Goal: Communication & Community: Answer question/provide support

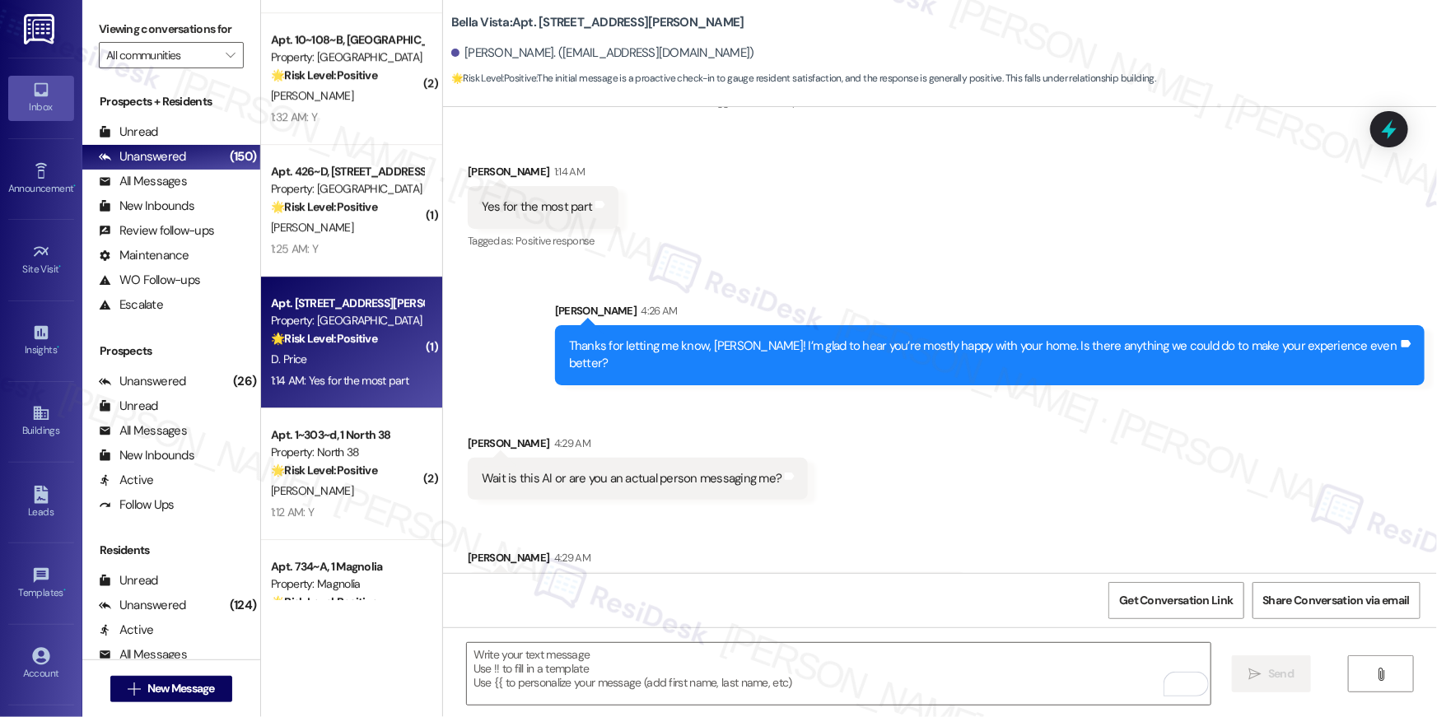
scroll to position [749, 0]
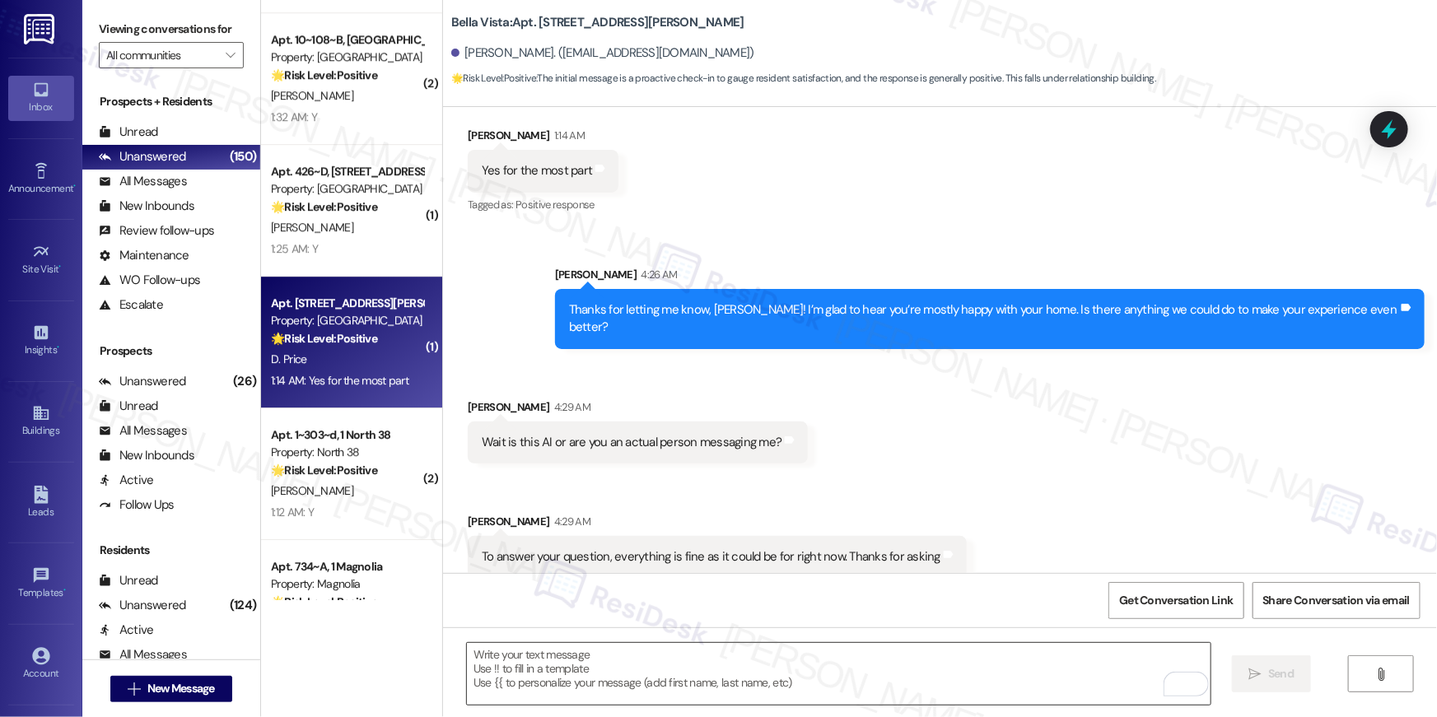
click at [894, 669] on textarea "To enrich screen reader interactions, please activate Accessibility in Grammarl…" at bounding box center [839, 674] width 744 height 62
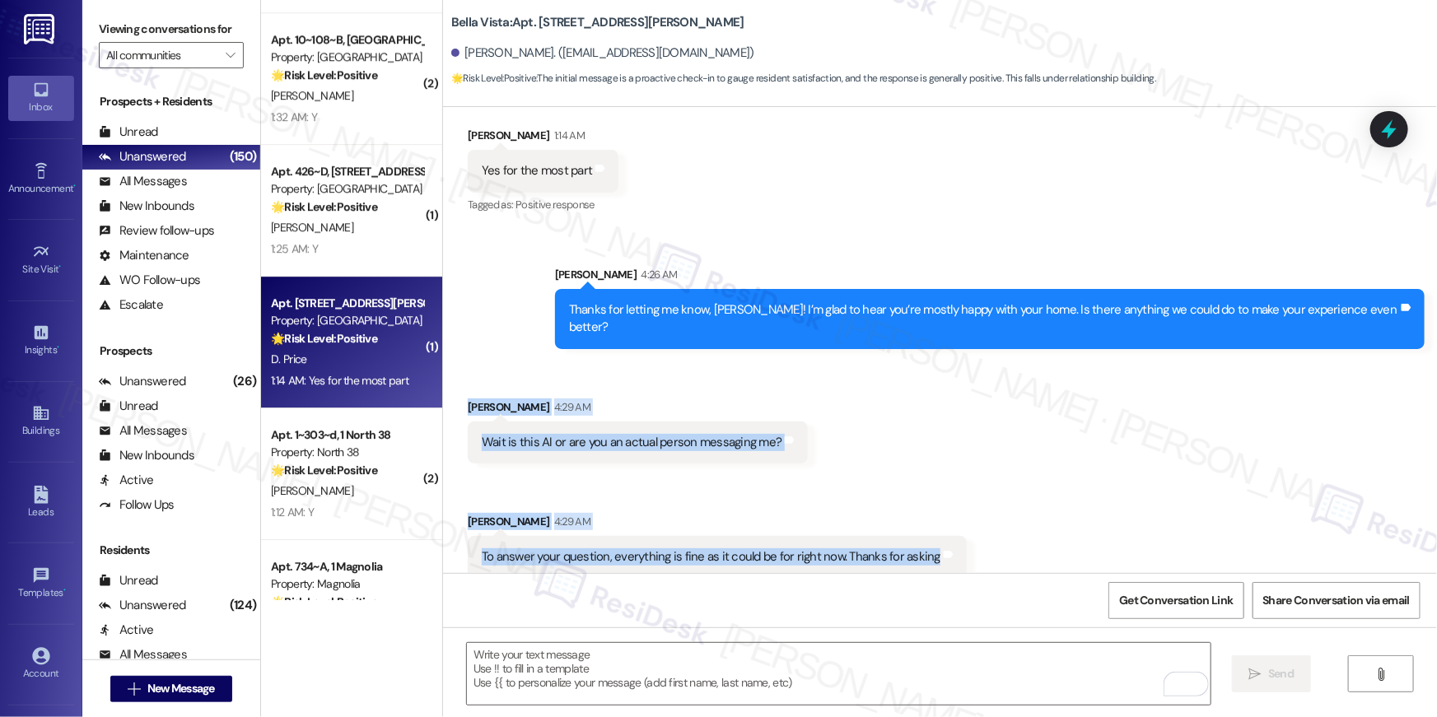
drag, startPoint x: 956, startPoint y: 538, endPoint x: 441, endPoint y: 393, distance: 535.5
click at [443, 393] on div "Received via SMS David Price 4:29 AM Wait is this AI or are you an actual perso…" at bounding box center [940, 476] width 994 height 230
copy div "David Price 4:29 AM Wait is this AI or are you an actual person messaging me? T…"
click at [845, 660] on textarea "To enrich screen reader interactions, please activate Accessibility in Grammarl…" at bounding box center [839, 674] width 744 height 62
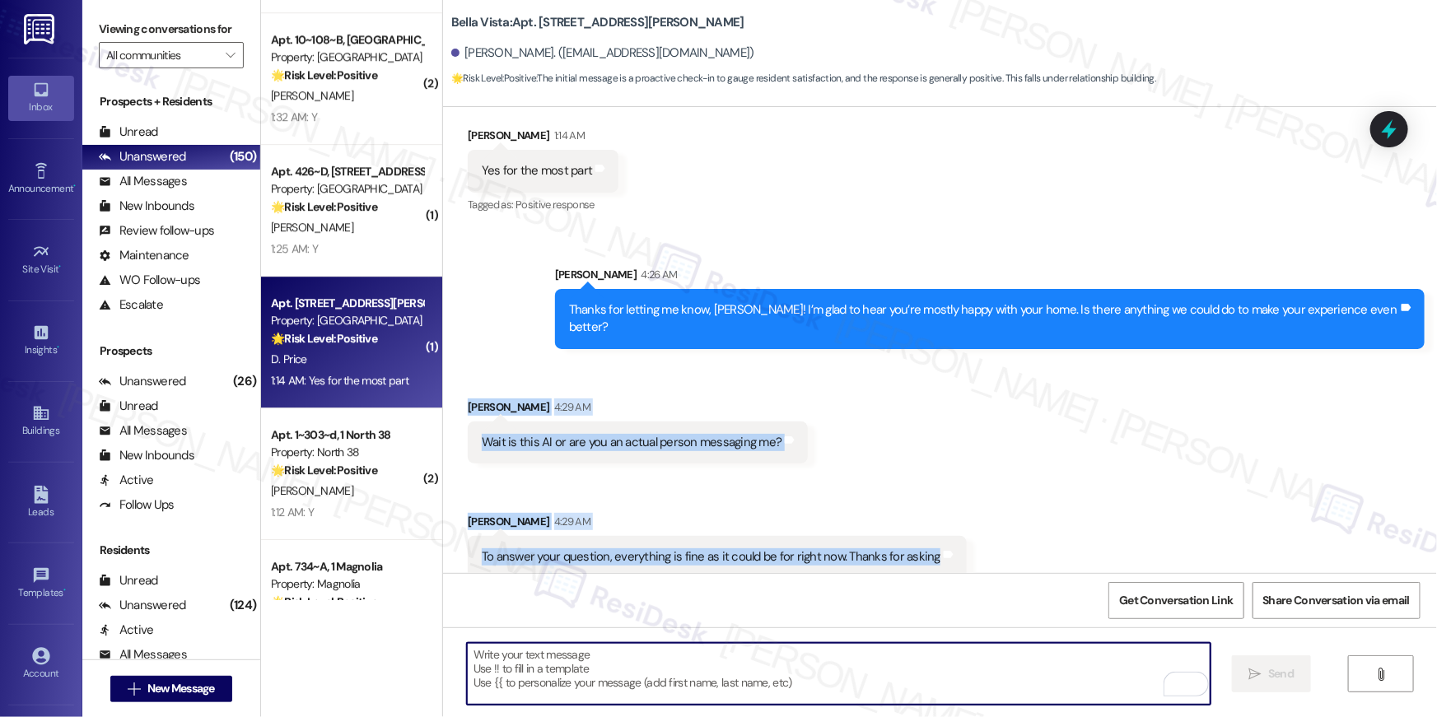
paste textarea "Hey David, I’m definitely a real person 🙂 just wanted to check in with you. Gla…"
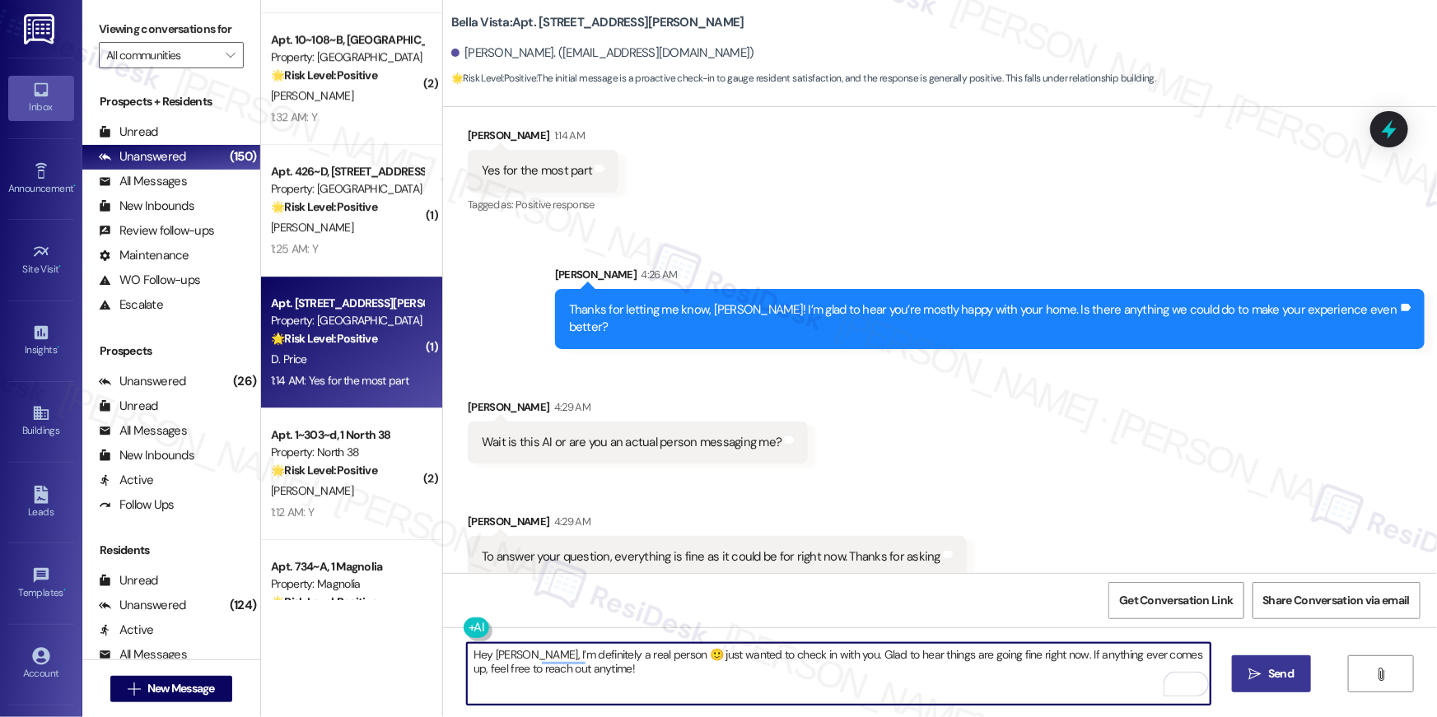
type textarea "Hey David, I’m definitely a real person 🙂 just wanted to check in with you. Gla…"
click at [1261, 678] on span " Send" at bounding box center [1272, 673] width 52 height 17
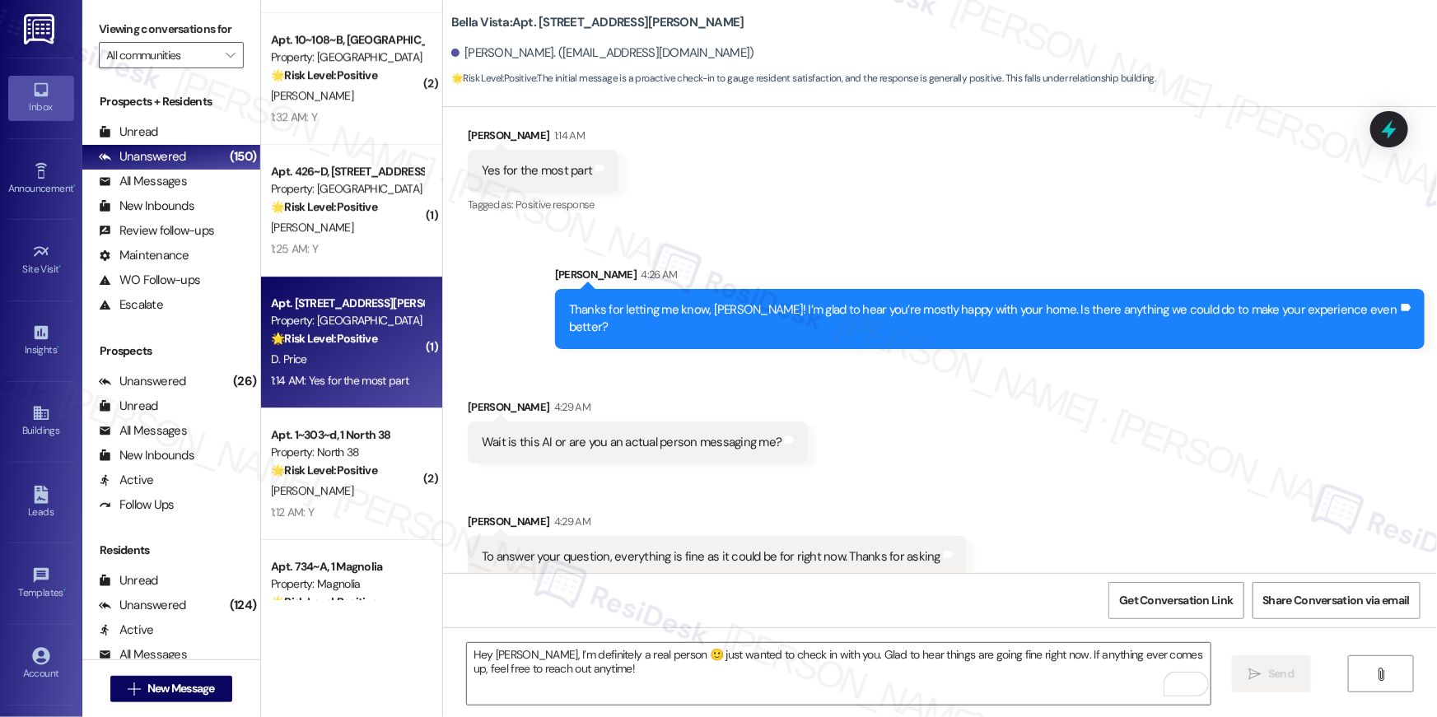
scroll to position [881, 0]
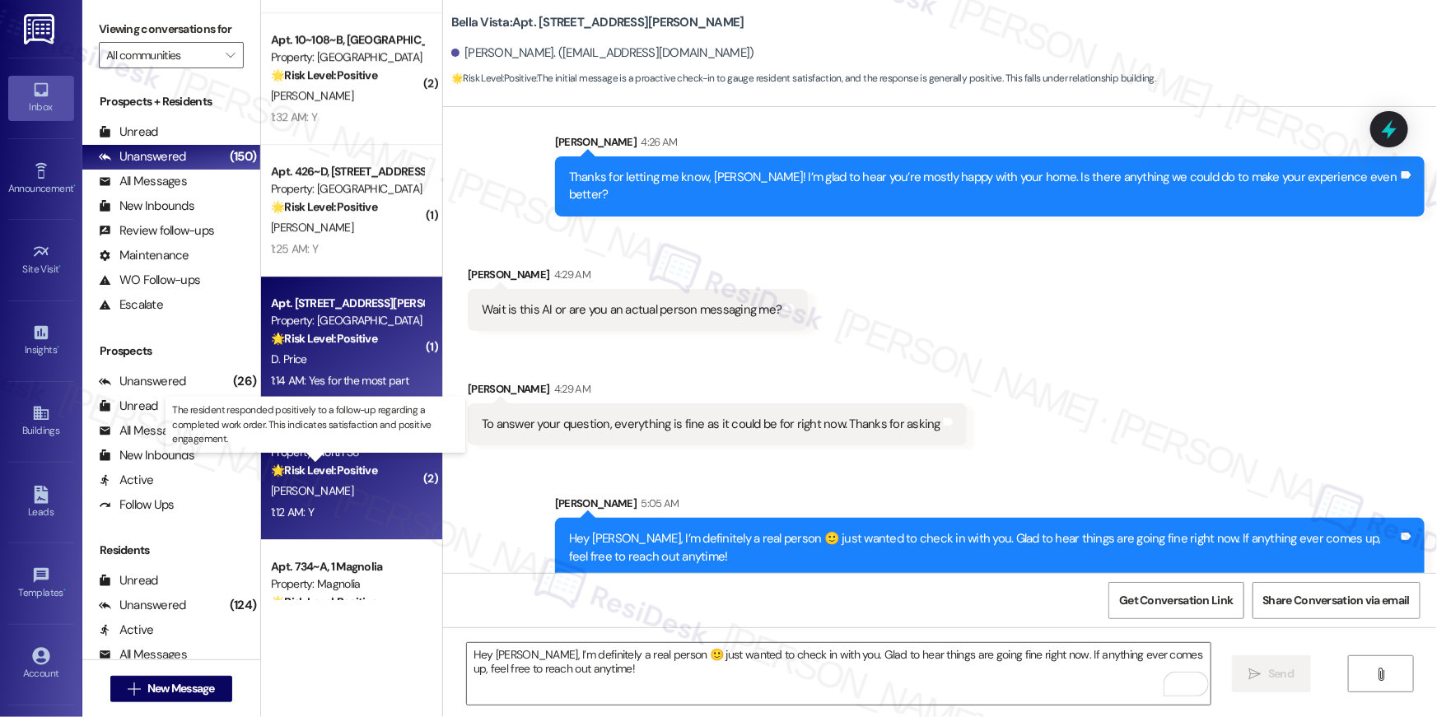
click at [329, 463] on strong "🌟 Risk Level: Positive" at bounding box center [324, 470] width 106 height 15
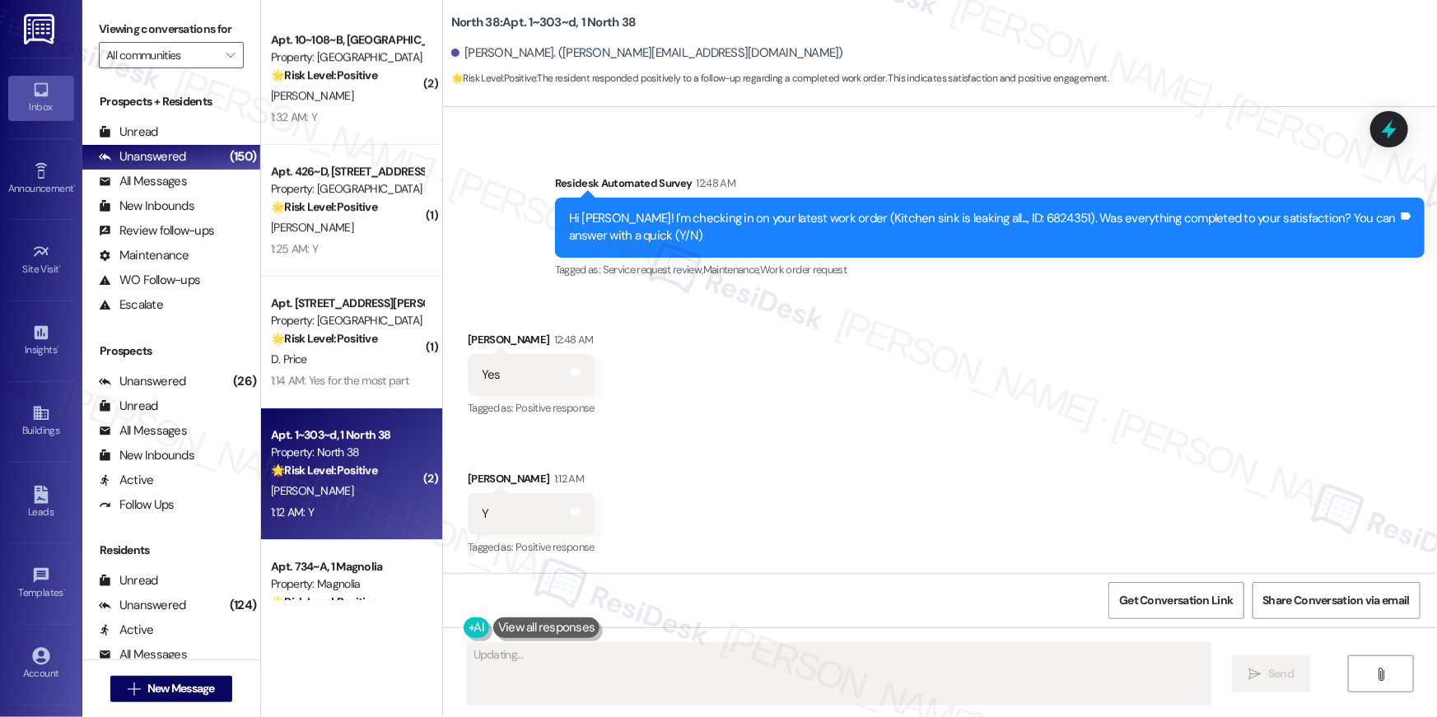
scroll to position [5907, 0]
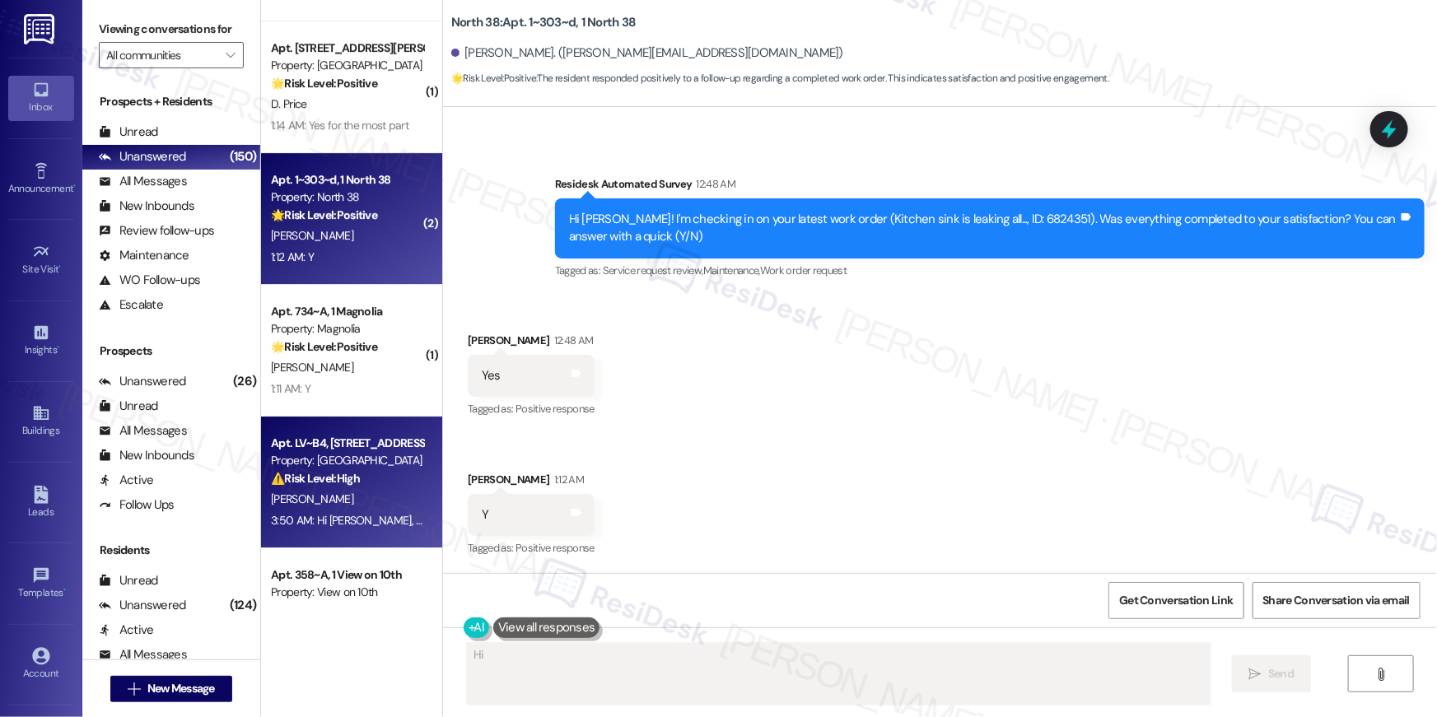
type textarea "Hi {{first_name}}"
click at [342, 473] on strong "⚠️ Risk Level: High" at bounding box center [315, 478] width 89 height 15
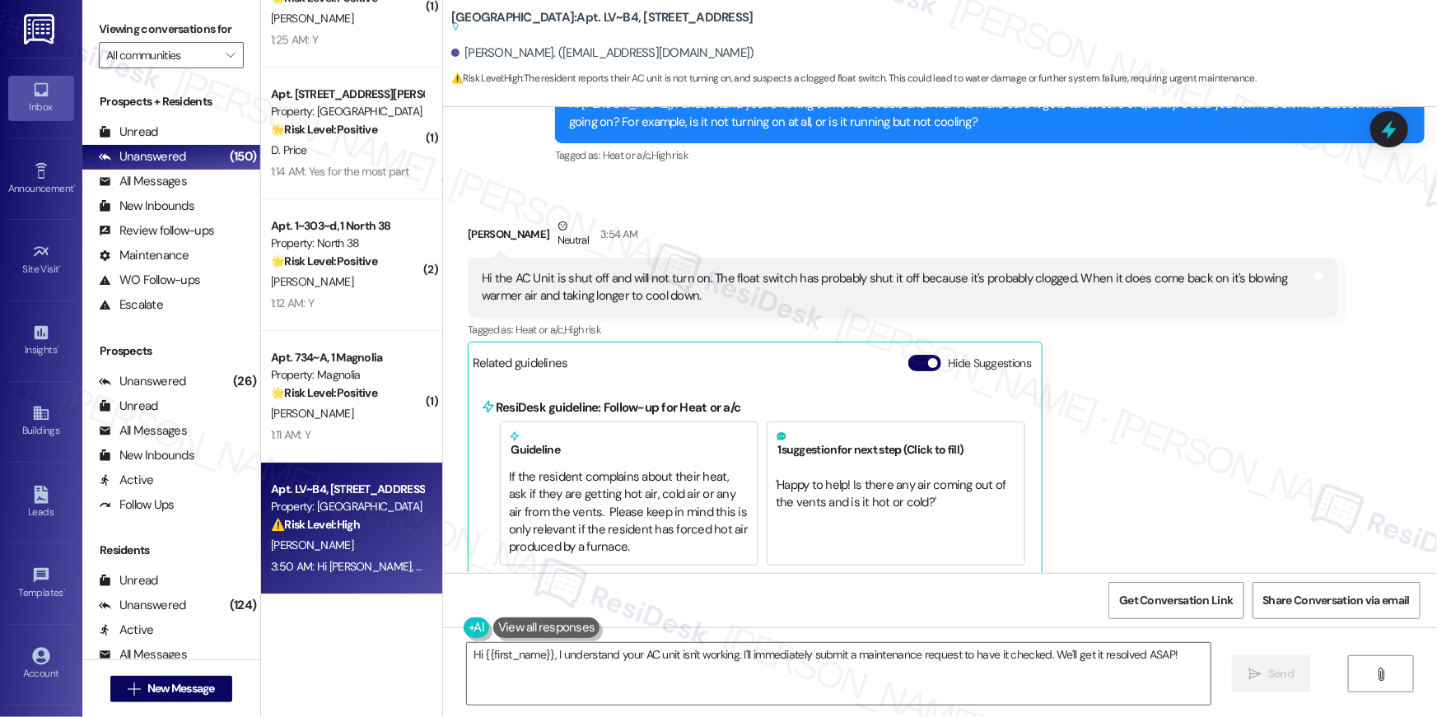
scroll to position [2344, 0]
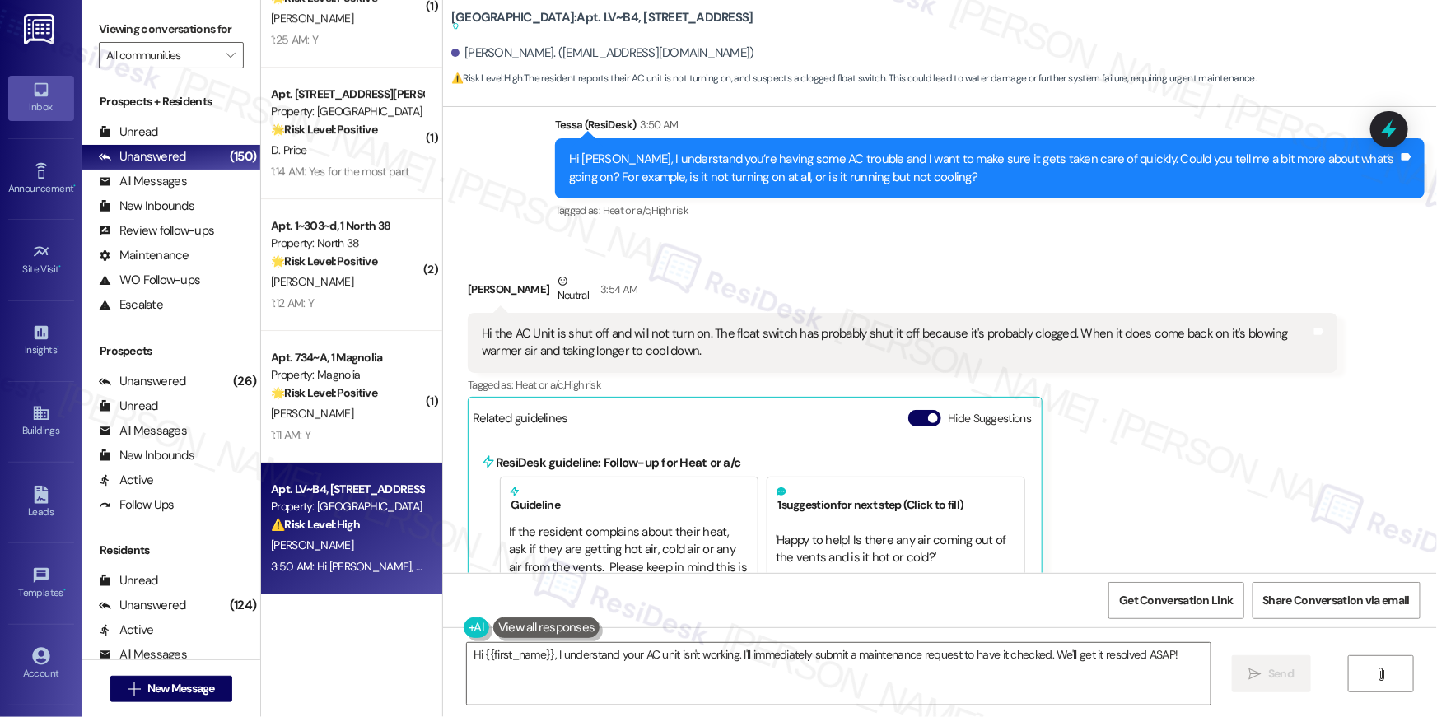
click at [713, 325] on div "Hi the AC Unit is shut off and will not turn on. The float switch has probably …" at bounding box center [896, 342] width 829 height 35
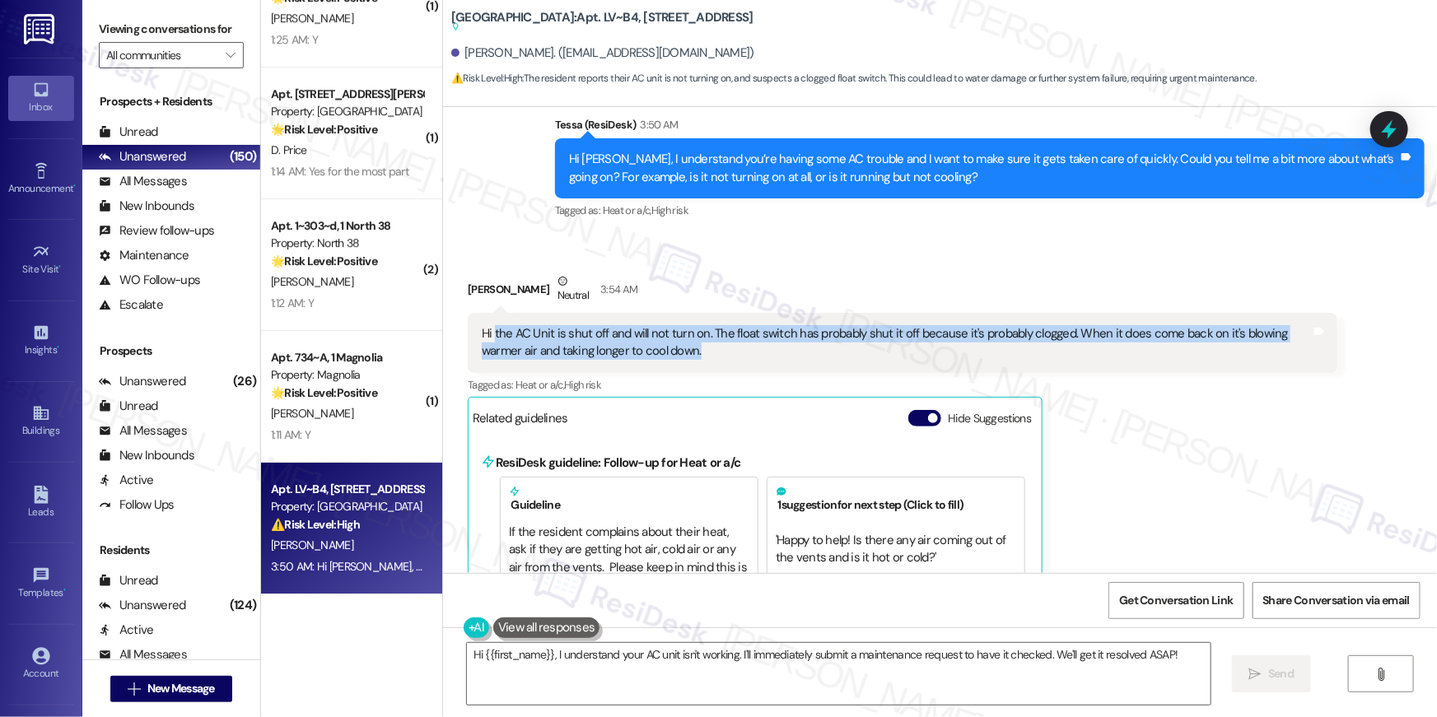
drag, startPoint x: 716, startPoint y: 328, endPoint x: 485, endPoint y: 319, distance: 231.6
click at [485, 325] on div "Hi the AC Unit is shut off and will not turn on. The float switch has probably …" at bounding box center [896, 342] width 829 height 35
copy div "the AC Unit is shut off and will not turn on. The float switch has probably shu…"
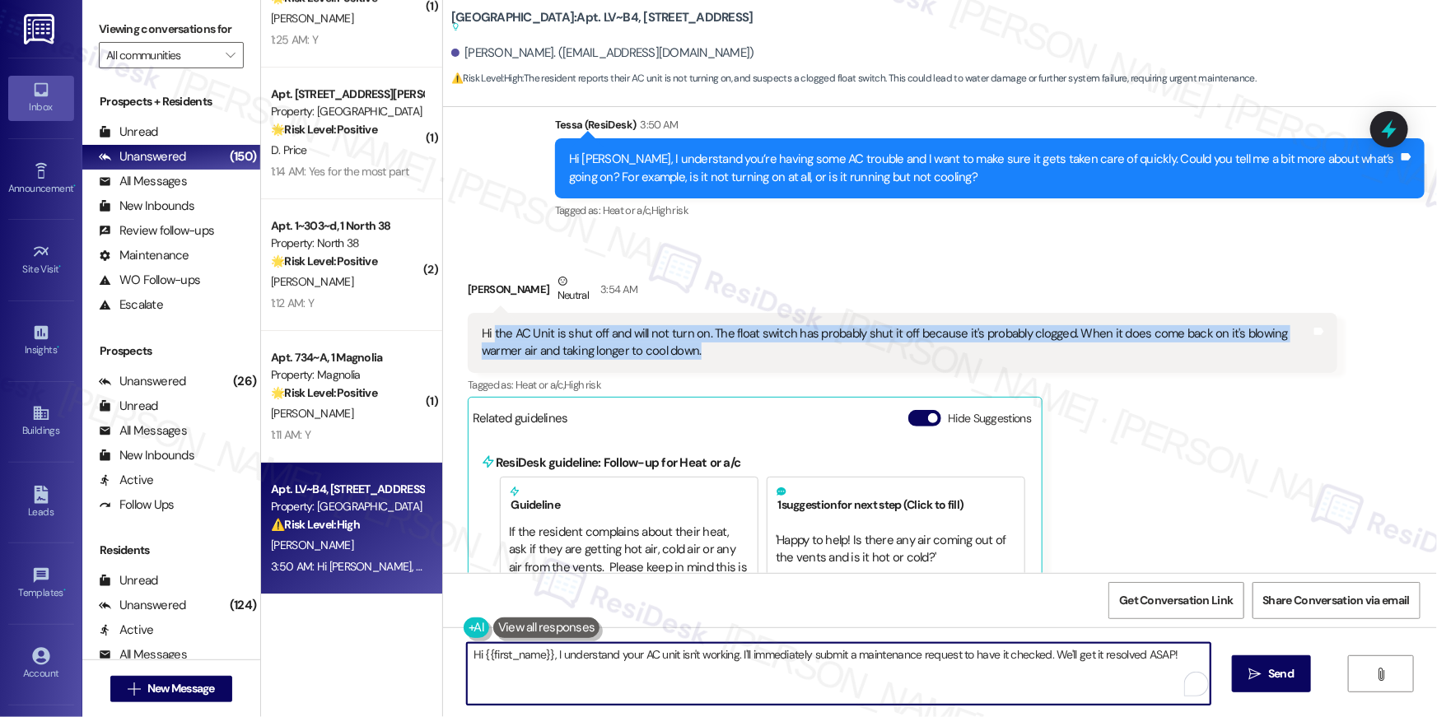
click at [630, 669] on textarea "Hi {{first_name}}, I understand your AC unit isn't working. I'll immediately su…" at bounding box center [839, 674] width 744 height 62
click at [595, 669] on textarea "Hi {{first_name}}, I understand your AC unit isn't working. I'll immediately su…" at bounding box center [839, 674] width 744 height 62
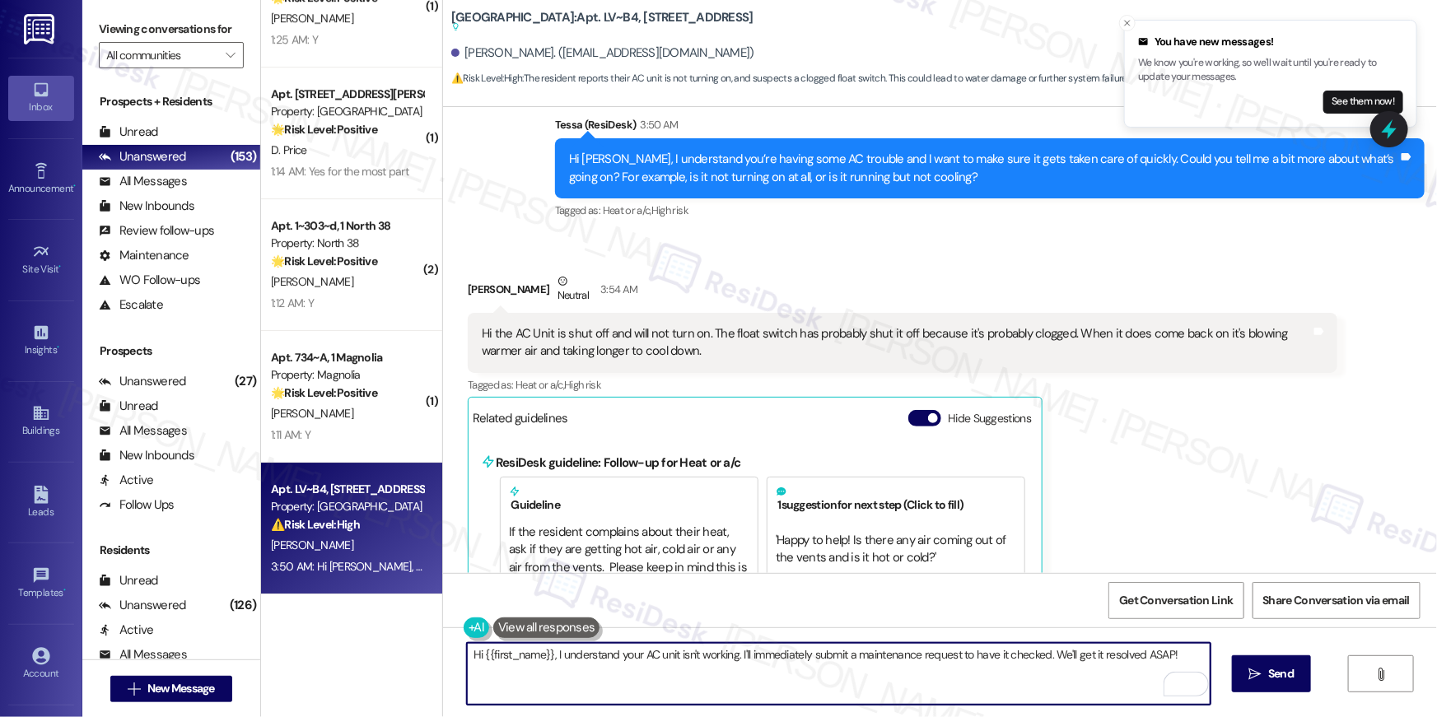
click at [1229, 444] on div "Ebonie Mitchell Neutral 3:54 AM Hi the AC Unit is shut off and will not turn on…" at bounding box center [903, 462] width 870 height 378
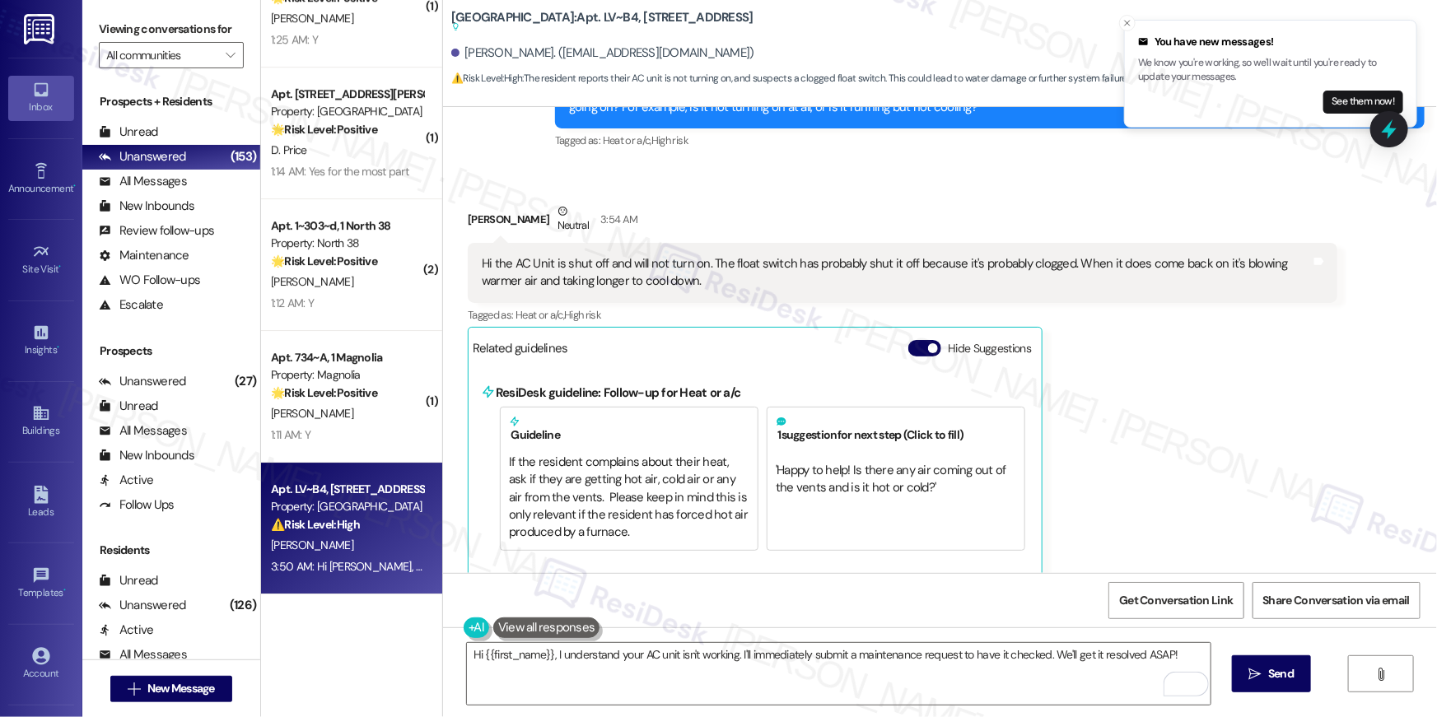
scroll to position [2415, 0]
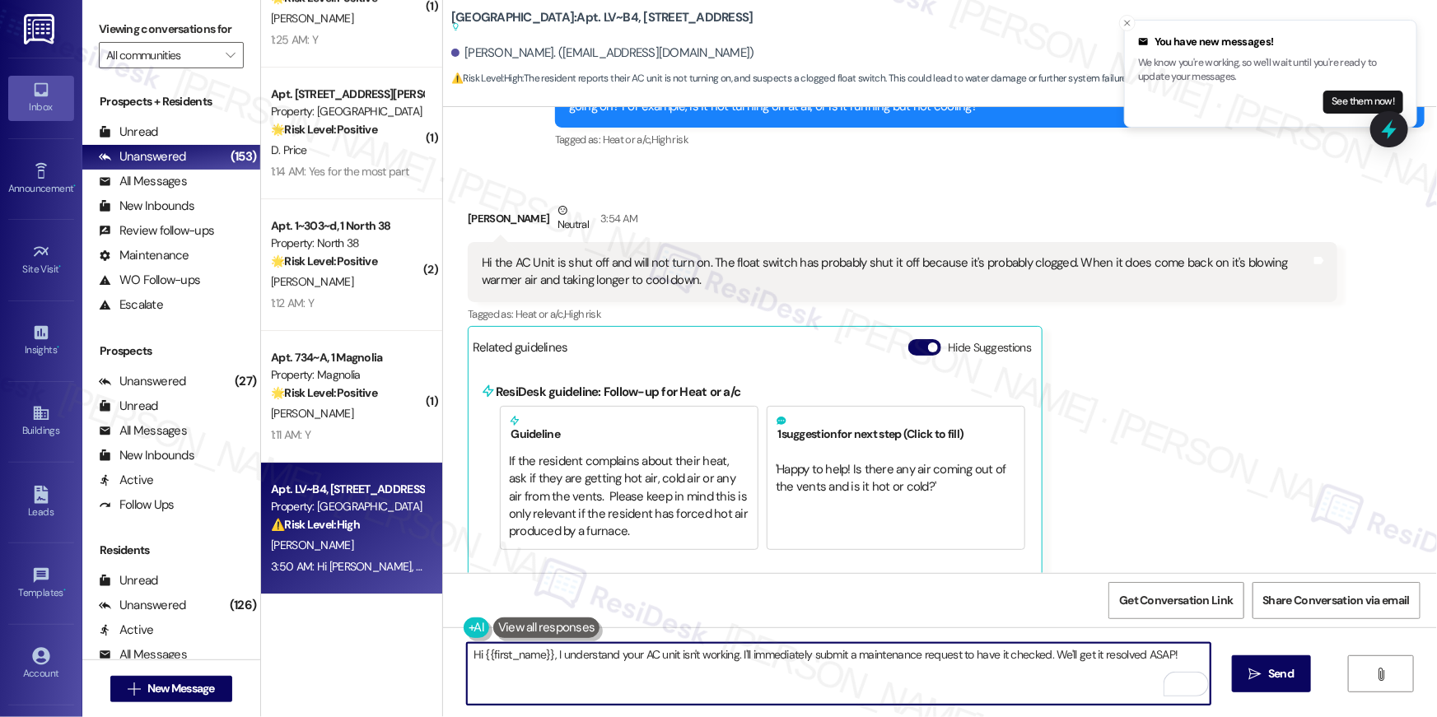
click at [768, 673] on textarea "Hi {{first_name}}, I understand your AC unit isn't working. I'll immediately su…" at bounding box center [839, 674] width 744 height 62
click at [705, 662] on textarea "Hi {{first_name}}, I understand your AC unit isn't working. I'll immediately su…" at bounding box center [839, 674] width 744 height 62
drag, startPoint x: 545, startPoint y: 654, endPoint x: 630, endPoint y: 656, distance: 84.9
click at [619, 657] on textarea "Hi {{first_name}}, I understand your AC unit isn't working. I'll immediately su…" at bounding box center [839, 674] width 744 height 62
drag, startPoint x: 729, startPoint y: 651, endPoint x: 444, endPoint y: 654, distance: 284.9
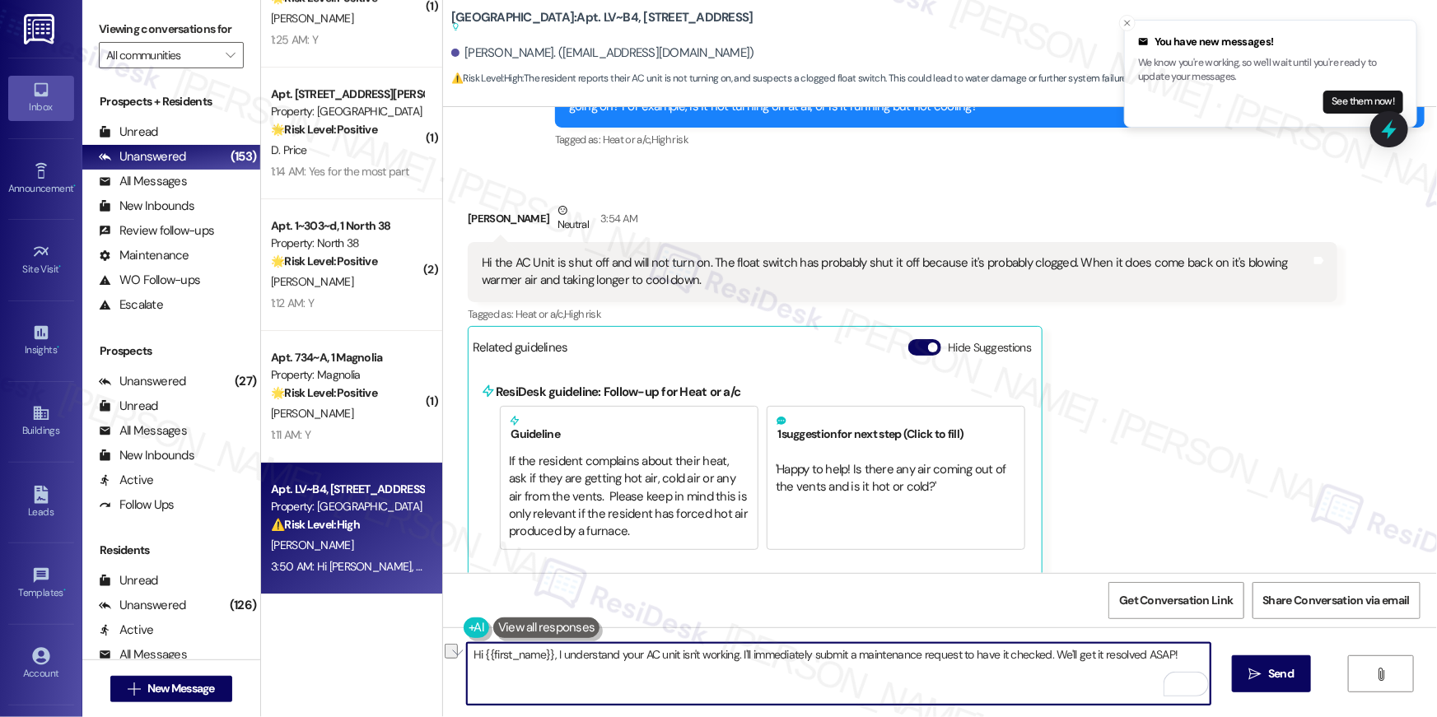
click at [444, 654] on div "Hi {{first_name}}, I understand your AC unit isn't working. I'll immediately su…" at bounding box center [940, 689] width 994 height 124
click at [896, 655] on textarea "Thank you, Ebonie. I'll immediately submit a maintenance request to have it che…" at bounding box center [839, 674] width 744 height 62
drag, startPoint x: 870, startPoint y: 654, endPoint x: 1105, endPoint y: 683, distance: 236.5
click at [1105, 683] on textarea "Thank you, Ebonie. I'll immediately submit a maintenance request to have it che…" at bounding box center [839, 674] width 744 height 62
type textarea "Thank you, Ebonie. I'll immediately submit a maintenance request to have it che…"
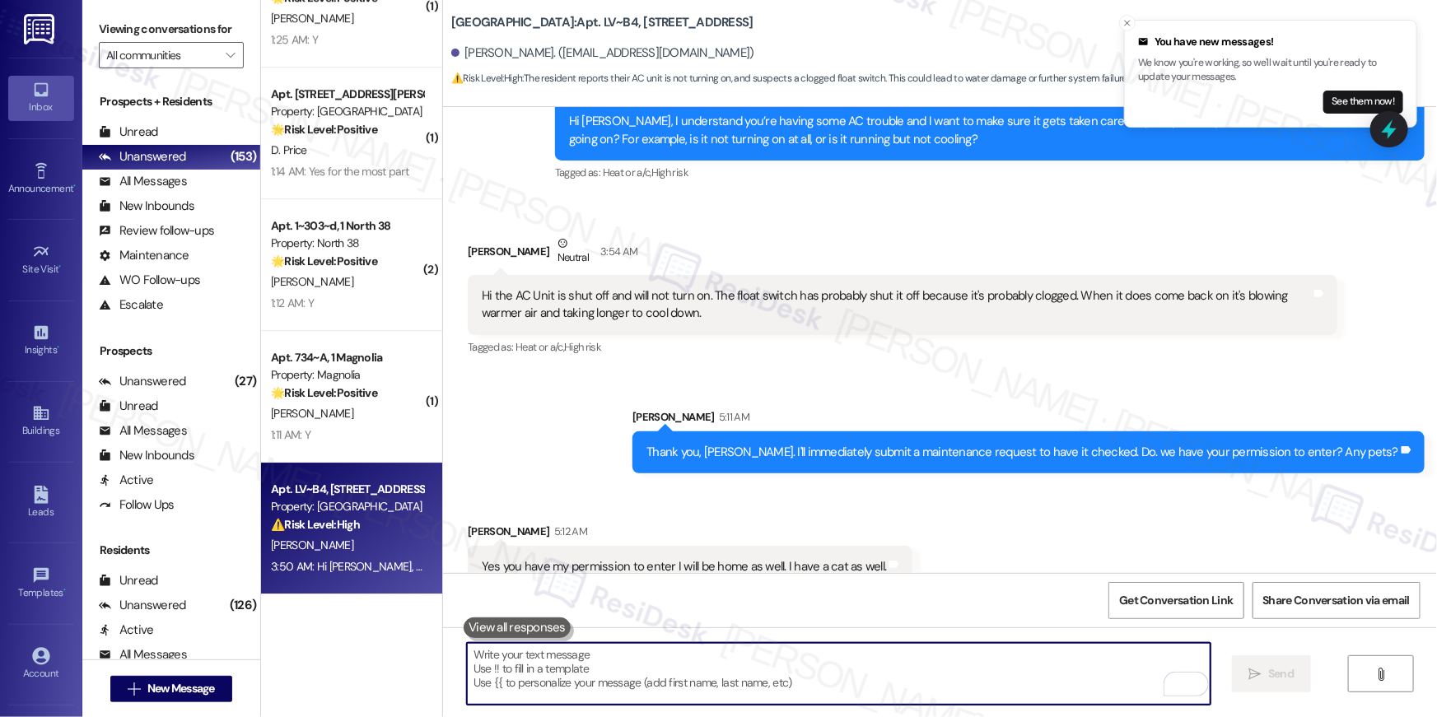
scroll to position [2391, 0]
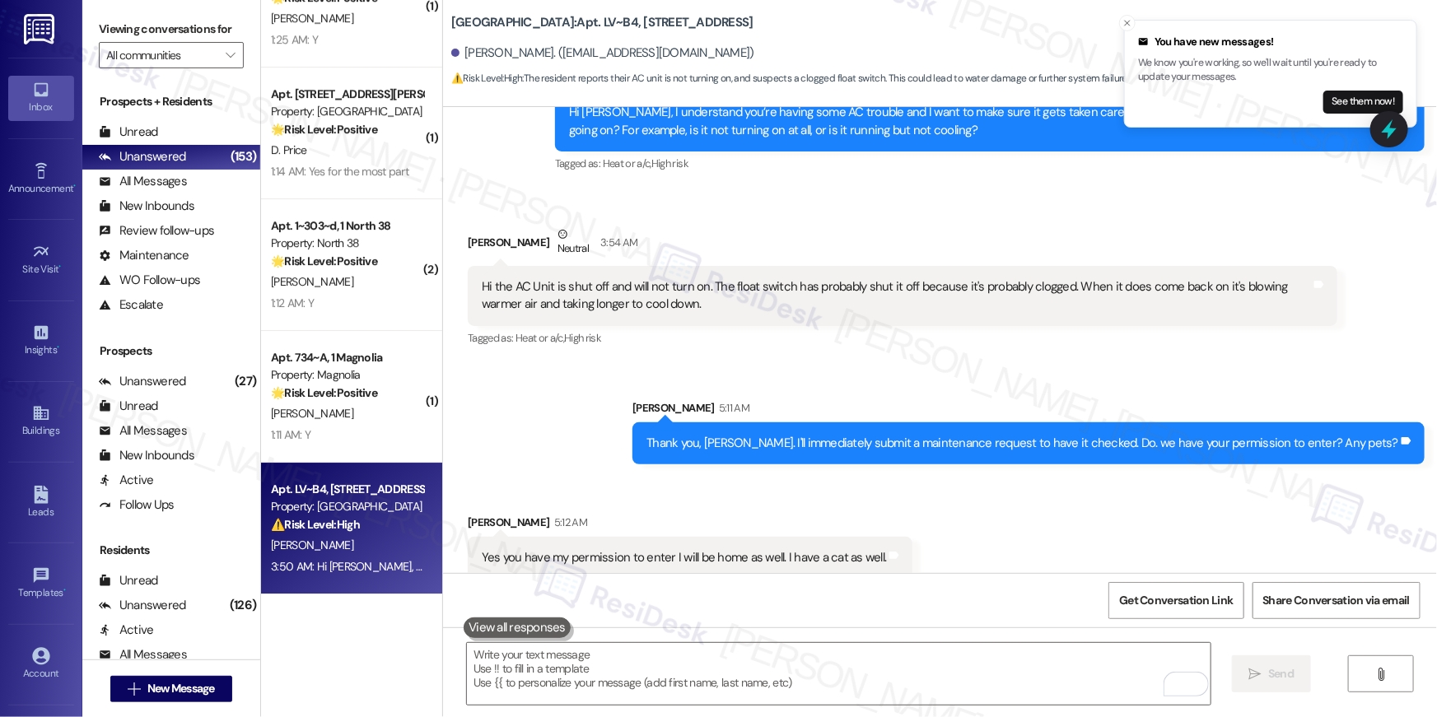
click at [1012, 531] on div "Received via SMS Ebonie Mitchell 5:12 AM Yes you have my permission to enter I …" at bounding box center [940, 534] width 994 height 114
drag, startPoint x: 949, startPoint y: 636, endPoint x: 949, endPoint y: 658, distance: 22.2
click at [949, 640] on div " Send " at bounding box center [940, 689] width 994 height 124
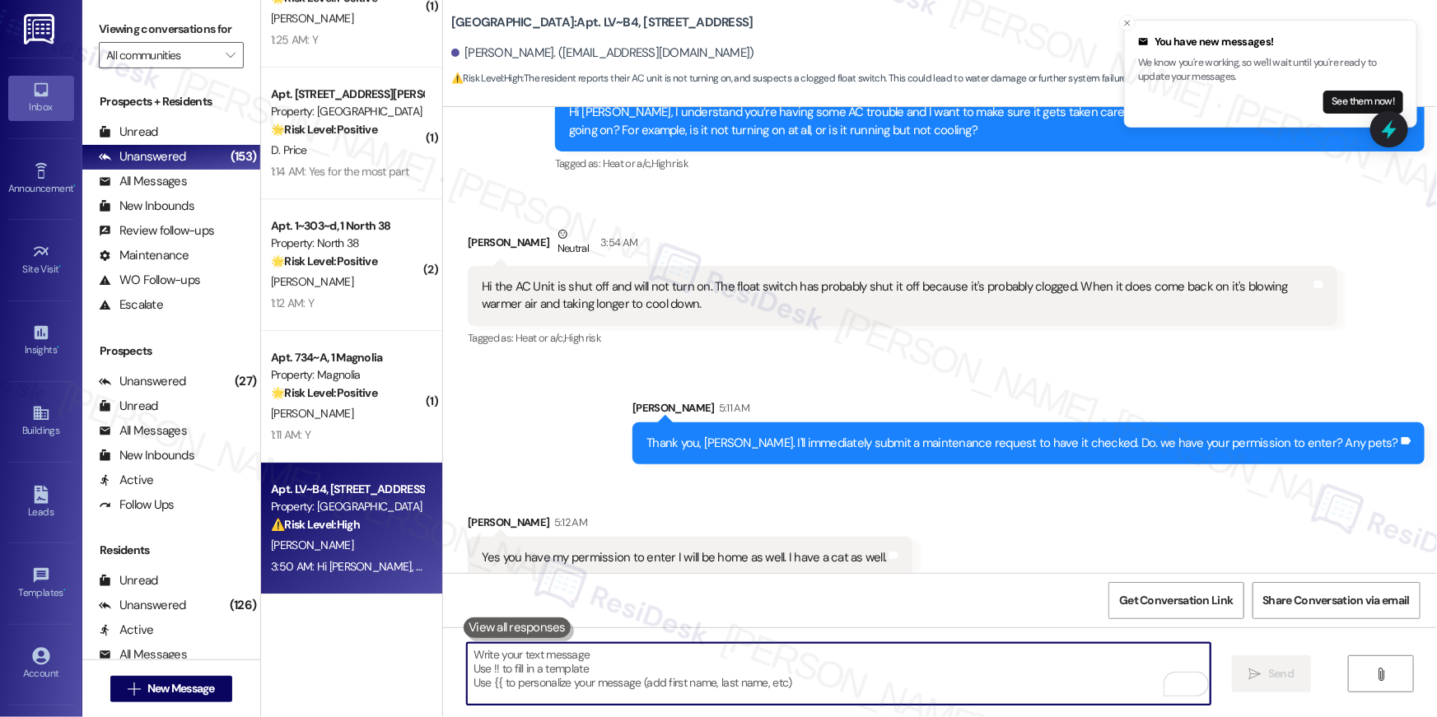
click at [949, 659] on textarea "To enrich screen reader interactions, please activate Accessibility in Grammarl…" at bounding box center [839, 674] width 744 height 62
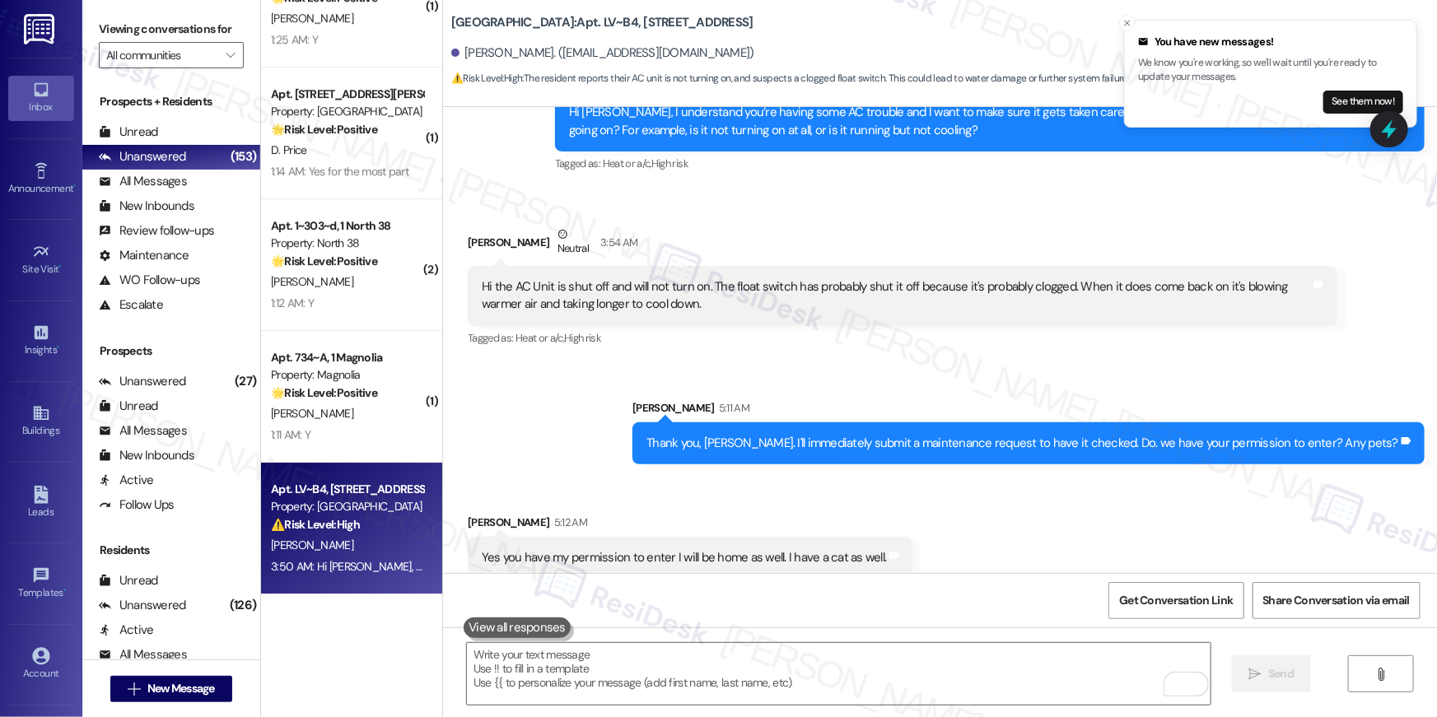
click at [721, 278] on div "Hi the AC Unit is shut off and will not turn on. The float switch has probably …" at bounding box center [896, 295] width 829 height 35
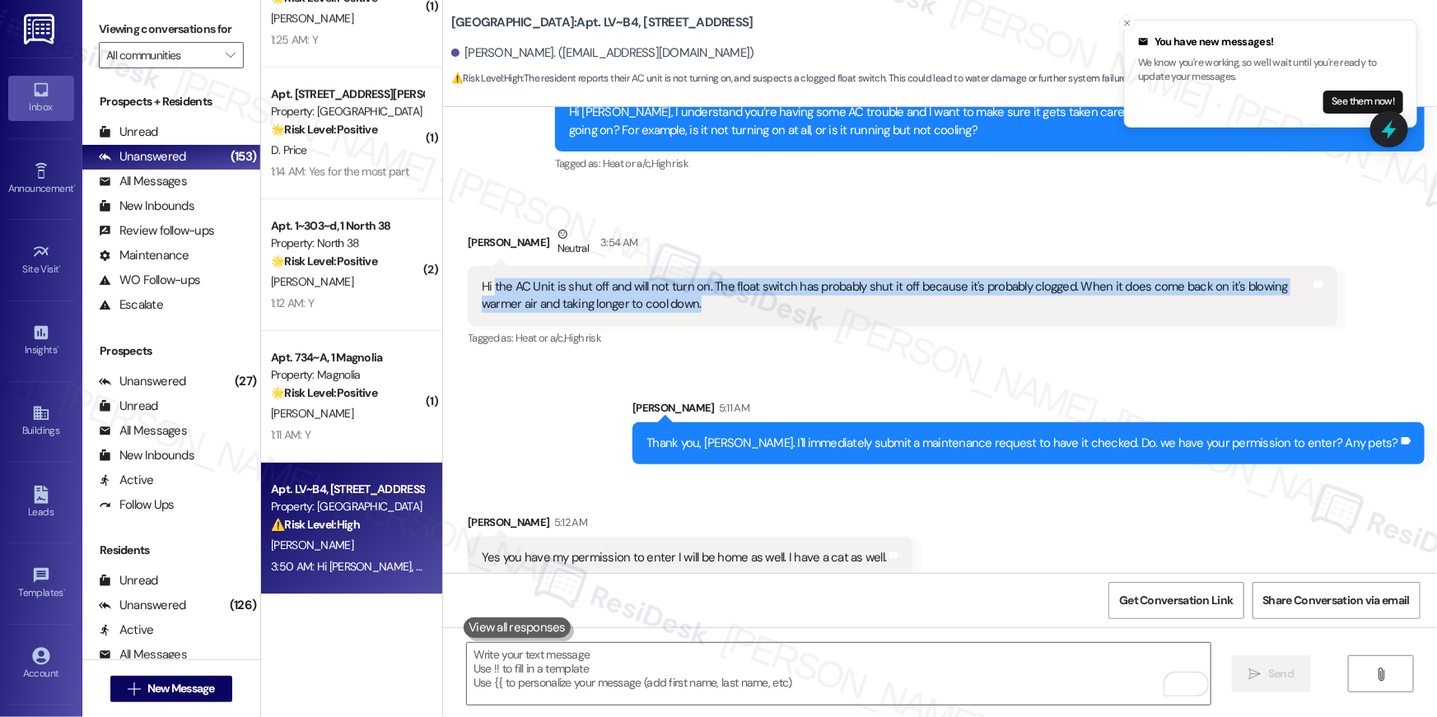
drag, startPoint x: 728, startPoint y: 287, endPoint x: 485, endPoint y: 269, distance: 243.5
click at [485, 278] on div "Hi the AC Unit is shut off and will not turn on. The float switch has probably …" at bounding box center [896, 295] width 829 height 35
copy div "the AC Unit is shut off and will not turn on. The float switch has probably shu…"
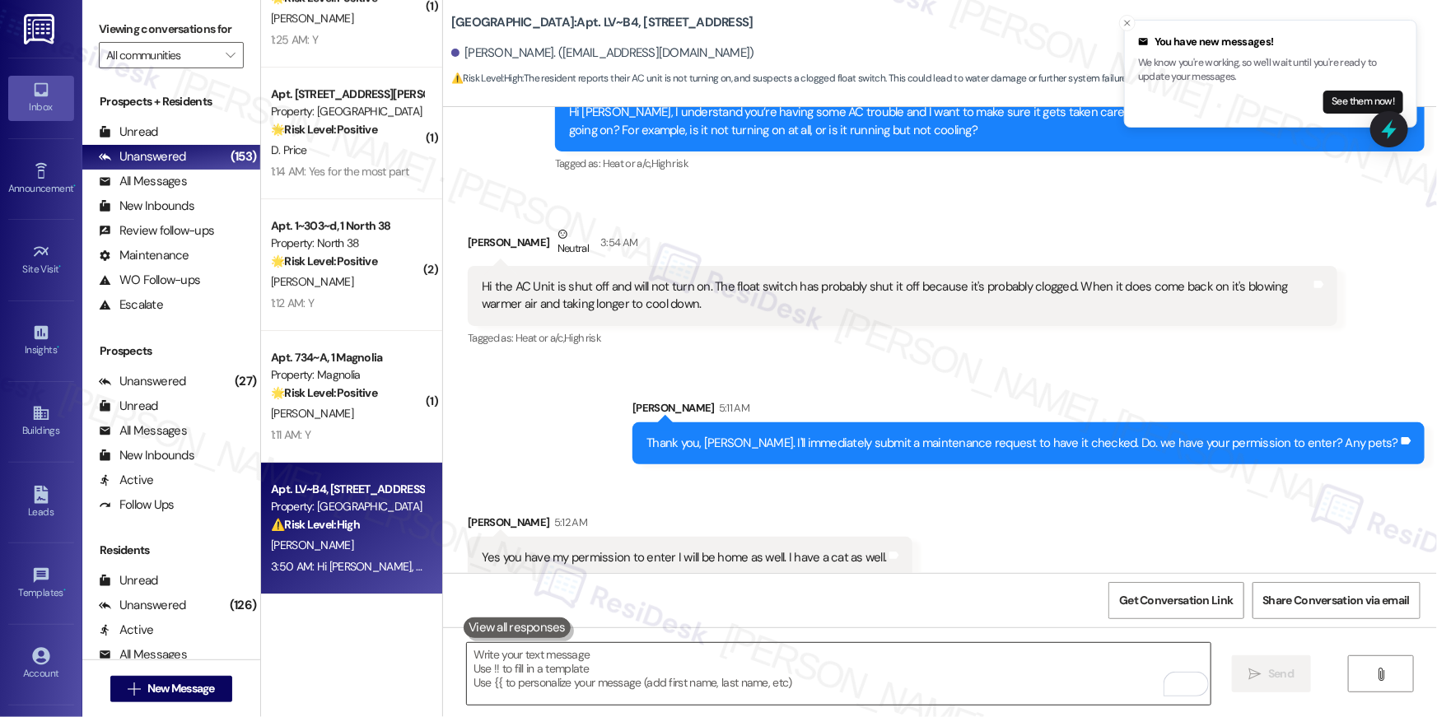
click at [854, 682] on textarea "To enrich screen reader interactions, please activate Accessibility in Grammarl…" at bounding box center [839, 674] width 744 height 62
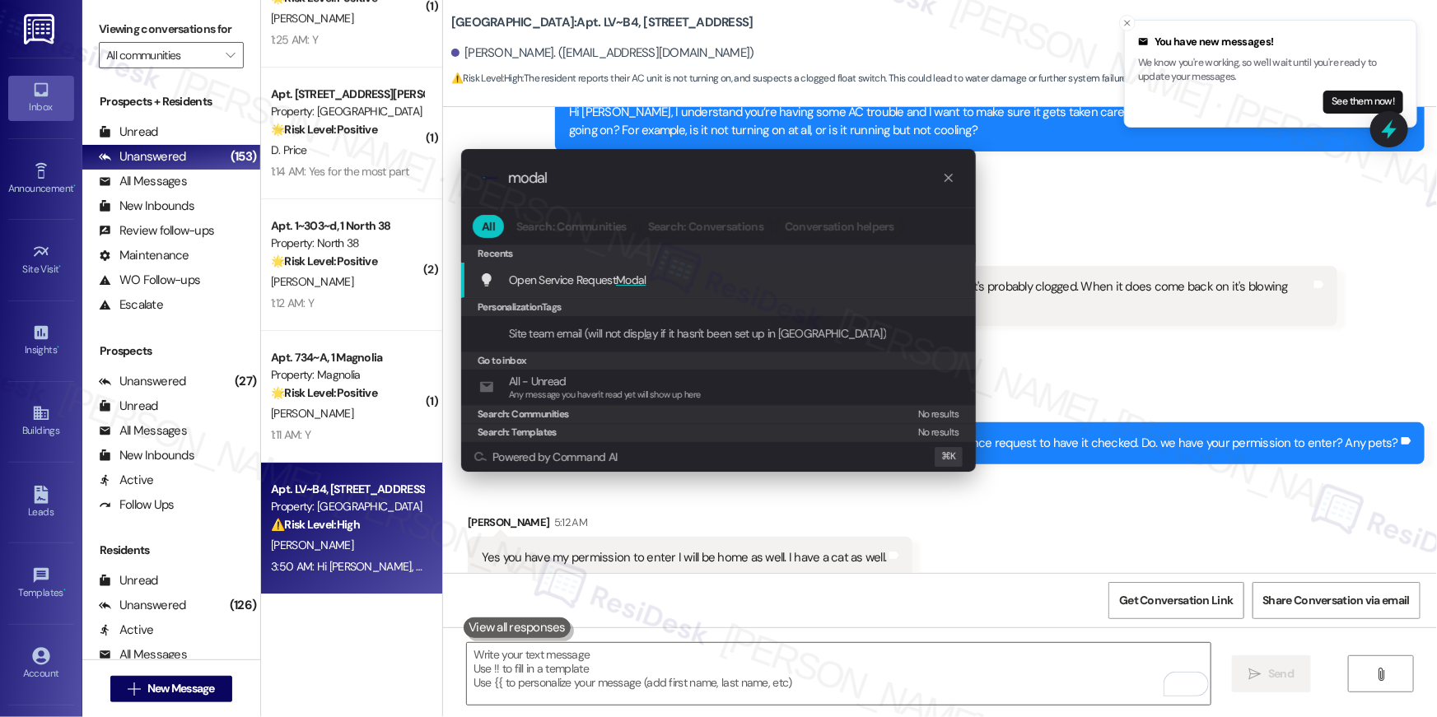
click at [611, 287] on span "Open Service Request Modal" at bounding box center [578, 280] width 138 height 15
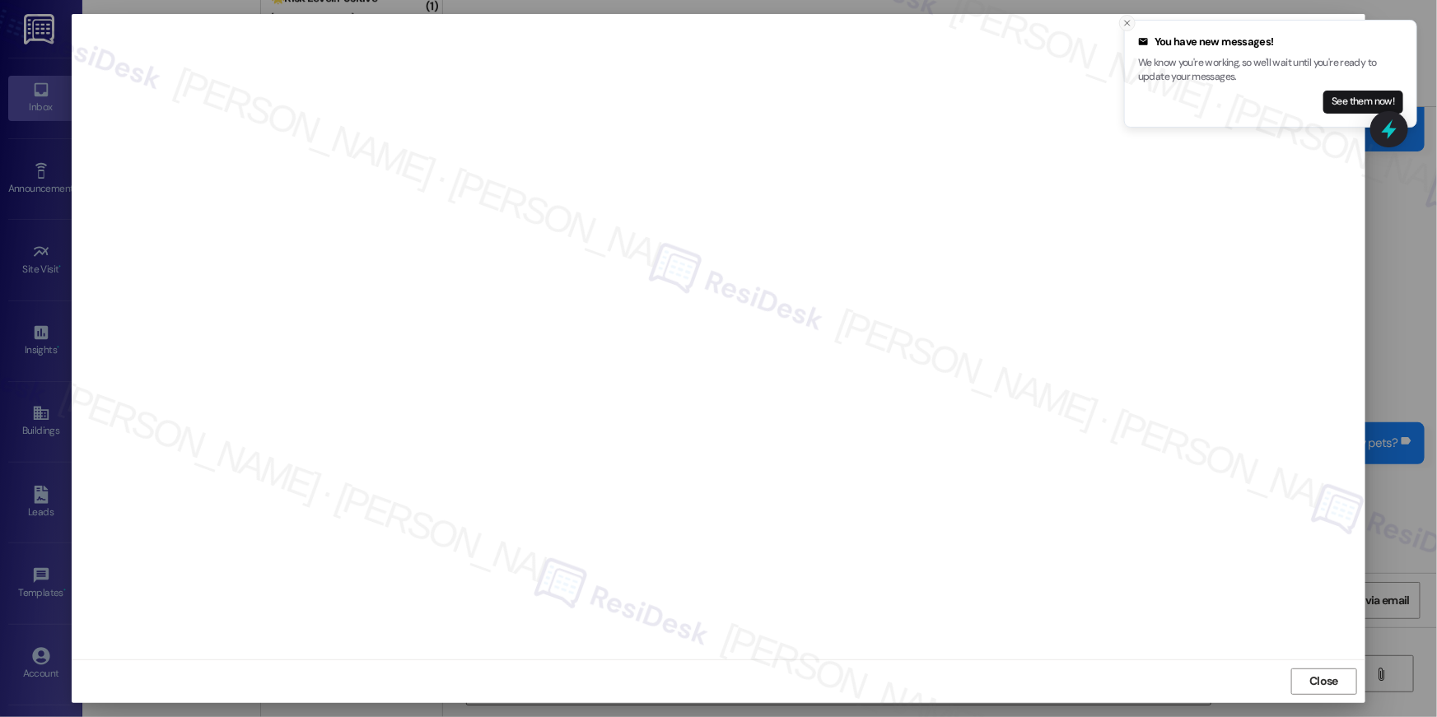
click at [1126, 26] on icon "Close toast" at bounding box center [1127, 23] width 10 height 10
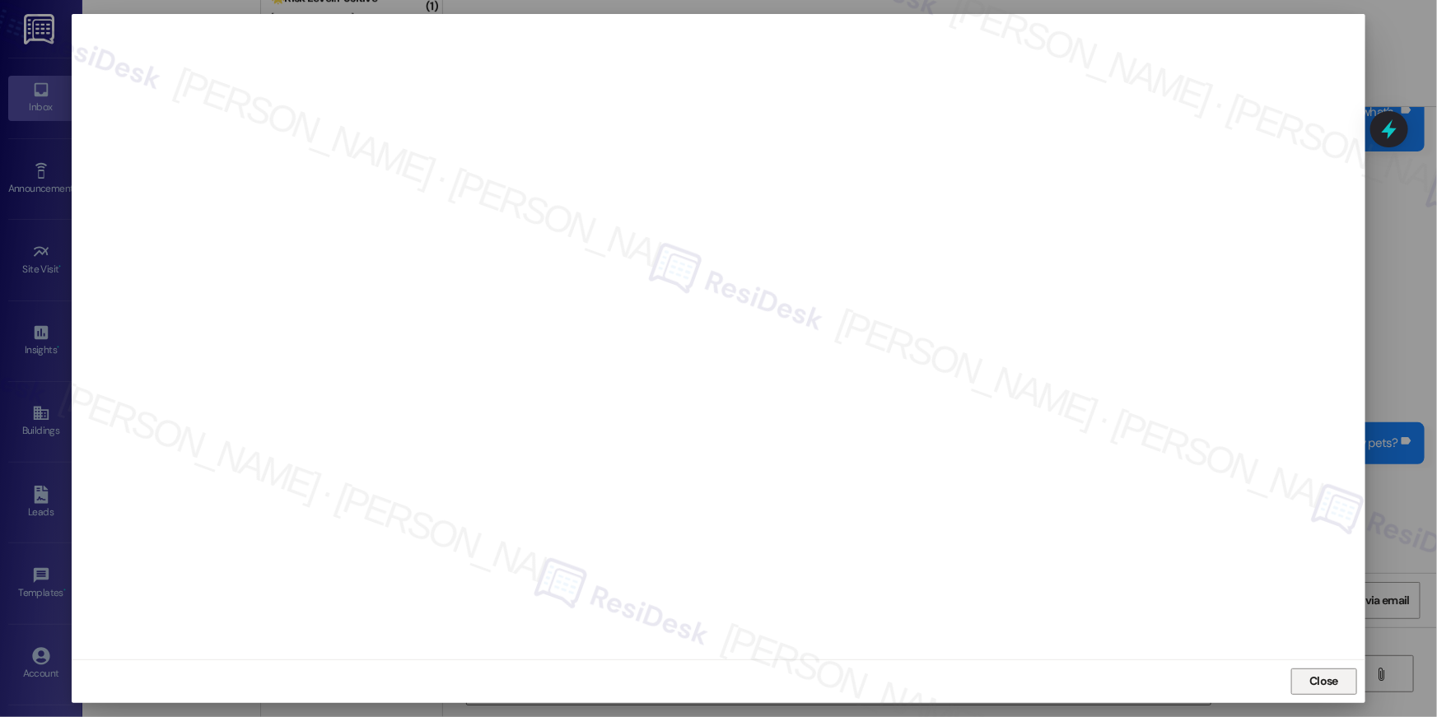
click at [1304, 683] on button "Close" at bounding box center [1324, 682] width 66 height 26
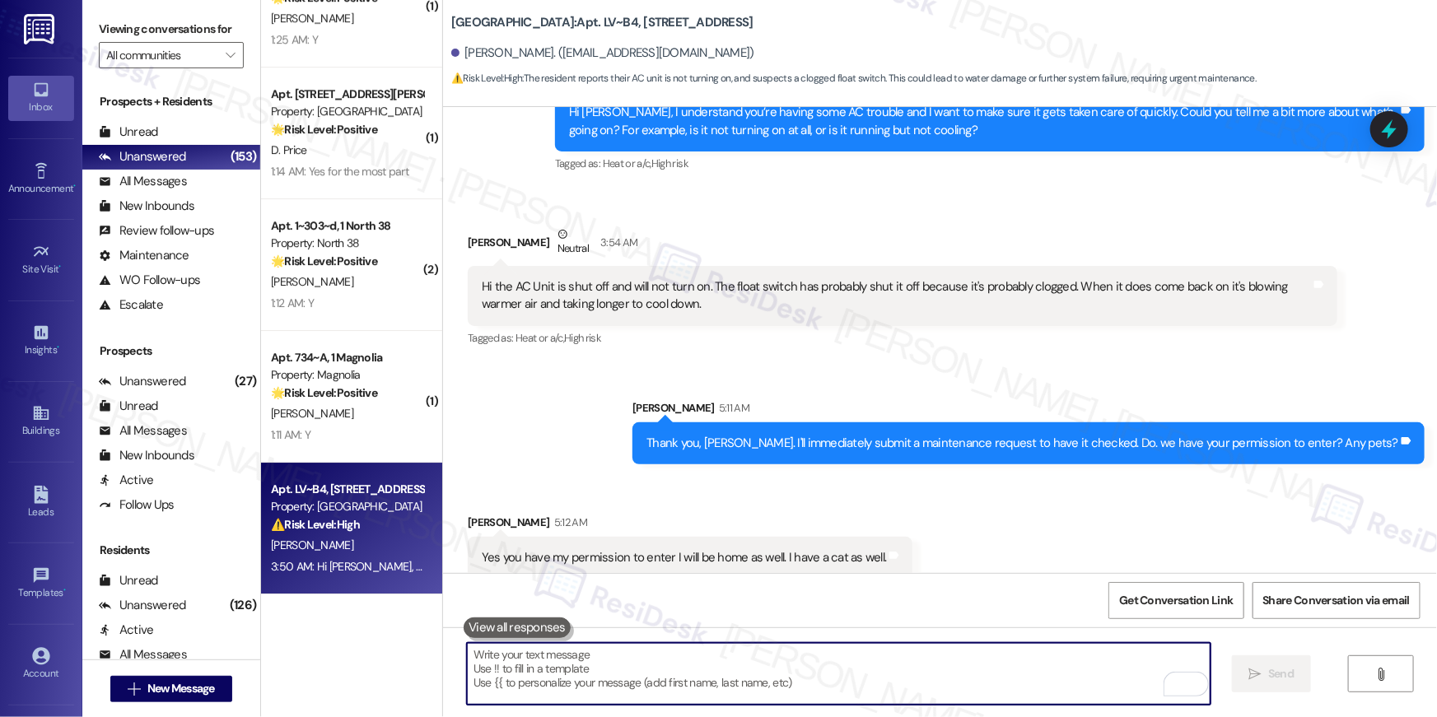
click at [976, 674] on textarea "To enrich screen reader interactions, please activate Accessibility in Grammarl…" at bounding box center [839, 674] width 744 height 62
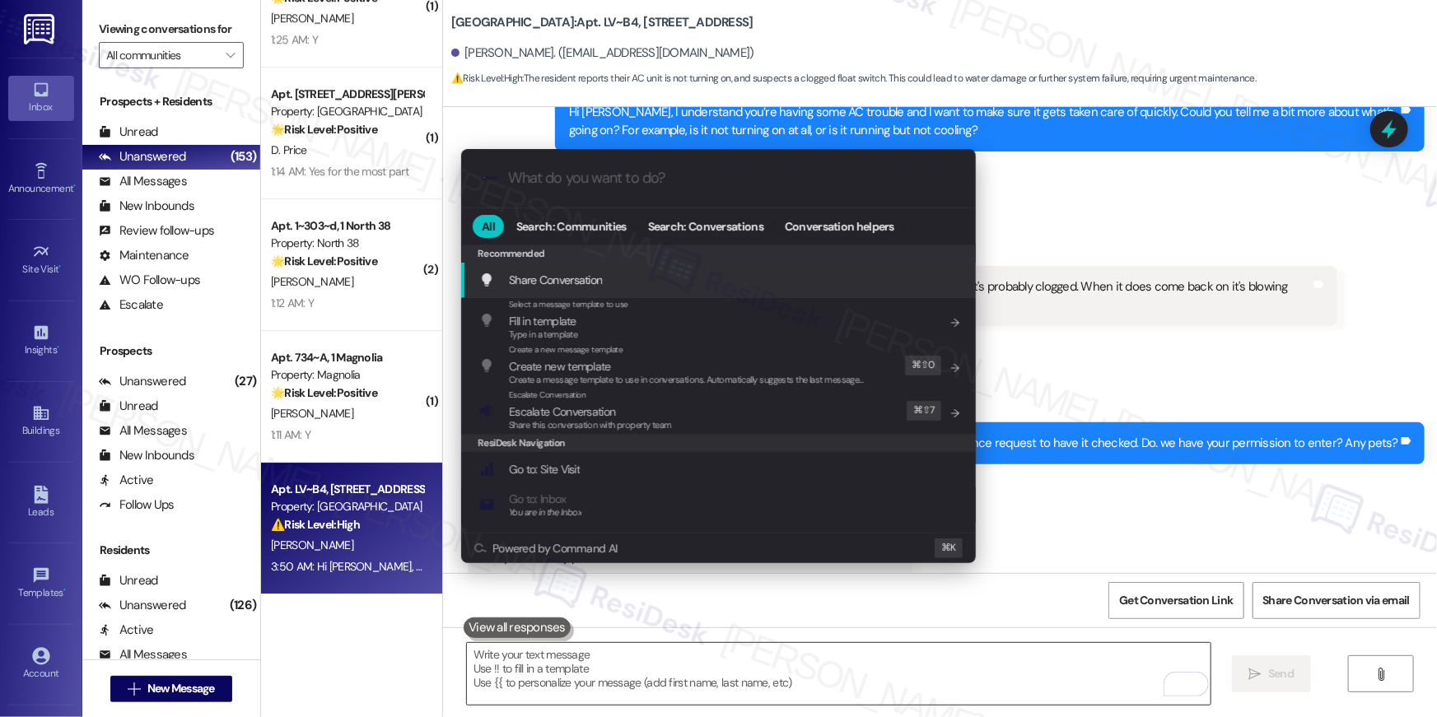
type input "w"
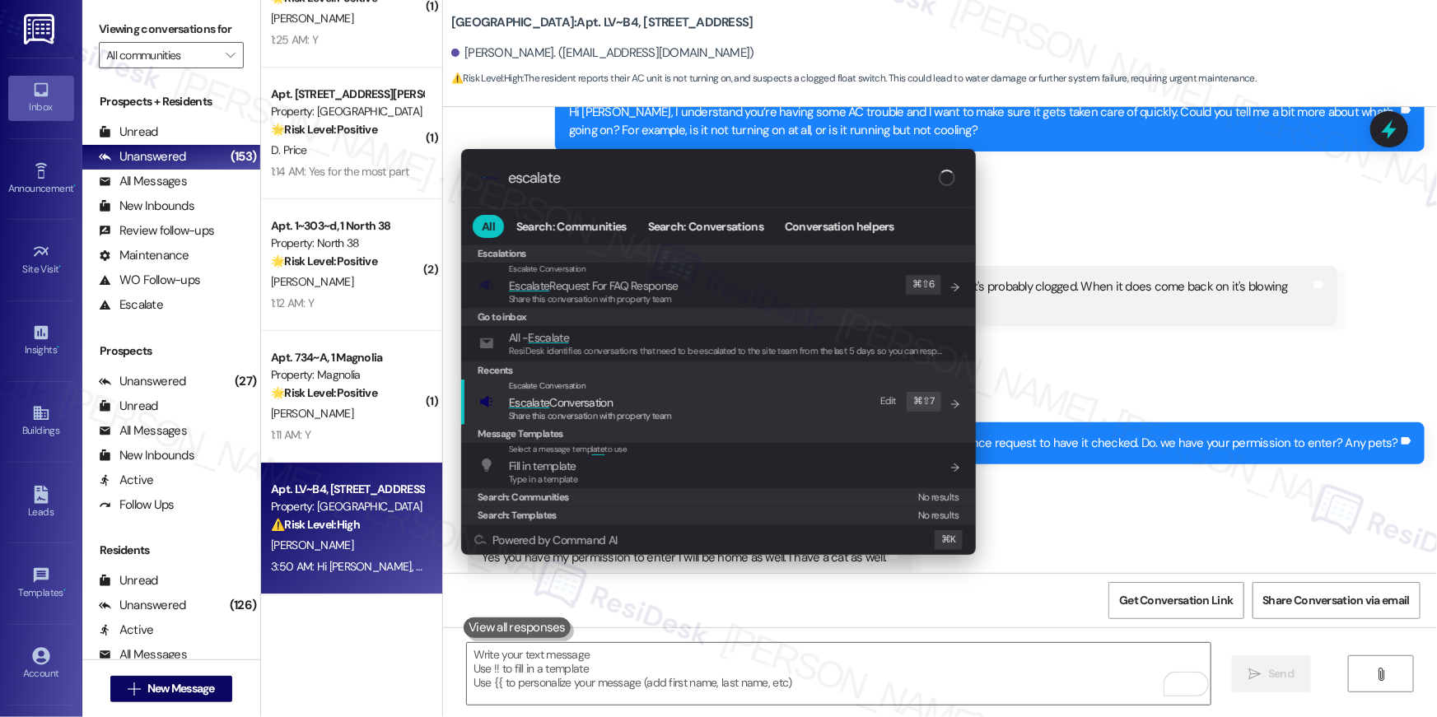
type input "escalate"
click at [718, 396] on div "Escalate Conversation Escalate Conversation Share this conversation with proper…" at bounding box center [720, 402] width 482 height 44
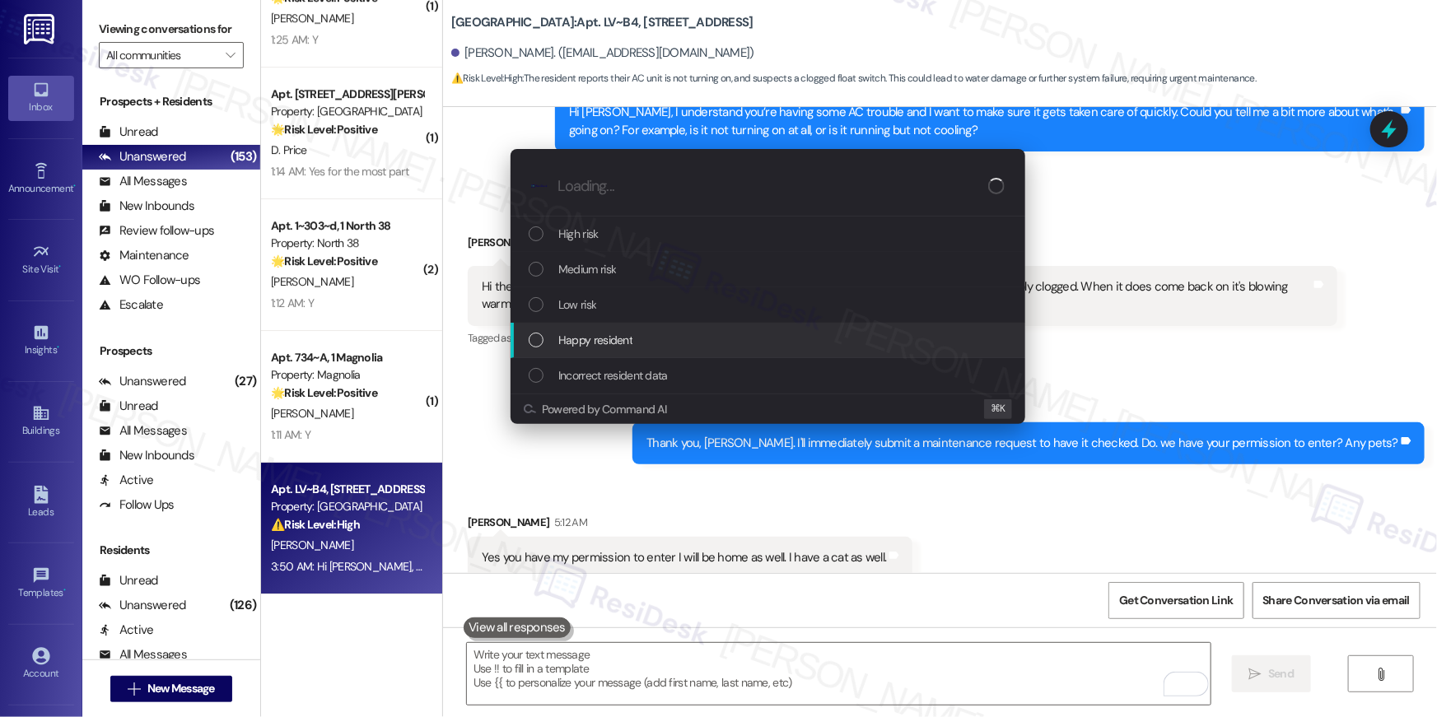
click at [697, 340] on div "Happy resident" at bounding box center [770, 340] width 482 height 18
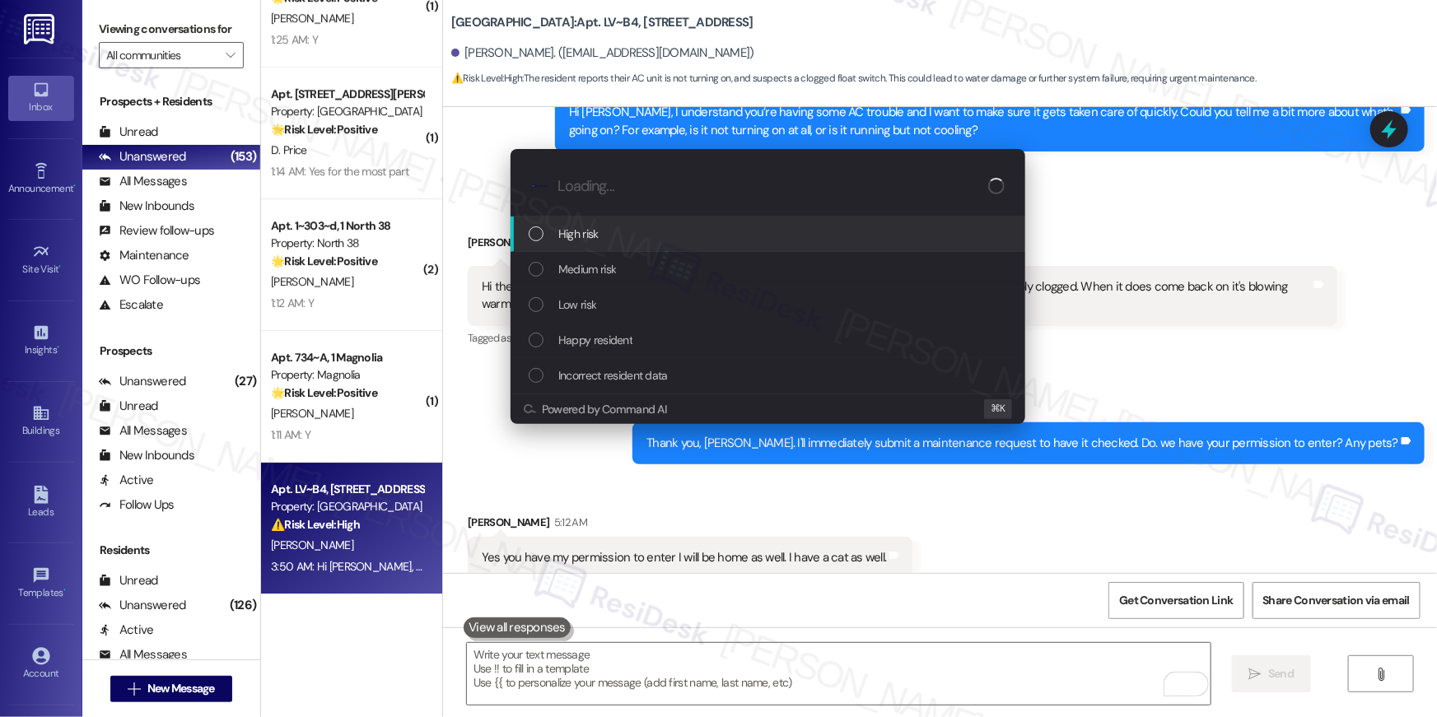
click at [617, 237] on div "High risk" at bounding box center [770, 234] width 482 height 18
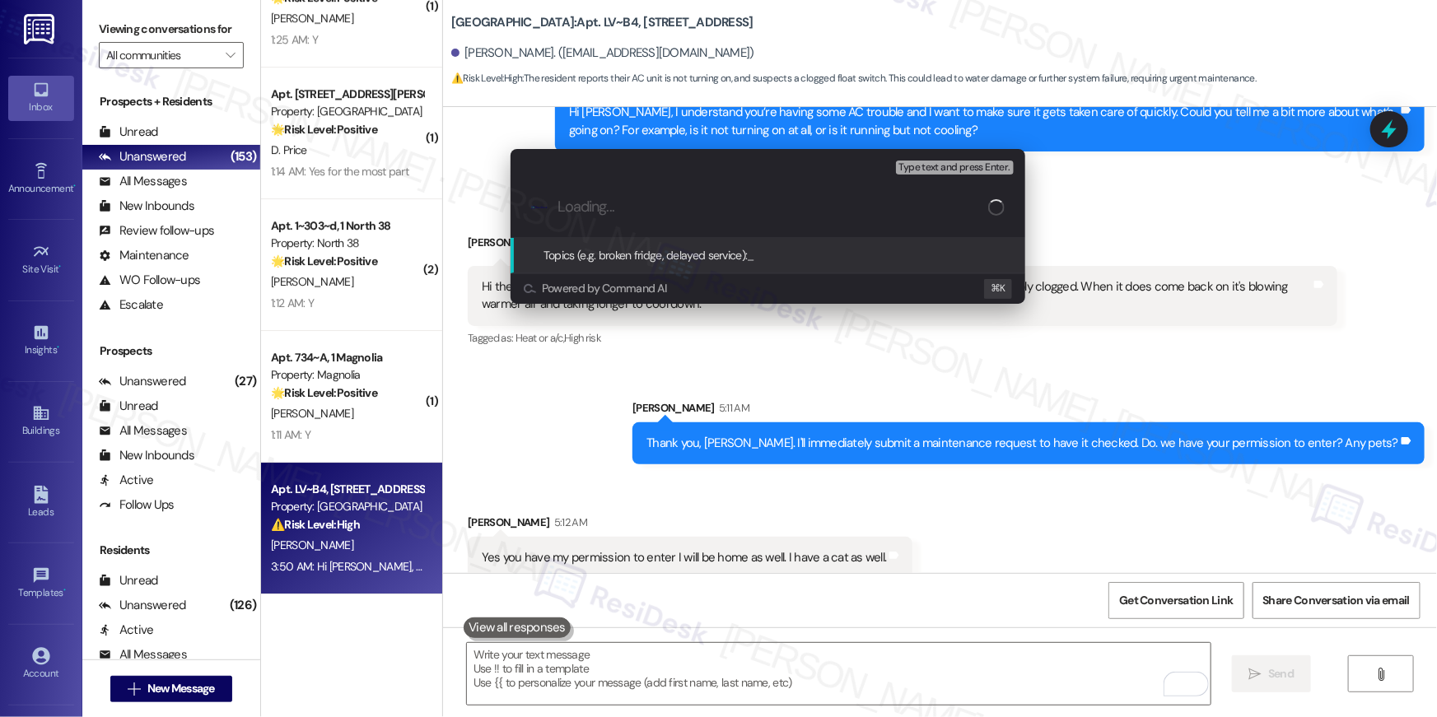
paste input "serviceRequestId:"1182331""
click at [767, 211] on input "Work order filed by Residesk | serviceRequestId:"1182331"" at bounding box center [772, 206] width 431 height 17
drag, startPoint x: 747, startPoint y: 210, endPoint x: 851, endPoint y: 212, distance: 104.6
click at [851, 212] on input "Work order filed by Residesk | serviceRequestId:"1182331"" at bounding box center [772, 206] width 431 height 17
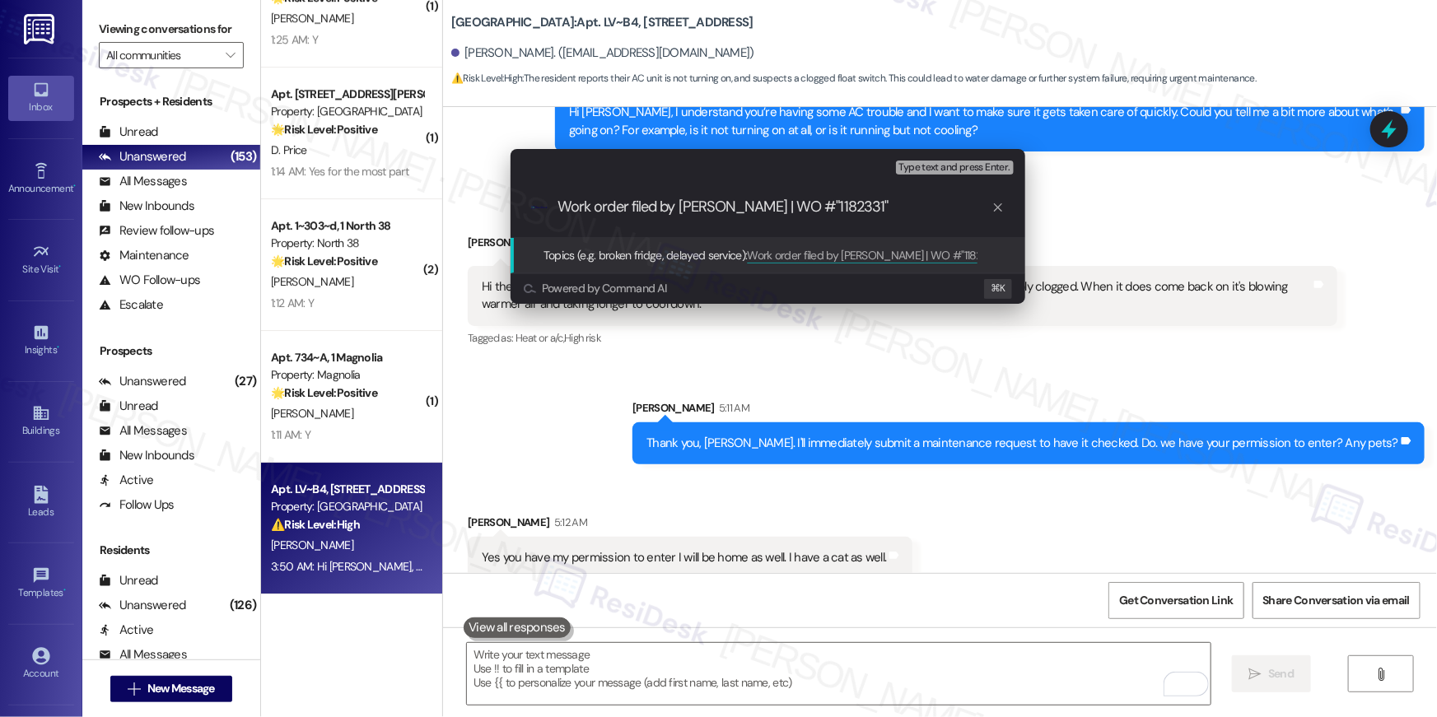
type input "Work order filed by Residesk | WO # "1182331""
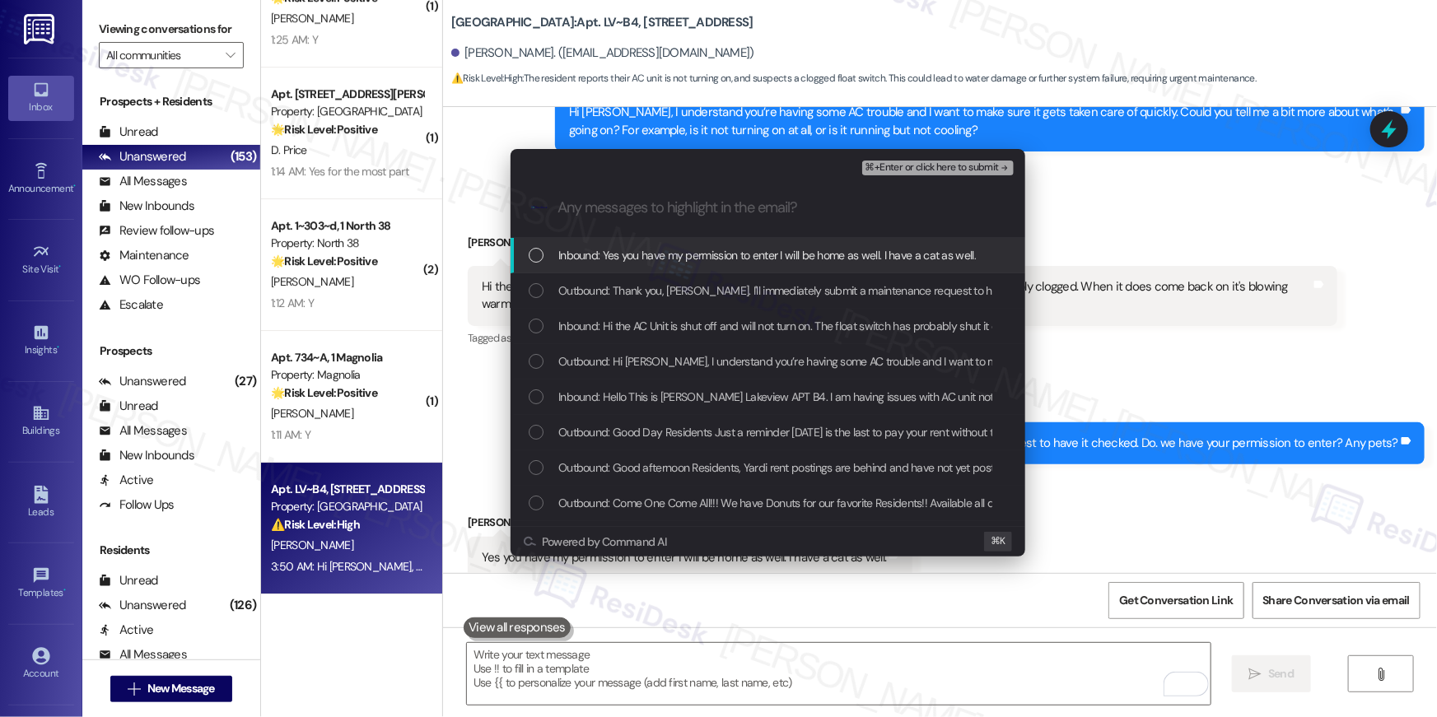
drag, startPoint x: 758, startPoint y: 250, endPoint x: 755, endPoint y: 290, distance: 40.5
click at [758, 250] on span "Inbound: Yes you have my permission to enter I will be home as well. I have a c…" at bounding box center [766, 255] width 417 height 18
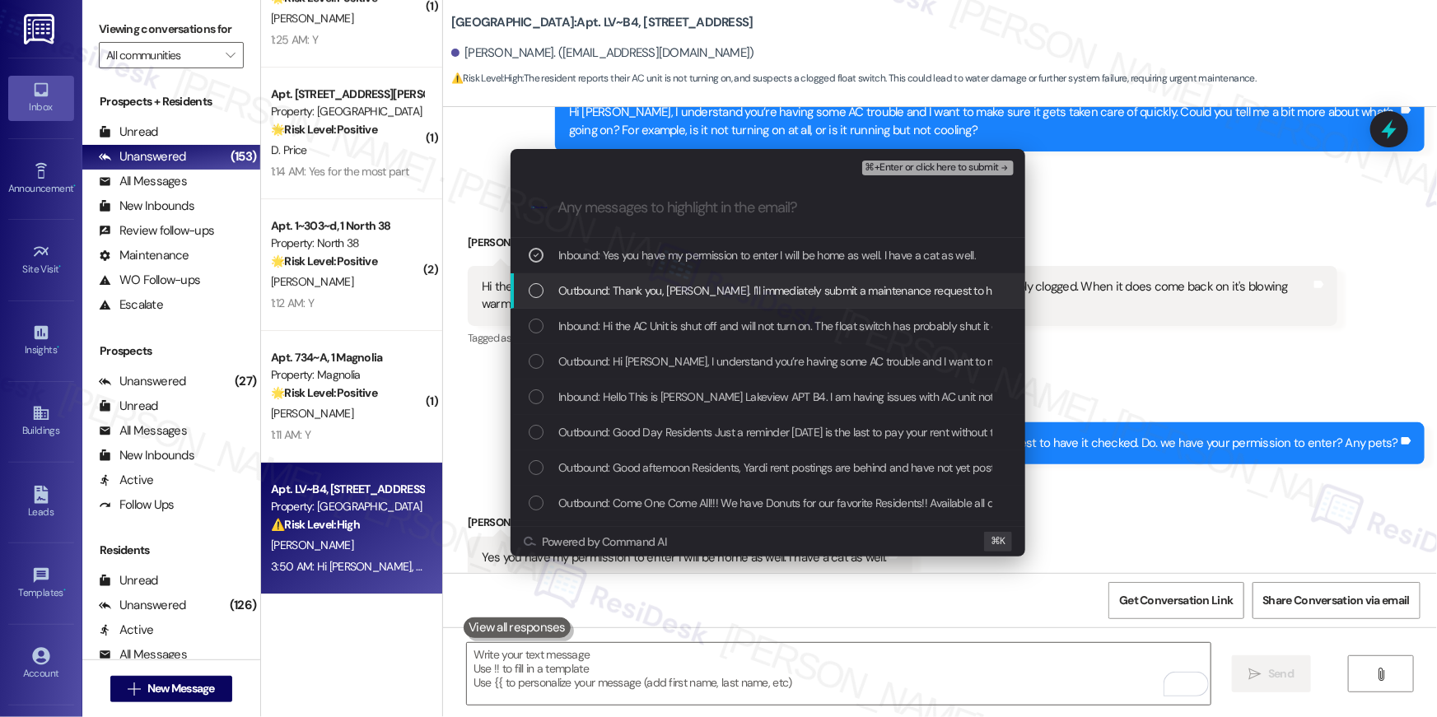
drag, startPoint x: 755, startPoint y: 291, endPoint x: 756, endPoint y: 319, distance: 28.0
click at [755, 291] on span "Outbound: Thank you, Ebonie. I'll immediately submit a maintenance request to h…" at bounding box center [928, 291] width 741 height 18
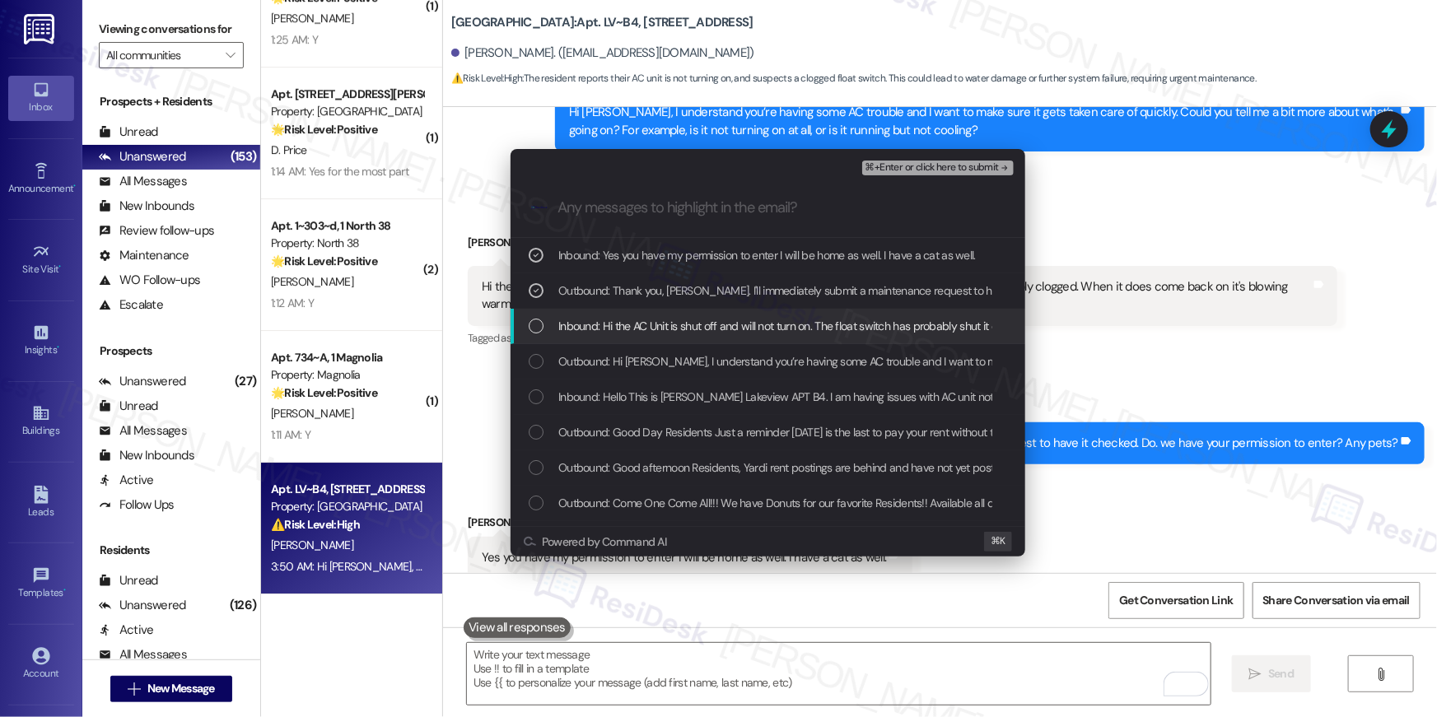
click at [756, 321] on span "Inbound: Hi the AC Unit is shut off and will not turn on. The float switch has …" at bounding box center [1055, 326] width 994 height 18
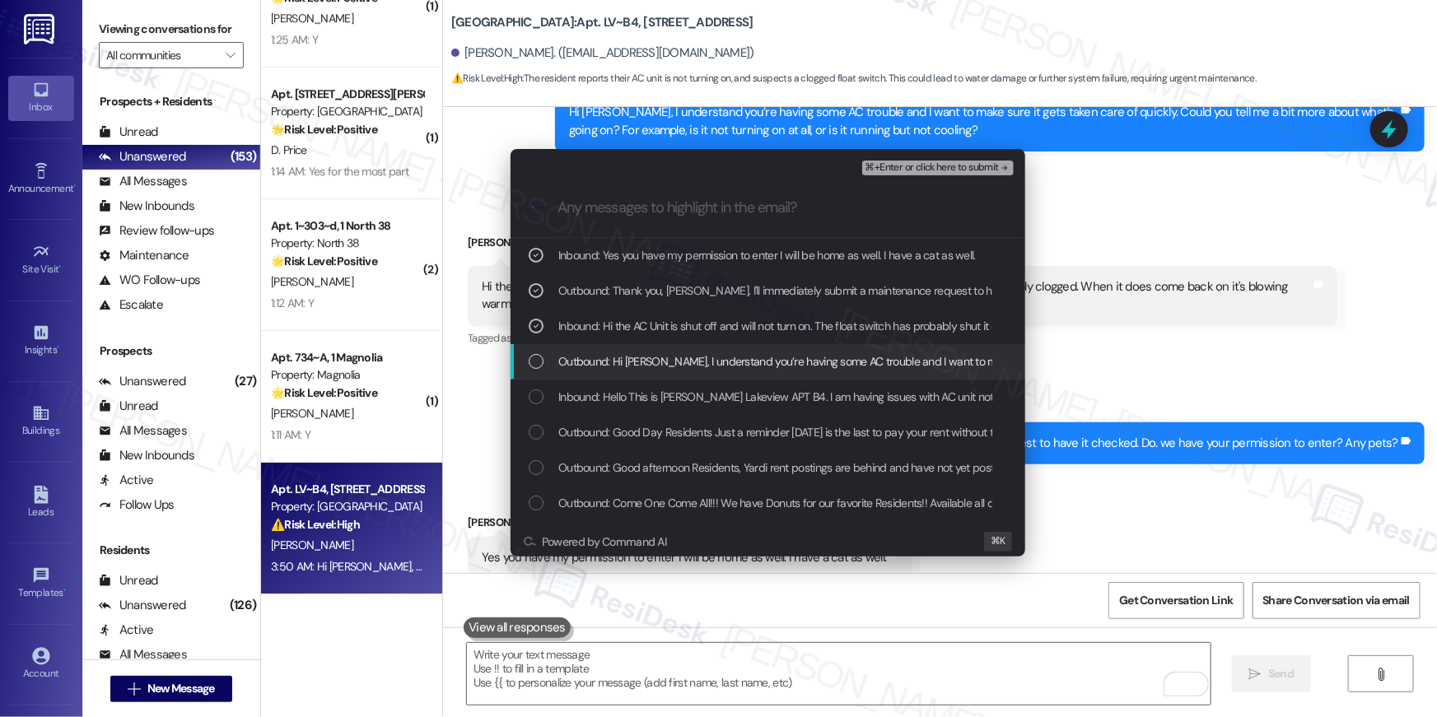
click at [821, 362] on span "Outbound: Hi Ebonie, I understand you’re having some AC trouble and I want to m…" at bounding box center [1151, 361] width 1187 height 18
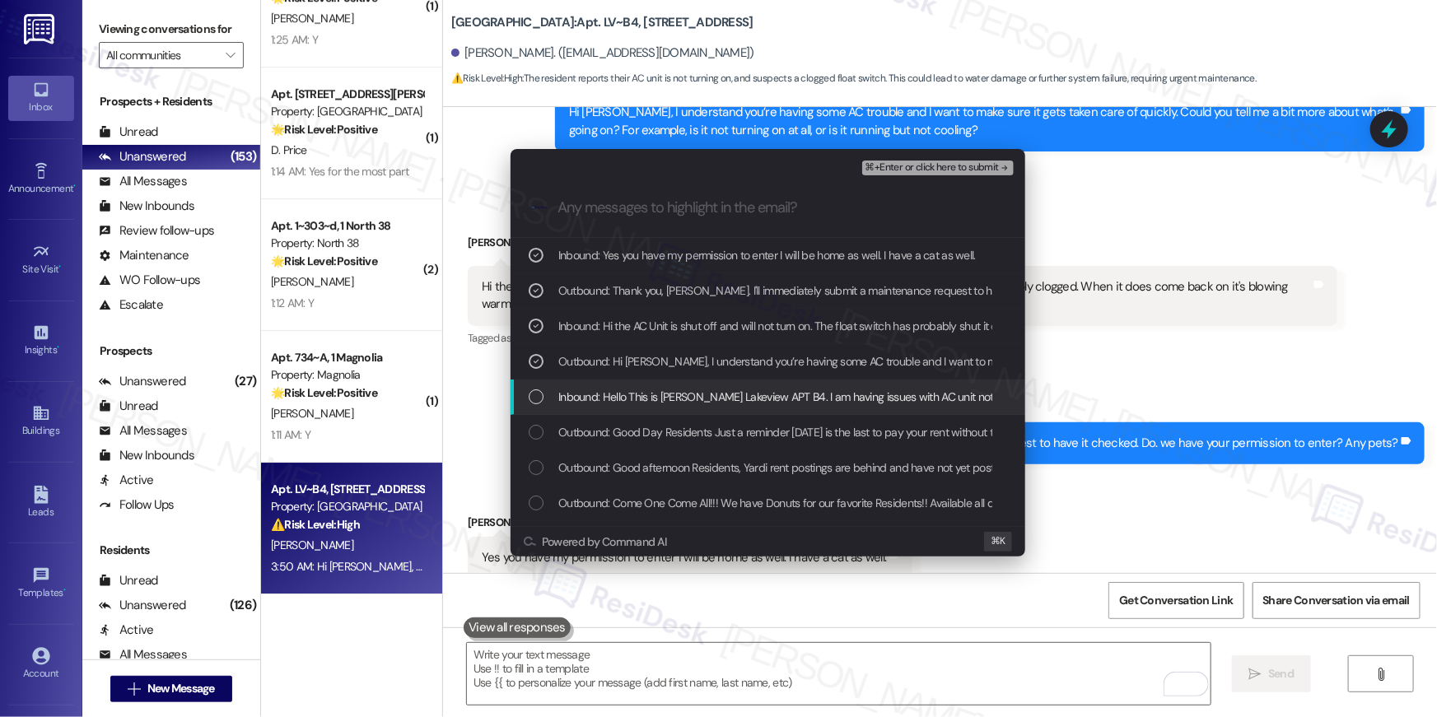
click at [816, 400] on span "Inbound: Hello This is Ebonie Mitchell Lakeview APT B4. I am having issues with…" at bounding box center [980, 397] width 844 height 18
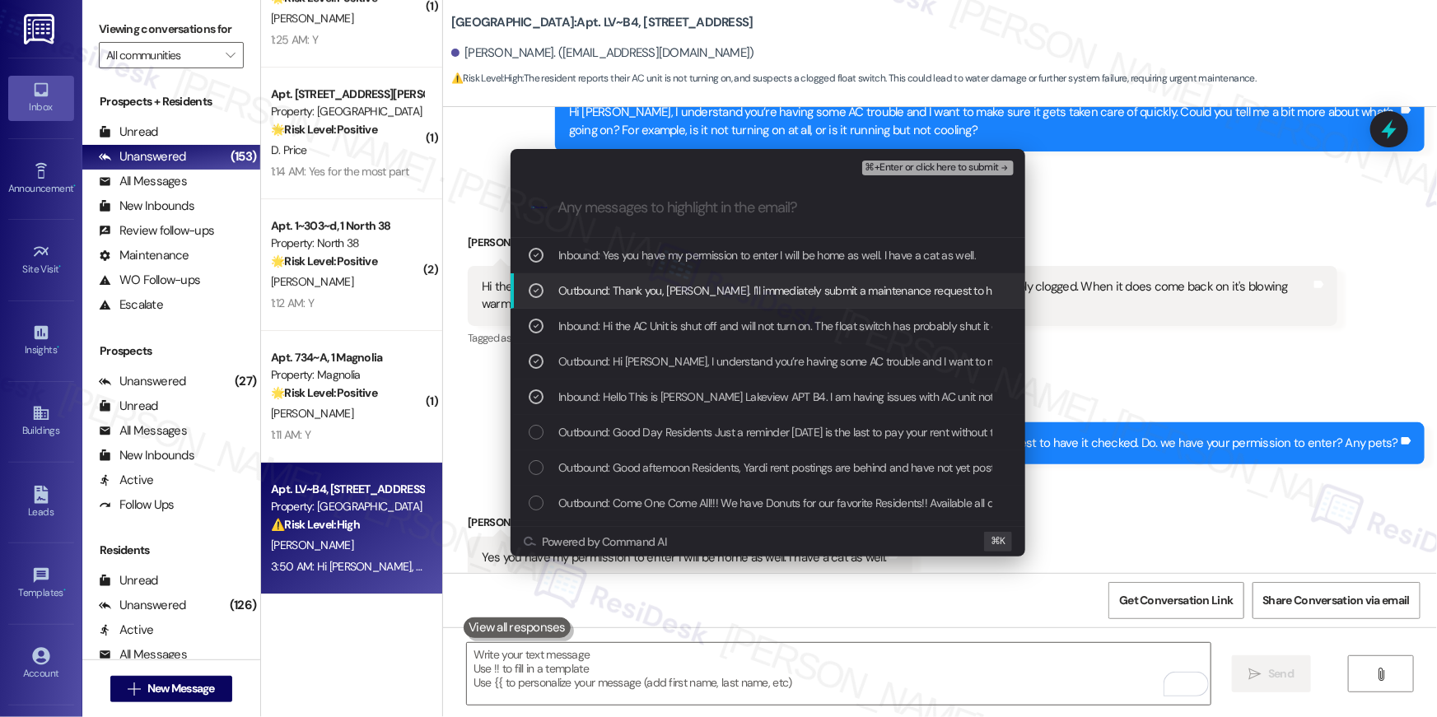
click at [908, 163] on span "⌘+Enter or click here to submit" at bounding box center [931, 168] width 133 height 12
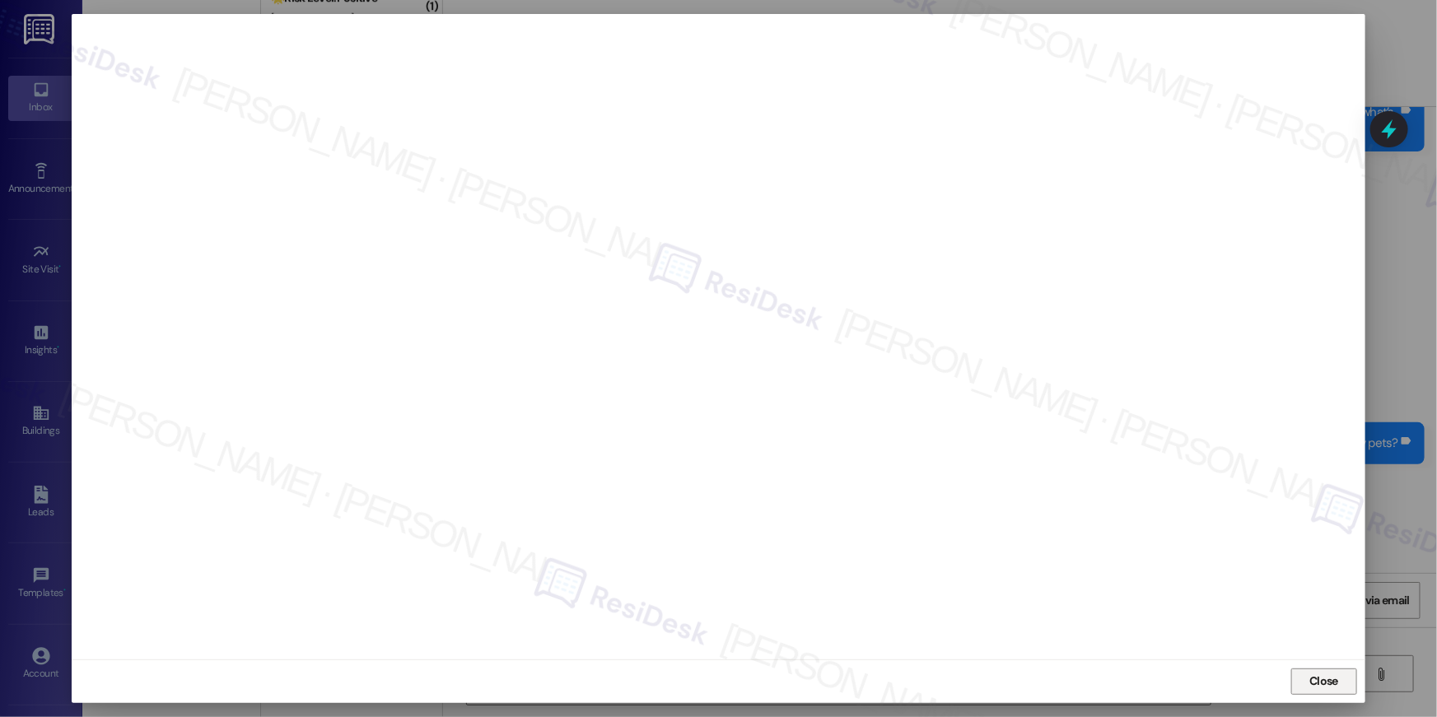
click at [1336, 688] on span "Close" at bounding box center [1323, 681] width 29 height 17
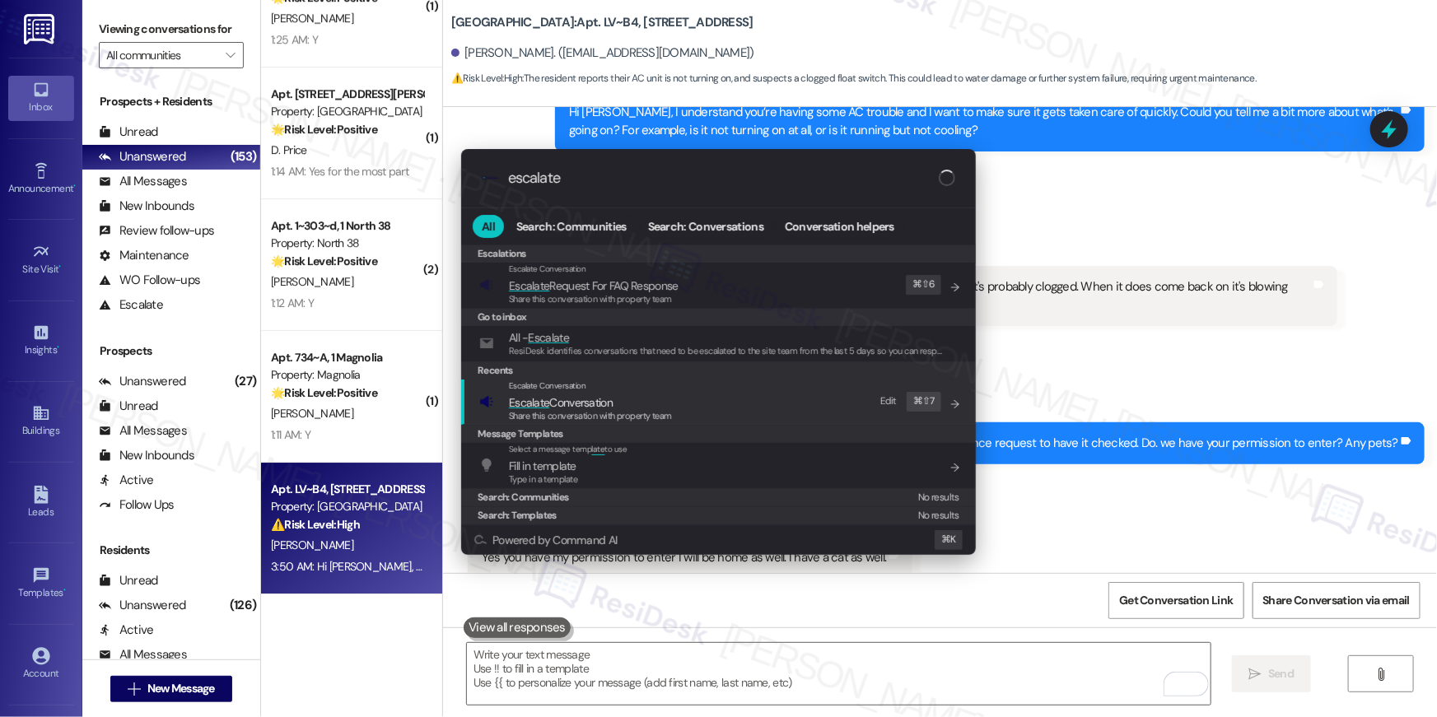
type input "escalate"
click at [652, 389] on div "Escalate Conversation" at bounding box center [590, 386] width 163 height 13
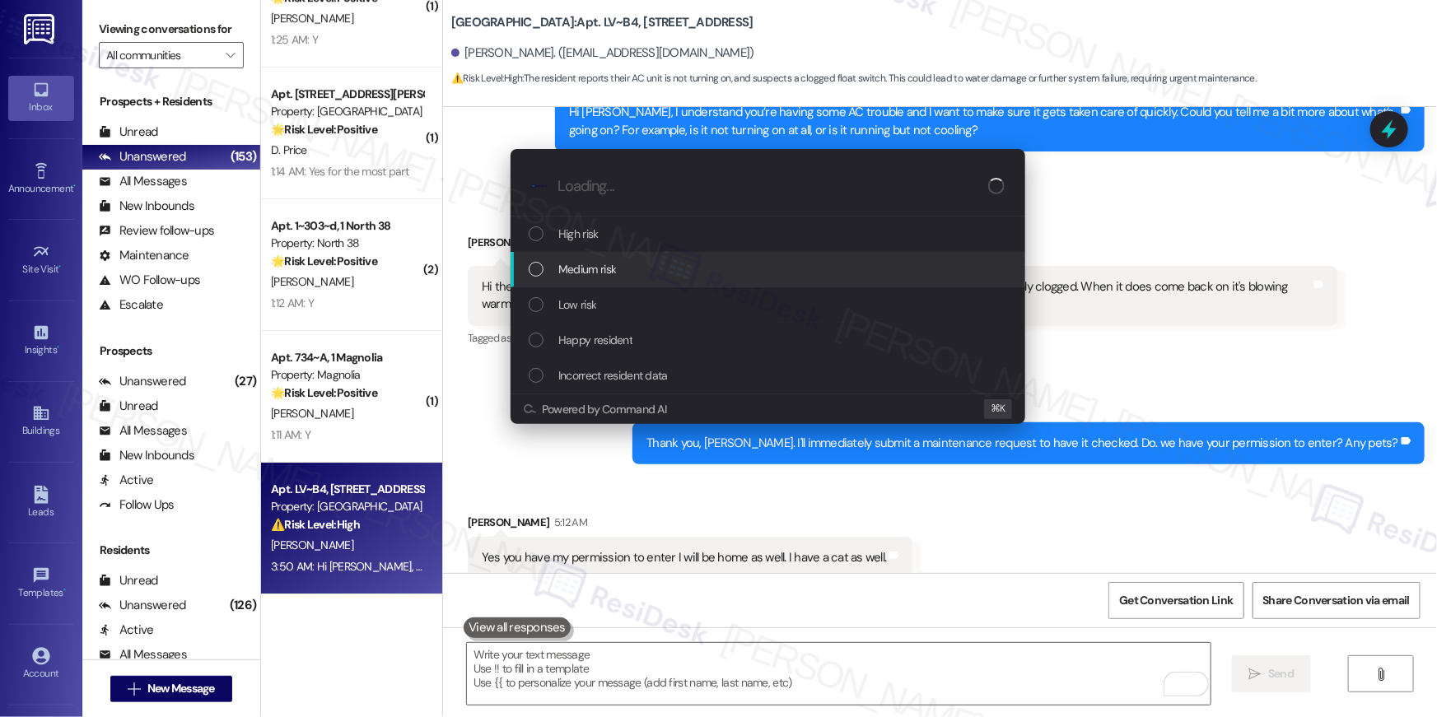
click at [655, 277] on div "Medium risk" at bounding box center [770, 269] width 482 height 18
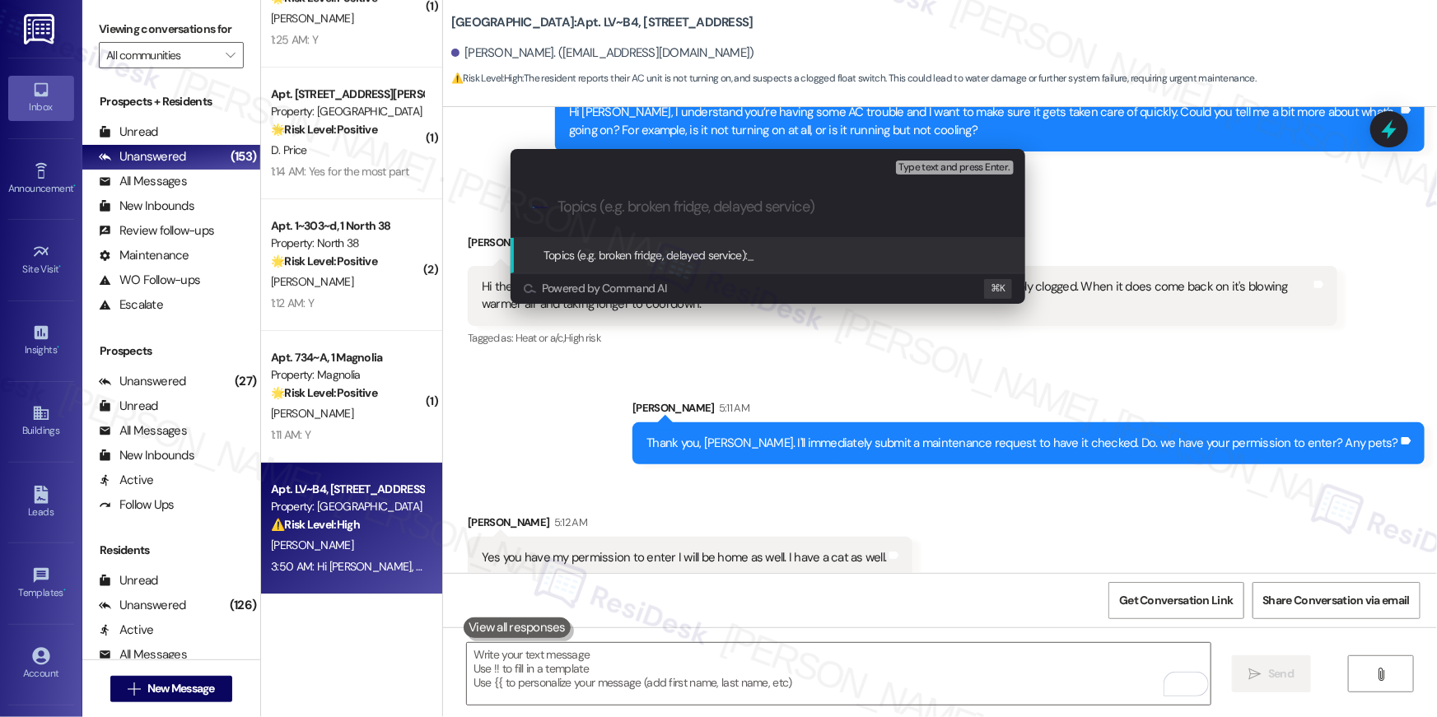
paste input "Work order filed by Residesk | WO # "1182331""
type input "Work order filed by Residesk | WO # "1182331""
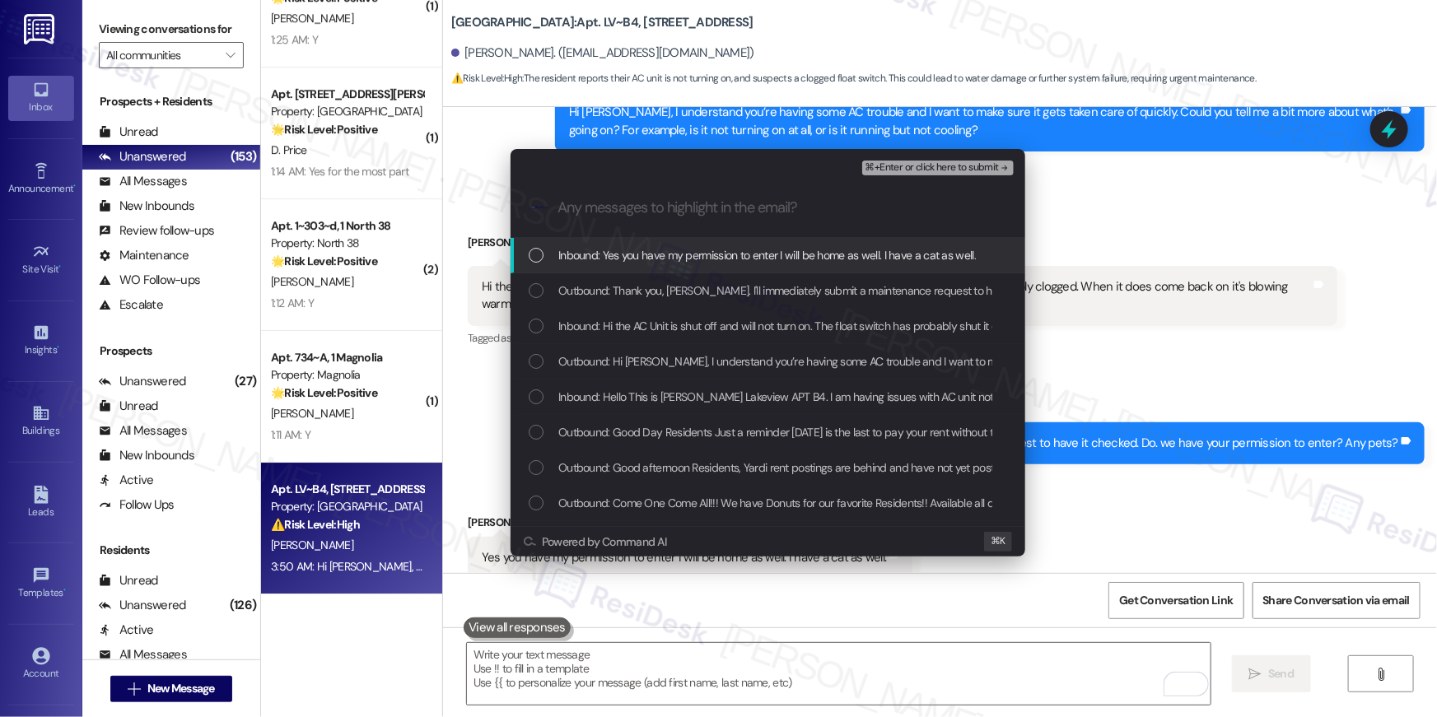
drag, startPoint x: 524, startPoint y: 255, endPoint x: 539, endPoint y: 282, distance: 31.4
click at [524, 255] on div "Inbound: Yes you have my permission to enter I will be home as well. I have a c…" at bounding box center [768, 255] width 515 height 35
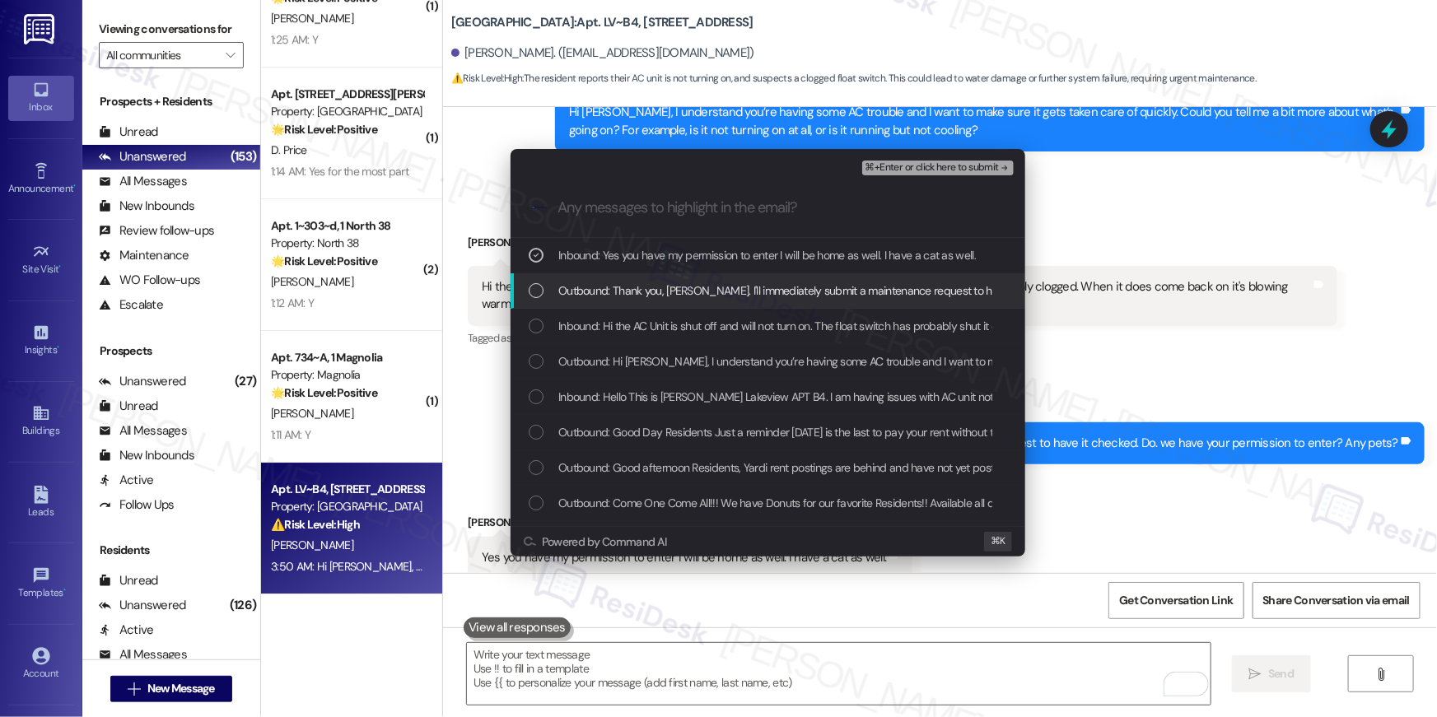
click at [539, 287] on div "List of options" at bounding box center [536, 290] width 15 height 15
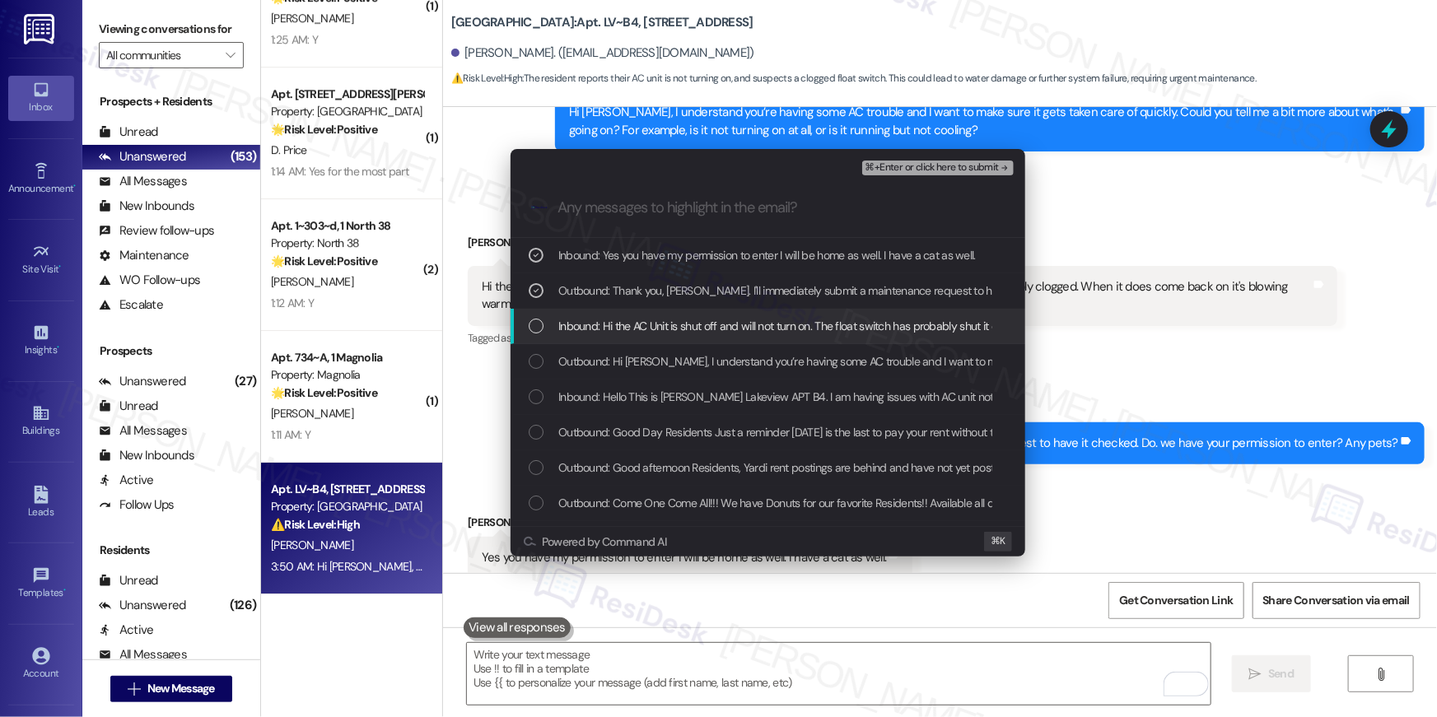
click at [535, 344] on div "Outbound: Hi Ebonie, I understand you’re having some AC trouble and I want to m…" at bounding box center [768, 361] width 515 height 35
drag, startPoint x: 529, startPoint y: 326, endPoint x: 534, endPoint y: 371, distance: 44.8
click at [529, 328] on div "List of options" at bounding box center [536, 326] width 15 height 15
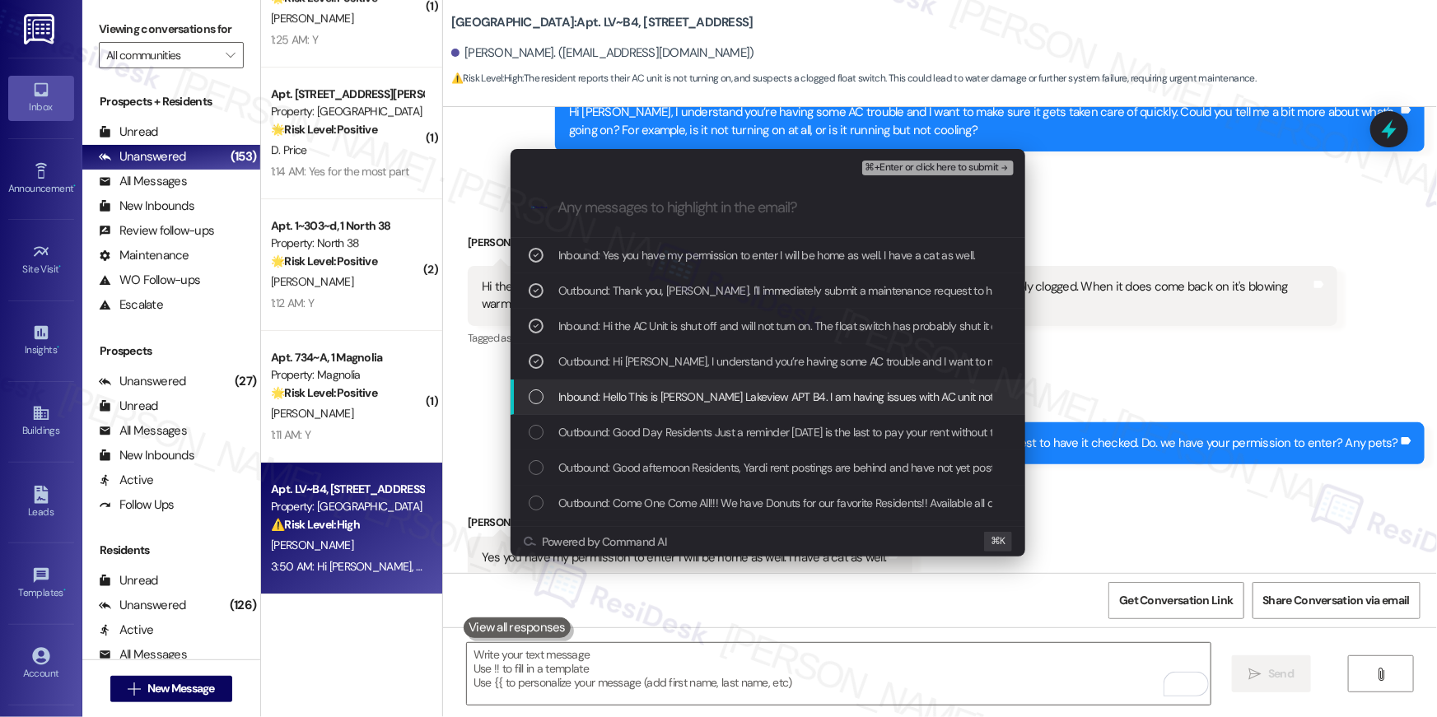
click at [530, 399] on div "List of options" at bounding box center [536, 396] width 15 height 15
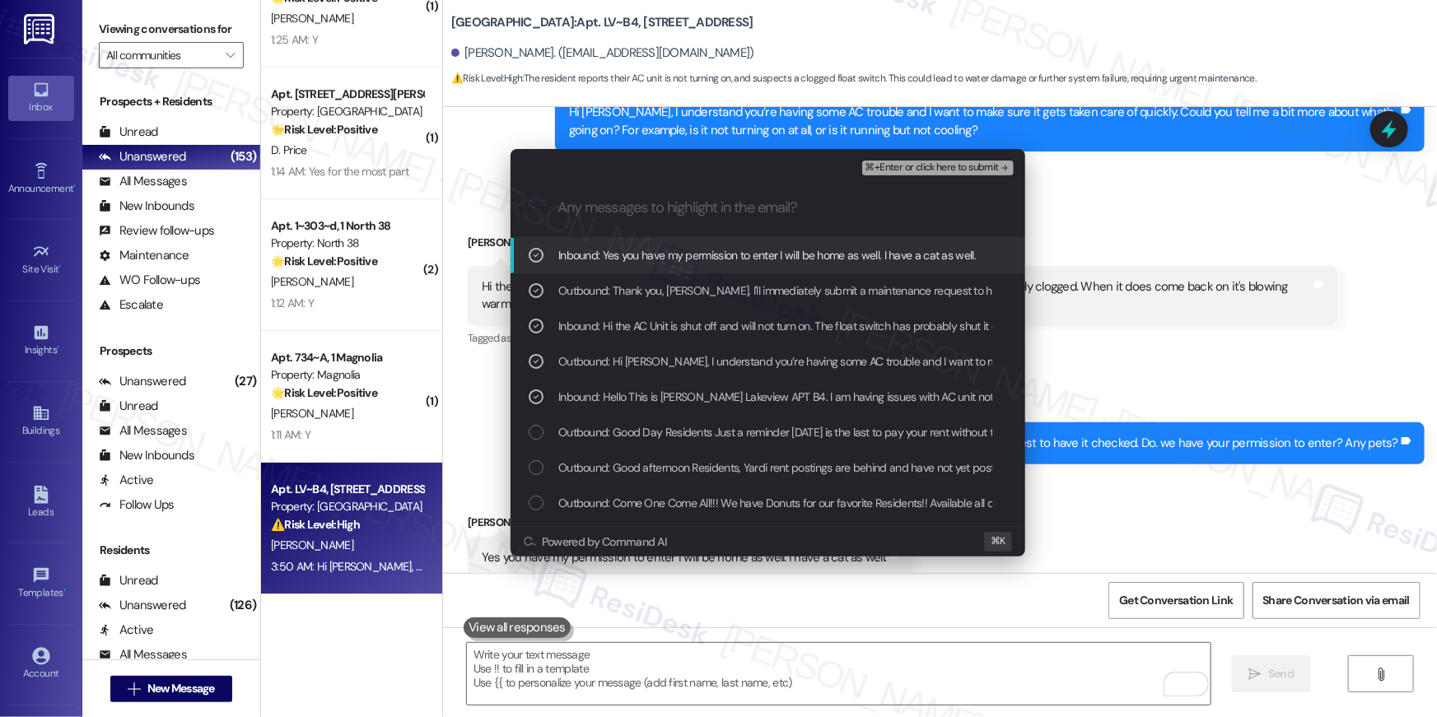
click at [907, 170] on span "⌘+Enter or click here to submit" at bounding box center [931, 168] width 133 height 12
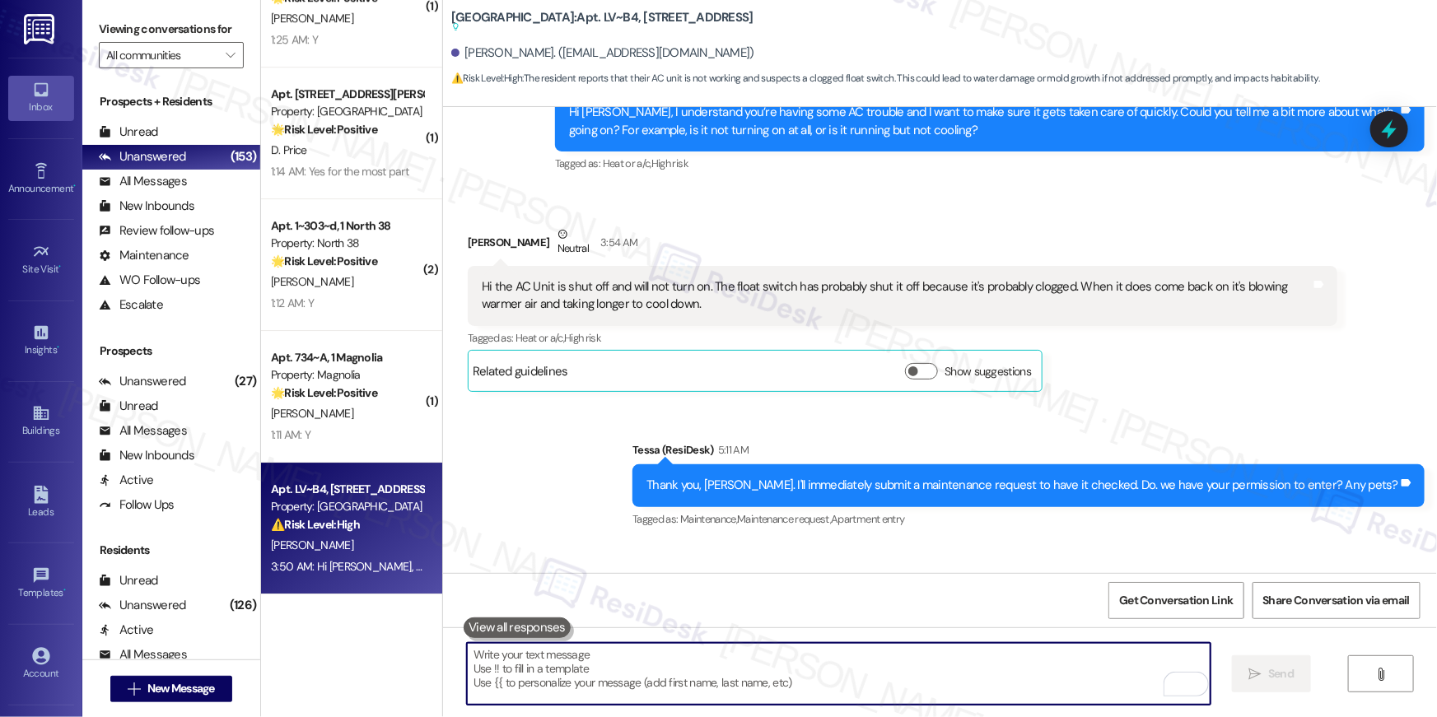
scroll to position [2433, 0]
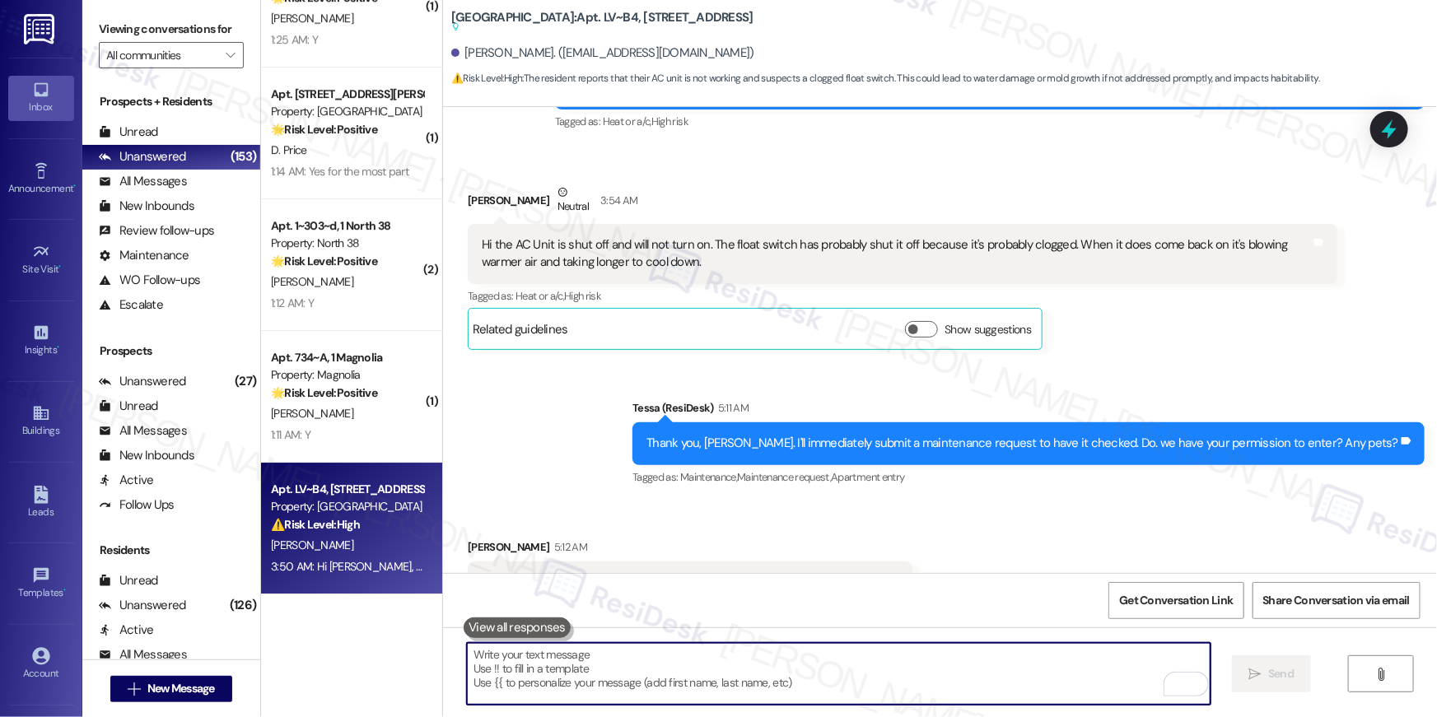
click at [902, 663] on textarea "To enrich screen reader interactions, please activate Accessibility in Grammarl…" at bounding box center [839, 674] width 744 height 62
paste textarea "Thank you, {{first_name}}! I’ve submitted your request, and our maintenance tea…"
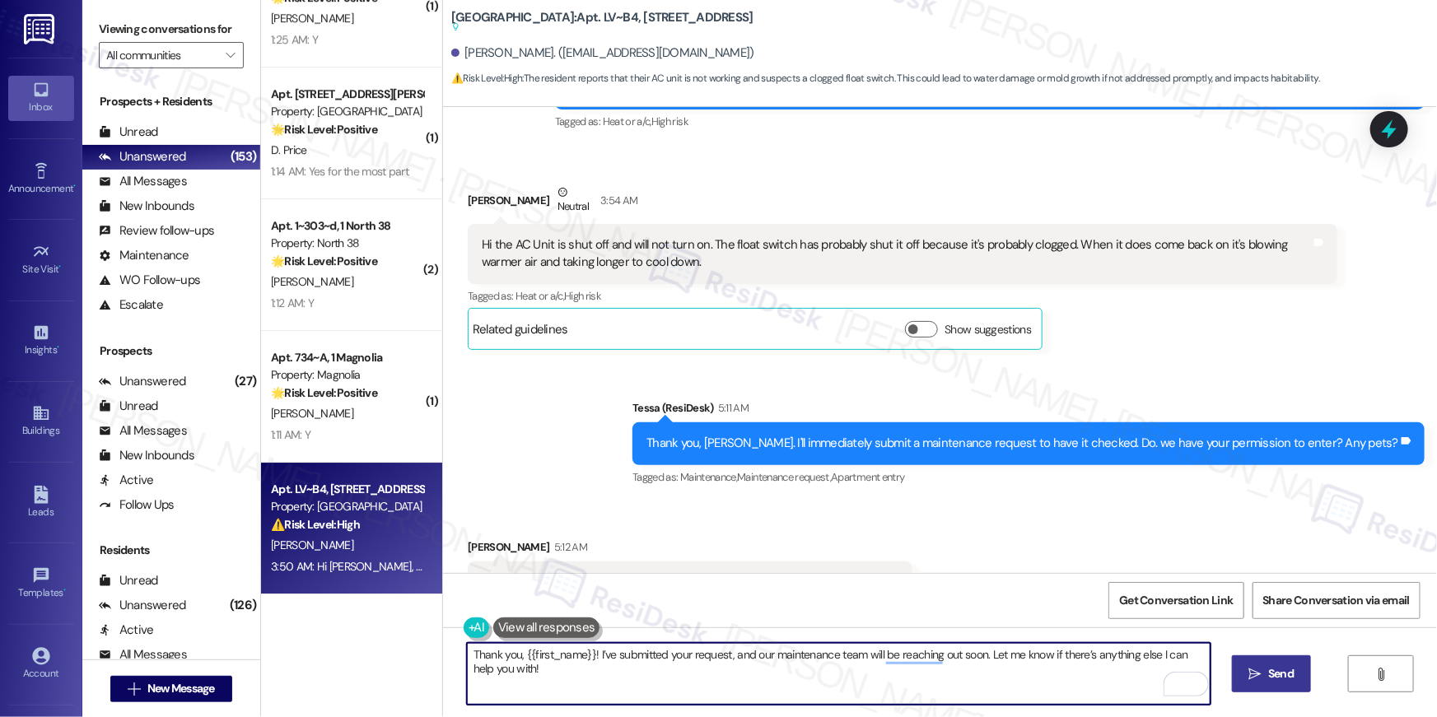
type textarea "Thank you, {{first_name}}! I’ve submitted your request, and our maintenance tea…"
click at [1269, 677] on span "Send" at bounding box center [1281, 673] width 26 height 17
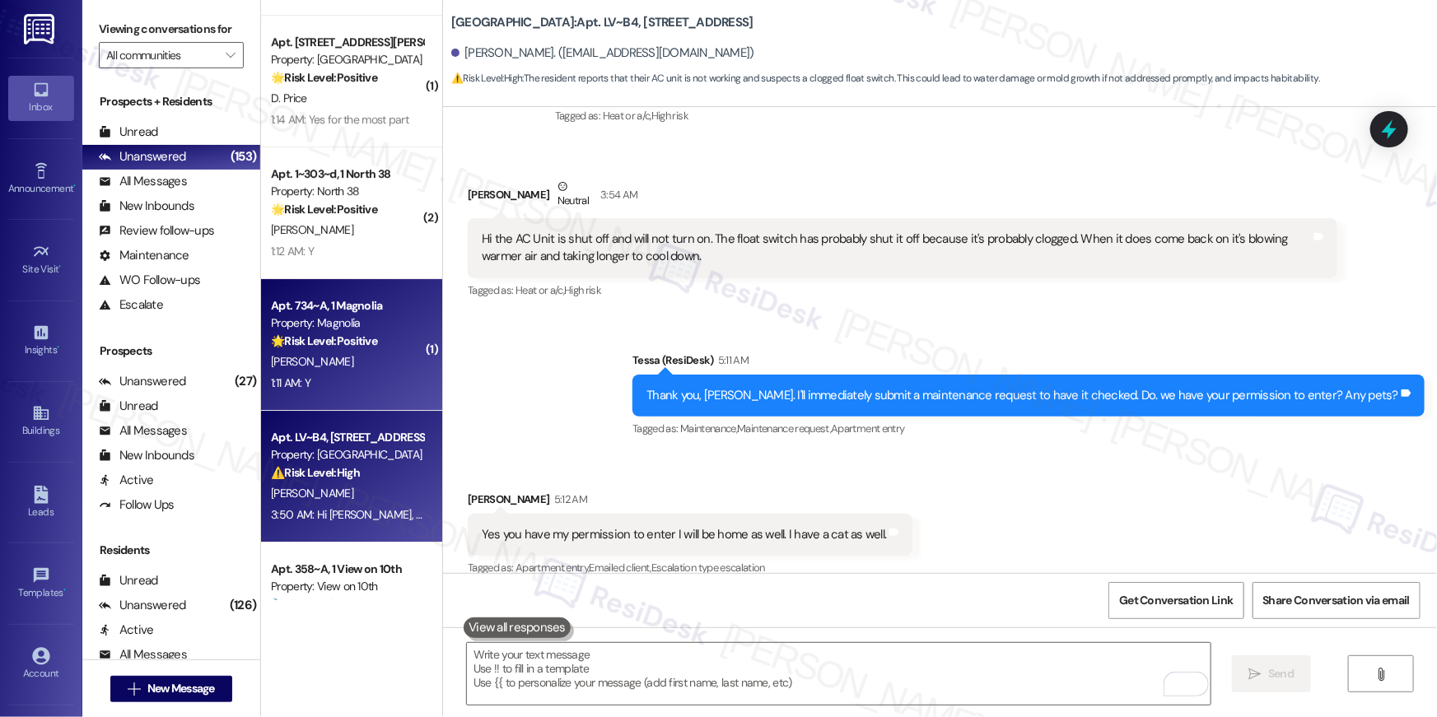
scroll to position [5986, 0]
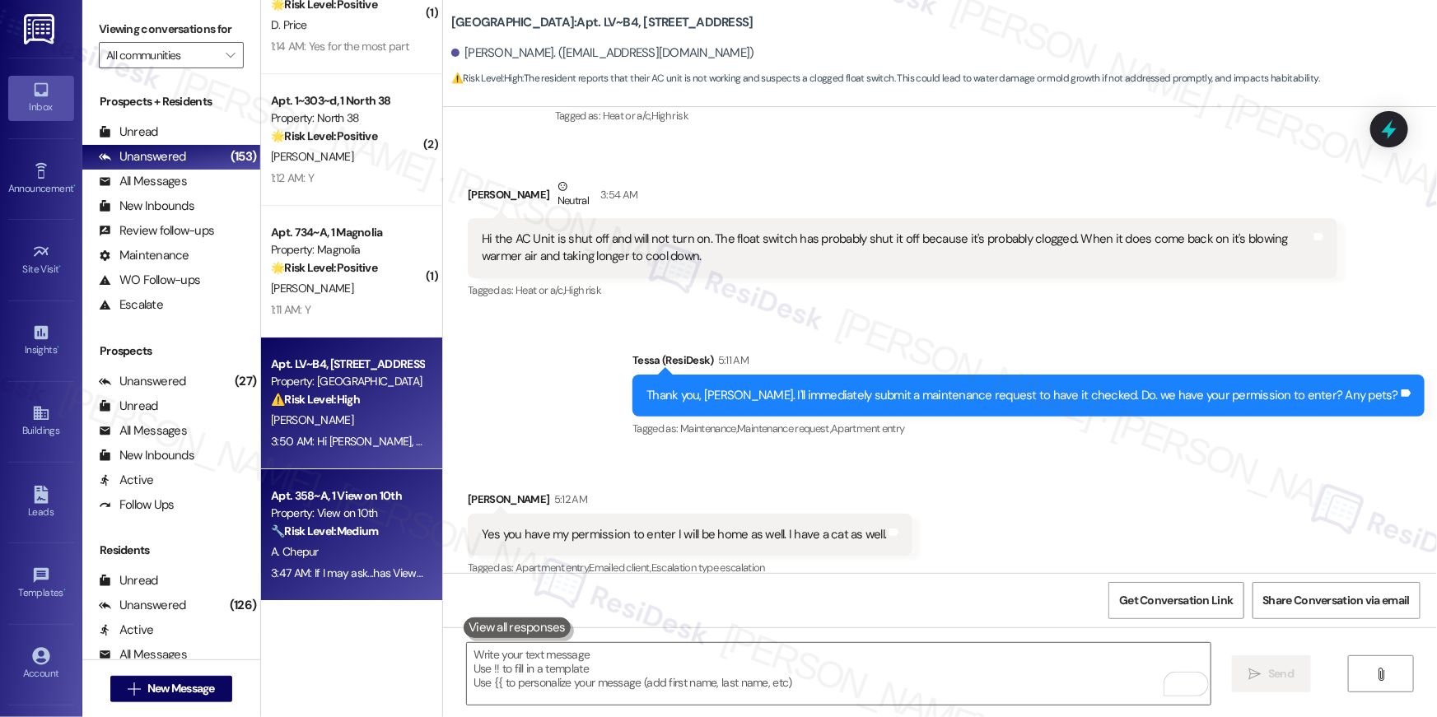
click at [352, 499] on div "Apt. 358~A, 1 View on 10th" at bounding box center [347, 495] width 152 height 17
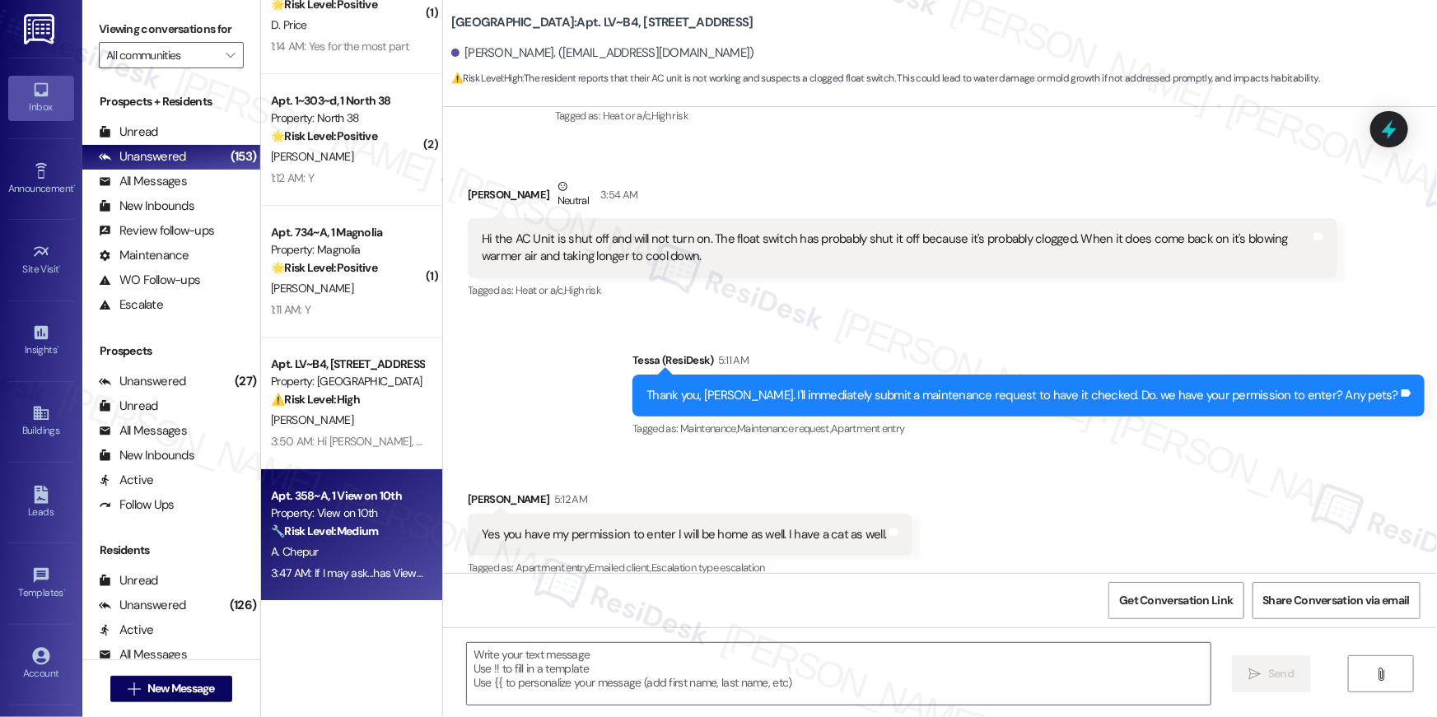
type textarea "Fetching suggested responses. Please feel free to read through the conversation…"
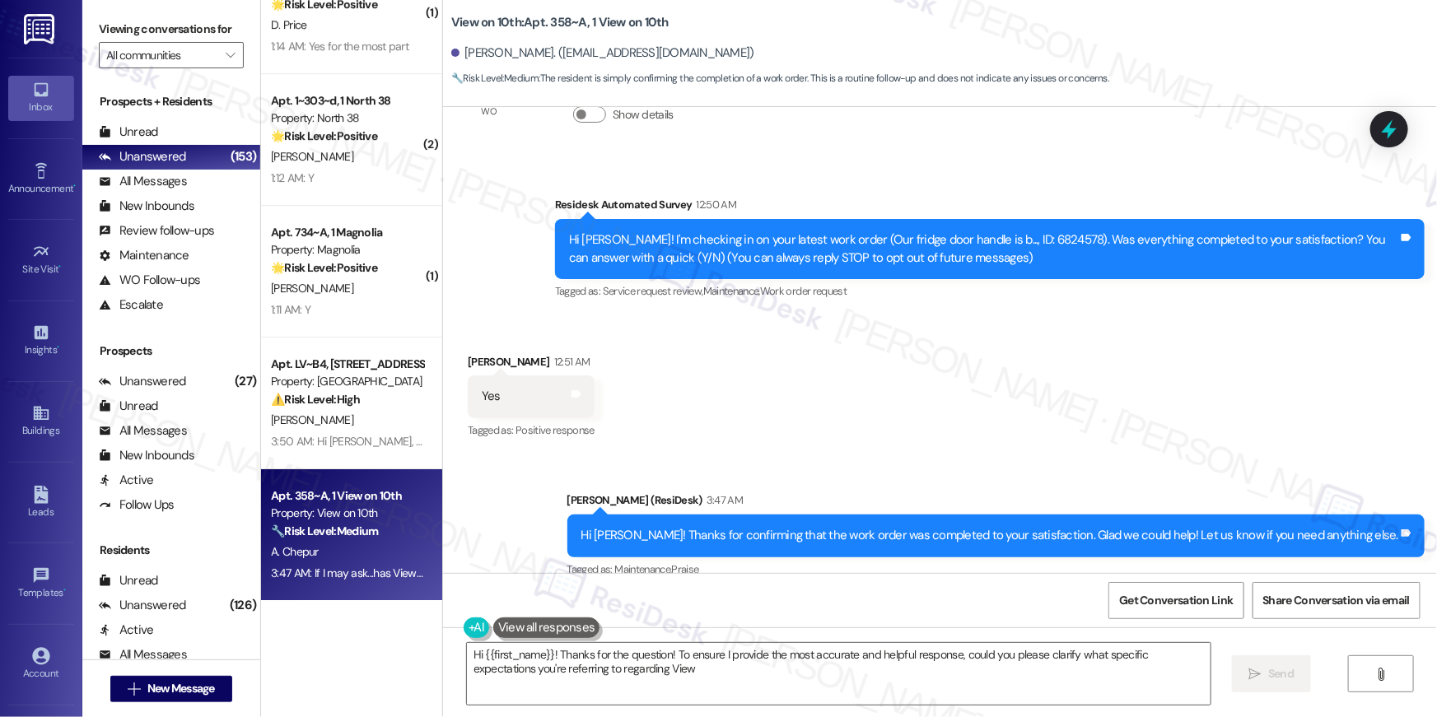
scroll to position [227, 0]
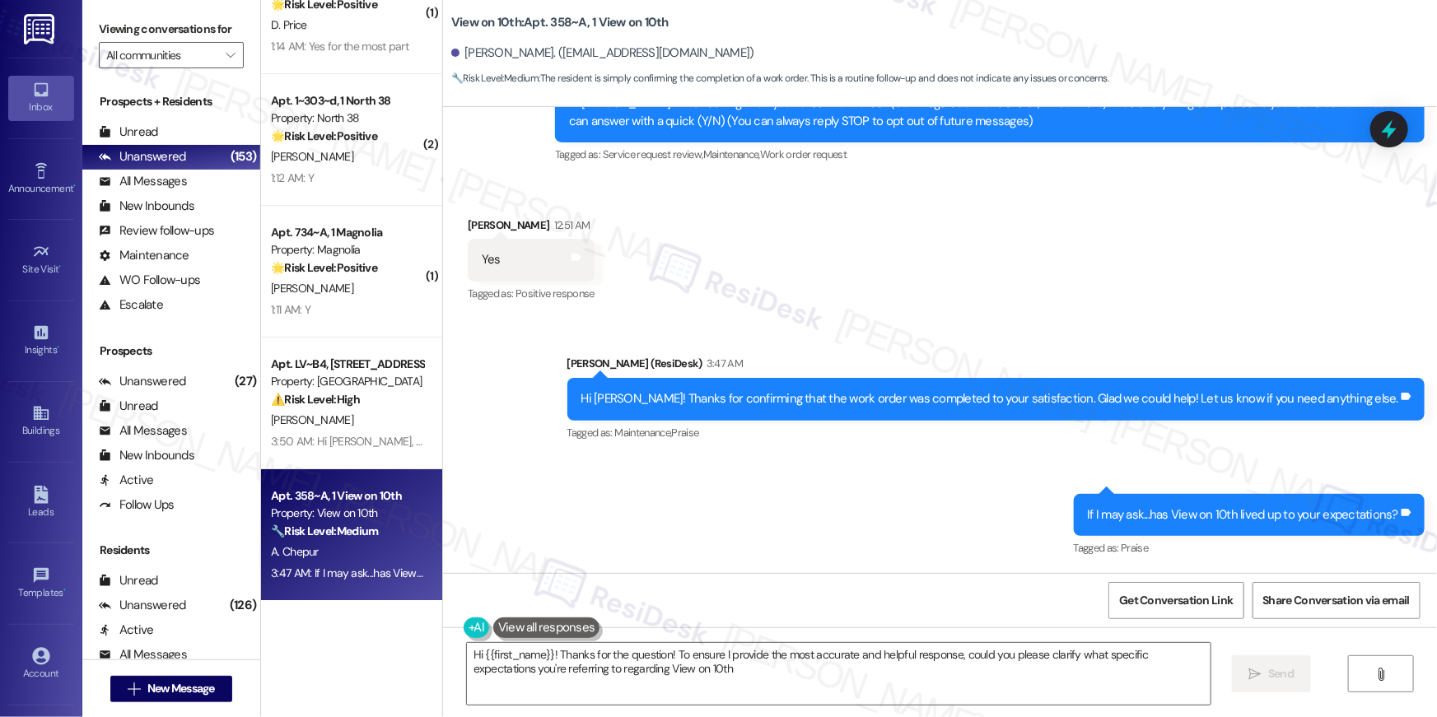
type textarea "Hi {{first_name}}! Thanks for the question! To ensure I provide the most accura…"
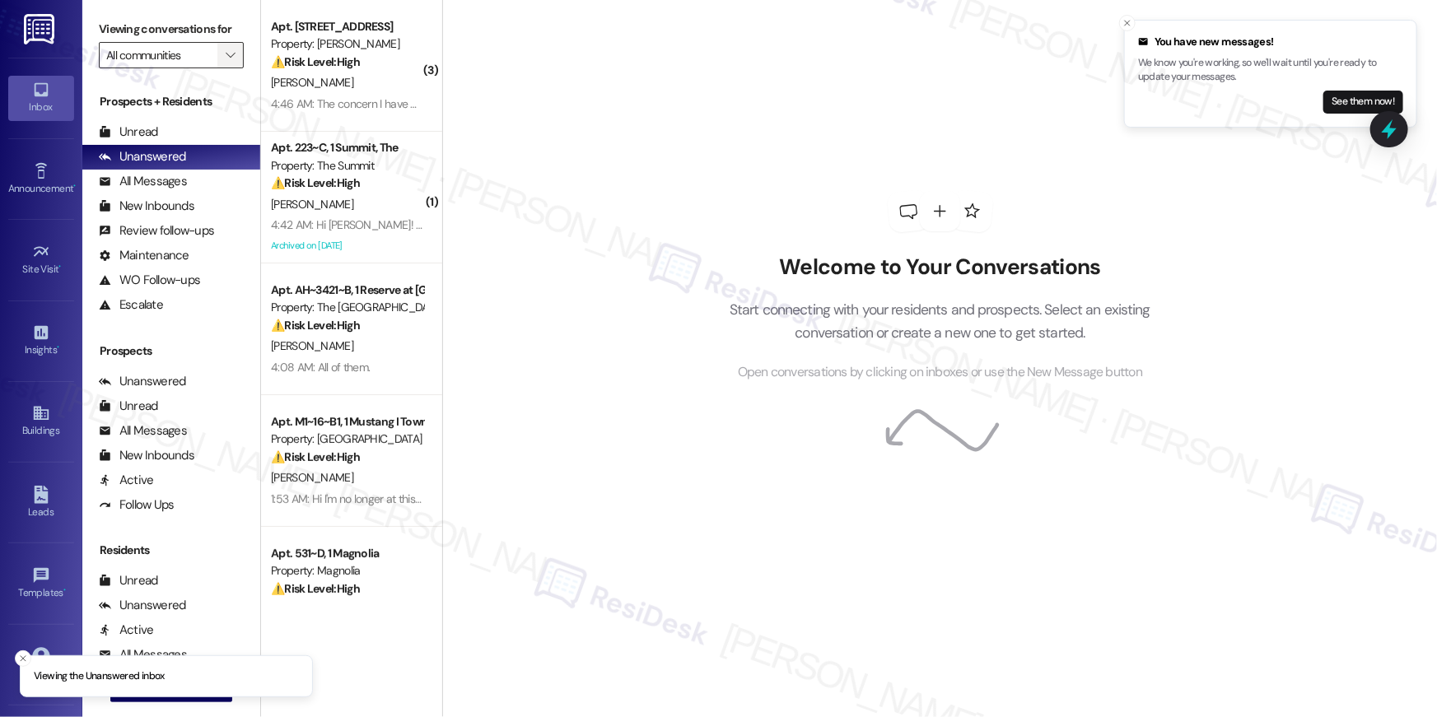
click at [226, 60] on span "" at bounding box center [230, 55] width 16 height 26
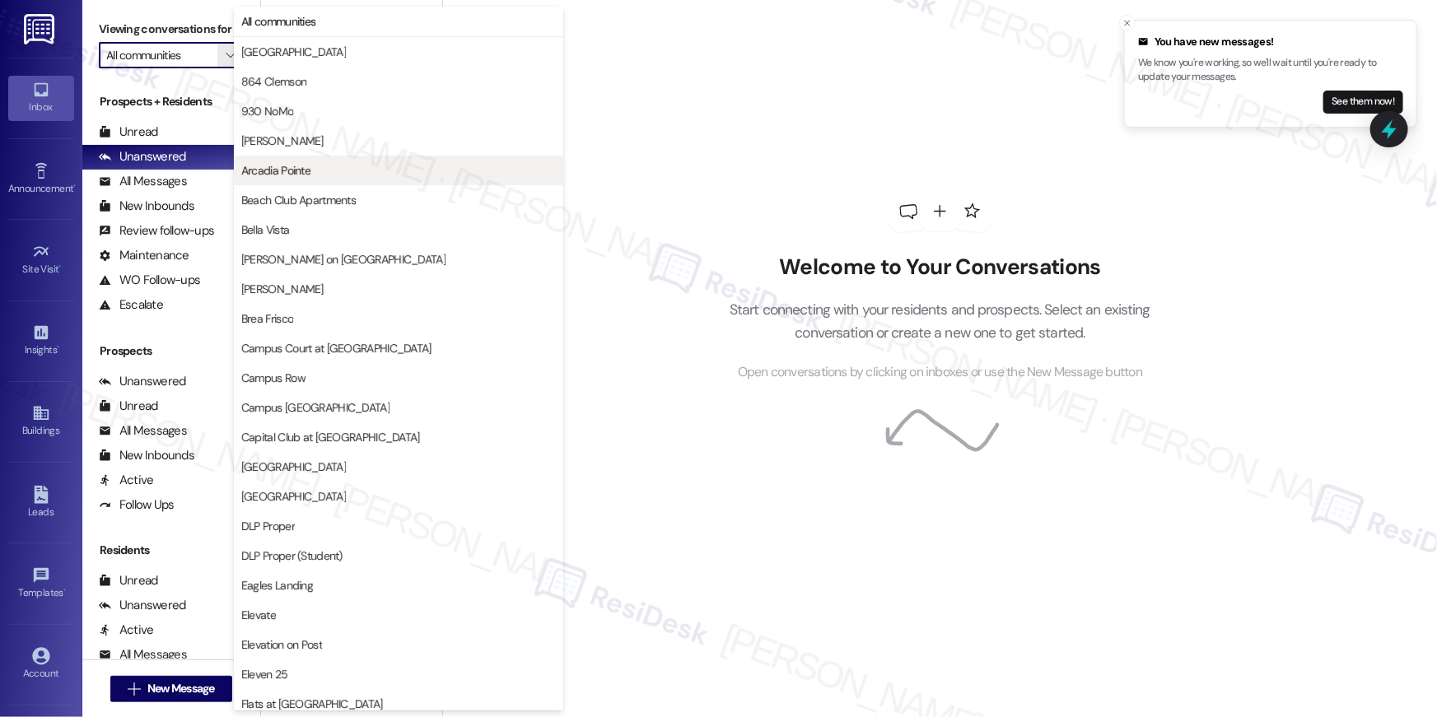
click at [417, 163] on span "Arcadia Pointe" at bounding box center [398, 170] width 315 height 16
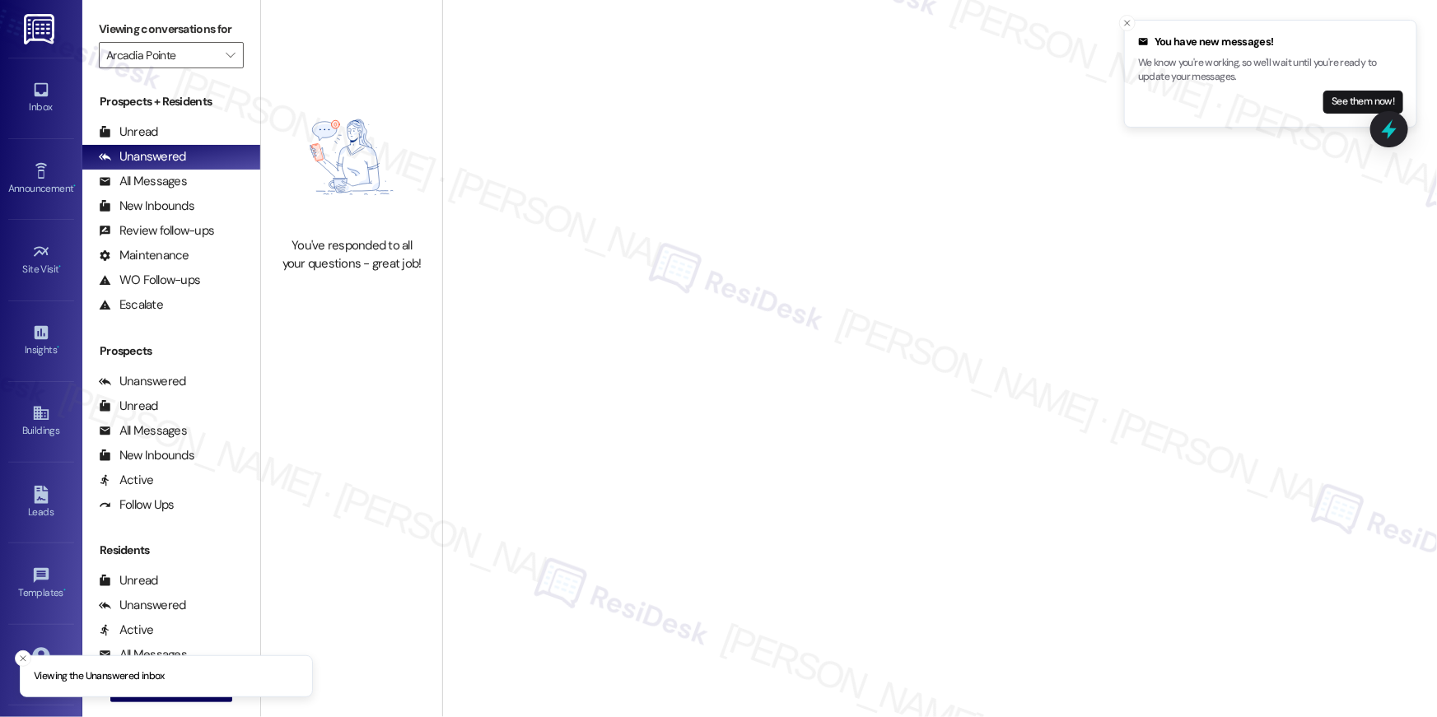
type input "Arcadia Pointe"
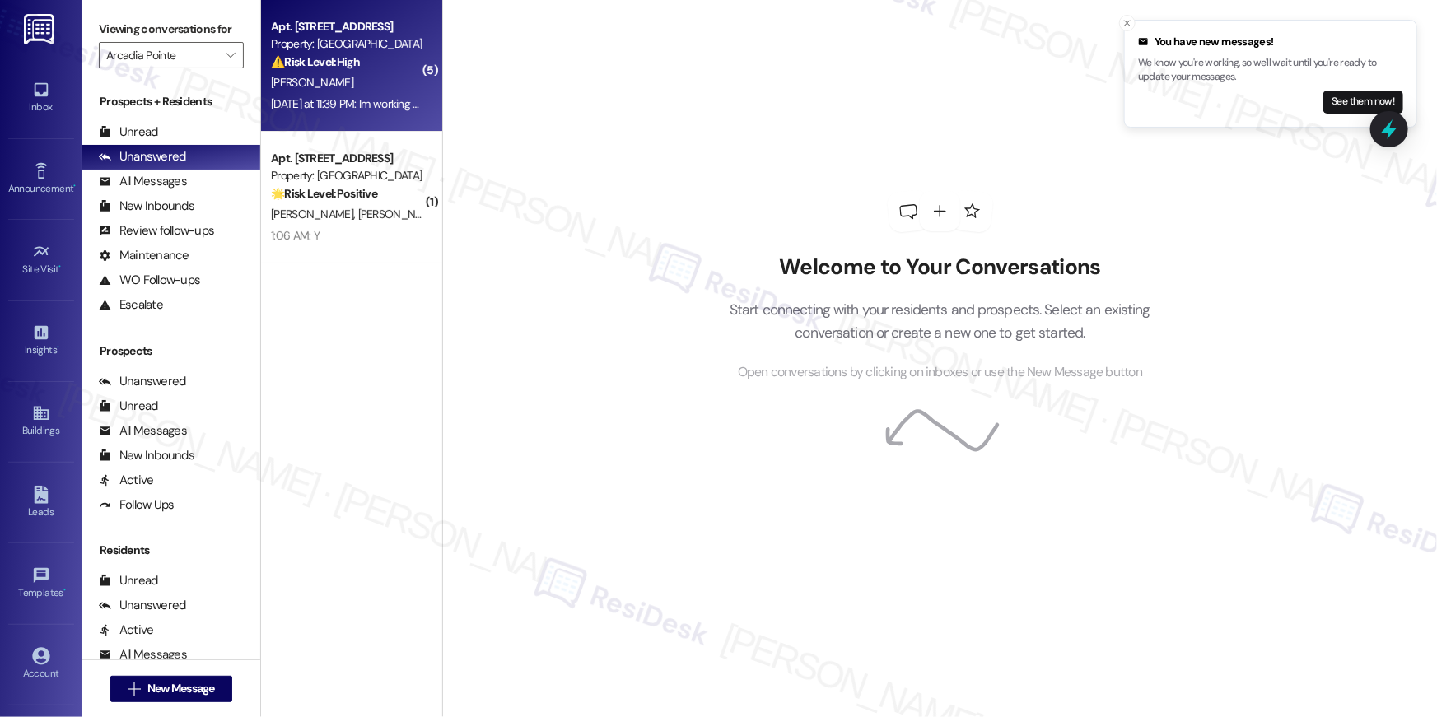
click at [367, 82] on div "[PERSON_NAME]" at bounding box center [347, 82] width 156 height 21
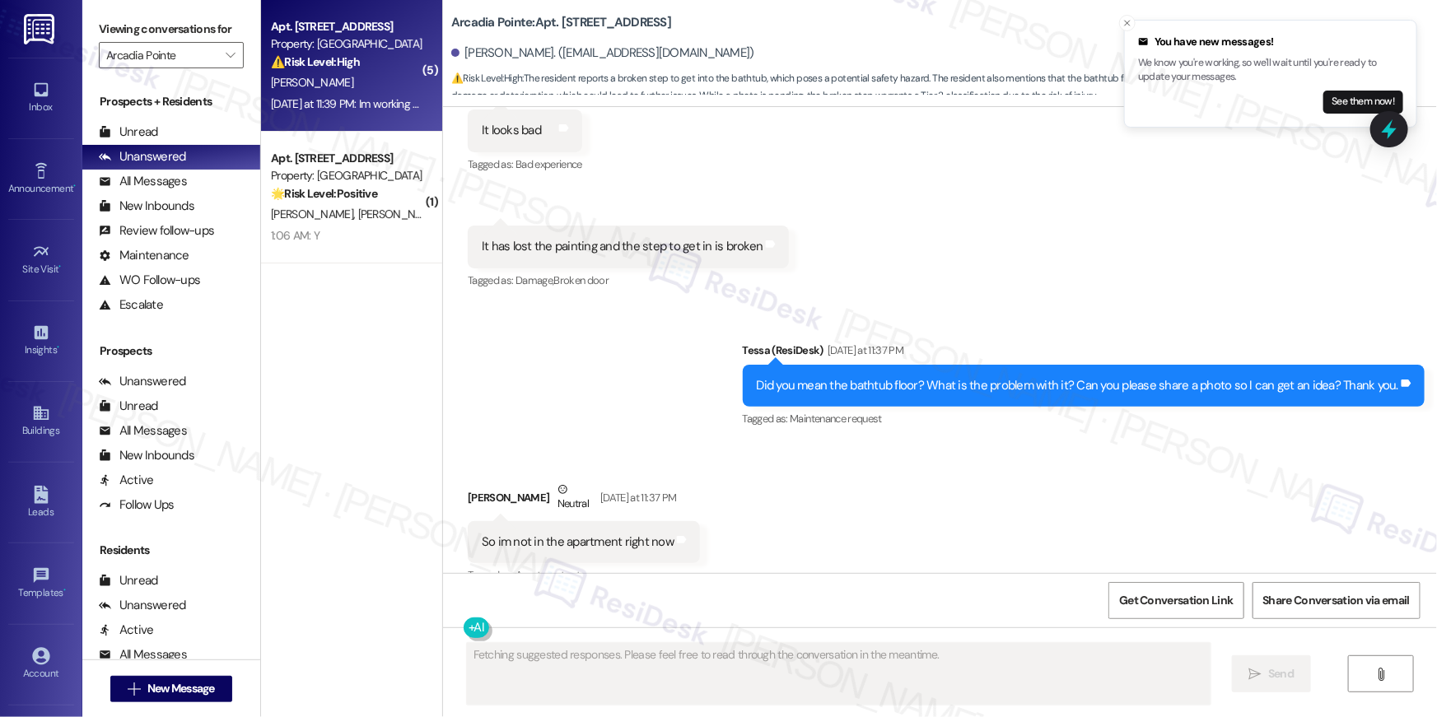
scroll to position [2752, 0]
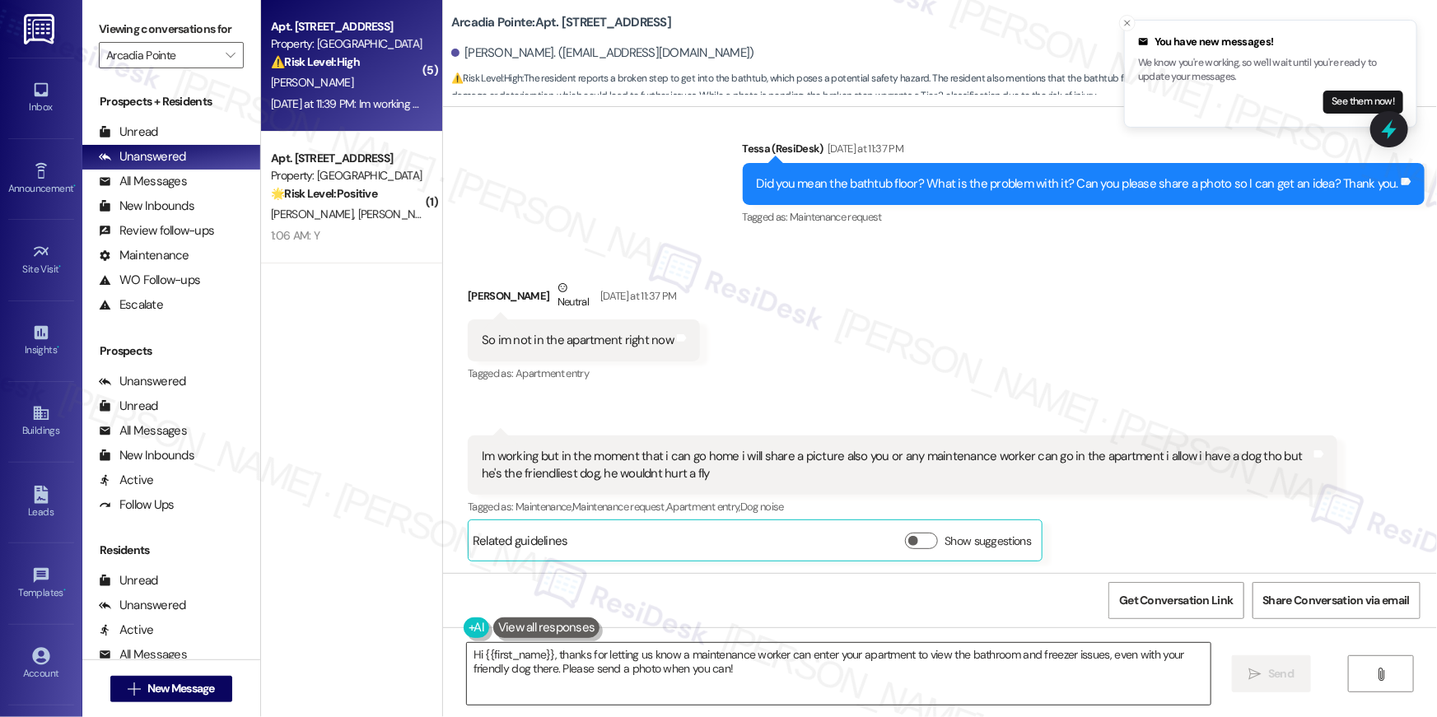
click at [713, 653] on textarea "Hi {{first_name}}, thanks for letting us know a maintenance worker can enter yo…" at bounding box center [839, 674] width 744 height 62
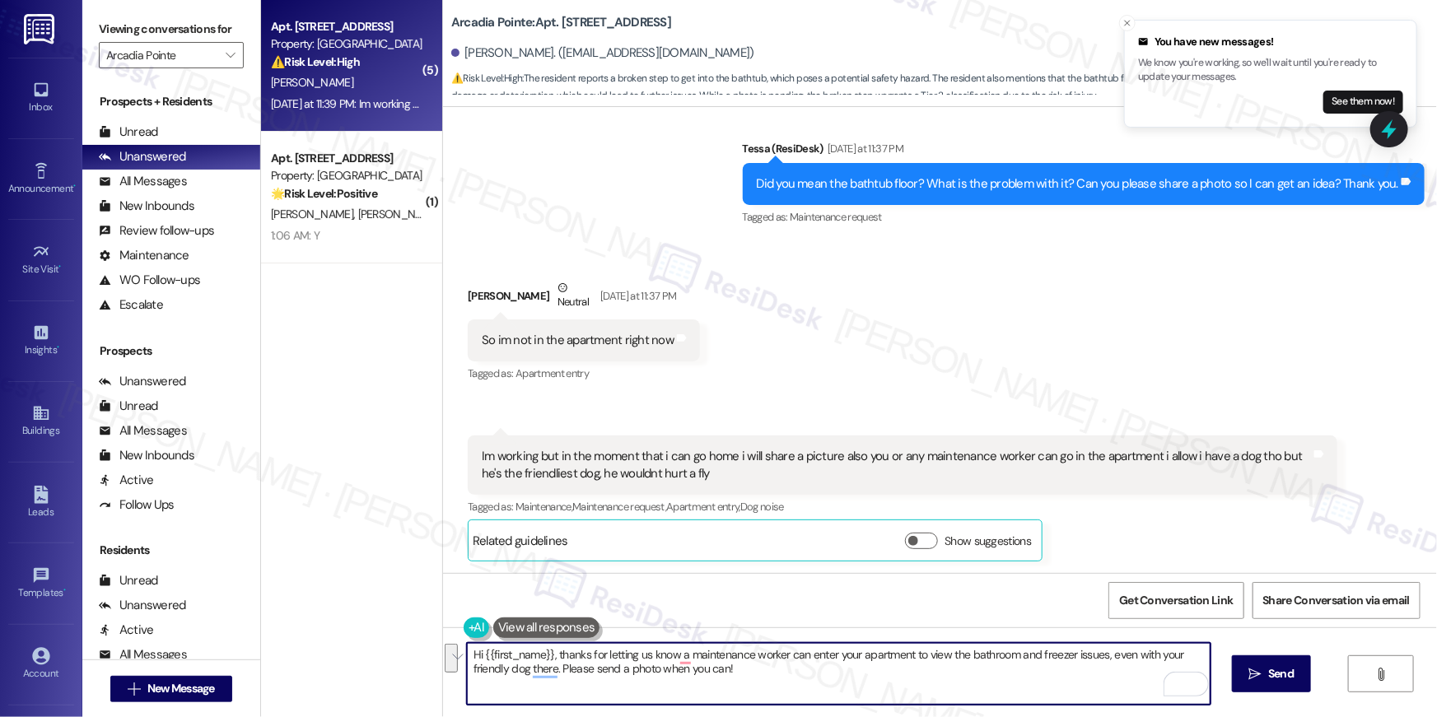
drag, startPoint x: 758, startPoint y: 679, endPoint x: 1107, endPoint y: 655, distance: 349.1
click at [1107, 655] on textarea "Hi {{first_name}}, thanks for letting us know a maintenance worker can enter yo…" at bounding box center [839, 674] width 744 height 62
click at [1103, 662] on textarea "Hi {{first_name}}, thanks for letting us know a maintenance worker can enter yo…" at bounding box center [839, 674] width 744 height 62
click at [1097, 657] on textarea "Hi {{first_name}}, thanks for letting us know a maintenance worker can enter yo…" at bounding box center [839, 674] width 744 height 62
click at [1098, 658] on textarea "Hi {{first_name}}, thanks for letting us know a maintenance worker can enter yo…" at bounding box center [839, 674] width 744 height 62
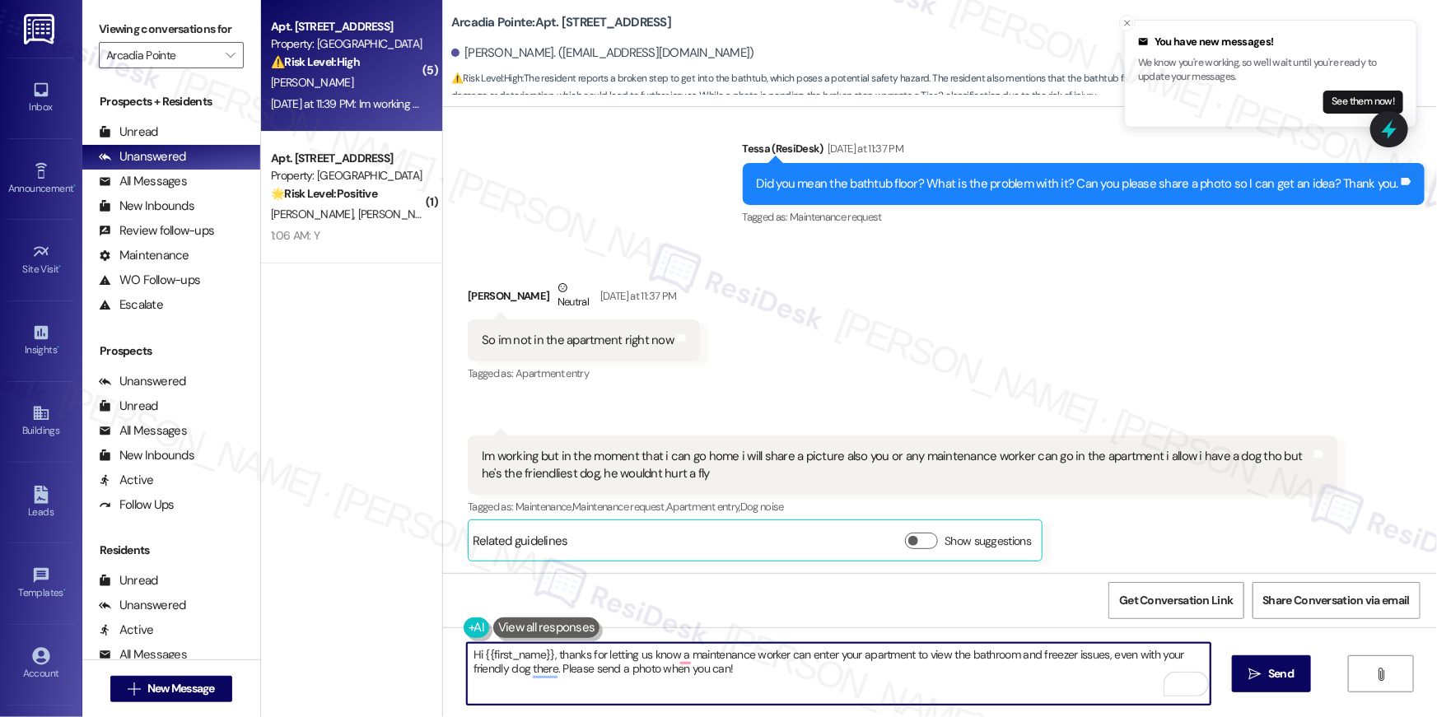
click at [555, 668] on textarea "Hi {{first_name}}, thanks for letting us know a maintenance worker can enter yo…" at bounding box center [839, 674] width 744 height 62
click at [562, 683] on textarea "Hi {{first_name}}, thanks for letting us know a maintenance worker can enter yo…" at bounding box center [839, 674] width 744 height 62
drag, startPoint x: 679, startPoint y: 658, endPoint x: 776, endPoint y: 657, distance: 97.2
click at [776, 657] on textarea "Hi {{first_name}}, thanks for letting us know a maintenance worker can enter yo…" at bounding box center [839, 674] width 744 height 62
type textarea "Hi {{first_name}}, thanks for letting us know we can enter your apartment to vi…"
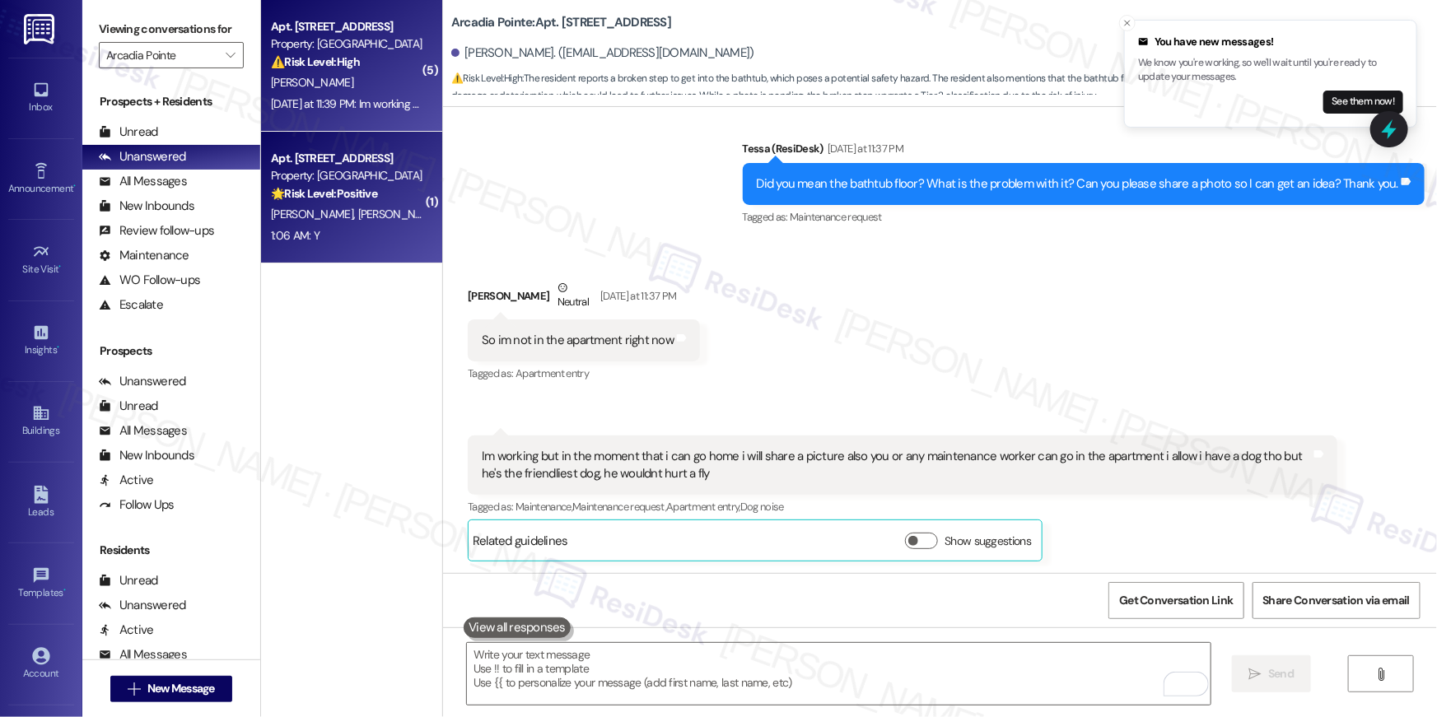
click at [375, 197] on div "🌟 Risk Level: Positive This is a follow-up message to a completed work order, a…" at bounding box center [347, 193] width 152 height 17
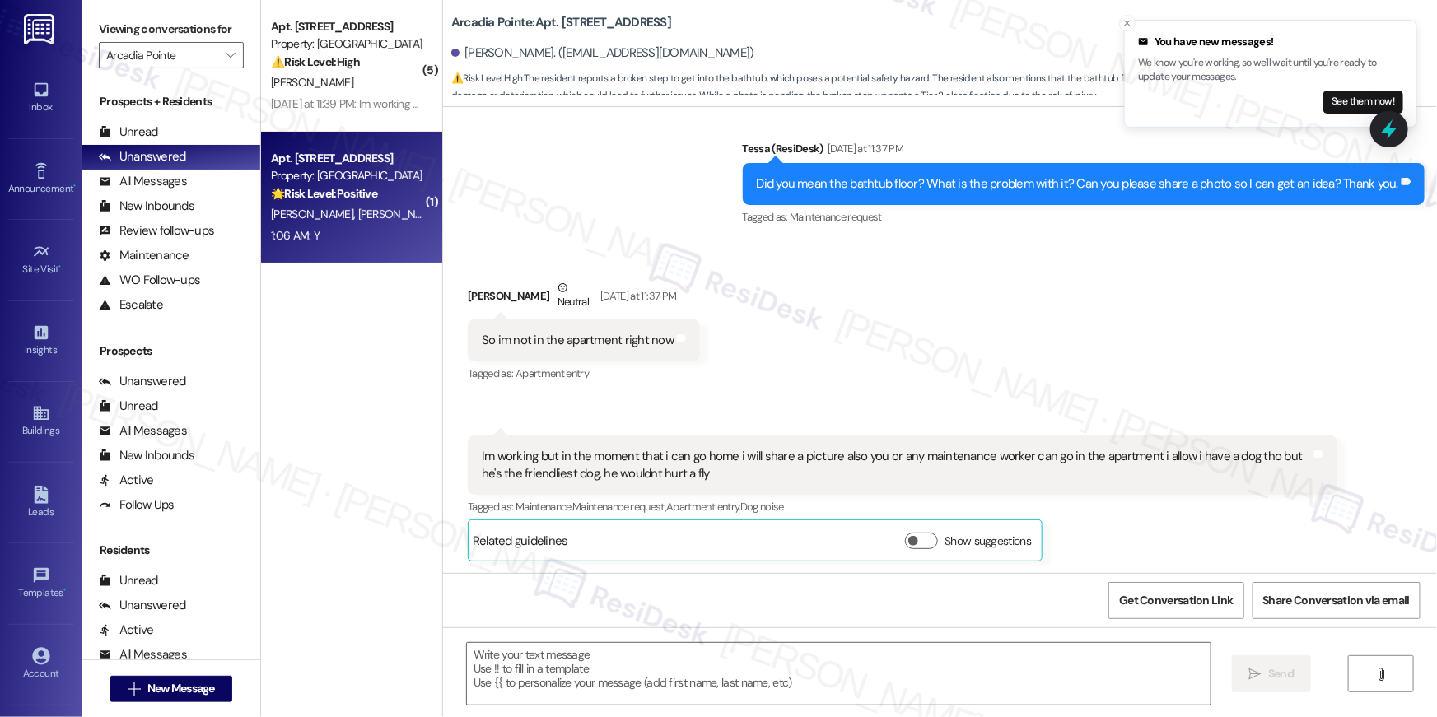
type textarea "Fetching suggested responses. Please feel free to read through the conversation…"
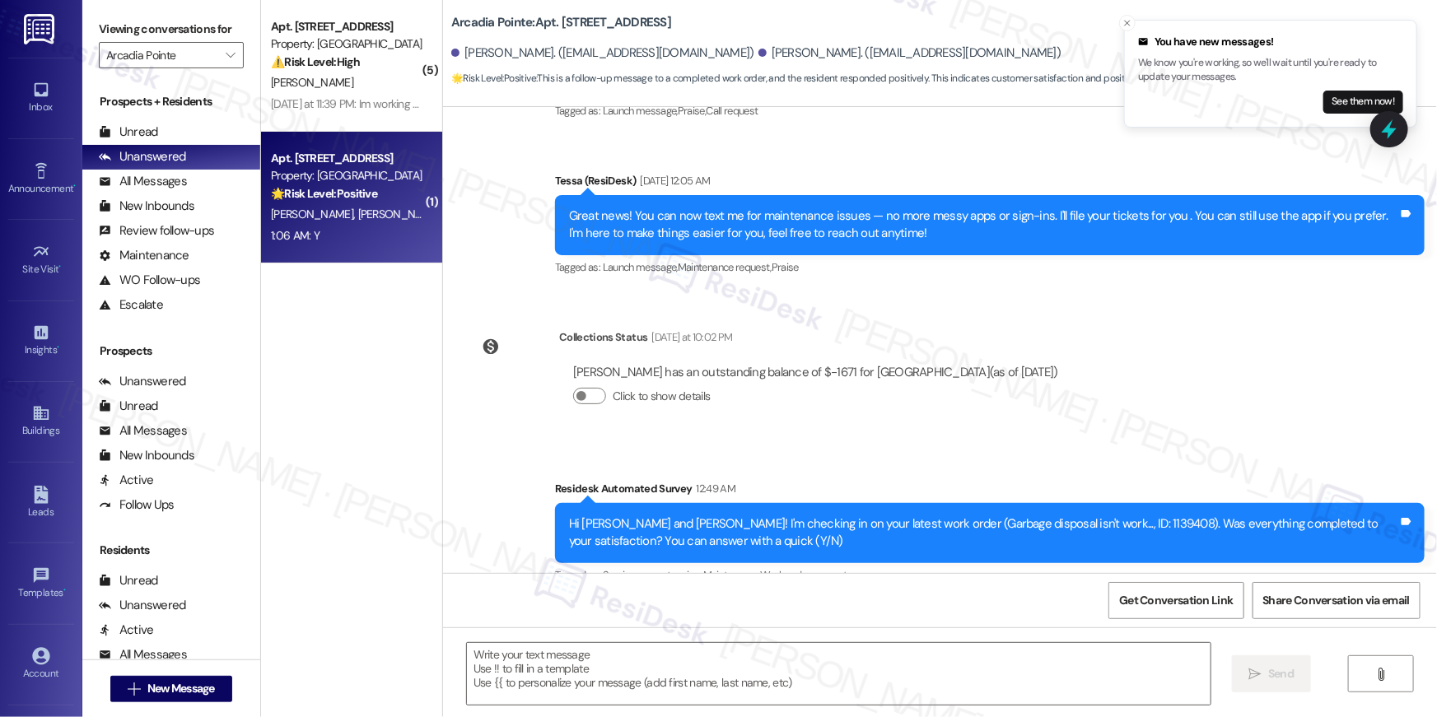
type textarea "Fetching suggested responses. Please feel free to read through the conversation…"
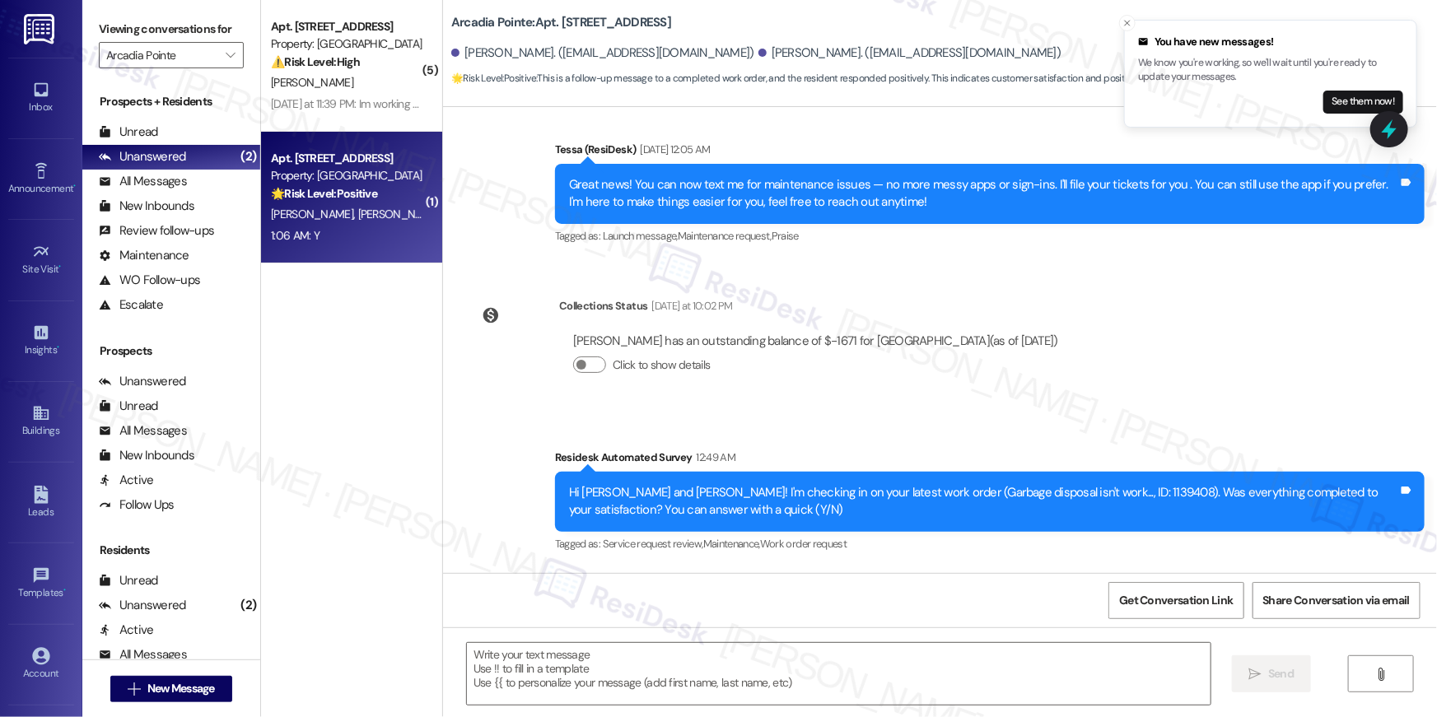
scroll to position [422, 0]
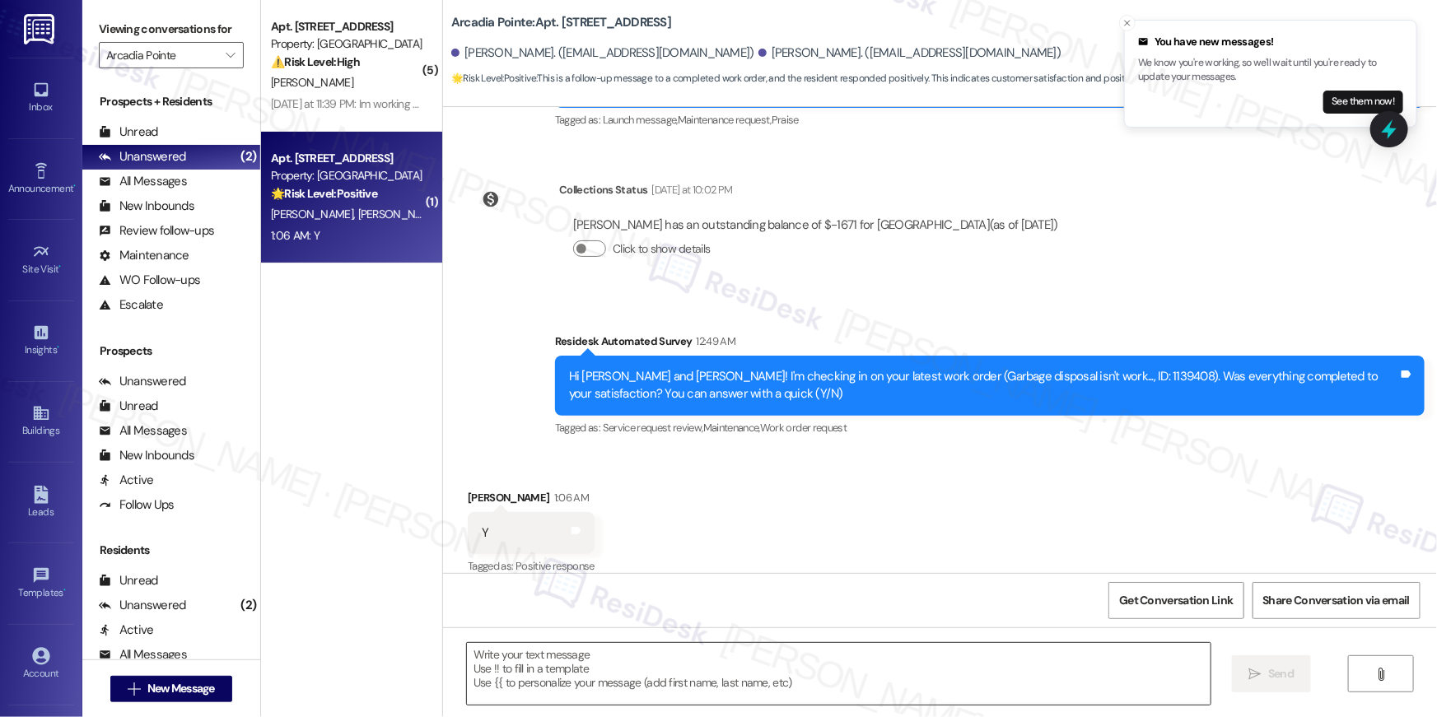
click at [1098, 669] on textarea at bounding box center [839, 674] width 744 height 62
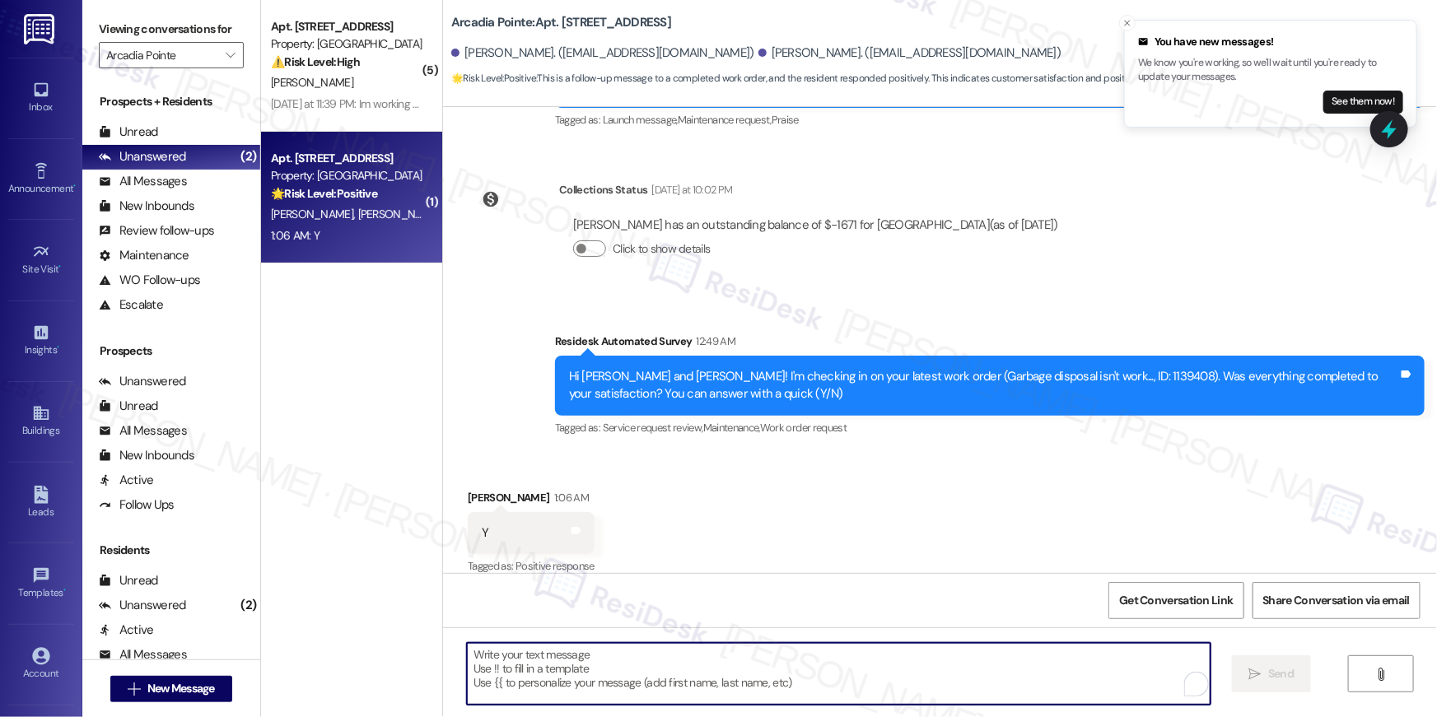
paste textarea "Hi {{first_name}}, I’m happy to hear your work order is all taken care of! If a…"
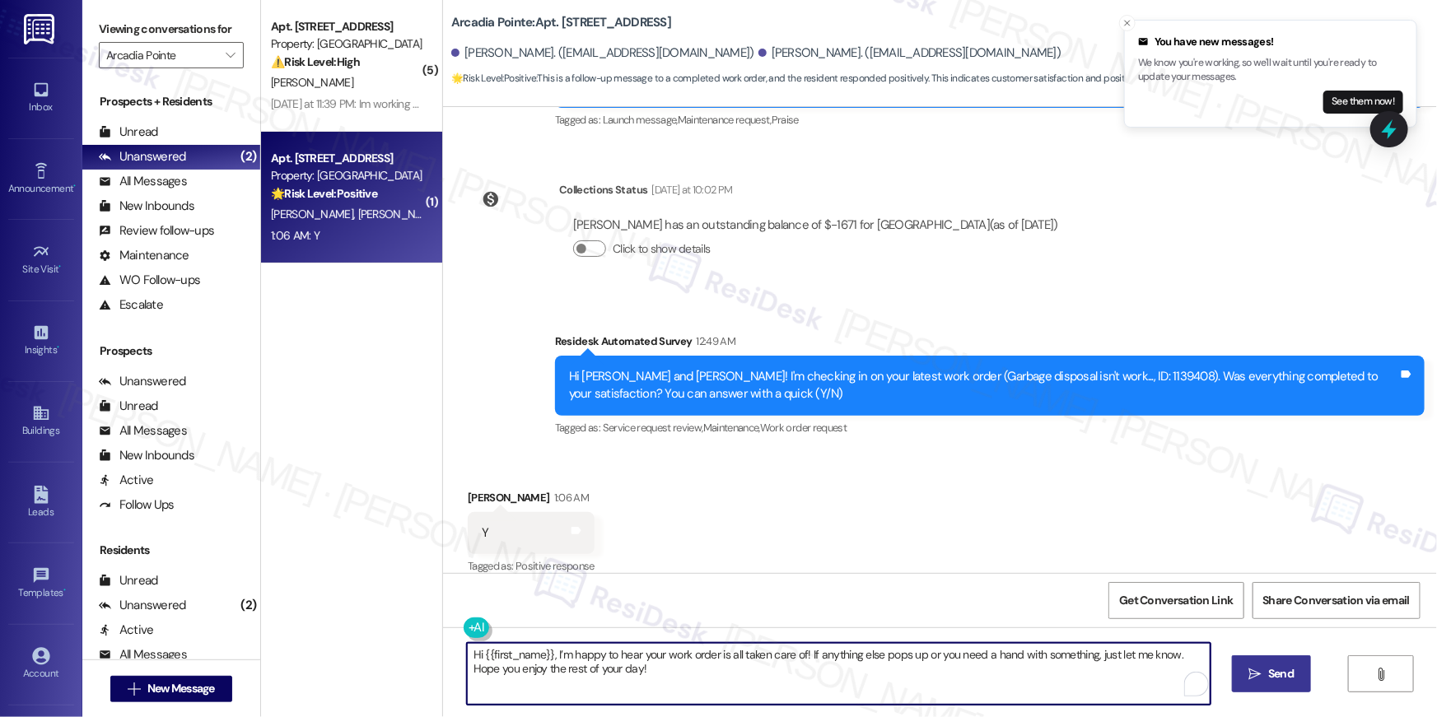
type textarea "Hi {{first_name}}, I’m happy to hear your work order is all taken care of! If a…"
click at [1252, 684] on button " Send" at bounding box center [1272, 673] width 80 height 37
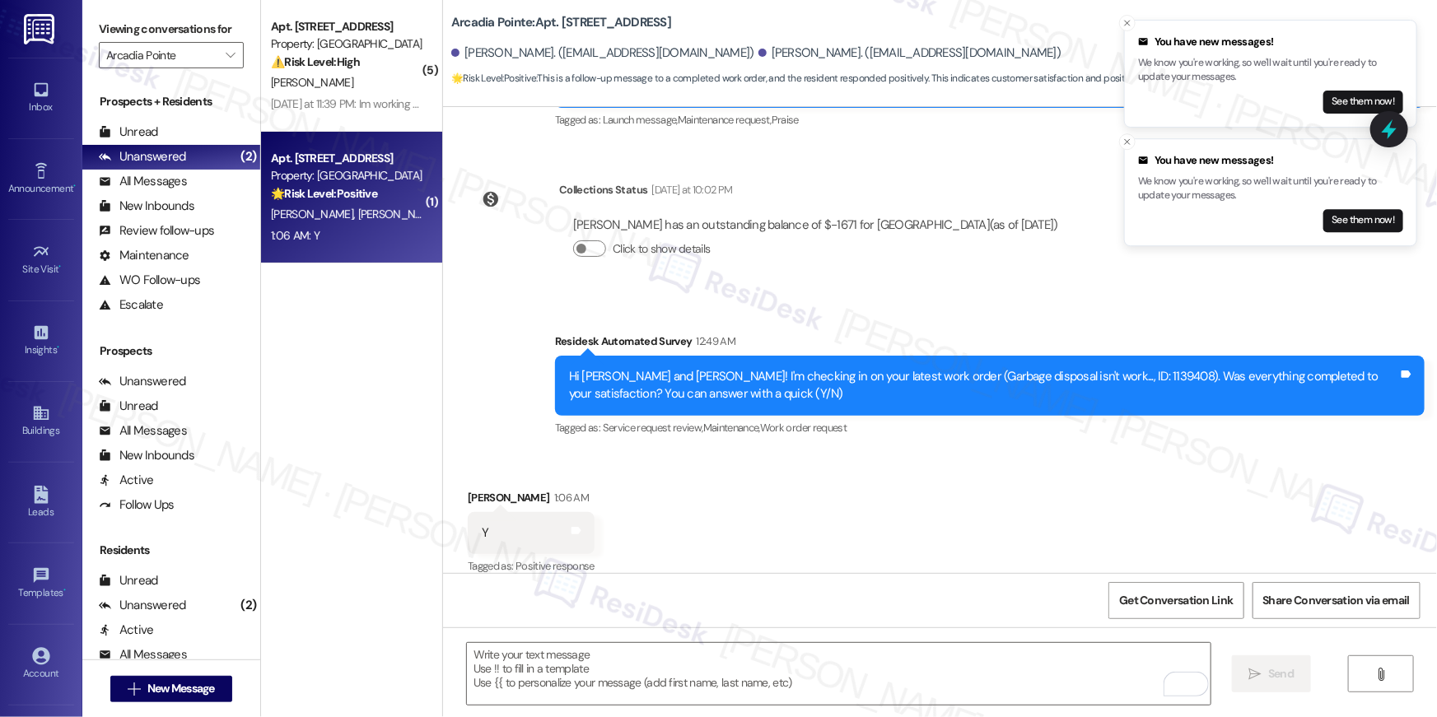
click at [1103, 426] on div "Survey, sent via SMS Residesk Automated Survey 12:49 AM Hi Janay and Caleb! I'm…" at bounding box center [990, 386] width 894 height 132
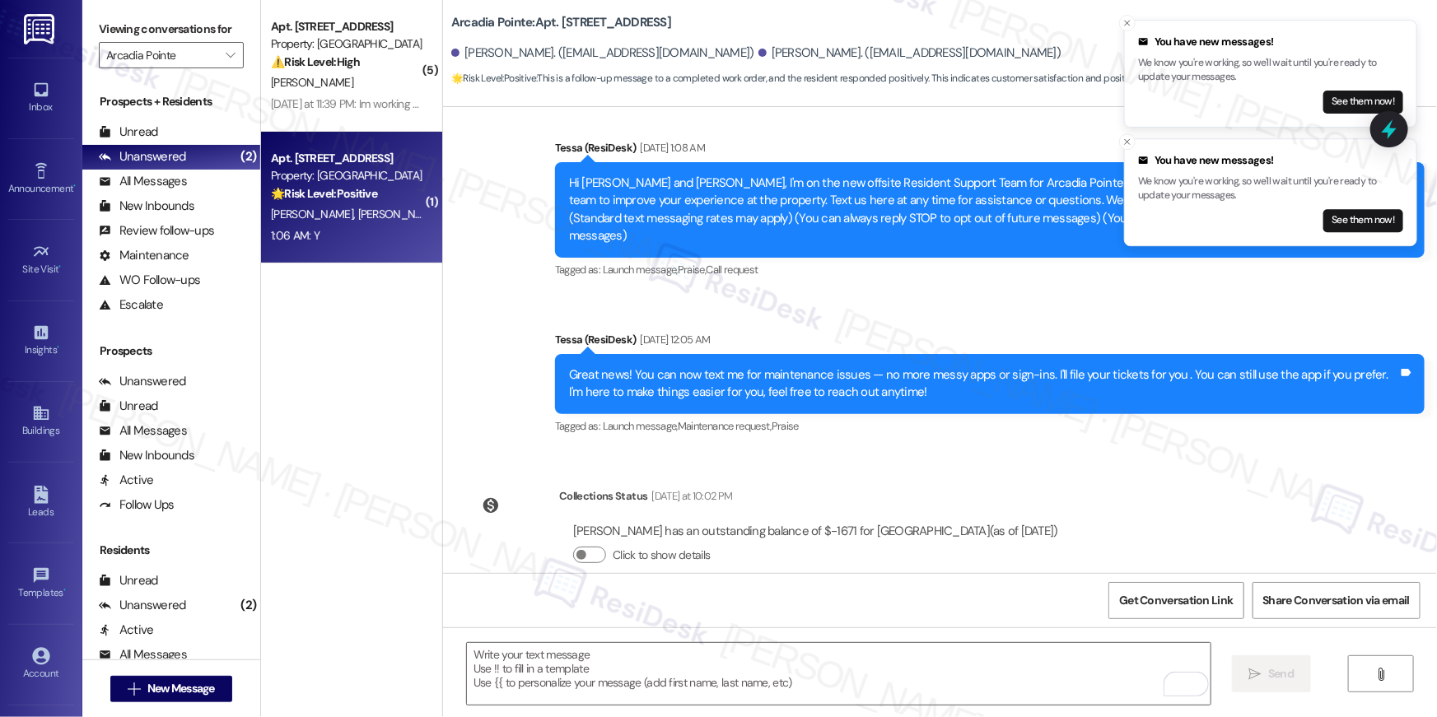
scroll to position [0, 0]
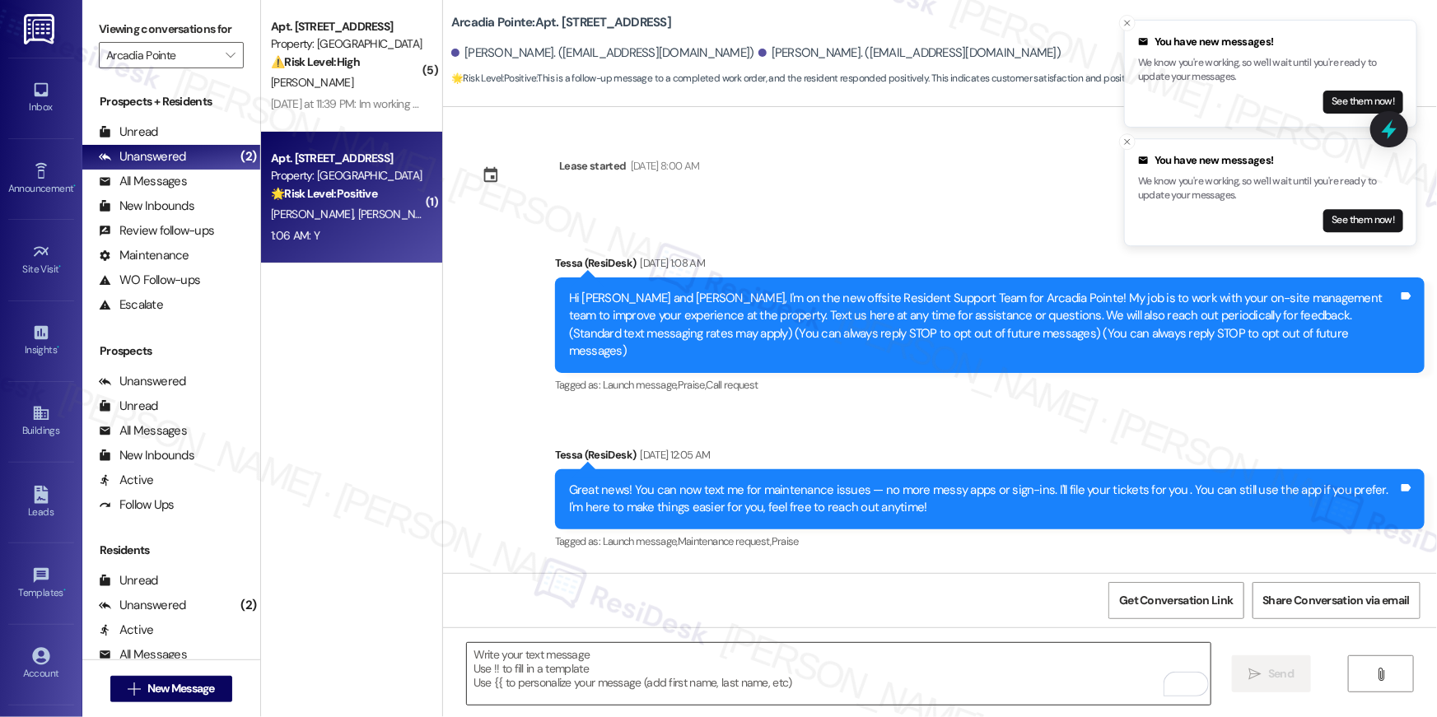
click at [895, 683] on textarea "To enrich screen reader interactions, please activate Accessibility in Grammarl…" at bounding box center [839, 674] width 744 height 62
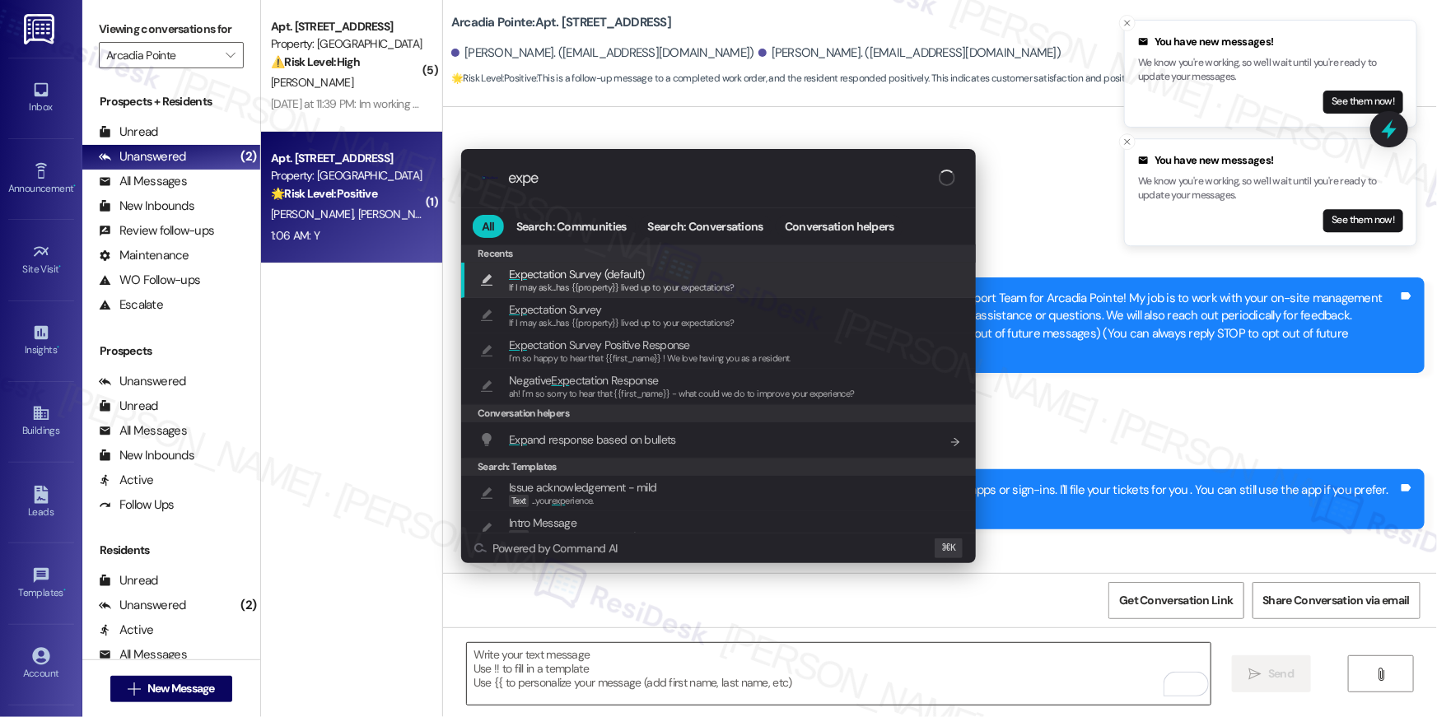
type input "expec"
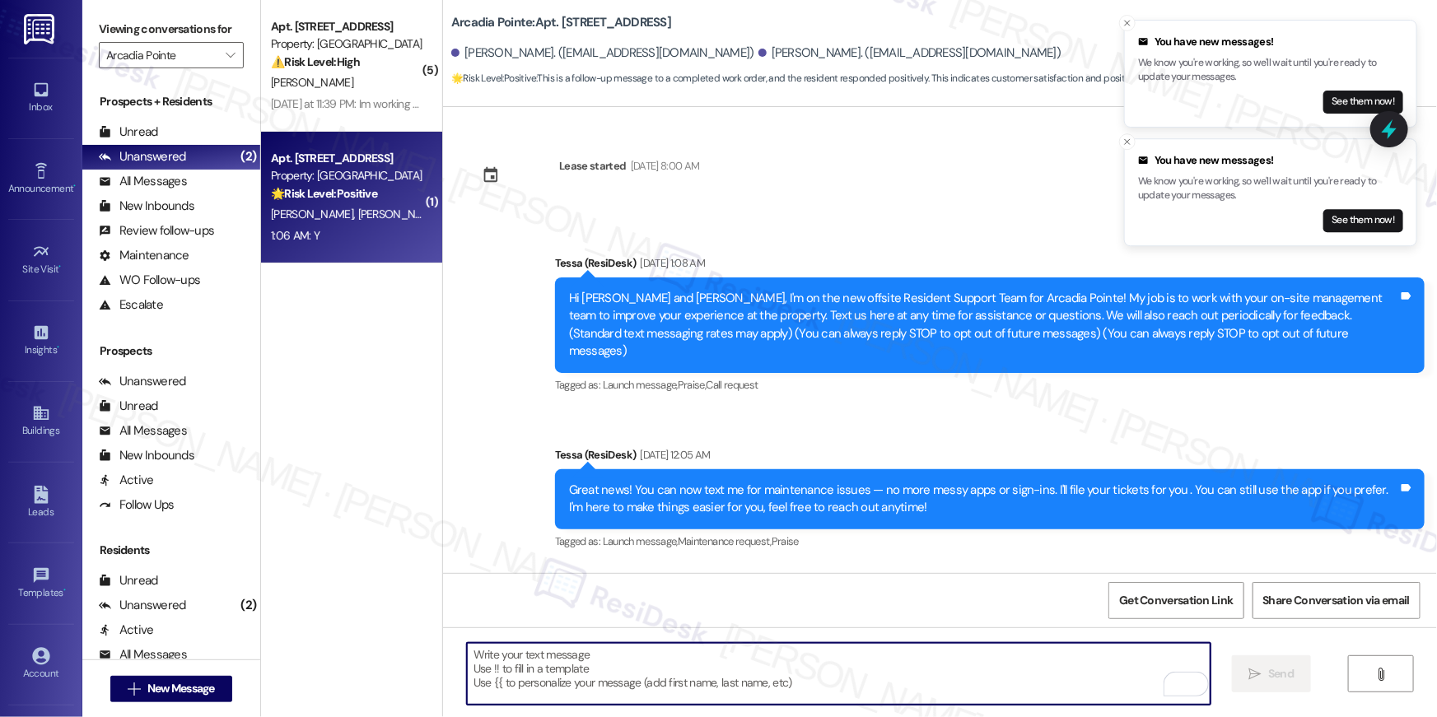
type textarea "If I may ask...has {{property}} lived up to your expectations?"
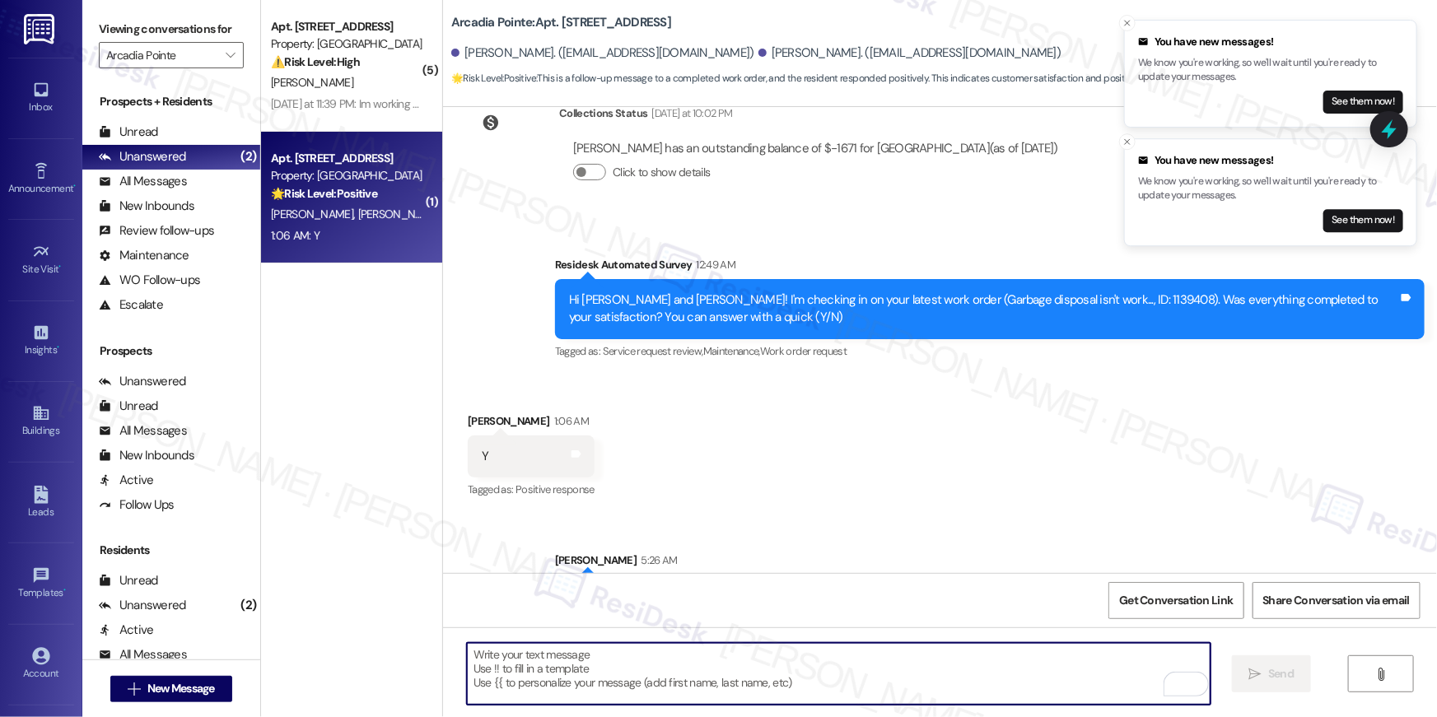
scroll to position [669, 0]
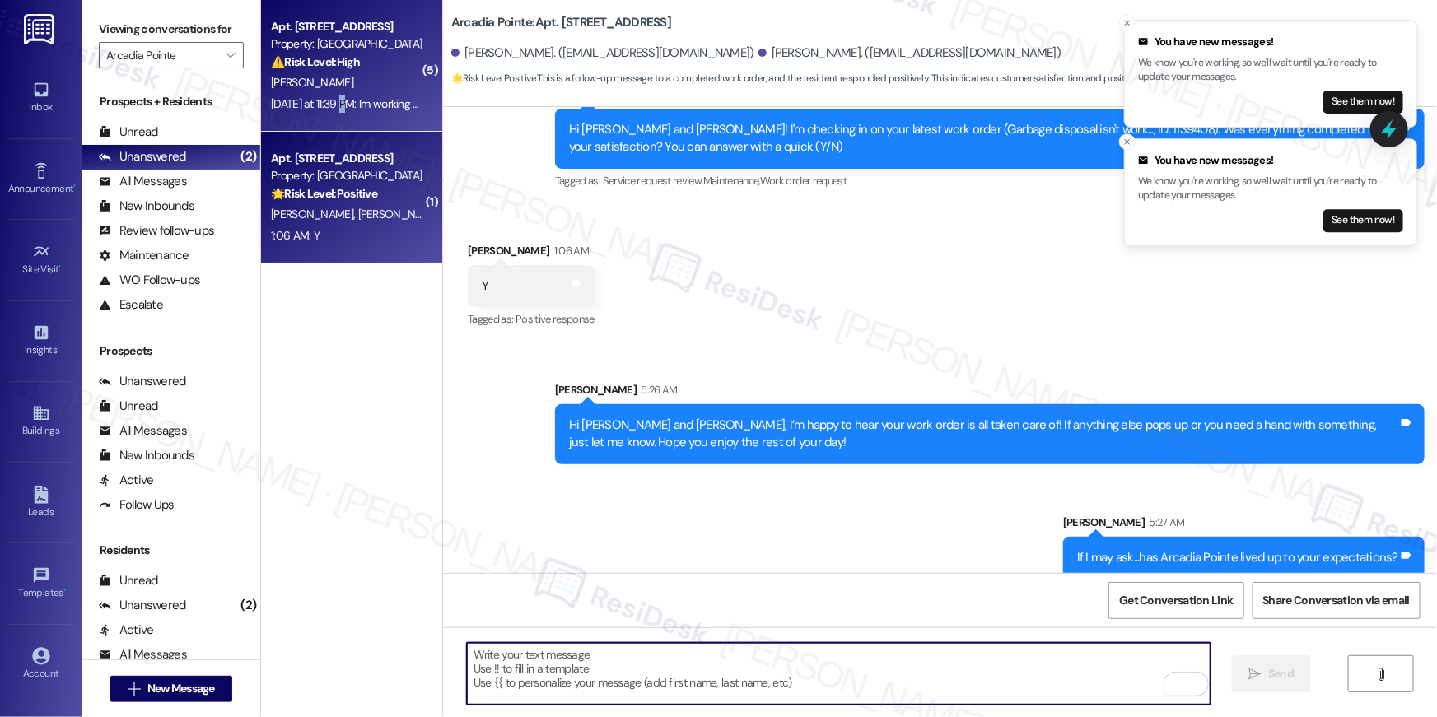
click at [333, 106] on div "Yesterday at 11:39 PM: Im working but in the moment that i can go home i will s…" at bounding box center [797, 103] width 1053 height 15
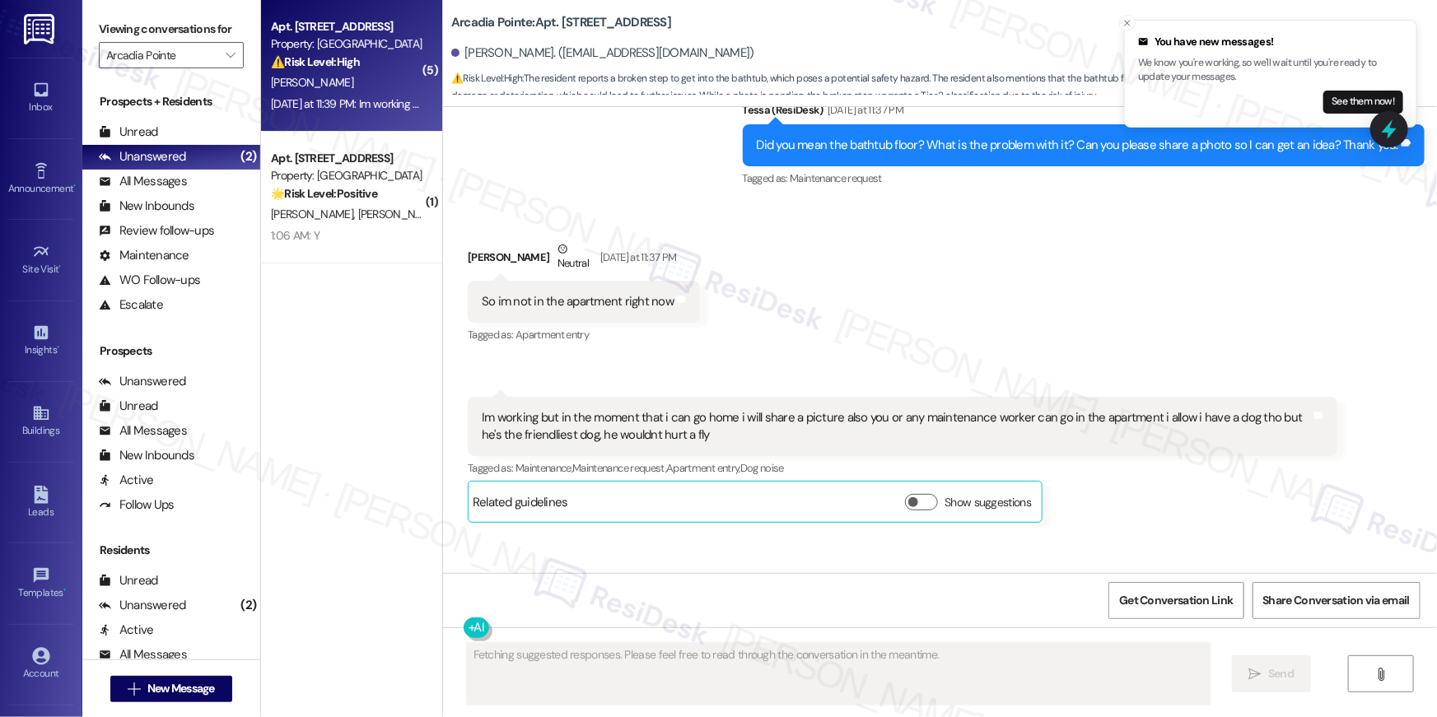
scroll to position [2908, 0]
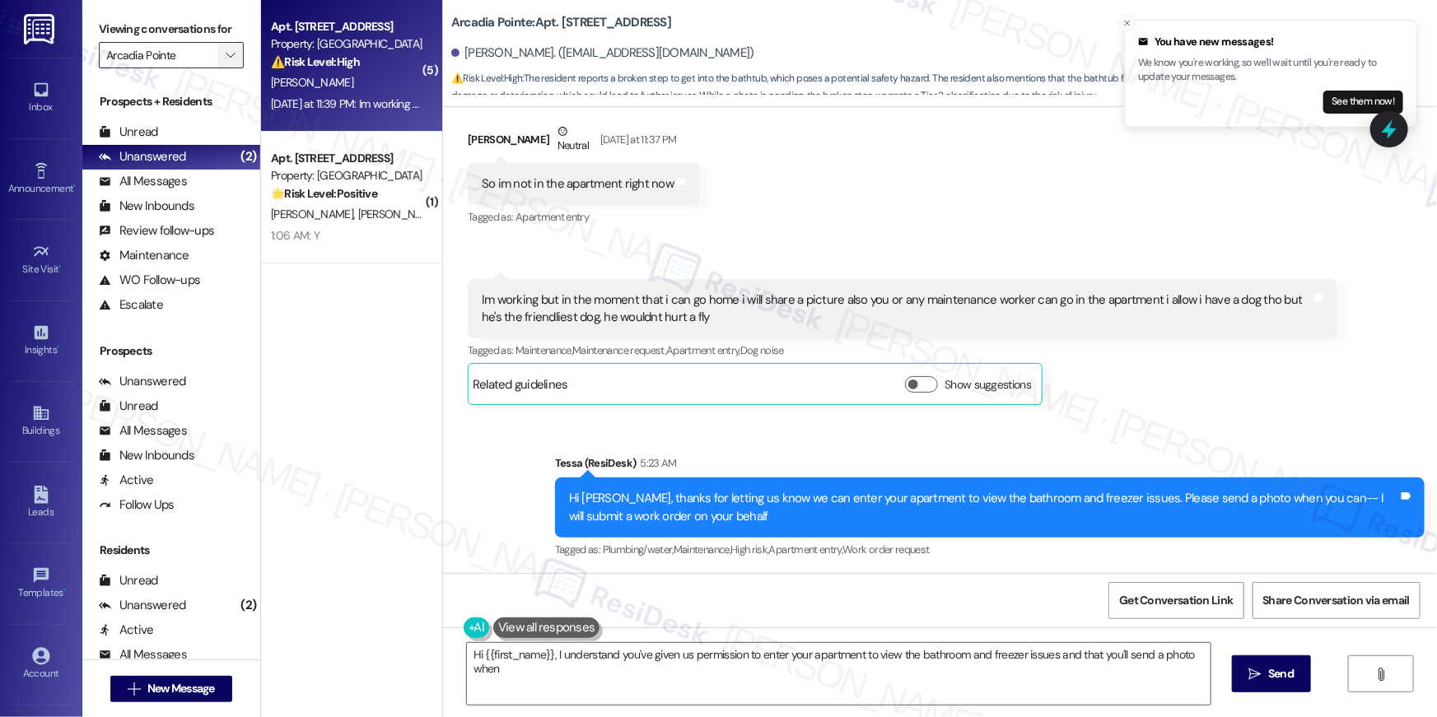
click at [225, 55] on span "" at bounding box center [230, 55] width 16 height 26
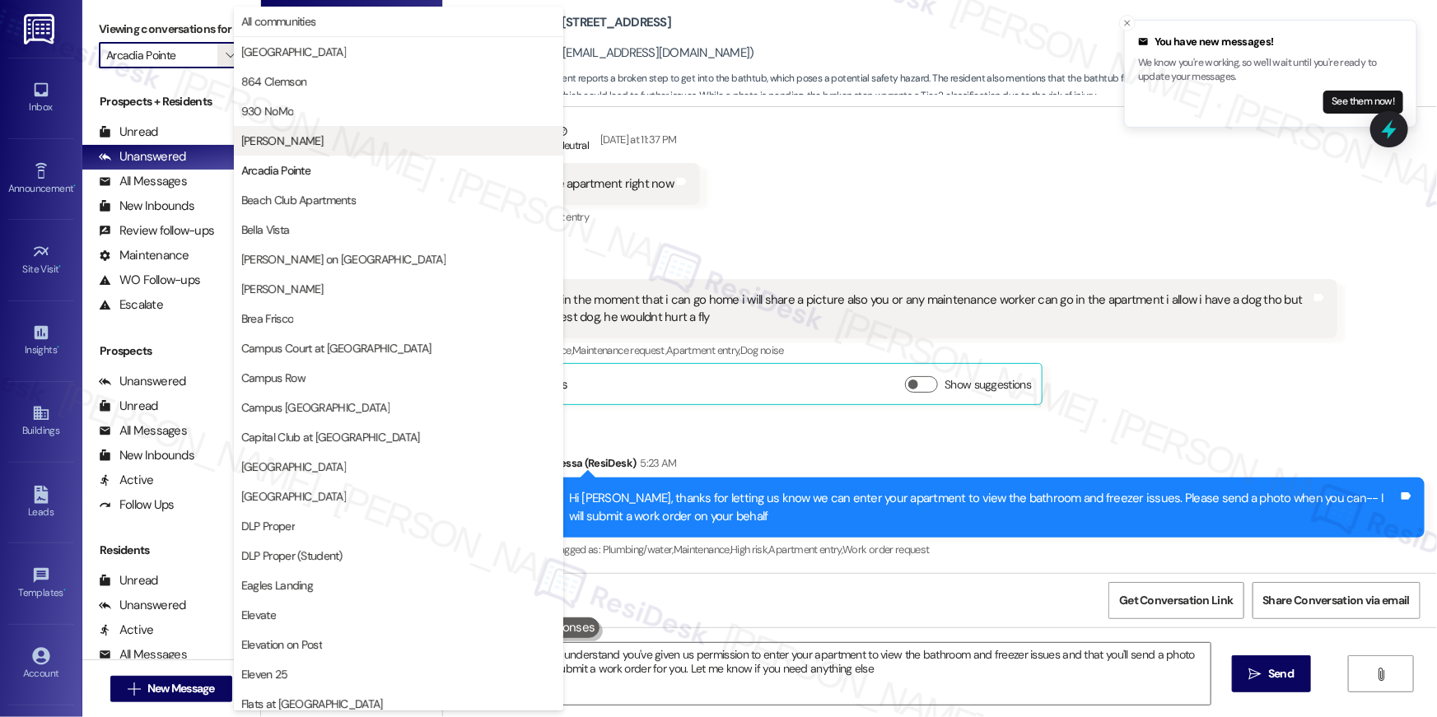
type textarea "Hi {{first_name}}, I understand you've given us permission to enter your apartm…"
click at [329, 238] on button "Bella Vista" at bounding box center [398, 230] width 329 height 30
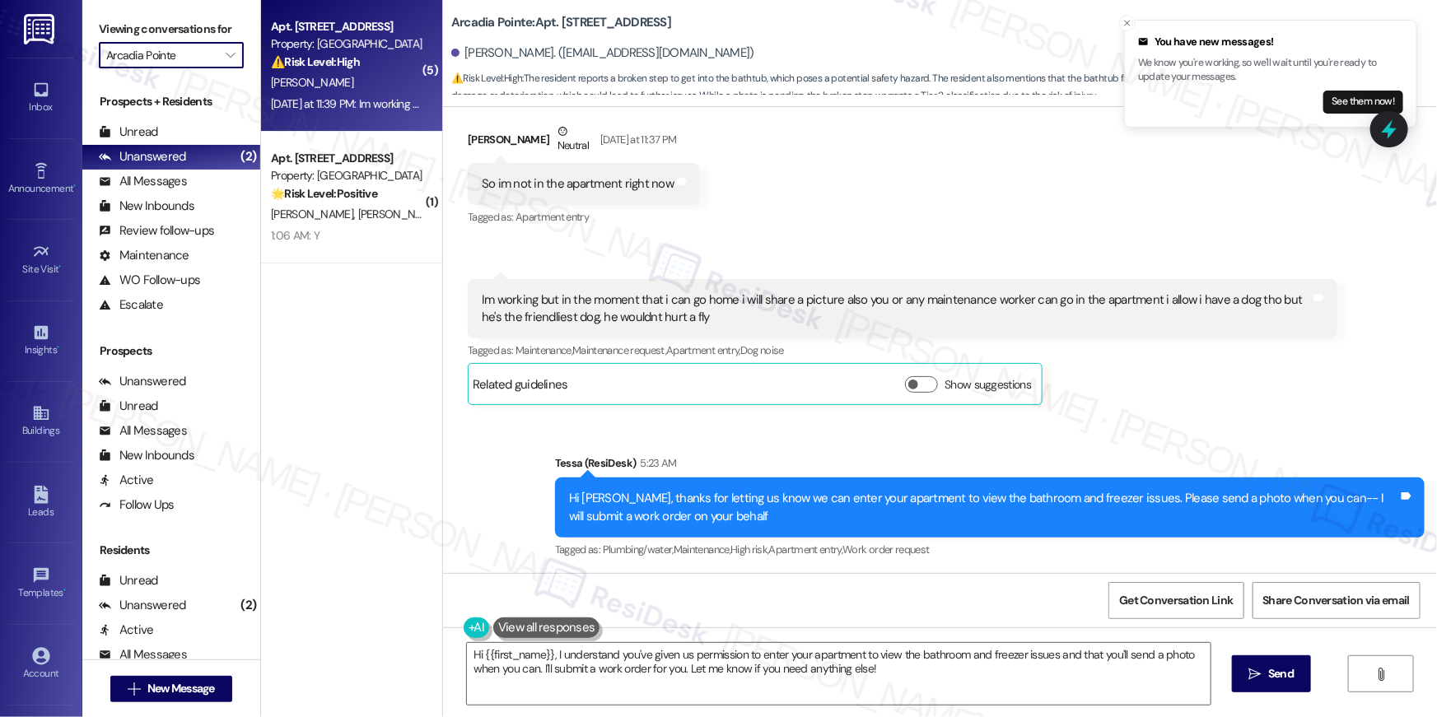
type input "Bella Vista"
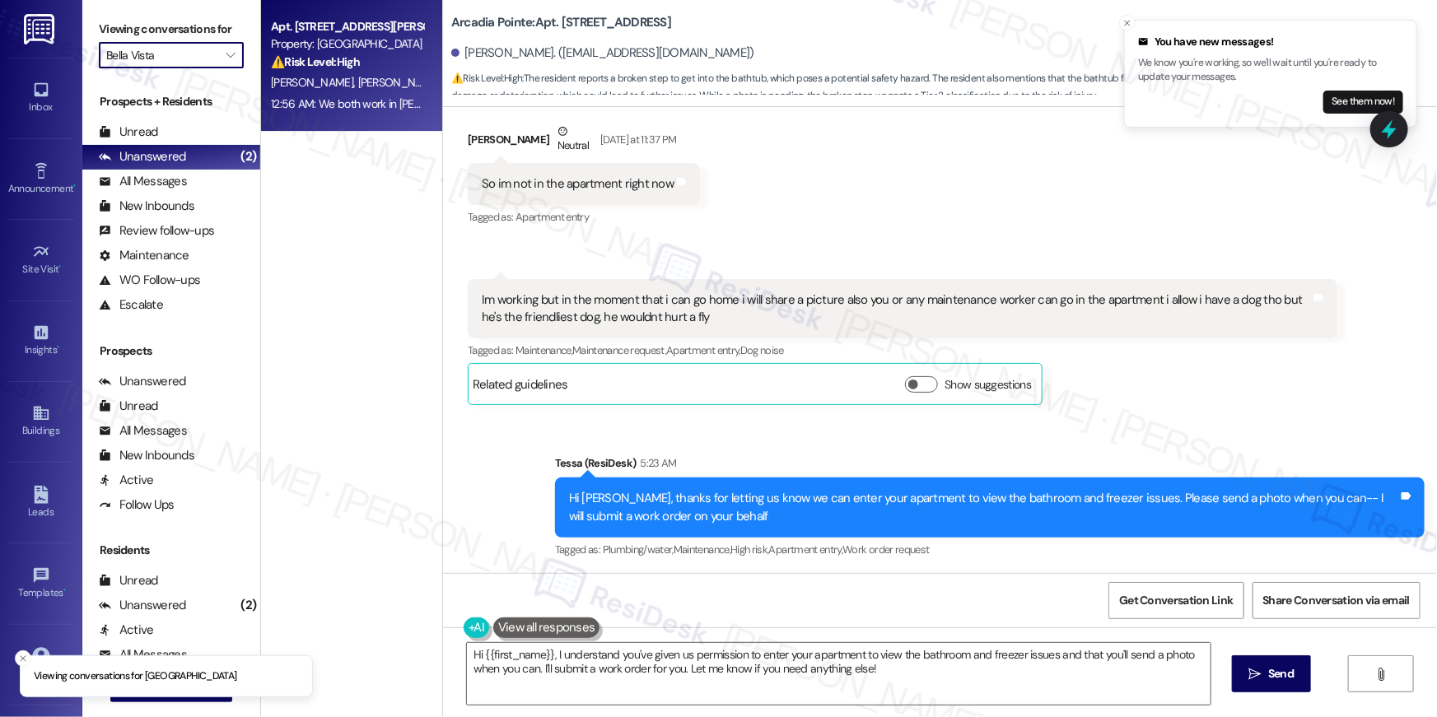
click at [371, 96] on div "12:56 AM: We both work in Chandler so the plan was to move closer to work at so…" at bounding box center [505, 103] width 469 height 15
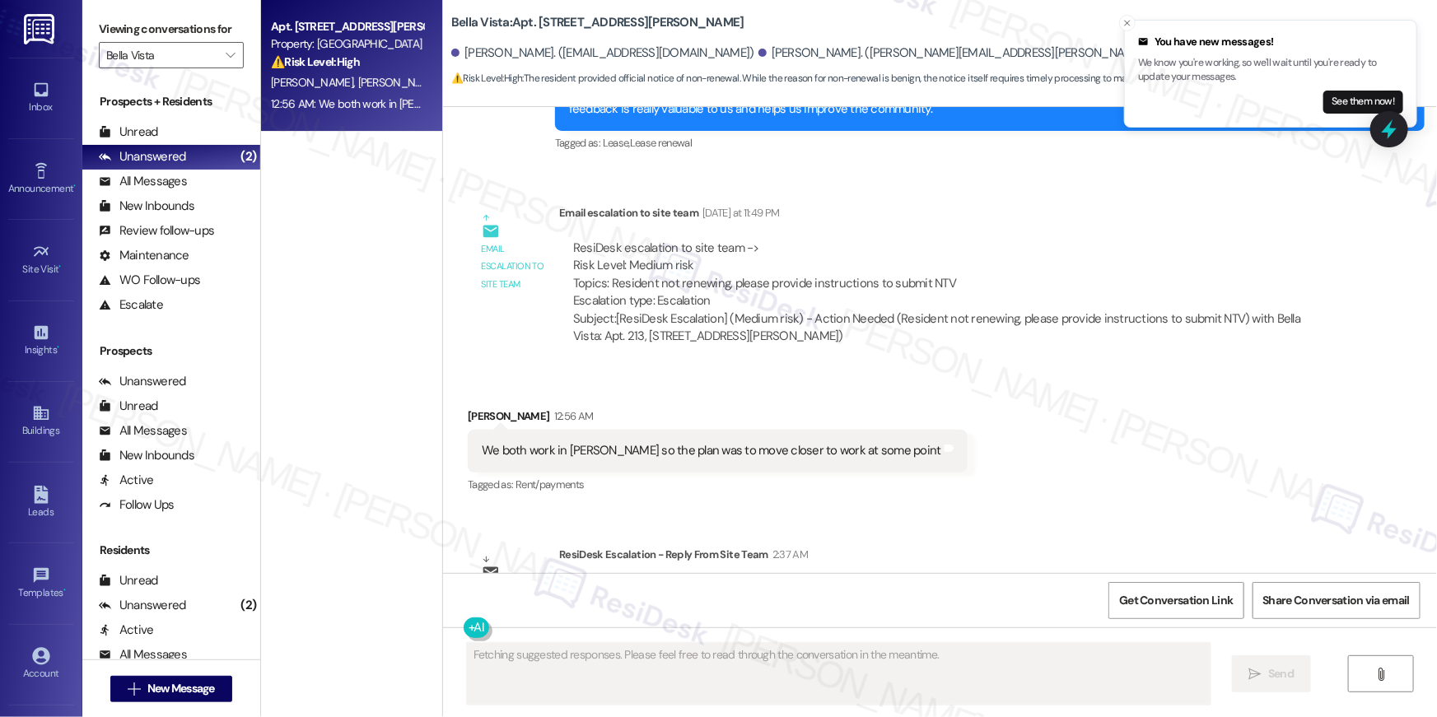
scroll to position [955, 0]
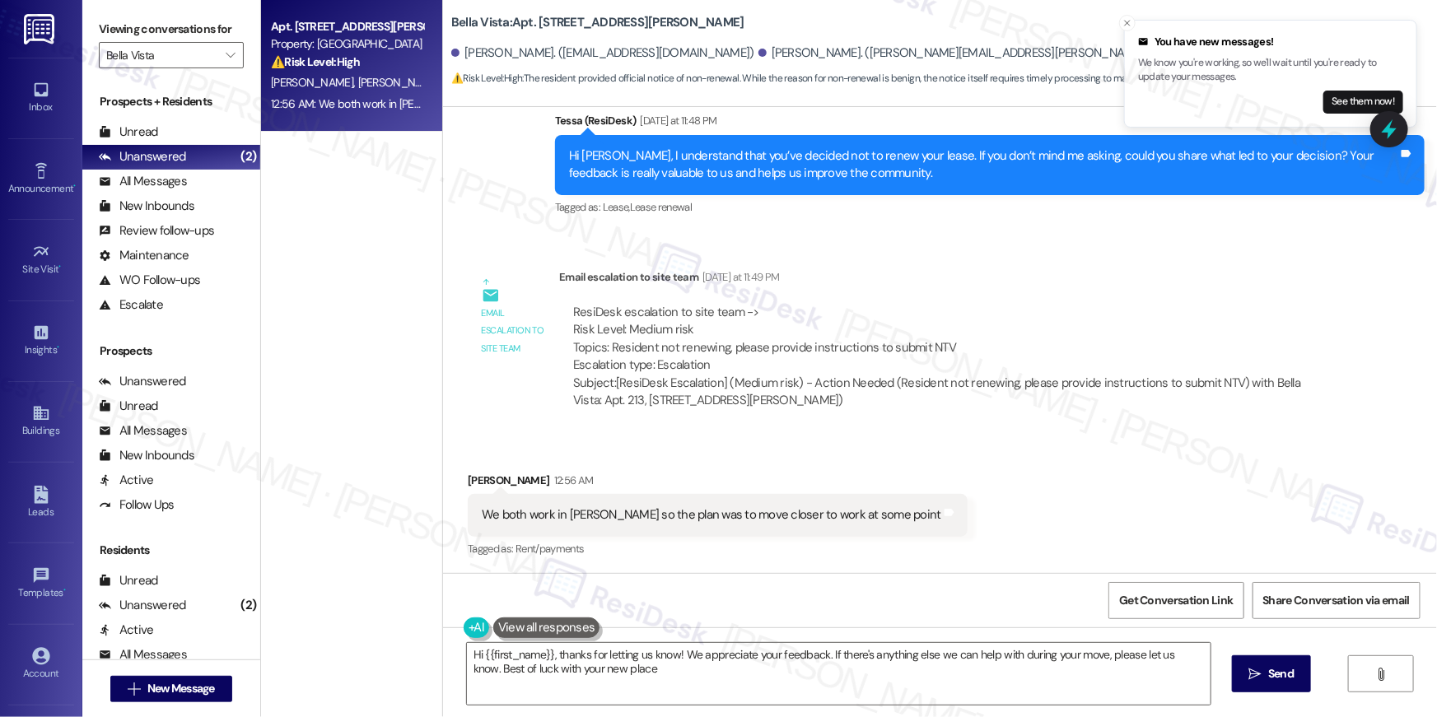
type textarea "Hi {{first_name}}, thanks for letting us know! We appreciate your feedback. If …"
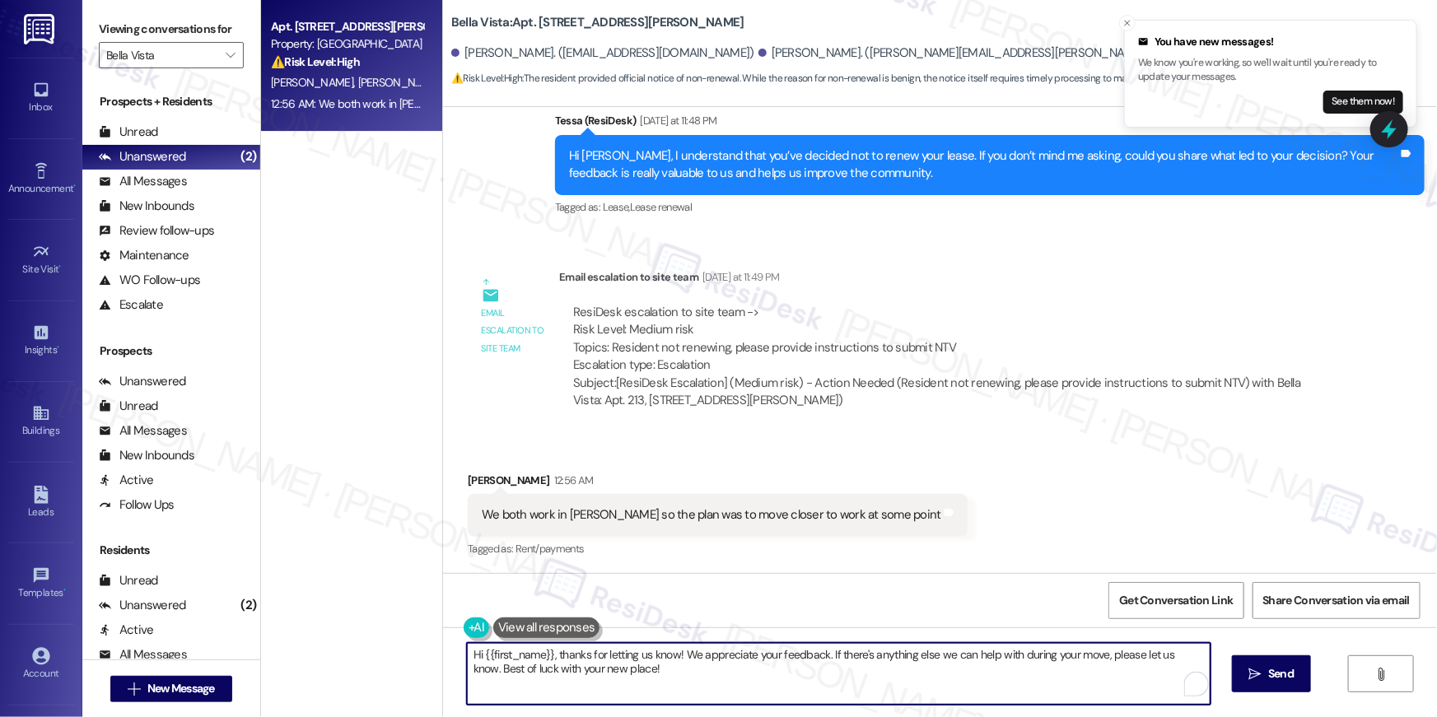
click at [742, 674] on textarea "Hi {{first_name}}, thanks for letting us know! We appreciate your feedback. If …" at bounding box center [839, 674] width 744 height 62
click at [1116, 680] on textarea "Hi {{first_name}}, thanks for letting us know! We appreciate your feedback. If …" at bounding box center [839, 674] width 744 height 62
click at [1293, 676] on span "Send" at bounding box center [1281, 673] width 26 height 17
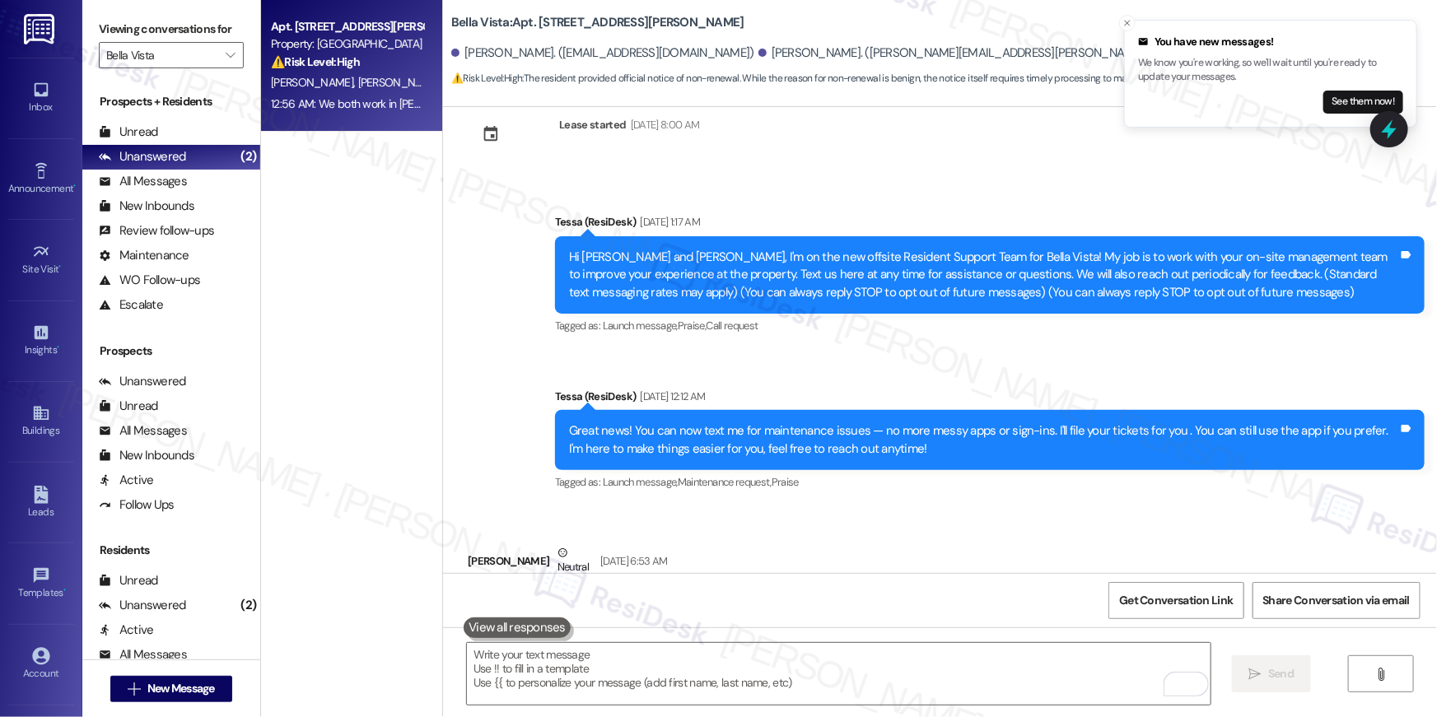
scroll to position [0, 0]
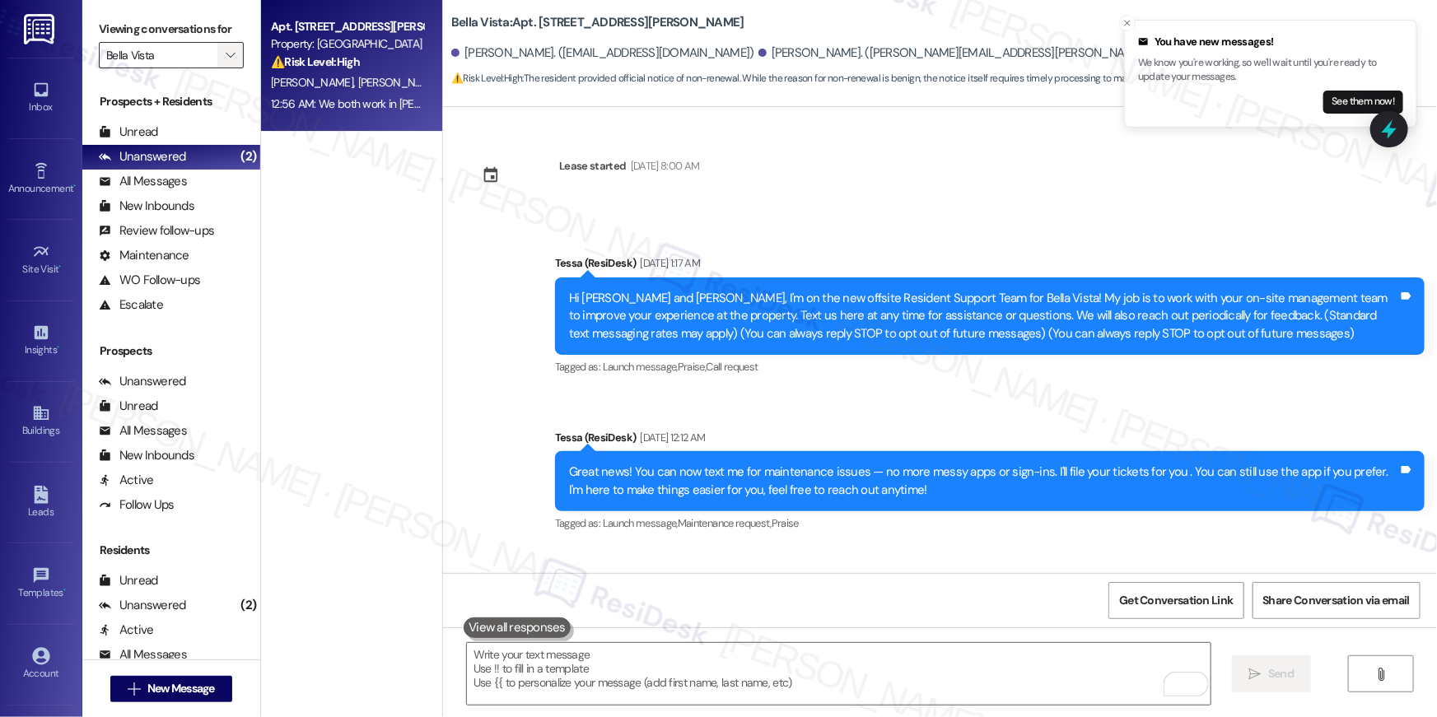
click at [226, 56] on span "" at bounding box center [230, 55] width 16 height 26
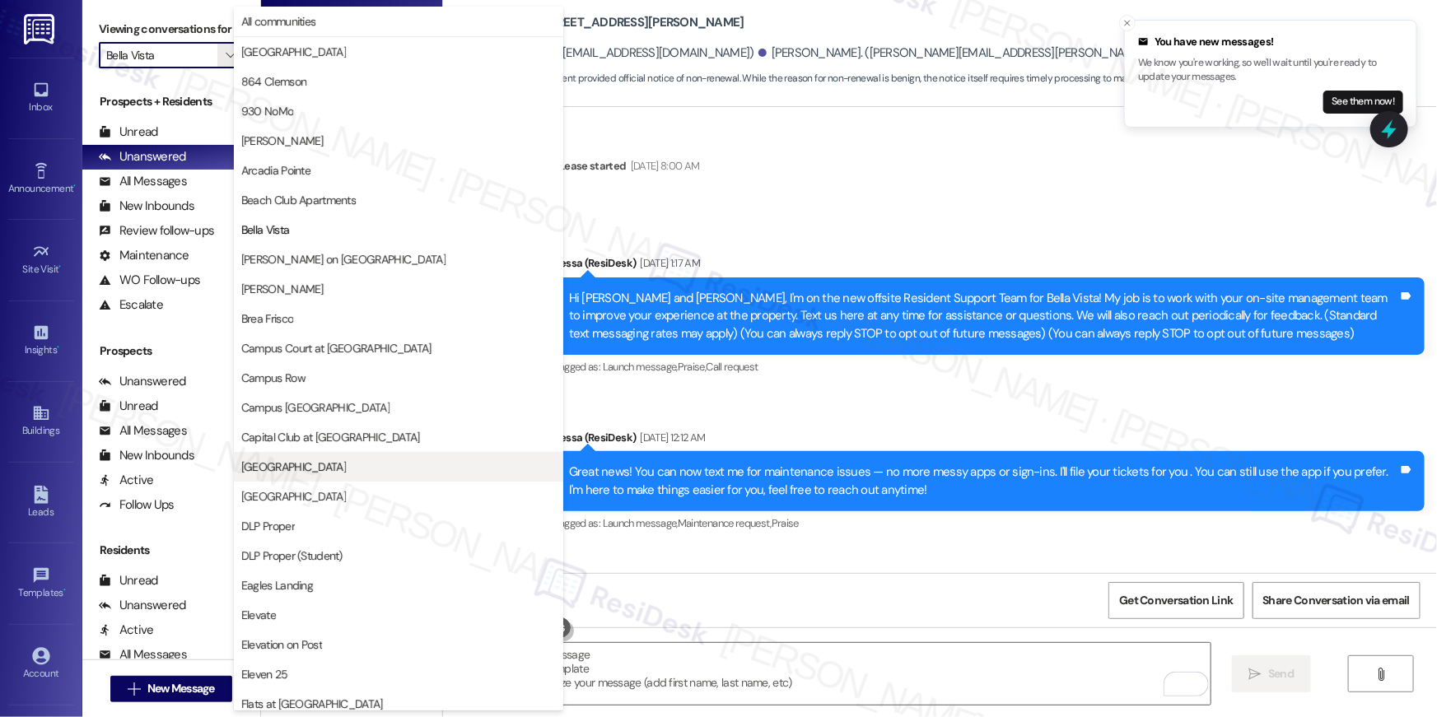
click at [286, 472] on span "Crescent Ridge" at bounding box center [293, 467] width 105 height 16
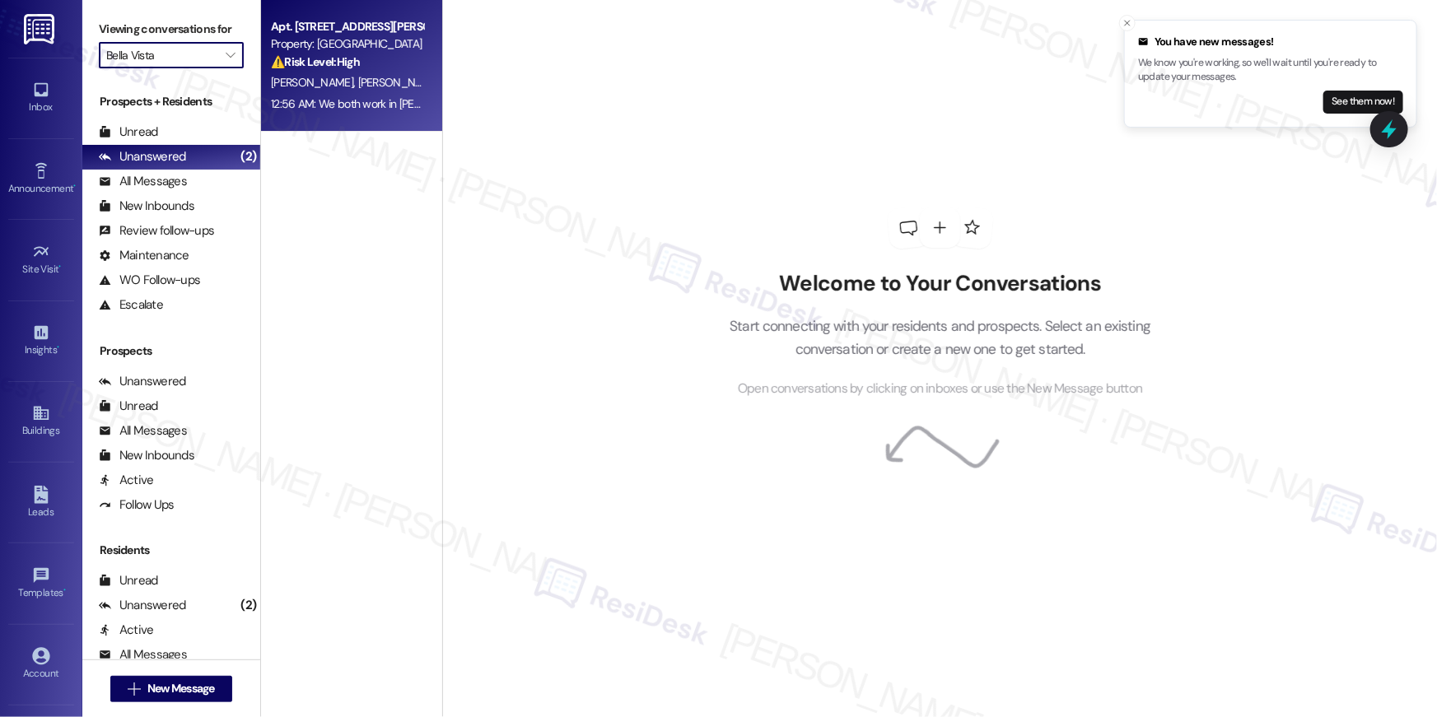
type input "Crescent Ridge"
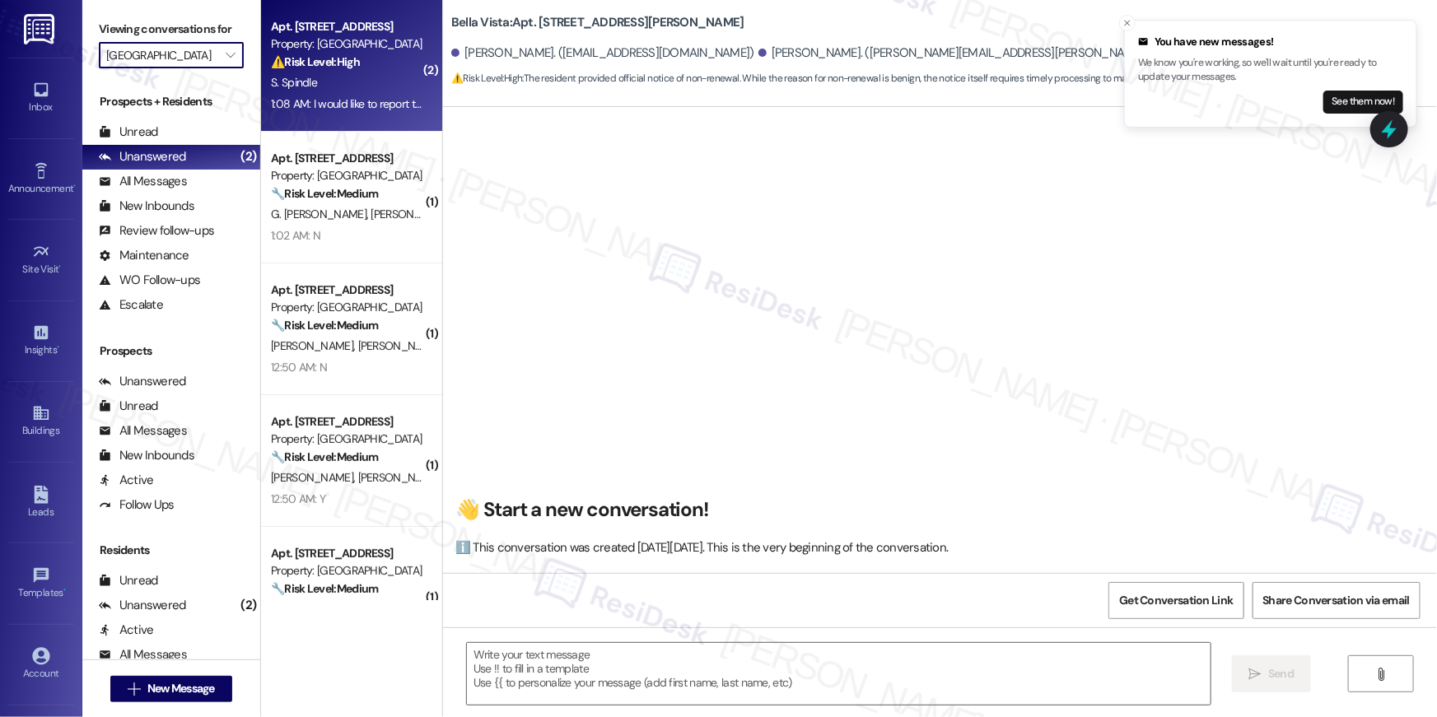
click at [296, 105] on div "1:08 AM: I would like to report that a stair going up to my apartment broke thi…" at bounding box center [477, 103] width 412 height 15
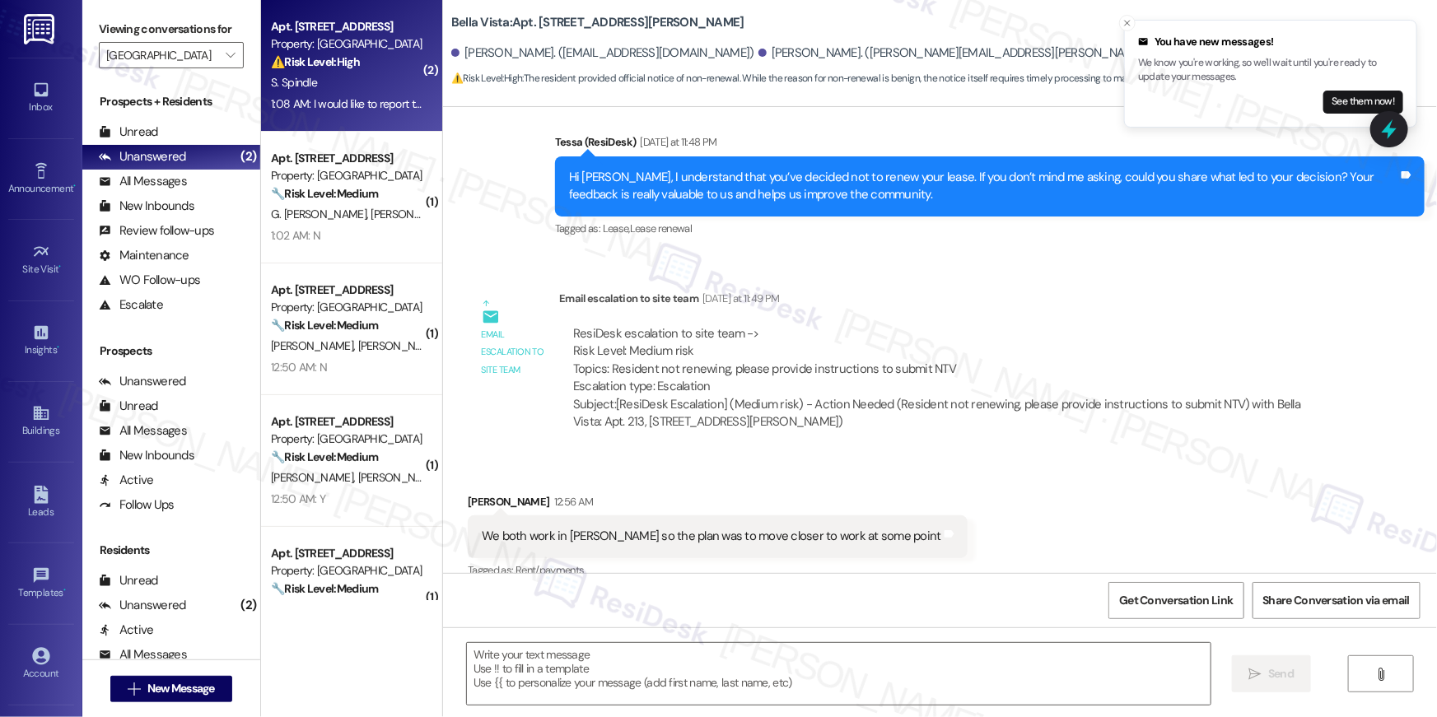
scroll to position [955, 0]
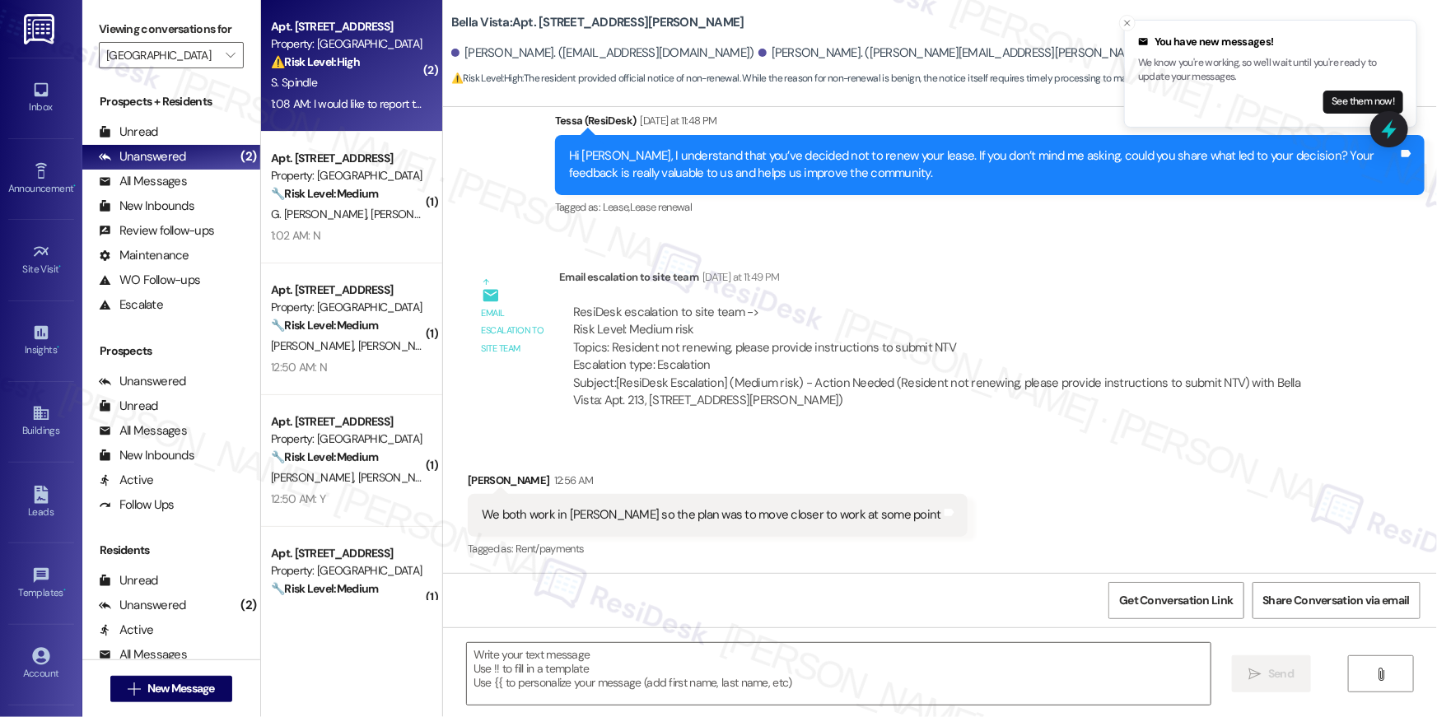
type textarea "Fetching suggested responses. Please feel free to read through the conversation…"
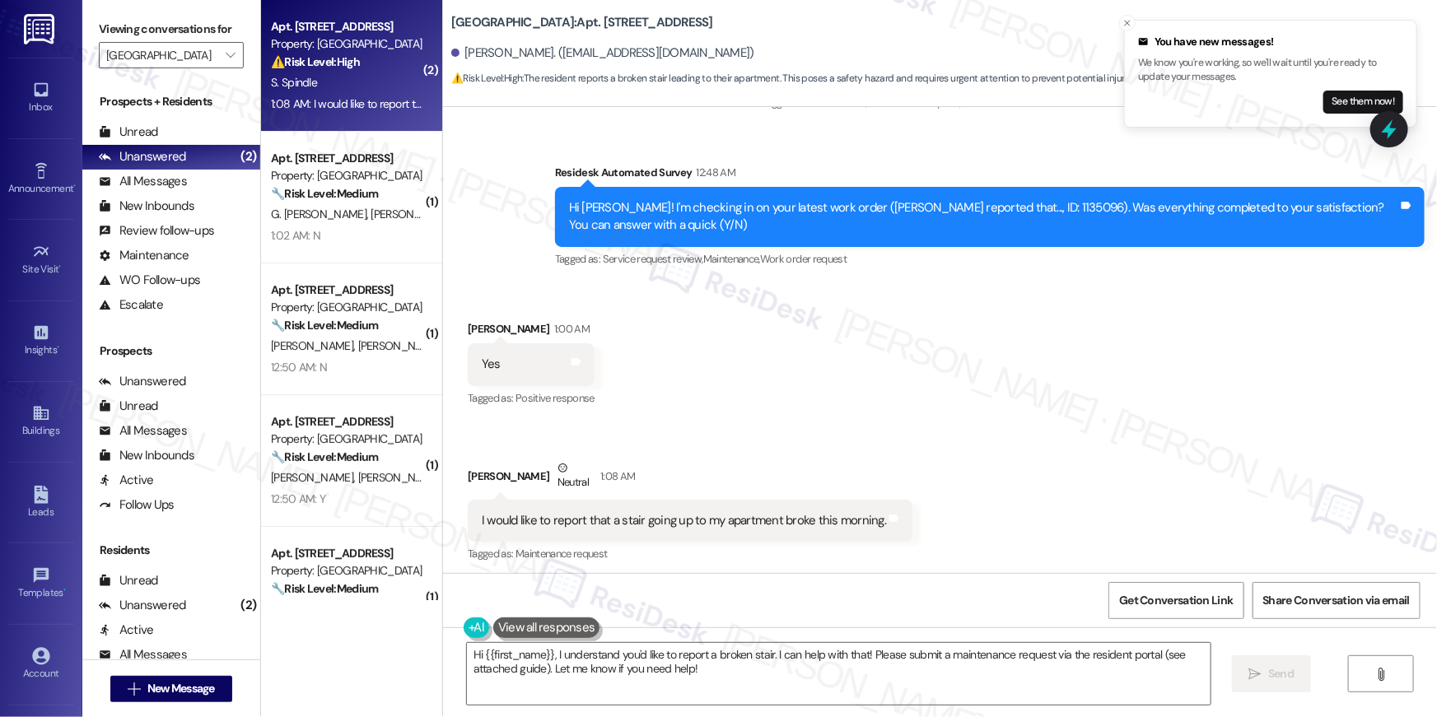
scroll to position [2716, 0]
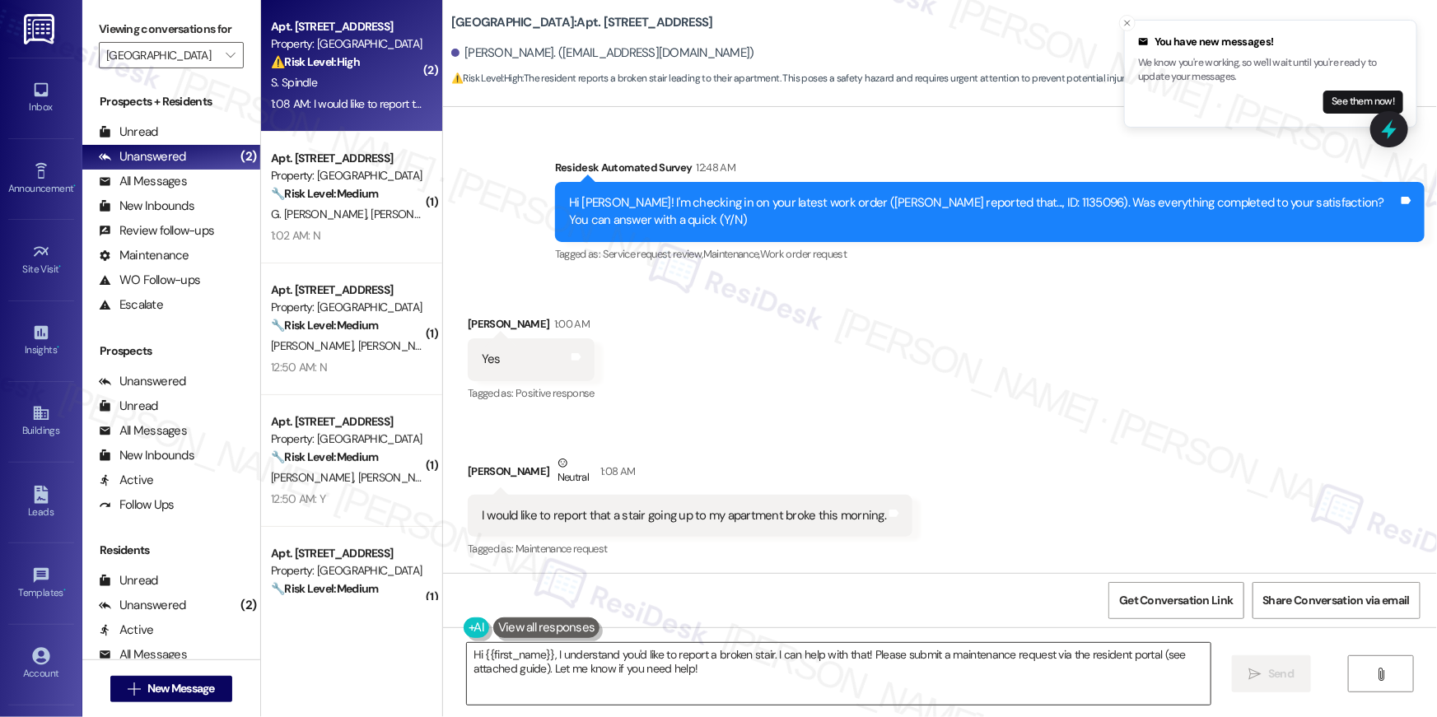
click at [982, 686] on textarea "Hi {{first_name}}, I understand you'd like to report a broken stair. I can help…" at bounding box center [839, 674] width 744 height 62
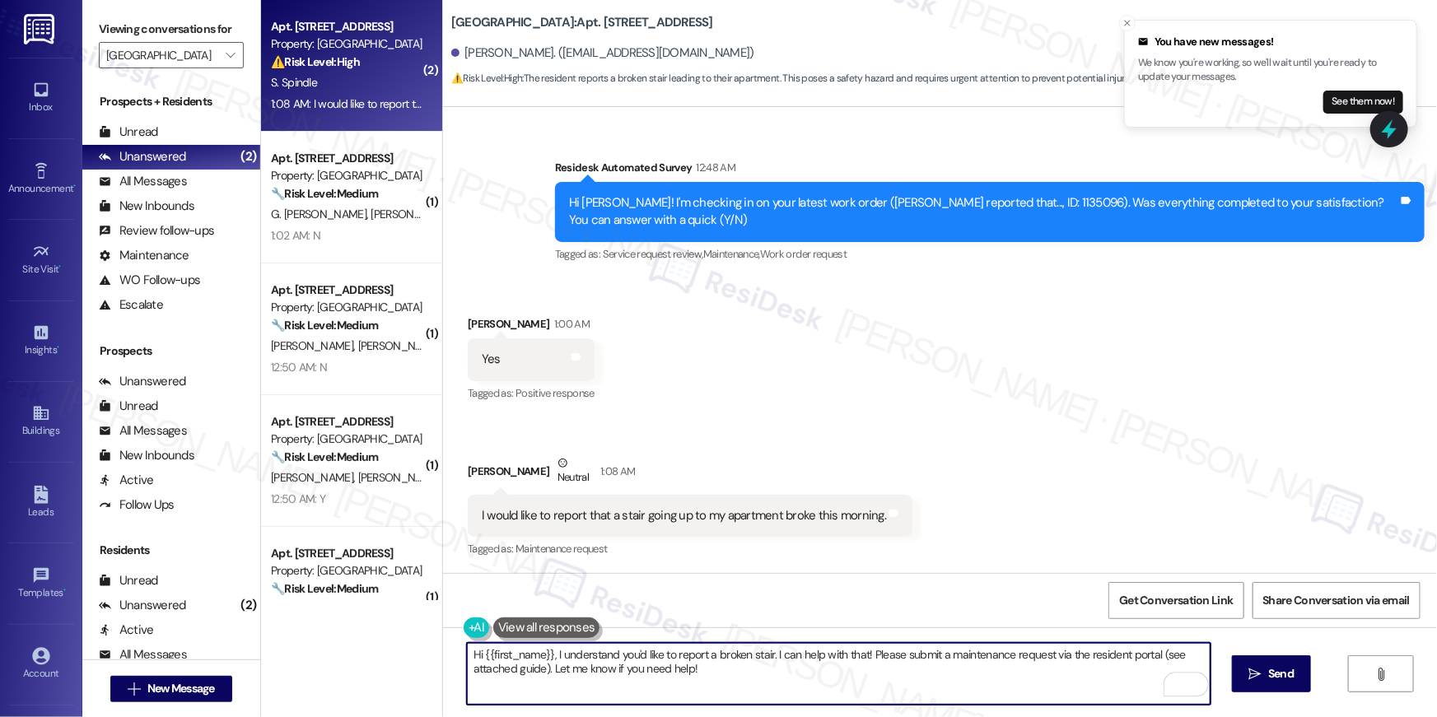
drag, startPoint x: 871, startPoint y: 658, endPoint x: 882, endPoint y: 688, distance: 32.3
click at [882, 688] on textarea "Hi {{first_name}}, I understand you'd like to report a broken stair. I can help…" at bounding box center [839, 674] width 744 height 62
type textarea "Hi {{first_name}}, I understand you'd like to report a broken stair. I can help…"
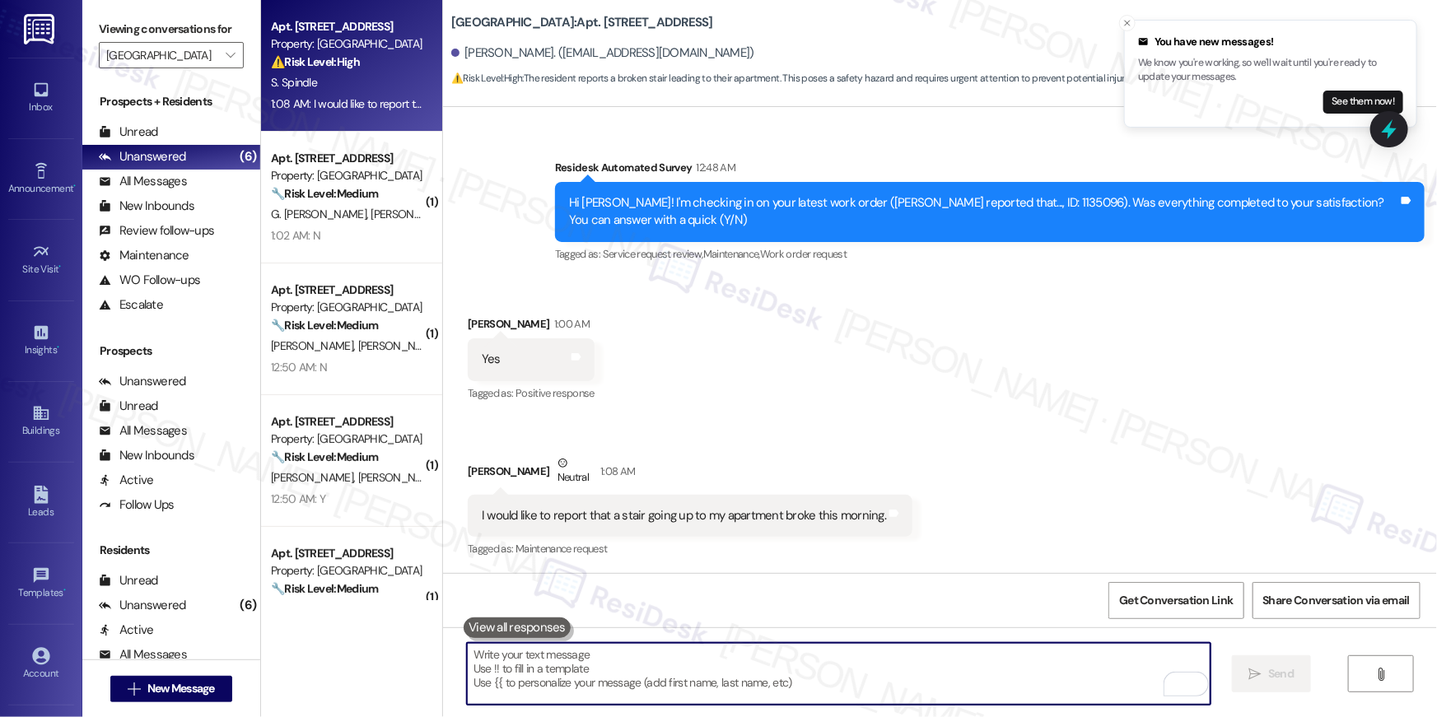
click at [774, 668] on textarea "To enrich screen reader interactions, please activate Accessibility in Grammarl…" at bounding box center [839, 674] width 744 height 62
type textarea "v"
paste textarea "Hi {{first_name}}, I understand you’d like to report a broken stair and I can h…"
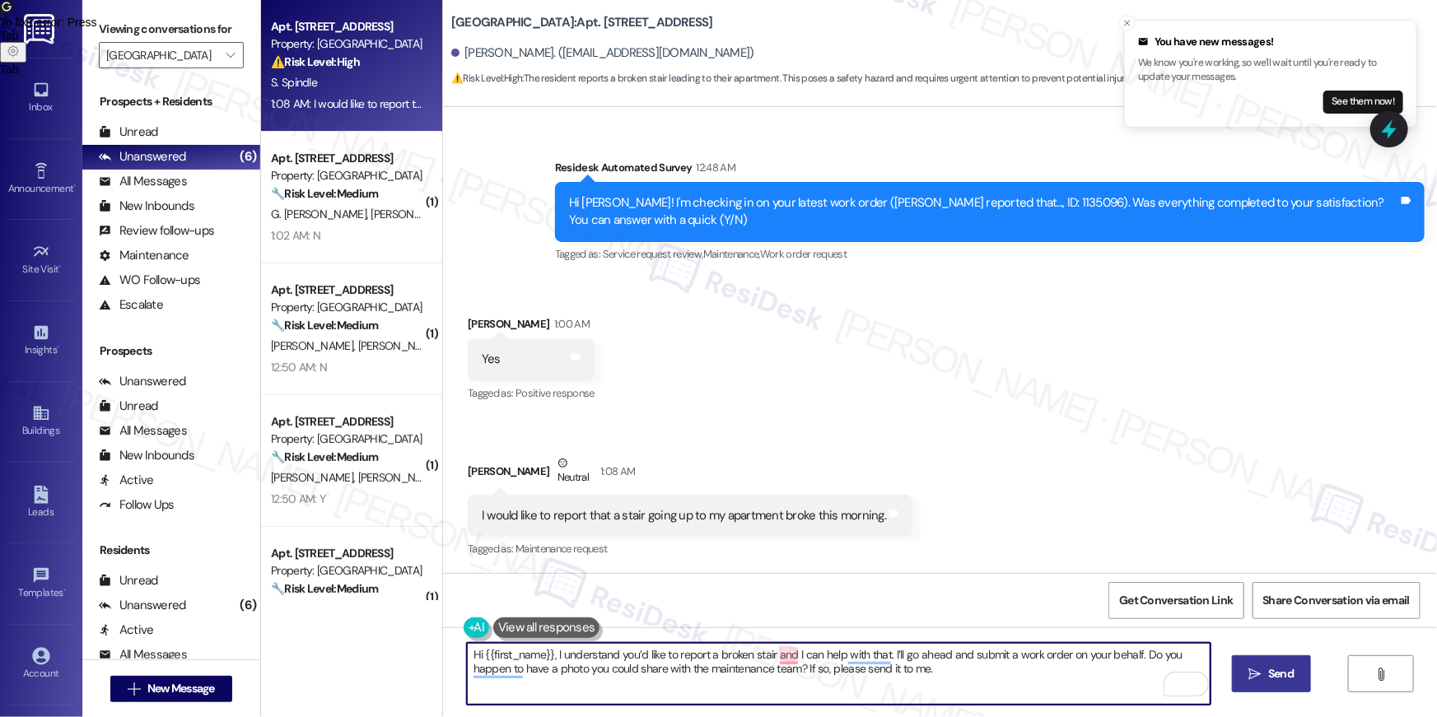
type textarea "Hi {{first_name}}, I understand you’d like to report a broken stair and I can h…"
click at [1273, 681] on span "Send" at bounding box center [1281, 673] width 26 height 17
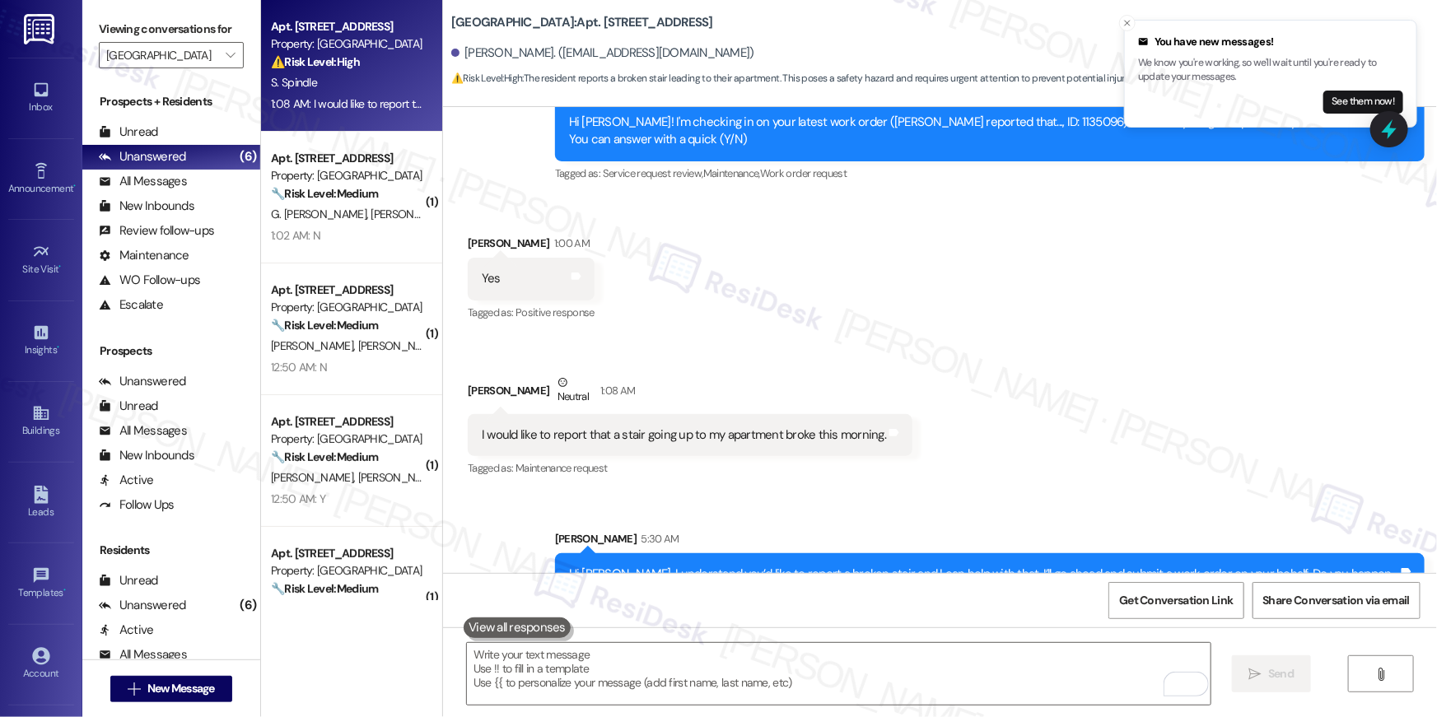
scroll to position [2848, 0]
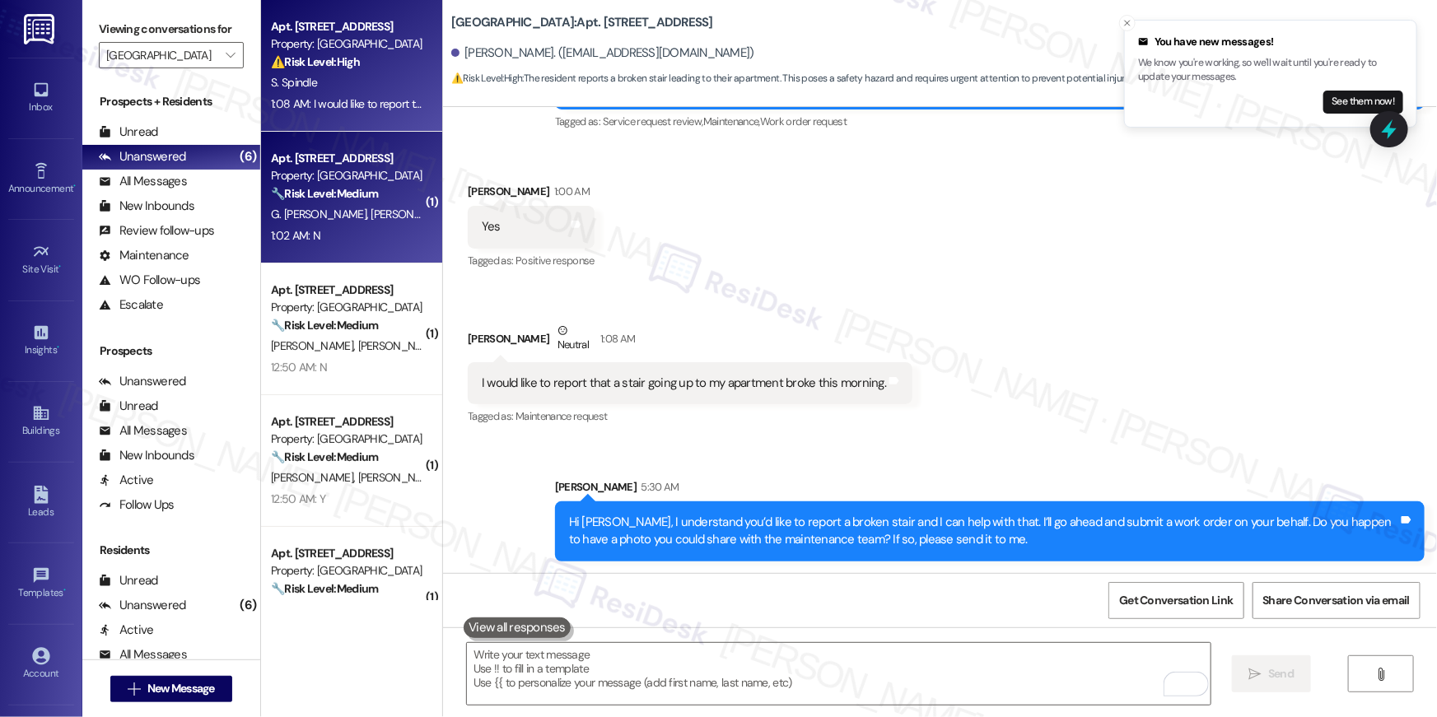
click at [371, 194] on strong "🔧 Risk Level: Medium" at bounding box center [324, 193] width 107 height 15
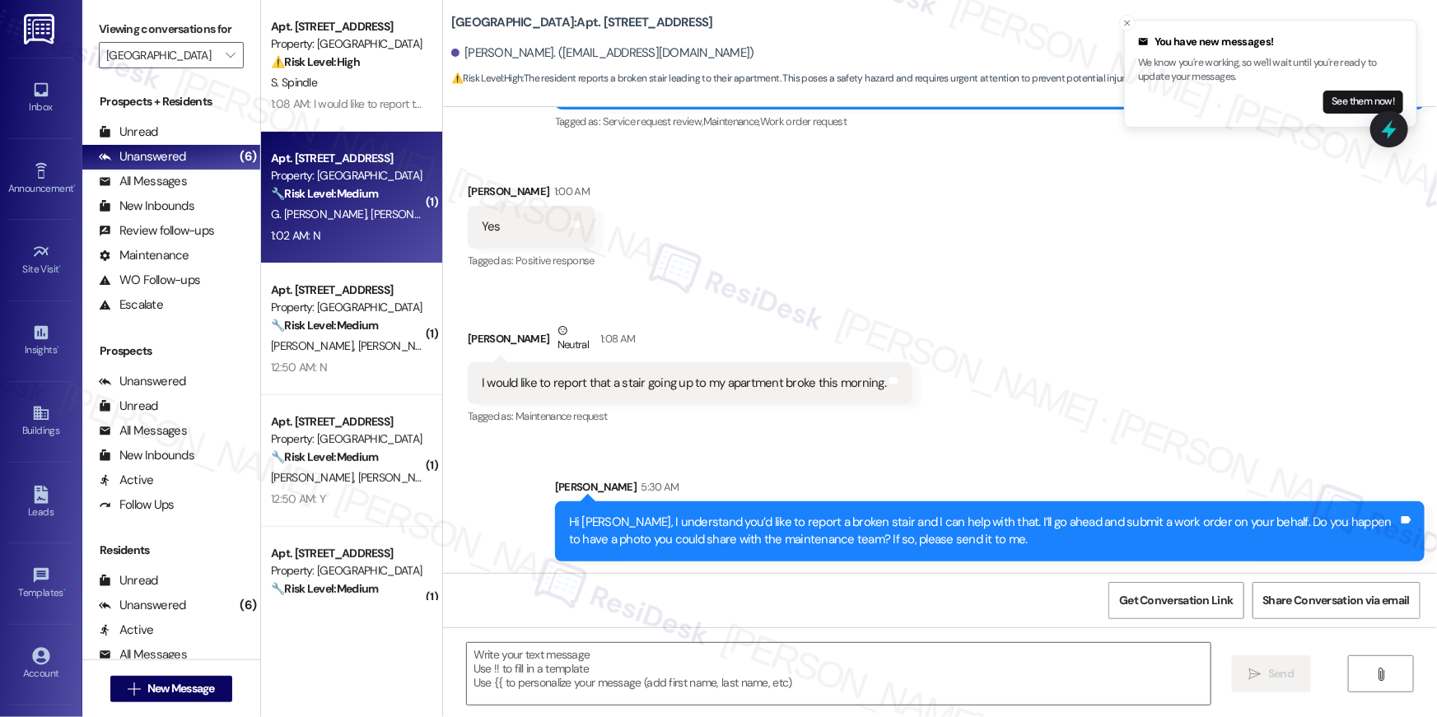
type textarea "Fetching suggested responses. Please feel free to read through the conversation…"
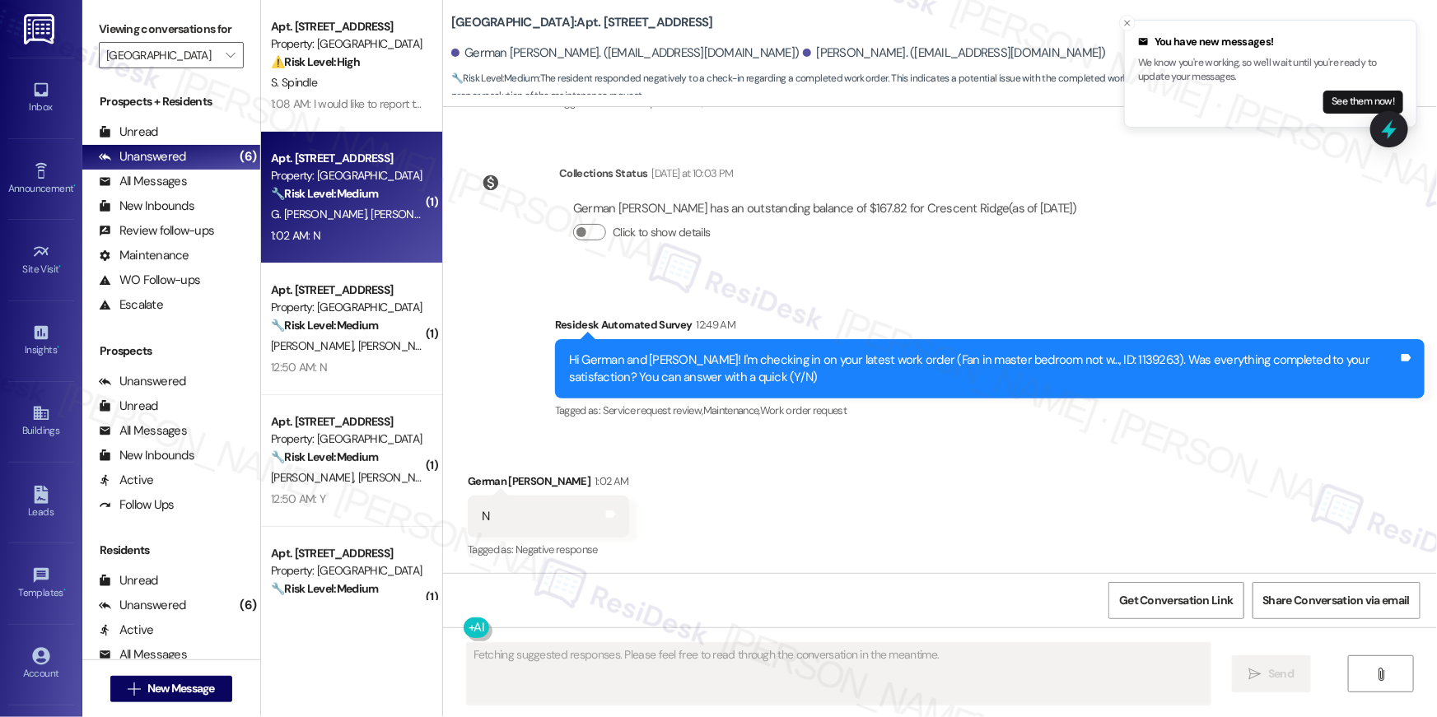
scroll to position [578, 0]
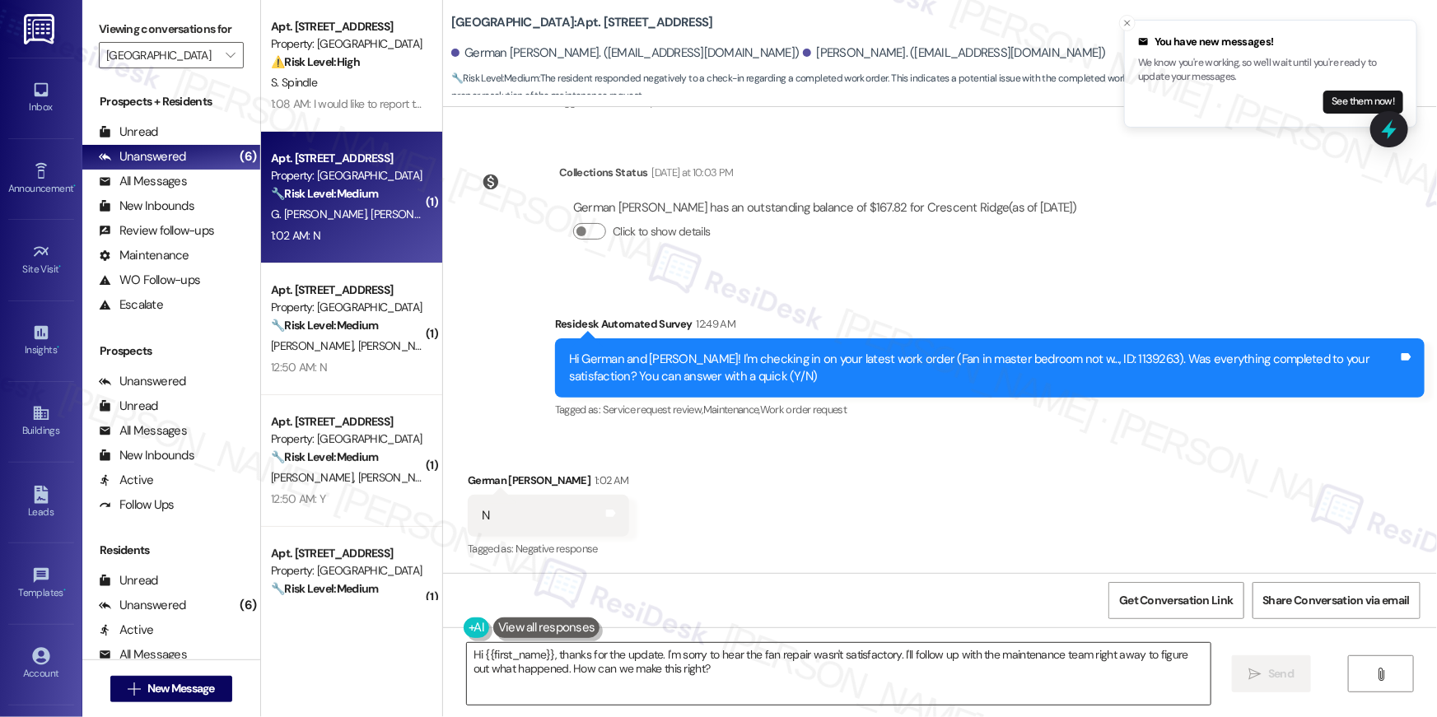
click at [993, 684] on textarea "Hi {{first_name}}, thanks for the update. I'm sorry to hear the fan repair wasn…" at bounding box center [839, 674] width 744 height 62
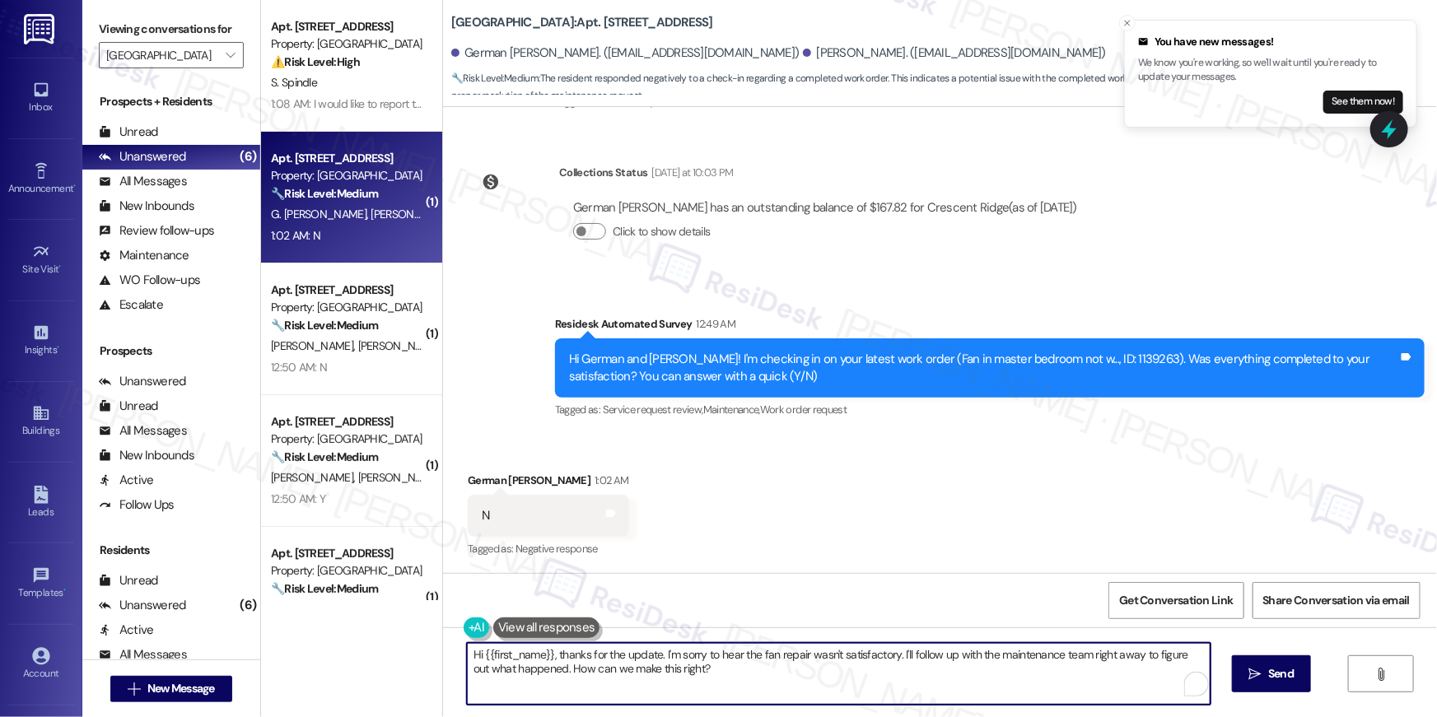
paste textarea "I’m sorry to hear your work order hasn’t been fully completed. Could you share …"
type textarea "Hi {{first_name}}, I’m sorry to hear your work order hasn’t been fully complete…"
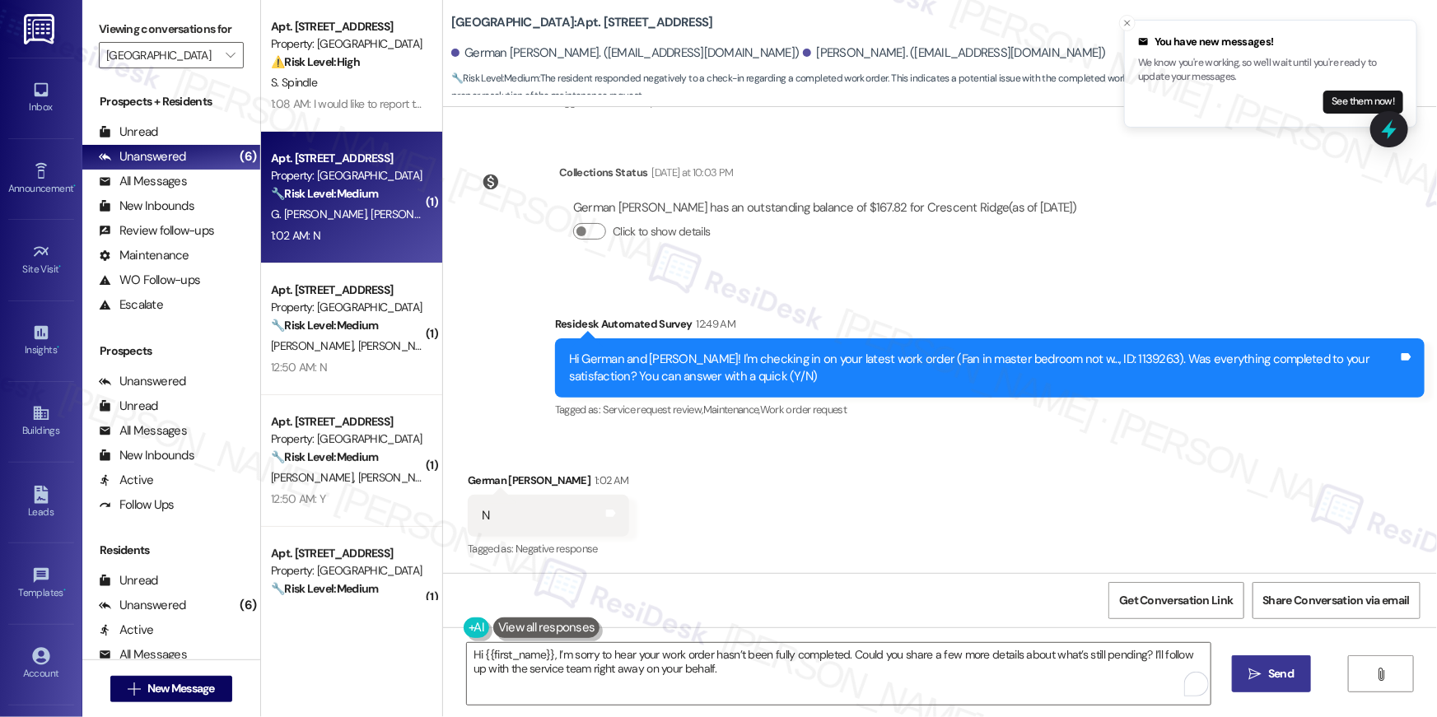
click at [1265, 681] on span "Send" at bounding box center [1281, 673] width 32 height 17
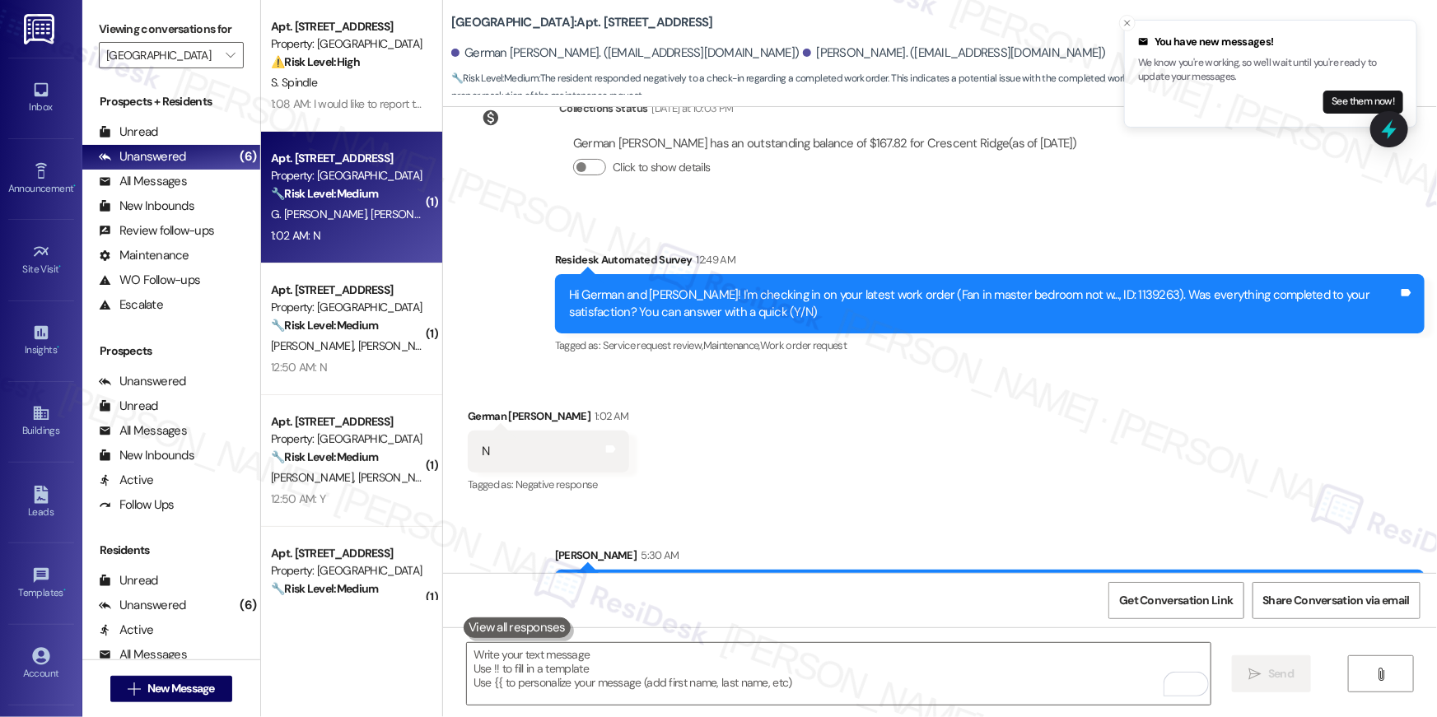
scroll to position [711, 0]
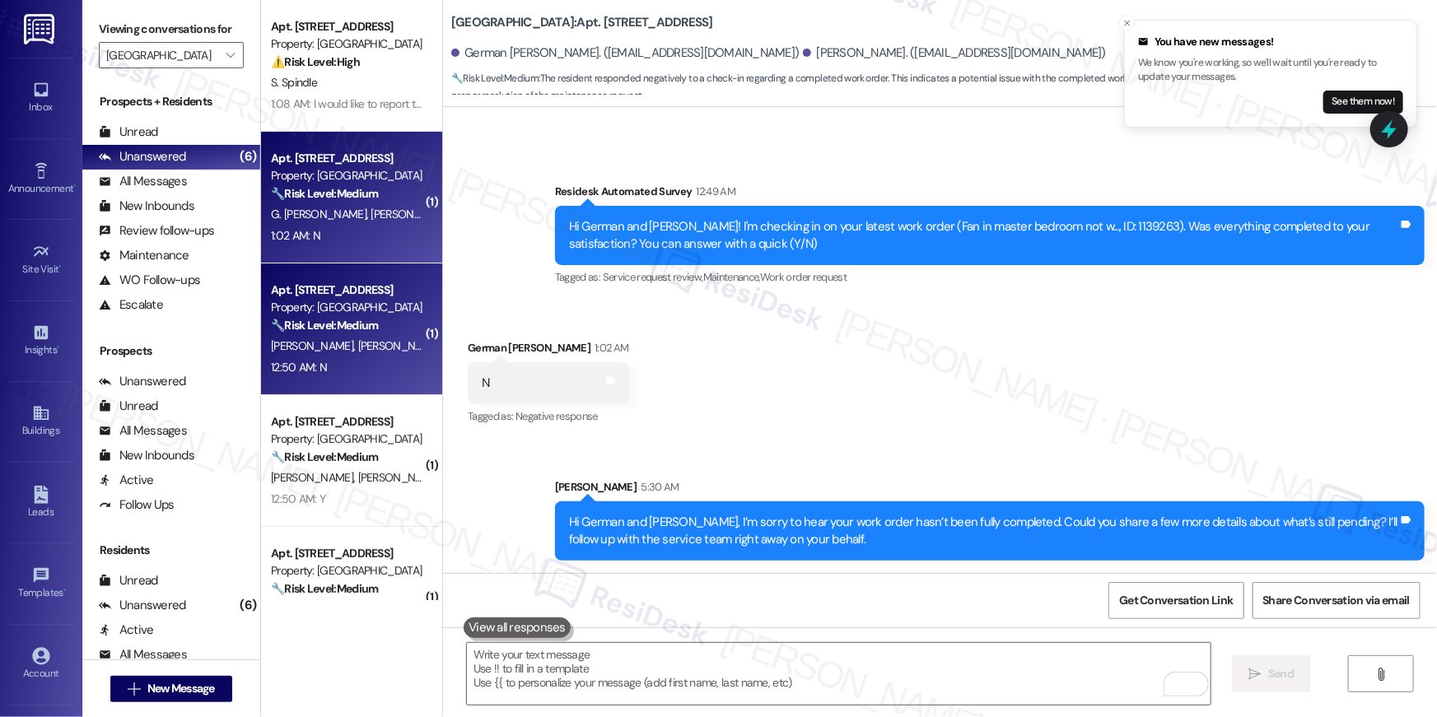
click at [339, 359] on div "12:50 AM: N 12:50 AM: N" at bounding box center [347, 367] width 156 height 21
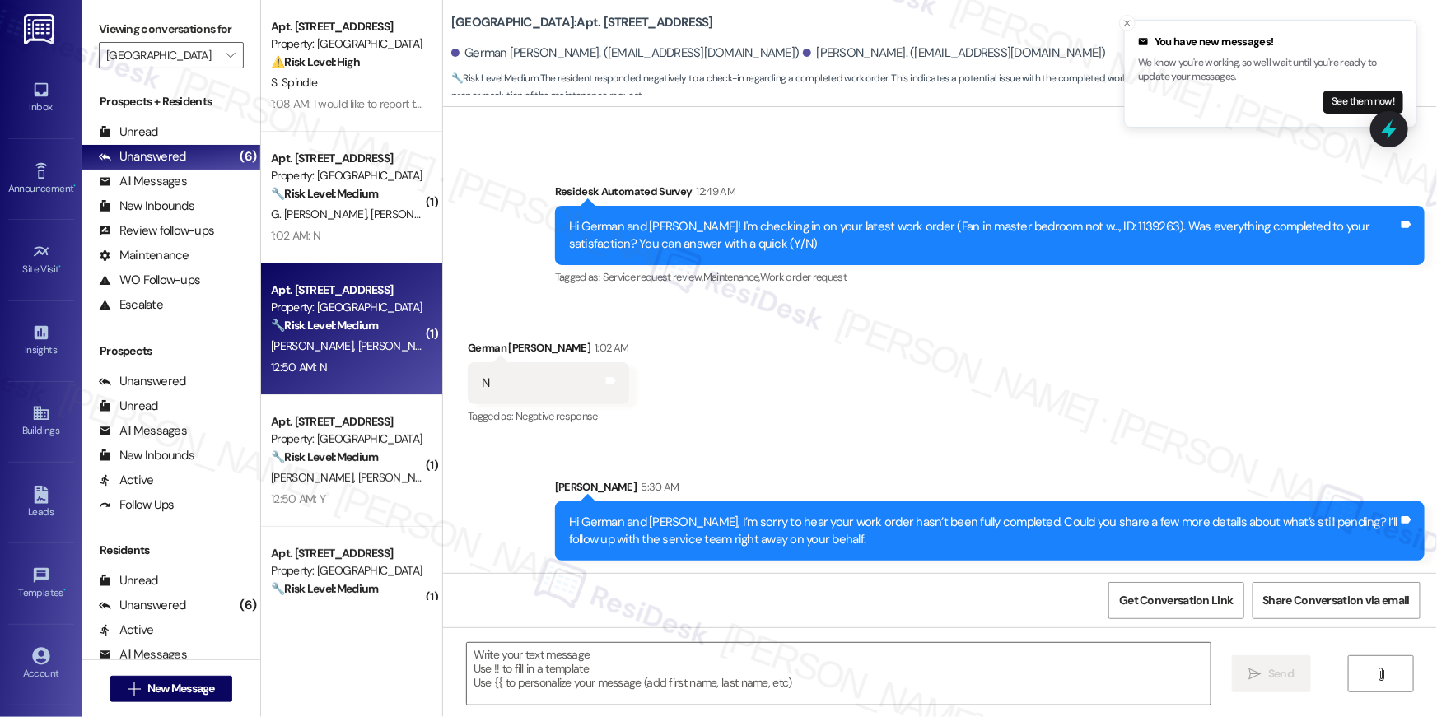
type textarea "Fetching suggested responses. Please feel free to read through the conversation…"
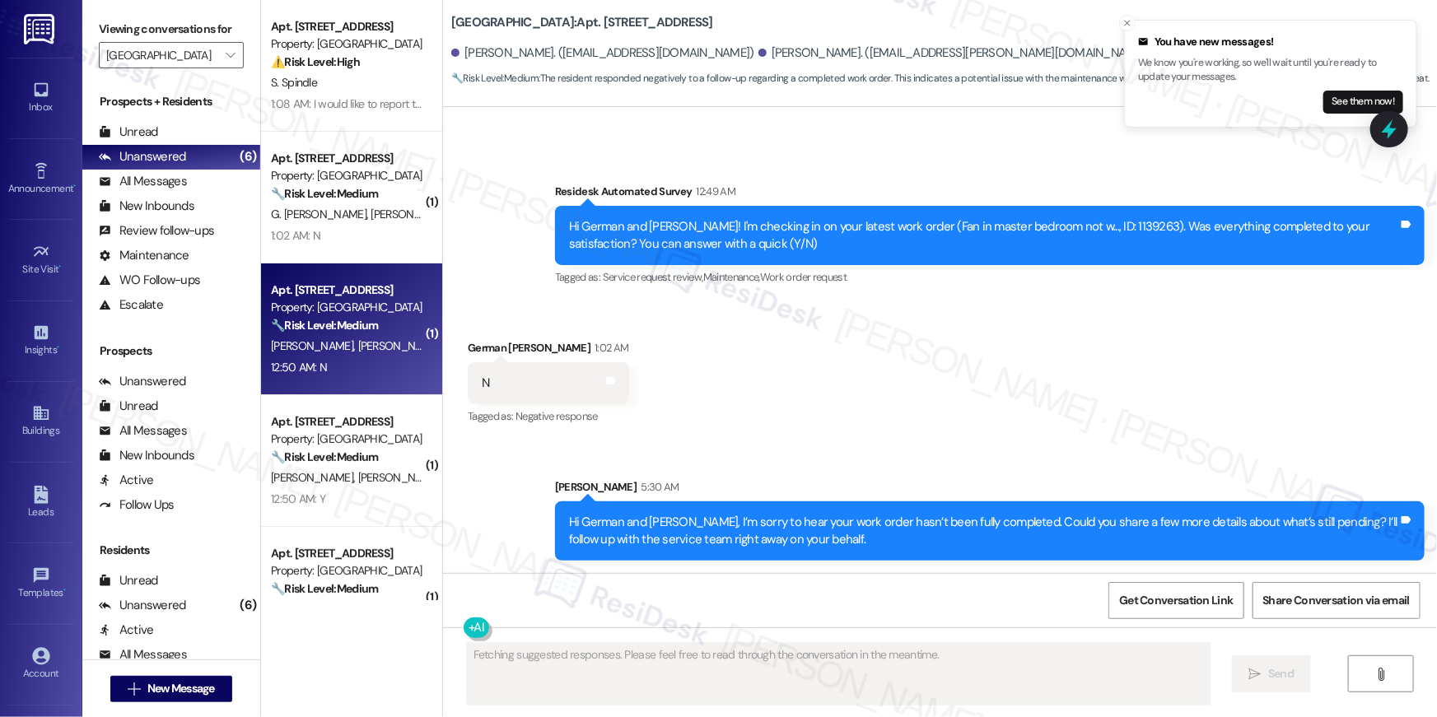
scroll to position [422, 0]
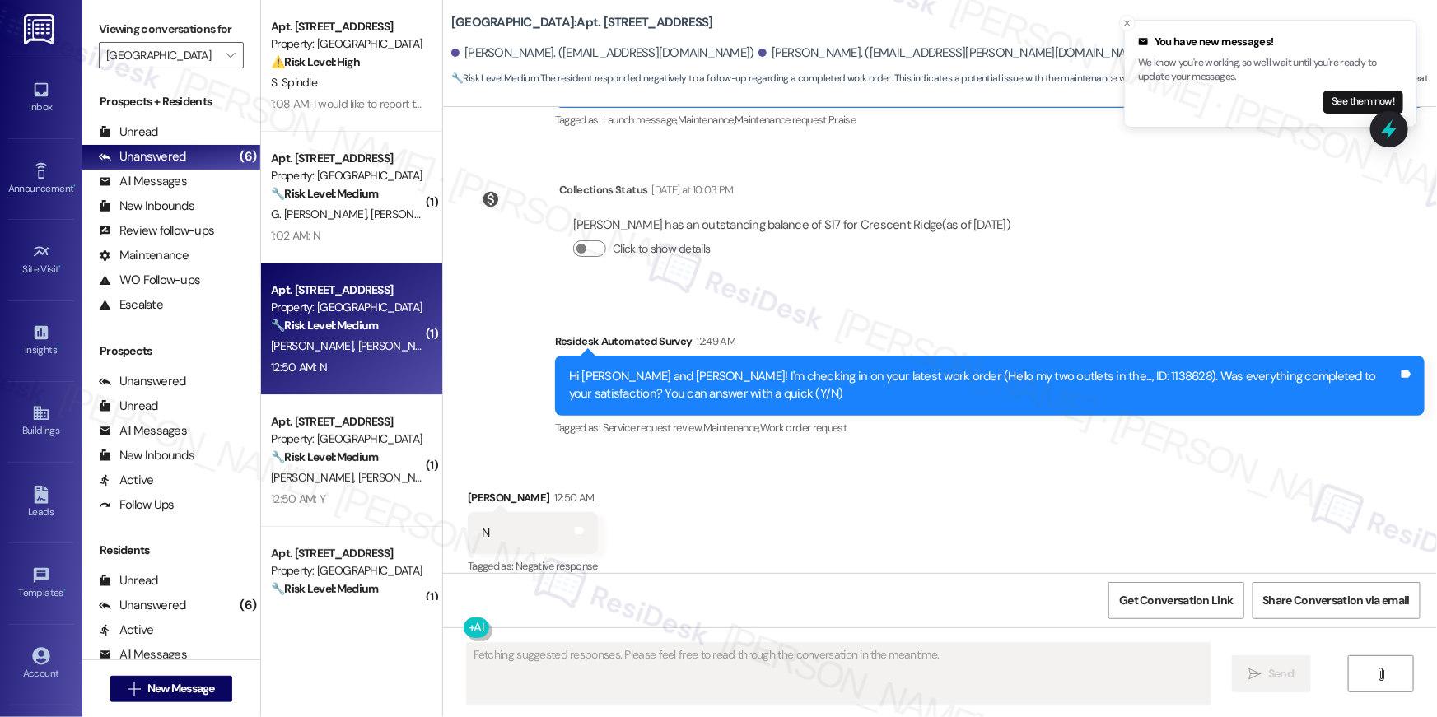
click at [783, 480] on div "Received via SMS Delylah Oconner 12:50 AM N Tags and notes Tagged as: Negative …" at bounding box center [940, 521] width 994 height 139
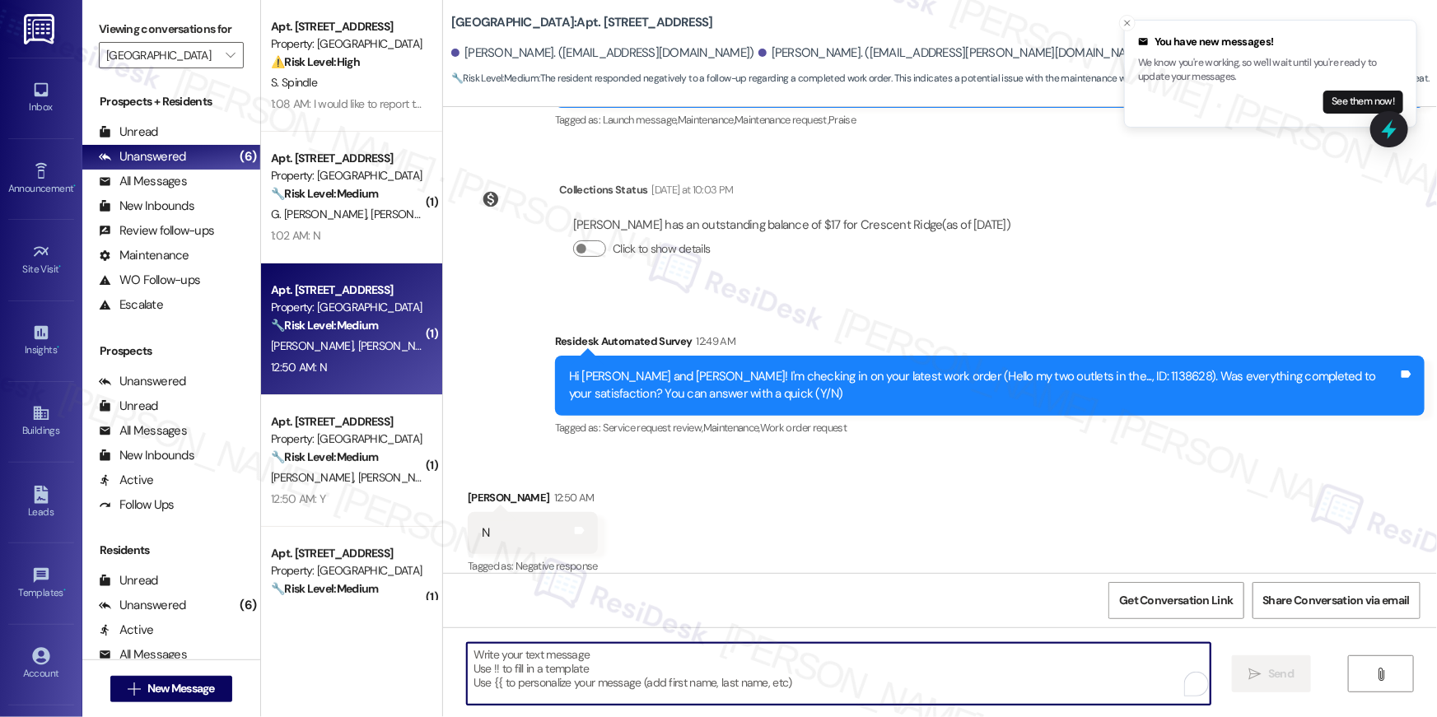
drag, startPoint x: 905, startPoint y: 681, endPoint x: 918, endPoint y: 654, distance: 30.2
click at [905, 680] on textarea "To enrich screen reader interactions, please activate Accessibility in Grammarl…" at bounding box center [839, 674] width 744 height 62
paste textarea "Hi {{first_name}}, I’m sorry to hear your work order hasn’t been fully complete…"
type textarea "Hi {{first_name}}, I’m sorry to hear your work order hasn’t been fully complete…"
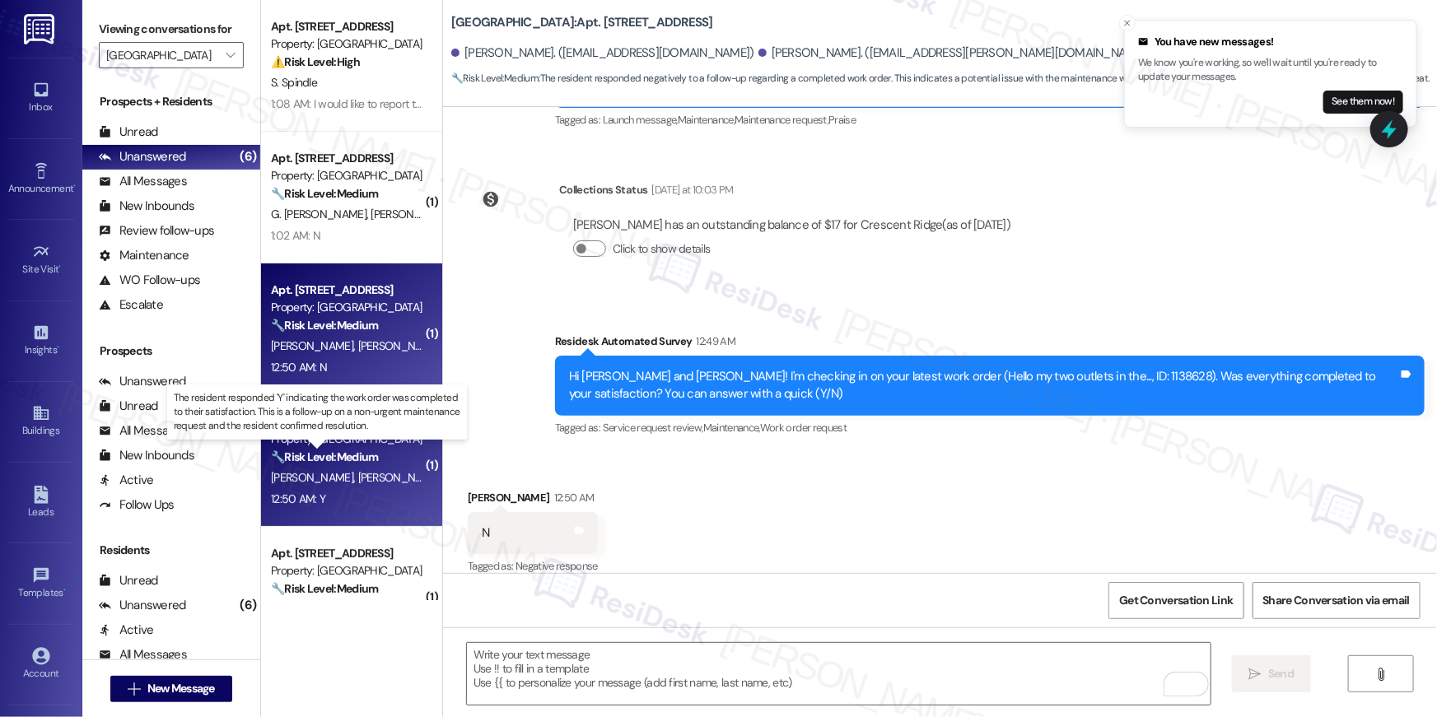
click at [347, 459] on strong "🔧 Risk Level: Medium" at bounding box center [324, 457] width 107 height 15
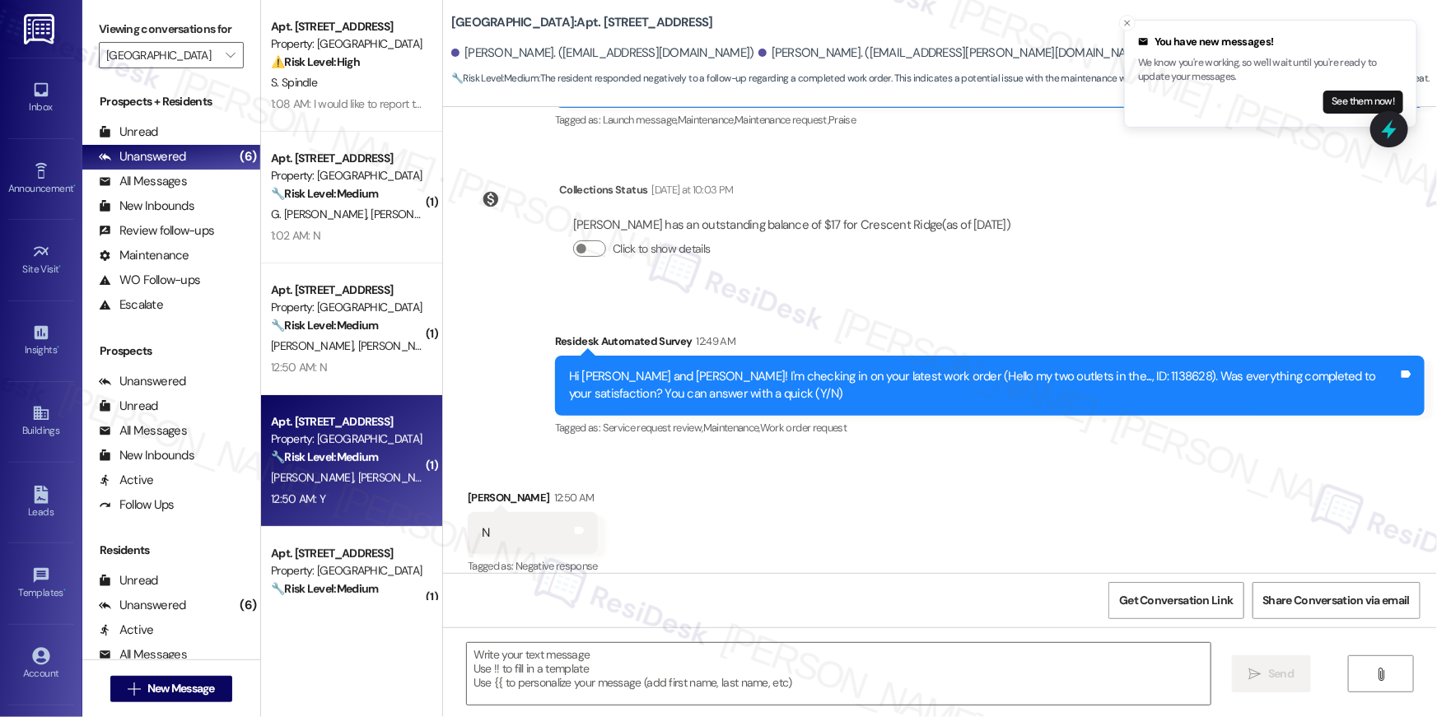
type textarea "Fetching suggested responses. Please feel free to read through the conversation…"
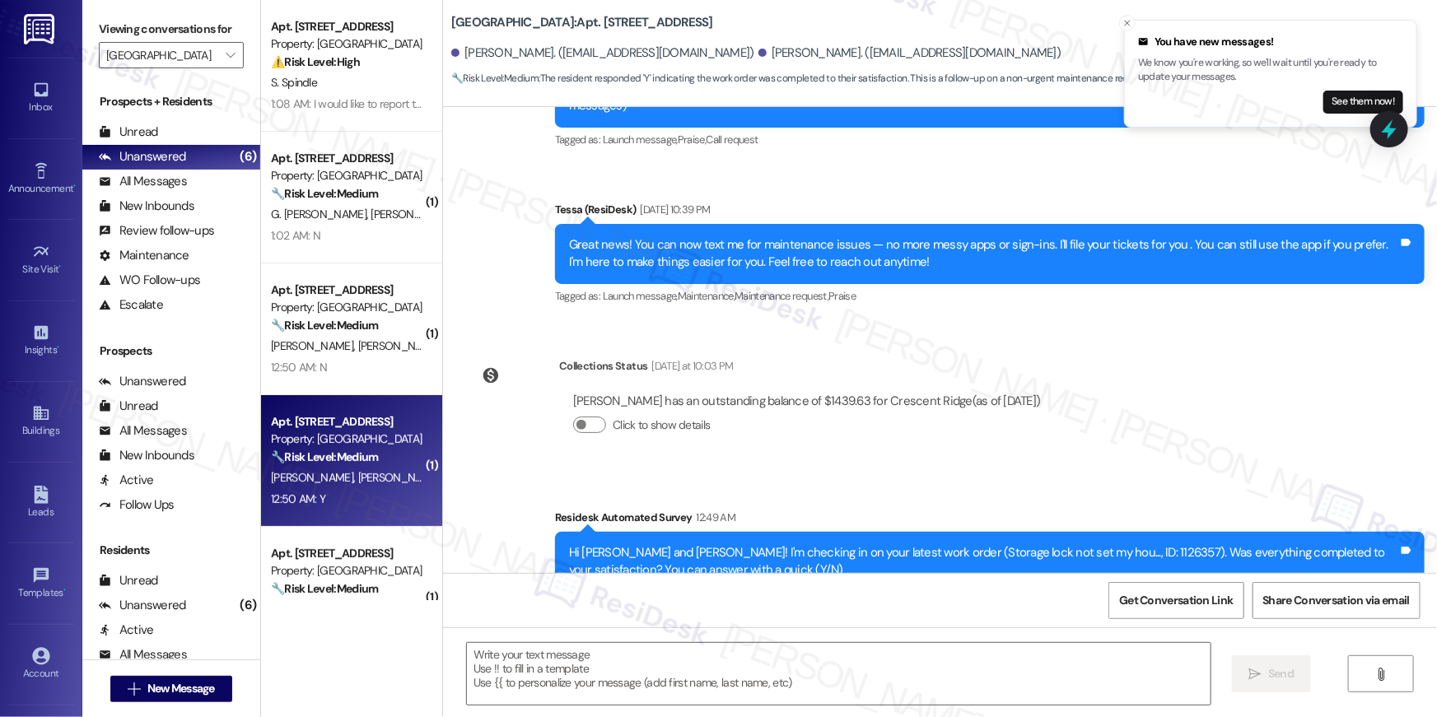
type textarea "Fetching suggested responses. Please feel free to read through the conversation…"
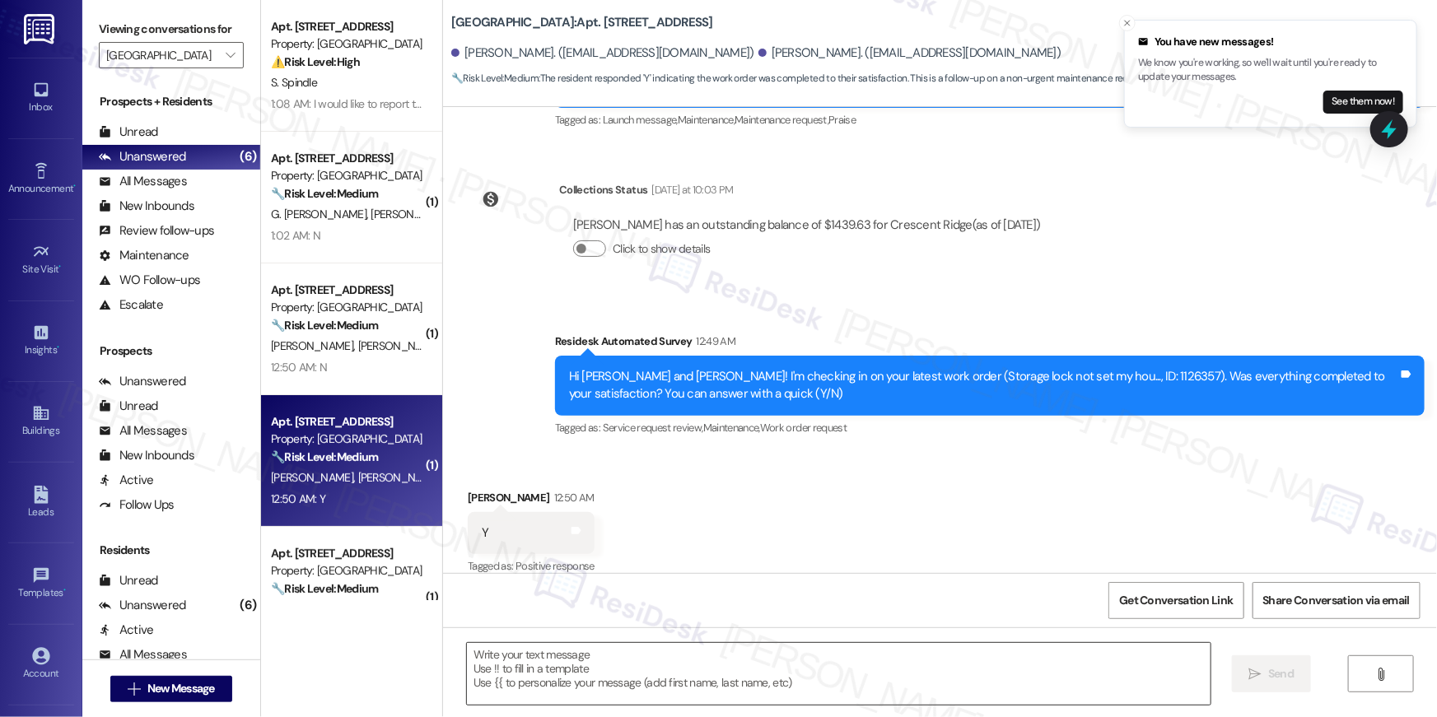
click at [1010, 669] on textarea at bounding box center [839, 674] width 744 height 62
paste textarea "Hi {{first_name}}, I’m happy to hear your work order is all taken care of! If a…"
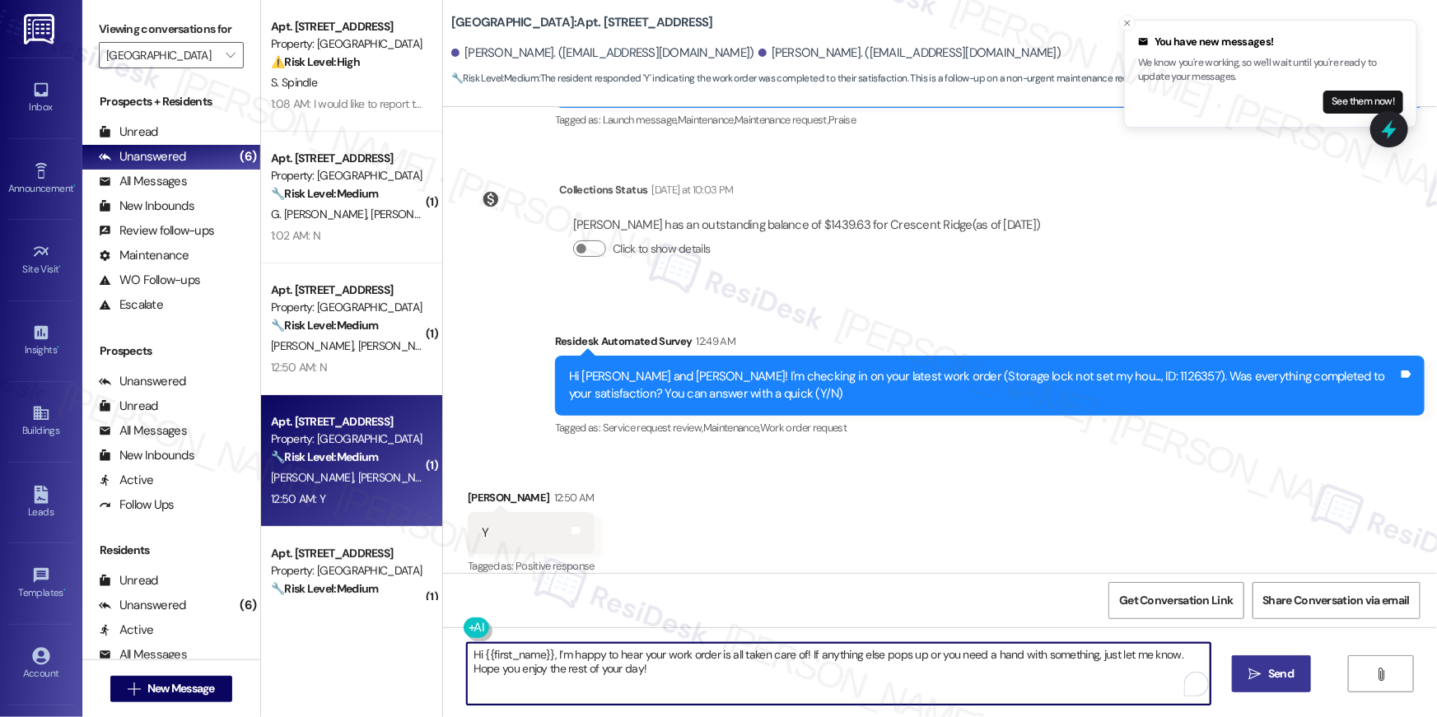
type textarea "Hi {{first_name}}, I’m happy to hear your work order is all taken care of! If a…"
click at [1280, 687] on button " Send" at bounding box center [1272, 673] width 80 height 37
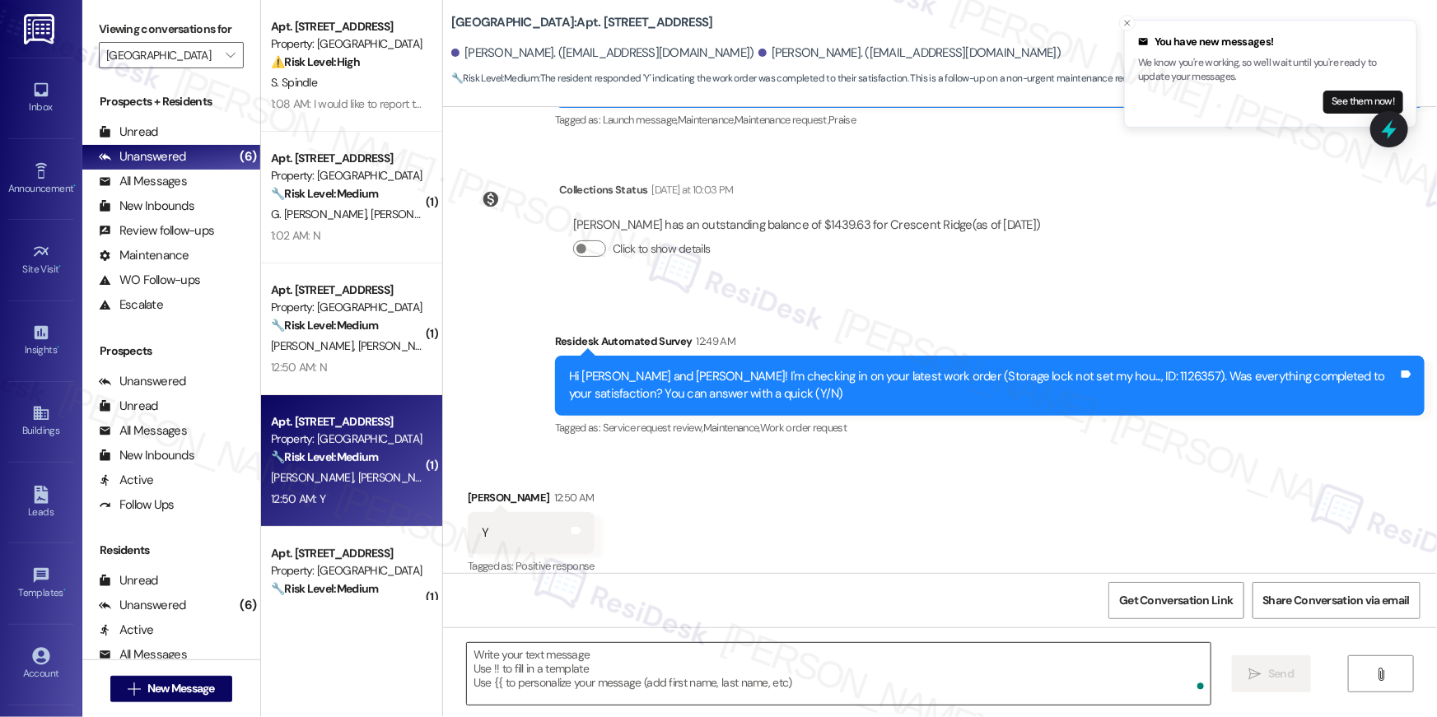
click at [1154, 669] on textarea "To enrich screen reader interactions, please activate Accessibility in Grammarl…" at bounding box center [839, 674] width 744 height 62
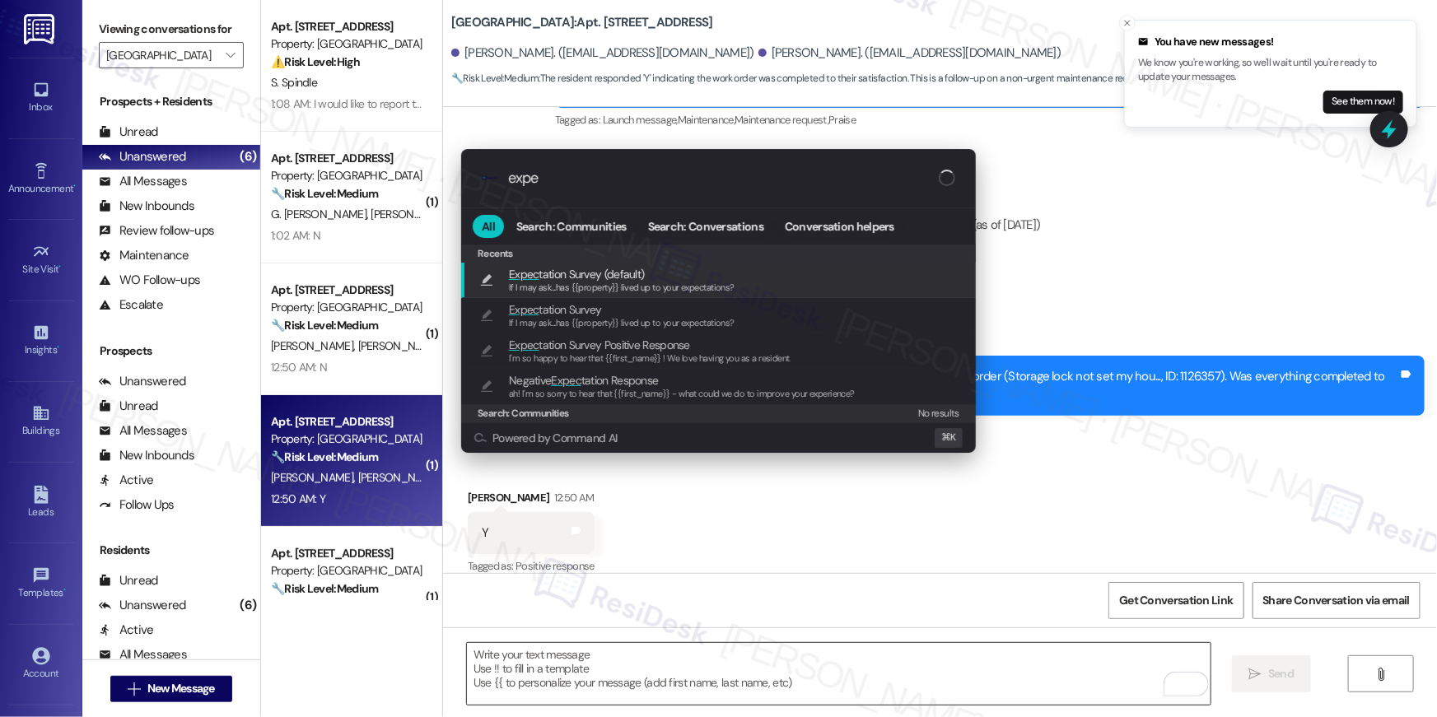
type input "expec"
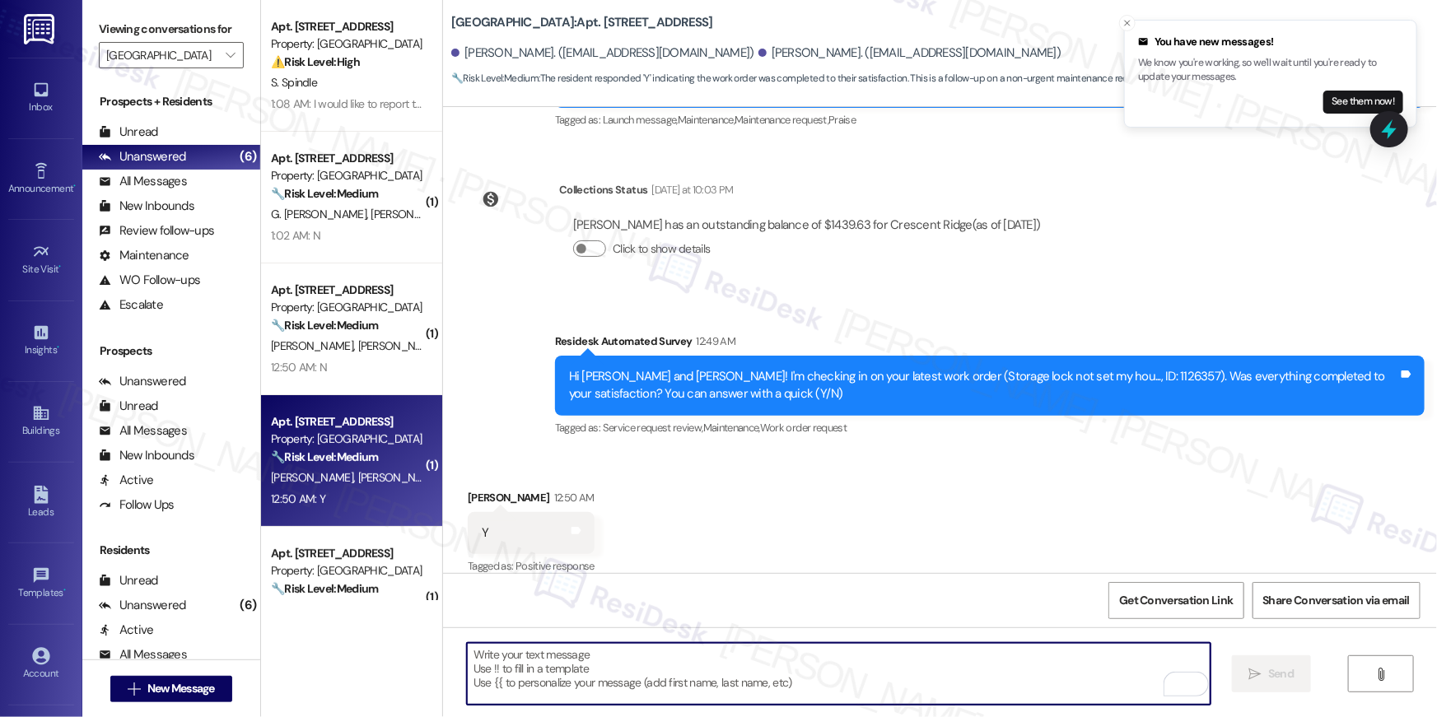
type textarea "If I may ask...has {{property}} lived up to your expectations?"
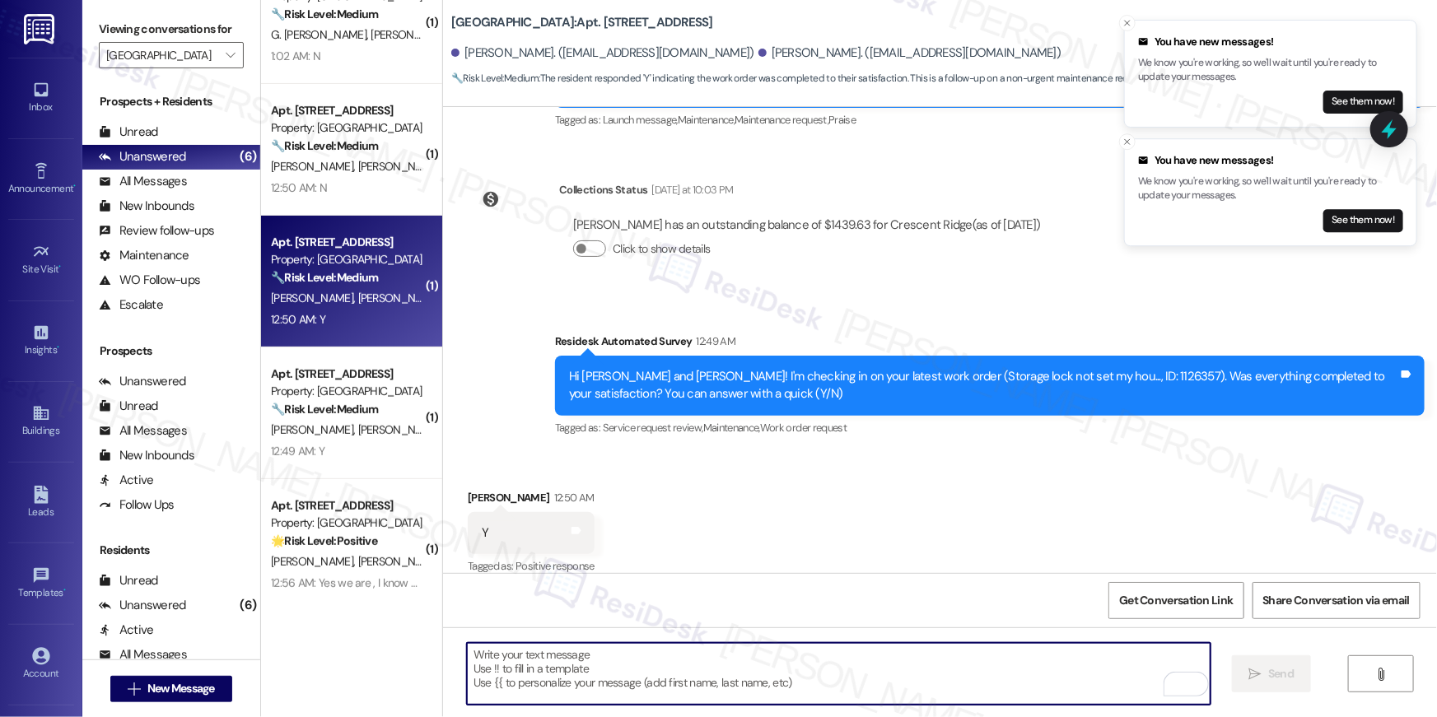
scroll to position [189, 0]
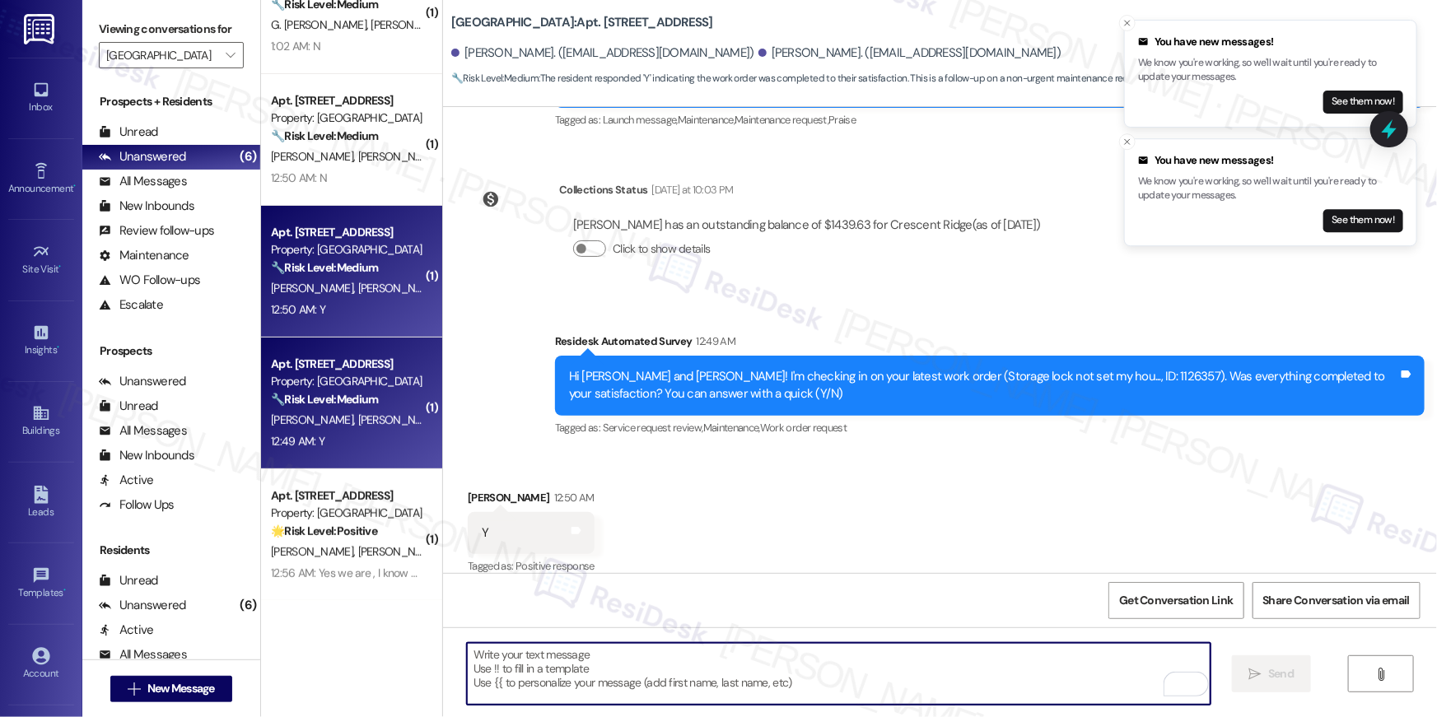
click at [356, 384] on div "Property: Crescent Ridge" at bounding box center [347, 381] width 152 height 17
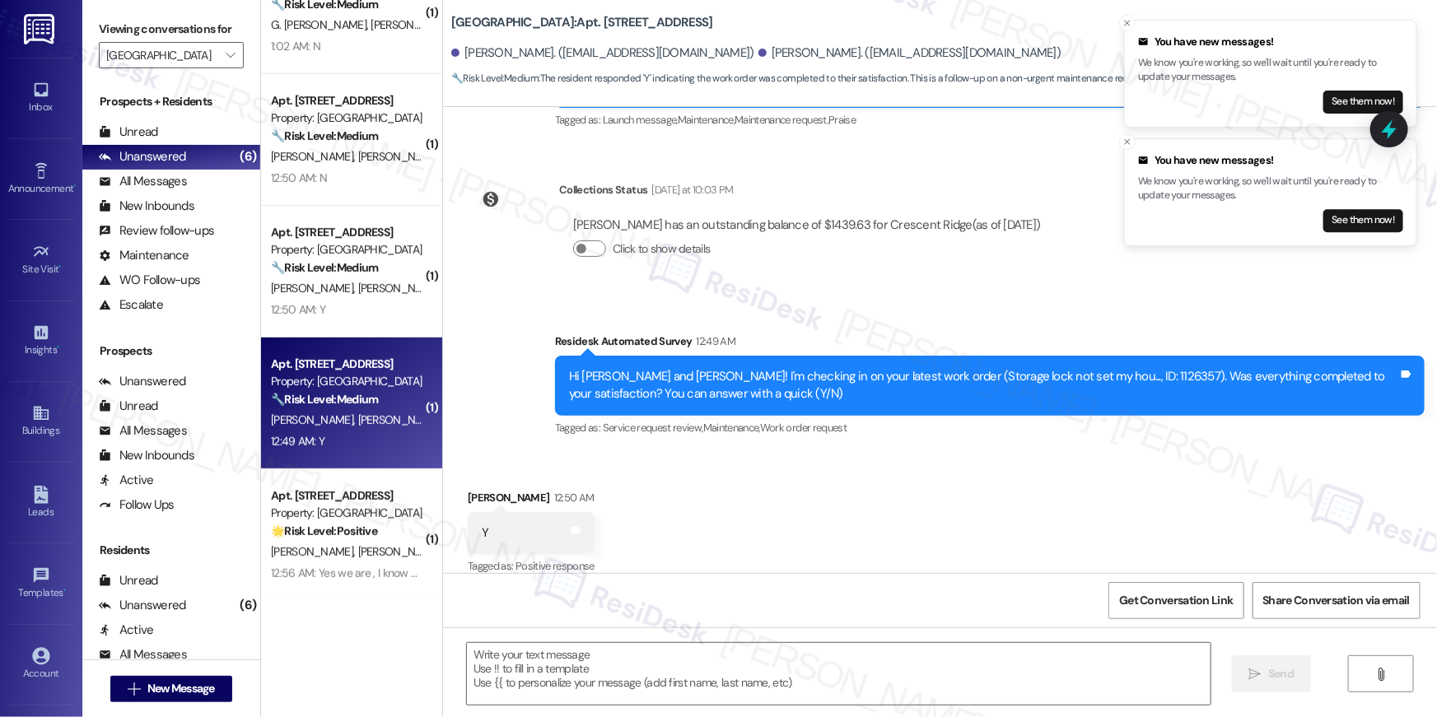
type textarea "Fetching suggested responses. Please feel free to read through the conversation…"
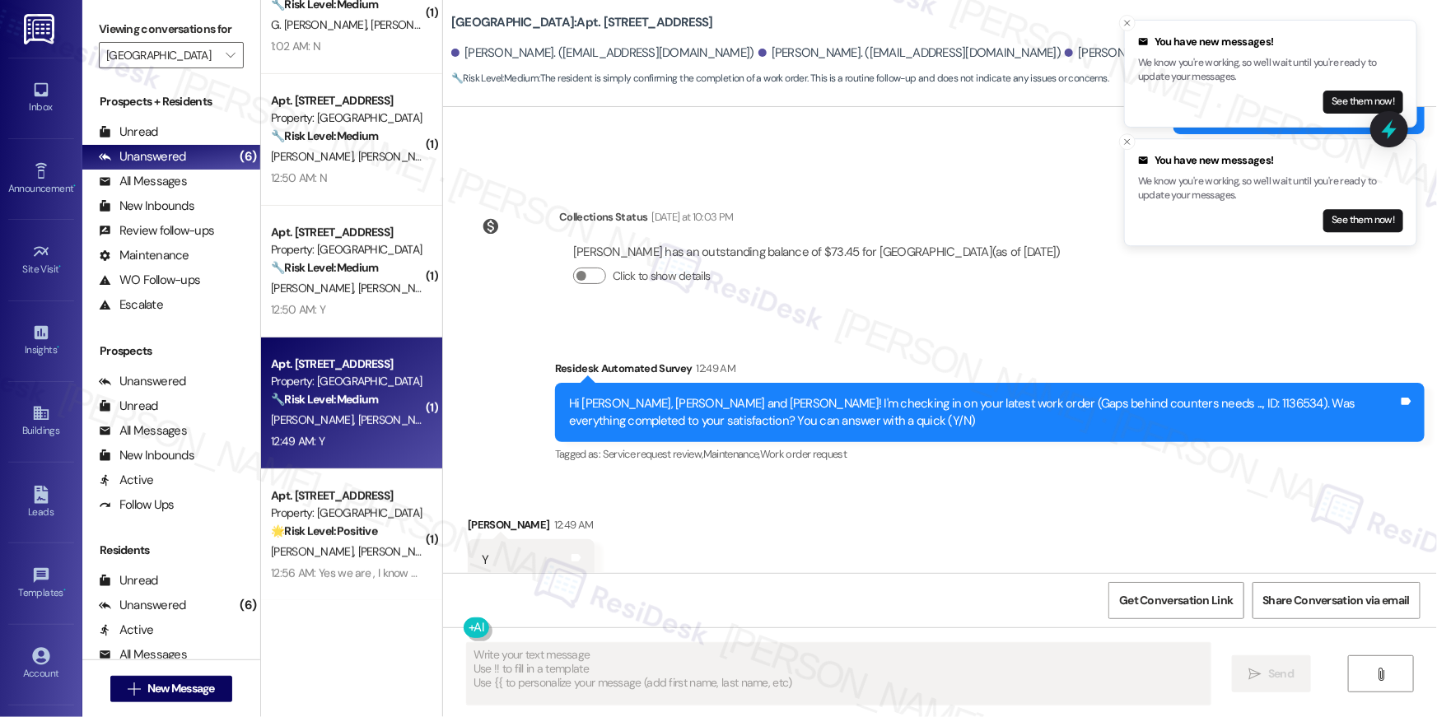
scroll to position [1153, 0]
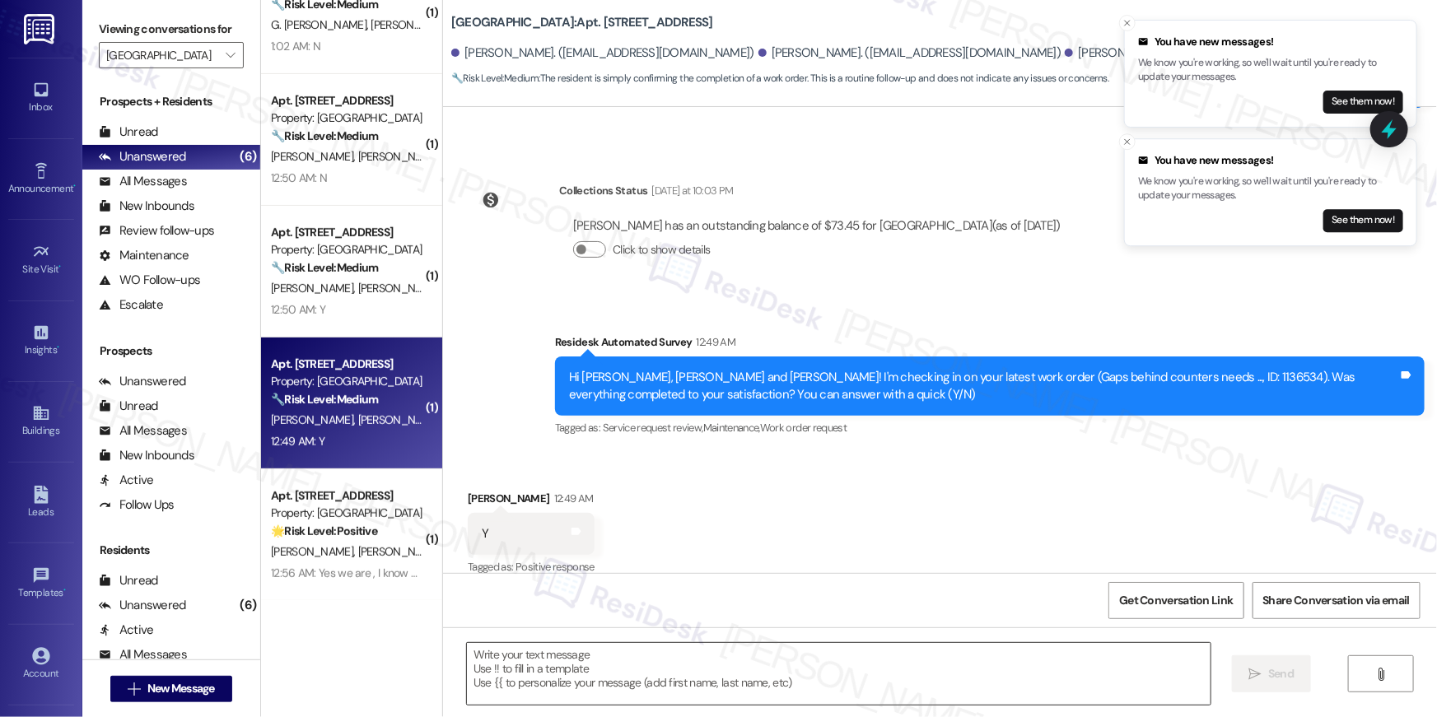
click at [1033, 684] on textarea at bounding box center [839, 674] width 744 height 62
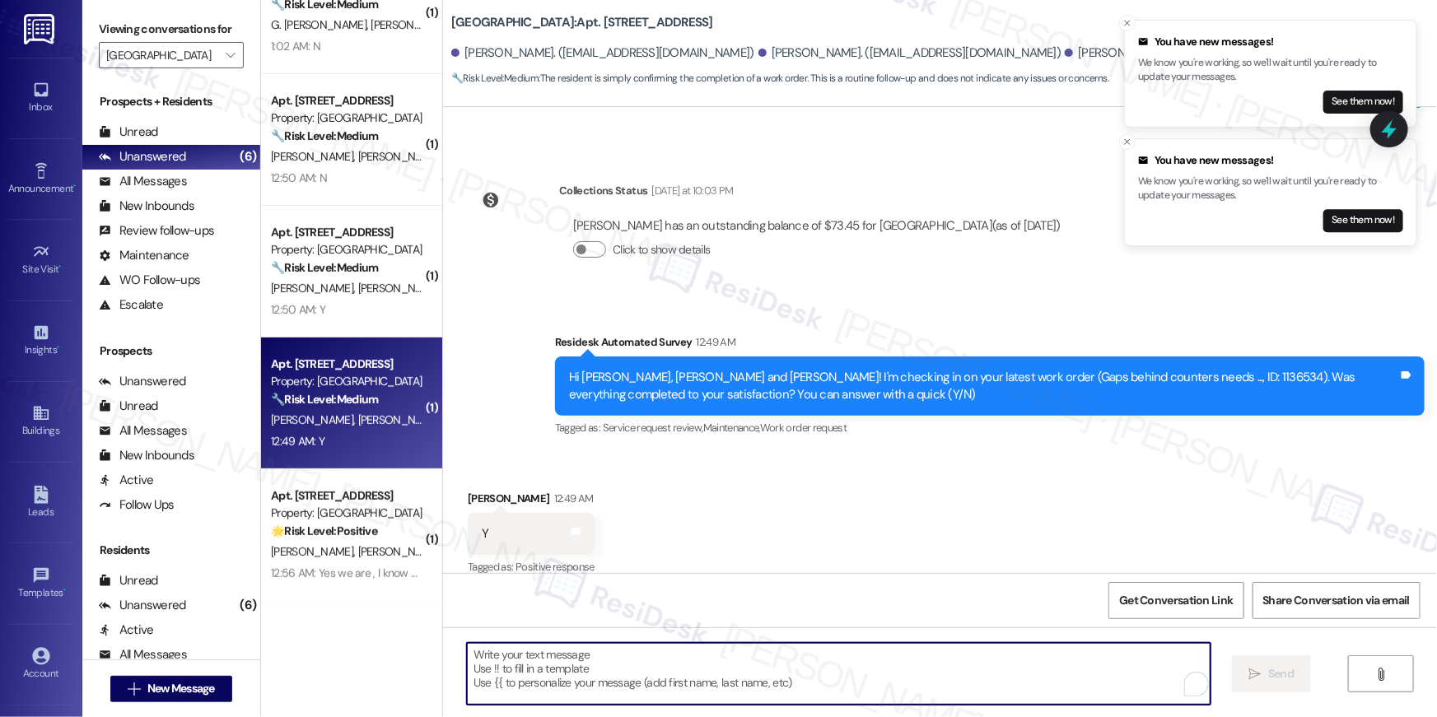
paste textarea "Hi {{first_name}}, I’m happy to hear your work order is all taken care of! If a…"
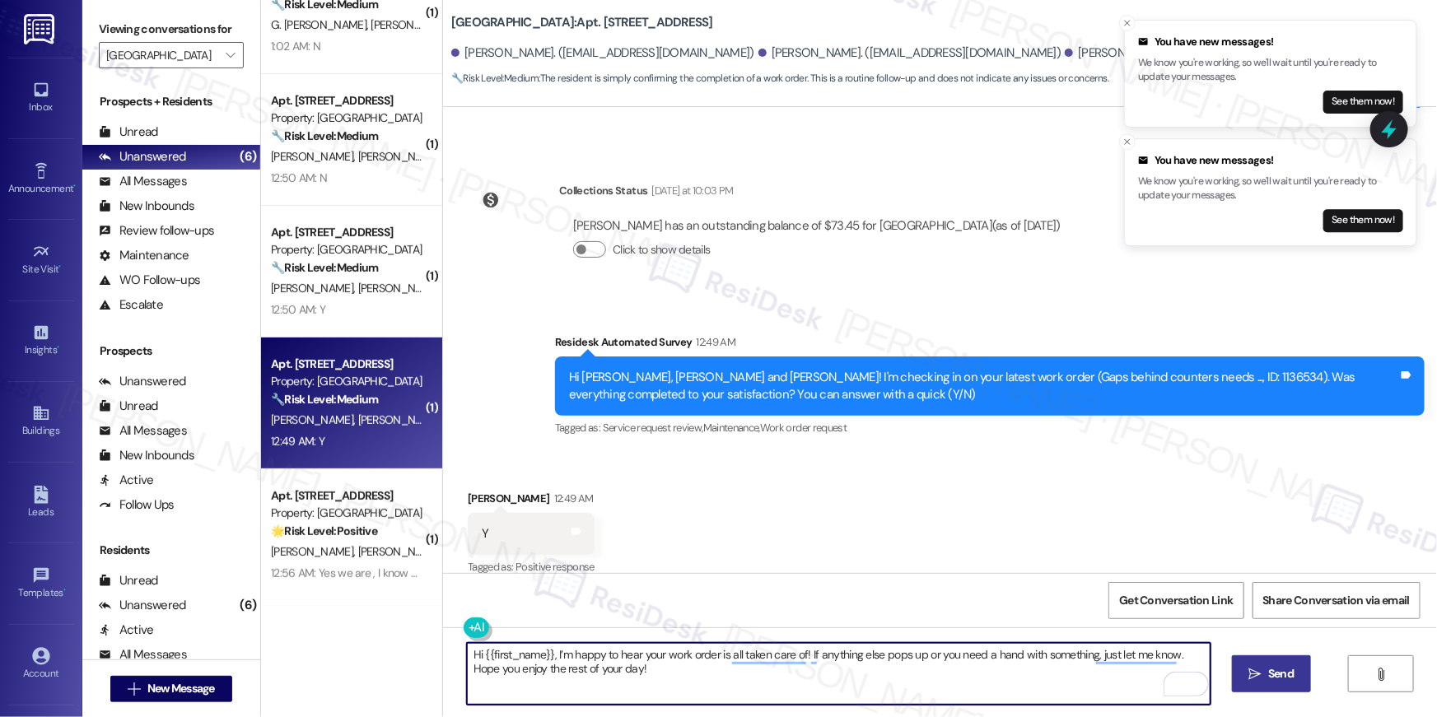
type textarea "Hi {{first_name}}, I’m happy to hear your work order is all taken care of! If a…"
click at [1246, 666] on span " Send" at bounding box center [1272, 673] width 52 height 17
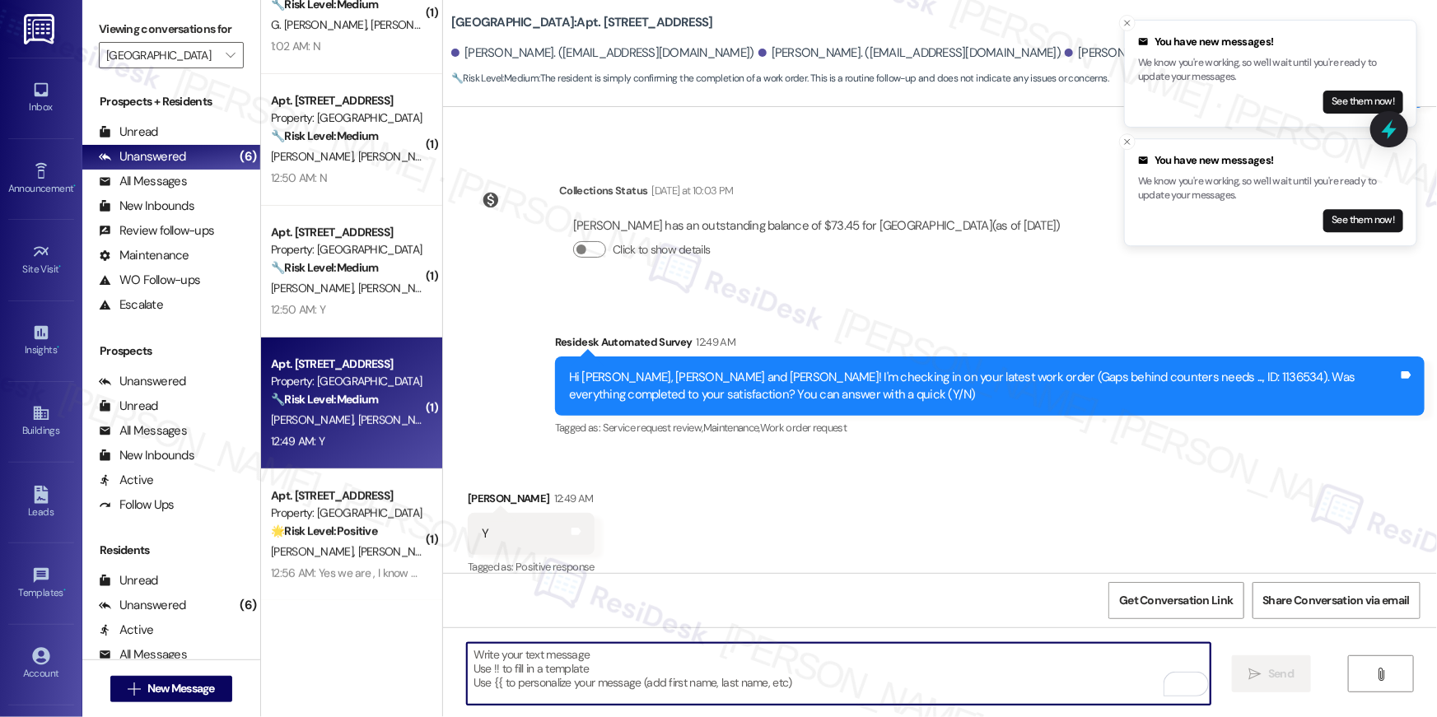
click at [876, 674] on textarea "To enrich screen reader interactions, please activate Accessibility in Grammarl…" at bounding box center [839, 674] width 744 height 62
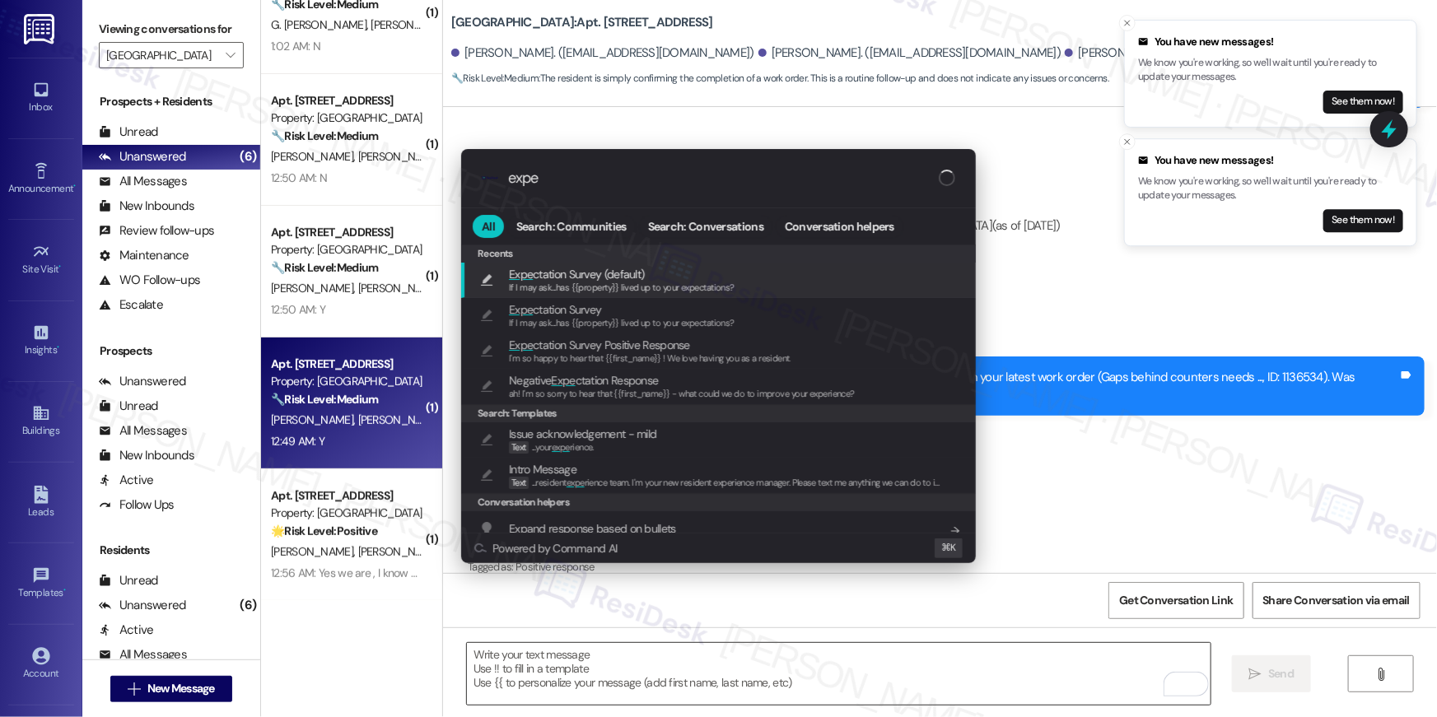
type input "expec"
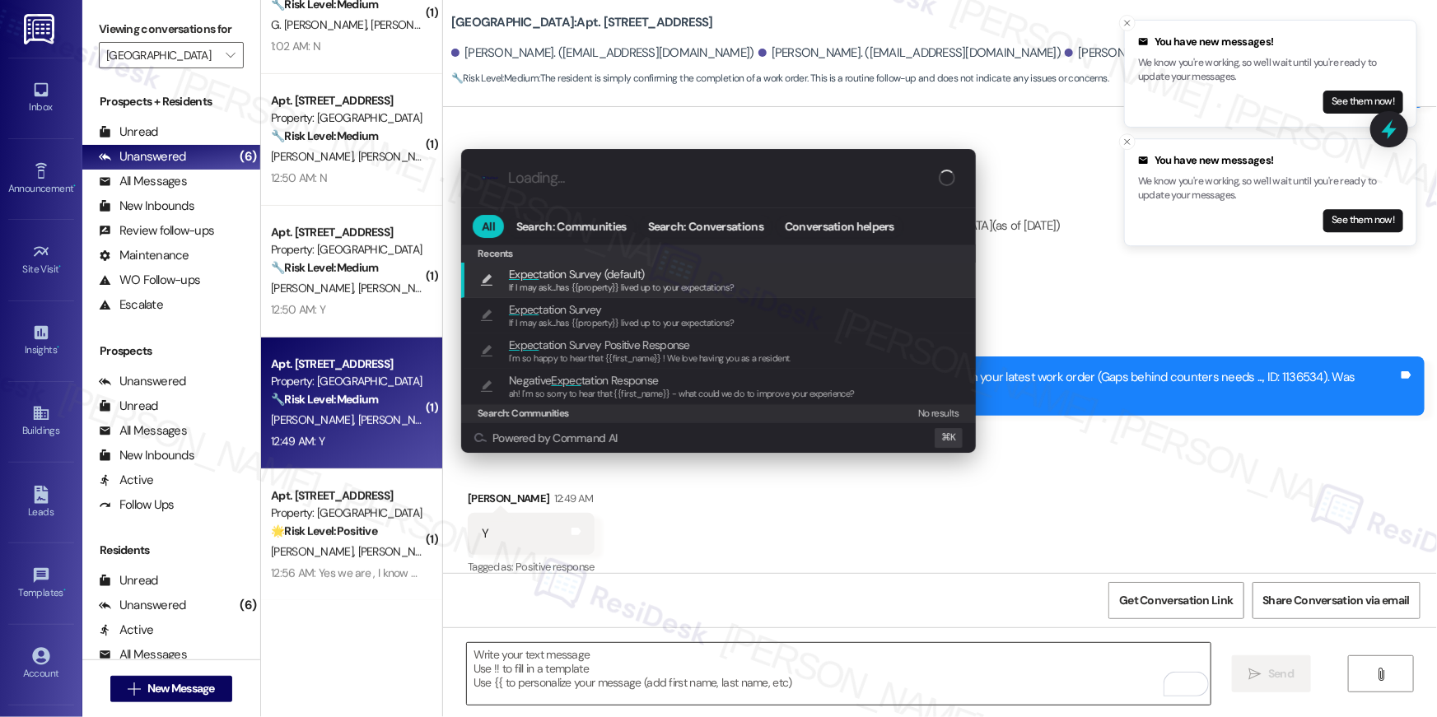
type textarea "If I may ask...has {{property}} lived up to your expectations?"
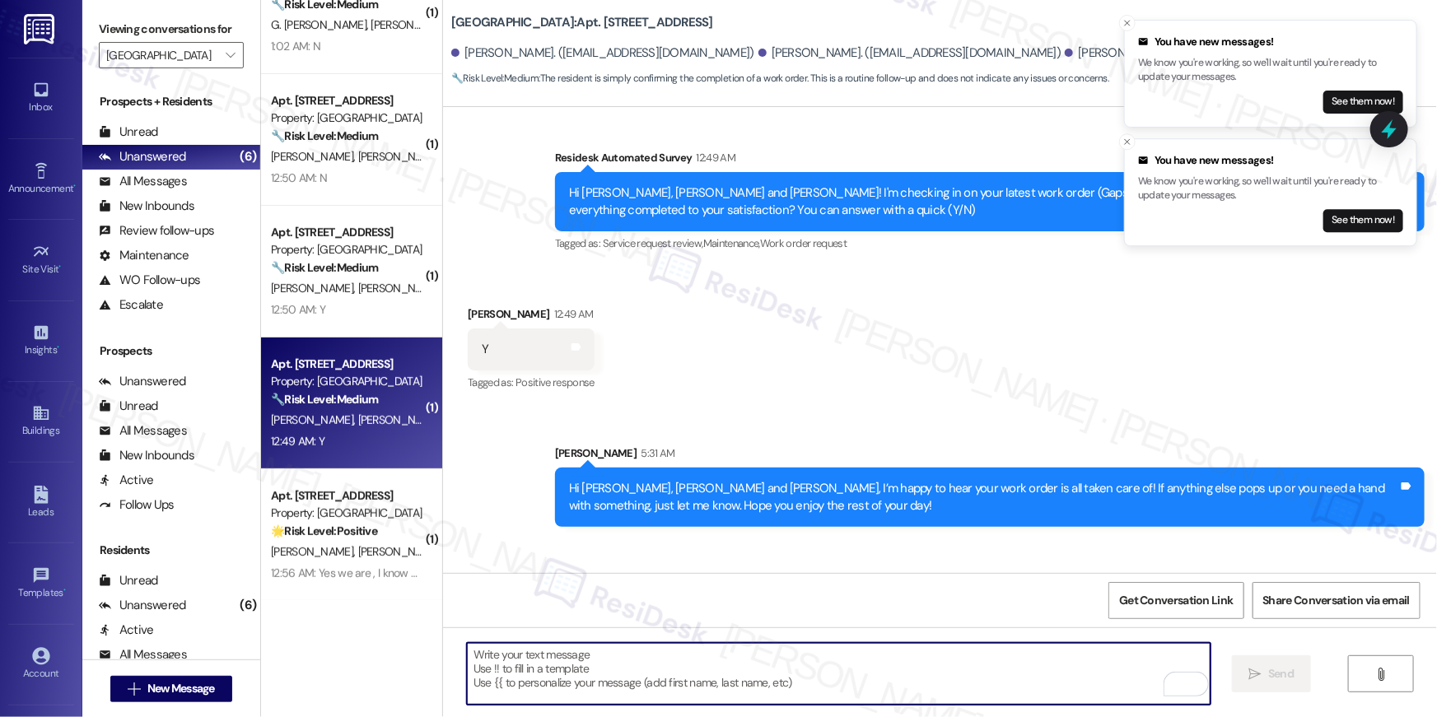
scroll to position [1401, 0]
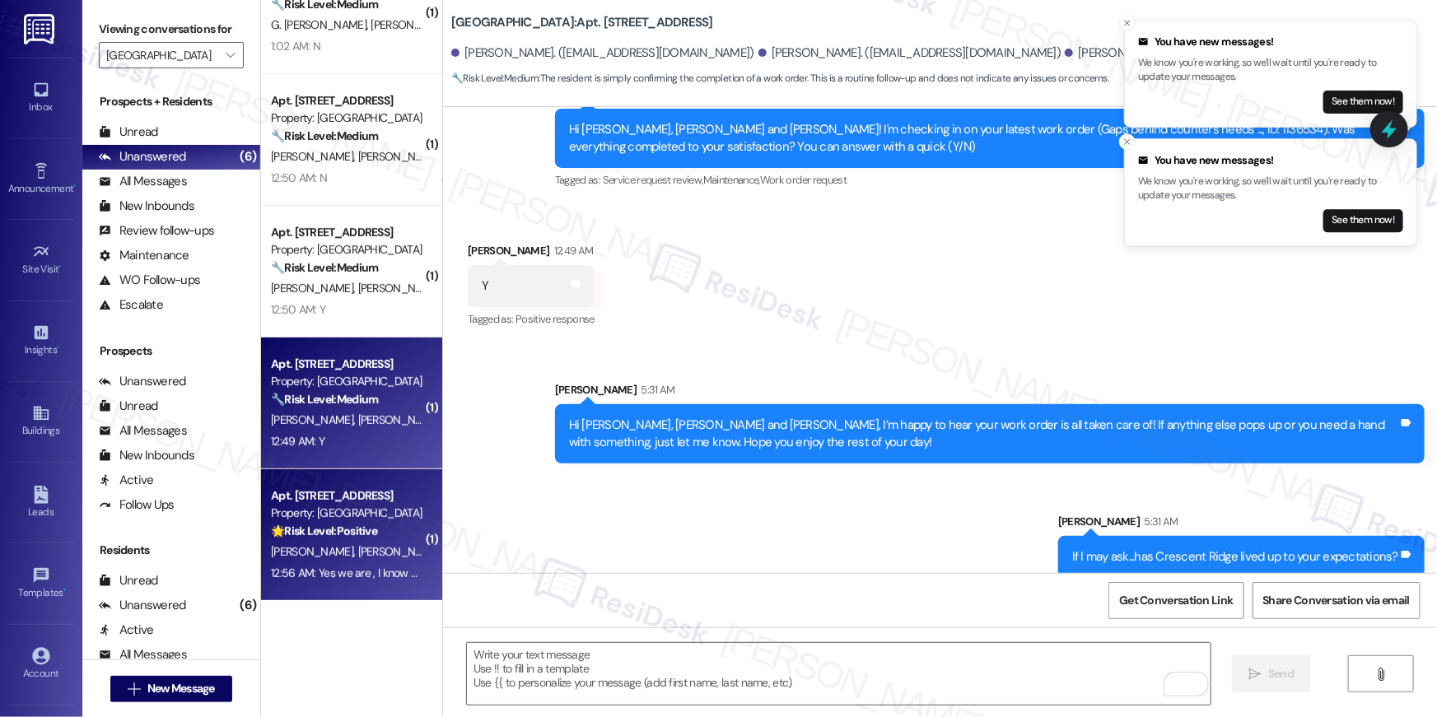
click at [348, 514] on div "Property: Crescent Ridge" at bounding box center [347, 513] width 152 height 17
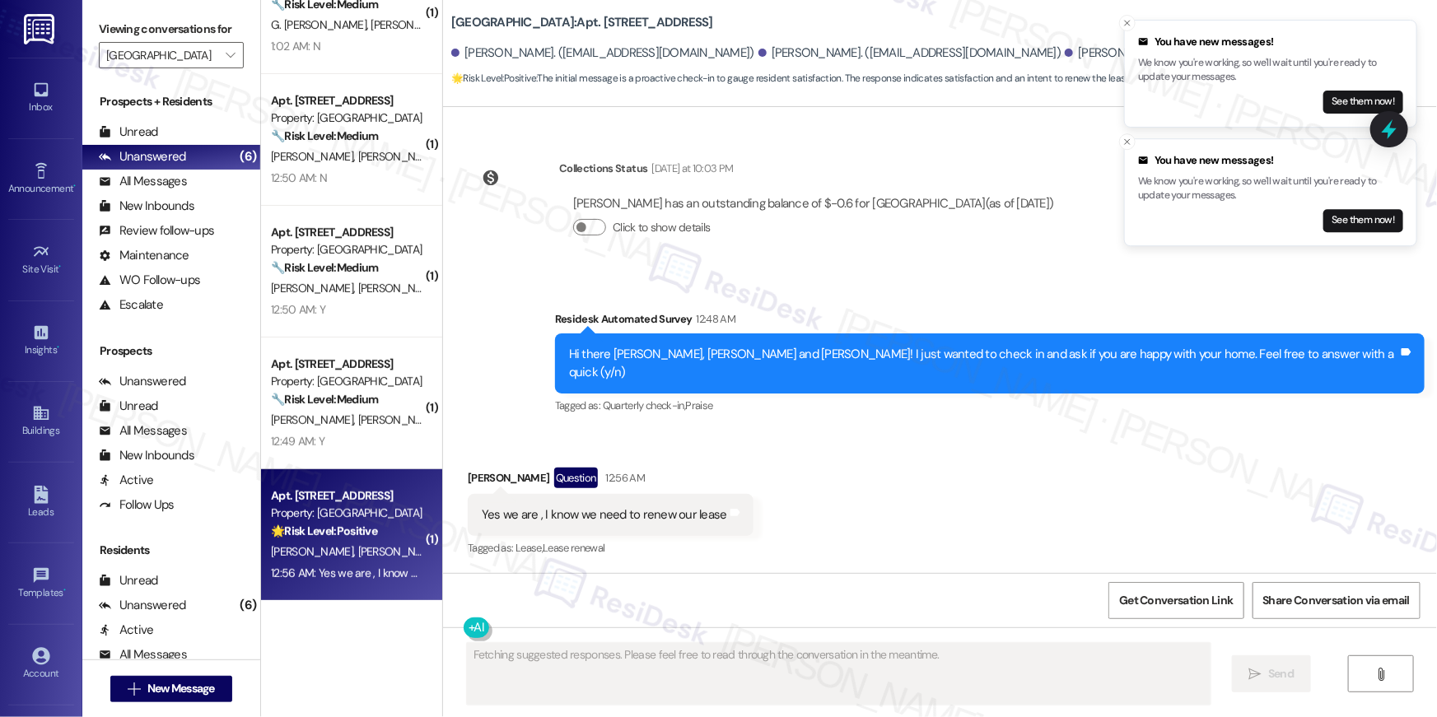
scroll to position [685, 0]
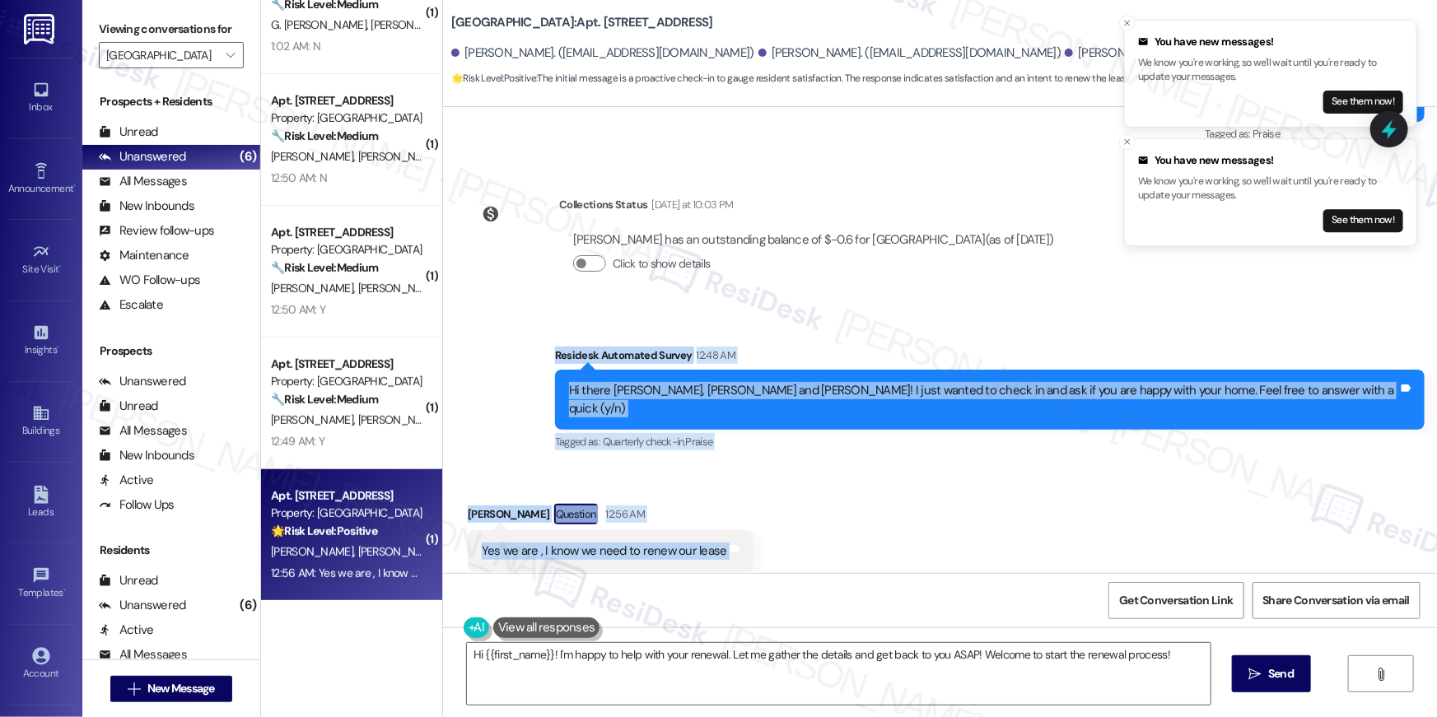
drag, startPoint x: 716, startPoint y: 523, endPoint x: 650, endPoint y: 333, distance: 201.3
click at [650, 333] on div "Lease started Oct 02, 2024 at 8:00 AM Announcement, sent via SMS Tessa (ResiDes…" at bounding box center [940, 340] width 994 height 466
copy div "Residesk Automated Survey 12:48 AM Hi there Mariah, Anthony and Consuelo! I jus…"
click at [917, 688] on textarea "Hi {{first_name}}! I'm happy to help with your renewal. Let me gather the detai…" at bounding box center [839, 674] width 744 height 62
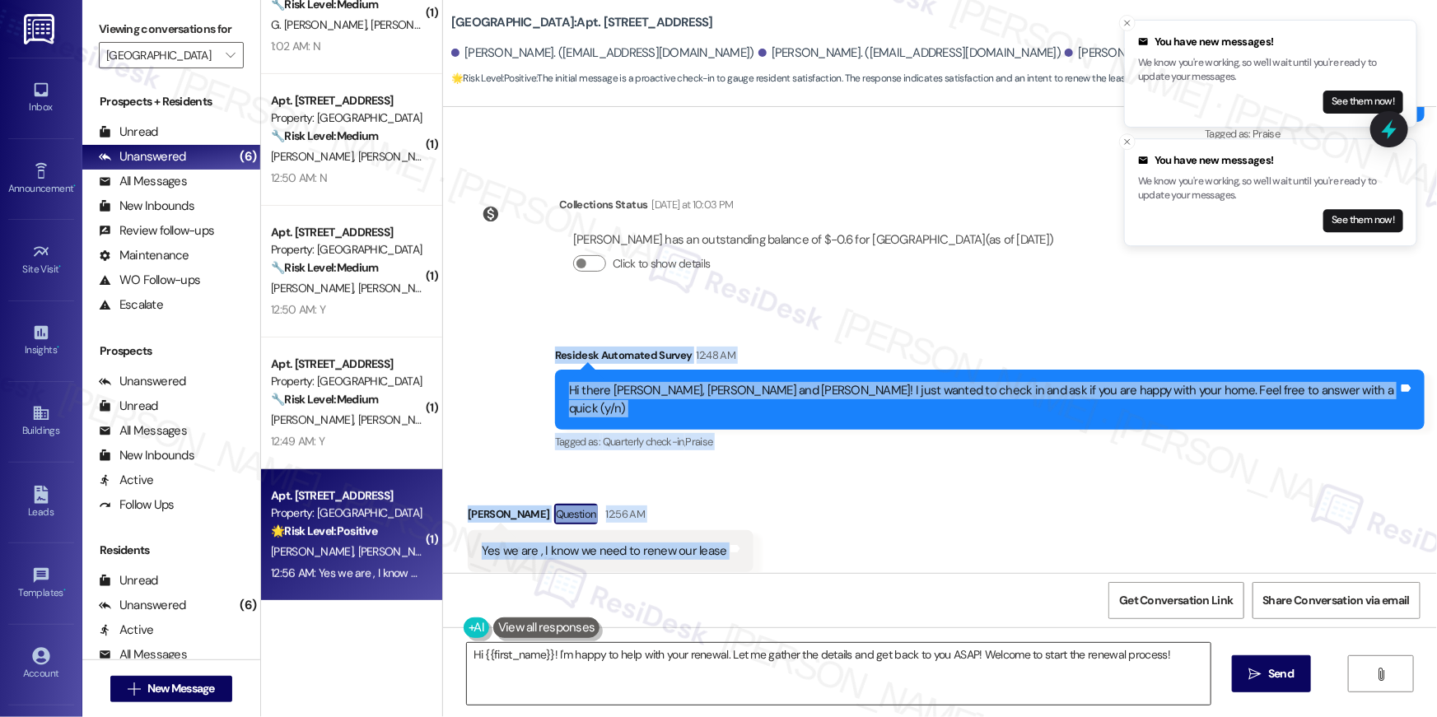
click at [917, 688] on textarea "Hi {{first_name}}! I'm happy to help with your renewal. Let me gather the detai…" at bounding box center [839, 674] width 744 height 62
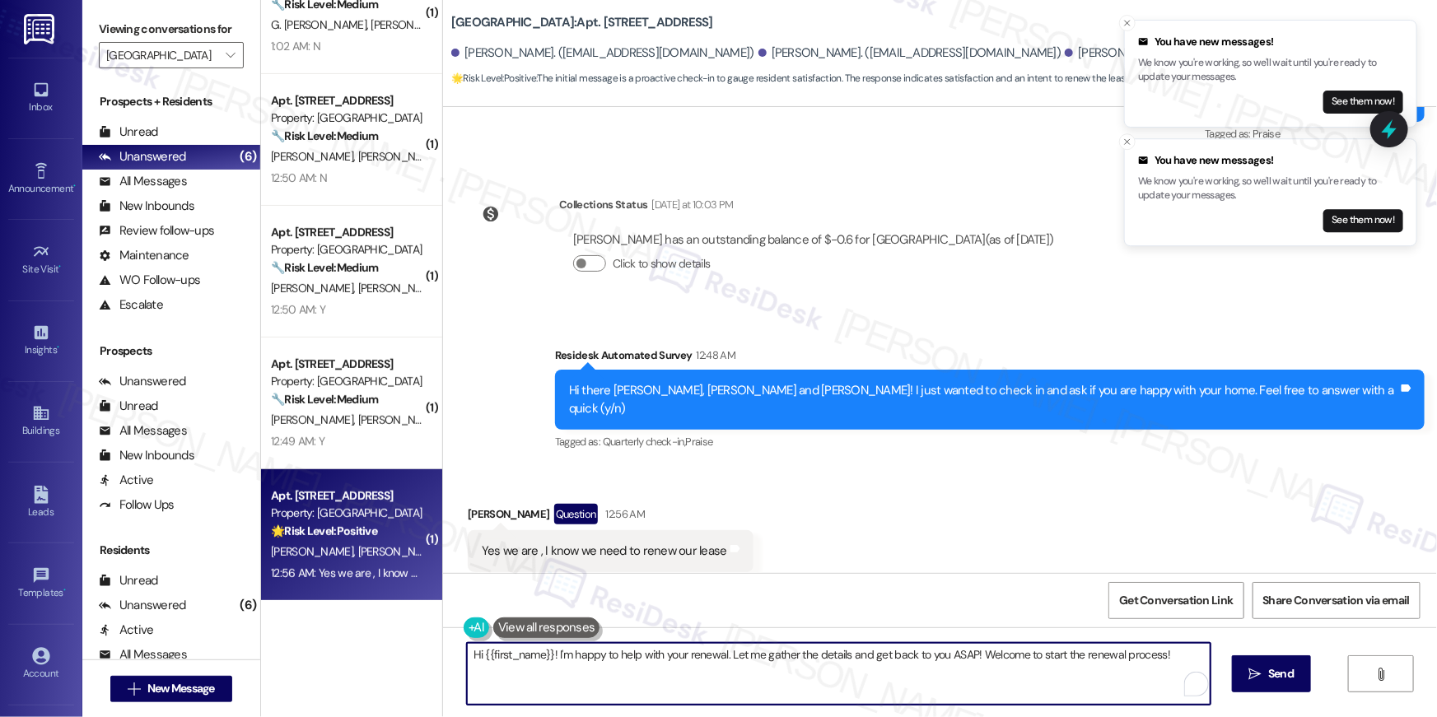
paste textarea "Thanks so much, Consuelo! I’m really happy to hear you’re enjoying your home. I…"
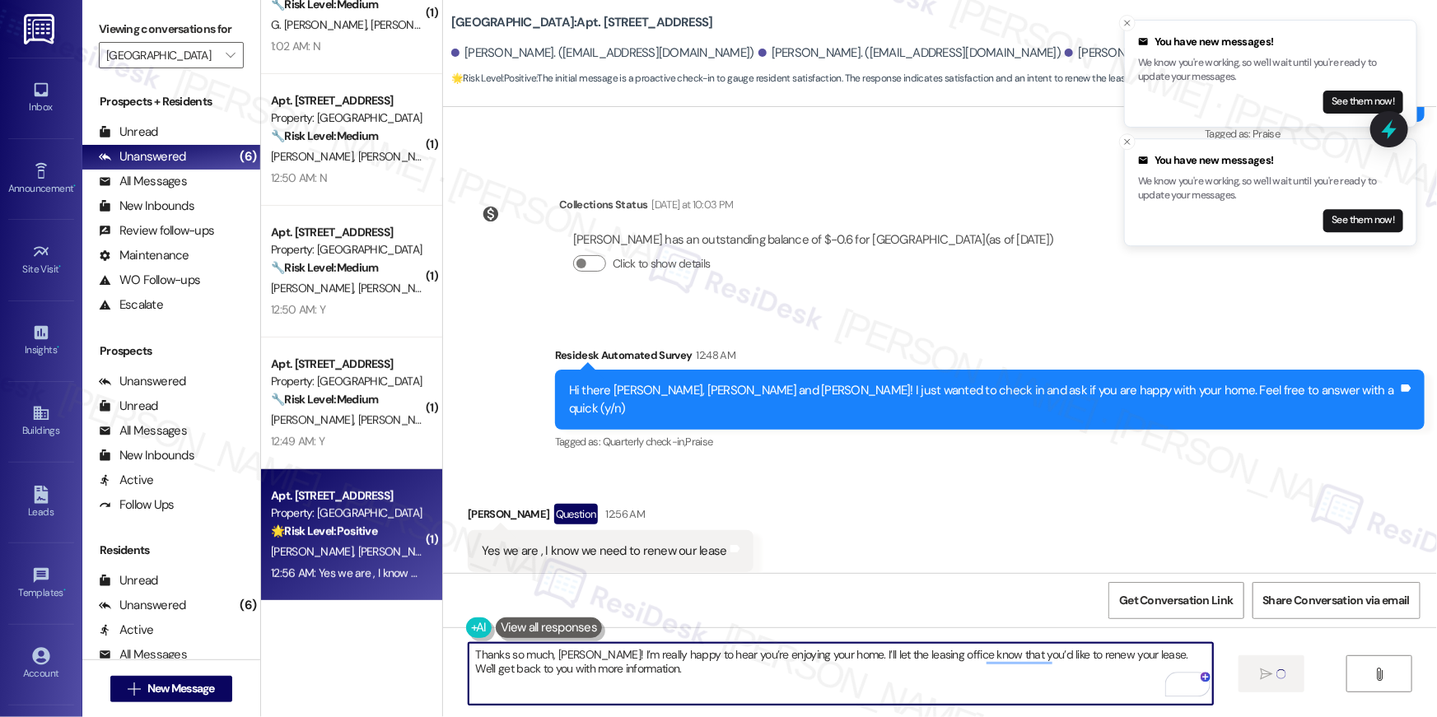
type textarea "Thanks so much, Consuelo! I’m really happy to hear you’re enjoying your home. I…"
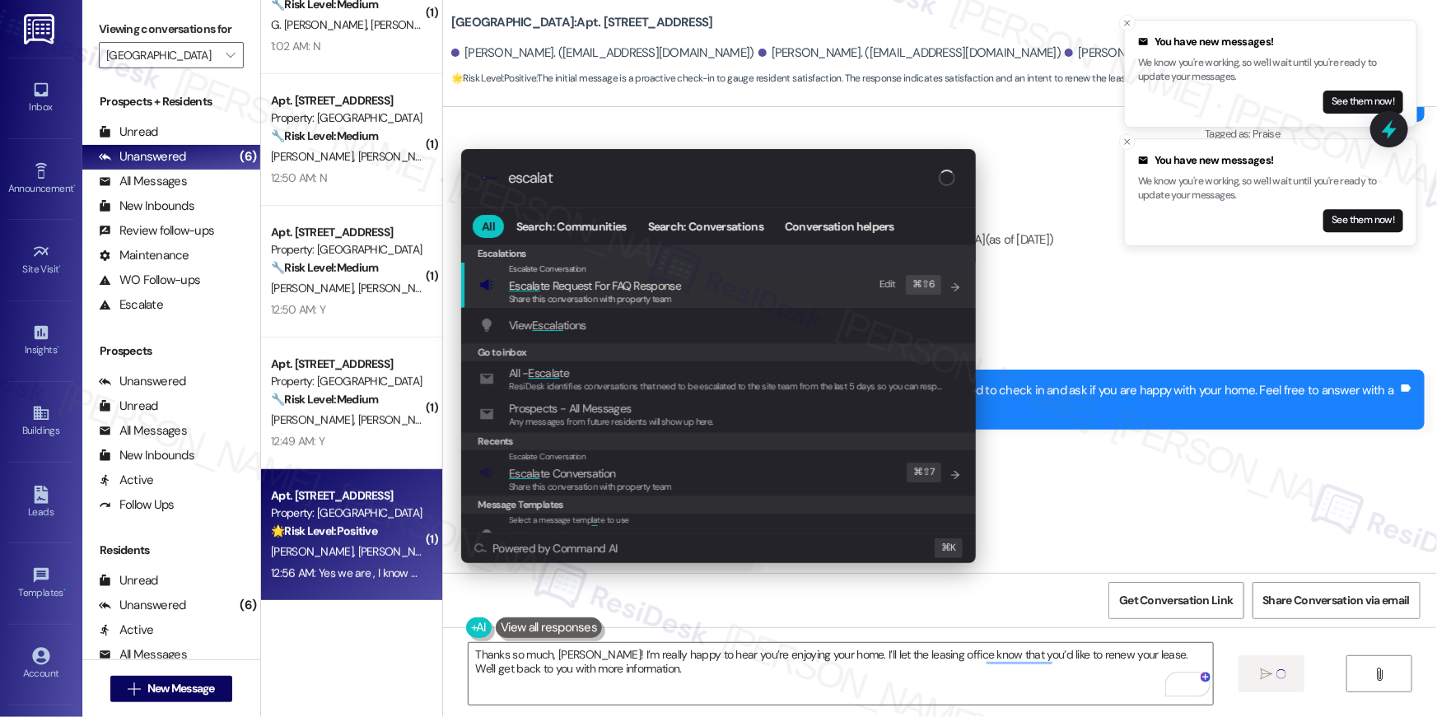
type input "escalate"
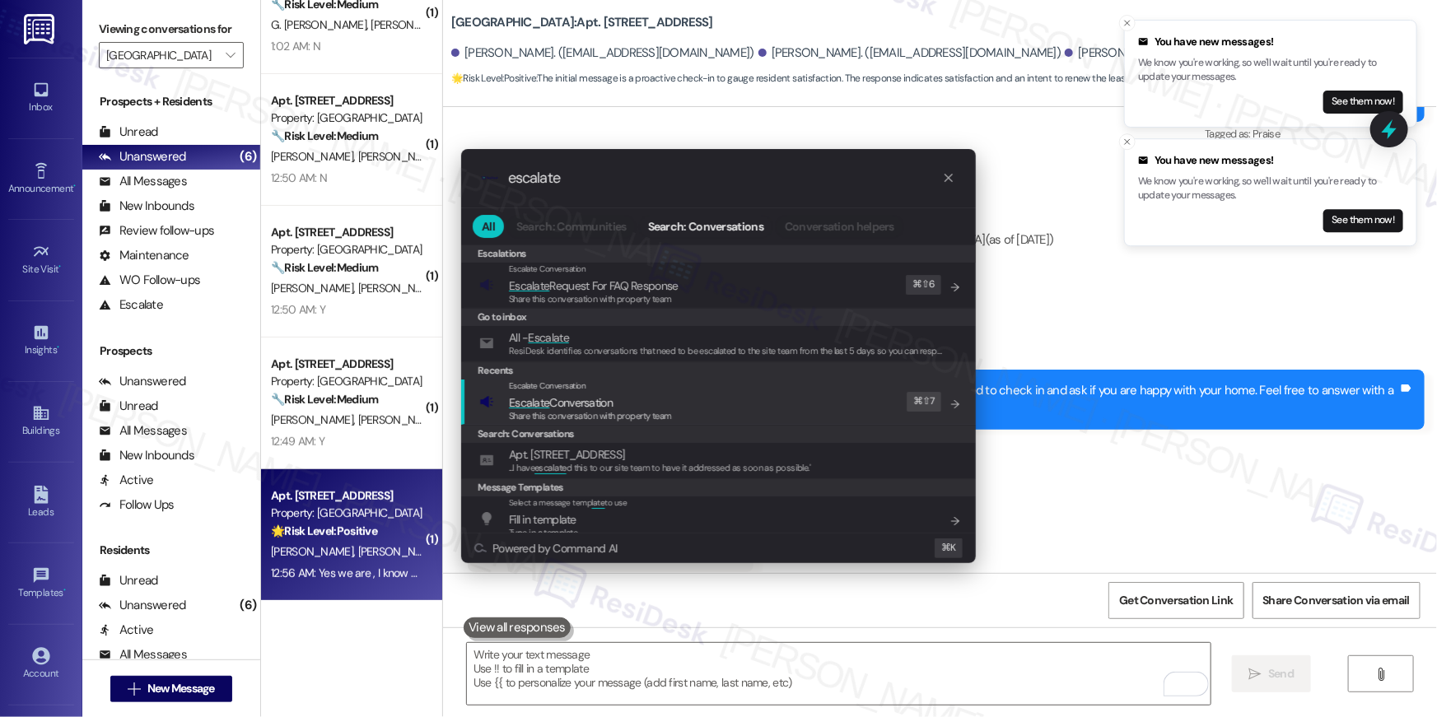
type input "escalate"
click at [833, 402] on div "Escalate Conversation Escalate Conversation Share this conversation with proper…" at bounding box center [720, 402] width 482 height 44
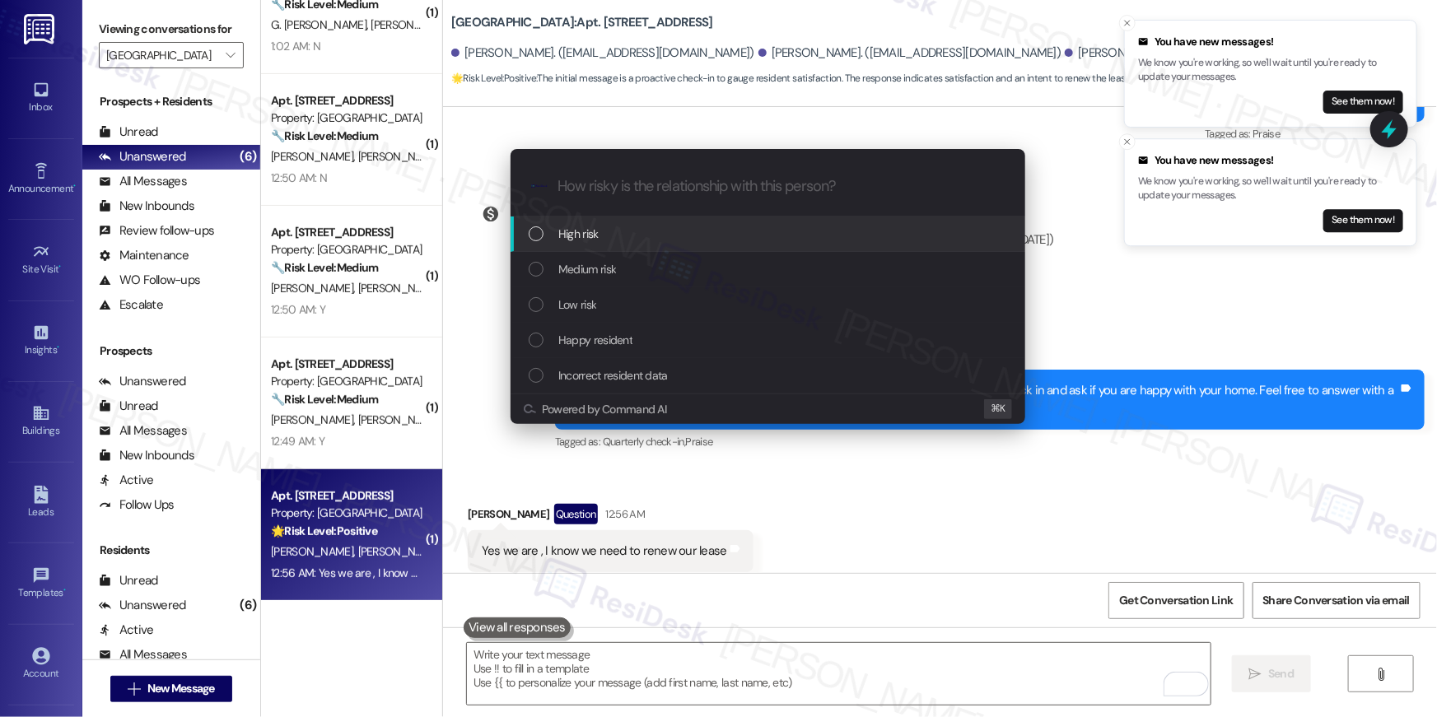
click at [578, 241] on span "High risk" at bounding box center [578, 234] width 40 height 18
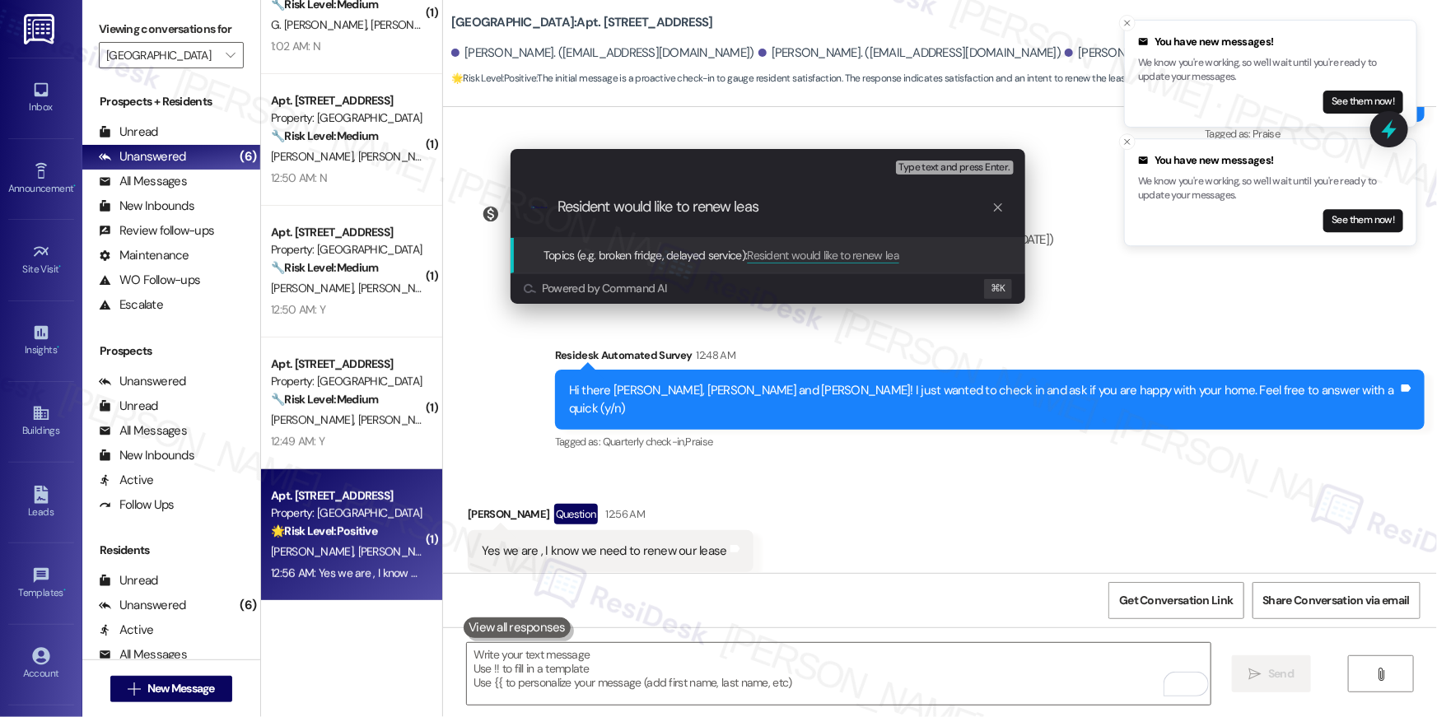
type input "Resident would like to renew lease"
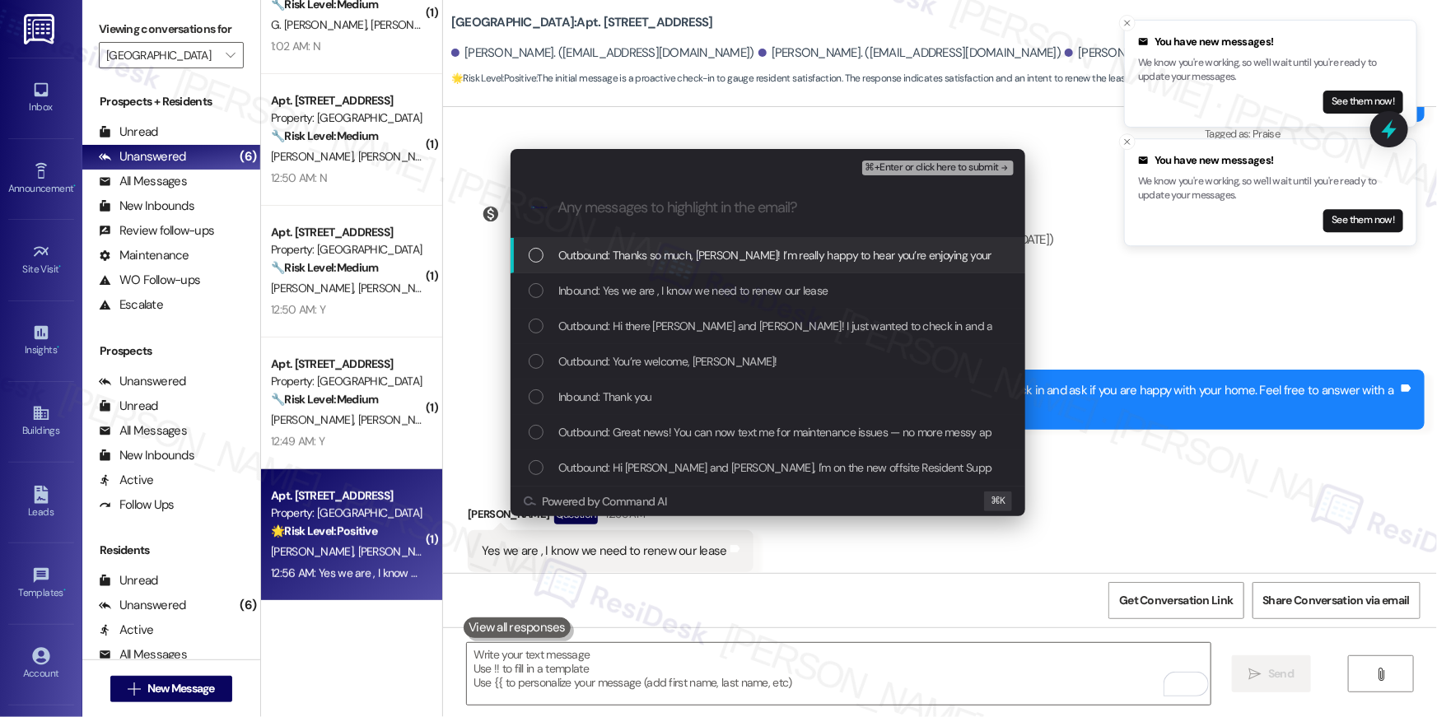
drag, startPoint x: 525, startPoint y: 268, endPoint x: 530, endPoint y: 284, distance: 16.7
click at [526, 270] on div "Outbound: Thanks so much, Consuelo! I’m really happy to hear you’re enjoying yo…" at bounding box center [768, 255] width 515 height 35
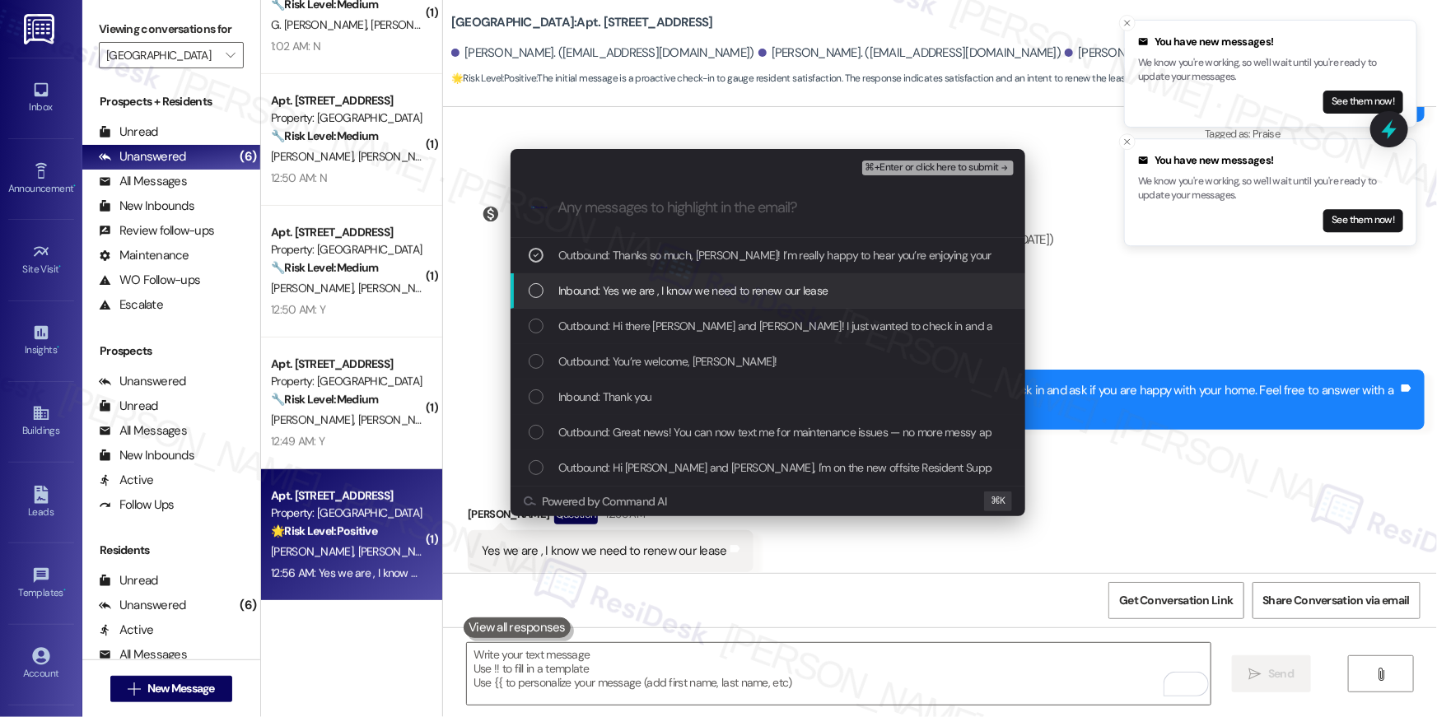
click at [529, 300] on div "Inbound: Yes we are , I know we need to renew our lease" at bounding box center [768, 290] width 515 height 35
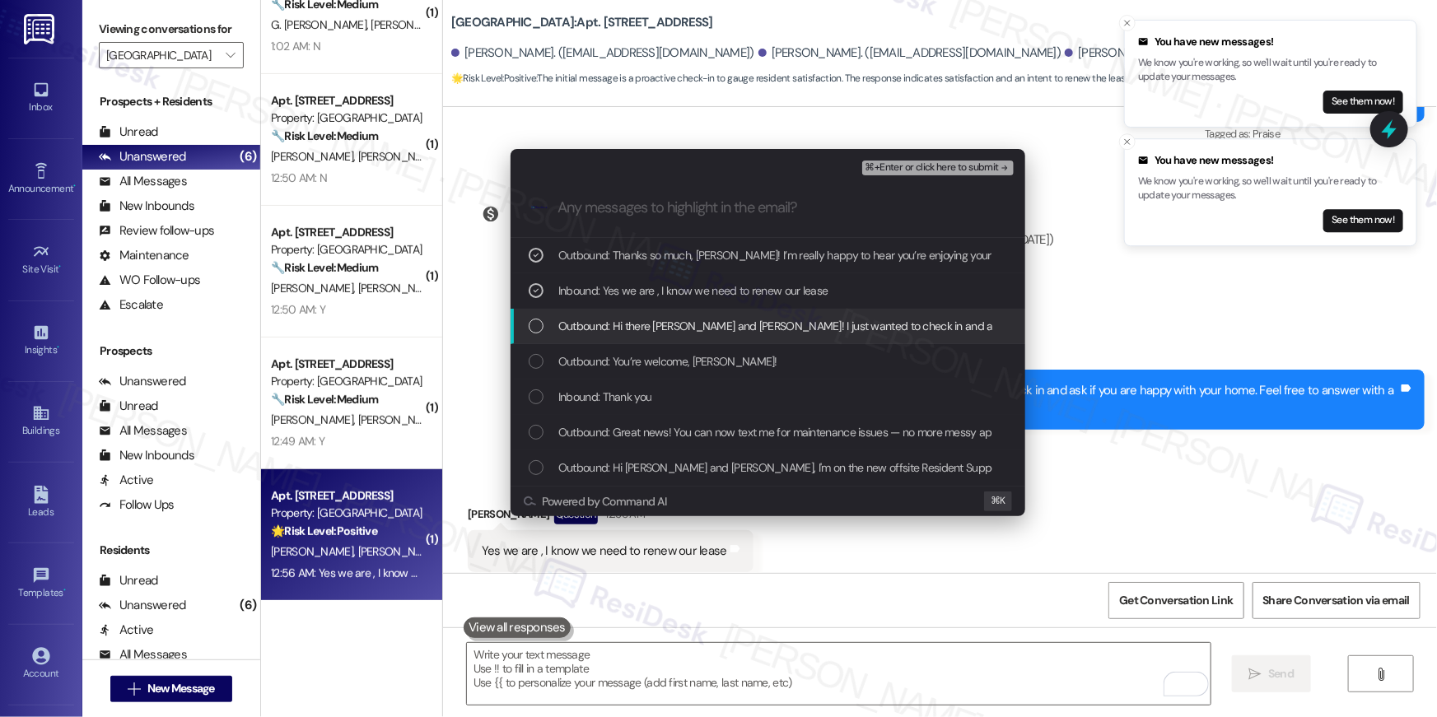
click at [532, 321] on div "List of options" at bounding box center [536, 326] width 15 height 15
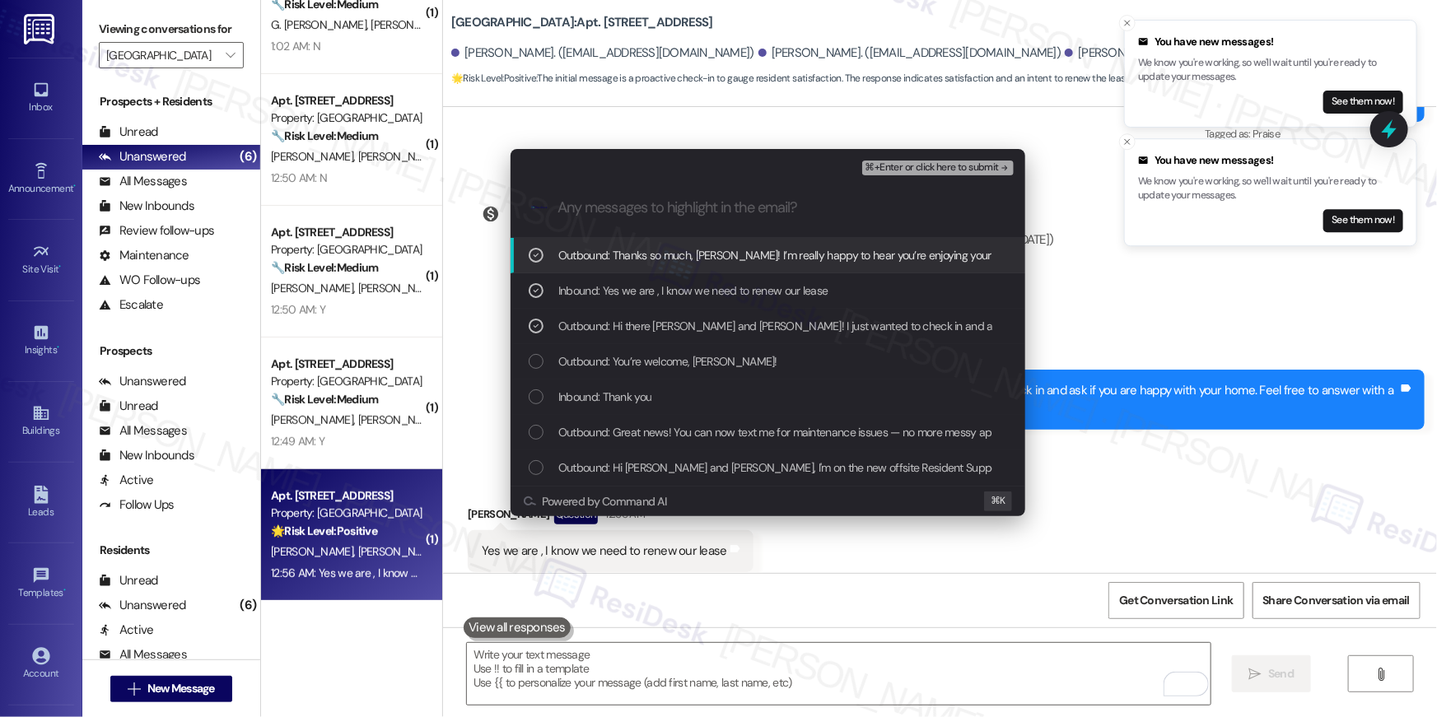
click at [904, 175] on div "⌘+Enter or click here to submit" at bounding box center [939, 167] width 155 height 21
click at [903, 167] on span "⌘+Enter or click here to submit" at bounding box center [931, 168] width 133 height 12
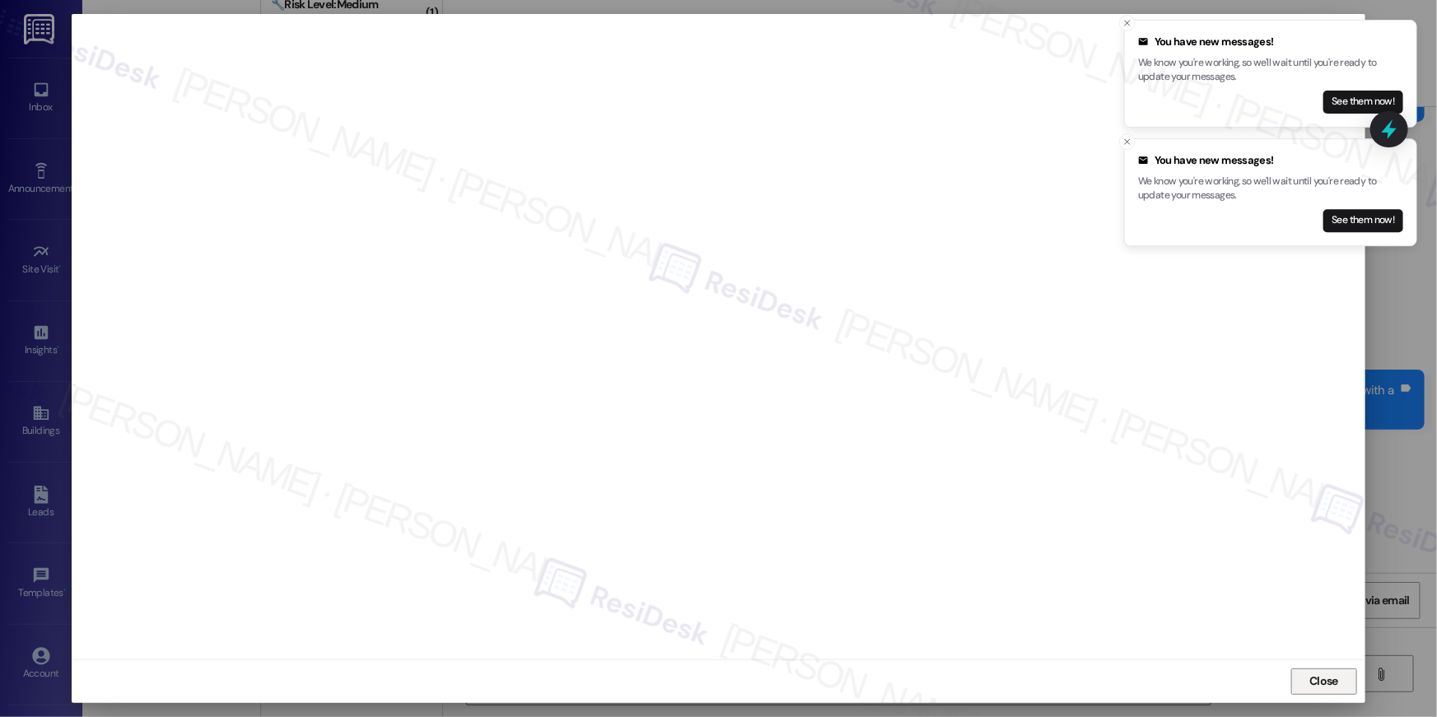
click at [1327, 681] on span "Close" at bounding box center [1323, 681] width 29 height 17
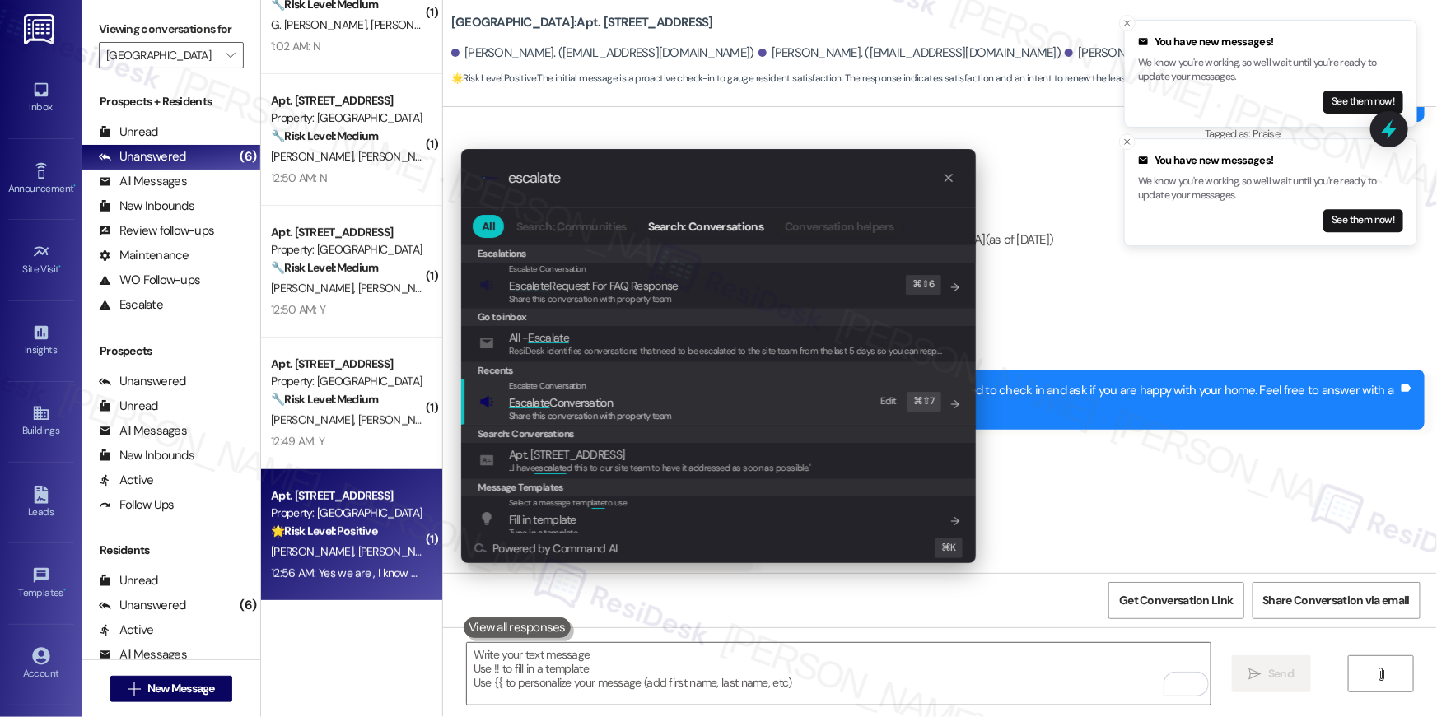
type input "escalate"
click at [642, 420] on span "Share this conversation with property team" at bounding box center [590, 416] width 163 height 12
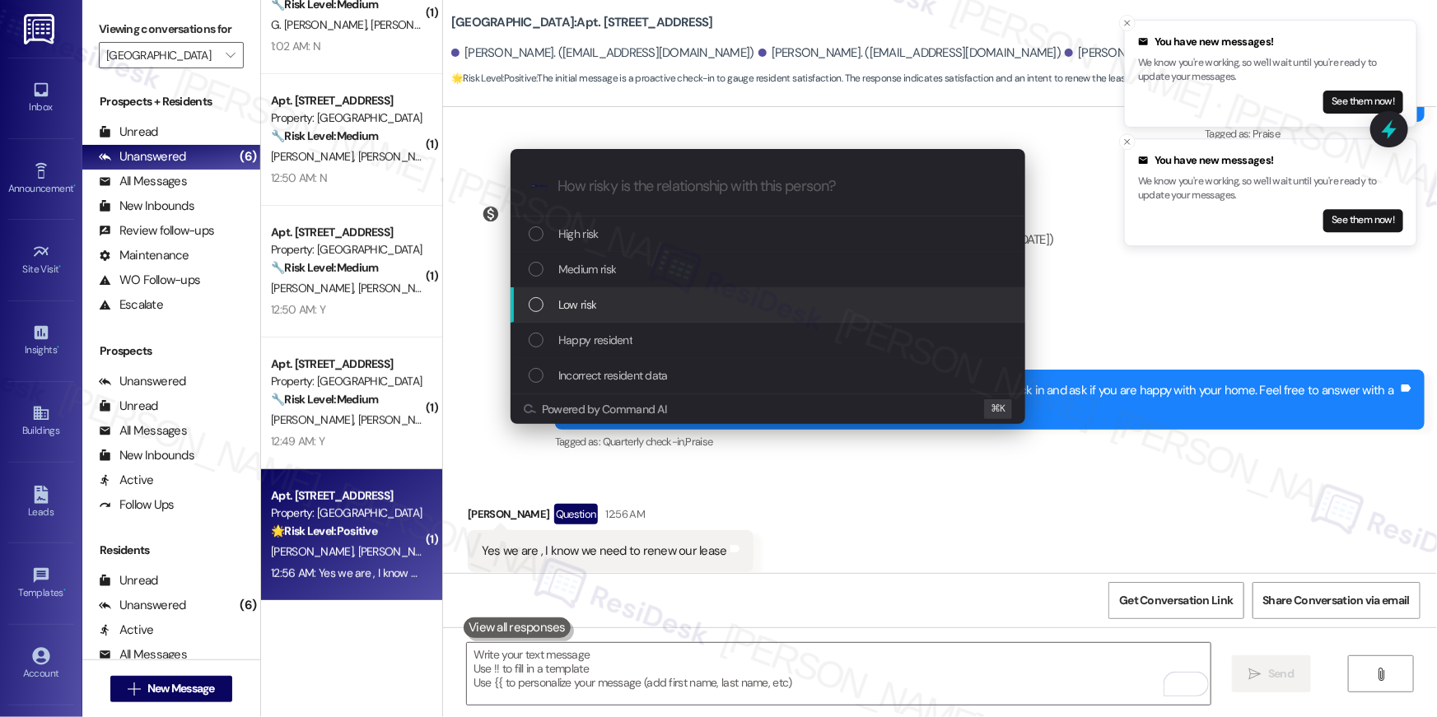
click at [615, 301] on div "Low risk" at bounding box center [770, 305] width 482 height 18
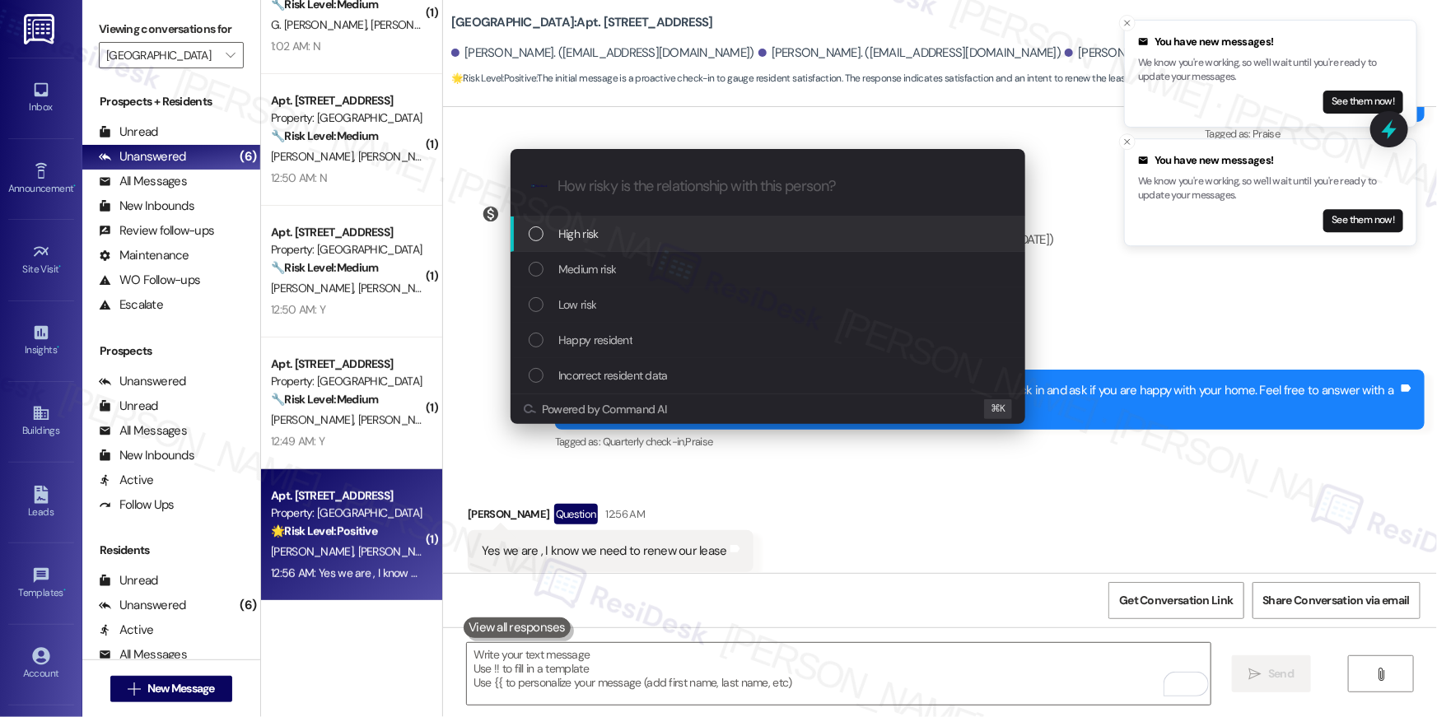
click at [586, 233] on span "High risk" at bounding box center [578, 234] width 40 height 18
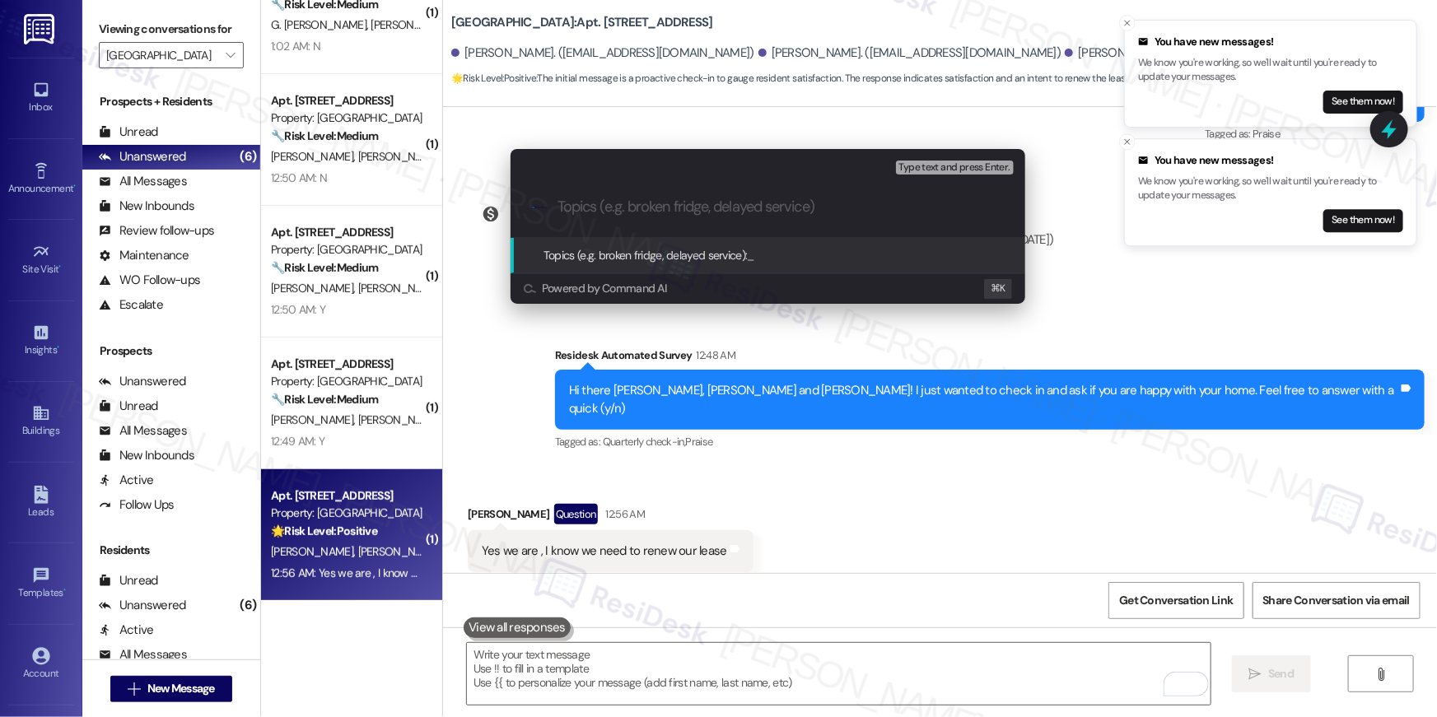
paste input "Resident would like to renew lease"
type input "Resident would like to renew lease"
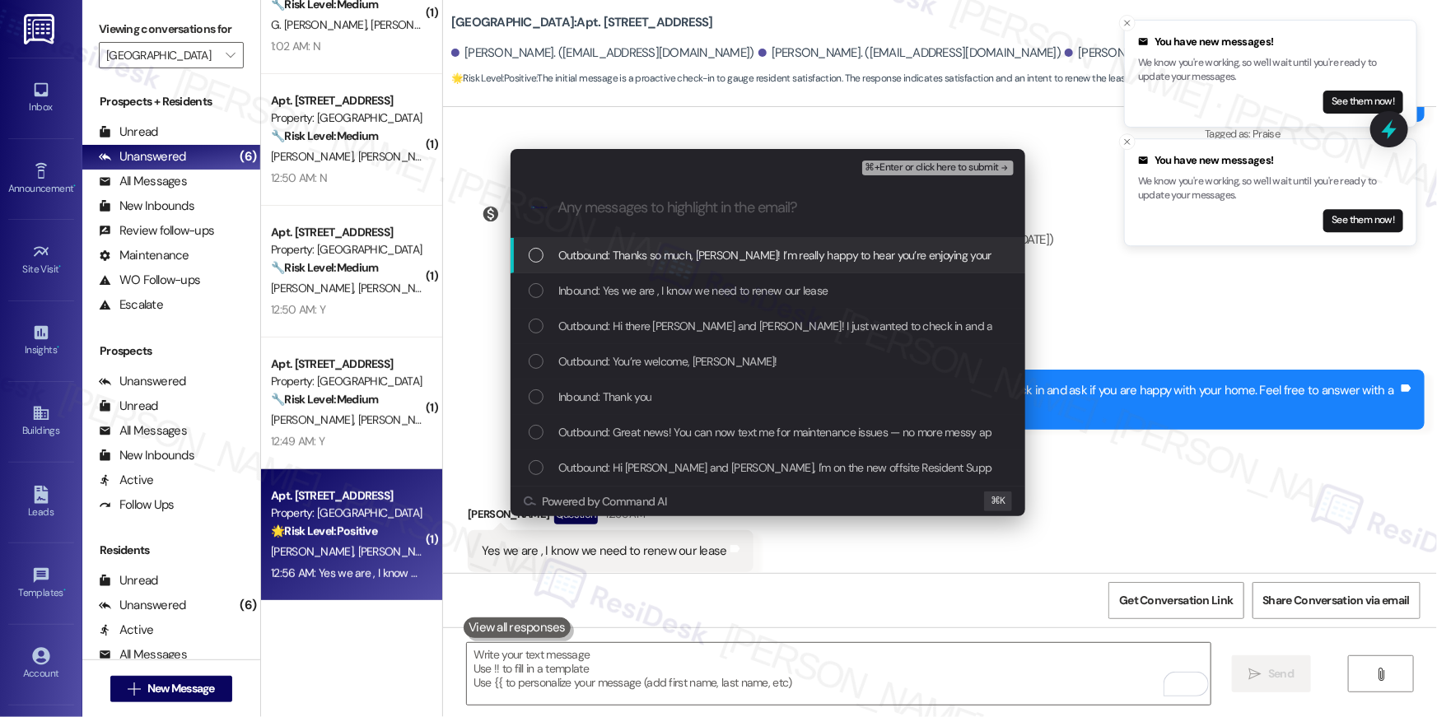
click at [580, 256] on span "Outbound: Thanks so much, Consuelo! I’m really happy to hear you’re enjoying yo…" at bounding box center [1046, 255] width 976 height 18
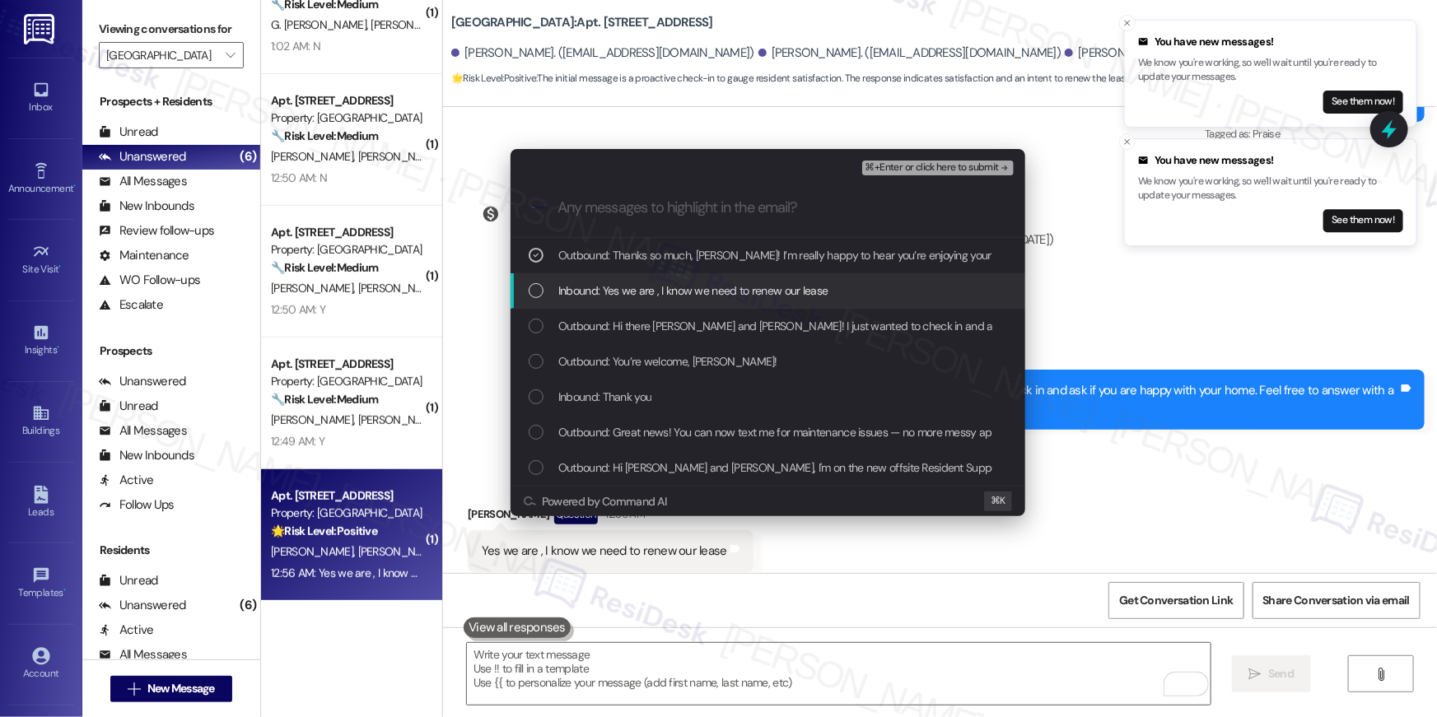
click at [583, 290] on span "Inbound: Yes we are , I know we need to renew our lease" at bounding box center [693, 291] width 270 height 18
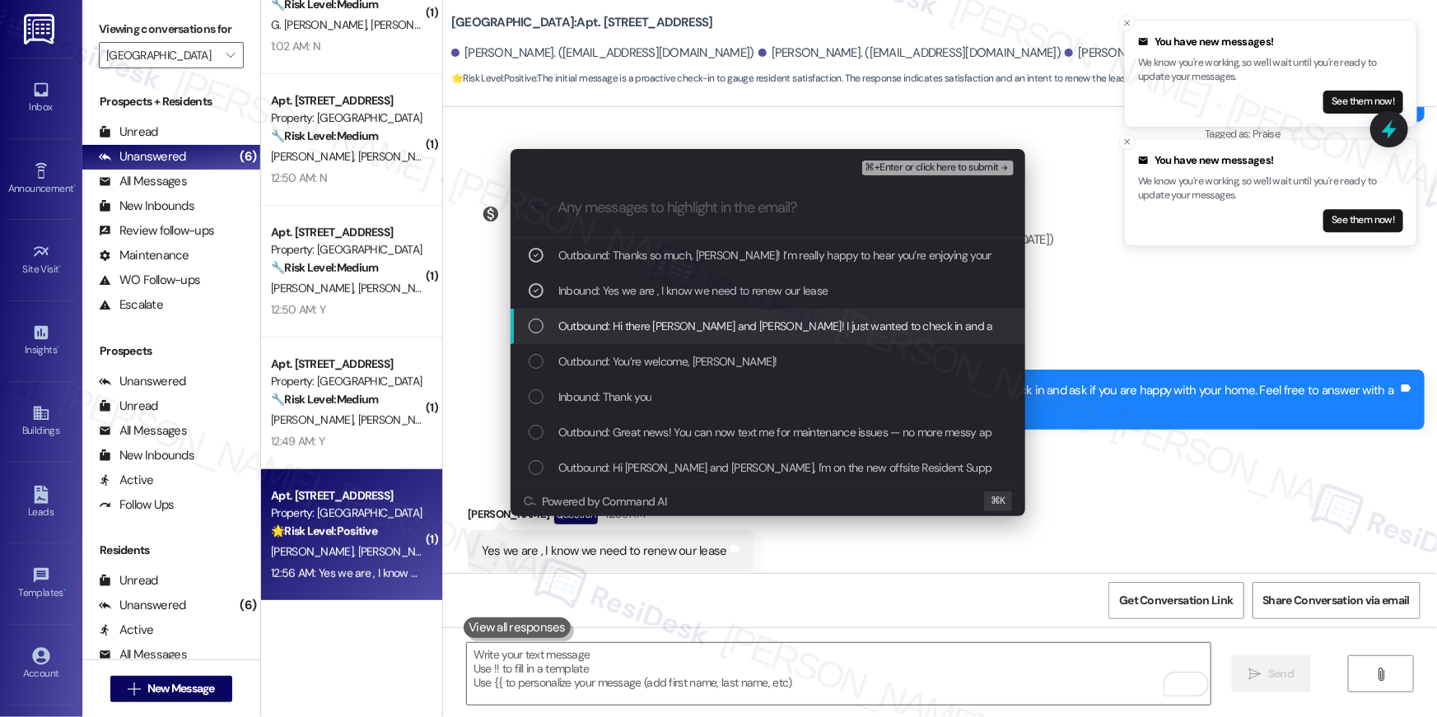
click at [581, 329] on span "Outbound: Hi there Mariah, Anthony and Consuelo! I just wanted to check in and …" at bounding box center [948, 326] width 781 height 18
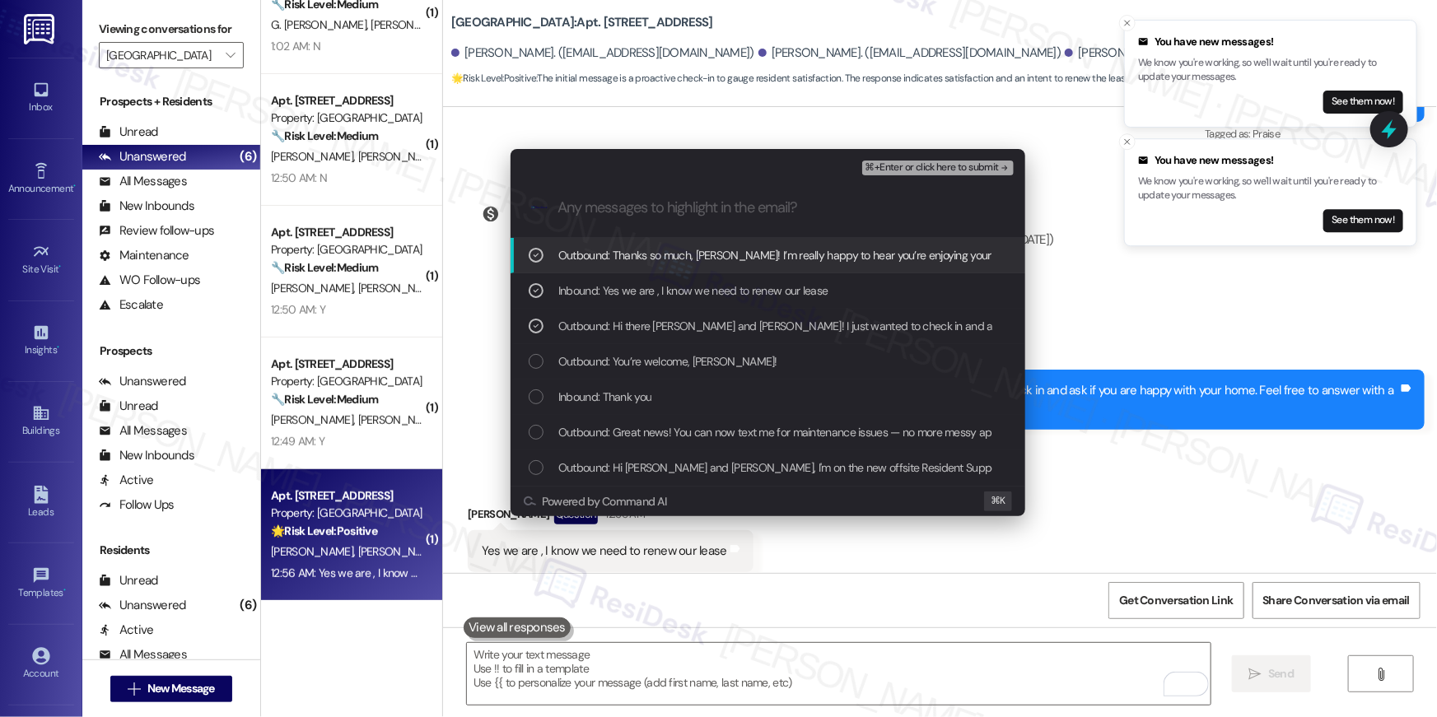
click at [940, 173] on span "⌘+Enter or click here to submit" at bounding box center [931, 168] width 133 height 12
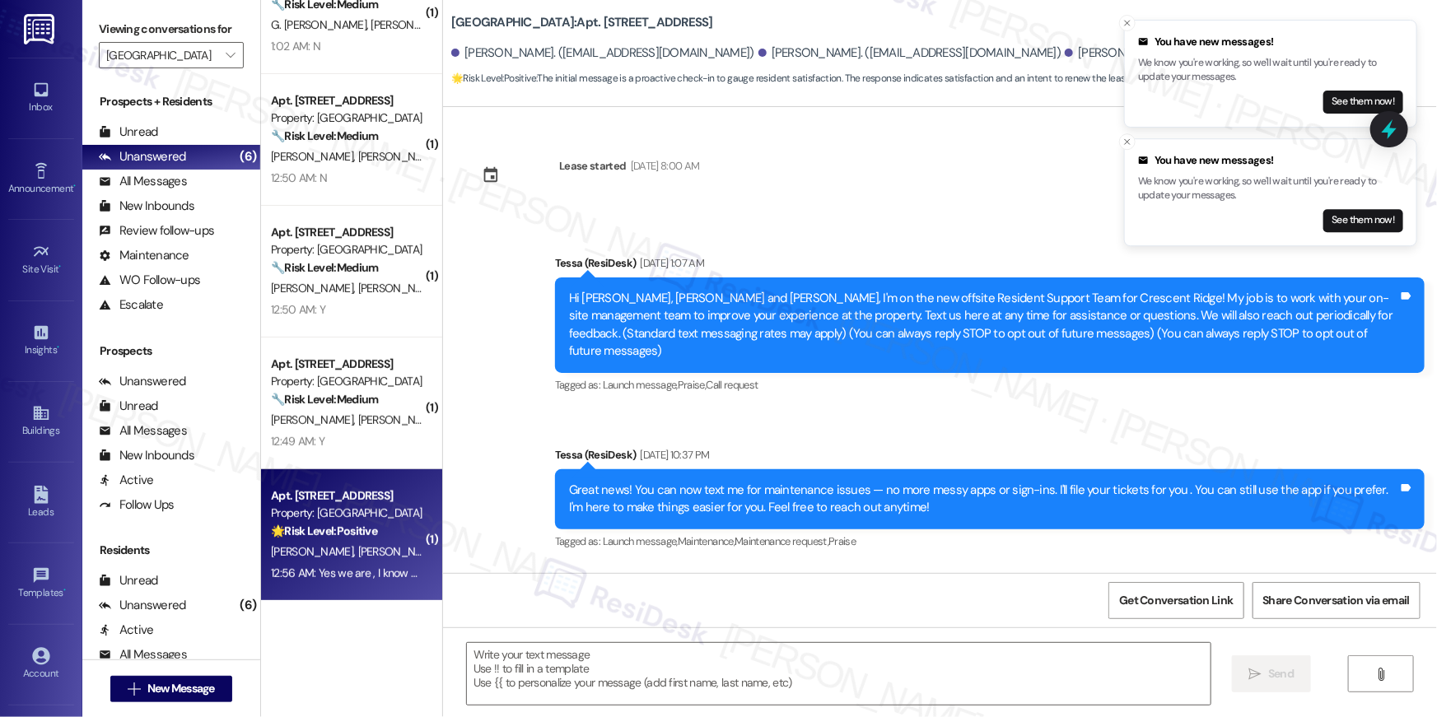
type textarea "Fetching suggested responses. Please feel free to read through the conversation…"
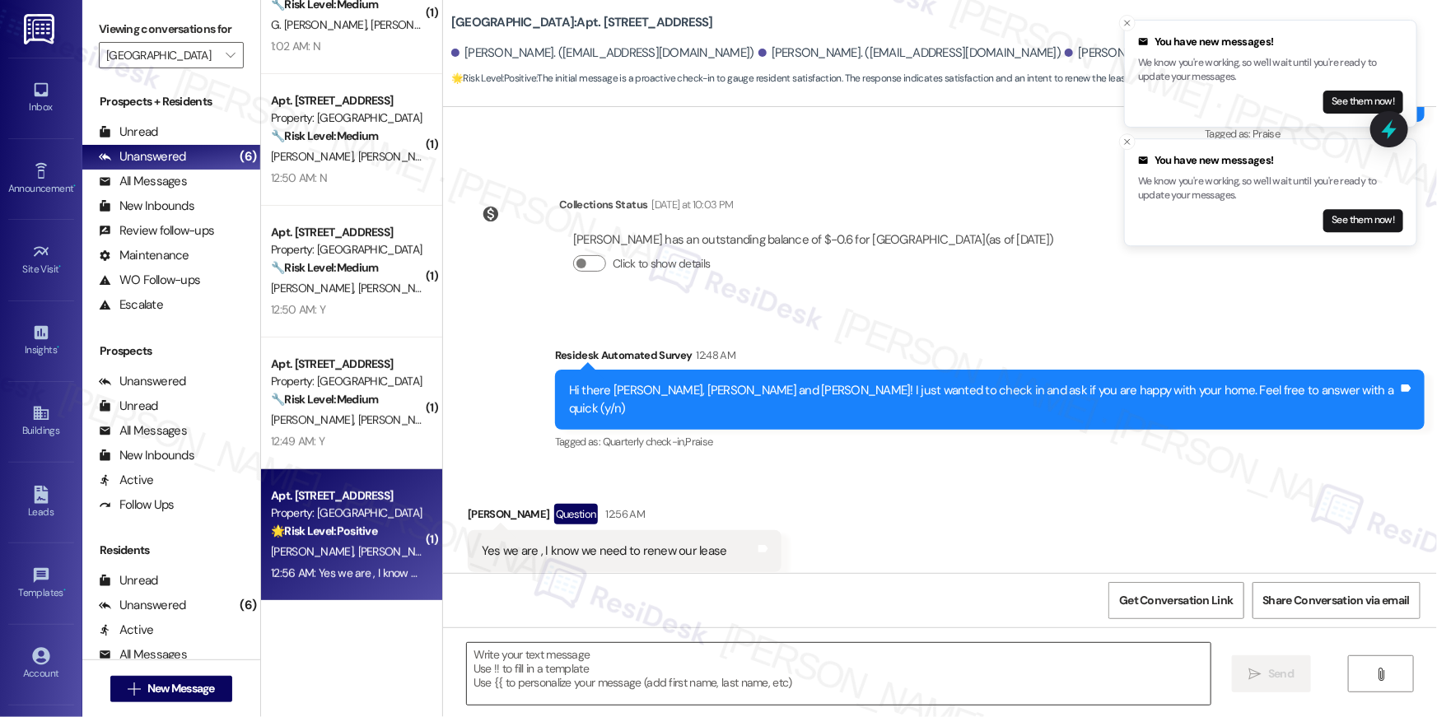
click at [853, 674] on textarea at bounding box center [839, 674] width 744 height 62
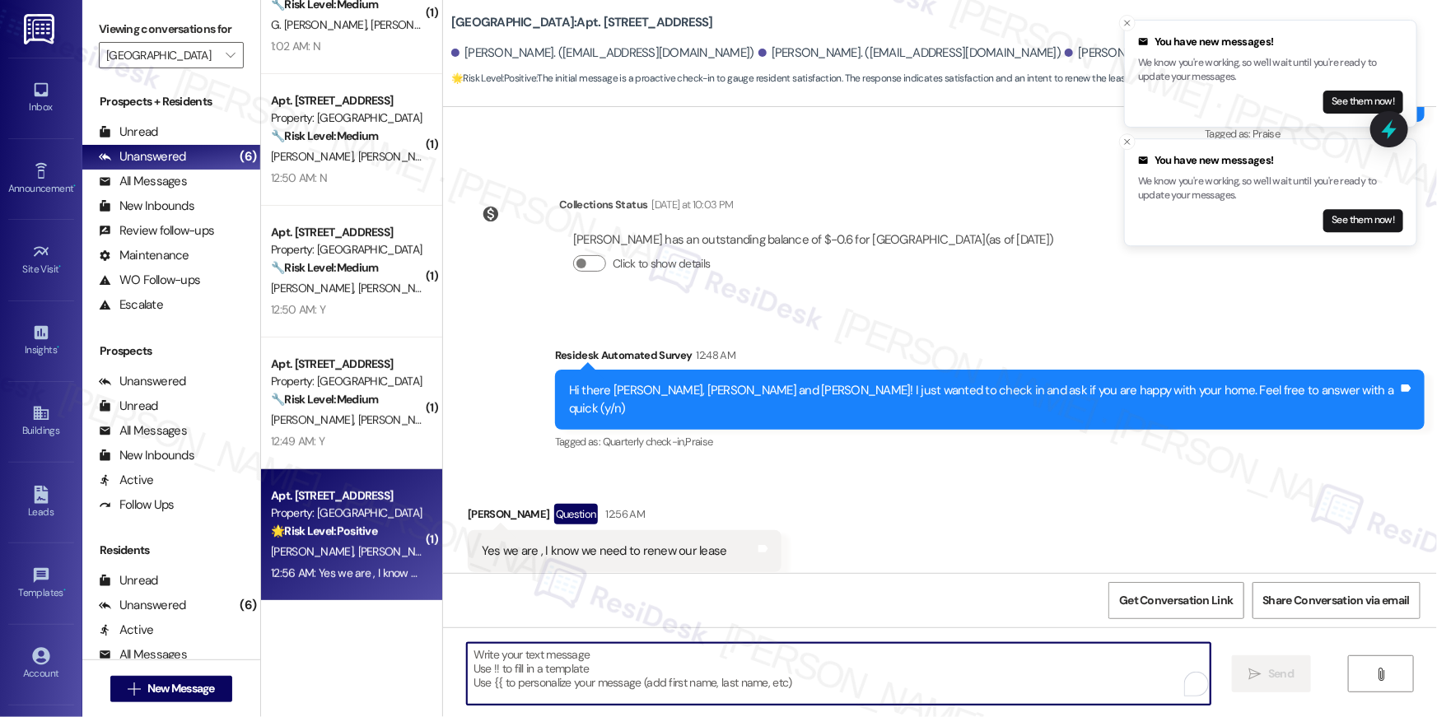
paste textarea "When you get a chance, we’d love it if you could leave us a quick Google Review…"
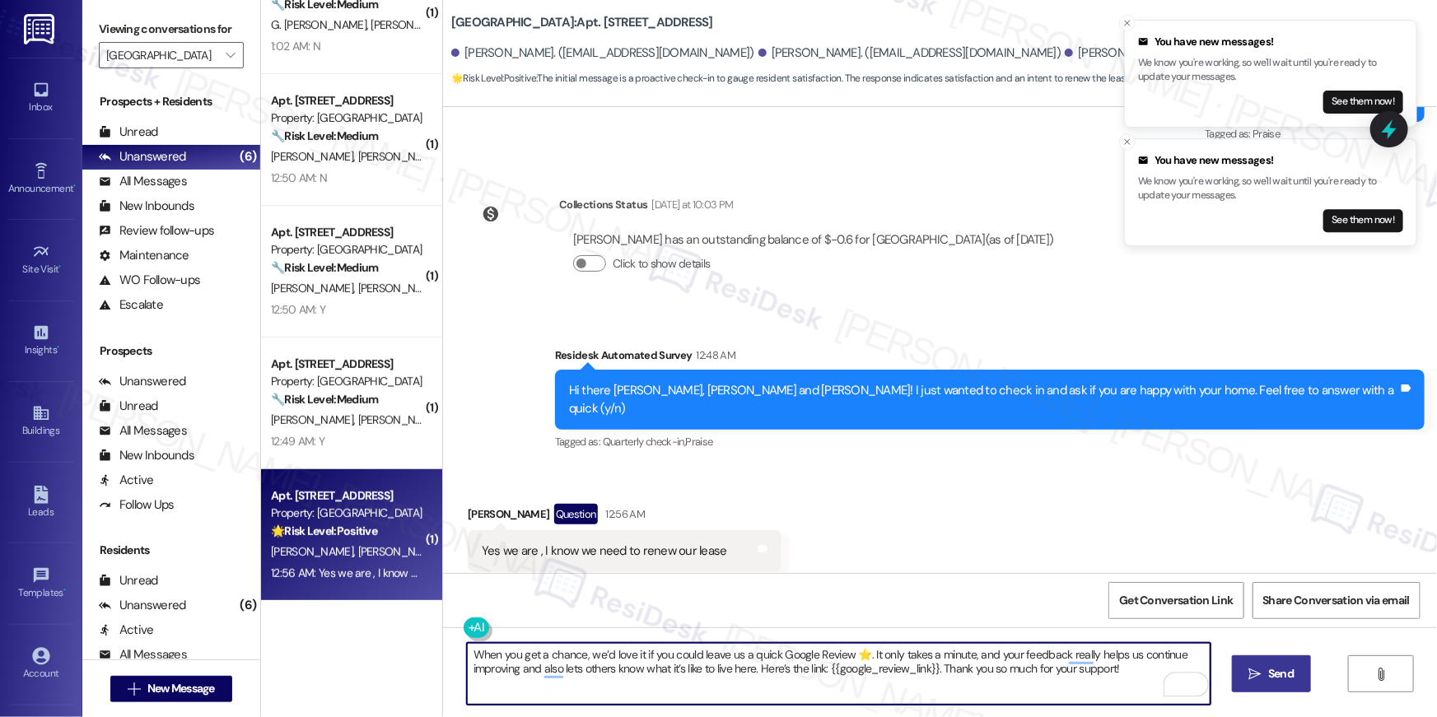
type textarea "When you get a chance, we’d love it if you could leave us a quick Google Review…"
click at [1252, 678] on icon "" at bounding box center [1255, 674] width 12 height 13
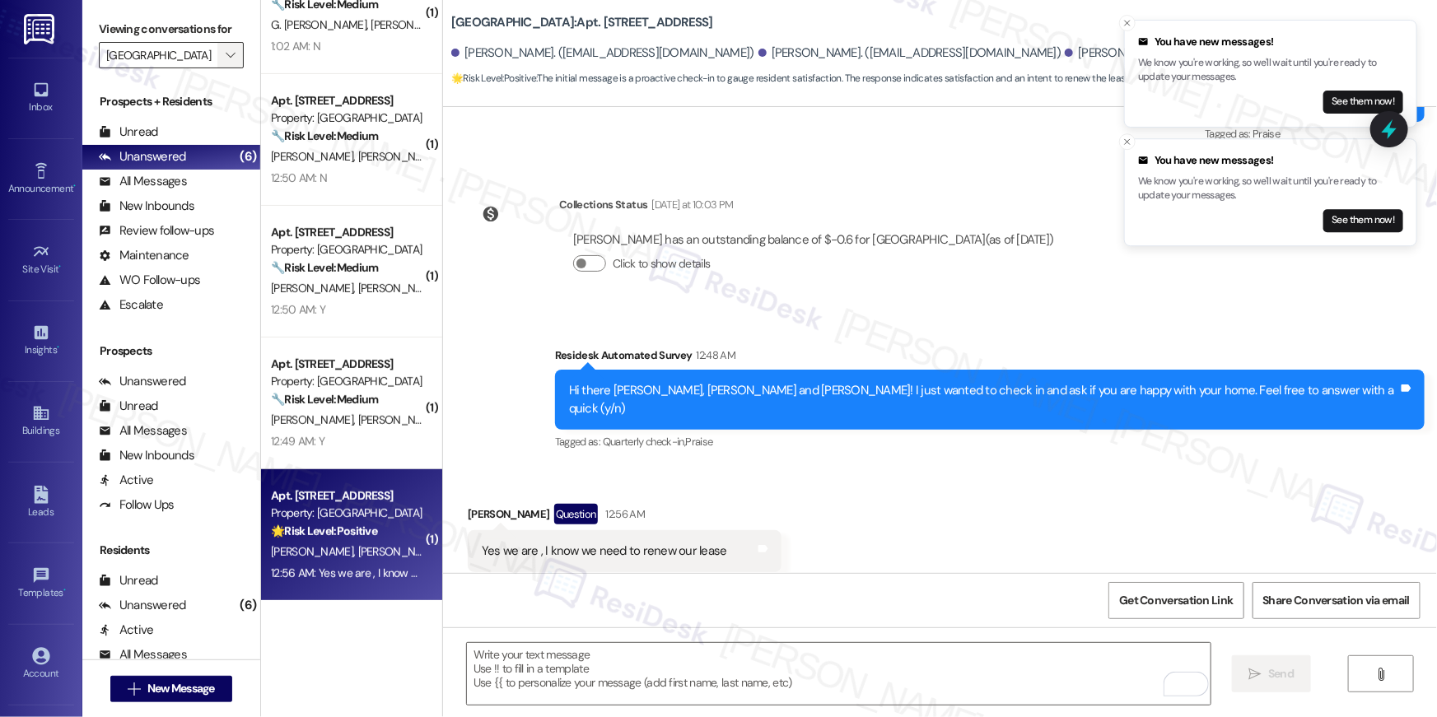
click at [217, 53] on button "" at bounding box center [230, 55] width 26 height 26
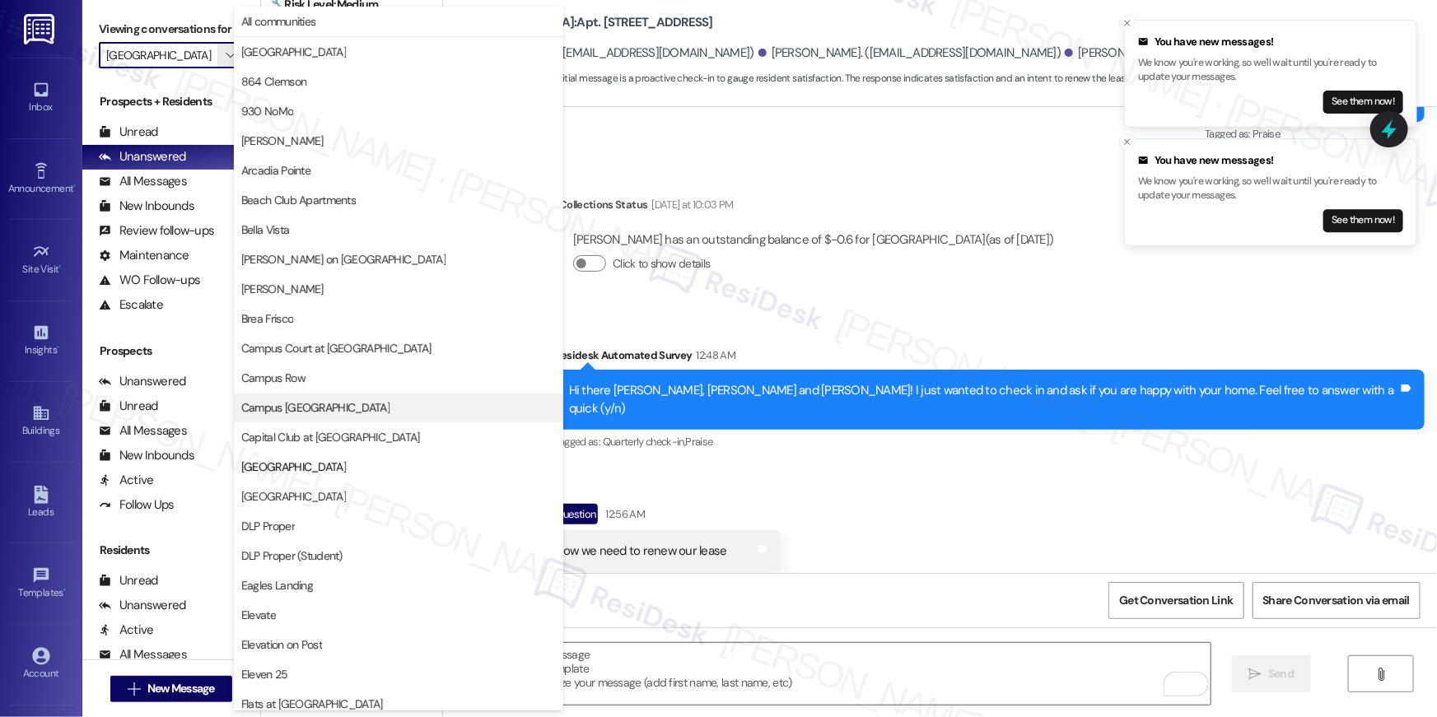
scroll to position [268, 0]
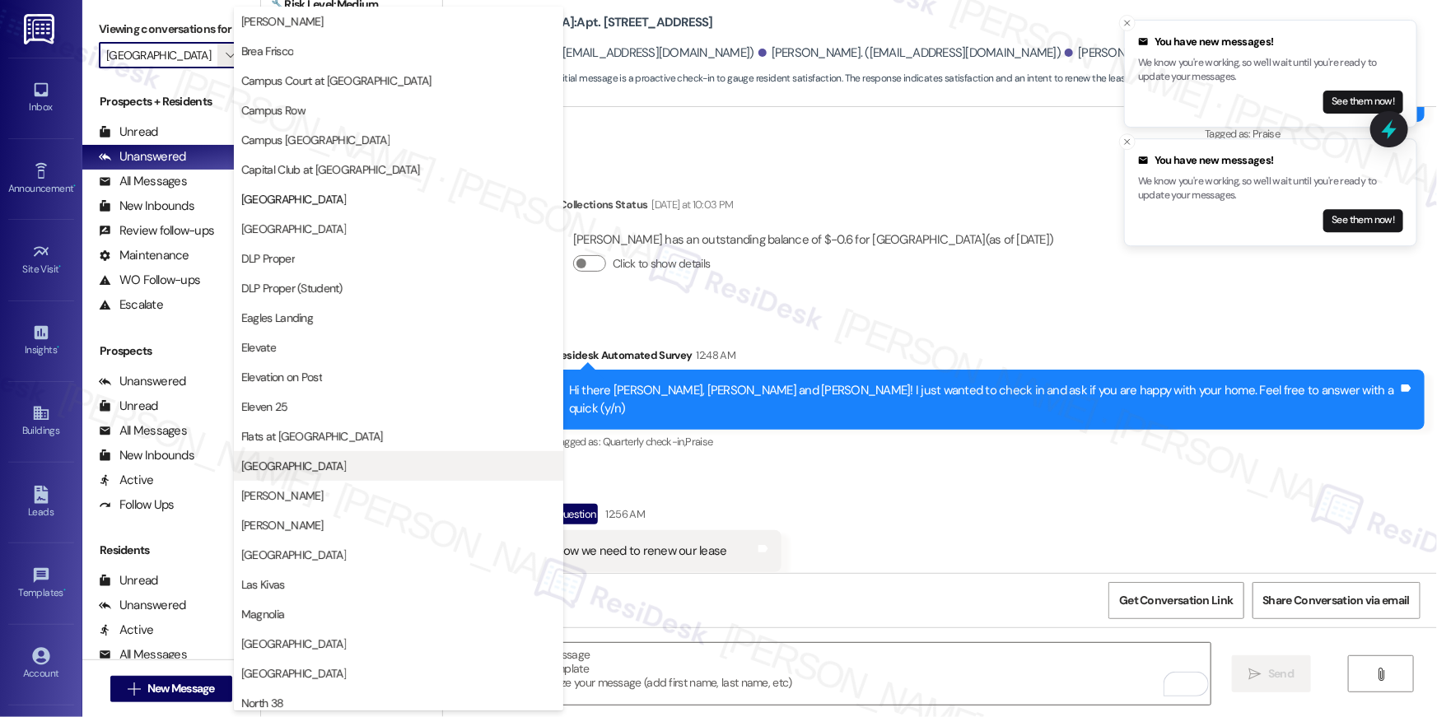
click at [361, 465] on span "[GEOGRAPHIC_DATA]" at bounding box center [398, 466] width 315 height 16
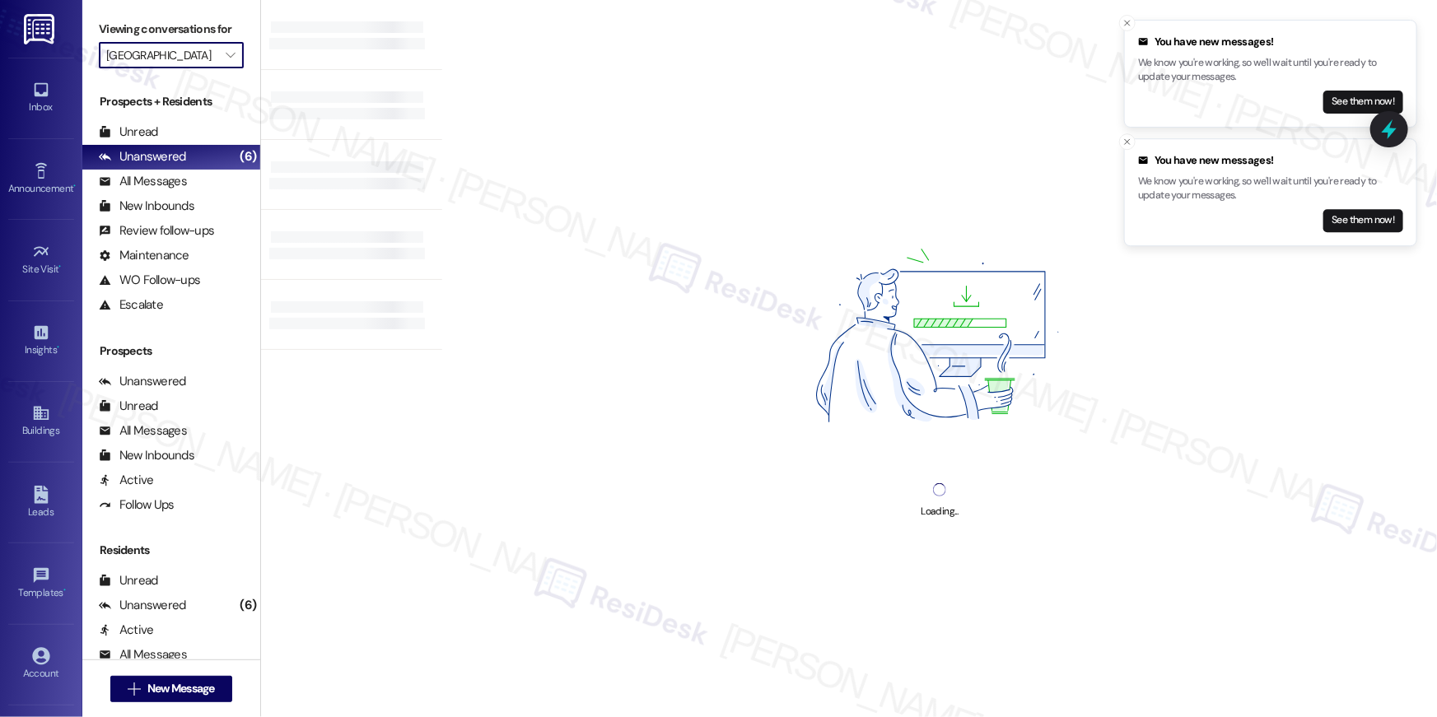
type input "[GEOGRAPHIC_DATA]"
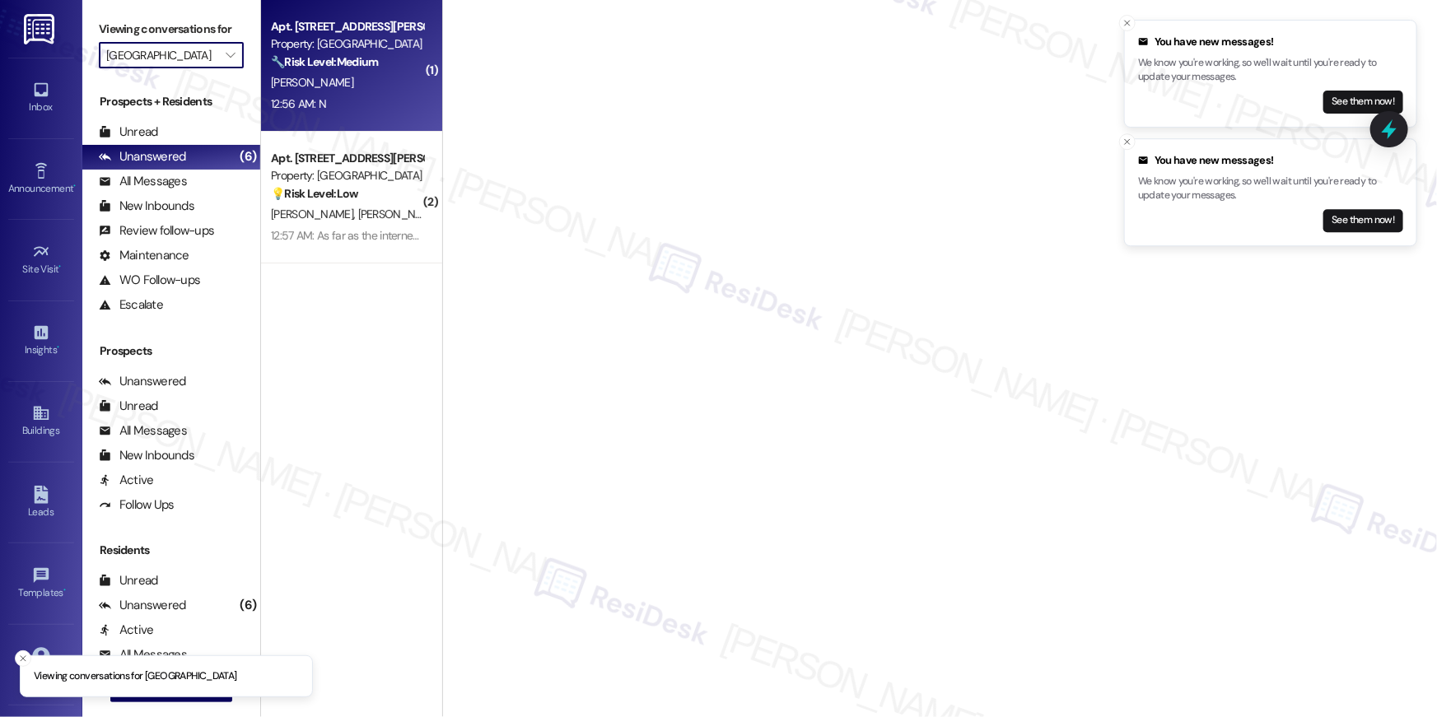
click at [389, 81] on div "P. Pratt" at bounding box center [347, 82] width 156 height 21
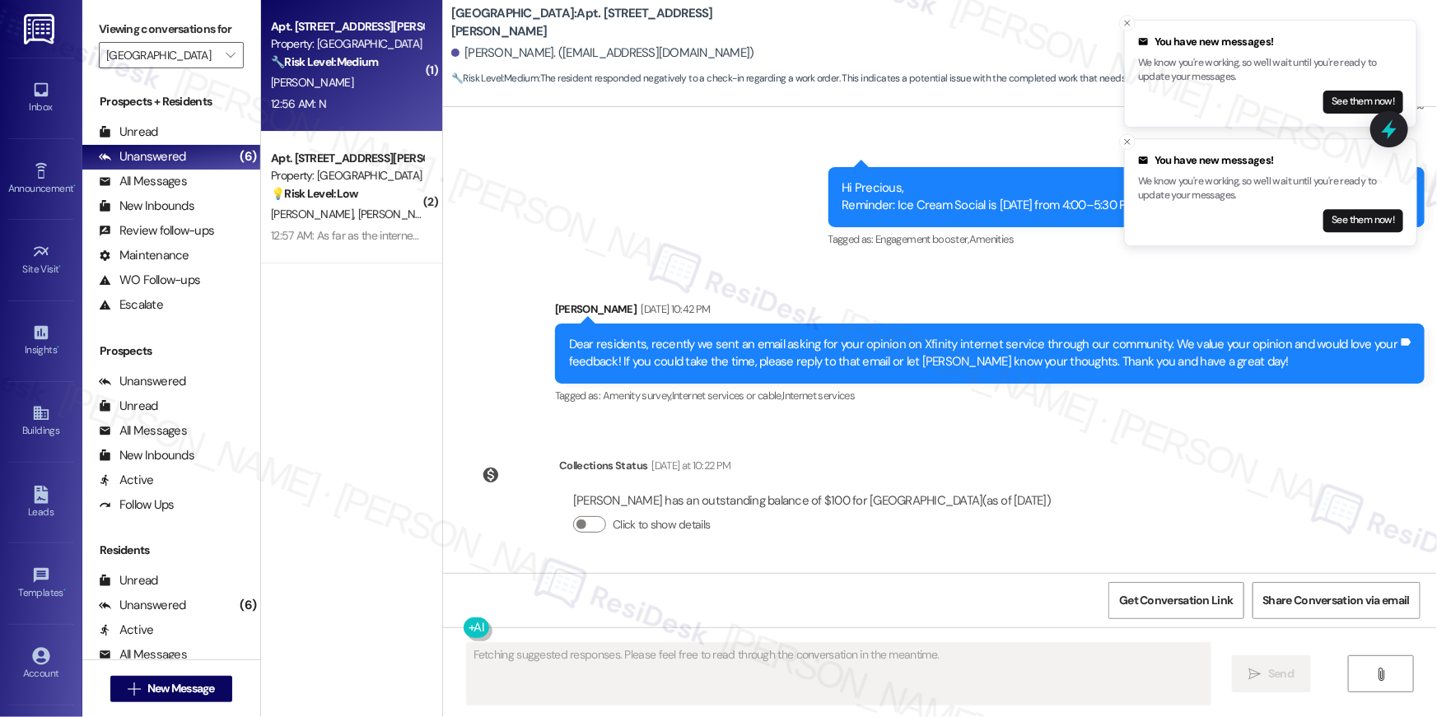
scroll to position [1765, 0]
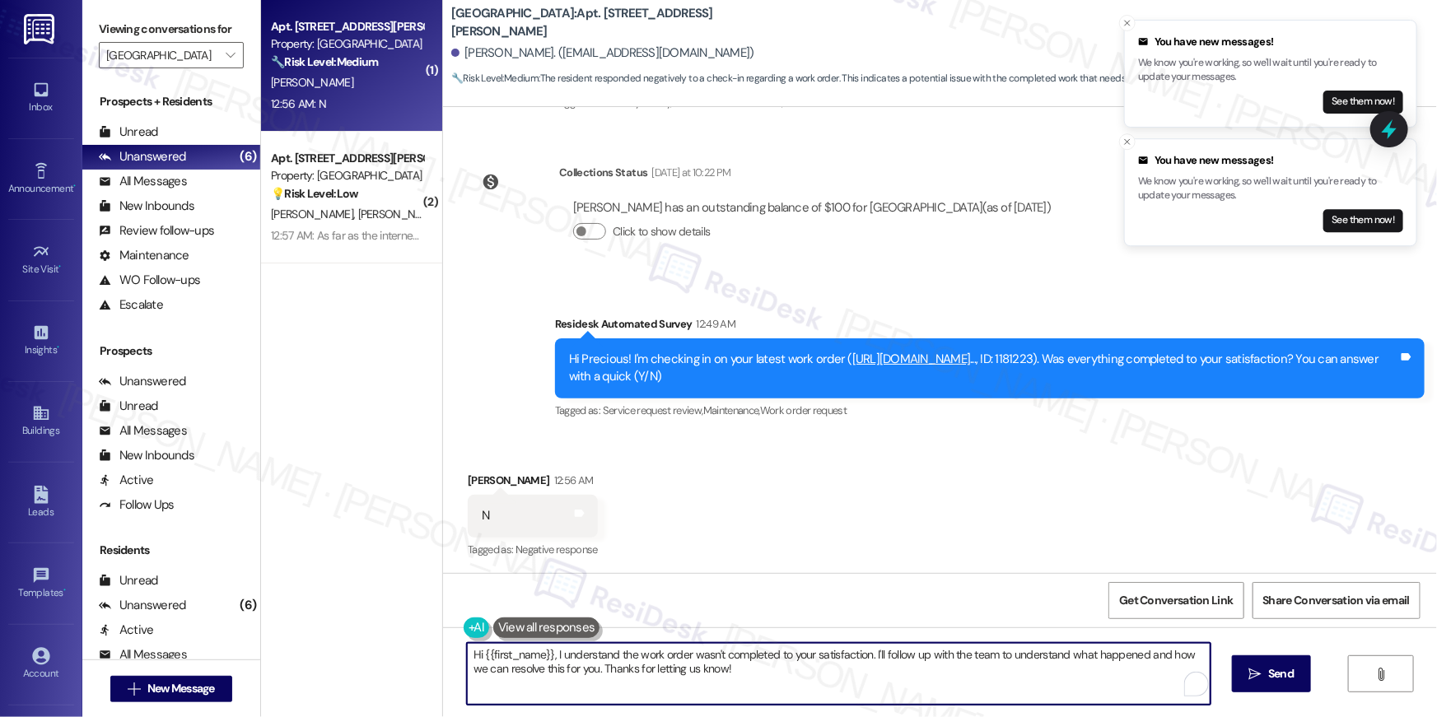
click at [876, 679] on textarea "Hi {{first_name}}, I understand the work order wasn't completed to your satisfa…" at bounding box center [839, 674] width 744 height 62
click at [763, 679] on textarea "Hi {{first_name}}, I understand the work order wasn't completed to your satisfa…" at bounding box center [839, 674] width 744 height 62
paste textarea "’m sorry to hear your work order hasn’t been fully completed. Could you share a…"
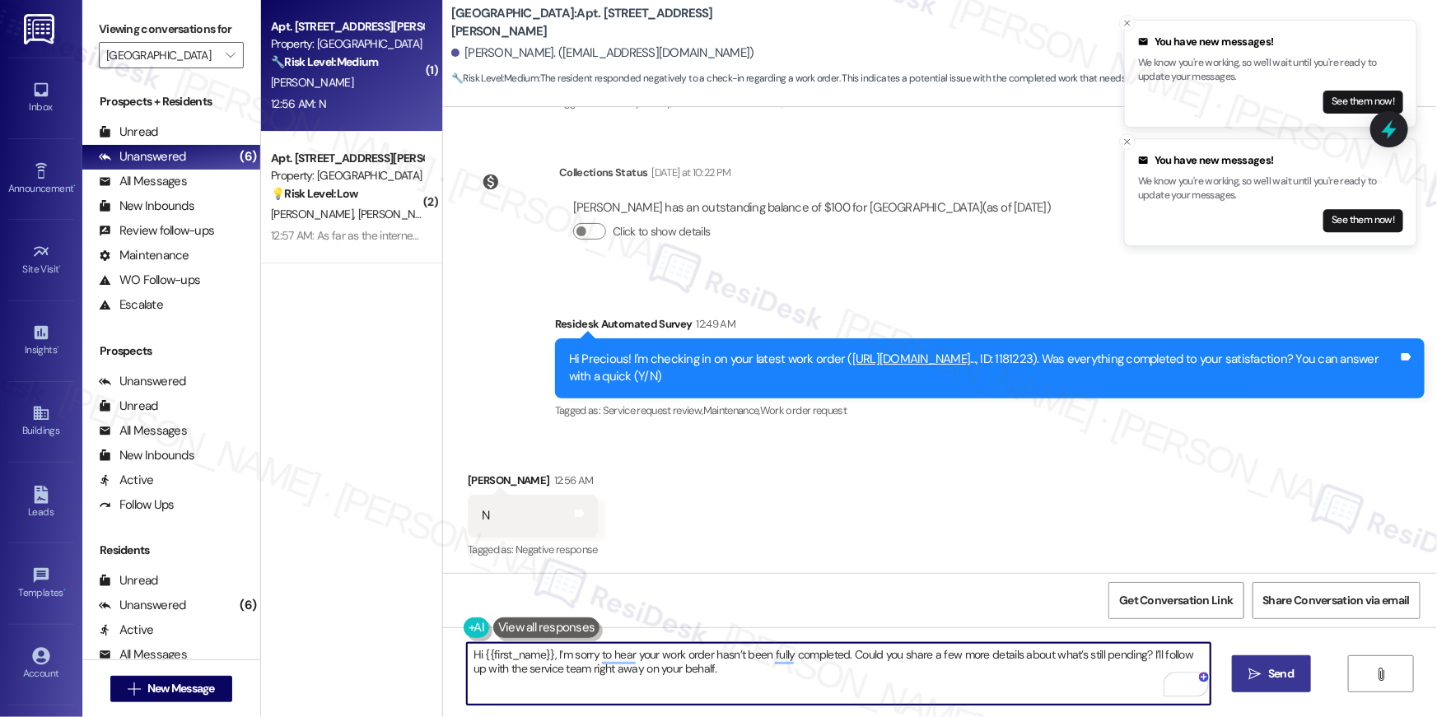
type textarea "Hi {{first_name}}, I’m sorry to hear your work order hasn’t been fully complete…"
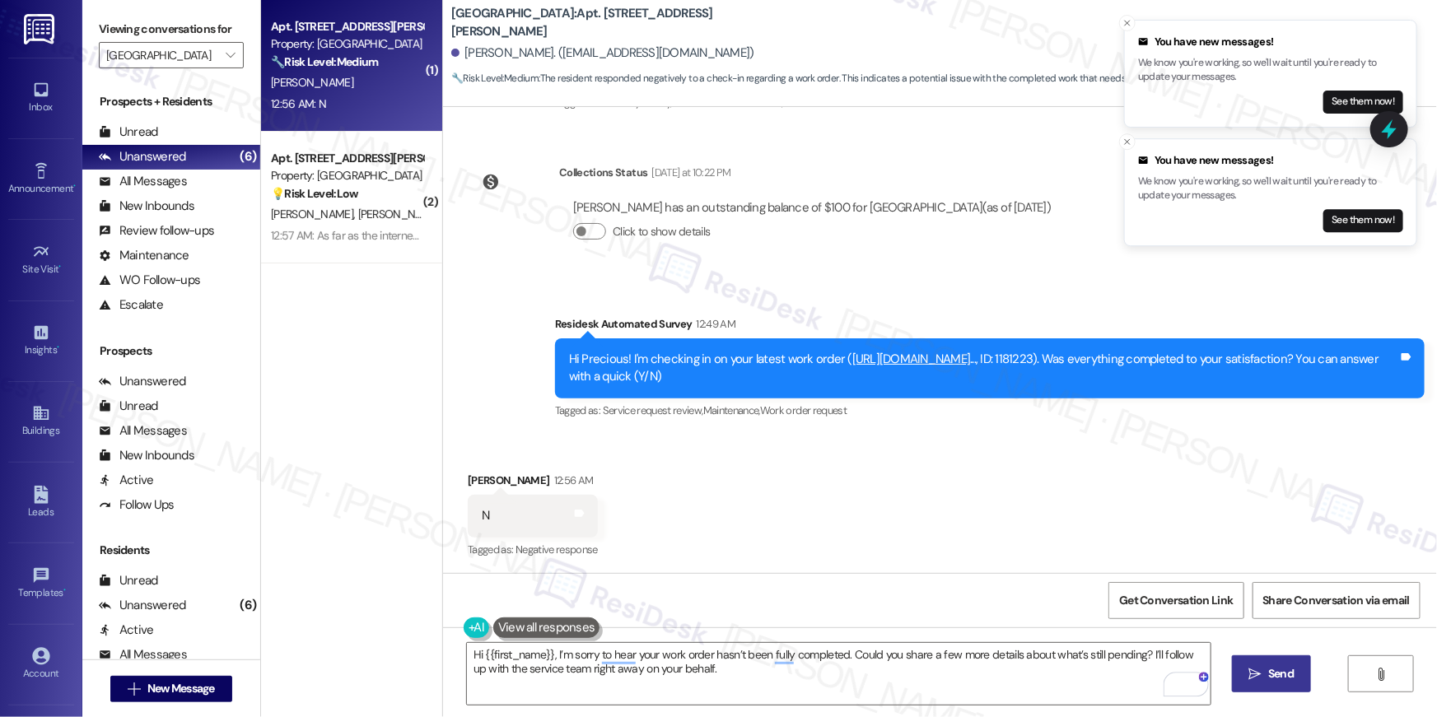
click at [1237, 667] on button " Send" at bounding box center [1272, 673] width 80 height 37
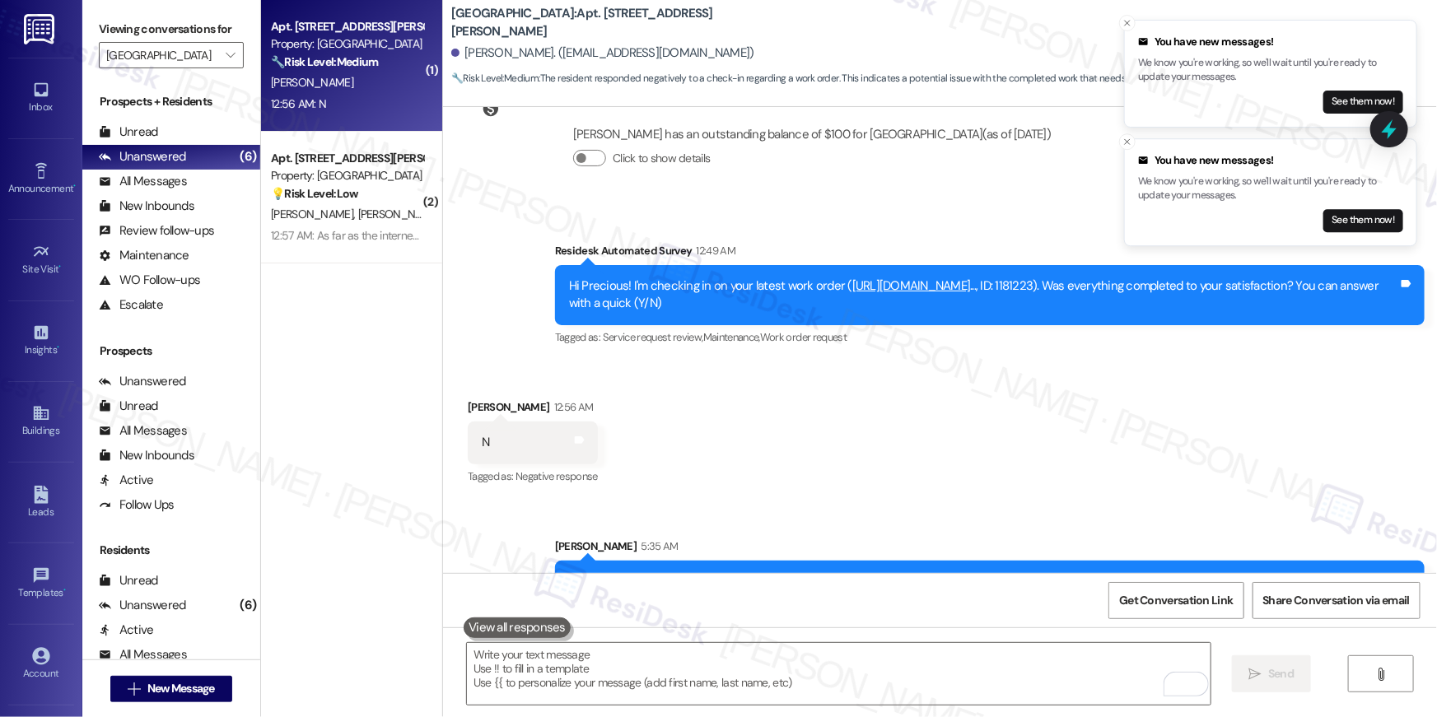
scroll to position [1896, 0]
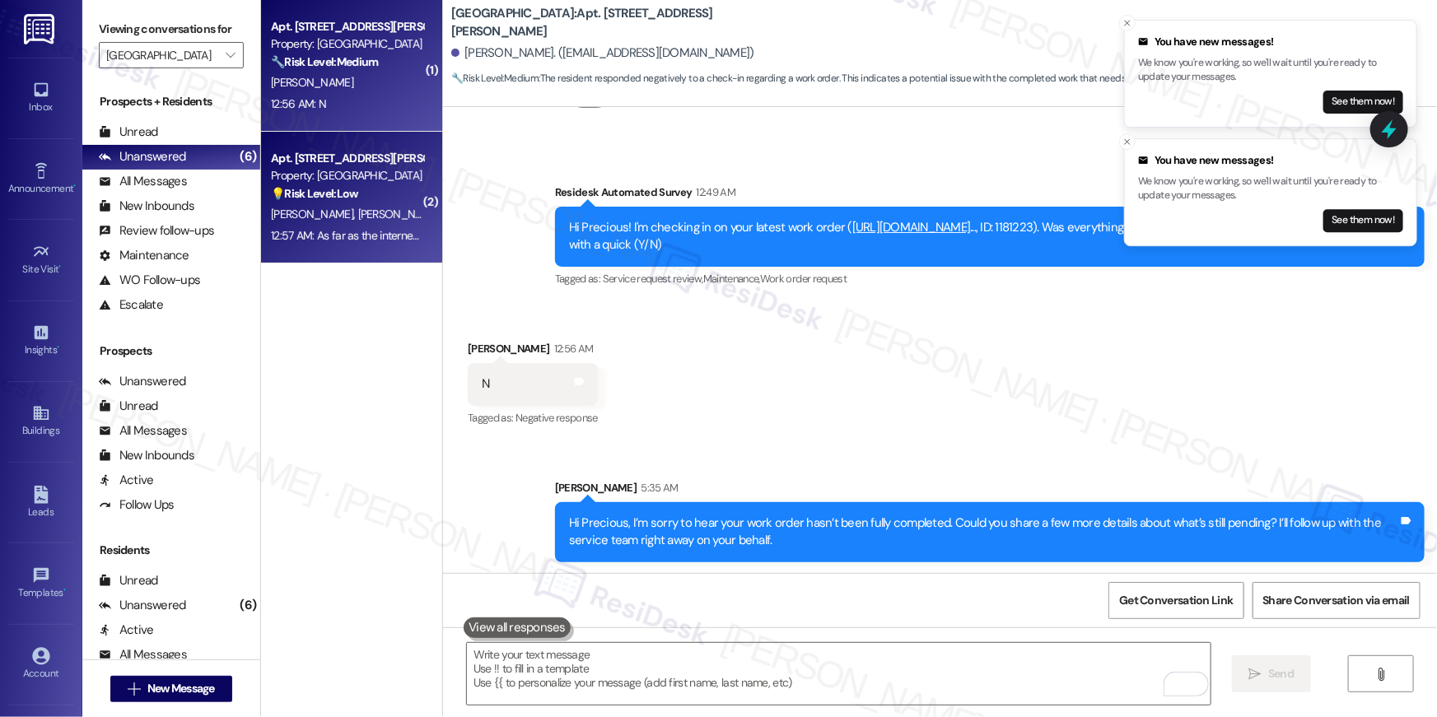
click at [354, 189] on div "💡 Risk Level: Low The resident is expressing gratitude for completed maintenanc…" at bounding box center [347, 193] width 152 height 17
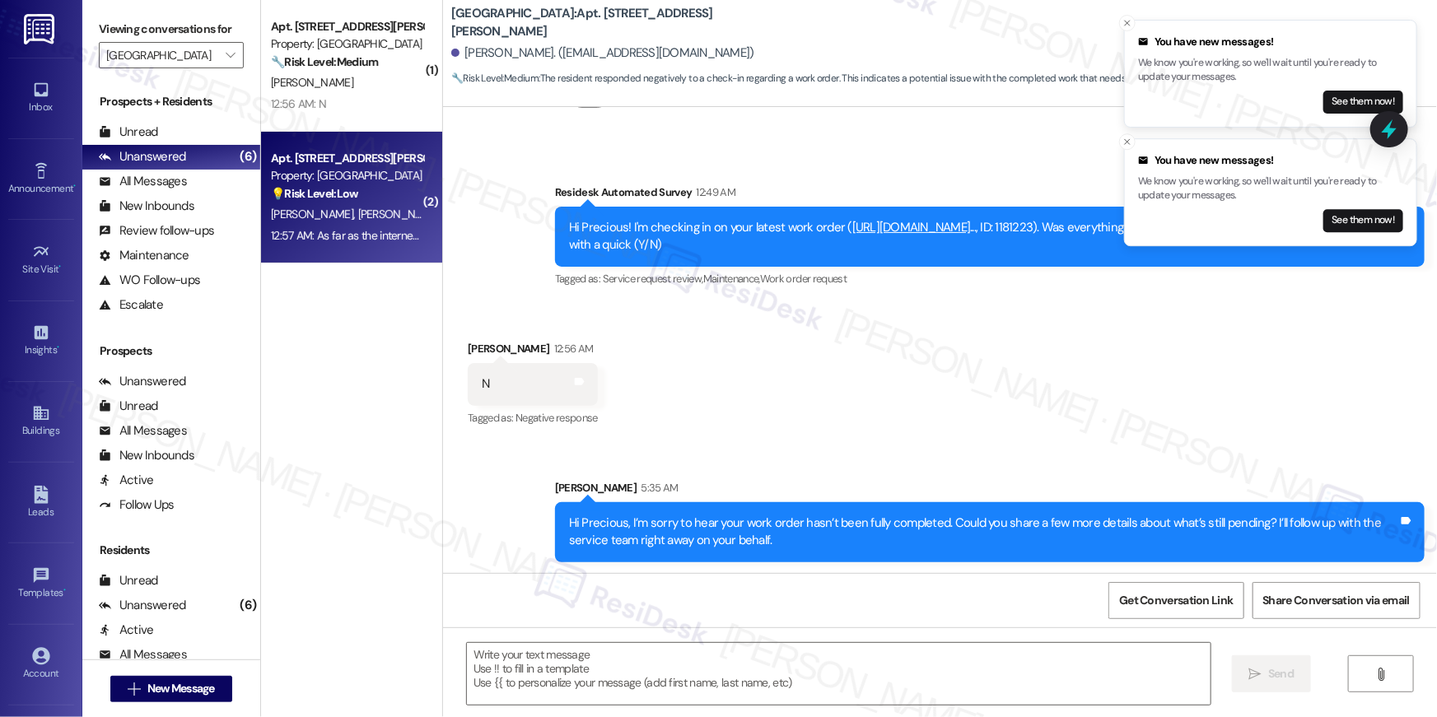
type textarea "Fetching suggested responses. Please feel free to read through the conversation…"
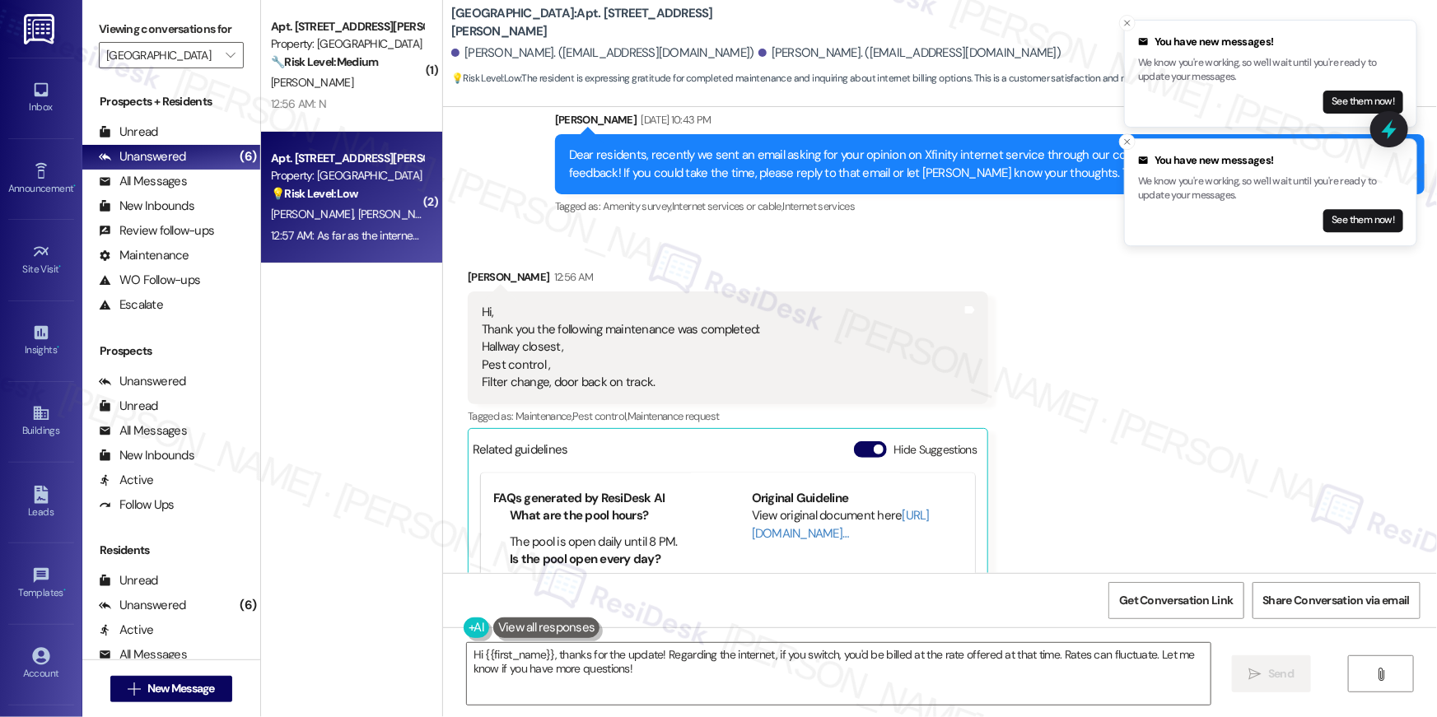
scroll to position [65, 0]
click at [706, 677] on textarea "Hi {{first_name}}, thanks for the update! Regarding the internet, if you switch…" at bounding box center [839, 674] width 744 height 62
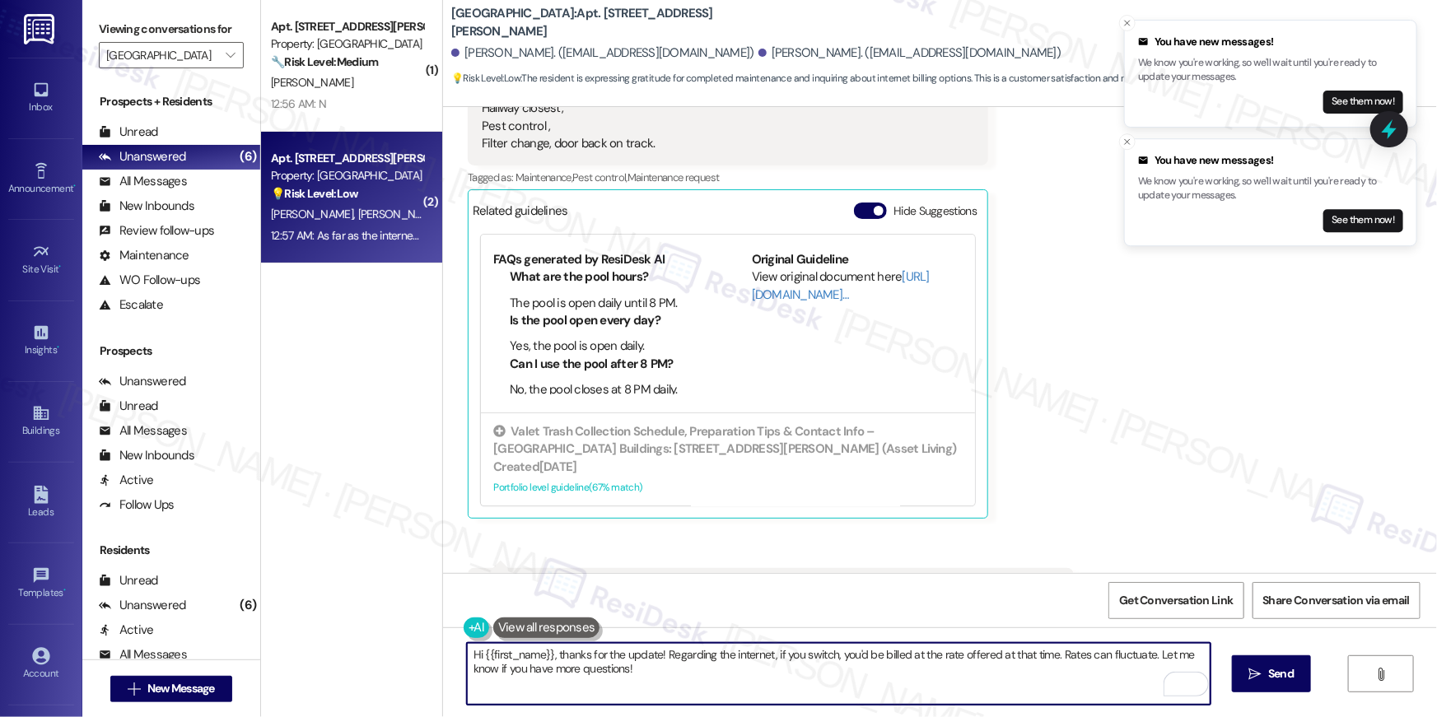
scroll to position [11522, 0]
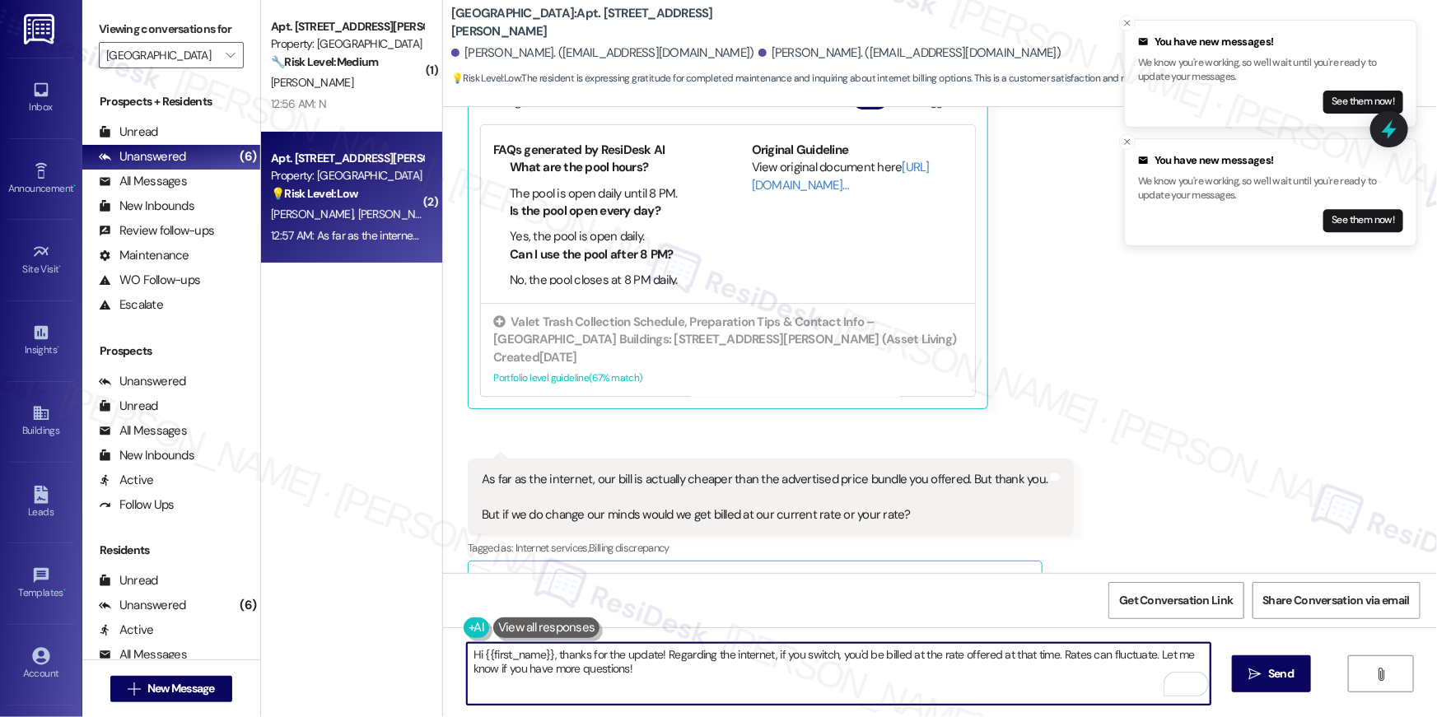
drag, startPoint x: 586, startPoint y: 683, endPoint x: 599, endPoint y: 680, distance: 13.6
click at [590, 683] on textarea "Hi {{first_name}}, thanks for the update! Regarding the internet, if you switch…" at bounding box center [839, 674] width 744 height 62
click at [650, 656] on textarea "Hi {{first_name}}, thanks for the update! Regarding the internet, if you switch…" at bounding box center [839, 674] width 744 height 62
drag, startPoint x: 662, startPoint y: 657, endPoint x: 684, endPoint y: 659, distance: 22.3
click at [664, 657] on textarea "Hi {{first_name}}, thanks for the update! Regarding the internet, if you switch…" at bounding box center [839, 674] width 744 height 62
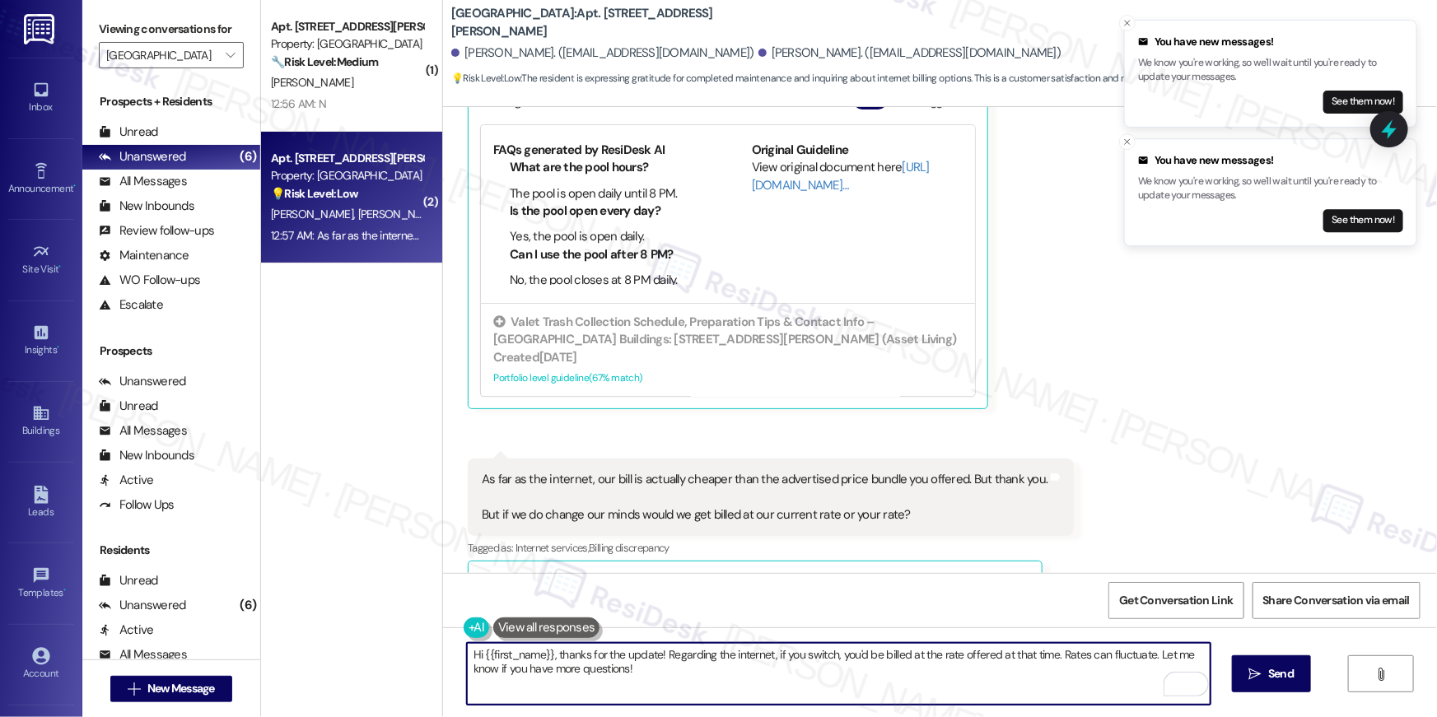
click at [731, 683] on textarea "Hi {{first_name}}, thanks for the update! Regarding the internet, if you switch…" at bounding box center [839, 674] width 744 height 62
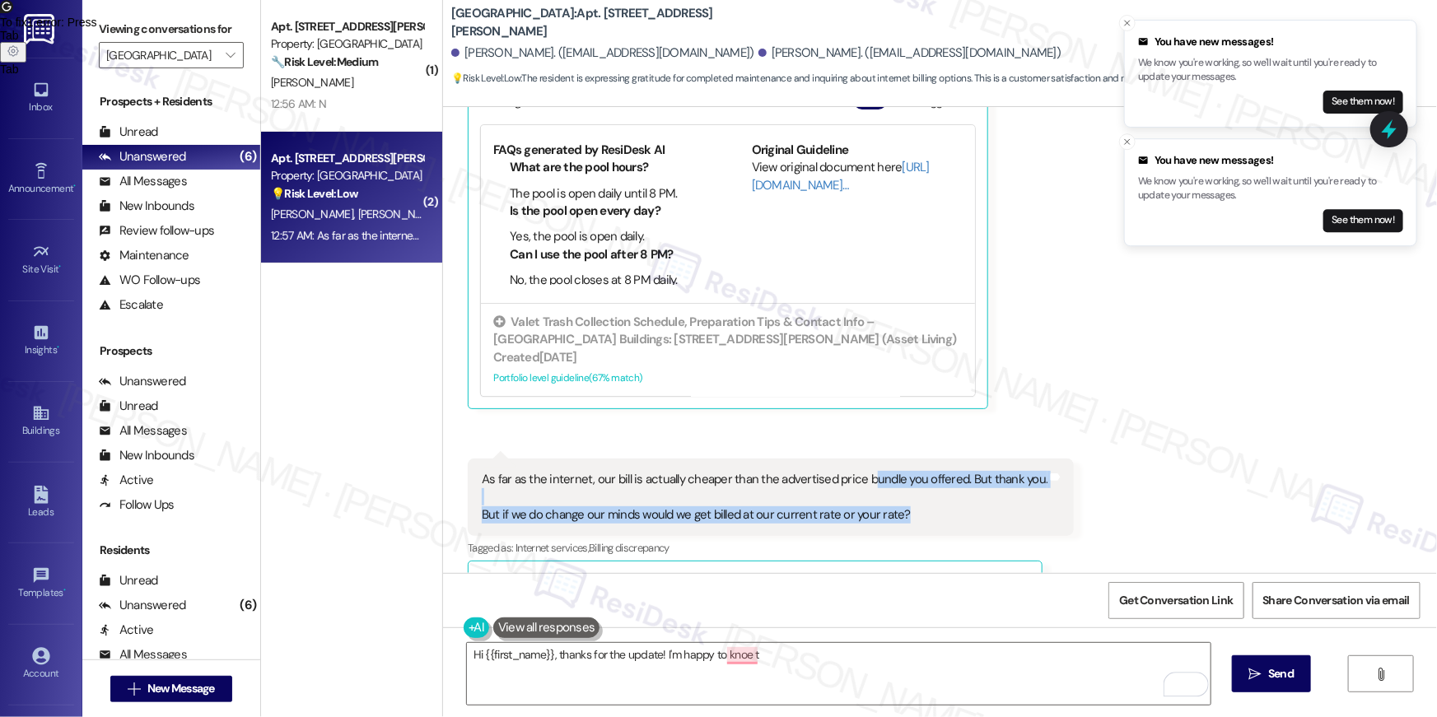
drag, startPoint x: 929, startPoint y: 476, endPoint x: 858, endPoint y: 435, distance: 81.9
click at [858, 471] on div "As far as the internet, our bill is actually cheaper than the advertised price …" at bounding box center [765, 497] width 566 height 53
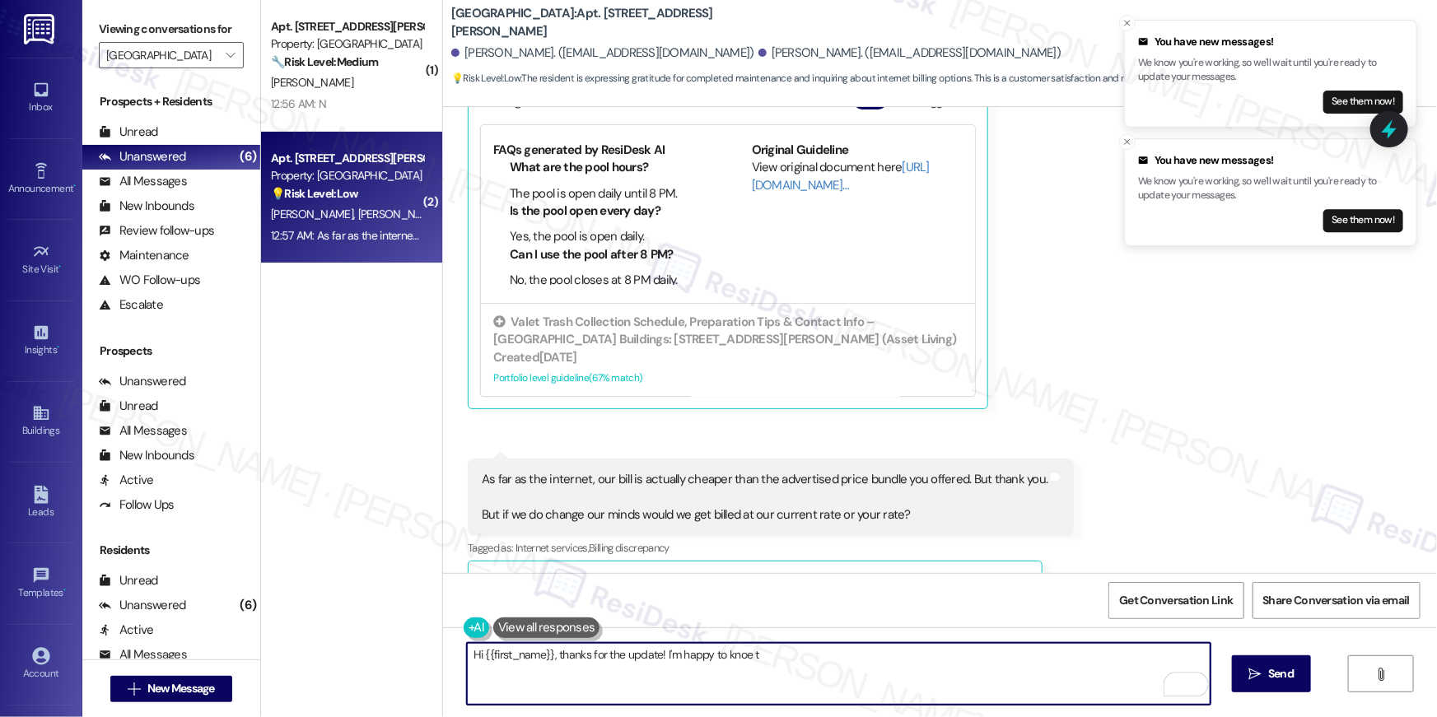
click at [800, 661] on textarea "Hi {{first_name}}, thanks for the update! I'm happy to knoe t" at bounding box center [839, 674] width 744 height 62
type textarea "Hi {{first_name}}, thanks for the update! I'm happy to know that your maintenan…"
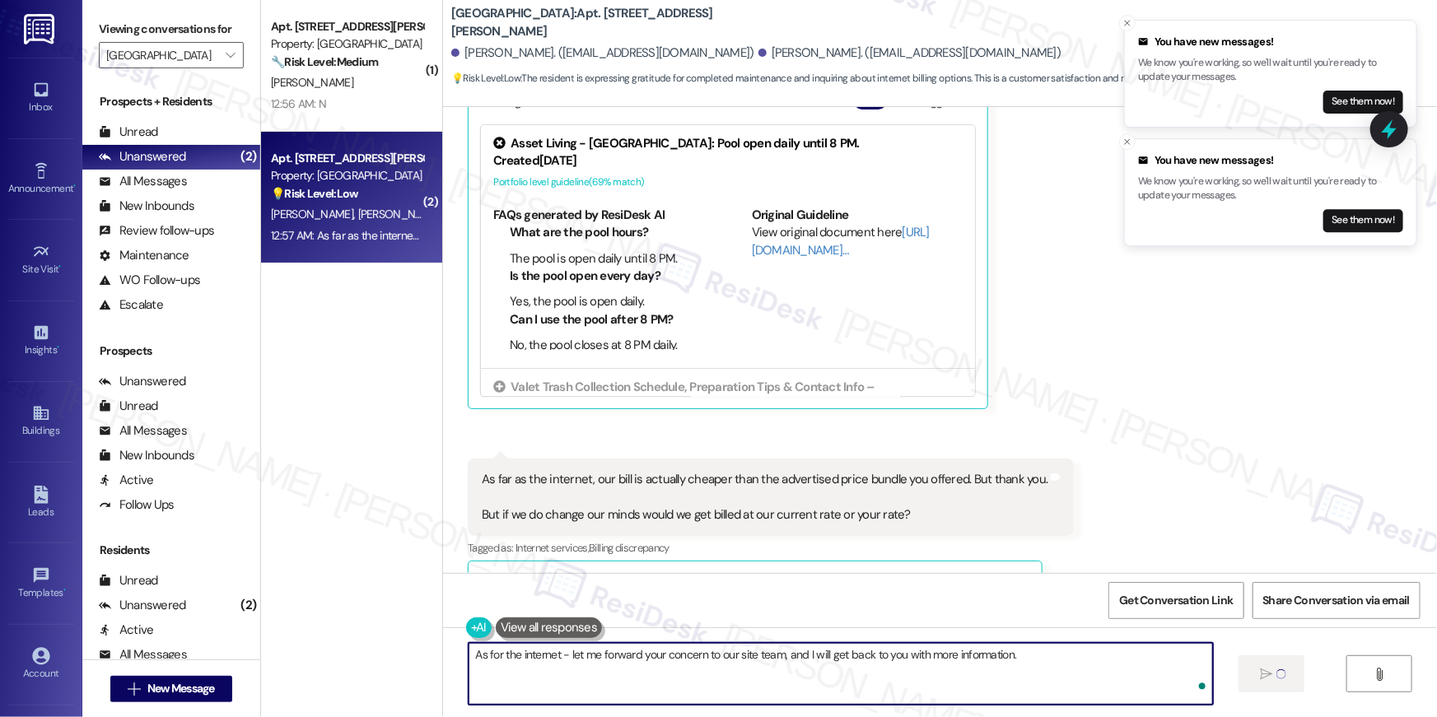
type textarea "As for the internet - let me forward your concern to our site team, and I will …"
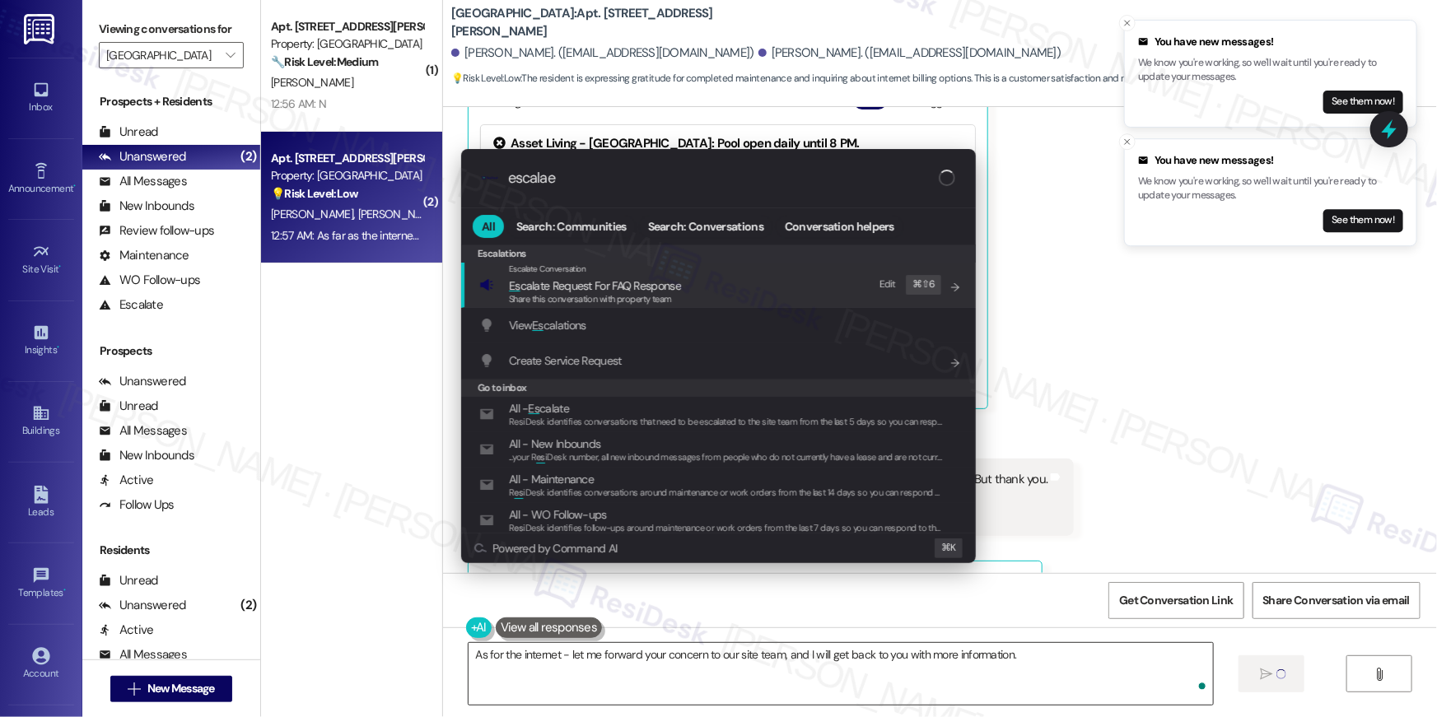
type input "escalaer"
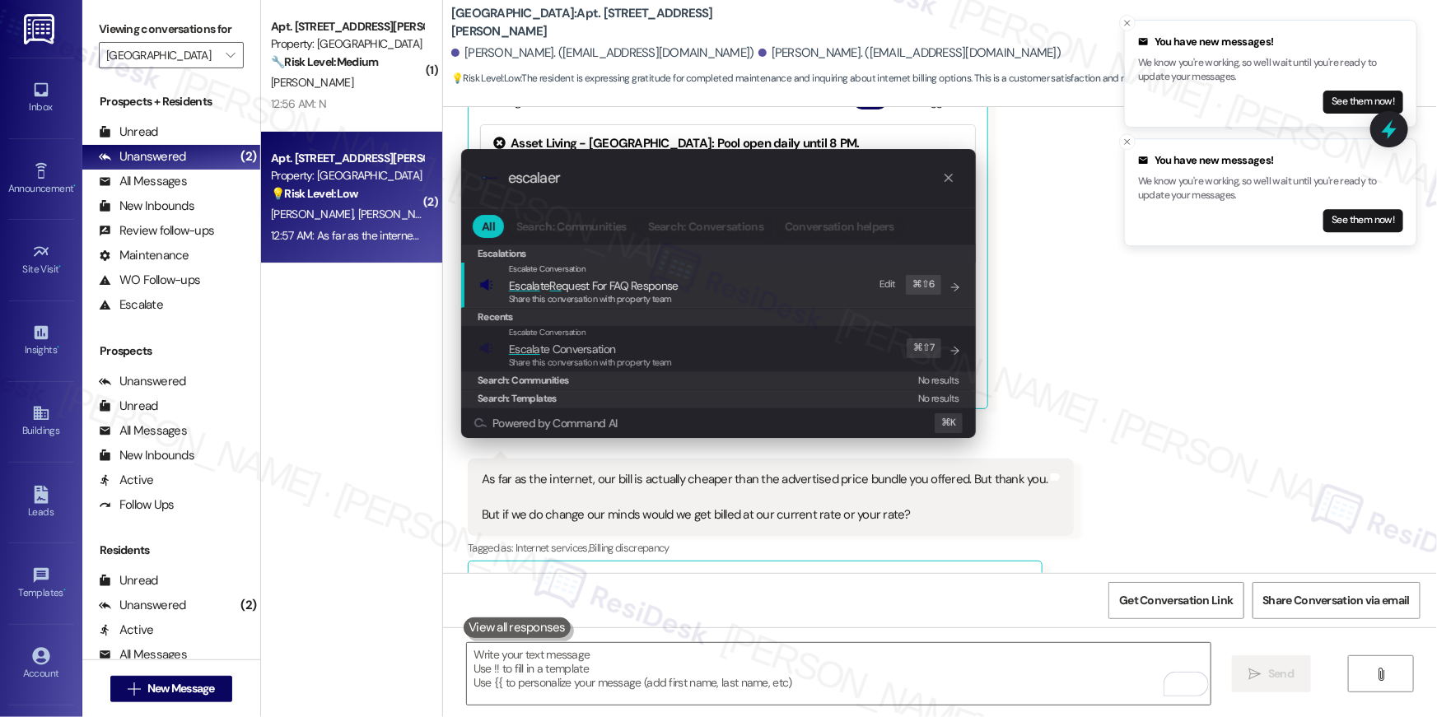
type input "escalaer"
click at [617, 365] on span "Share this conversation with property team" at bounding box center [590, 363] width 163 height 12
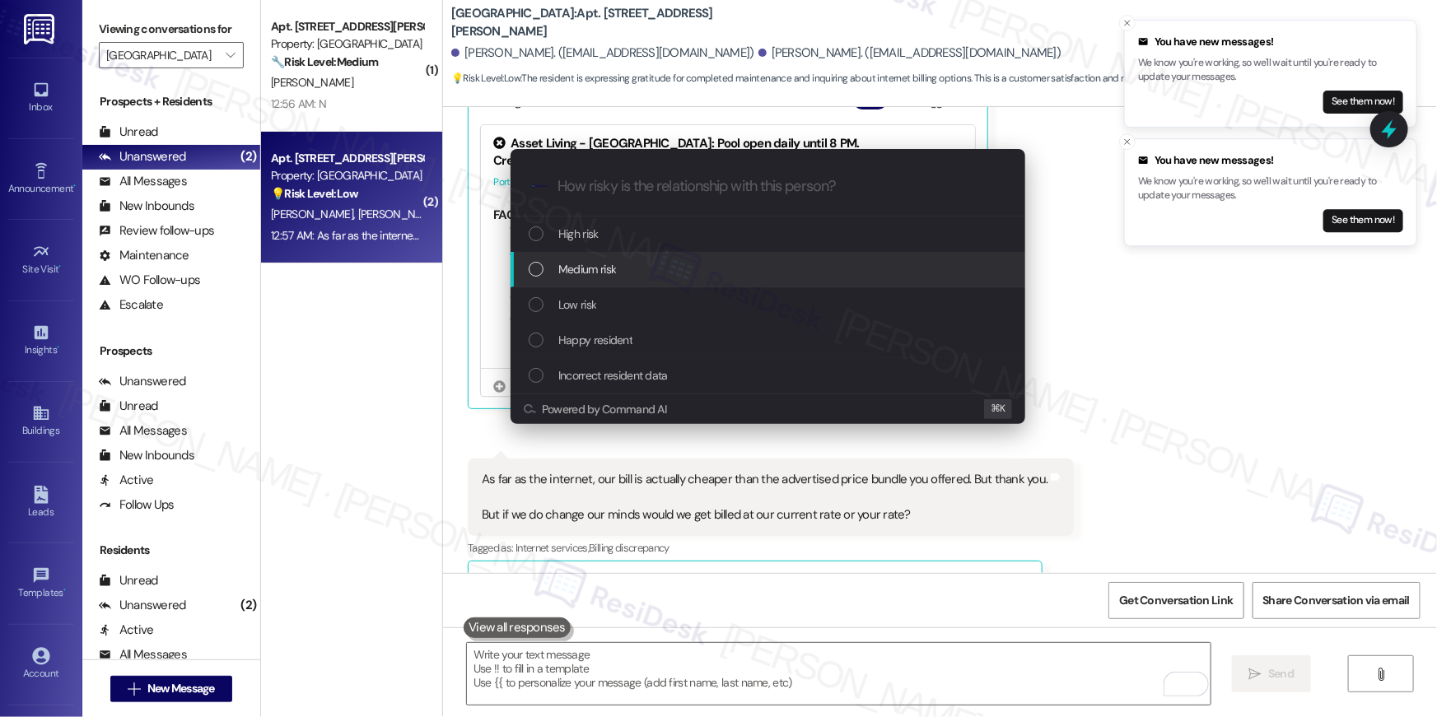
click at [614, 269] on span "Medium risk" at bounding box center [587, 269] width 58 height 18
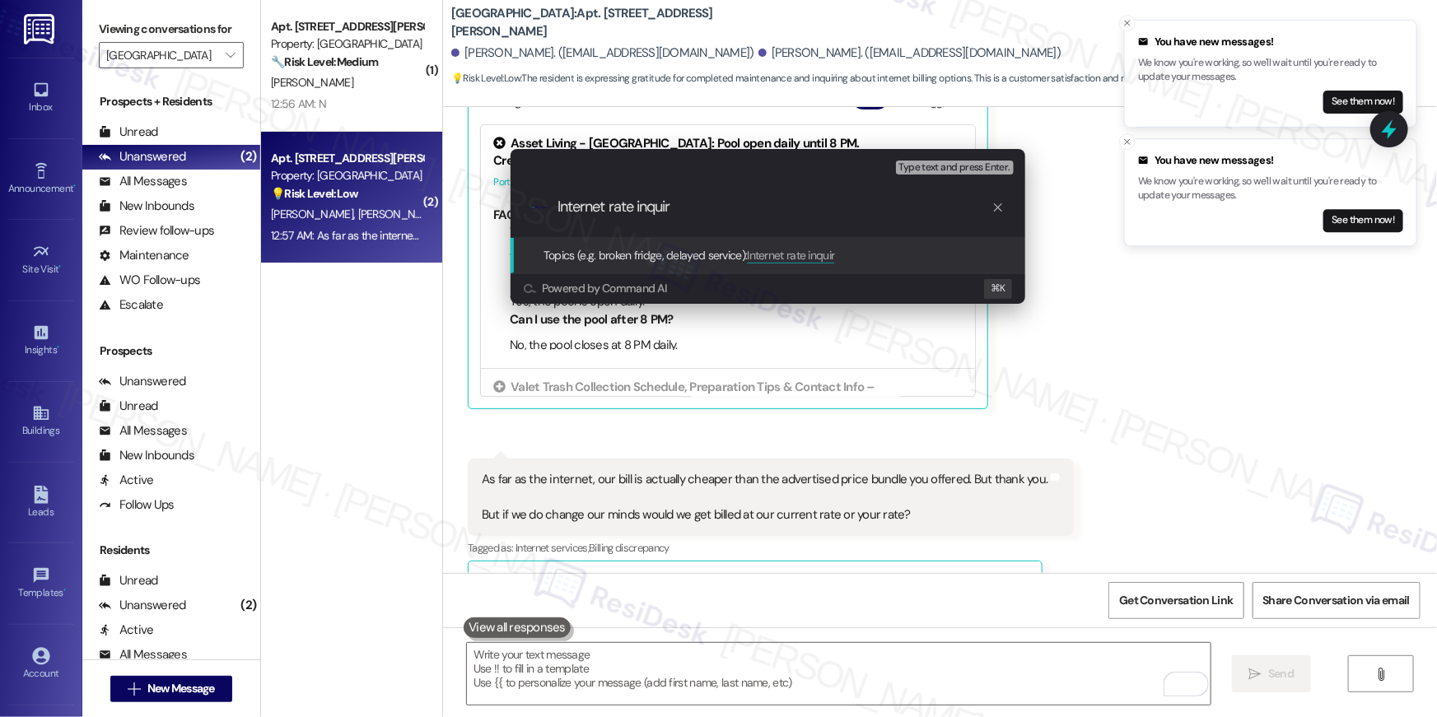
type input "Internet rate inquiry"
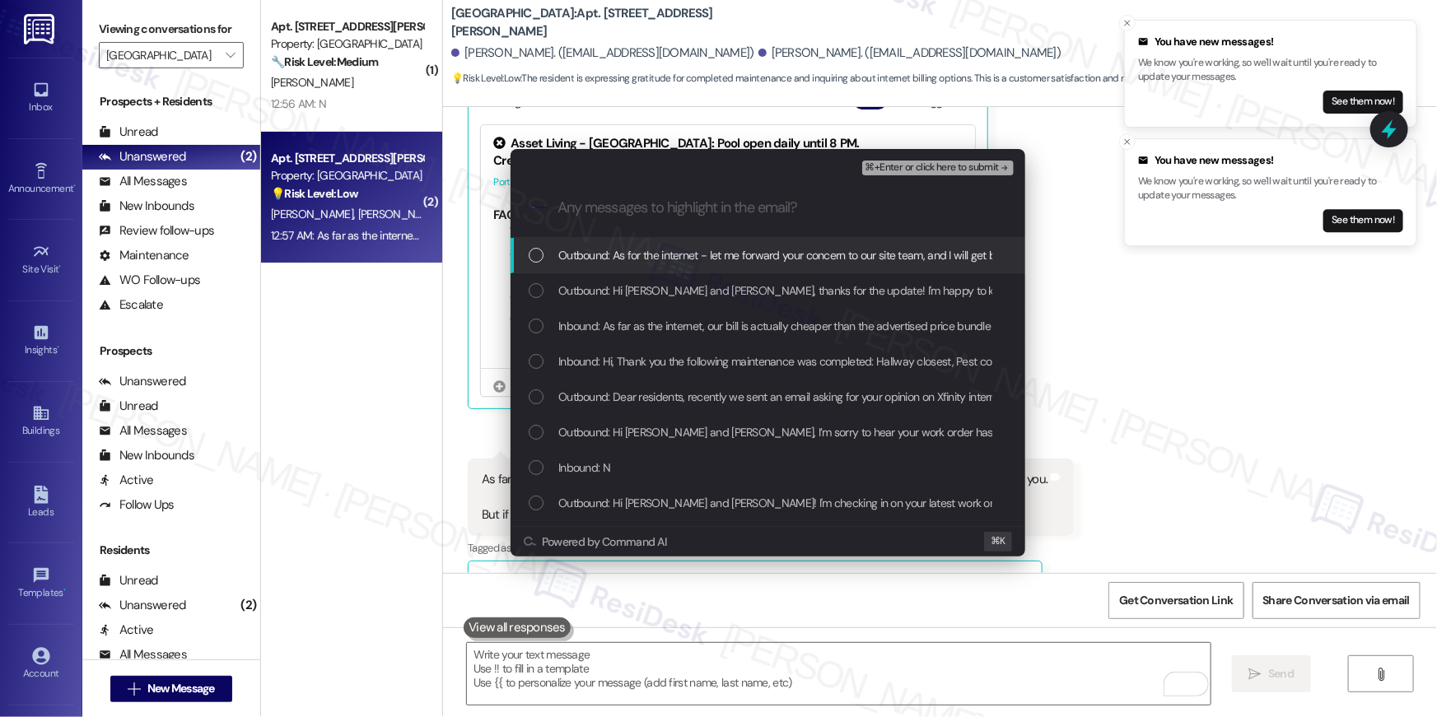
click at [537, 251] on div "List of options" at bounding box center [536, 255] width 15 height 15
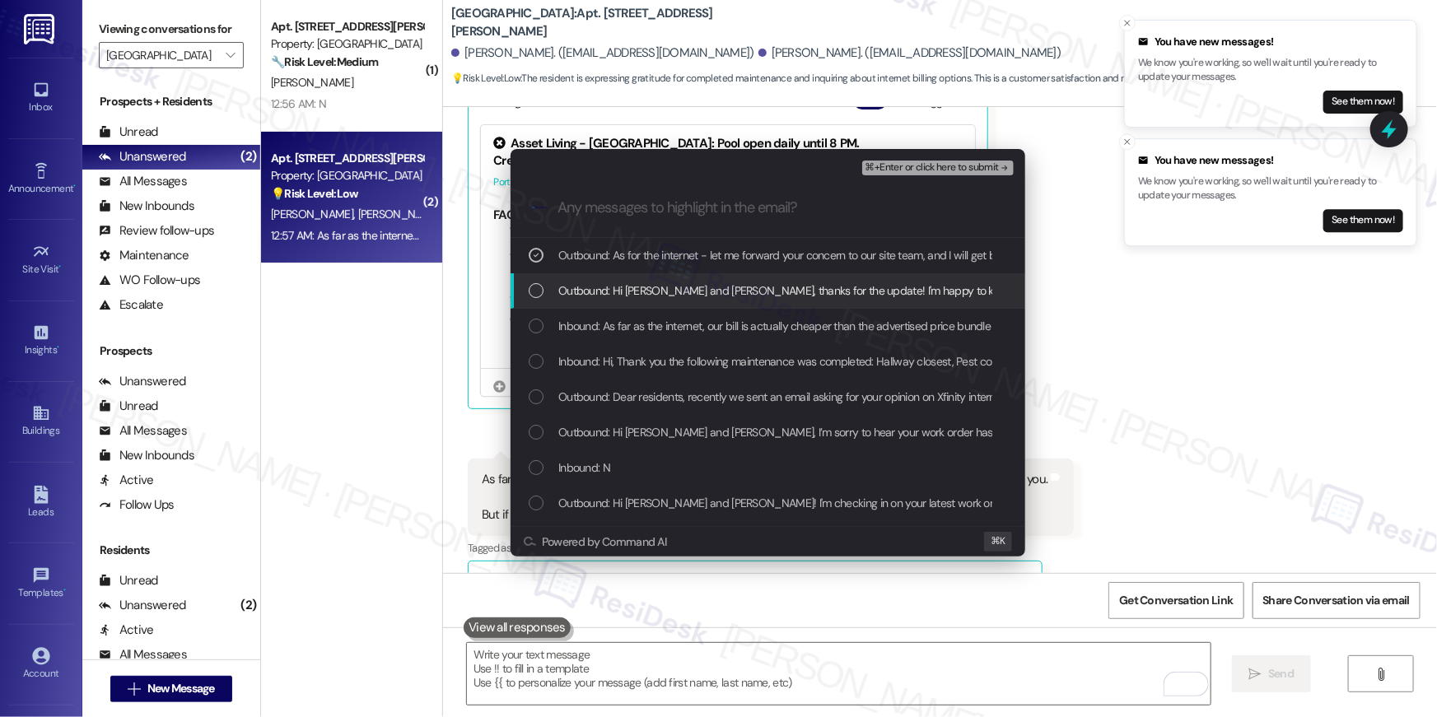
click at [543, 292] on div "Outbound: Hi Naekeisha and Janine, thanks for the update! I'm happy to know tha…" at bounding box center [770, 291] width 482 height 18
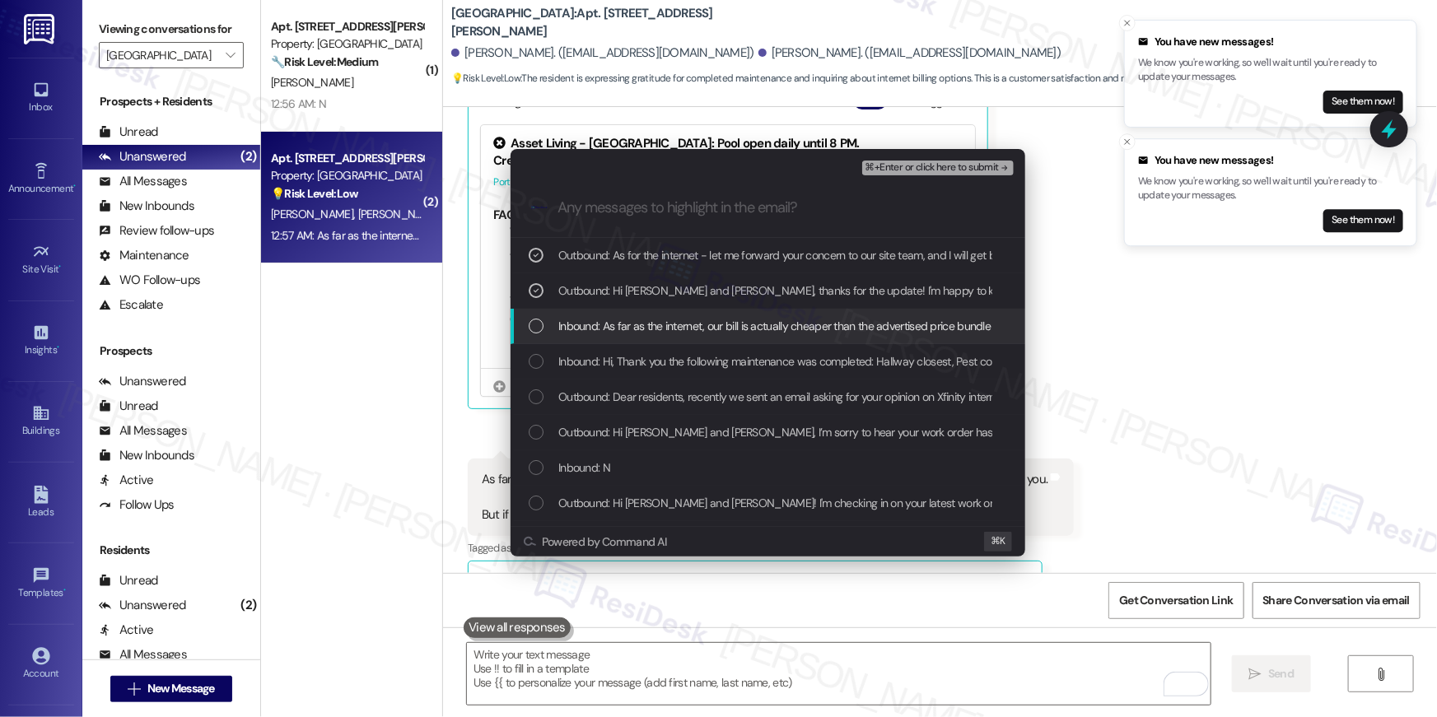
click at [540, 319] on div "List of options" at bounding box center [536, 326] width 15 height 15
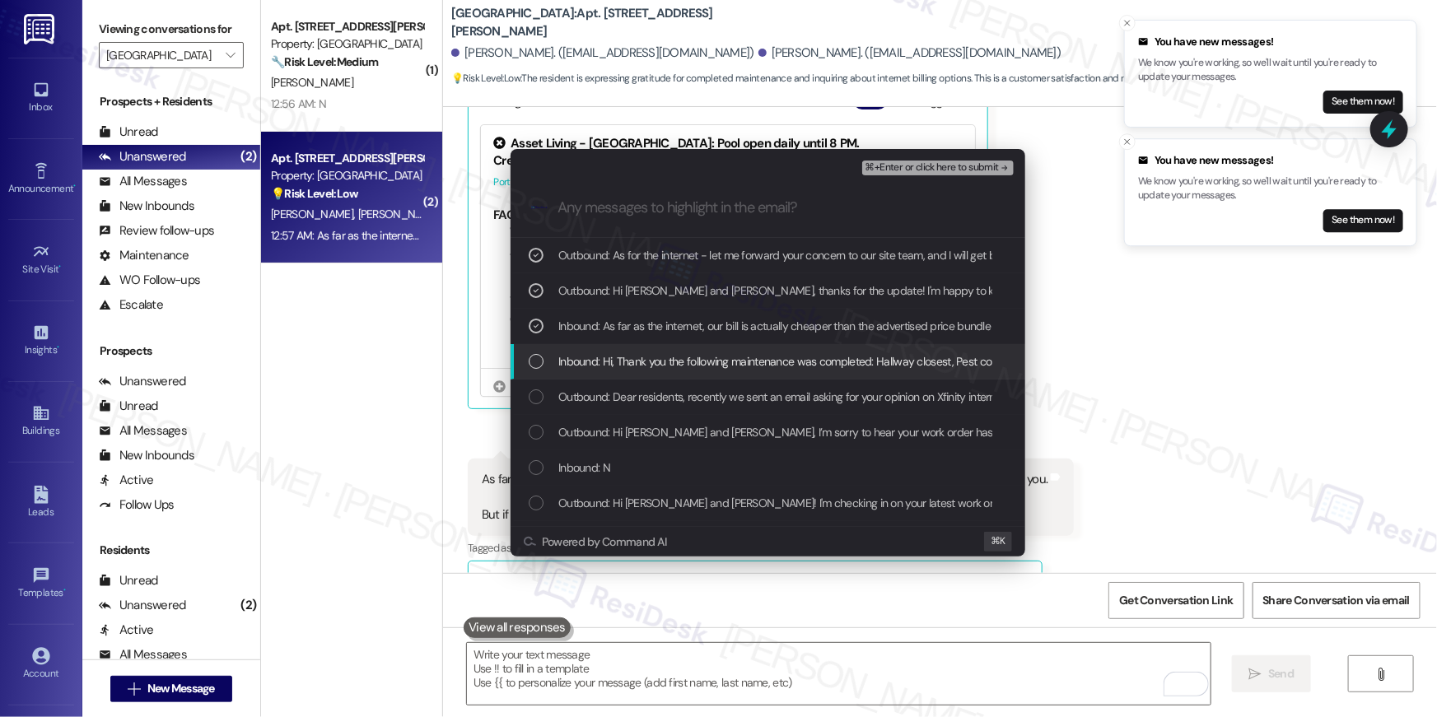
click at [539, 362] on div "List of options" at bounding box center [536, 361] width 15 height 15
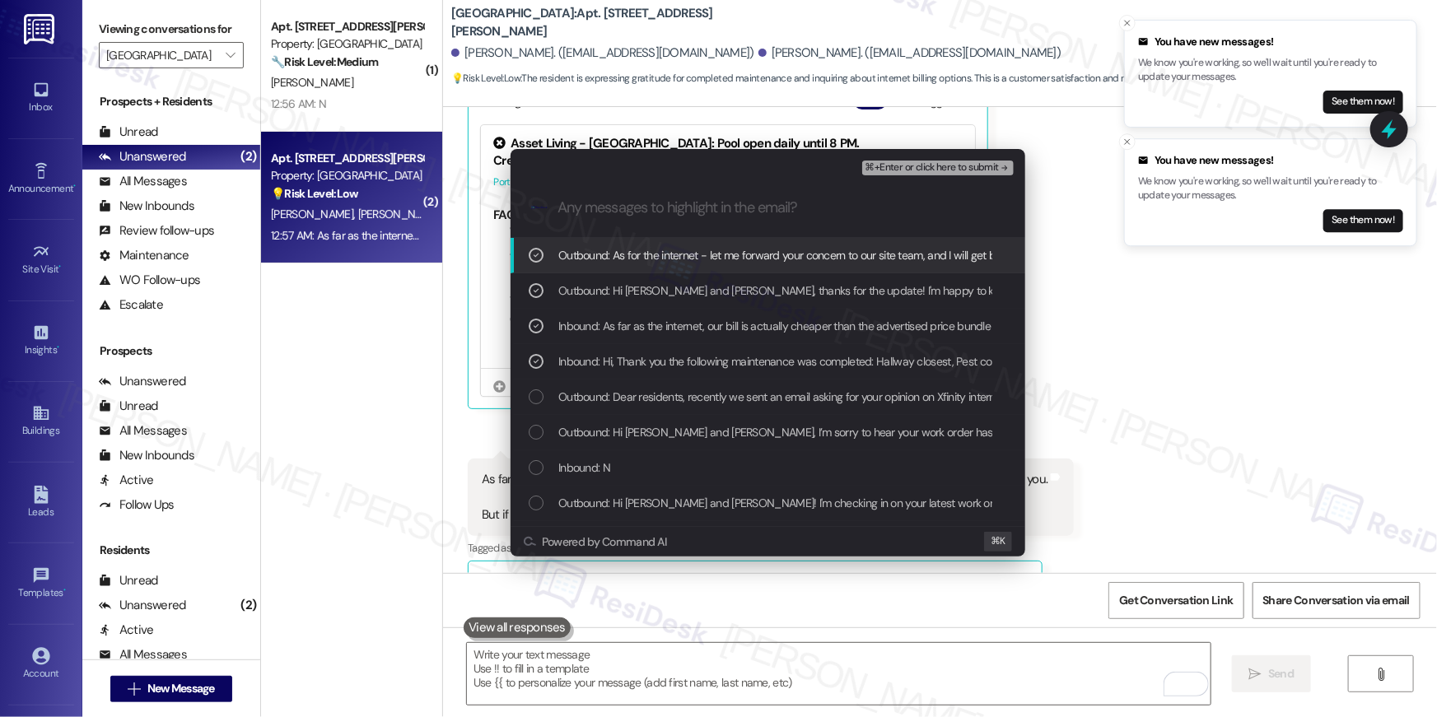
click at [946, 165] on span "⌘+Enter or click here to submit" at bounding box center [931, 168] width 133 height 12
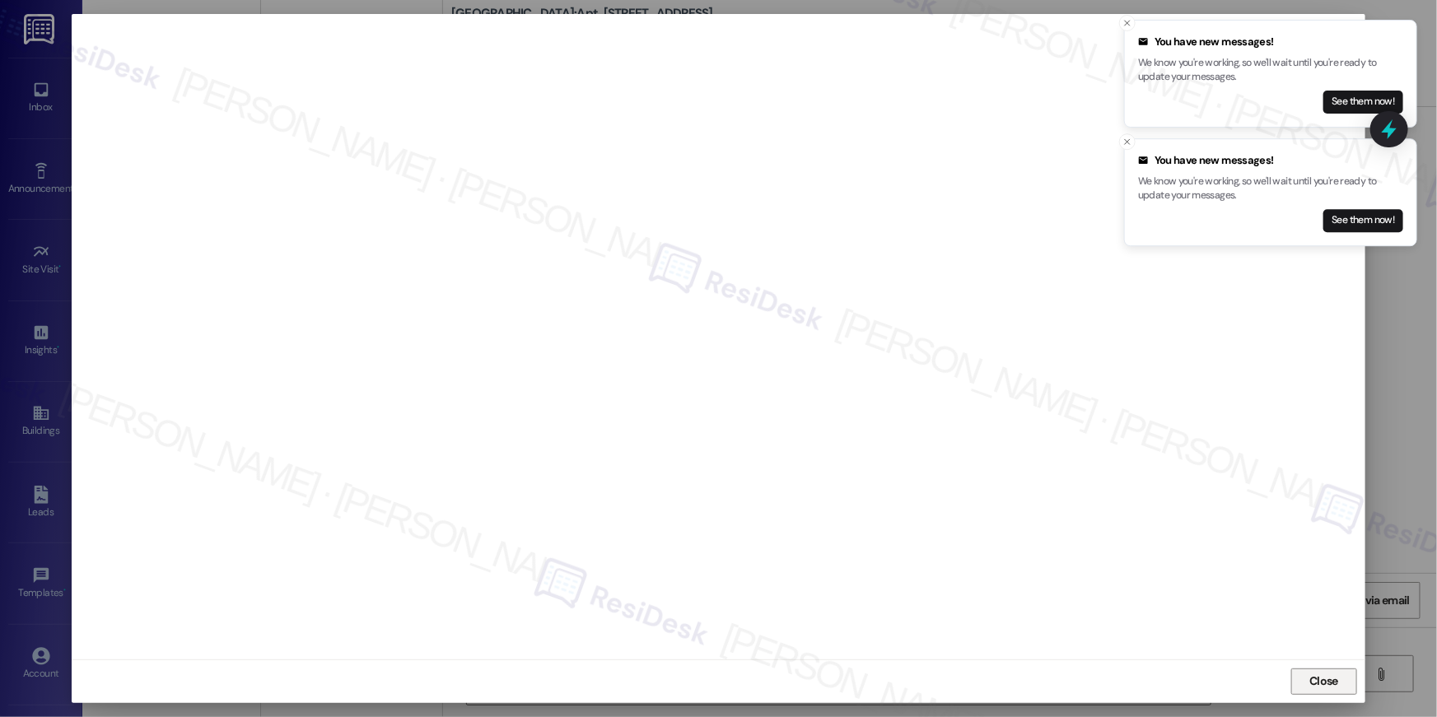
click at [1327, 688] on span "Close" at bounding box center [1323, 681] width 29 height 17
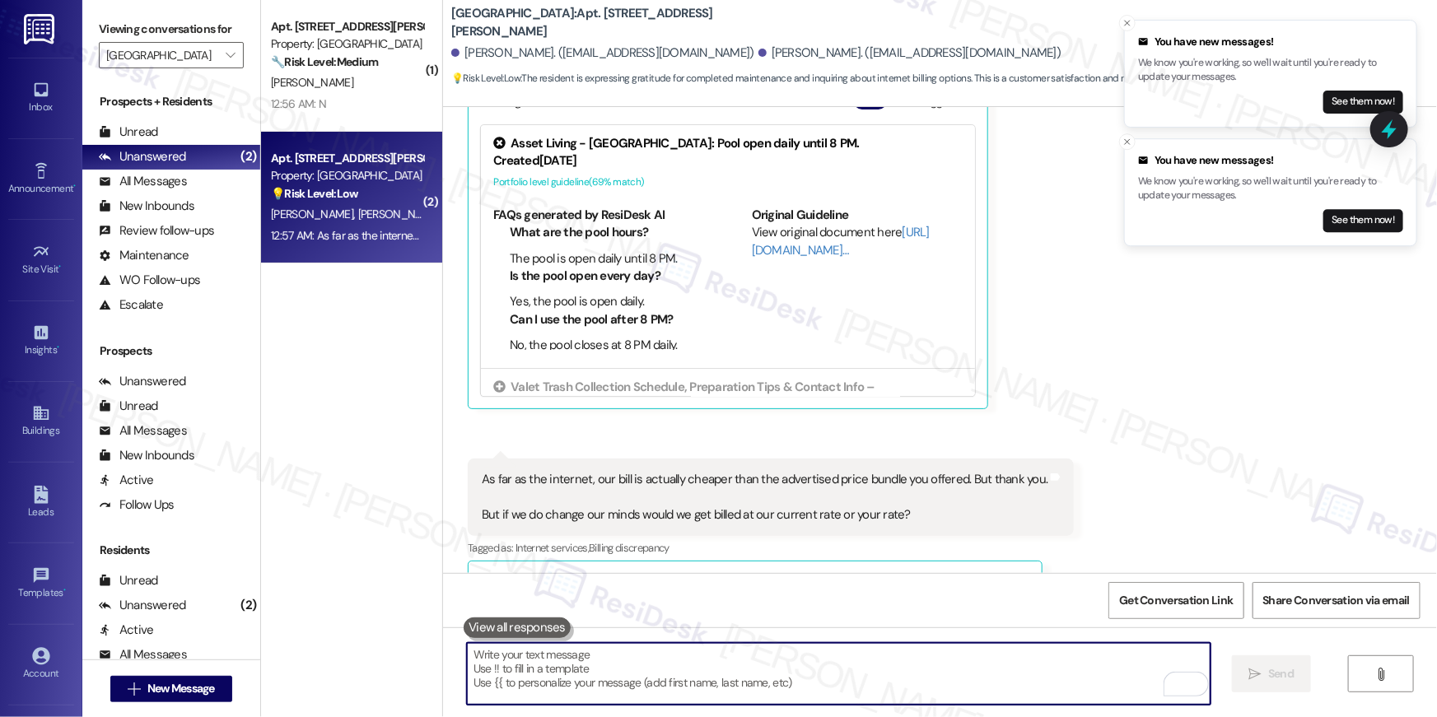
click at [1025, 674] on textarea "To enrich screen reader interactions, please activate Accessibility in Grammarl…" at bounding box center [839, 674] width 744 height 62
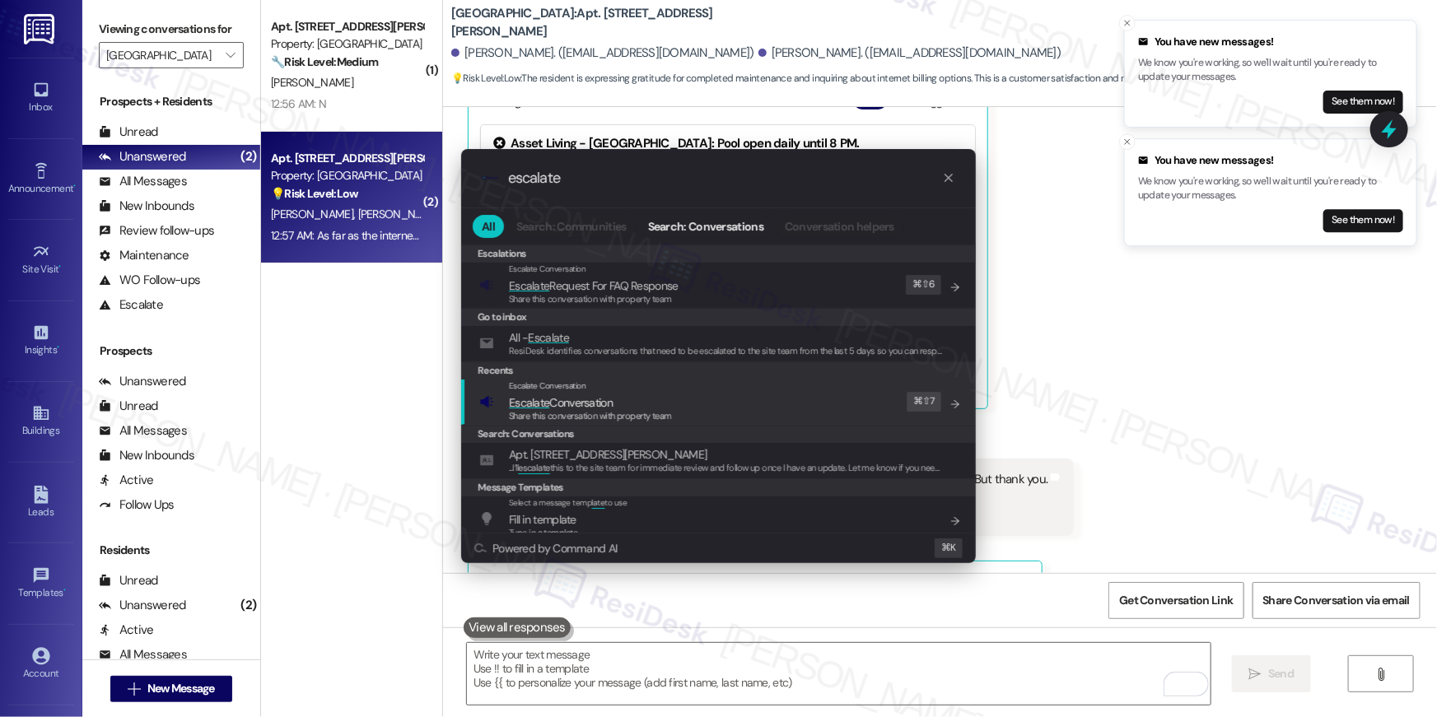
type input "escalate"
click at [763, 395] on div "Escalate Conversation Escalate Conversation Share this conversation with proper…" at bounding box center [720, 402] width 482 height 44
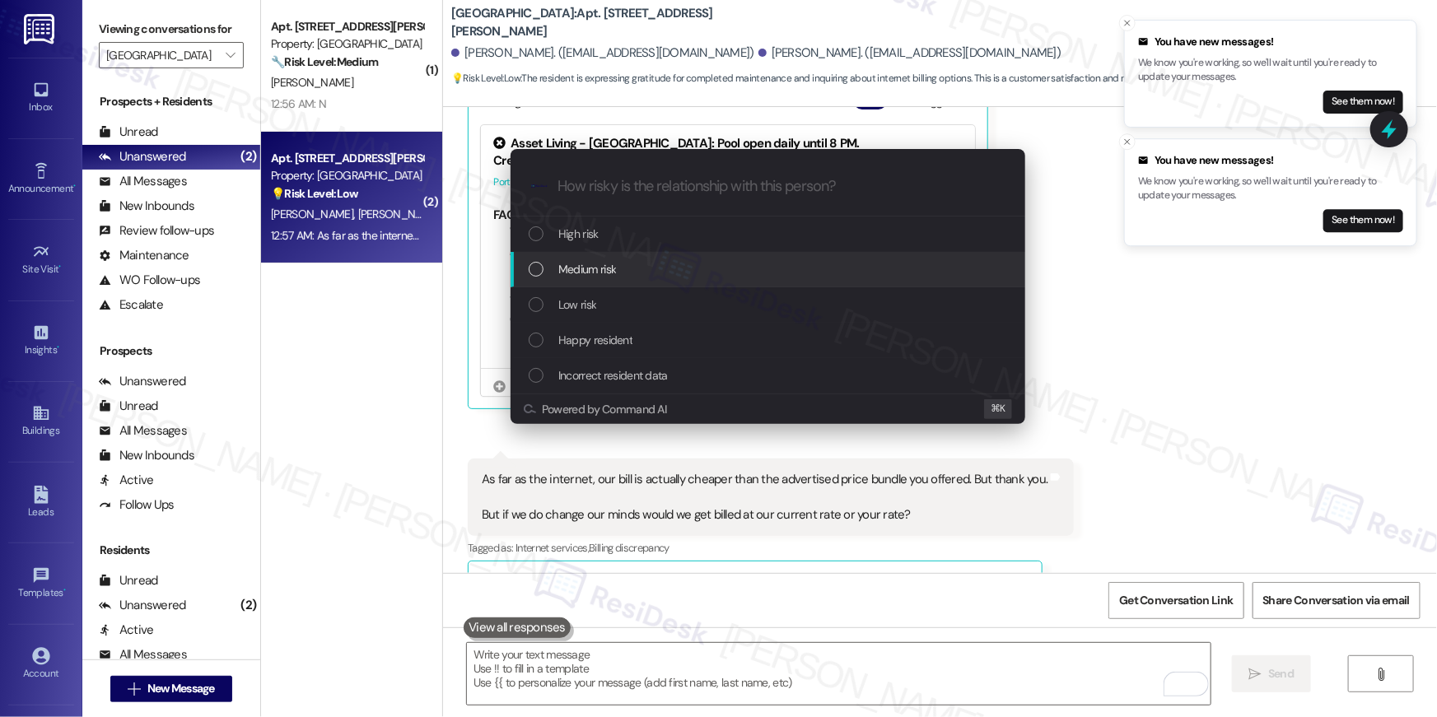
click at [672, 277] on div "Medium risk" at bounding box center [770, 269] width 482 height 18
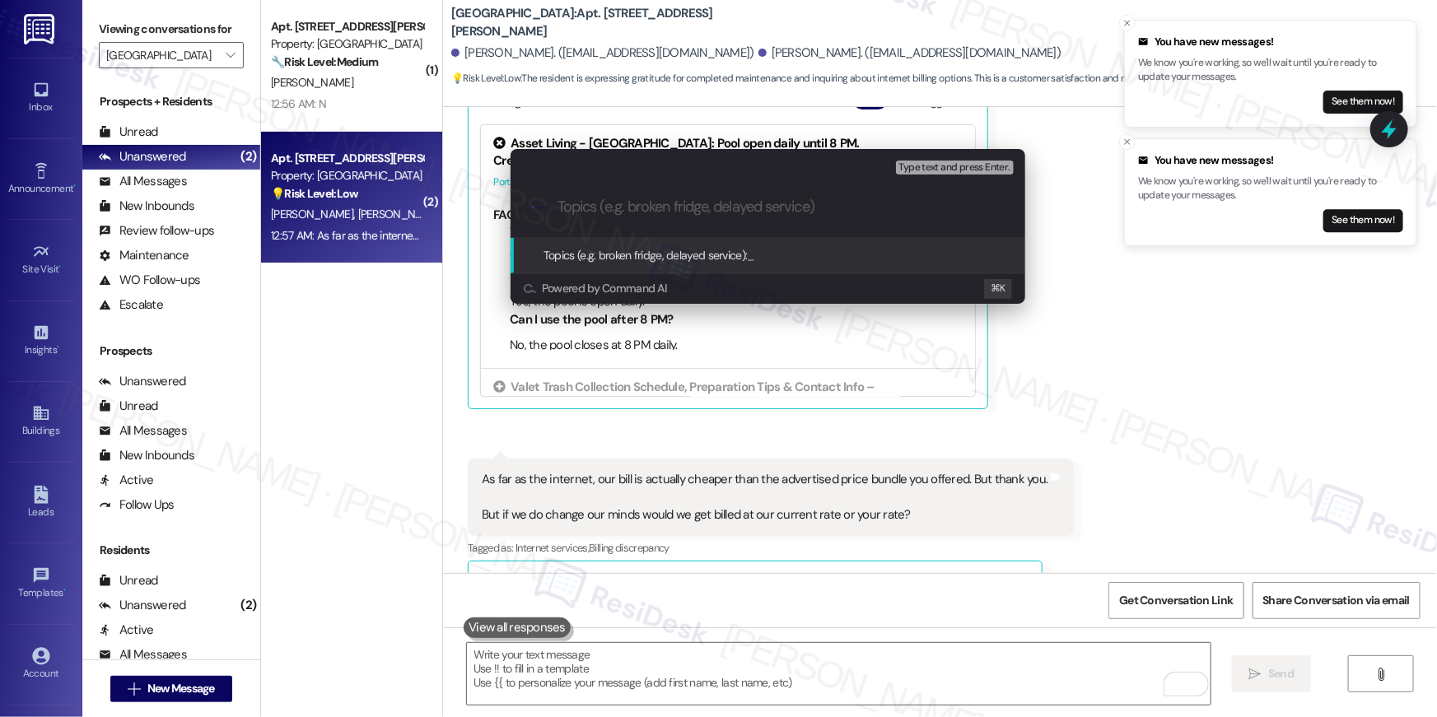
paste input "Internet rate inquiry"
type input "Internet rate inquiry"
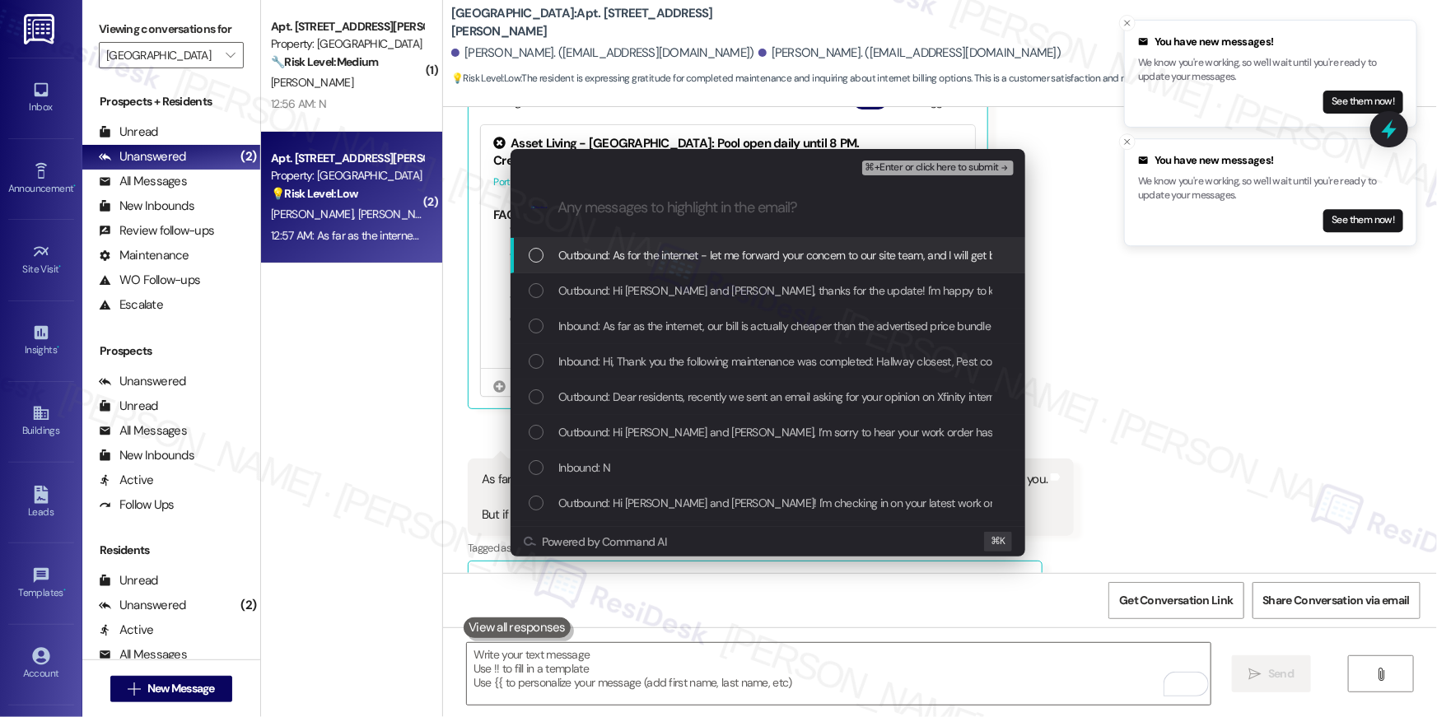
click at [540, 259] on div "List of options" at bounding box center [536, 255] width 15 height 15
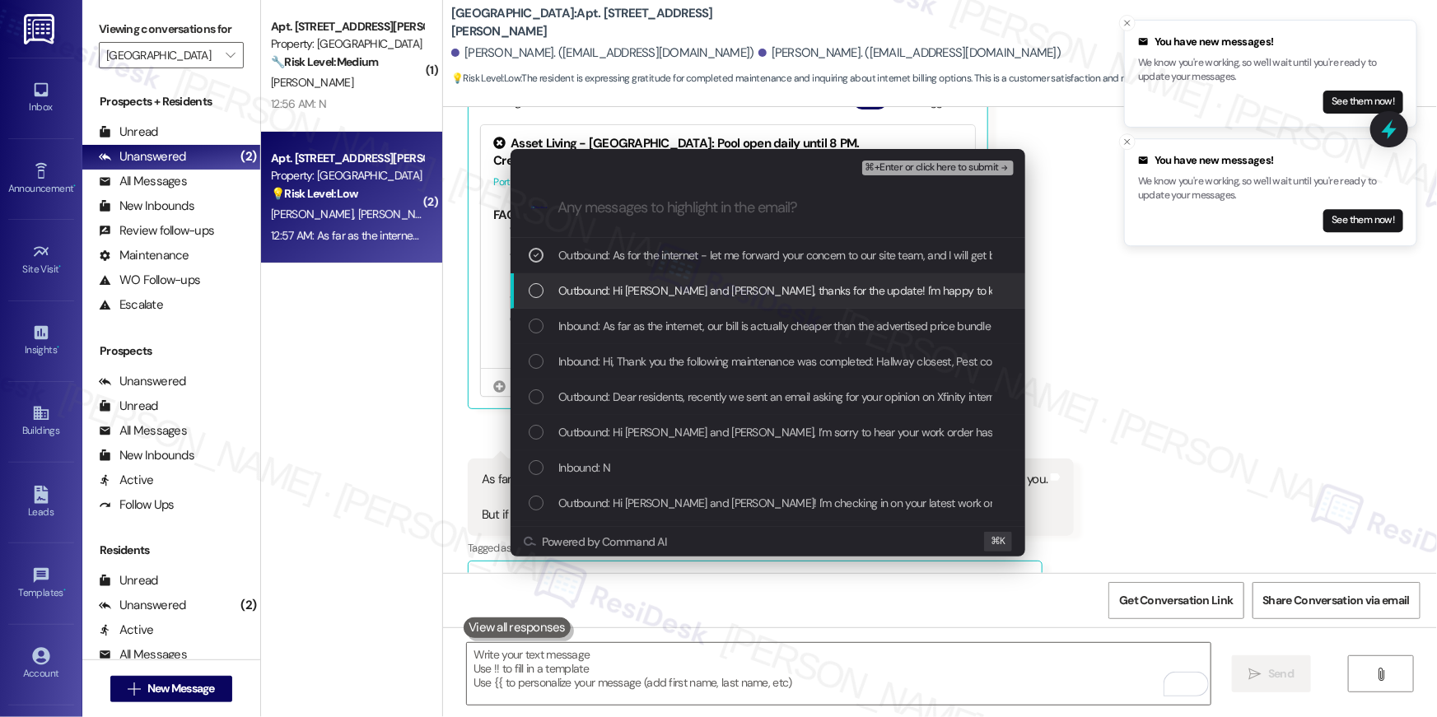
click at [541, 295] on div "List of options" at bounding box center [536, 290] width 15 height 15
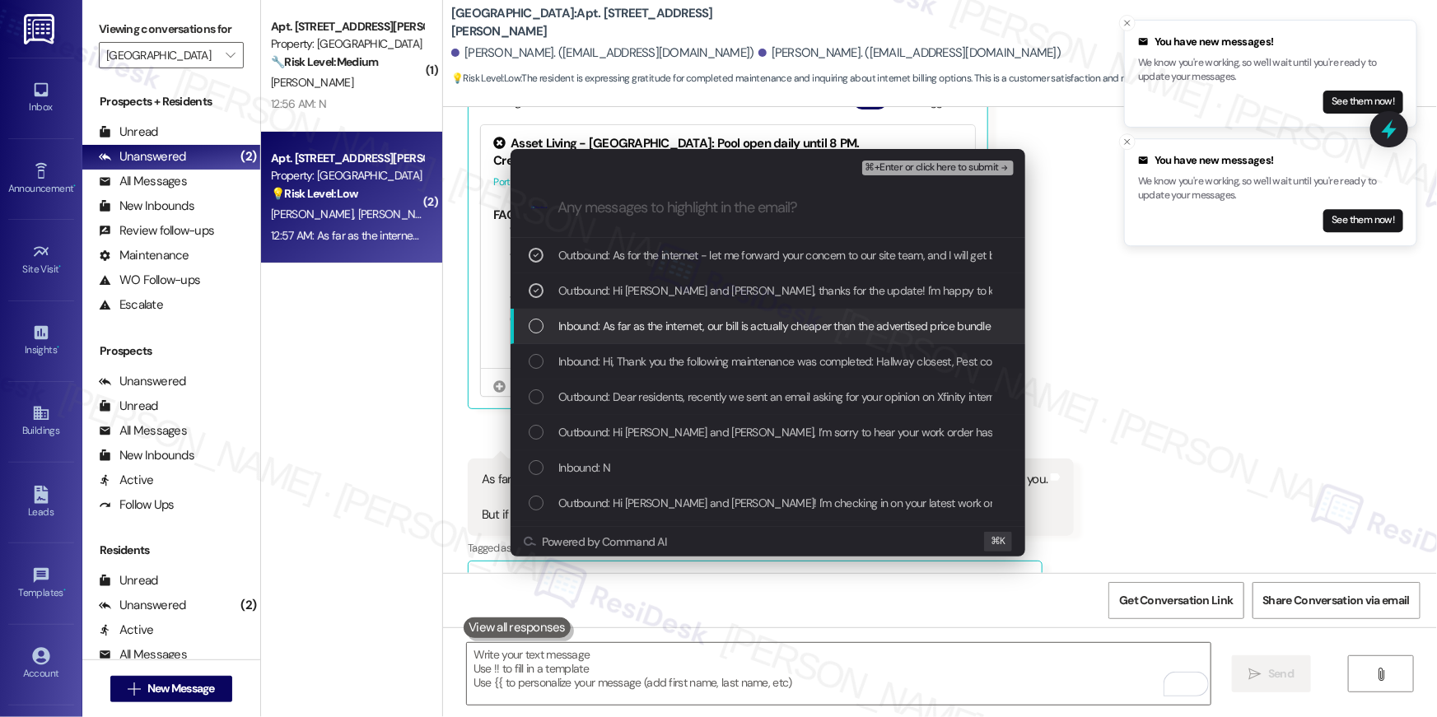
click at [543, 327] on div "List of options" at bounding box center [536, 326] width 15 height 15
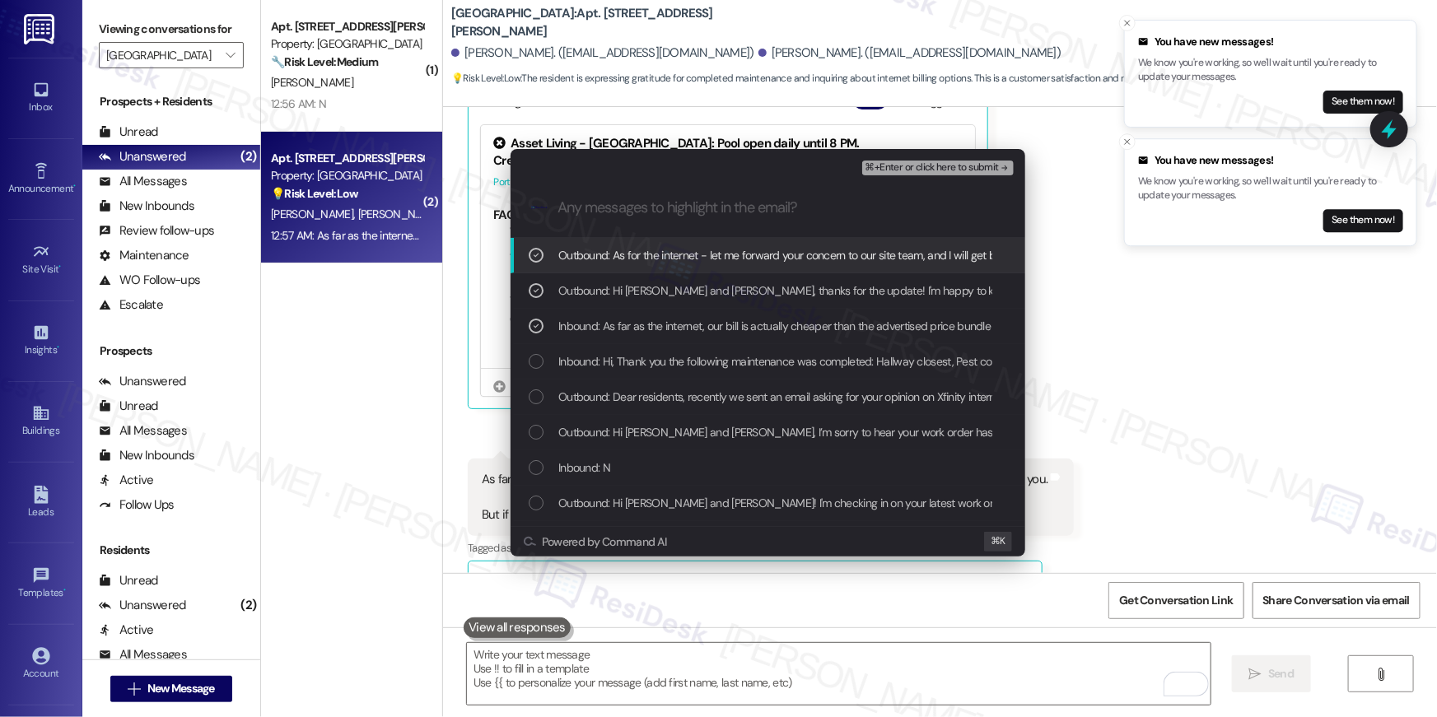
click at [966, 166] on span "⌘+Enter or click here to submit" at bounding box center [931, 168] width 133 height 12
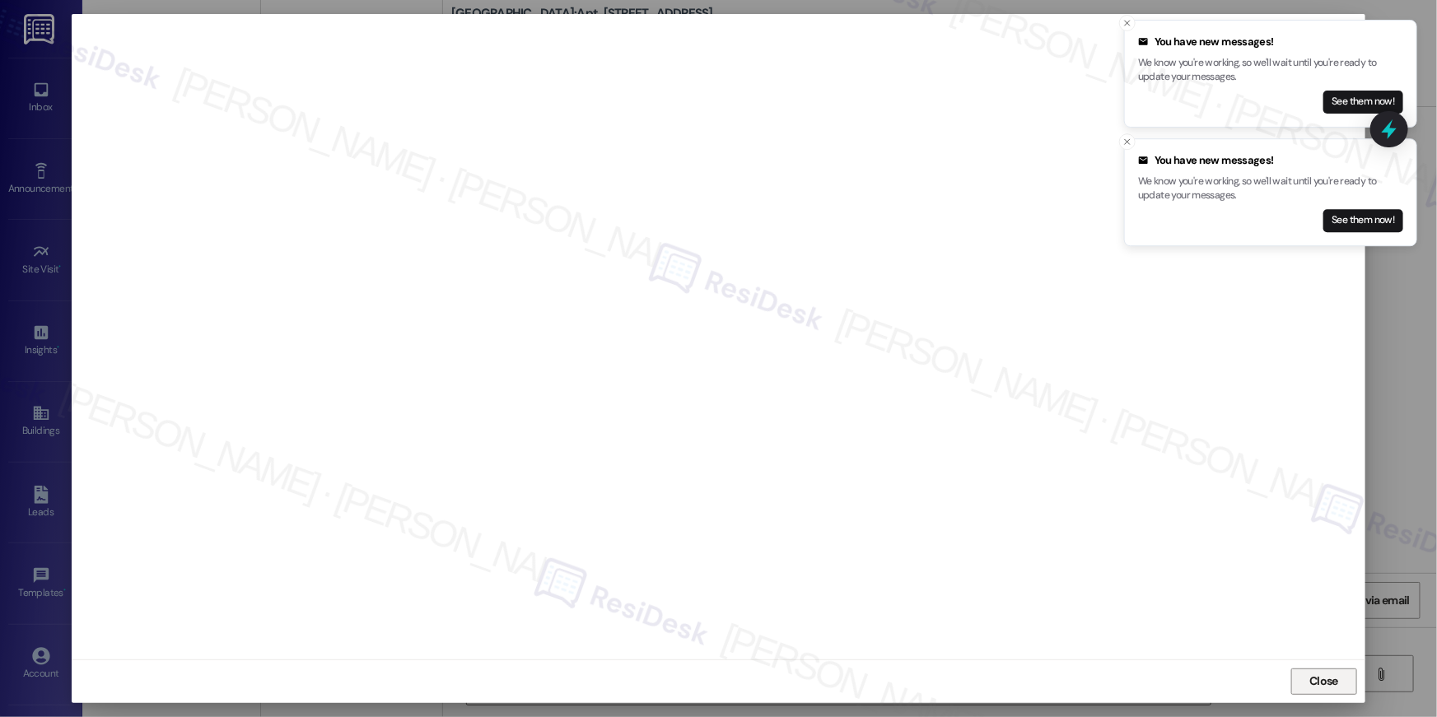
click at [1337, 680] on span "Close" at bounding box center [1323, 681] width 29 height 17
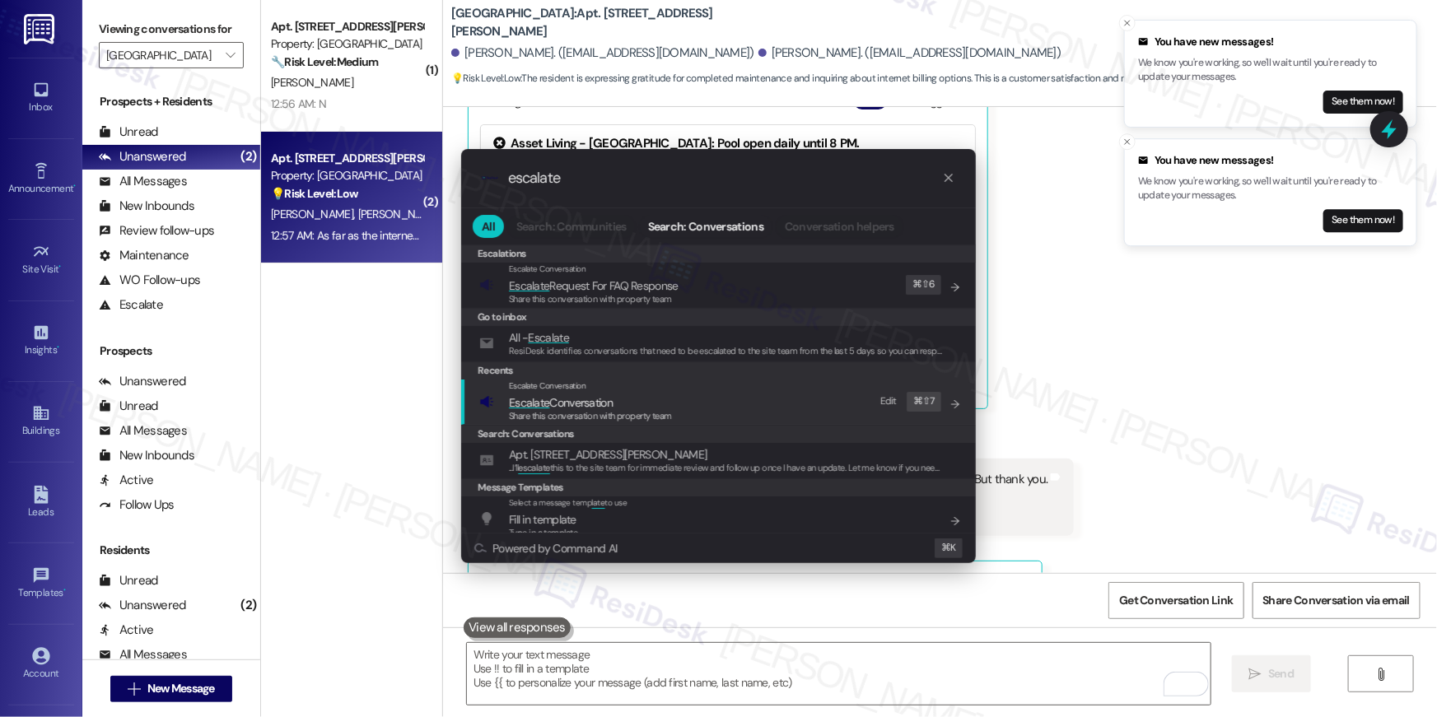
type input "escalate"
click at [731, 394] on div "Escalate Conversation Escalate Conversation Share this conversation with proper…" at bounding box center [720, 402] width 482 height 44
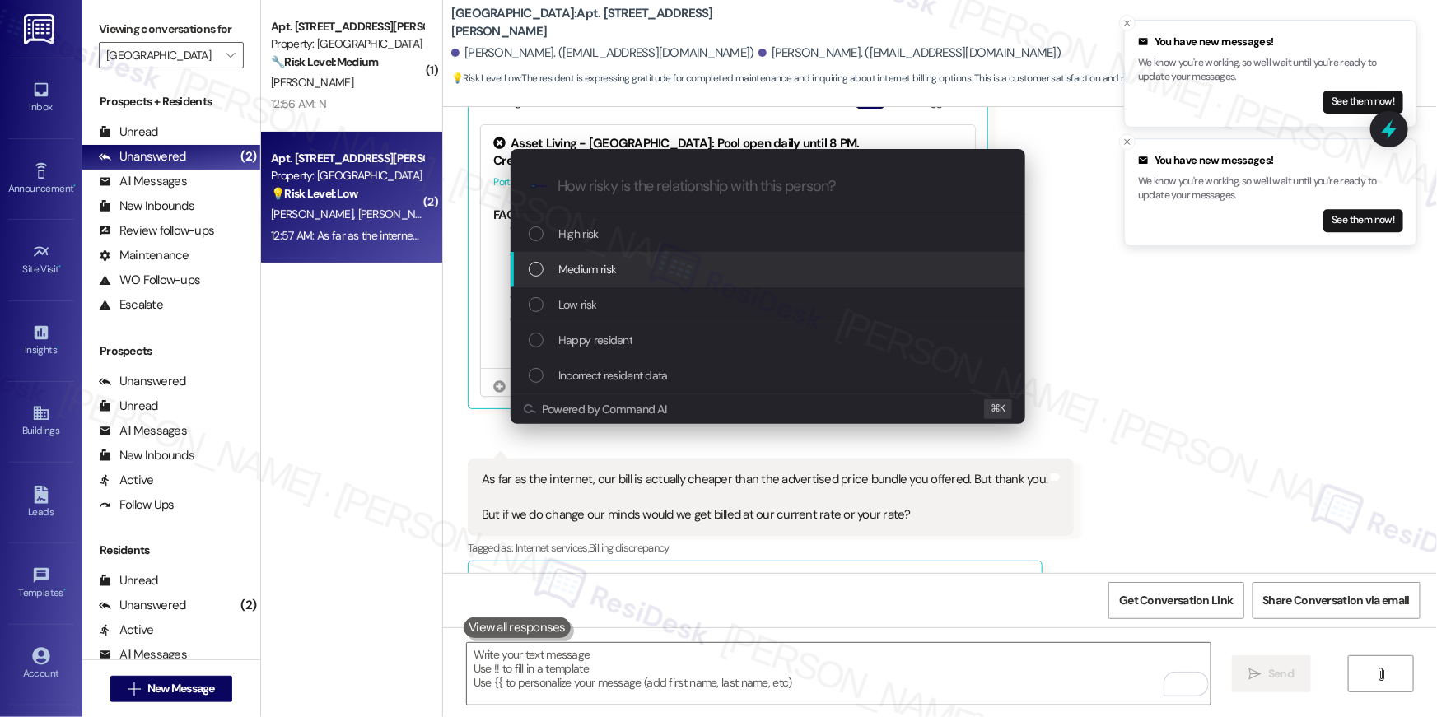
click at [635, 264] on div "Medium risk" at bounding box center [770, 269] width 482 height 18
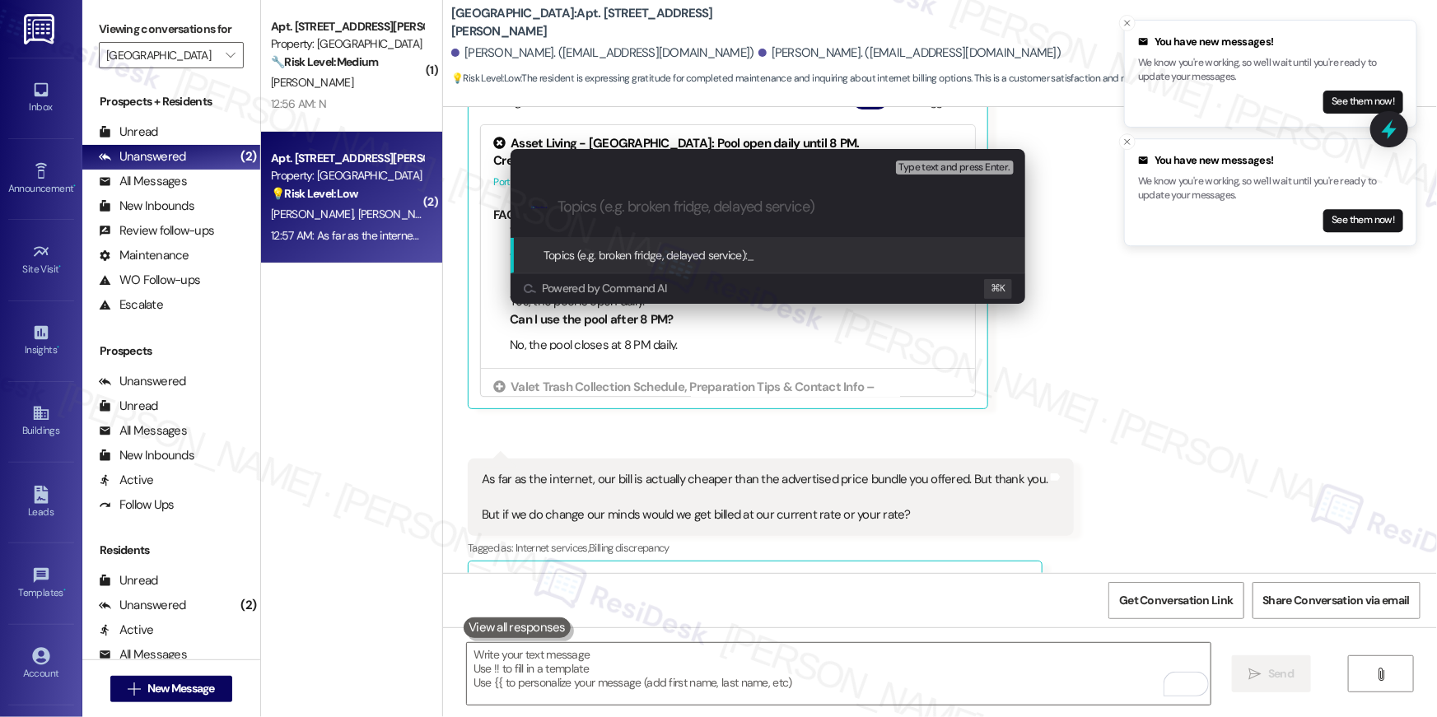
paste input "Internet rate inquiry"
type input "Internet rate inquiry"
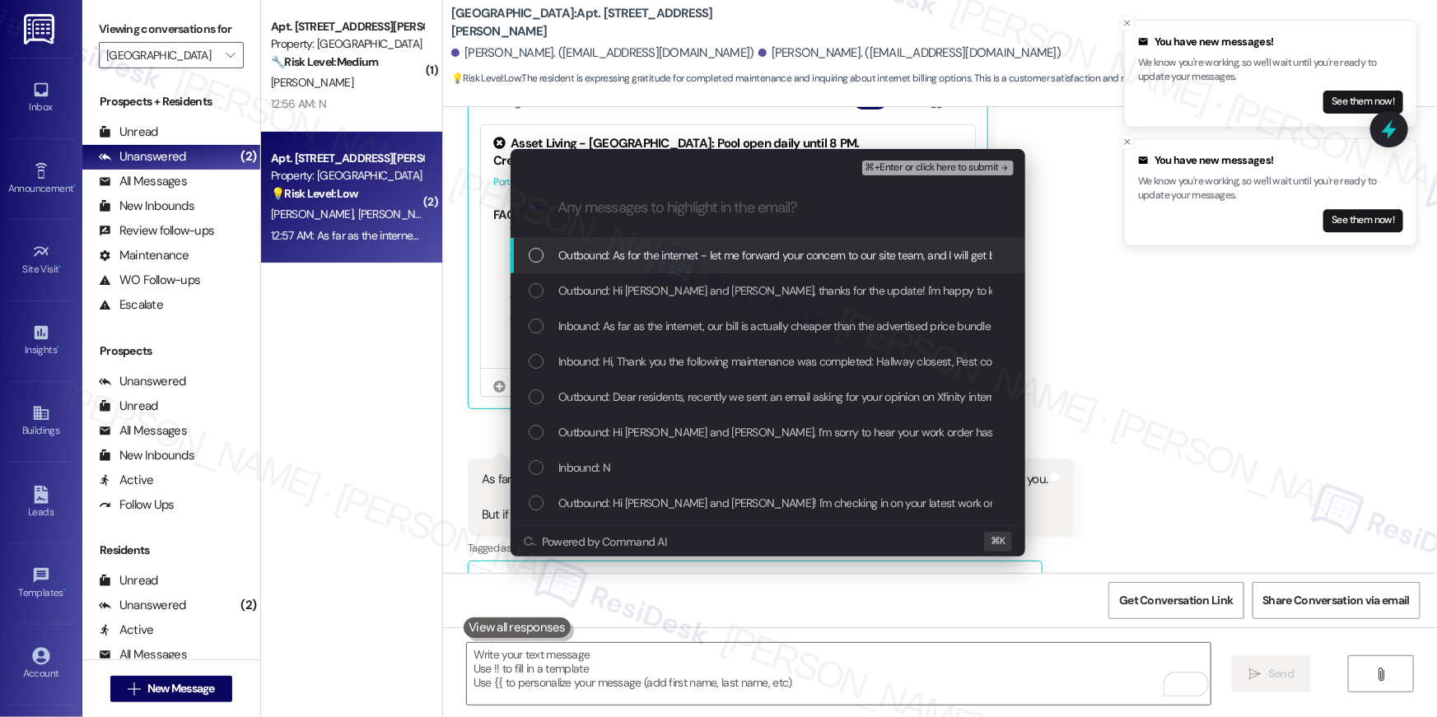
click at [537, 265] on div "Outbound: As for the internet - let me forward your concern to our site team, a…" at bounding box center [768, 255] width 515 height 35
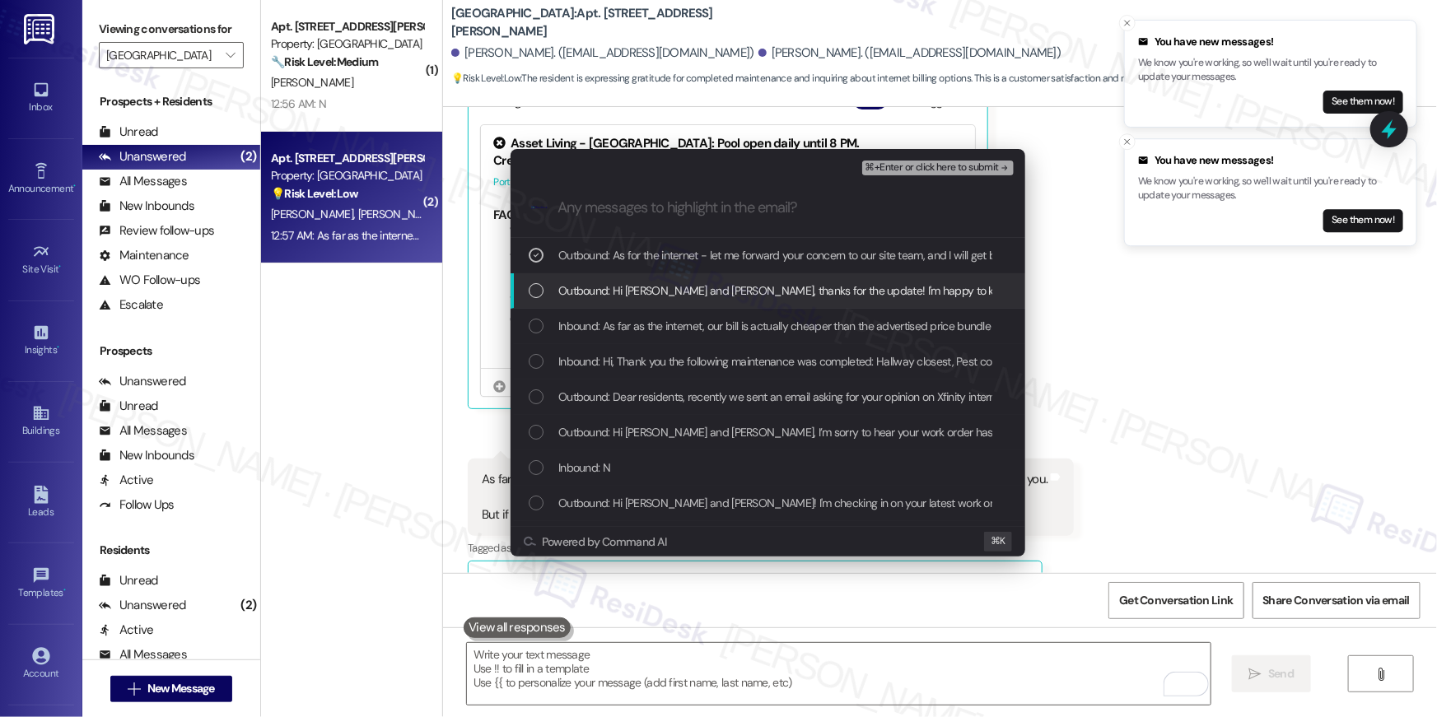
click at [538, 295] on div "List of options" at bounding box center [536, 290] width 15 height 15
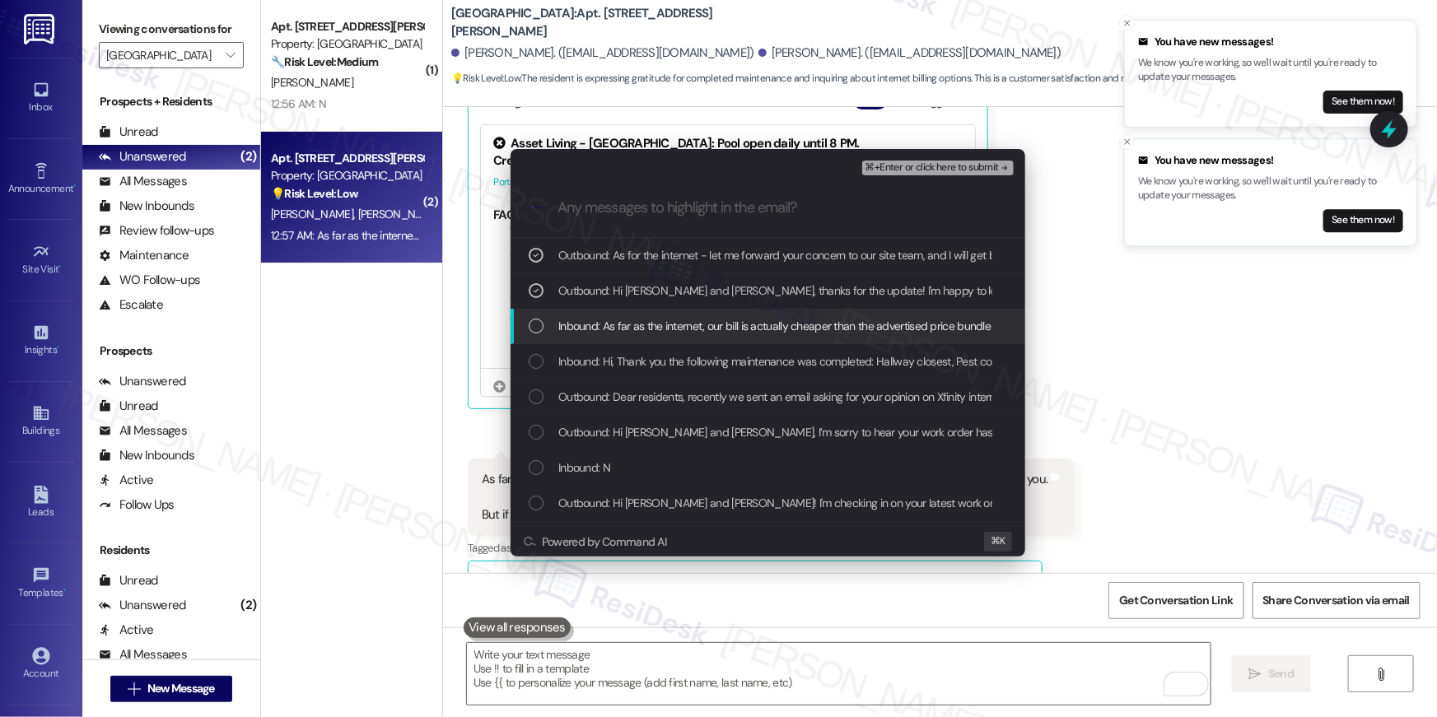
click at [541, 324] on div "List of options" at bounding box center [536, 326] width 15 height 15
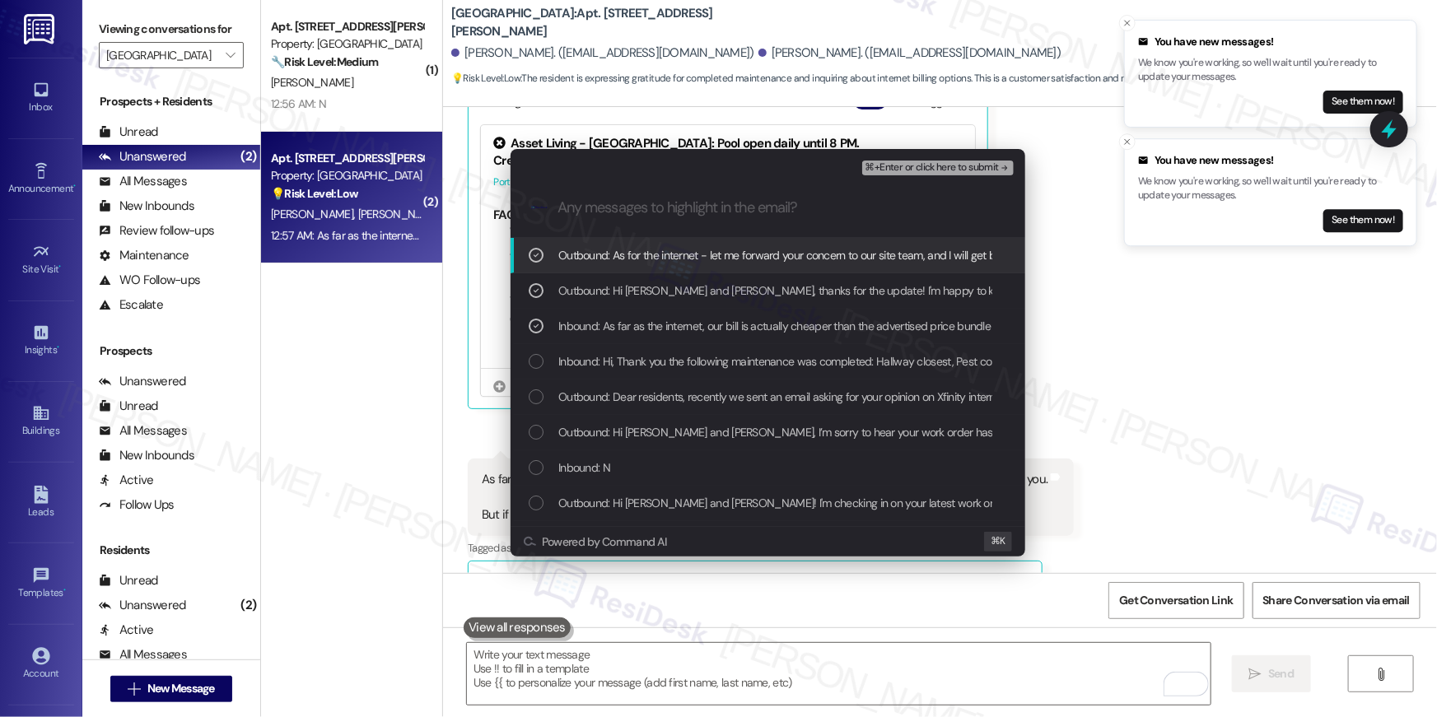
click at [931, 175] on div "⌘+Enter or click here to submit" at bounding box center [939, 167] width 155 height 21
click at [931, 173] on span "⌘+Enter or click here to submit" at bounding box center [931, 168] width 133 height 12
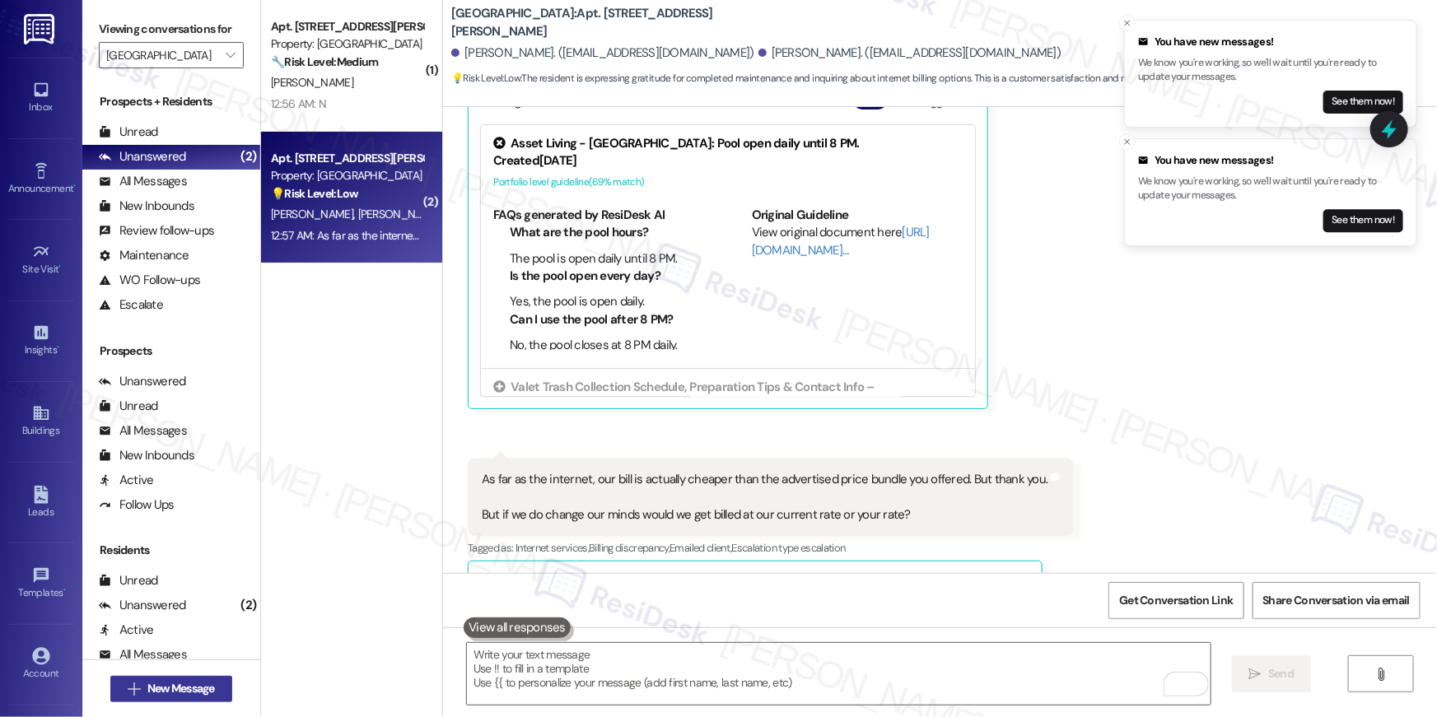
click at [148, 690] on span "New Message" at bounding box center [181, 688] width 68 height 17
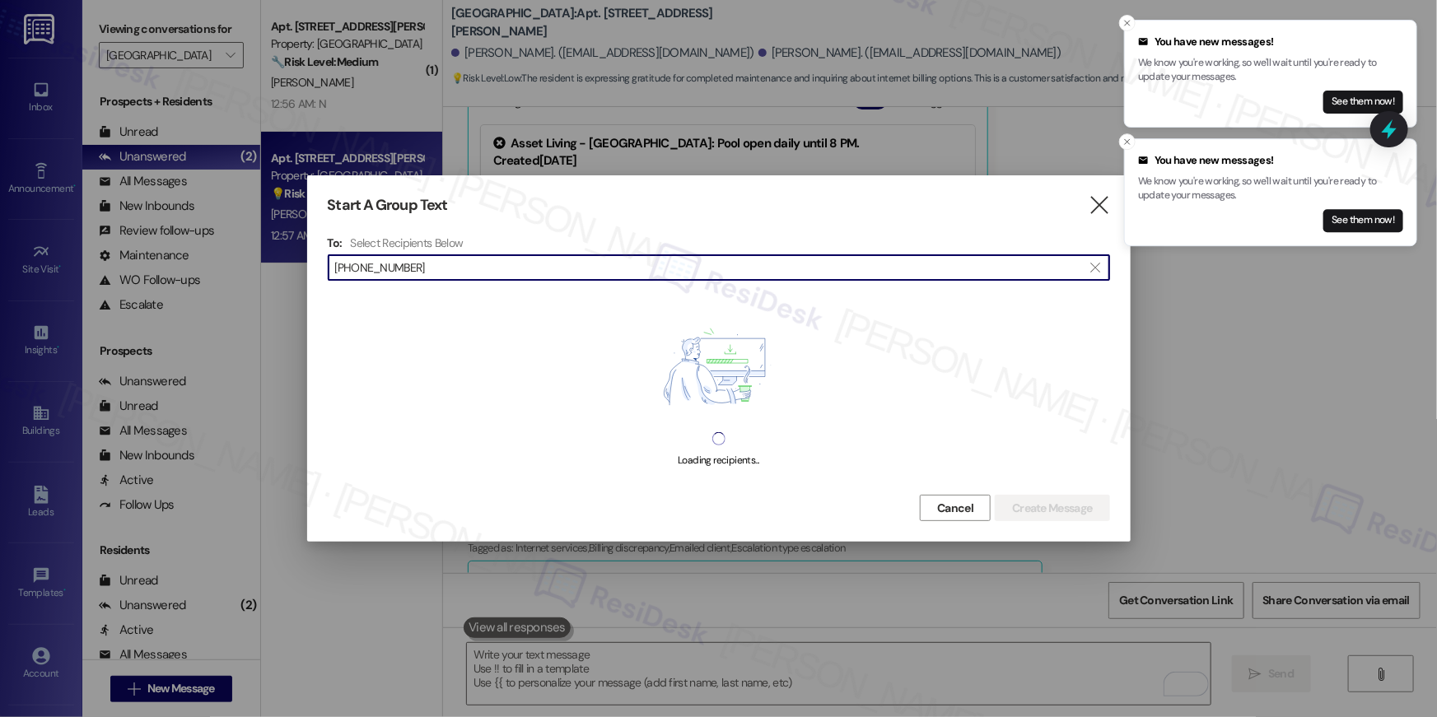
type input "703-909-4185"
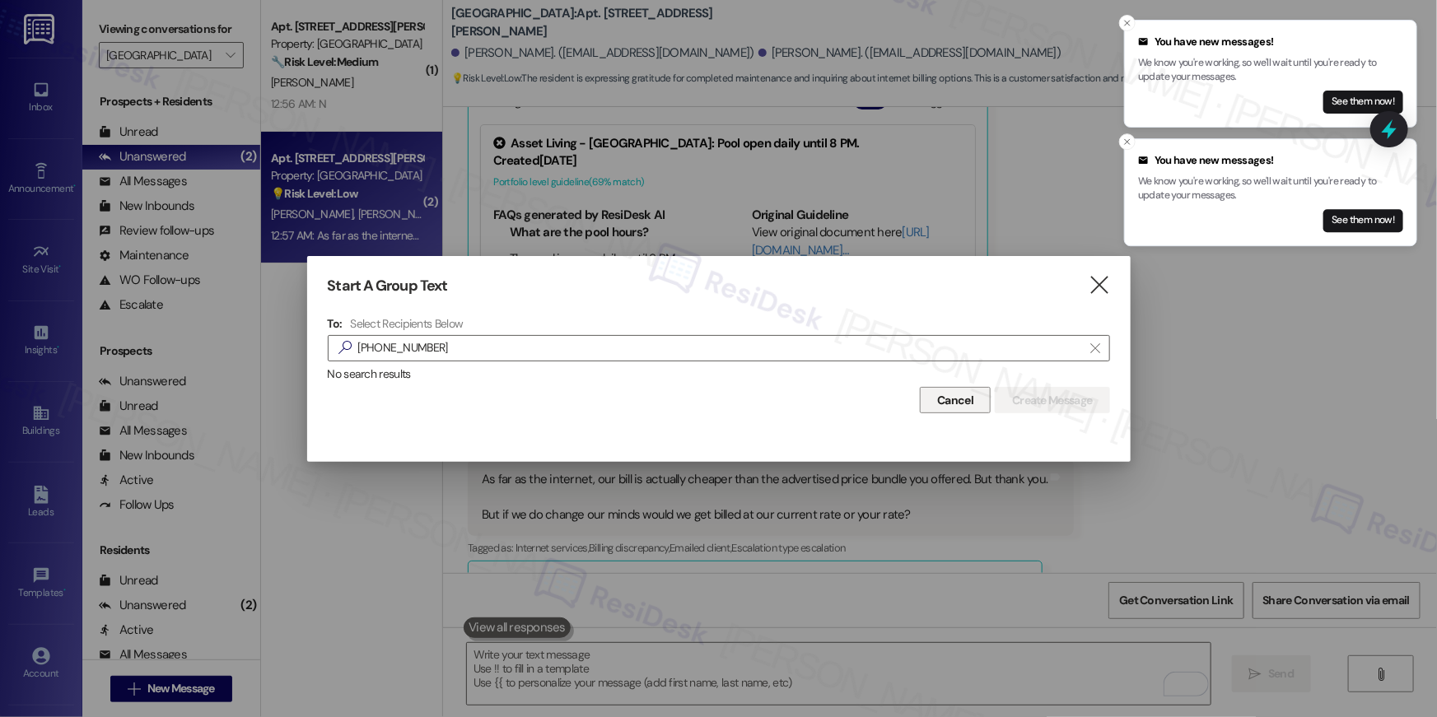
click at [952, 408] on button "Cancel" at bounding box center [955, 400] width 71 height 26
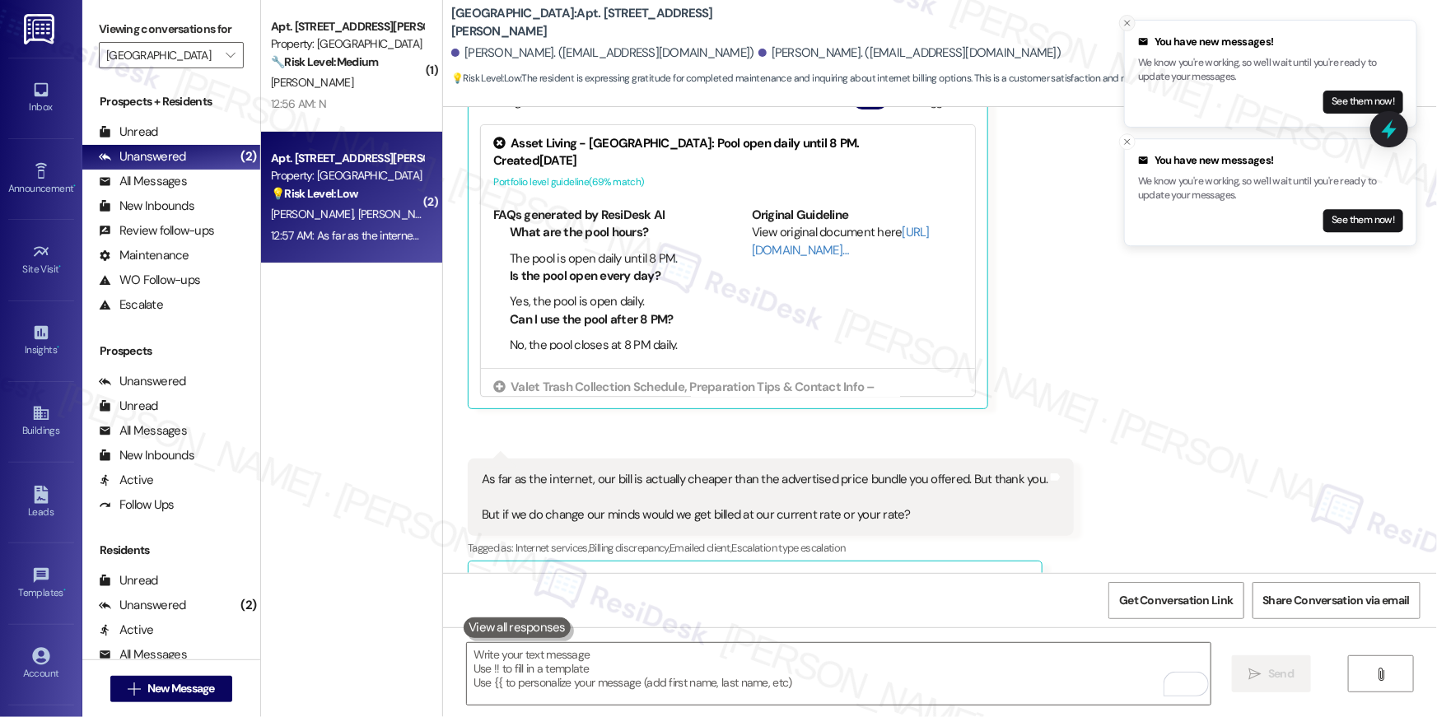
click at [1131, 23] on icon "Close toast" at bounding box center [1127, 23] width 10 height 10
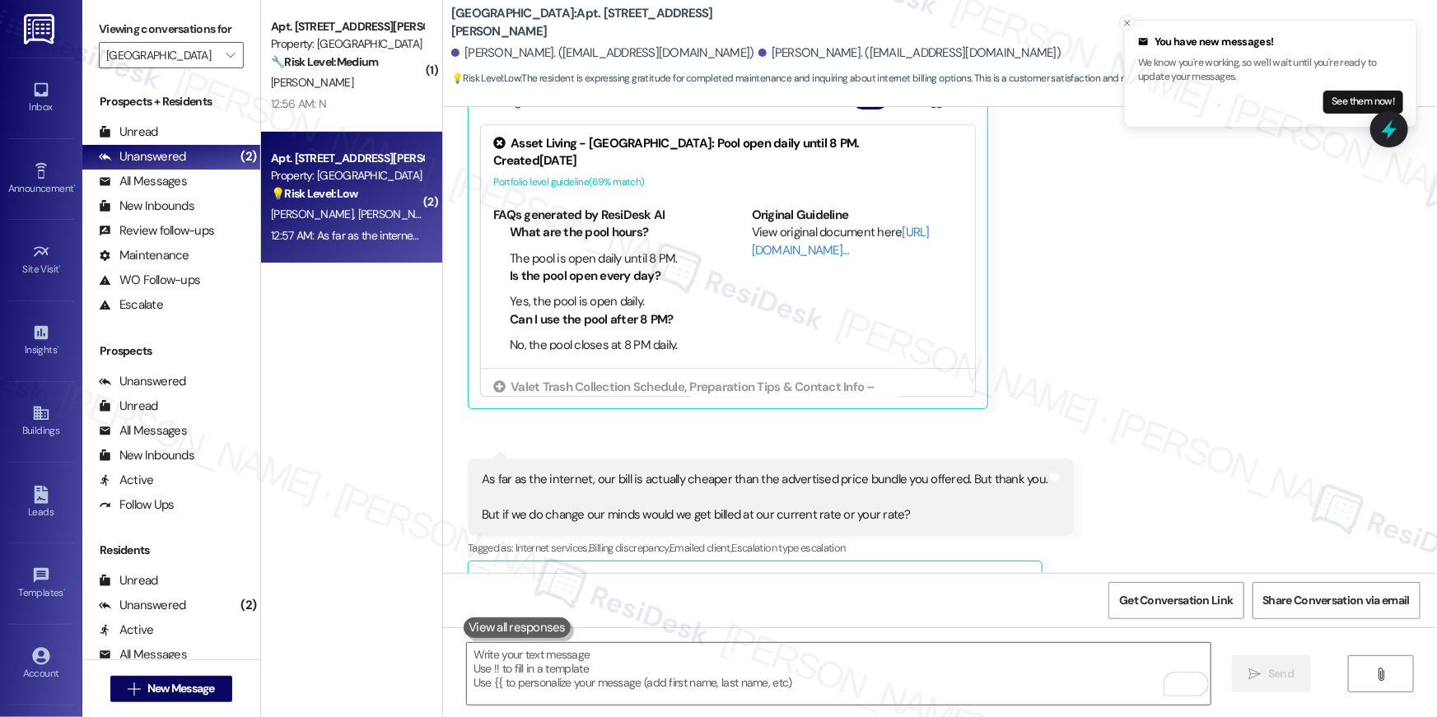
click at [1131, 25] on icon "Close toast" at bounding box center [1127, 23] width 10 height 10
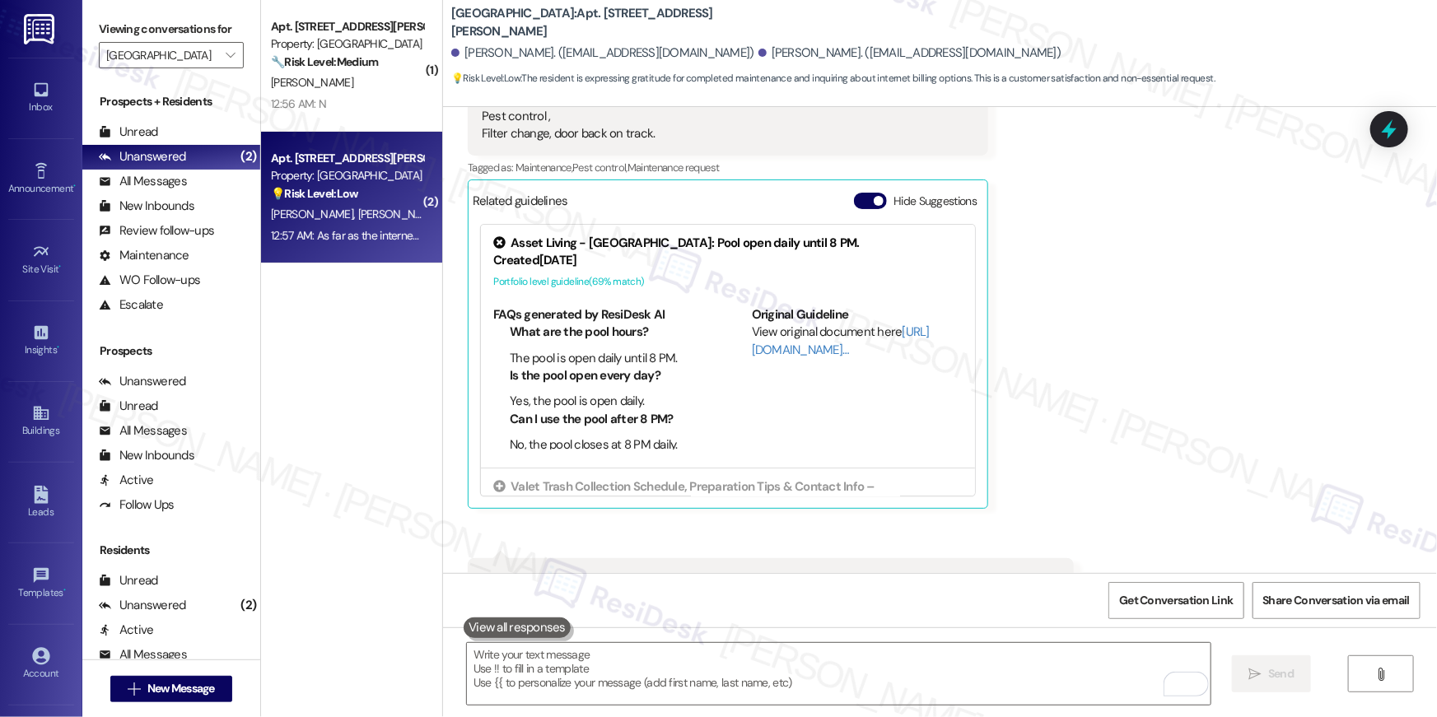
scroll to position [11277, 0]
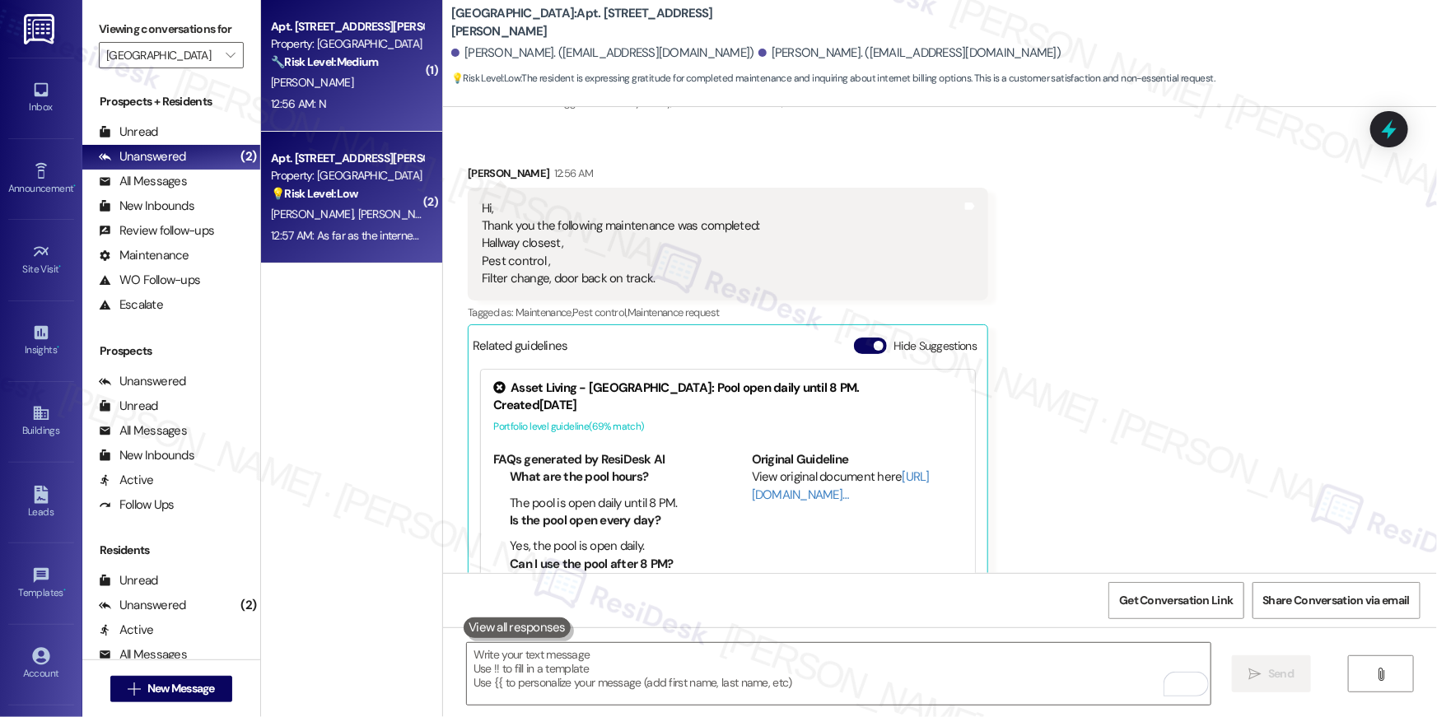
click at [357, 89] on div "P. Pratt" at bounding box center [347, 82] width 156 height 21
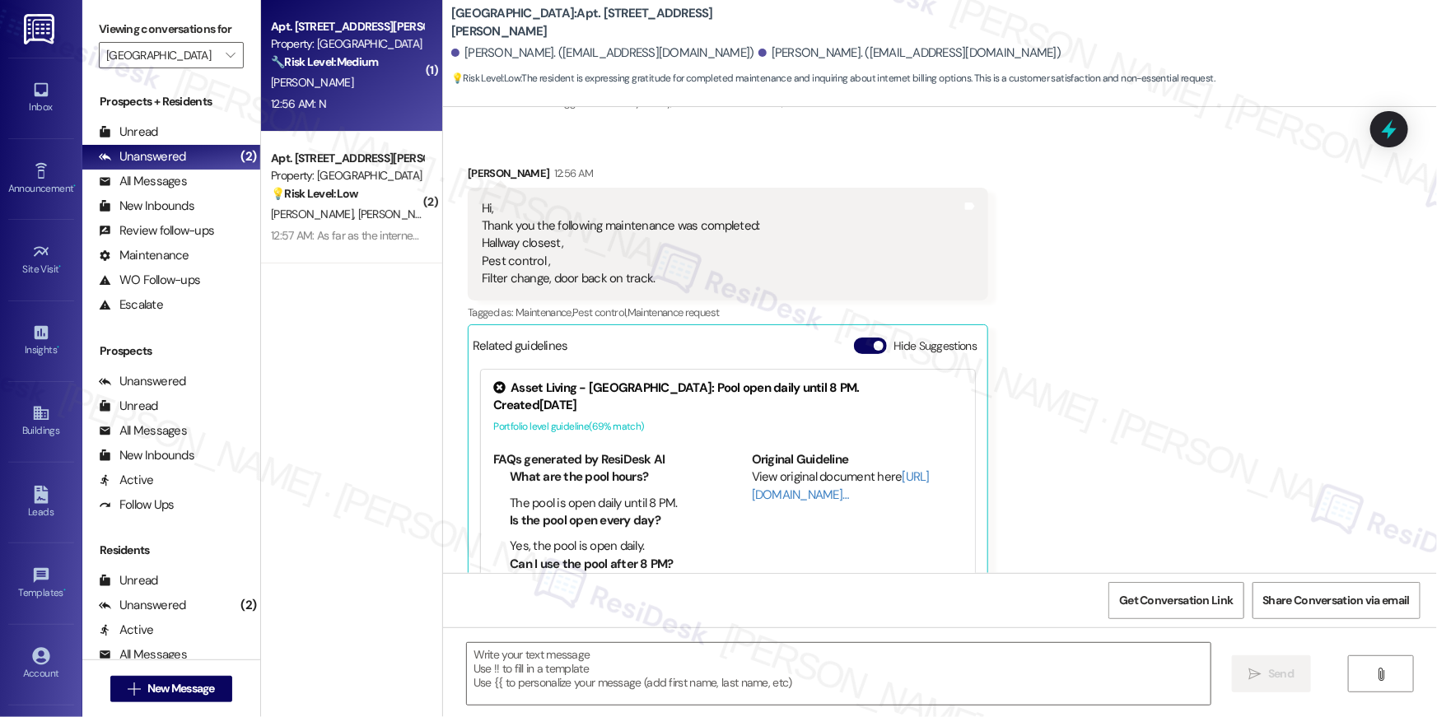
type textarea "Fetching suggested responses. Please feel free to read through the conversation…"
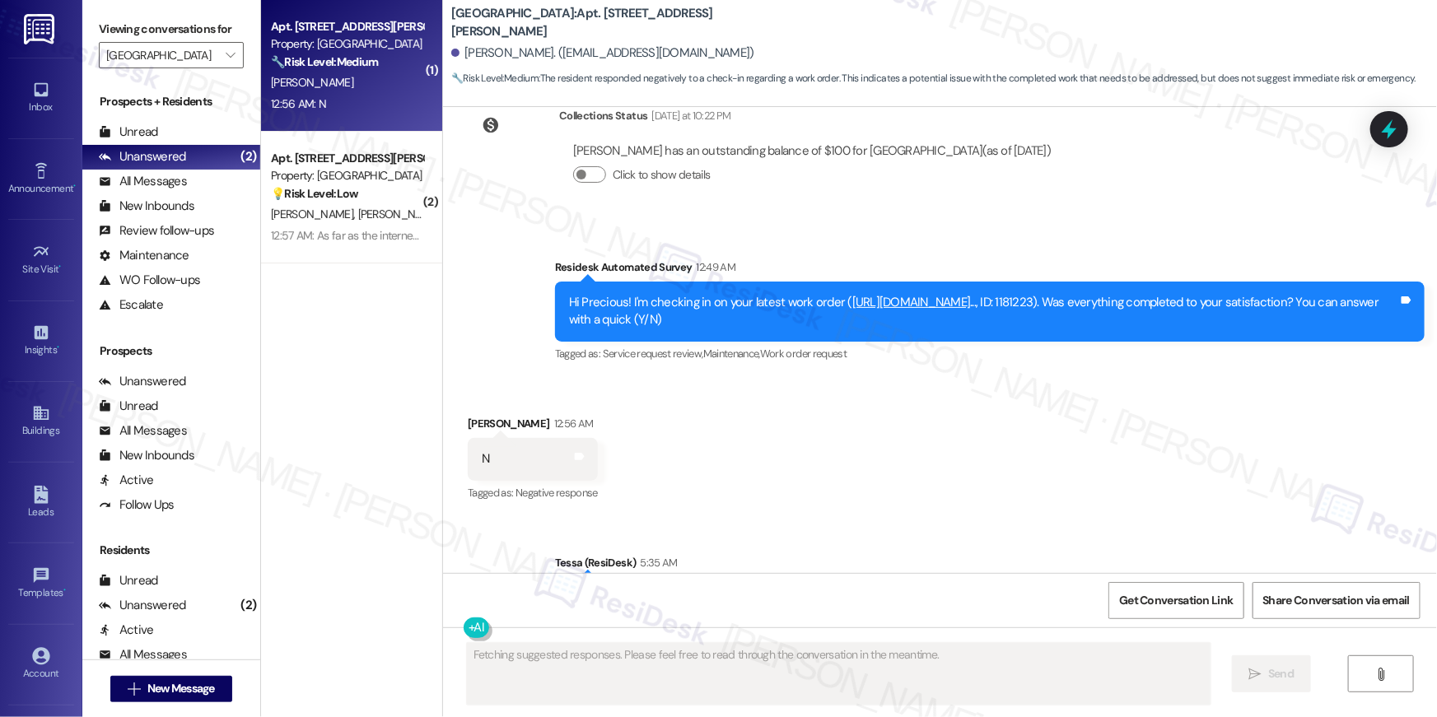
scroll to position [1921, 0]
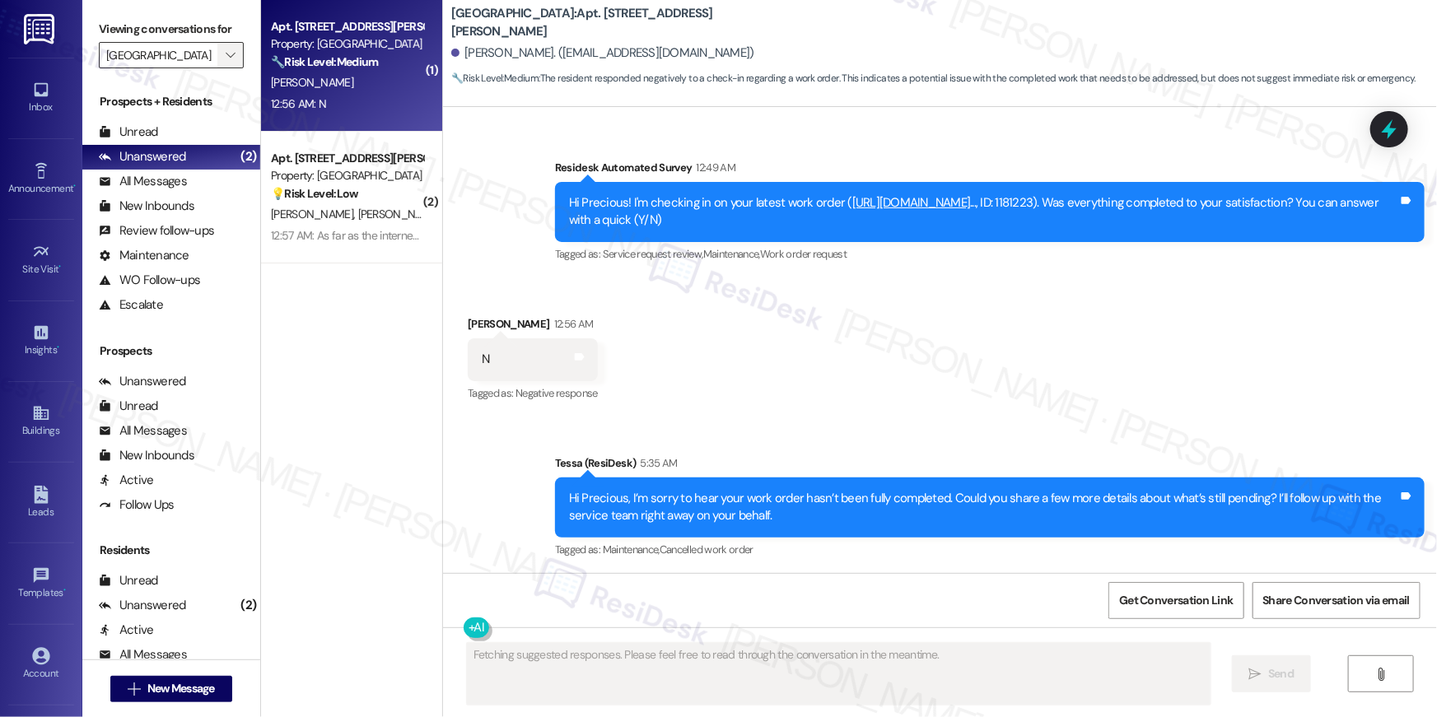
click at [228, 59] on button "" at bounding box center [230, 55] width 26 height 26
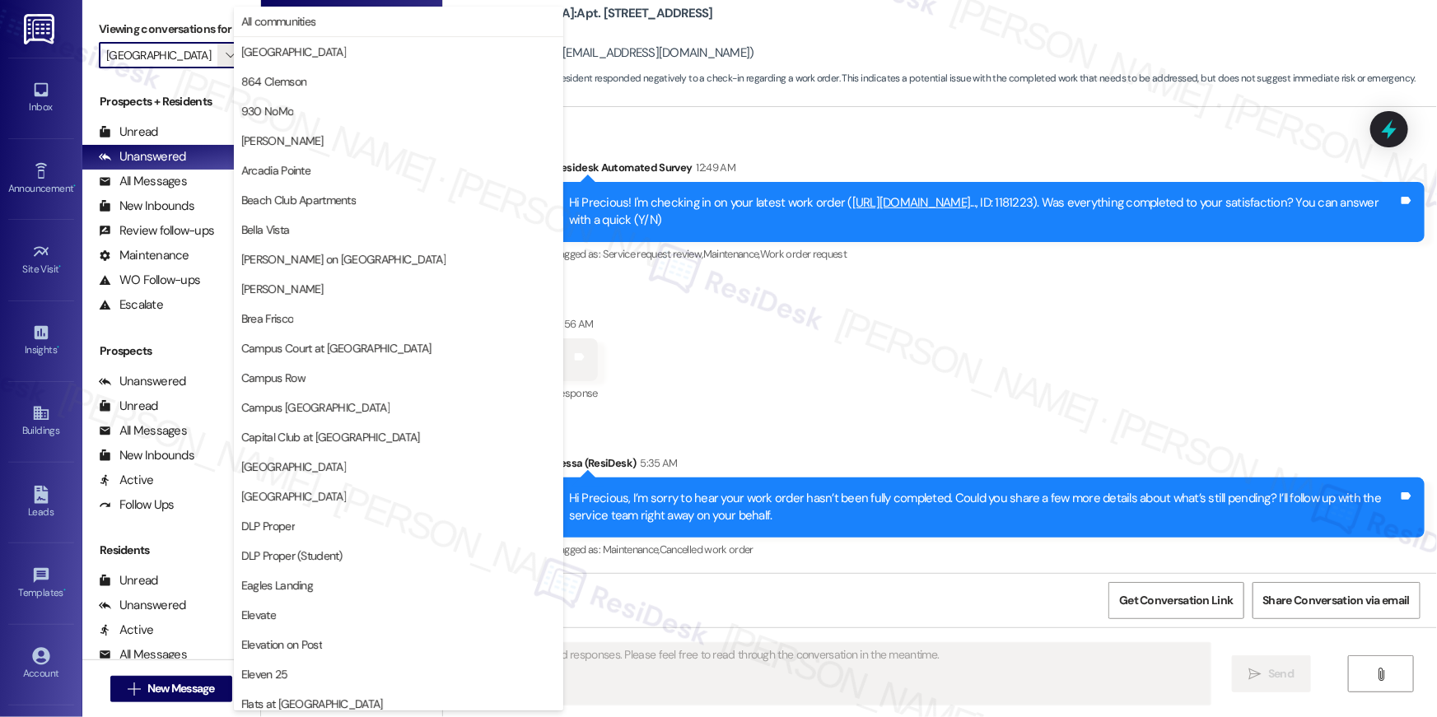
scroll to position [564, 0]
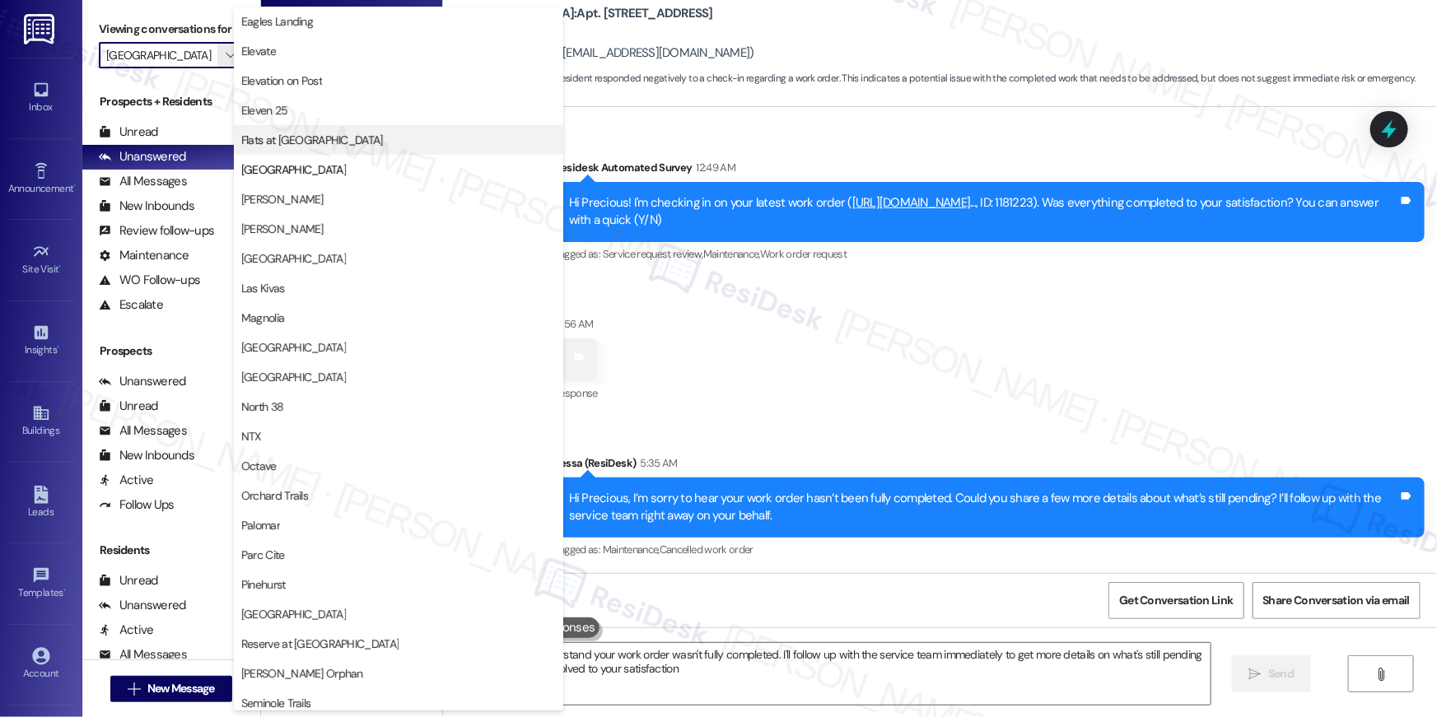
type textarea "Hi Precious, I understand your work order wasn't fully completed. I'll follow u…"
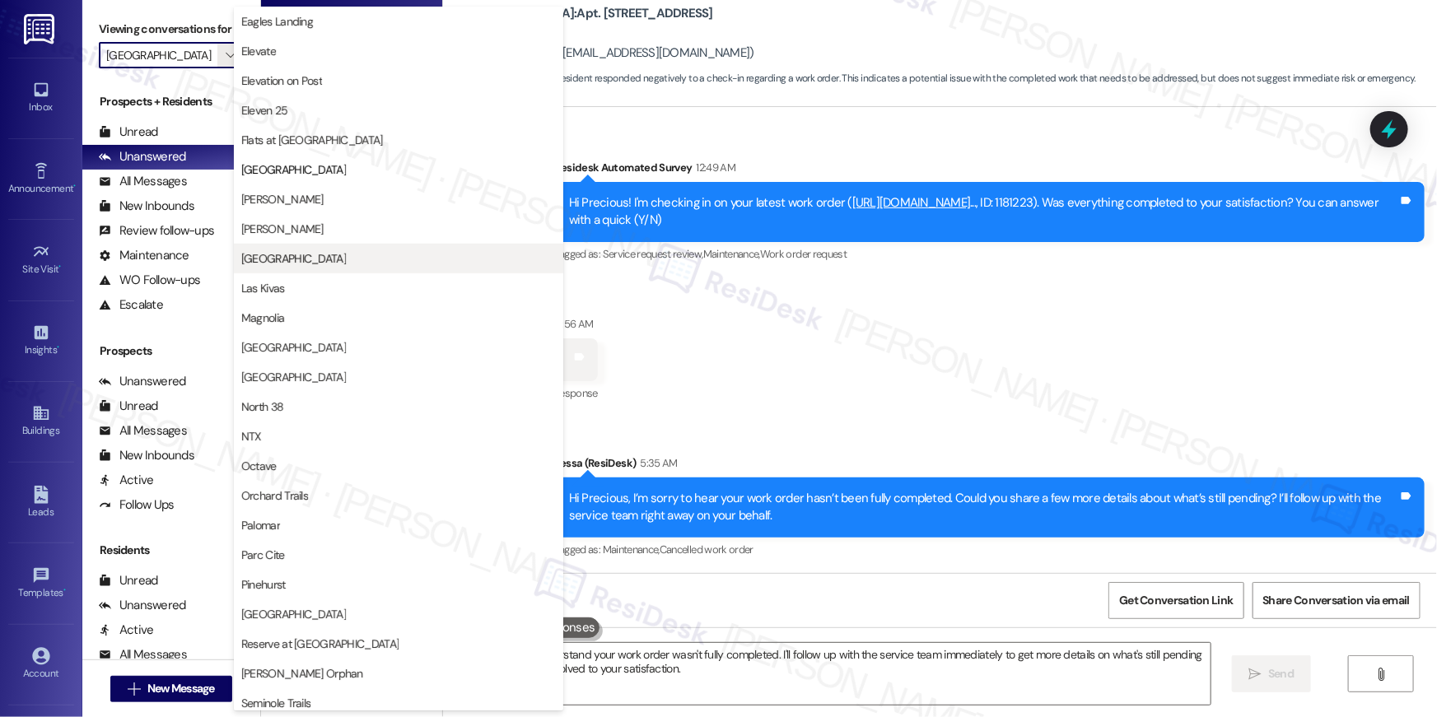
click at [259, 262] on span "[GEOGRAPHIC_DATA]" at bounding box center [293, 258] width 105 height 16
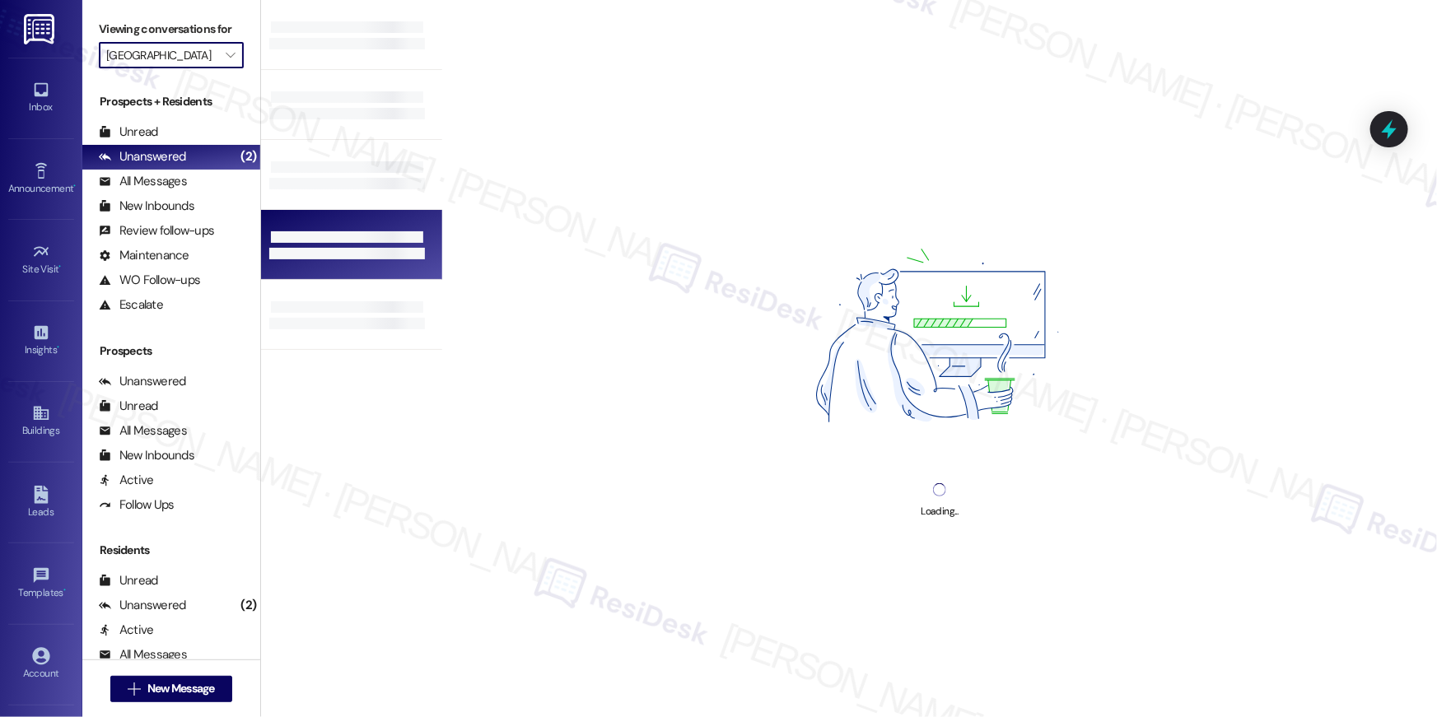
type input "[GEOGRAPHIC_DATA]"
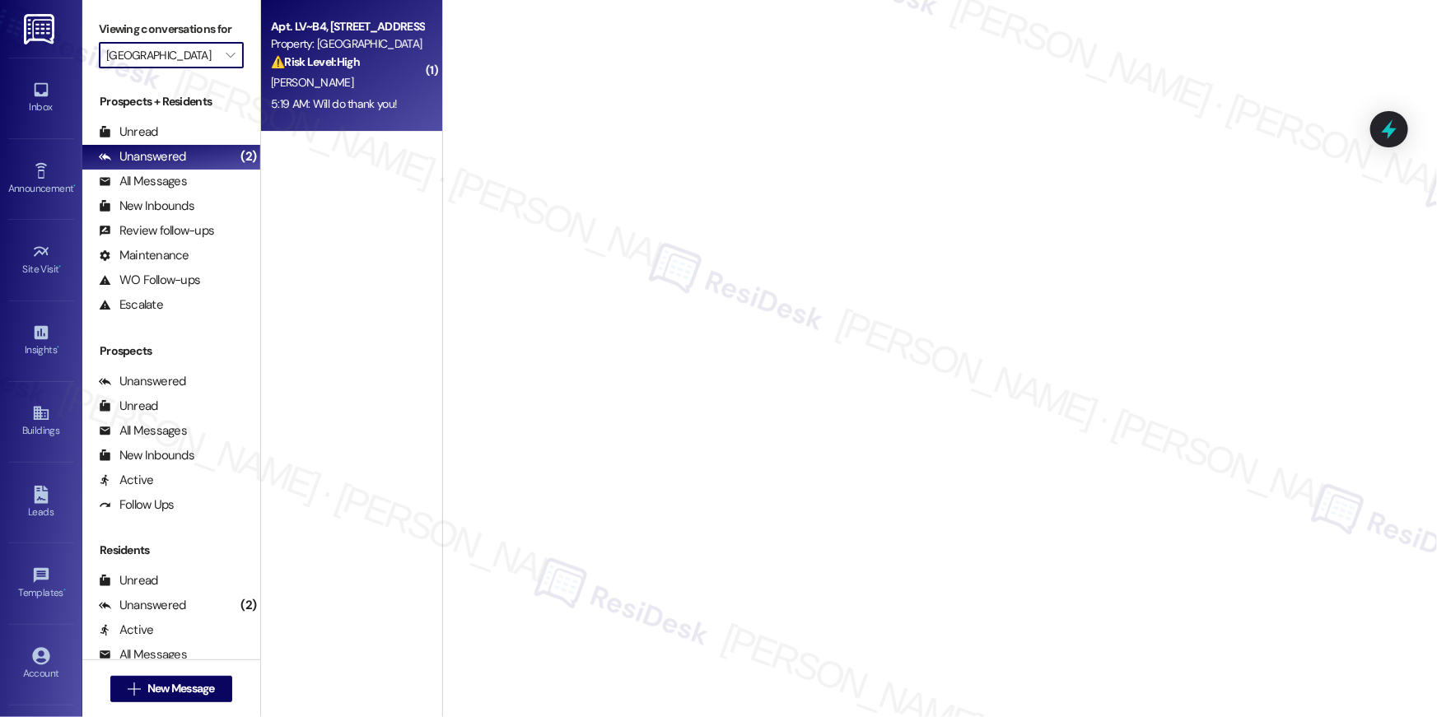
click at [354, 100] on div "5:19 AM: Will do thank you! 5:19 AM: Will do thank you!" at bounding box center [334, 103] width 126 height 15
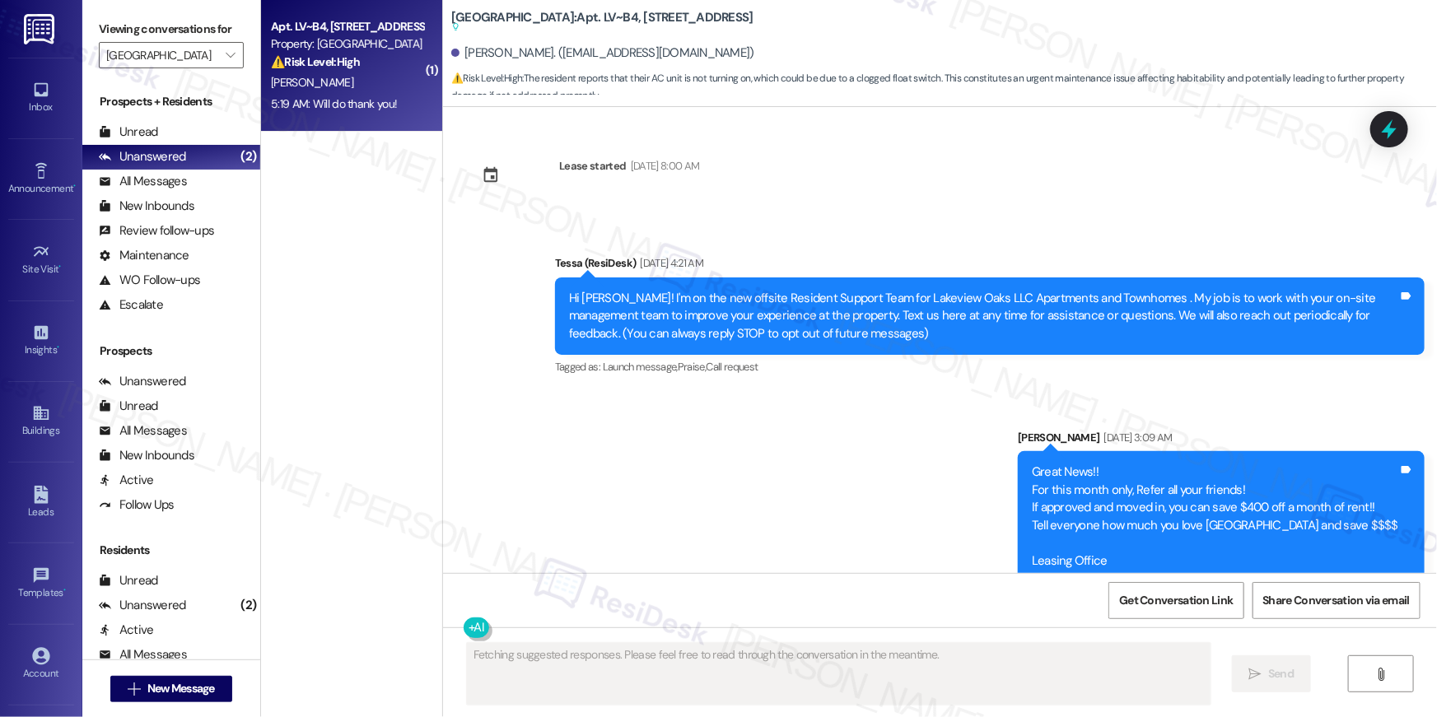
scroll to position [2966, 0]
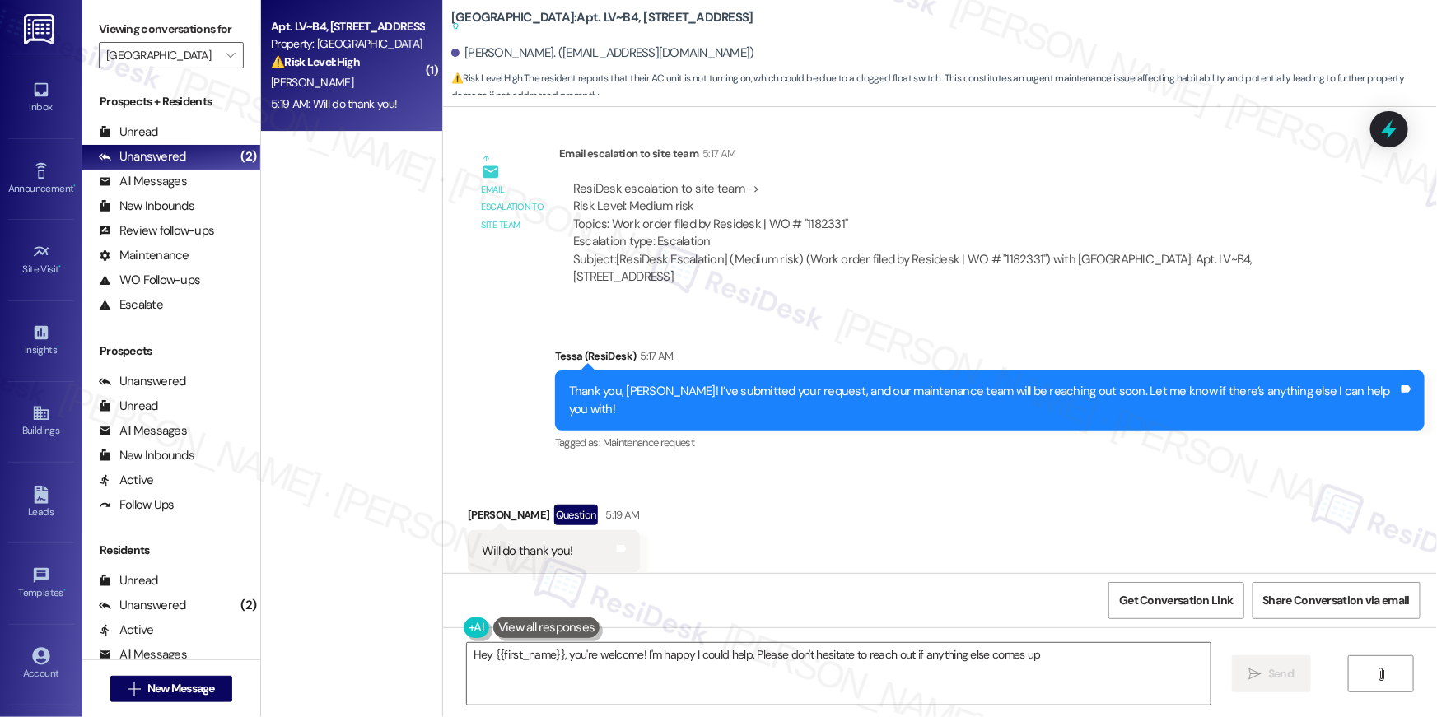
type textarea "Hey {{first_name}}, you're welcome! I'm happy I could help. Please don't hesita…"
click at [1011, 669] on textarea "Hey {{first_name}}, you're welcome! I'm happy I could help. Please don't hesita…" at bounding box center [839, 674] width 744 height 62
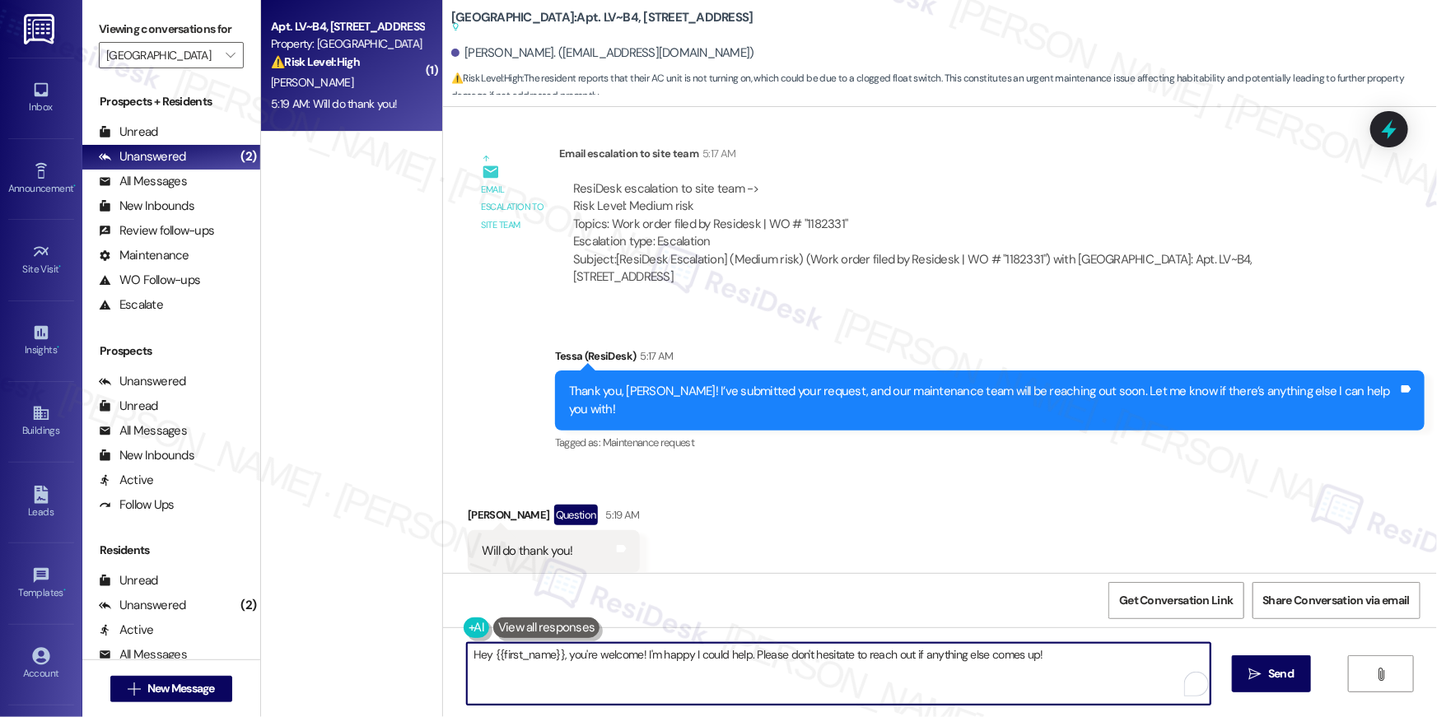
click at [1095, 673] on textarea "Hey {{first_name}}, you're welcome! I'm happy I could help. Please don't hesita…" at bounding box center [839, 674] width 744 height 62
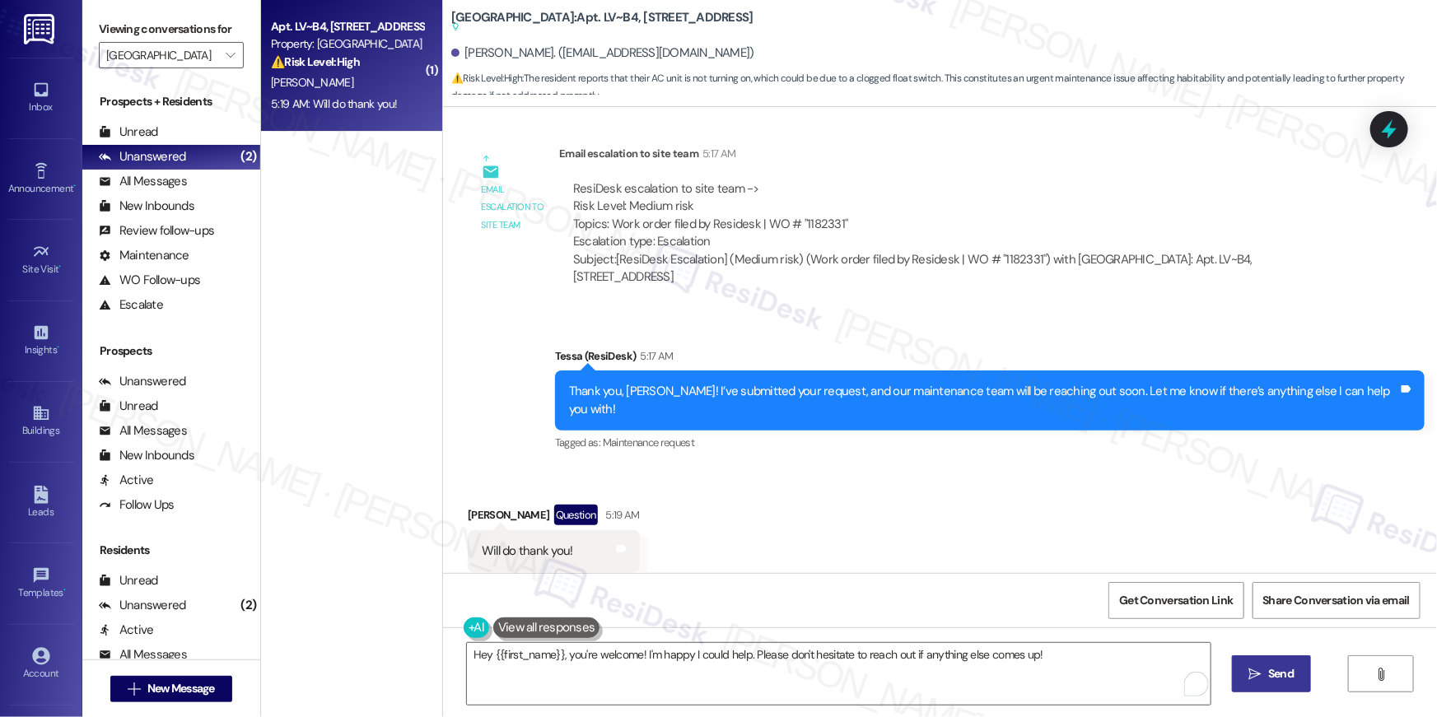
click at [1277, 674] on span "Send" at bounding box center [1281, 673] width 26 height 17
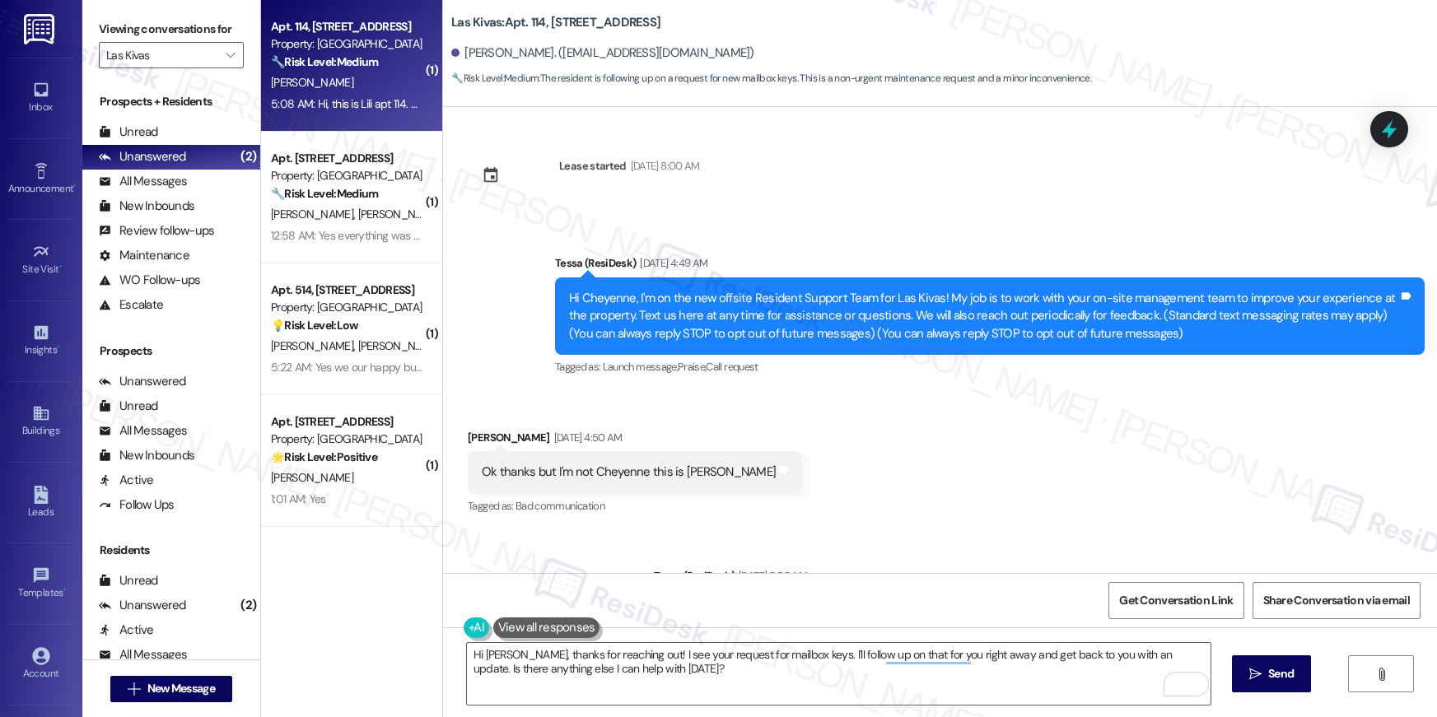
click at [1254, 669] on icon "" at bounding box center [1255, 674] width 12 height 13
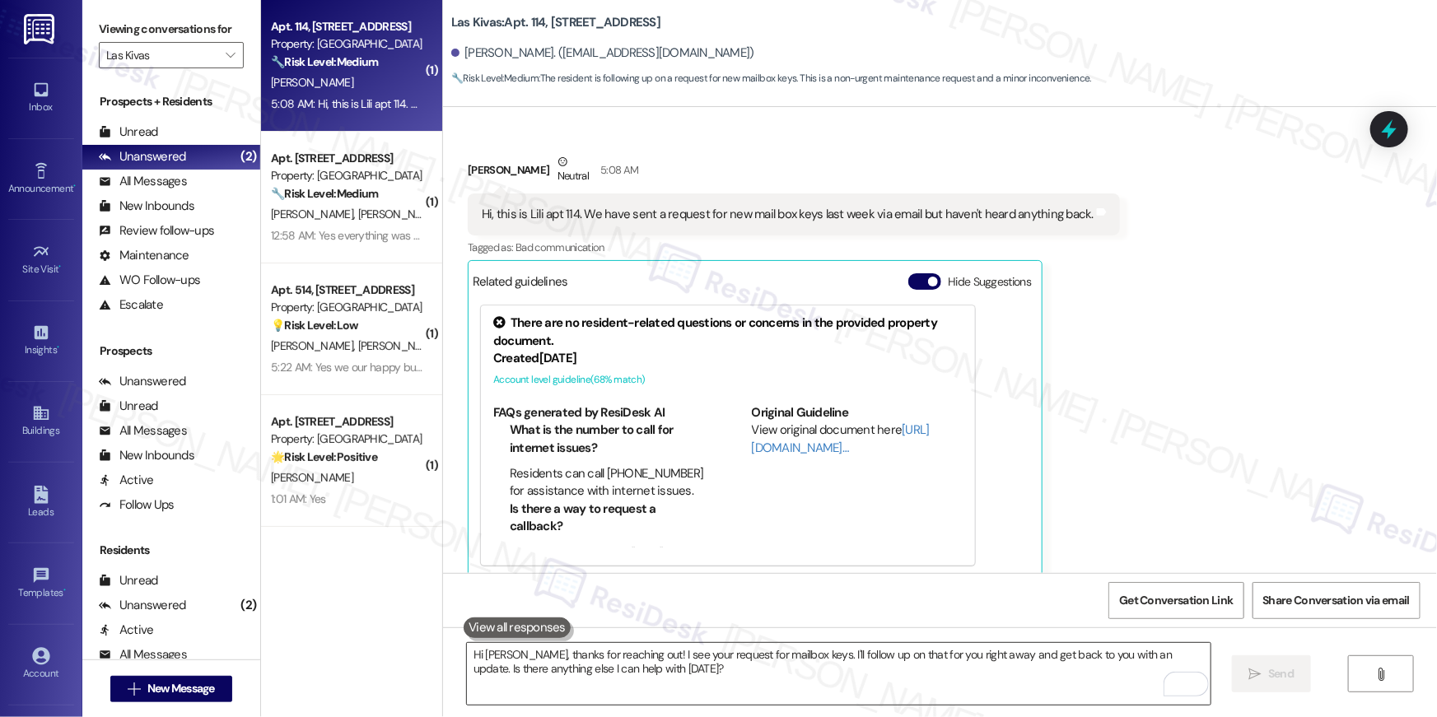
click at [933, 665] on textarea "Hi Lilith, thanks for reaching out! I see your request for mailbox keys. I'll f…" at bounding box center [839, 674] width 744 height 62
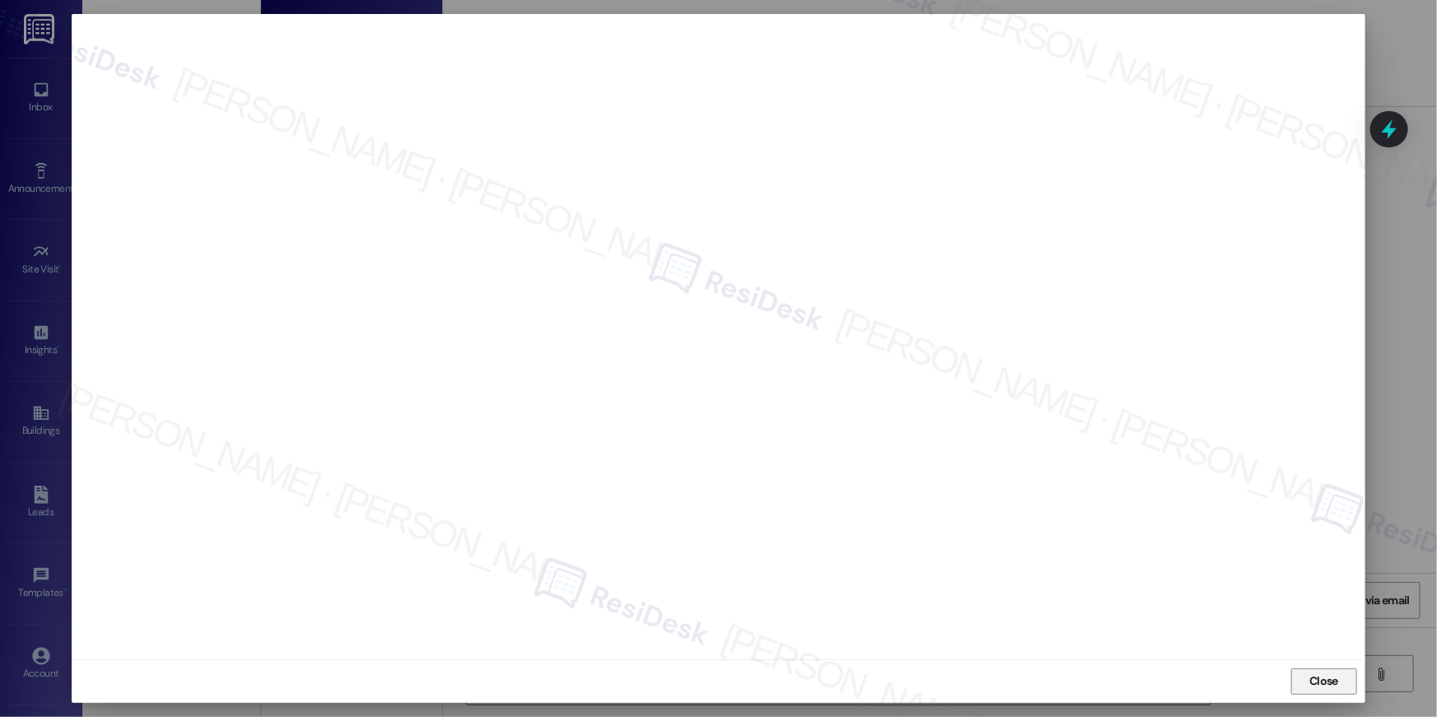
click at [1318, 672] on span "Close" at bounding box center [1323, 681] width 35 height 25
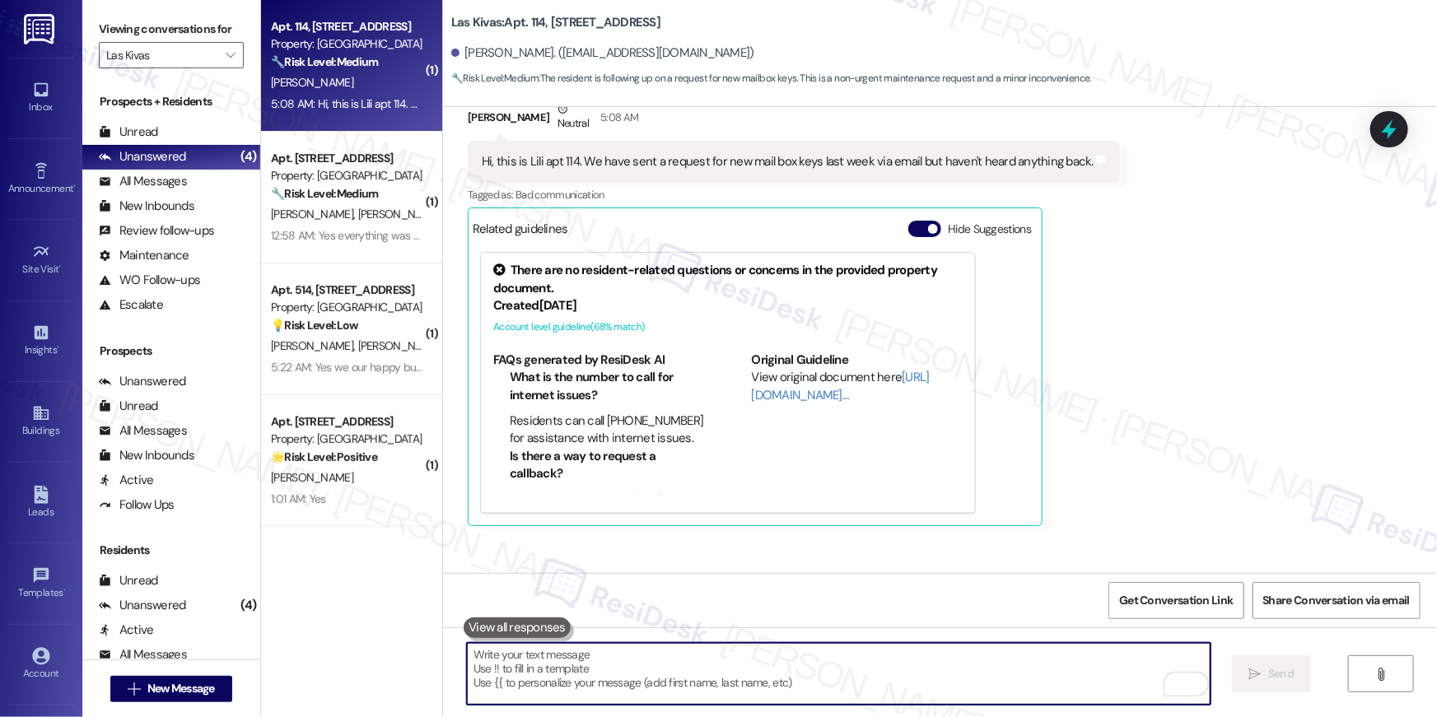
scroll to position [1337, 0]
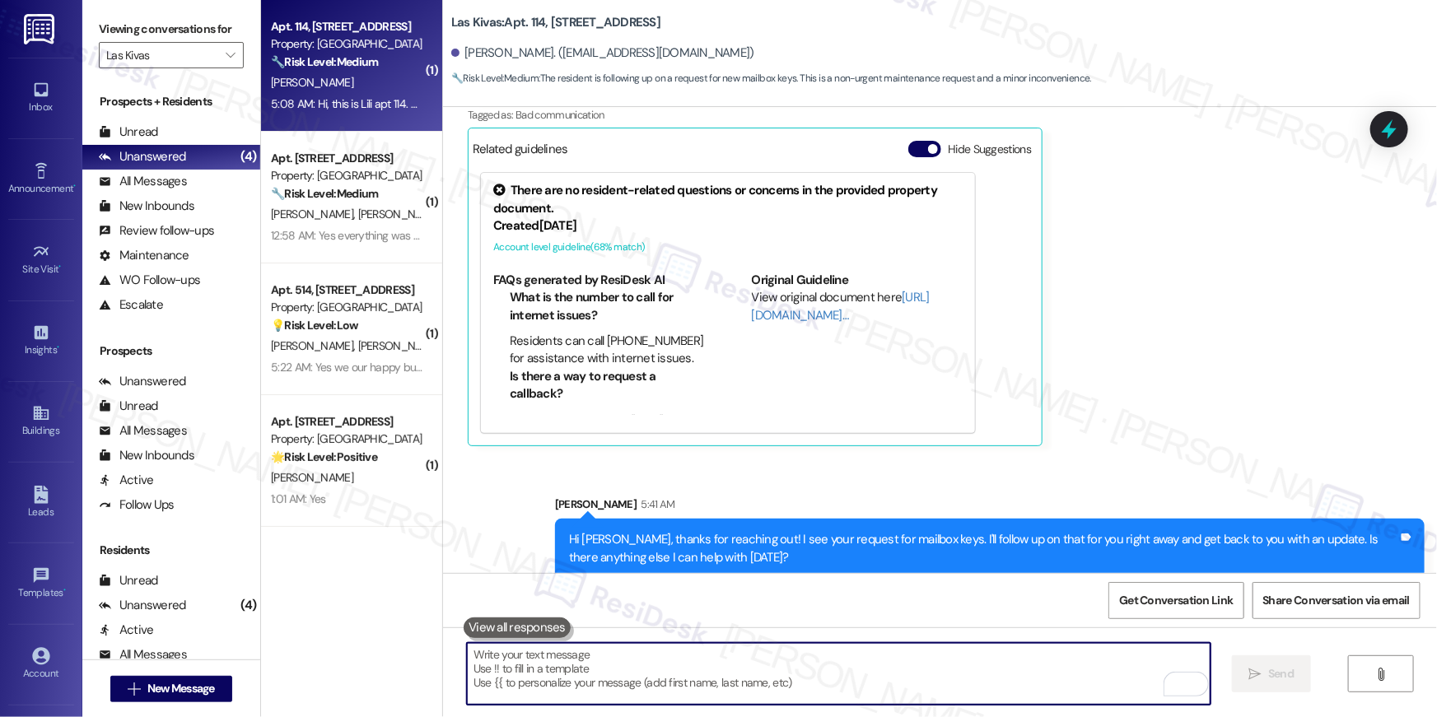
click at [1039, 653] on textarea "To enrich screen reader interactions, please activate Accessibility in Grammarl…" at bounding box center [839, 674] width 744 height 62
click at [1033, 669] on textarea "To enrich screen reader interactions, please activate Accessibility in Grammarl…" at bounding box center [839, 674] width 744 height 62
drag, startPoint x: 1033, startPoint y: 669, endPoint x: 1040, endPoint y: 649, distance: 20.8
click at [1034, 667] on textarea "To enrich screen reader interactions, please activate Accessibility in Grammarl…" at bounding box center [839, 674] width 744 height 62
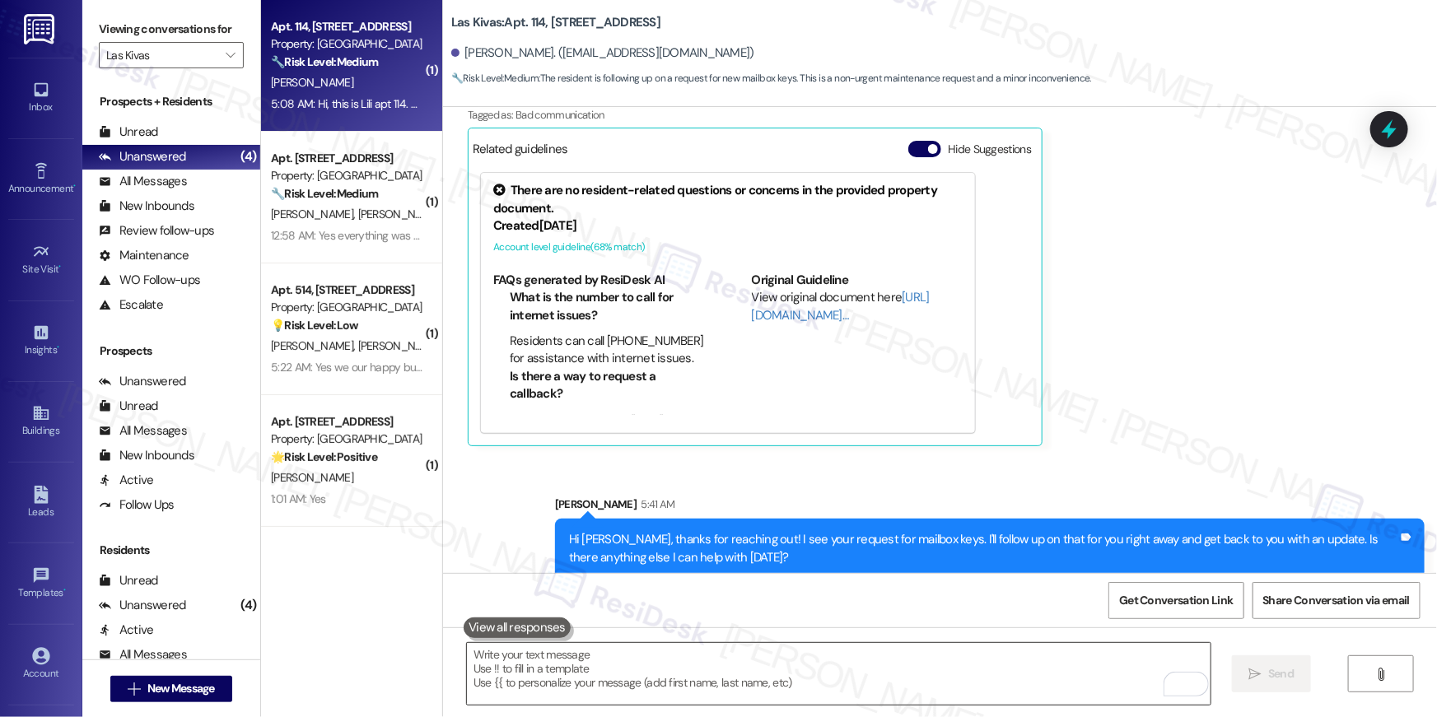
drag, startPoint x: 1040, startPoint y: 649, endPoint x: 1049, endPoint y: 643, distance: 10.7
click at [1039, 648] on textarea "To enrich screen reader interactions, please activate Accessibility in Grammarl…" at bounding box center [839, 674] width 744 height 62
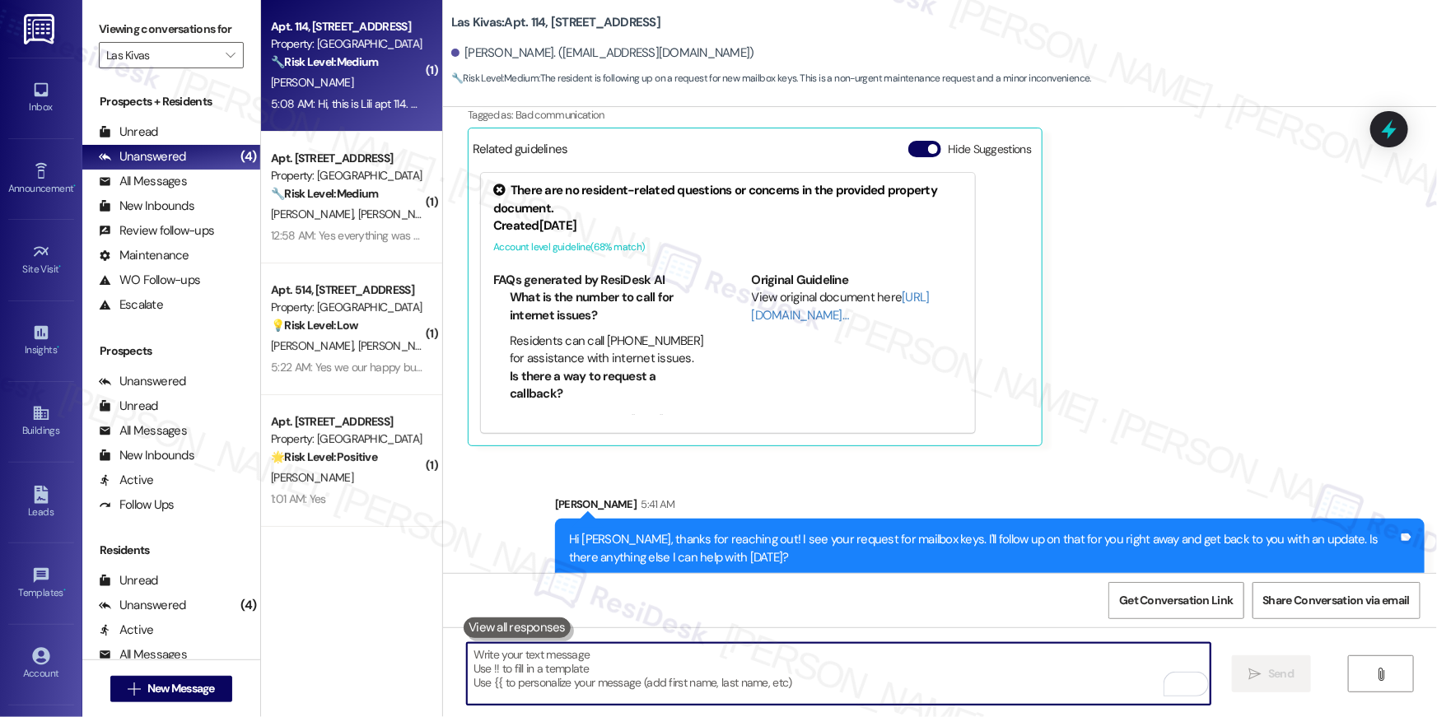
click at [1025, 678] on textarea "To enrich screen reader interactions, please activate Accessibility in Grammarl…" at bounding box center [839, 674] width 744 height 62
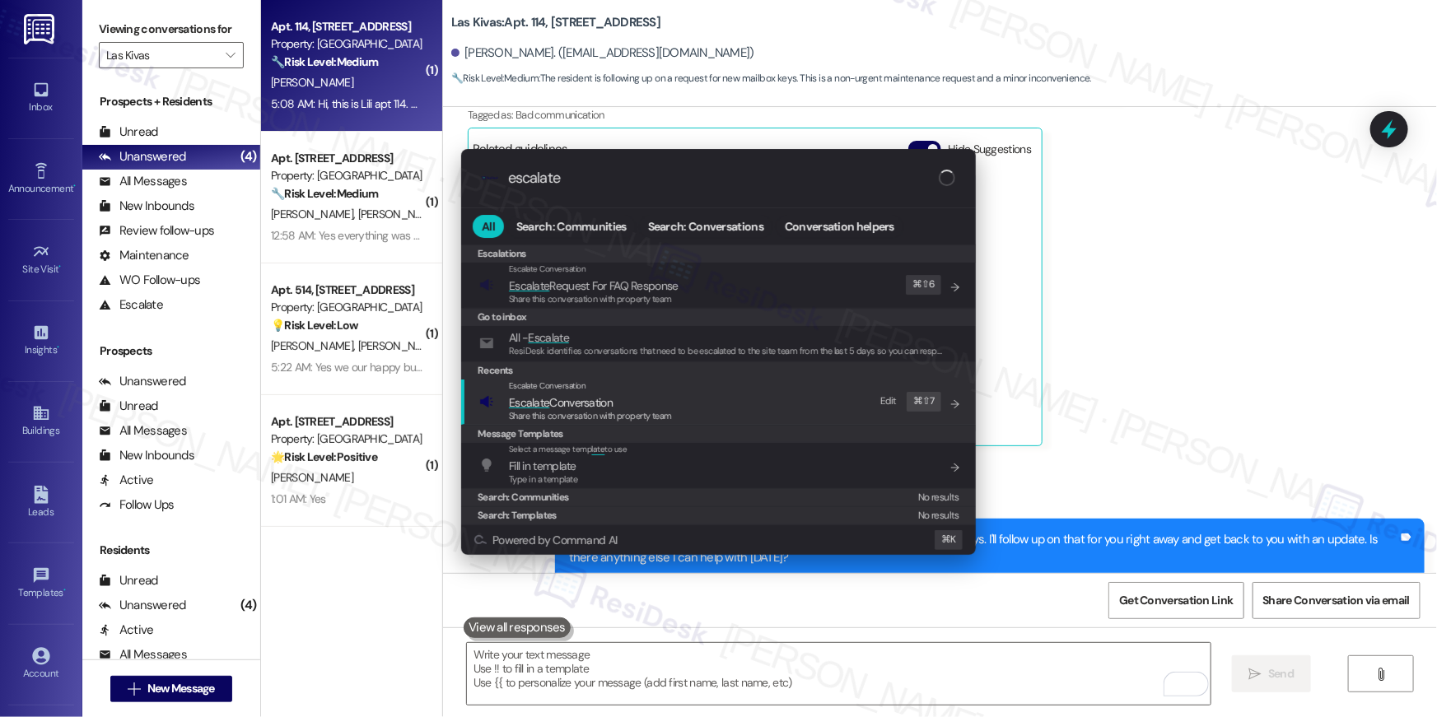
type input "escalate"
click at [560, 405] on span "Escalate Conversation" at bounding box center [561, 402] width 104 height 15
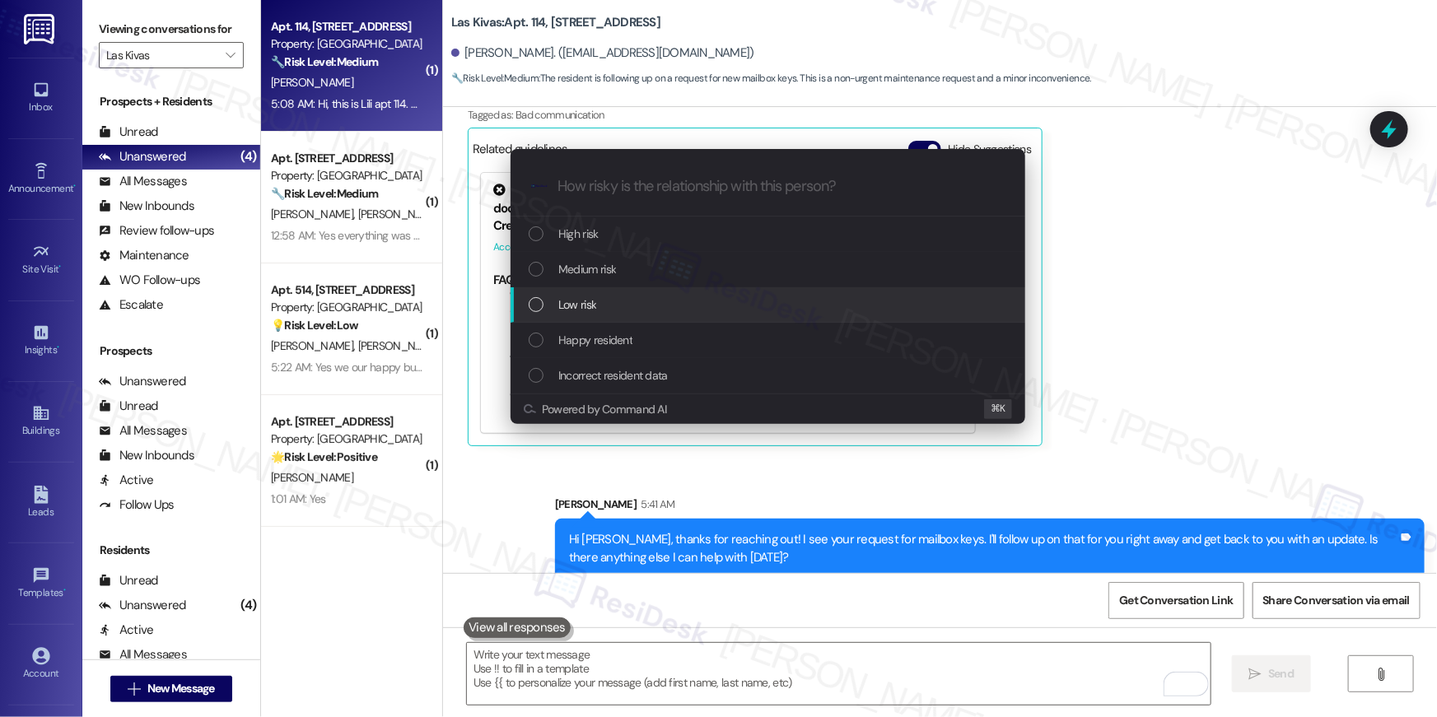
drag, startPoint x: 569, startPoint y: 275, endPoint x: 571, endPoint y: 300, distance: 24.8
click at [571, 300] on div "High risk Medium risk Low risk Happy resident Incorrect resident data" at bounding box center [768, 305] width 515 height 177
click at [570, 300] on span "Low risk" at bounding box center [577, 305] width 38 height 18
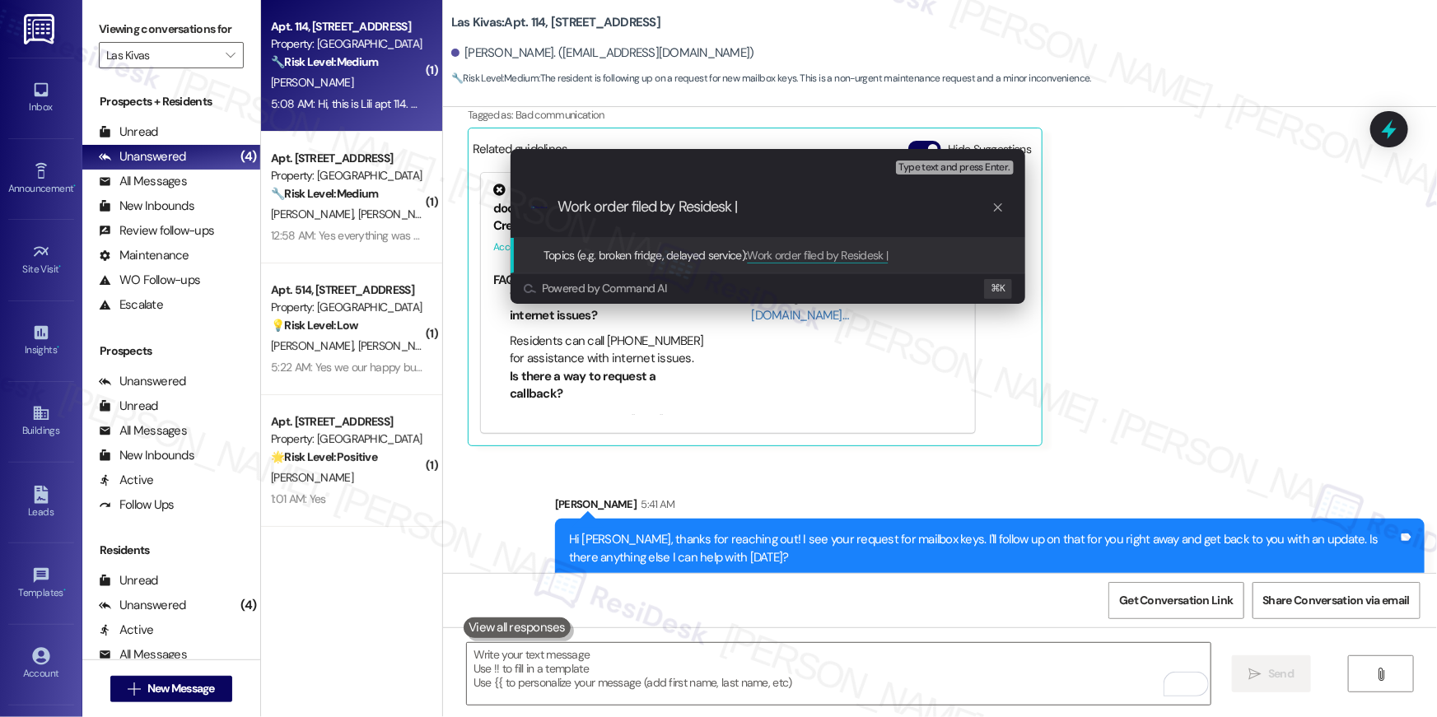
paste input "serviceRequestId:"1140384""
click at [774, 205] on input "Work order filed by Residesk | serviceRequestId:"1140384"" at bounding box center [774, 206] width 434 height 17
type input "Work order filed by Residesk | WO #: "1140384""
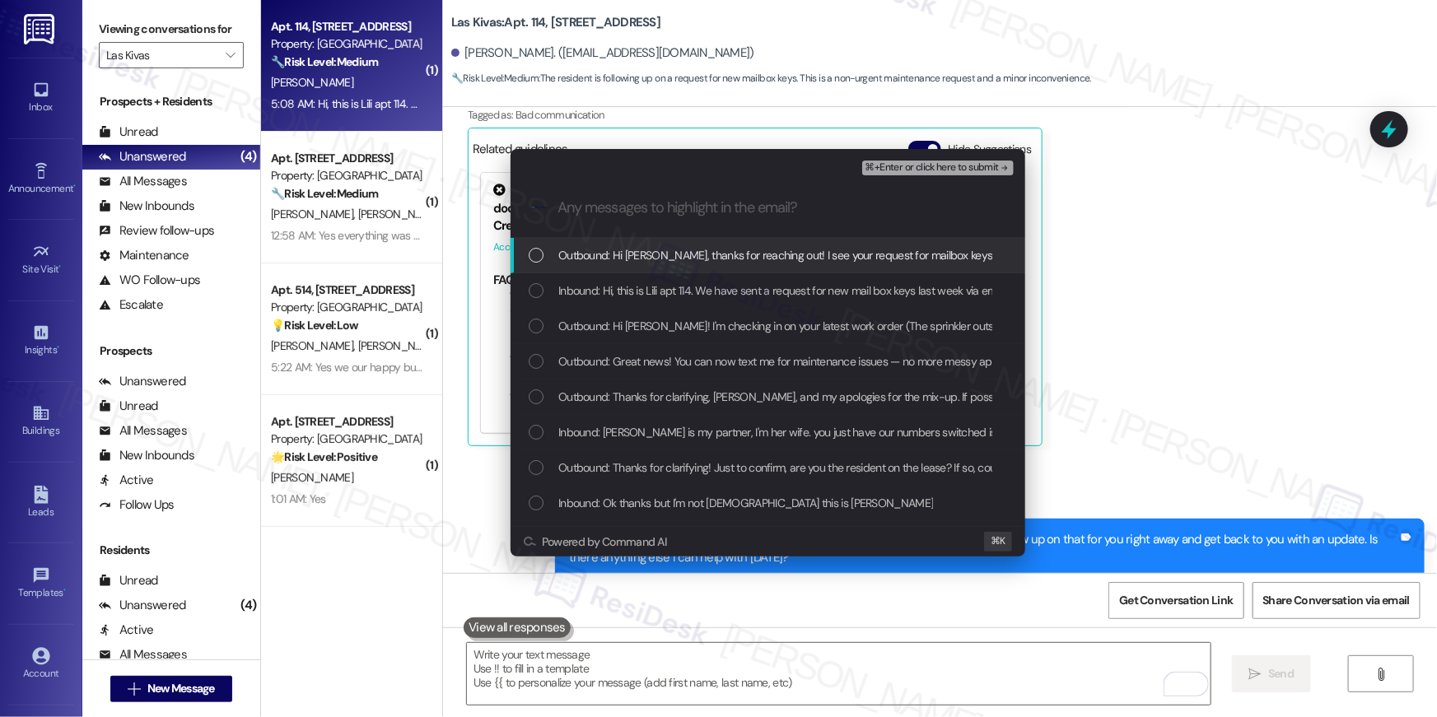
click at [545, 268] on div "Outbound: Hi Lilith, thanks for reaching out! I see your request for mailbox ke…" at bounding box center [768, 255] width 515 height 35
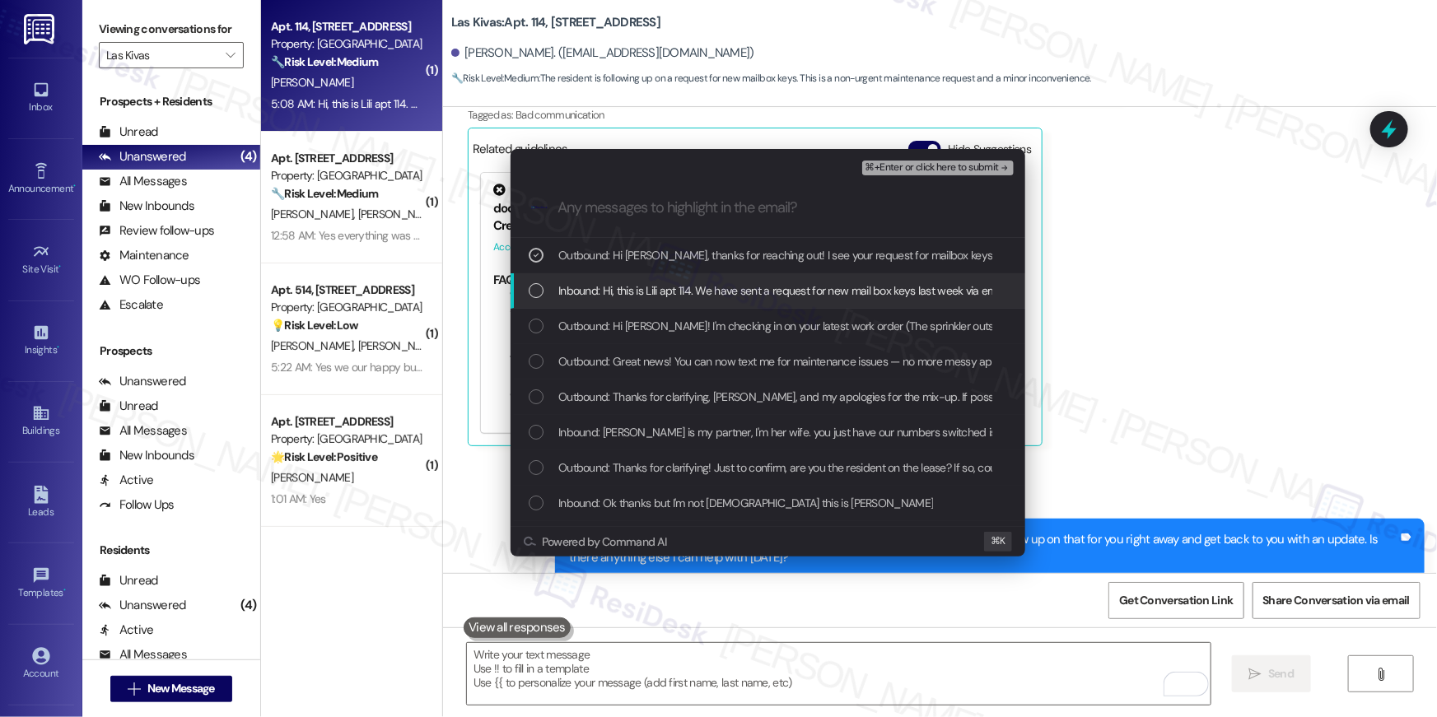
drag, startPoint x: 542, startPoint y: 290, endPoint x: 581, endPoint y: 282, distance: 39.6
click at [542, 290] on div "List of options" at bounding box center [536, 290] width 15 height 15
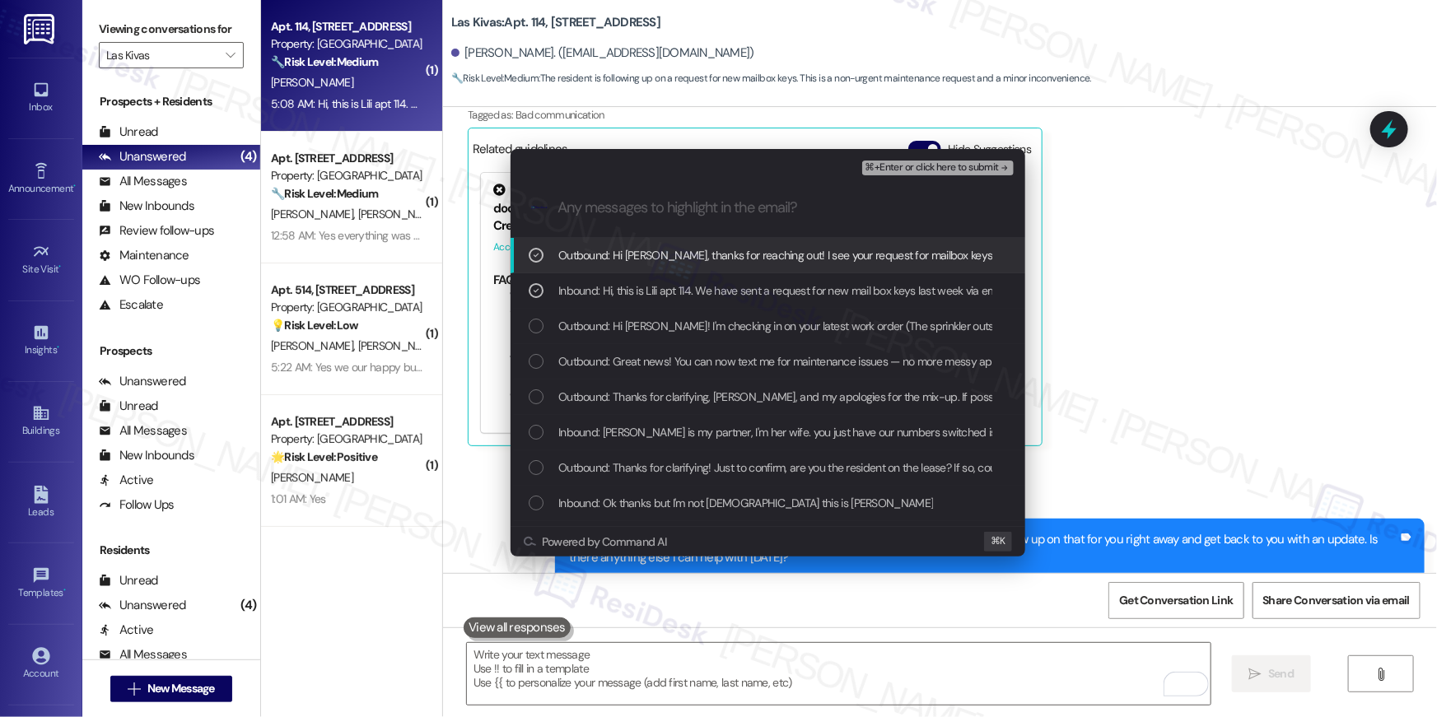
click at [930, 166] on span "⌘+Enter or click here to submit" at bounding box center [931, 168] width 133 height 12
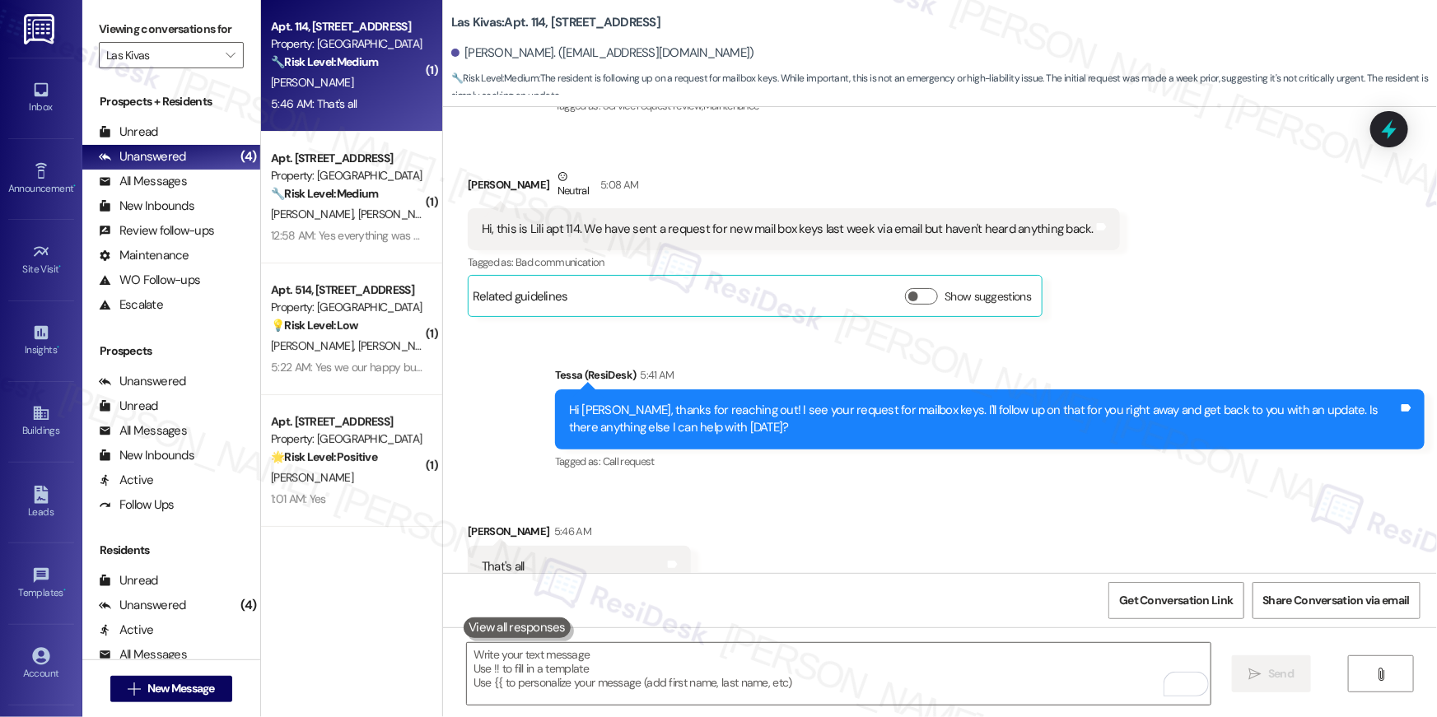
scroll to position [1224, 0]
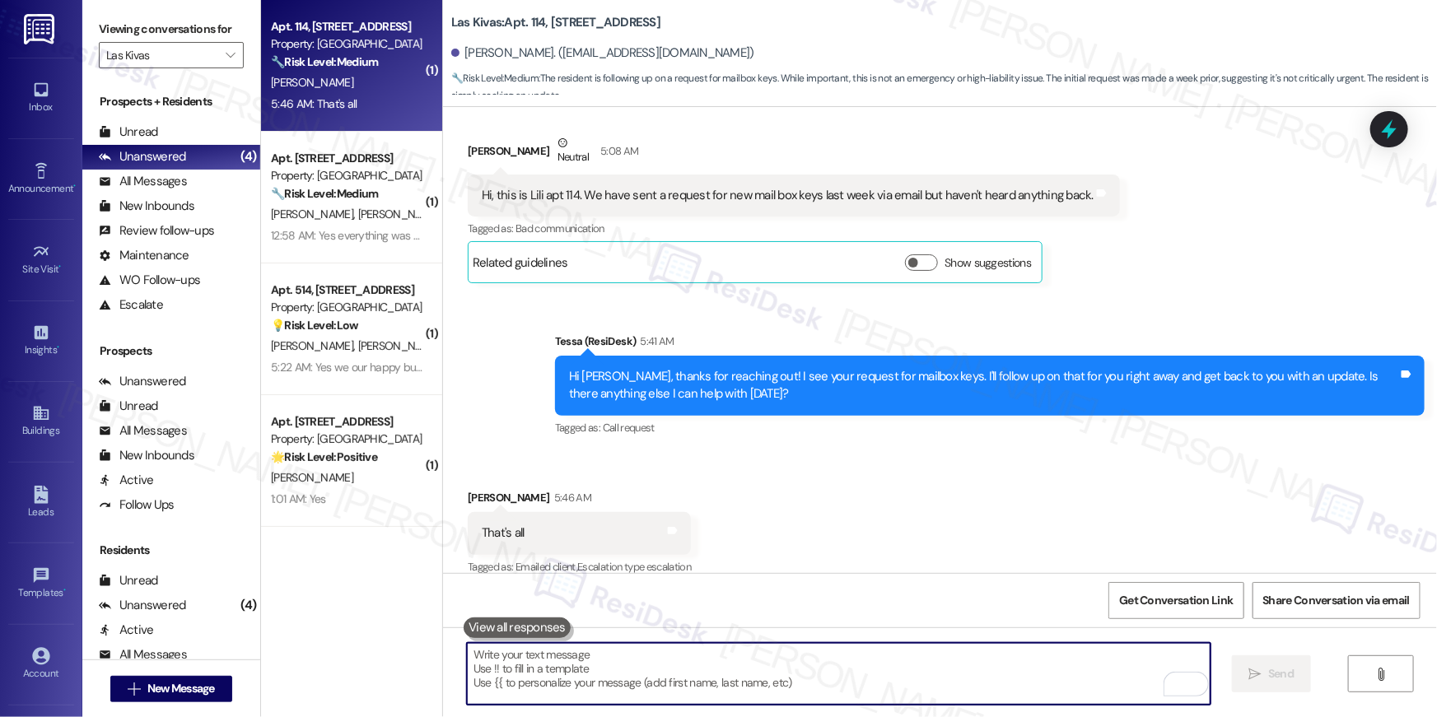
click at [962, 676] on textarea "To enrich screen reader interactions, please activate Accessibility in Grammarl…" at bounding box center [839, 674] width 744 height 62
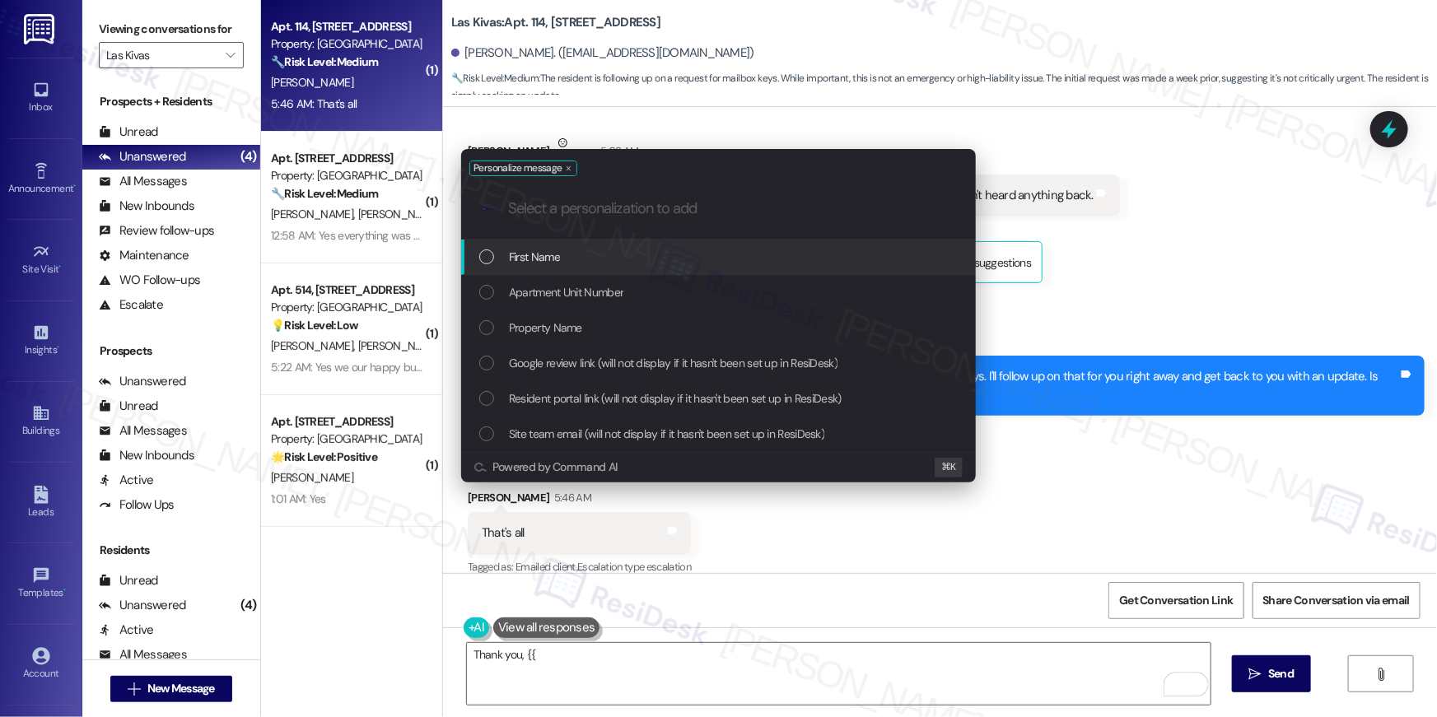
click at [731, 262] on div "First Name" at bounding box center [720, 257] width 482 height 18
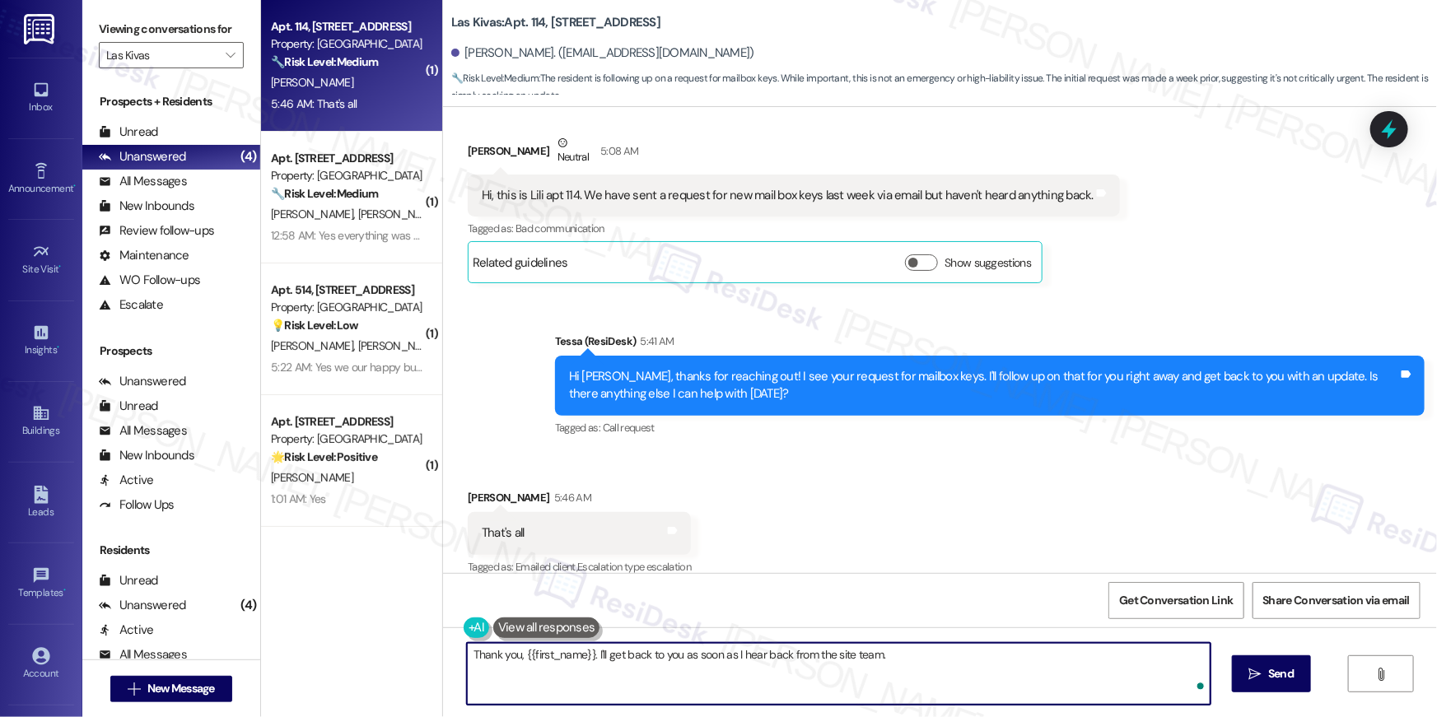
type textarea "Thank you, {{first_name}}. I'll get back to you as soon as I hear back from the…"
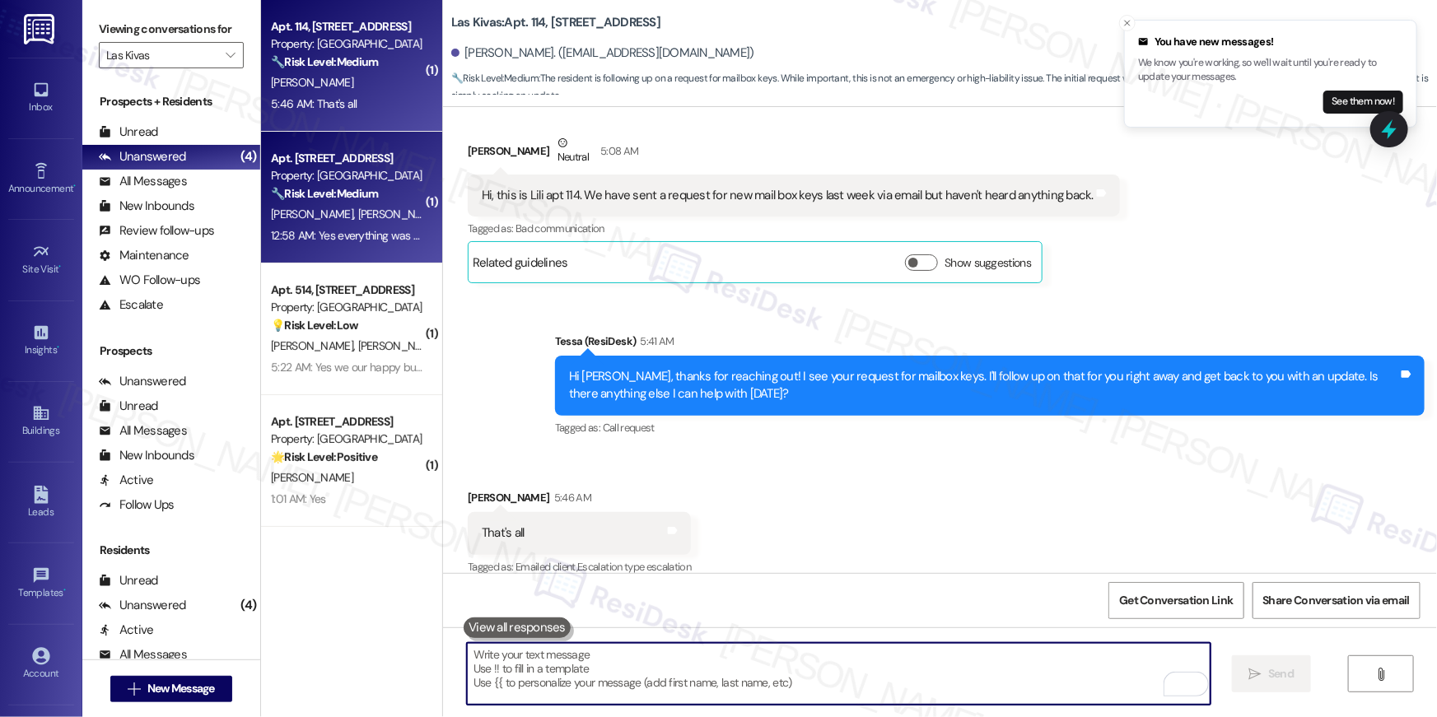
click at [375, 203] on div "Apt. 210, 4777 Tramway Blvd NE Property: Las Kivas 🔧 Risk Level: Medium The res…" at bounding box center [347, 176] width 156 height 56
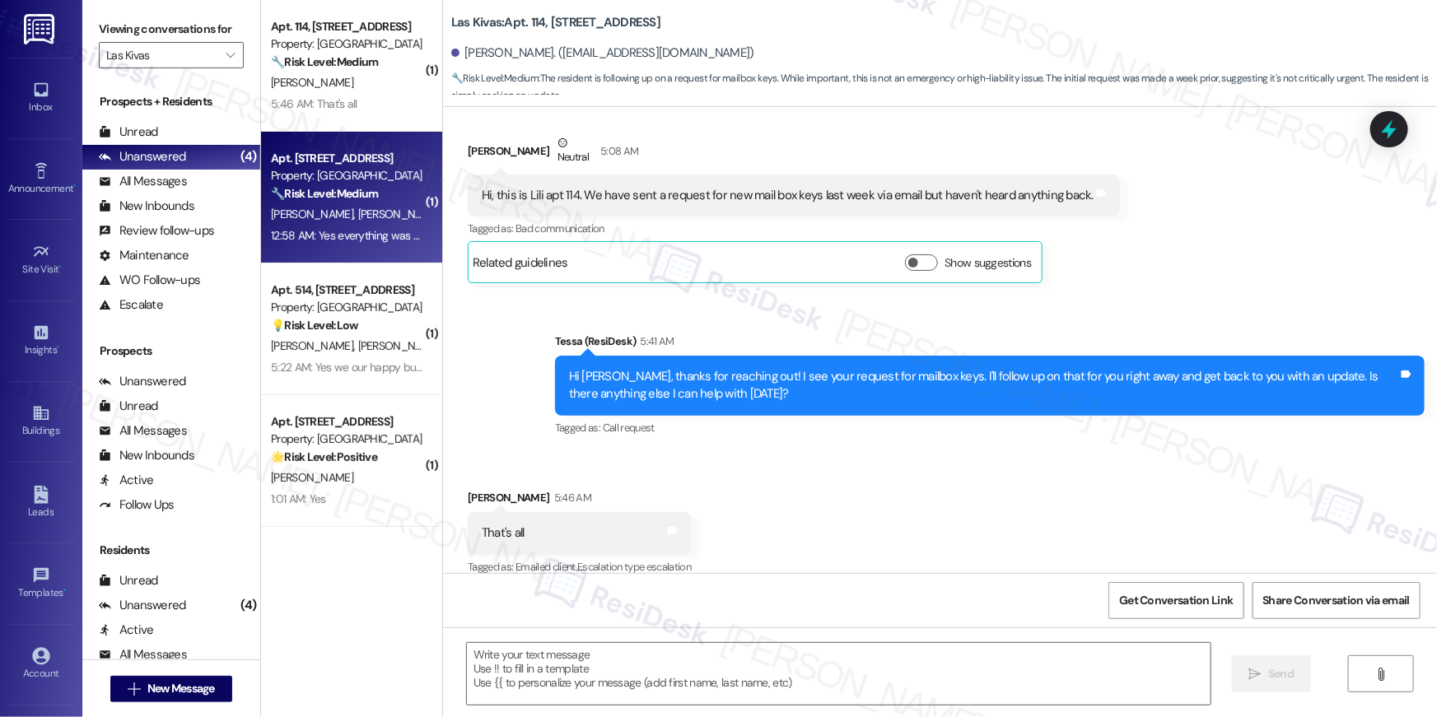
type textarea "Fetching suggested responses. Please feel free to read through the conversation…"
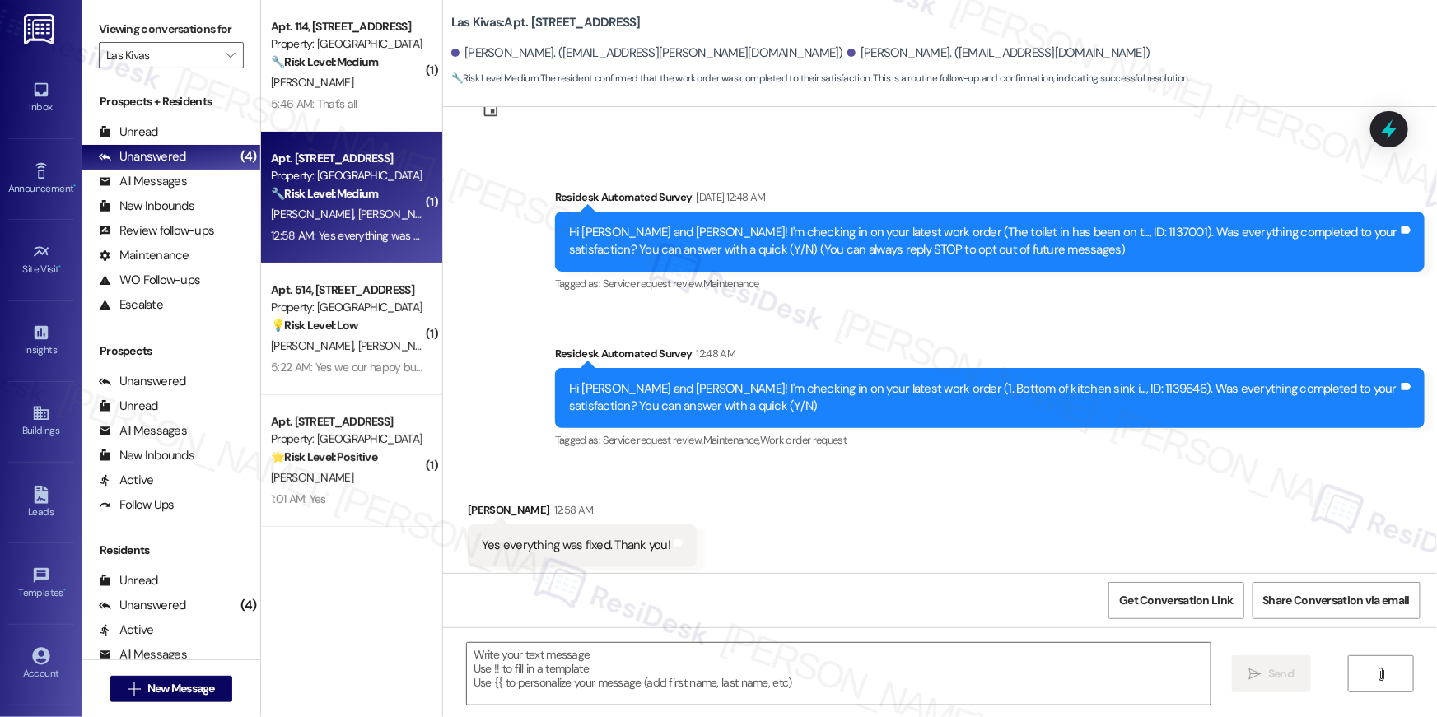
scroll to position [96, 0]
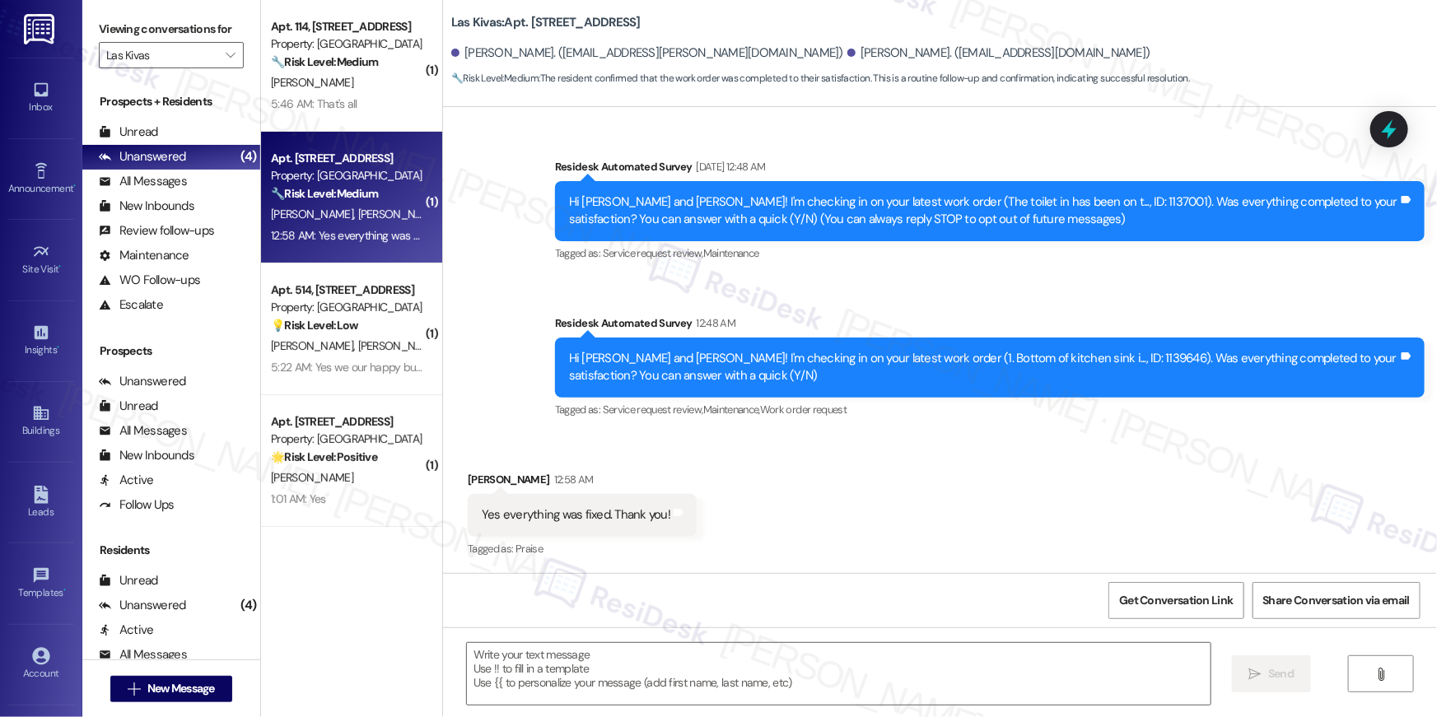
type textarea "Fetching suggested responses. Please feel free to read through the conversation…"
click at [797, 514] on div "Received via SMS Shayla Yazzie 12:58 AM Yes everything was fixed. Thank you! Ta…" at bounding box center [940, 503] width 994 height 139
click at [707, 655] on textarea at bounding box center [839, 674] width 744 height 62
paste textarea "Hi {{first_name}}, I’m happy to hear your work order is all taken care of! If a…"
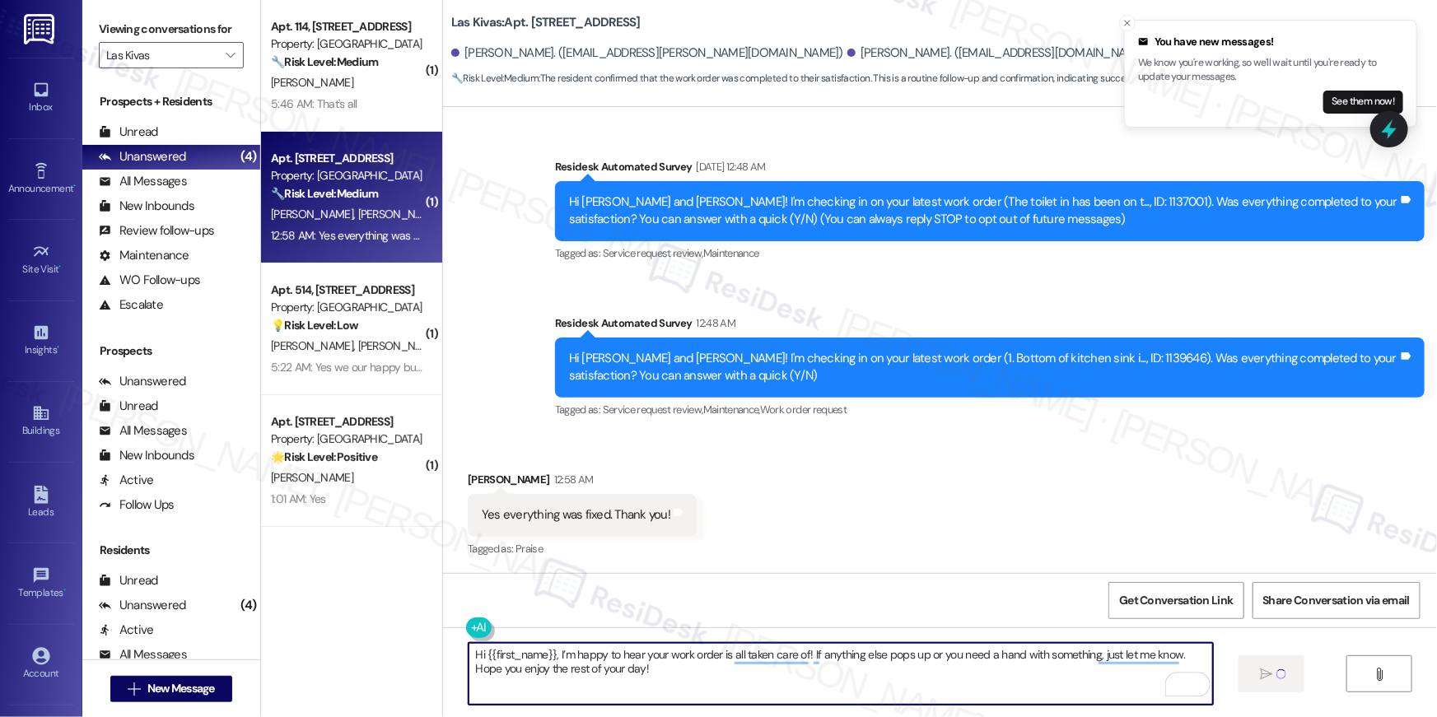
type textarea "Hi {{first_name}}, I’m happy to hear your work order is all taken care of! If a…"
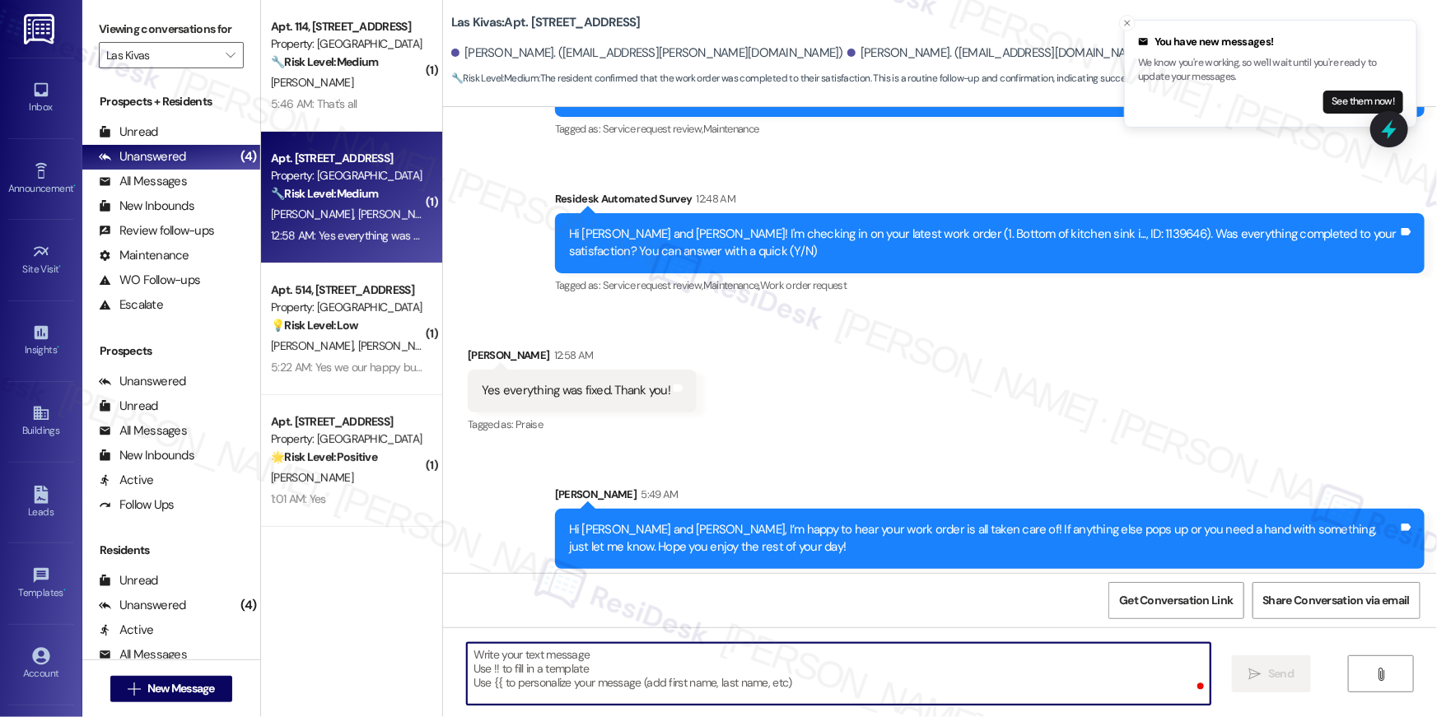
scroll to position [229, 0]
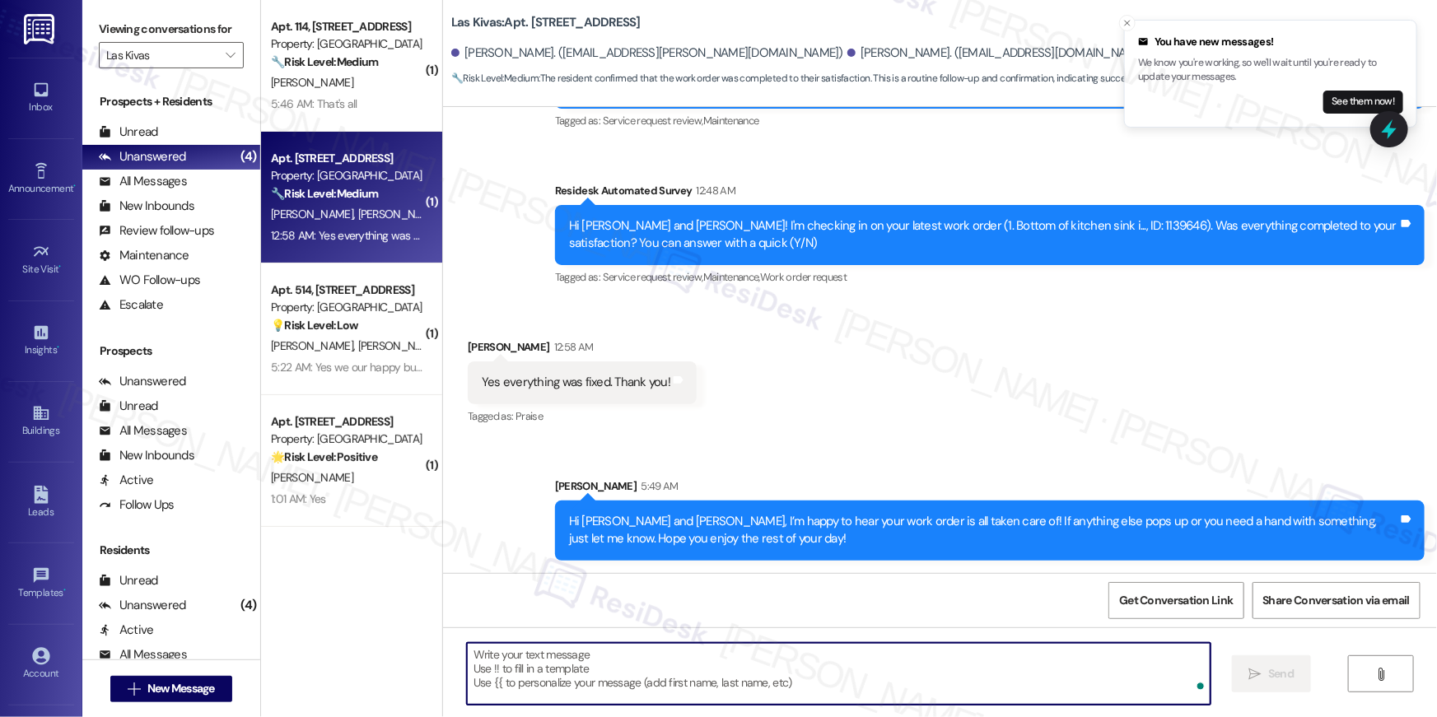
click at [812, 674] on textarea "To enrich screen reader interactions, please activate Accessibility in Grammarl…" at bounding box center [839, 674] width 744 height 62
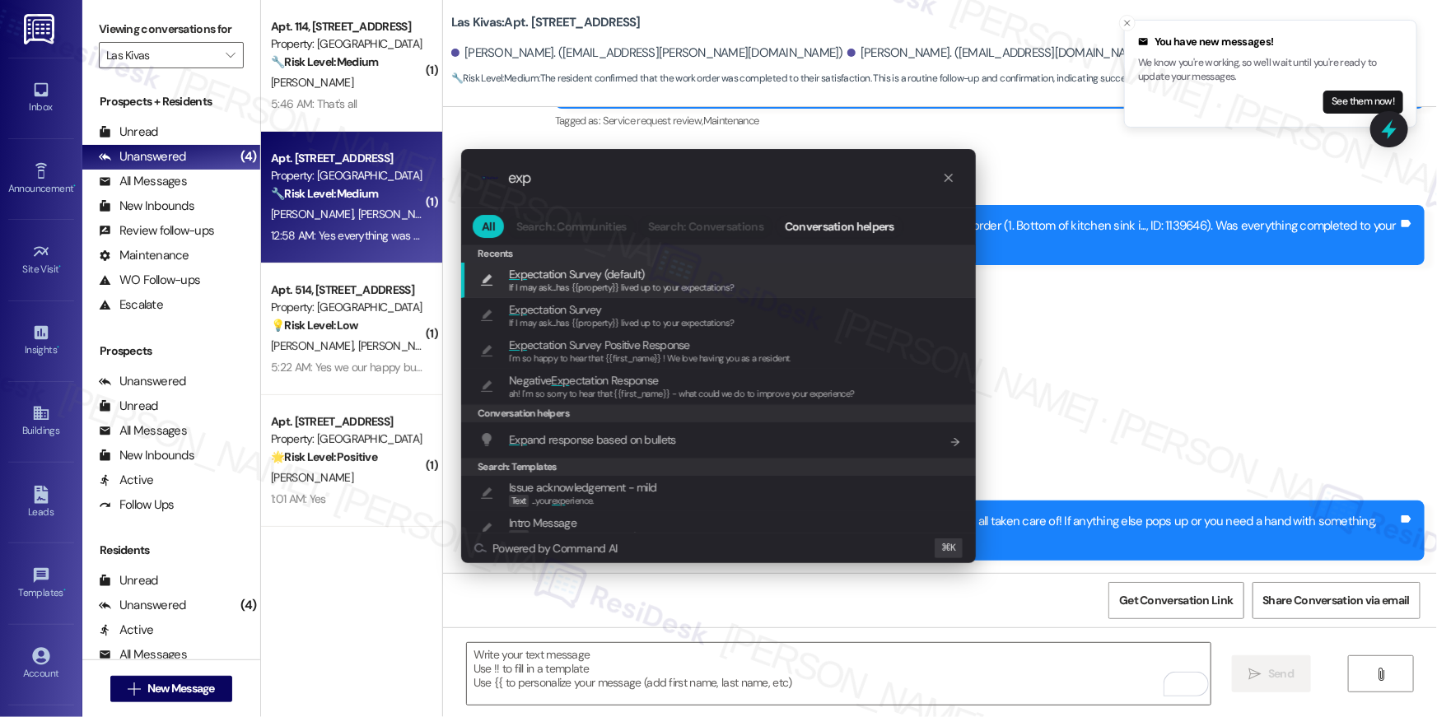
type input "exp"
click at [617, 292] on div "If I may ask...has {{property}} lived up to your expectations?" at bounding box center [622, 288] width 226 height 15
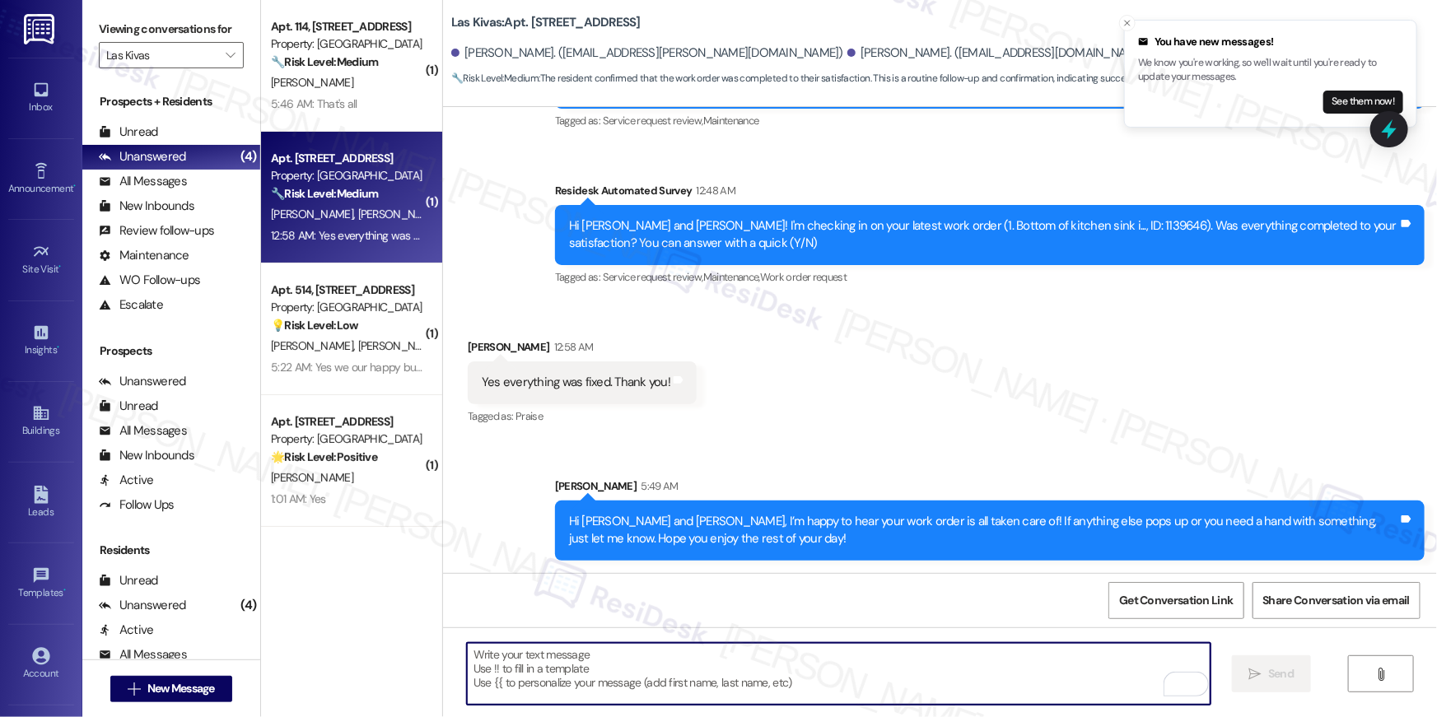
type textarea "If I may ask...has {{property}} lived up to your expectations?"
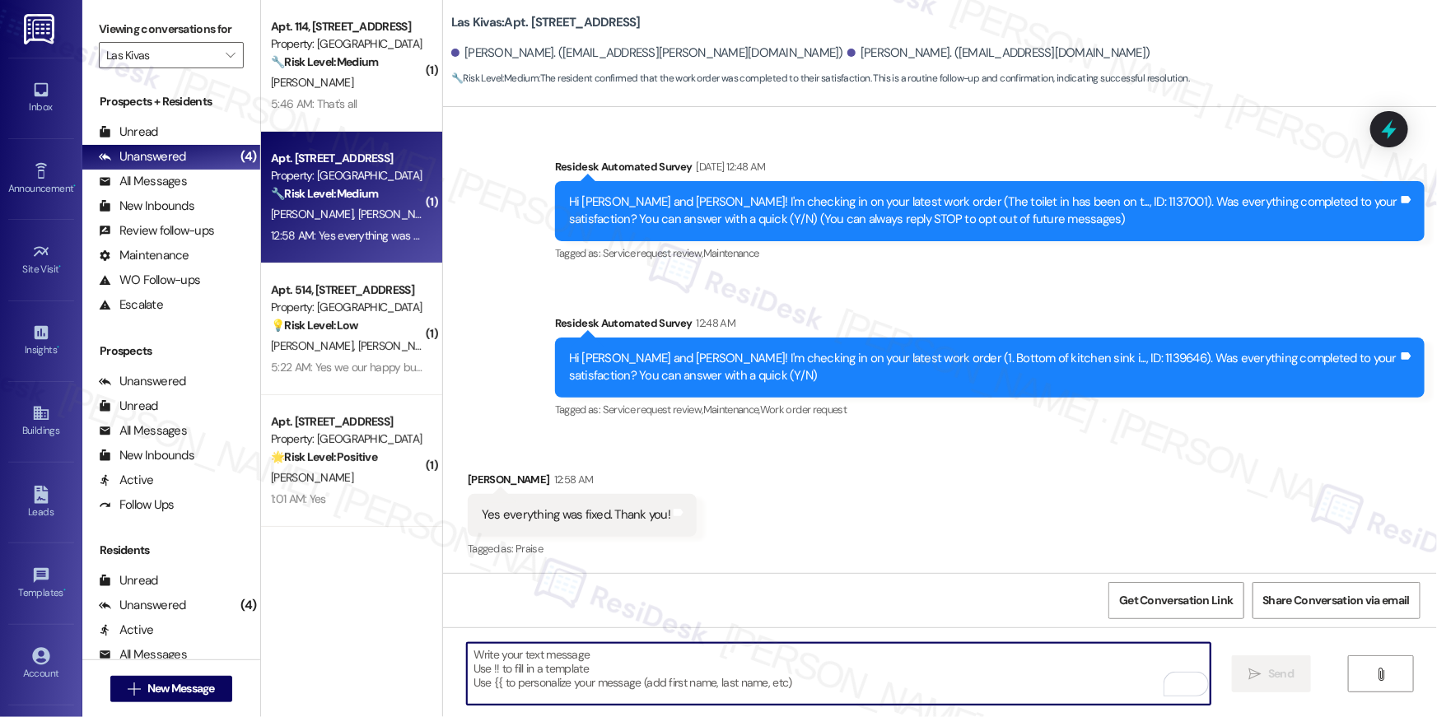
scroll to position [96, 0]
click at [802, 539] on div "Received via SMS Shayla Yazzie 12:58 AM Yes everything was fixed. Thank you! Ta…" at bounding box center [940, 503] width 994 height 139
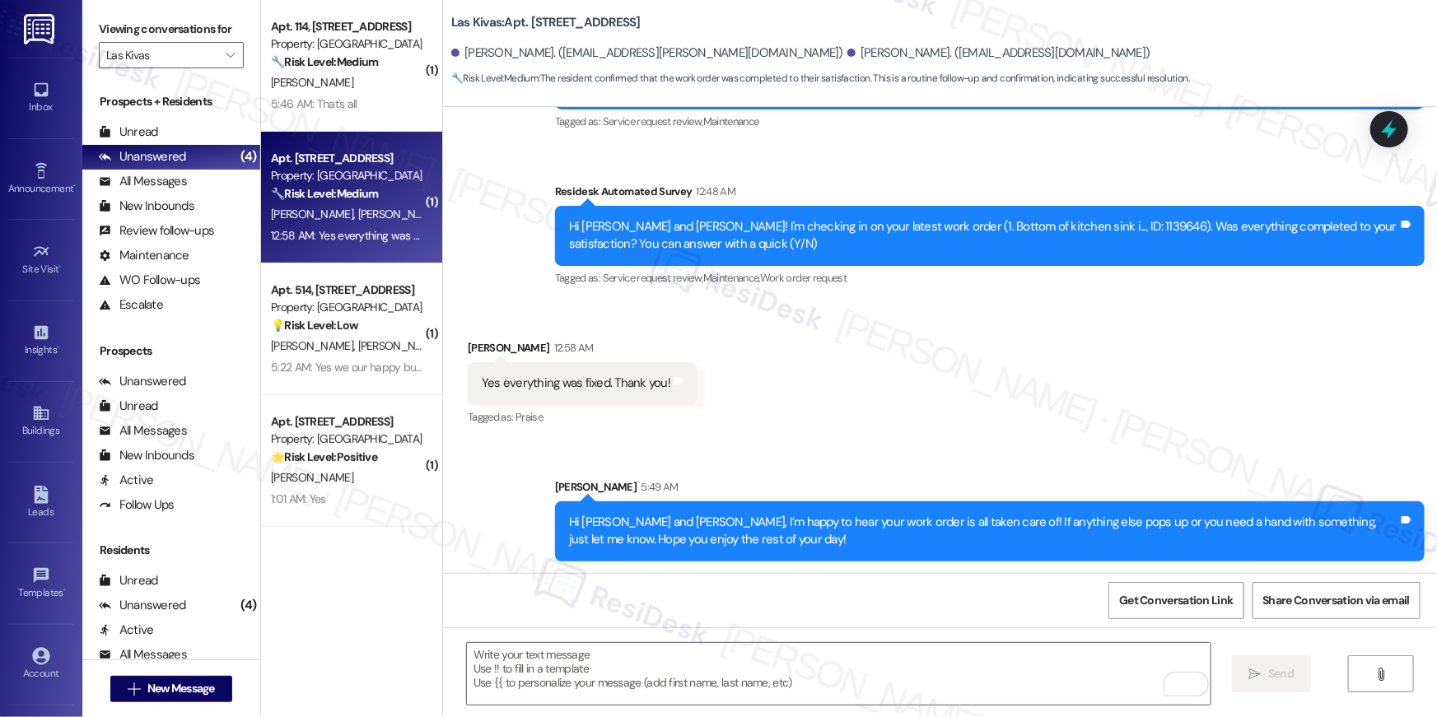
scroll to position [343, 0]
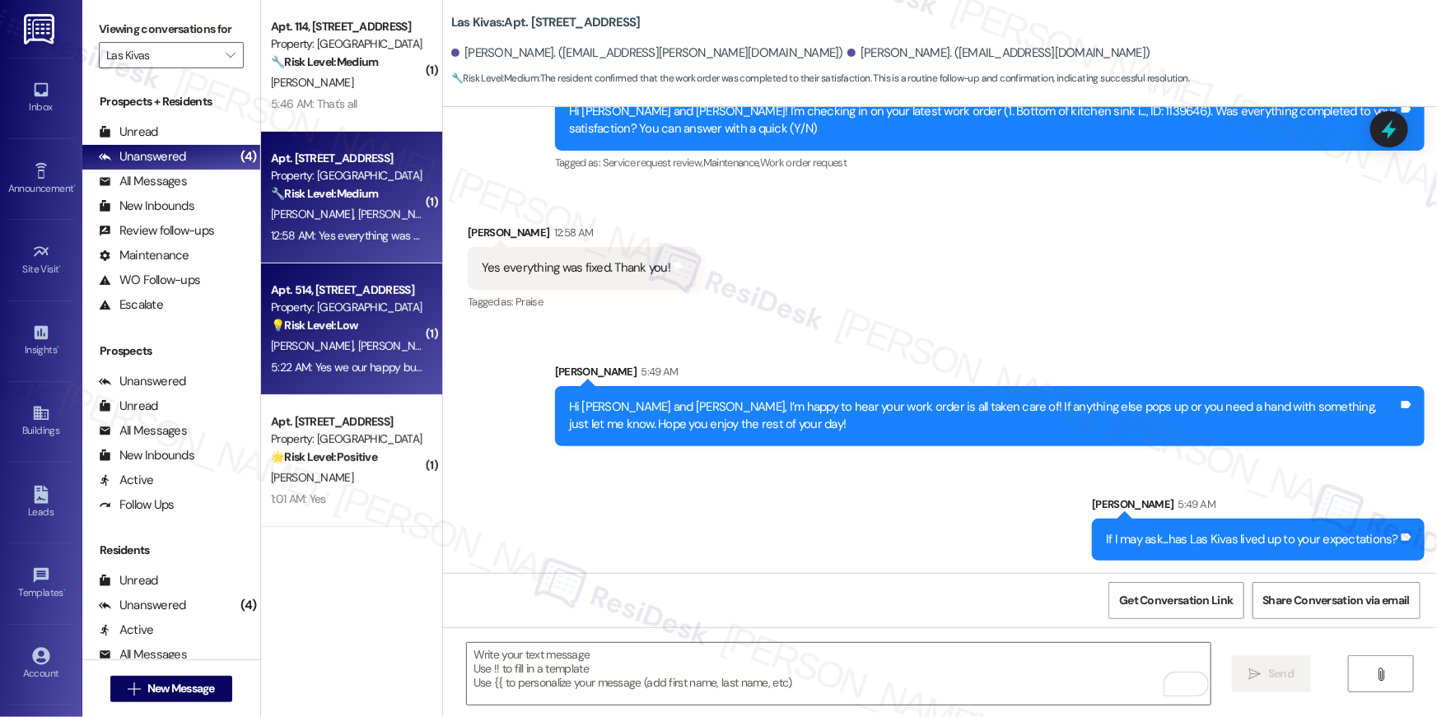
click at [344, 292] on div "Apt. 514, 4777 Tramway Blvd NE" at bounding box center [347, 290] width 152 height 17
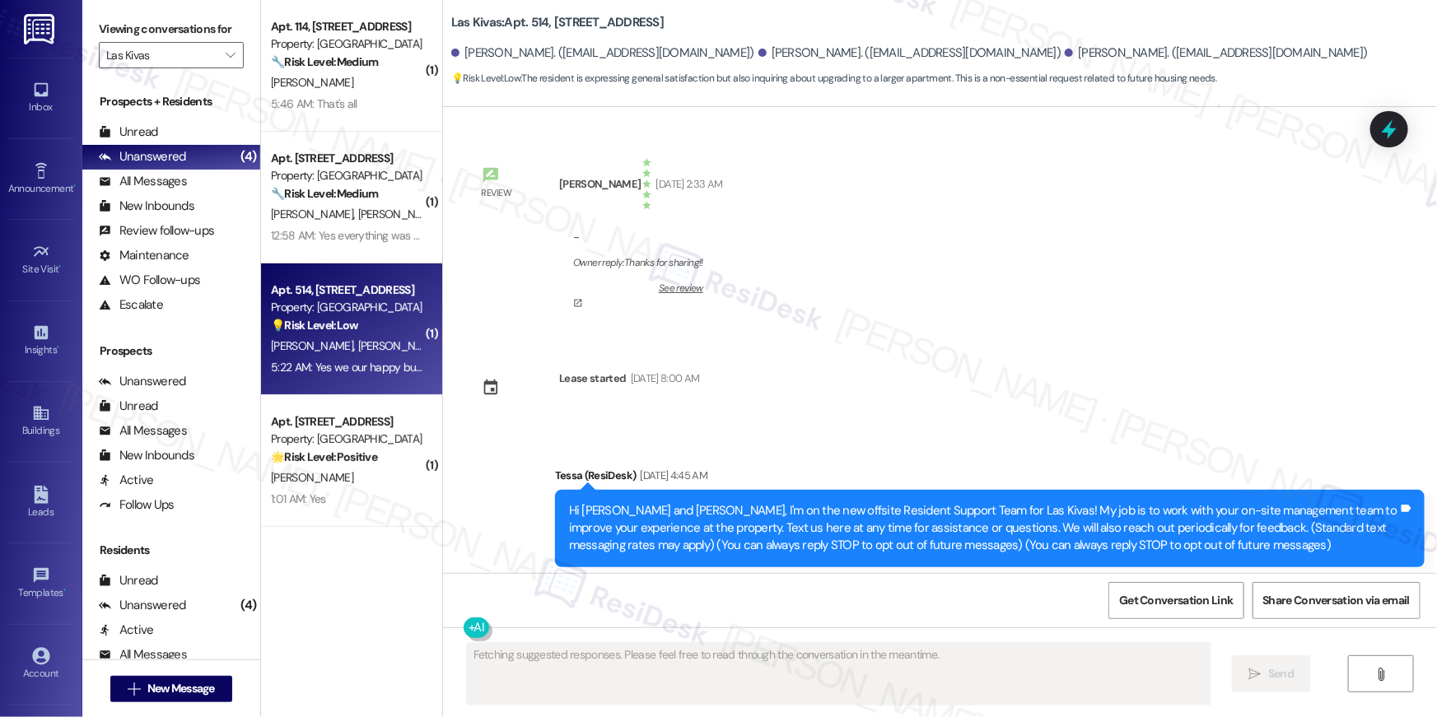
scroll to position [464, 0]
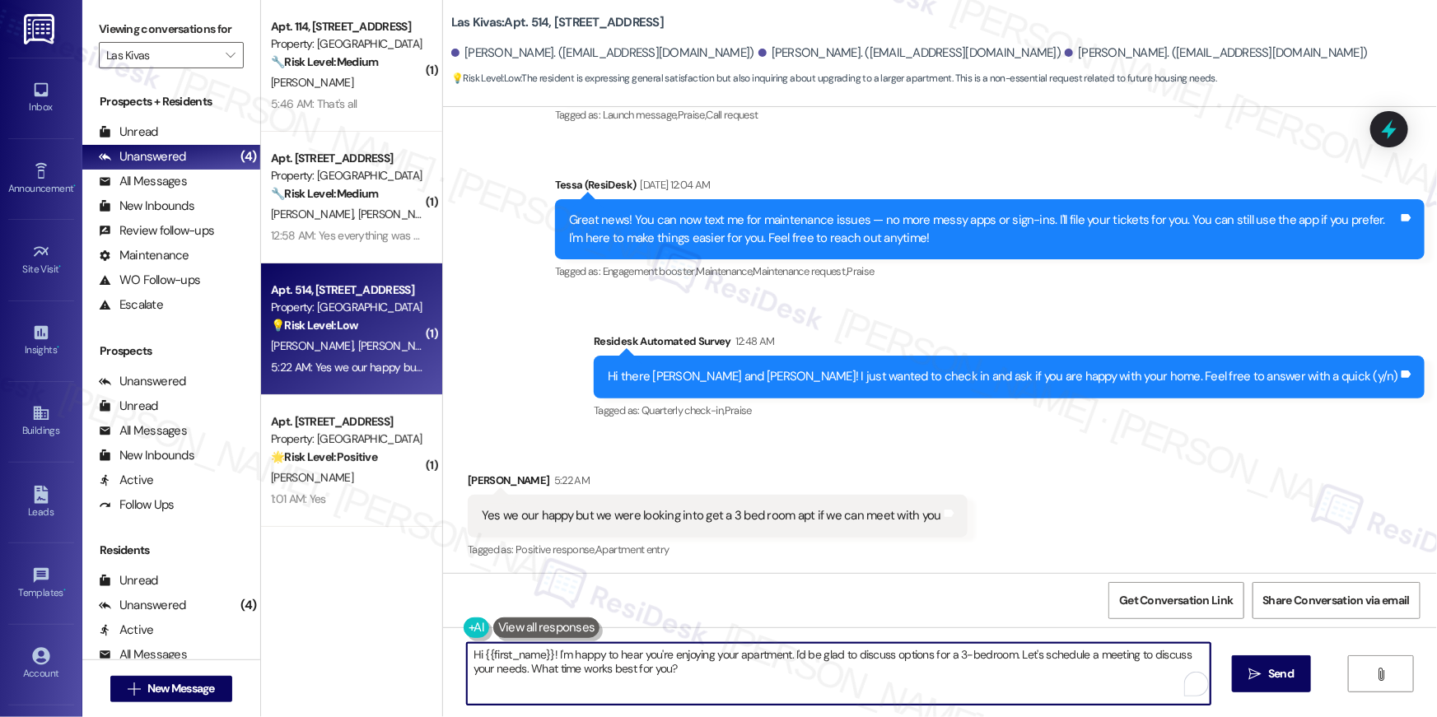
drag, startPoint x: 850, startPoint y: 656, endPoint x: 1000, endPoint y: 670, distance: 150.5
click at [1000, 670] on textarea "Hi {{first_name}}! I'm happy to hear you're enjoying your apartment. I'd be gla…" at bounding box center [839, 674] width 744 height 62
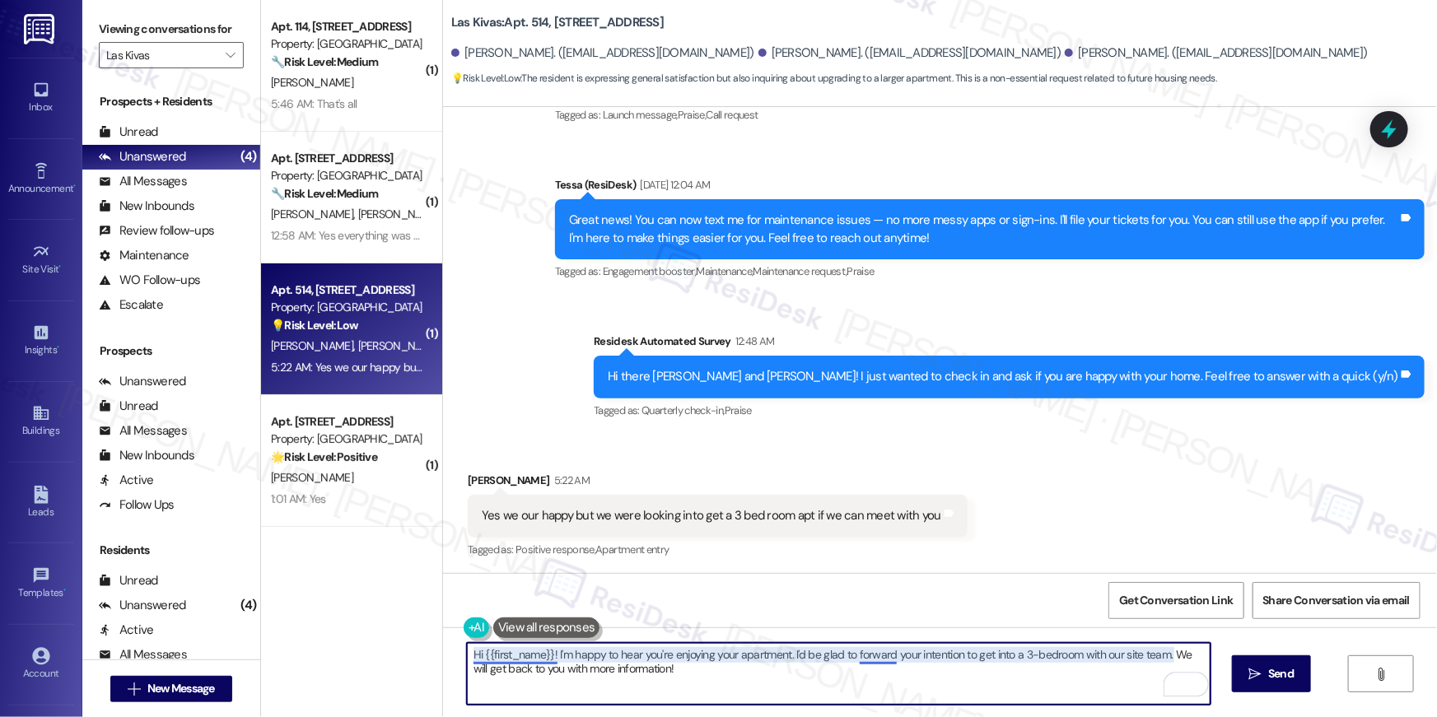
click at [517, 655] on textarea "Hi {{first_name}}! I'm happy to hear you're enjoying your apartment. I'd be gla…" at bounding box center [839, 674] width 744 height 62
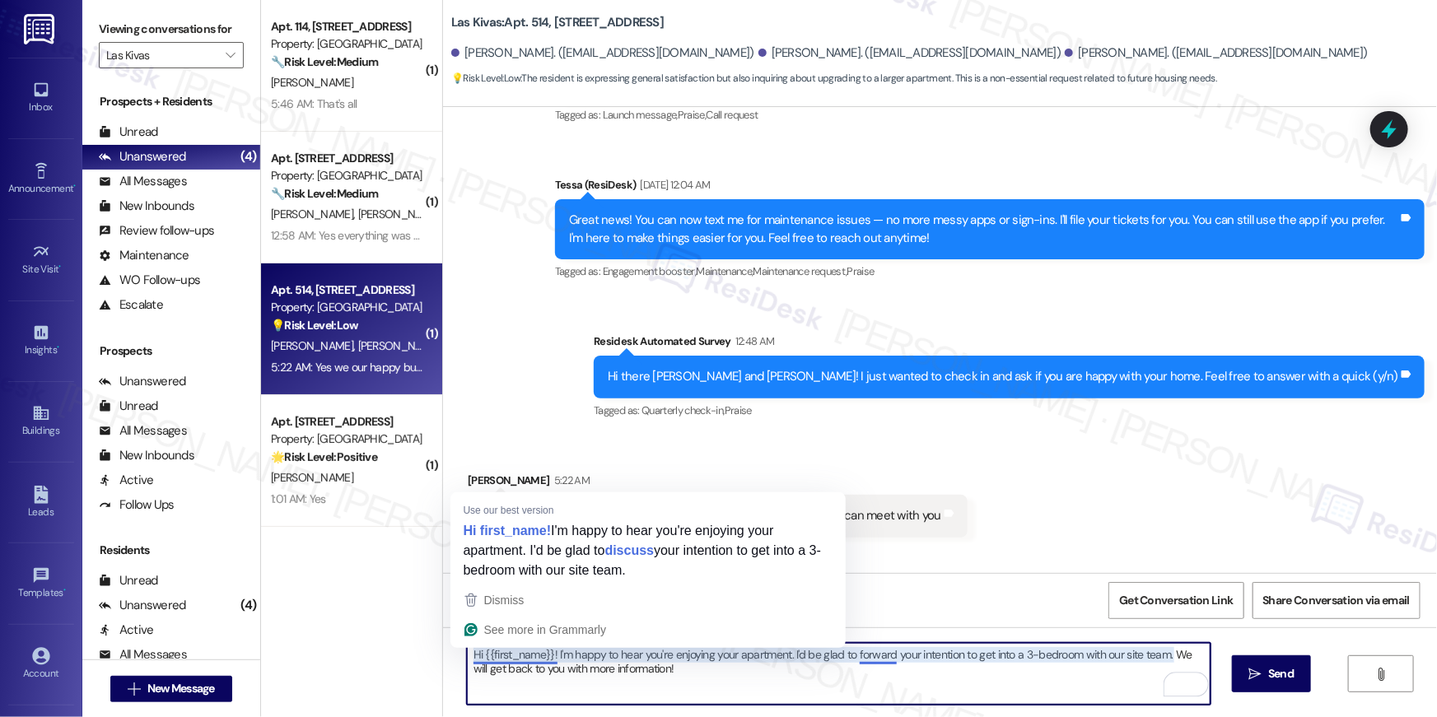
click at [517, 655] on textarea "Hi {{first_name}}! I'm happy to hear you're enjoying your apartment. I'd be gla…" at bounding box center [839, 674] width 744 height 62
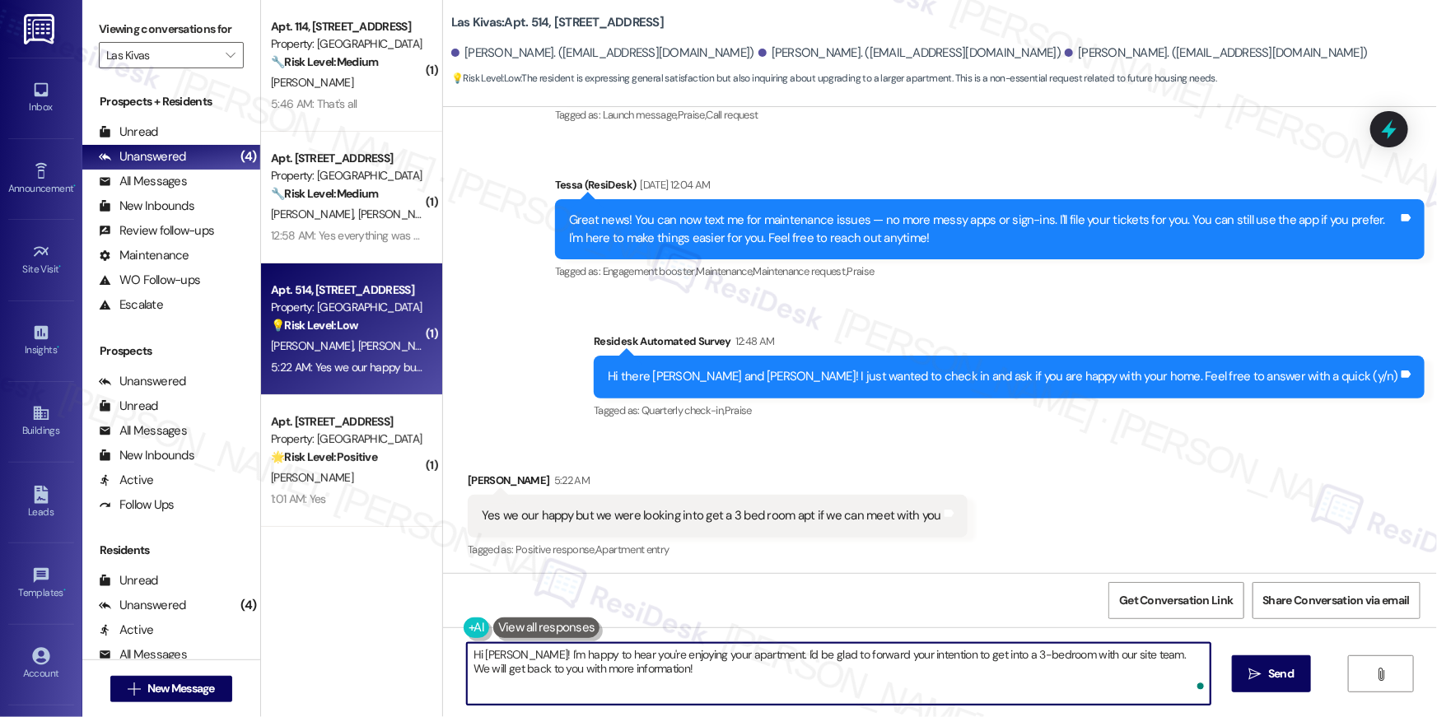
type textarea "Hi Margrent! I'm happy to hear you're enjoying your apartment. I'd be glad to f…"
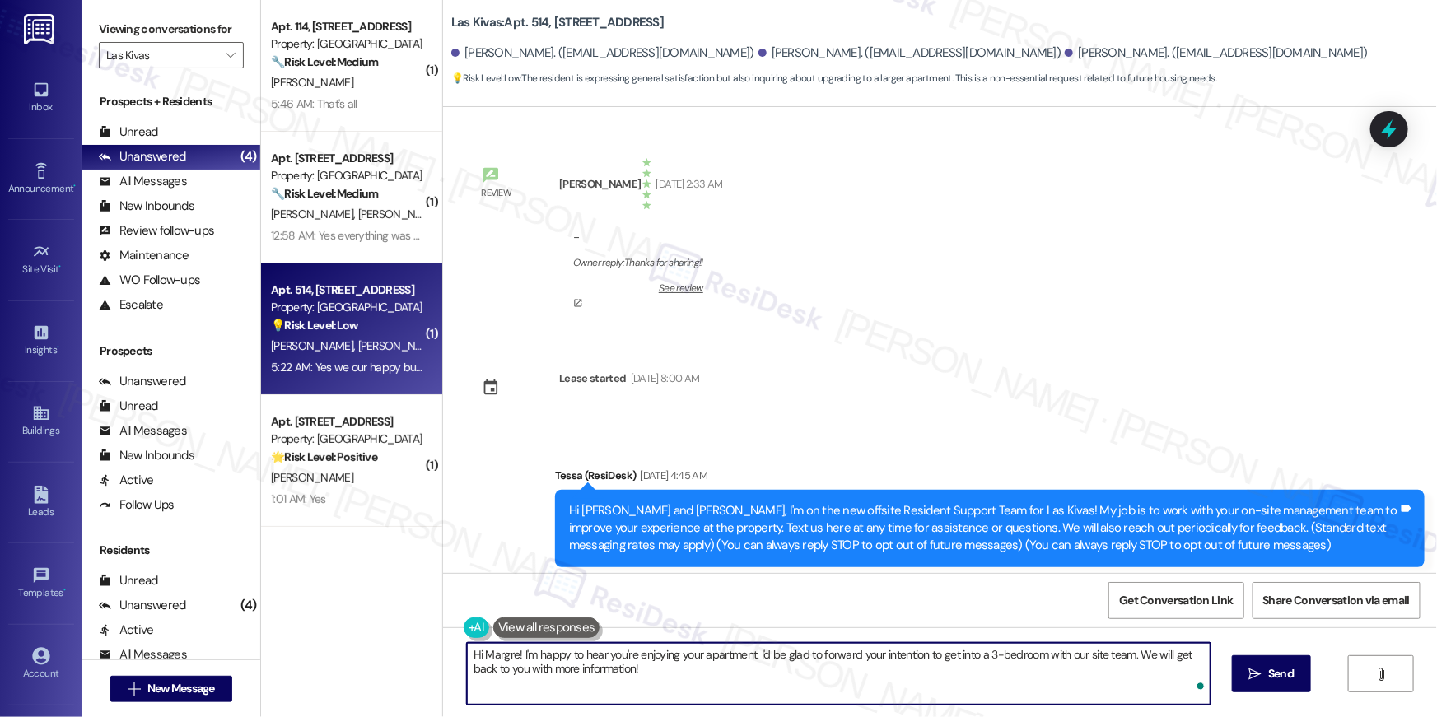
scroll to position [464, 0]
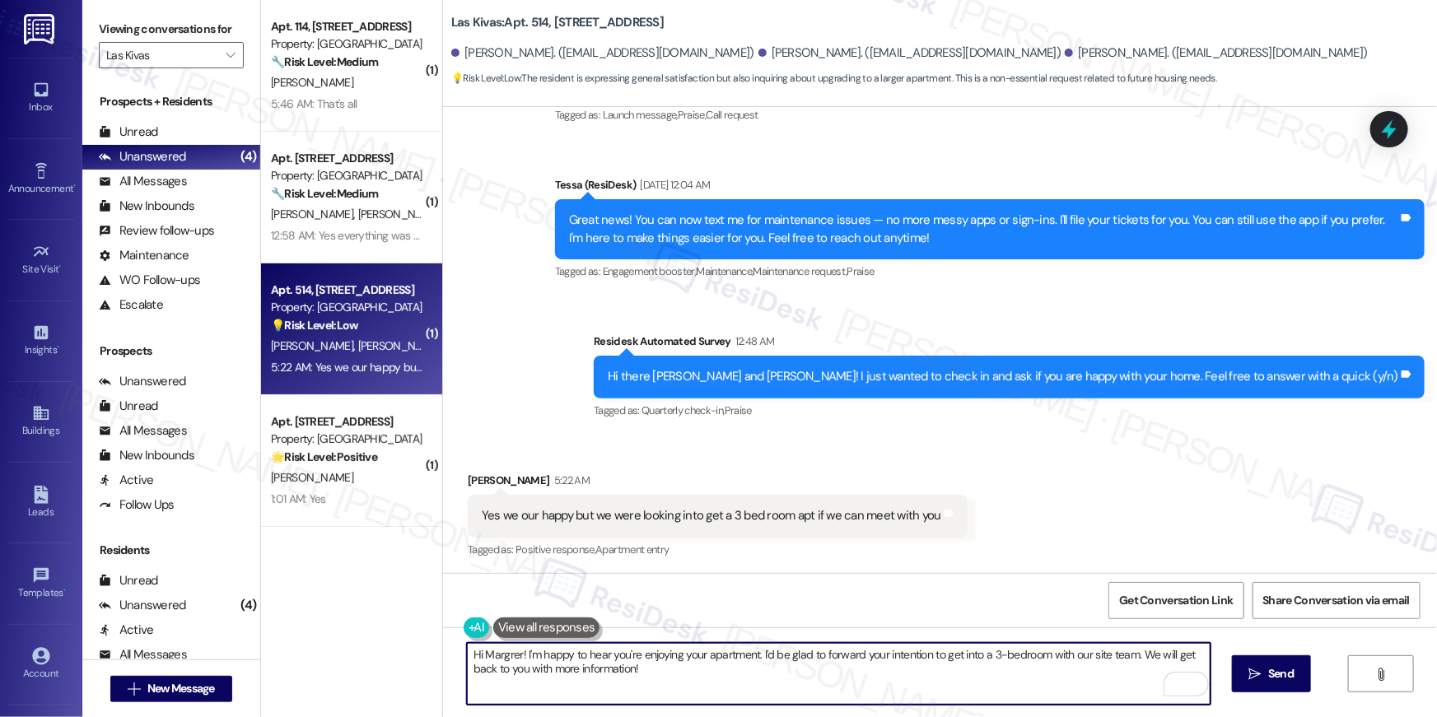
click at [912, 657] on textarea "Hi Margrer! I'm happy to hear you're enjoying your apartment. I'd be glad to fo…" at bounding box center [839, 674] width 744 height 62
type textarea "Hi Margrer! I'm happy to hear you're enjoying your apartment. I'd be glad to fo…"
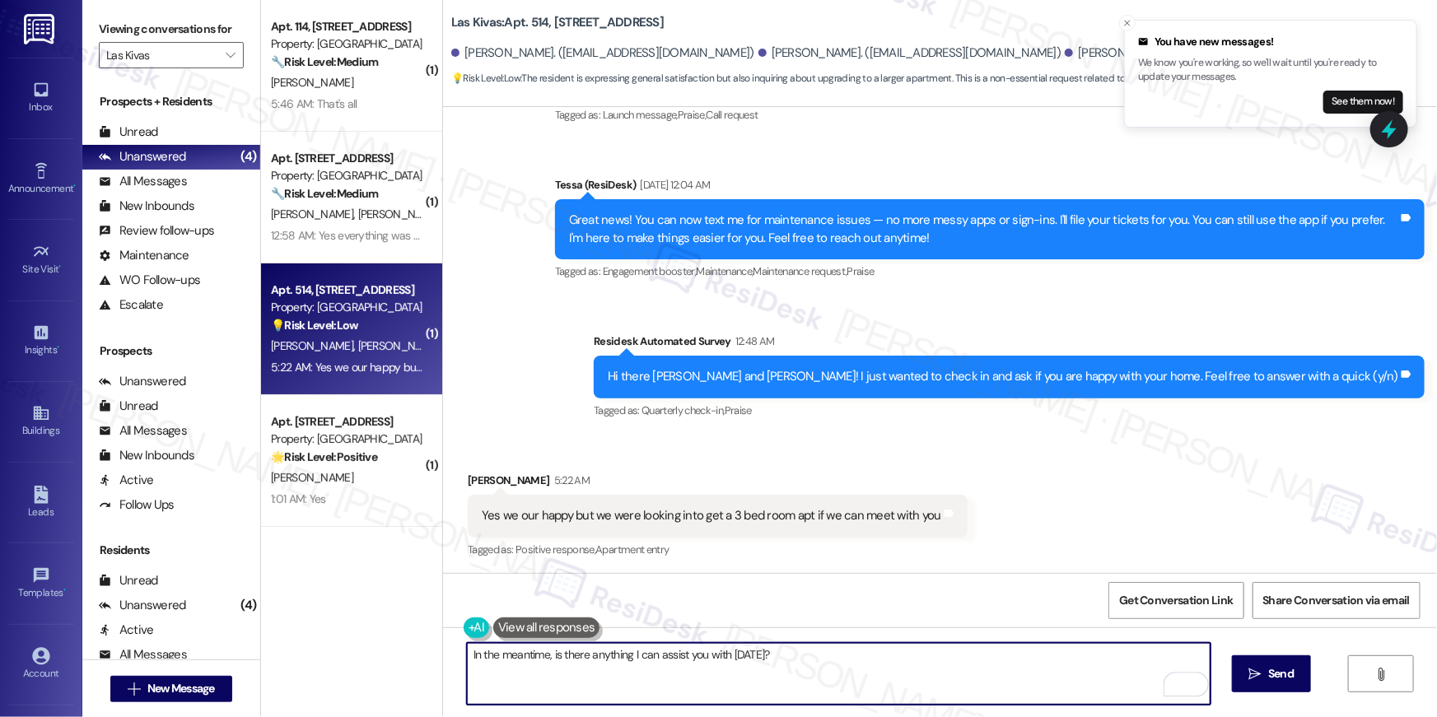
drag, startPoint x: 624, startPoint y: 659, endPoint x: 637, endPoint y: 655, distance: 13.0
click at [625, 658] on textarea "In the meantime, is there anything I can assist you with [DATE]?" at bounding box center [839, 674] width 744 height 62
type textarea "In the meantime, is there anything else I can assist you with [DATE]?"
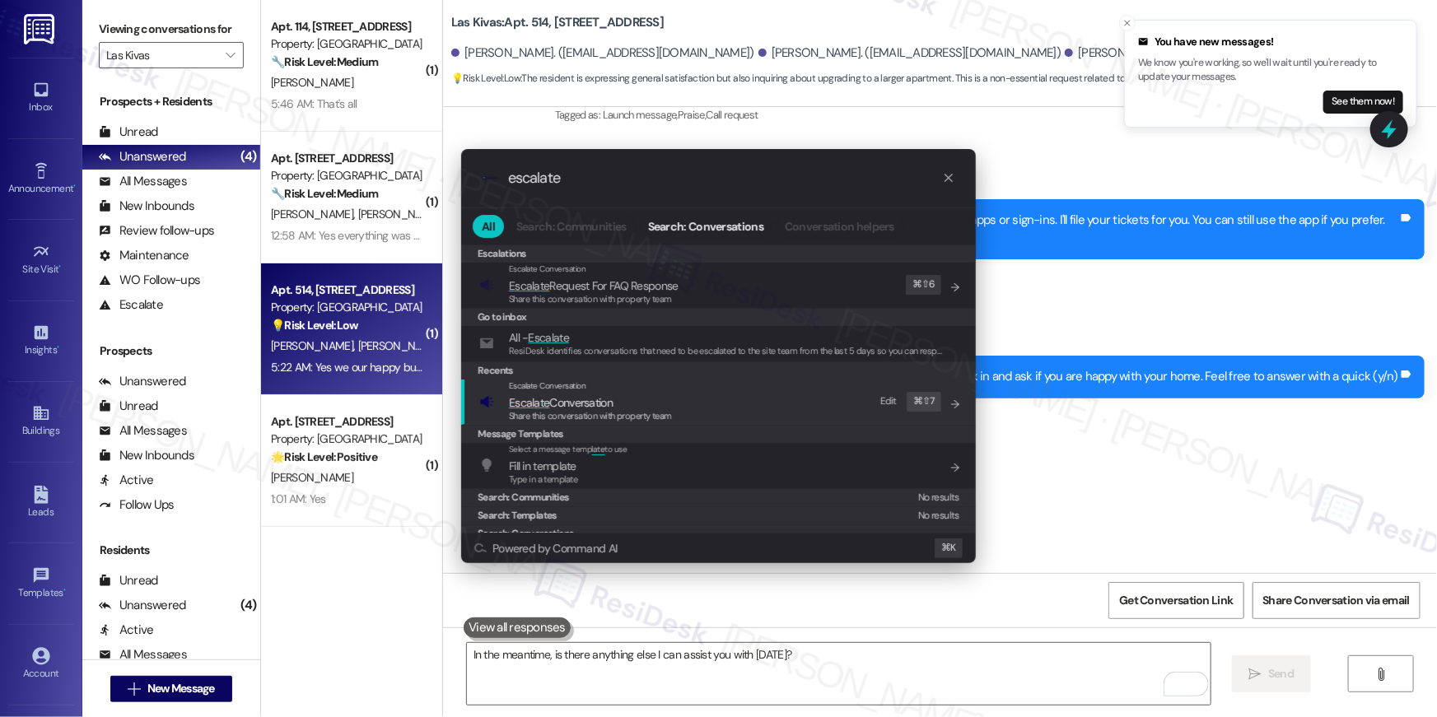
type input "escalate"
click at [585, 405] on span "Escalate Conversation" at bounding box center [561, 402] width 104 height 15
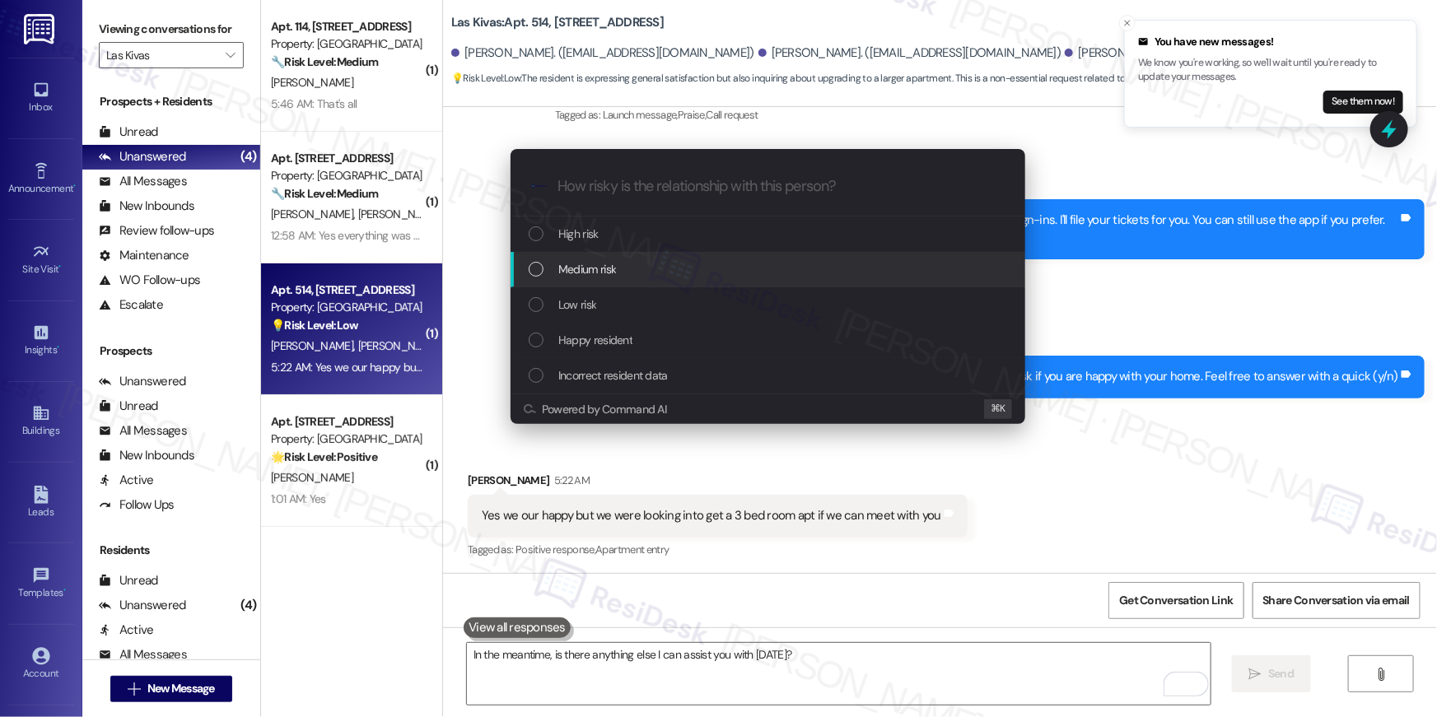
click at [602, 273] on span "Medium risk" at bounding box center [587, 269] width 58 height 18
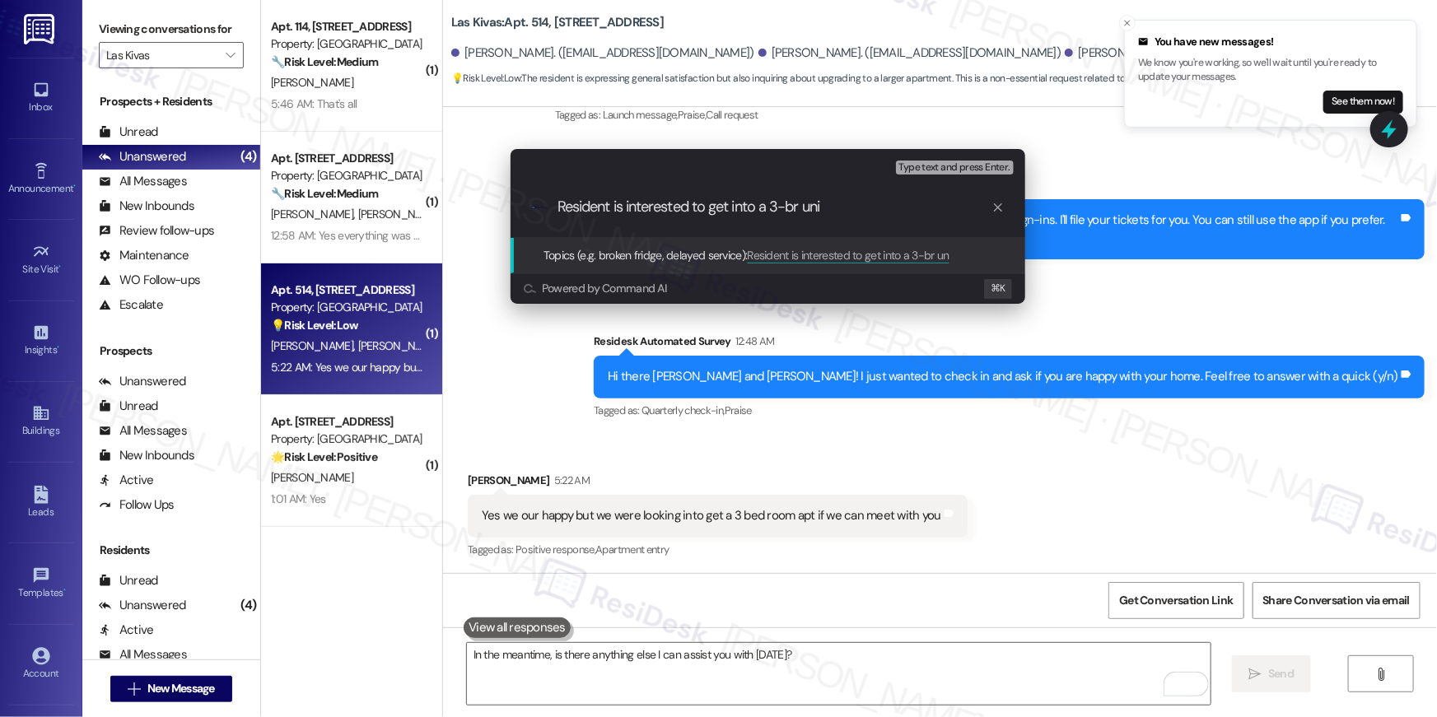
type input "Resident is interested to get into a 3-br unit"
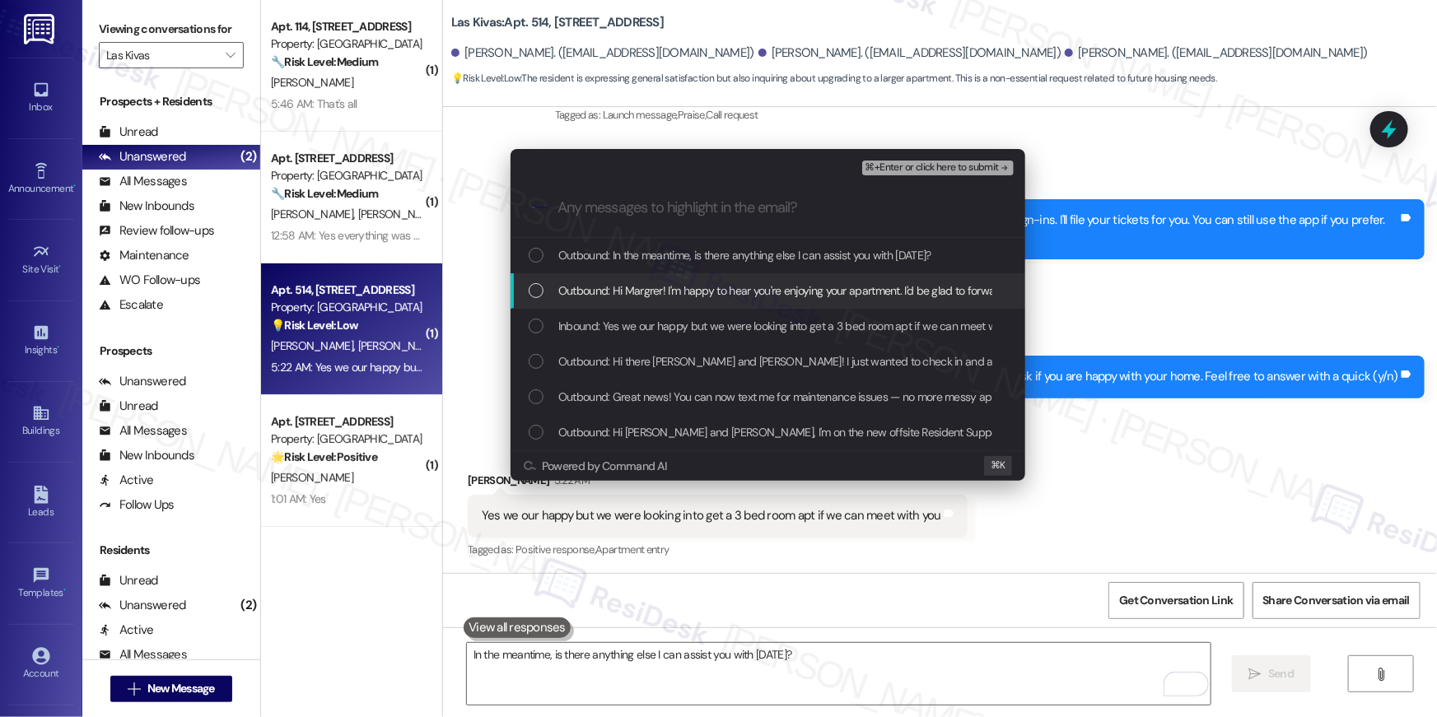
click at [539, 292] on div "List of options" at bounding box center [536, 290] width 15 height 15
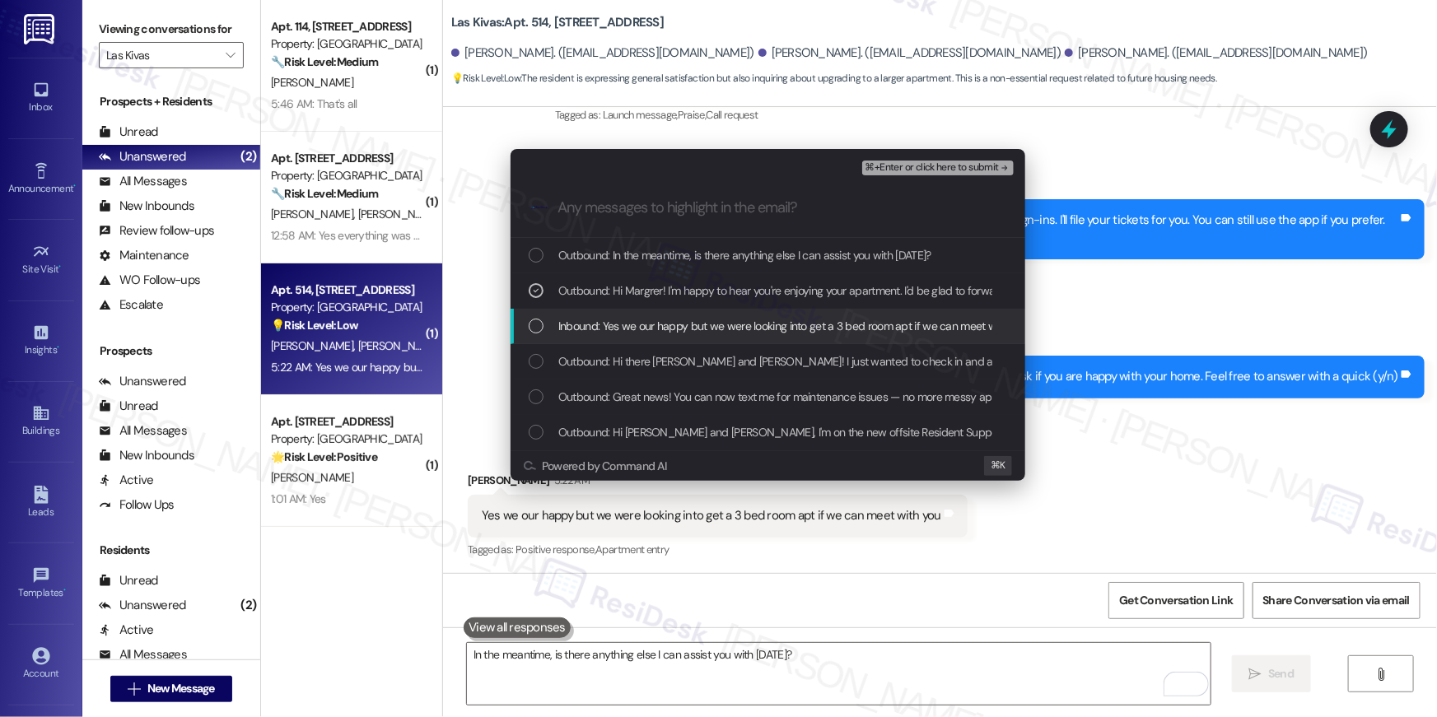
click at [537, 326] on div "List of options" at bounding box center [536, 326] width 15 height 15
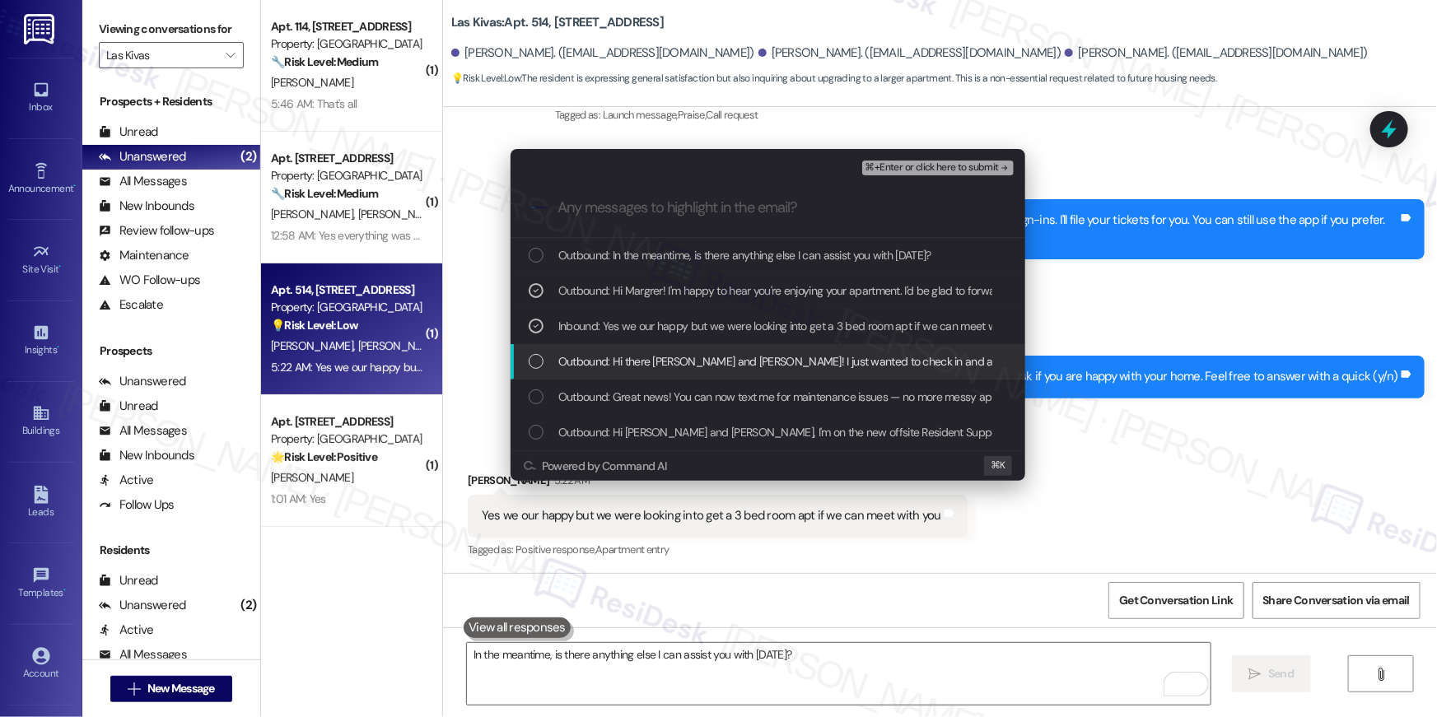
click at [539, 363] on div "List of options" at bounding box center [536, 361] width 15 height 15
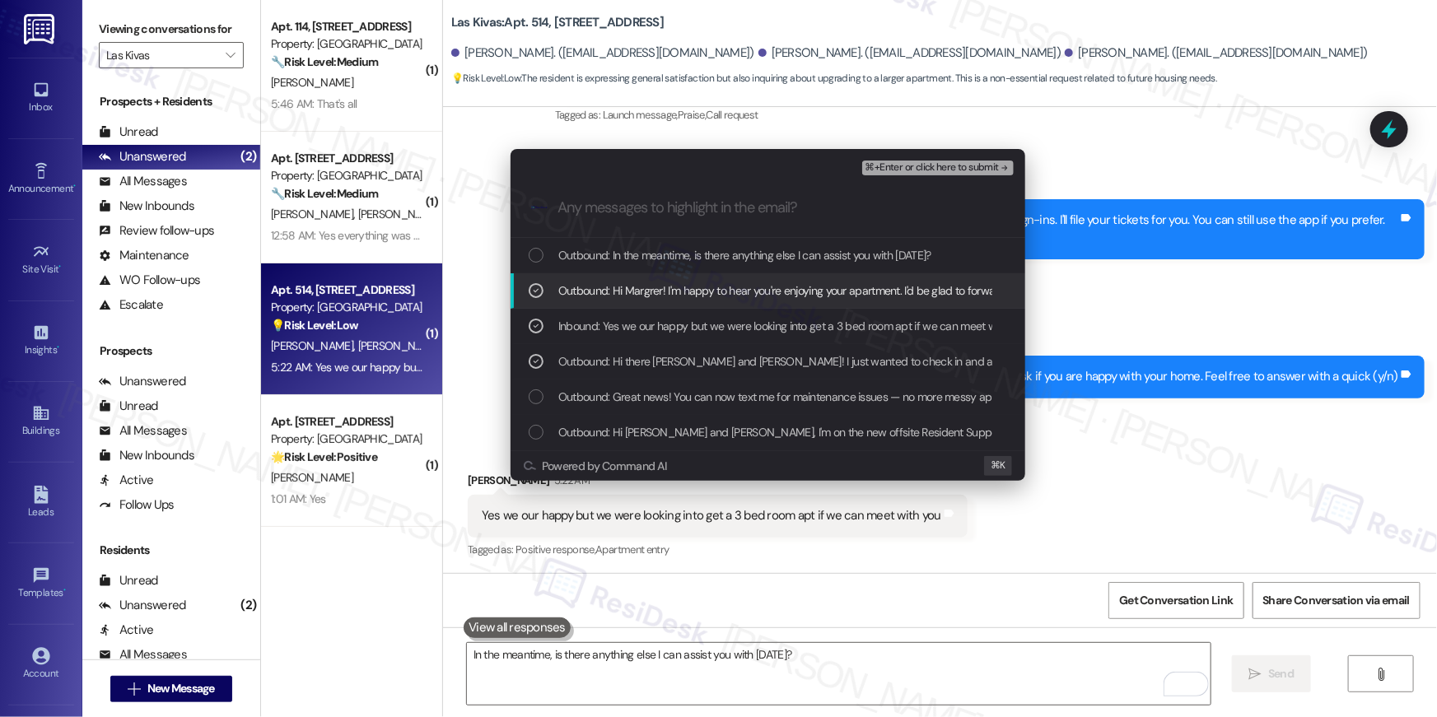
click at [531, 292] on icon "List of options" at bounding box center [536, 291] width 12 height 12
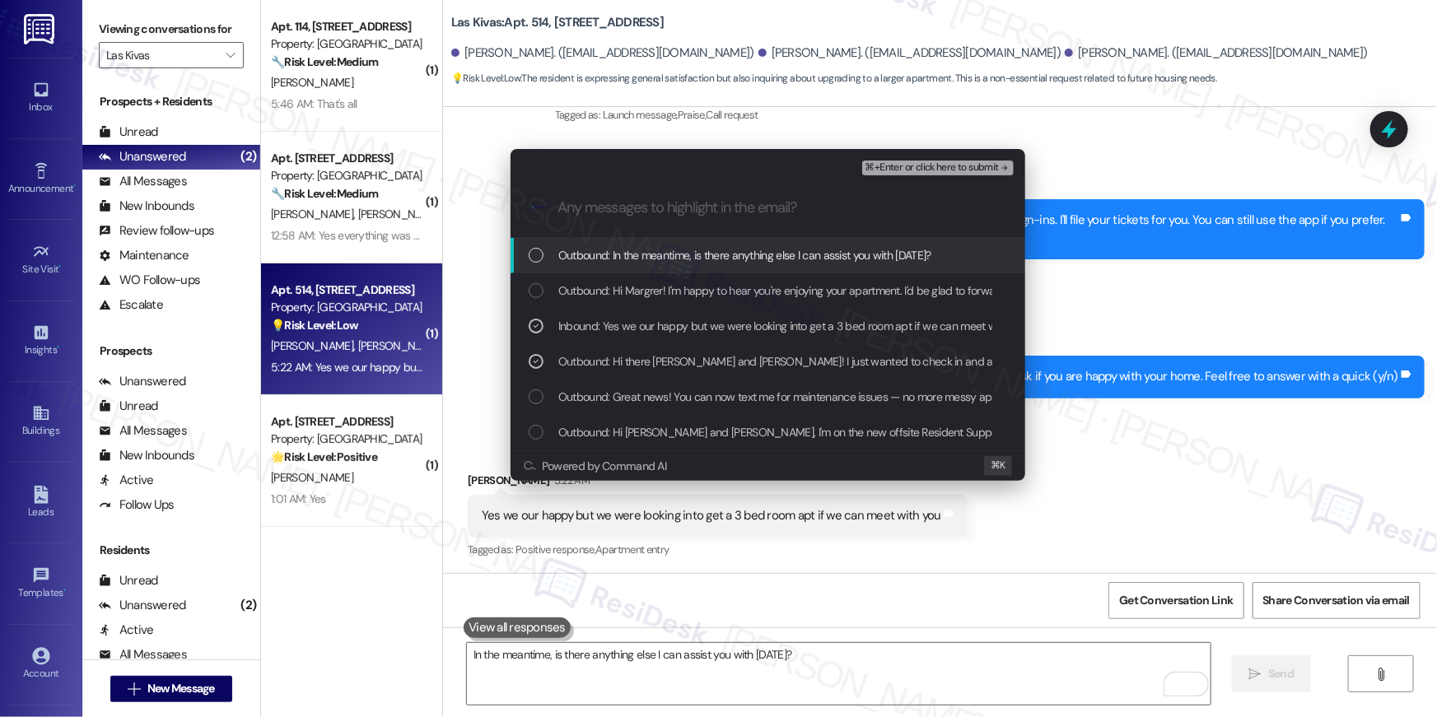
click at [916, 173] on span "⌘+Enter or click here to submit" at bounding box center [931, 168] width 133 height 12
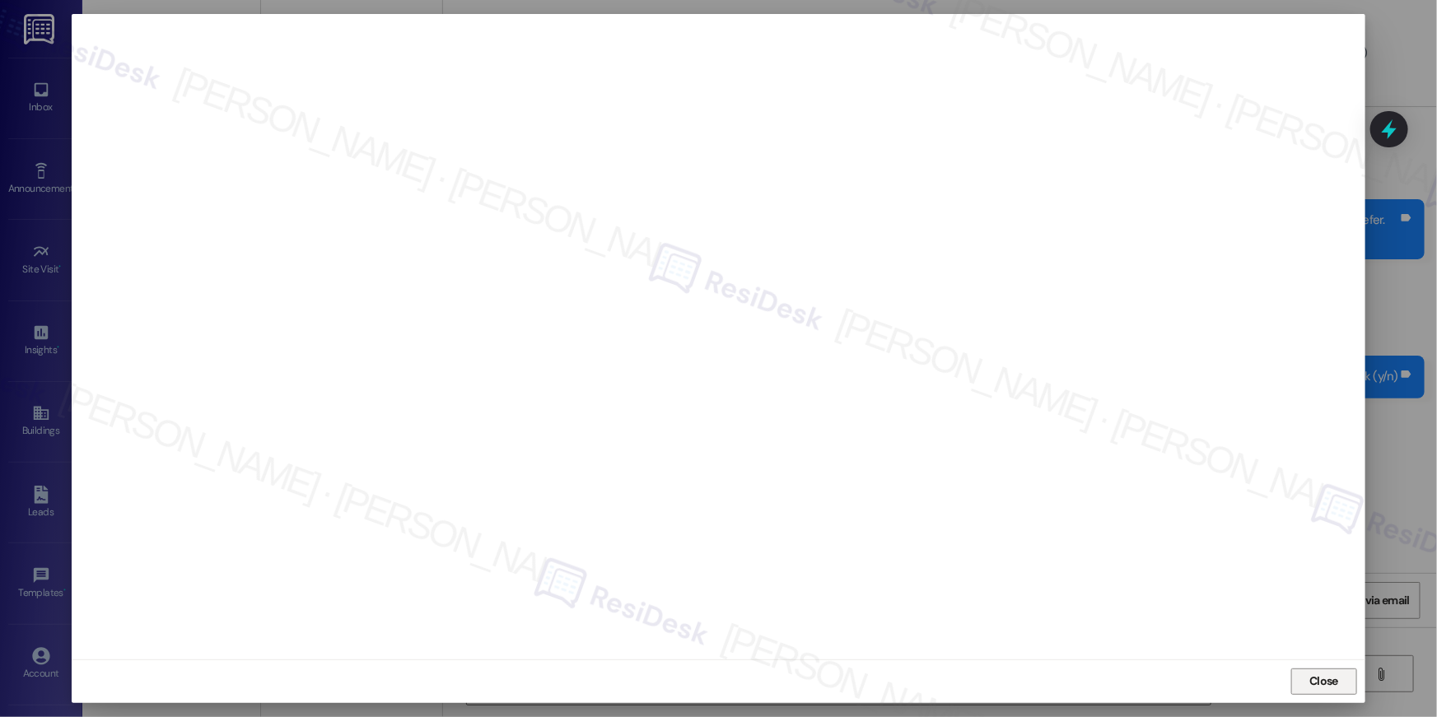
click at [1314, 679] on span "Close" at bounding box center [1323, 681] width 29 height 17
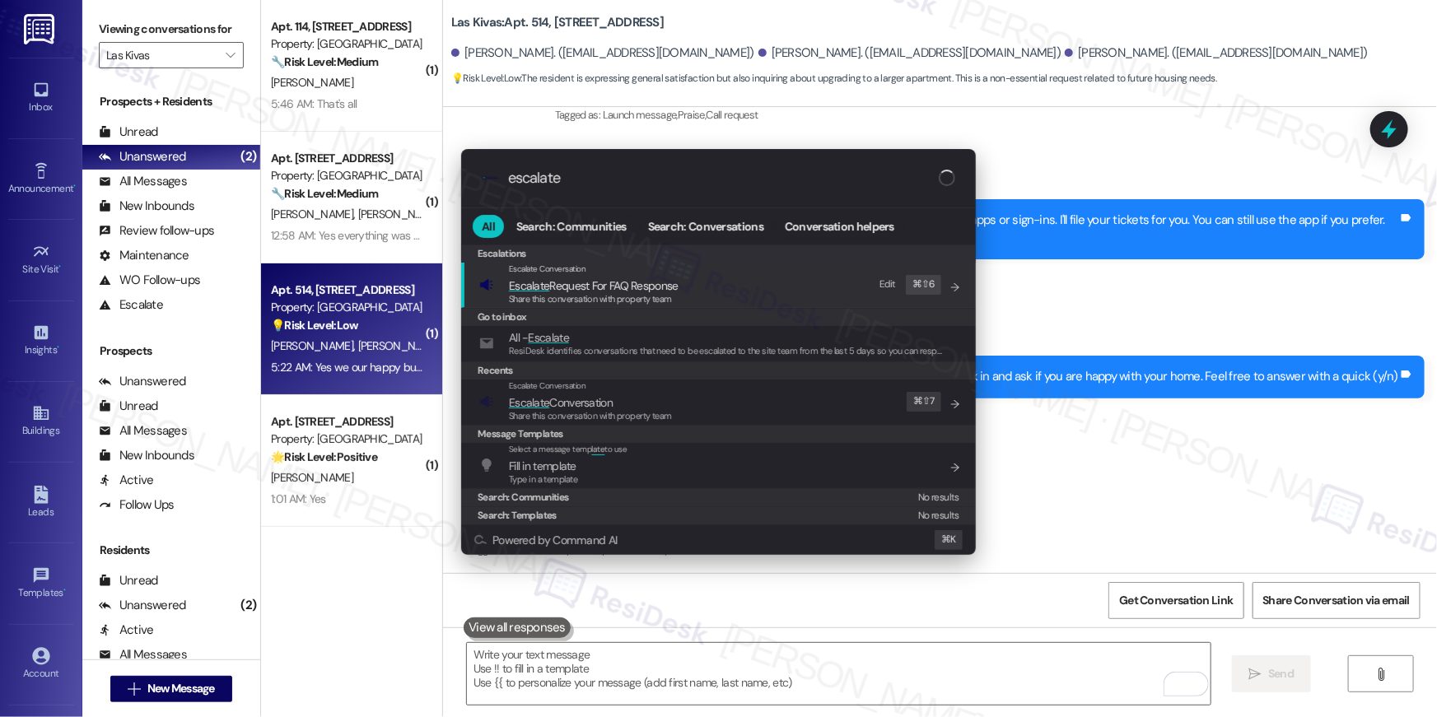
type input "escalate"
click at [822, 413] on div "Escalate Conversation Escalate Conversation Share this conversation with proper…" at bounding box center [720, 402] width 482 height 44
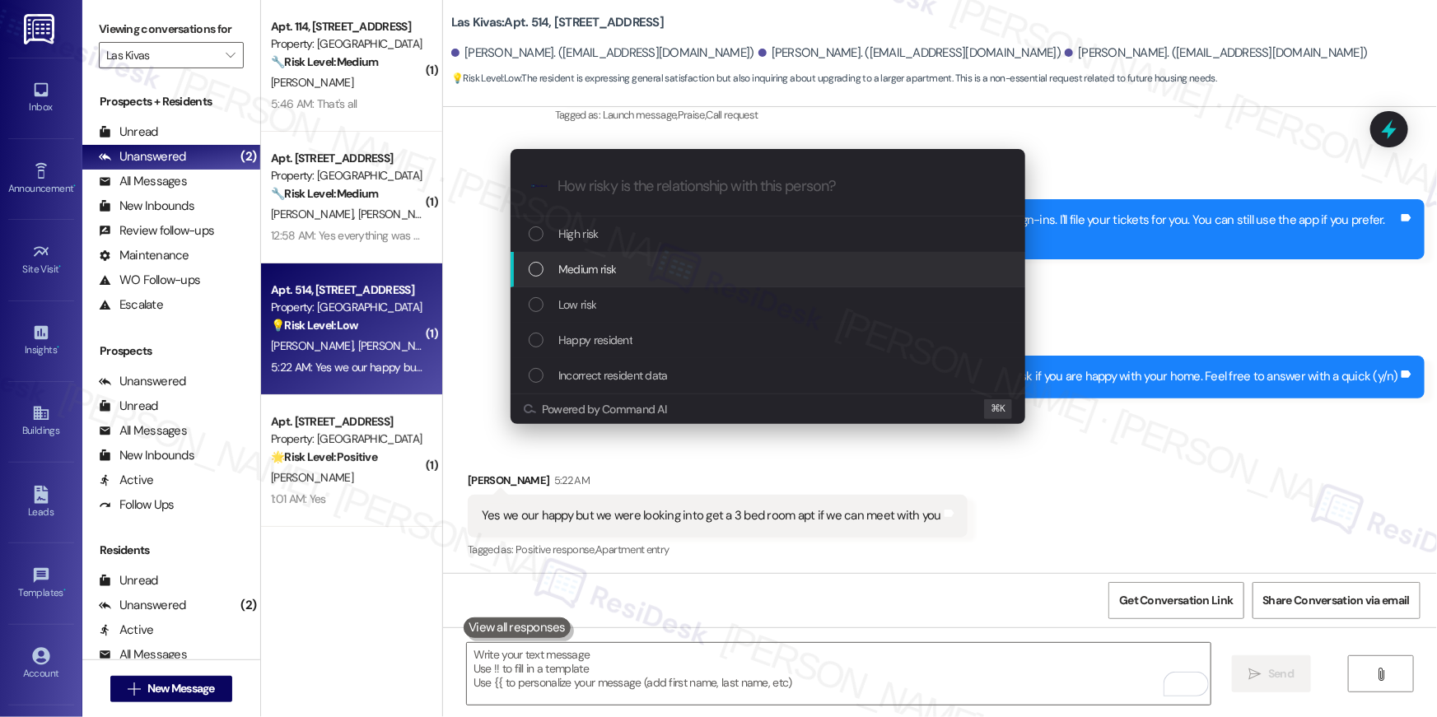
click at [617, 266] on div "Medium risk" at bounding box center [770, 269] width 482 height 18
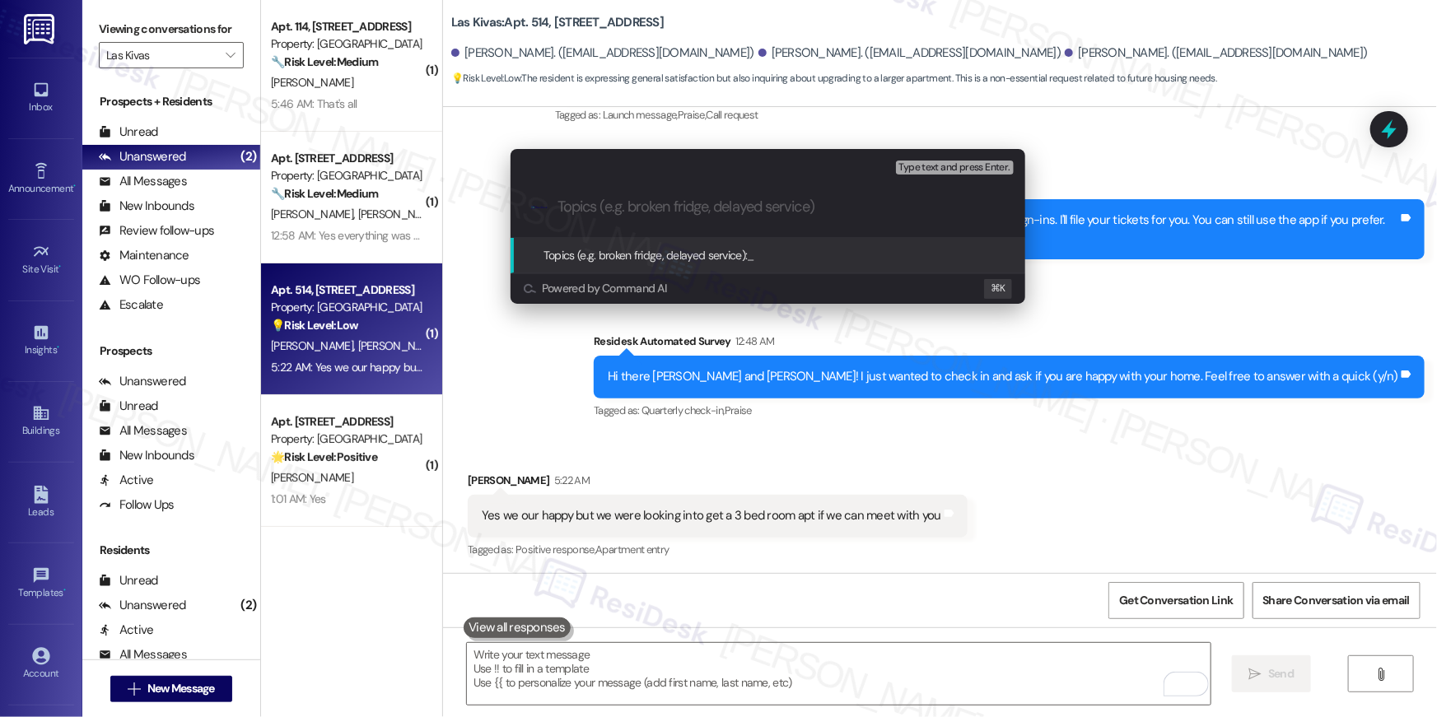
paste input "Resident is interested to get into a 3-br unit"
type input "Resident is interested to get into a 3-br unit"
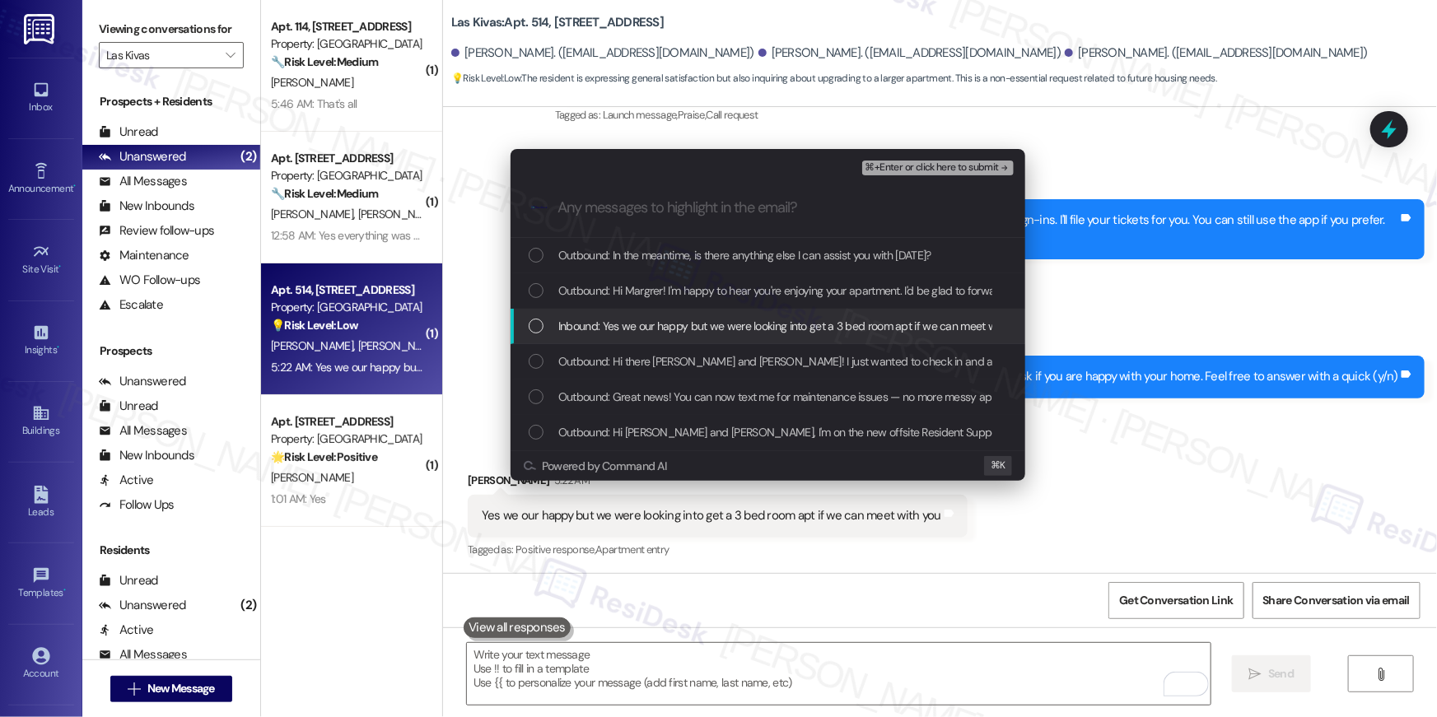
click at [580, 318] on span "Inbound: Yes we our happy but we were looking into get a 3 bed room apt if we c…" at bounding box center [793, 326] width 470 height 18
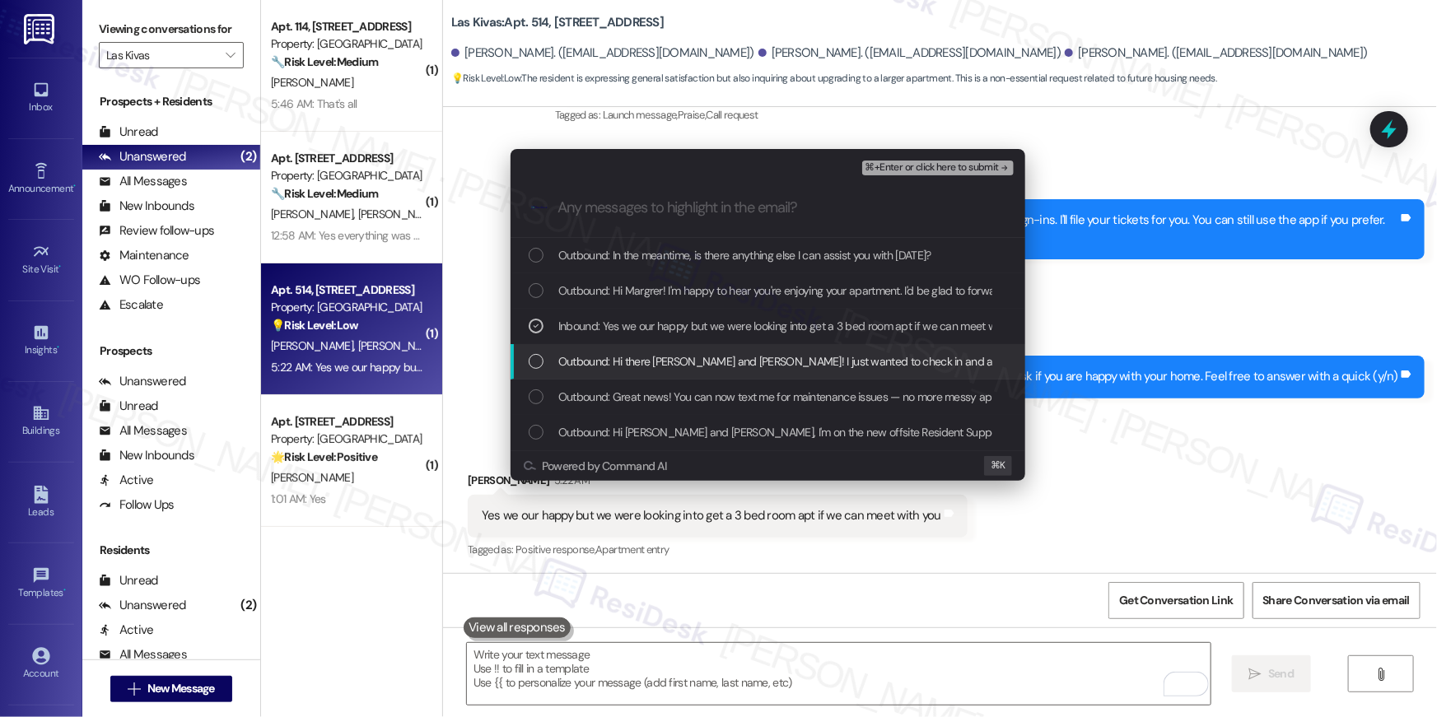
drag, startPoint x: 595, startPoint y: 352, endPoint x: 674, endPoint y: 329, distance: 81.3
click at [596, 352] on span "Outbound: Hi there Keah, Margaret and Frances! I just wanted to check in and as…" at bounding box center [948, 361] width 781 height 18
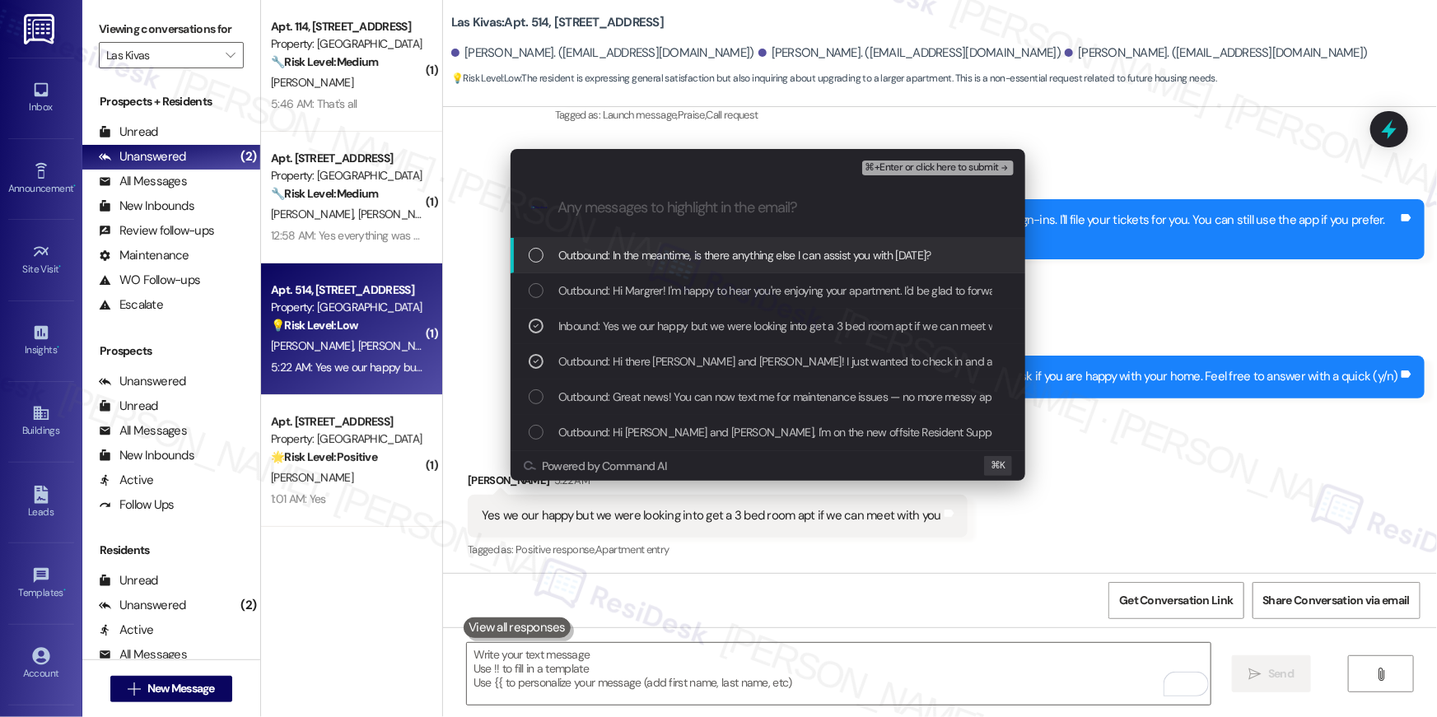
click at [954, 170] on span "⌘+Enter or click here to submit" at bounding box center [931, 168] width 133 height 12
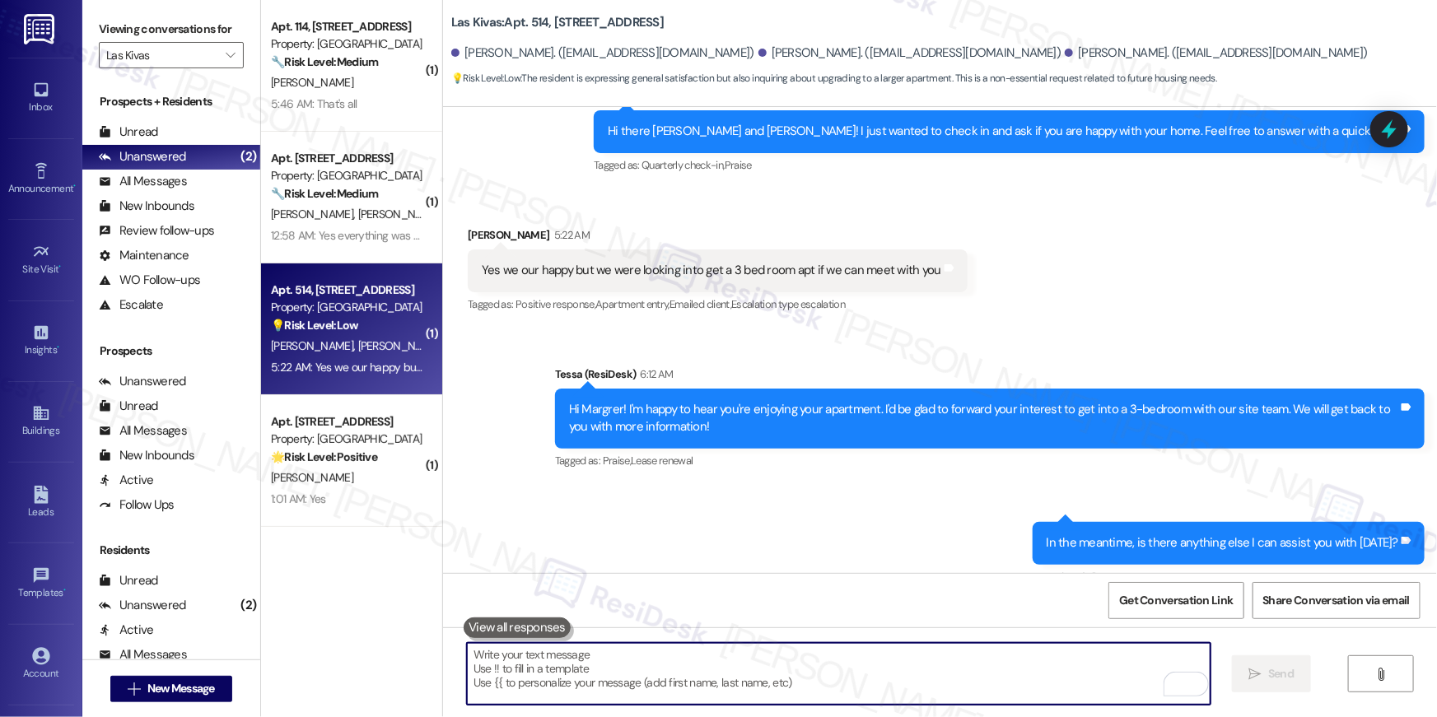
scroll to position [738, 0]
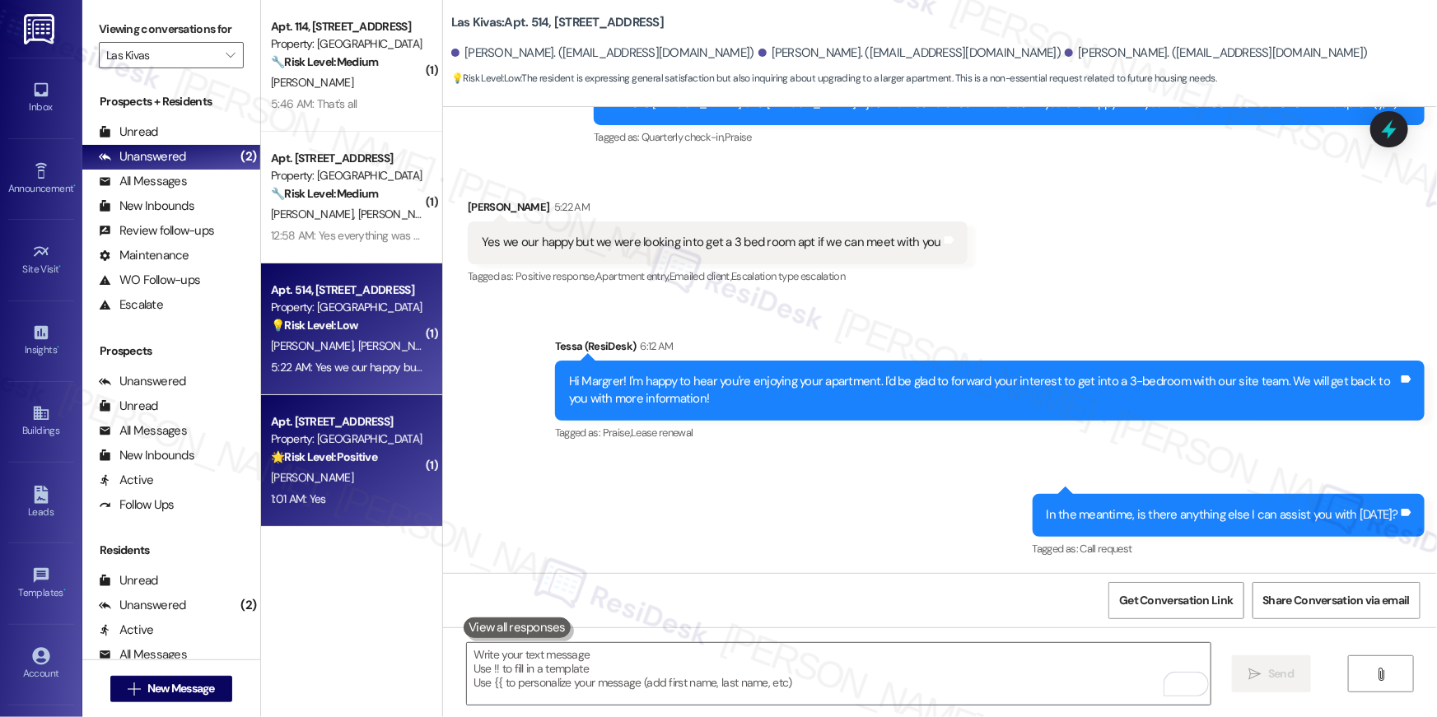
click at [368, 453] on strong "🌟 Risk Level: Positive" at bounding box center [324, 457] width 106 height 15
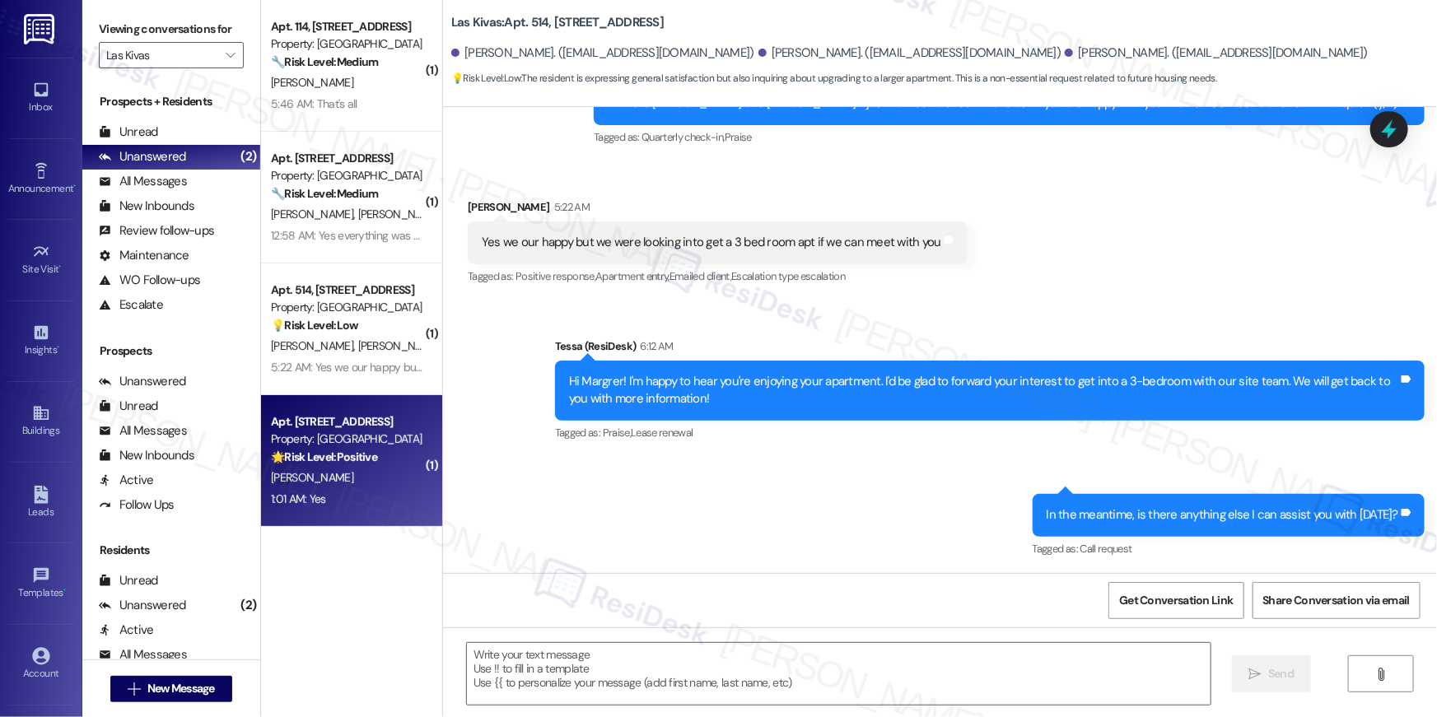
type textarea "Fetching suggested responses. Please feel free to read through the conversation…"
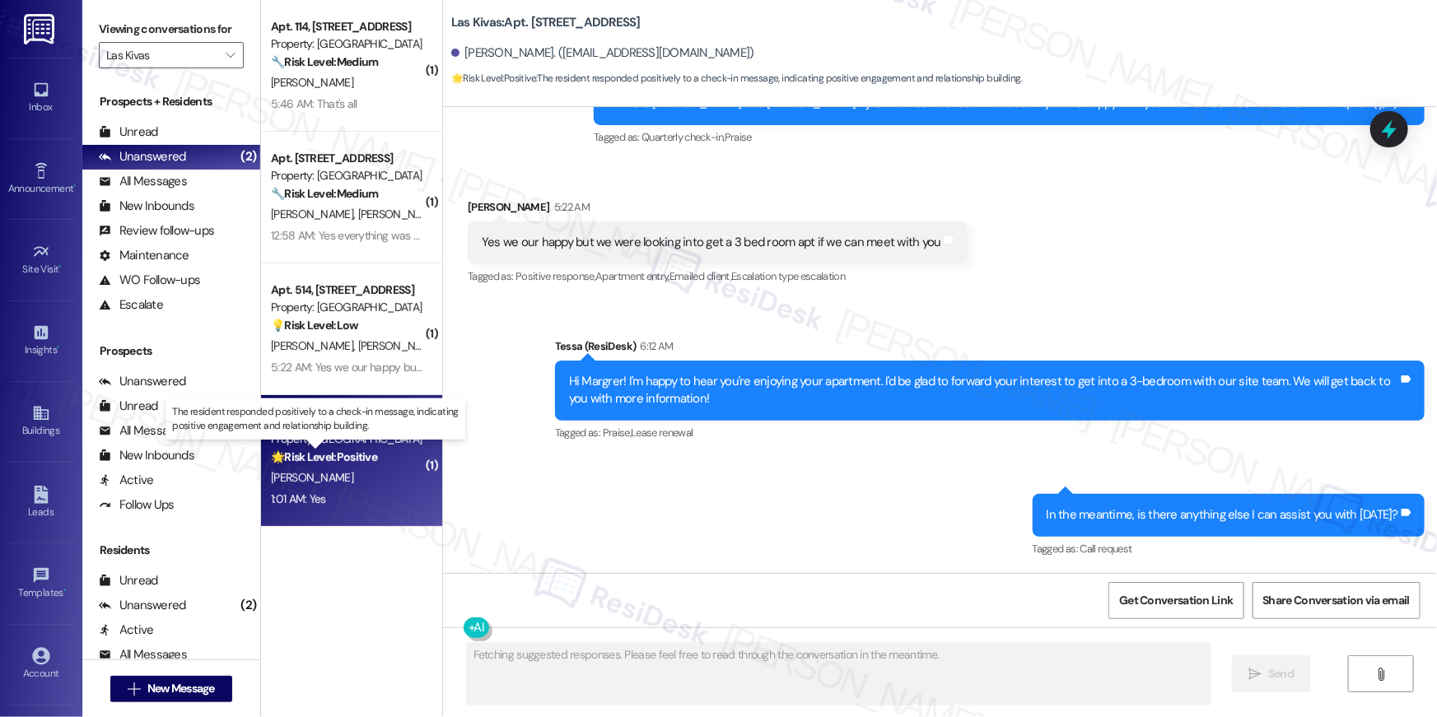
scroll to position [254, 0]
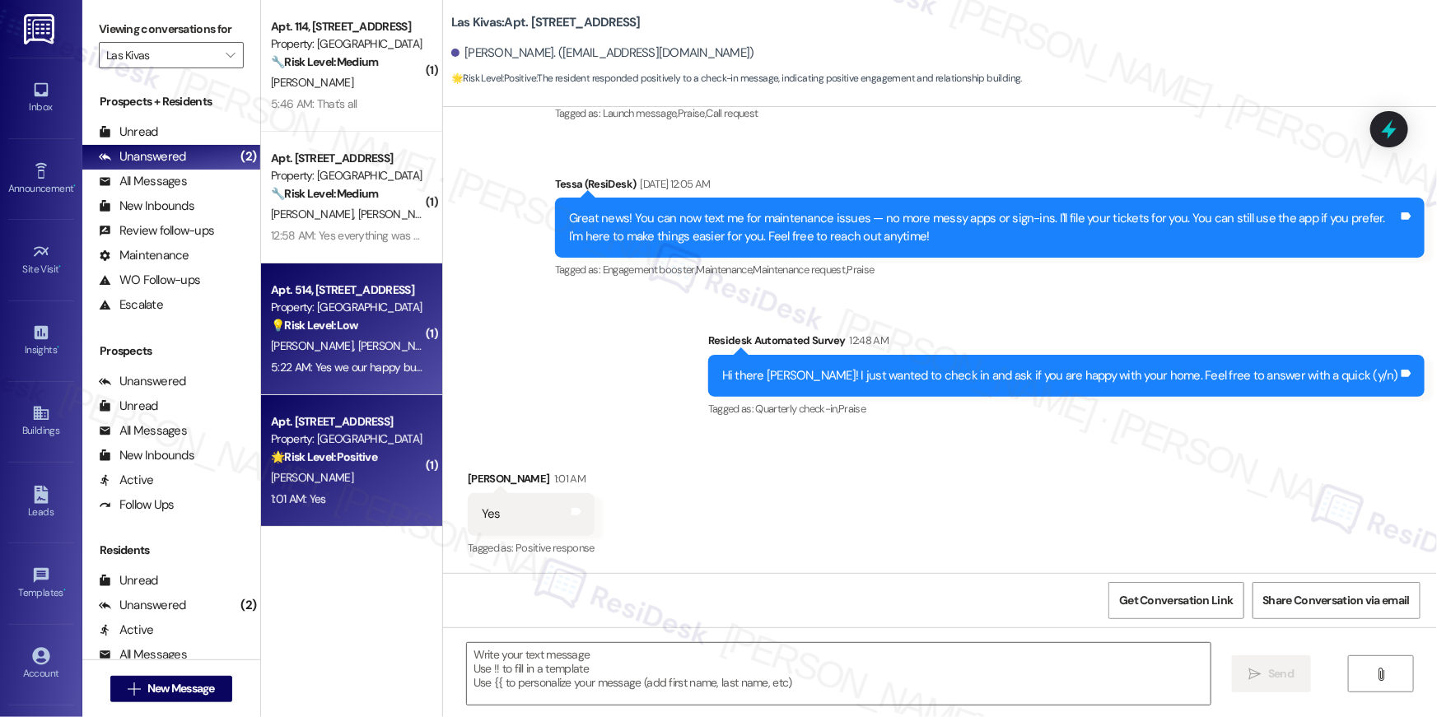
click at [358, 346] on span "M. Mahkewa" at bounding box center [401, 345] width 87 height 15
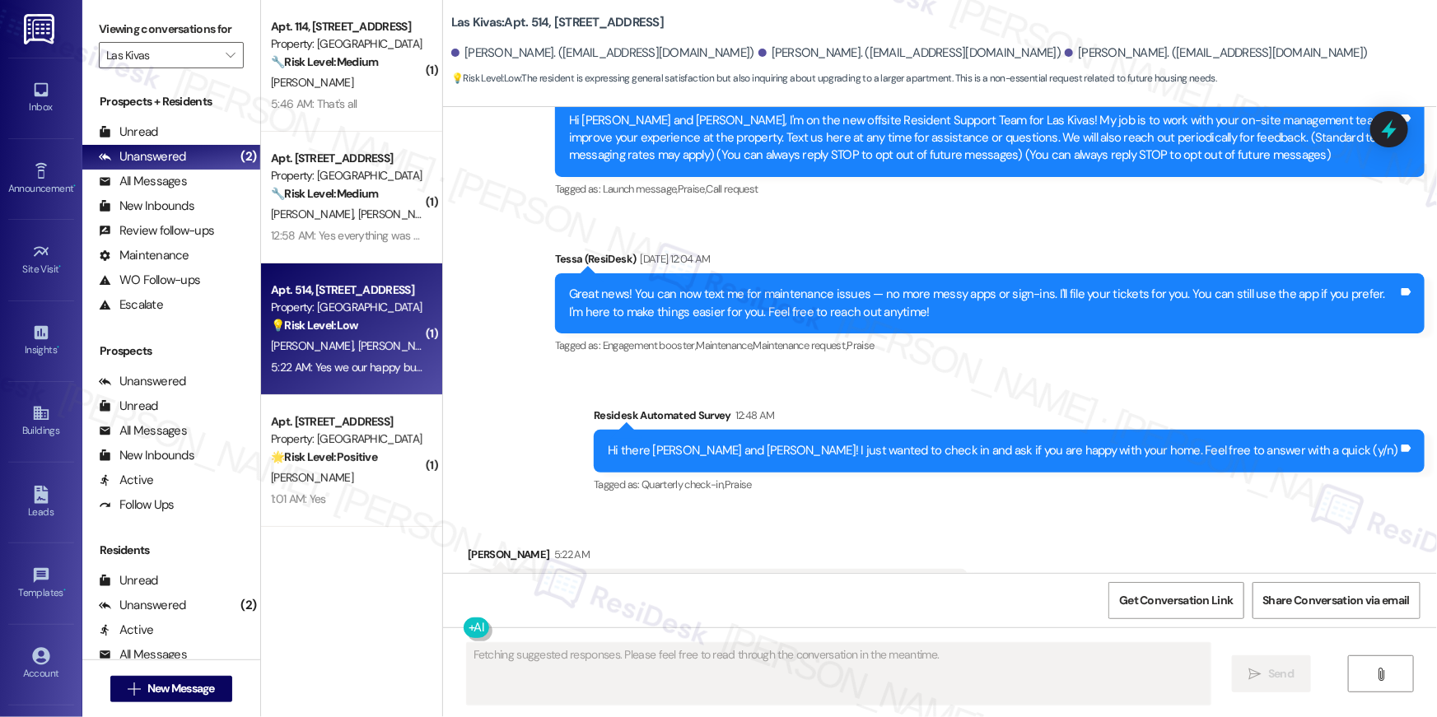
scroll to position [464, 0]
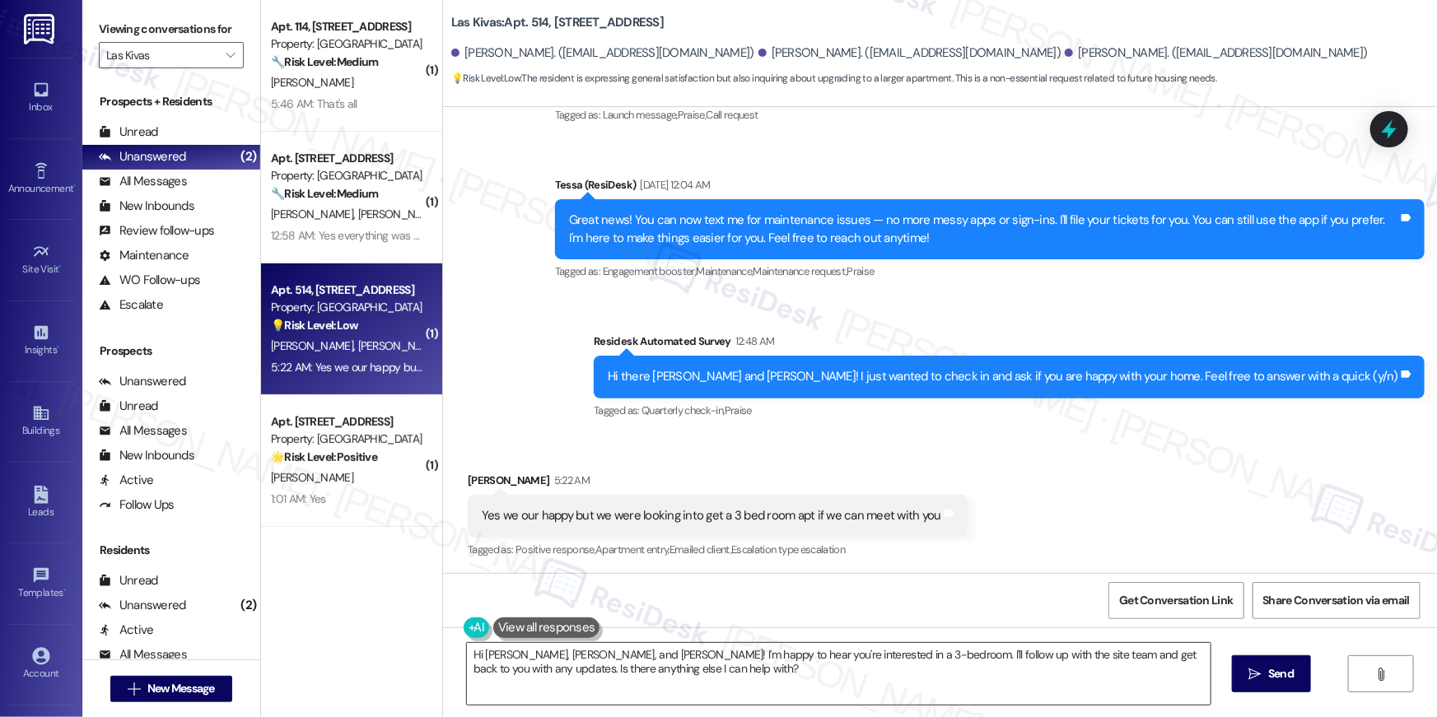
click at [846, 685] on textarea "Hi Keah, Margaret, and Frances! I'm happy to hear you're interested in a 3-bedr…" at bounding box center [839, 674] width 744 height 62
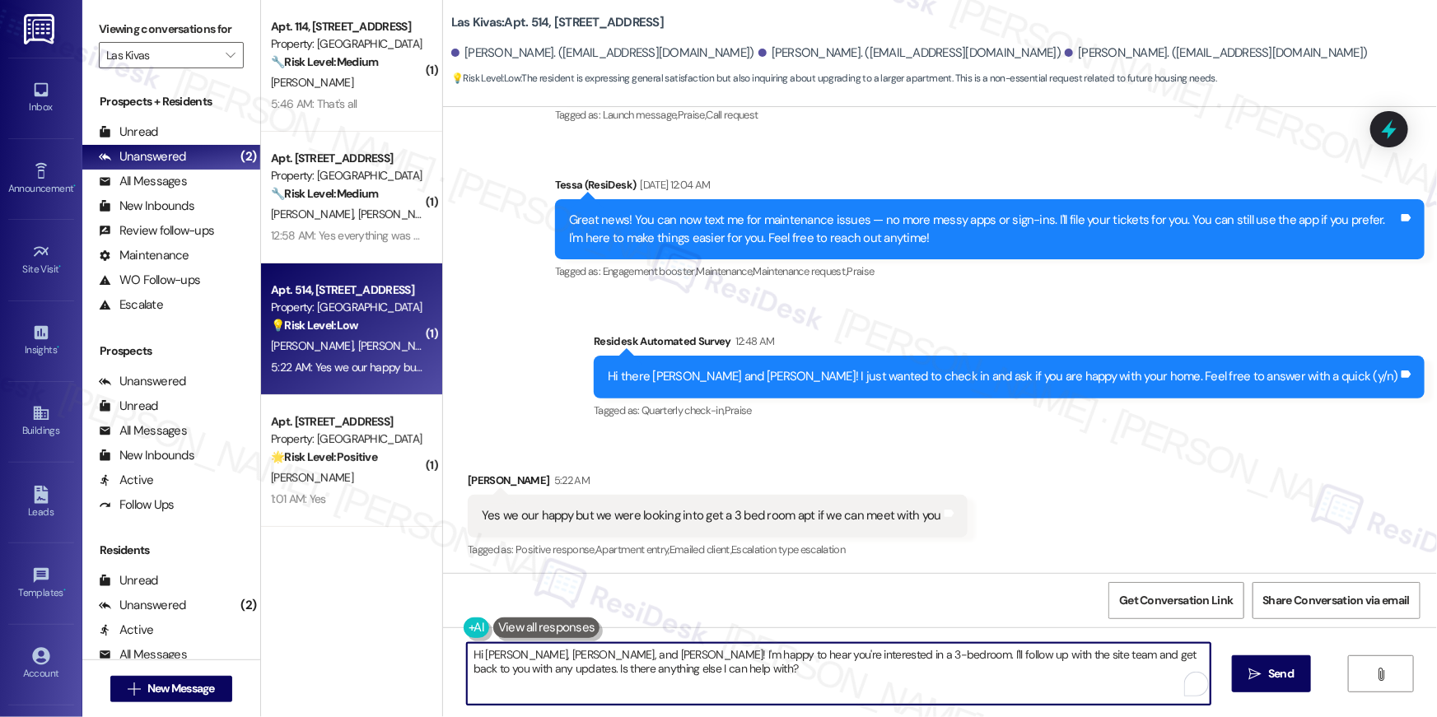
paste textarea "When you get a chance, we’d love it if you could leave us a quick Google Review…"
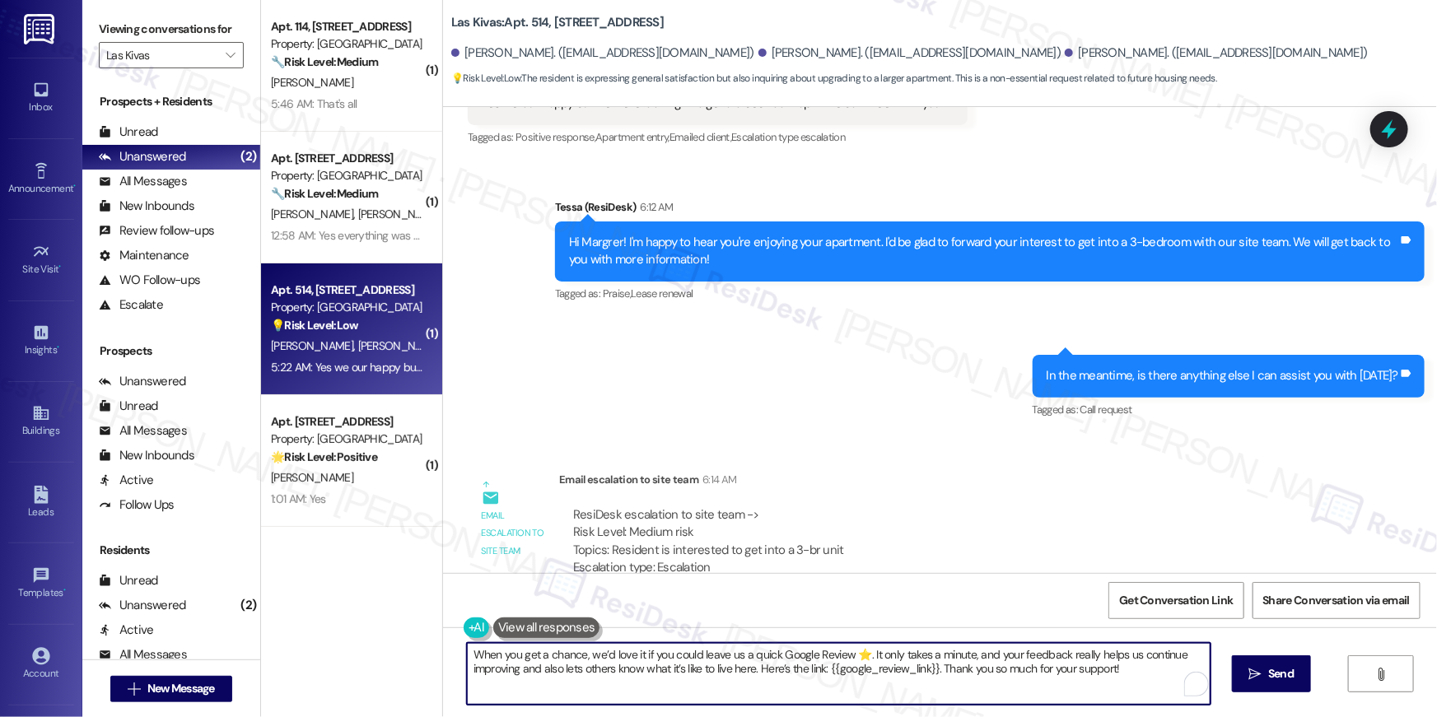
scroll to position [940, 0]
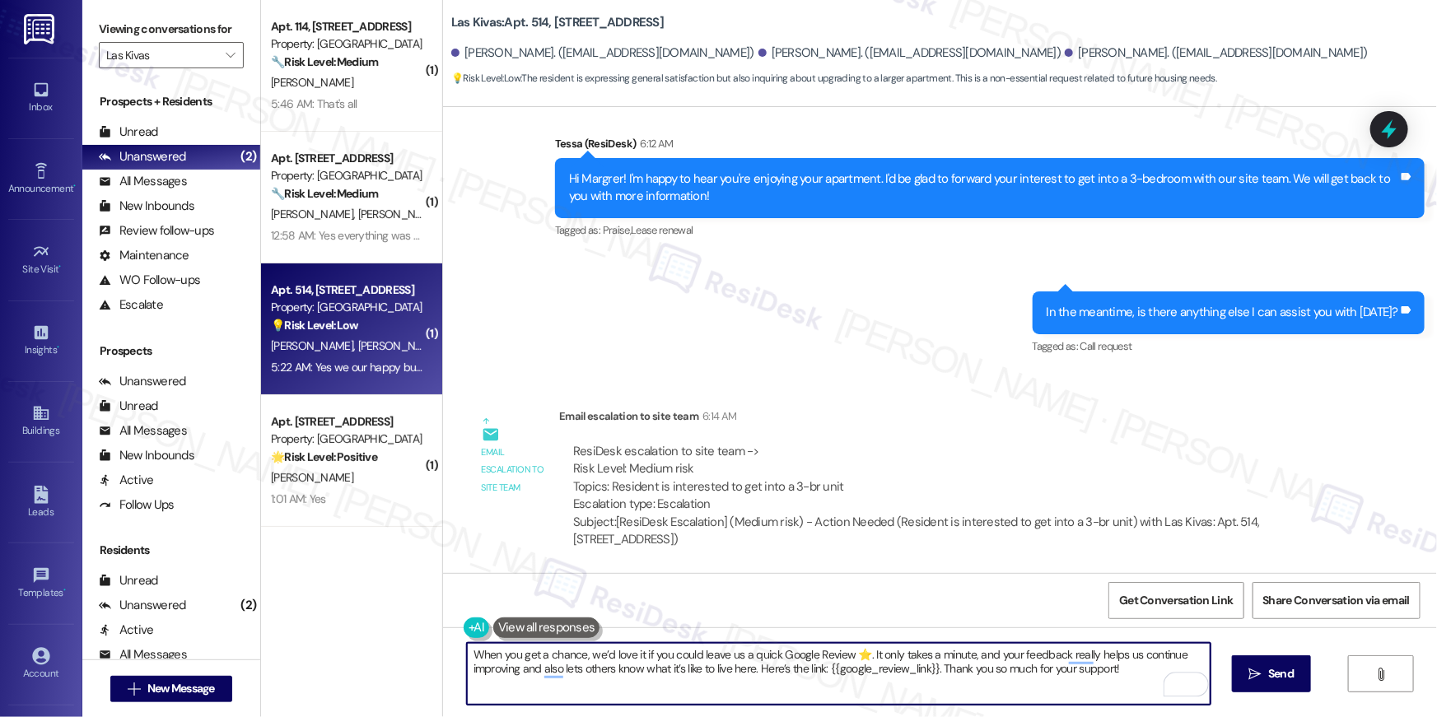
type textarea "When you get a chance, we’d love it if you could leave us a quick Google Review…"
click at [1254, 670] on icon "" at bounding box center [1255, 674] width 12 height 13
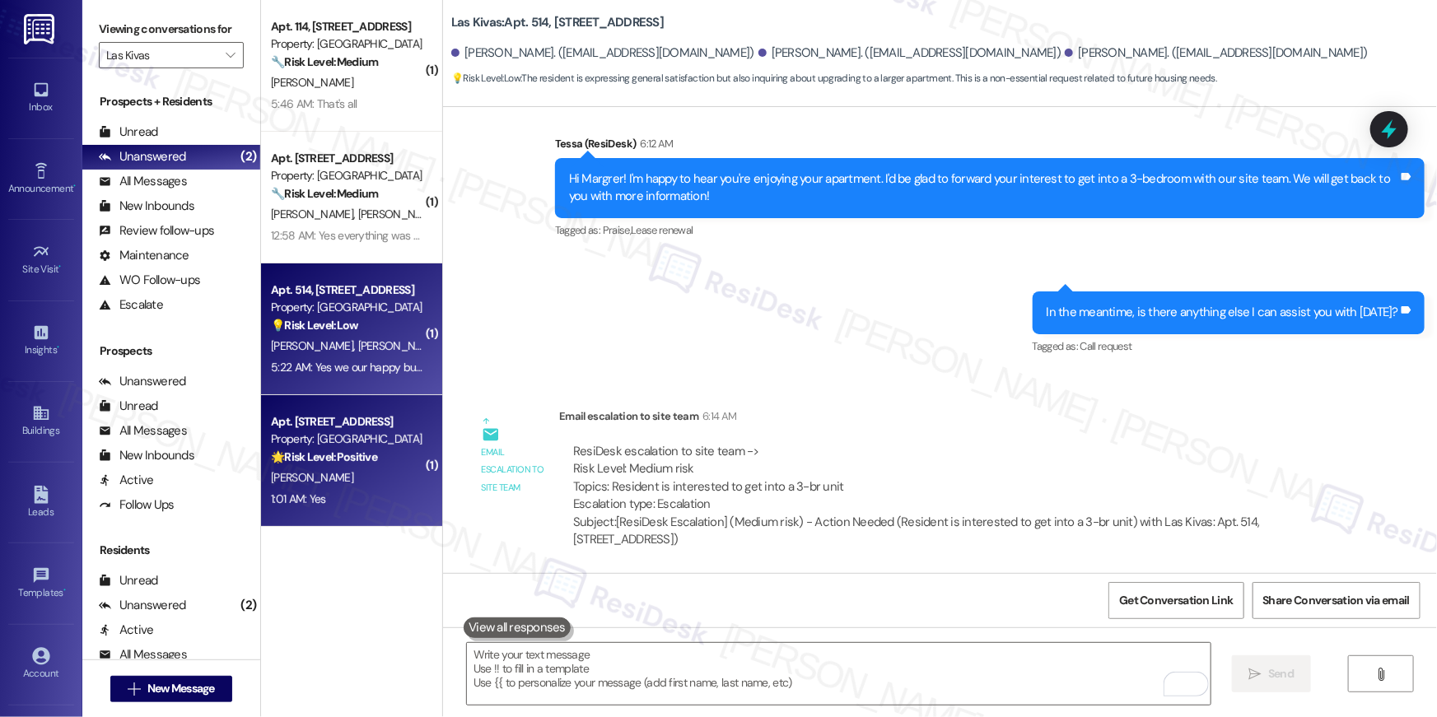
scroll to position [464, 0]
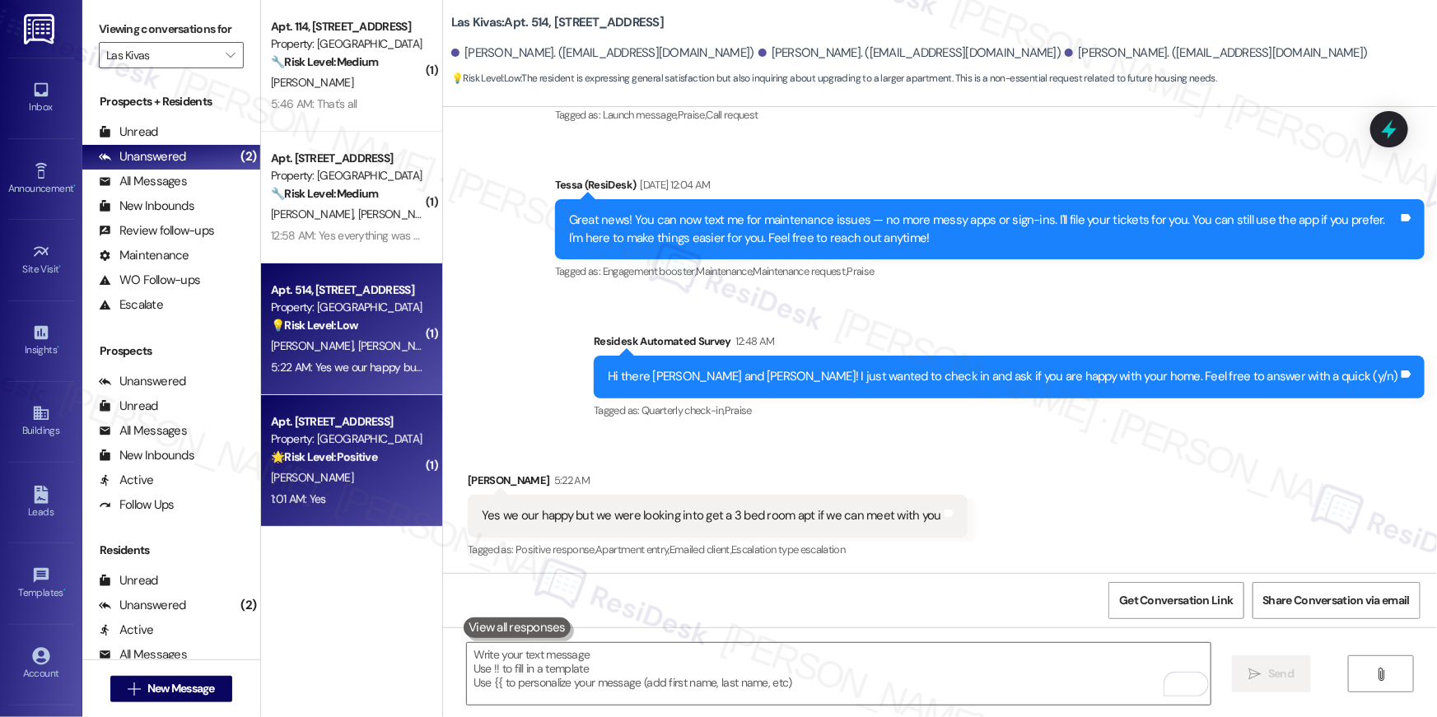
click at [403, 489] on div "1:01 AM: Yes 1:01 AM: Yes" at bounding box center [347, 499] width 156 height 21
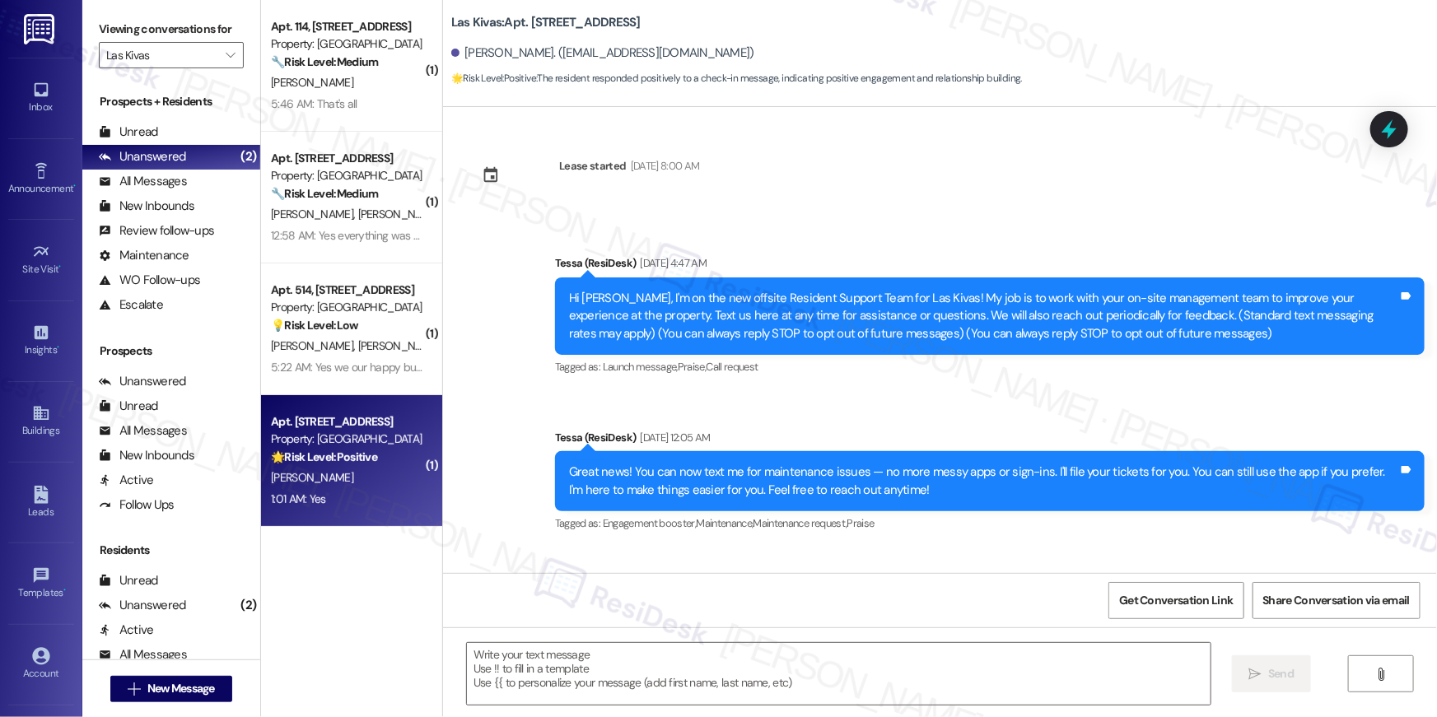
scroll to position [253, 0]
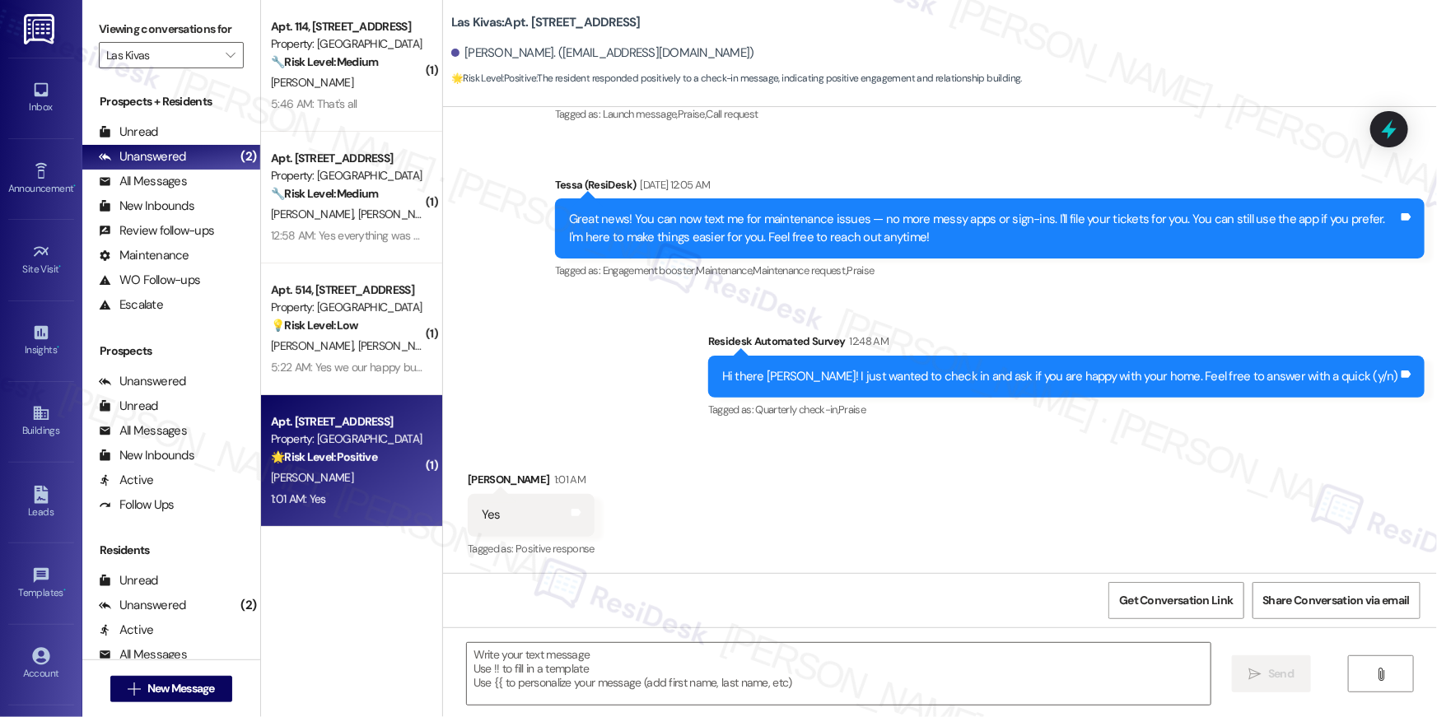
type textarea "Fetching suggested responses. Please feel free to read through the conversation…"
click at [897, 667] on textarea at bounding box center [839, 674] width 744 height 62
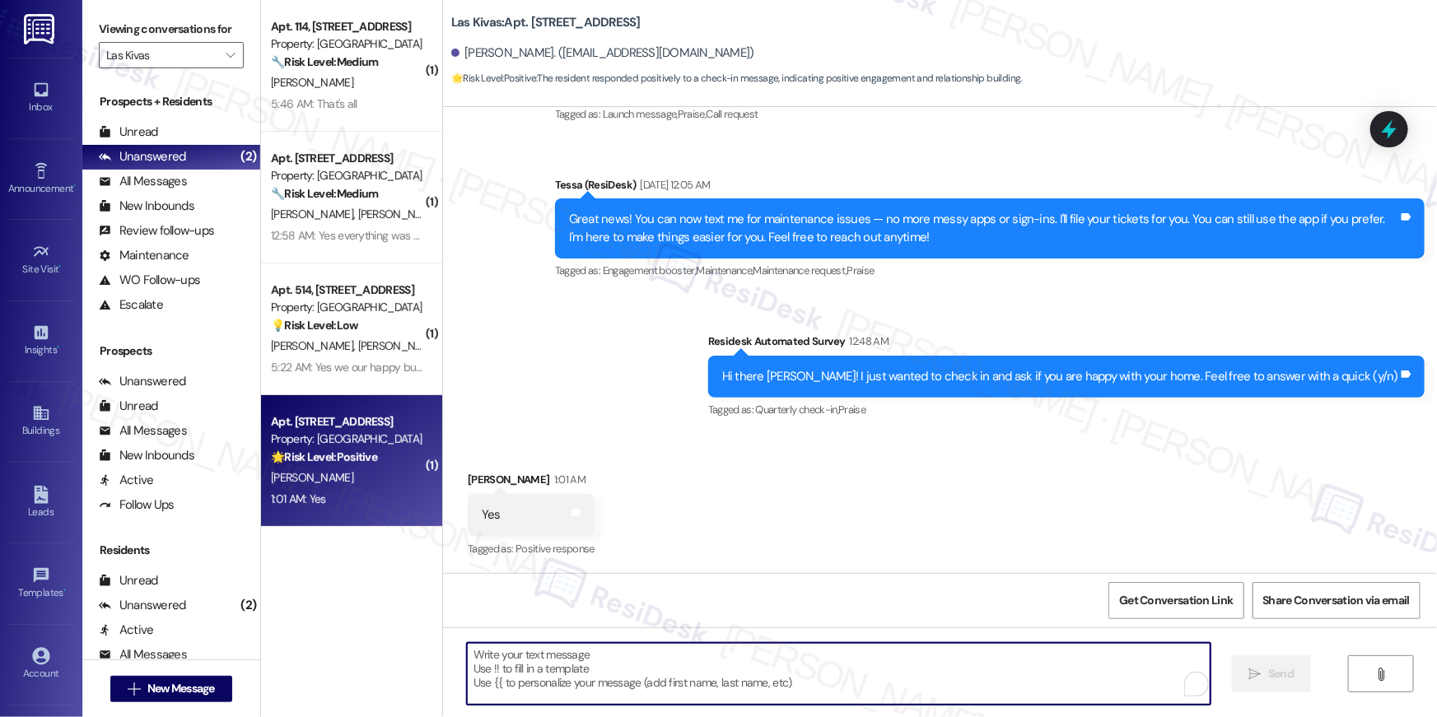
paste textarea "Thanks so much, {{first_name}}! I’m glad you’re happy with your home. We love h…"
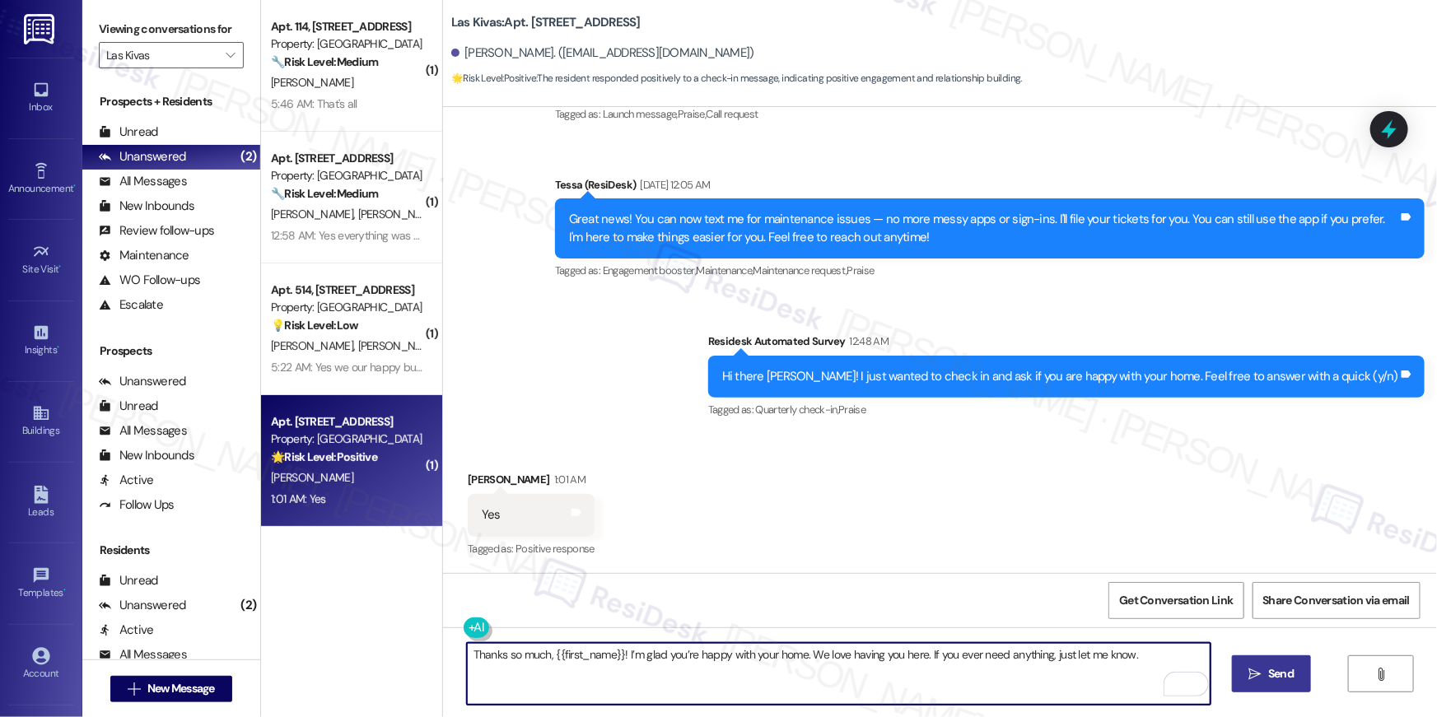
type textarea "Thanks so much, {{first_name}}! I’m glad you’re happy with your home. We love h…"
click at [1271, 674] on span "Send" at bounding box center [1281, 673] width 26 height 17
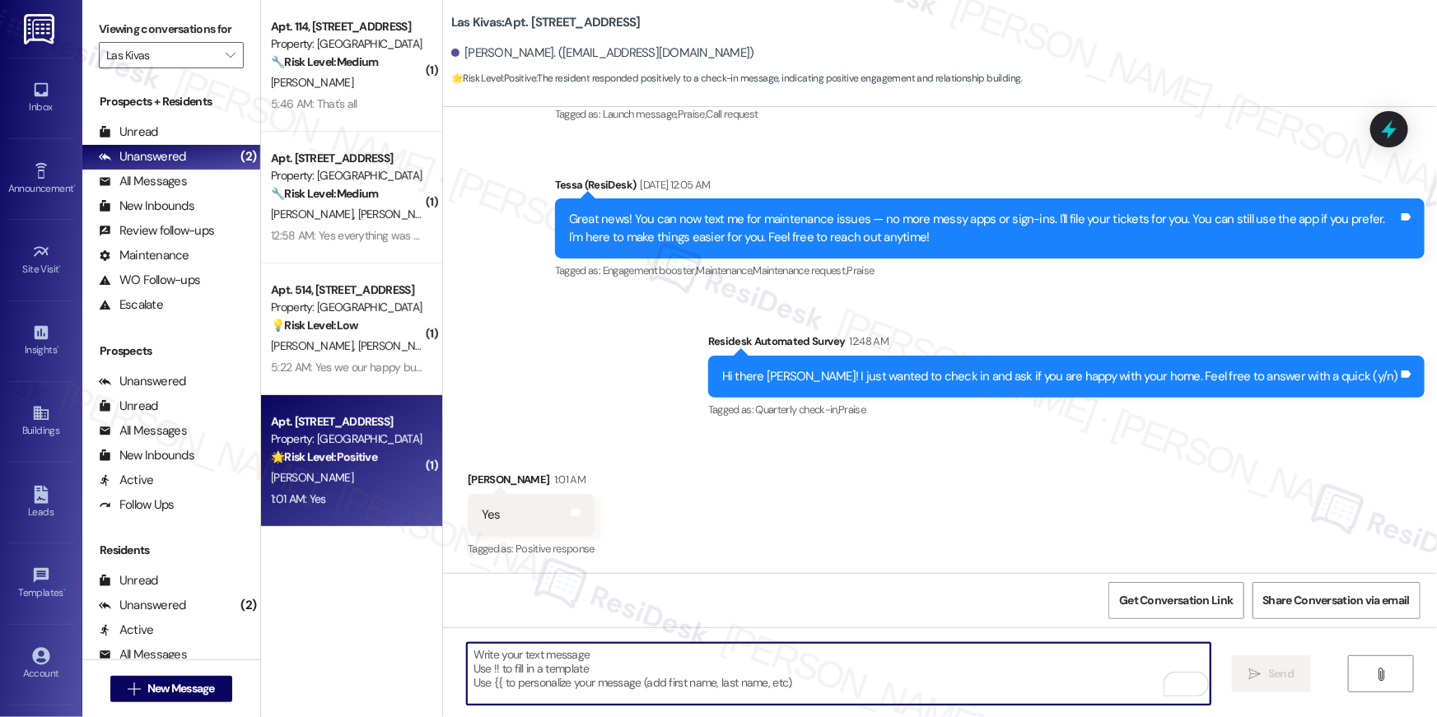
click at [872, 671] on textarea "To enrich screen reader interactions, please activate Accessibility in Grammarl…" at bounding box center [839, 674] width 744 height 62
paste textarea "When you get a chance, we’d love it if you could leave us a quick Google Review…"
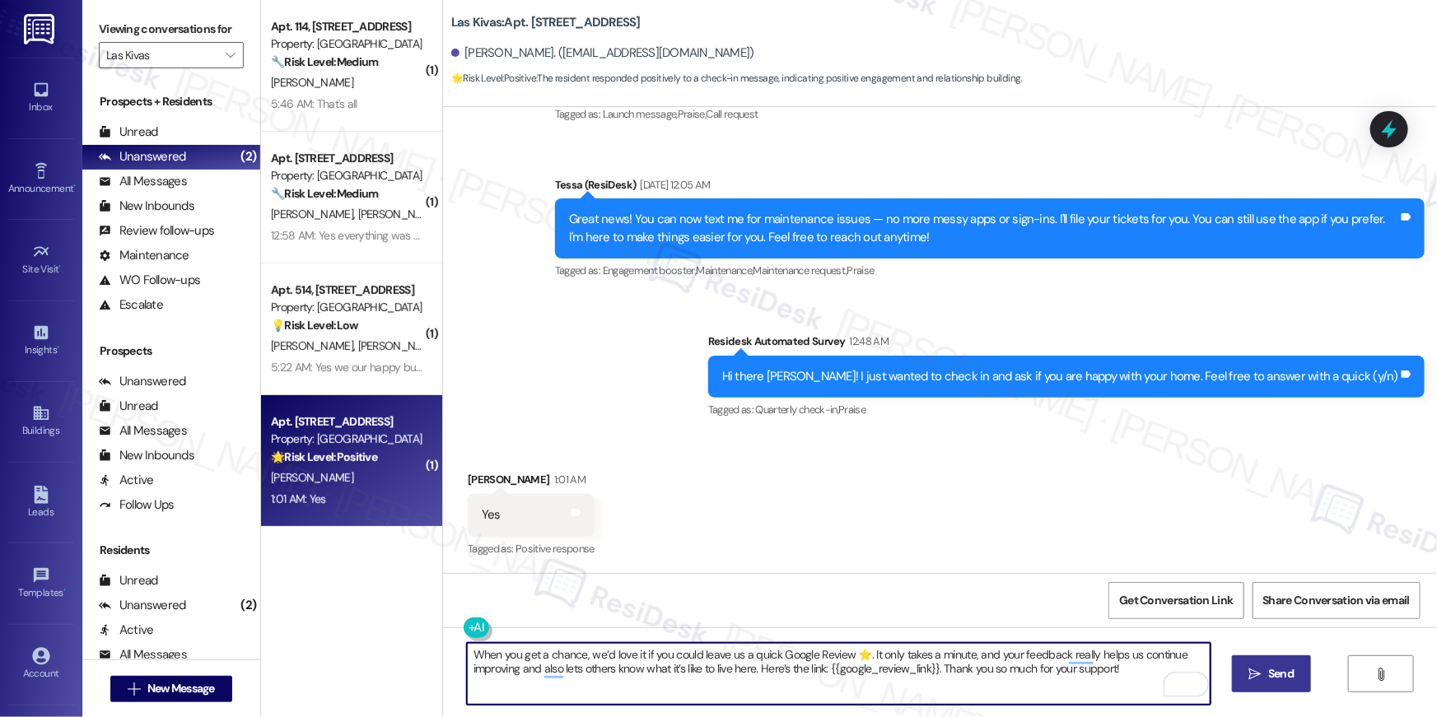
type textarea "When you get a chance, we’d love it if you could leave us a quick Google Review…"
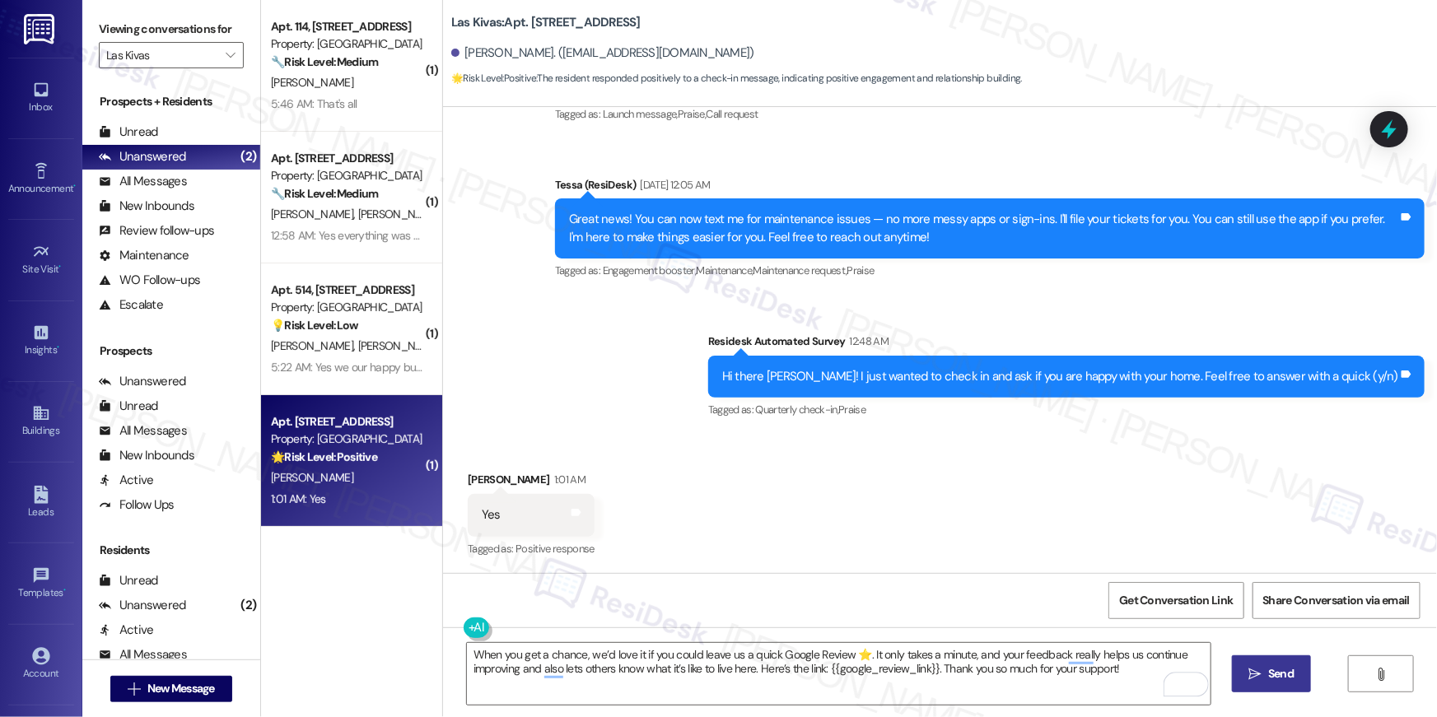
click at [1250, 681] on span " Send" at bounding box center [1272, 673] width 52 height 17
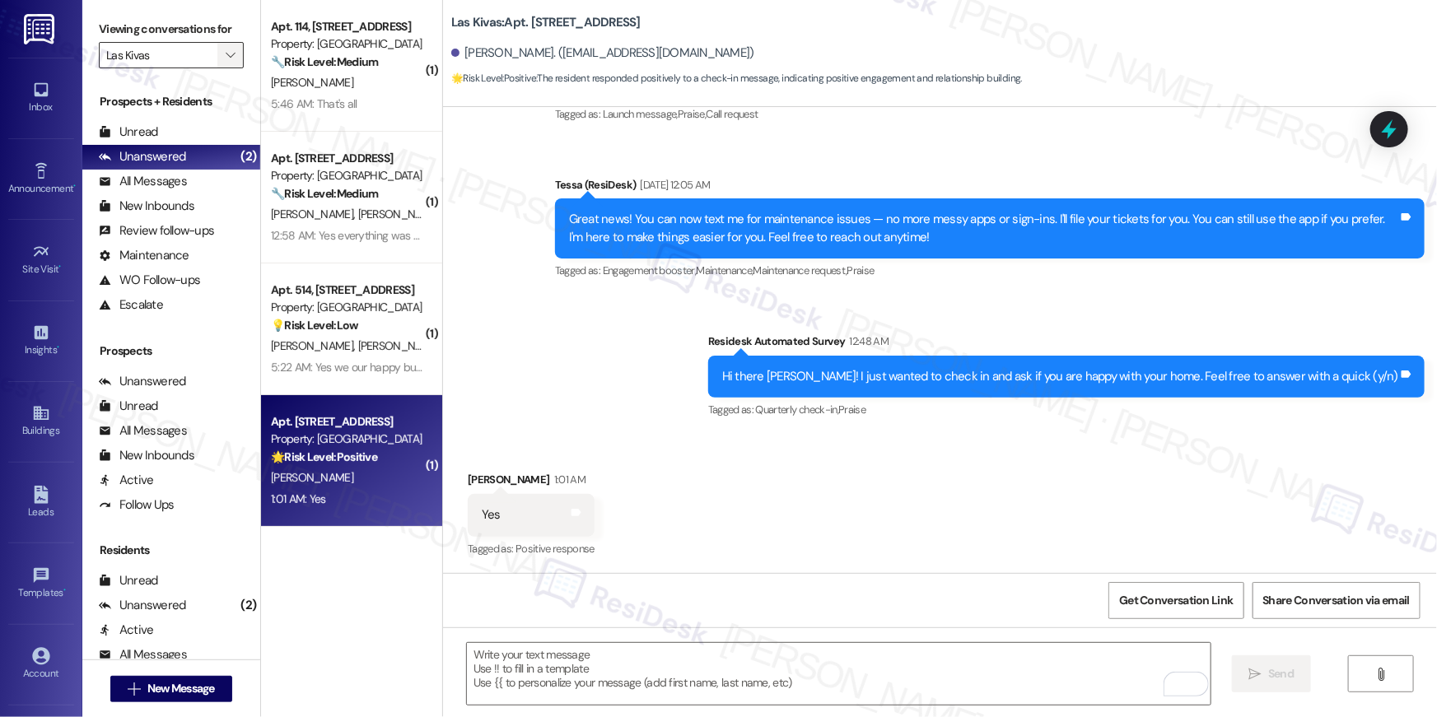
click at [226, 52] on span "" at bounding box center [230, 55] width 16 height 26
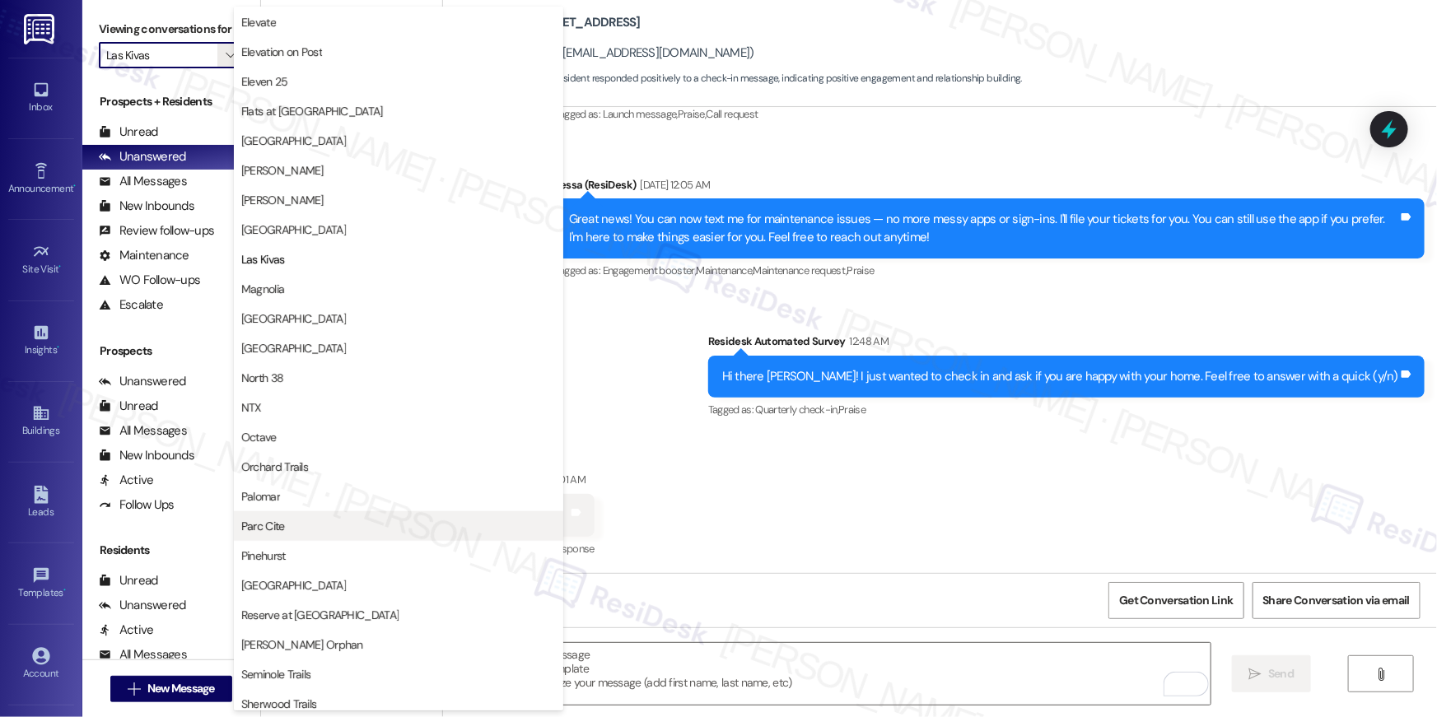
scroll to position [594, 0]
click at [266, 493] on span "Palomar" at bounding box center [260, 495] width 39 height 16
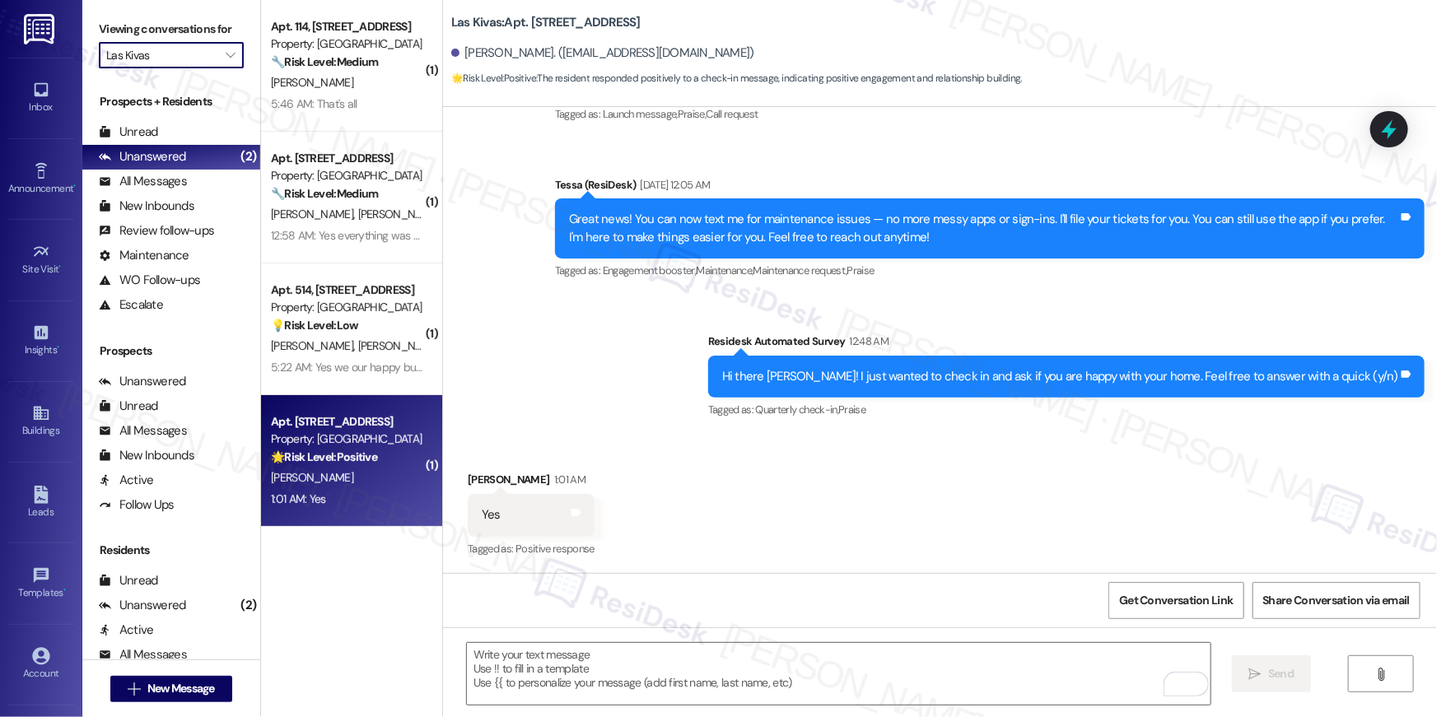
type input "Palomar"
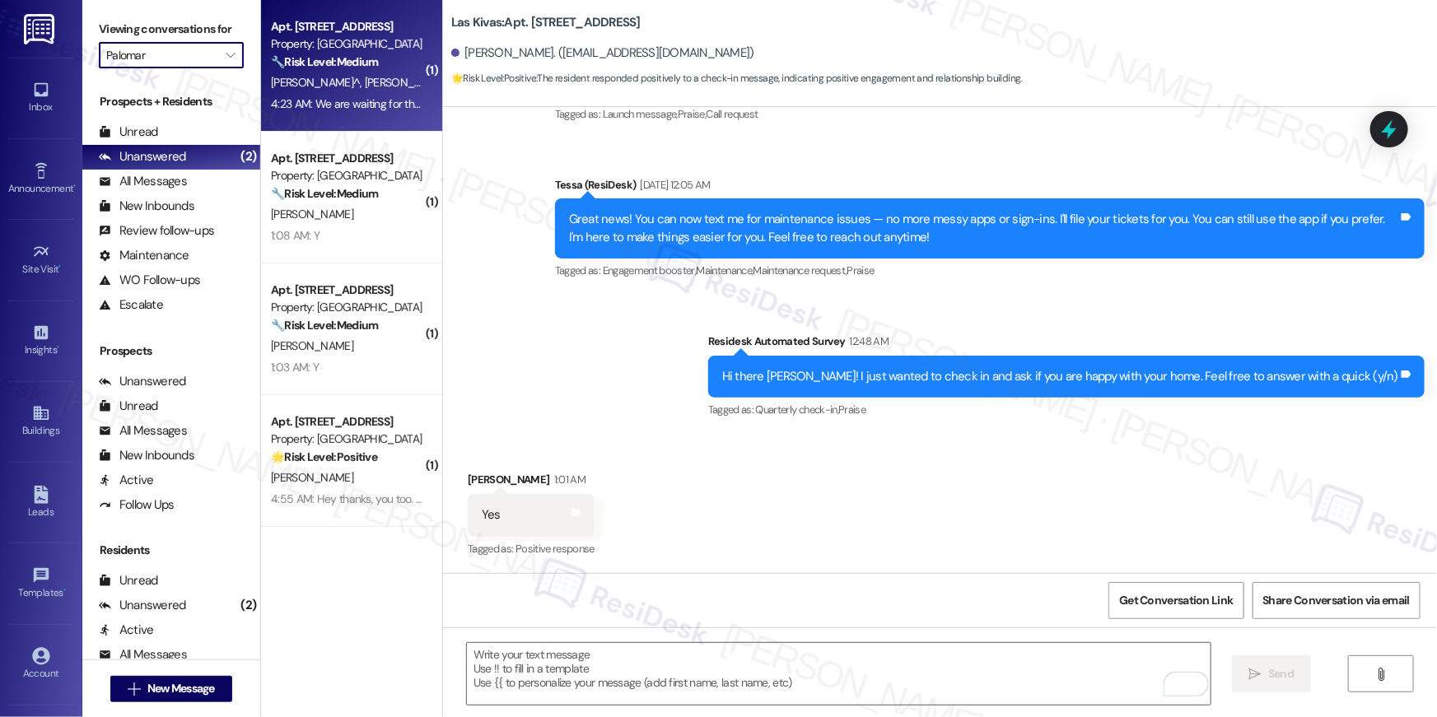
click at [349, 107] on div "4:23 AM: We are waiting for the exterminator, should be here Tuesday. 4:23 AM: …" at bounding box center [433, 103] width 324 height 15
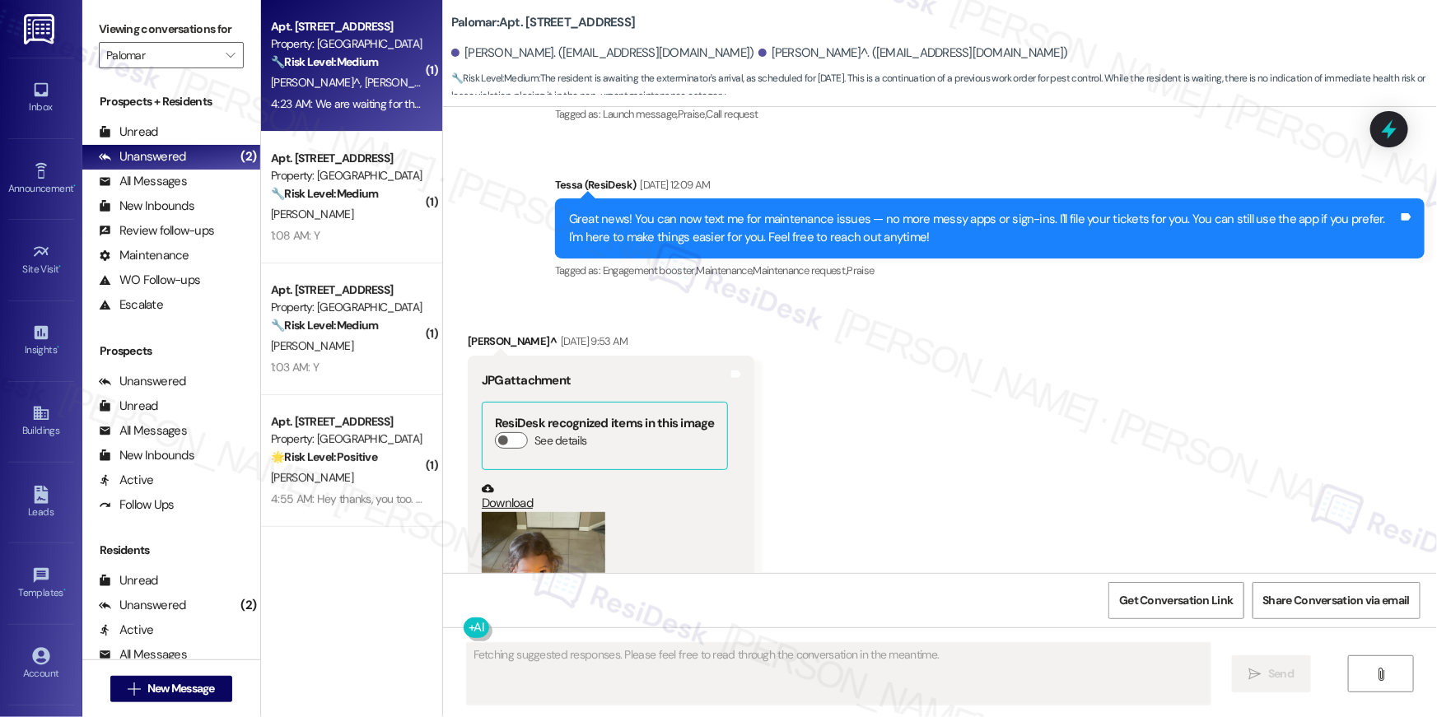
scroll to position [1629, 0]
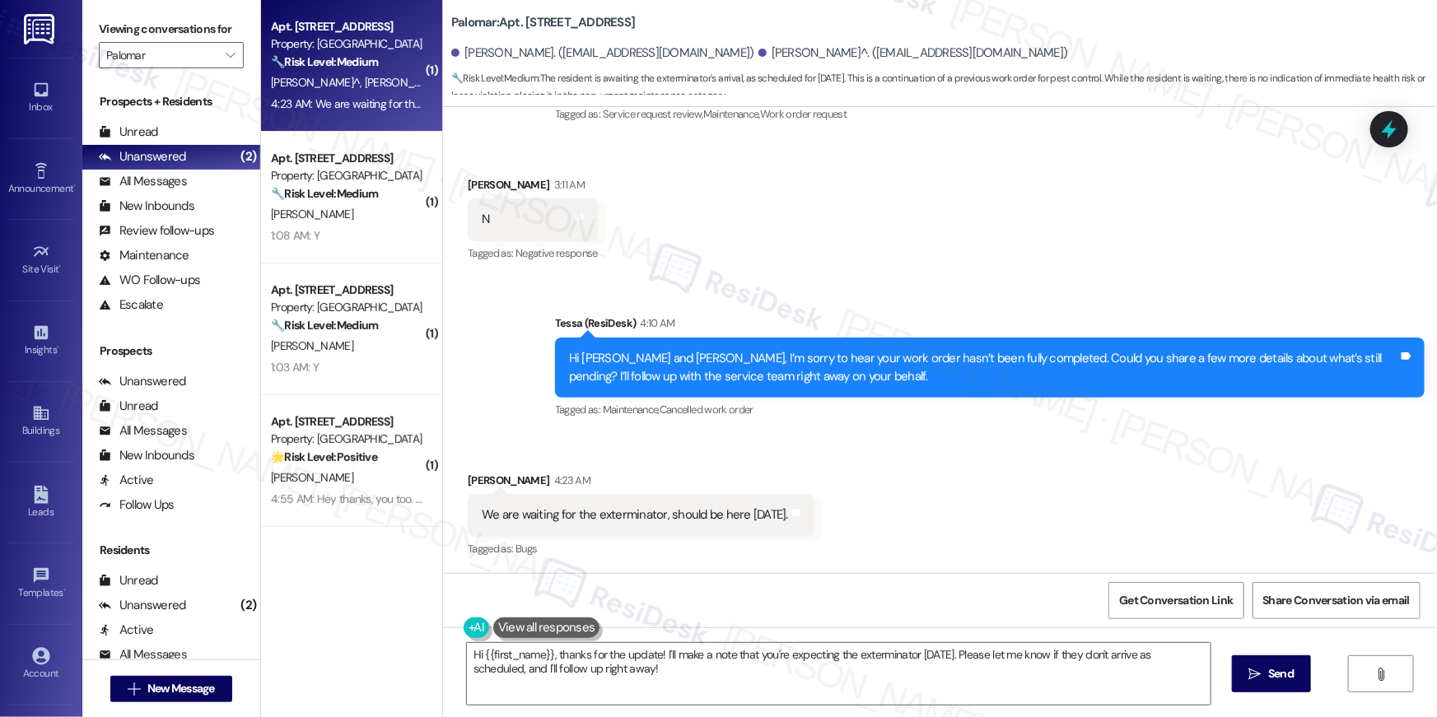
click at [934, 487] on div "Received via SMS Karen Booth 4:23 AM We are waiting for the exterminator, shoul…" at bounding box center [940, 504] width 994 height 139
click at [781, 679] on textarea "Hi {{first_name}}, thanks for the update! I'll make a note that you're expectin…" at bounding box center [839, 674] width 744 height 62
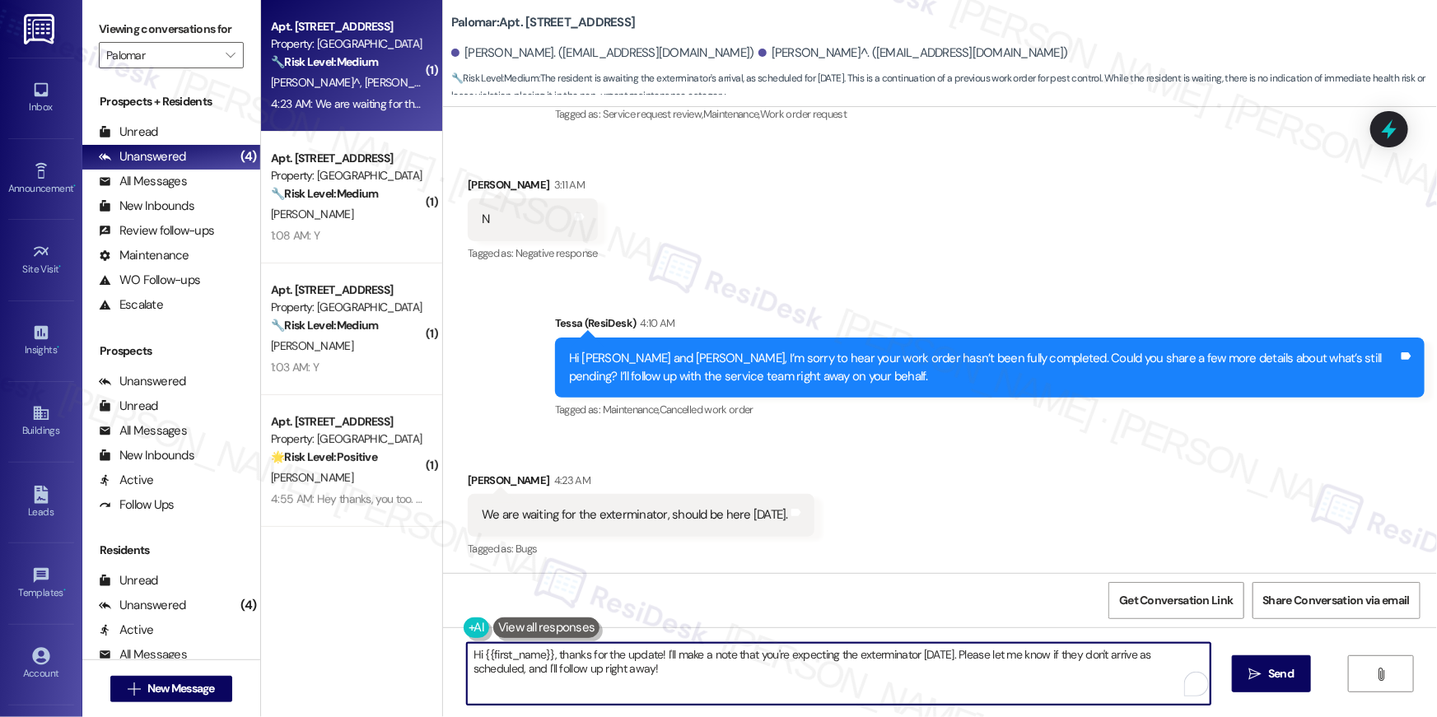
click at [693, 674] on textarea "Hi {{first_name}}, thanks for the update! I'll make a note that you're expectin…" at bounding box center [839, 674] width 744 height 62
drag, startPoint x: 841, startPoint y: 667, endPoint x: 684, endPoint y: 665, distance: 156.5
click at [974, 667] on textarea "Hi {{first_name}}, thanks for the update! I'll make a note that you're expectin…" at bounding box center [839, 674] width 744 height 62
click at [655, 652] on textarea "Hi {{first_name}}, thanks for the update! I'll make a note that you're expectin…" at bounding box center [839, 674] width 744 height 62
click at [969, 653] on textarea "Hi {{first_name}}, thanks for the update! I'll make a note that you're expectin…" at bounding box center [839, 674] width 744 height 62
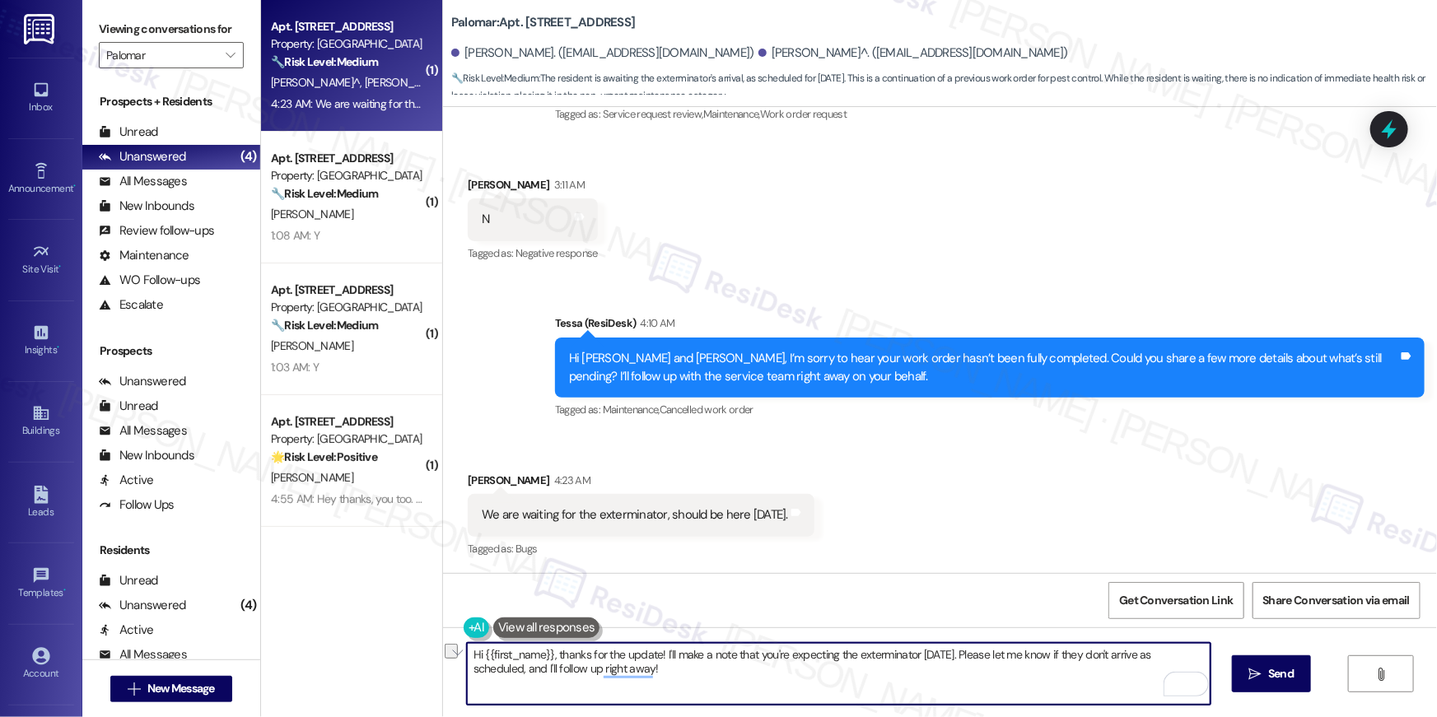
type textarea "Hi {{first_name}}, thanks for the update! Please let me know if they don't arri…"
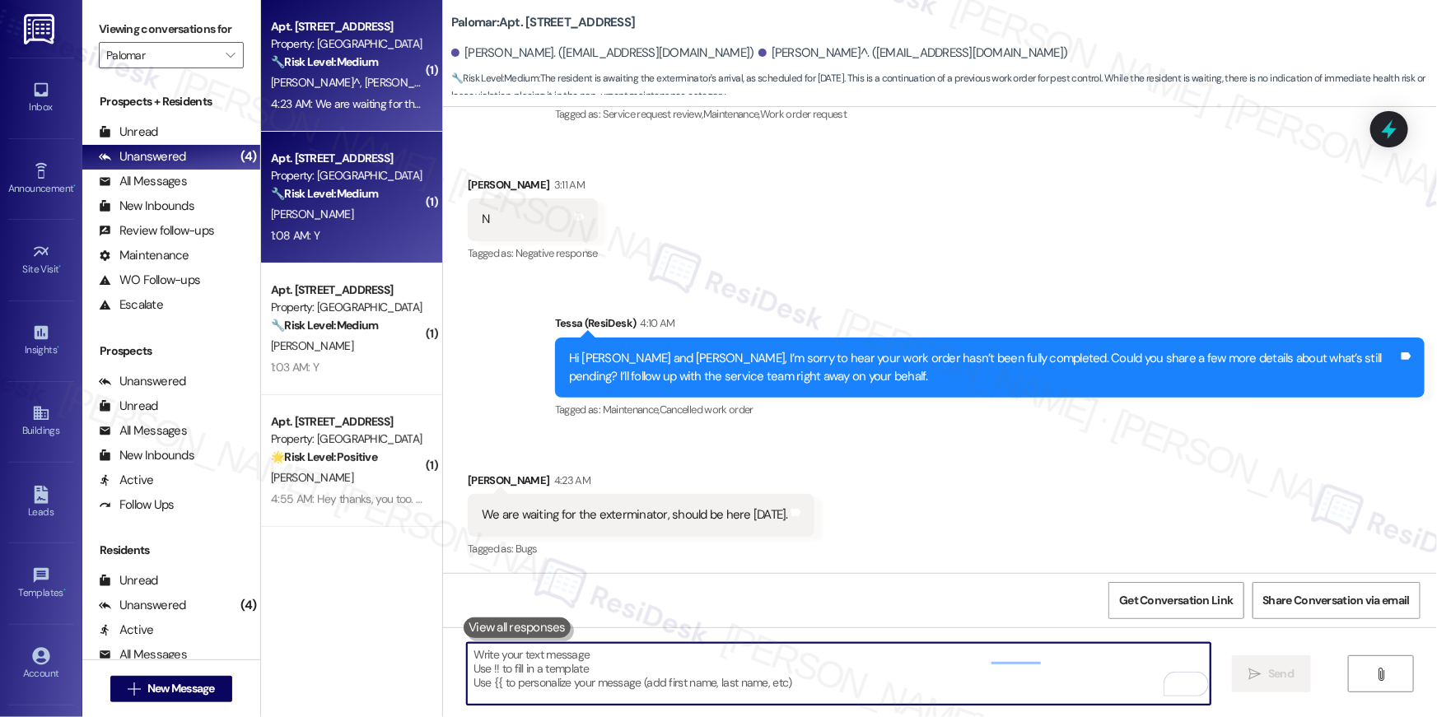
scroll to position [1628, 0]
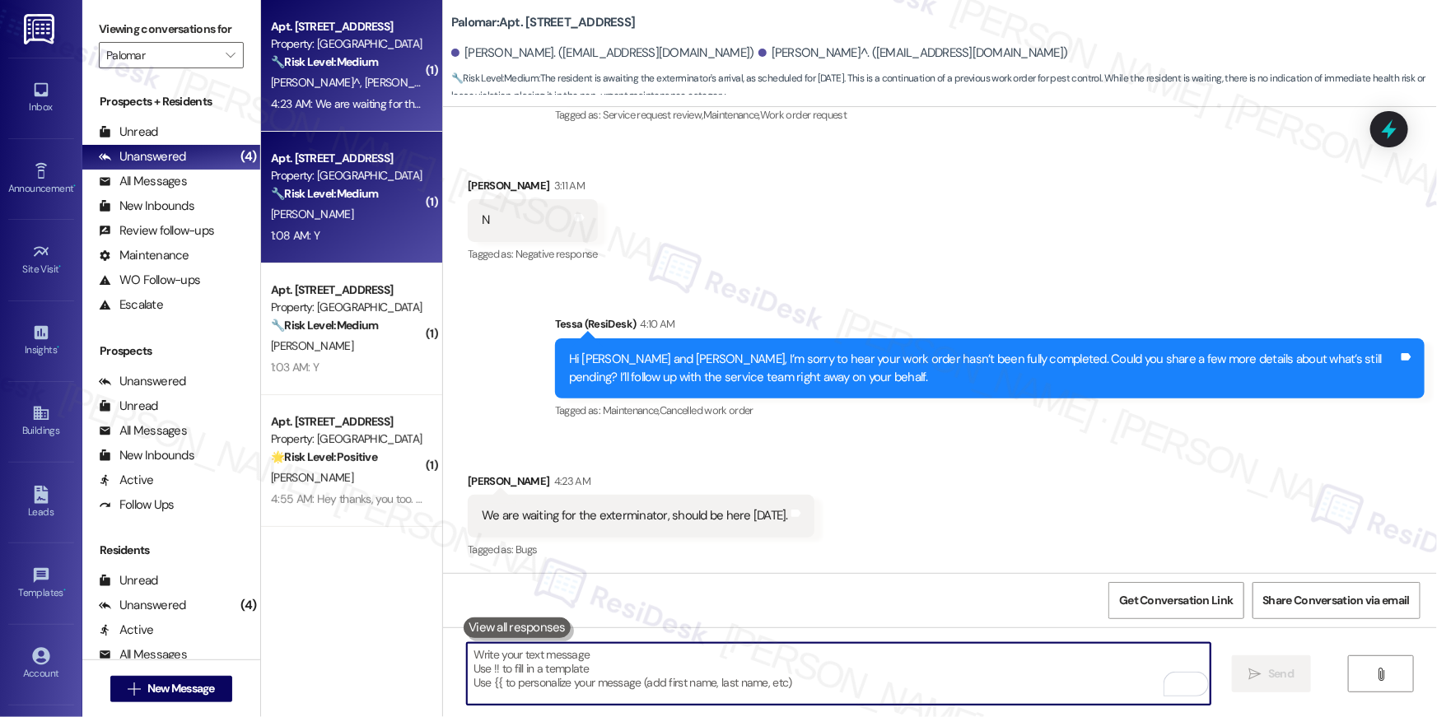
click at [382, 191] on div "🔧 Risk Level: Medium The resident confirmed the work order was completed to the…" at bounding box center [347, 193] width 152 height 17
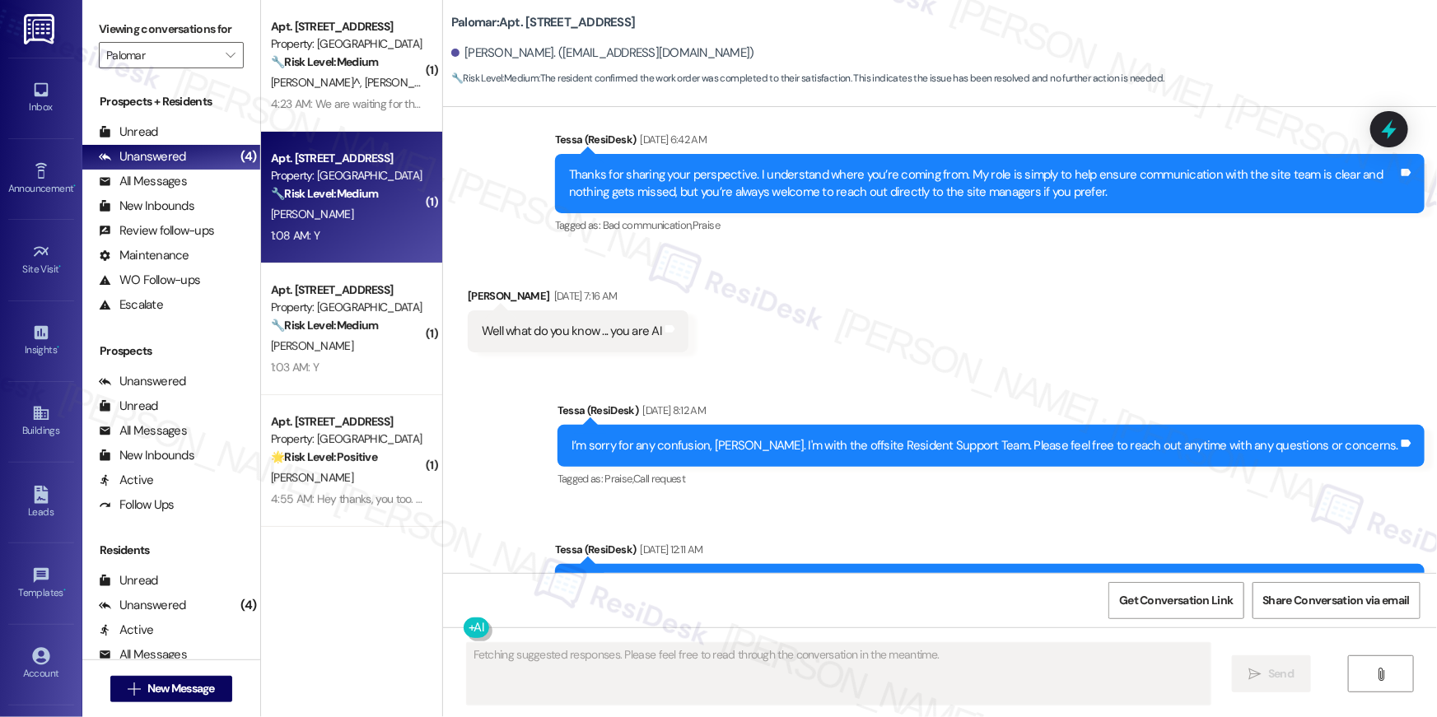
scroll to position [1828, 0]
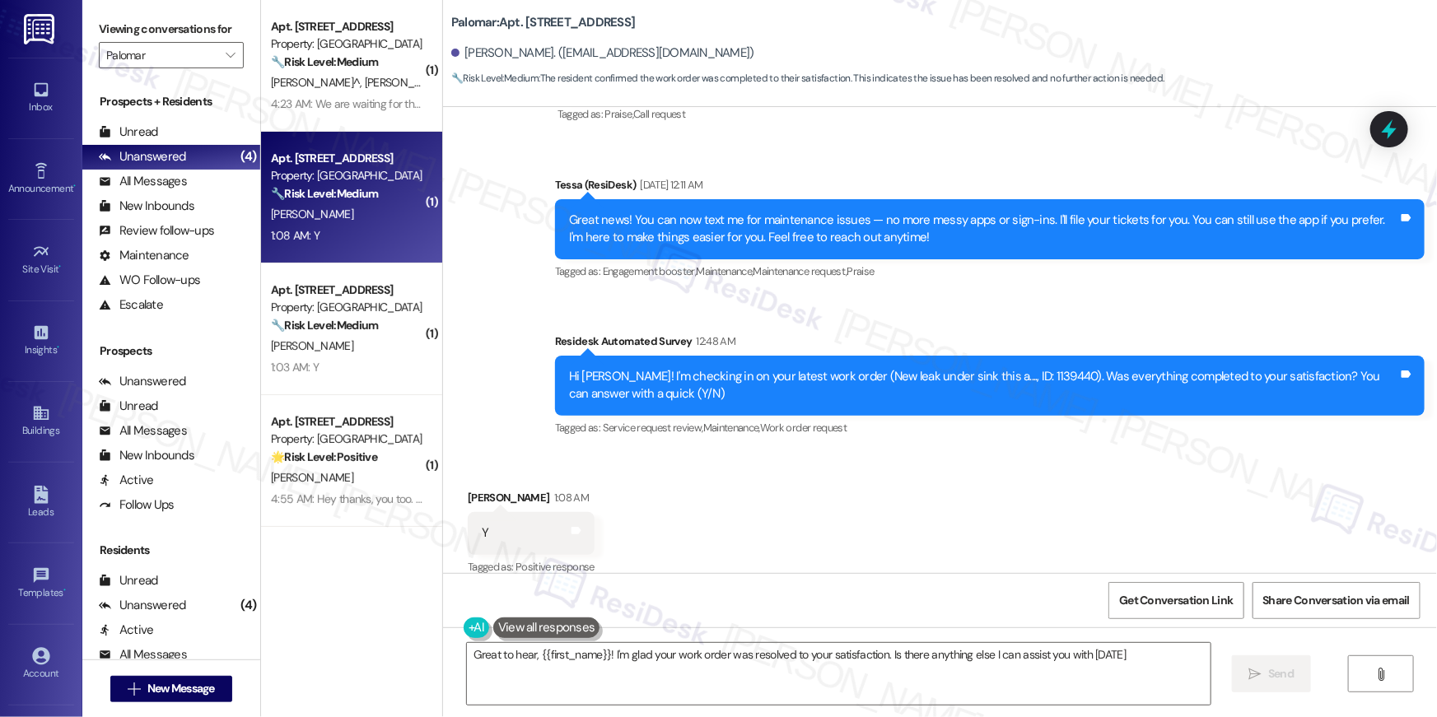
type textarea "Great to hear, {{first_name}}! I'm glad your work order was resolved to your sa…"
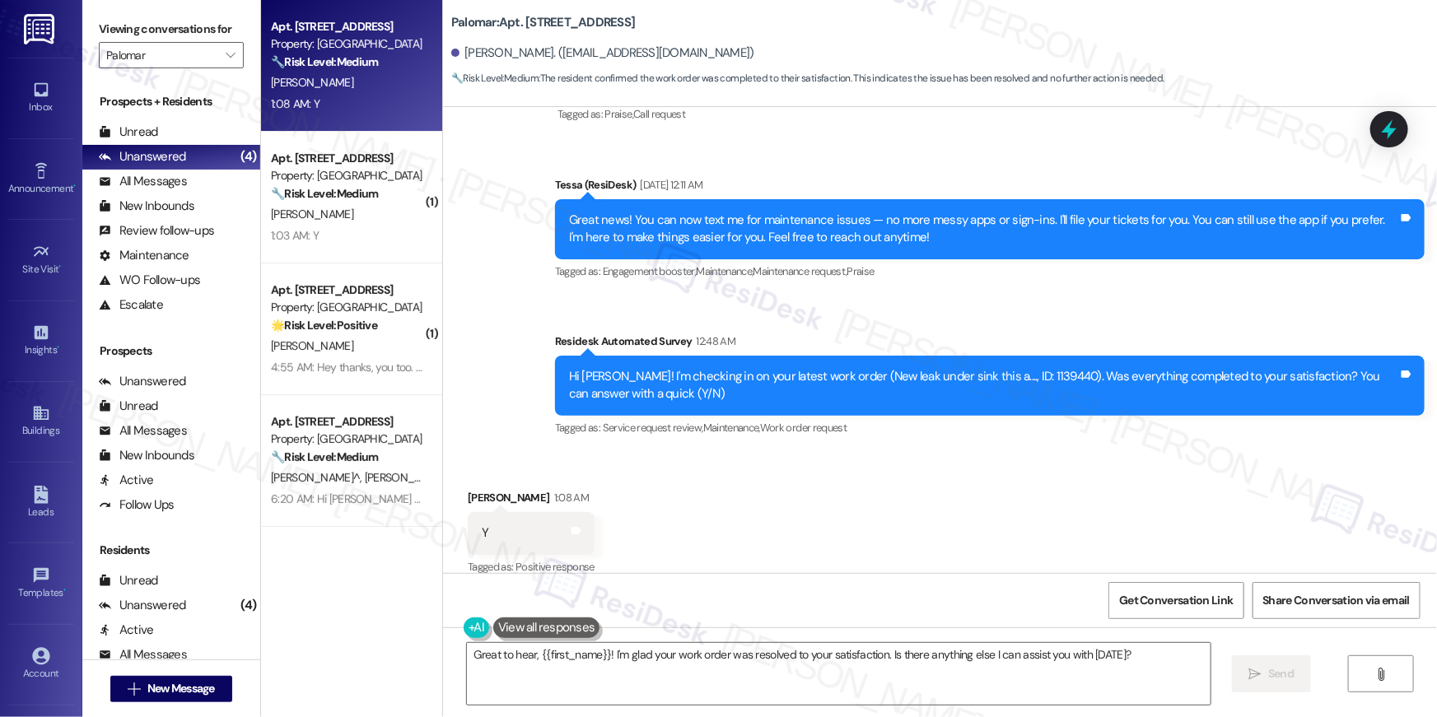
click at [836, 548] on div "Received via SMS Chris Hasney 1:08 AM Y Tags and notes Tagged as: Positive resp…" at bounding box center [940, 521] width 994 height 139
click at [915, 699] on textarea "Great to hear, {{first_name}}! I'm glad your work order was resolved to your sa…" at bounding box center [839, 674] width 744 height 62
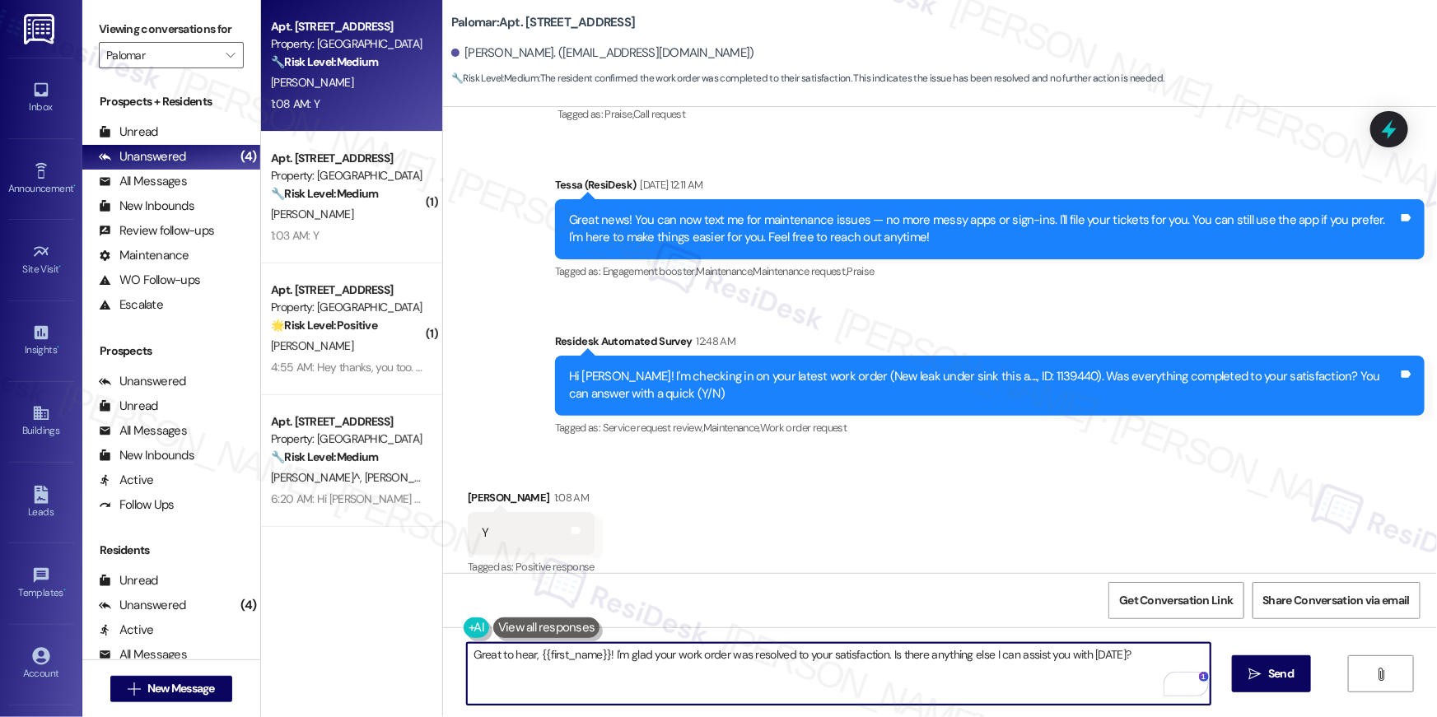
click at [967, 664] on textarea "Great to hear, {{first_name}}! I'm glad your work order was resolved to your sa…" at bounding box center [839, 674] width 744 height 62
click at [1265, 669] on span "Send" at bounding box center [1281, 673] width 32 height 17
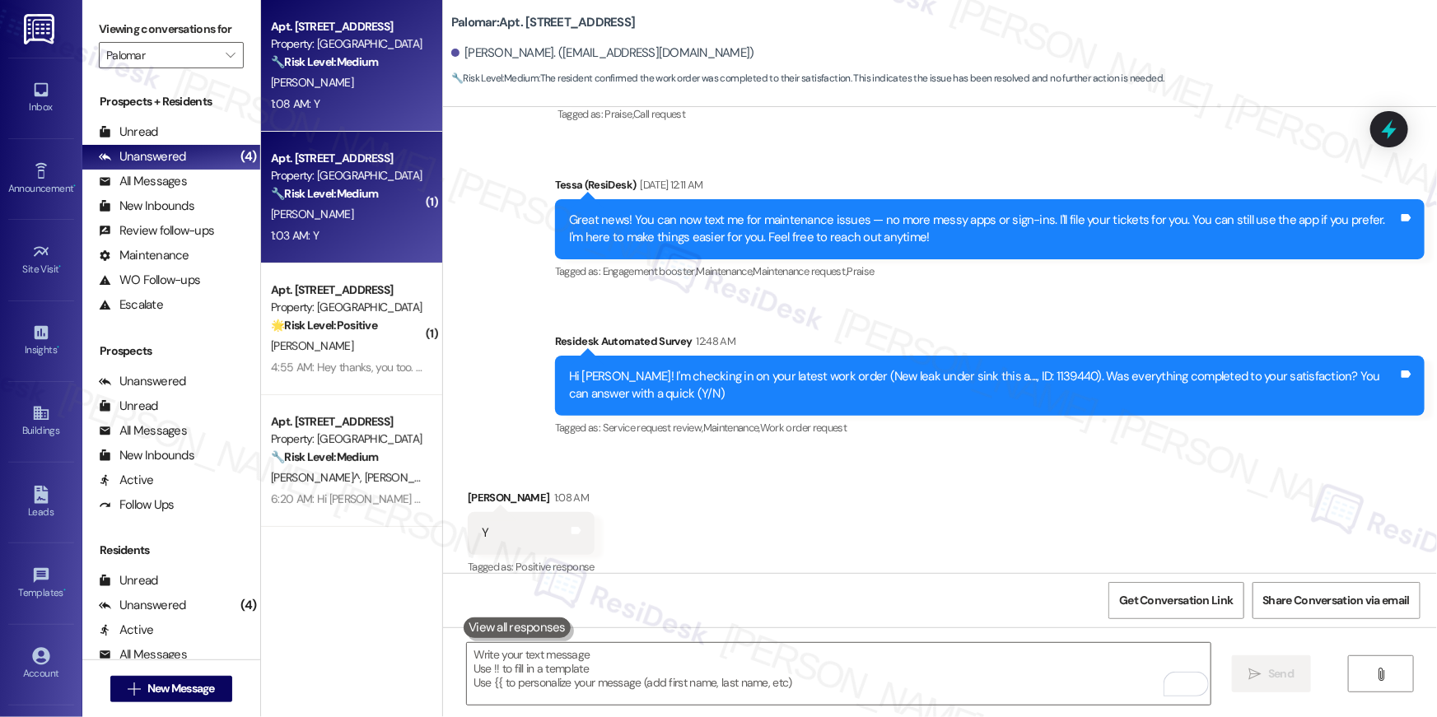
click at [388, 243] on div "1:03 AM: Y 1:03 AM: Y" at bounding box center [347, 236] width 156 height 21
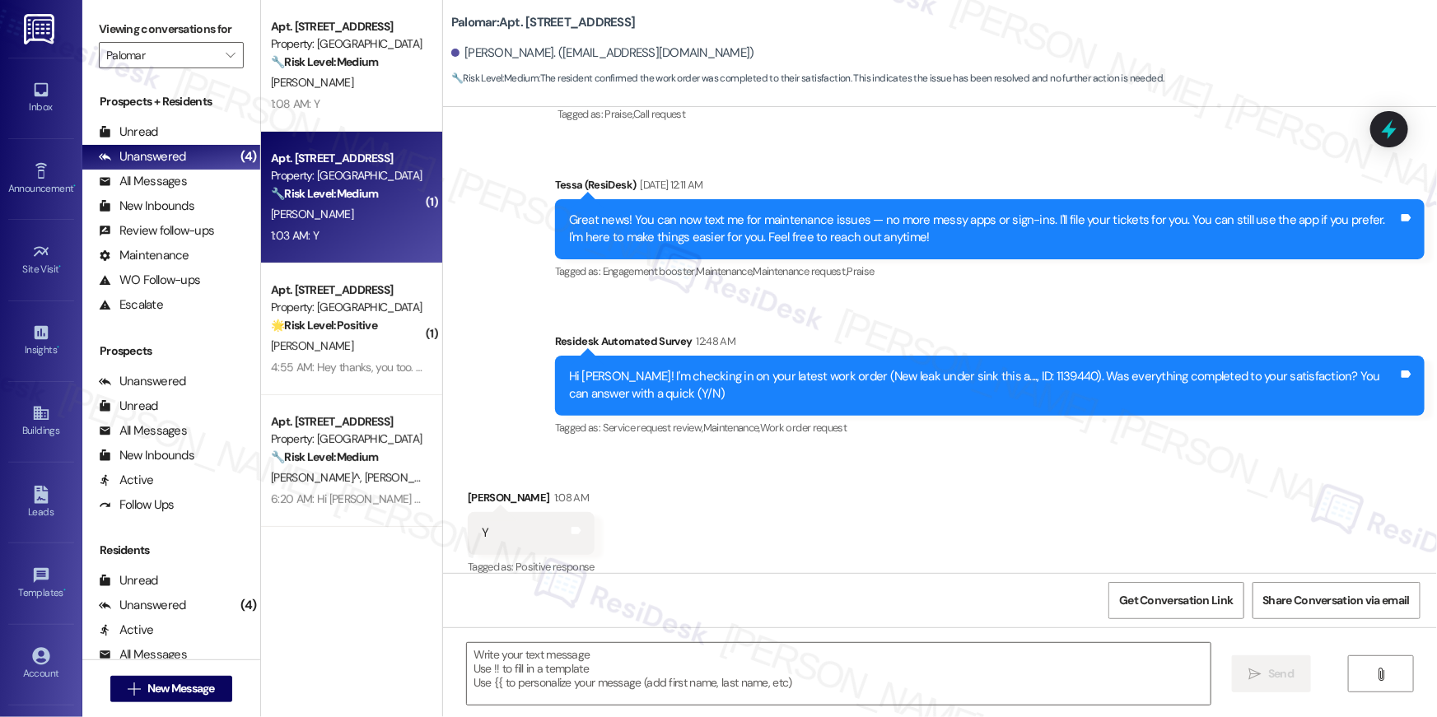
type textarea "Fetching suggested responses. Please feel free to read through the conversation…"
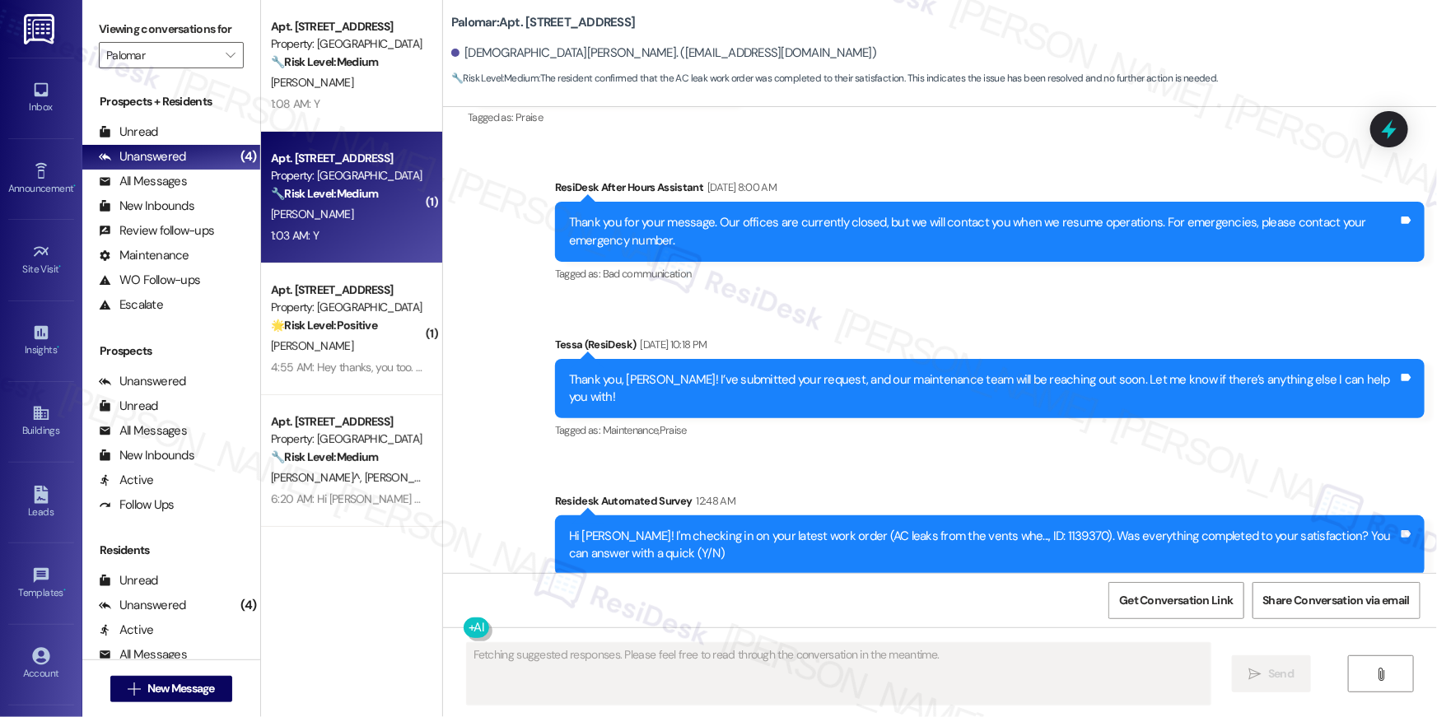
scroll to position [1935, 0]
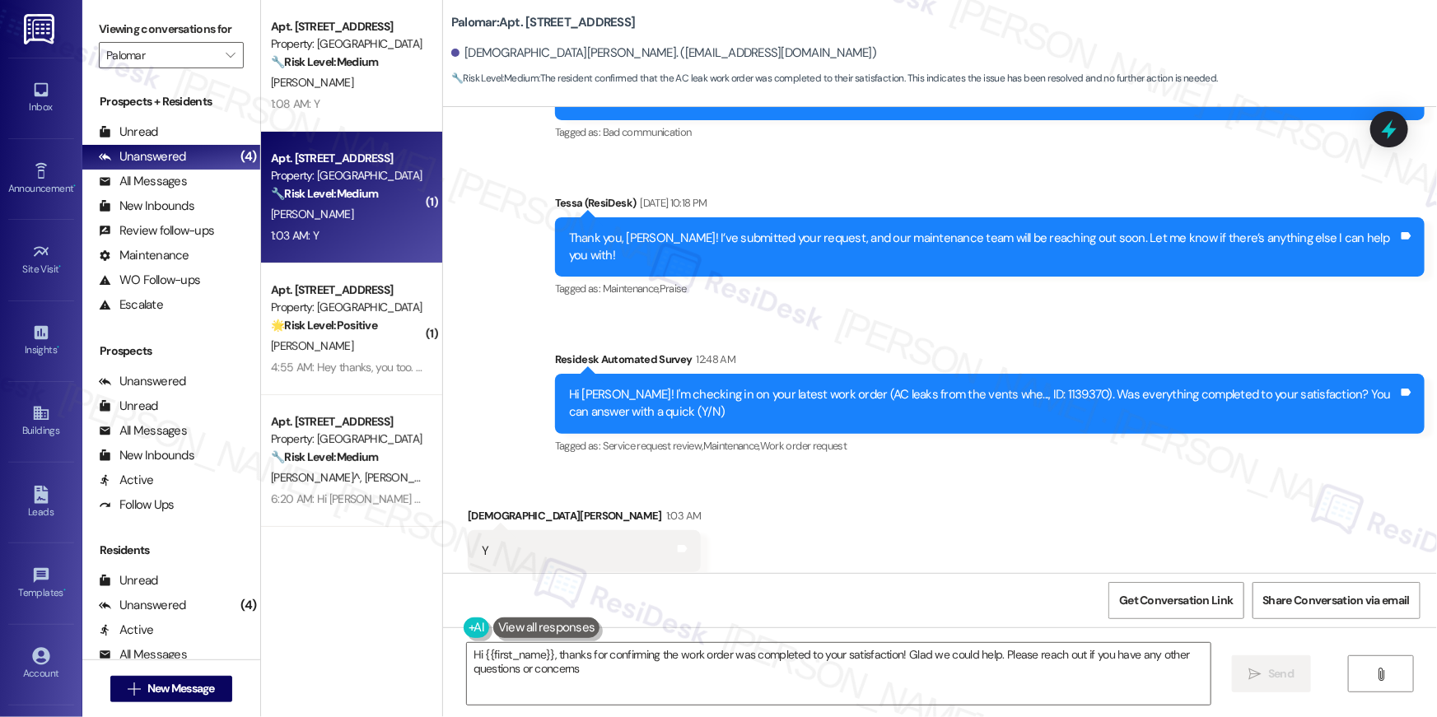
type textarea "Hi {{first_name}}, thanks for confirming the work order was completed to your s…"
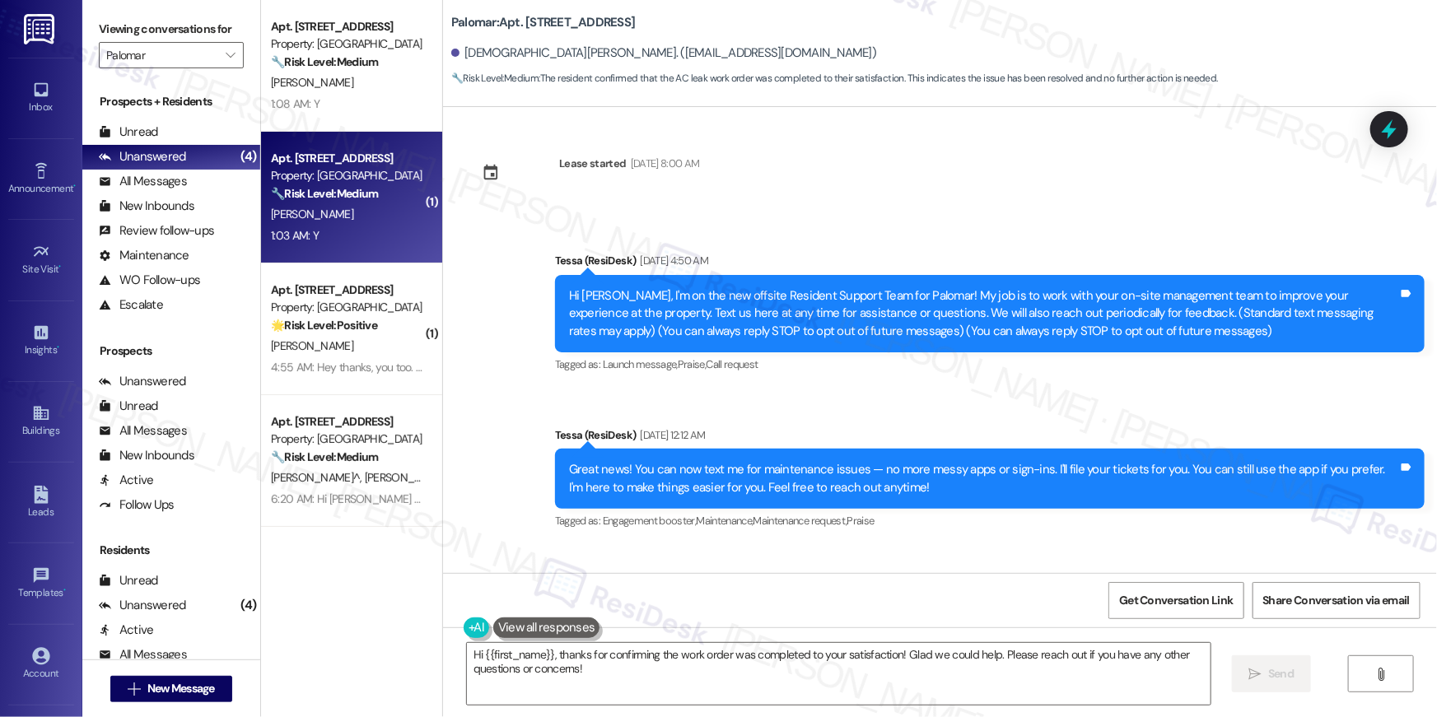
scroll to position [0, 0]
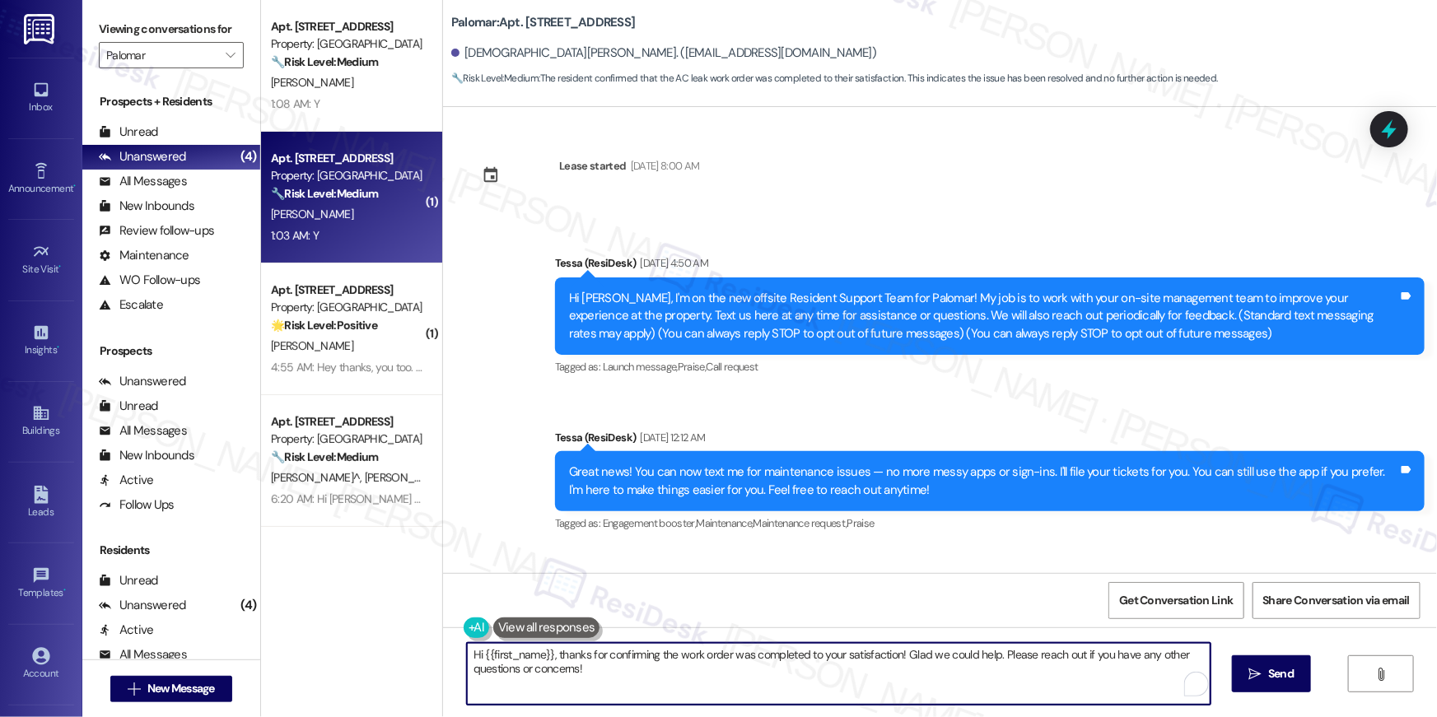
click at [785, 678] on textarea "Hi {{first_name}}, thanks for confirming the work order was completed to your s…" at bounding box center [839, 674] width 744 height 62
click at [884, 679] on textarea "Hi {{first_name}}, thanks for confirming the work order was completed to your s…" at bounding box center [839, 674] width 744 height 62
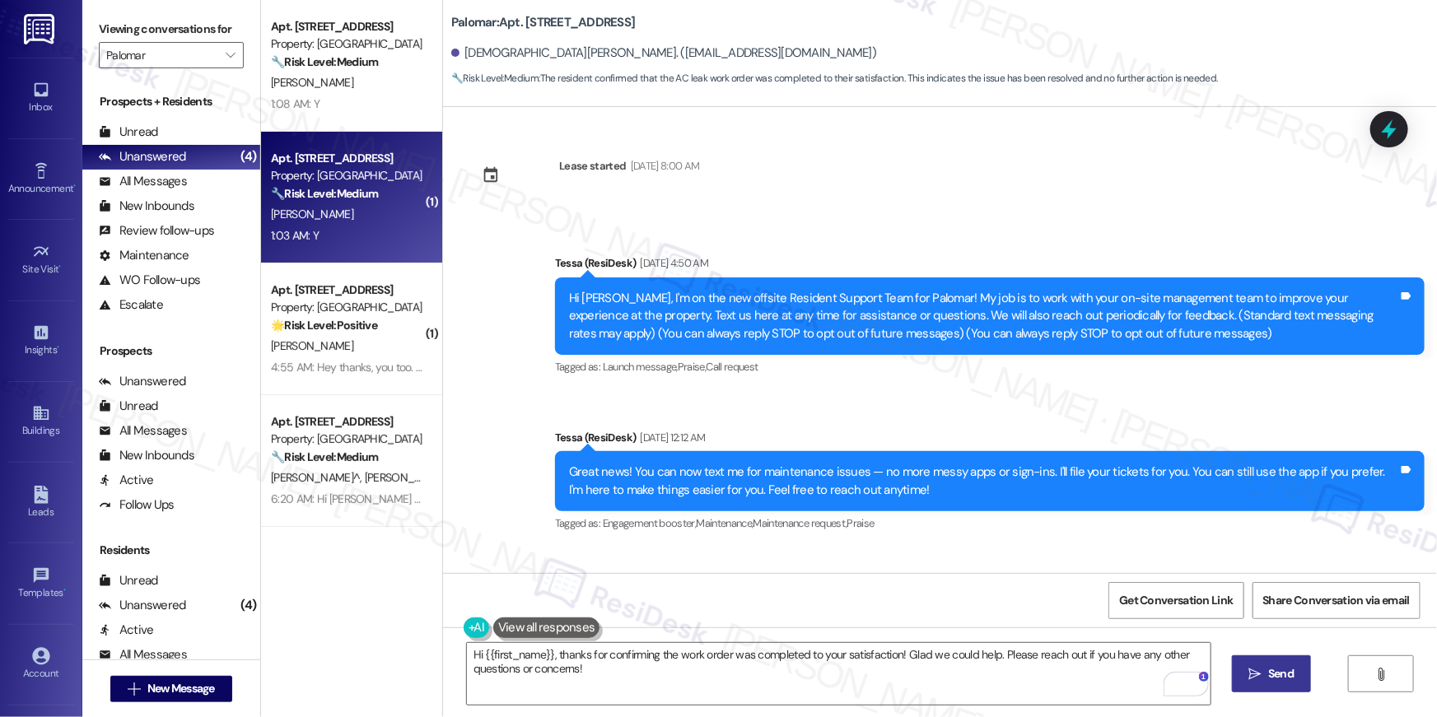
click at [1262, 676] on span " Send" at bounding box center [1272, 673] width 52 height 17
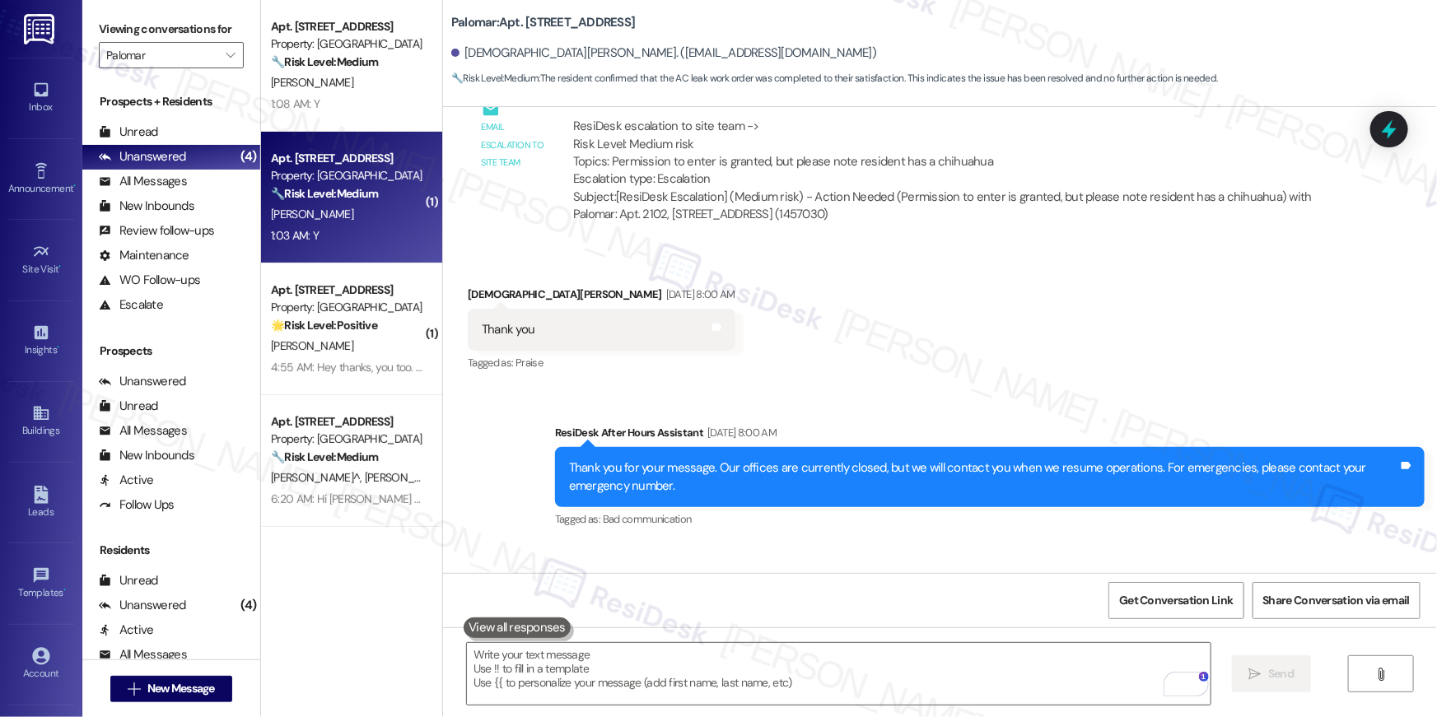
scroll to position [1935, 0]
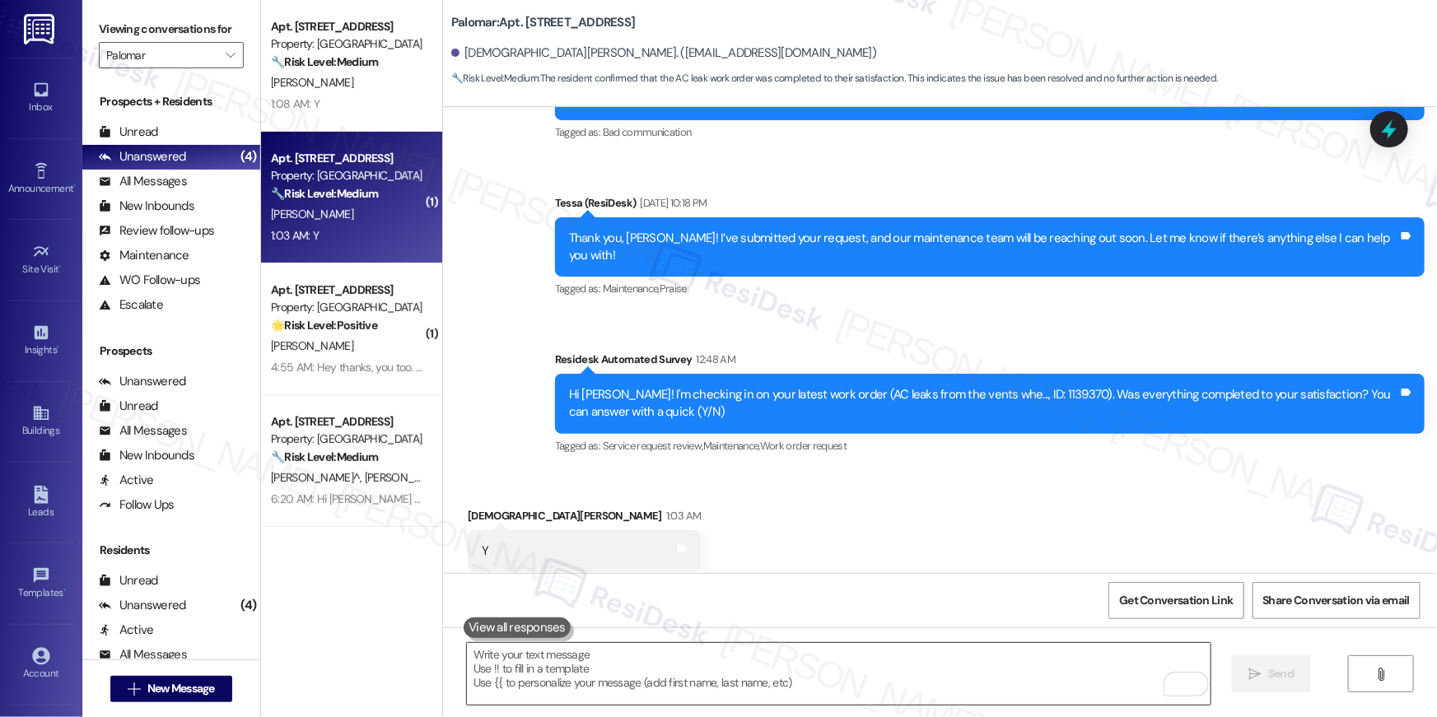
click at [952, 674] on textarea "To enrich screen reader interactions, please activate Accessibility in Grammarl…" at bounding box center [839, 674] width 744 height 62
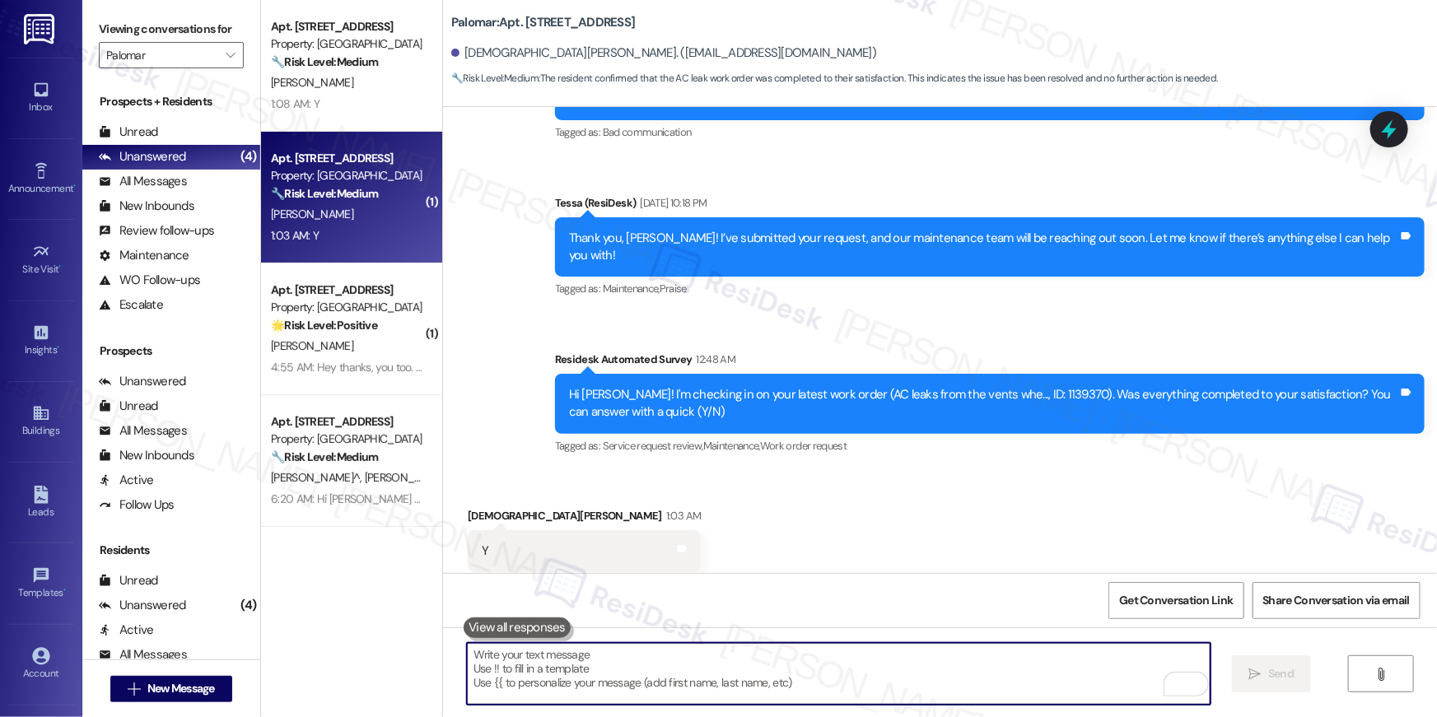
drag, startPoint x: 952, startPoint y: 674, endPoint x: 954, endPoint y: 655, distance: 19.1
click at [952, 674] on textarea "To enrich screen reader interactions, please activate Accessibility in Grammarl…" at bounding box center [839, 674] width 744 height 62
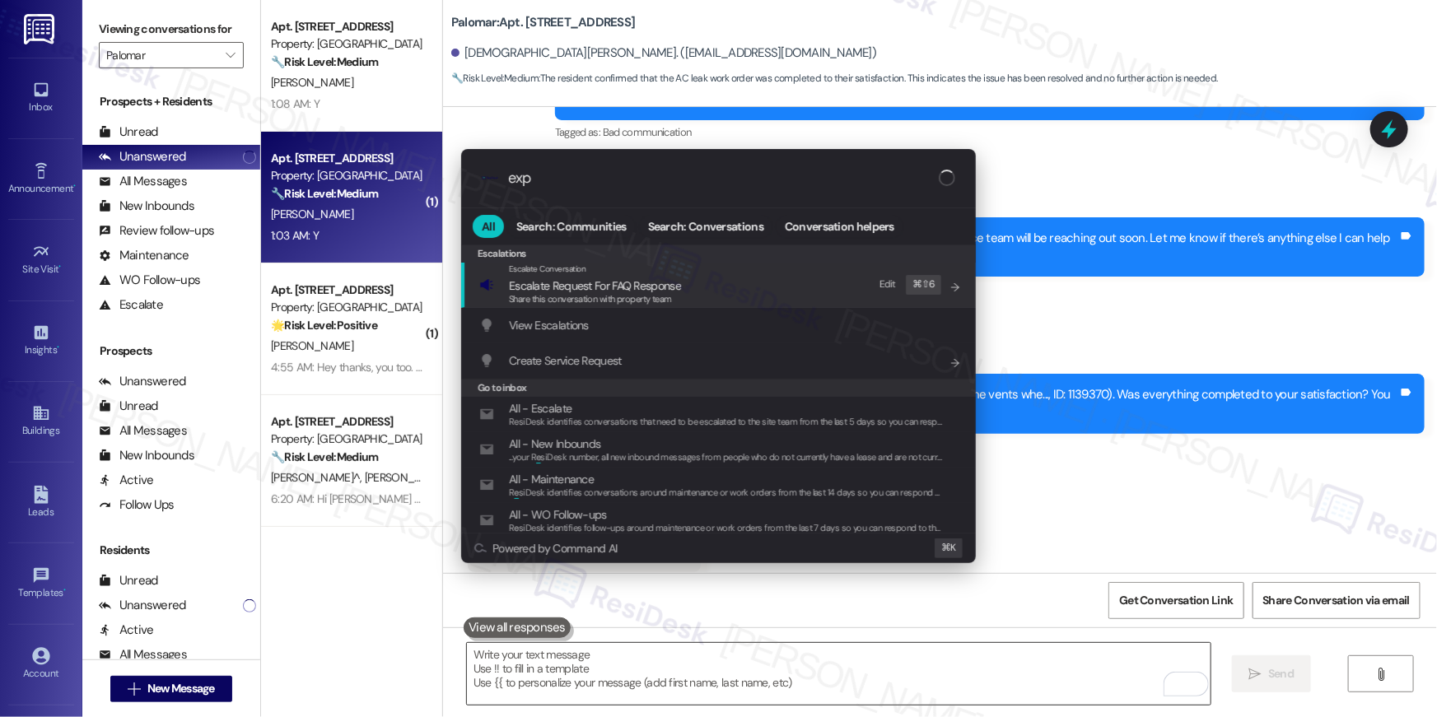
type input "expe"
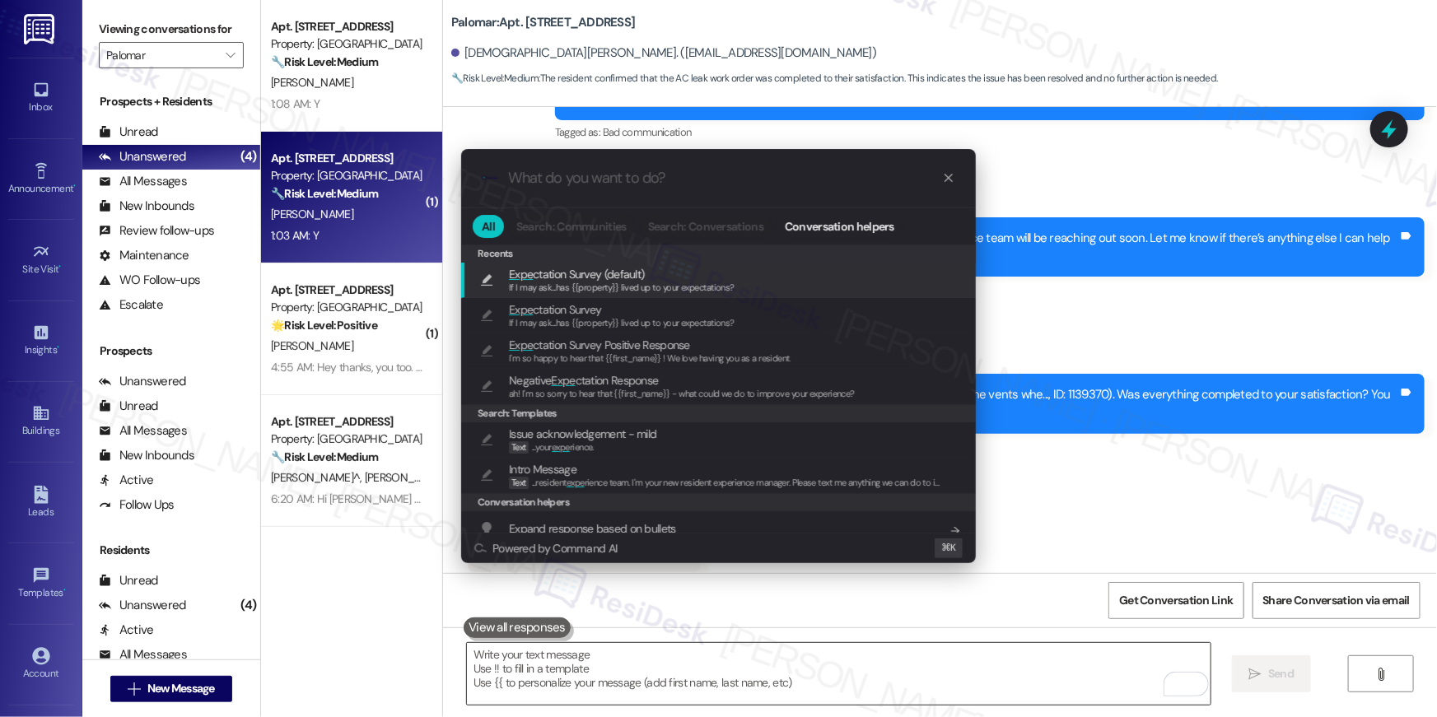
type textarea "If I may ask...has {{property}} lived up to your expectations?"
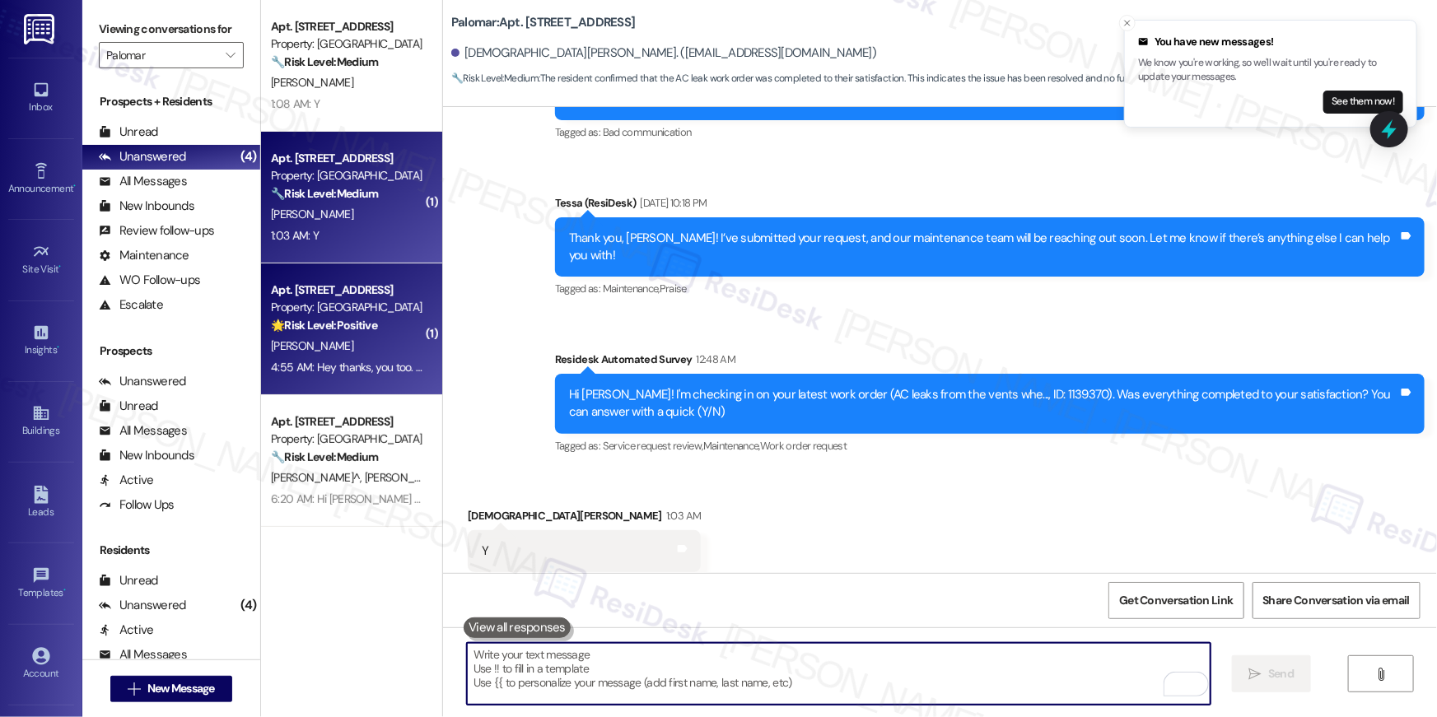
click at [334, 339] on div "[PERSON_NAME]" at bounding box center [347, 346] width 156 height 21
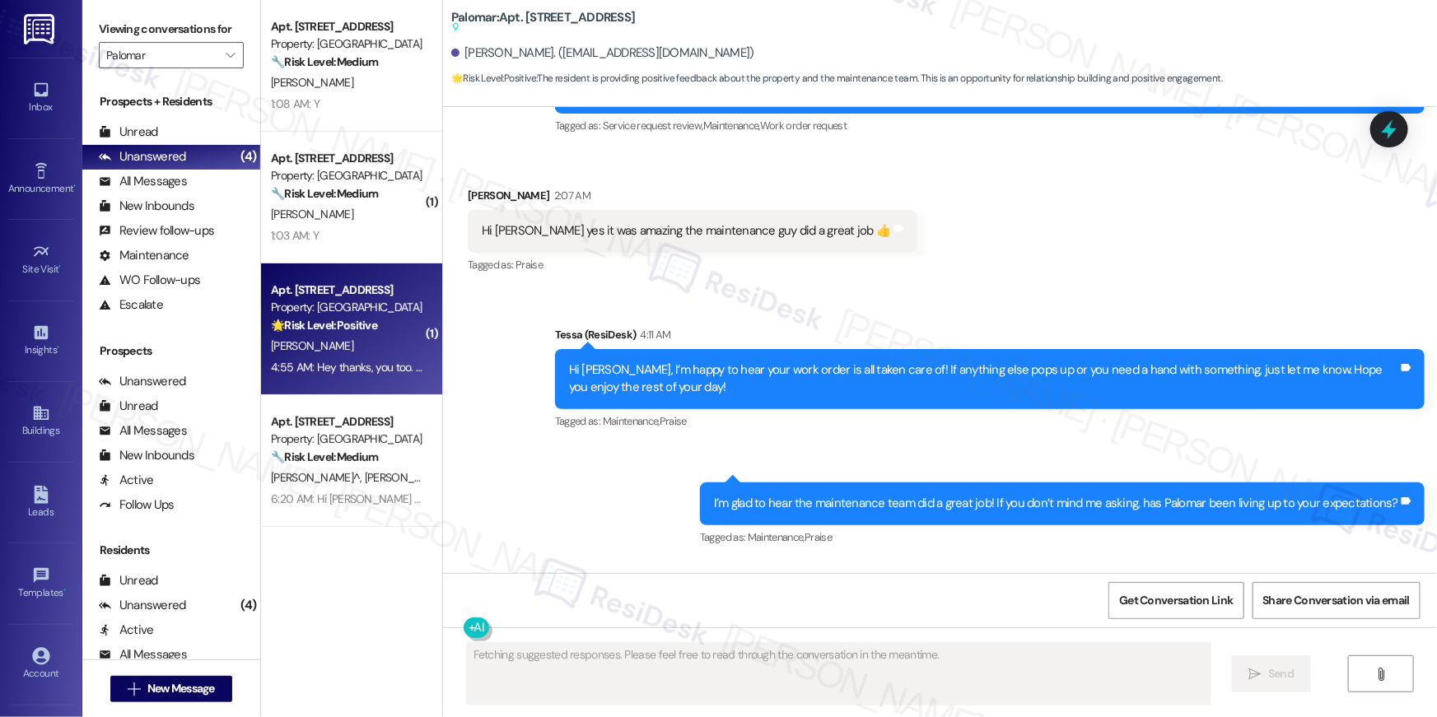
scroll to position [1715, 0]
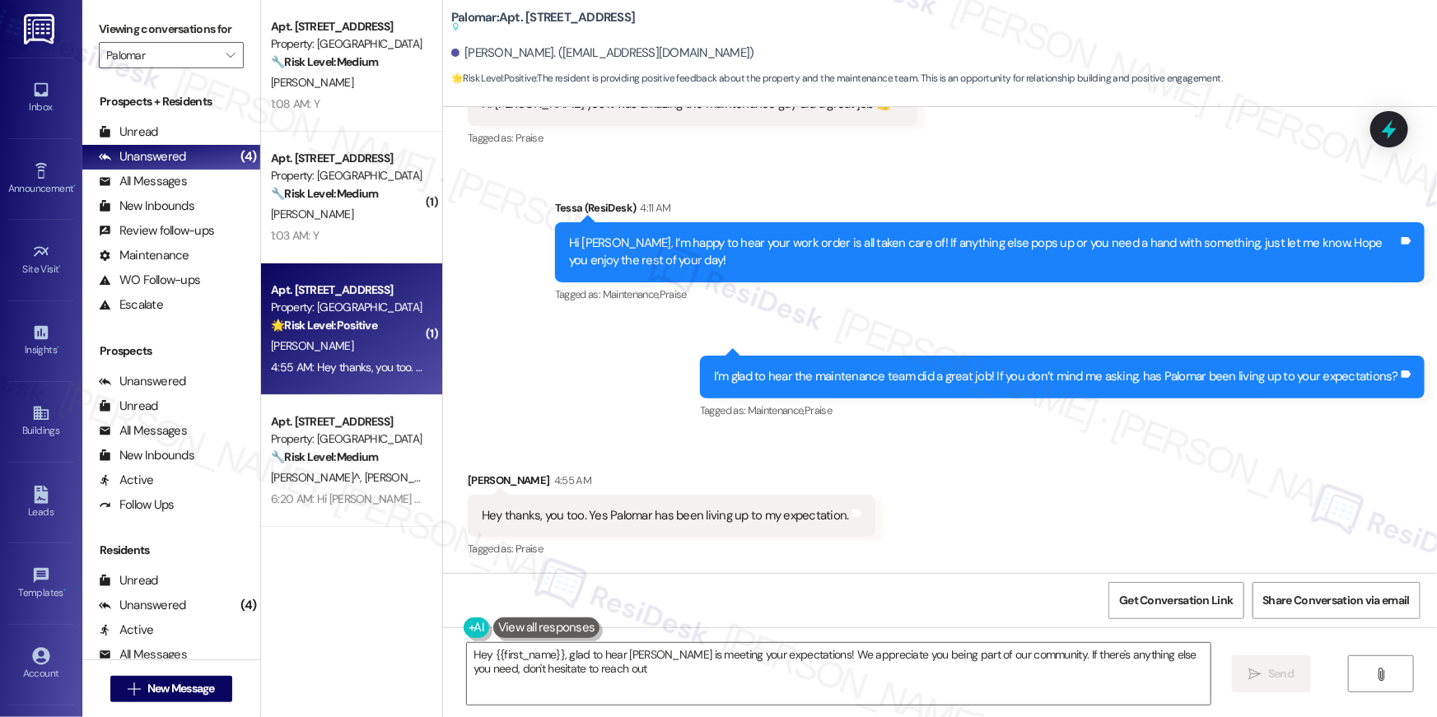
type textarea "Hey {{first_name}}, glad to hear Palomar is meeting your expectations! We appre…"
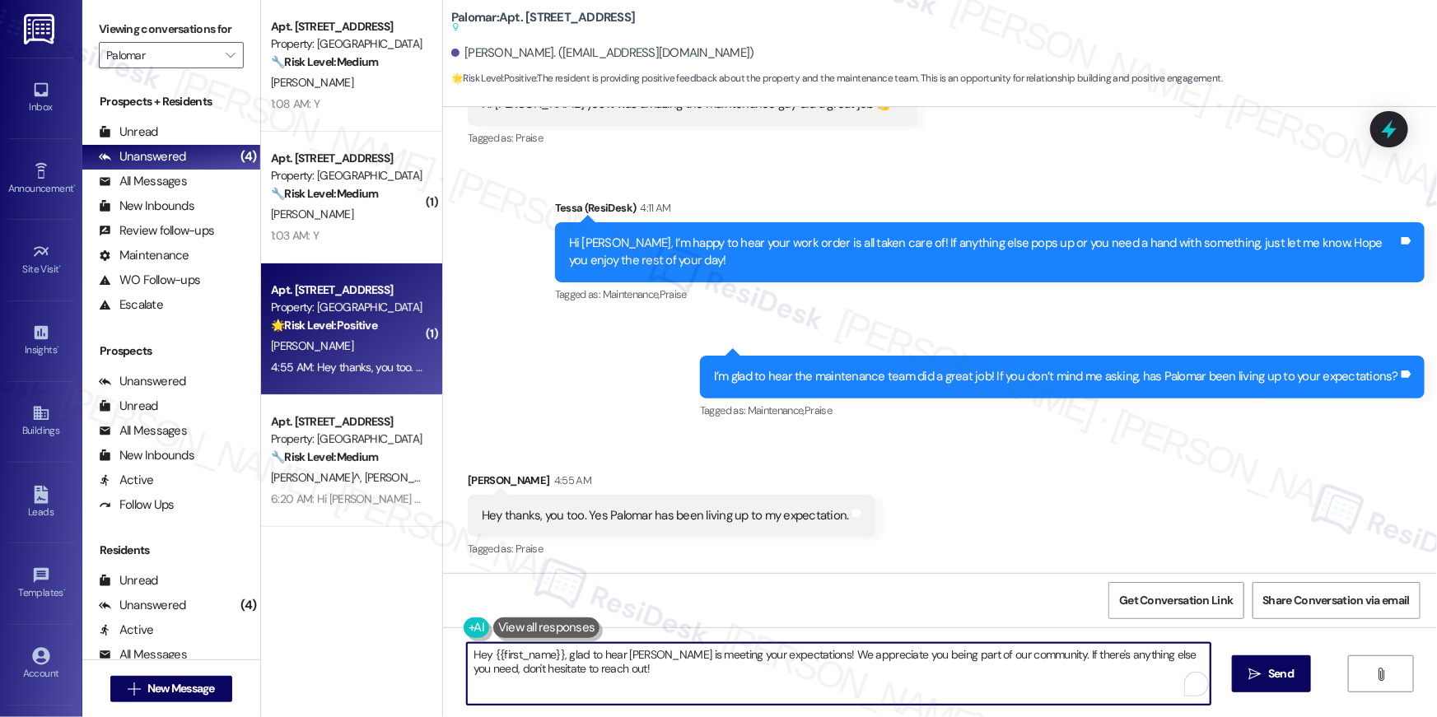
click at [932, 685] on textarea "Hey {{first_name}}, glad to hear Palomar is meeting your expectations! We appre…" at bounding box center [839, 674] width 744 height 62
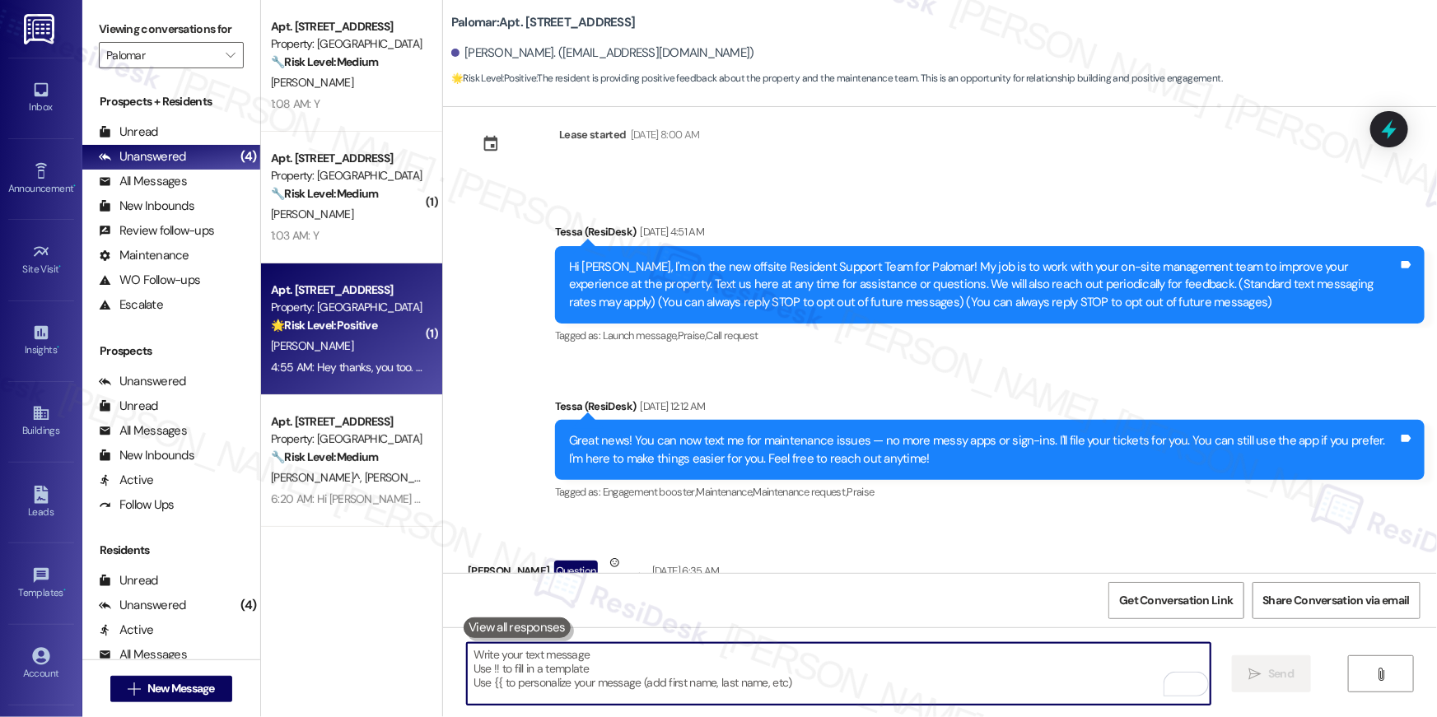
scroll to position [0, 0]
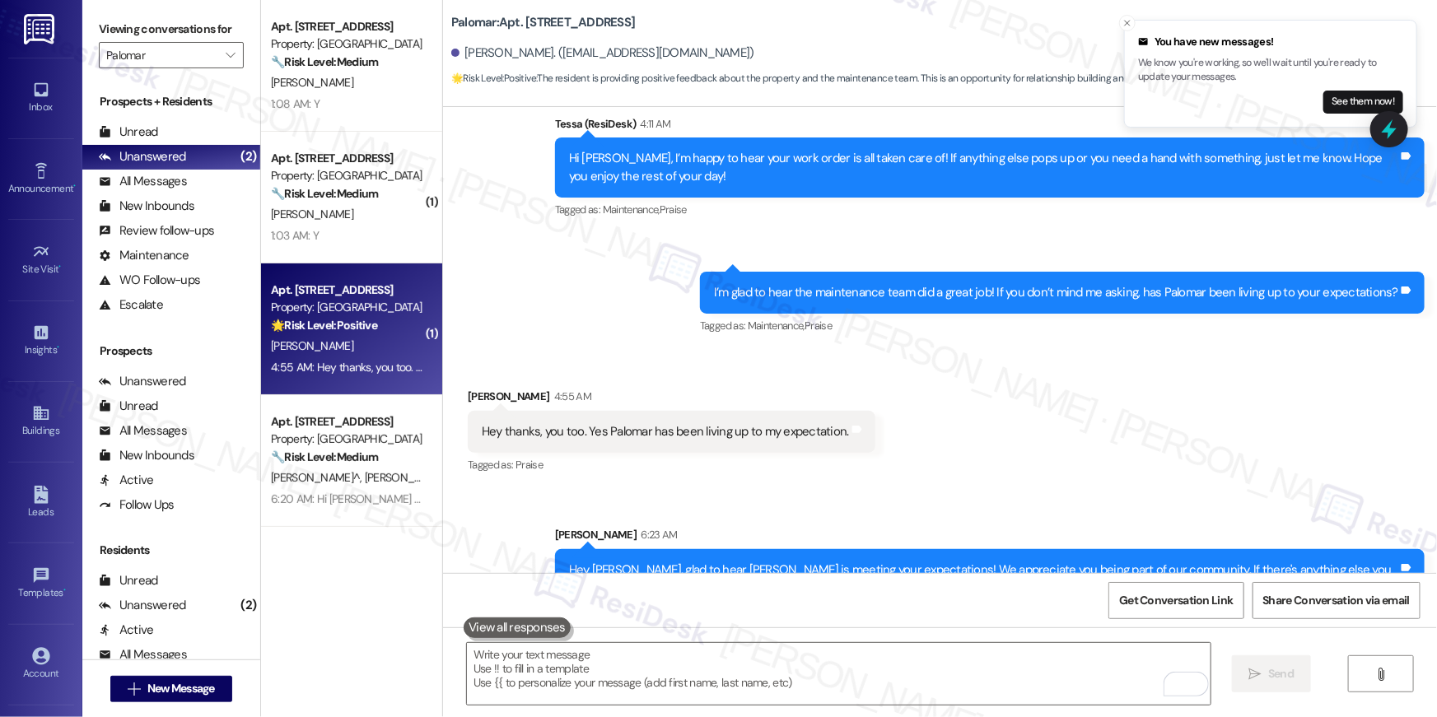
scroll to position [1806, 0]
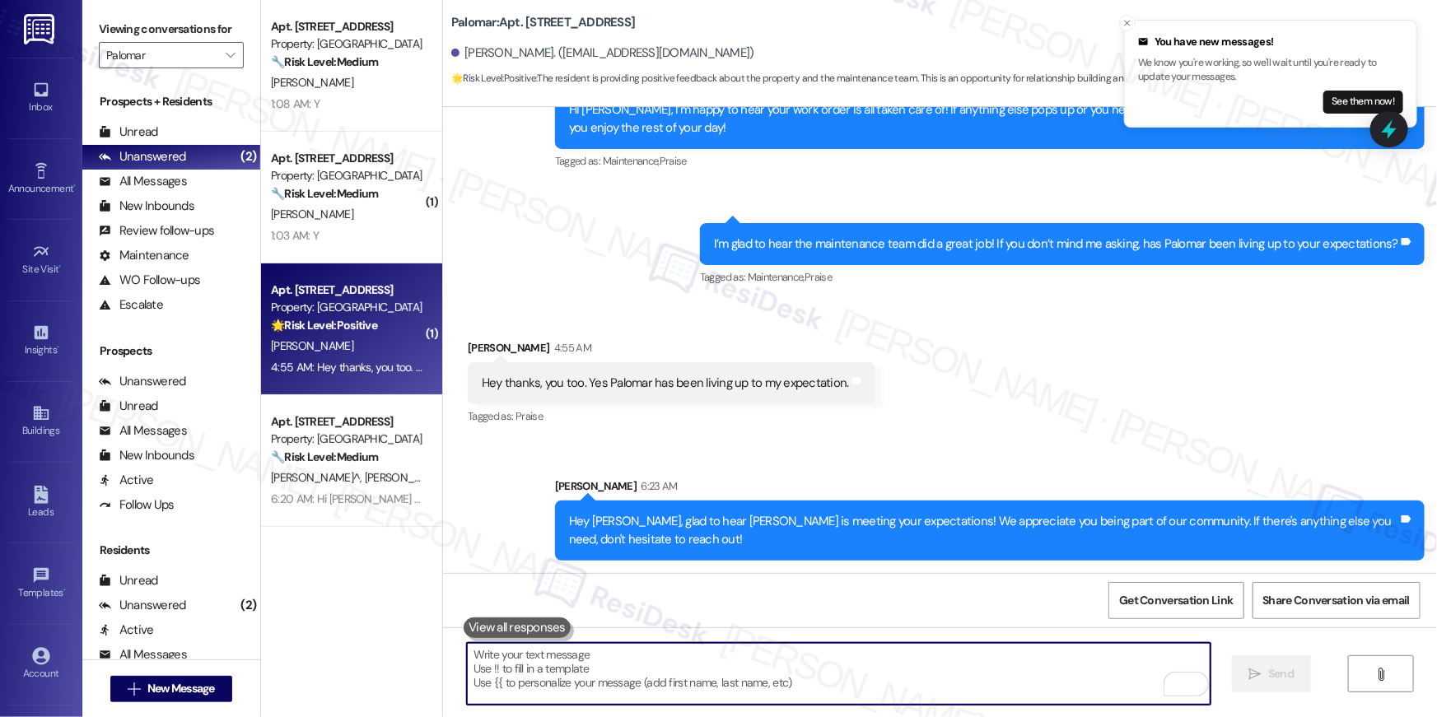
click at [986, 662] on textarea "To enrich screen reader interactions, please activate Accessibility in Grammarl…" at bounding box center [839, 674] width 744 height 62
paste textarea "When you have a moment, we’d really appreciate it if you could leave us a quick…"
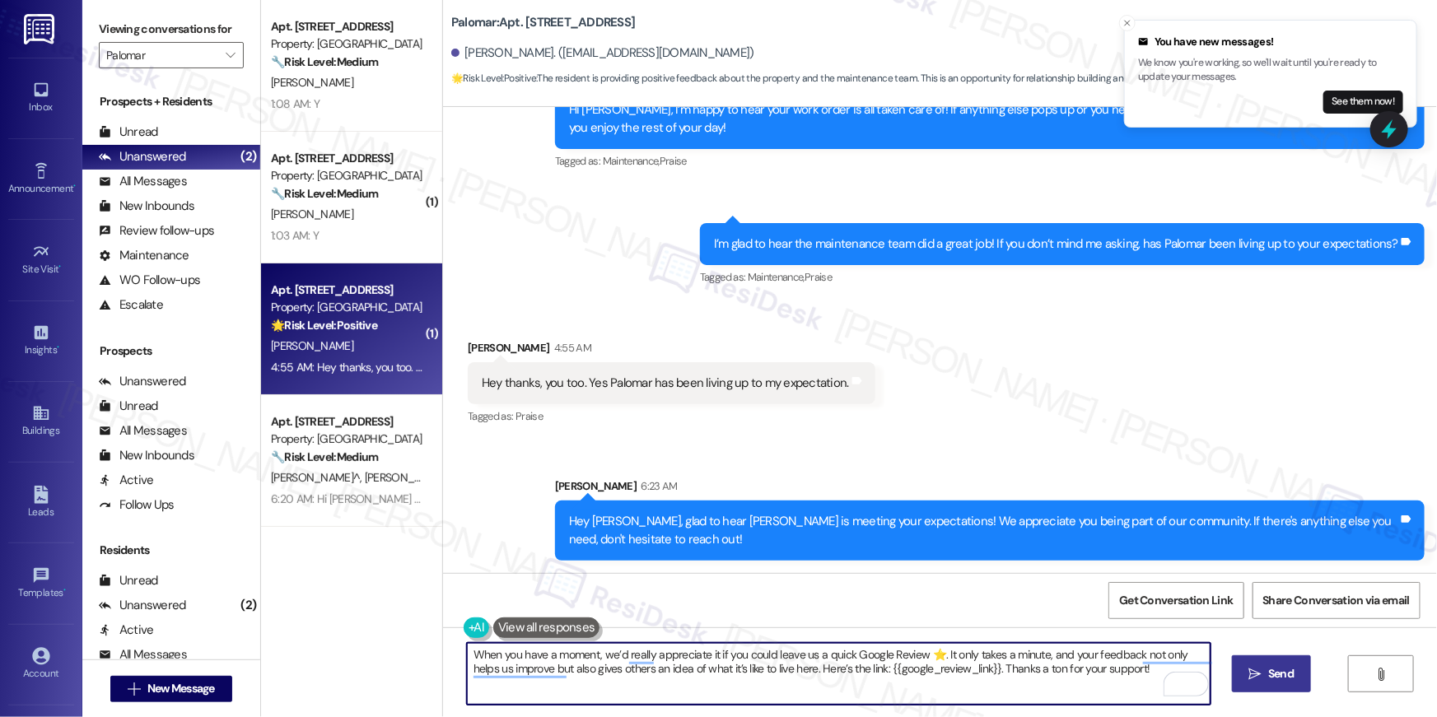
type textarea "When you have a moment, we’d really appreciate it if you could leave us a quick…"
click at [1258, 668] on icon "" at bounding box center [1255, 674] width 12 height 13
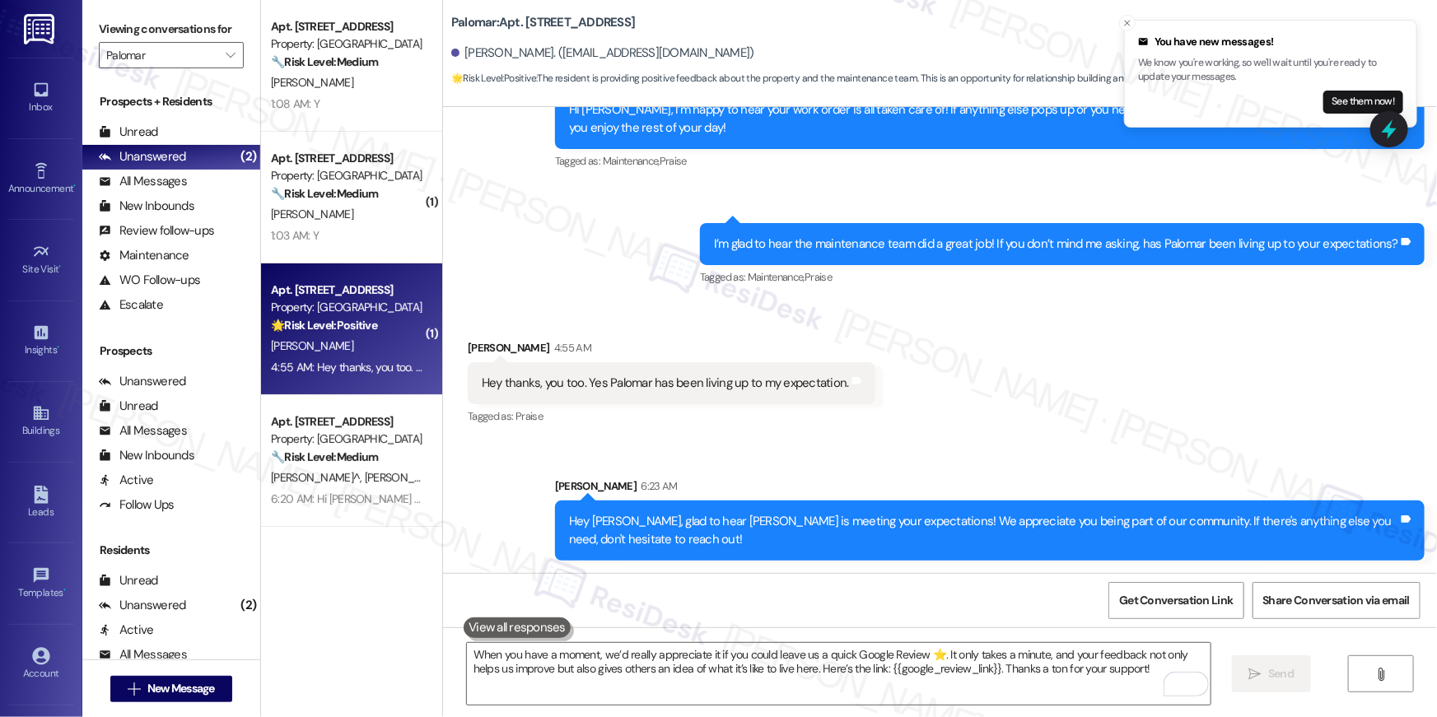
scroll to position [1672, 0]
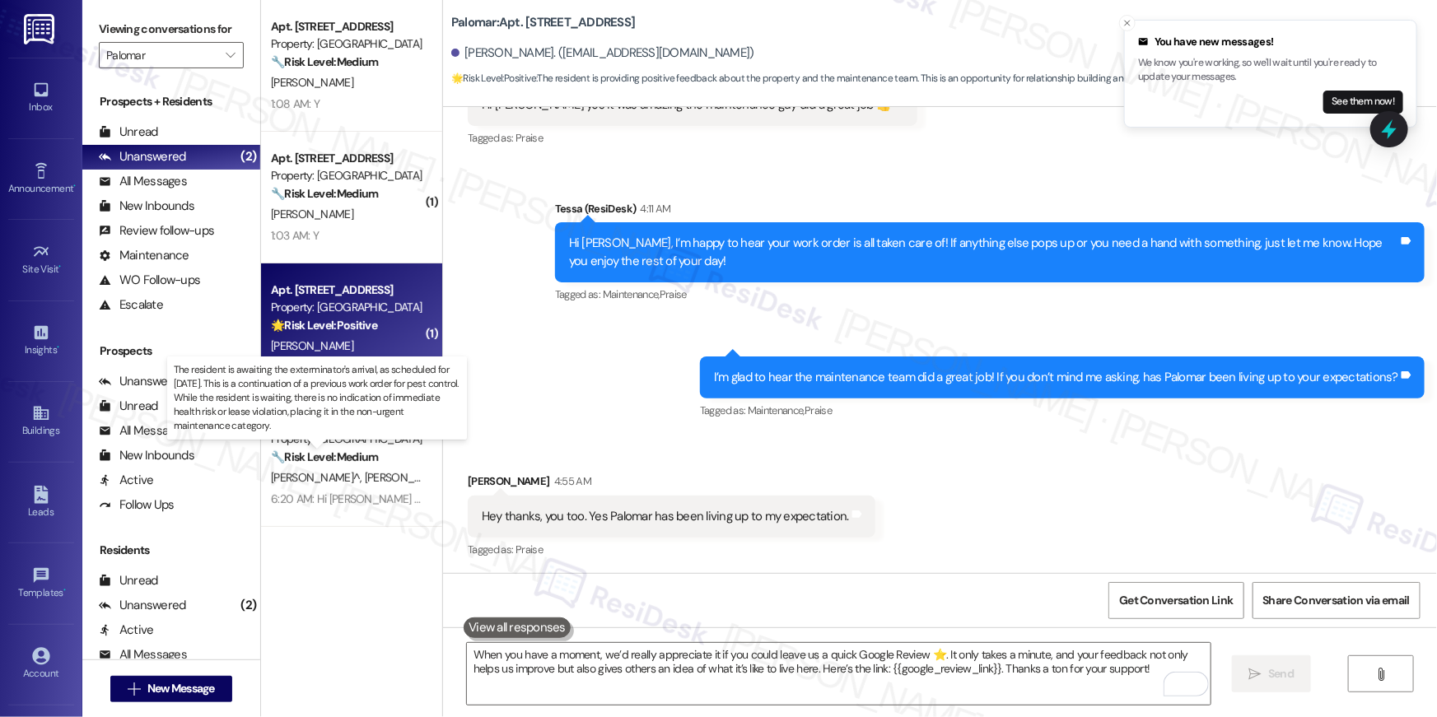
click at [315, 455] on strong "🔧 Risk Level: Medium" at bounding box center [324, 457] width 107 height 15
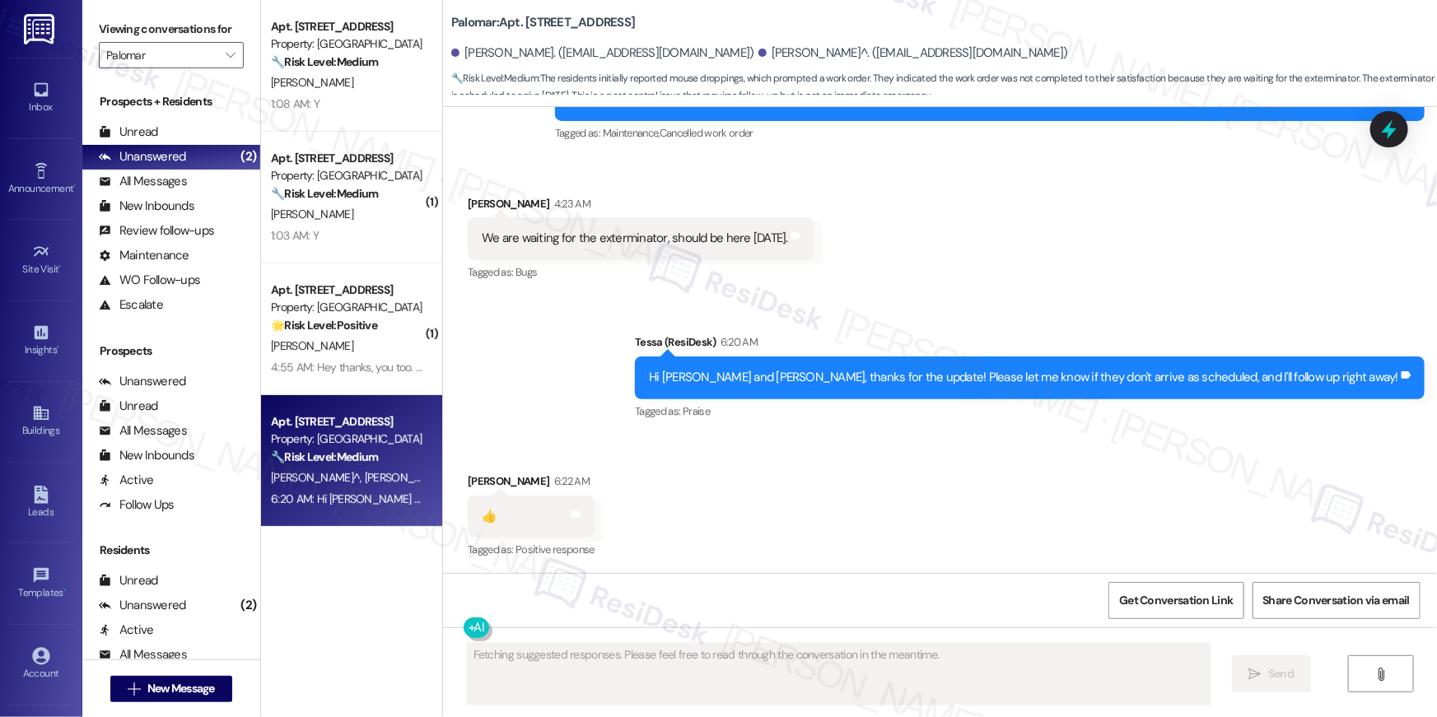
scroll to position [1906, 0]
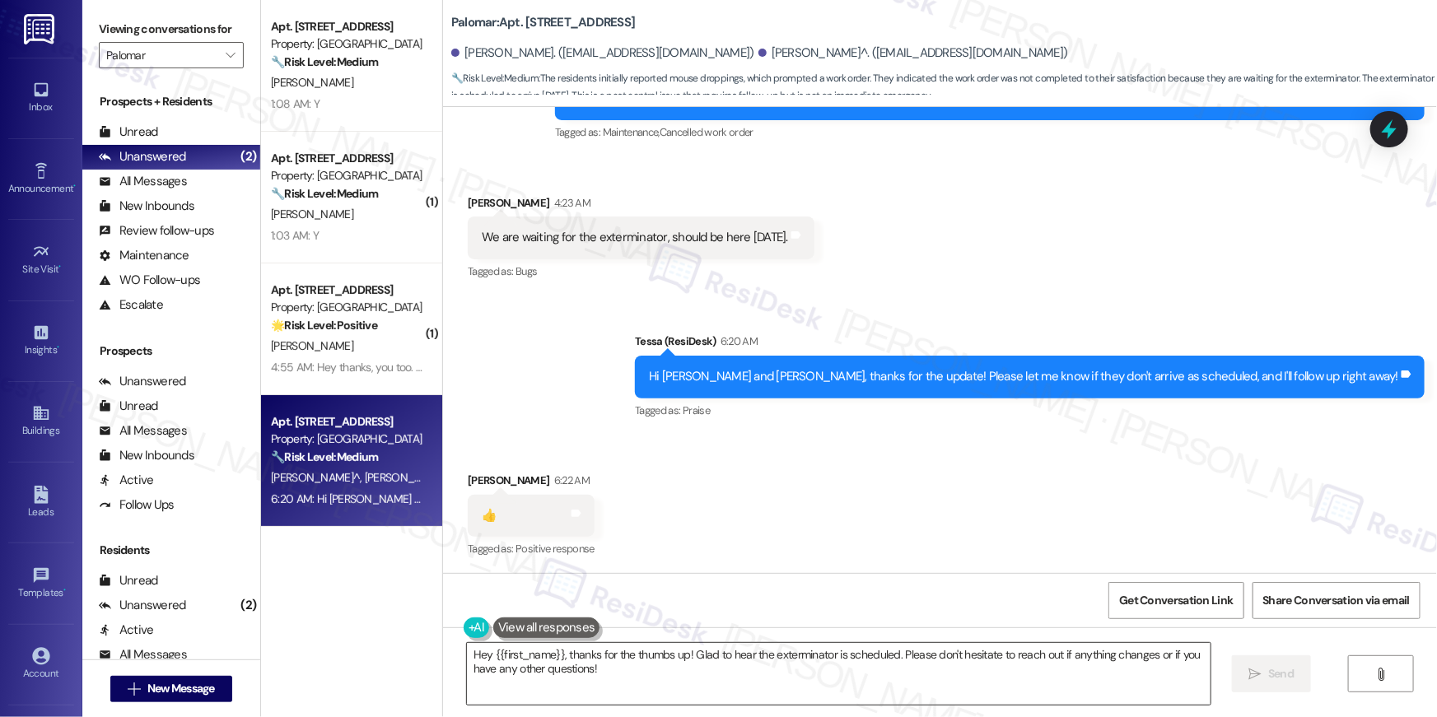
click at [757, 663] on textarea "Hey {{first_name}}, thanks for the thumbs up! Glad to hear the exterminator is …" at bounding box center [839, 674] width 744 height 62
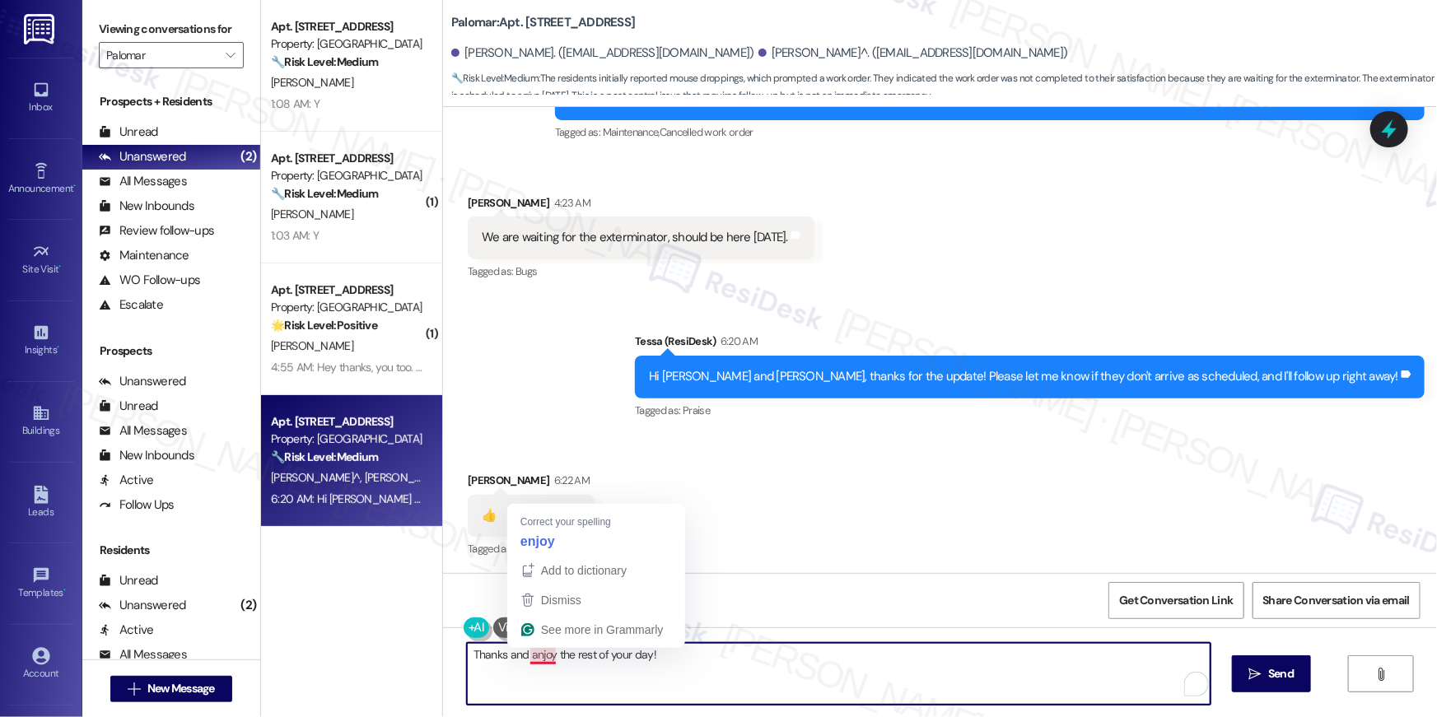
click at [526, 654] on textarea "Thanks and anjoy the rest of your day!" at bounding box center [839, 674] width 744 height 62
type textarea "Thanks and enjoy the rest of your day!"
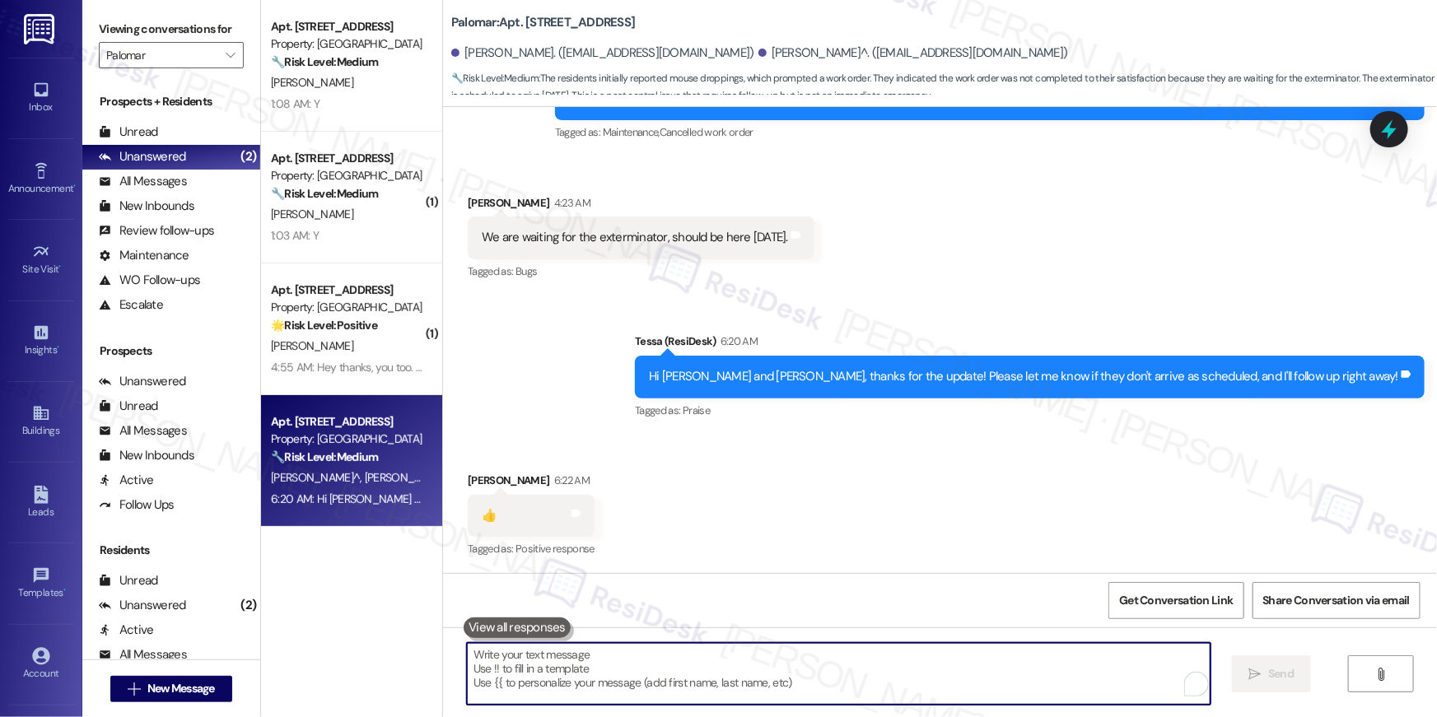
scroll to position [1905, 0]
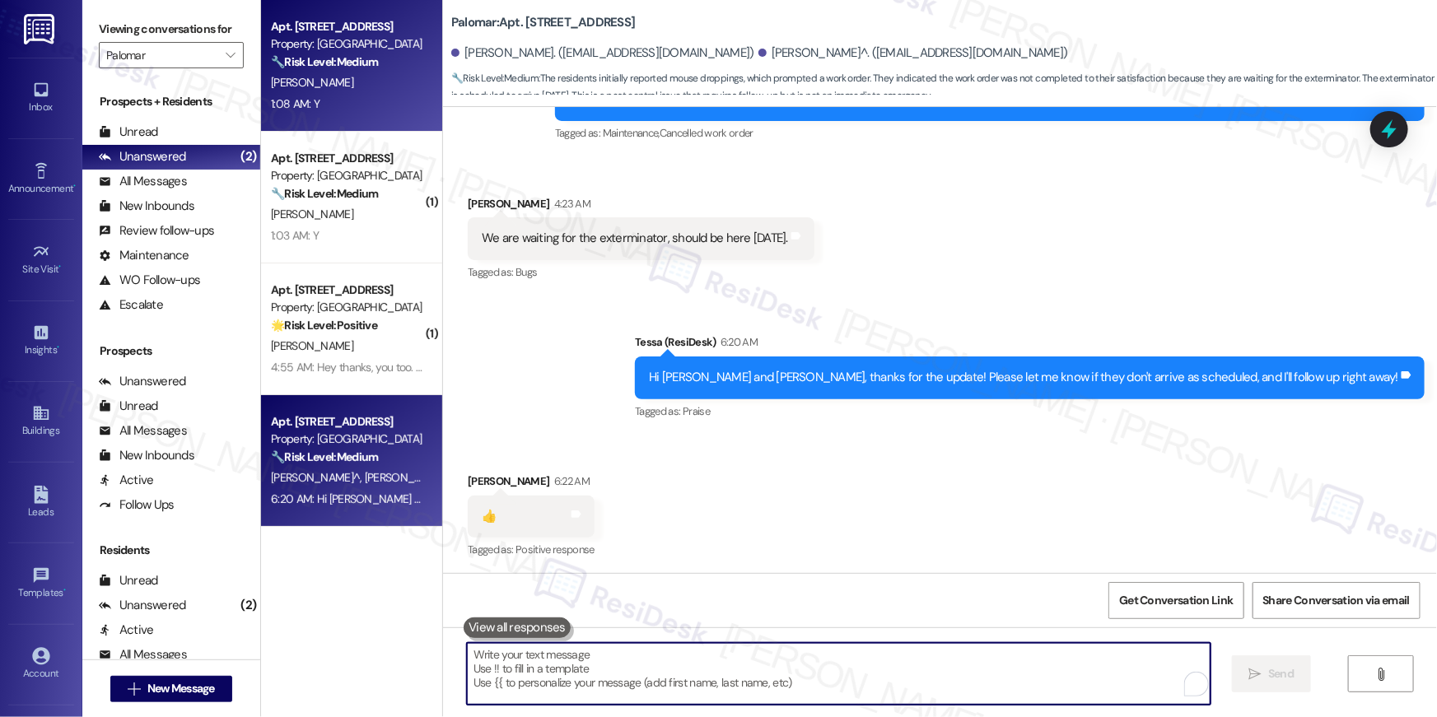
click at [362, 73] on div "[PERSON_NAME]" at bounding box center [347, 82] width 156 height 21
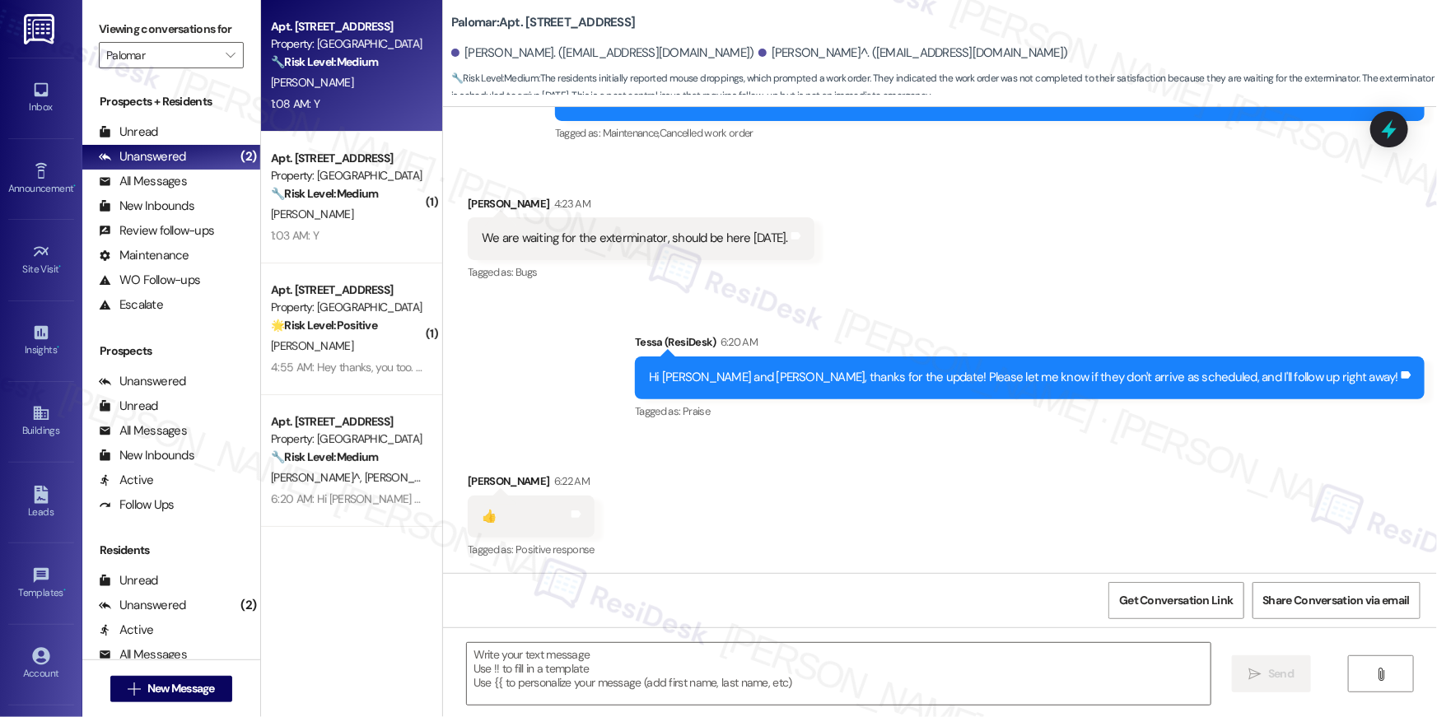
type textarea "Fetching suggested responses. Please feel free to read through the conversation…"
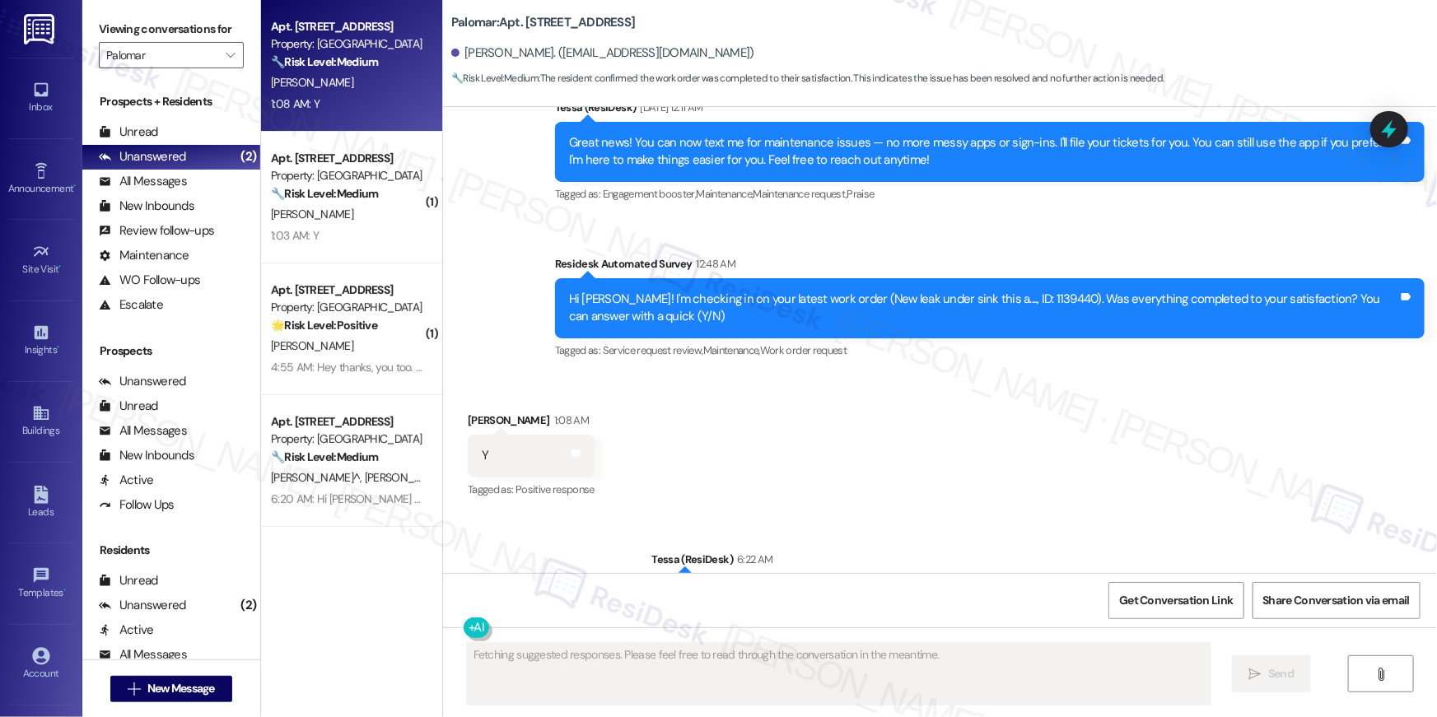
scroll to position [1967, 0]
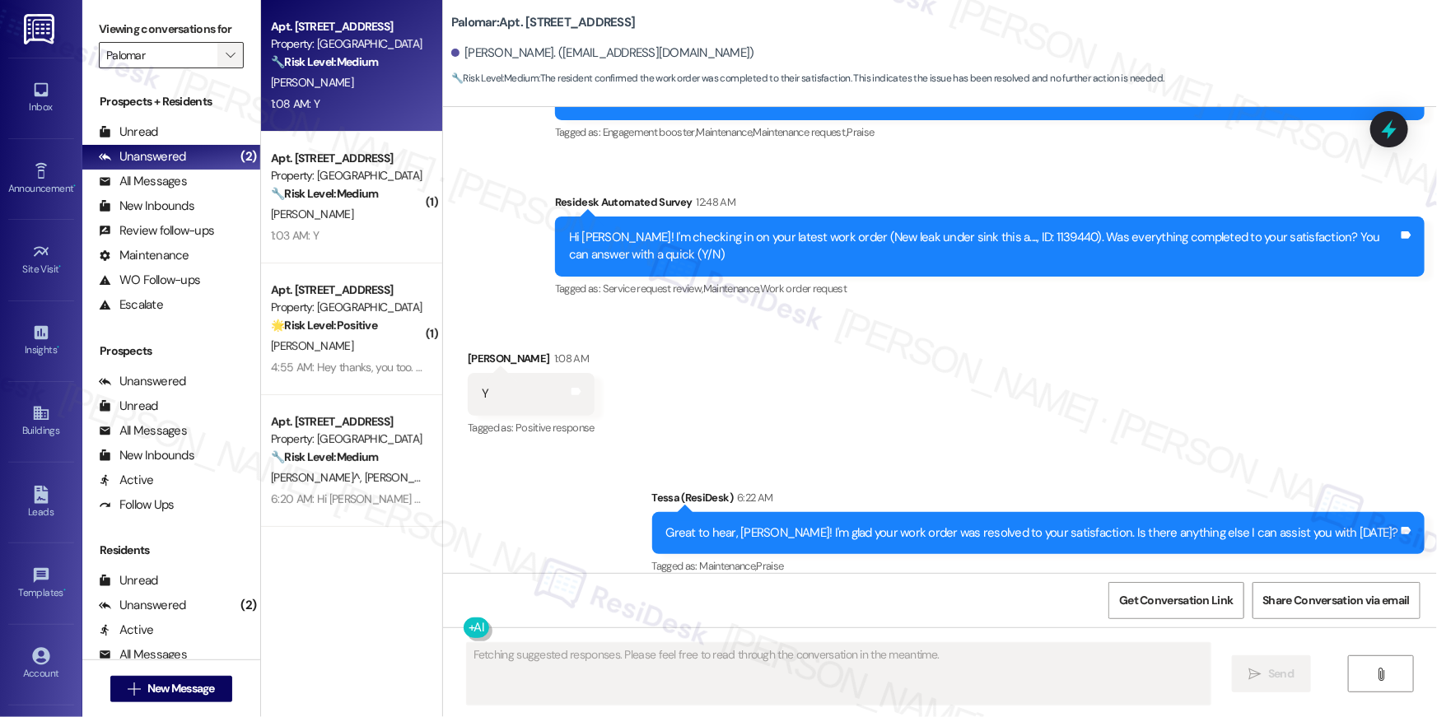
click at [226, 58] on icon "" at bounding box center [230, 55] width 9 height 13
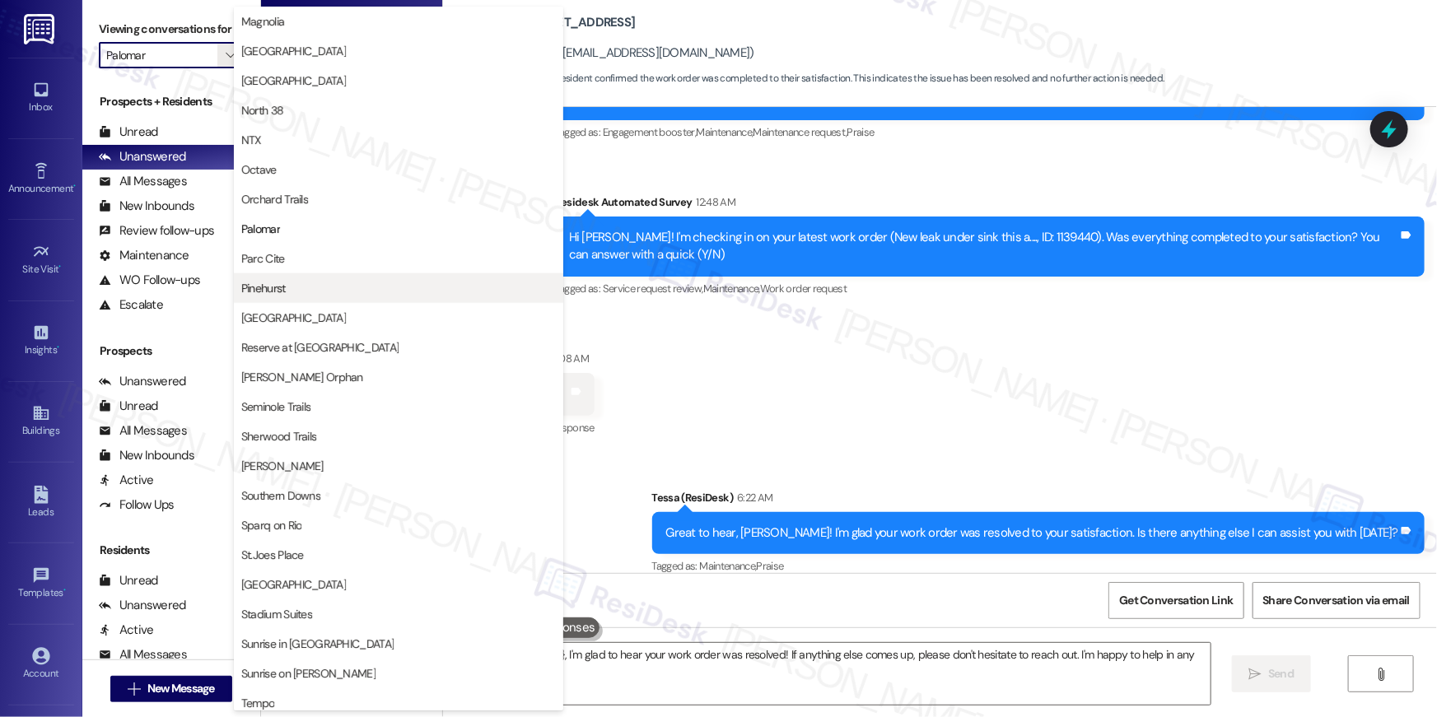
type textarea "Hey {{first_name}}, I'm glad to hear your work order was resolved! If anything …"
click at [278, 287] on span "Pinehurst" at bounding box center [263, 288] width 44 height 16
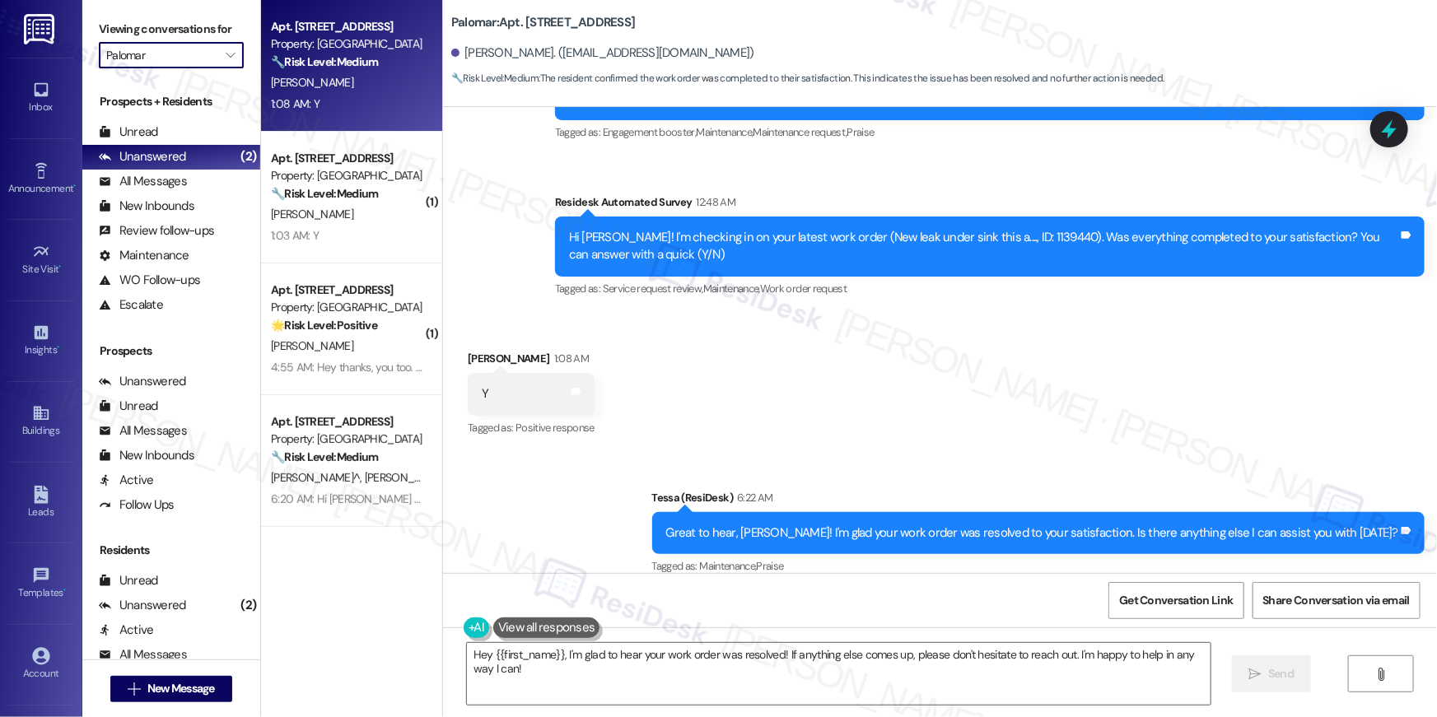
type input "Pinehurst"
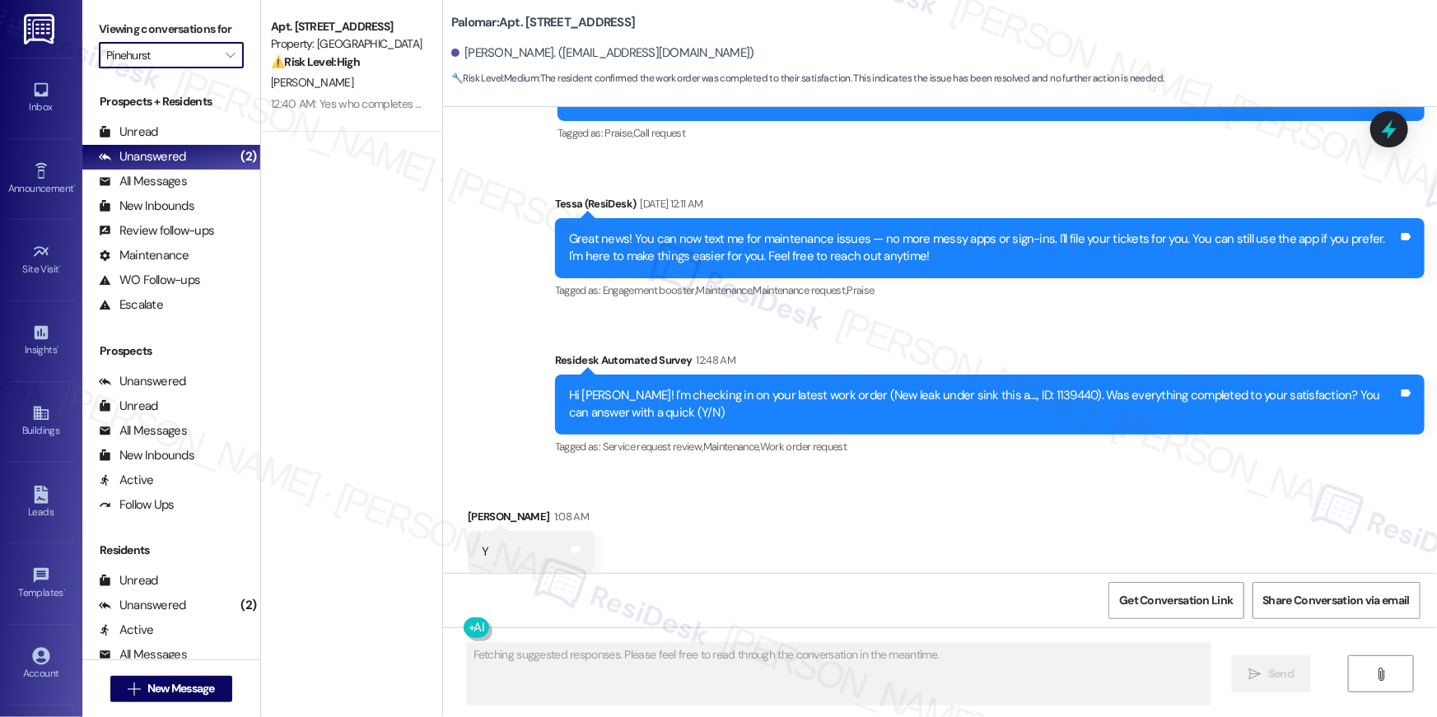
scroll to position [1828, 0]
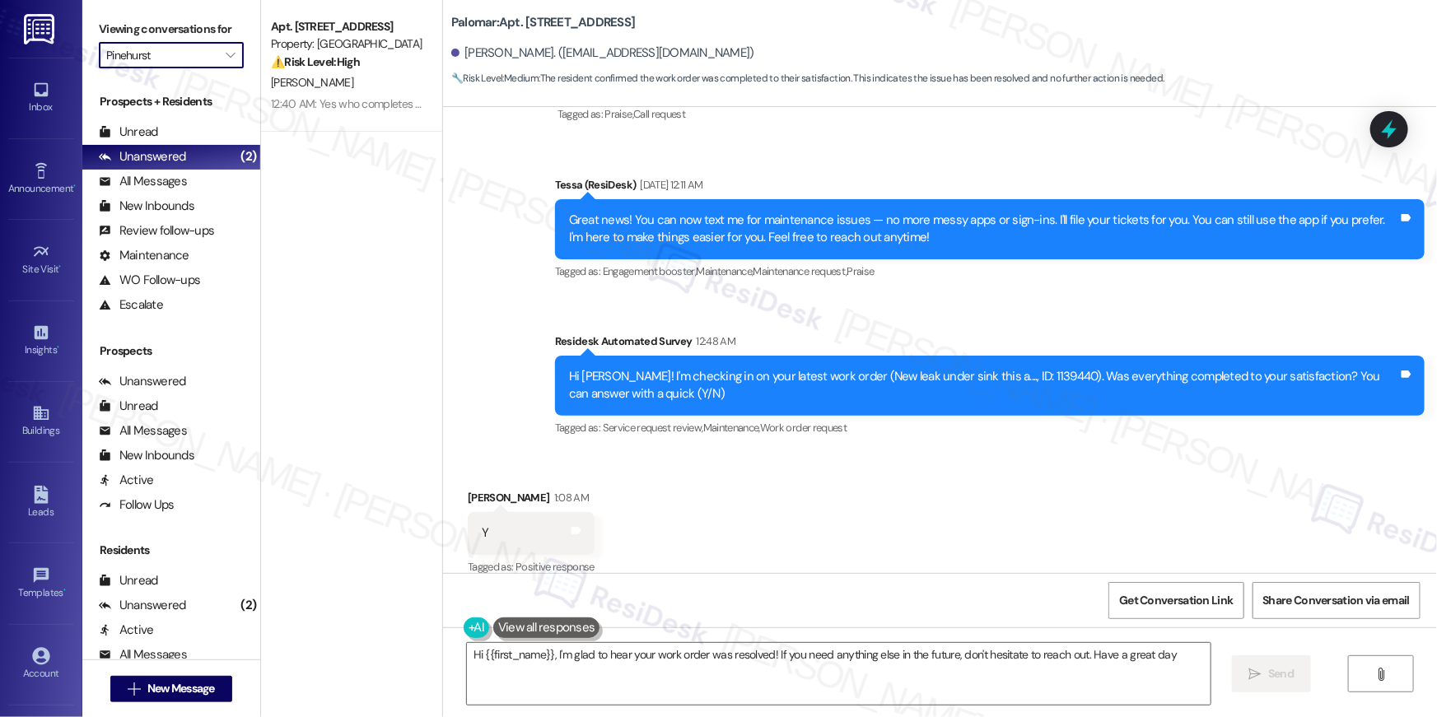
type textarea "Hi {{first_name}}, I'm glad to hear your work order was resolved! If you need a…"
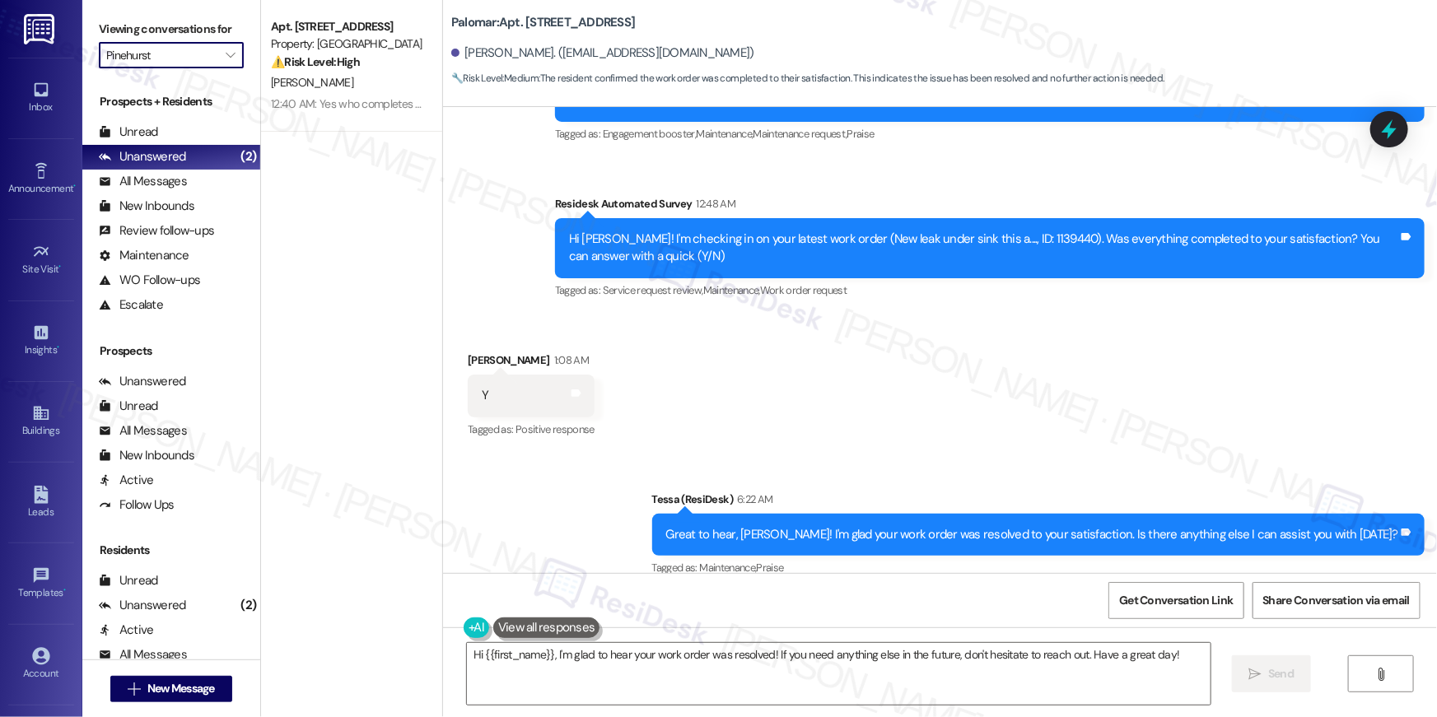
scroll to position [1967, 0]
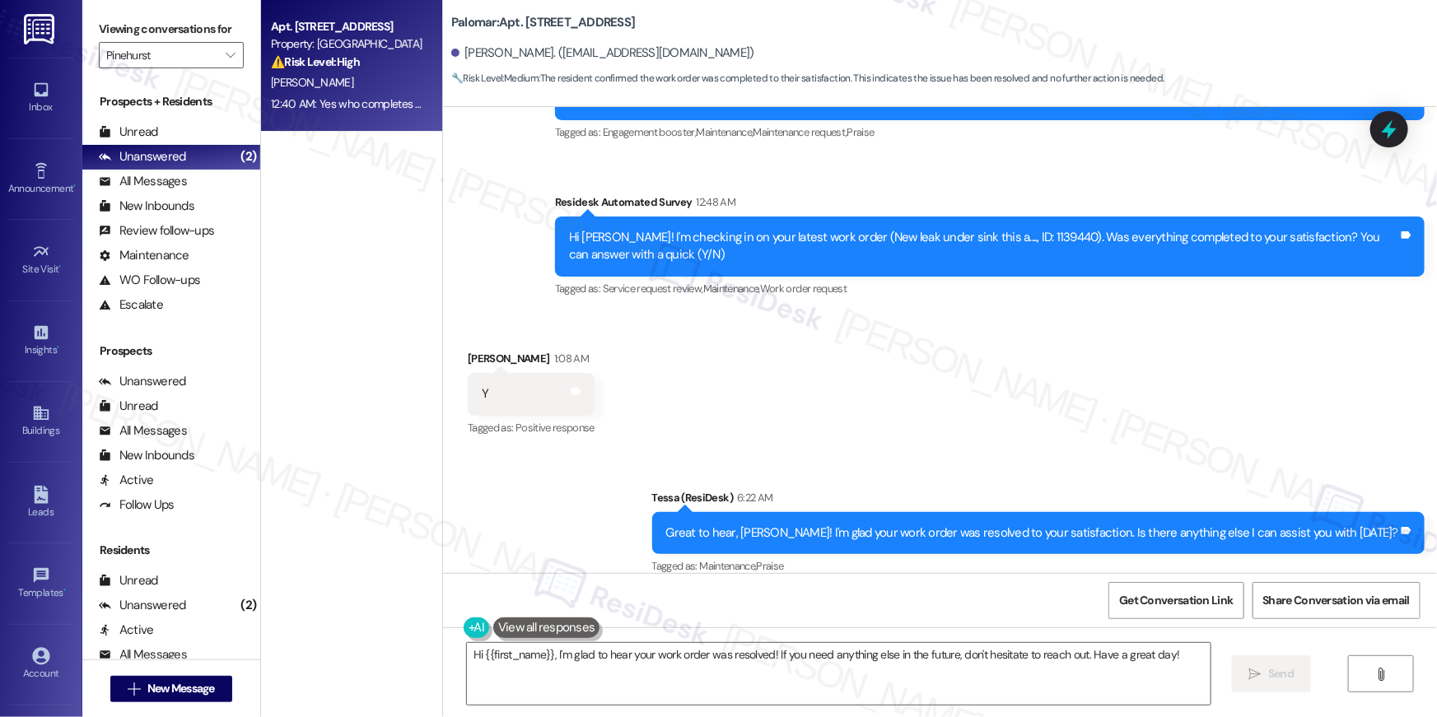
click at [336, 106] on div "12:40 AM: Yes who completes the work order ? In our messages above I stated I d…" at bounding box center [839, 103] width 1136 height 15
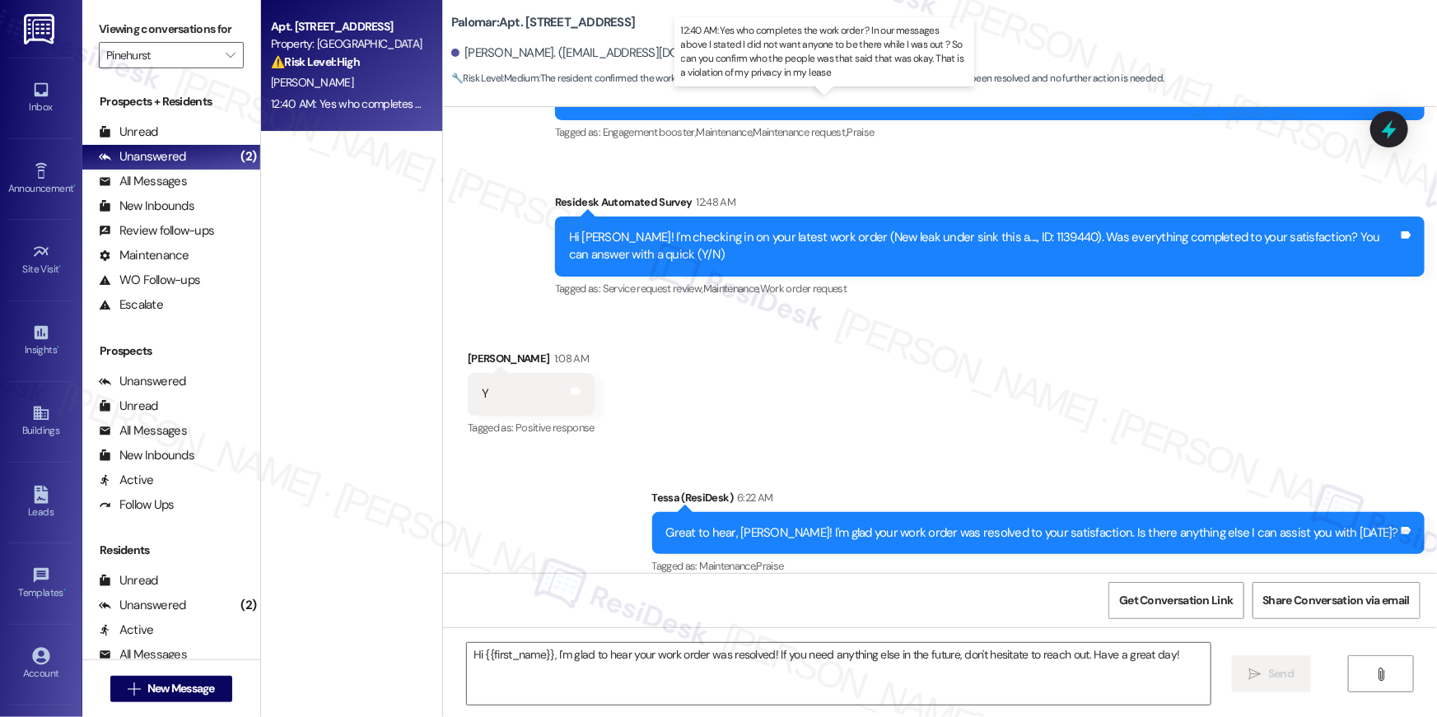
type textarea "Fetching suggested responses. Please feel free to read through the conversation…"
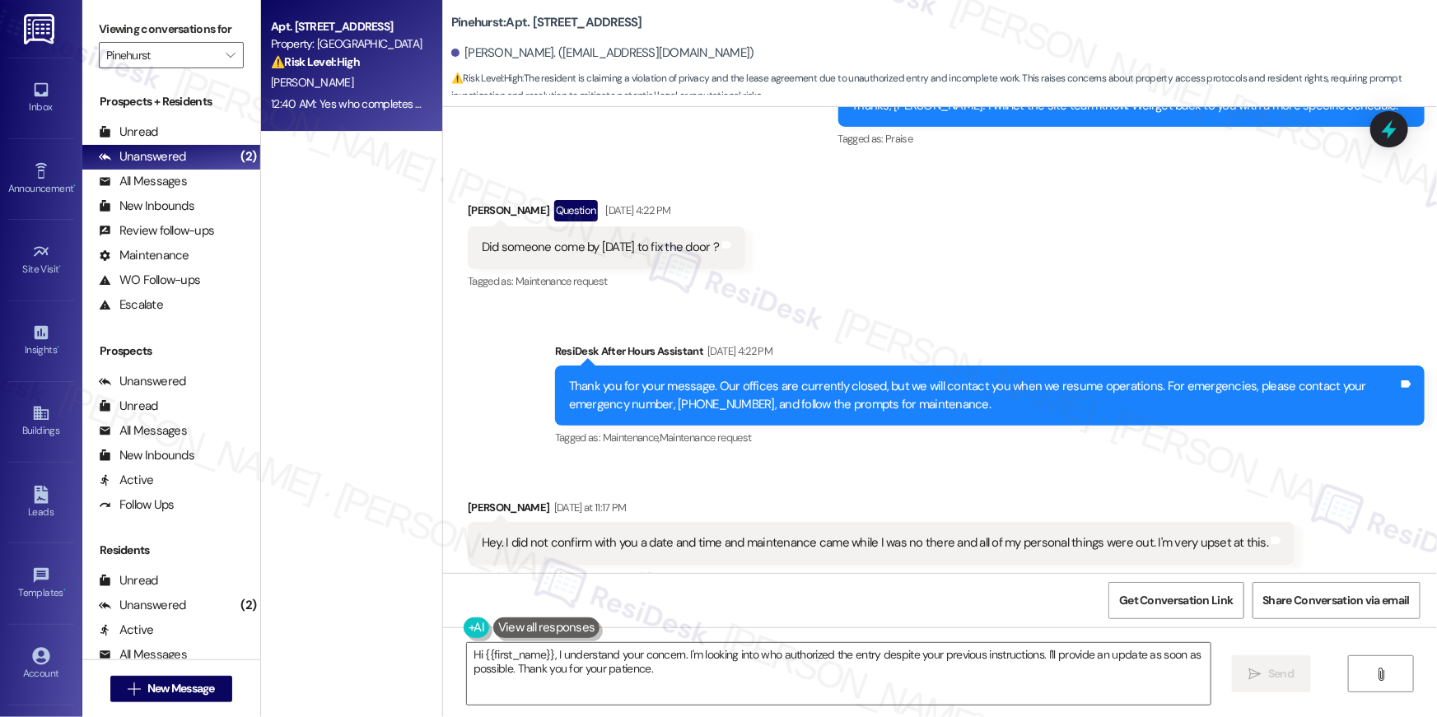
scroll to position [1735, 0]
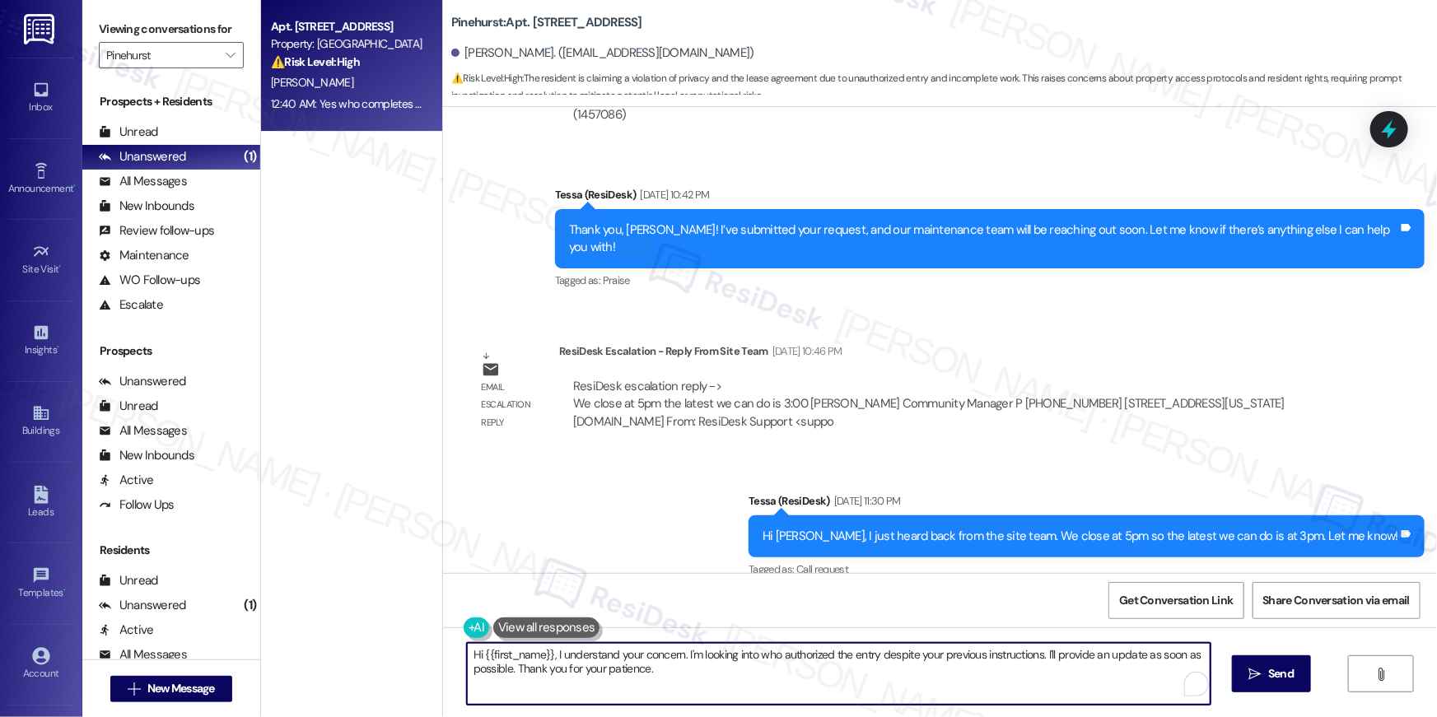
drag, startPoint x: 665, startPoint y: 679, endPoint x: 683, endPoint y: 683, distance: 18.6
click at [665, 679] on textarea "Hi {{first_name}}, I understand your concern. I'm looking into who authorized t…" at bounding box center [839, 674] width 744 height 62
drag, startPoint x: 701, startPoint y: 690, endPoint x: 842, endPoint y: 285, distance: 429.2
click at [415, 637] on div "Apt. [STREET_ADDRESS] Property: Pinehurst ⚠️ Risk Level: High The resident is c…" at bounding box center [849, 358] width 1176 height 717
click at [701, 677] on textarea "Hi {{first_name}}, I understand your concern. I'm looking into who authorized t…" at bounding box center [839, 674] width 744 height 62
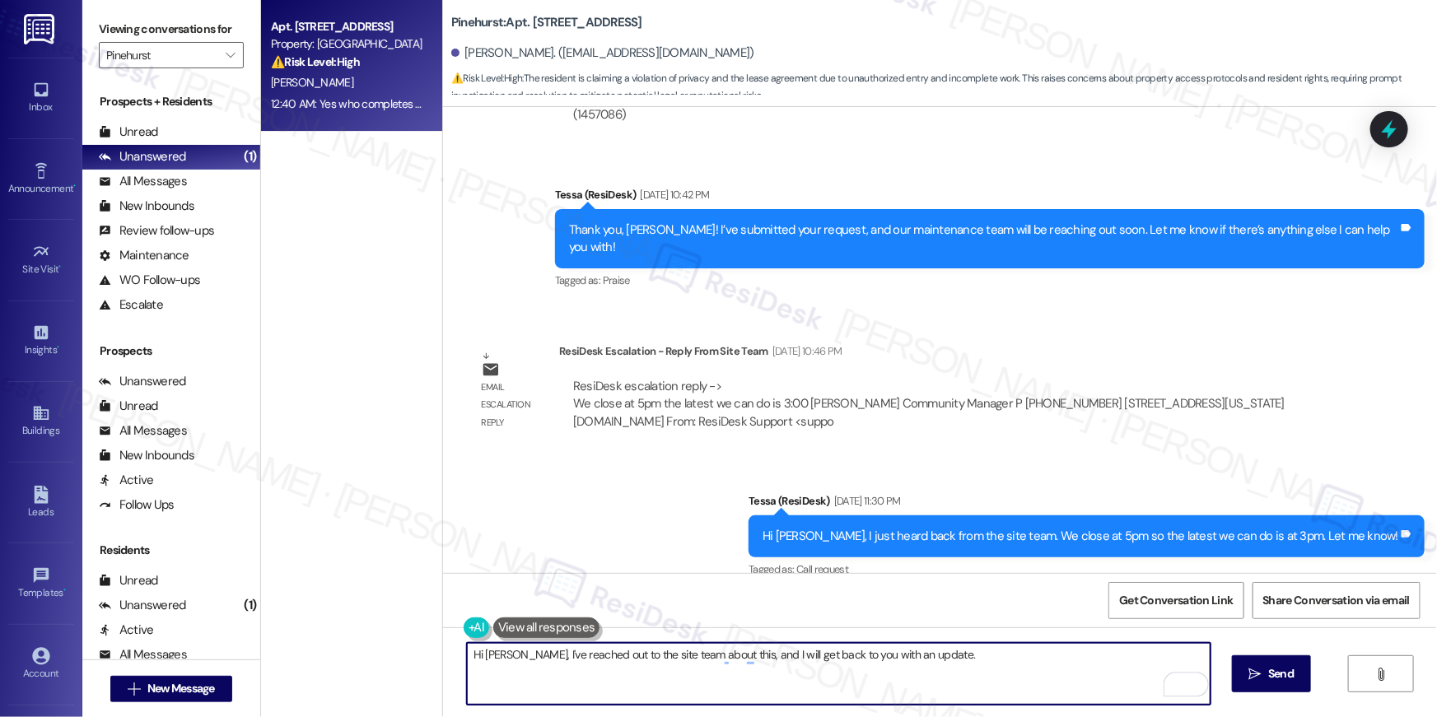
click at [508, 652] on textarea "Hi [PERSON_NAME], I've reached out to the site team about this, and I will get …" at bounding box center [839, 674] width 744 height 62
type textarea "Hi [PERSON_NAME], I've reached out to the site team about this, and I will get …"
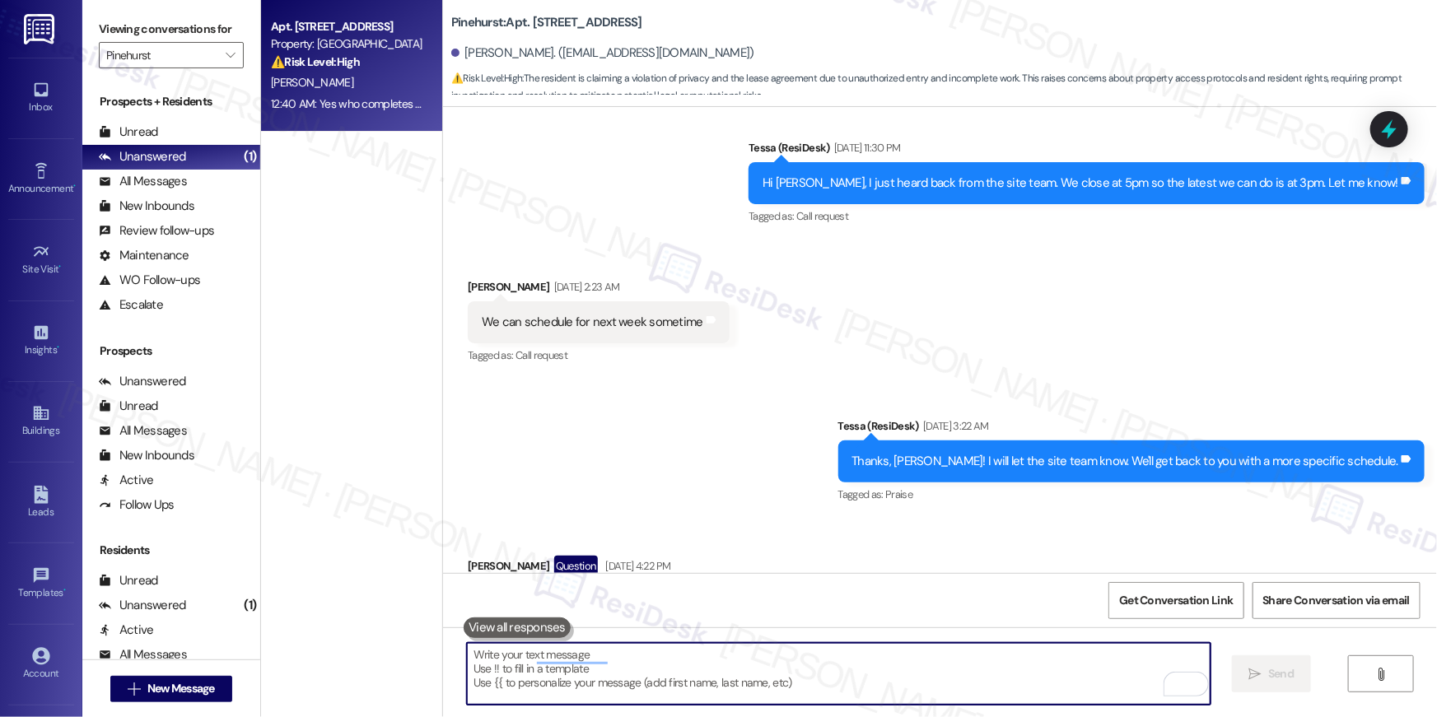
click at [590, 14] on b "[GEOGRAPHIC_DATA]: Apt. 938, [STREET_ADDRESS]" at bounding box center [546, 22] width 191 height 17
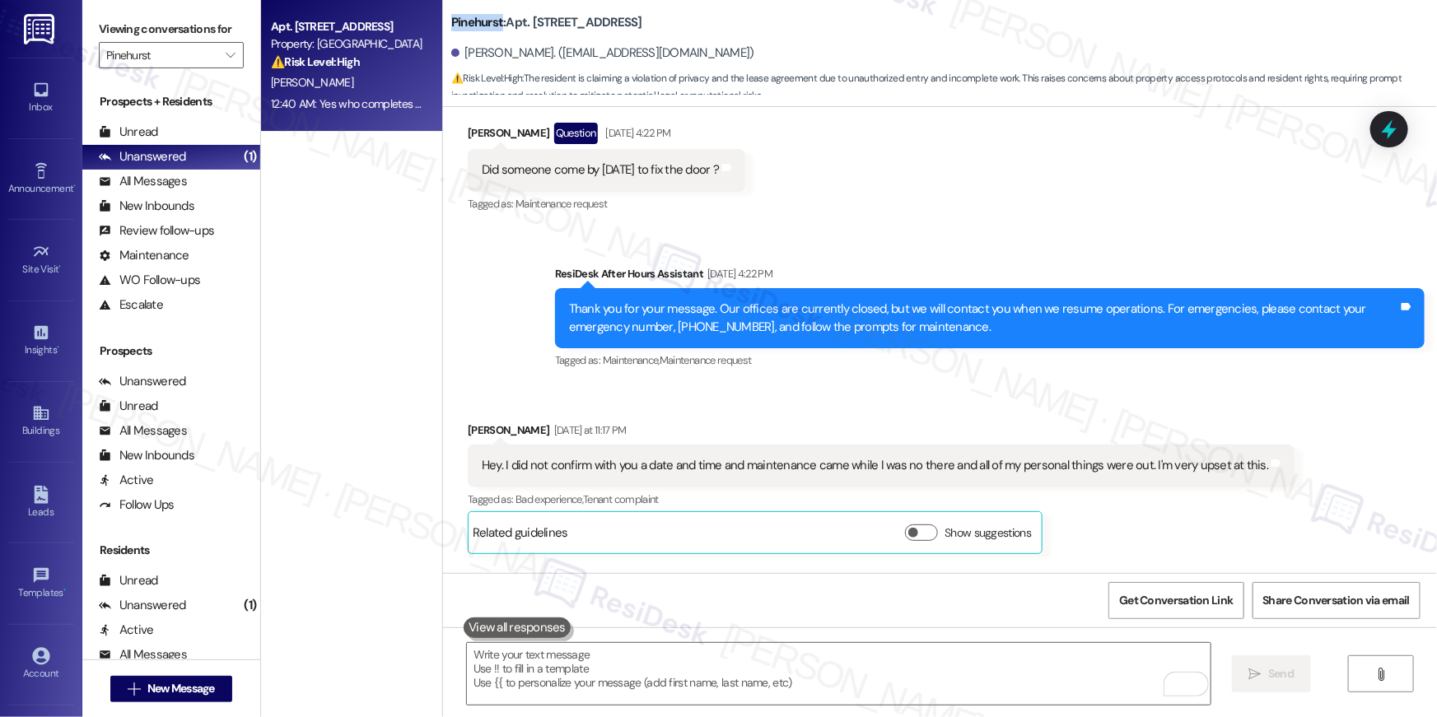
click at [590, 14] on b "[GEOGRAPHIC_DATA]: Apt. 938, [STREET_ADDRESS]" at bounding box center [546, 22] width 191 height 17
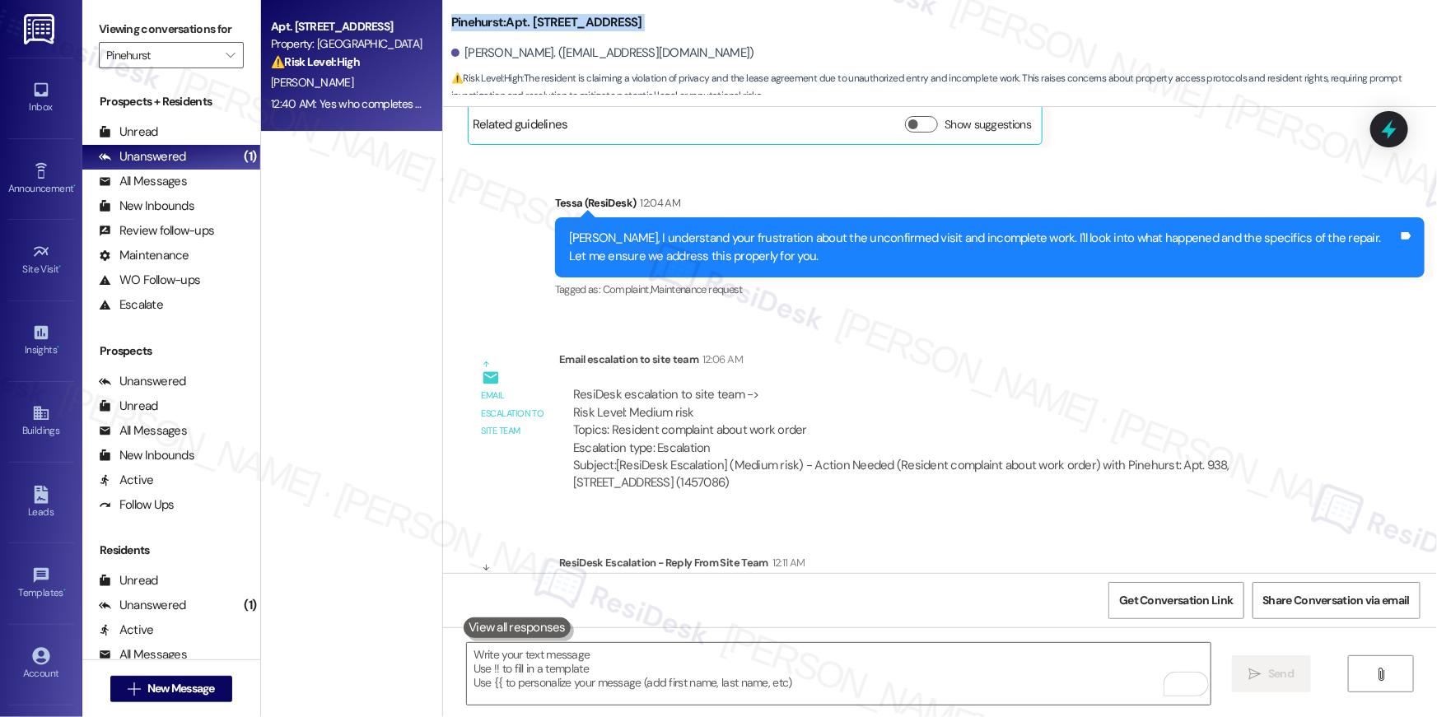
click at [590, 14] on b "[GEOGRAPHIC_DATA]: Apt. 938, [STREET_ADDRESS]" at bounding box center [546, 22] width 191 height 17
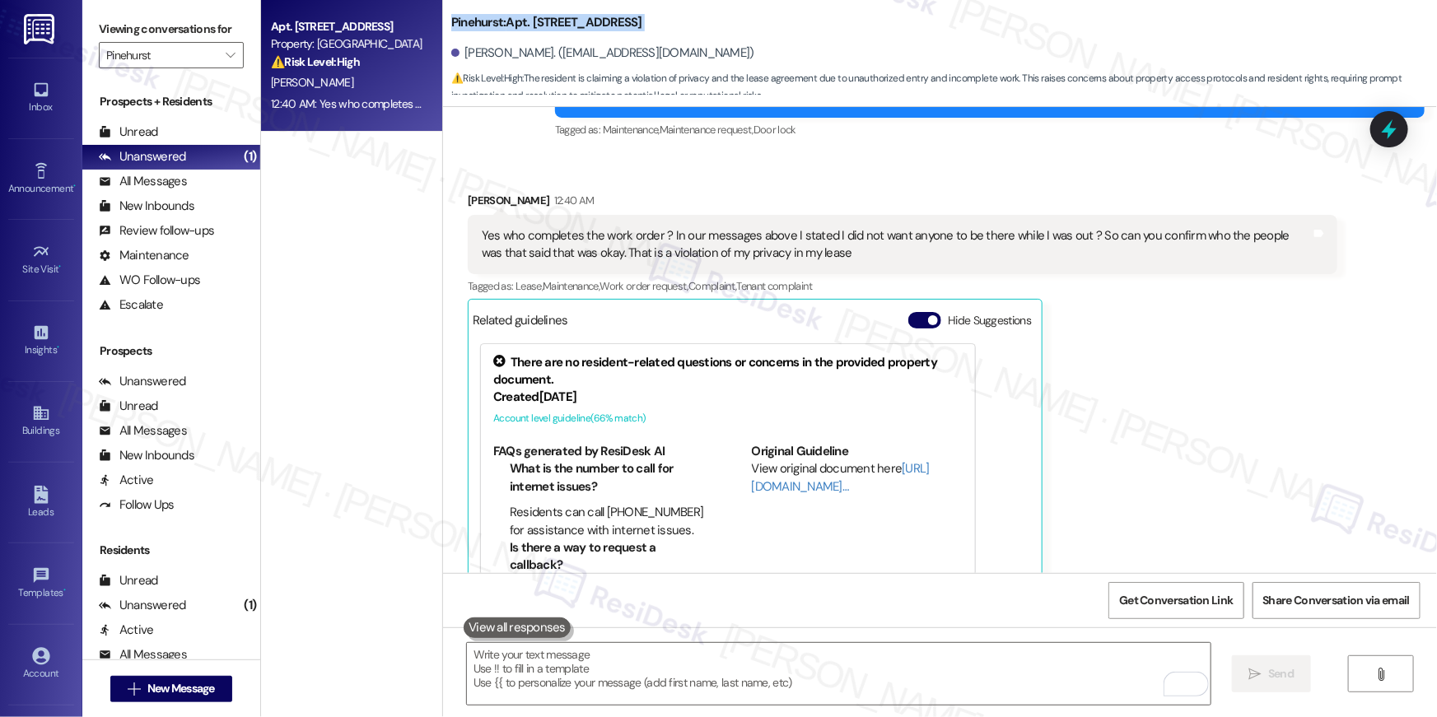
scroll to position [3813, 0]
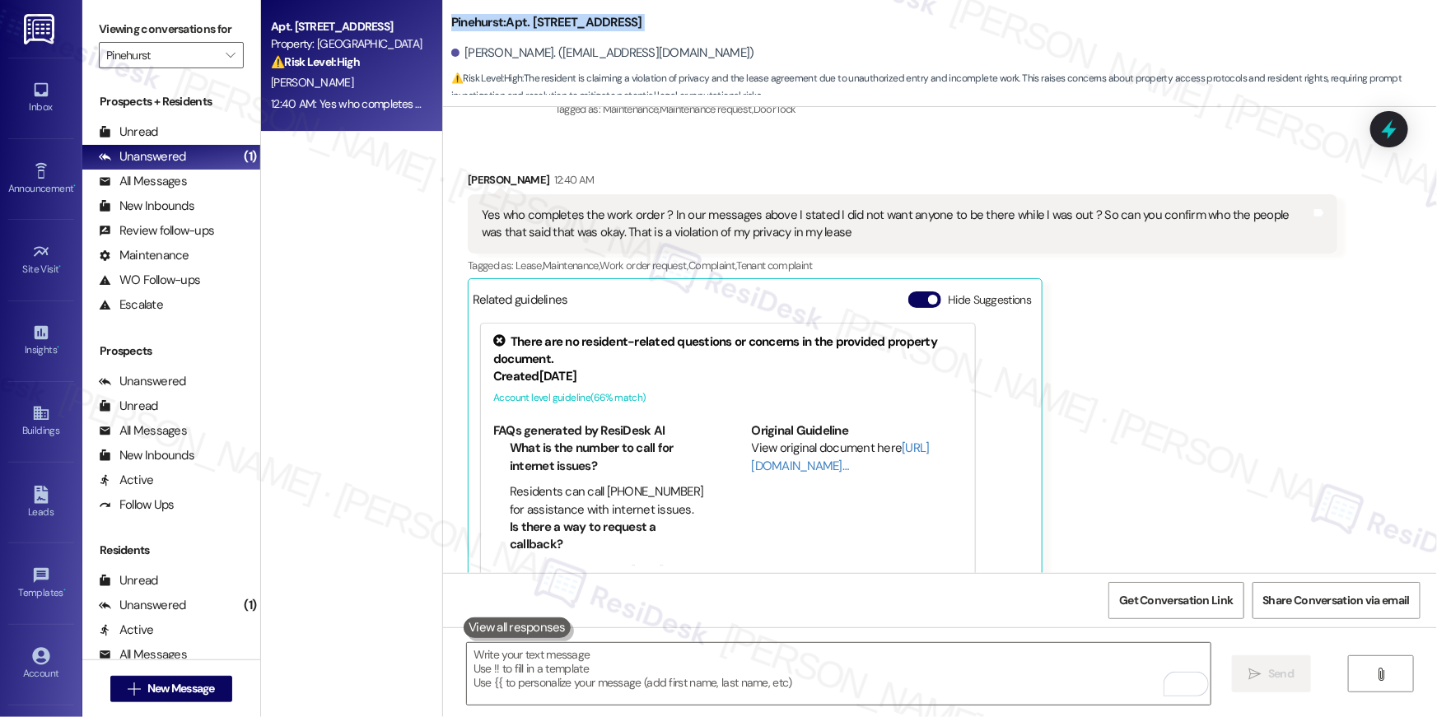
copy div "[GEOGRAPHIC_DATA]: Apt. 938, [STREET_ADDRESS]"
click at [226, 62] on icon "" at bounding box center [230, 55] width 9 height 13
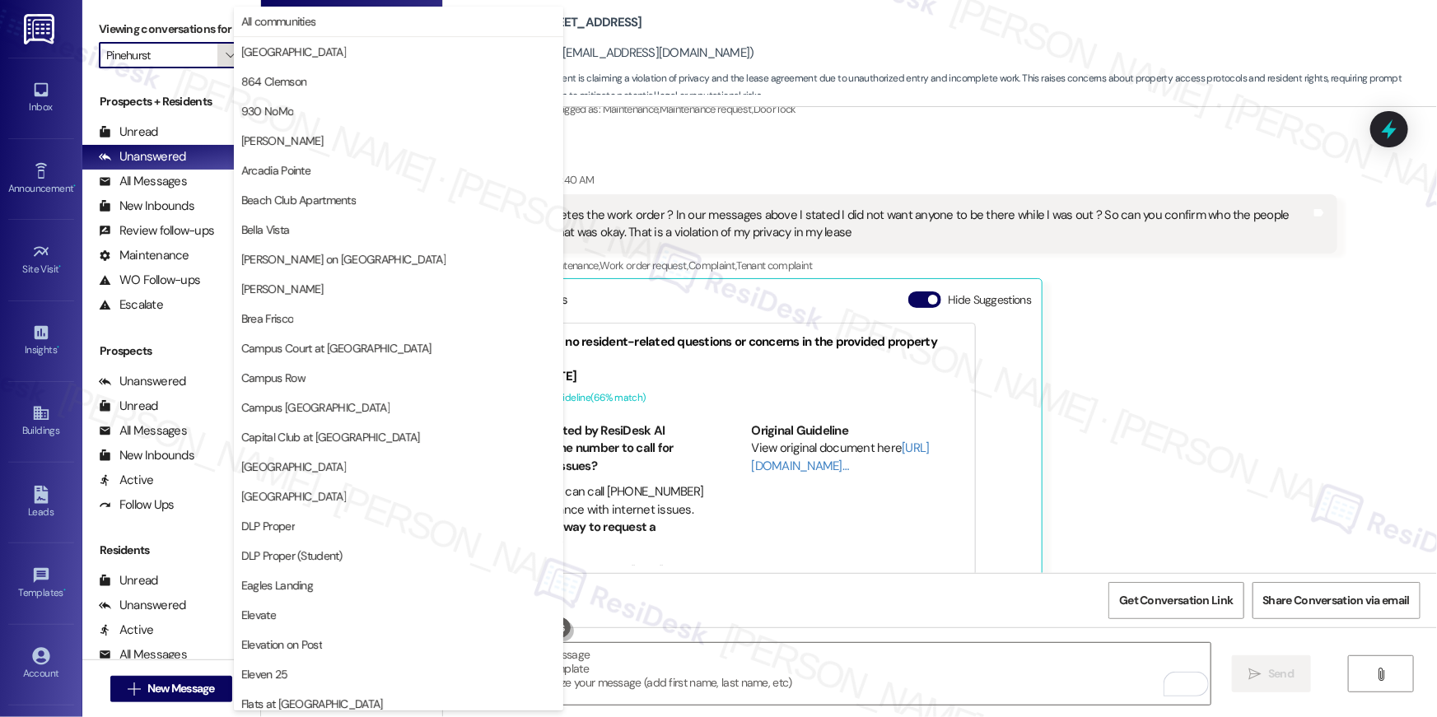
scroll to position [860, 0]
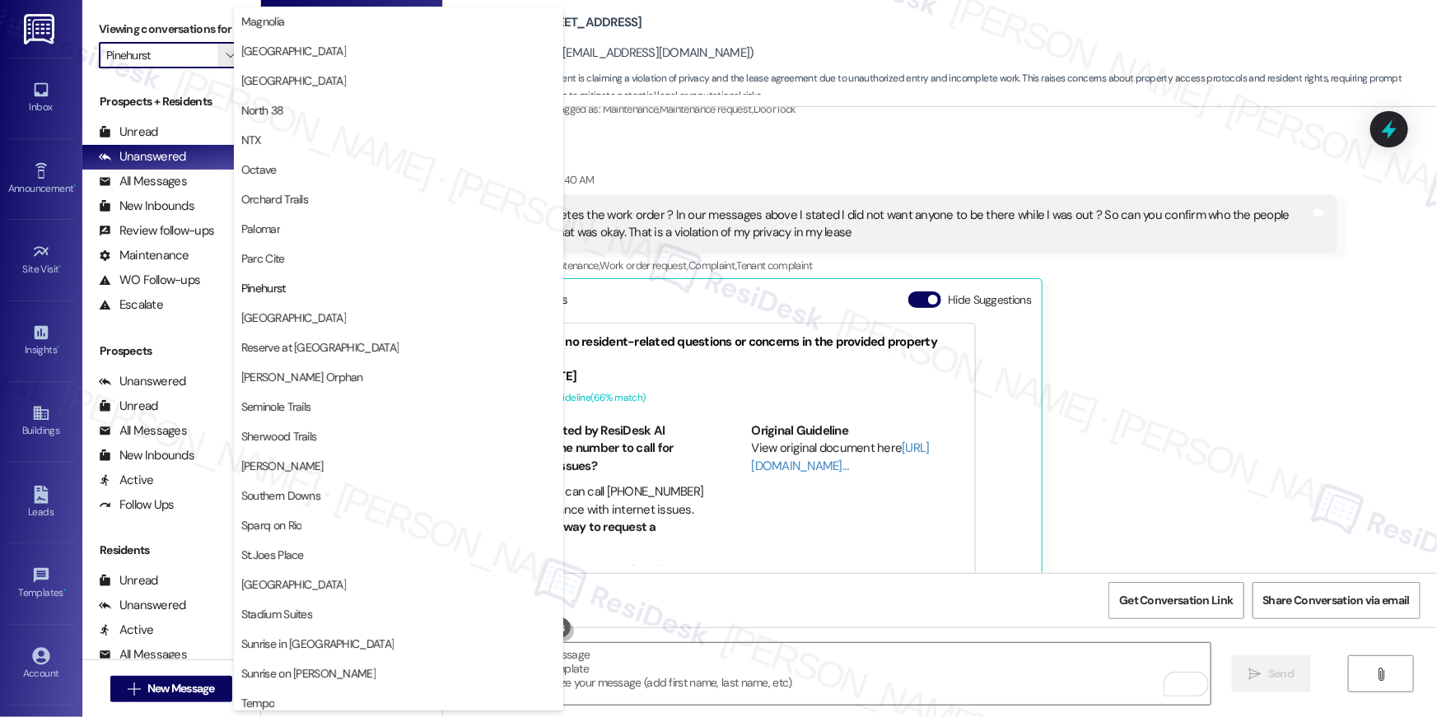
click at [1170, 352] on div "[PERSON_NAME] 12:40 AM Yes who completes the work order ? In our messages above…" at bounding box center [903, 384] width 870 height 427
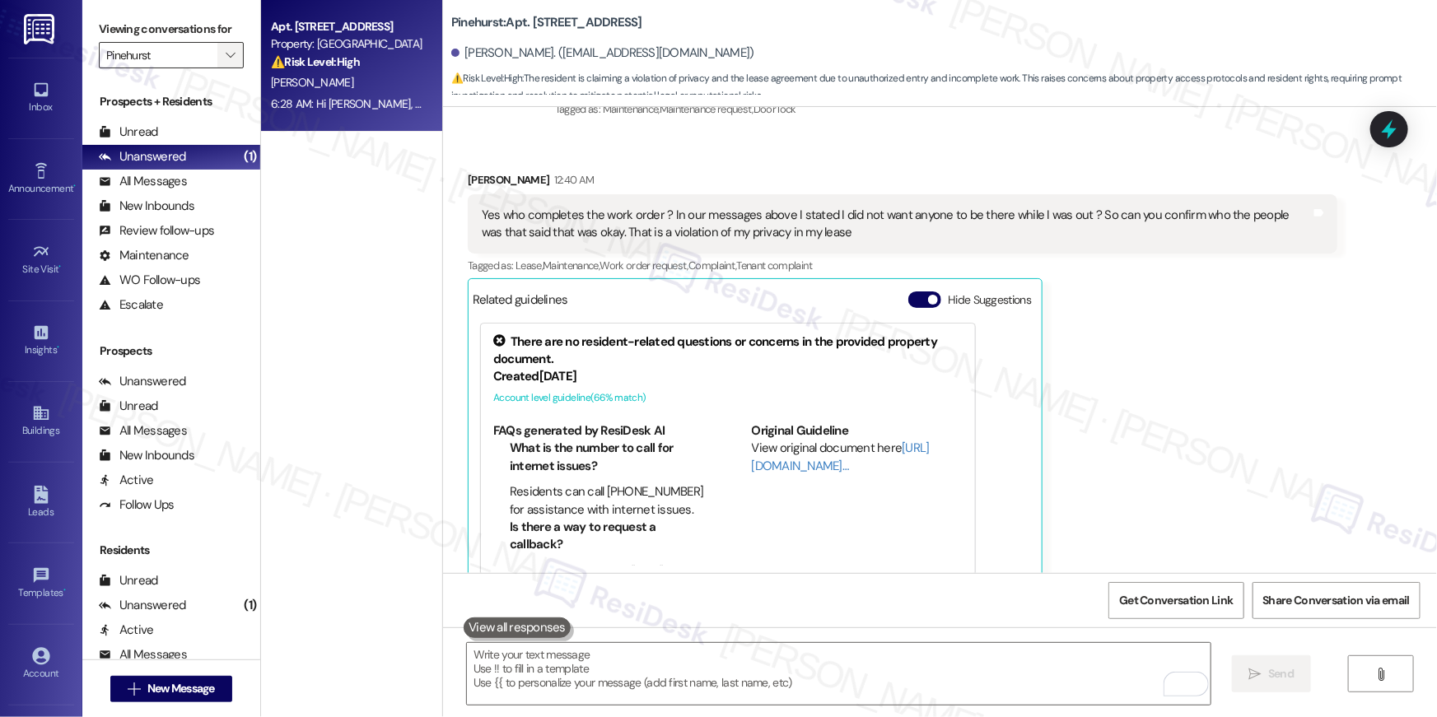
click at [226, 60] on icon "" at bounding box center [230, 55] width 9 height 13
click at [226, 61] on icon "" at bounding box center [230, 55] width 9 height 13
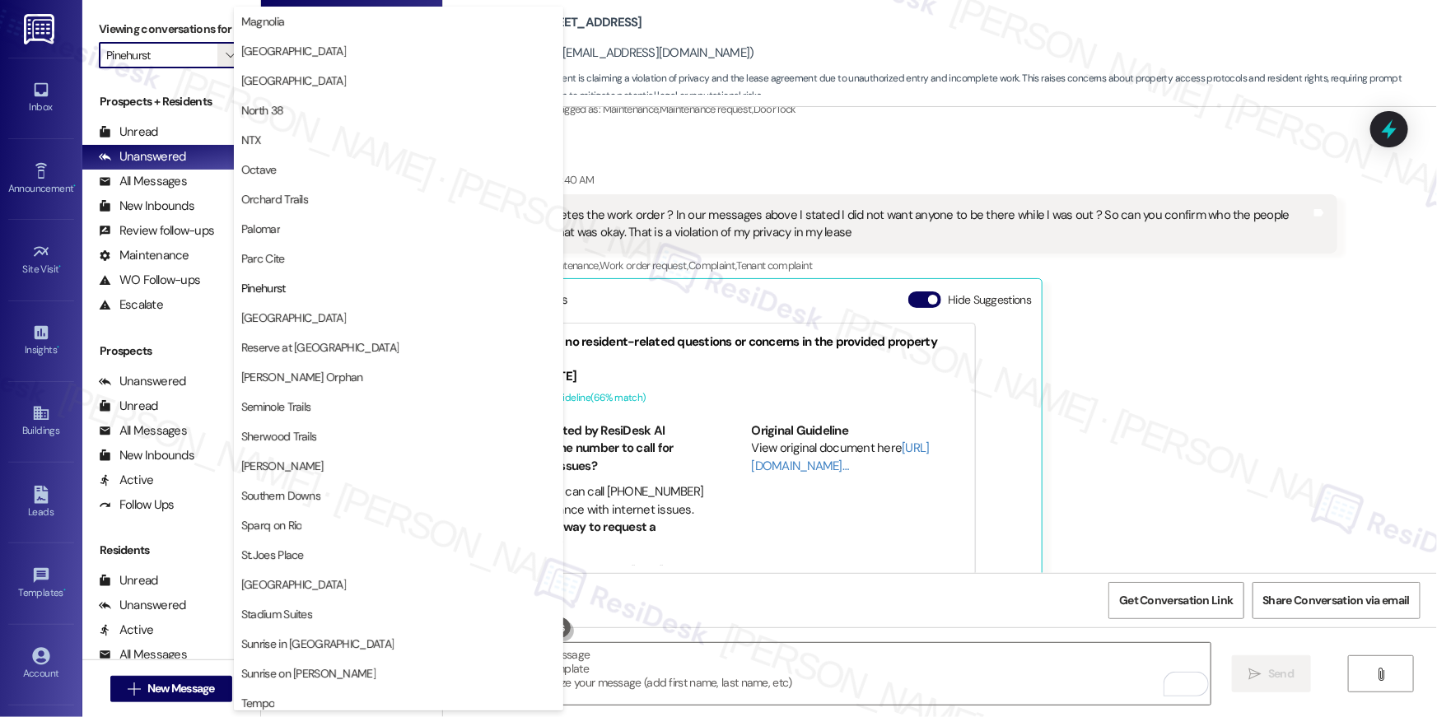
click at [312, 445] on button "Sherwood Trails" at bounding box center [398, 437] width 329 height 30
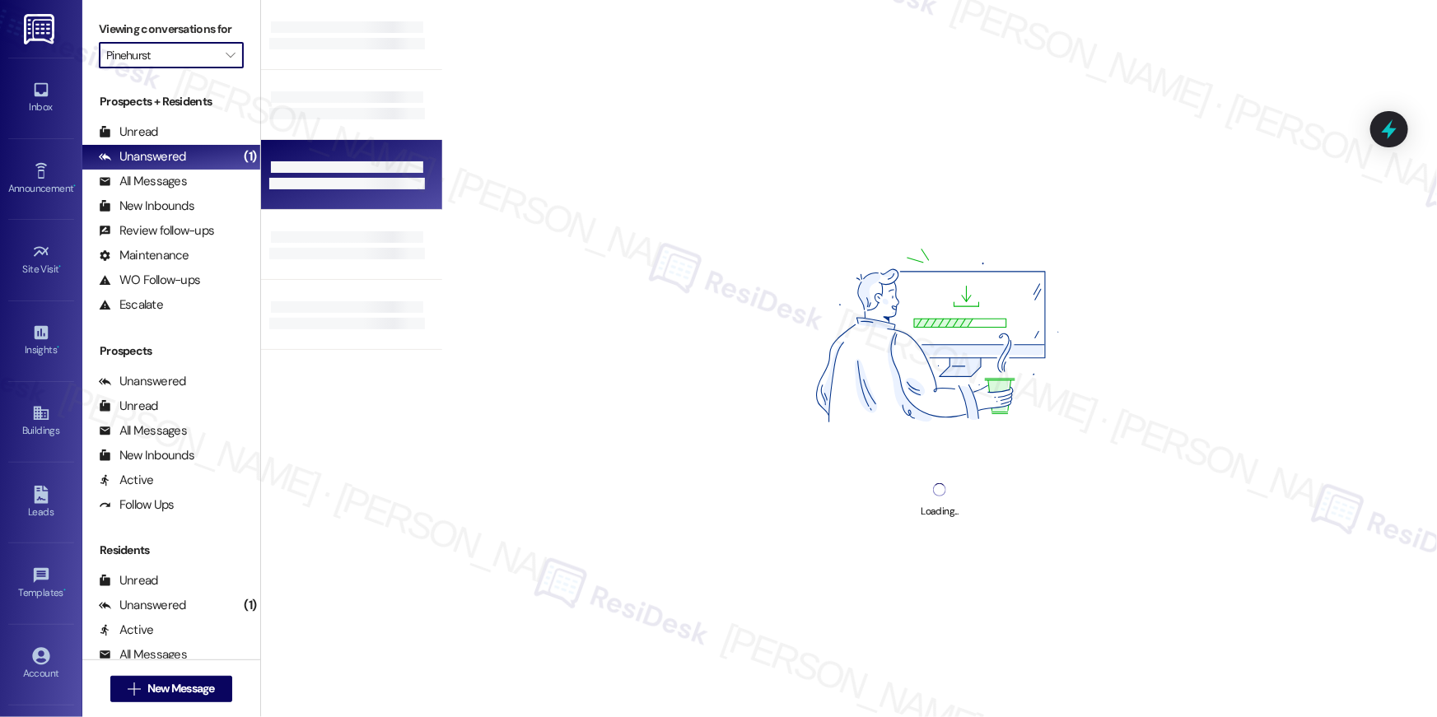
type input "Sherwood Trails"
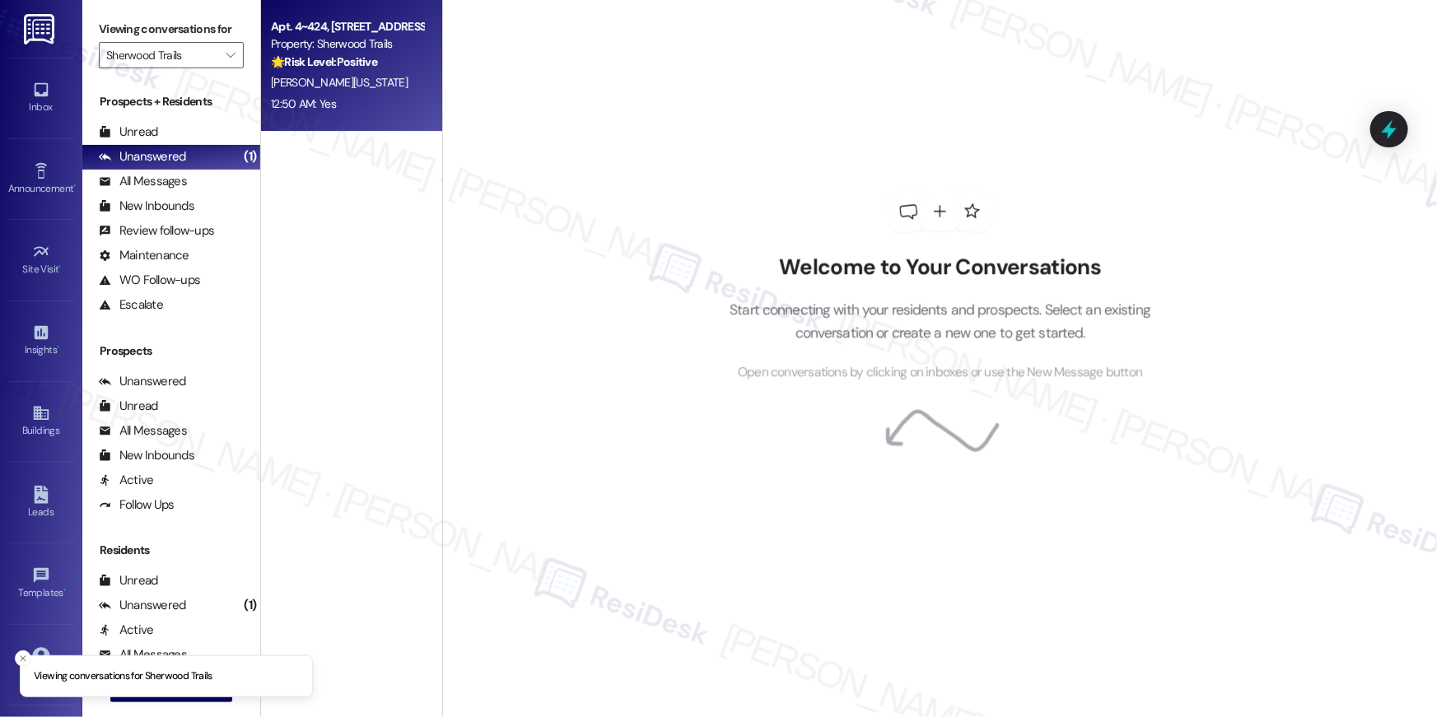
click at [338, 57] on strong "🌟 Risk Level: Positive" at bounding box center [324, 61] width 106 height 15
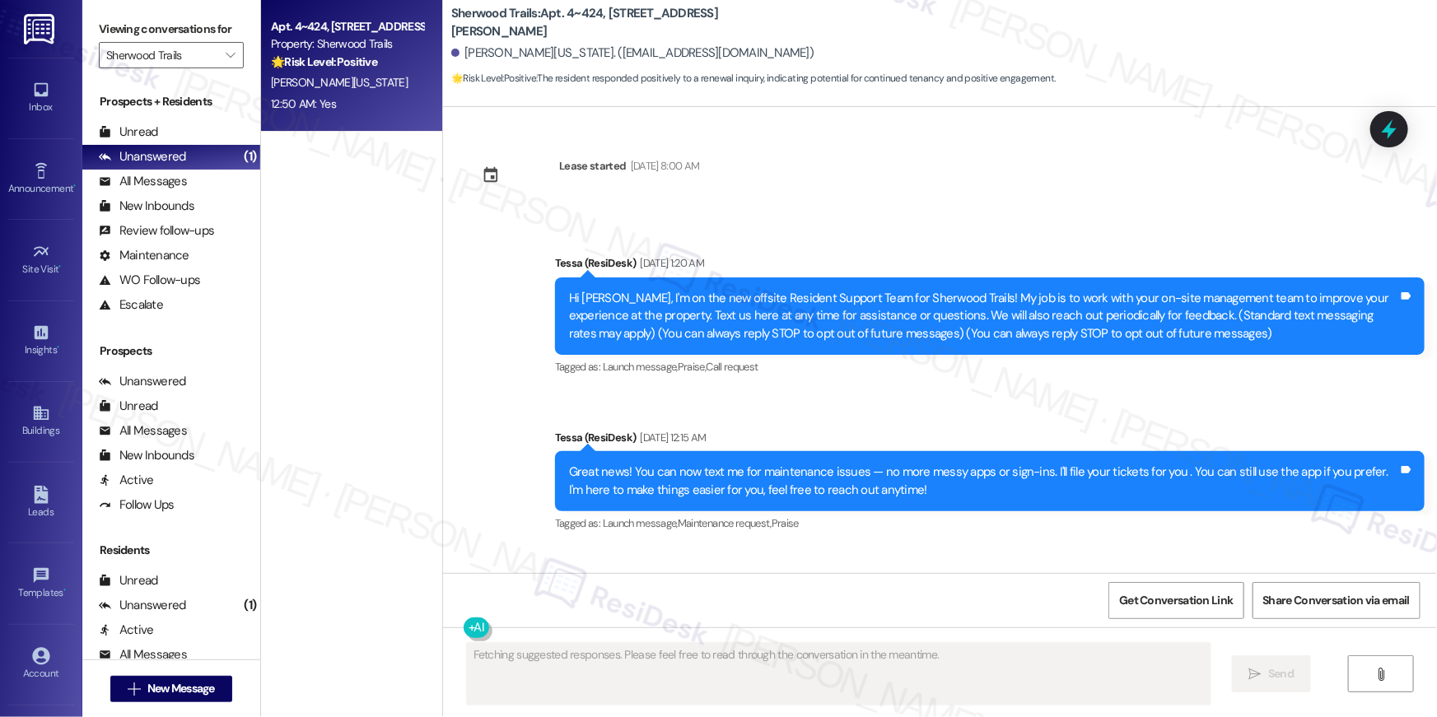
scroll to position [578, 0]
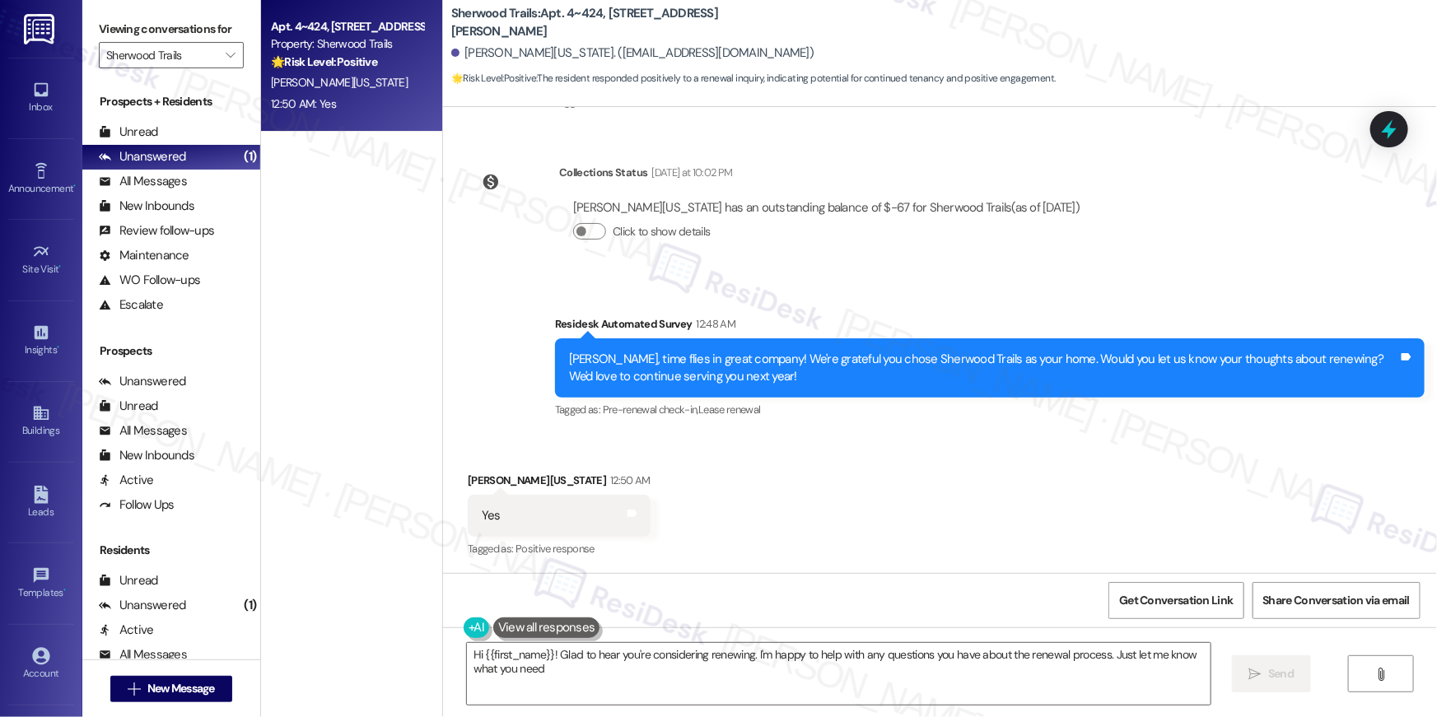
type textarea "Hi {{first_name}}! Glad to hear you're considering renewing. I'm happy to help …"
drag, startPoint x: 919, startPoint y: 672, endPoint x: 943, endPoint y: 674, distance: 23.9
click at [919, 672] on textarea "Hi {{first_name}}! Glad to hear you're considering renewing. I'm happy to help …" at bounding box center [839, 674] width 744 height 62
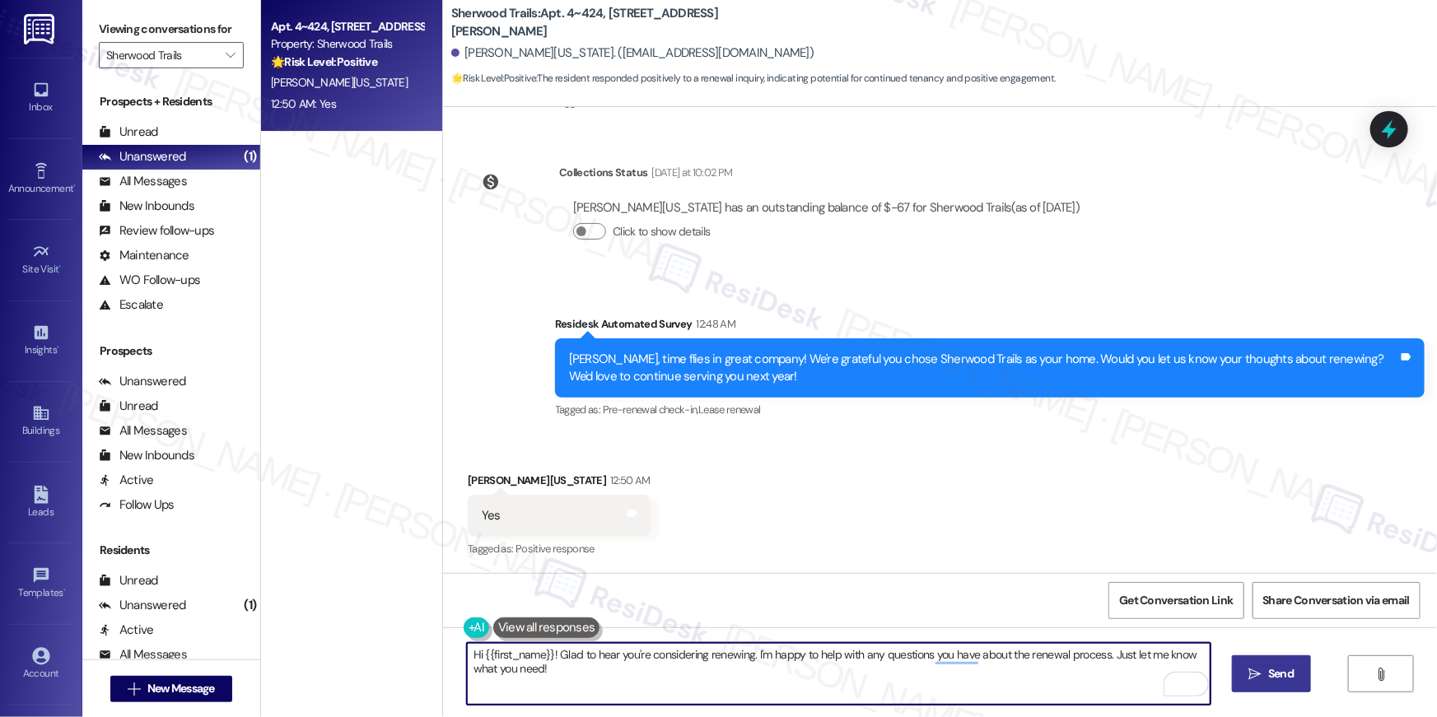
click at [1283, 677] on span "Send" at bounding box center [1281, 673] width 26 height 17
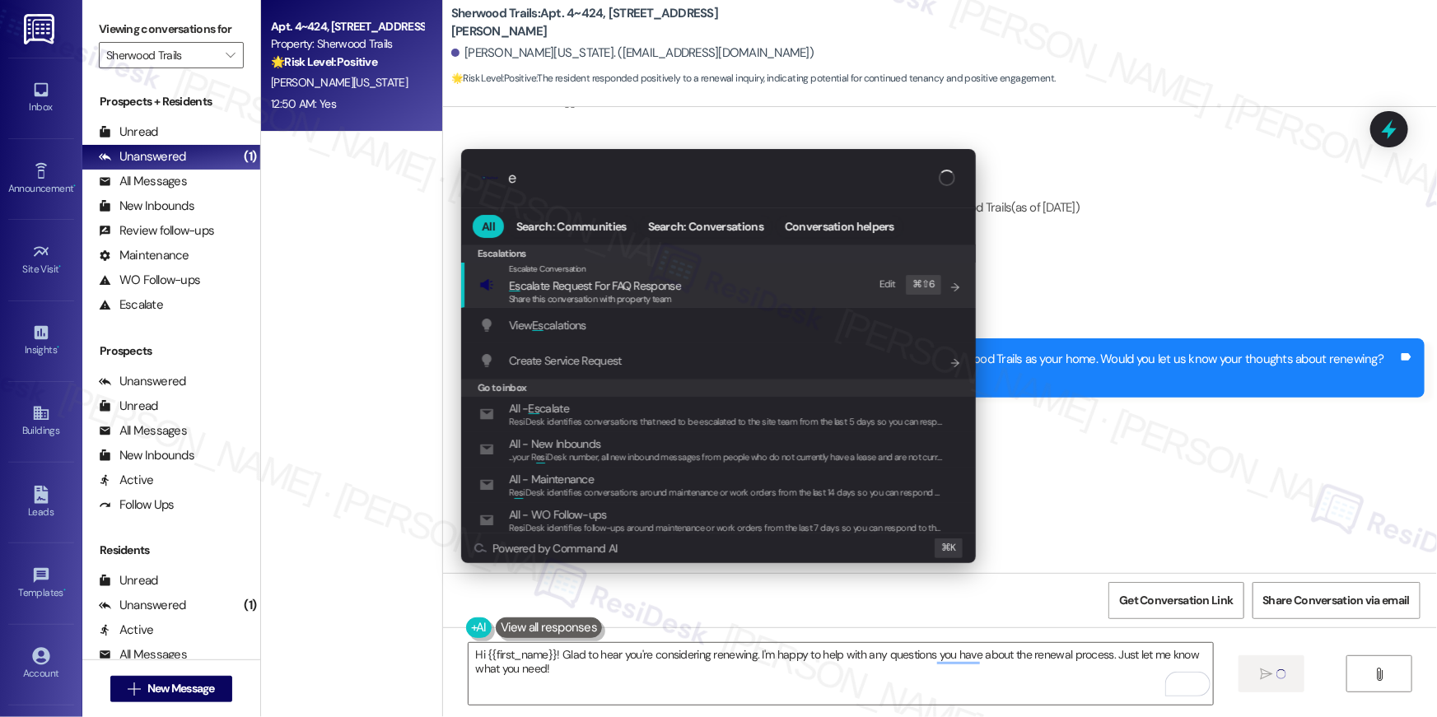
type input "es"
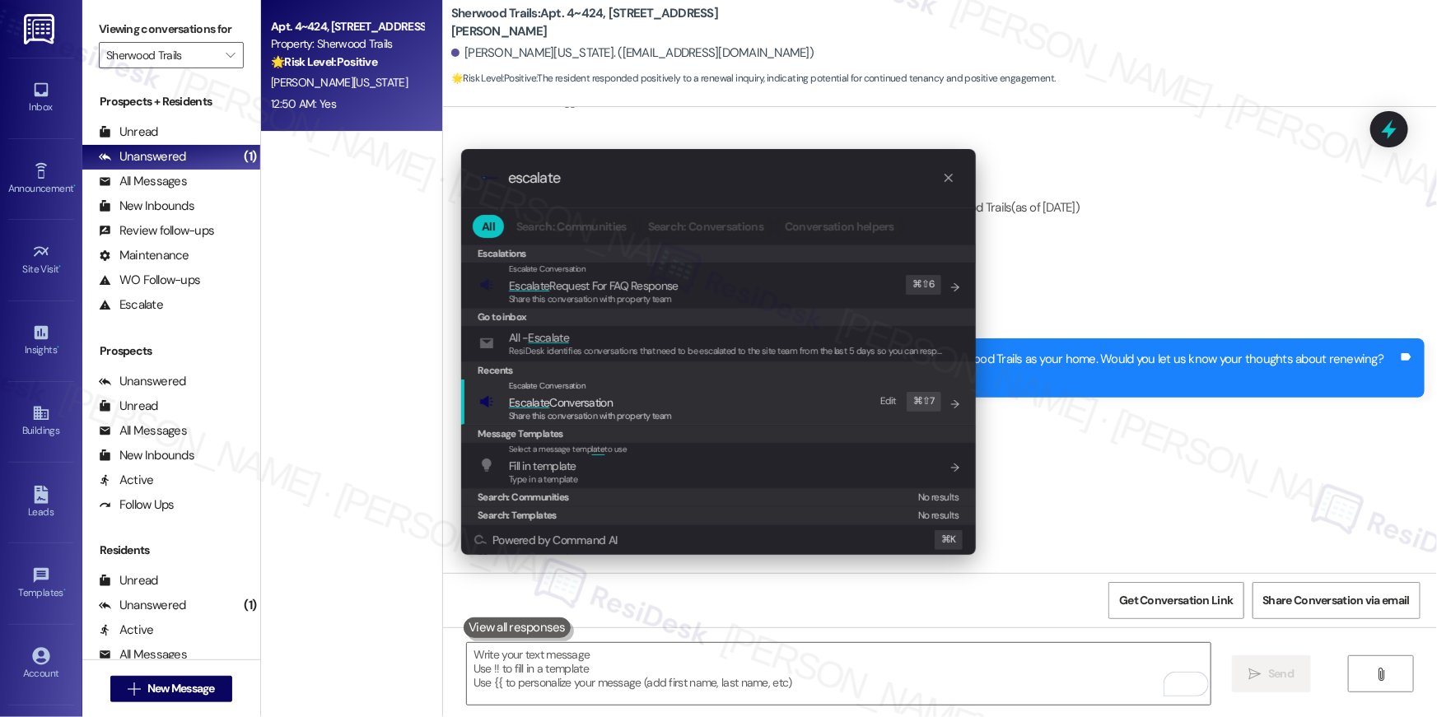
type input "escalate"
click at [798, 401] on div "Escalate Conversation Escalate Conversation Share this conversation with proper…" at bounding box center [720, 402] width 482 height 44
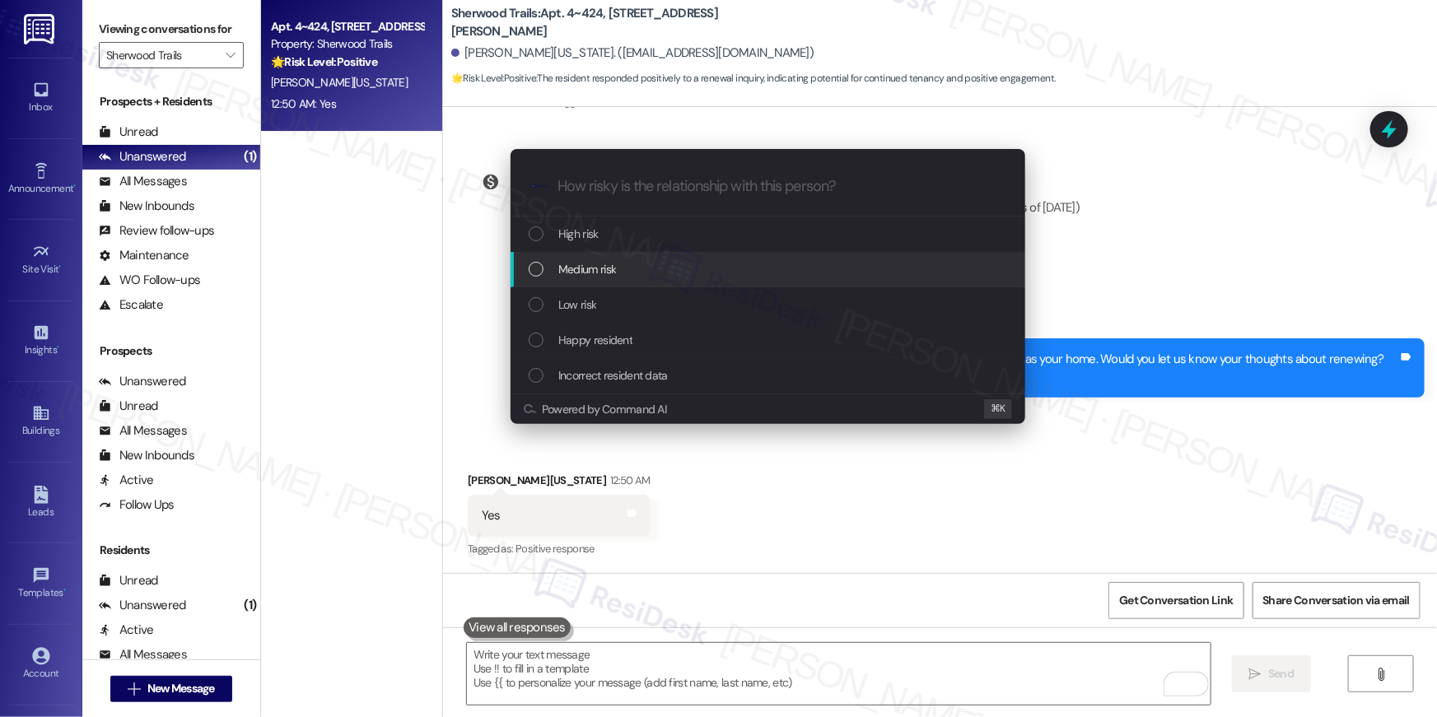
drag, startPoint x: 652, startPoint y: 241, endPoint x: 646, endPoint y: 268, distance: 27.0
click at [646, 268] on div "High risk Medium risk Low risk Happy resident Incorrect resident data" at bounding box center [768, 305] width 515 height 177
click at [646, 268] on div "Medium risk" at bounding box center [770, 269] width 482 height 18
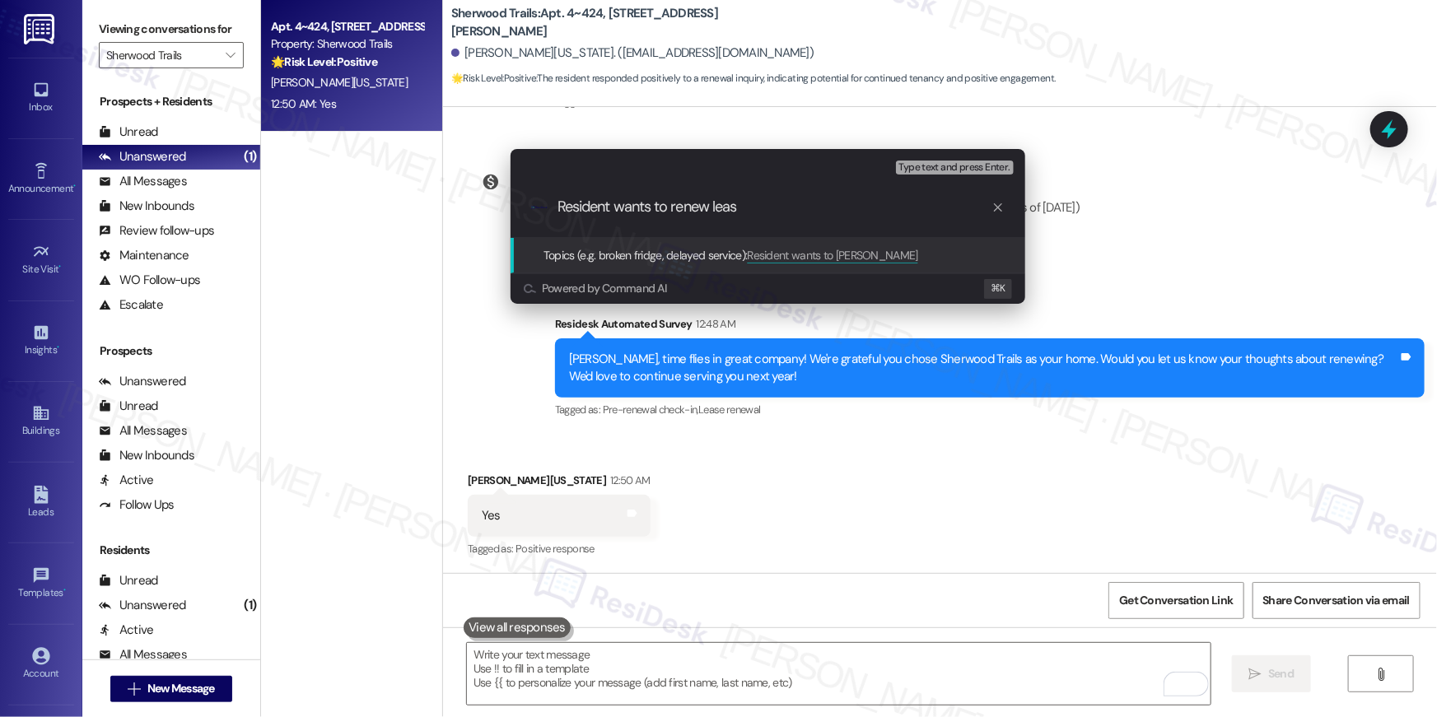
type input "Resident wants to renew lease"
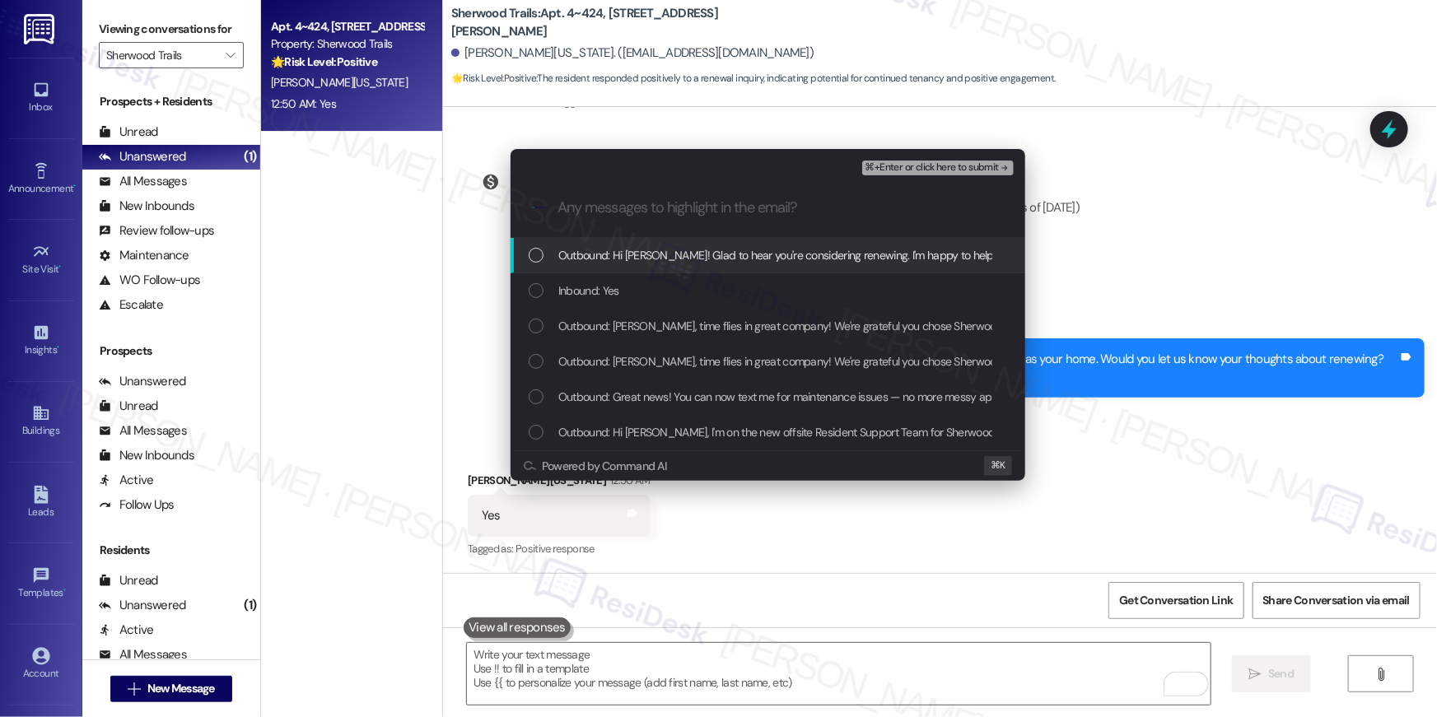
click at [641, 266] on div "Outbound: Hi [PERSON_NAME]! Glad to hear you're considering renewing. I'm happy…" at bounding box center [768, 255] width 515 height 35
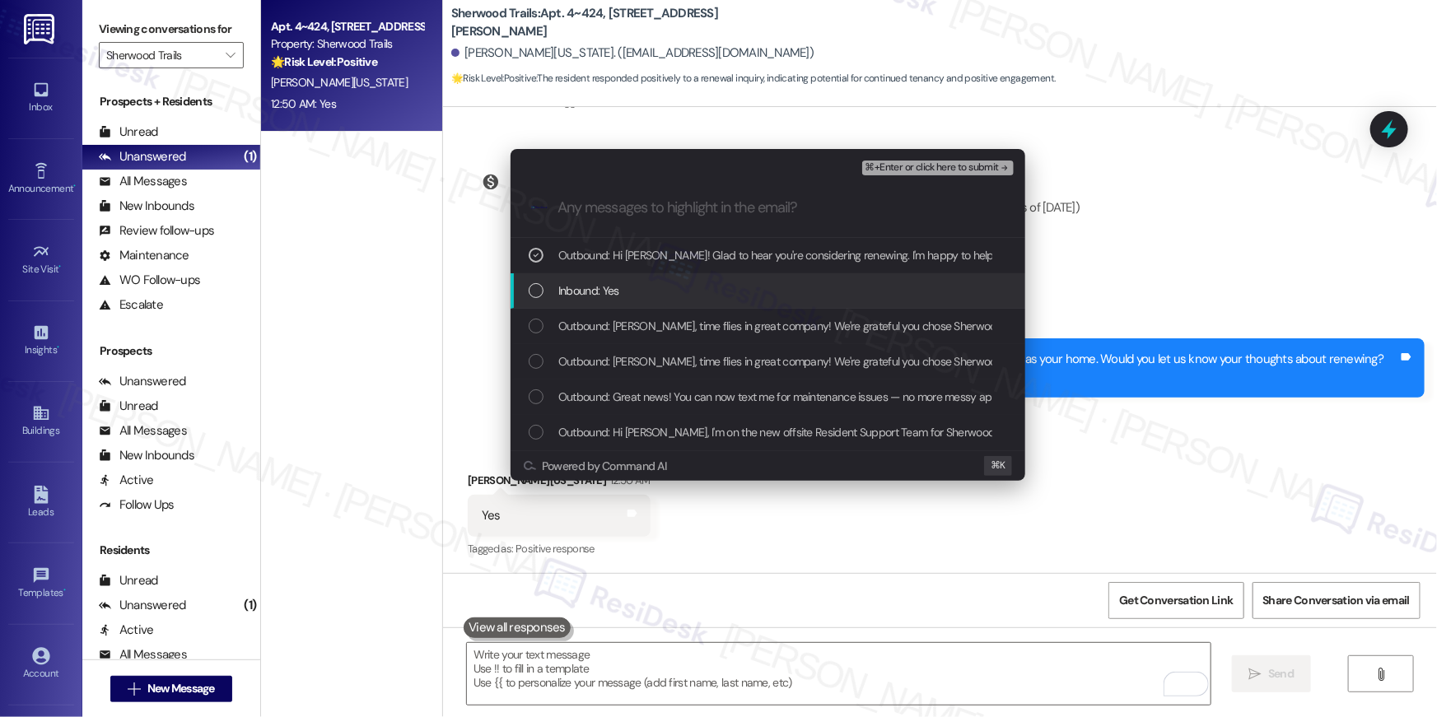
drag, startPoint x: 635, startPoint y: 294, endPoint x: 636, endPoint y: 305, distance: 10.7
click at [636, 294] on div "Inbound: Yes" at bounding box center [770, 291] width 482 height 18
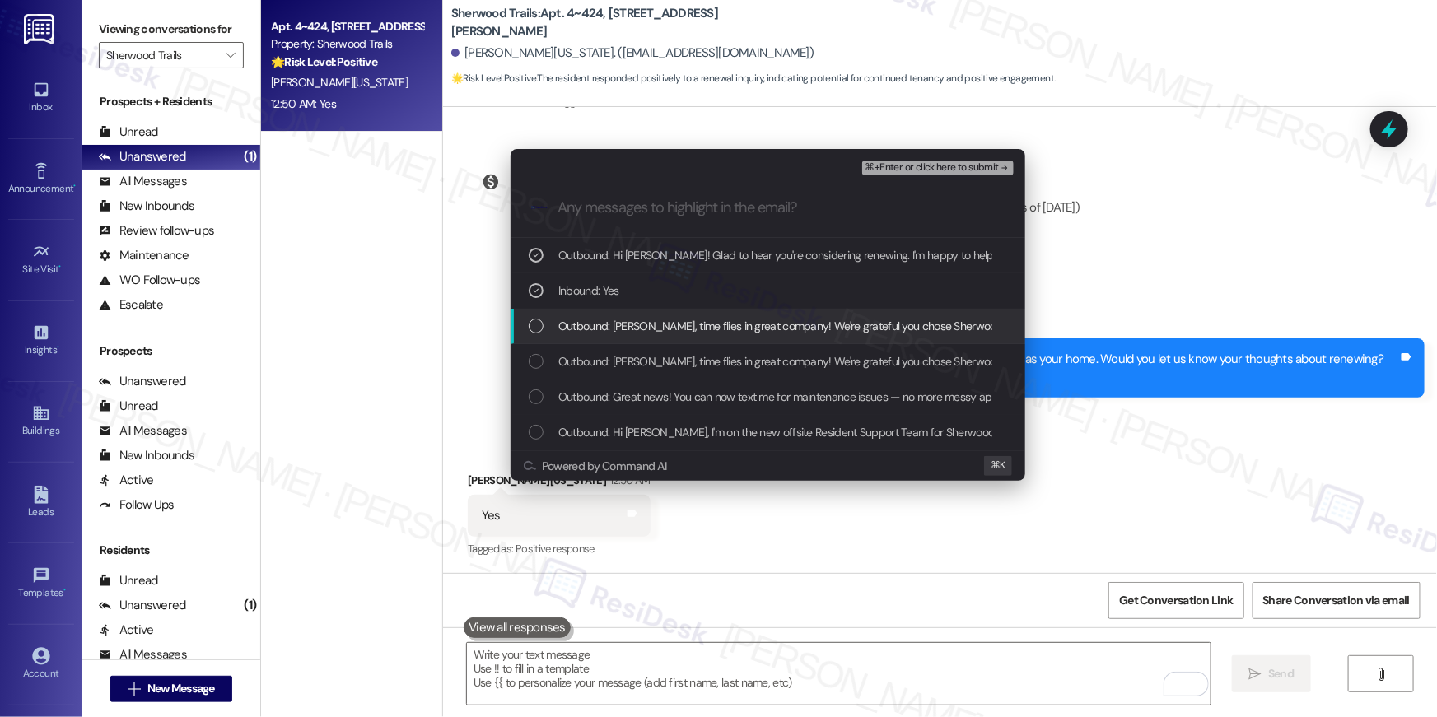
drag, startPoint x: 636, startPoint y: 326, endPoint x: 914, endPoint y: 182, distance: 313.4
click at [637, 326] on span "Outbound: [PERSON_NAME], time flies in great company! We're grateful you chose …" at bounding box center [1064, 326] width 1012 height 18
click at [916, 173] on span "⌘+Enter or click here to submit" at bounding box center [931, 168] width 133 height 12
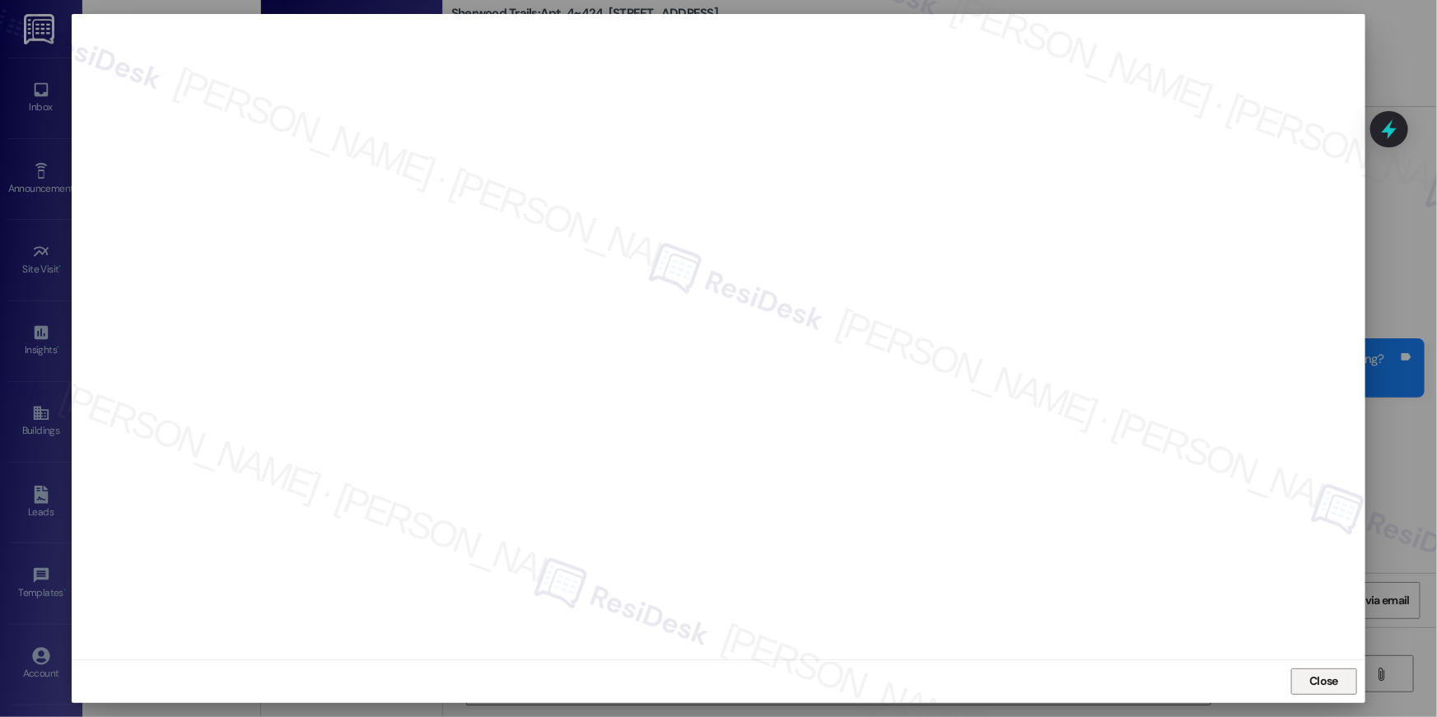
click at [1327, 679] on span "Close" at bounding box center [1323, 681] width 29 height 17
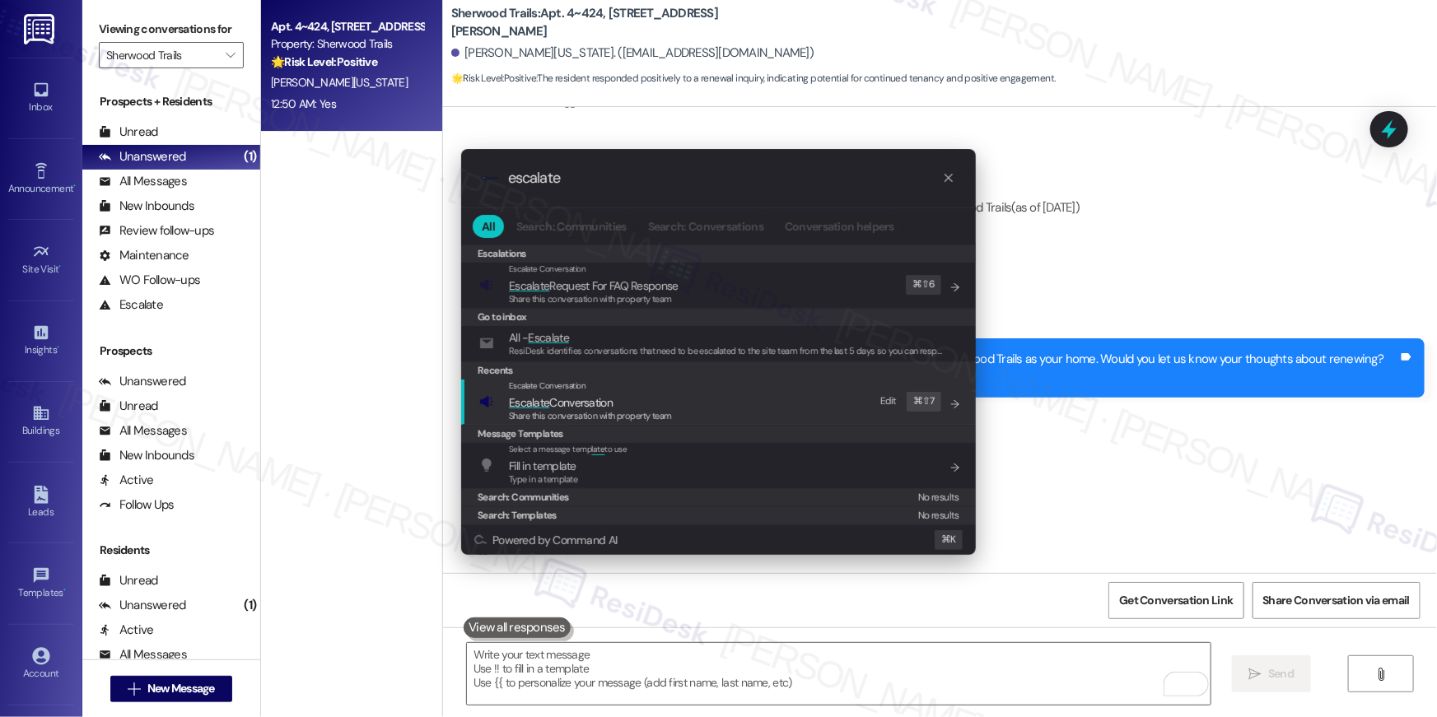
type input "escalate"
click at [810, 410] on div "Escalate Conversation Escalate Conversation Share this conversation with proper…" at bounding box center [720, 402] width 482 height 44
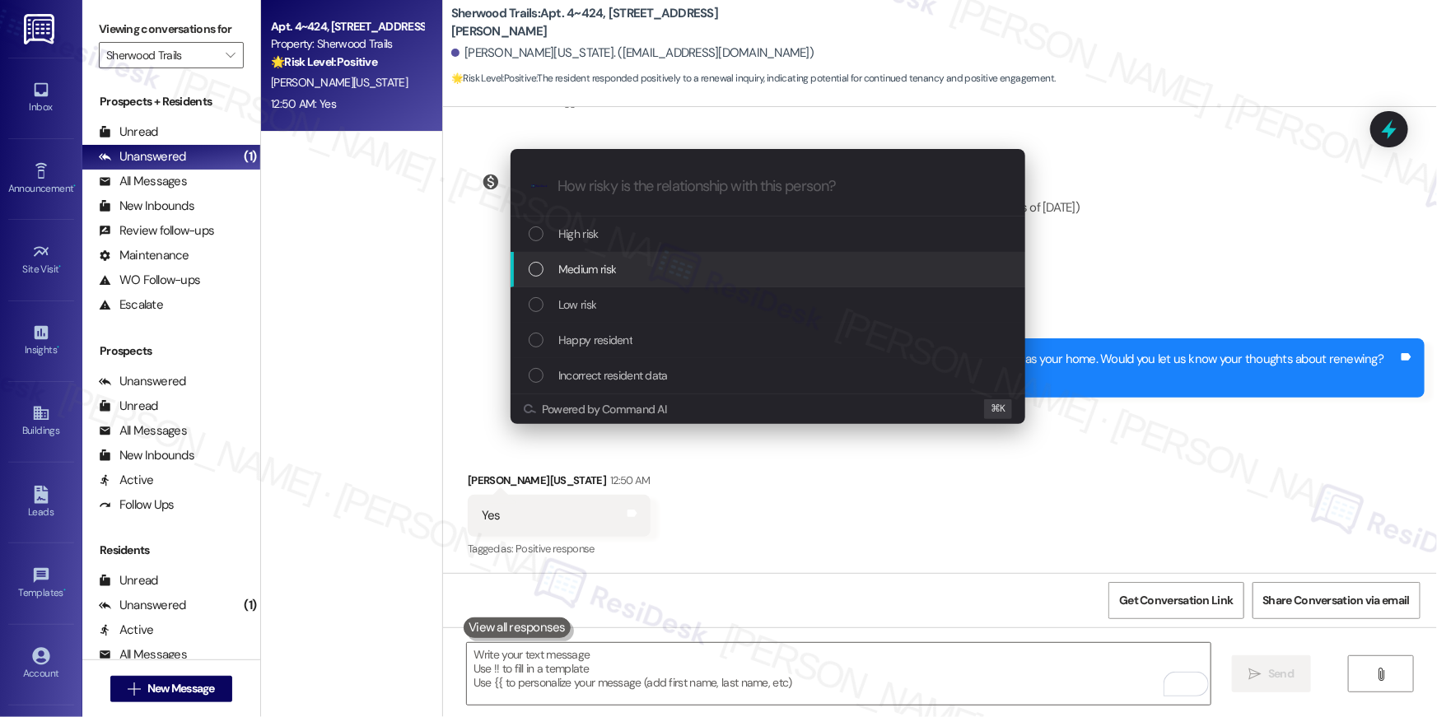
click at [697, 264] on div "Medium risk" at bounding box center [770, 269] width 482 height 18
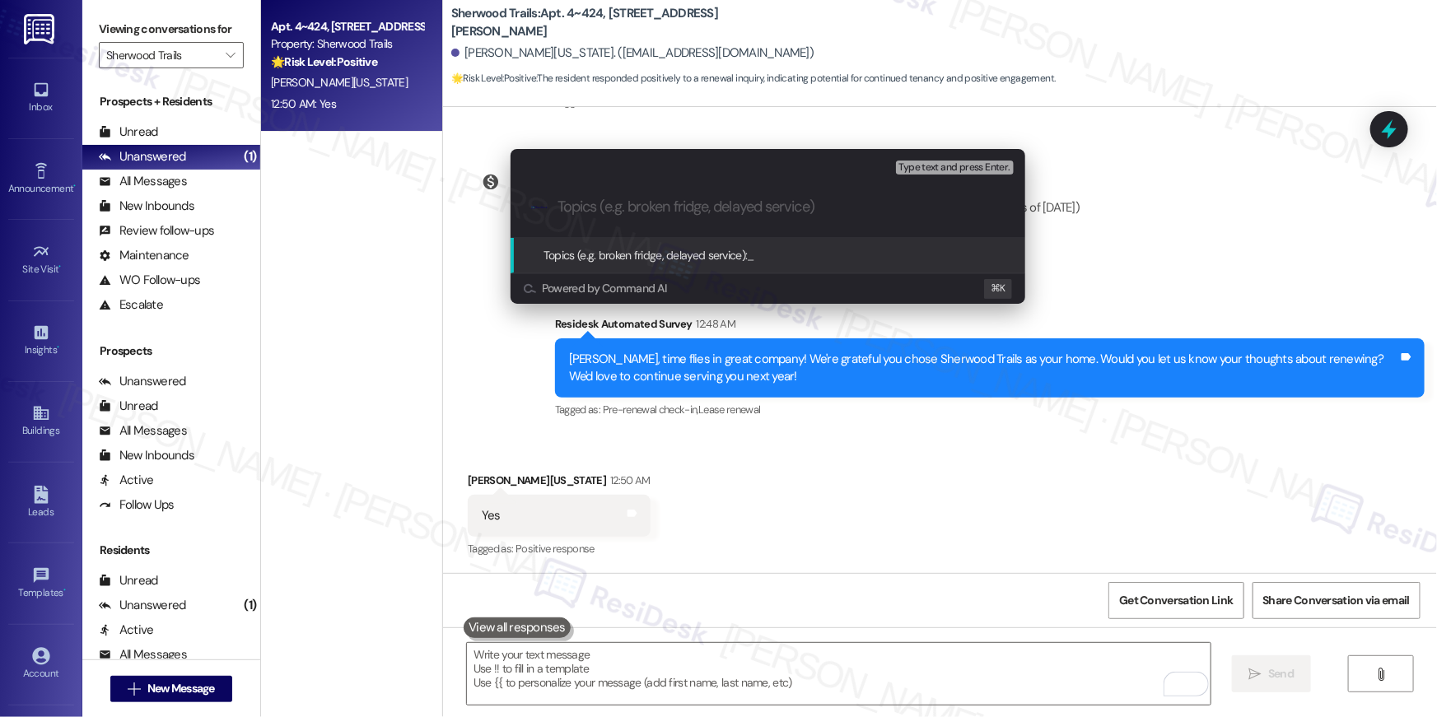
paste input "Resident wants to renew lease"
type input "Resident wants to renew lease"
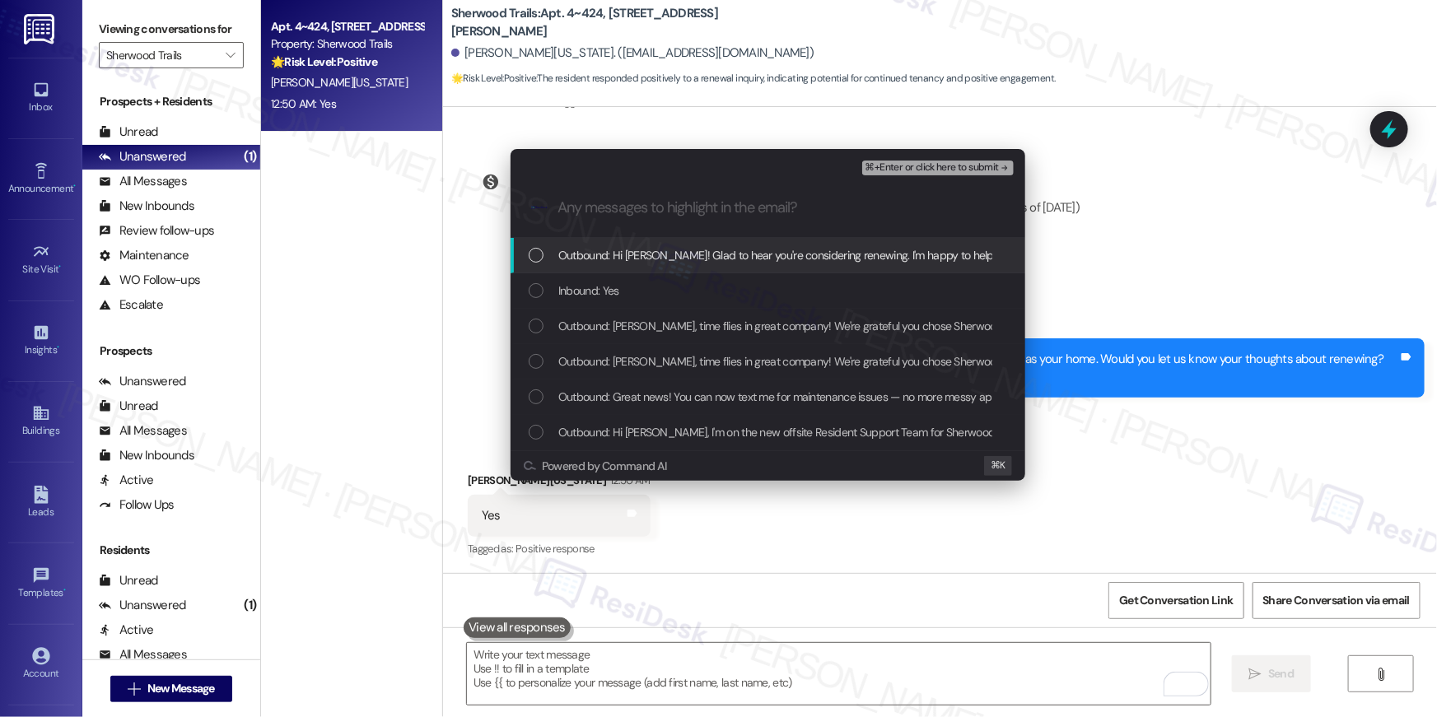
click at [698, 259] on span "Outbound: Hi Elizabeth! Glad to hear you're considering renewing. I'm happy to …" at bounding box center [992, 255] width 868 height 18
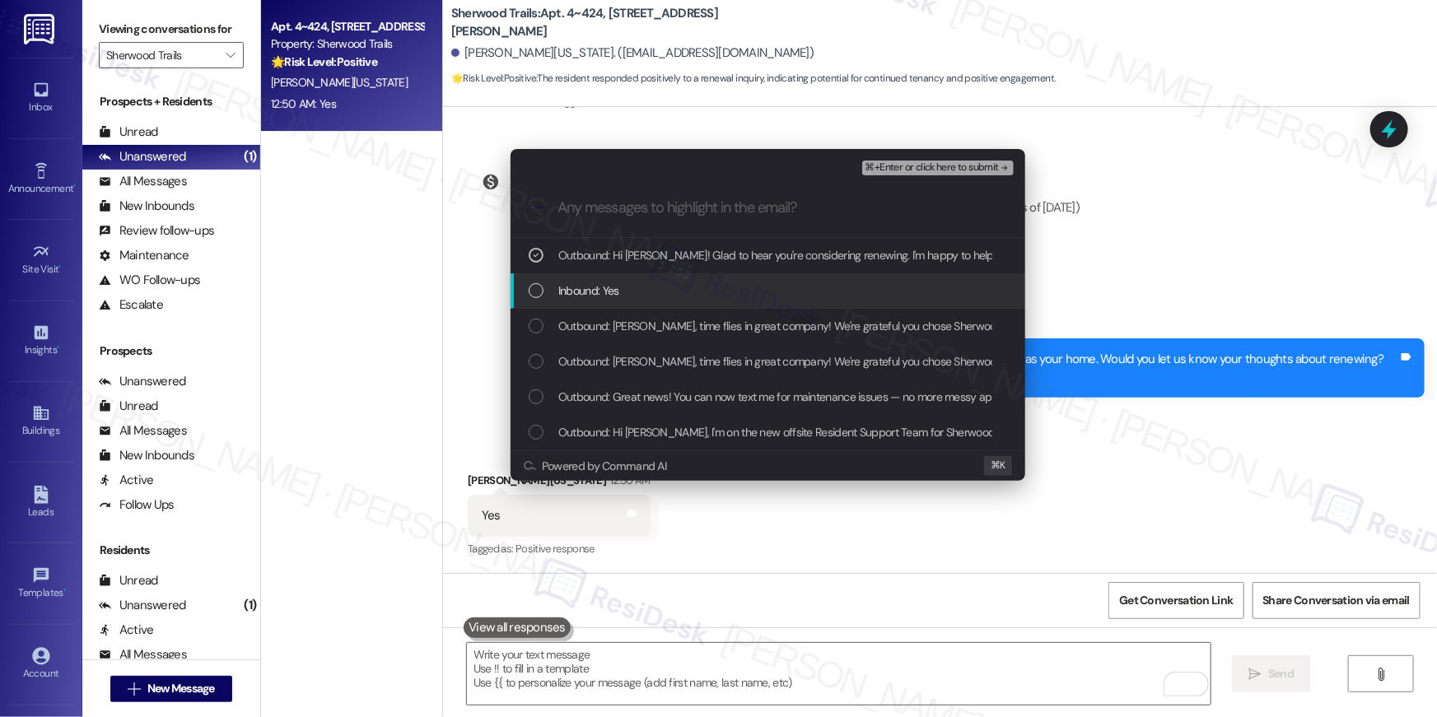
click at [661, 294] on div "Inbound: Yes" at bounding box center [770, 291] width 482 height 18
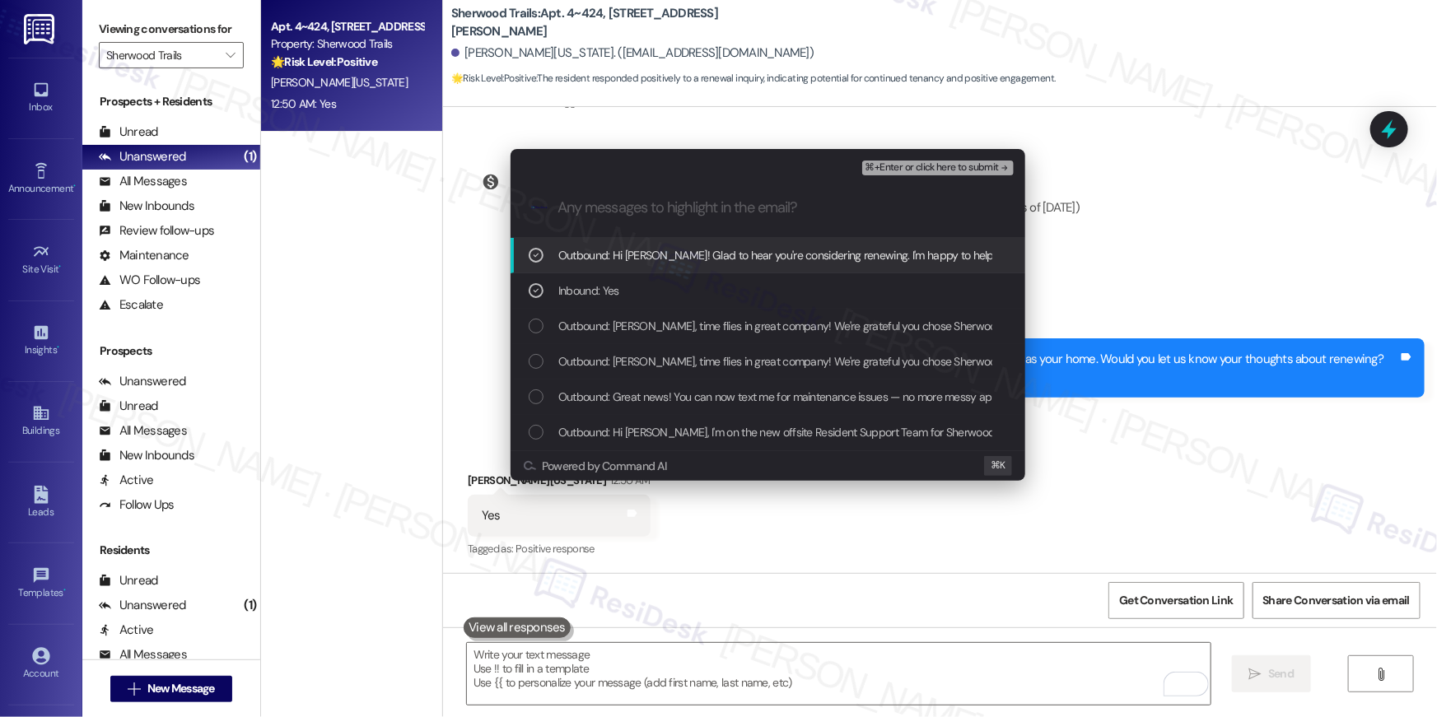
click at [928, 167] on span "⌘+Enter or click here to submit" at bounding box center [931, 168] width 133 height 12
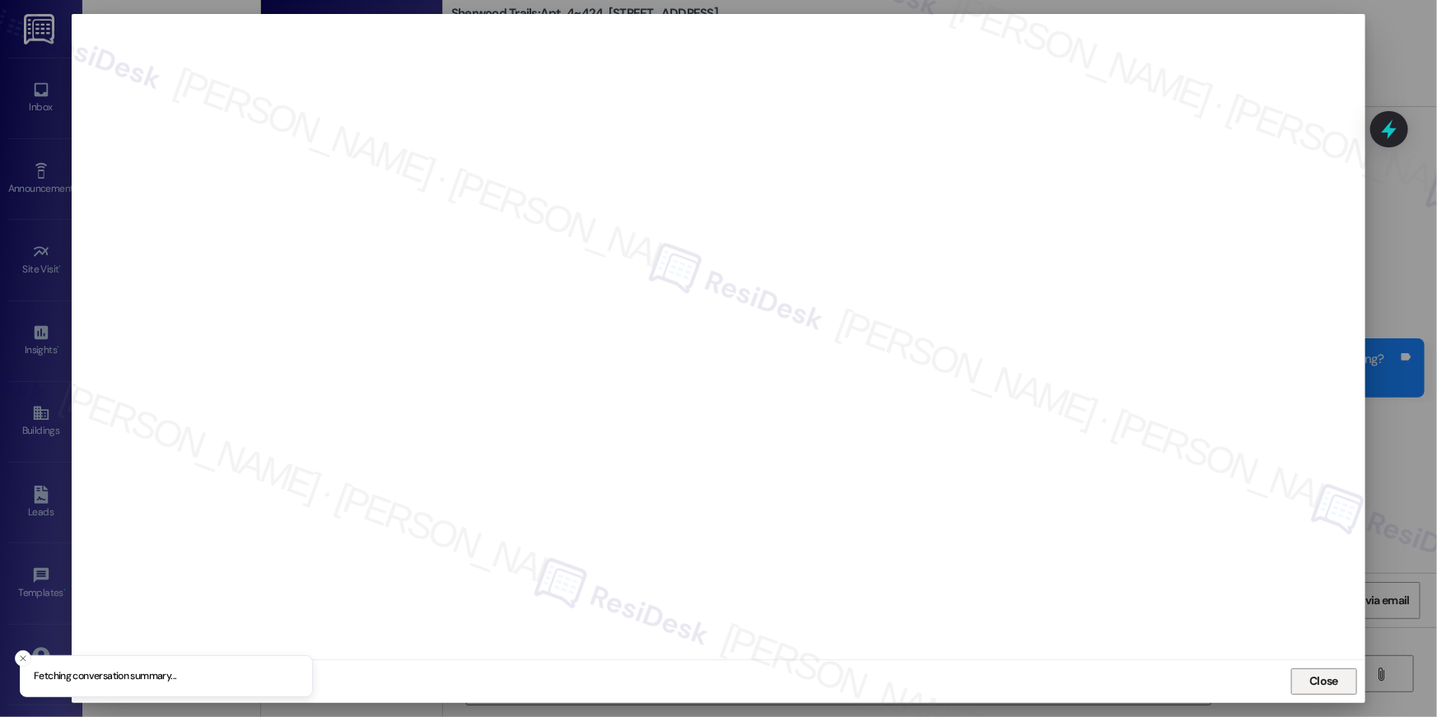
click at [1325, 675] on span "Close" at bounding box center [1323, 681] width 29 height 17
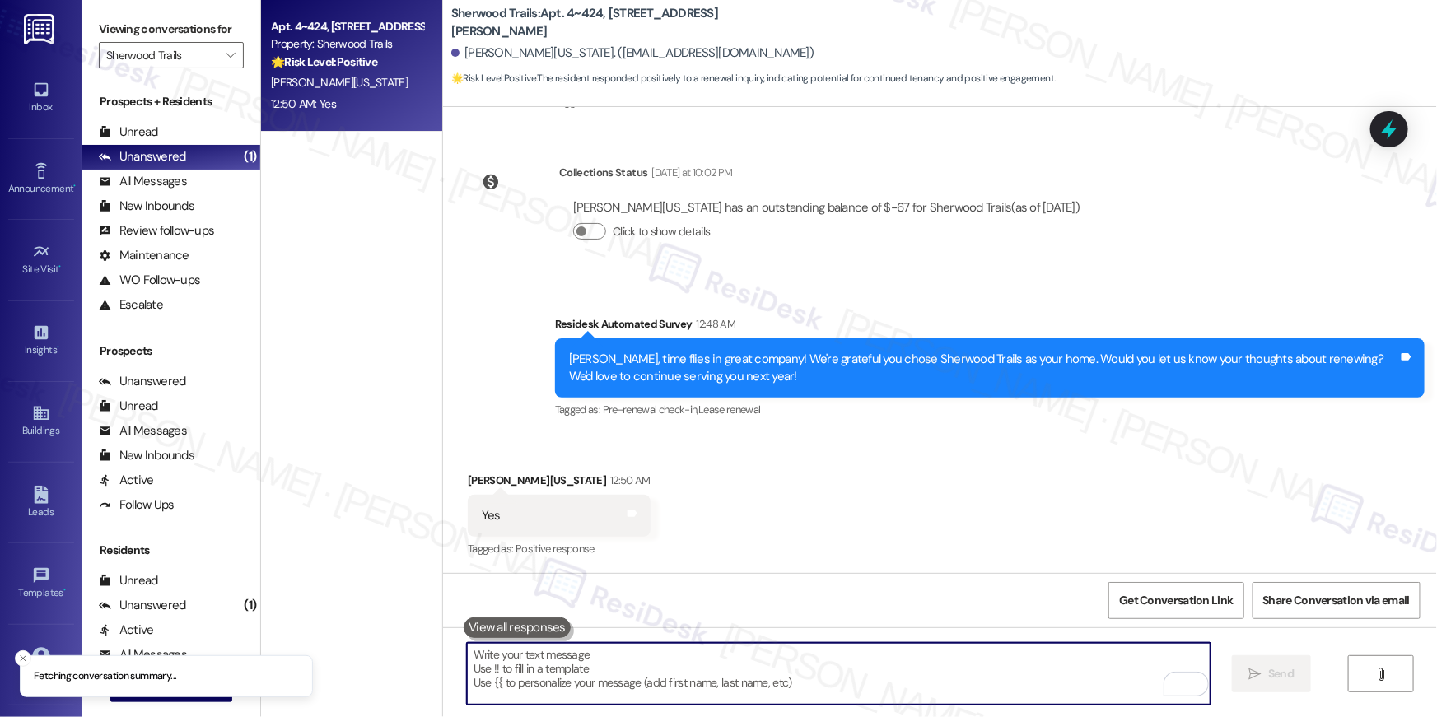
drag, startPoint x: 954, startPoint y: 683, endPoint x: 970, endPoint y: 656, distance: 31.1
click at [954, 683] on textarea "To enrich screen reader interactions, please activate Accessibility in Grammarl…" at bounding box center [839, 674] width 744 height 62
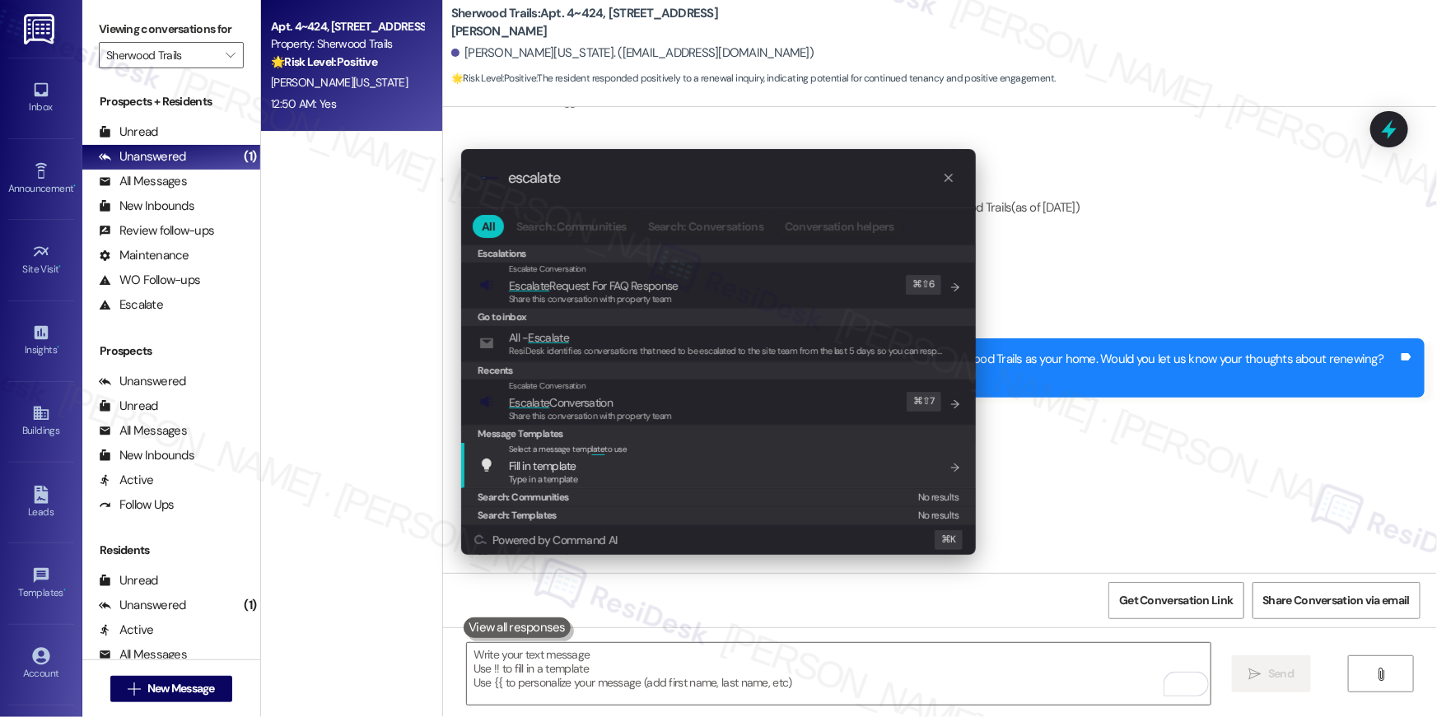
type input "escalate"
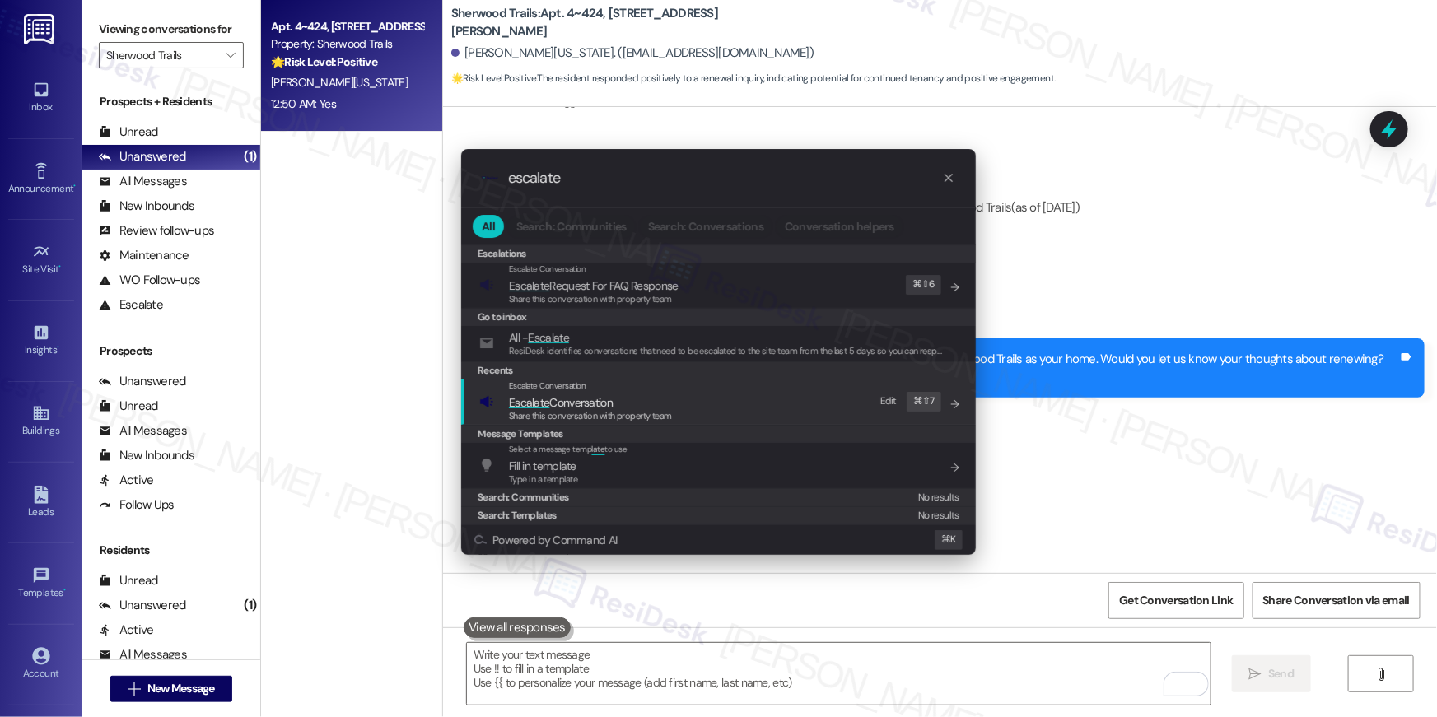
click at [811, 422] on div "Escalate Conversation Escalate Conversation Share this conversation with proper…" at bounding box center [720, 402] width 482 height 44
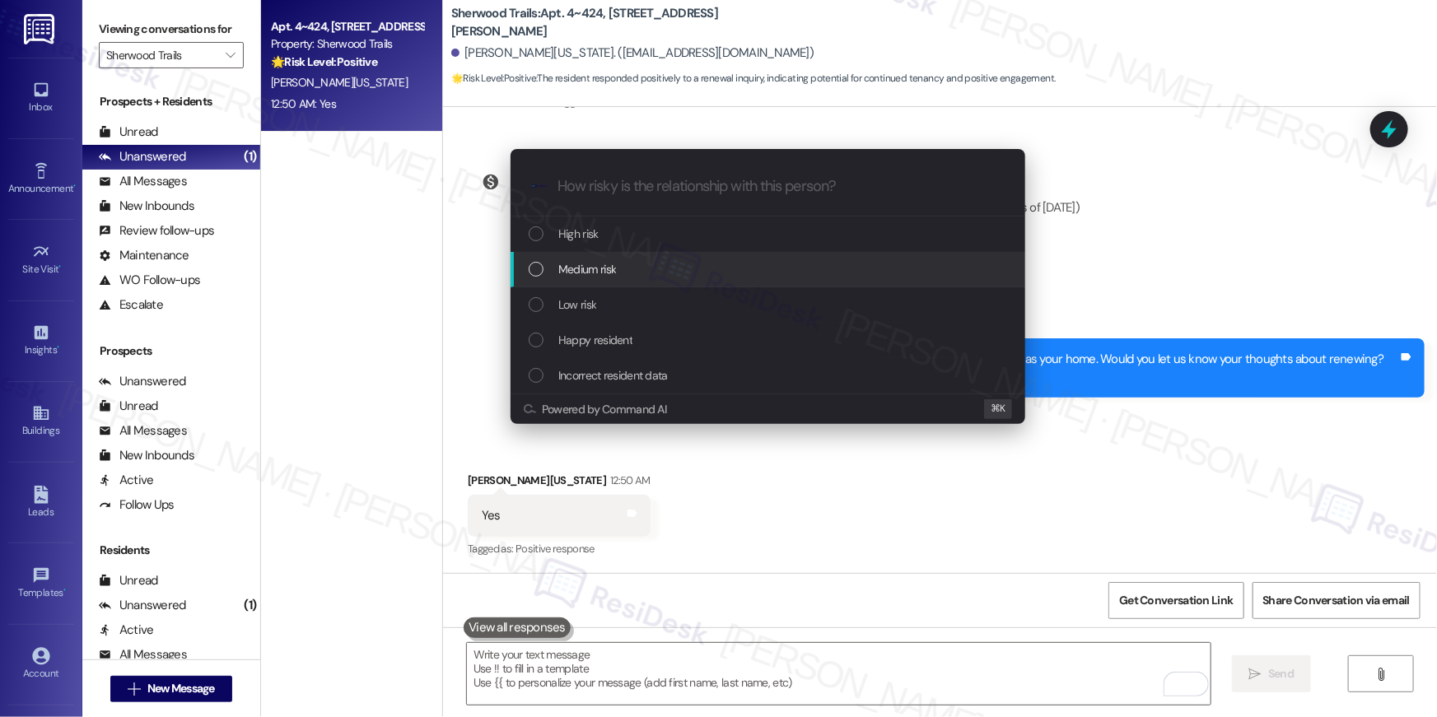
click at [666, 277] on div "Medium risk" at bounding box center [770, 269] width 482 height 18
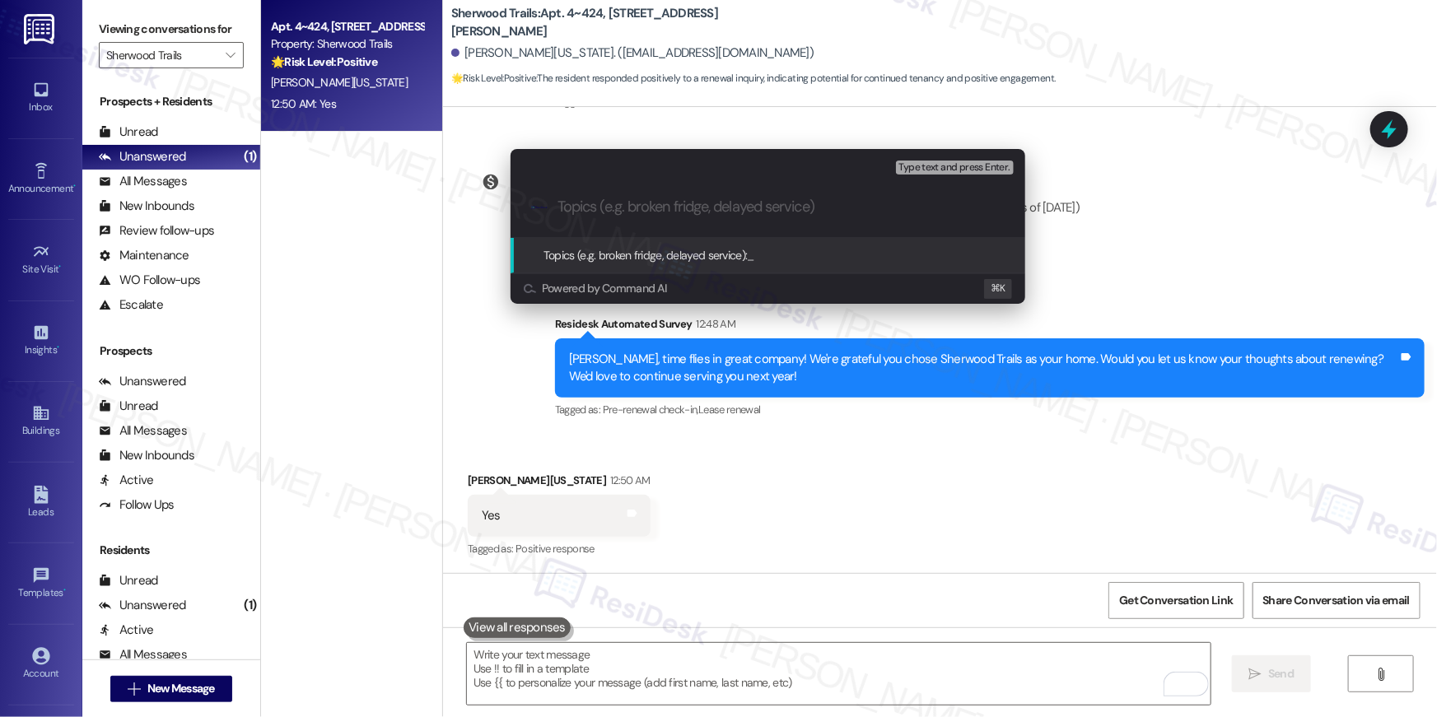
paste input "Resident wants to renew lease"
type input "Resident wants to renew lease"
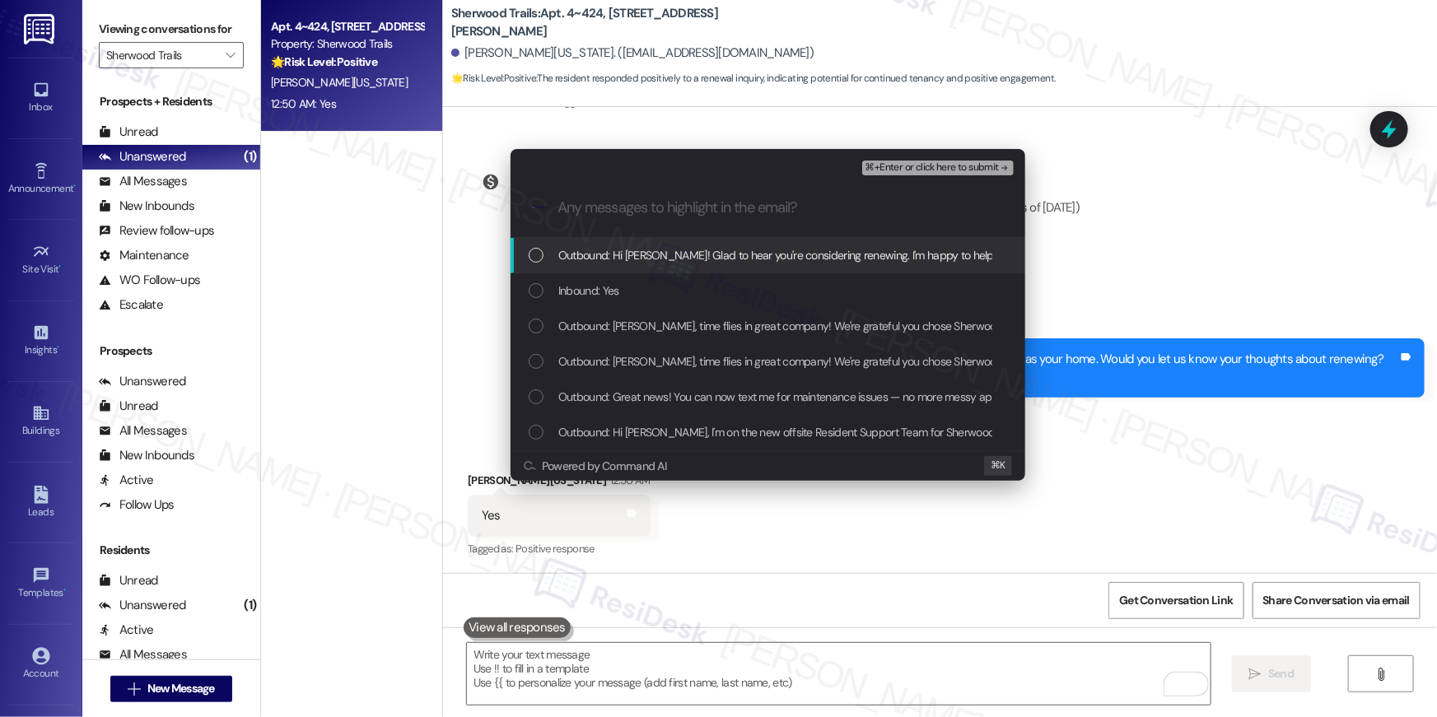
drag, startPoint x: 730, startPoint y: 260, endPoint x: 717, endPoint y: 282, distance: 25.8
click at [730, 261] on span "Outbound: Hi Elizabeth! Glad to hear you're considering renewing. I'm happy to …" at bounding box center [992, 255] width 868 height 18
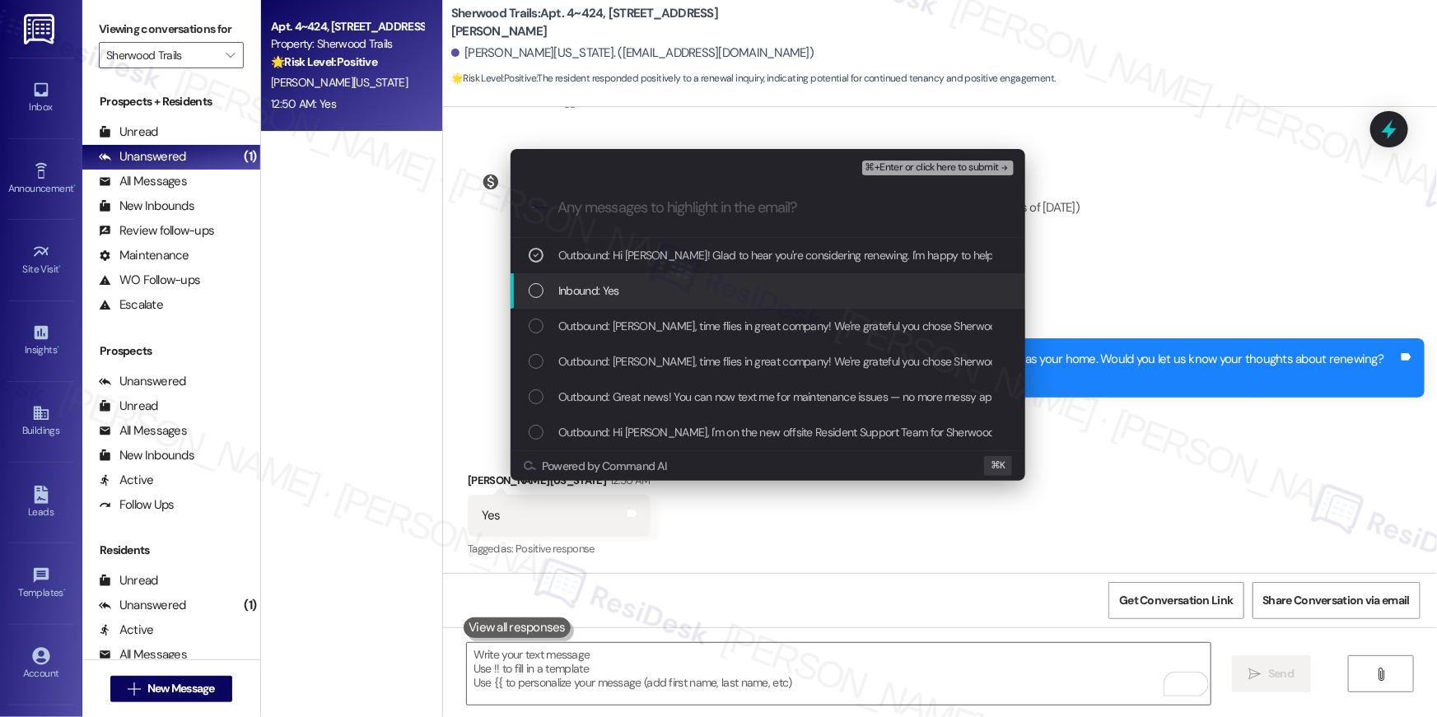
click at [717, 282] on div "Inbound: Yes" at bounding box center [770, 291] width 482 height 18
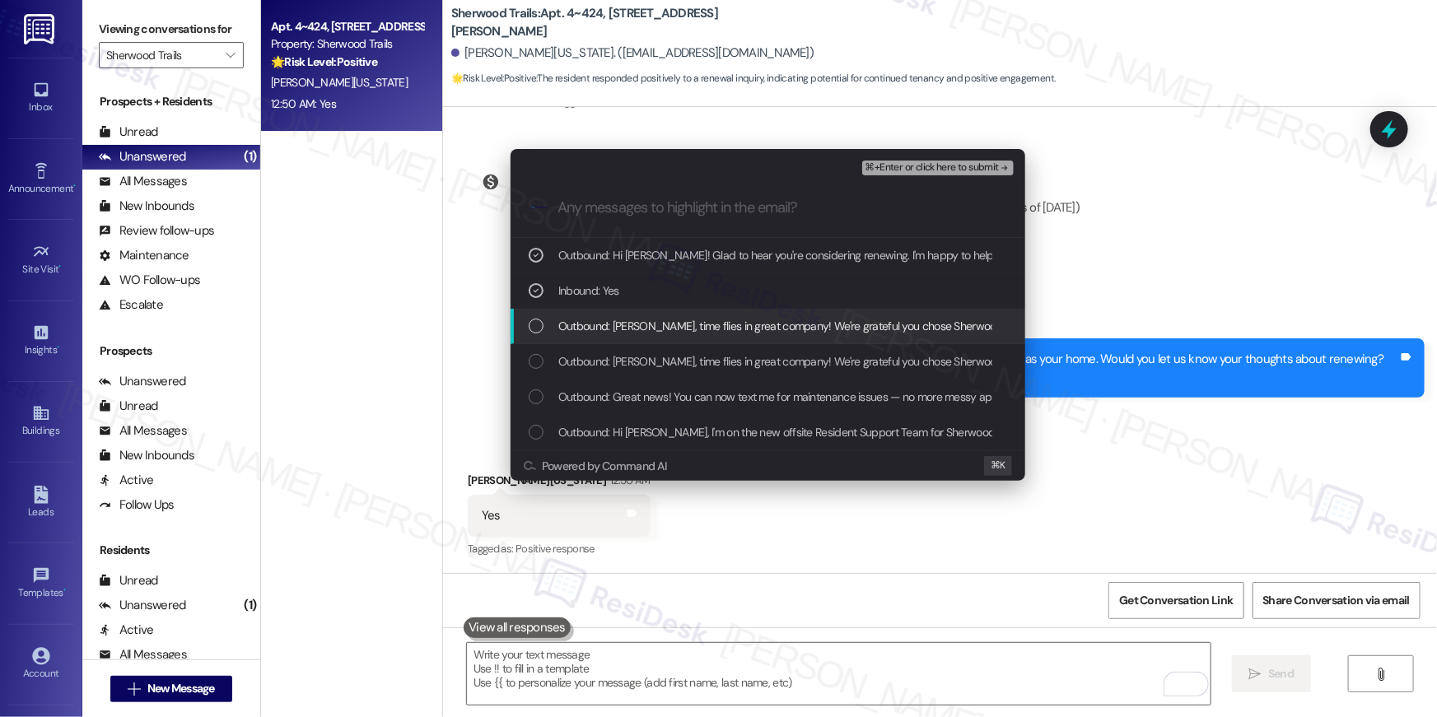
click at [713, 314] on div "Outbound: Elizabeth, time flies in great company! We're grateful you chose Sher…" at bounding box center [768, 326] width 515 height 35
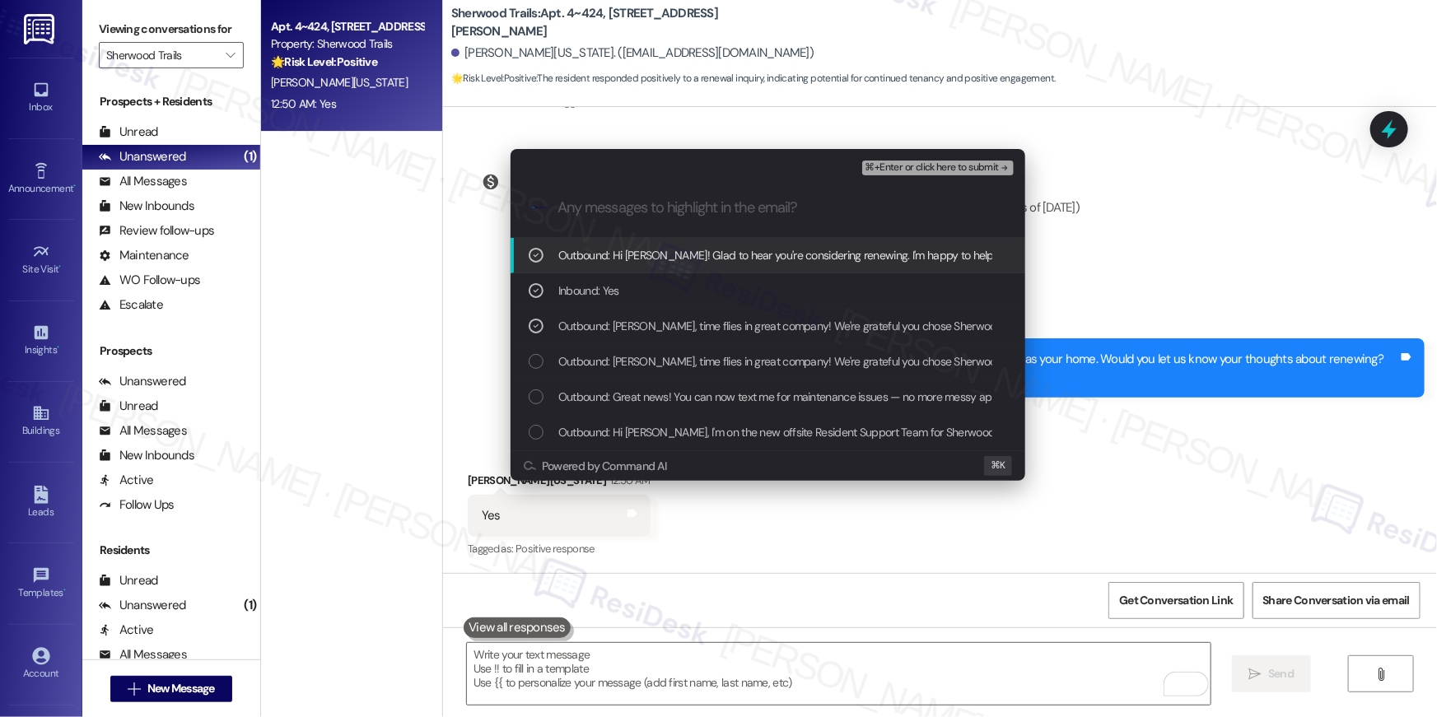
click at [995, 171] on span "⌘+Enter or click here to submit" at bounding box center [931, 168] width 133 height 12
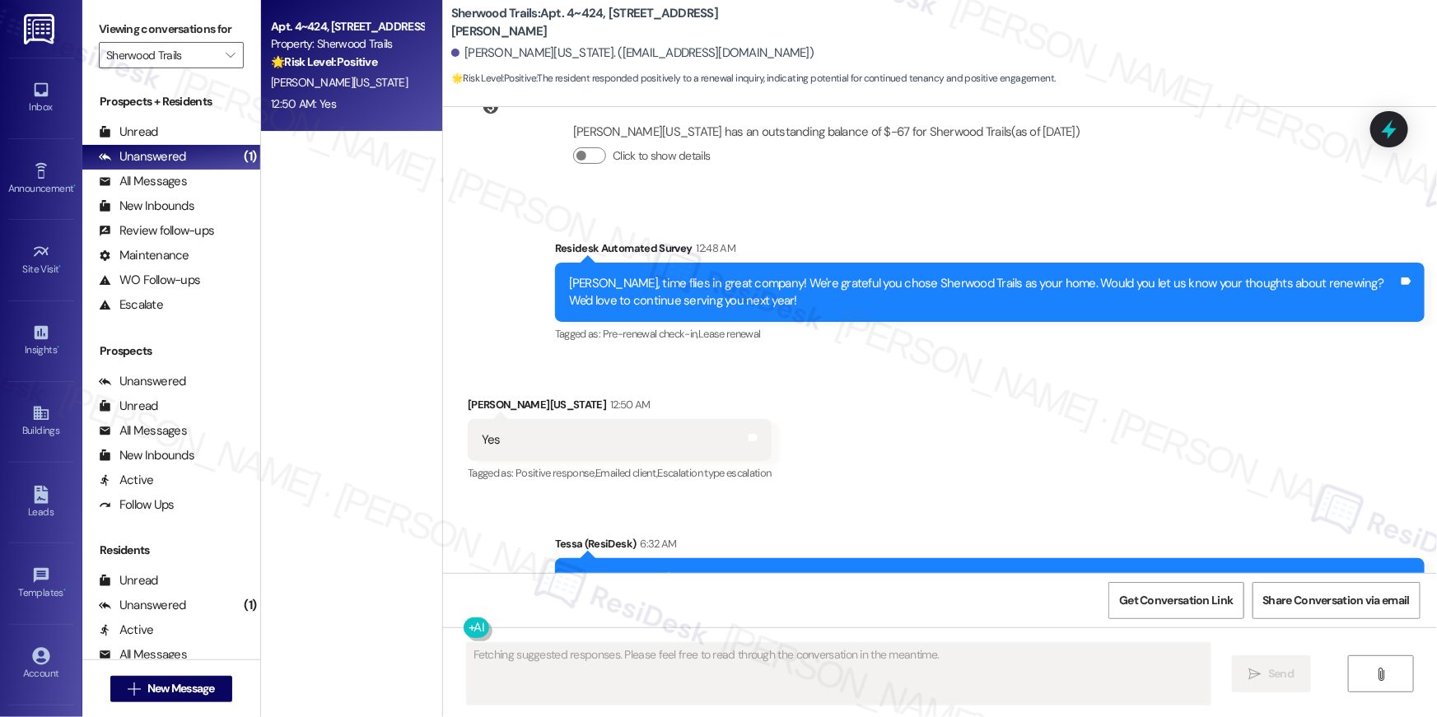
scroll to position [717, 0]
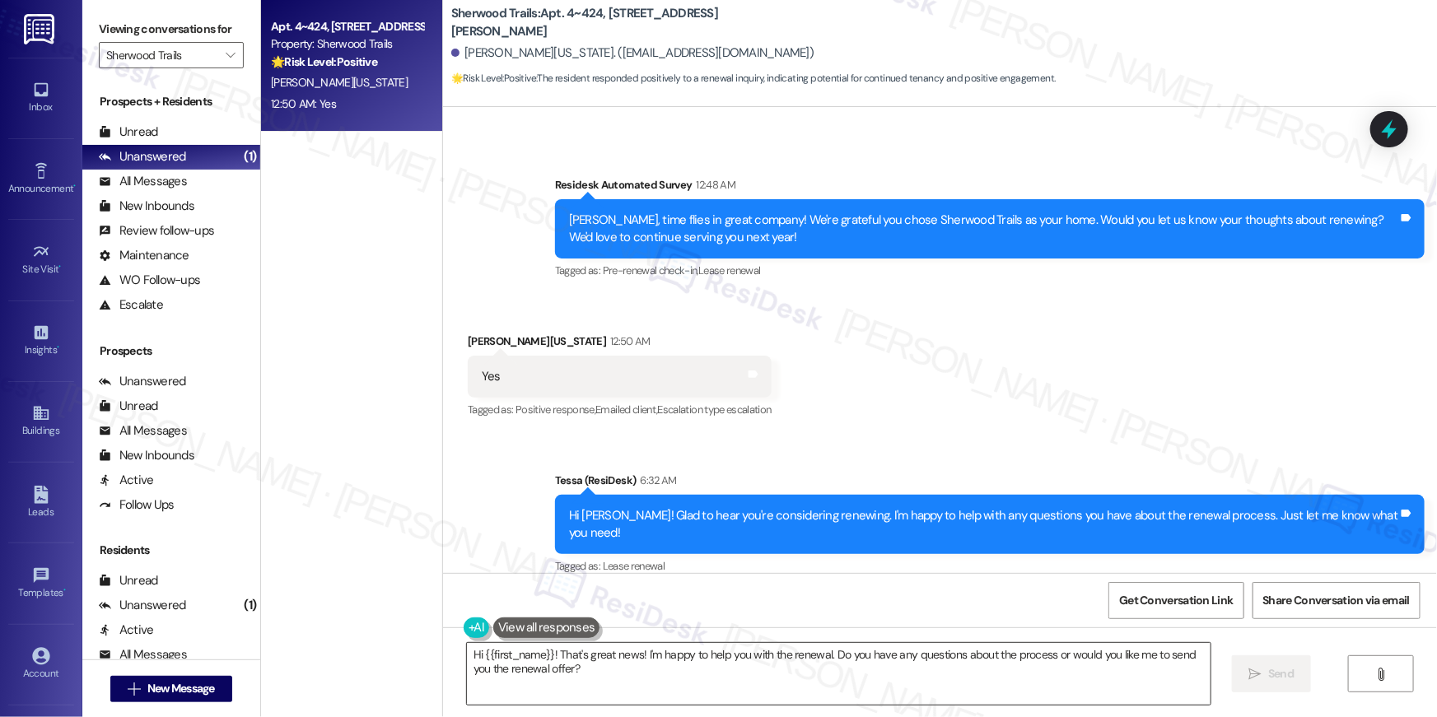
click at [1118, 666] on textarea "Hi {{first_name}}! That's great news! I'm happy to help you with the renewal. D…" at bounding box center [839, 674] width 744 height 62
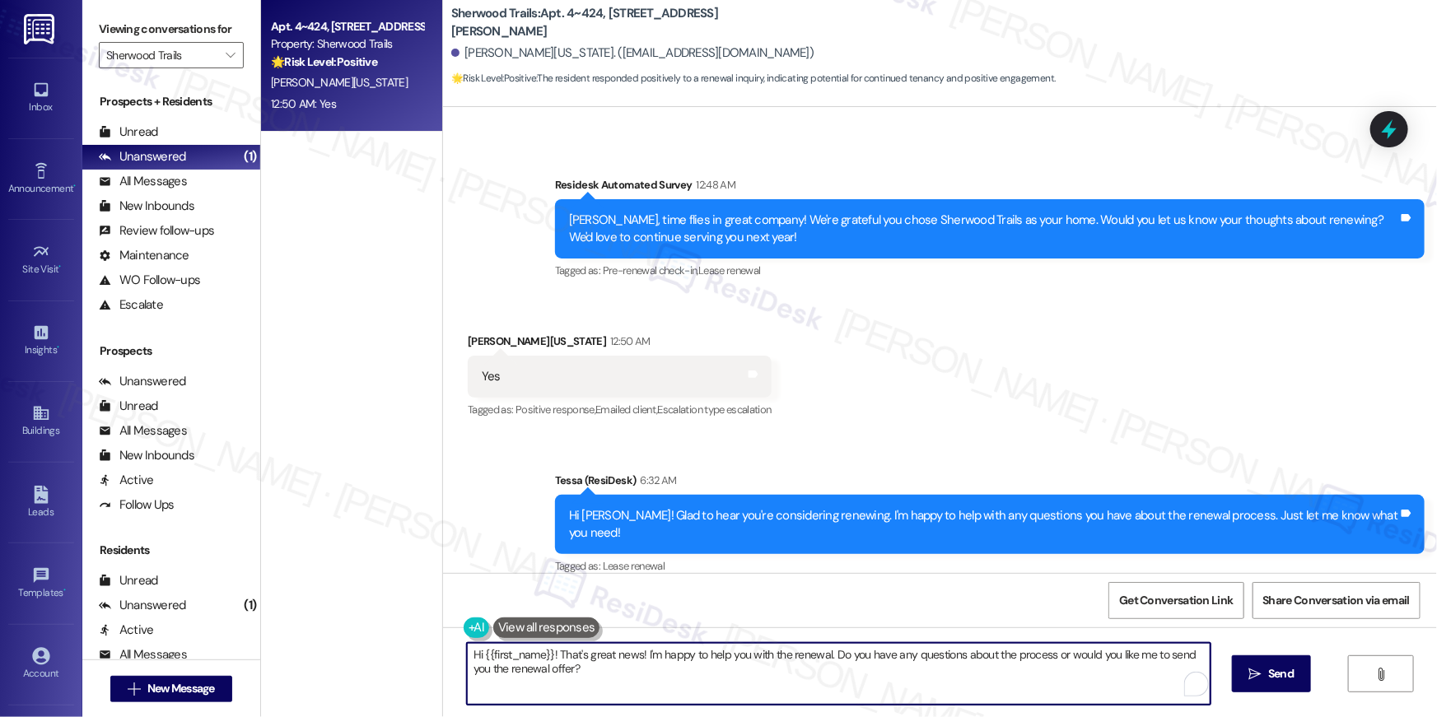
paste textarea "When you have a moment, we’d really appreciate it if you could leave us a quick…"
type textarea "When you have a moment, we’d really appreciate it if you could leave us a quick…"
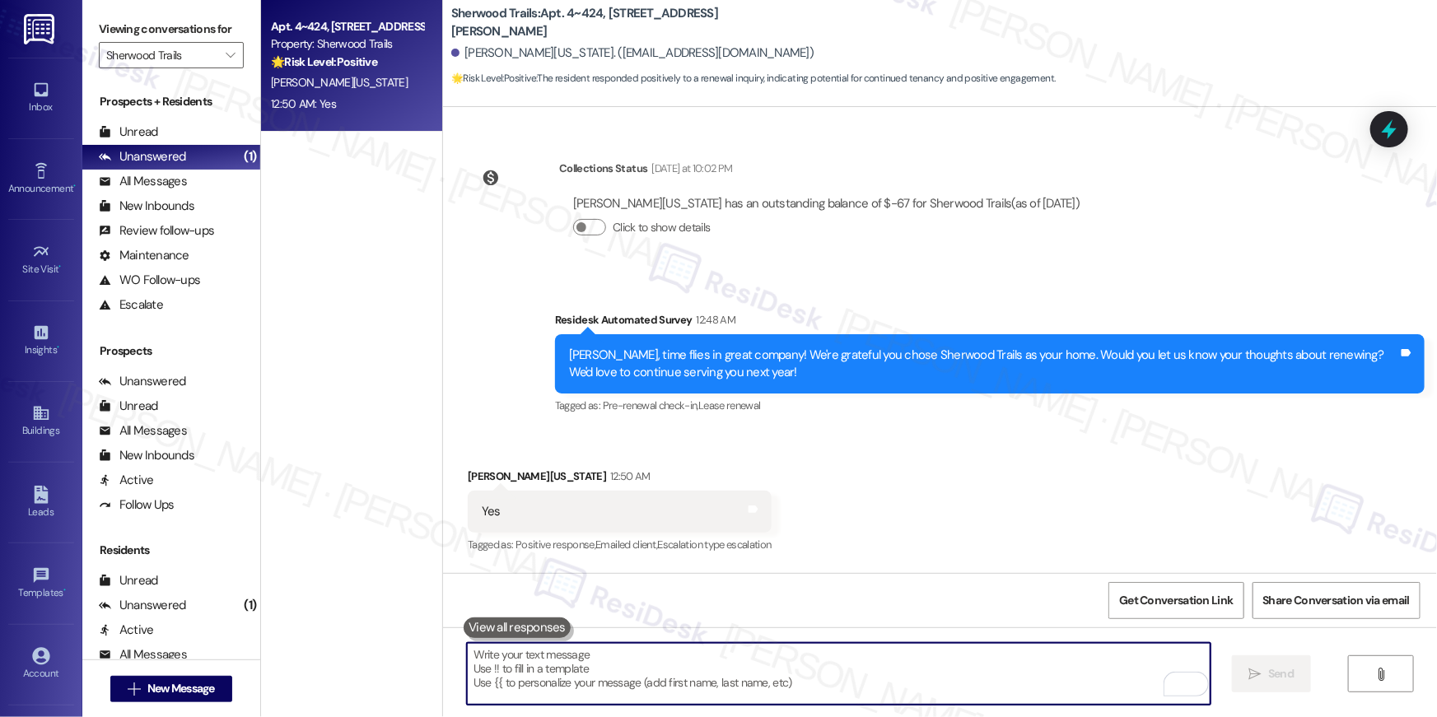
scroll to position [578, 0]
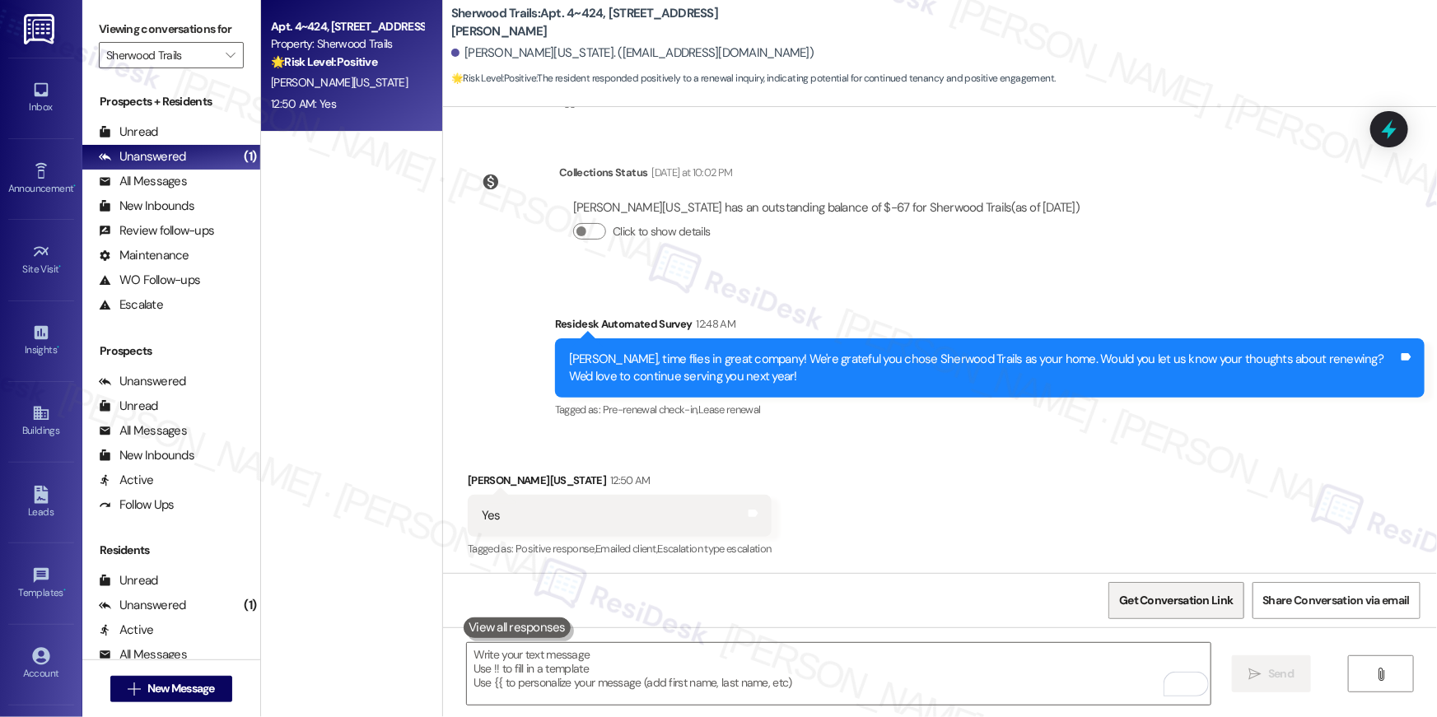
click at [1199, 605] on span "Get Conversation Link" at bounding box center [1176, 600] width 114 height 17
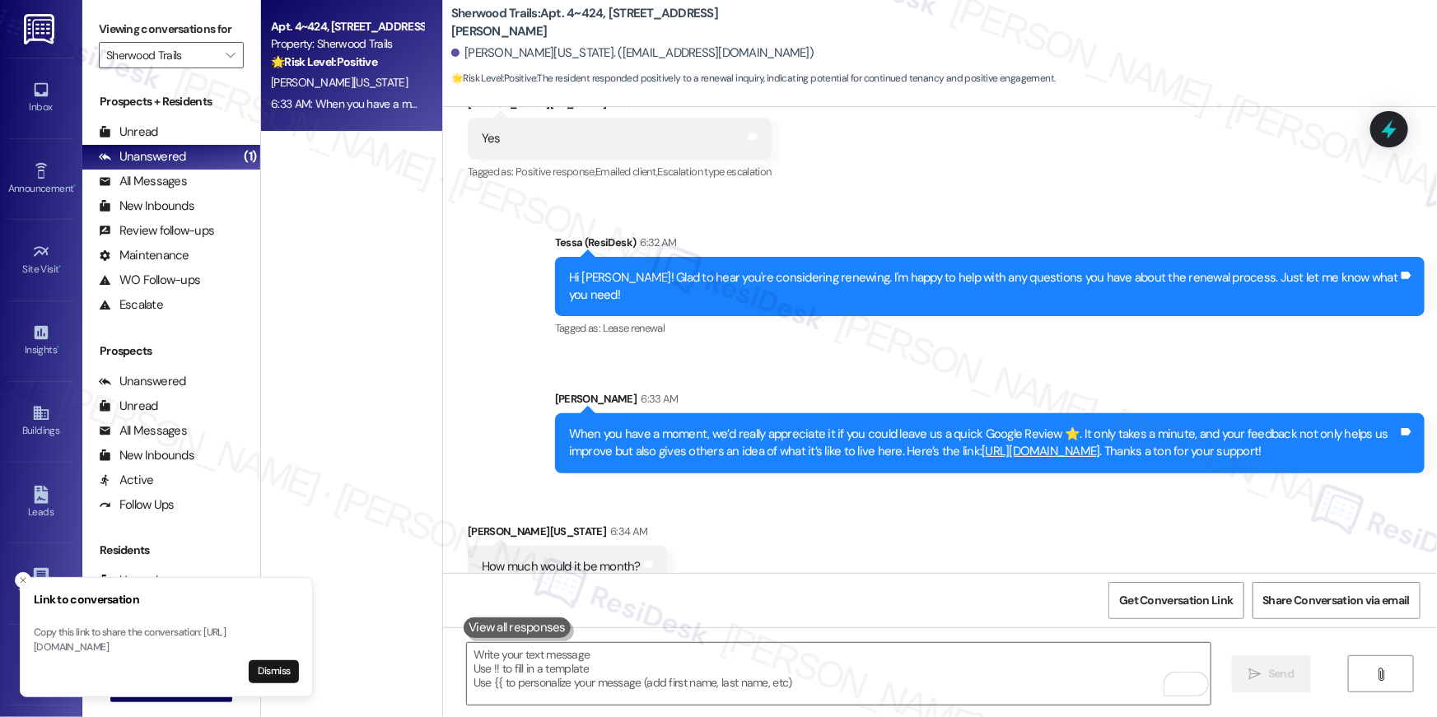
scroll to position [982, 0]
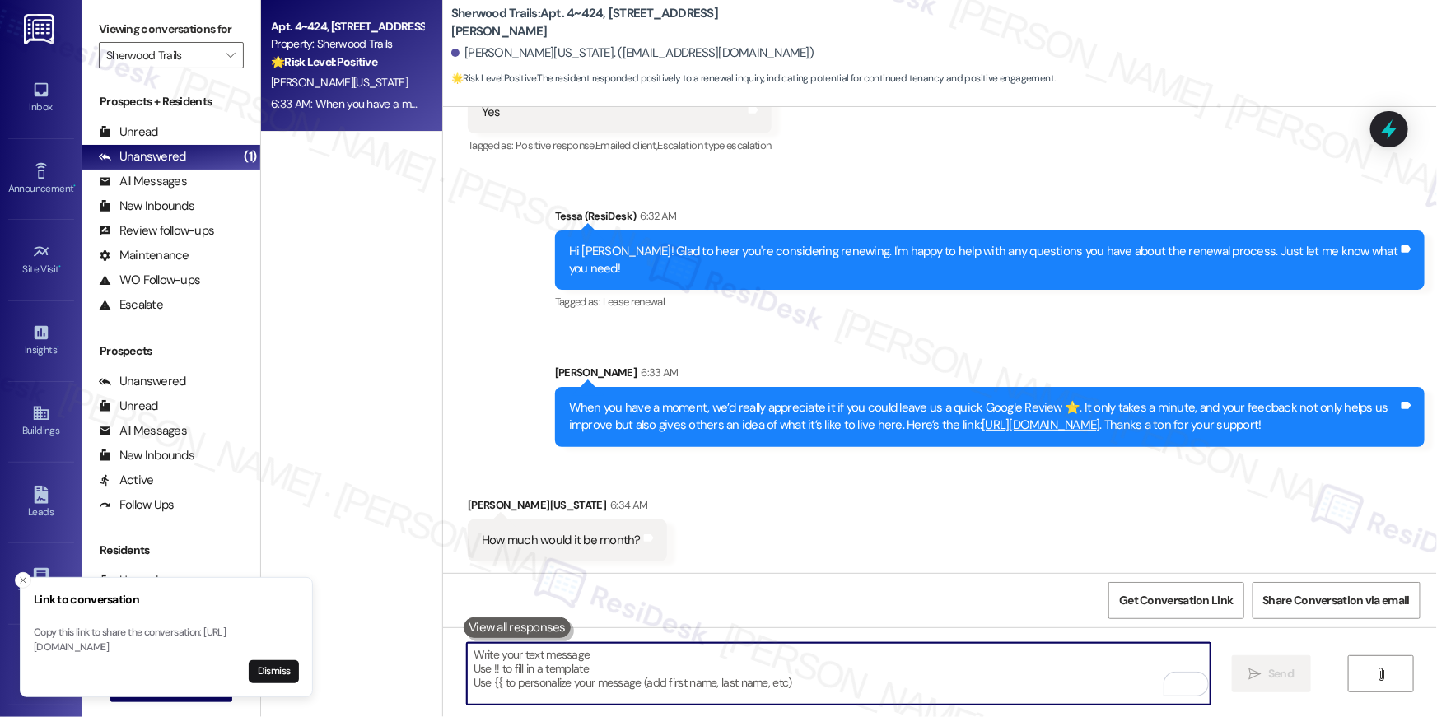
click at [794, 649] on textarea "To enrich screen reader interactions, please activate Accessibility in Grammarl…" at bounding box center [839, 674] width 744 height 62
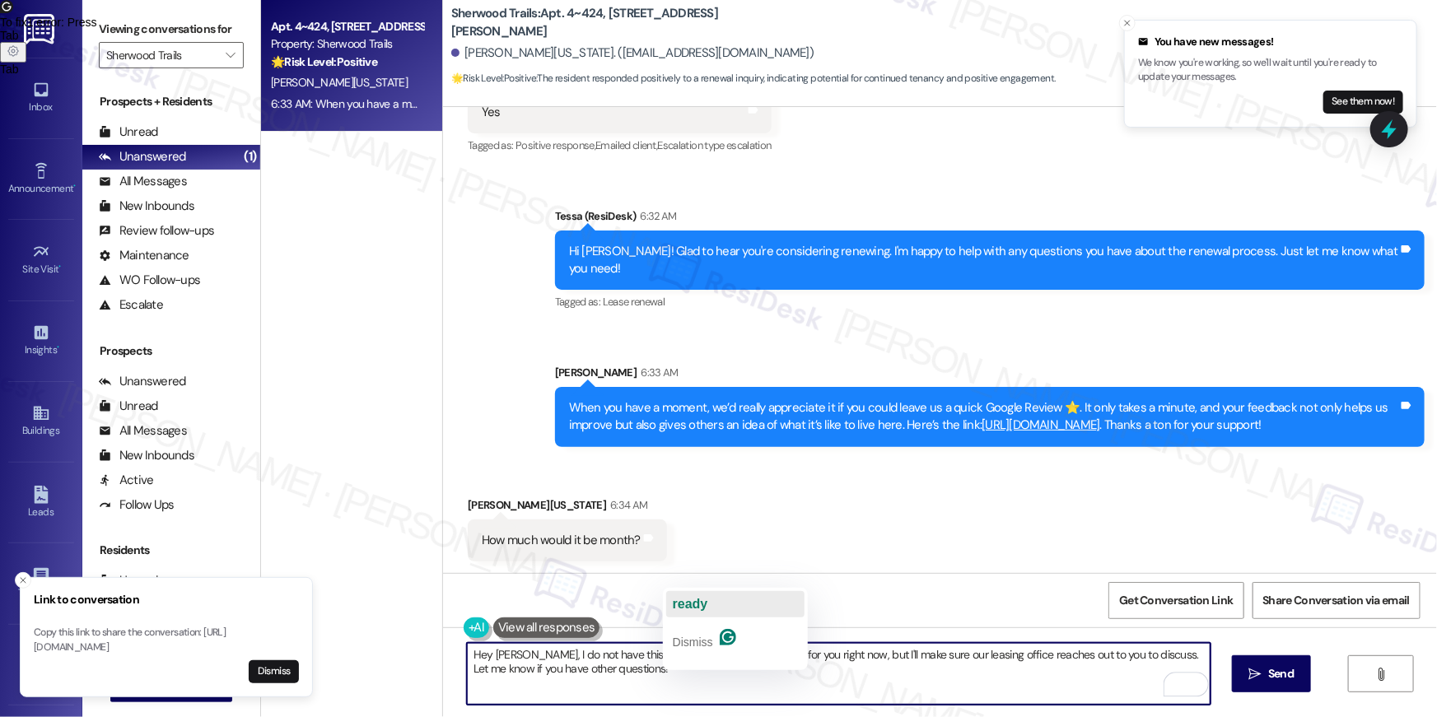
click at [687, 606] on span "ready" at bounding box center [690, 604] width 35 height 14
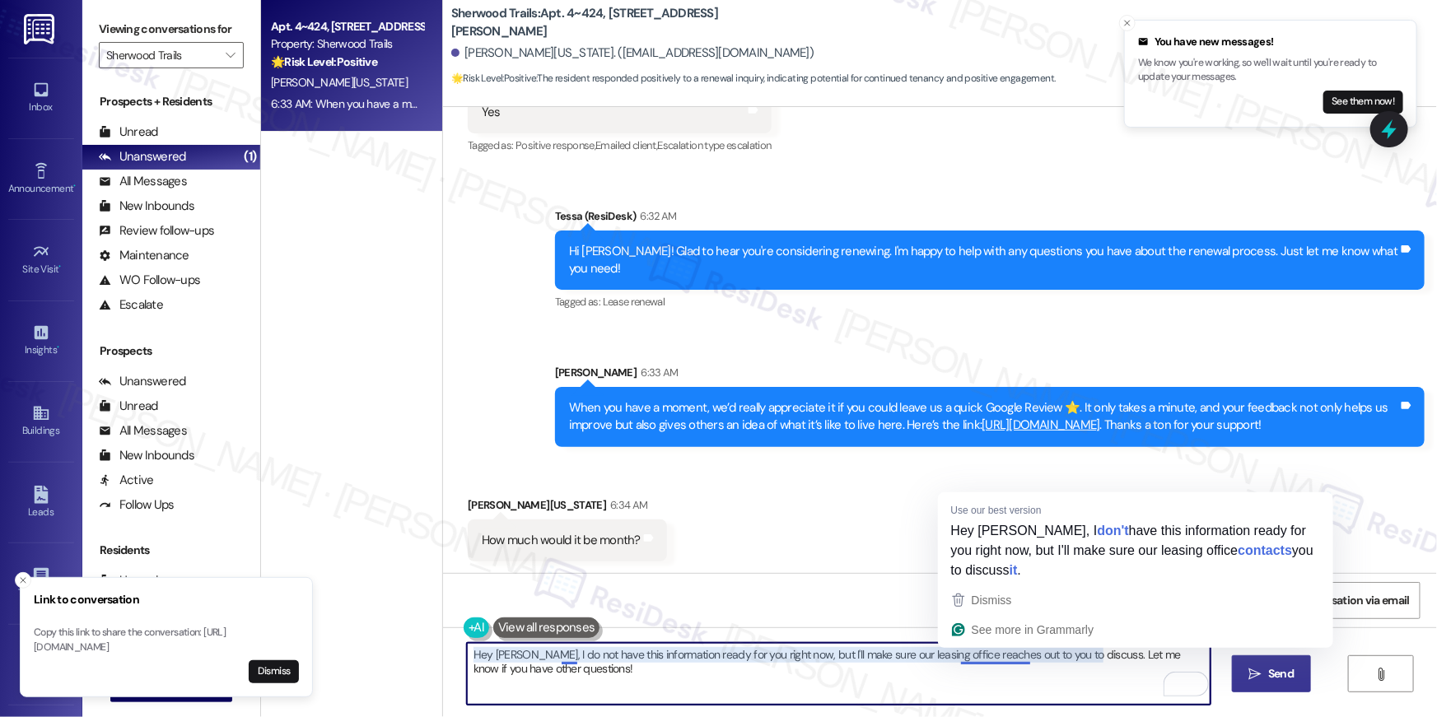
type textarea "Hey [PERSON_NAME], I do not have this information ready for you right now, but …"
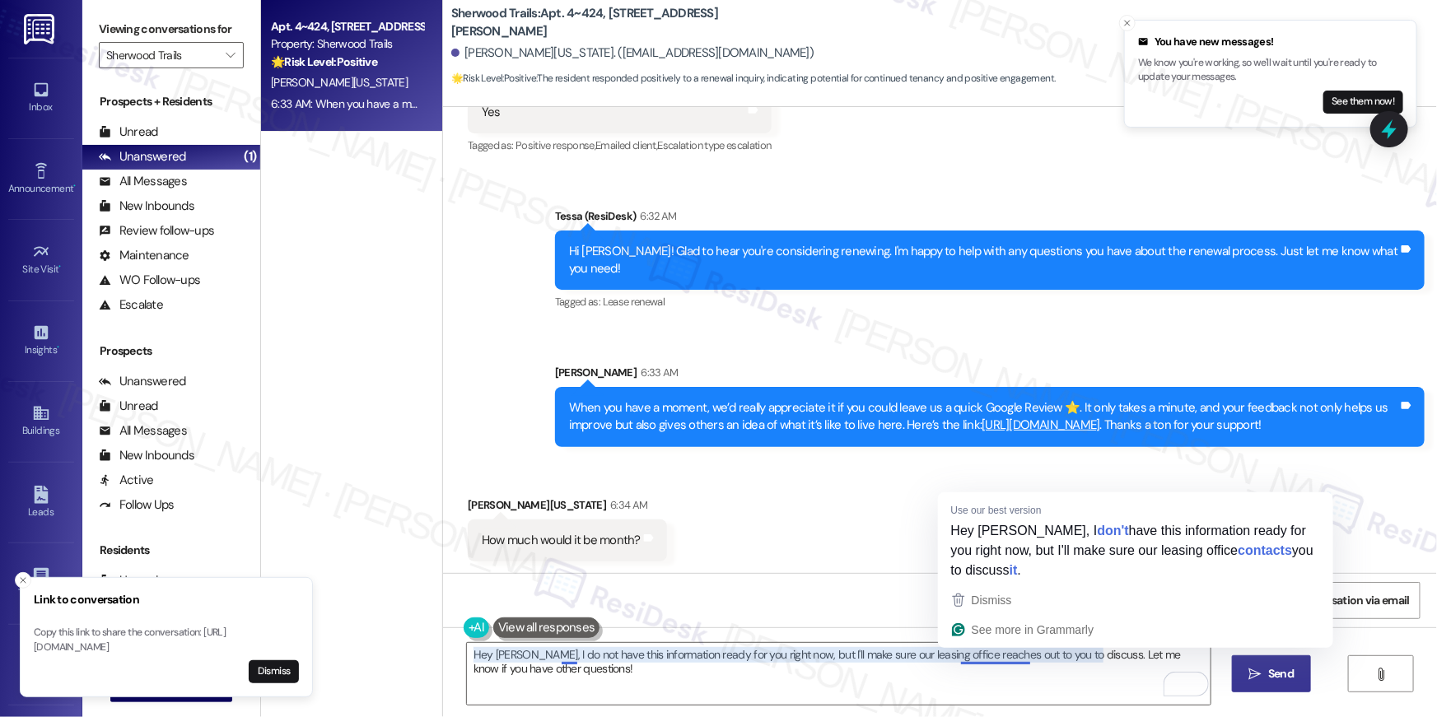
click at [1265, 680] on span "Send" at bounding box center [1281, 673] width 32 height 17
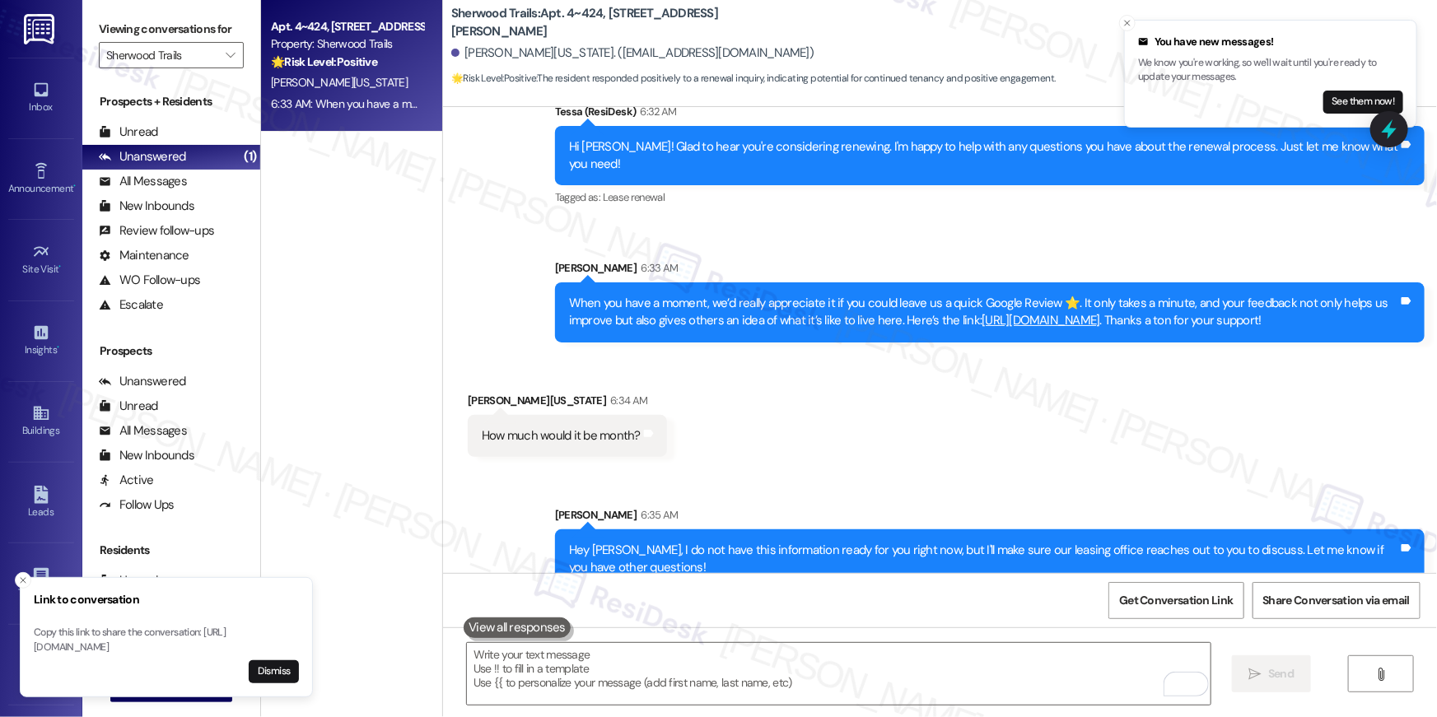
scroll to position [1114, 0]
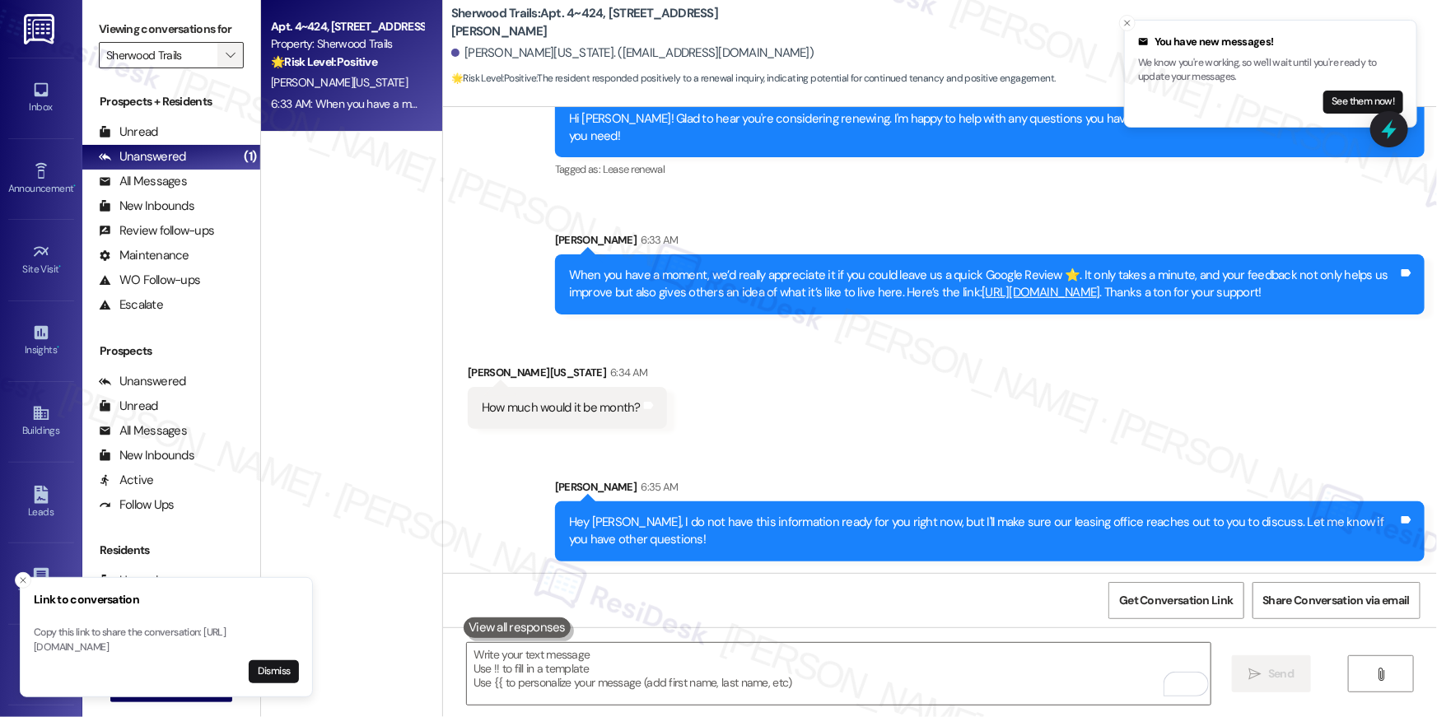
click at [222, 63] on span "" at bounding box center [230, 55] width 16 height 26
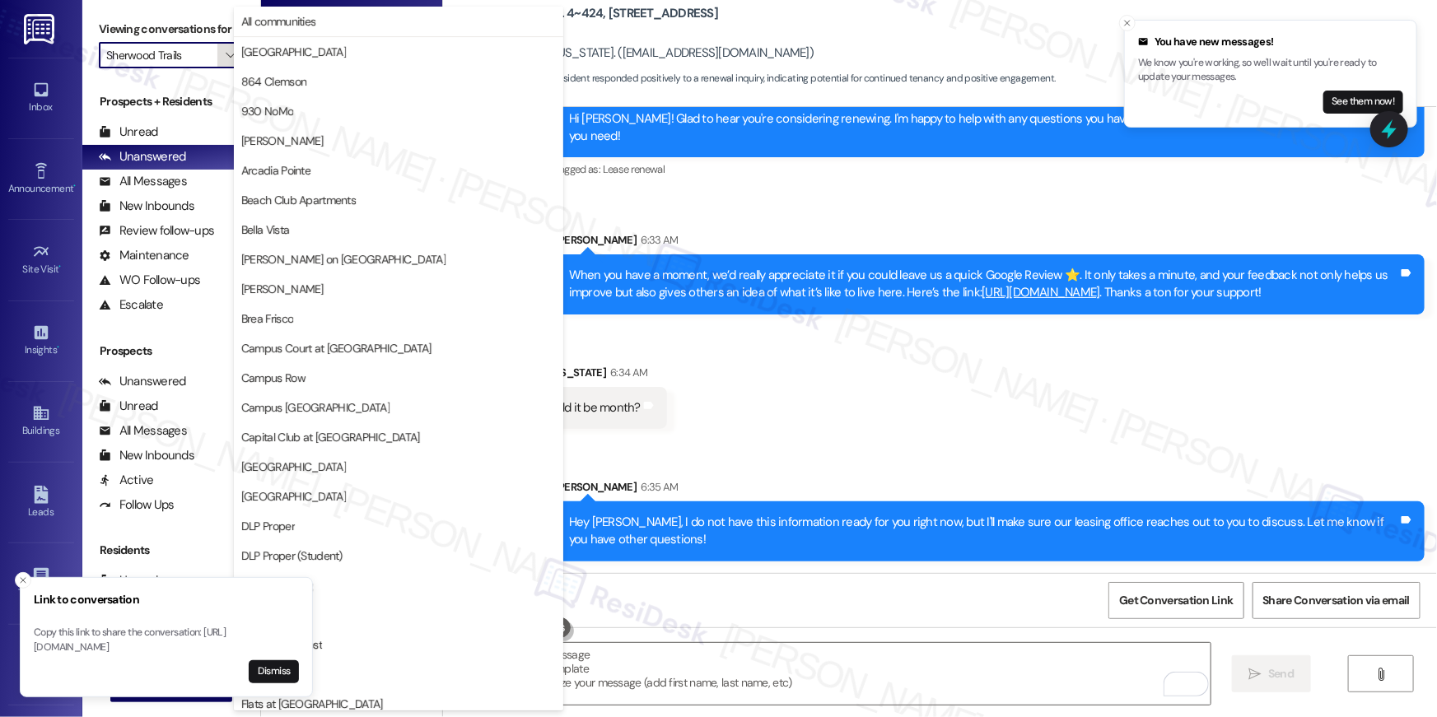
scroll to position [1147, 0]
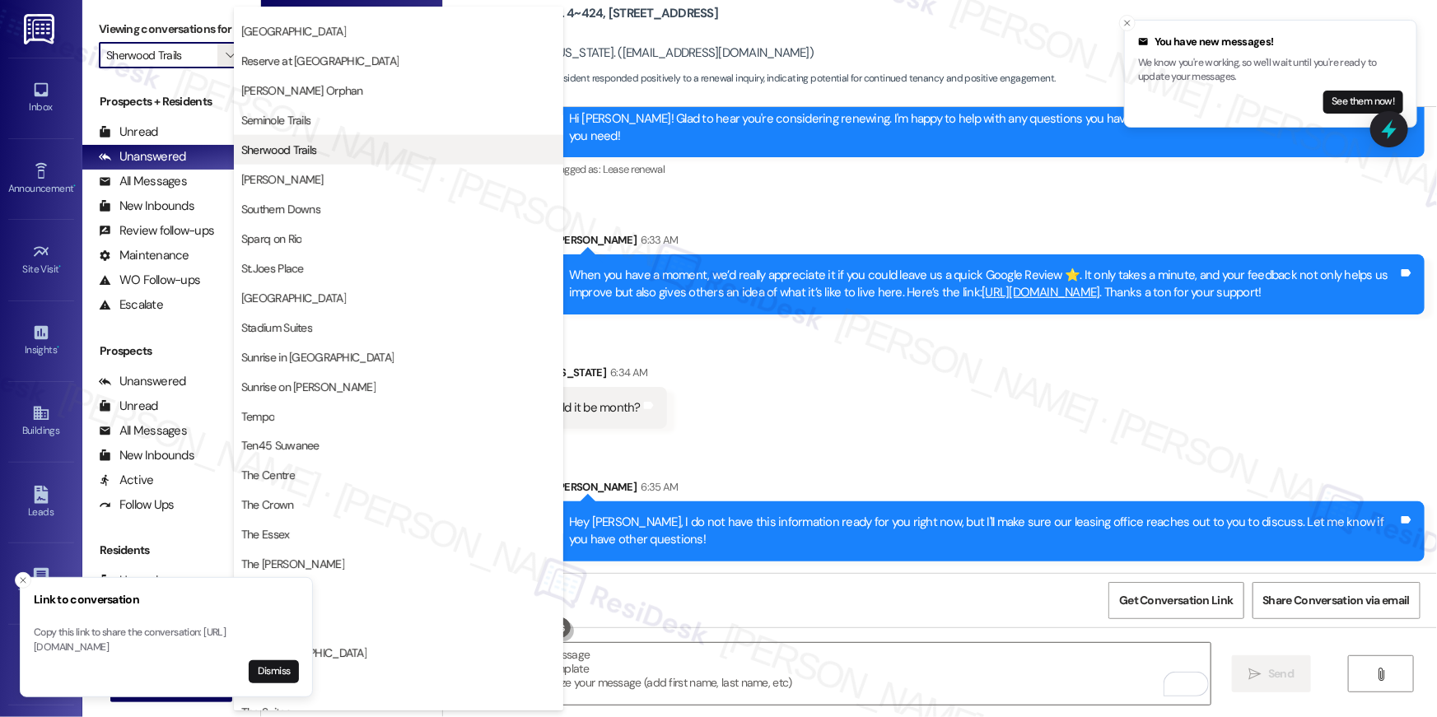
click at [355, 142] on span "Sherwood Trails" at bounding box center [398, 150] width 315 height 16
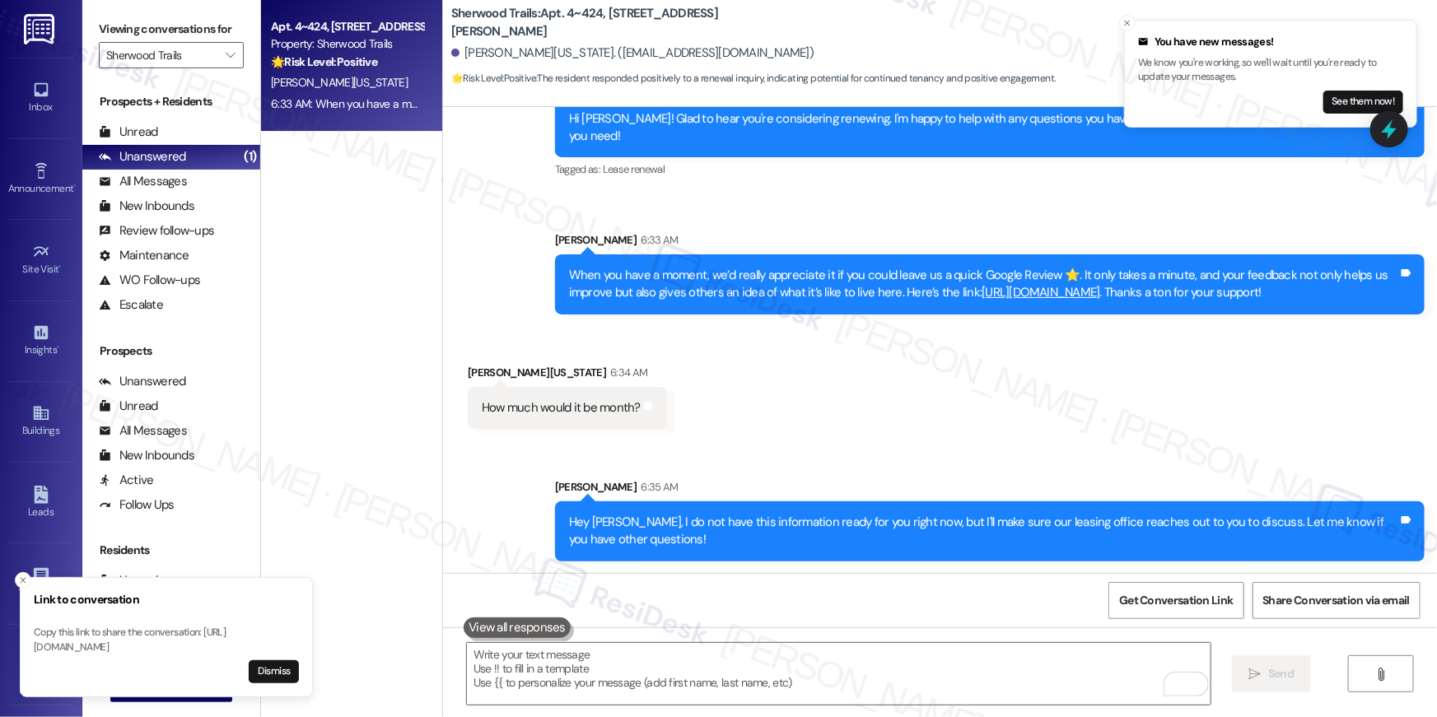
drag, startPoint x: 397, startPoint y: 236, endPoint x: 387, endPoint y: 199, distance: 38.3
click at [396, 236] on div "Apt. 4~424, 10401 Brockington Road Property: Sherwood Trails 🌟 Risk Level: Posi…" at bounding box center [351, 300] width 181 height 600
click at [337, 100] on div "6:33 AM: When you have a moment, we’d really appreciate it if you could leave u…" at bounding box center [990, 103] width 1438 height 15
click at [226, 55] on icon "" at bounding box center [230, 55] width 9 height 13
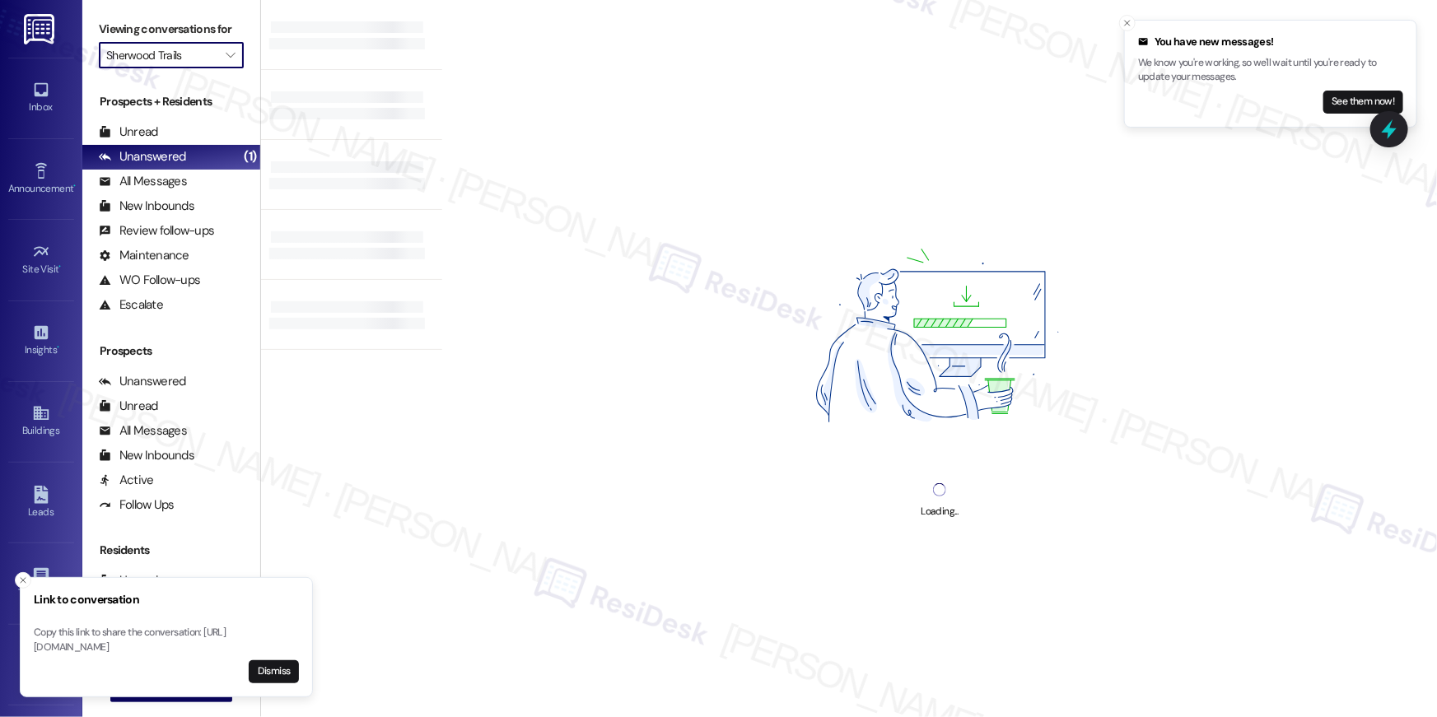
type input "Sunrise in [GEOGRAPHIC_DATA]"
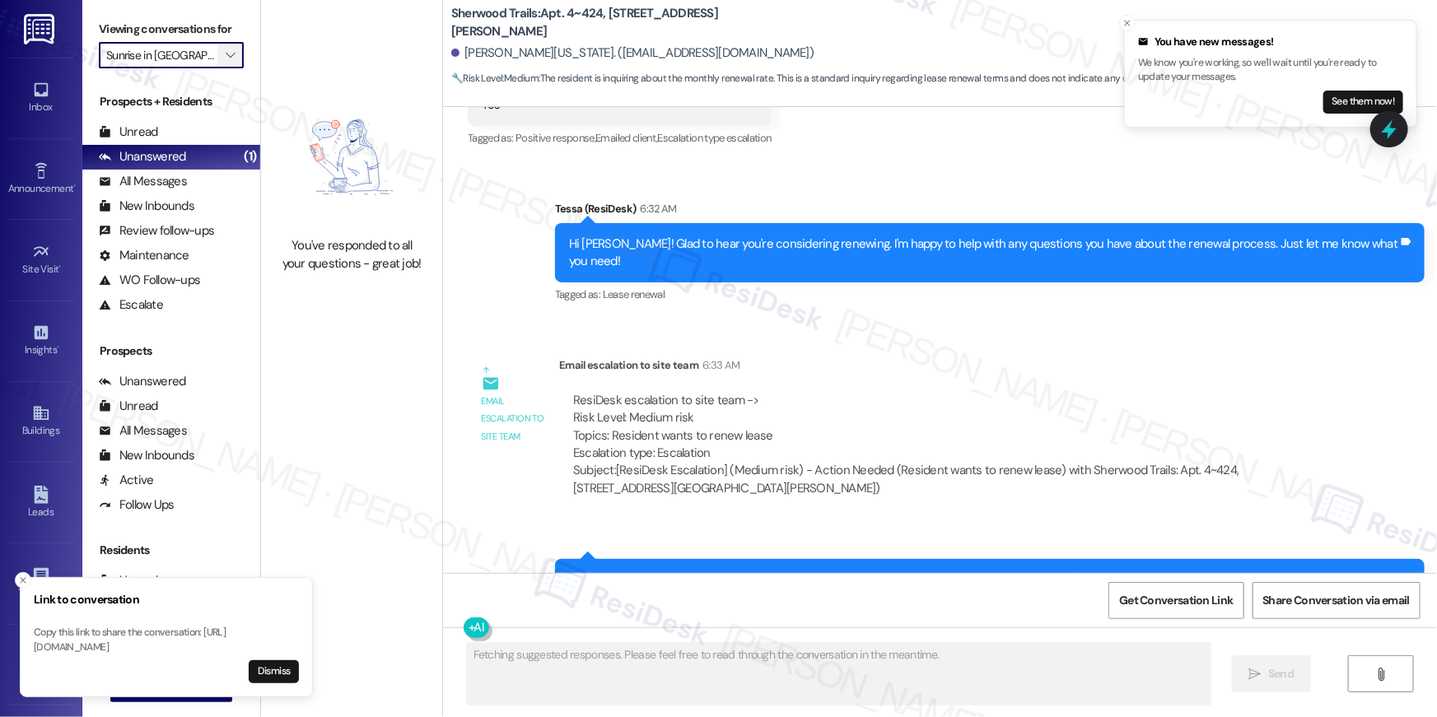
scroll to position [1249, 0]
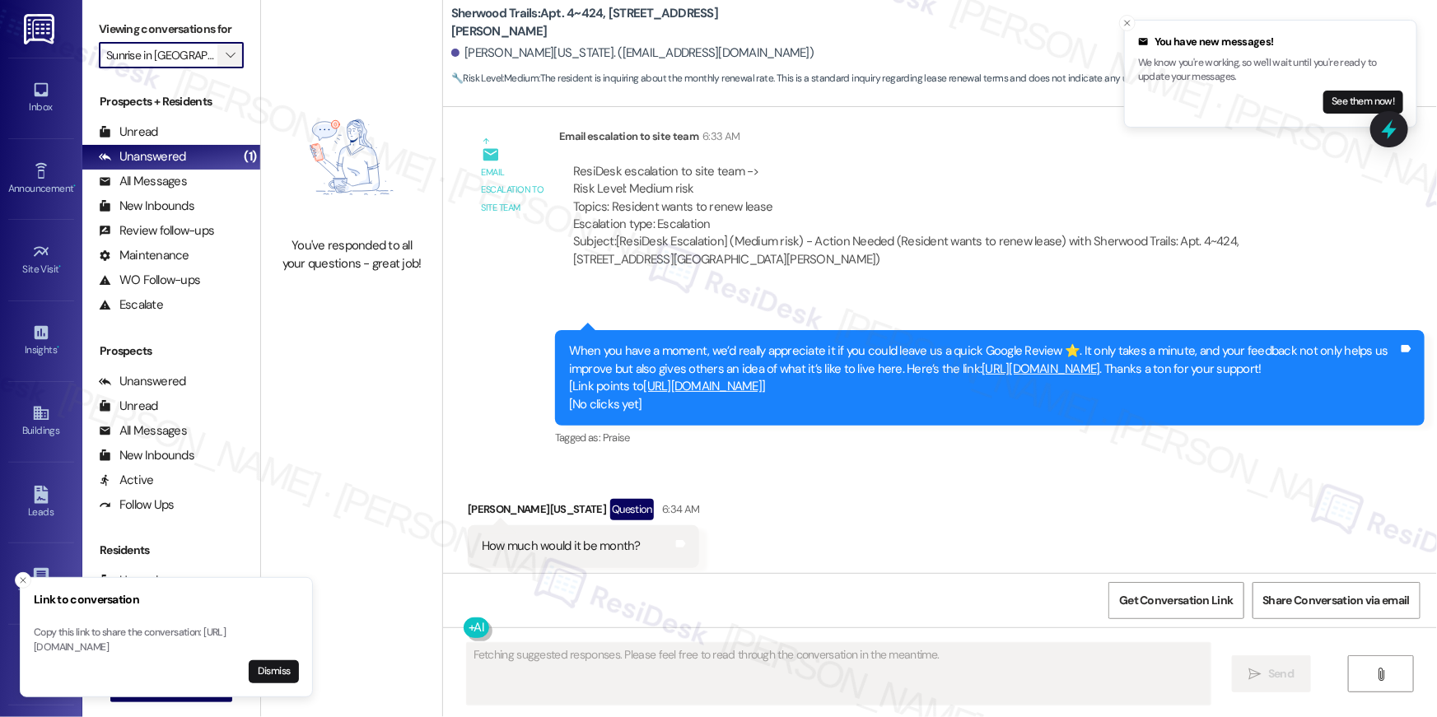
click at [226, 55] on span "" at bounding box center [230, 55] width 16 height 26
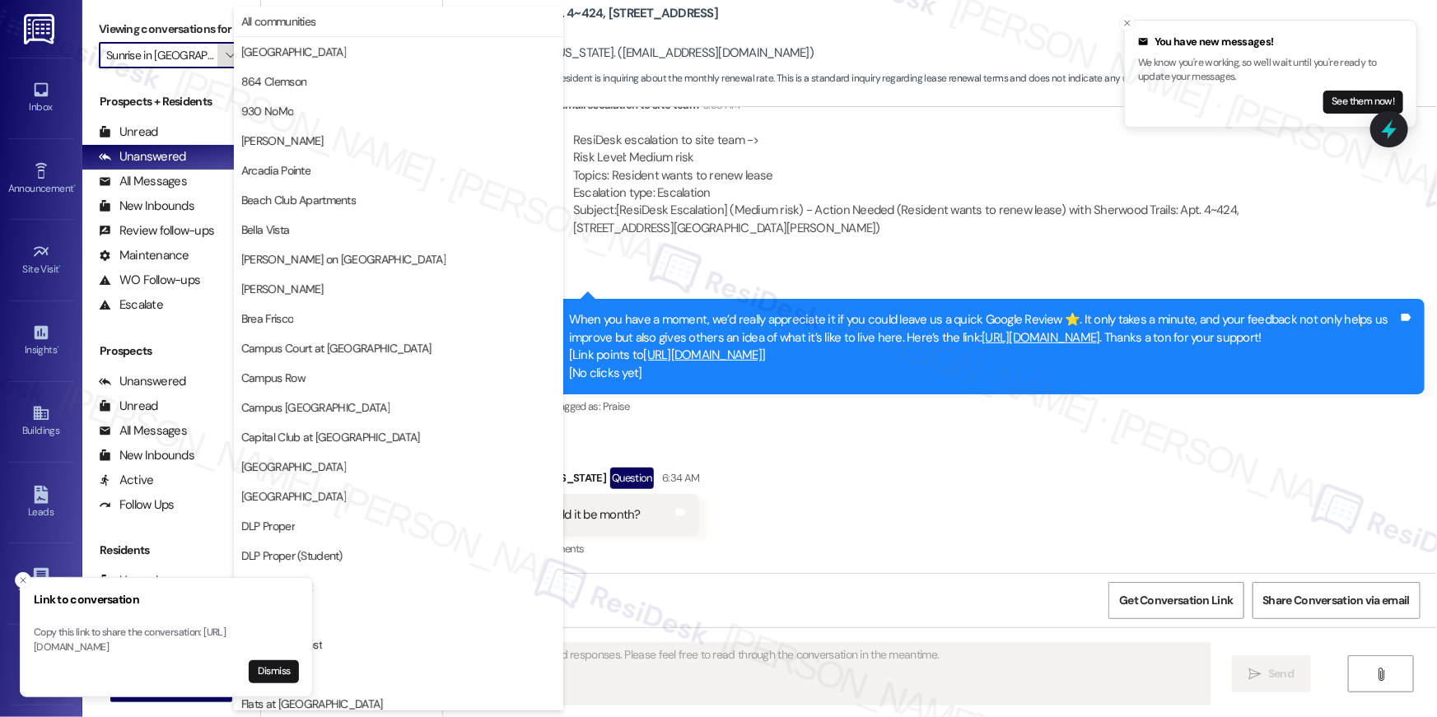
scroll to position [1434, 0]
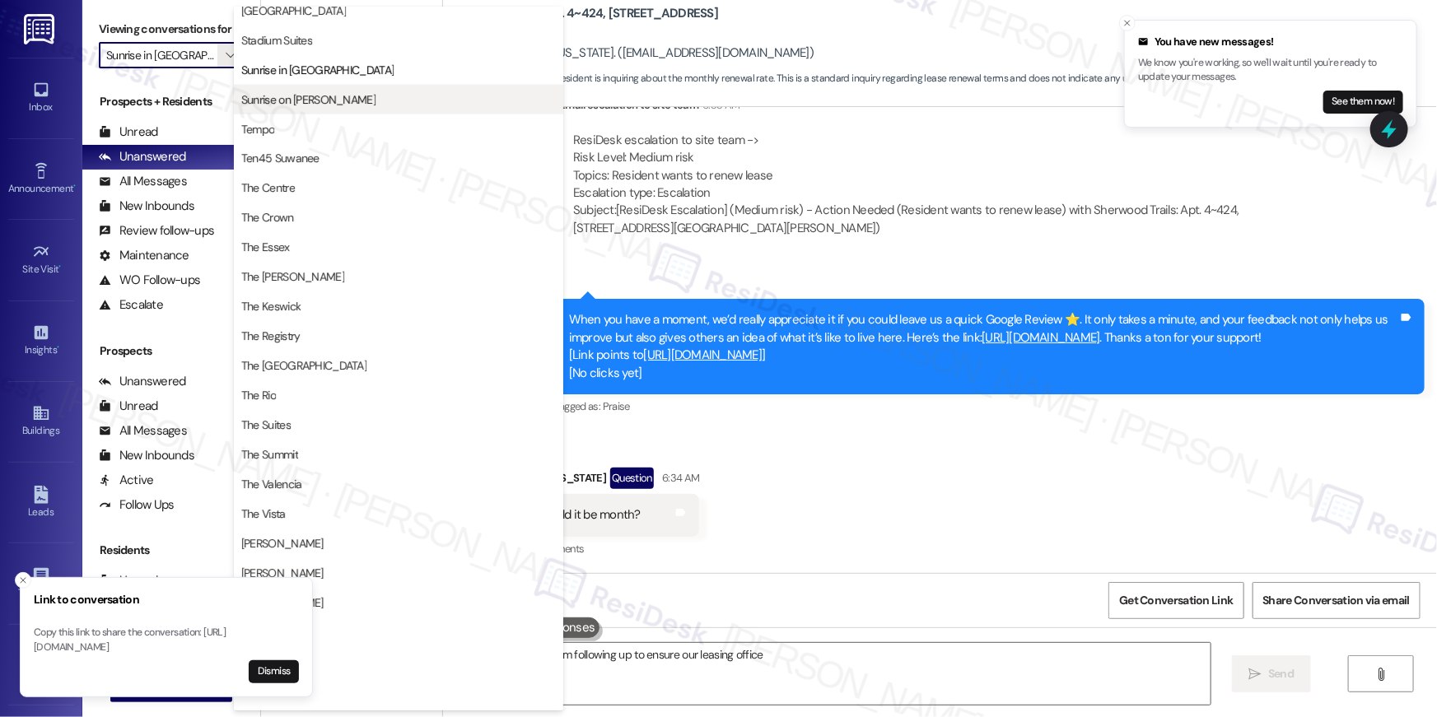
click at [371, 107] on button "Sunrise on [PERSON_NAME]" at bounding box center [398, 100] width 329 height 30
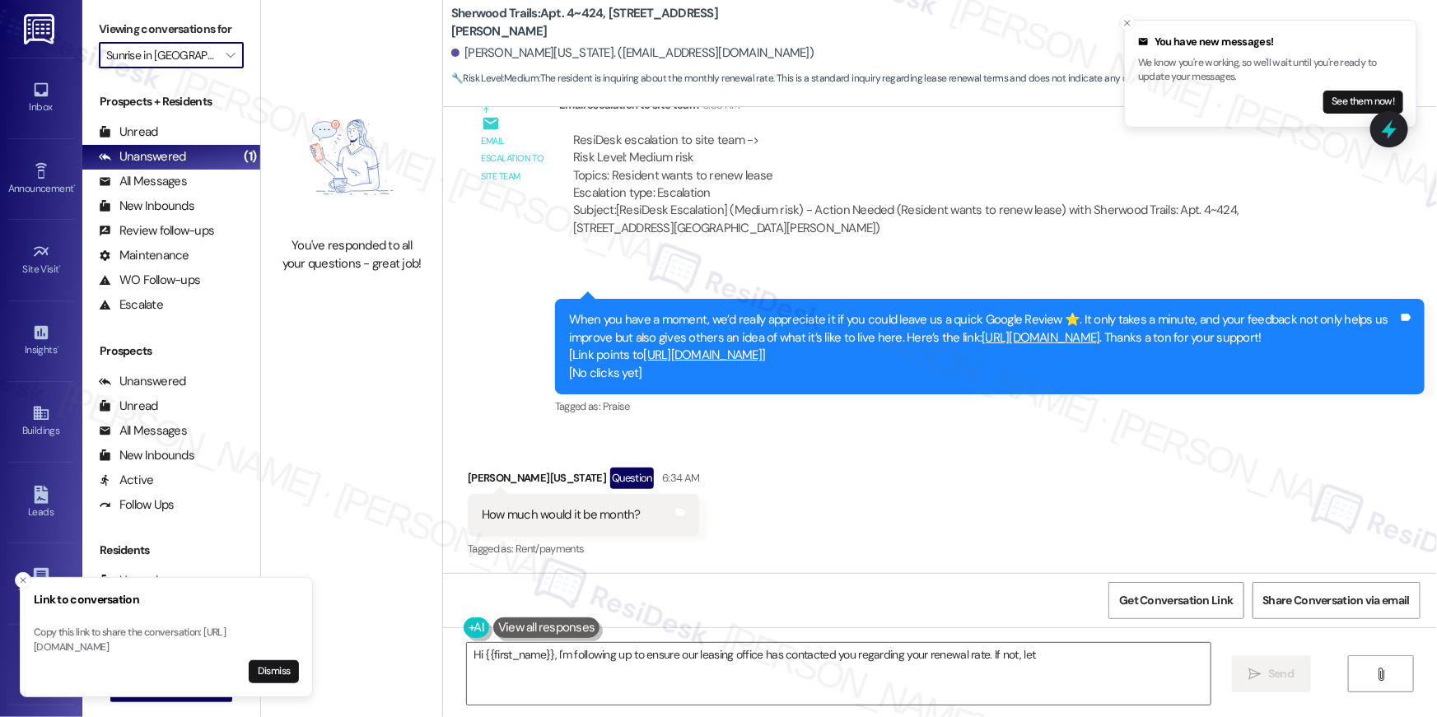
type textarea "Hi {{first_name}}, I'm following up to ensure our leasing office has contacted …"
type input "Sunrise on [PERSON_NAME]"
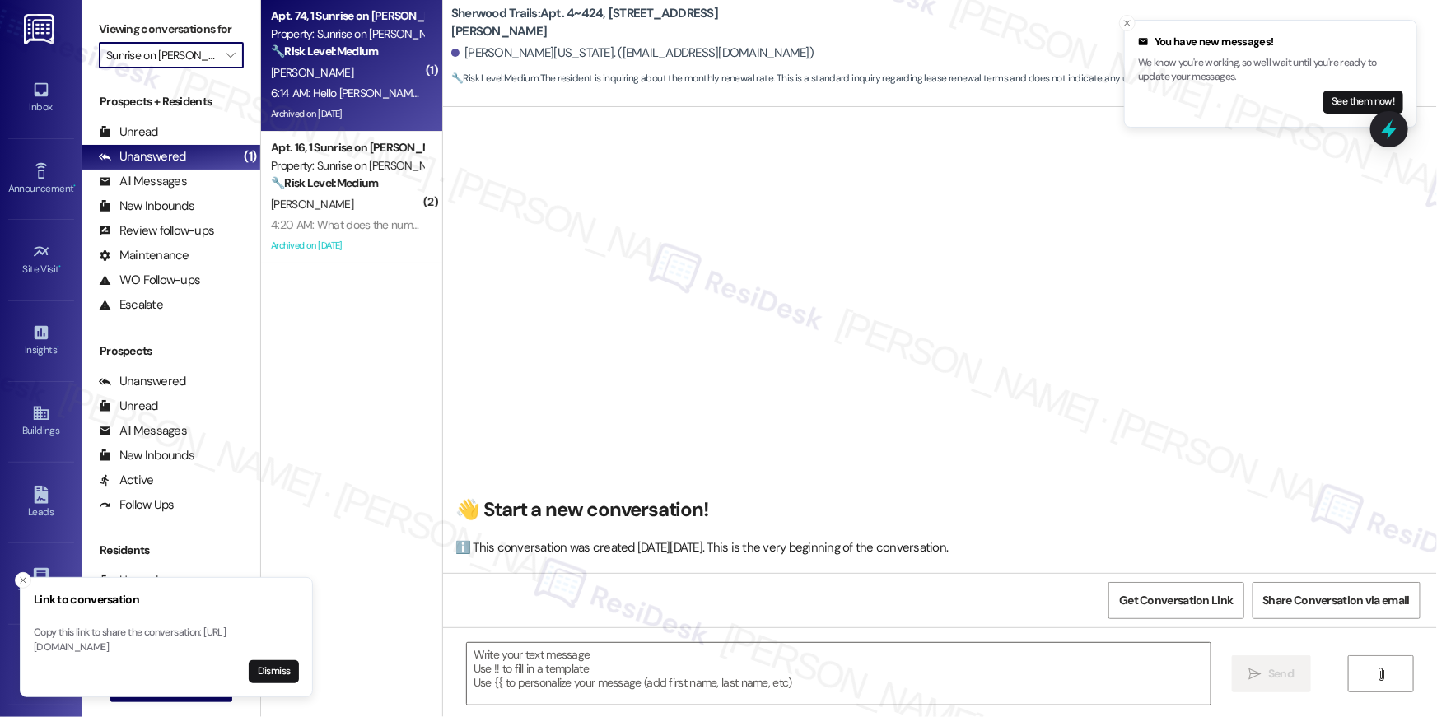
click at [373, 113] on div "Archived on [DATE]" at bounding box center [347, 114] width 156 height 21
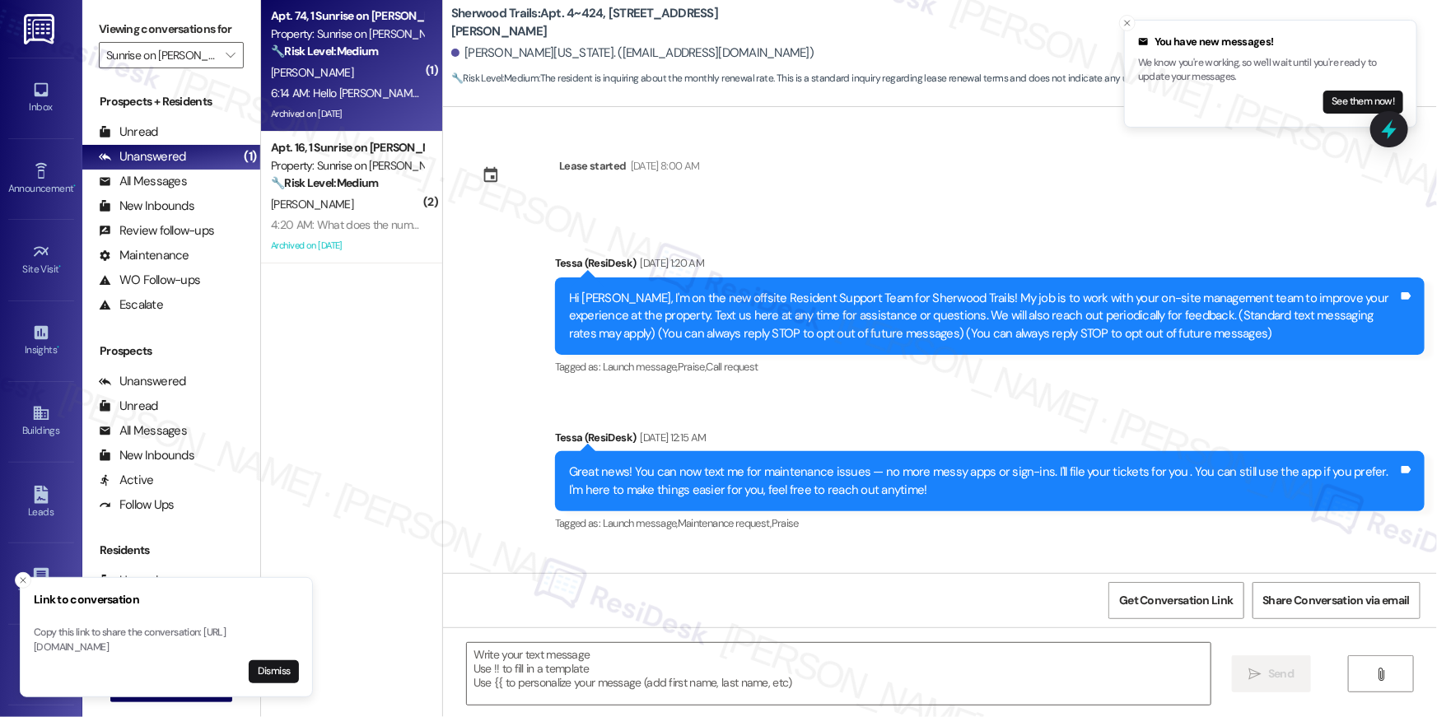
click at [361, 86] on div "6:14 AM: Hello [PERSON_NAME] will be making a payment [DATE] just at work rite …" at bounding box center [474, 93] width 407 height 15
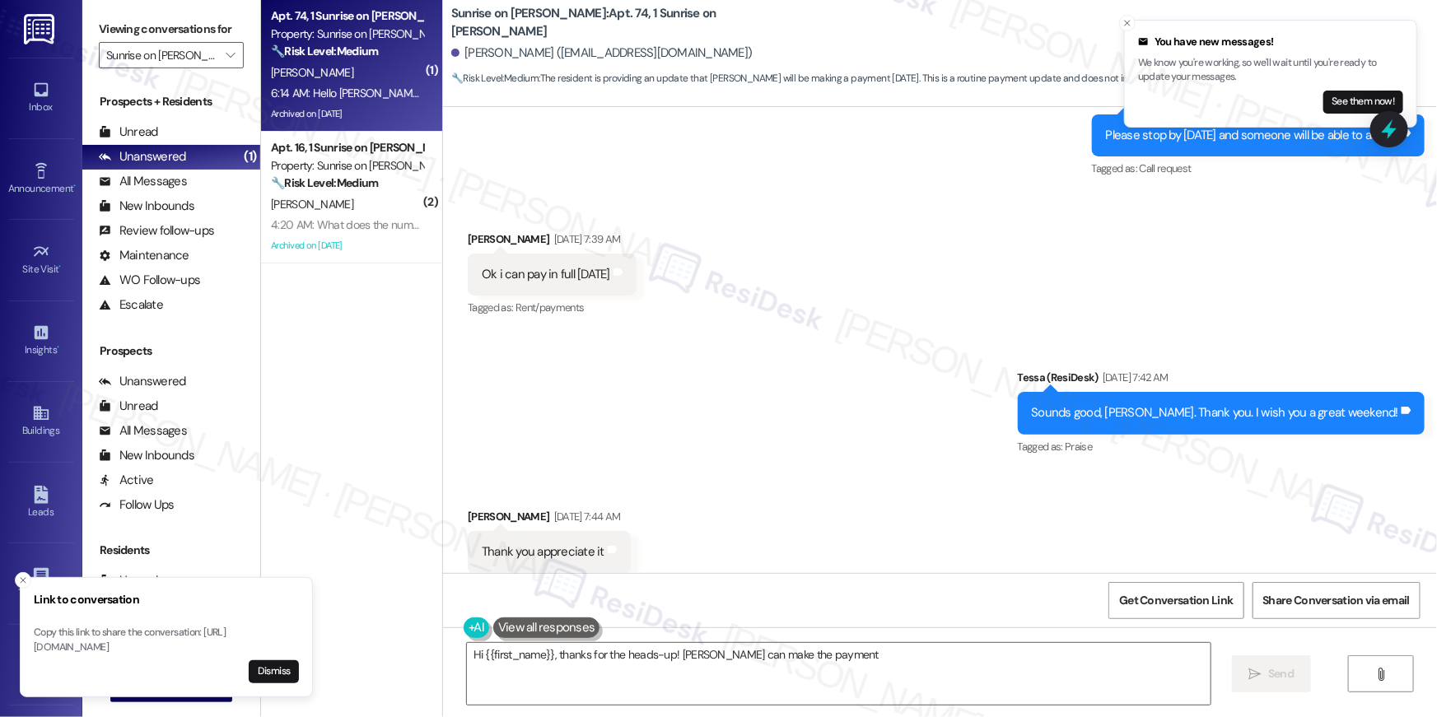
scroll to position [7147, 0]
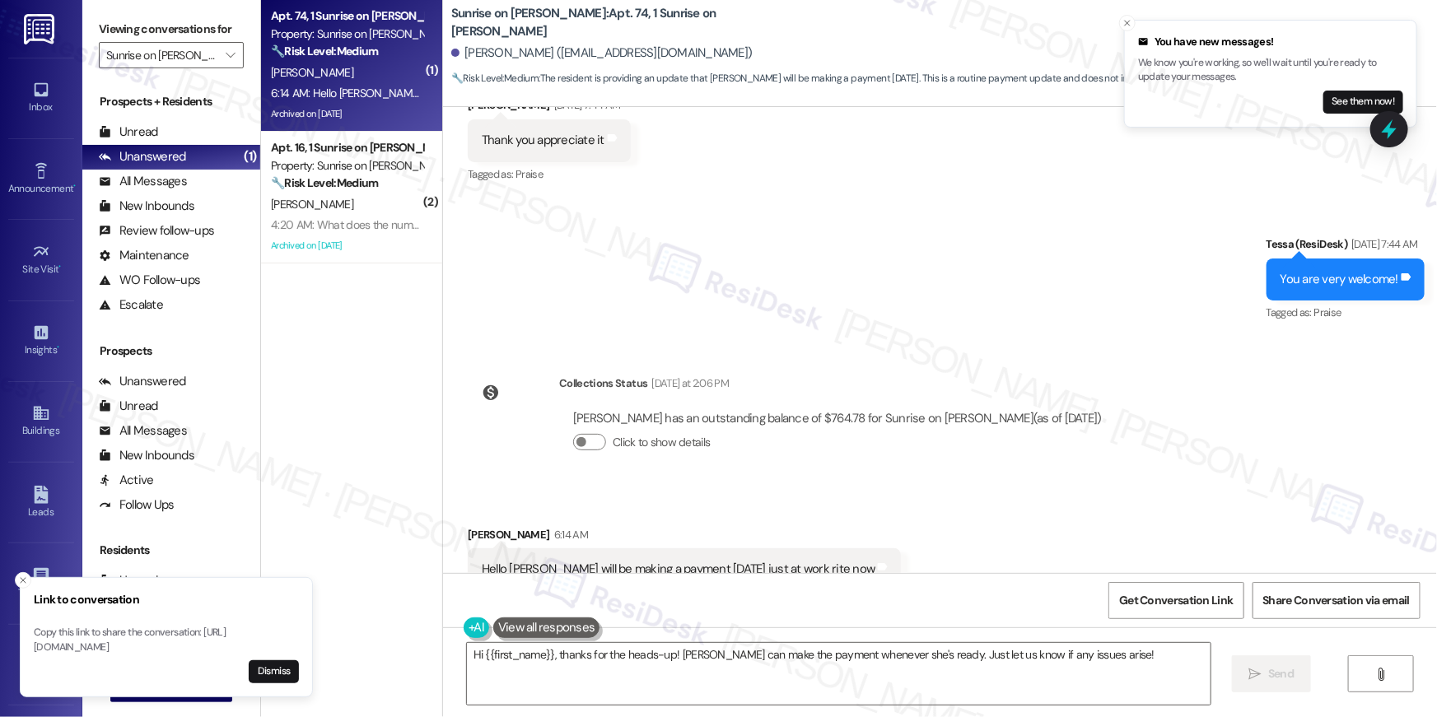
click at [930, 489] on div "Received via SMS [PERSON_NAME] 6:14 AM Hello [PERSON_NAME] will be making a pay…" at bounding box center [940, 558] width 994 height 139
click at [777, 664] on textarea "Hi {{first_name}}, thanks for the heads-up! [PERSON_NAME] can make the payment …" at bounding box center [839, 674] width 744 height 62
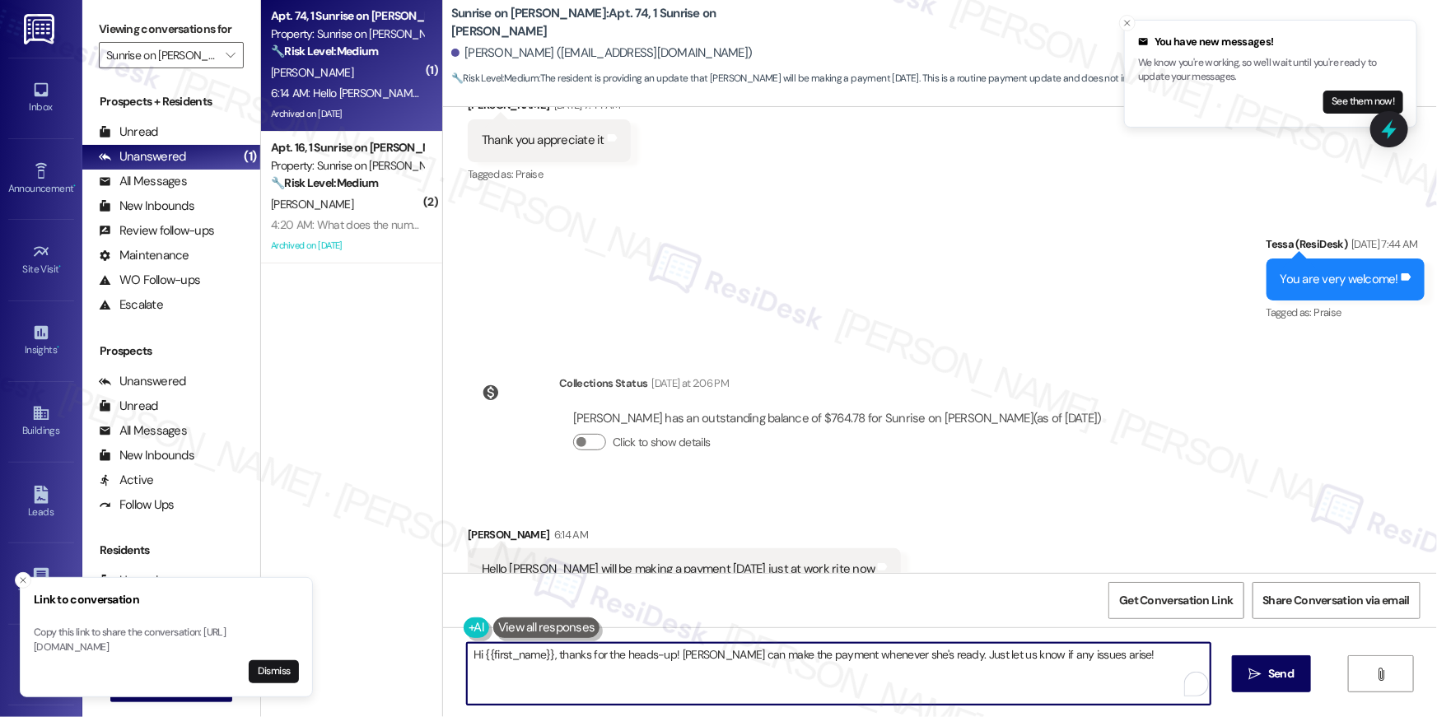
click at [793, 667] on textarea "Hi {{first_name}}, thanks for the heads-up! [PERSON_NAME] can make the payment …" at bounding box center [839, 674] width 744 height 62
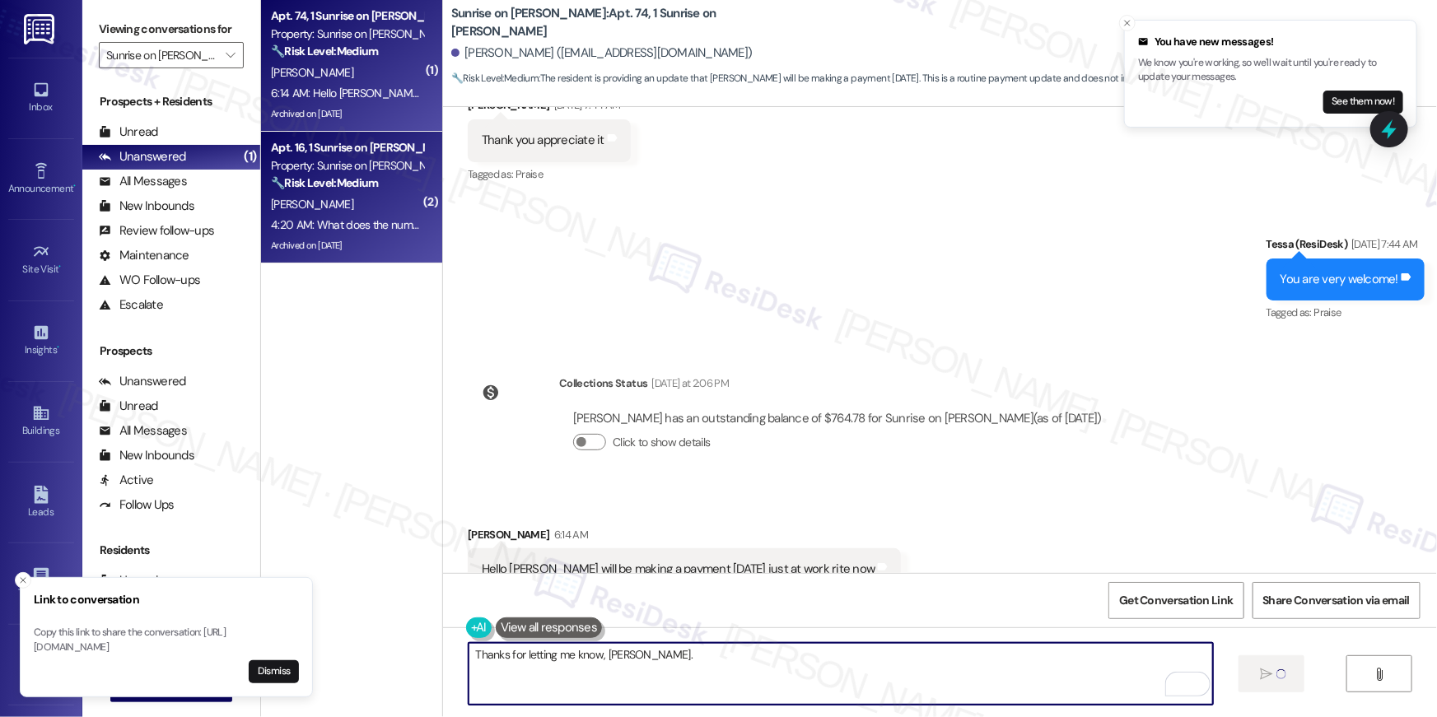
type textarea "Fetching suggested responses. Please feel free to read through the conversation…"
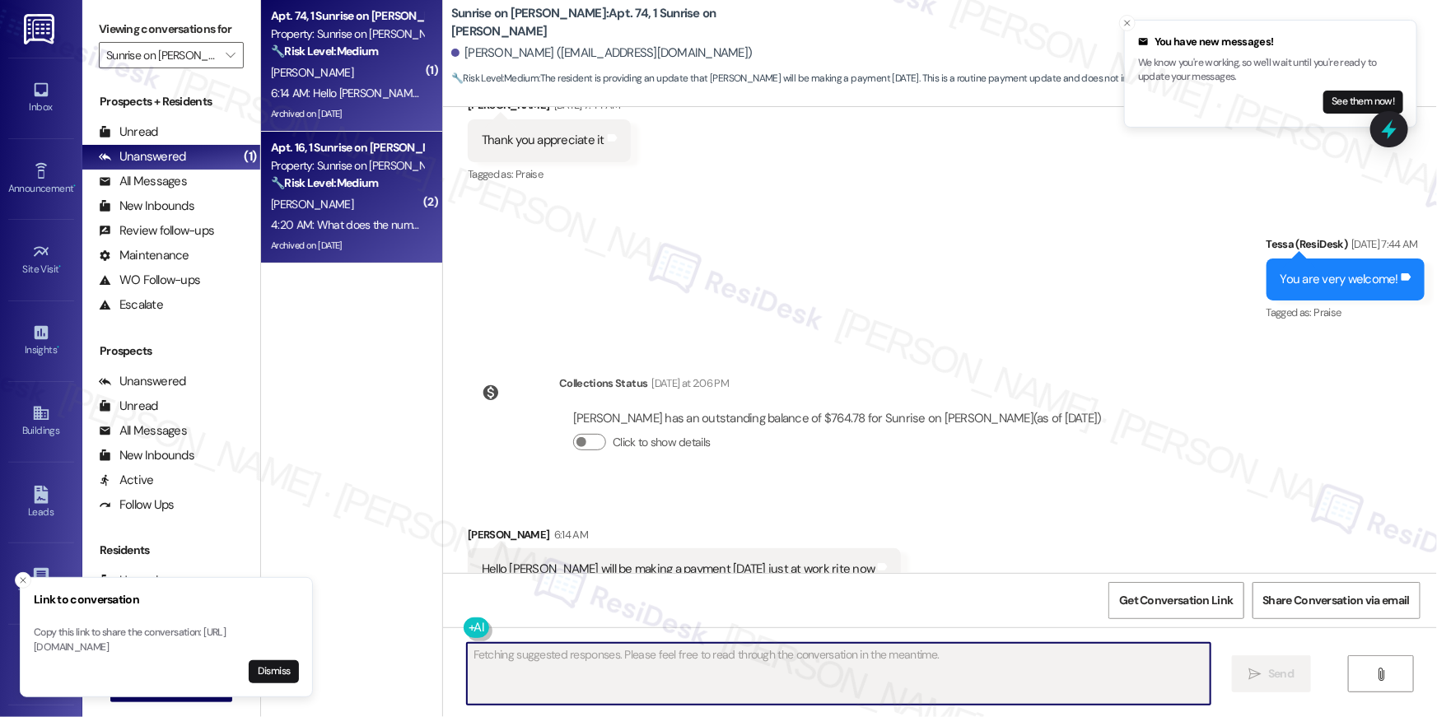
click at [348, 170] on div "Property: Sunrise on [PERSON_NAME]" at bounding box center [347, 165] width 152 height 17
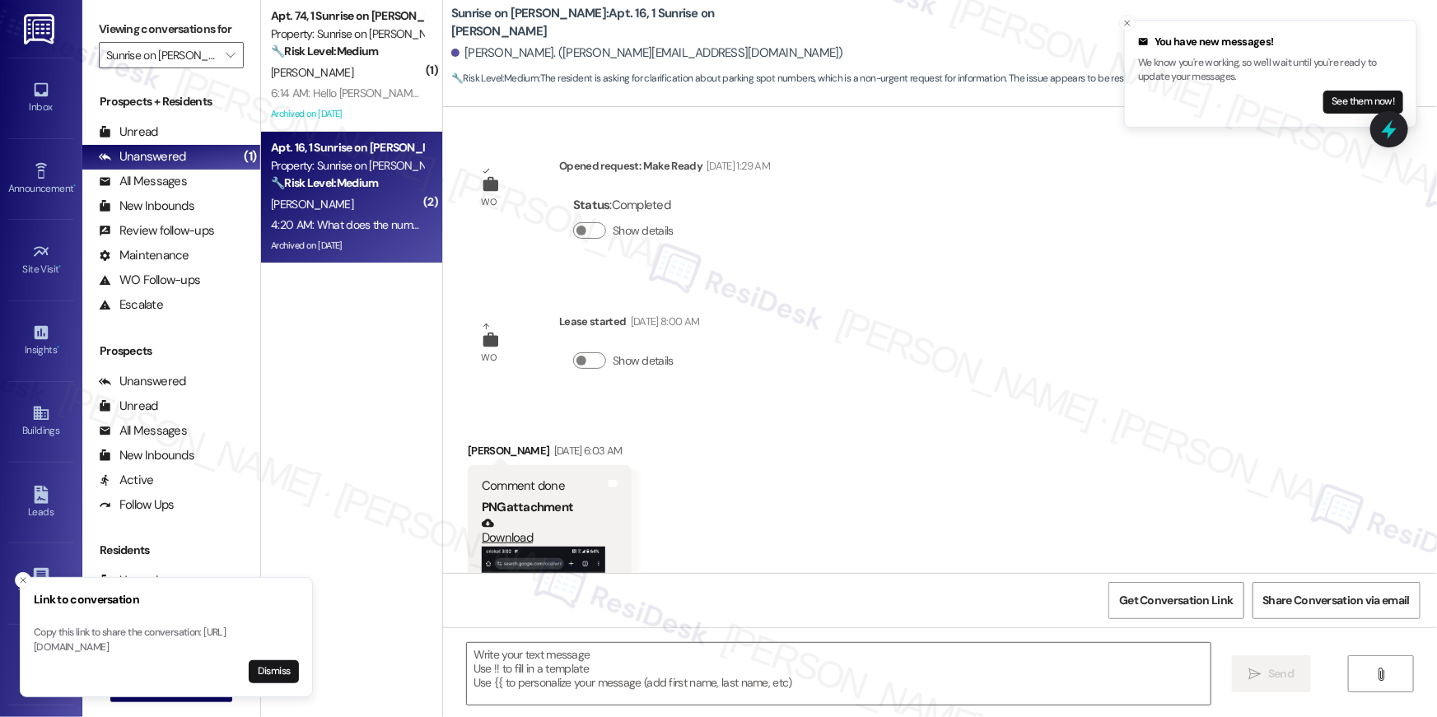
scroll to position [6313, 0]
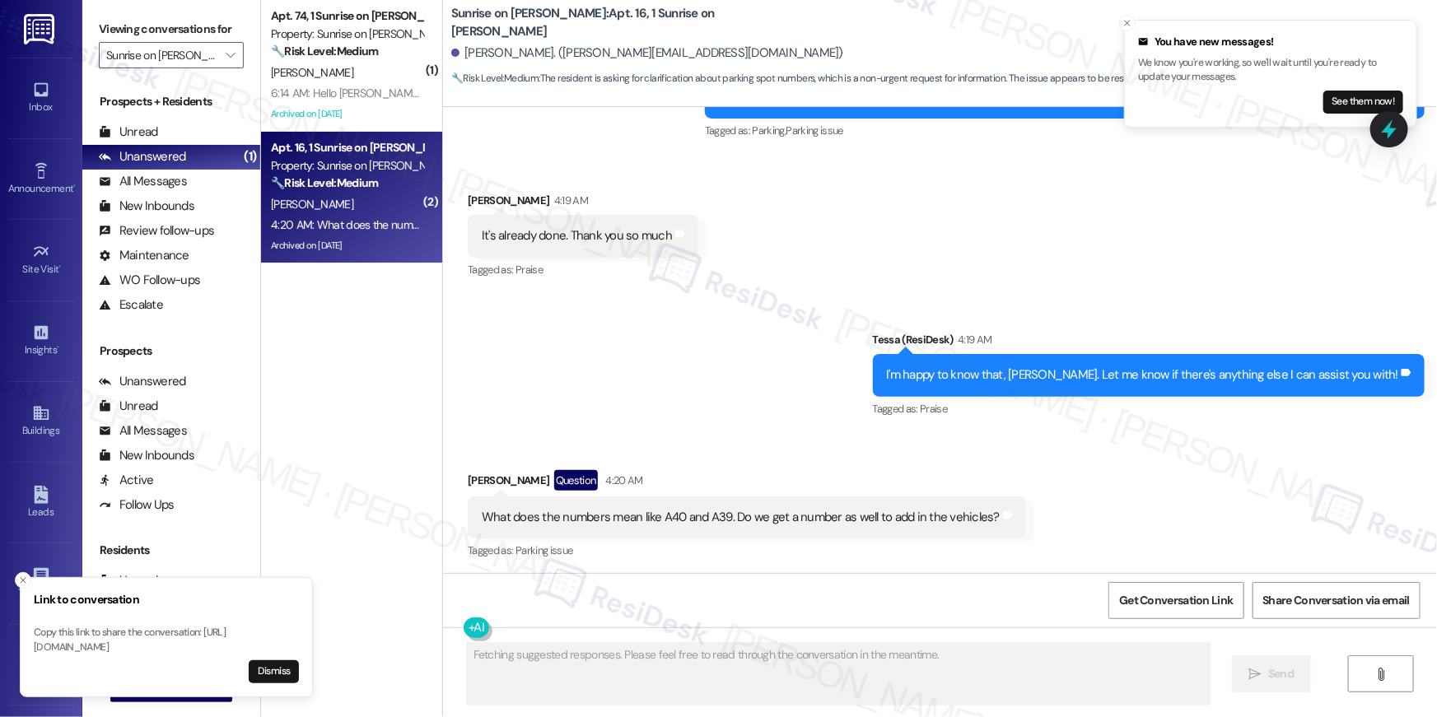
click at [791, 336] on div "Sent via SMS Tessa (ResiDesk) 4:19 AM I'm happy to know that, [PERSON_NAME]. Le…" at bounding box center [940, 363] width 994 height 139
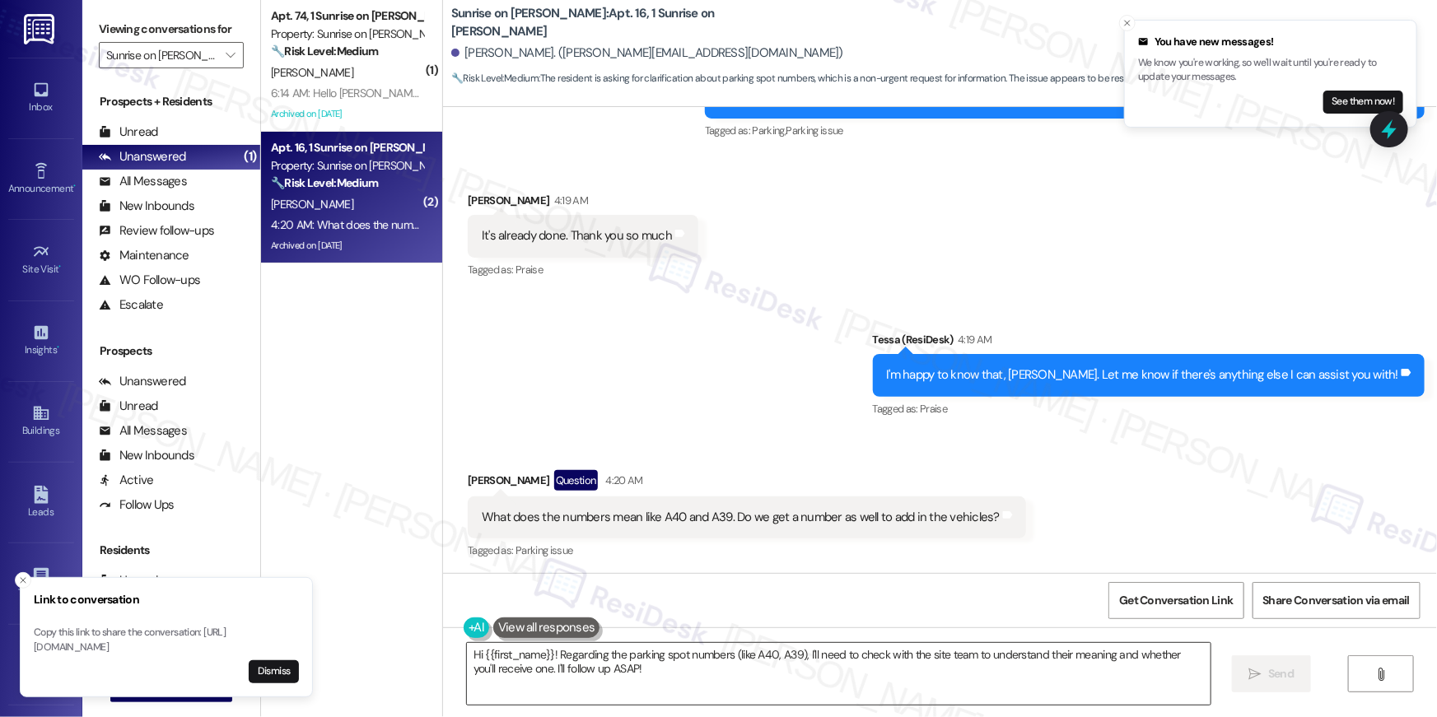
click at [716, 665] on textarea "Hi {{first_name}}! Regarding the parking spot numbers (like A40, A39), I'll nee…" at bounding box center [839, 674] width 744 height 62
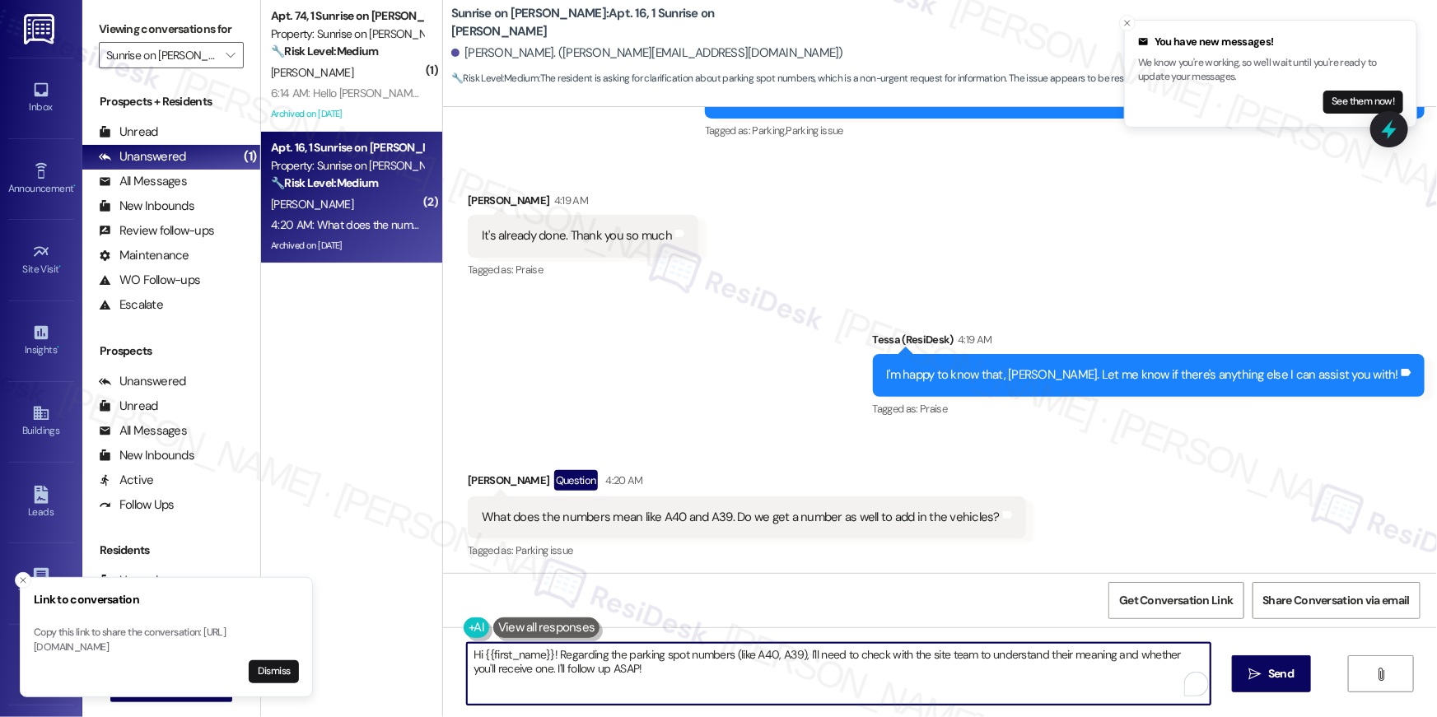
drag, startPoint x: 630, startPoint y: 665, endPoint x: 605, endPoint y: 673, distance: 26.0
click at [576, 665] on textarea "Hi {{first_name}}! Regarding the parking spot numbers (like A40, A39), I'll nee…" at bounding box center [839, 674] width 744 height 62
click at [640, 677] on textarea "Hi {{first_name}}! Regarding the parking spot numbers (like A40, A39), I'll nee…" at bounding box center [839, 674] width 744 height 62
drag, startPoint x: 554, startPoint y: 655, endPoint x: 679, endPoint y: 684, distance: 128.4
click at [678, 684] on textarea "Hi {{first_name}}! Regarding the parking spot numbers (like A40, A39), I'll nee…" at bounding box center [839, 674] width 744 height 62
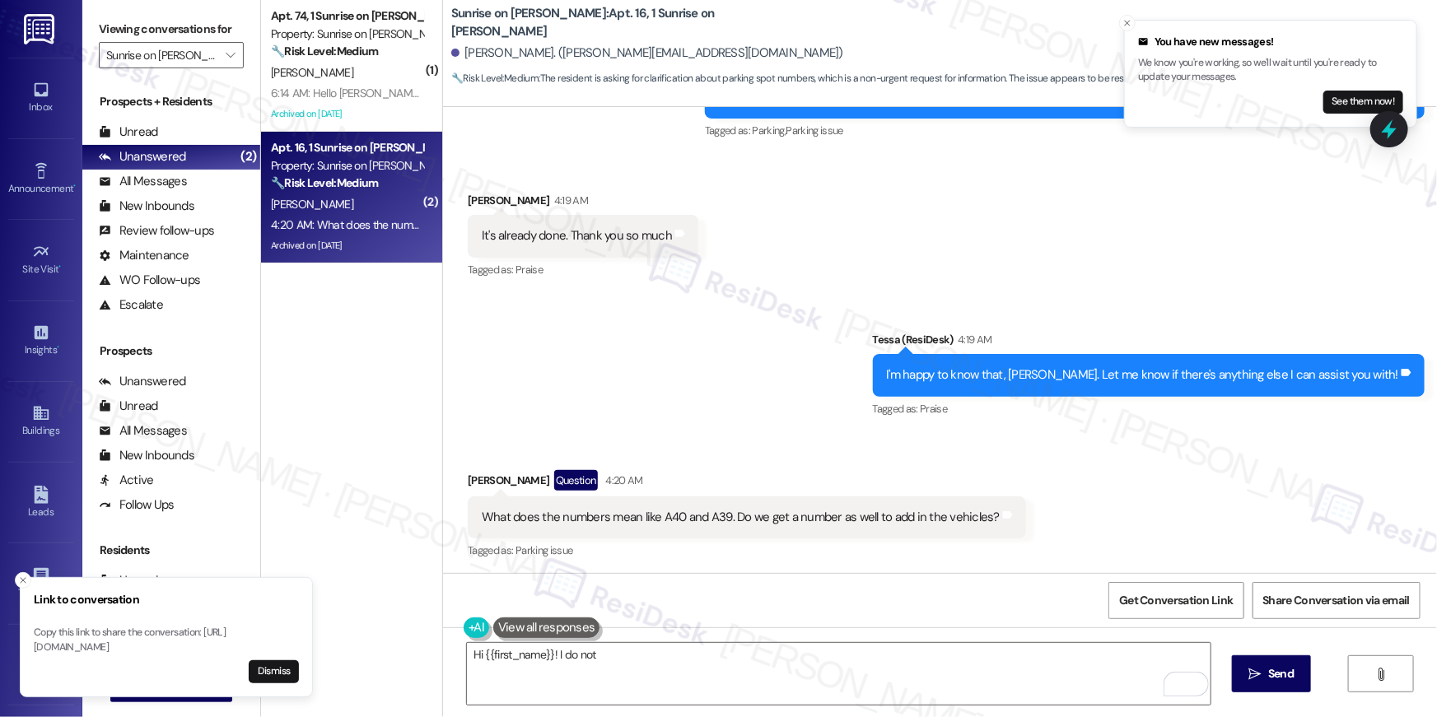
click at [881, 597] on div "Get Conversation Link Share Conversation via email" at bounding box center [940, 600] width 994 height 54
click at [662, 661] on textarea "Hi {{first_name}}! I do not" at bounding box center [839, 674] width 744 height 62
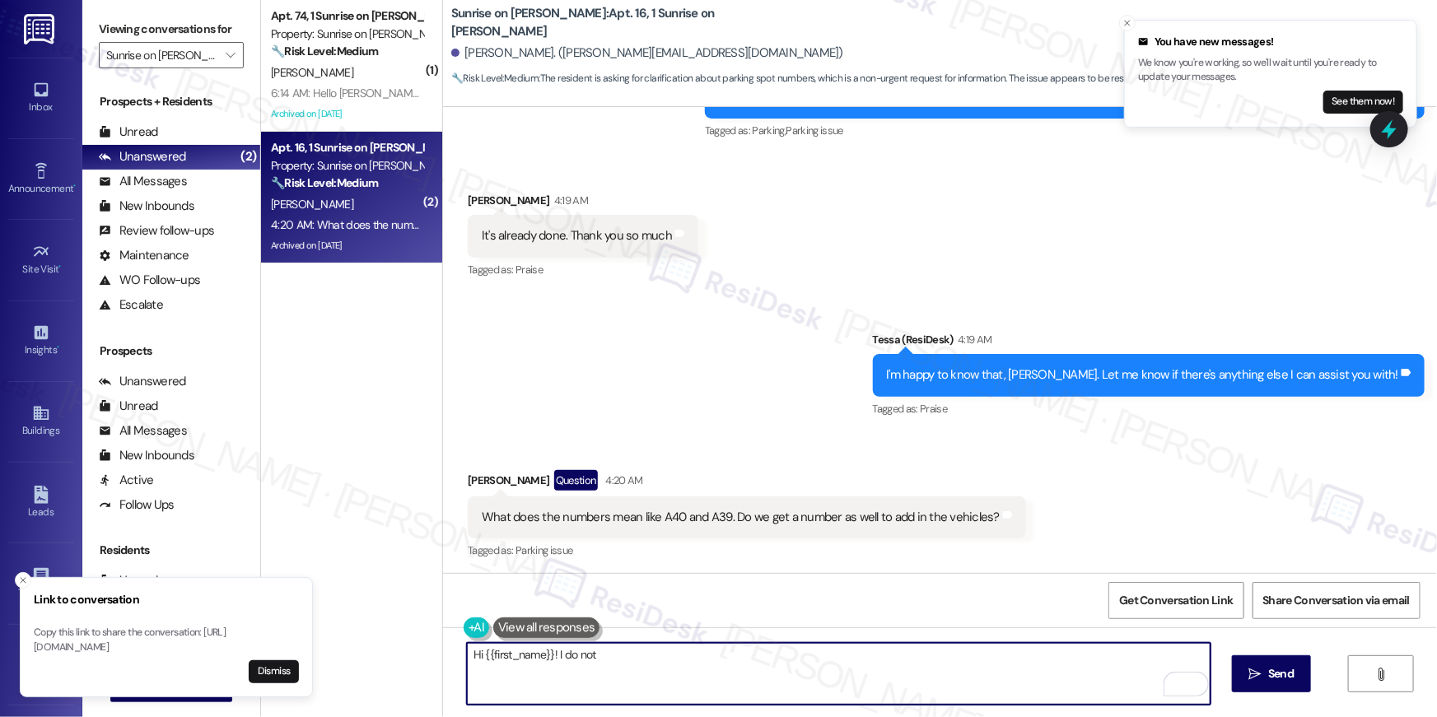
click at [554, 656] on textarea "Hi {{first_name}}! I do not" at bounding box center [839, 674] width 744 height 62
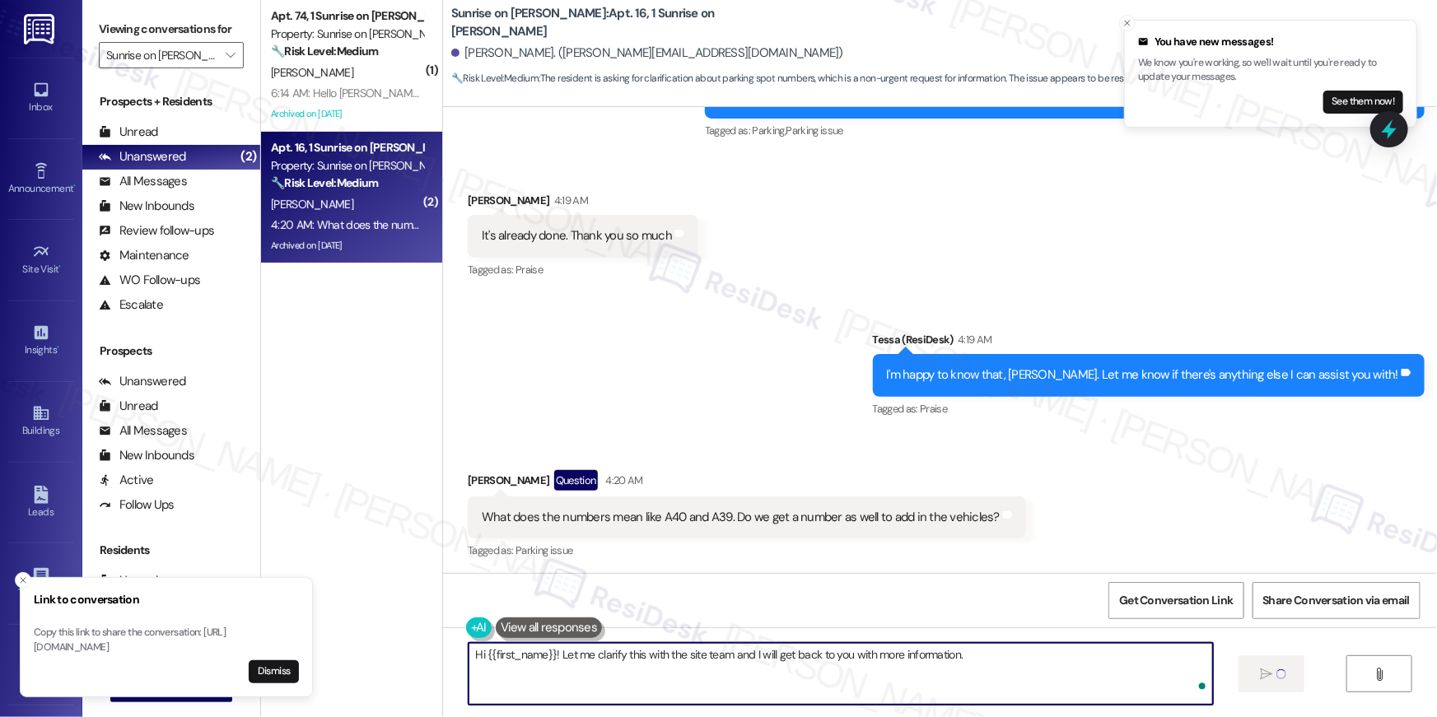
type textarea "Hi {{first_name}}! Let me clarify this with the site team and I will get back t…"
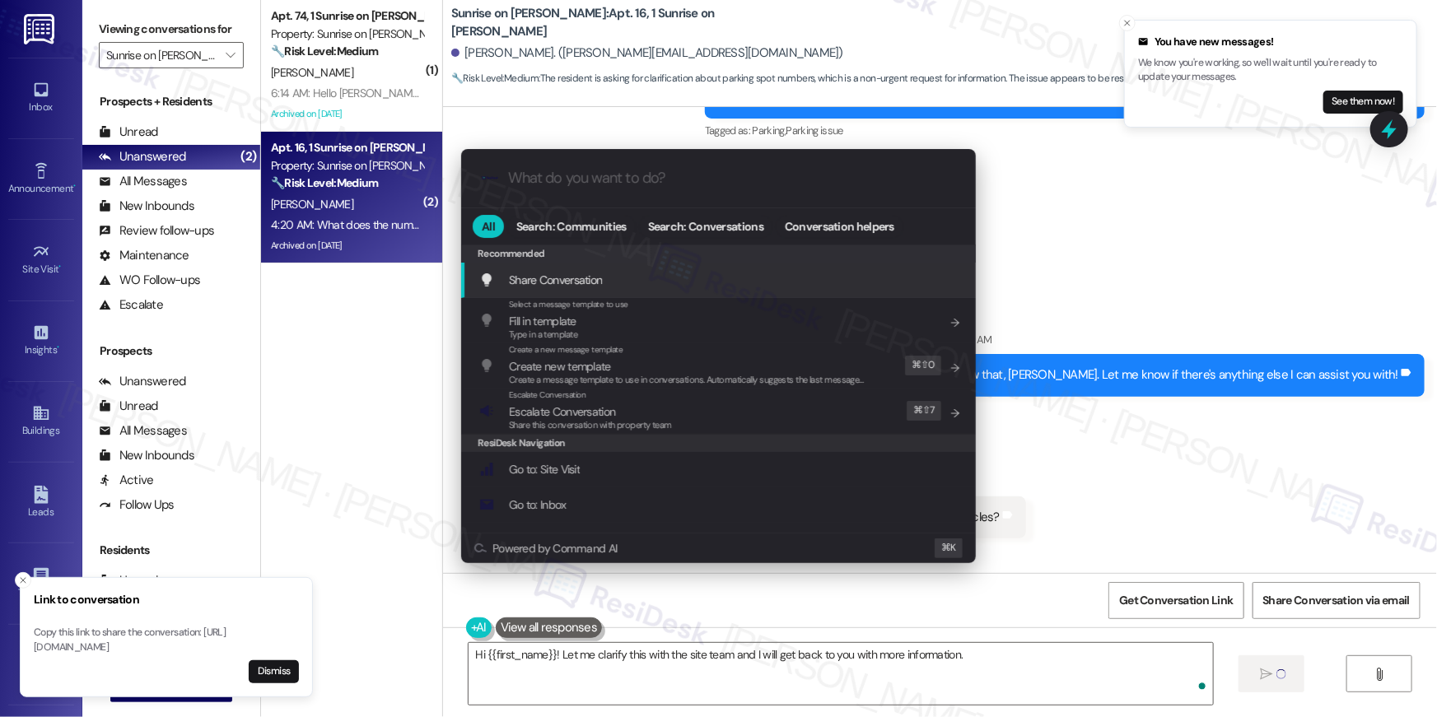
click at [912, 683] on div ".cls-1{fill:#0a055f;}.cls-2{fill:#0cc4c4;} resideskLogoBlueOrange All Search: C…" at bounding box center [718, 358] width 1437 height 717
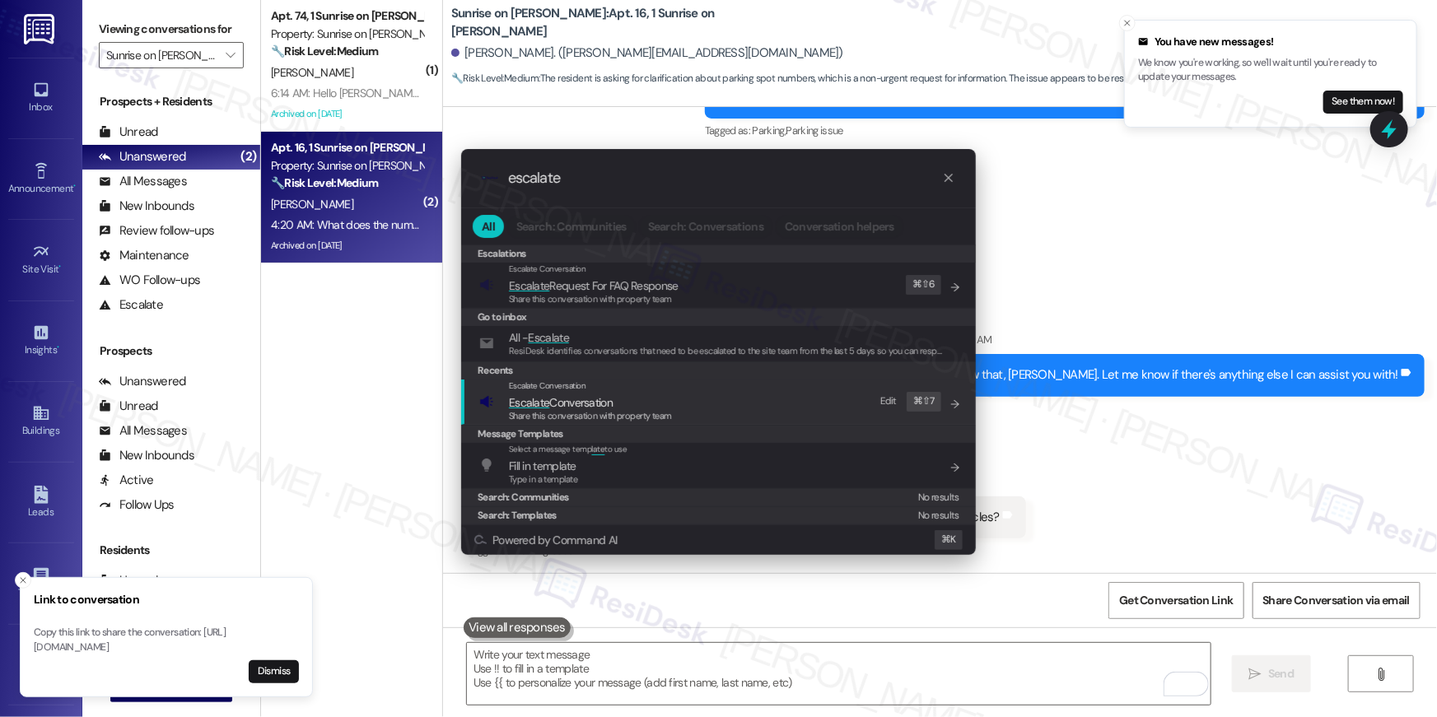
type input "escalate"
click at [741, 399] on div "Escalate Conversation Escalate Conversation Share this conversation with proper…" at bounding box center [720, 402] width 482 height 44
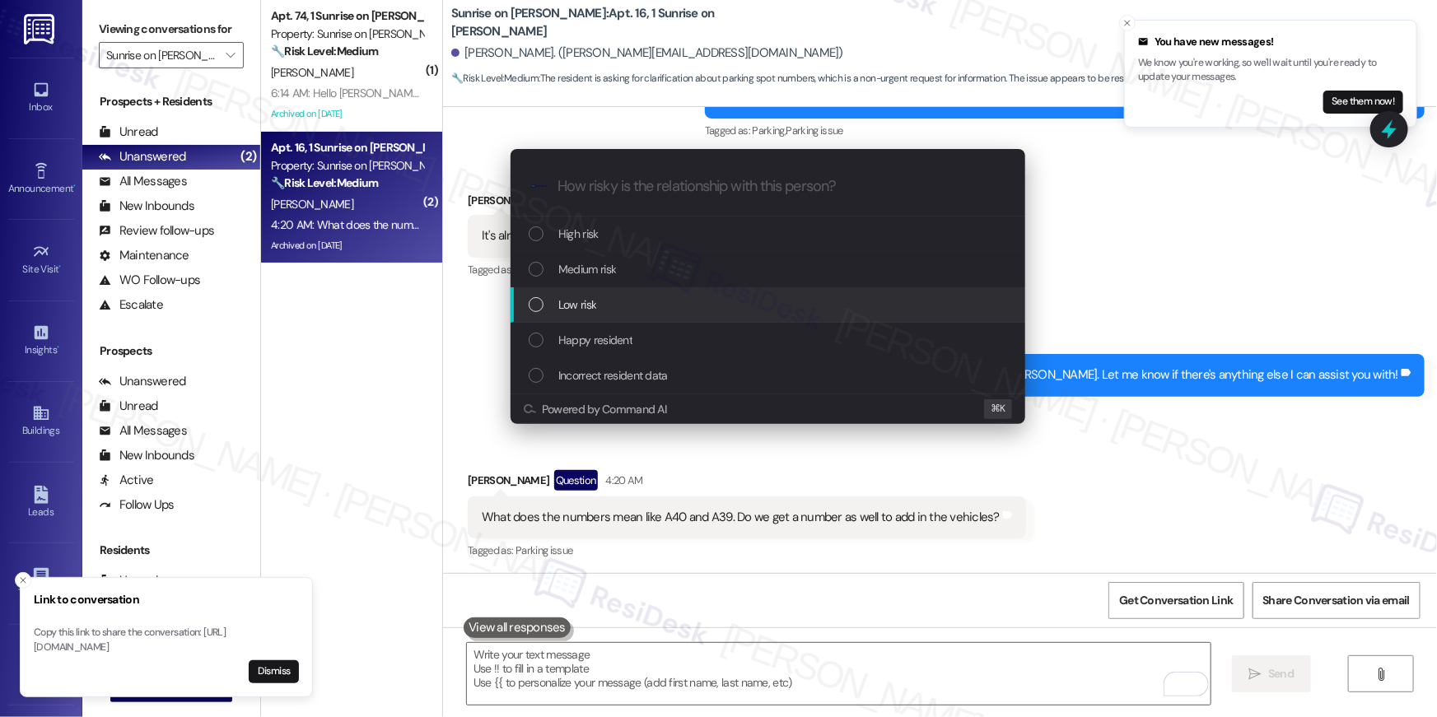
click at [711, 320] on div "Low risk" at bounding box center [768, 304] width 515 height 35
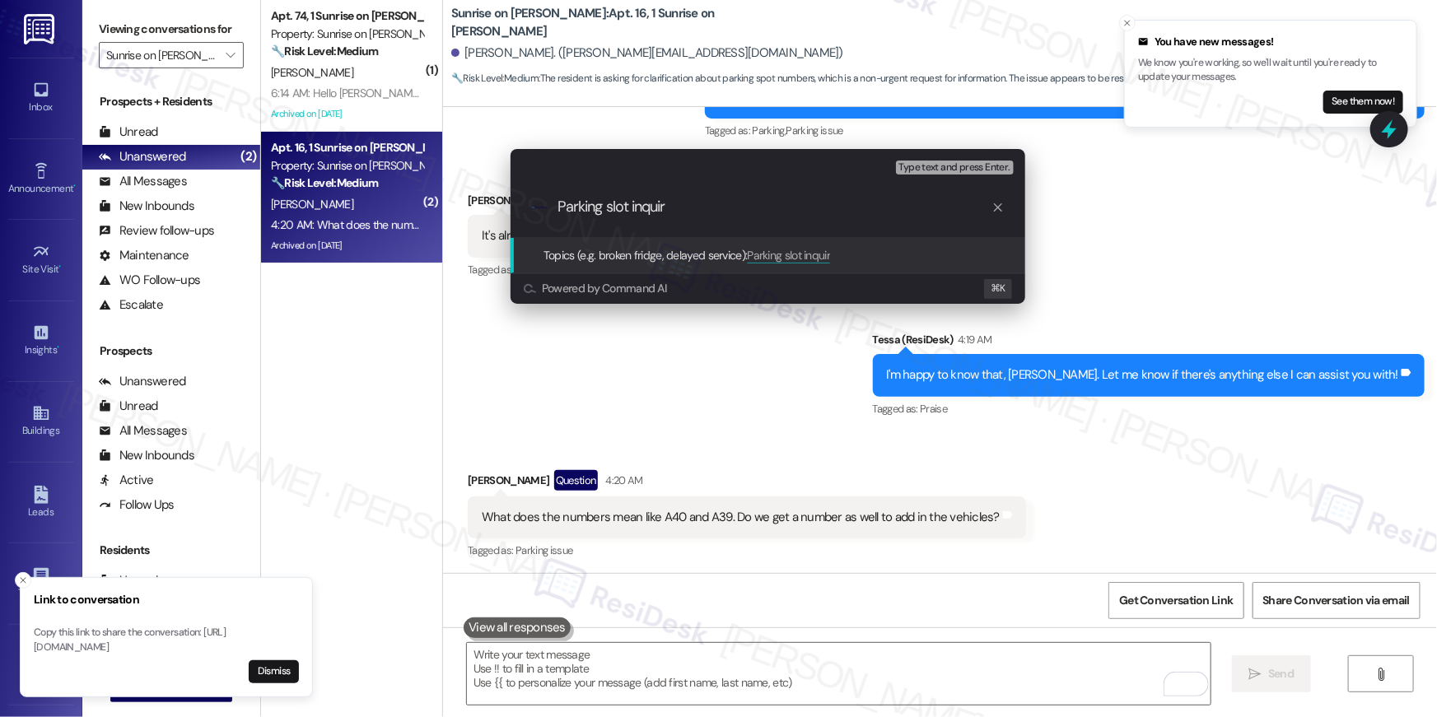
type input "Parking slot inquiry"
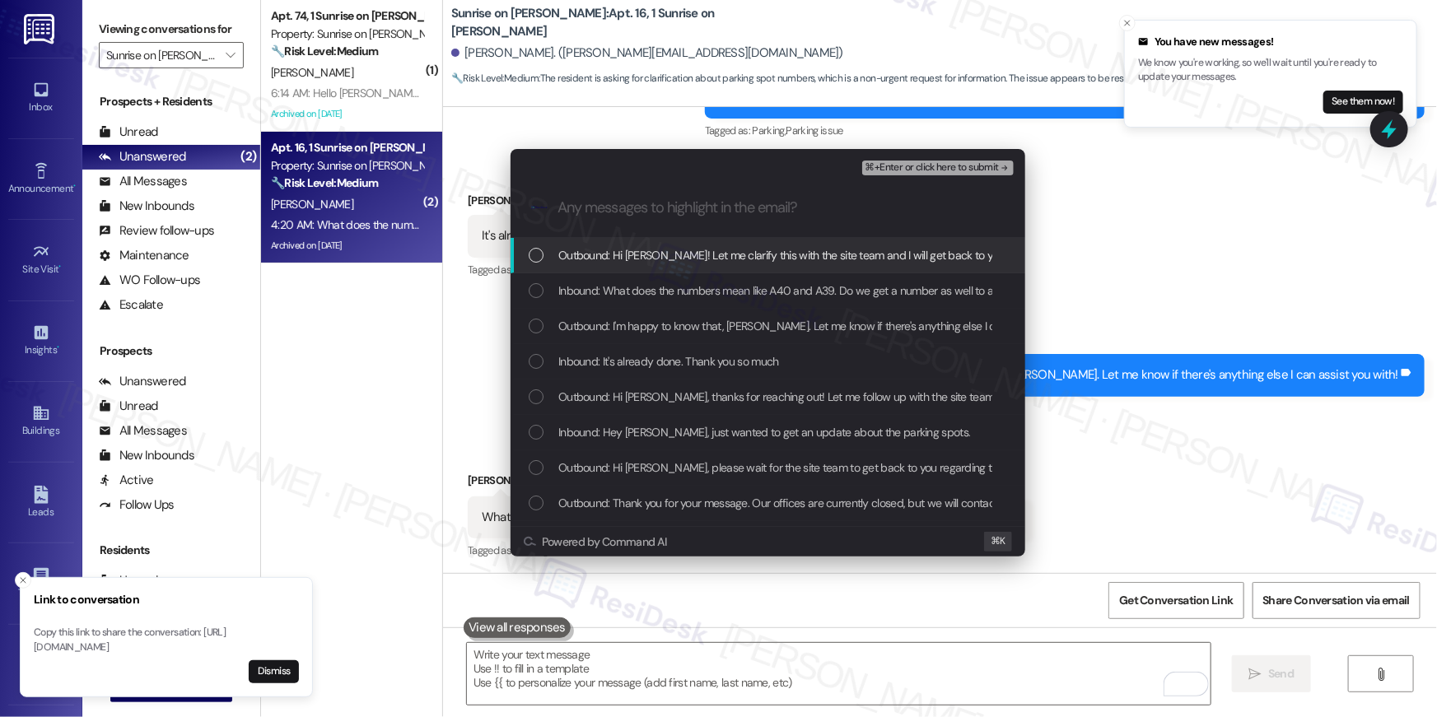
click at [542, 259] on div "List of options" at bounding box center [536, 255] width 15 height 15
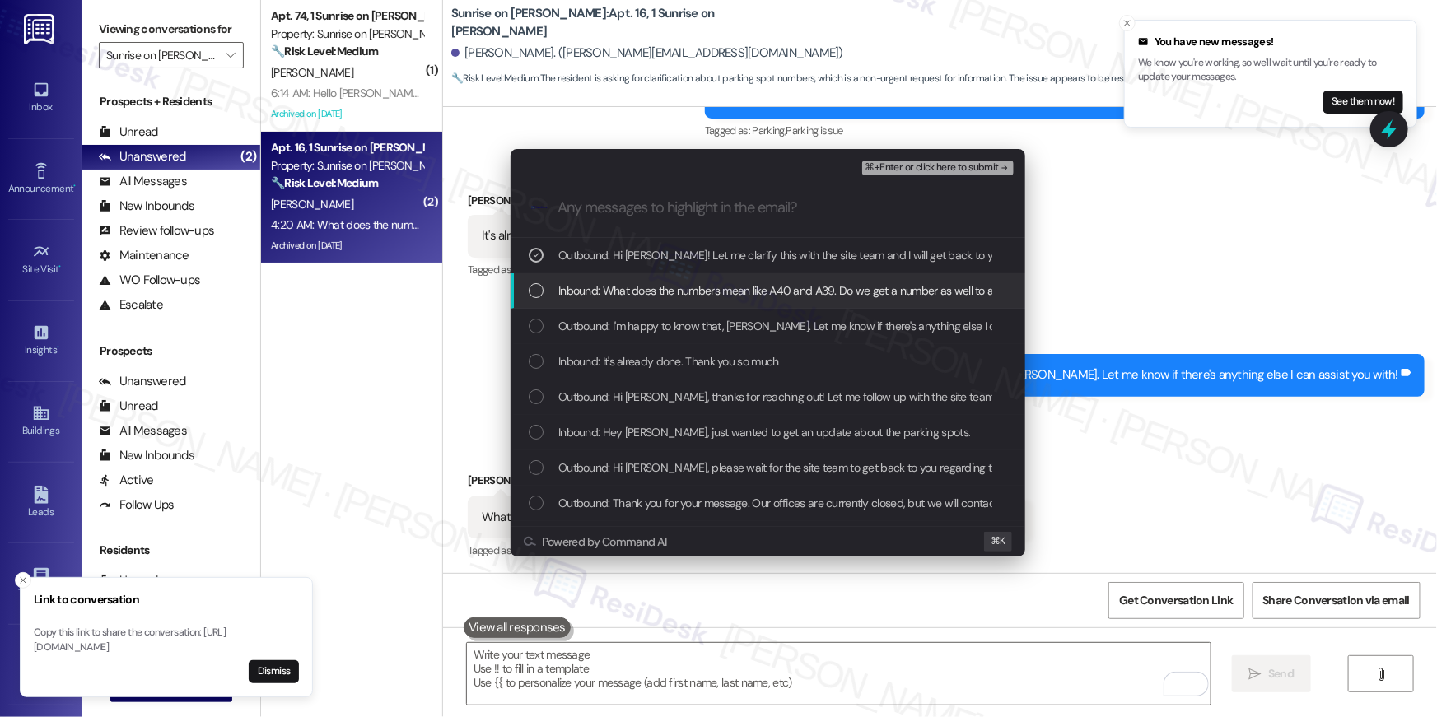
click at [543, 276] on div "Inbound: What does the numbers mean like A40 and A39. Do we get a number as wel…" at bounding box center [768, 290] width 515 height 35
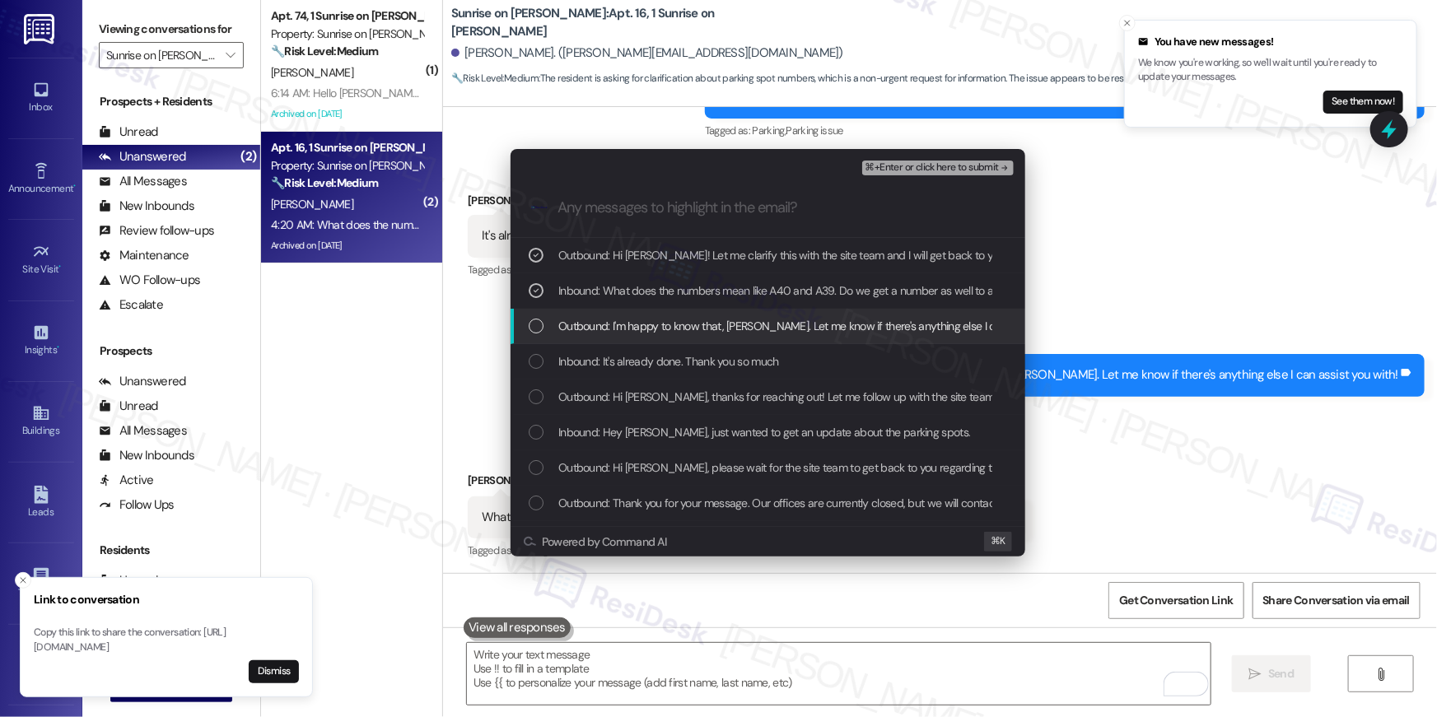
click at [543, 335] on div "Outbound: I'm happy to know that, [PERSON_NAME]. Let me know if there's anythin…" at bounding box center [768, 326] width 515 height 35
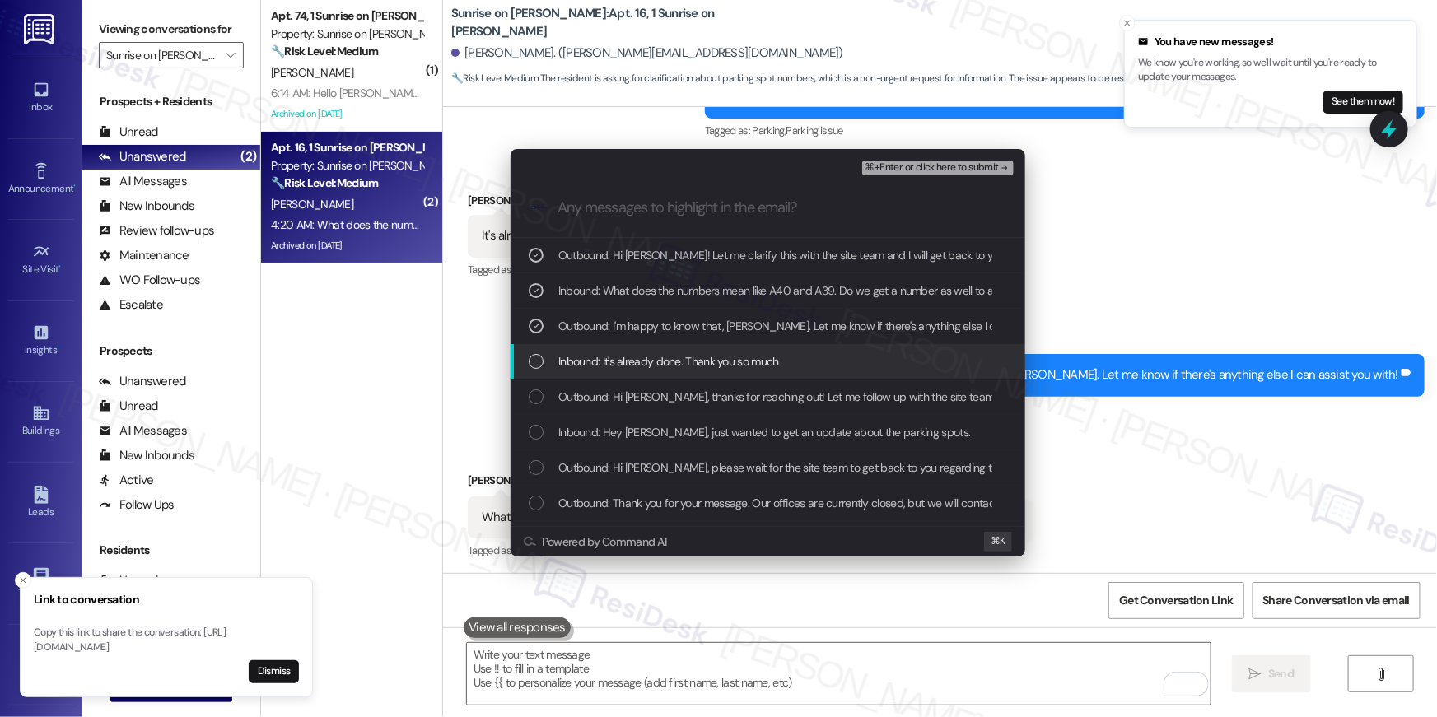
click at [550, 362] on div "Inbound: It's already done. Thank you so much" at bounding box center [770, 361] width 482 height 18
click at [540, 364] on icon "List of options" at bounding box center [536, 362] width 12 height 12
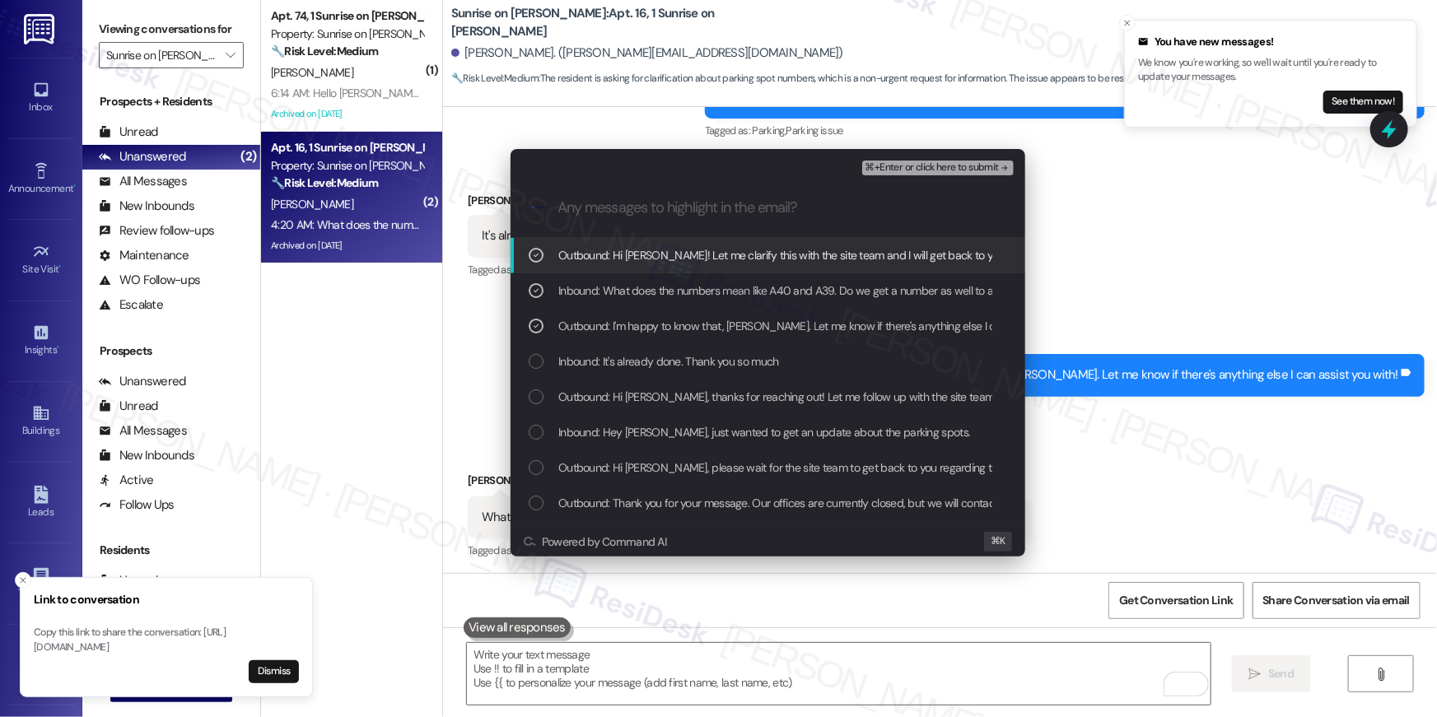
click at [892, 169] on span "⌘+Enter or click here to submit" at bounding box center [931, 168] width 133 height 12
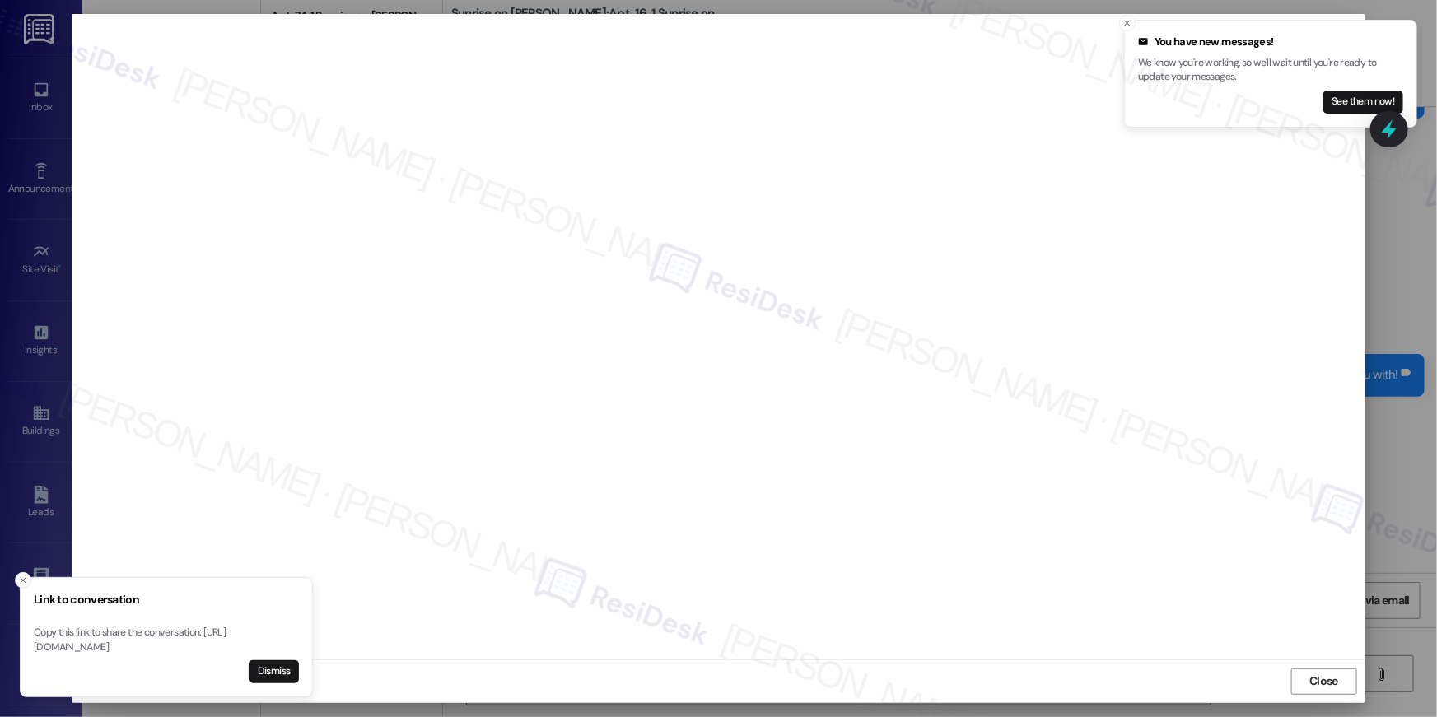
click at [18, 576] on icon "Close toast" at bounding box center [23, 581] width 10 height 10
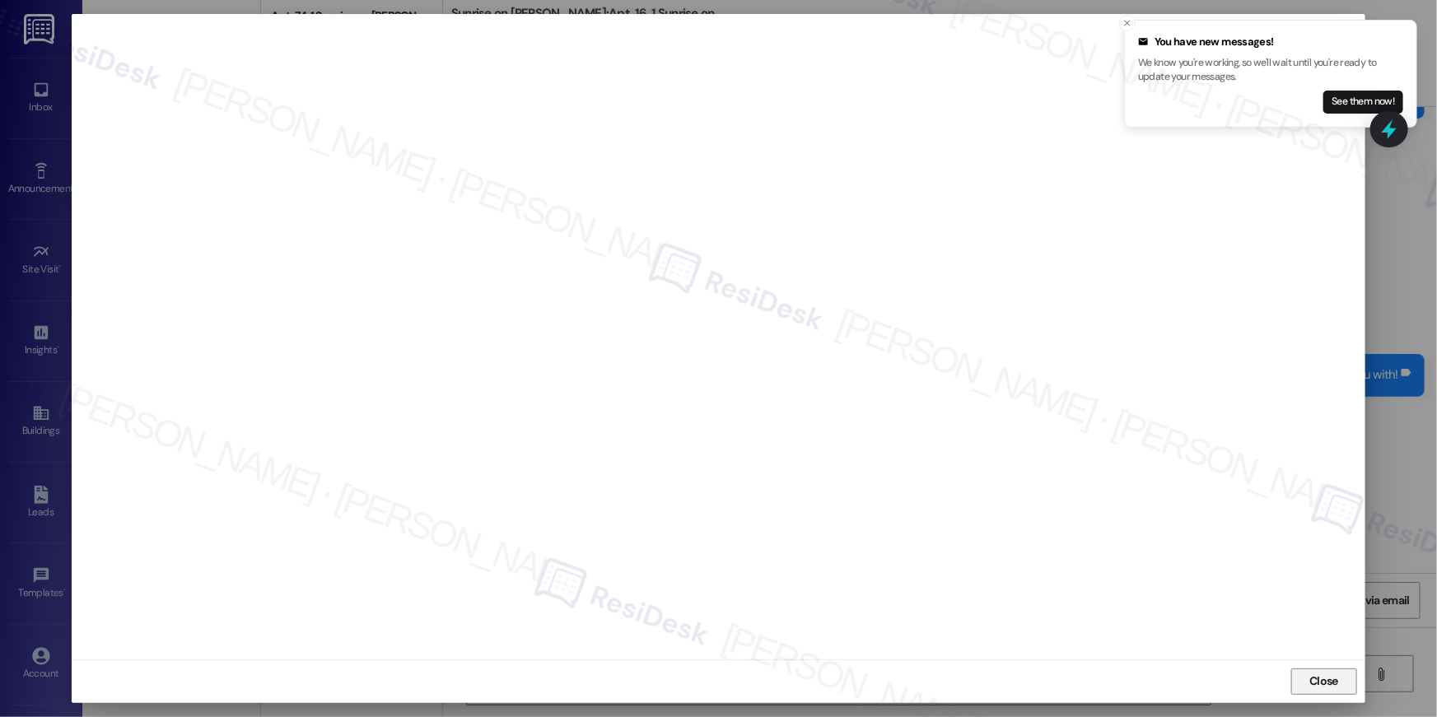
click at [1311, 671] on div "Close" at bounding box center [719, 682] width 1294 height 44
click at [1316, 677] on span "Close" at bounding box center [1323, 681] width 29 height 17
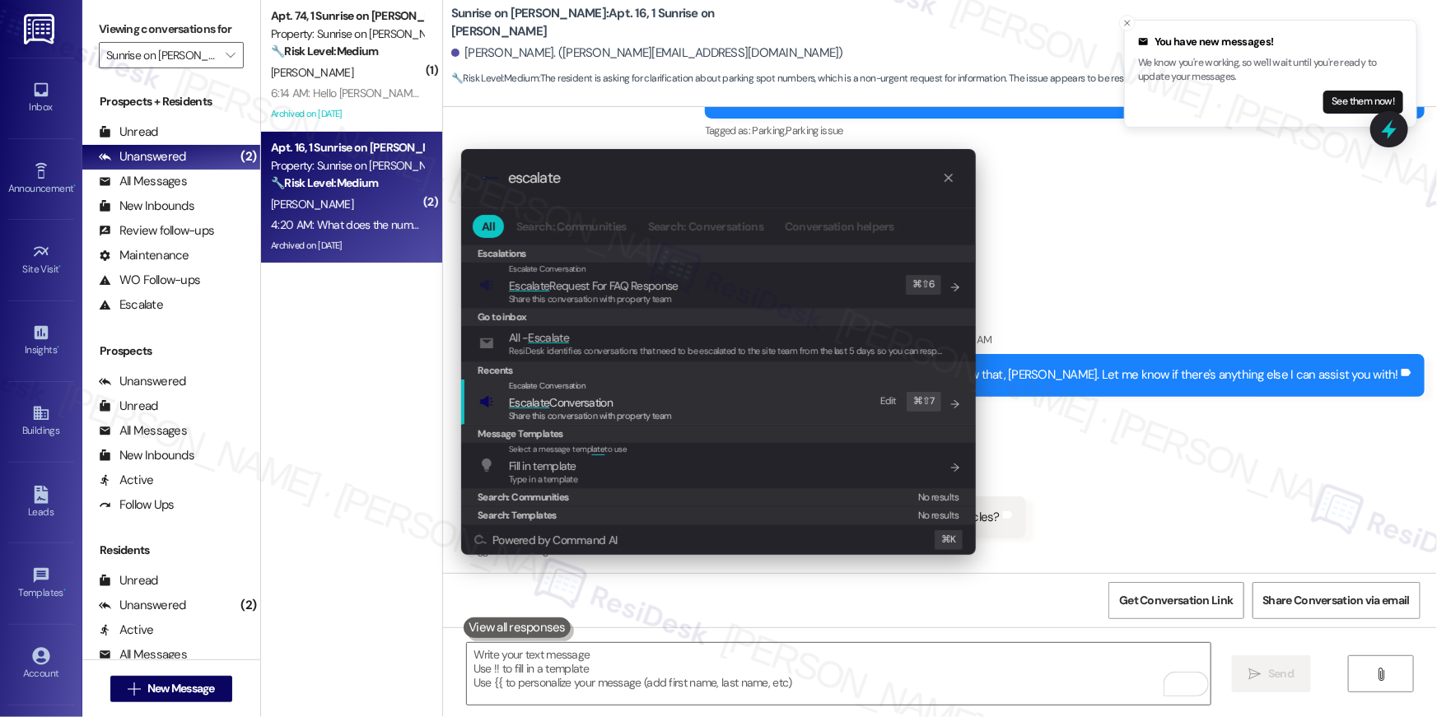
type input "escalate"
click at [771, 399] on div "Escalate Conversation Escalate Conversation Share this conversation with proper…" at bounding box center [720, 402] width 482 height 44
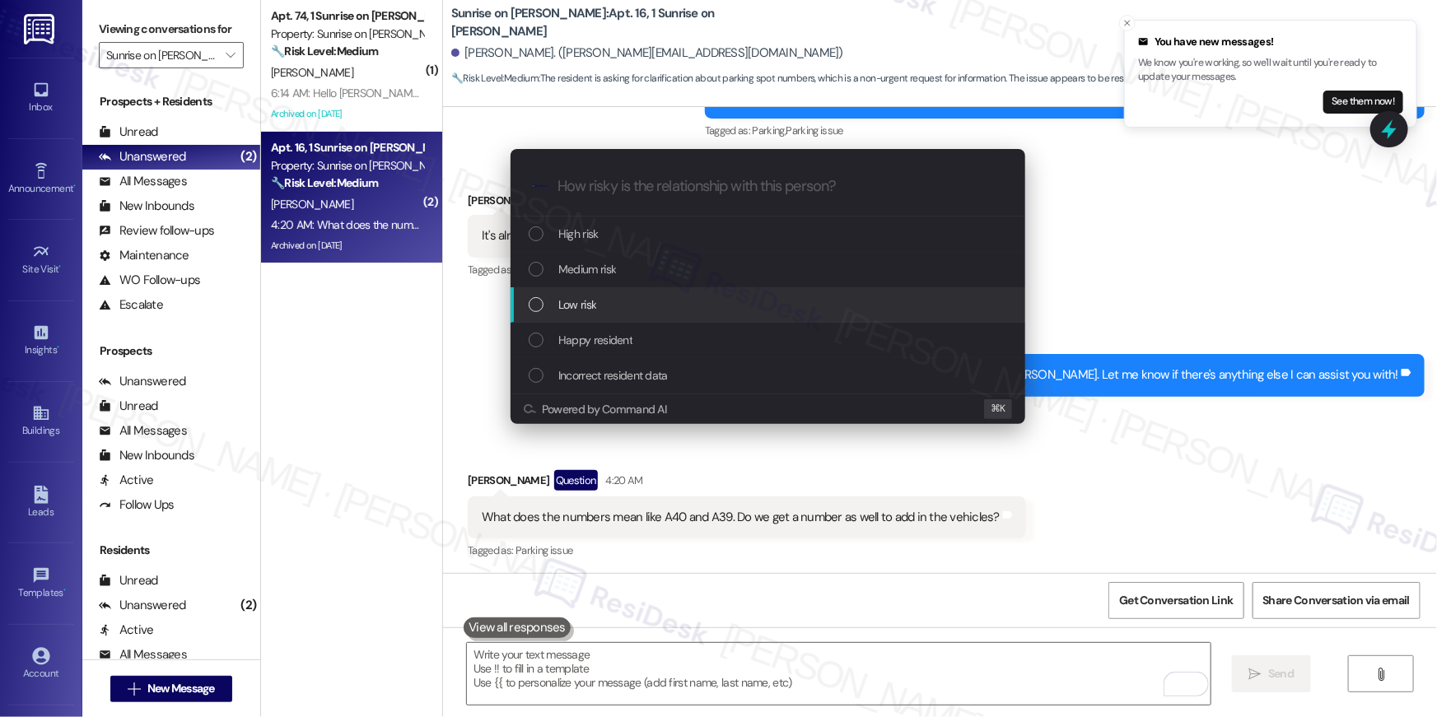
click at [721, 305] on div "Low risk" at bounding box center [770, 305] width 482 height 18
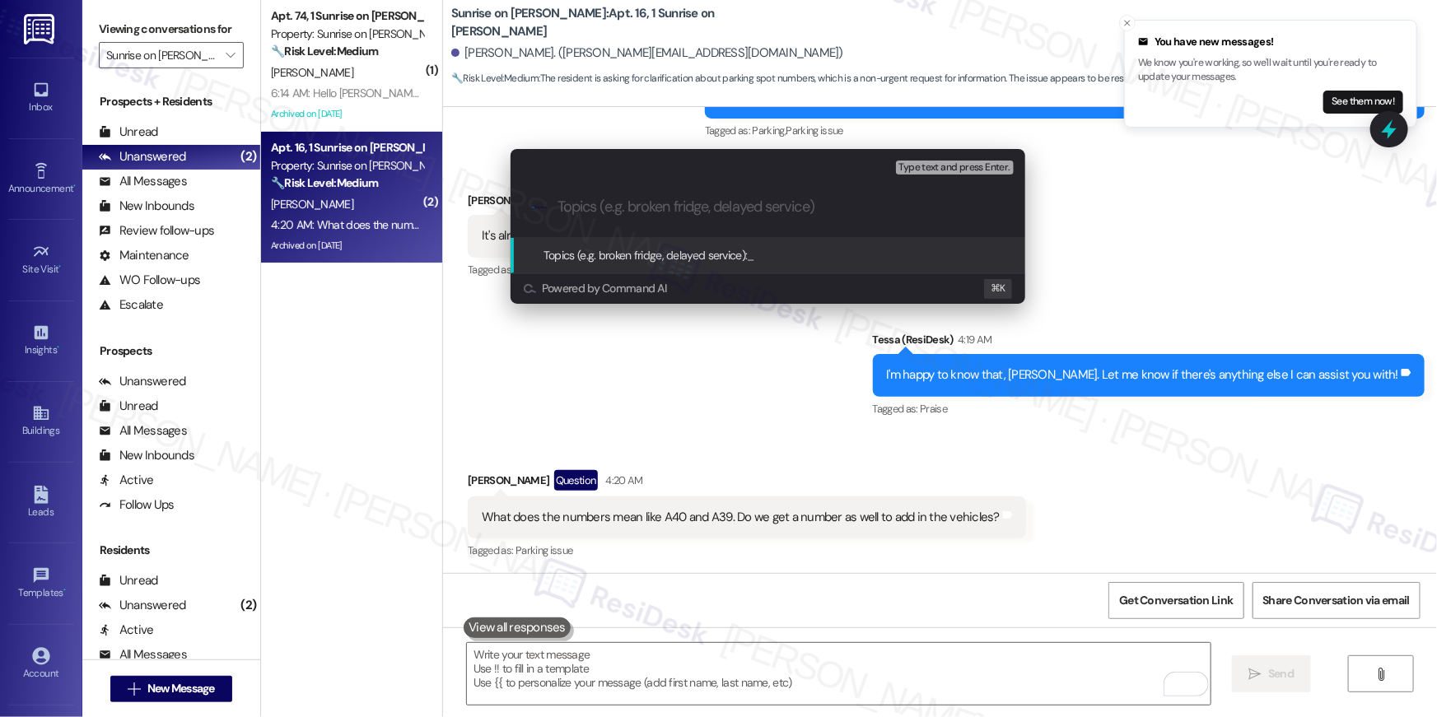
paste input "Parking slot inquiry"
type input "Parking slot inquiry"
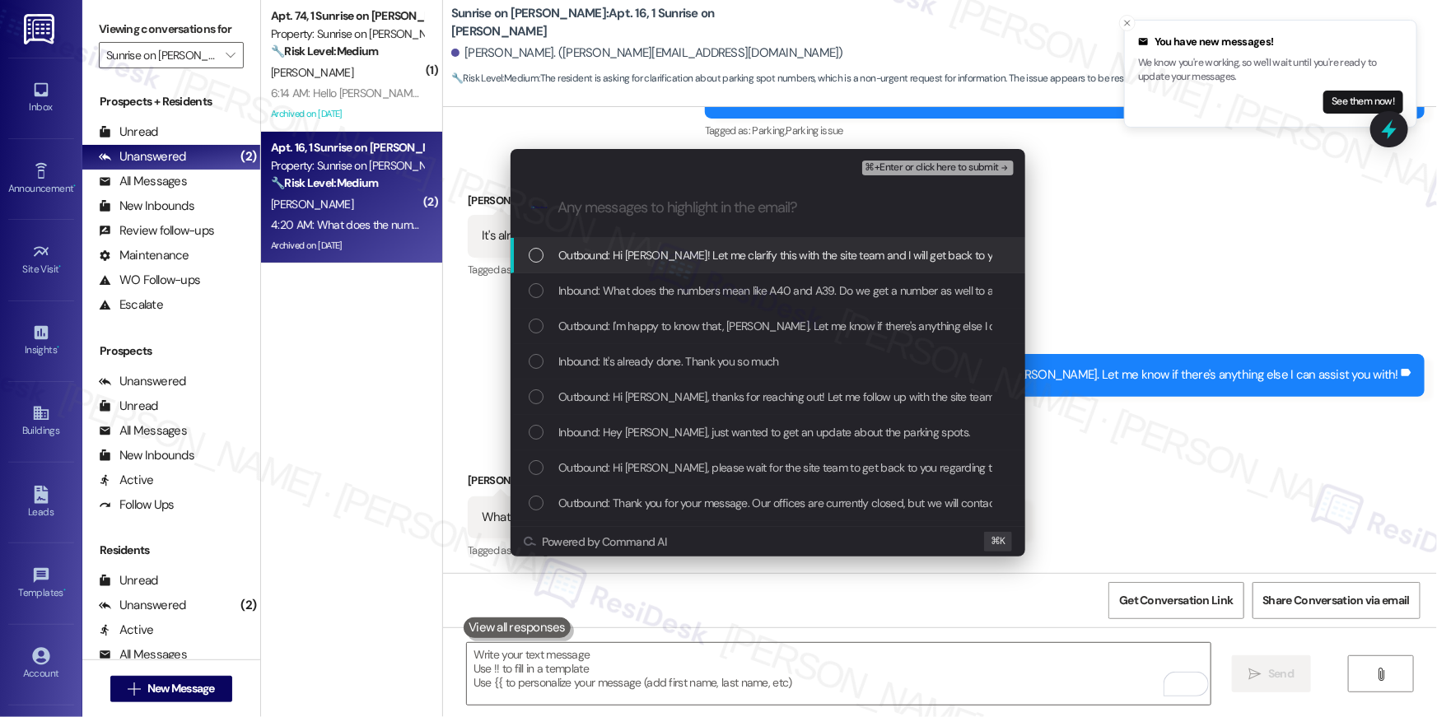
drag, startPoint x: 538, startPoint y: 264, endPoint x: 539, endPoint y: 289, distance: 24.8
click at [538, 265] on div "Outbound: Hi Sergio! Let me clarify this with the site team and I will get back…" at bounding box center [768, 255] width 515 height 35
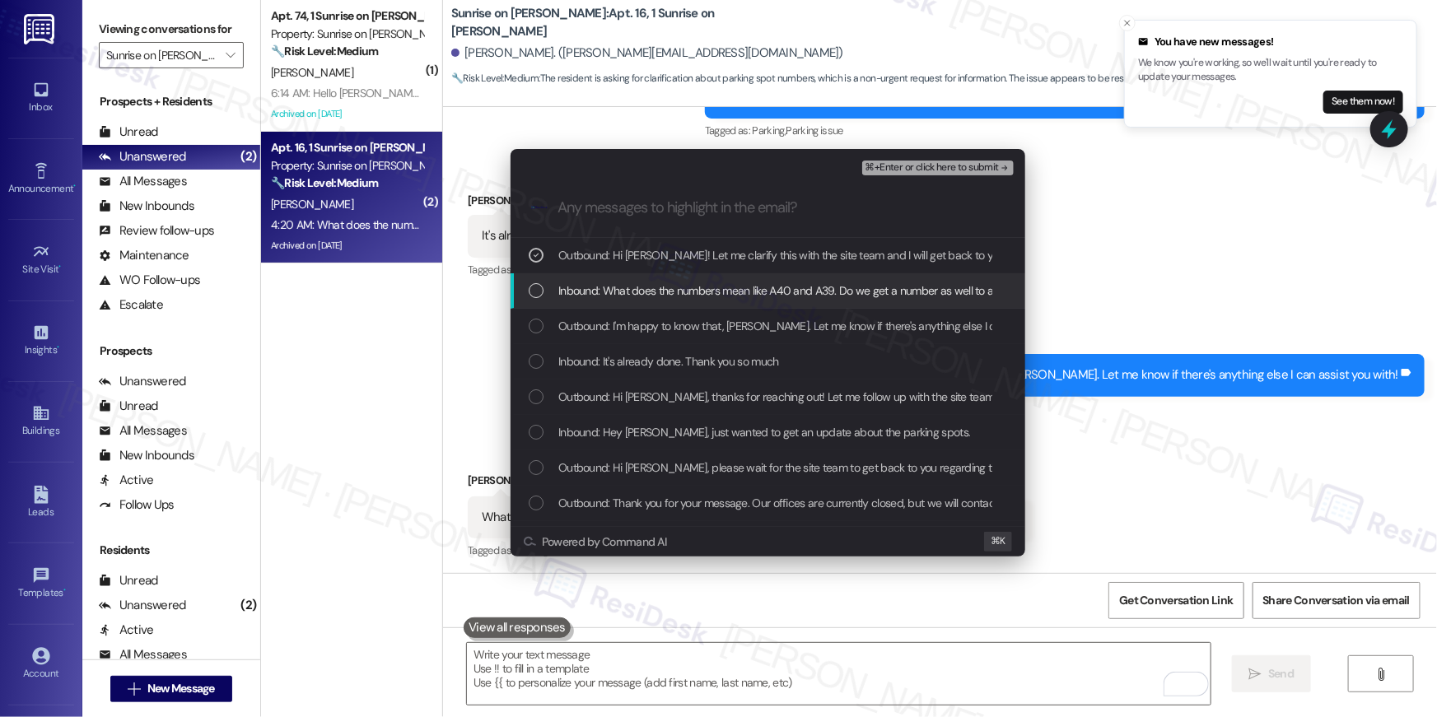
click at [539, 289] on div "List of options" at bounding box center [536, 290] width 15 height 15
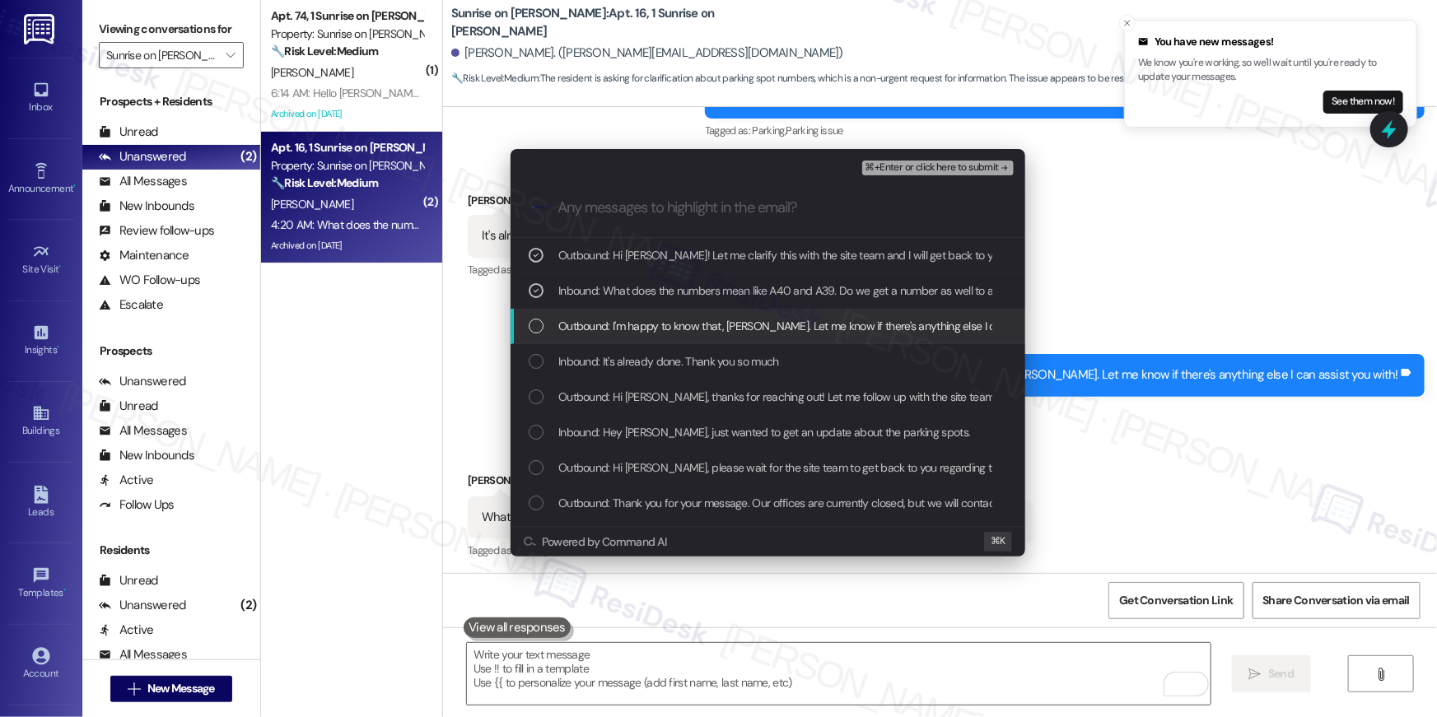
click at [539, 323] on div "List of options" at bounding box center [536, 326] width 15 height 15
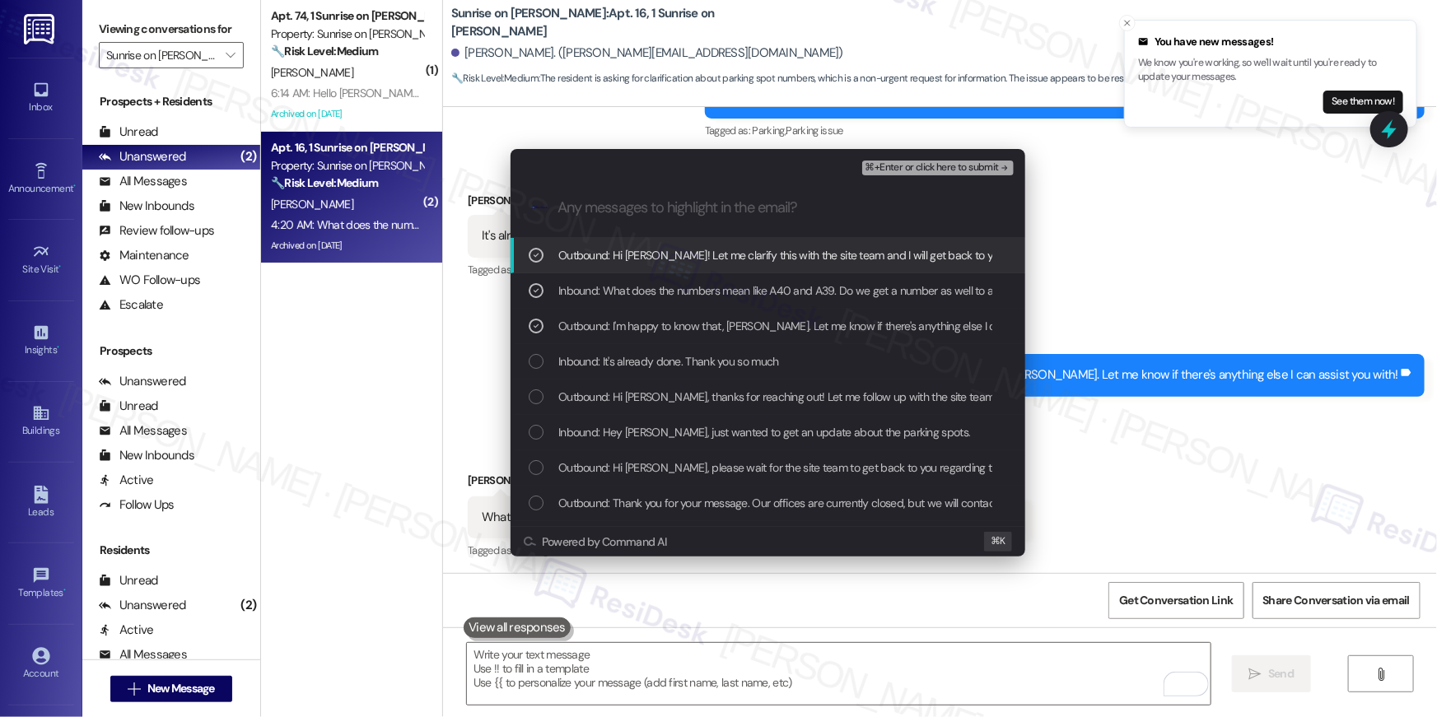
click at [944, 171] on span "⌘+Enter or click here to submit" at bounding box center [931, 168] width 133 height 12
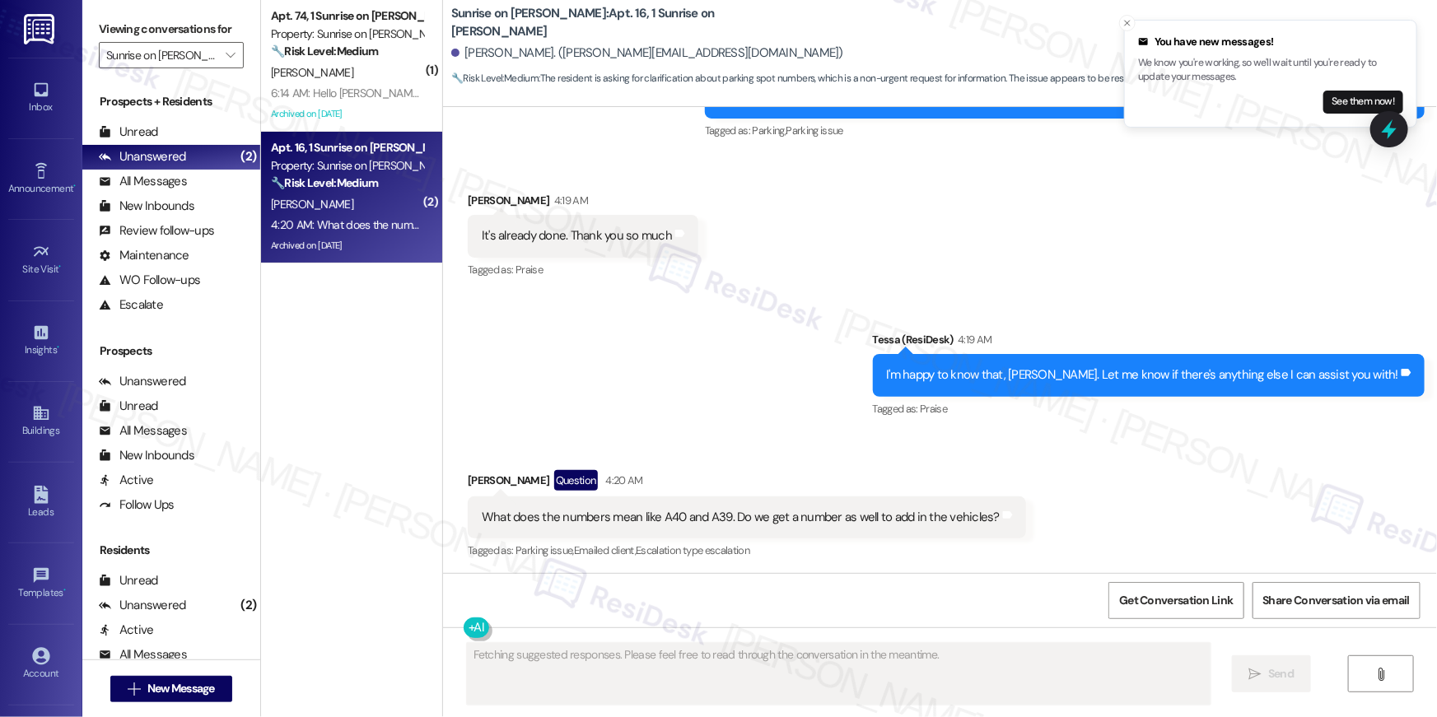
scroll to position [6452, 0]
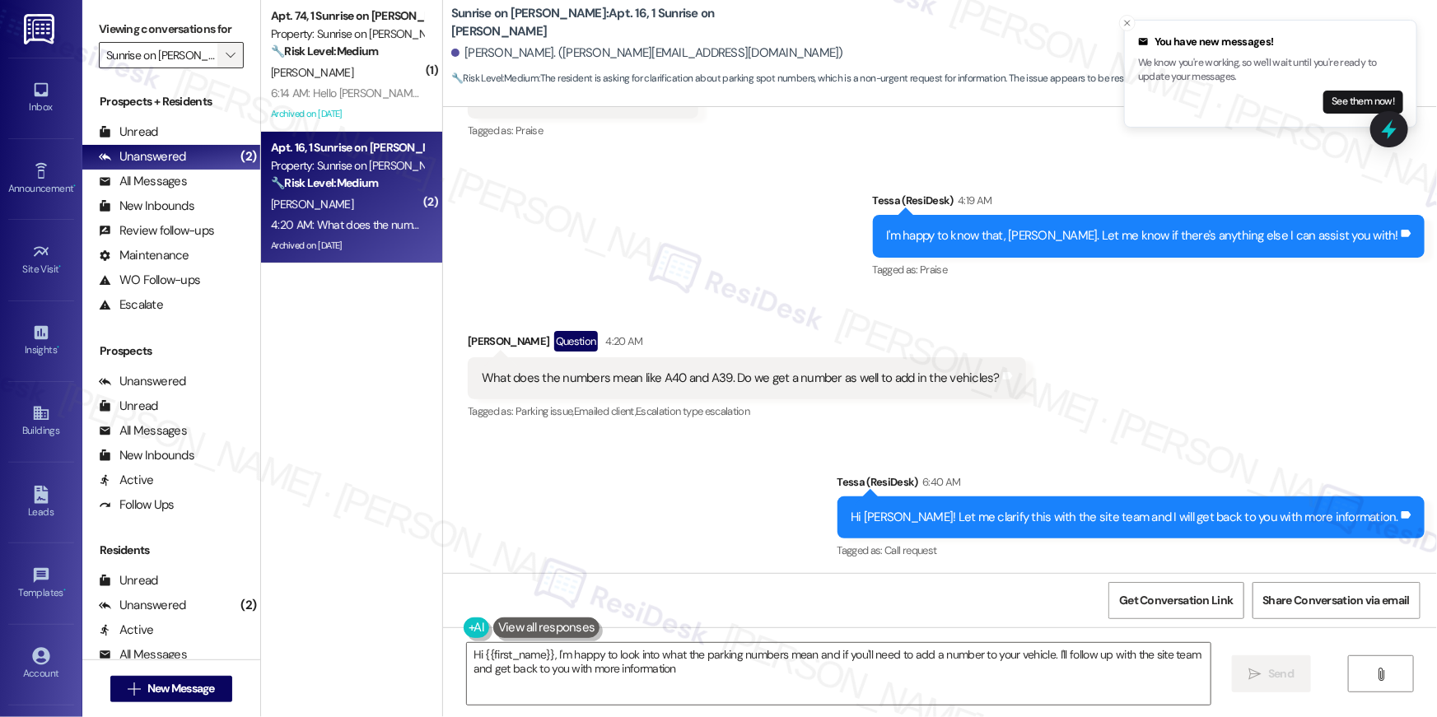
type textarea "Hi {{first_name}}, I'm happy to look into what the parking numbers mean and if …"
click at [226, 57] on span "" at bounding box center [230, 55] width 16 height 26
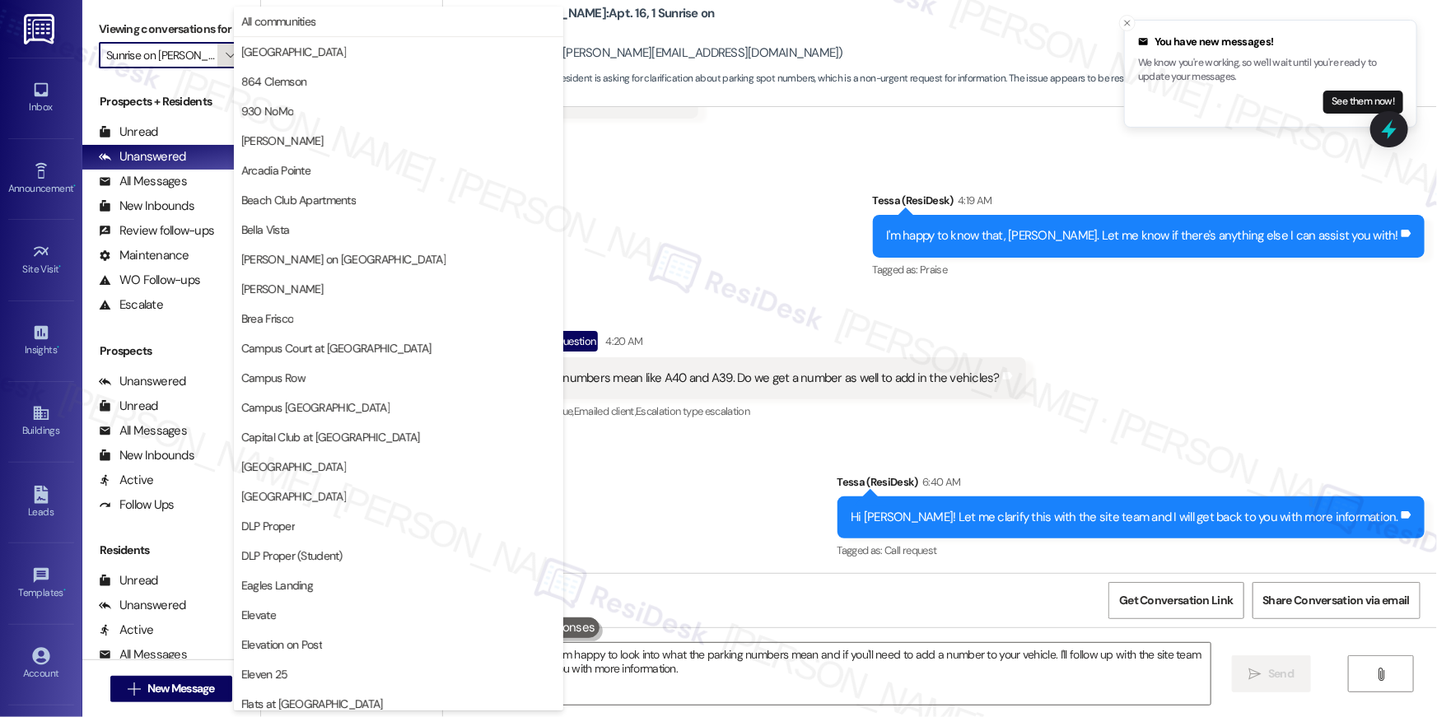
scroll to position [1434, 0]
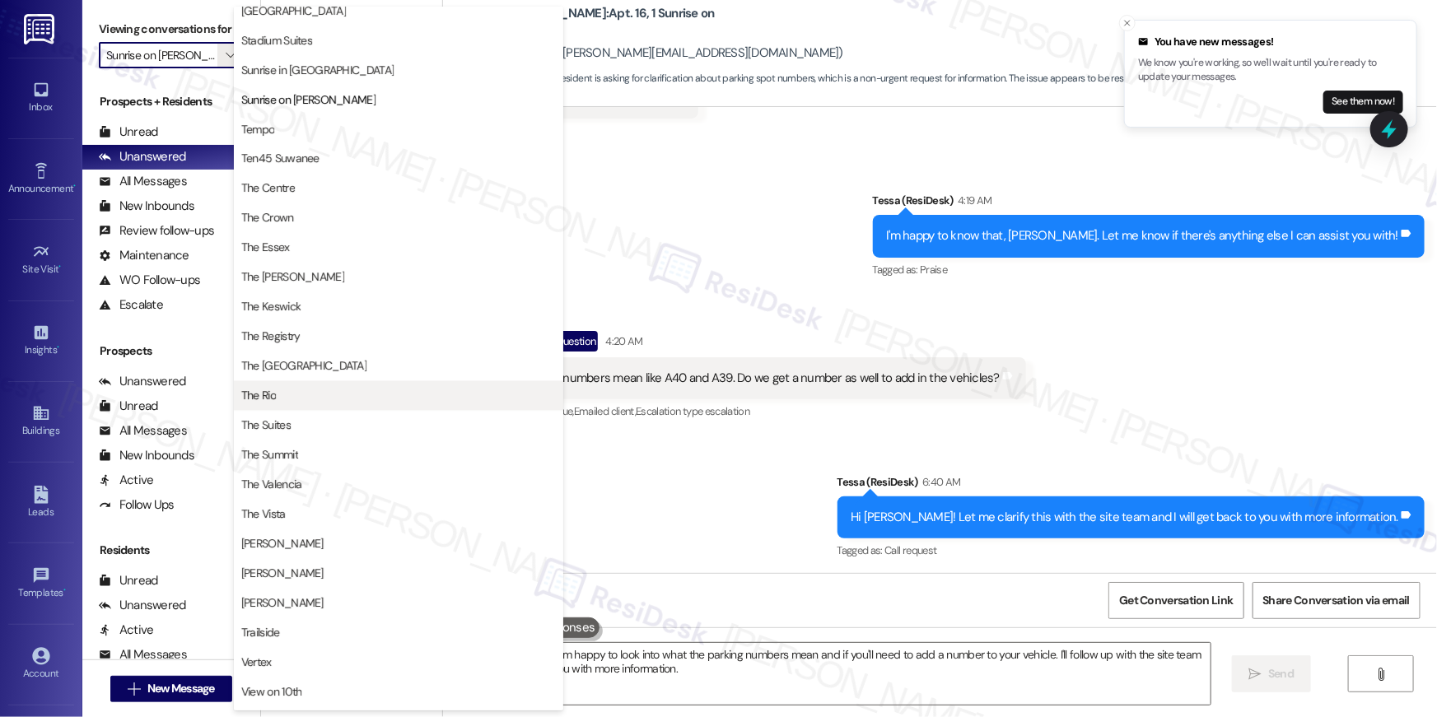
click at [392, 389] on span "The Rio" at bounding box center [398, 396] width 315 height 16
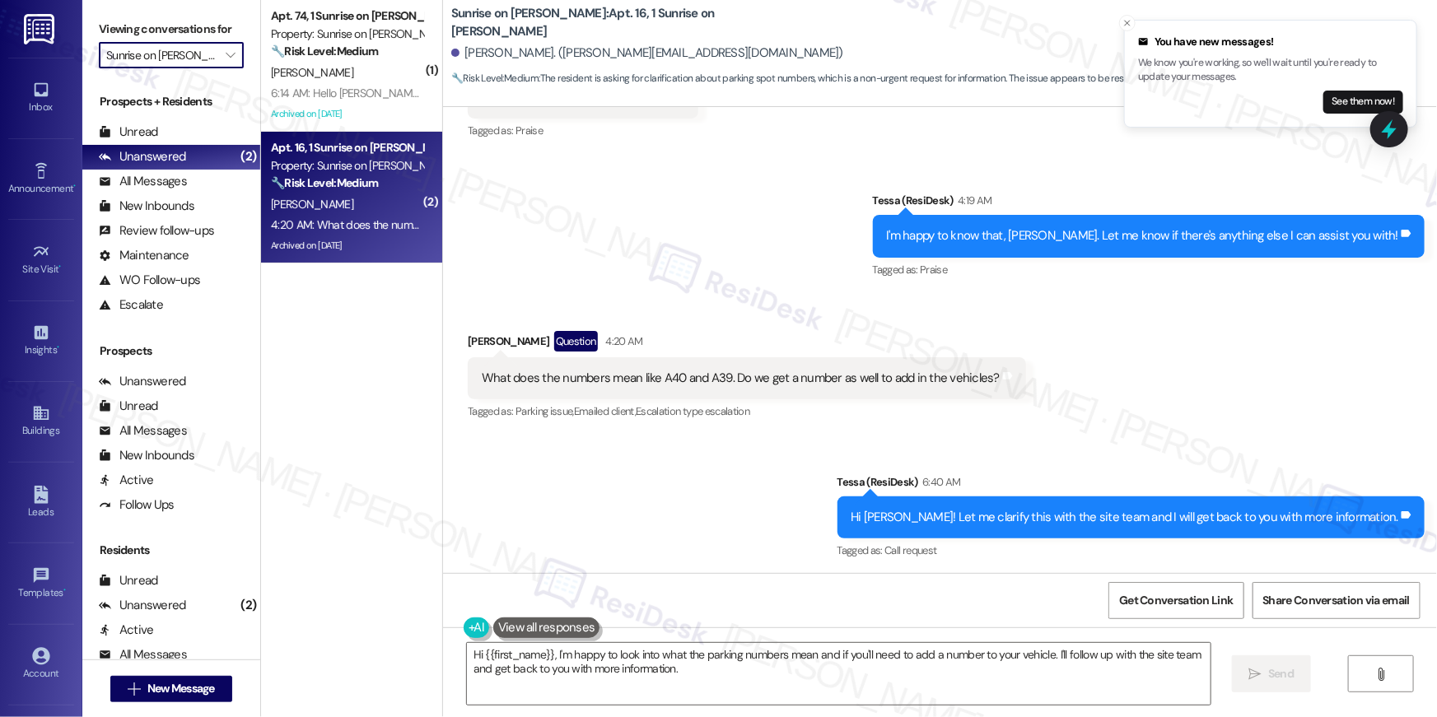
type input "The Rio"
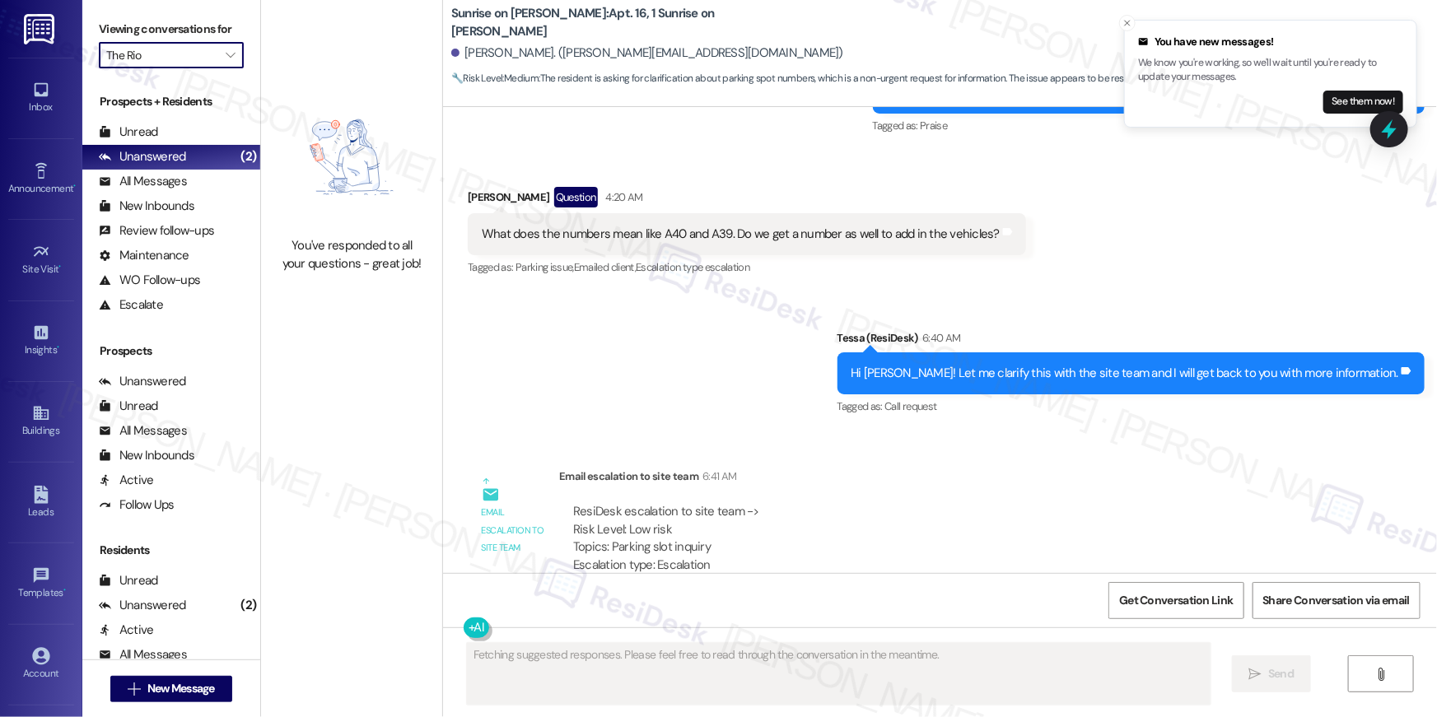
scroll to position [6313, 0]
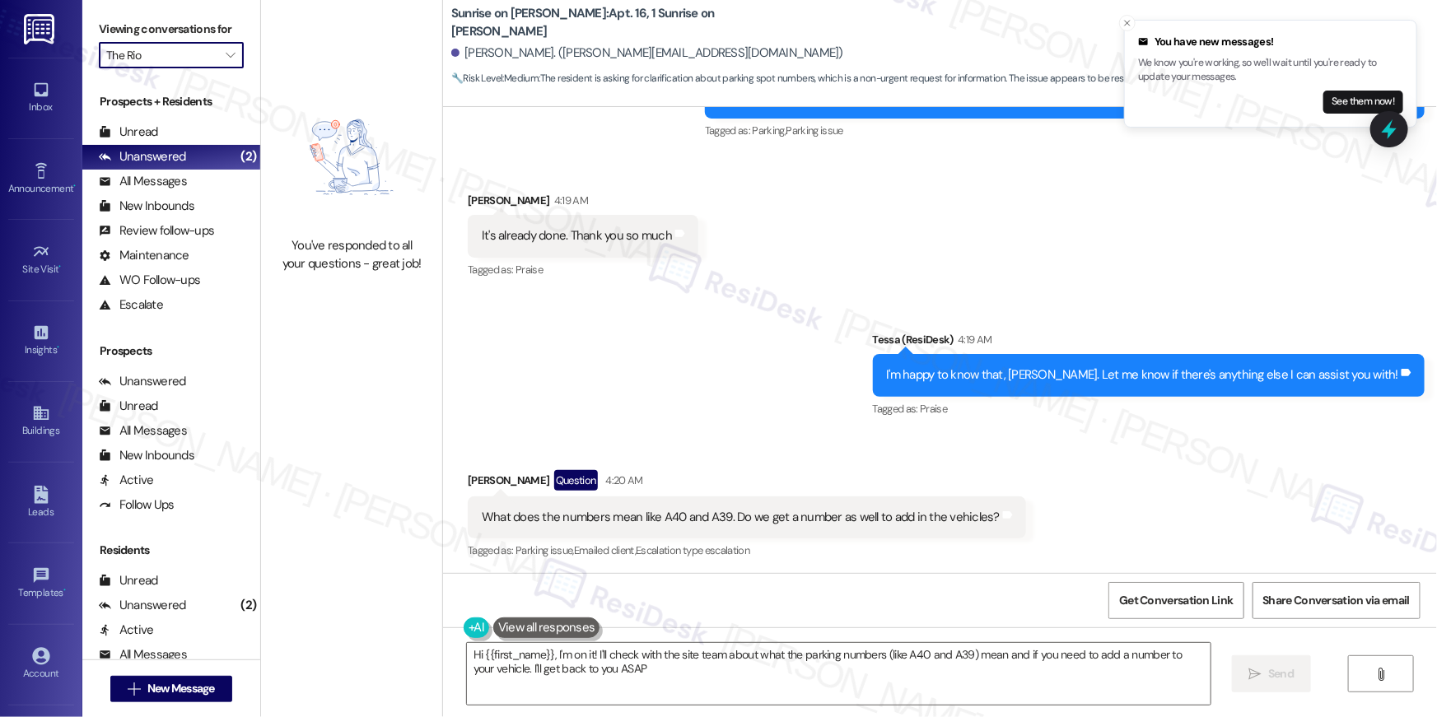
type textarea "Hi {{first_name}}, I'm on it! I'll check with the site team about what the park…"
click at [226, 58] on span "" at bounding box center [230, 55] width 16 height 26
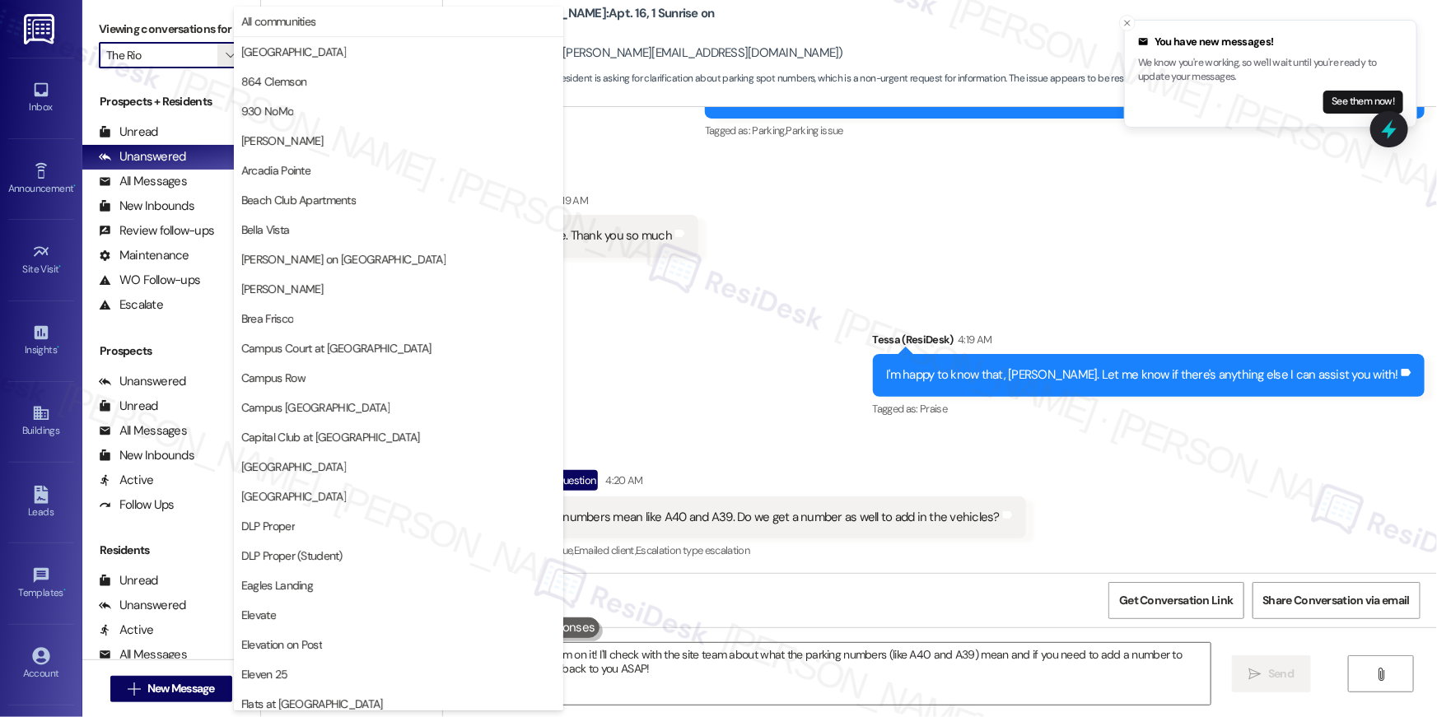
scroll to position [1494, 0]
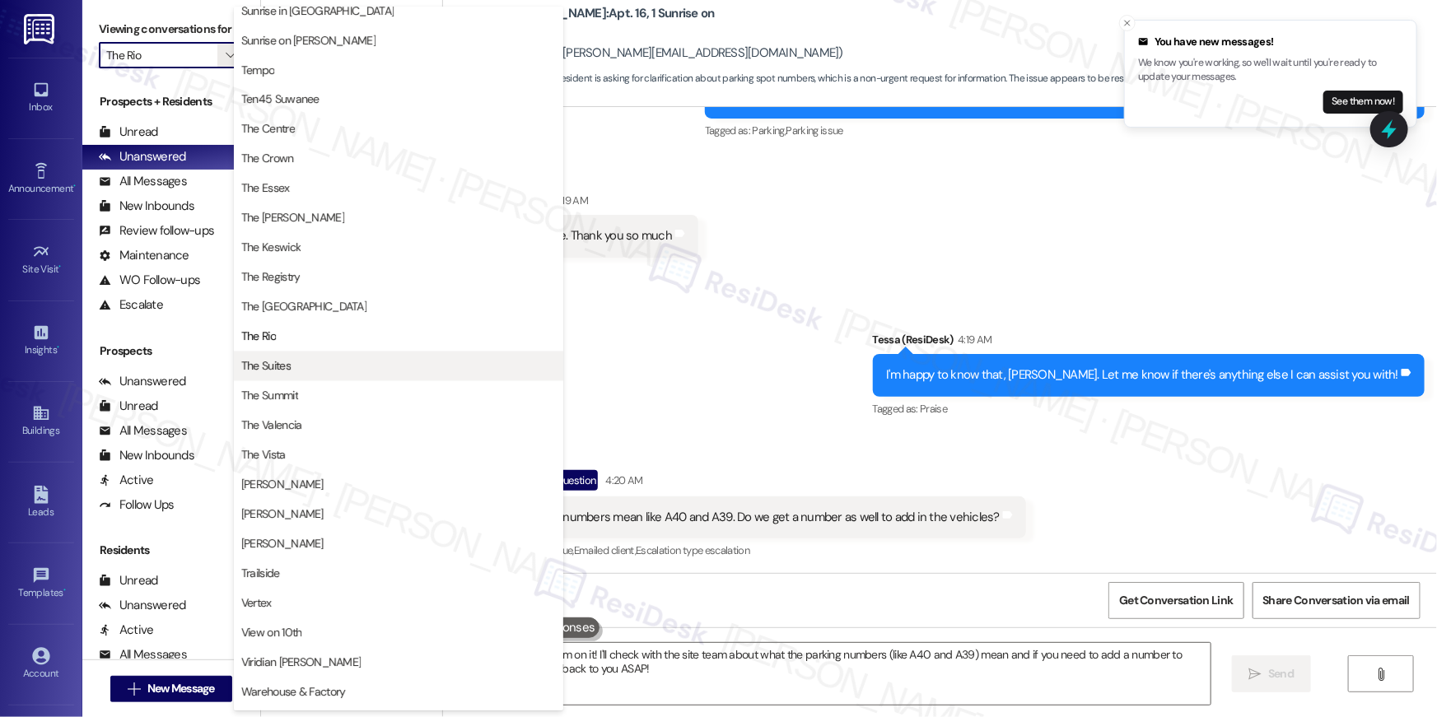
click at [339, 360] on span "The Suites" at bounding box center [398, 366] width 315 height 16
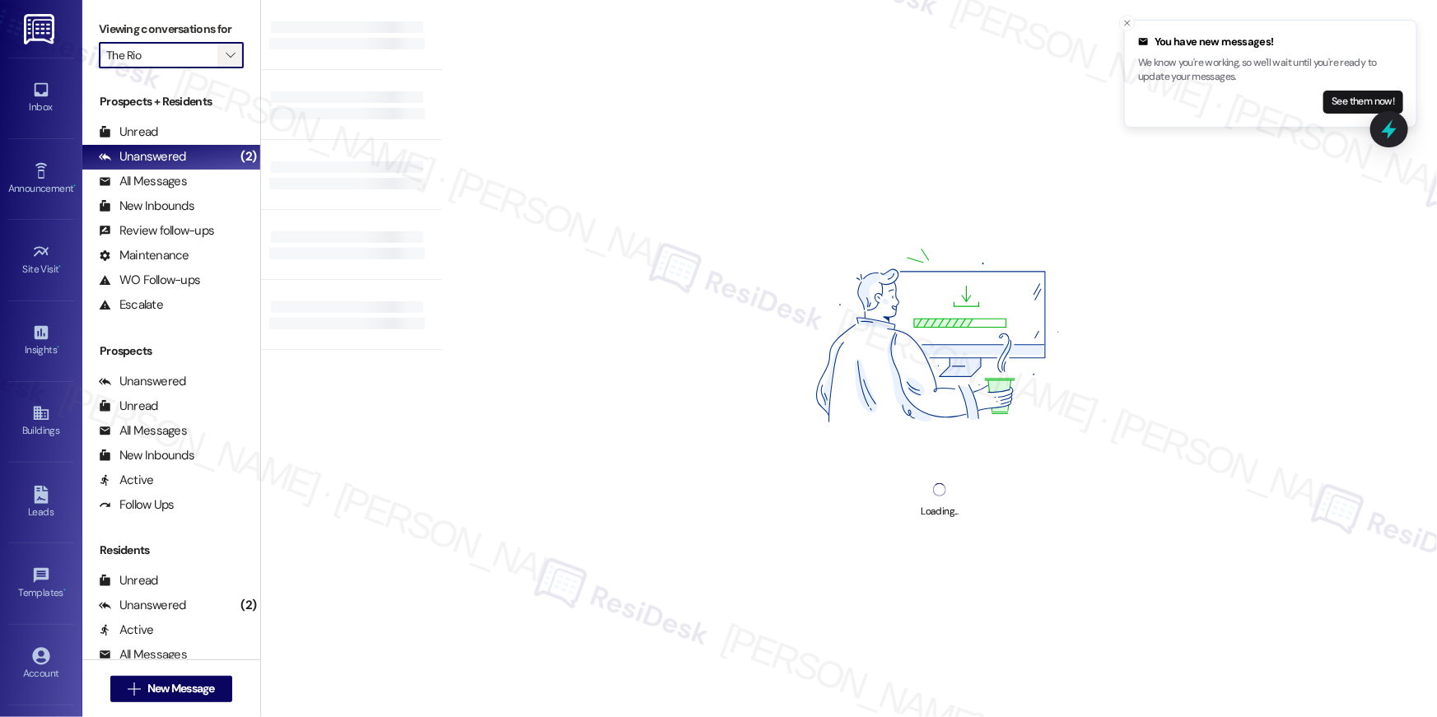
type input "The Suites"
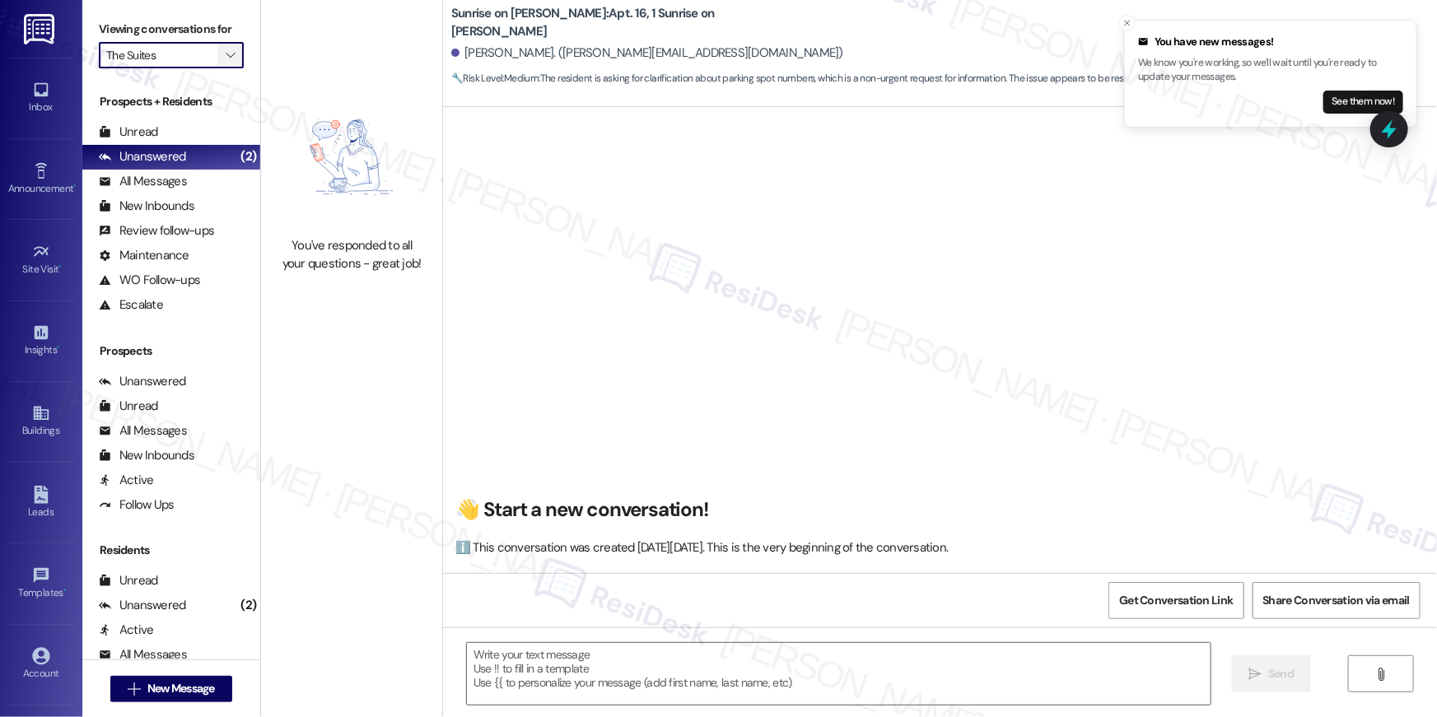
click at [226, 55] on icon "" at bounding box center [230, 55] width 9 height 13
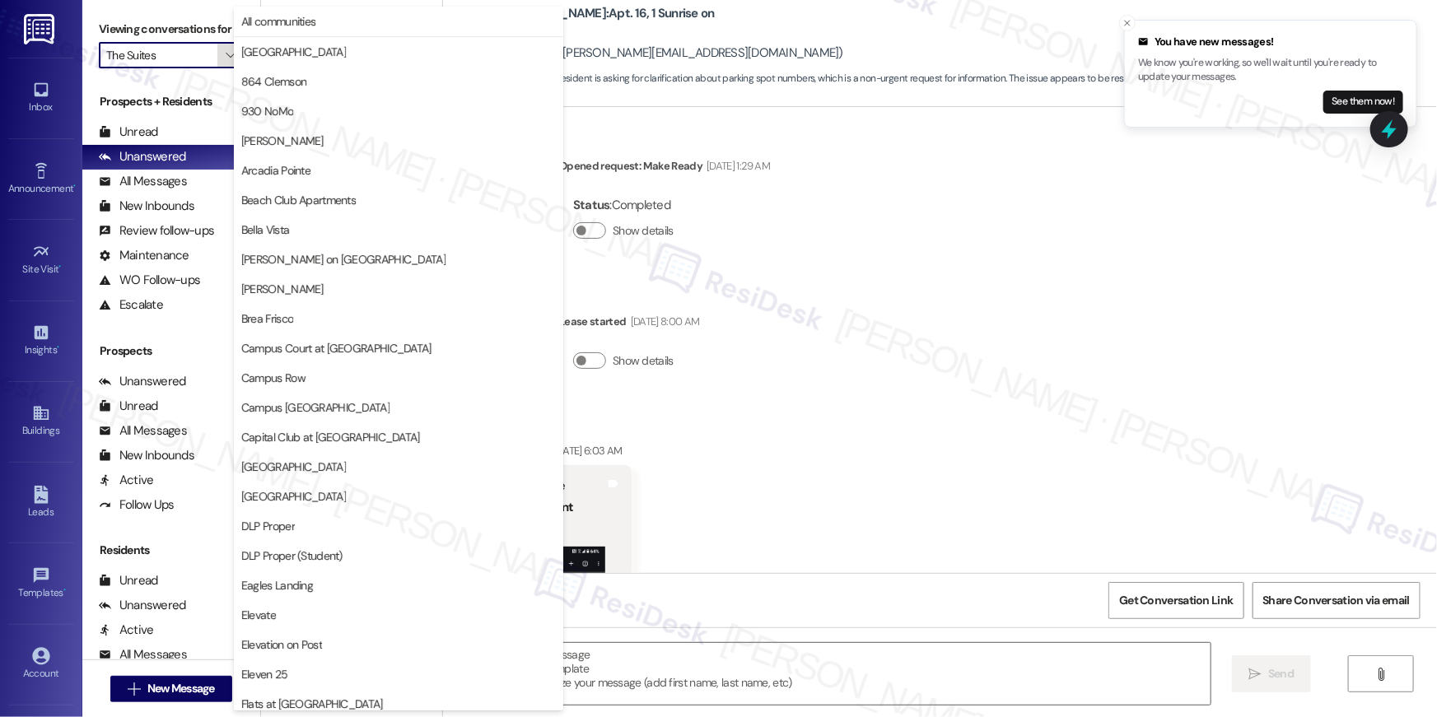
scroll to position [1494, 0]
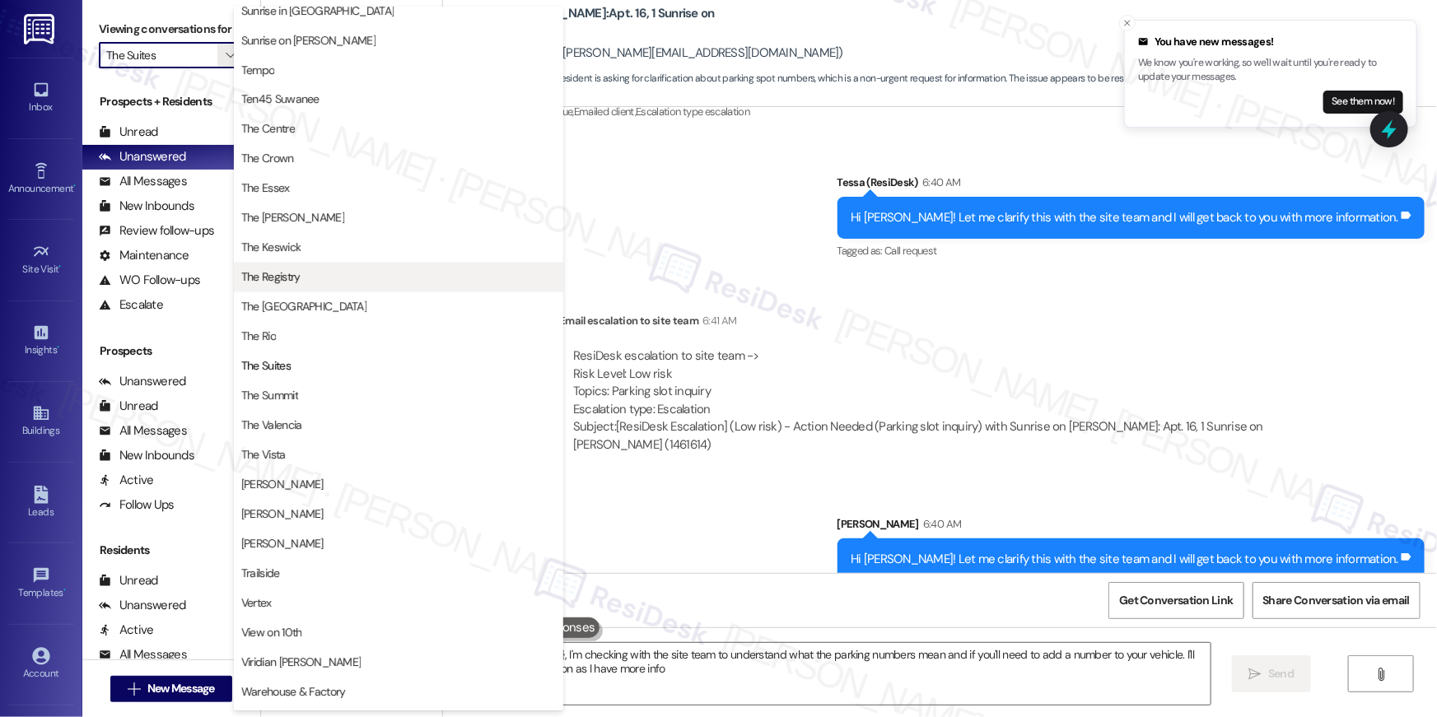
type textarea "Hey {{first_name}}, I'm checking with the site team to understand what the park…"
click at [302, 399] on span "The Summit" at bounding box center [398, 396] width 315 height 16
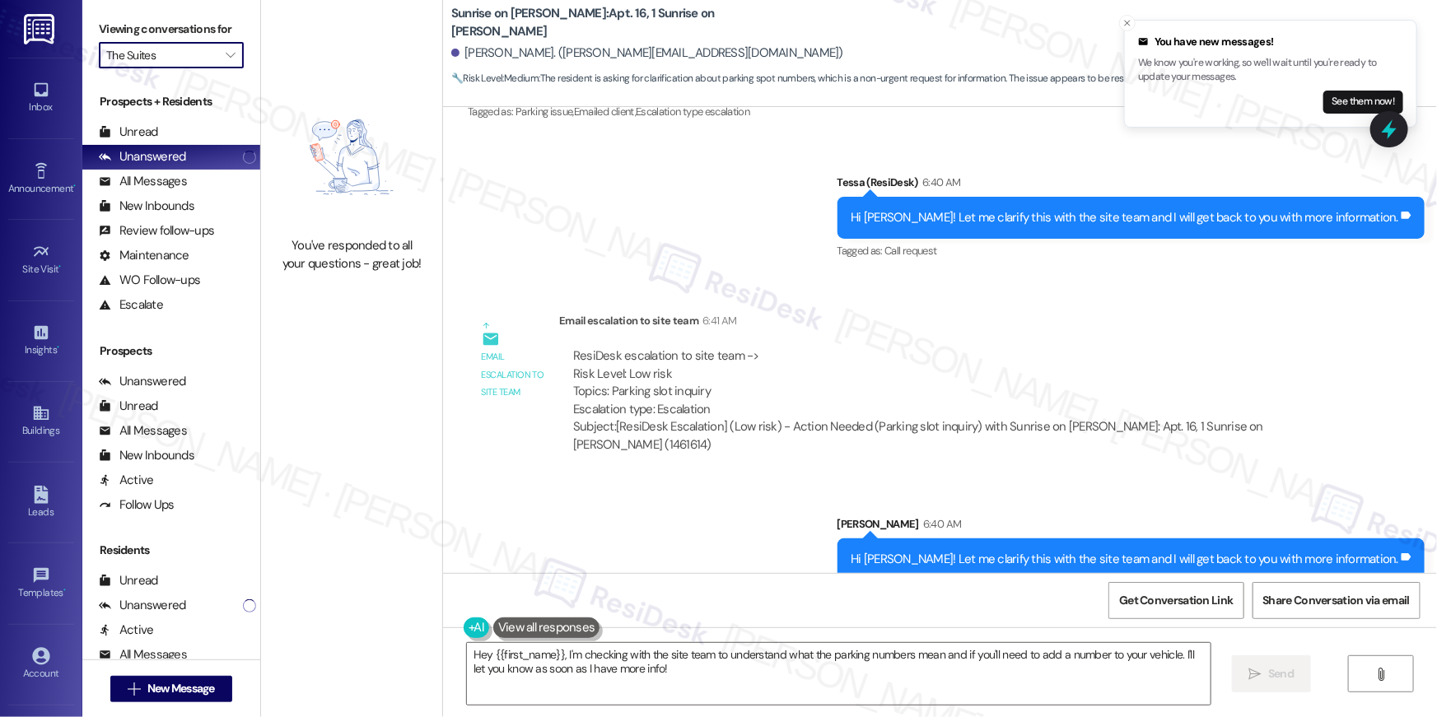
type input "The Summit"
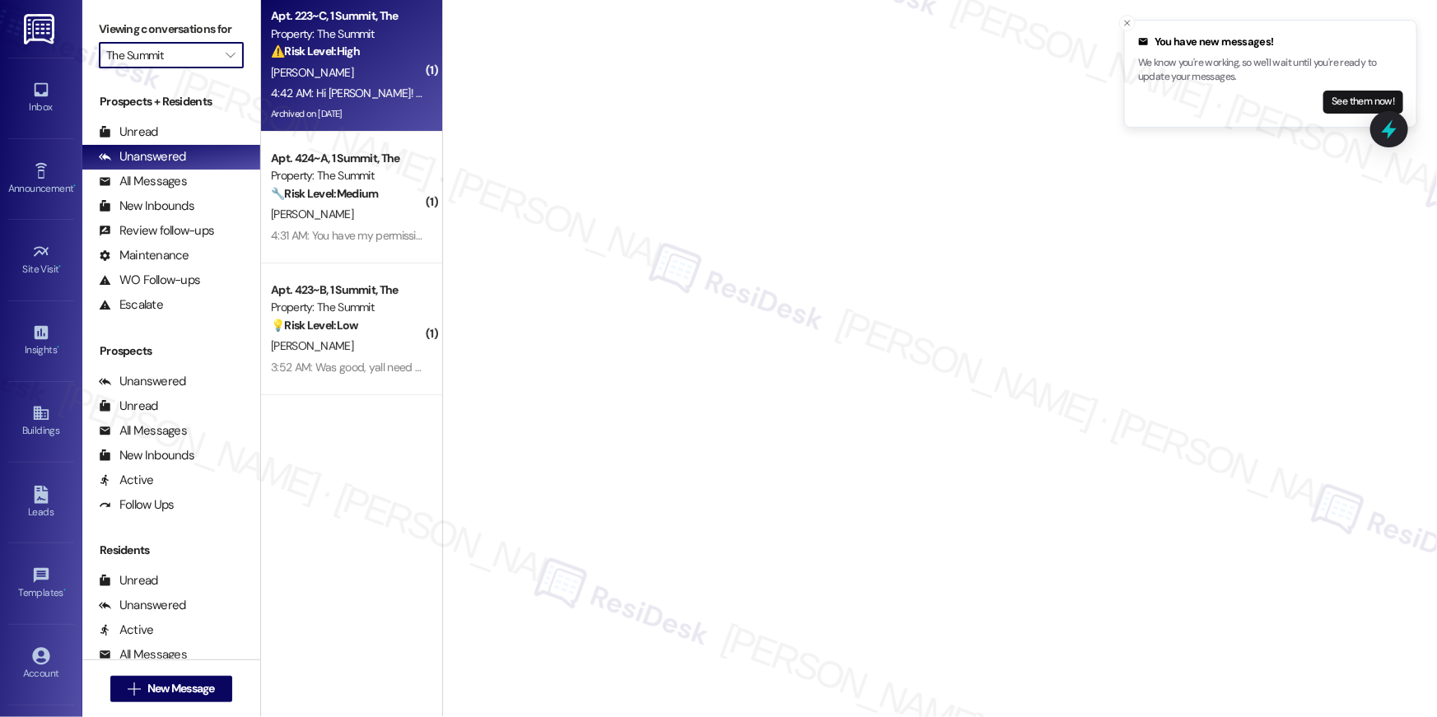
click at [365, 102] on div "4:42 AM: Hi Sarah! Please take me off the mailing list. I moved out. Have a goo…" at bounding box center [347, 93] width 156 height 21
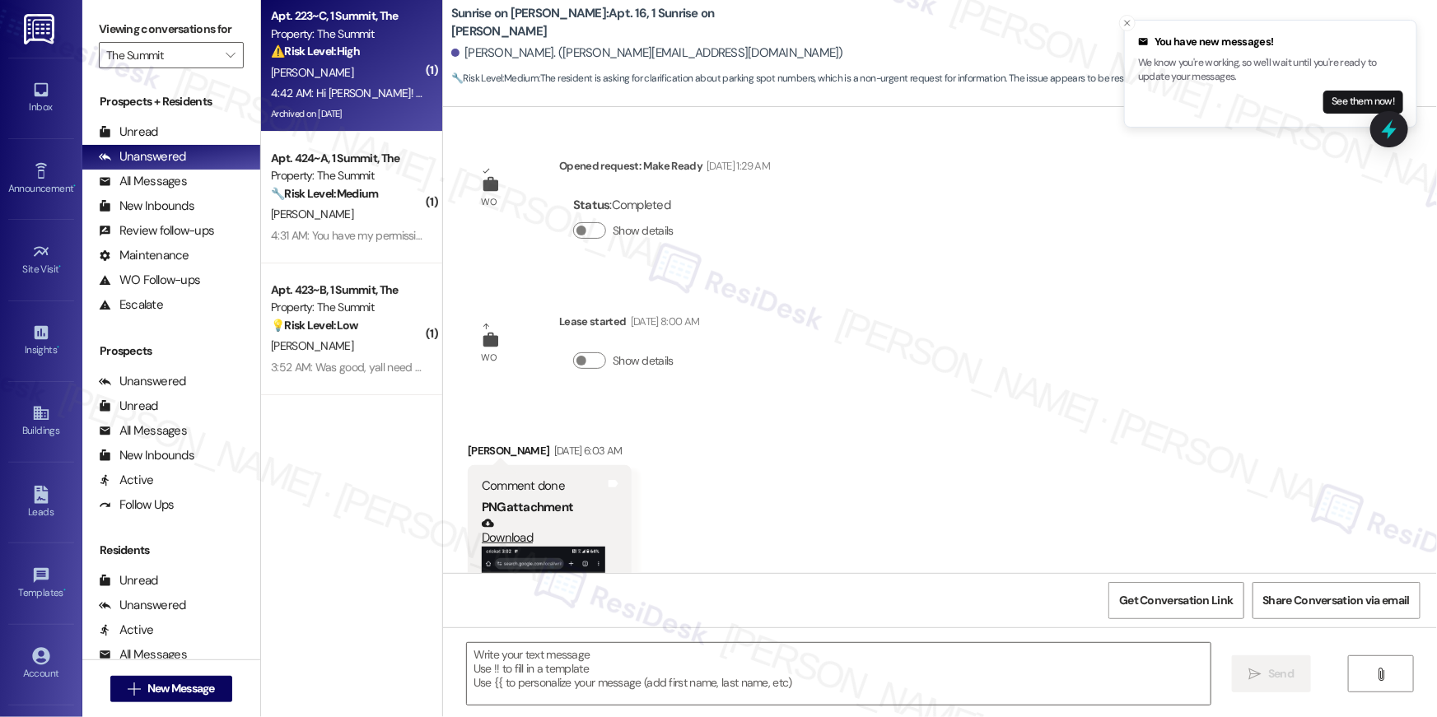
click at [365, 102] on div "4:42 AM: Hi Sarah! Please take me off the mailing list. I moved out. Have a goo…" at bounding box center [347, 93] width 156 height 21
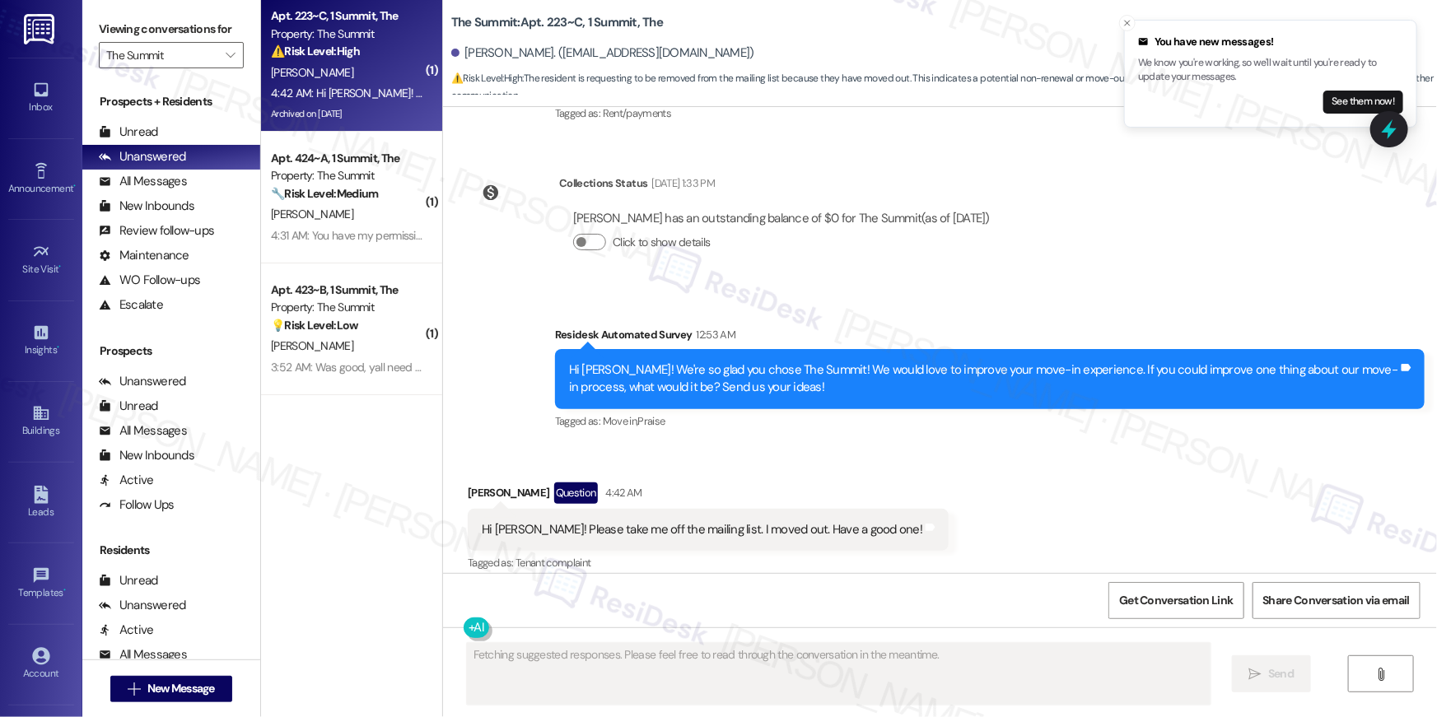
scroll to position [11061, 0]
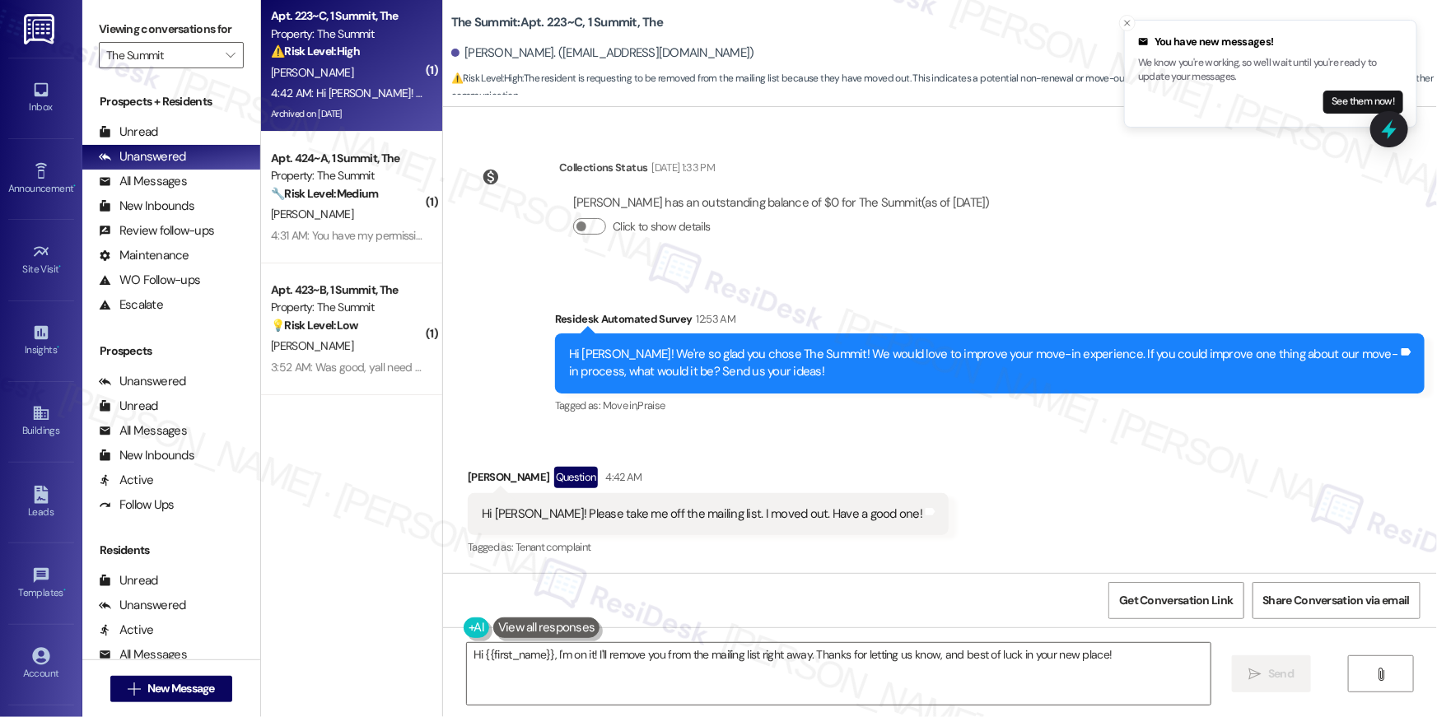
click at [790, 262] on div "Collections Status Sep 02, 2025 at 1:33 PM Jake Larson has an outstanding balan…" at bounding box center [735, 210] width 561 height 127
click at [968, 511] on div "Received via SMS Jake Larson Question 4:42 AM Hi Sarah! Please take me off the …" at bounding box center [940, 501] width 994 height 142
click at [1133, 692] on textarea "Hi {{first_name}}, I'm on it! I'll remove you from the mailing list right away.…" at bounding box center [839, 674] width 744 height 62
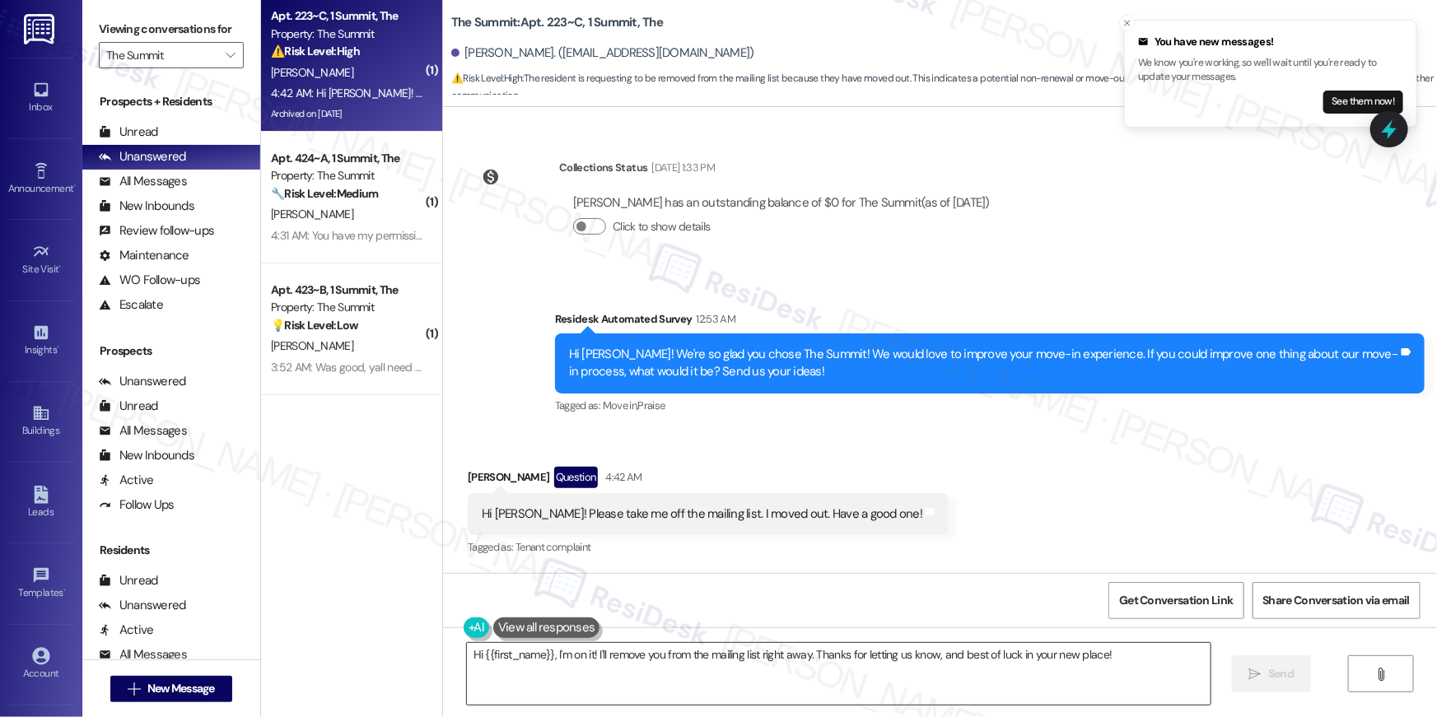
click at [1126, 643] on textarea "Hi {{first_name}}, I'm on it! I'll remove you from the mailing list right away.…" at bounding box center [839, 674] width 744 height 62
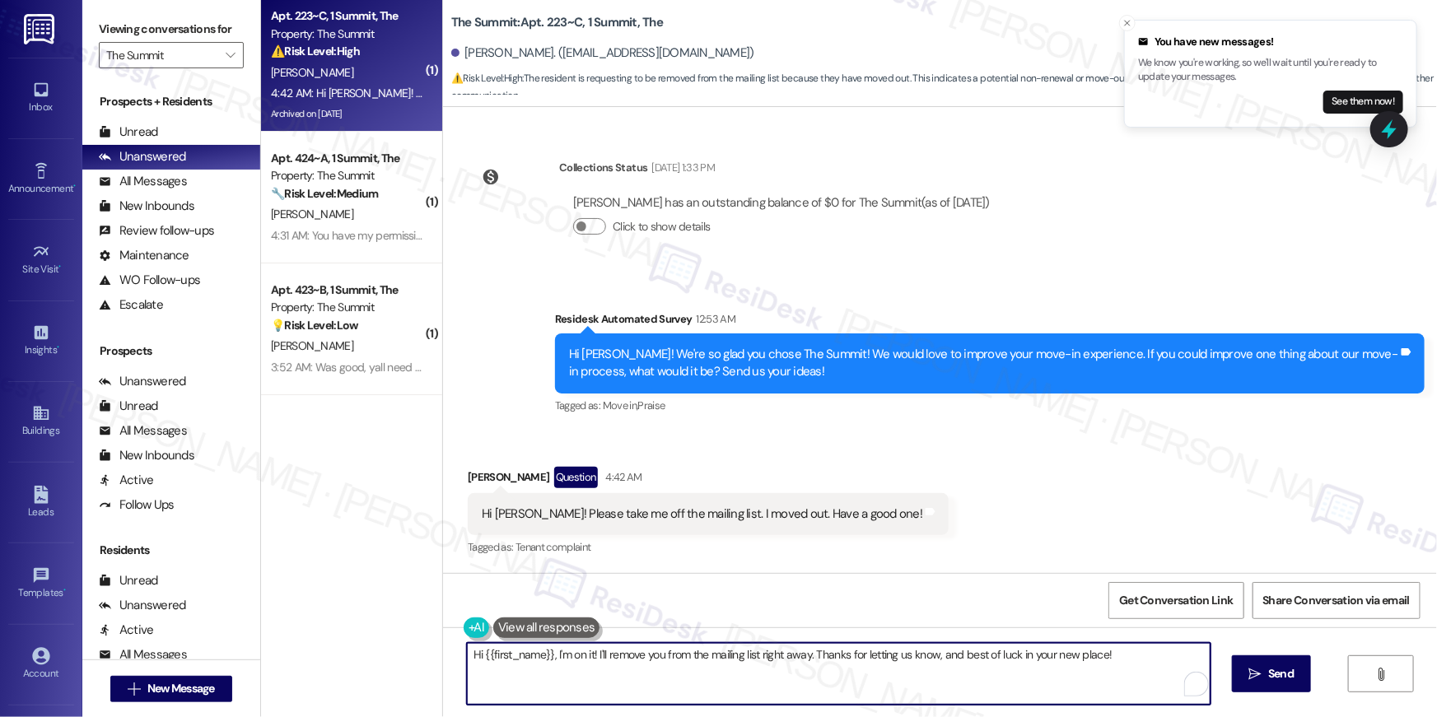
click at [1126, 643] on textarea "Hi {{first_name}}, I'm on it! I'll remove you from the mailing list right away.…" at bounding box center [839, 674] width 744 height 62
click at [1122, 656] on textarea "Hi {{first_name}}, I'm on it! I'll remove you from the mailing list right away.…" at bounding box center [839, 674] width 744 height 62
paste textarea "If you no longer want to receive these messages, please reply STOP (all in capi…"
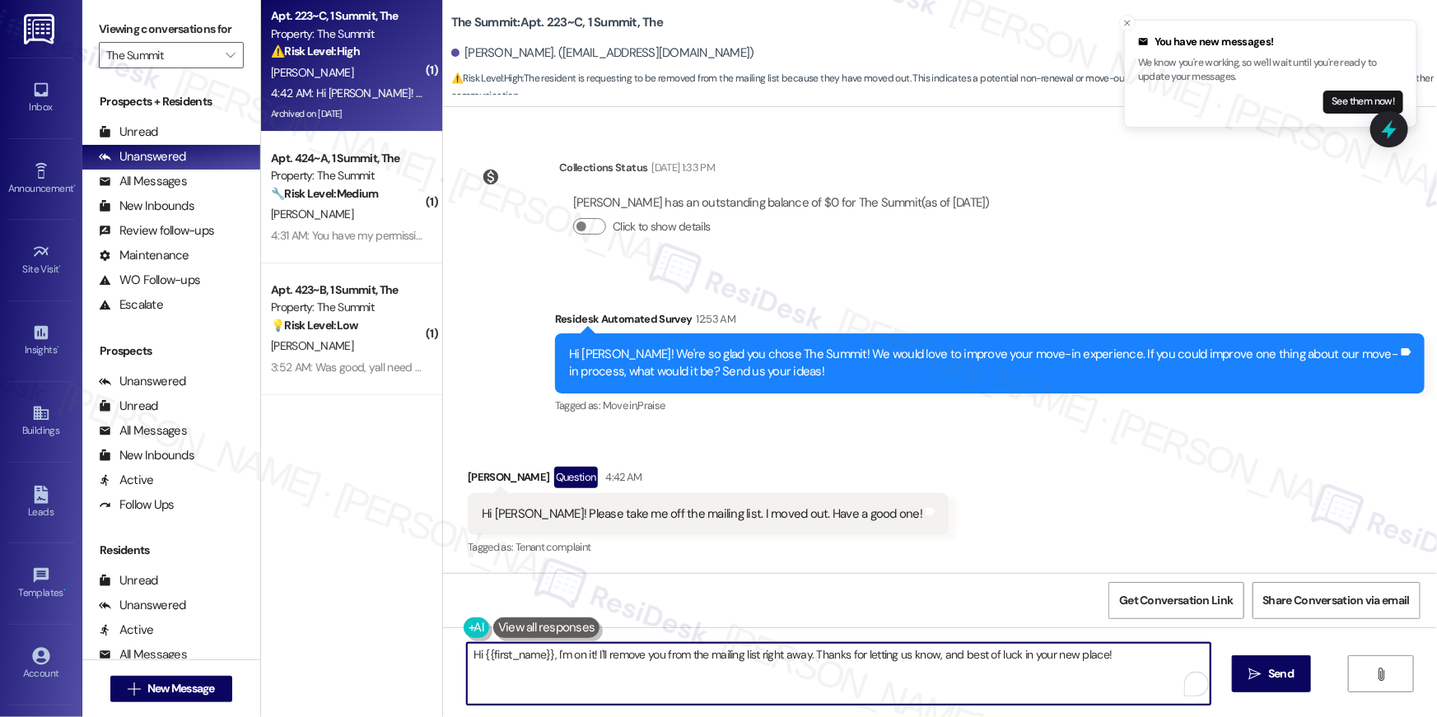
type textarea "If you no longer want to receive these messages, please reply STOP (all in capi…"
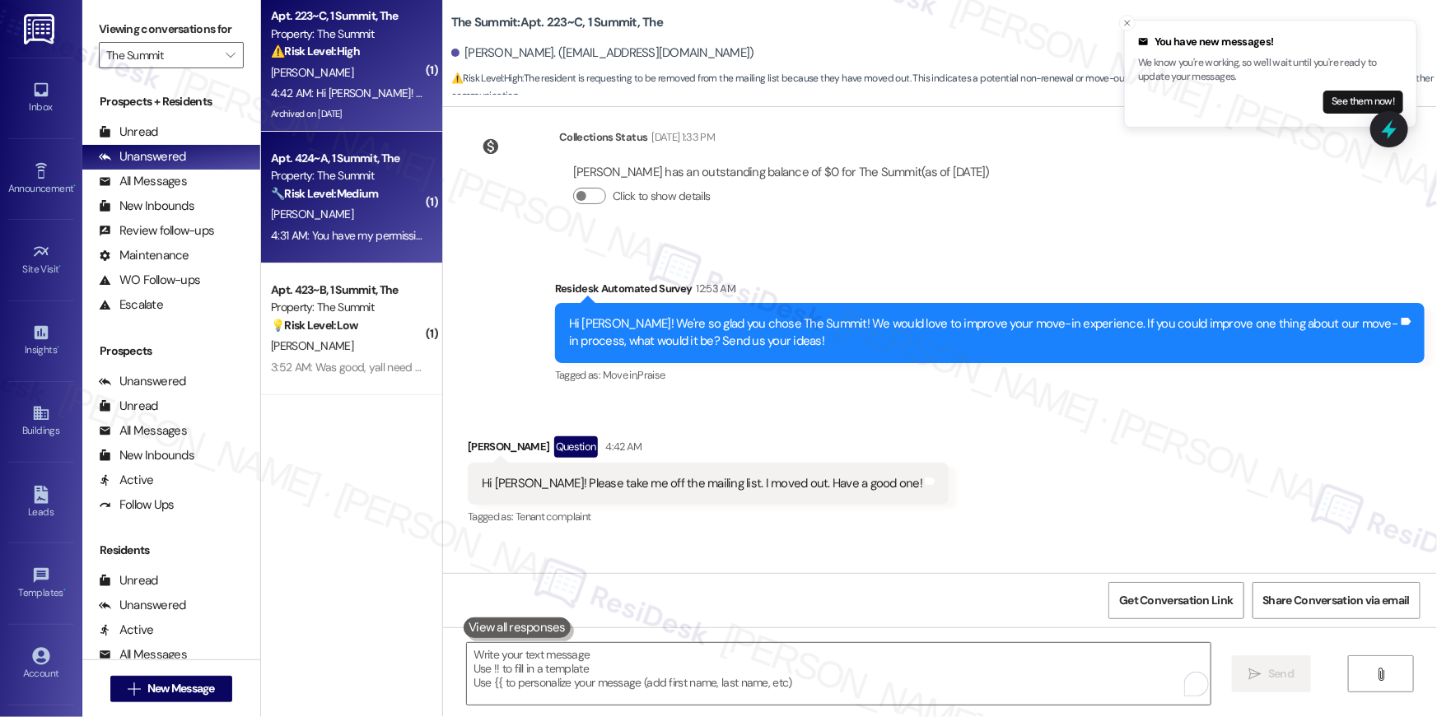
click at [388, 209] on div "B. Ghisletta" at bounding box center [347, 214] width 156 height 21
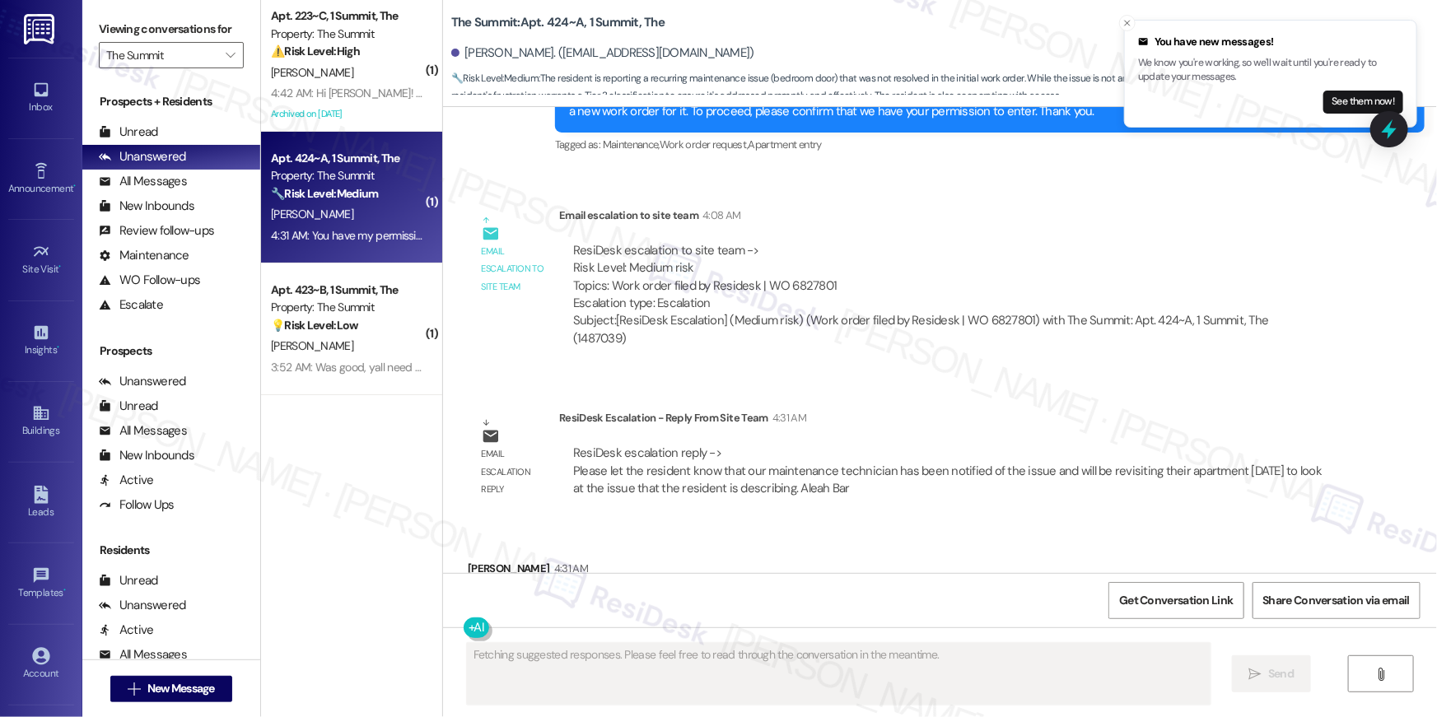
scroll to position [958, 0]
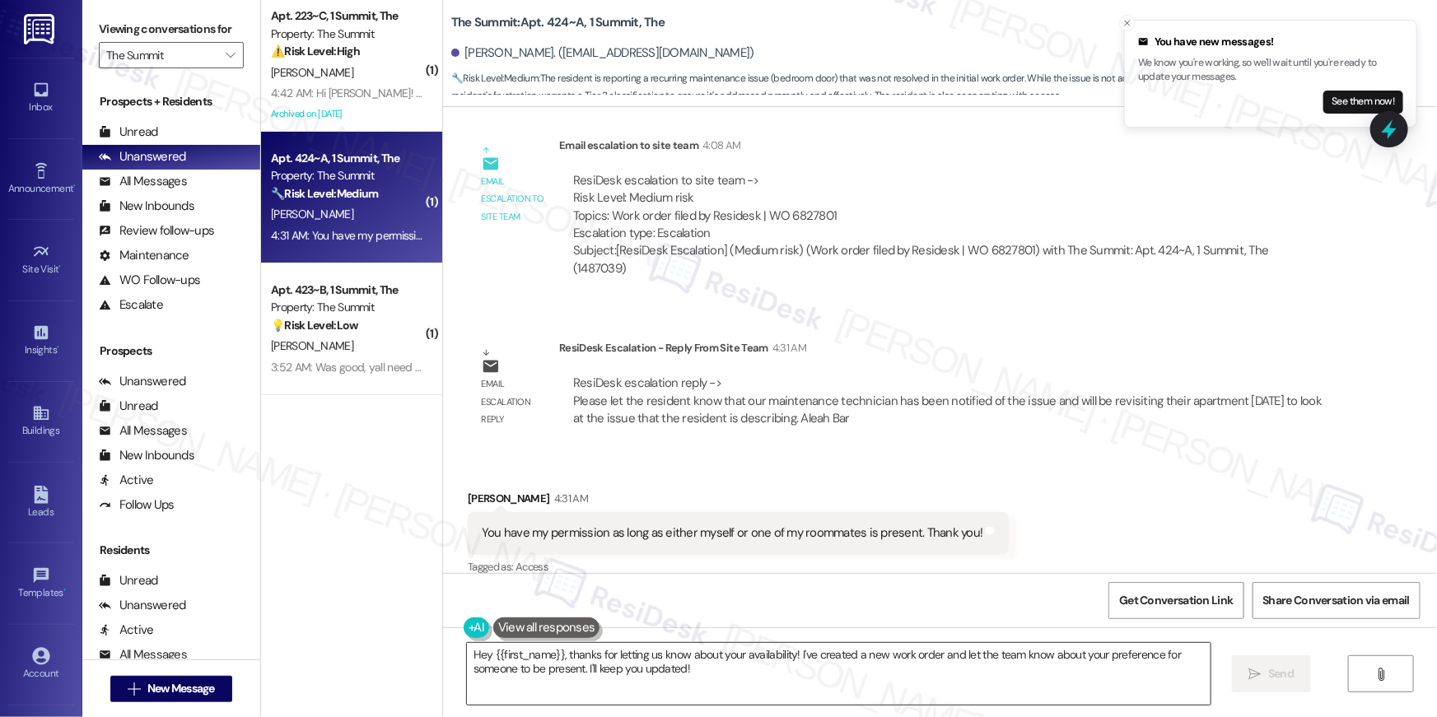
click at [837, 674] on textarea "Hey {{first_name}}, thanks for letting us know about your availability! I've cr…" at bounding box center [839, 674] width 744 height 62
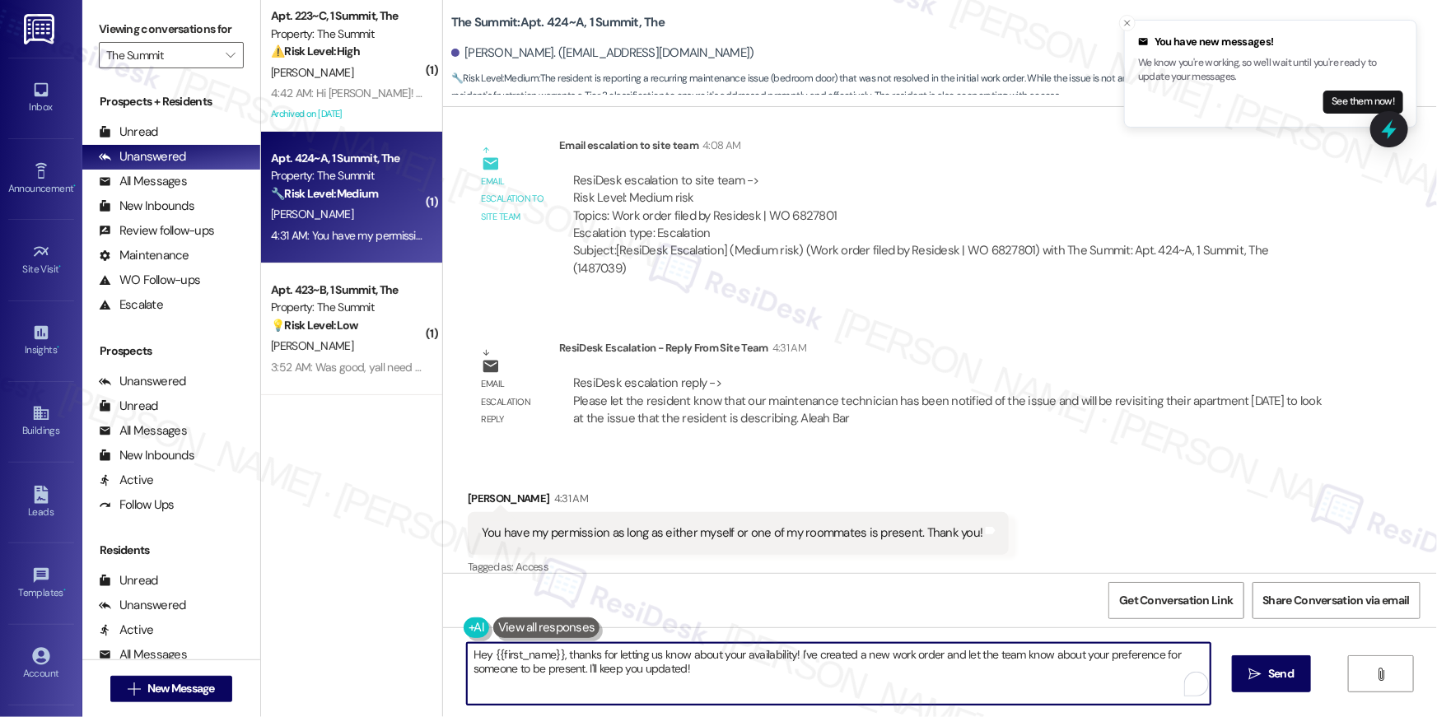
paste textarea "Thank you, {{first_name}}! I’ve submitted your request, and our maintenance tea…"
type textarea "Thank you, {{first_name}}! I’ve submitted your request, and our maintenance tea…"
click at [1273, 677] on span "Send" at bounding box center [1281, 673] width 26 height 17
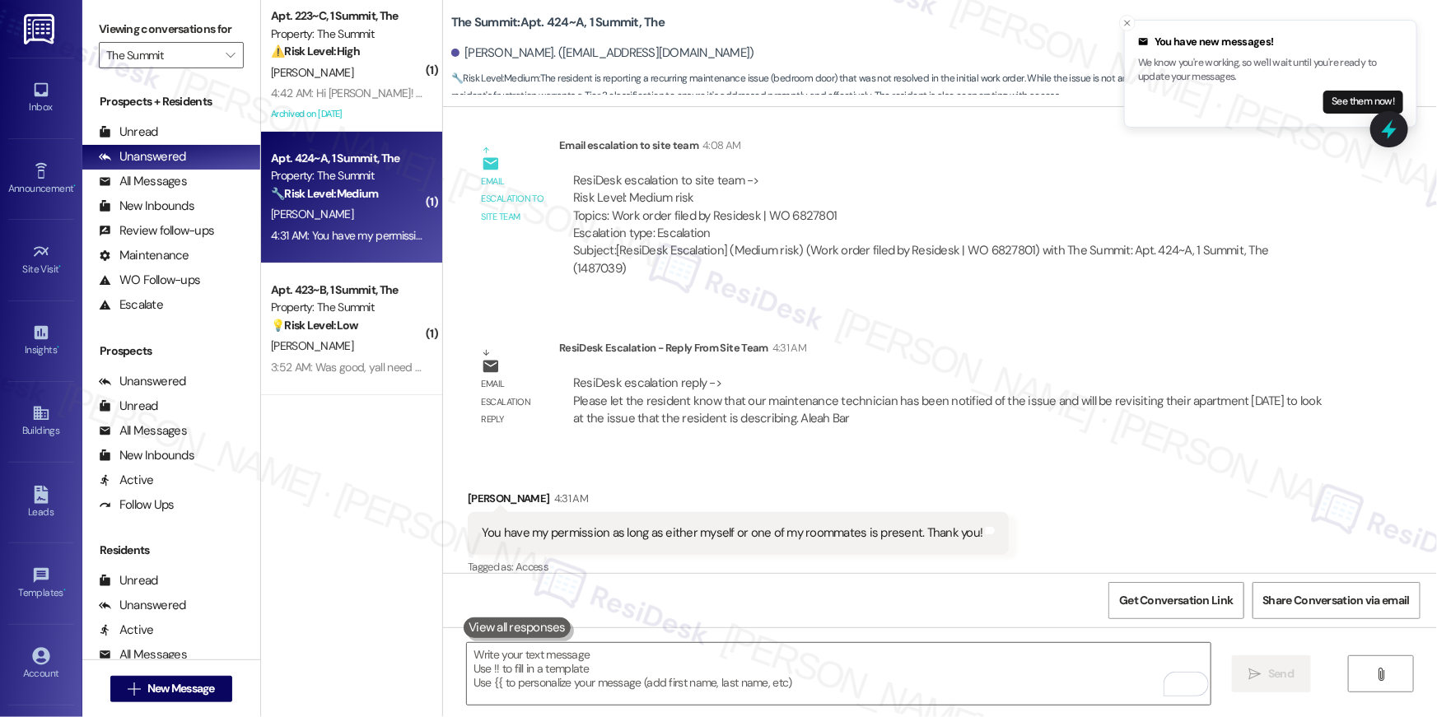
scroll to position [1073, 0]
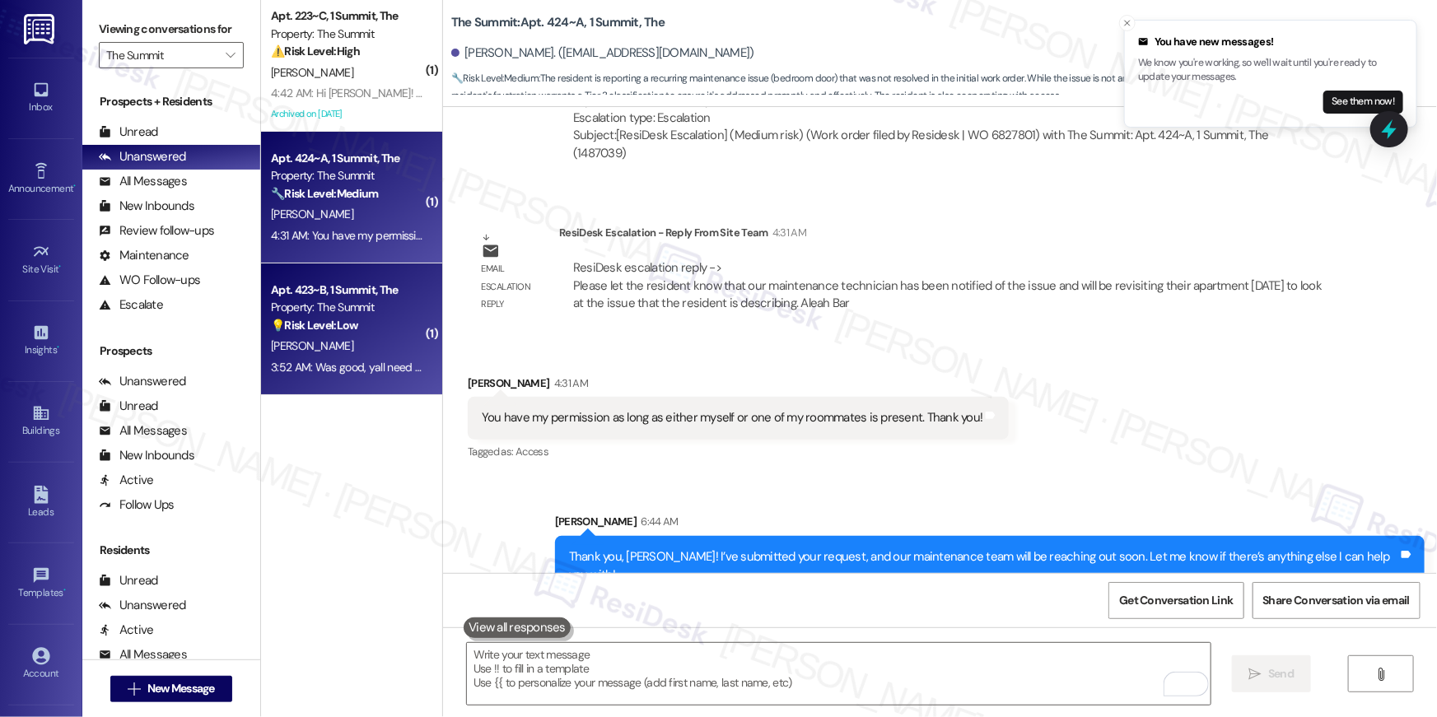
click at [337, 348] on div "T. Morse" at bounding box center [347, 346] width 156 height 21
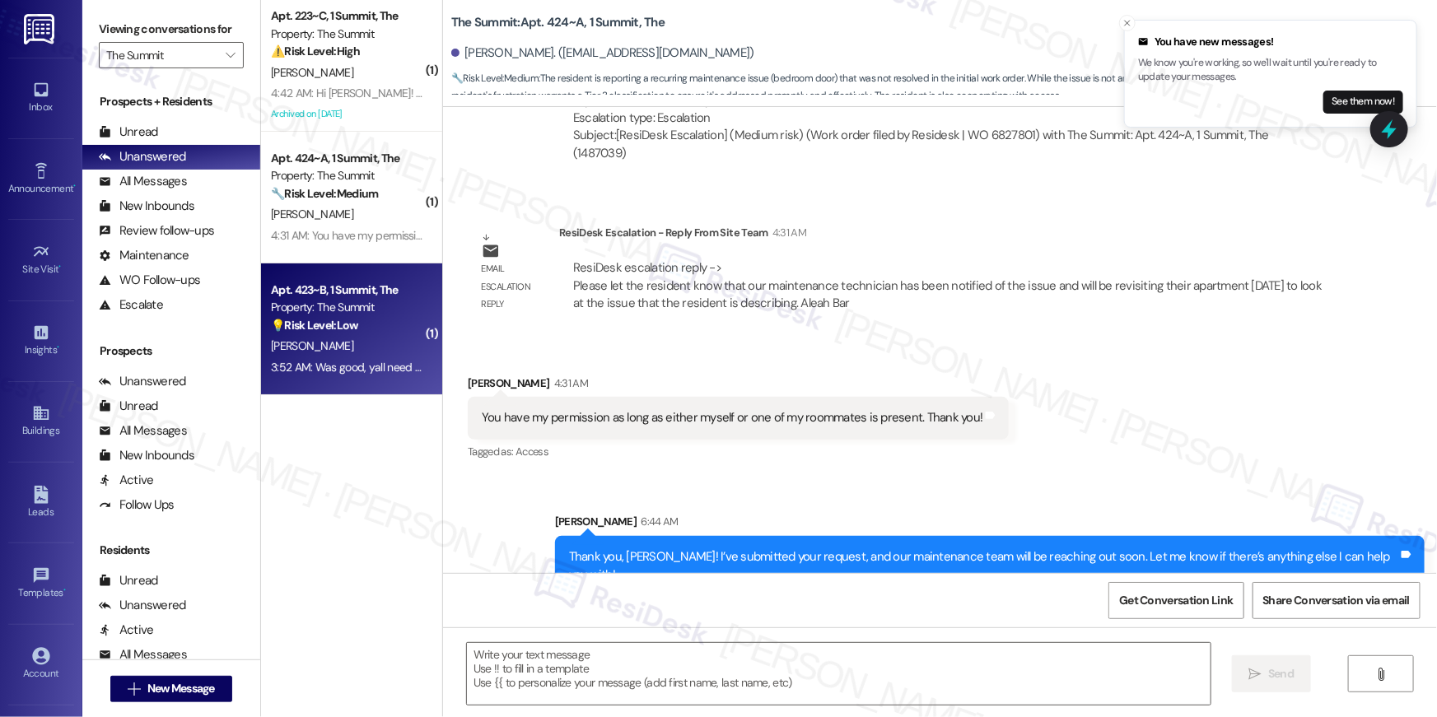
type textarea "Fetching suggested responses. Please feel free to read through the conversation…"
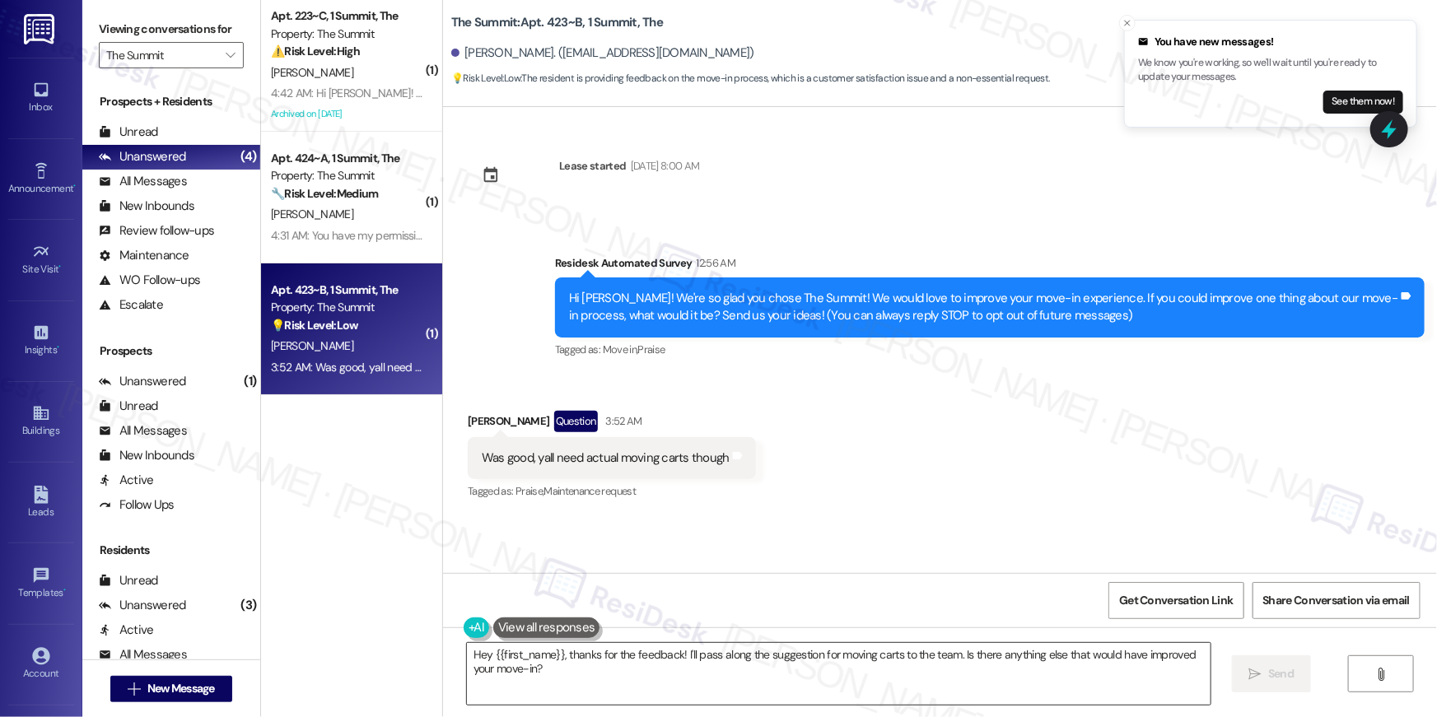
drag, startPoint x: 593, startPoint y: 669, endPoint x: 556, endPoint y: 654, distance: 40.2
click at [593, 669] on textarea "Hey {{first_name}}, thanks for the feedback! I'll pass along the suggestion for…" at bounding box center [839, 674] width 744 height 62
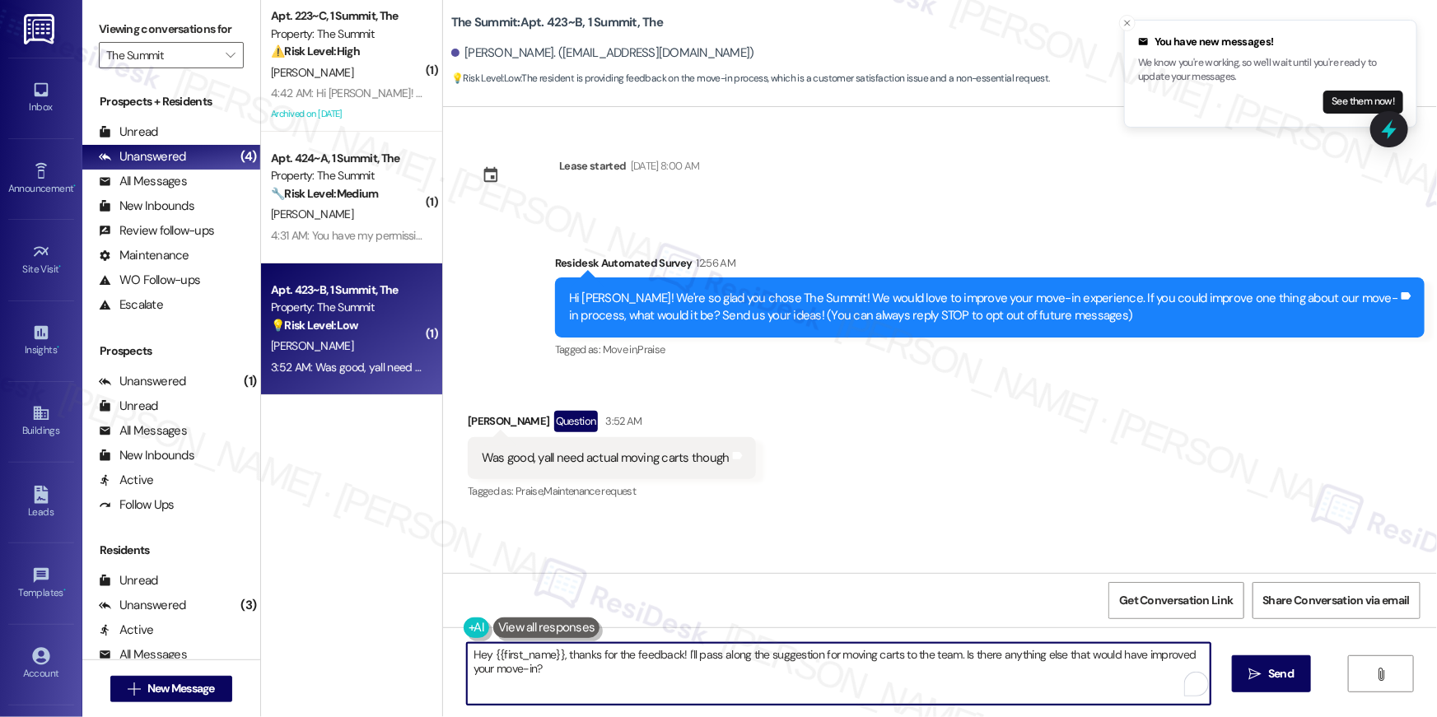
click at [558, 655] on textarea "Hey {{first_name}}, thanks for the feedback! I'll pass along the suggestion for…" at bounding box center [839, 674] width 744 height 62
paste textarea "you so much for sharing your feedback! More move-in carts is a great suggestion…"
type textarea "Hey {{first_name}}, thank you so much for sharing your feedback! More move-in c…"
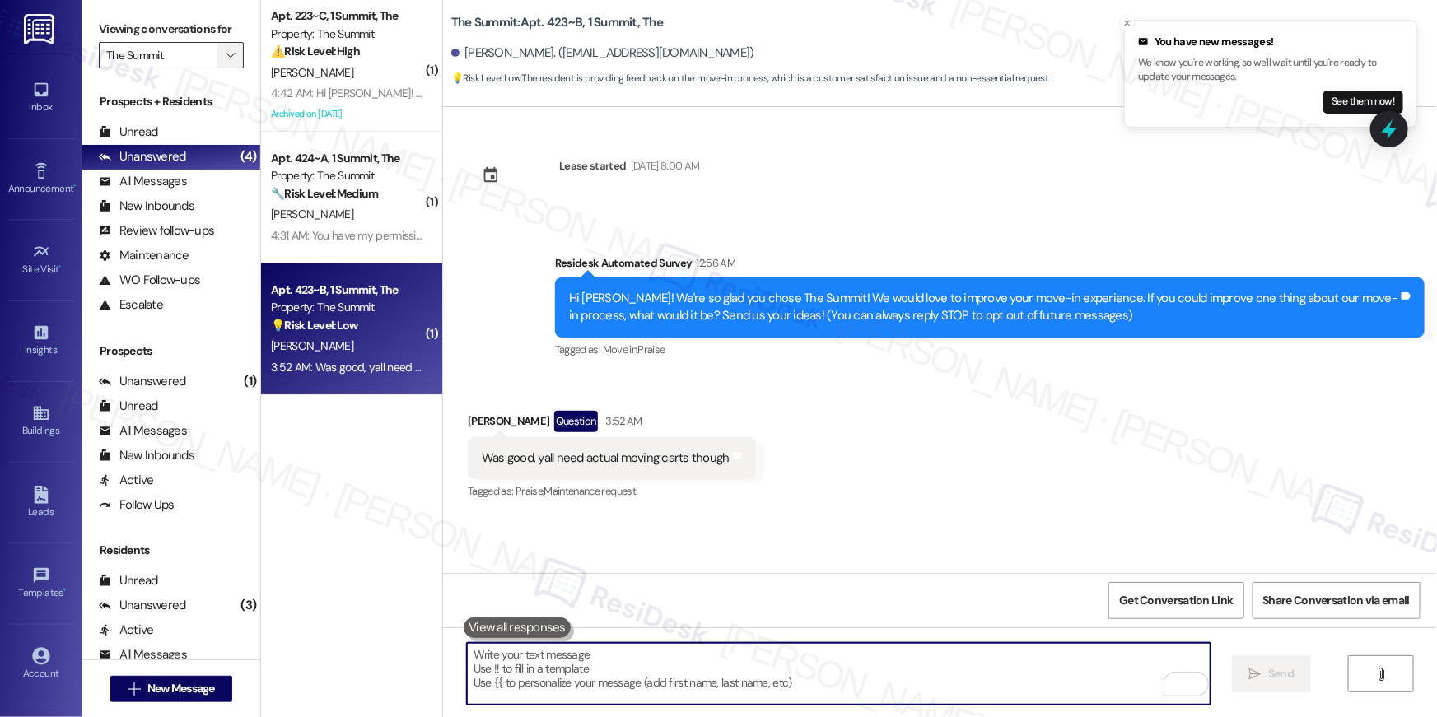
click at [229, 58] on button "" at bounding box center [230, 55] width 26 height 26
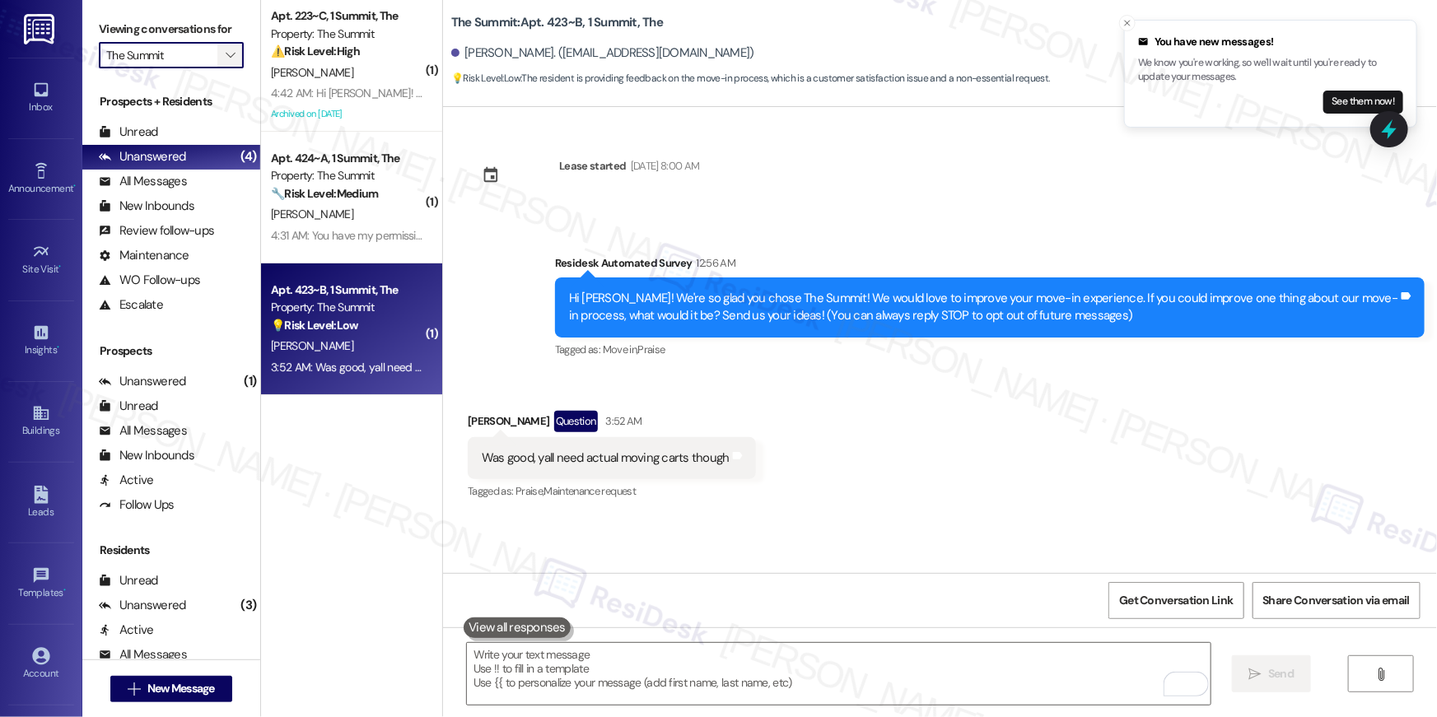
click at [222, 68] on span "" at bounding box center [230, 55] width 16 height 26
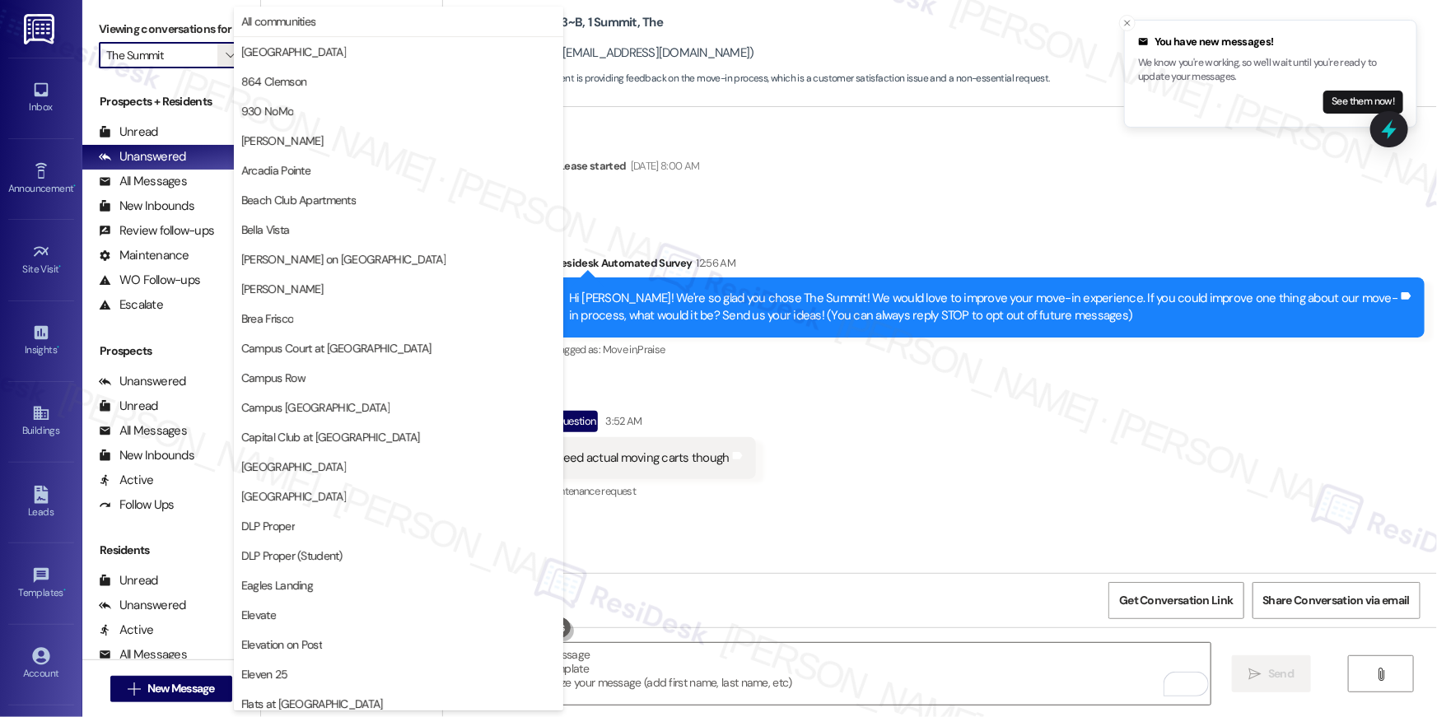
scroll to position [1476, 0]
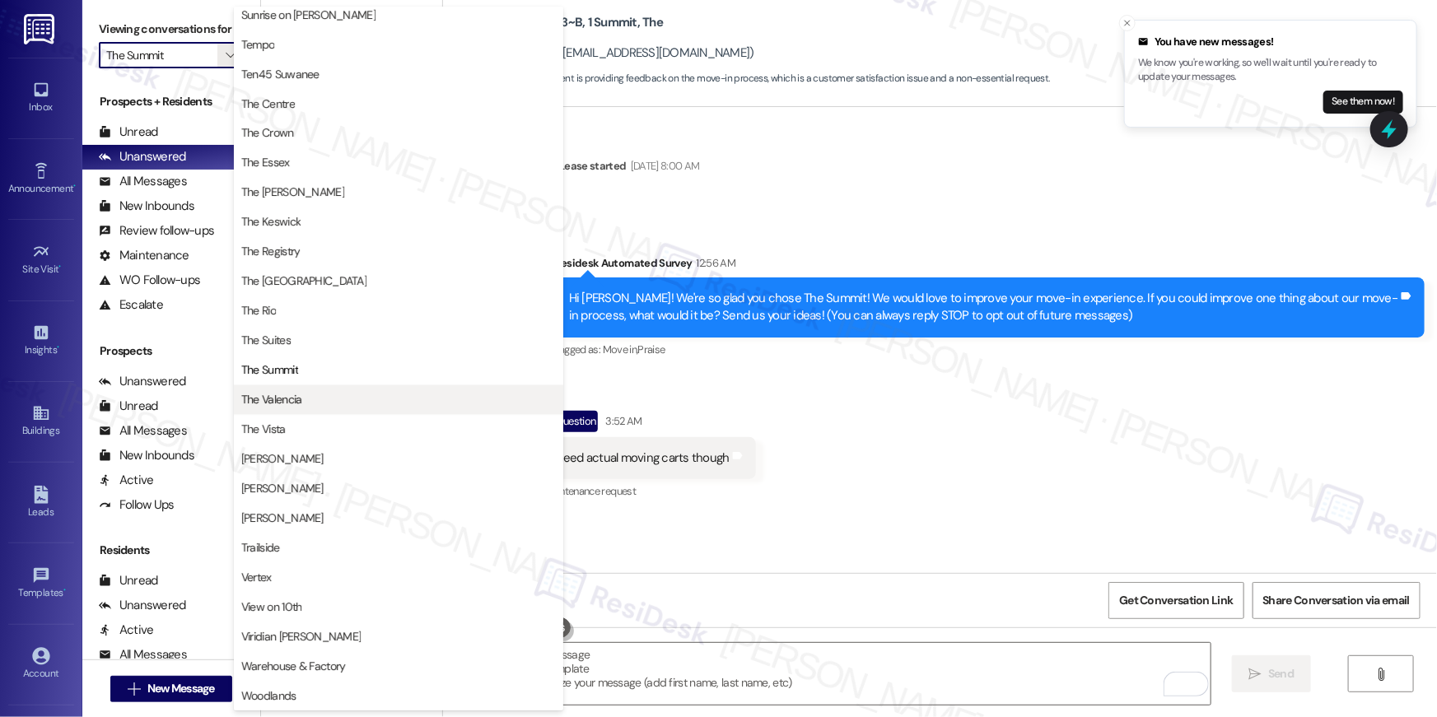
click at [308, 397] on span "The Valencia" at bounding box center [398, 400] width 315 height 16
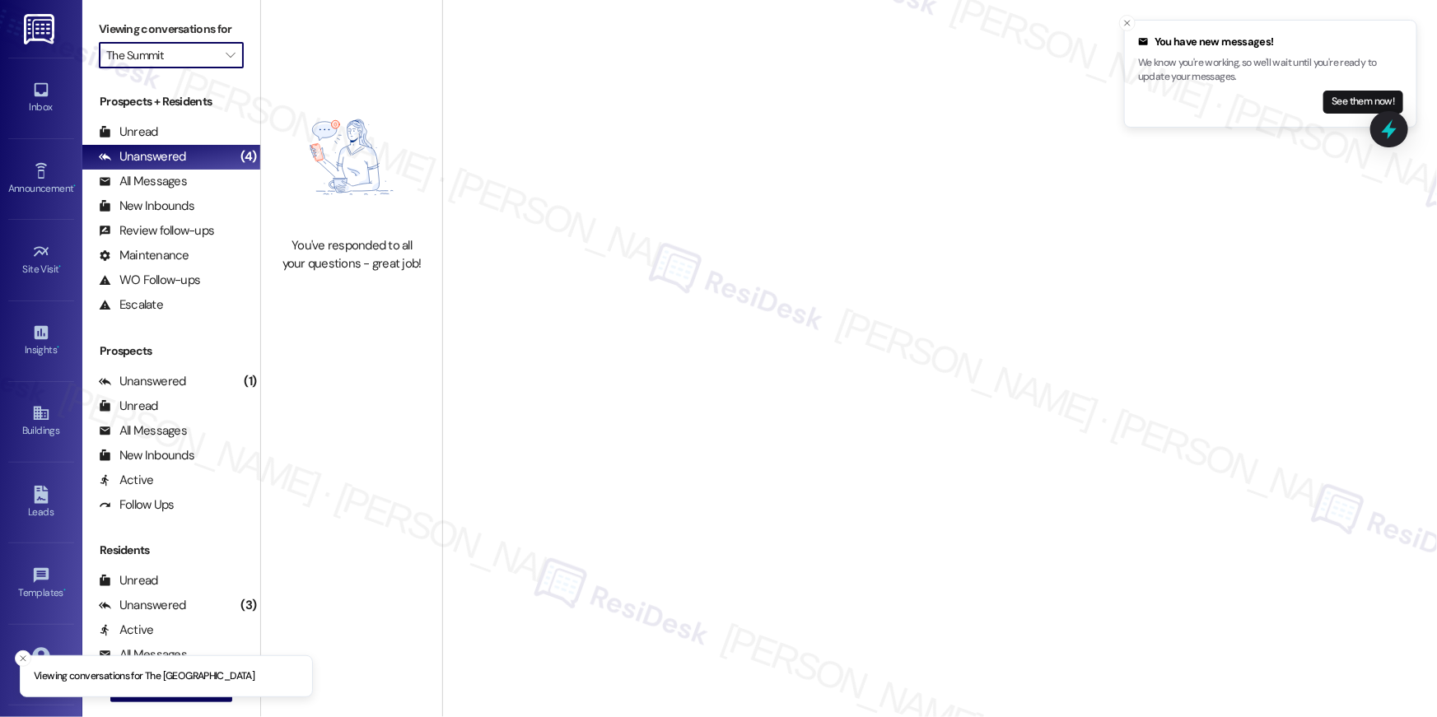
type input "The Valencia"
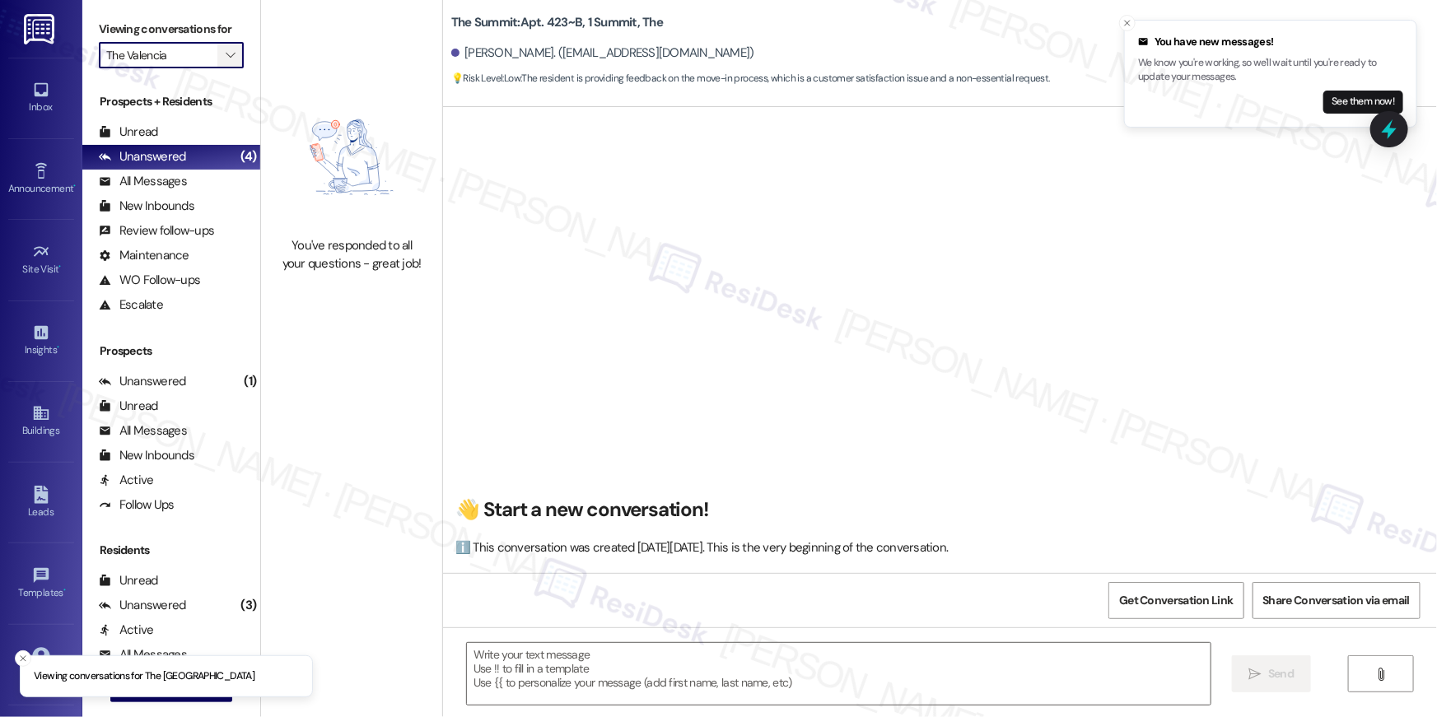
click at [222, 48] on span "" at bounding box center [230, 55] width 16 height 26
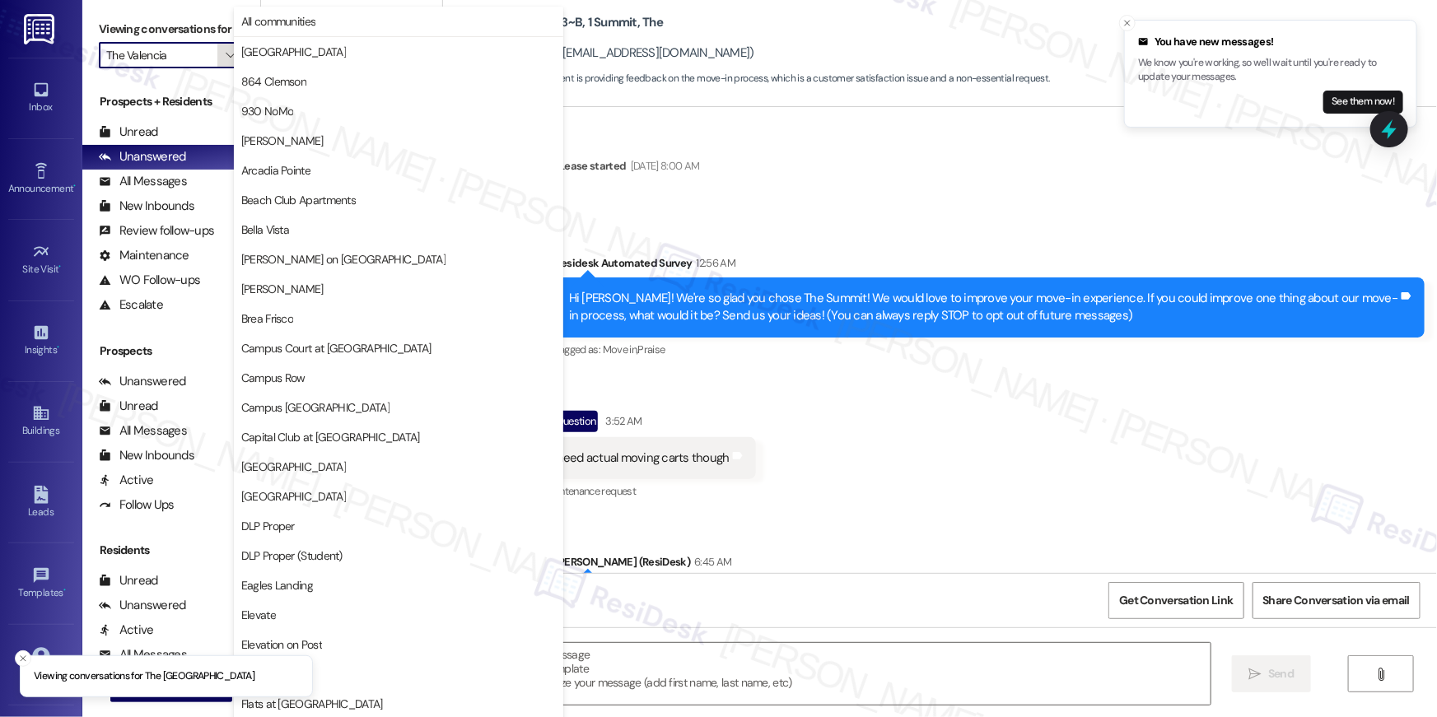
click at [226, 55] on icon "" at bounding box center [230, 55] width 9 height 13
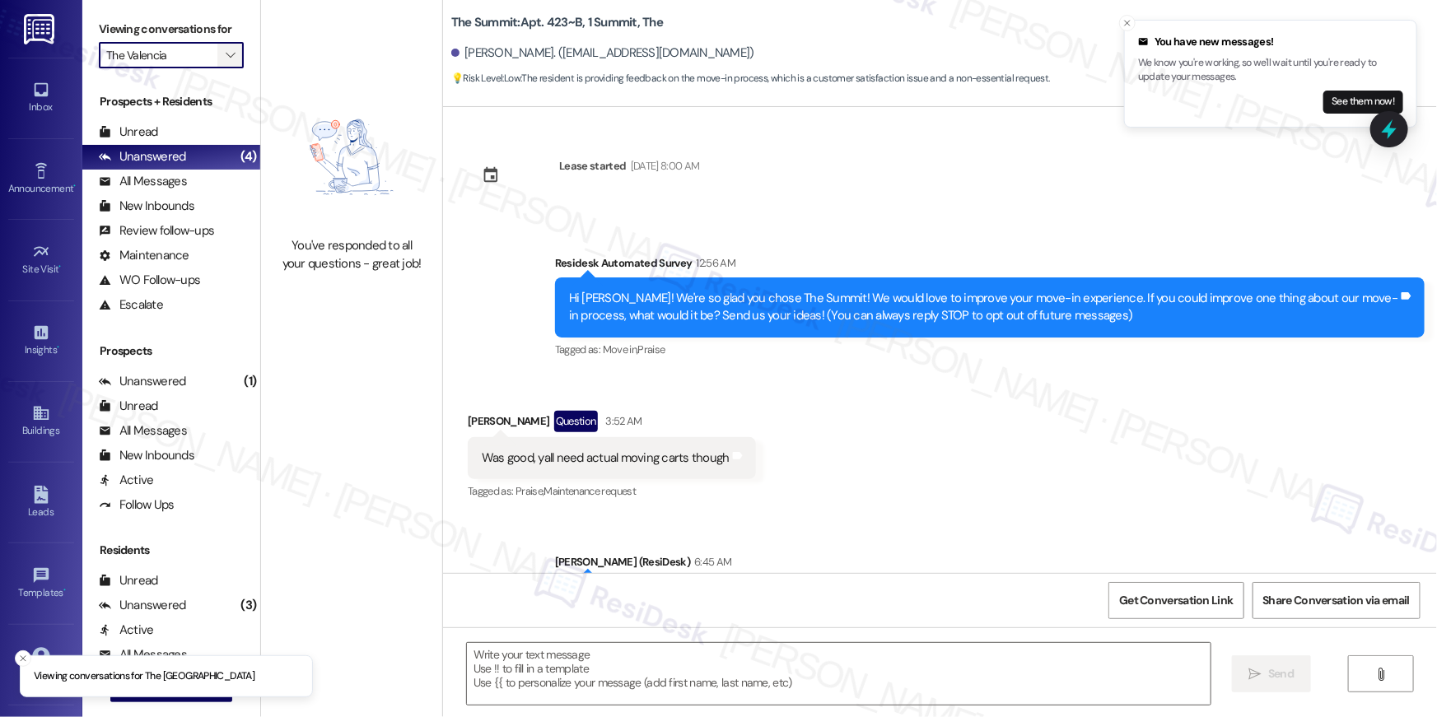
type textarea "Fetching suggested responses. Please feel free to read through the conversation…"
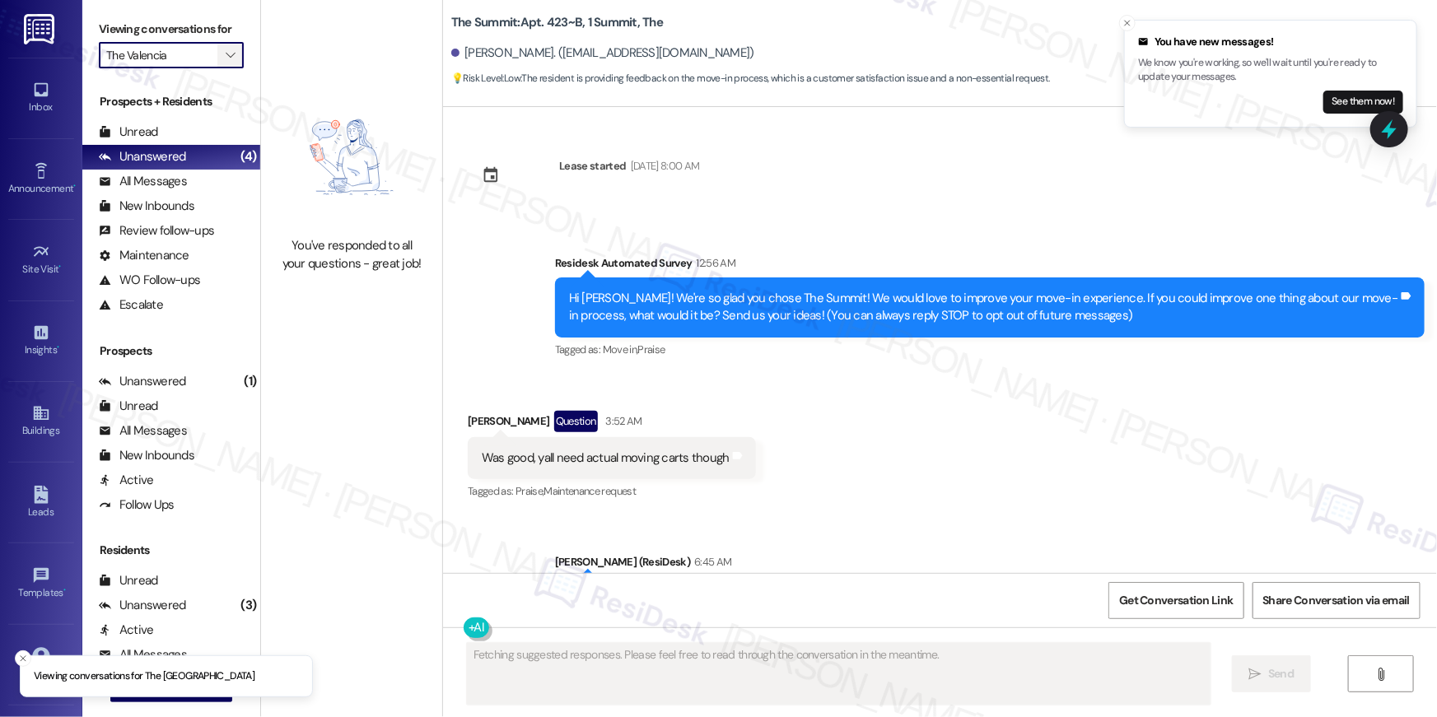
click at [226, 55] on icon "" at bounding box center [230, 55] width 9 height 13
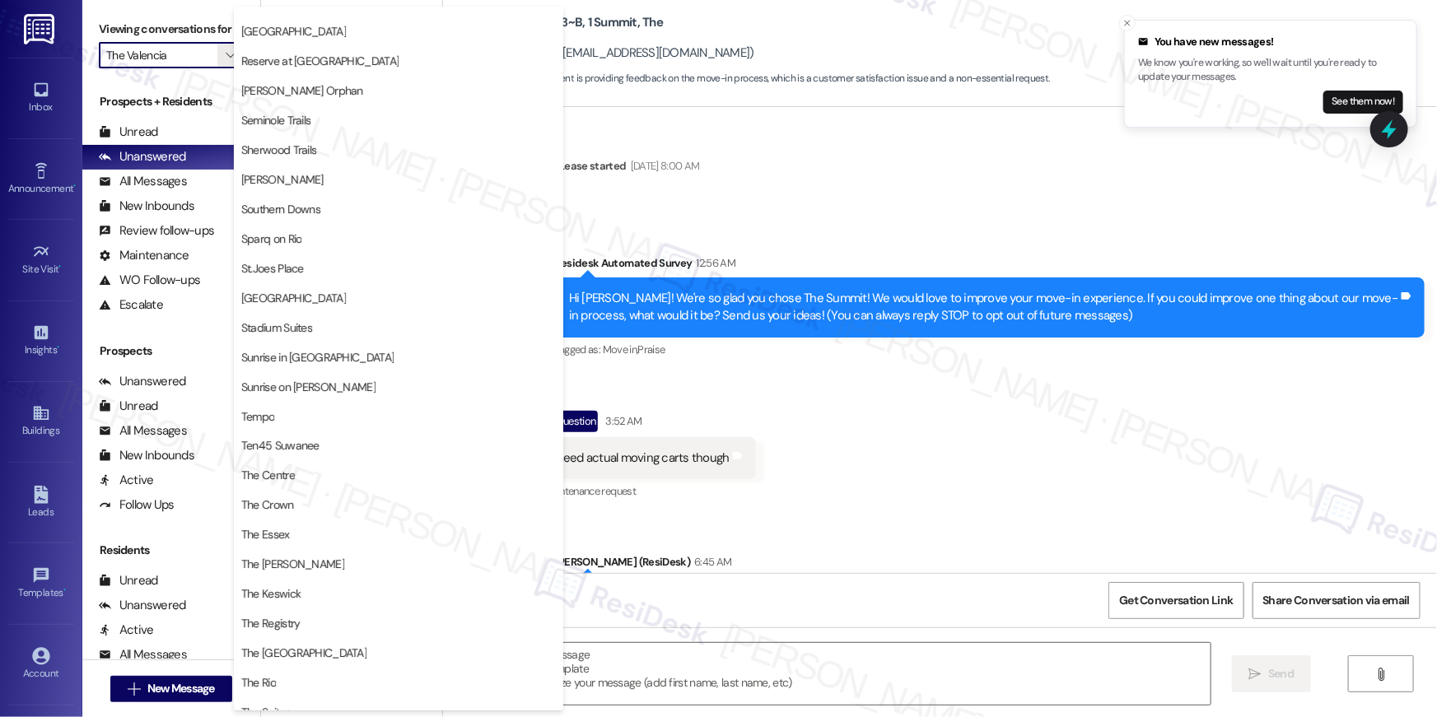
scroll to position [1519, 0]
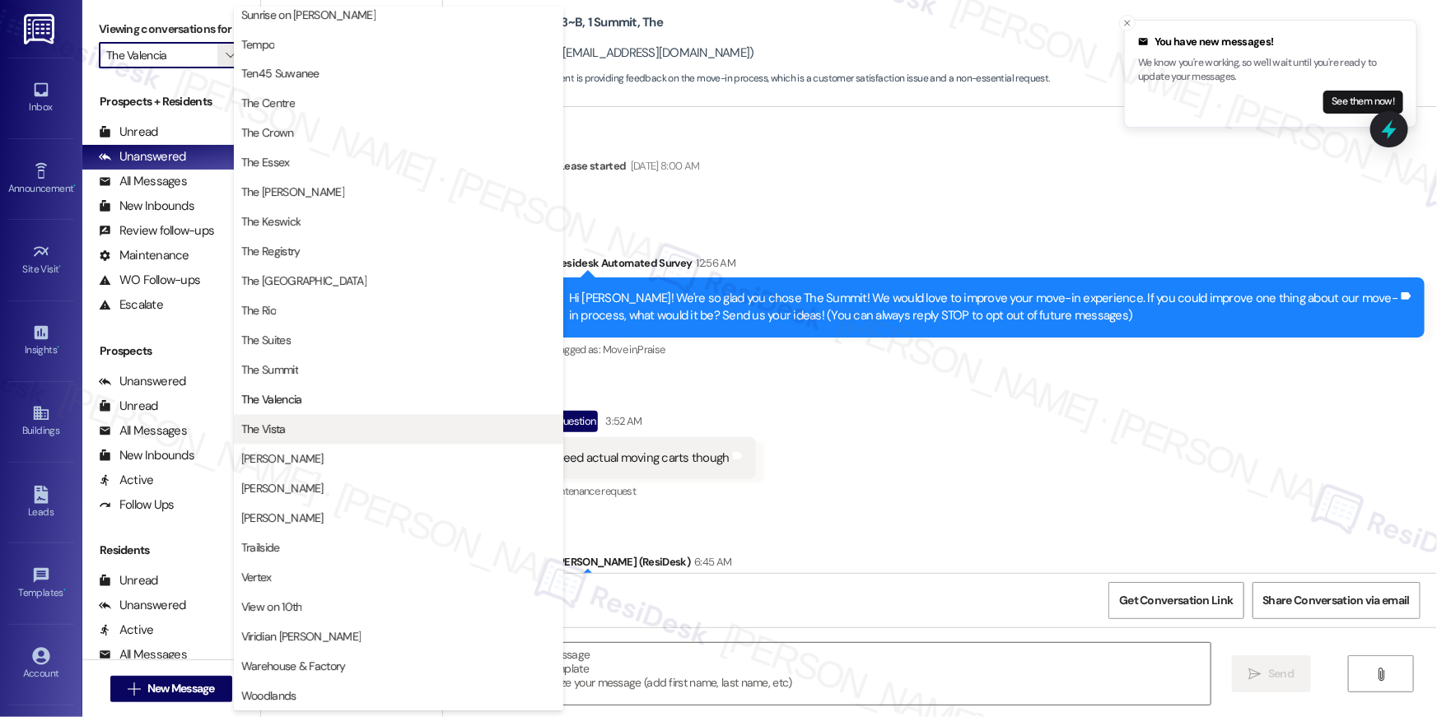
click at [375, 433] on span "The Vista" at bounding box center [398, 430] width 315 height 16
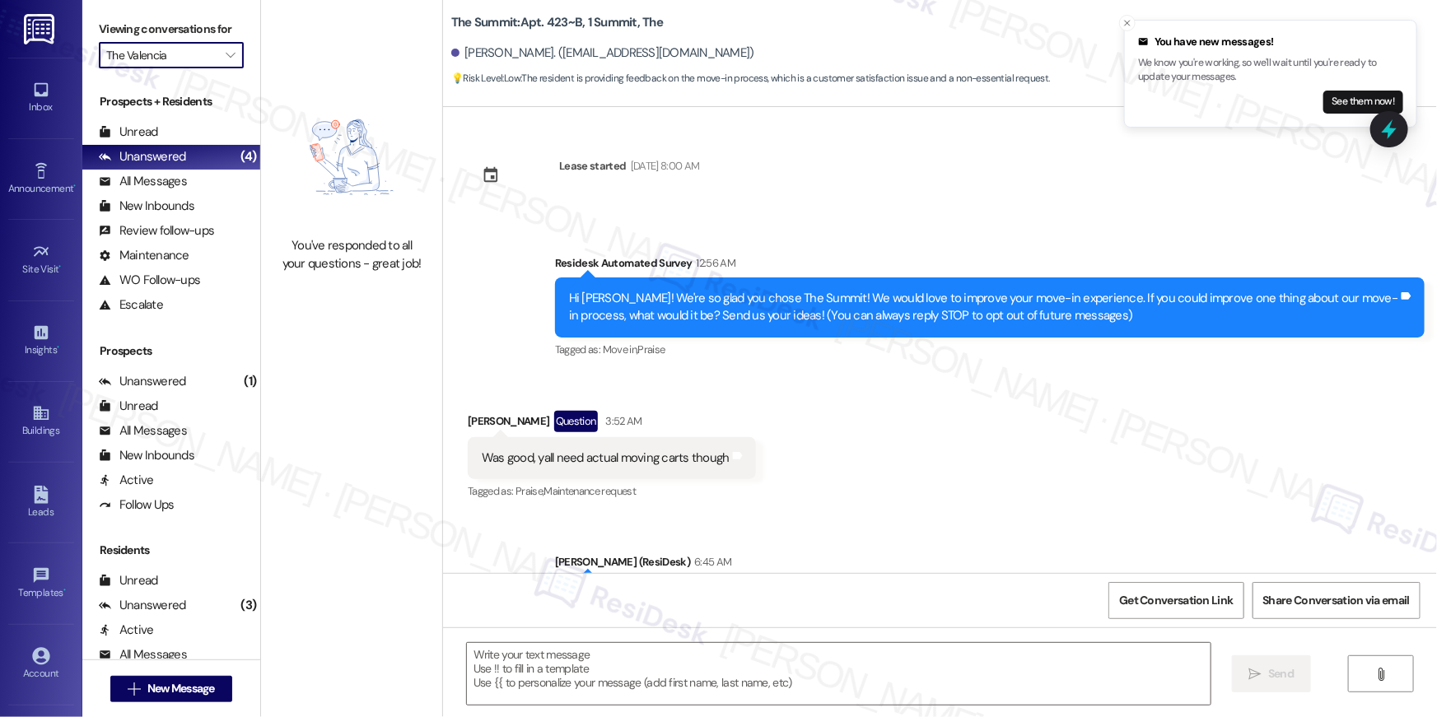
type input "The Vista"
type textarea "Fetching suggested responses. Please feel free to read through the conversation…"
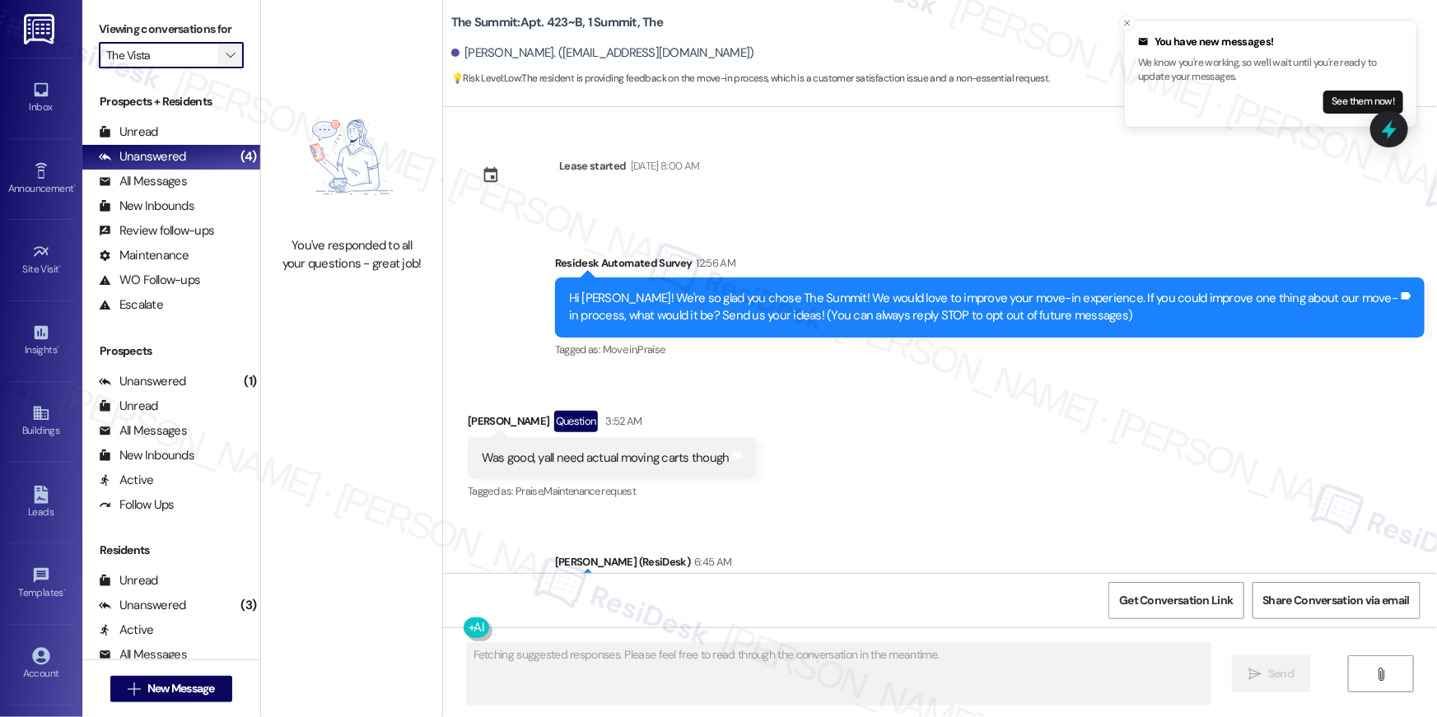
click at [228, 49] on span "" at bounding box center [230, 55] width 16 height 26
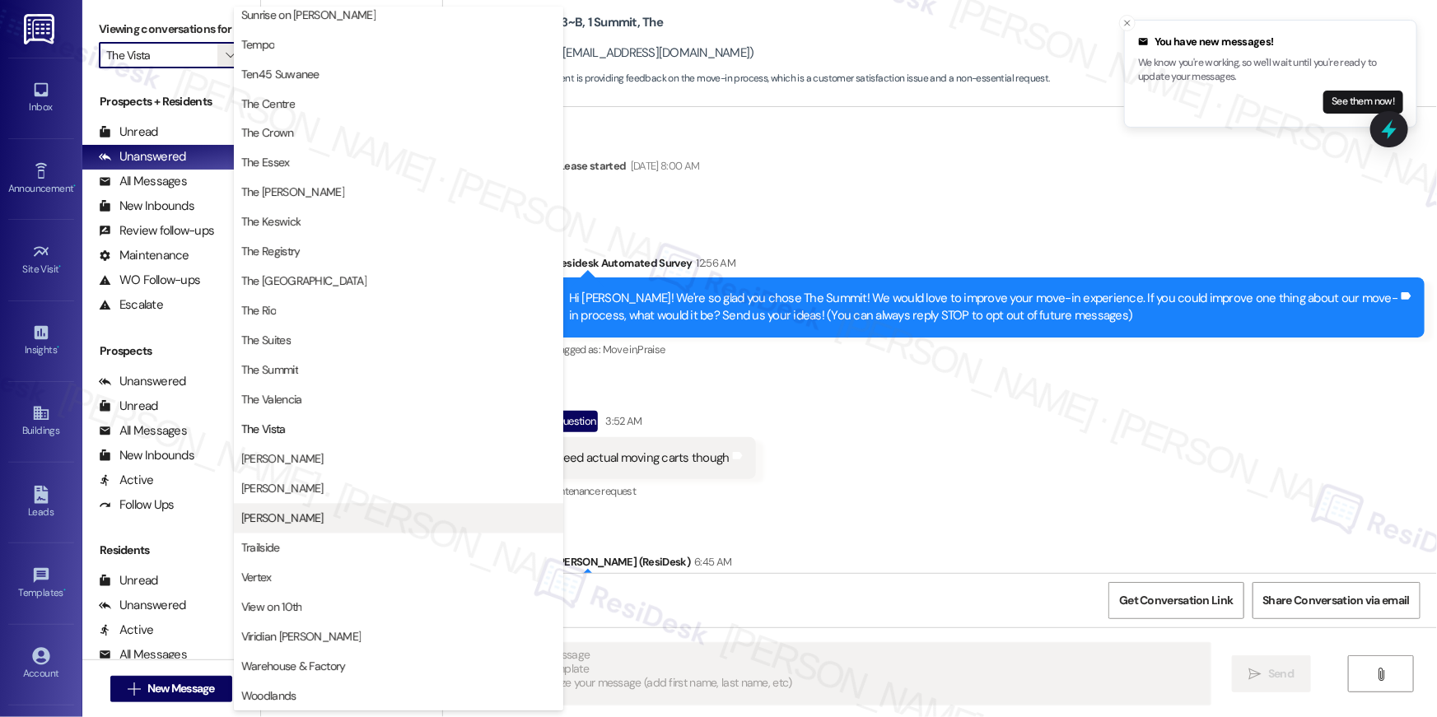
scroll to position [1494, 0]
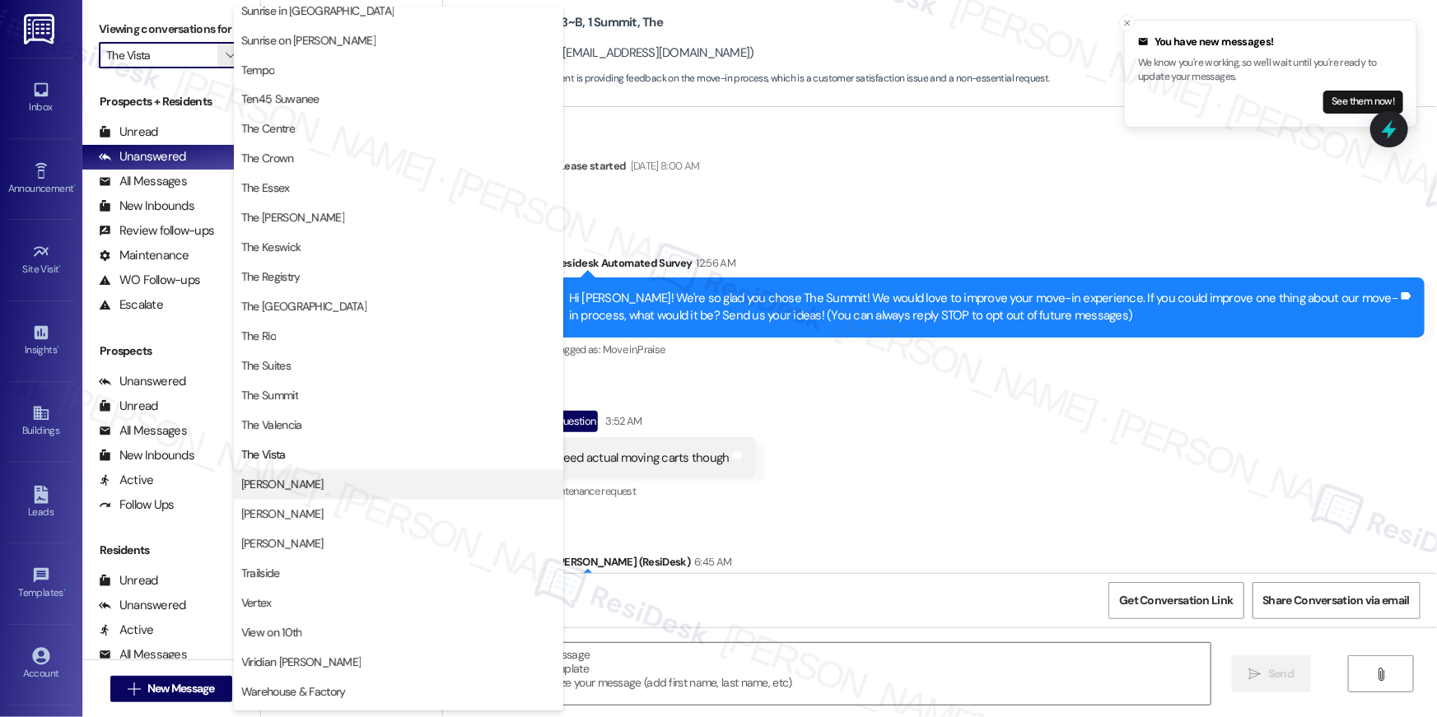
click at [331, 490] on span "TODD" at bounding box center [398, 485] width 315 height 16
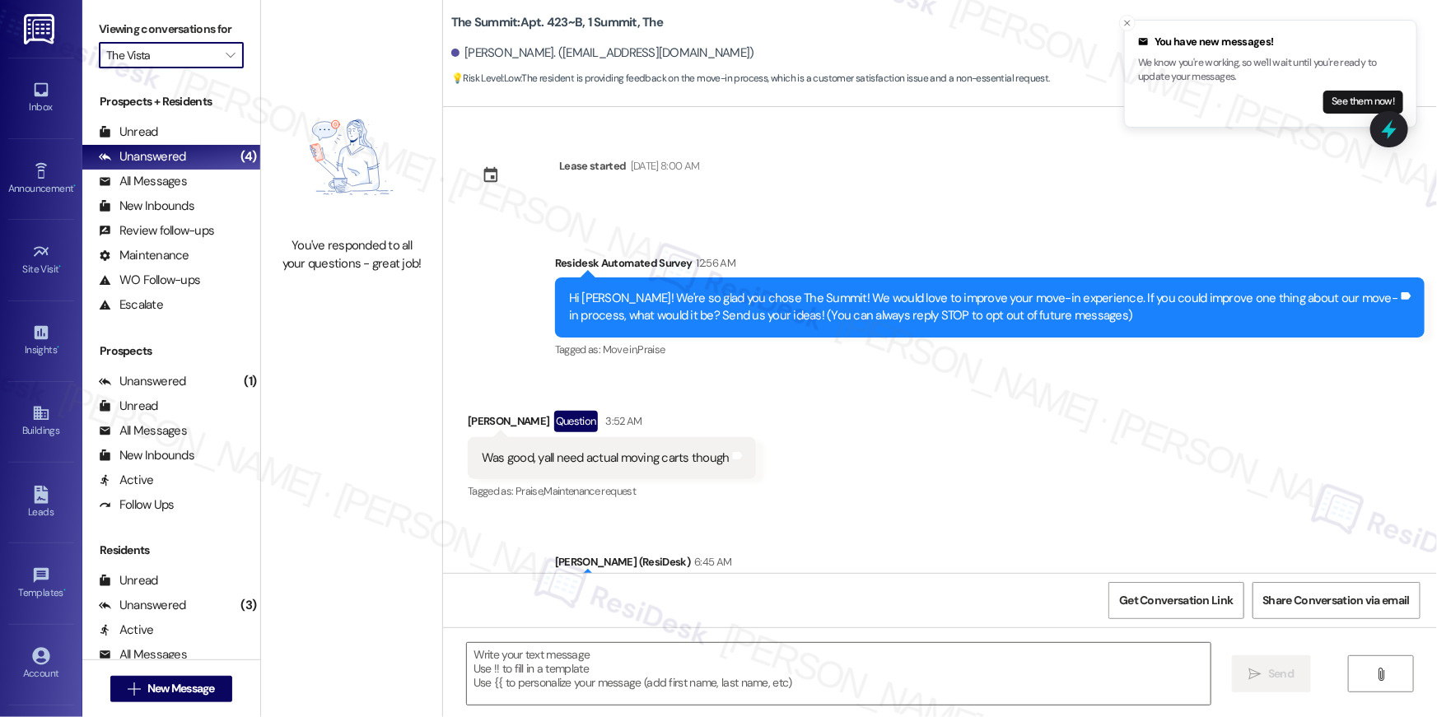
type input "TODD"
type textarea "Fetching suggested responses. Please feel free to read through the conversation…"
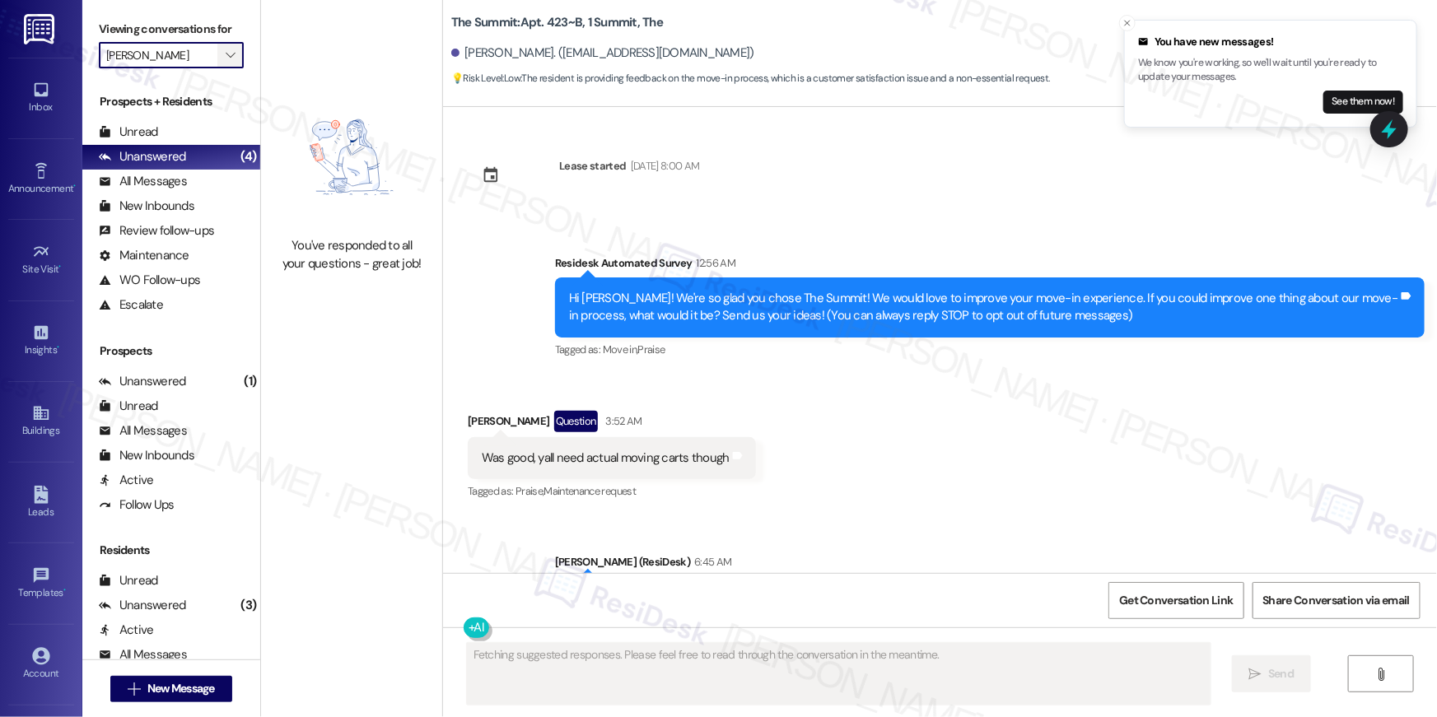
click at [225, 63] on span "" at bounding box center [230, 55] width 16 height 26
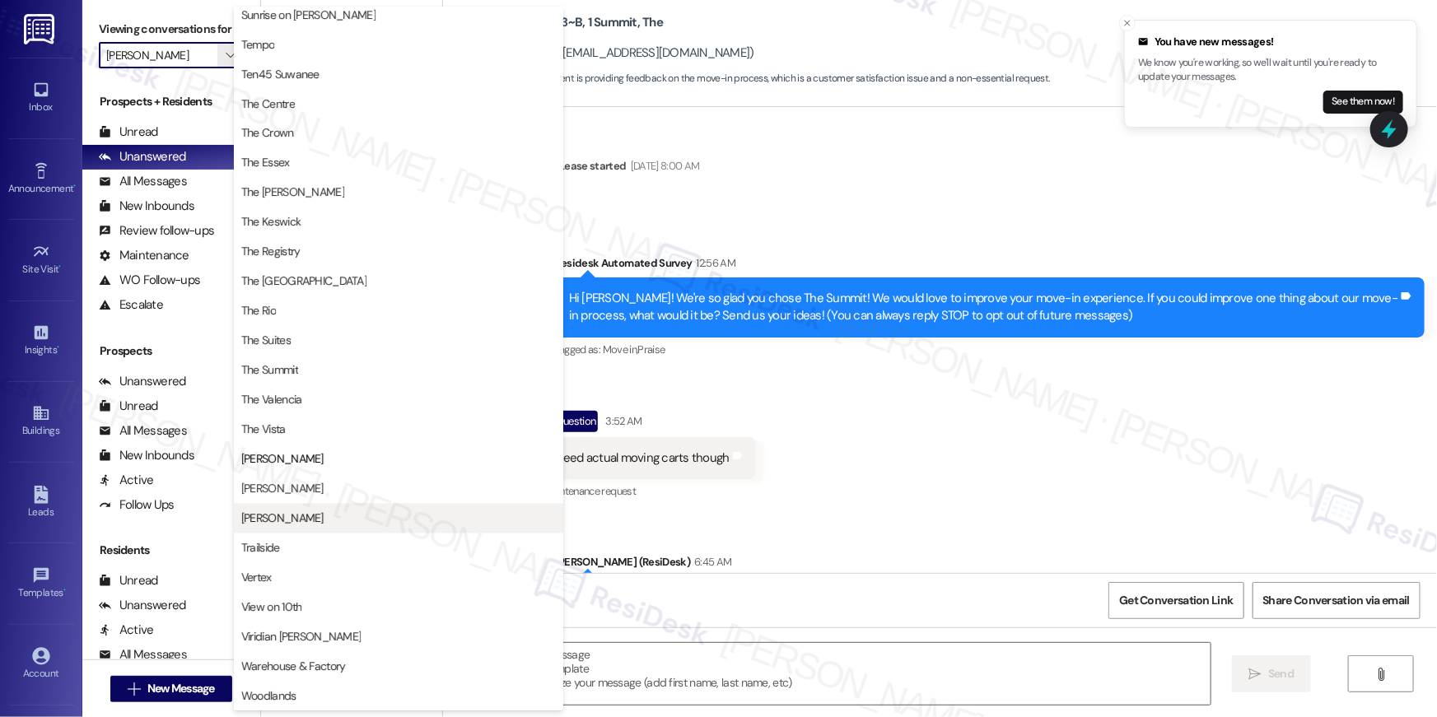
scroll to position [1494, 0]
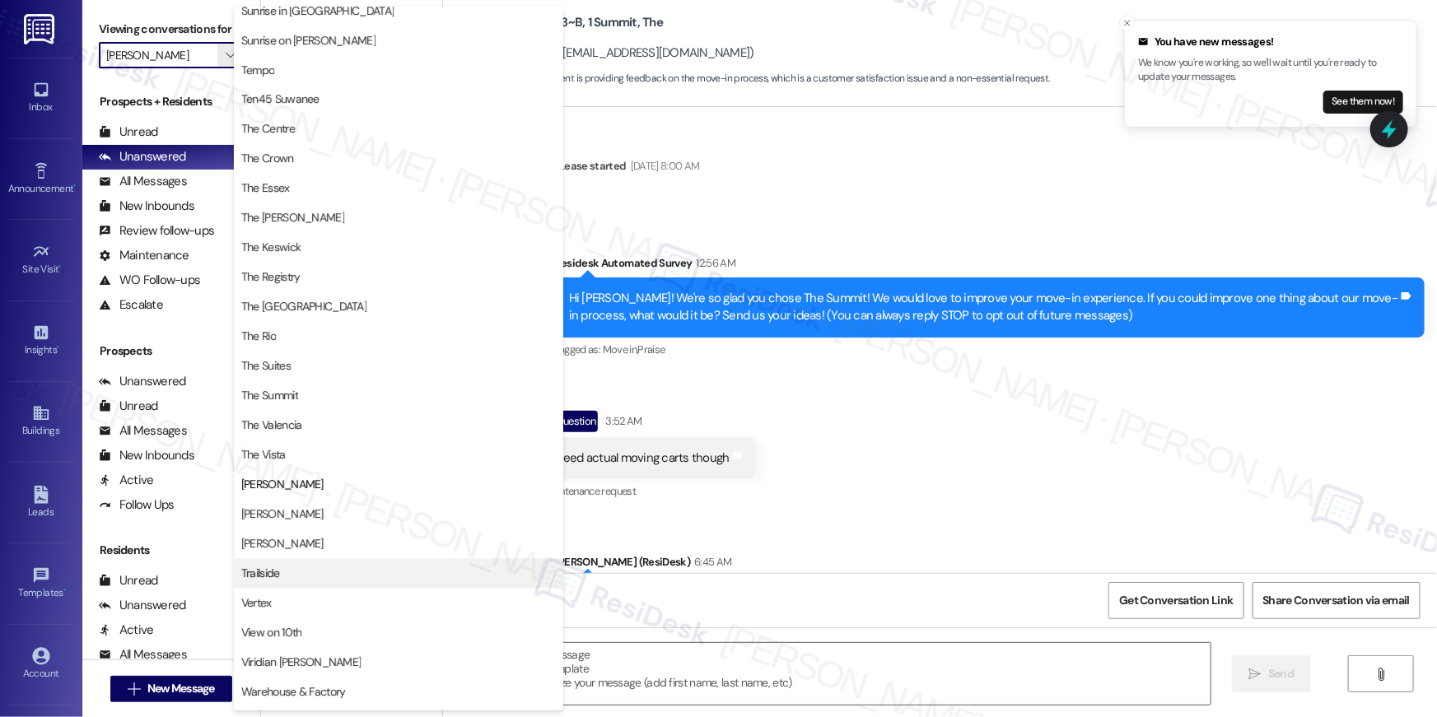
click at [337, 562] on button "Trailside" at bounding box center [398, 574] width 329 height 30
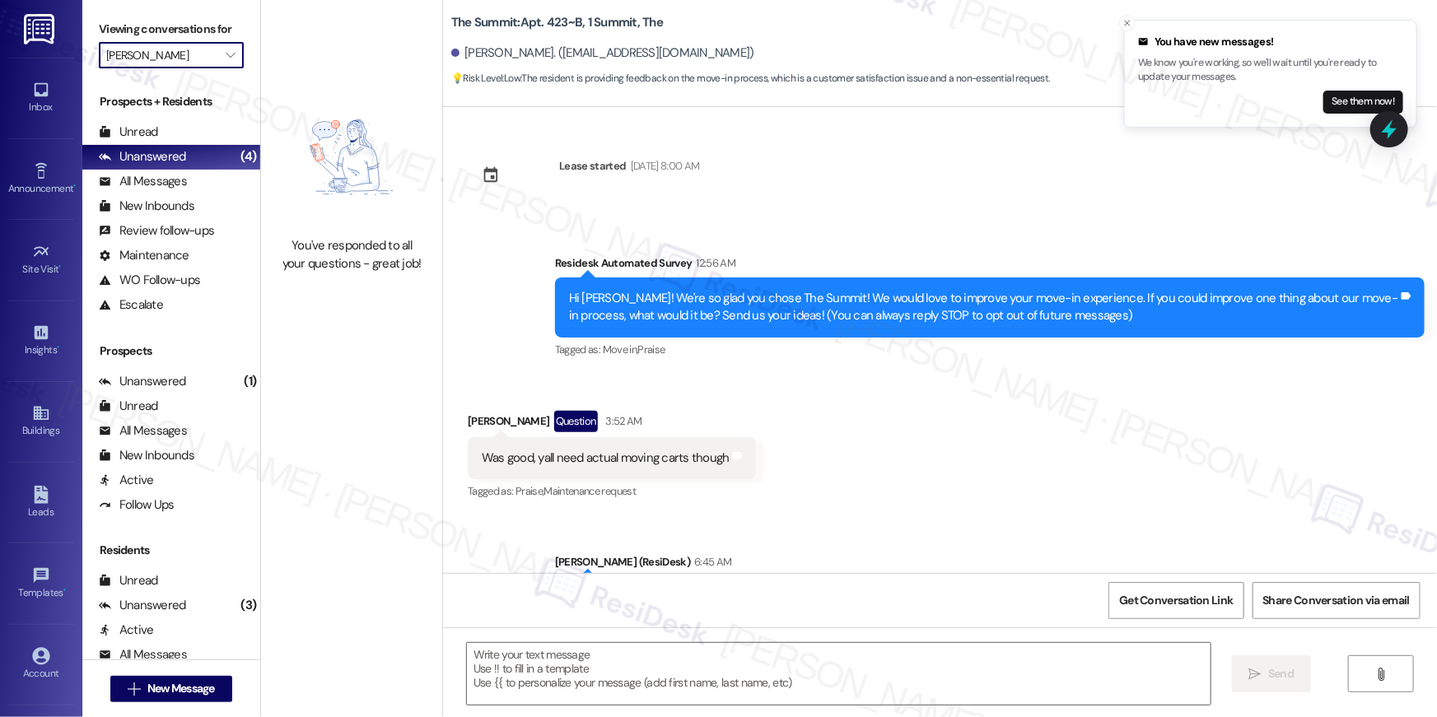
type input "Trailside"
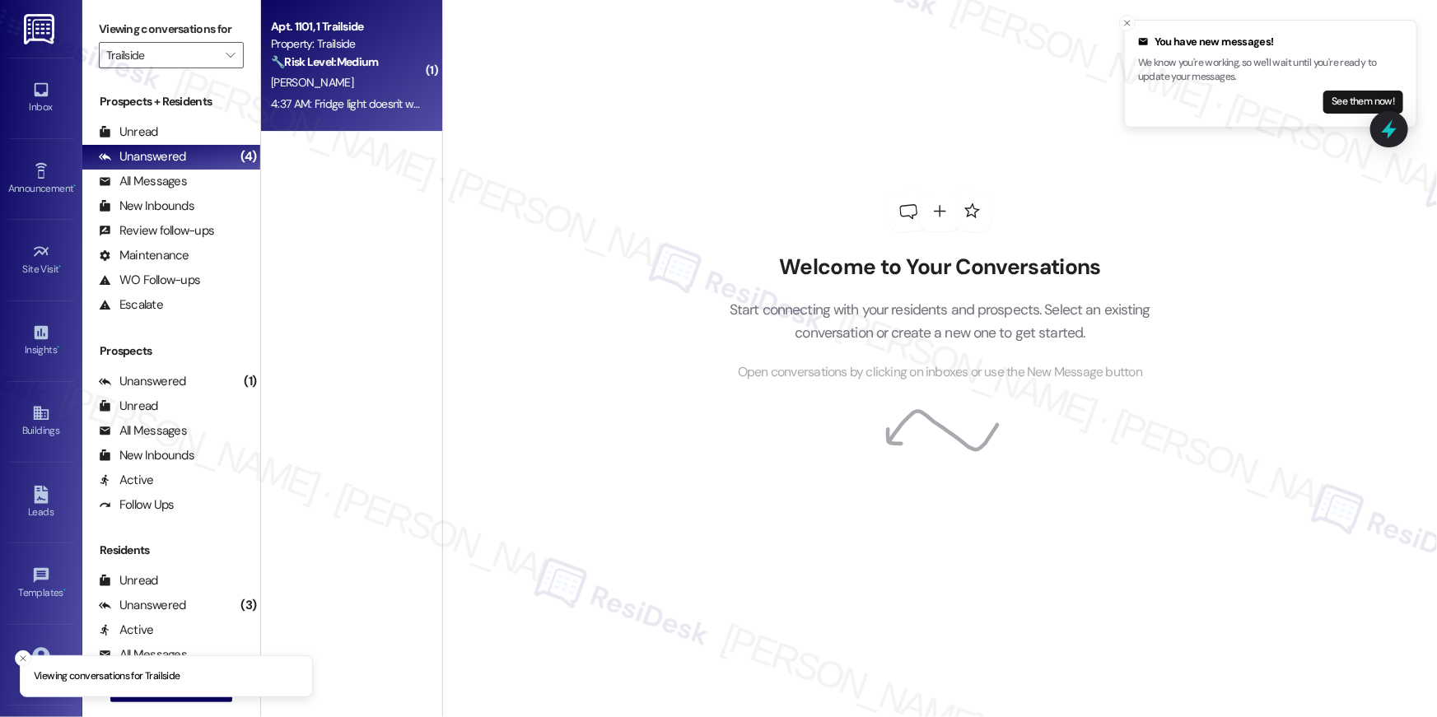
click at [340, 94] on div "4:37 AM: Fridge light doesn't work/there's a shelf missing. Is there any way fo…" at bounding box center [347, 104] width 156 height 21
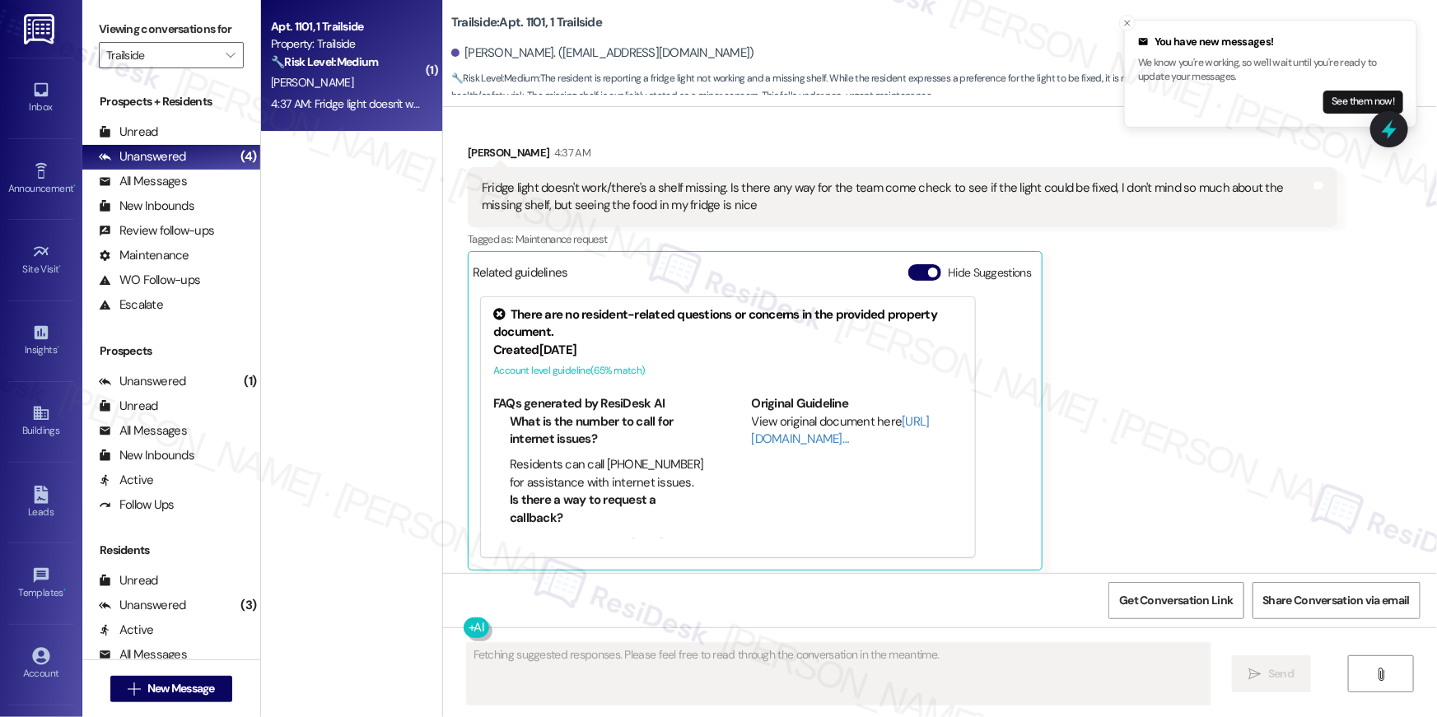
scroll to position [1982, 0]
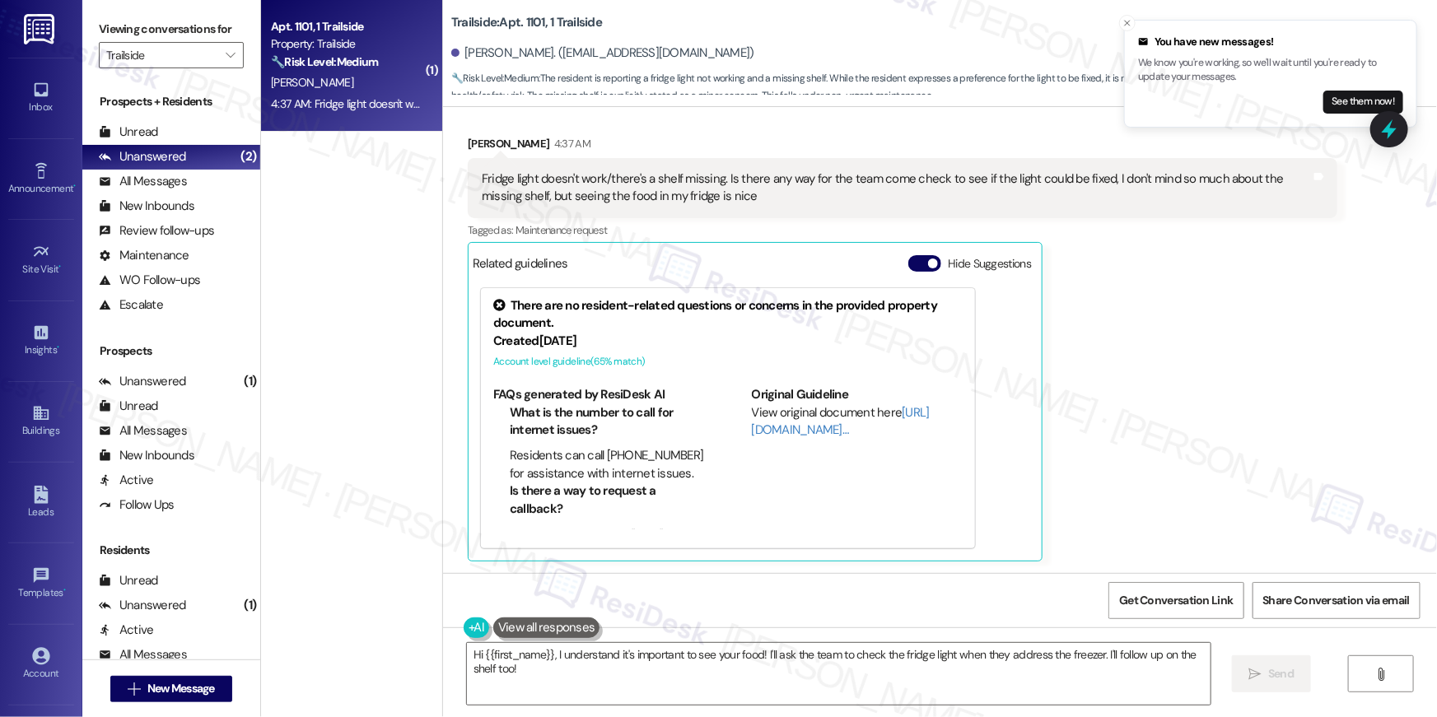
click at [1074, 418] on div "Kai Hutchison 4:37 AM Fridge light doesn't work/there's a shelf missing. Is the…" at bounding box center [903, 348] width 870 height 427
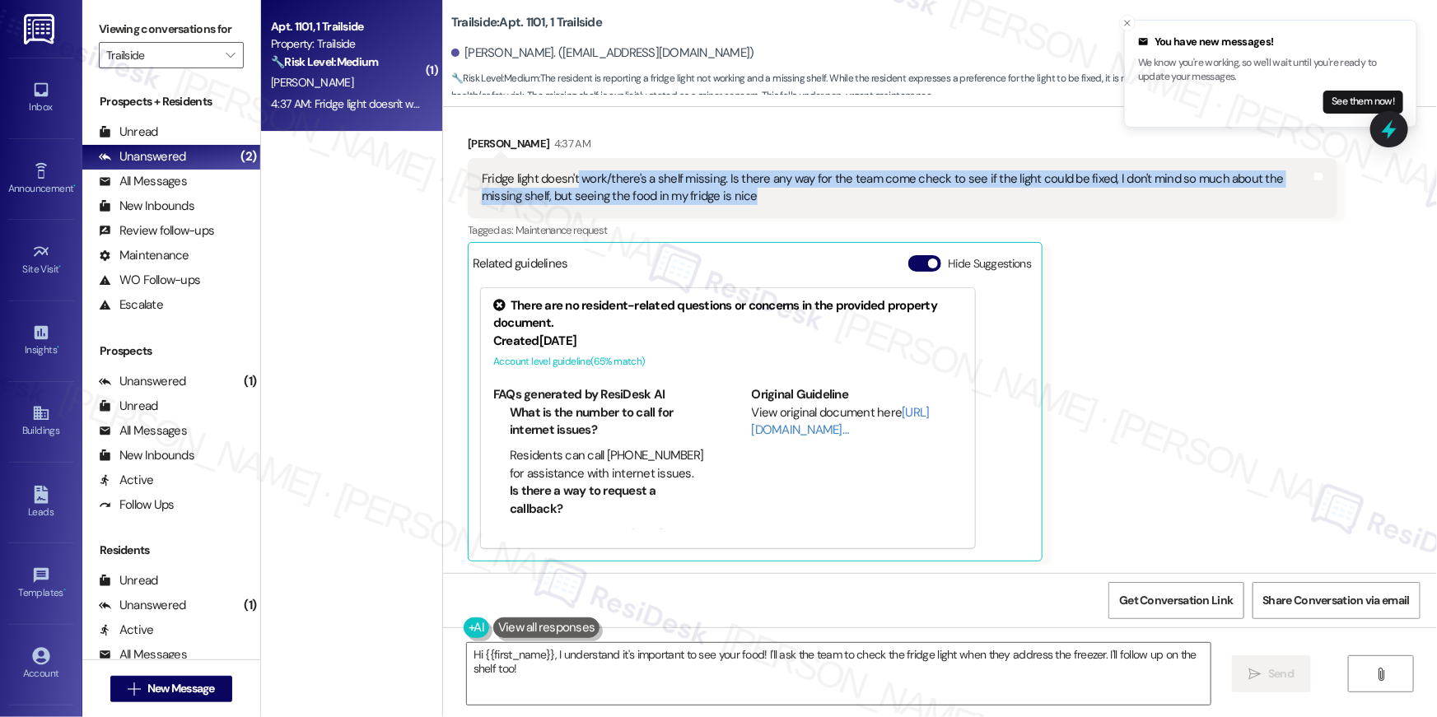
drag, startPoint x: 711, startPoint y: 201, endPoint x: 566, endPoint y: 175, distance: 148.0
click at [566, 175] on div "Fridge light doesn't work/there's a shelf missing. Is there any way for the tea…" at bounding box center [896, 187] width 829 height 35
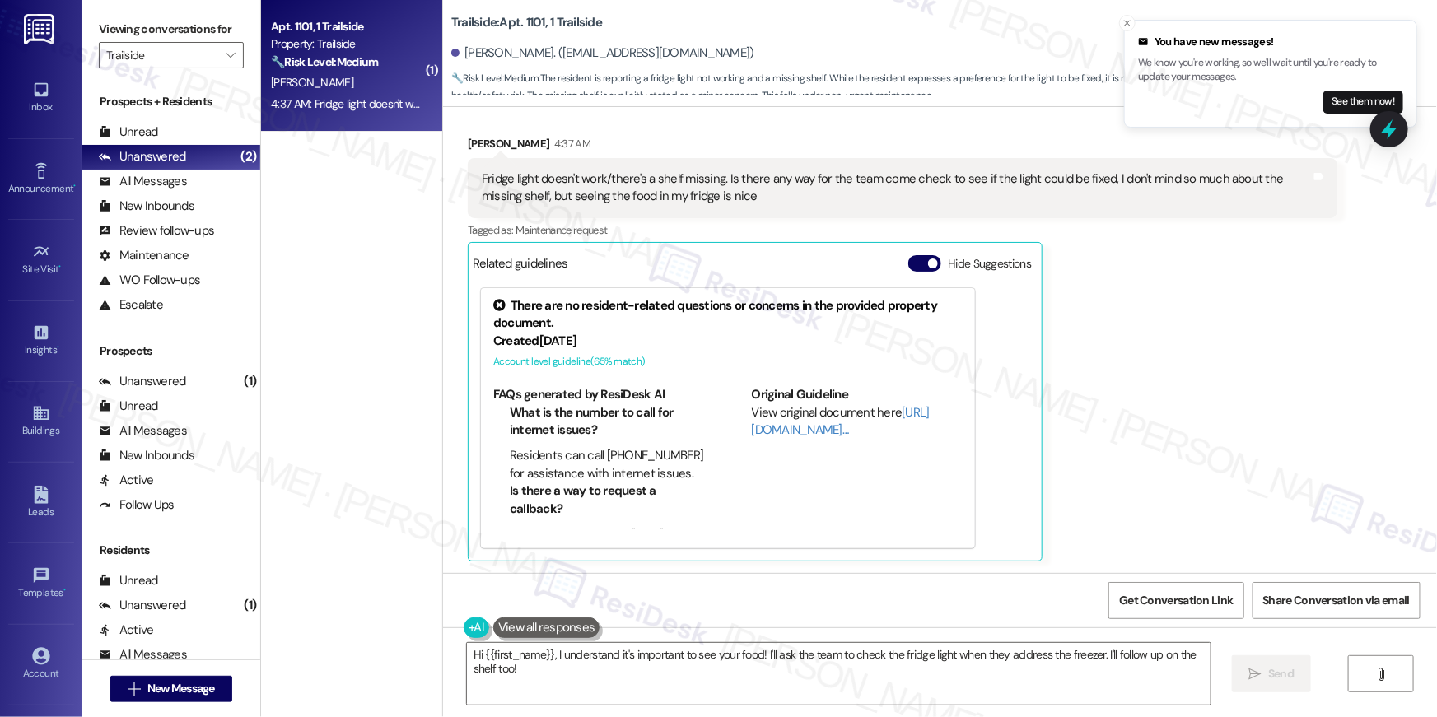
drag, startPoint x: 714, startPoint y: 182, endPoint x: 713, endPoint y: 191, distance: 9.1
click at [714, 182] on div "Fridge light doesn't work/there's a shelf missing. Is there any way for the tea…" at bounding box center [896, 187] width 829 height 35
click at [590, 672] on textarea "Hi {{first_name}}, I understand it's important to see your food! I'll ask the t…" at bounding box center [839, 674] width 744 height 62
click at [613, 665] on textarea "Hi {{first_name}}, I understand it's important to see your food! I'll ask the t…" at bounding box center [839, 674] width 744 height 62
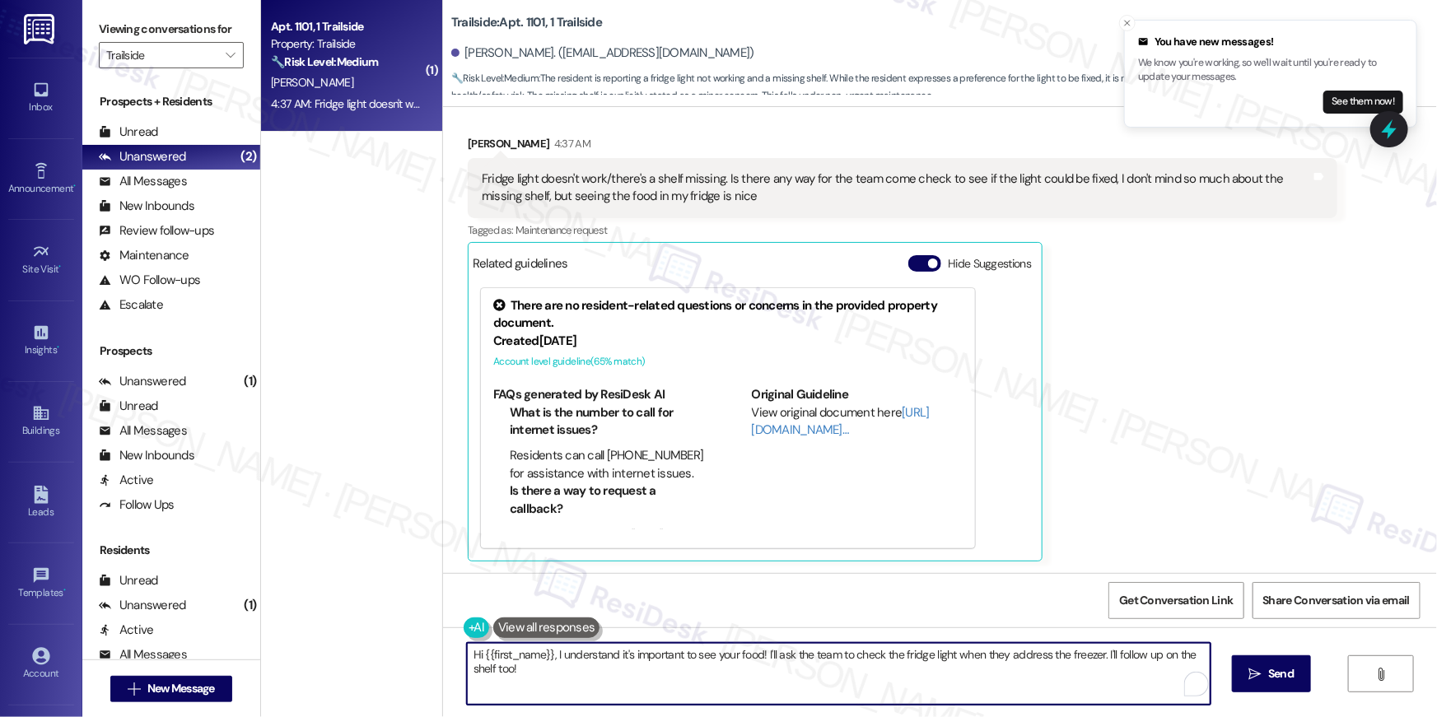
drag, startPoint x: 671, startPoint y: 664, endPoint x: 557, endPoint y: 657, distance: 114.6
click at [674, 671] on textarea "Hi {{first_name}}, I understand it's important to see your food! I'll ask the t…" at bounding box center [839, 674] width 744 height 62
click at [608, 682] on textarea "Hi {{first_name}}, I understand it's important to see your food! I'll ask the t…" at bounding box center [839, 674] width 744 height 62
drag, startPoint x: 557, startPoint y: 657, endPoint x: 548, endPoint y: 655, distance: 8.6
click at [548, 655] on textarea "Hi {{first_name}}, I understand it's important to see your food! I'll ask the t…" at bounding box center [839, 674] width 744 height 62
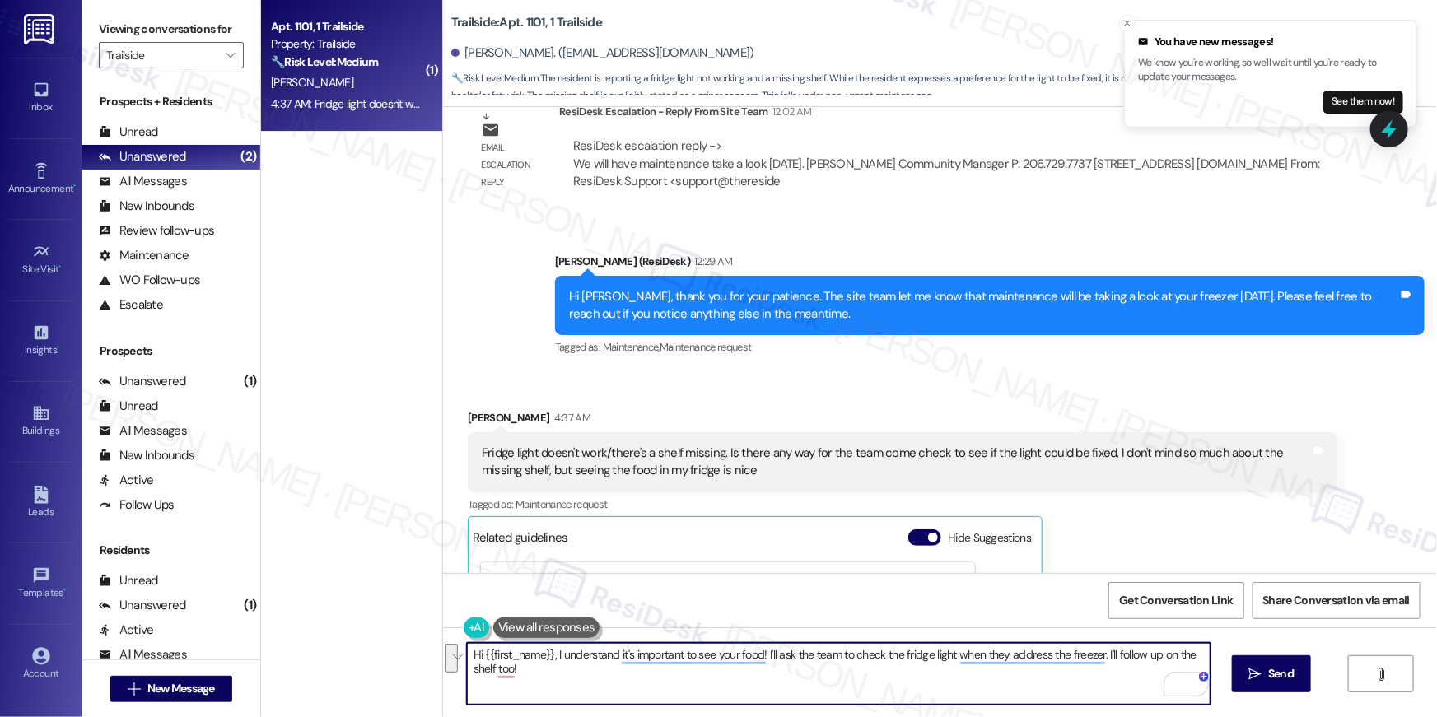
scroll to position [1705, 0]
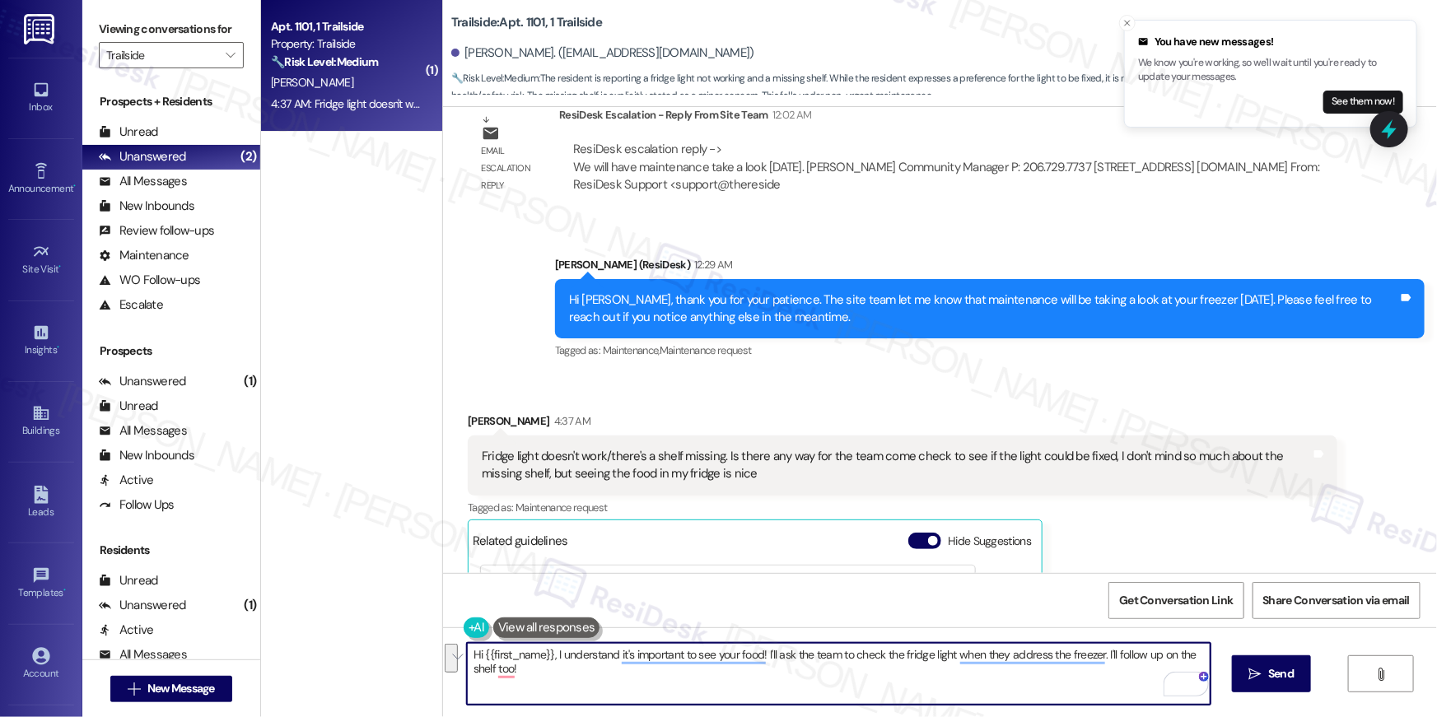
click at [557, 666] on textarea "Hi {{first_name}}, I understand it's important to see your food! I'll ask the t…" at bounding box center [839, 674] width 744 height 62
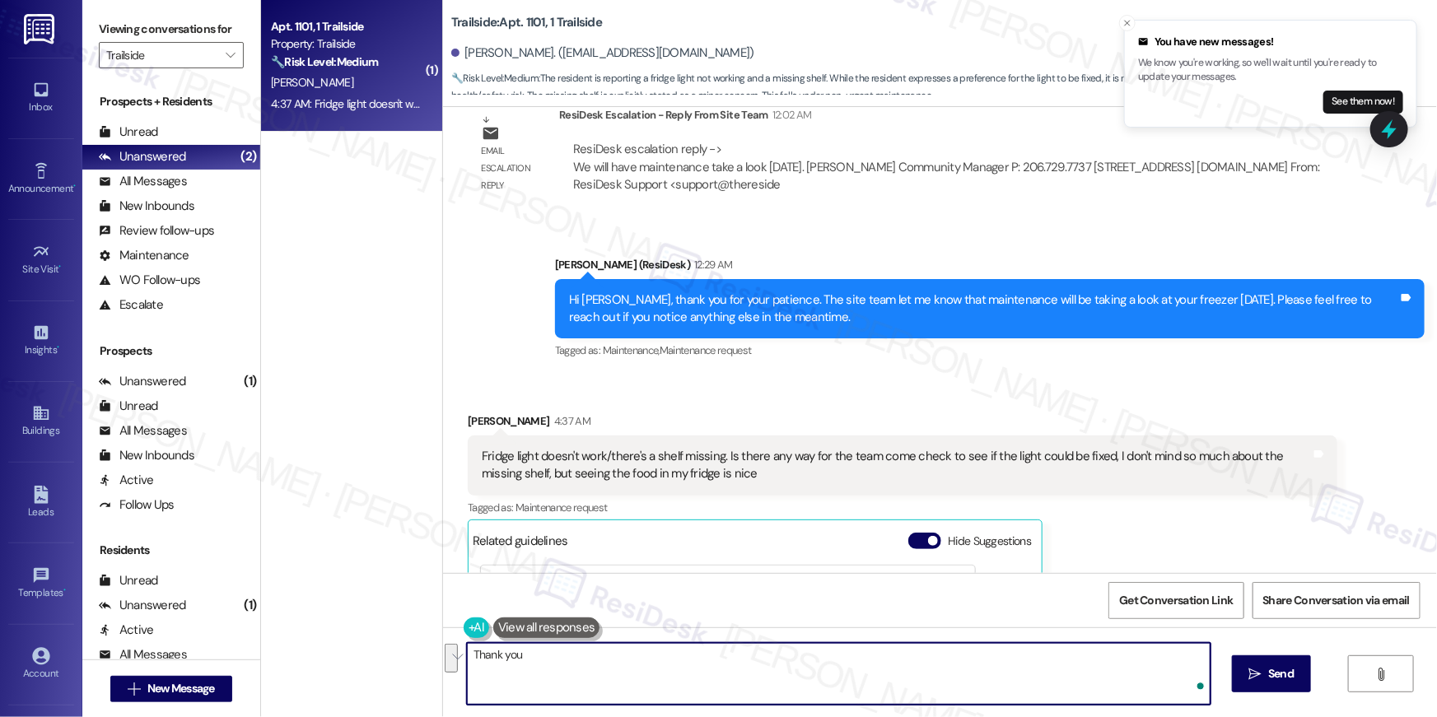
click at [695, 662] on textarea "Thank you" at bounding box center [839, 674] width 744 height 62
type textarea "Thank you, Kai. Plese keep me posted about the maintenance team's visit today."
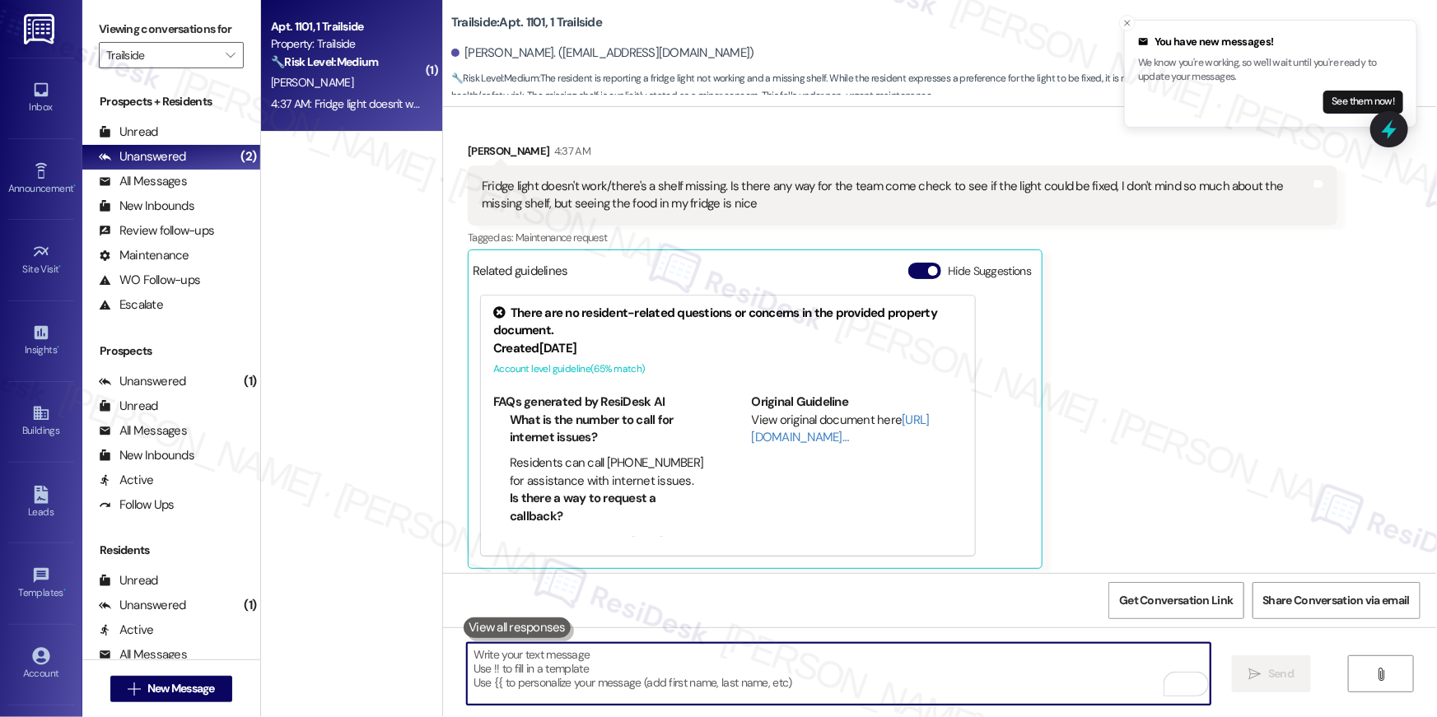
scroll to position [1982, 0]
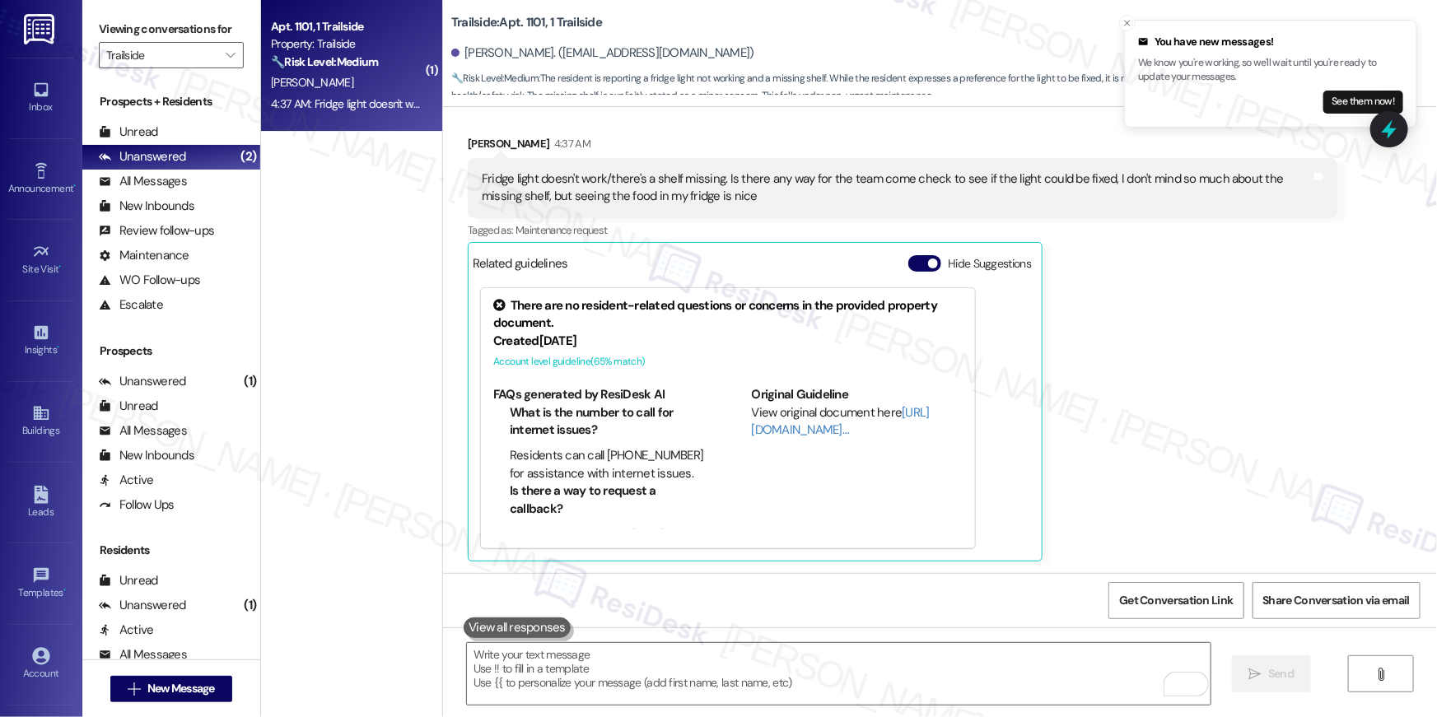
click at [1193, 313] on div "Kai Hutchison 4:37 AM Fridge light doesn't work/there's a shelf missing. Is the…" at bounding box center [903, 348] width 870 height 427
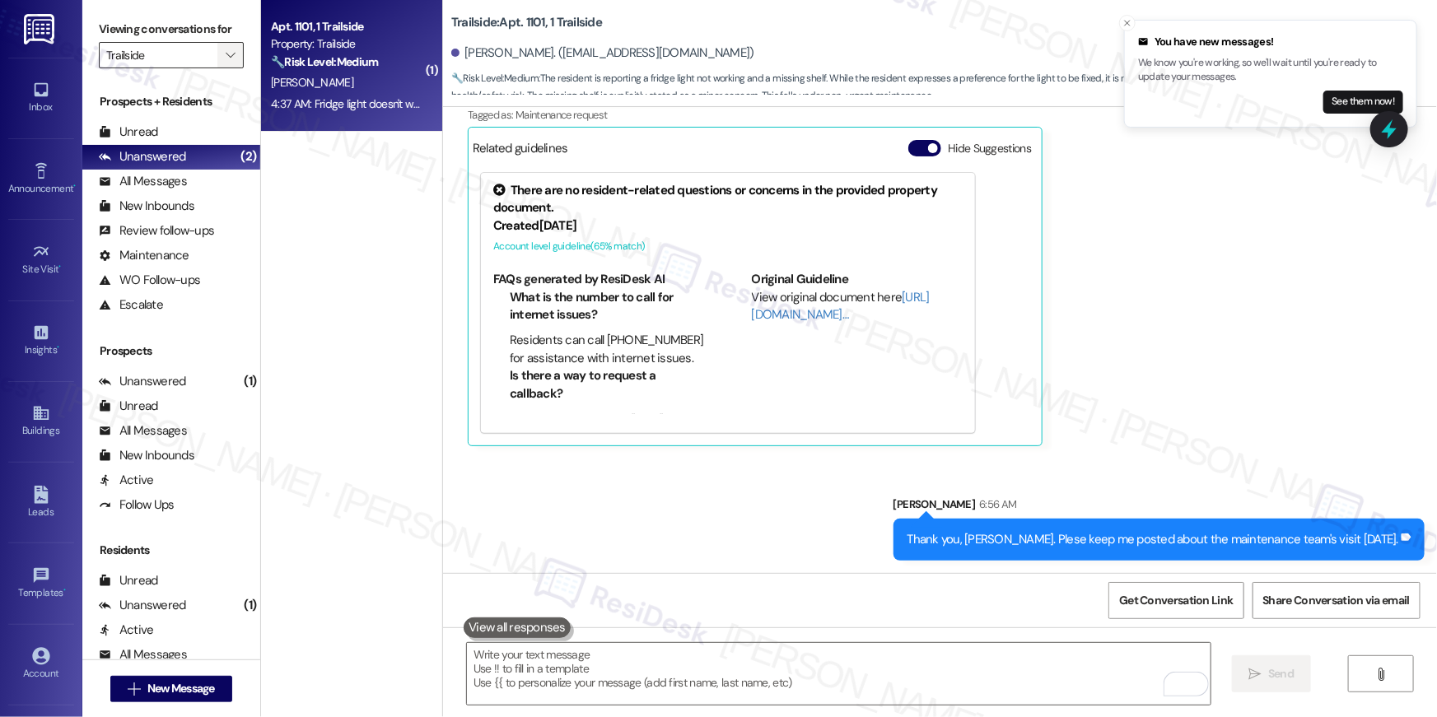
click at [226, 53] on icon "" at bounding box center [230, 55] width 9 height 13
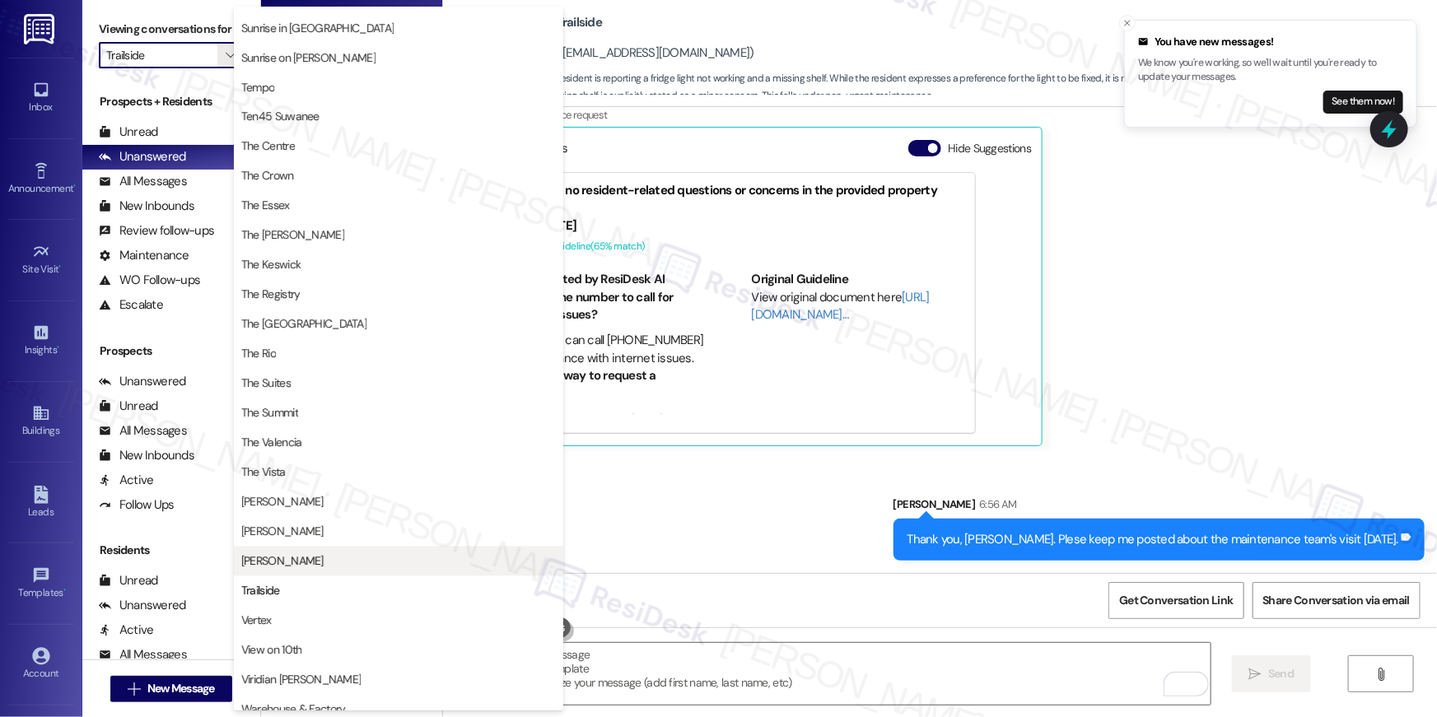
scroll to position [1494, 0]
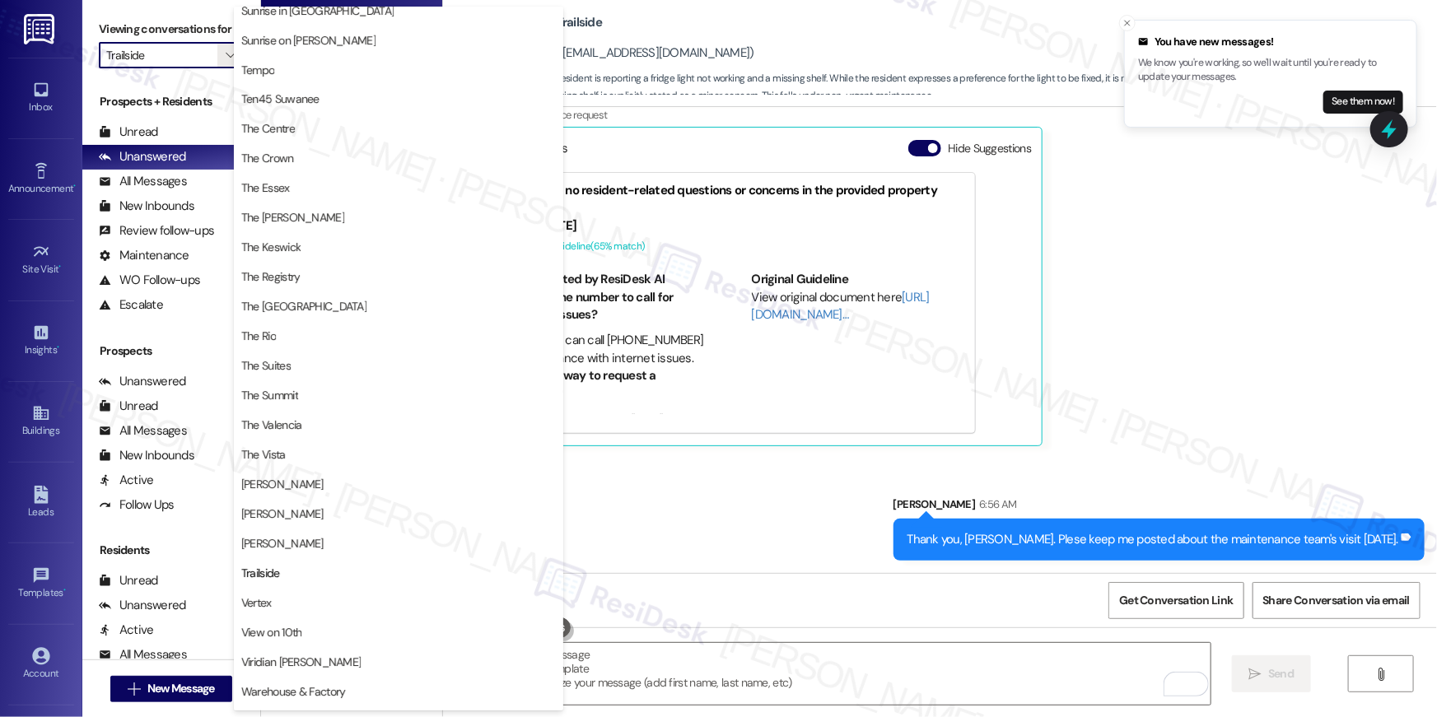
click at [341, 604] on span "Vertex" at bounding box center [398, 603] width 315 height 16
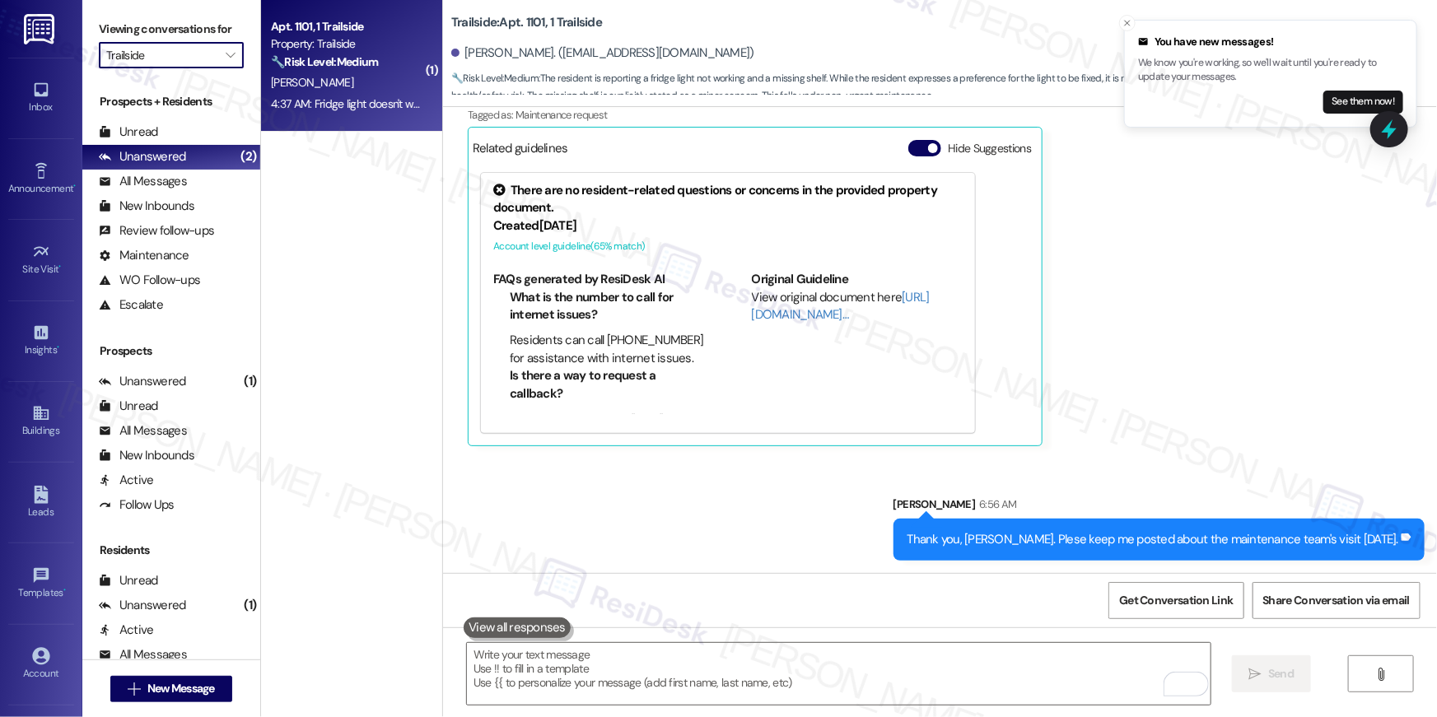
type input "Vertex"
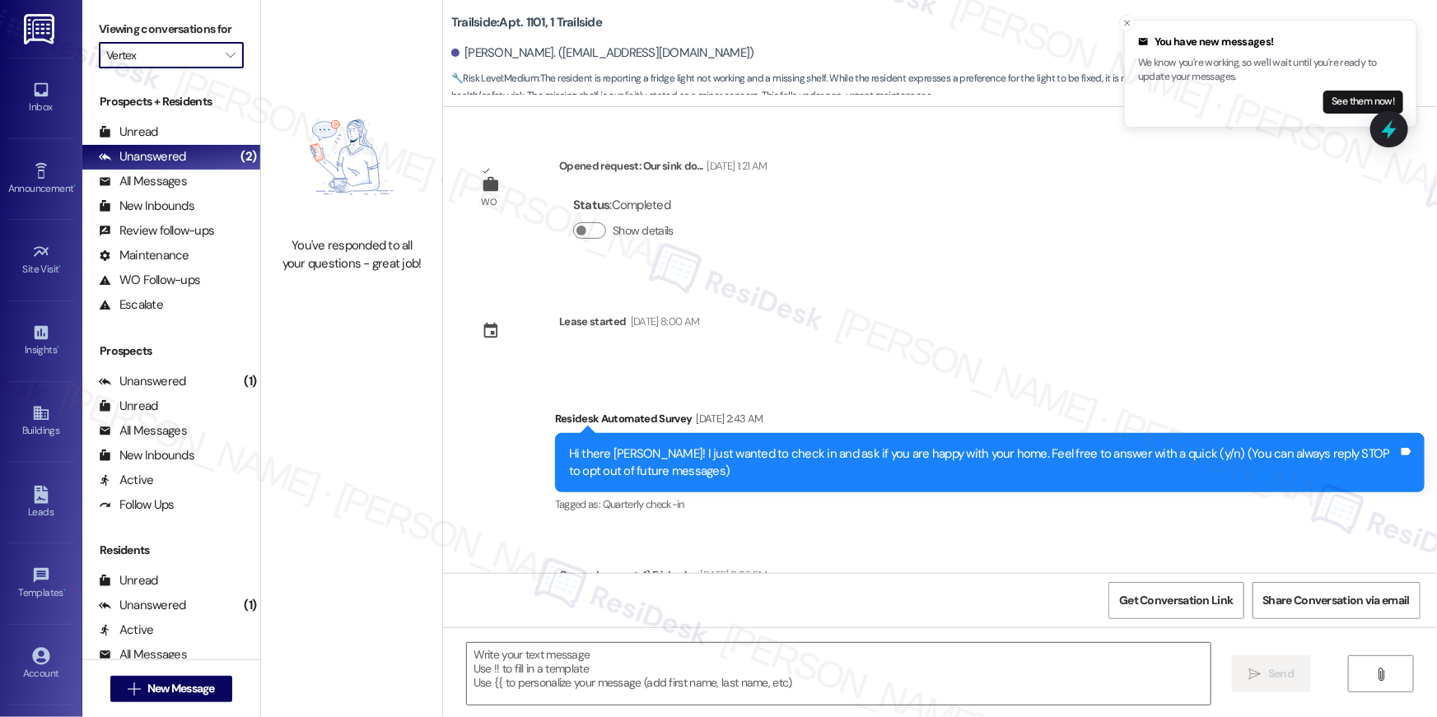
scroll to position [1982, 0]
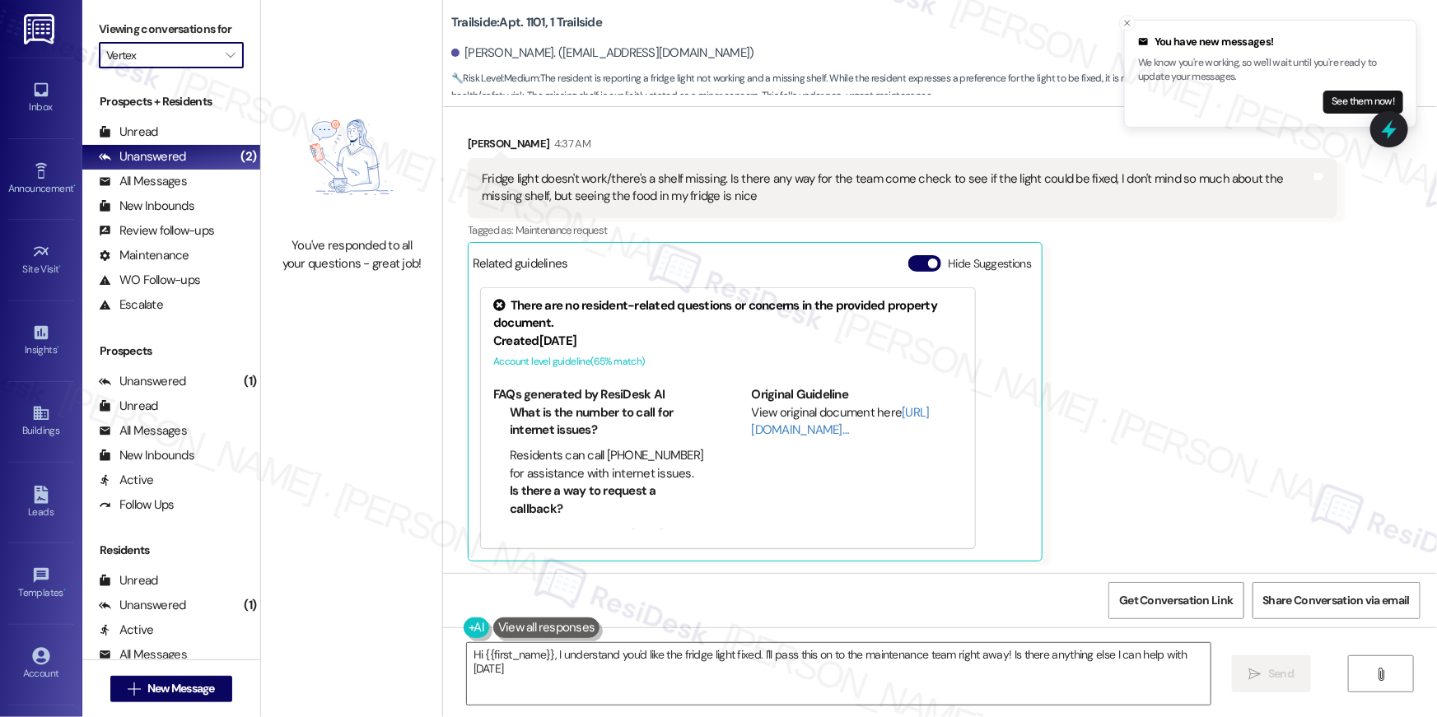
type textarea "Hi {{first_name}}, I understand you'd like the fridge light fixed. I'll pass th…"
click at [226, 57] on icon "" at bounding box center [230, 55] width 9 height 13
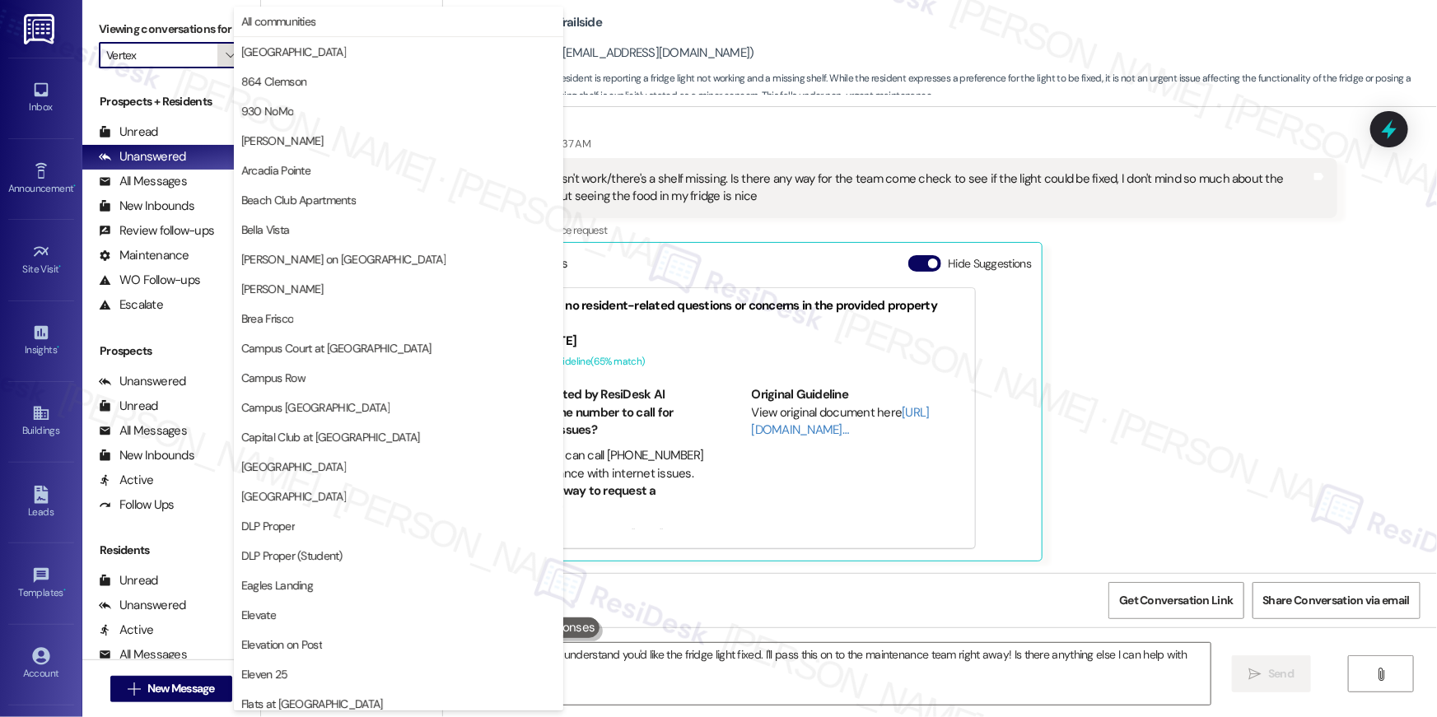
click at [226, 57] on icon "" at bounding box center [230, 55] width 9 height 13
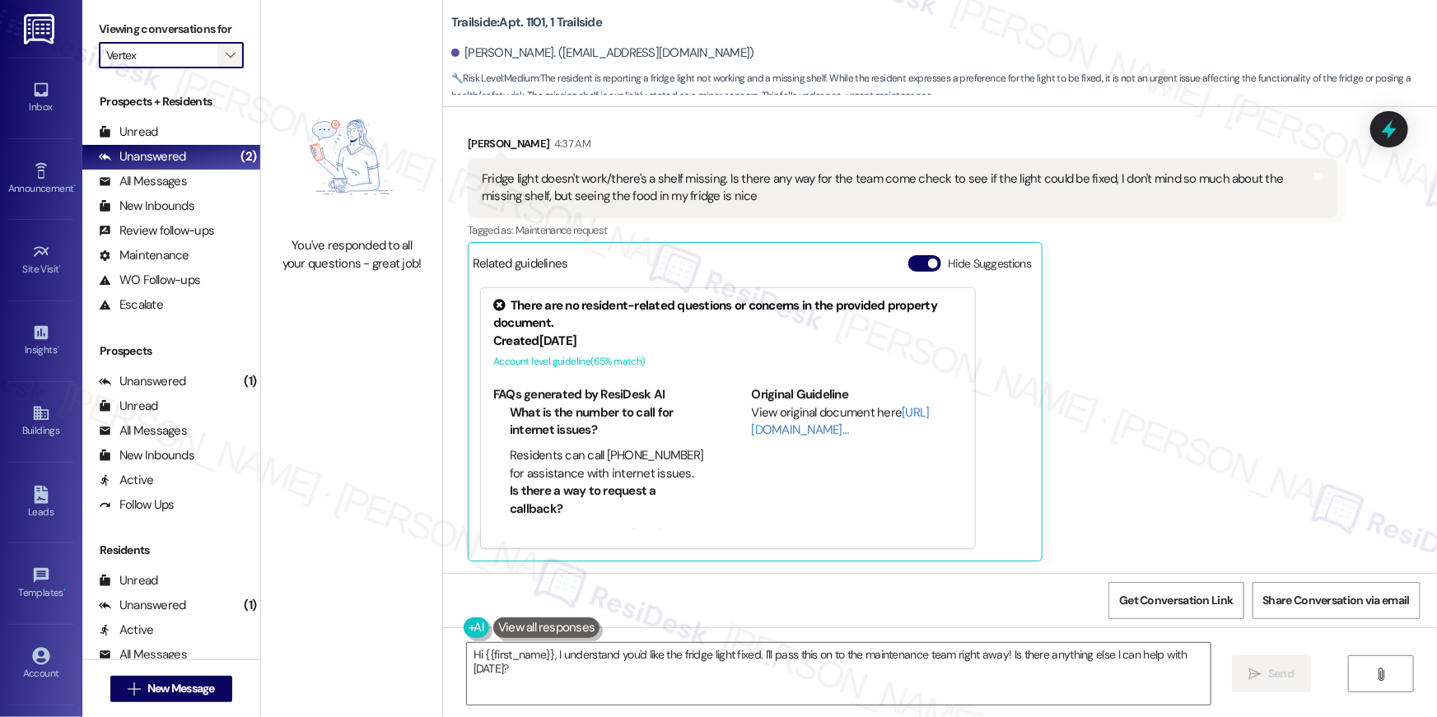
click at [226, 57] on icon "" at bounding box center [230, 55] width 9 height 13
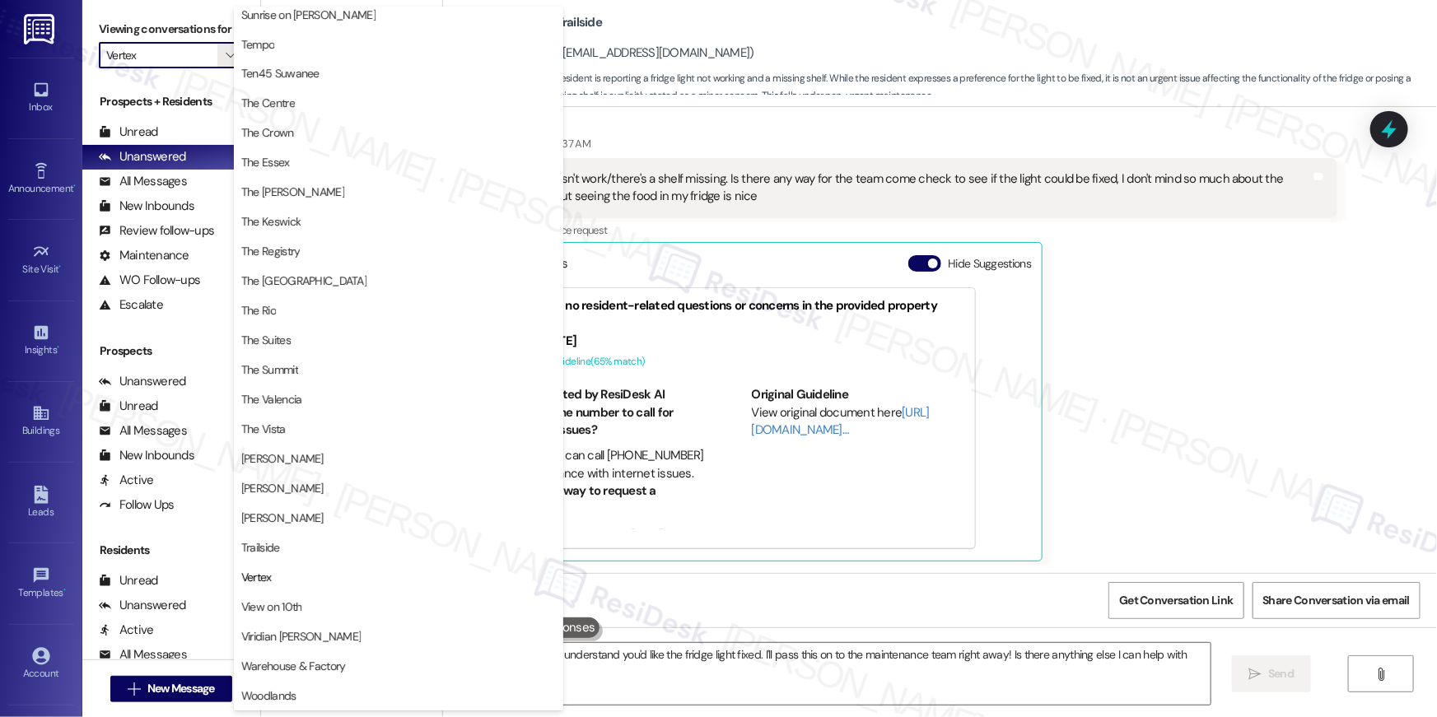
scroll to position [1519, 0]
click at [365, 599] on span "View on 10th" at bounding box center [398, 607] width 315 height 16
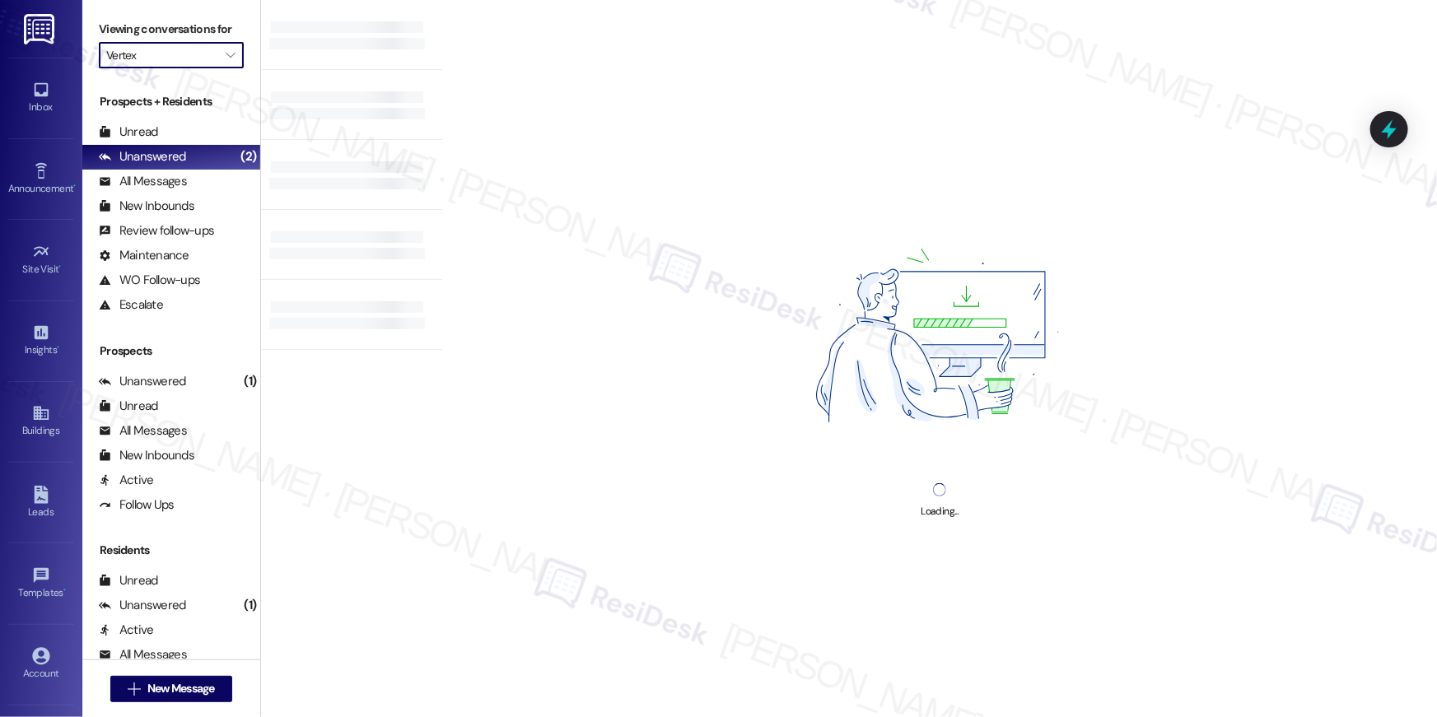
type input "View on 10th"
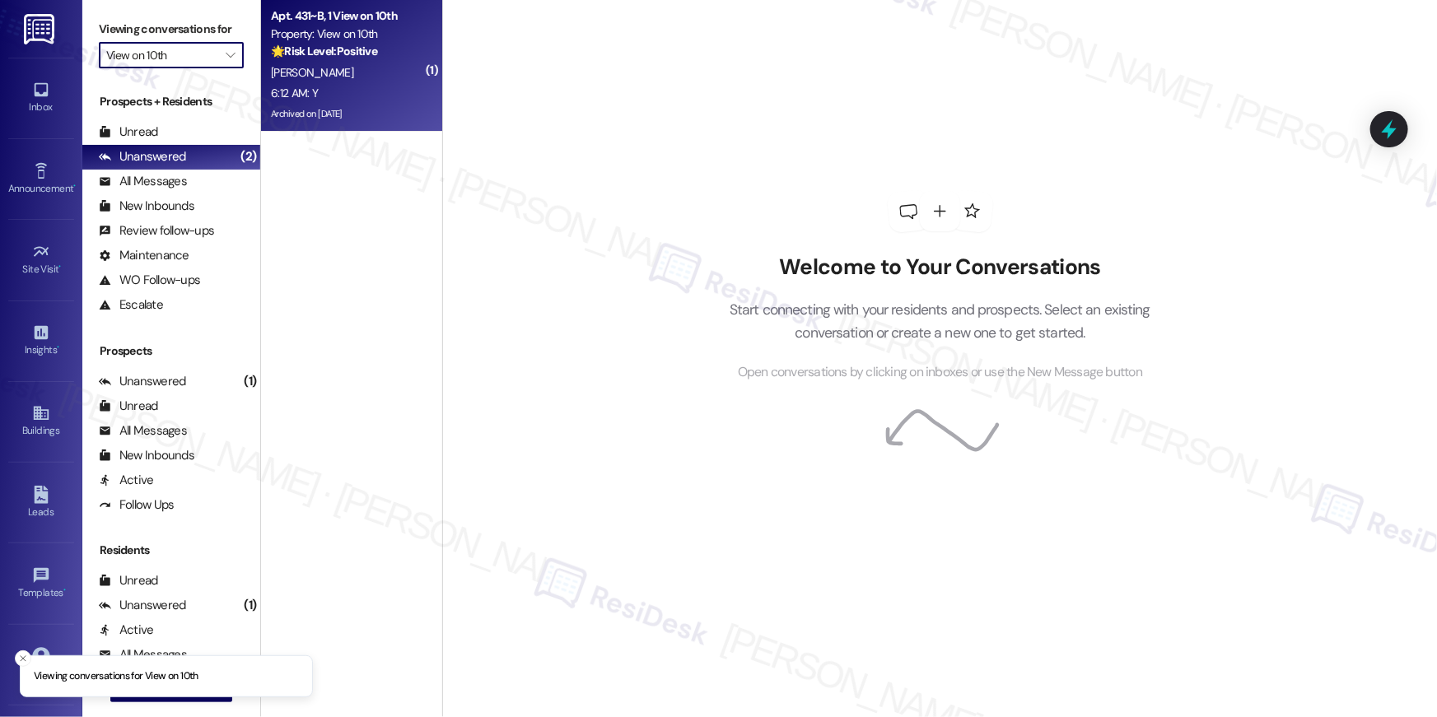
click at [348, 105] on div "Archived on [DATE]" at bounding box center [347, 114] width 156 height 21
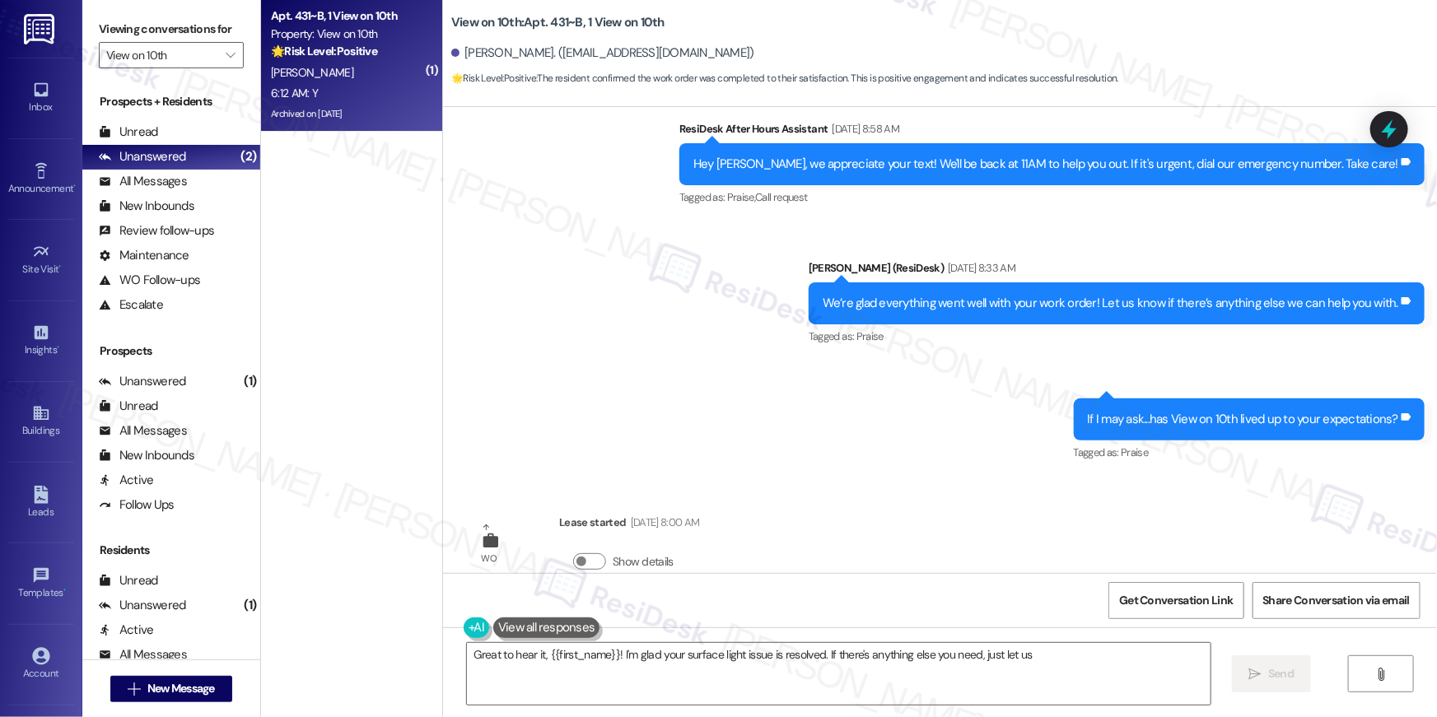
scroll to position [3584, 0]
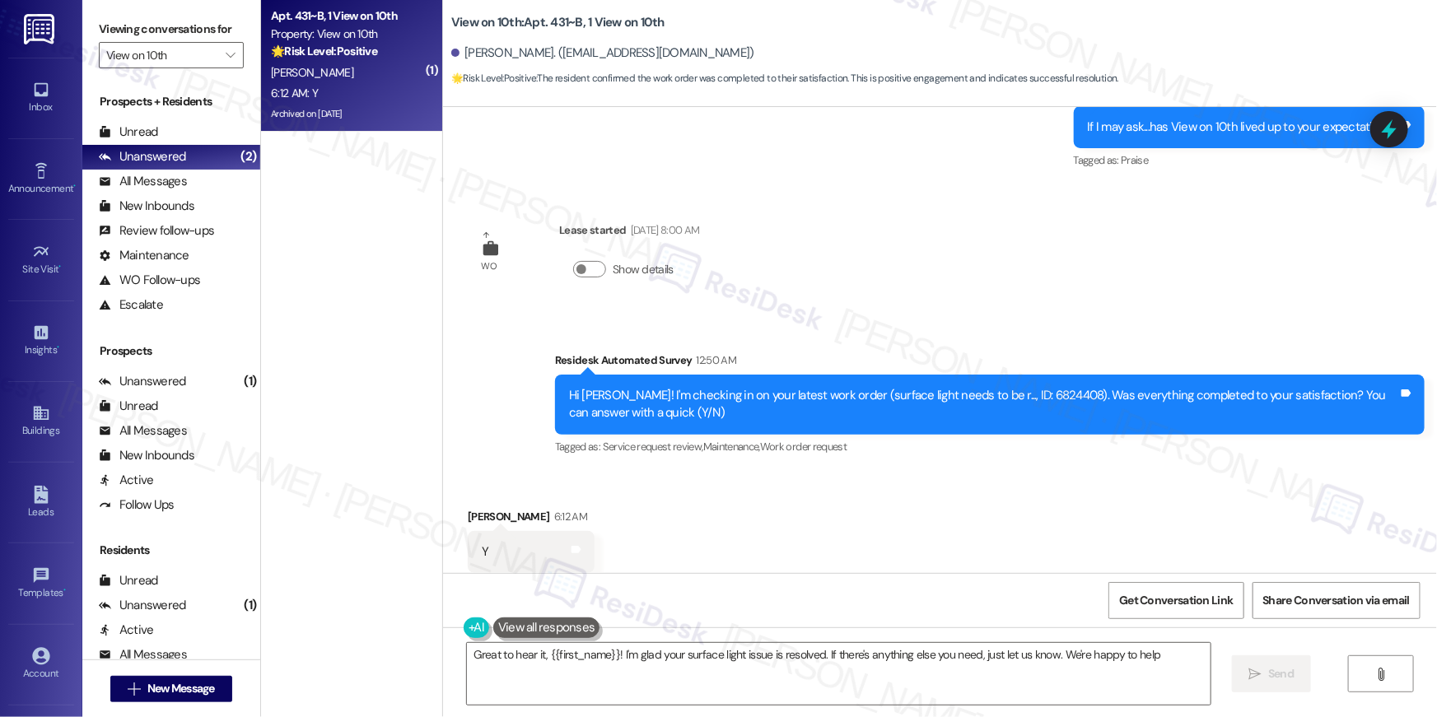
type textarea "Great to hear it, {{first_name}}! I'm glad your surface light issue is resolved…"
click at [1033, 676] on textarea "Great to hear it, {{first_name}}! I'm glad your surface light issue is resolved…" at bounding box center [839, 674] width 744 height 62
click at [1242, 670] on button " Send" at bounding box center [1272, 673] width 80 height 37
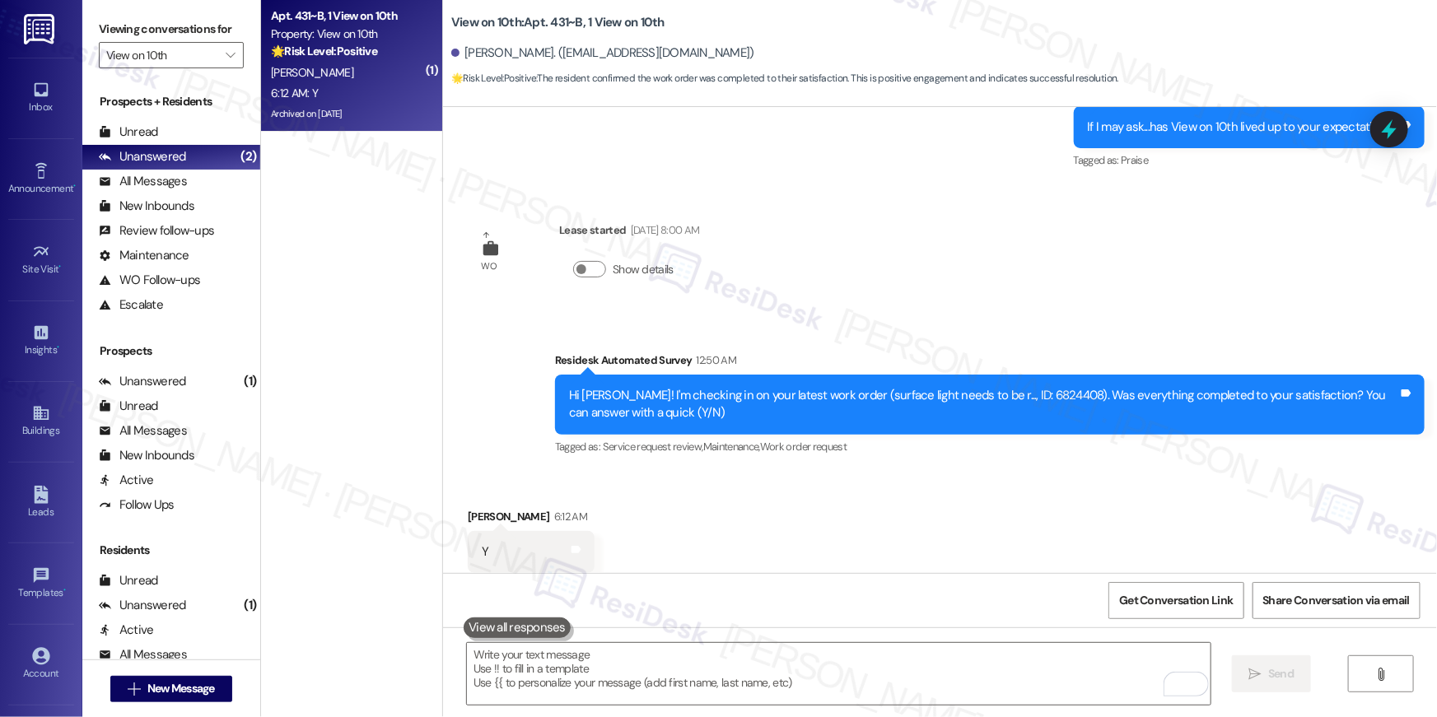
click at [235, 57] on div "Viewing conversations for View on 10th " at bounding box center [171, 42] width 178 height 85
click at [222, 66] on span "" at bounding box center [230, 55] width 16 height 26
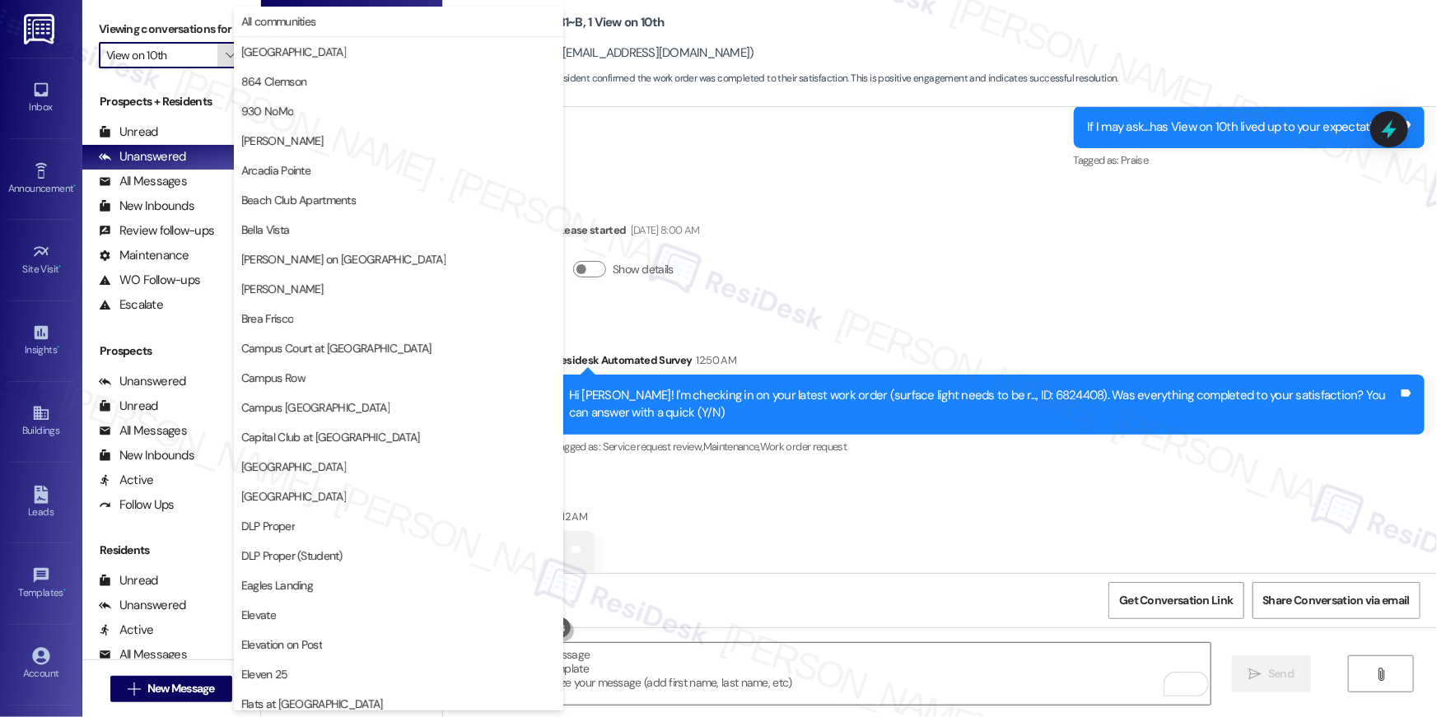
scroll to position [1494, 0]
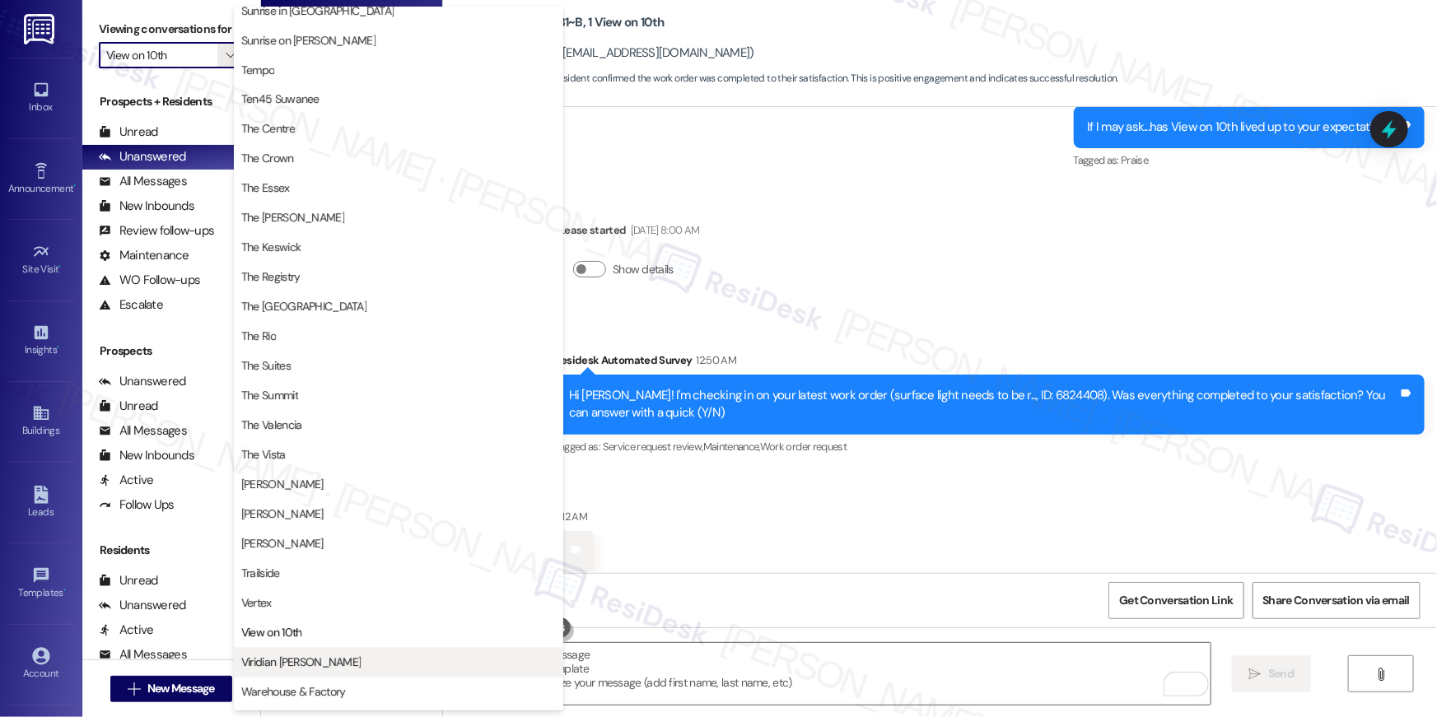
click at [259, 676] on button "Viridian Denton" at bounding box center [398, 663] width 329 height 30
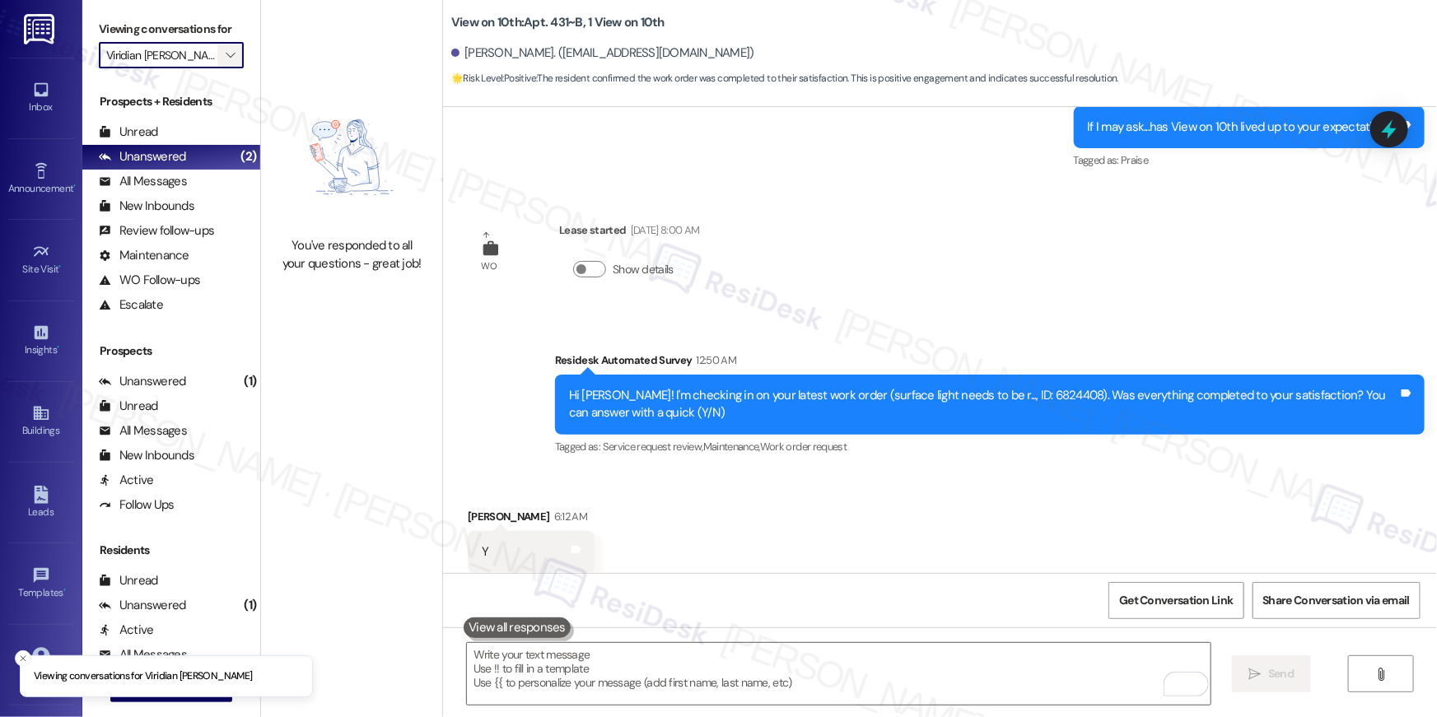
click at [222, 42] on span "" at bounding box center [230, 55] width 16 height 26
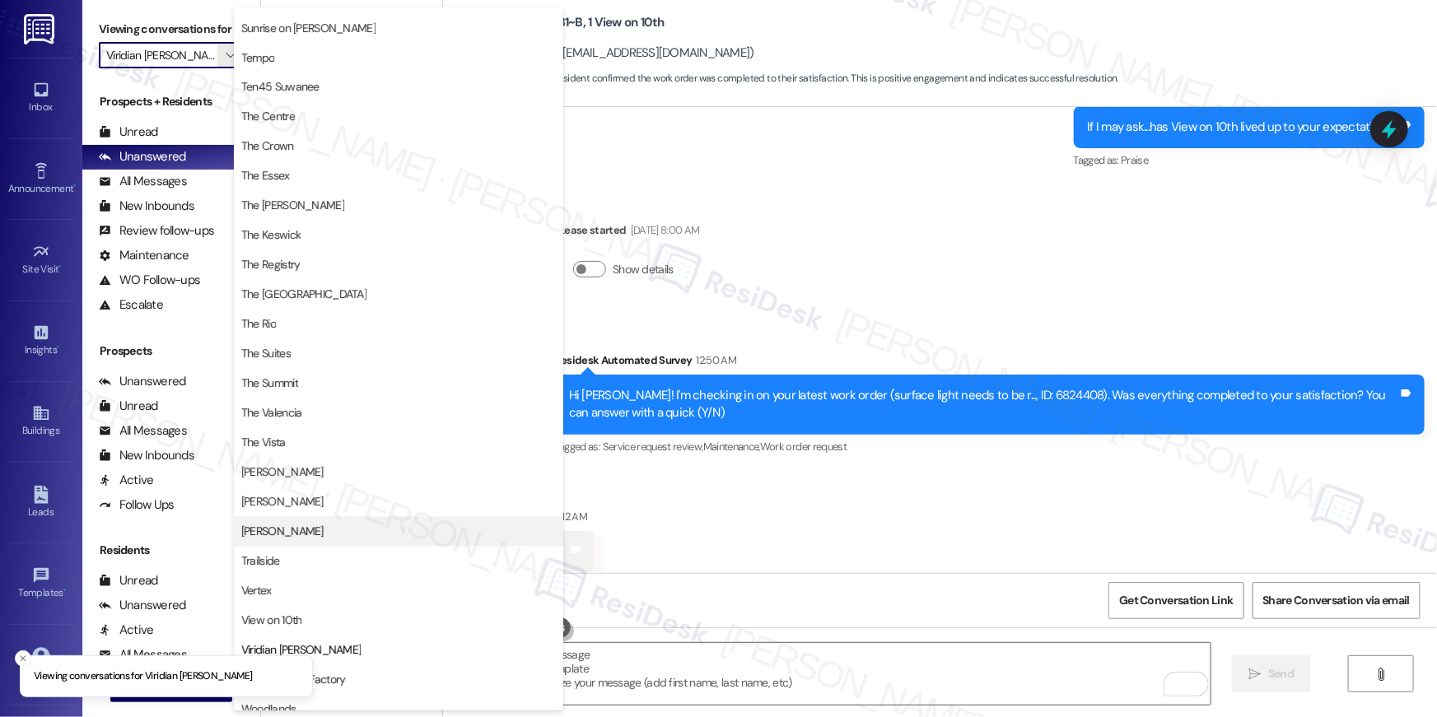
scroll to position [1519, 0]
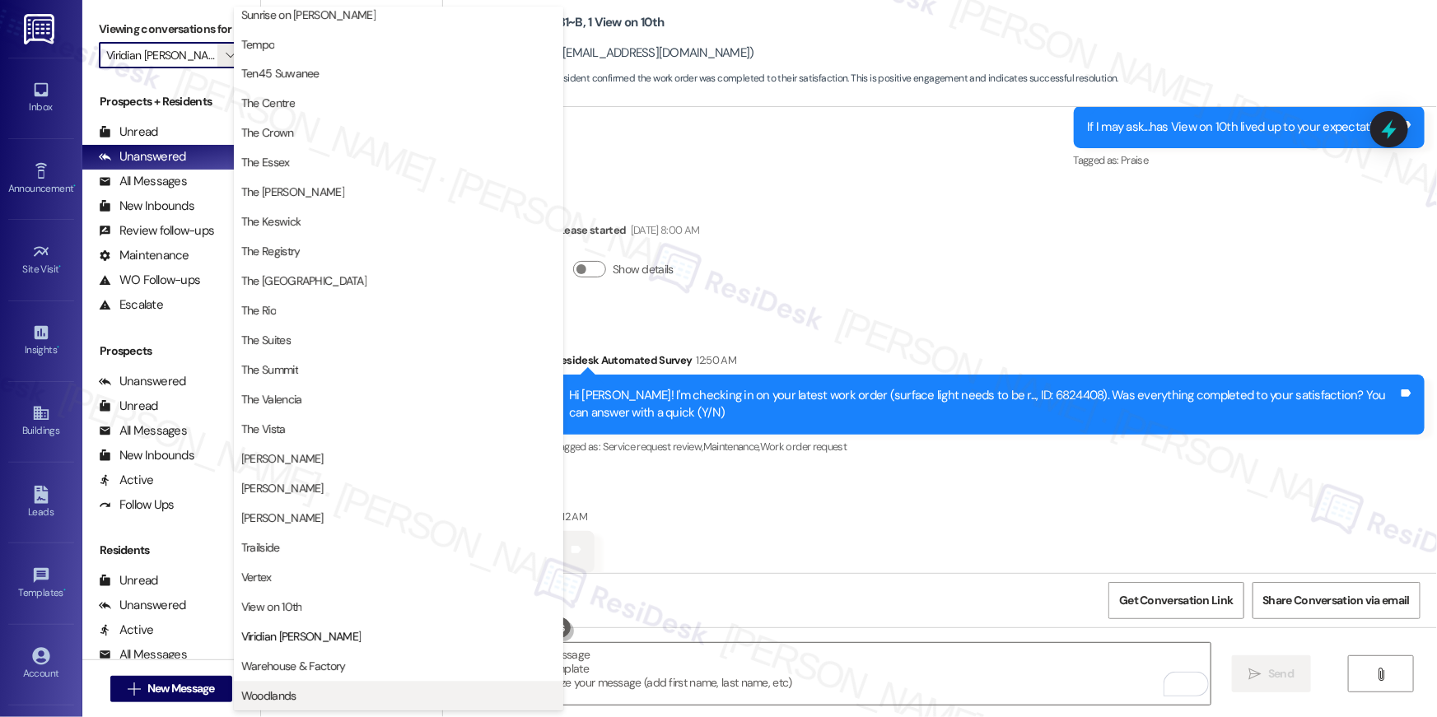
click at [314, 693] on span "Woodlands" at bounding box center [398, 696] width 315 height 16
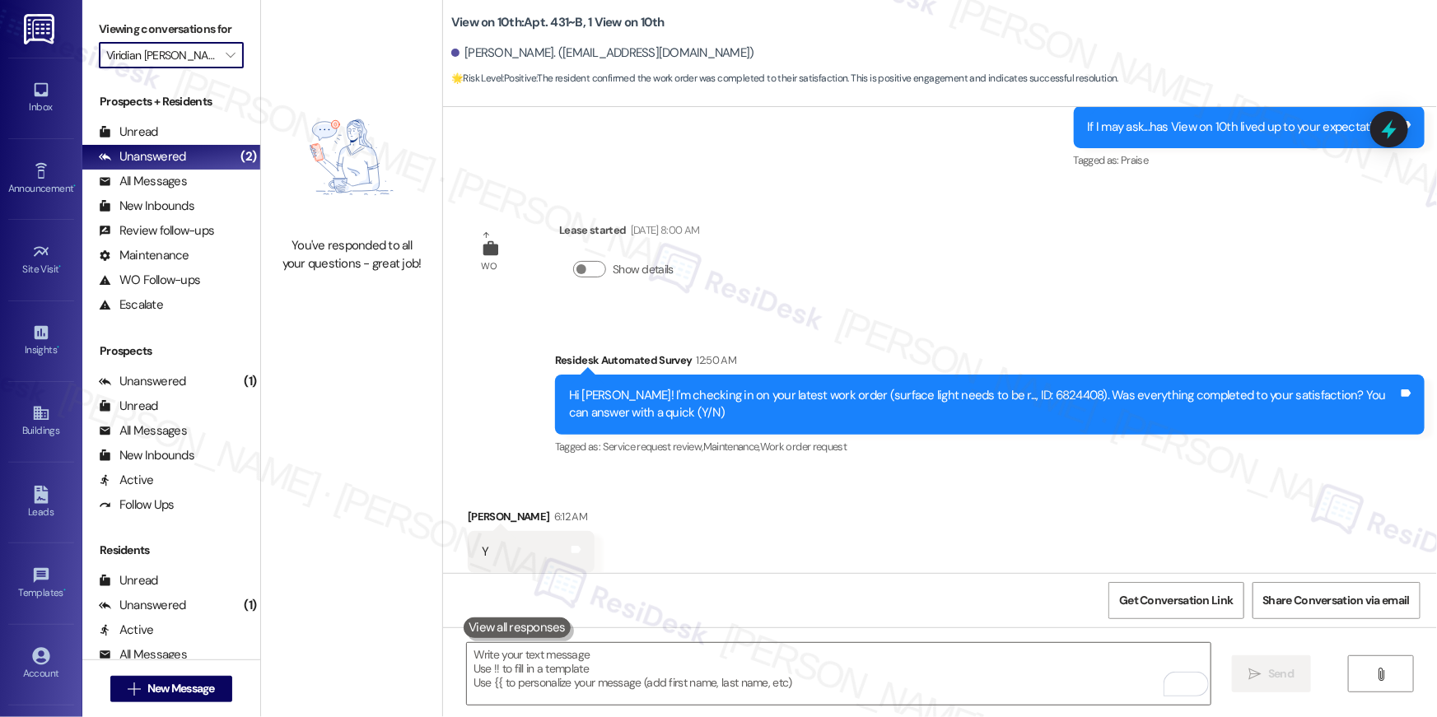
type input "Woodlands"
click at [226, 61] on icon "" at bounding box center [230, 55] width 9 height 13
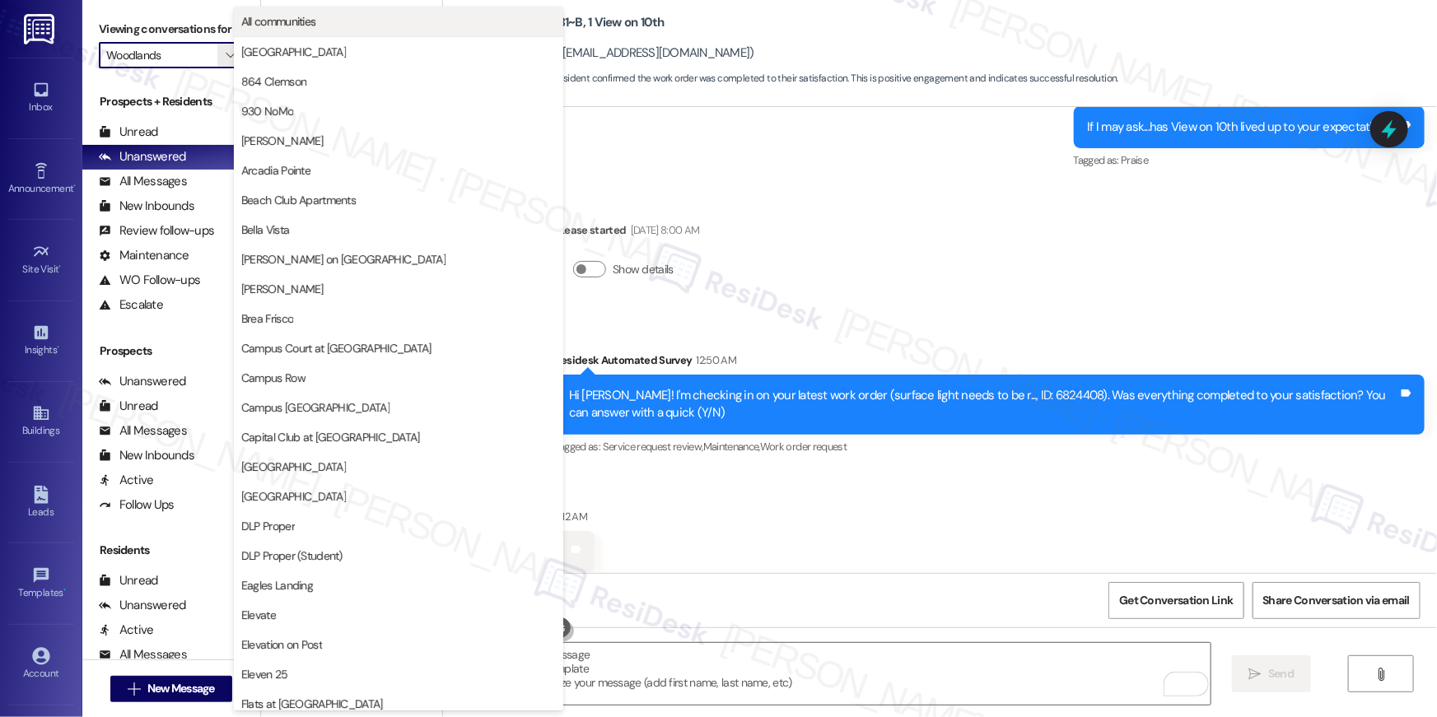
click at [370, 10] on button "All communities" at bounding box center [398, 22] width 329 height 30
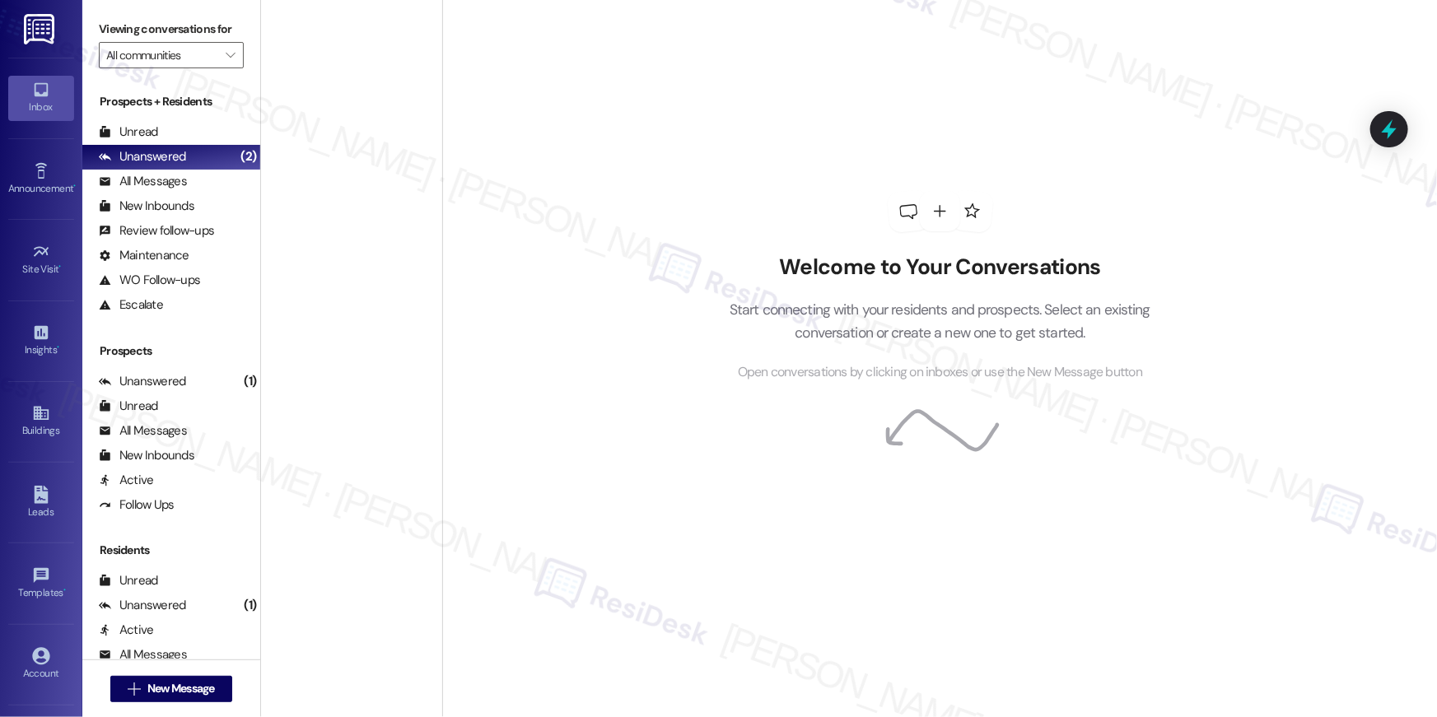
scroll to position [5986, 0]
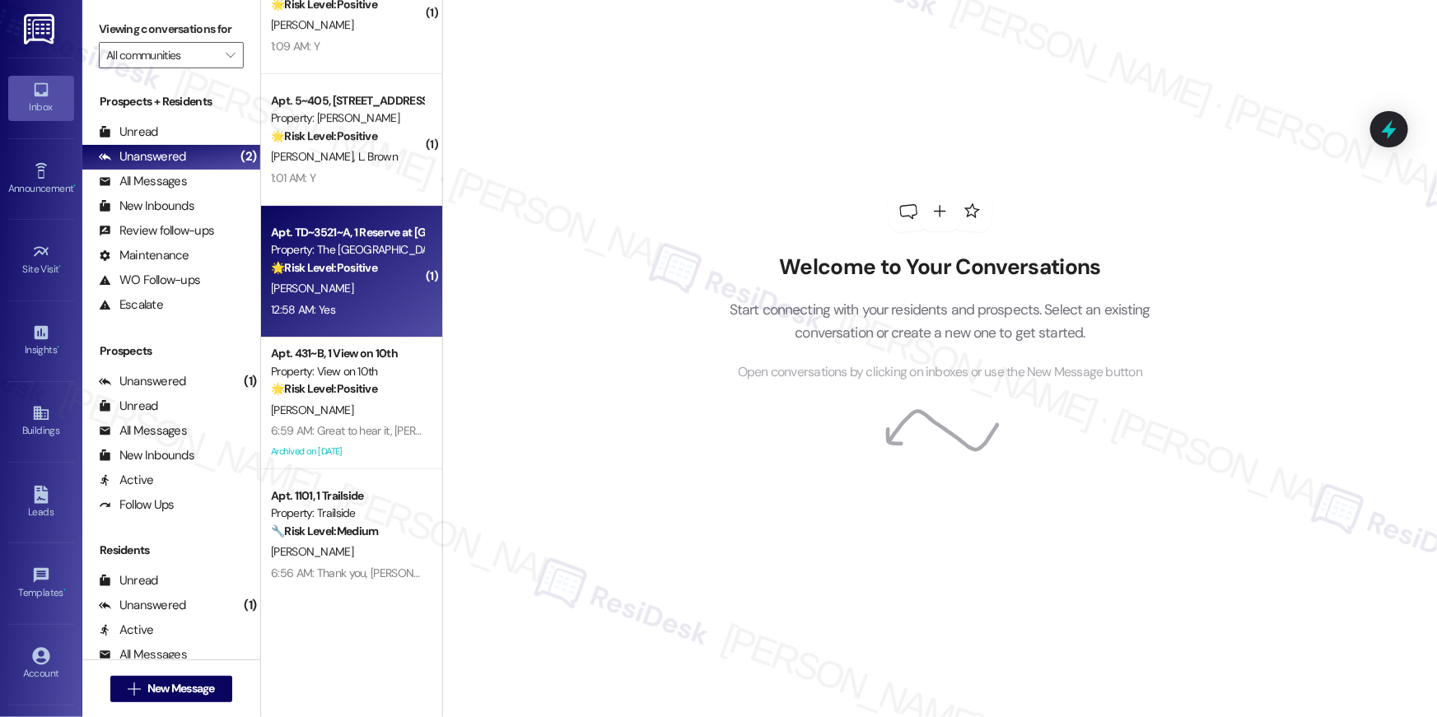
click at [348, 301] on div "12:58 AM: Yes 12:58 AM: Yes" at bounding box center [347, 310] width 156 height 21
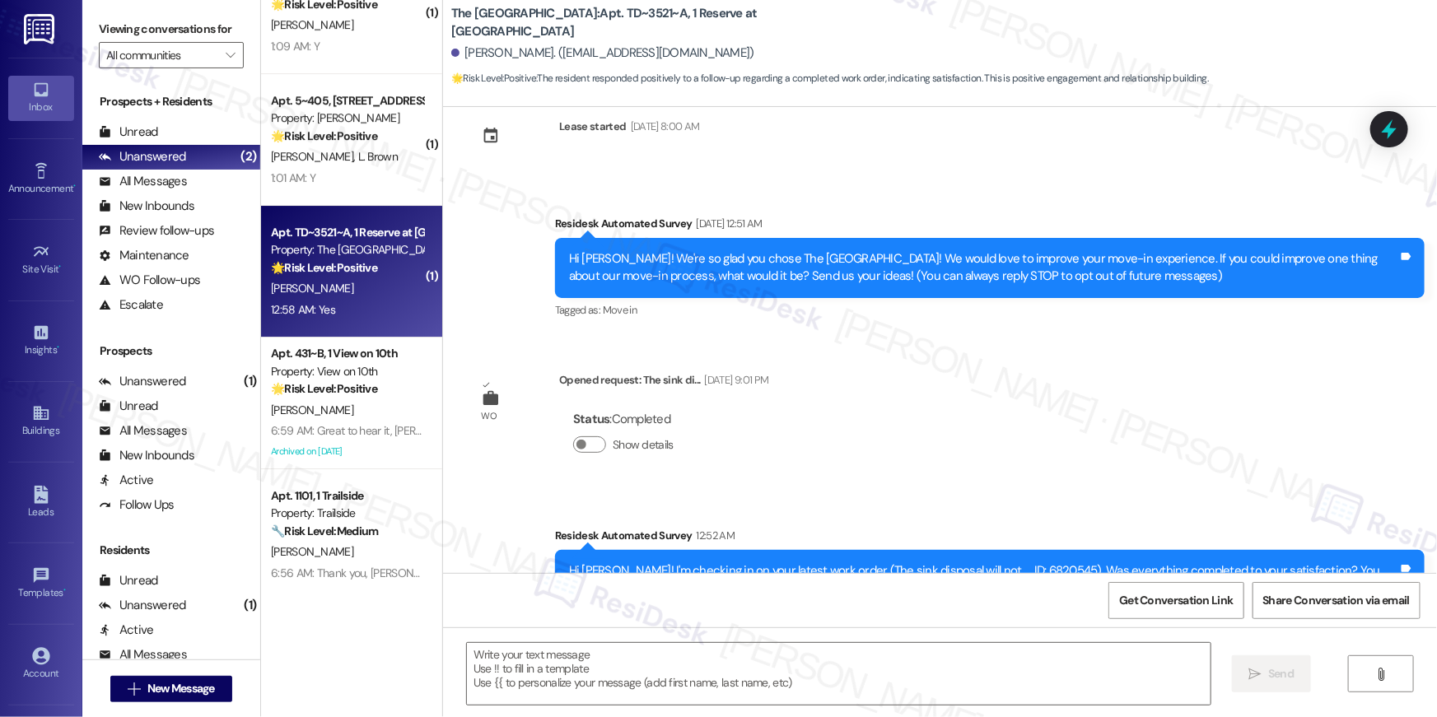
scroll to position [251, 0]
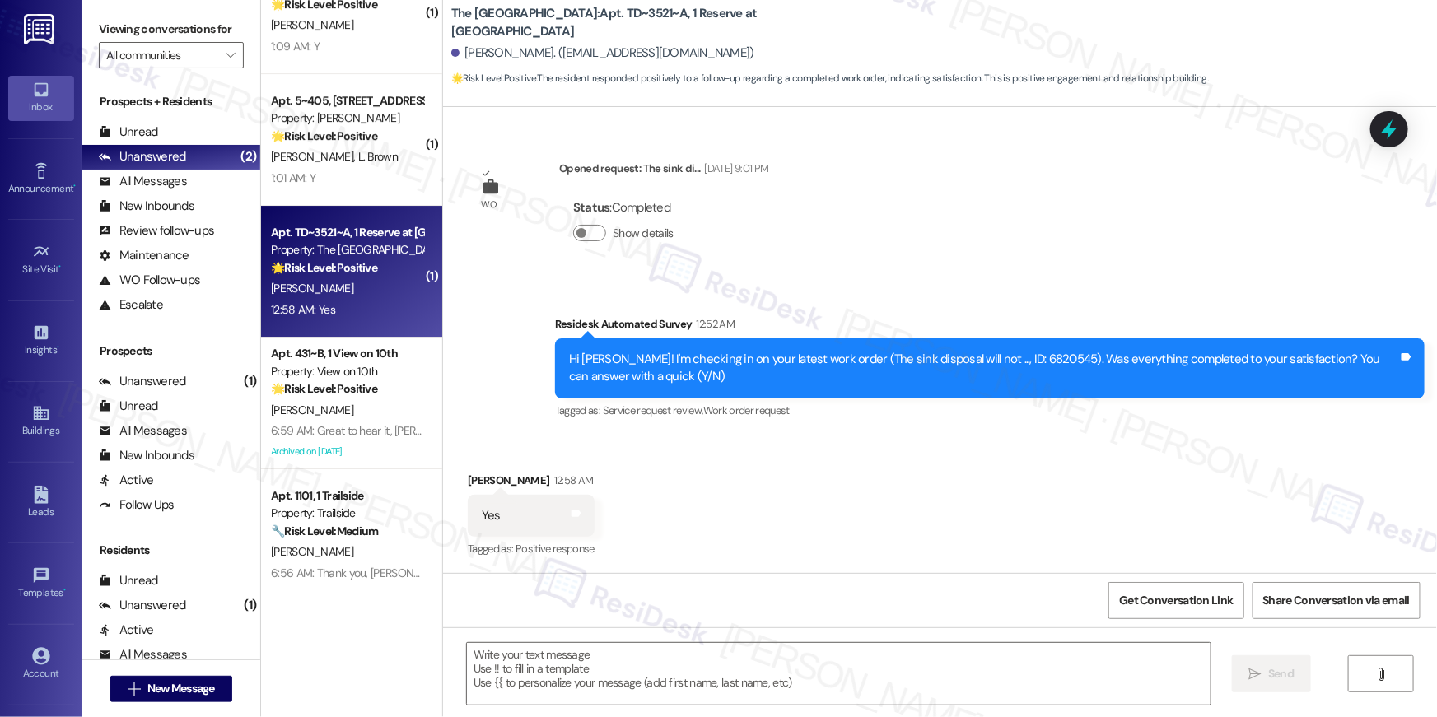
type textarea "Fetching suggested responses. Please feel free to read through the conversation…"
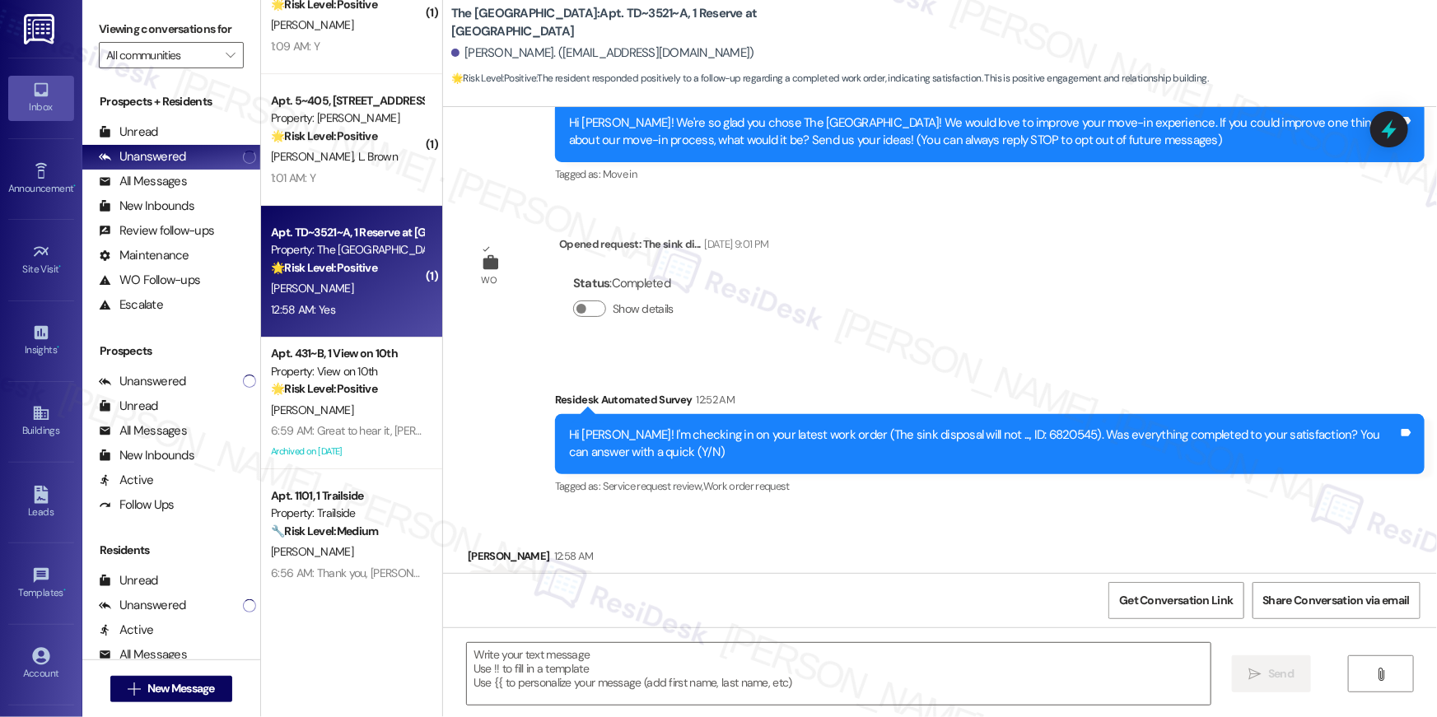
scroll to position [252, 0]
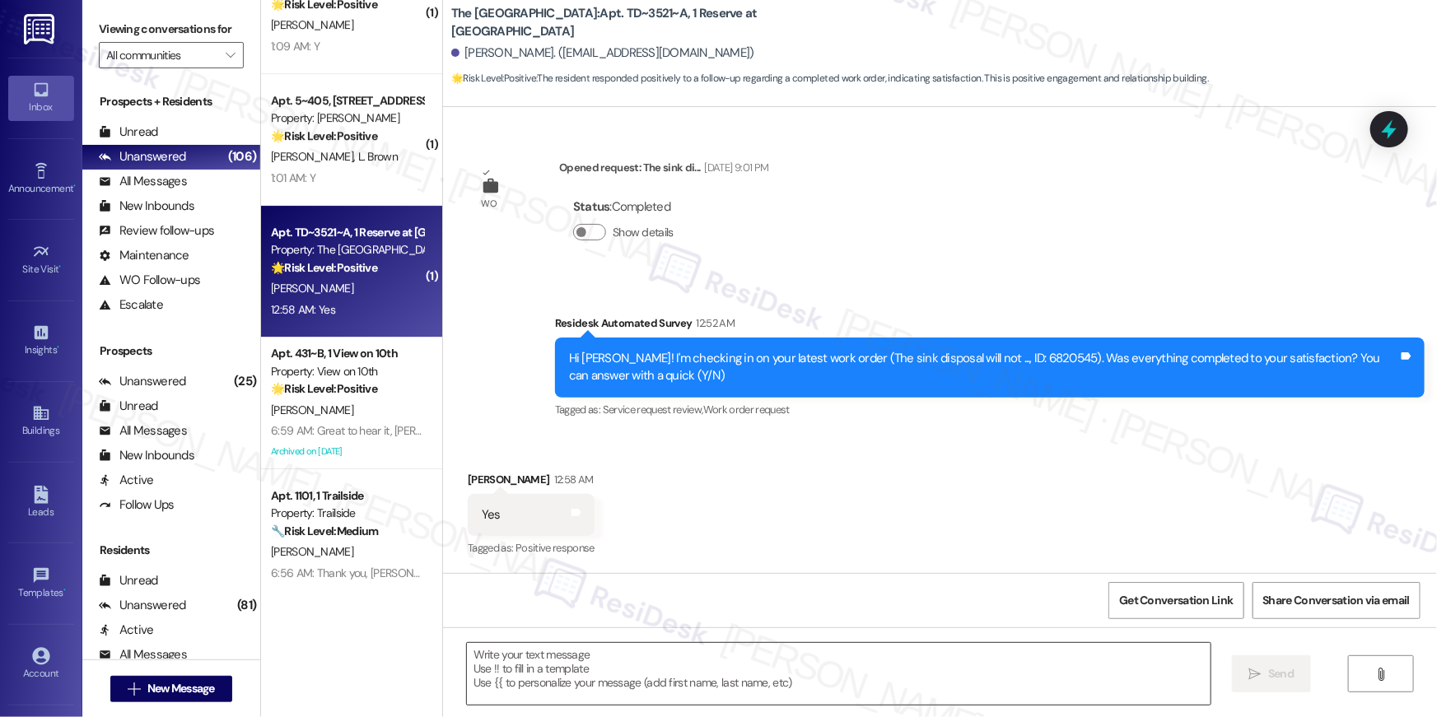
click at [898, 664] on textarea at bounding box center [839, 674] width 744 height 62
click at [898, 665] on textarea at bounding box center [839, 674] width 744 height 62
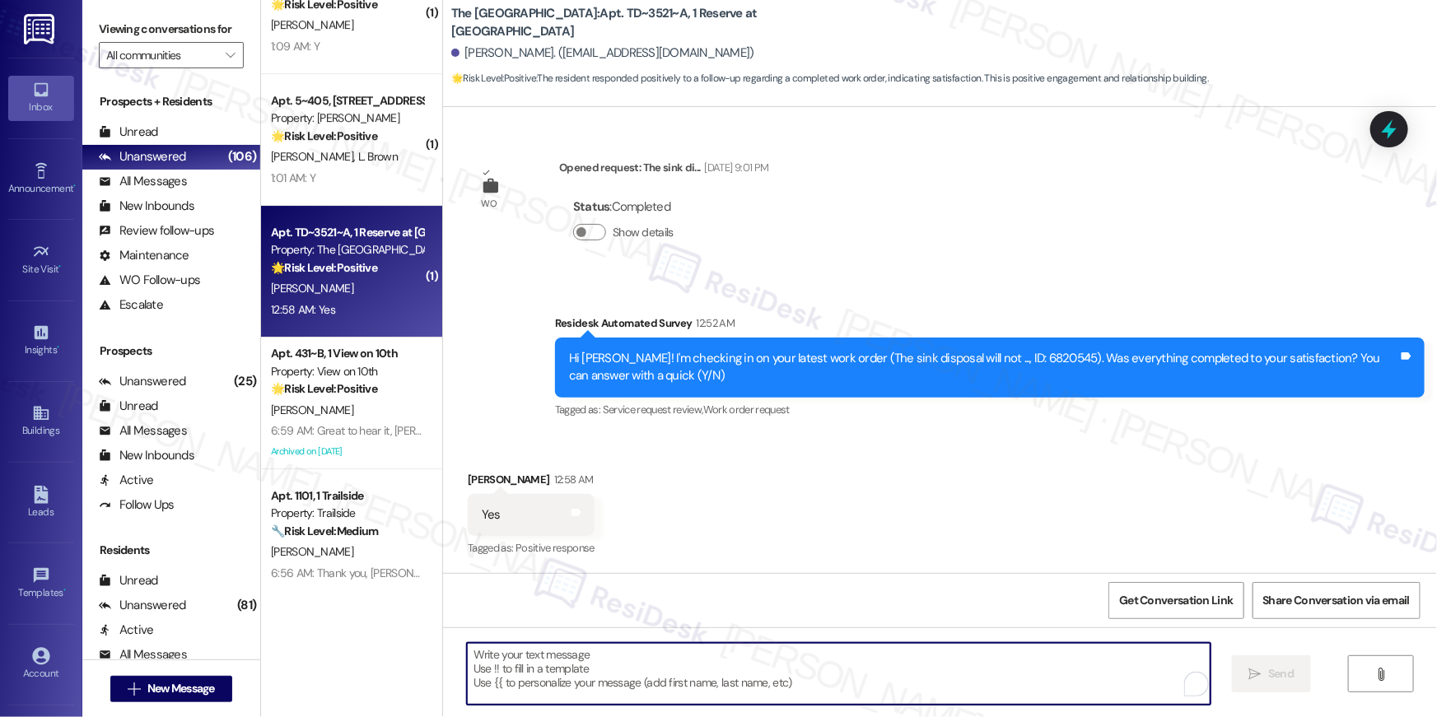
paste textarea "Hi {{first_name}}, I’m happy to hear your work order is all taken care of! If a…"
type textarea "Hi {{first_name}}, I’m happy to hear your work order is all taken care of! If a…"
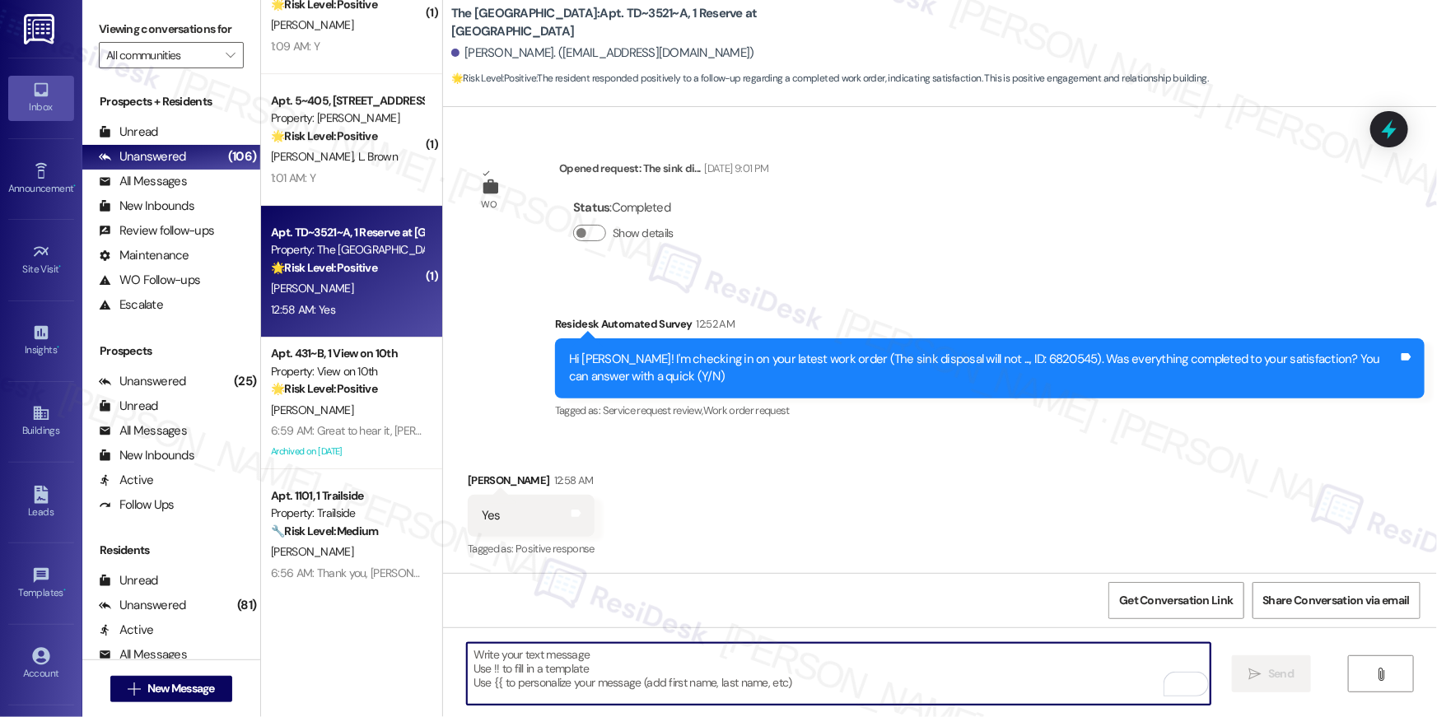
click at [838, 683] on textarea "To enrich screen reader interactions, please activate Accessibility in Grammarl…" at bounding box center [839, 674] width 744 height 62
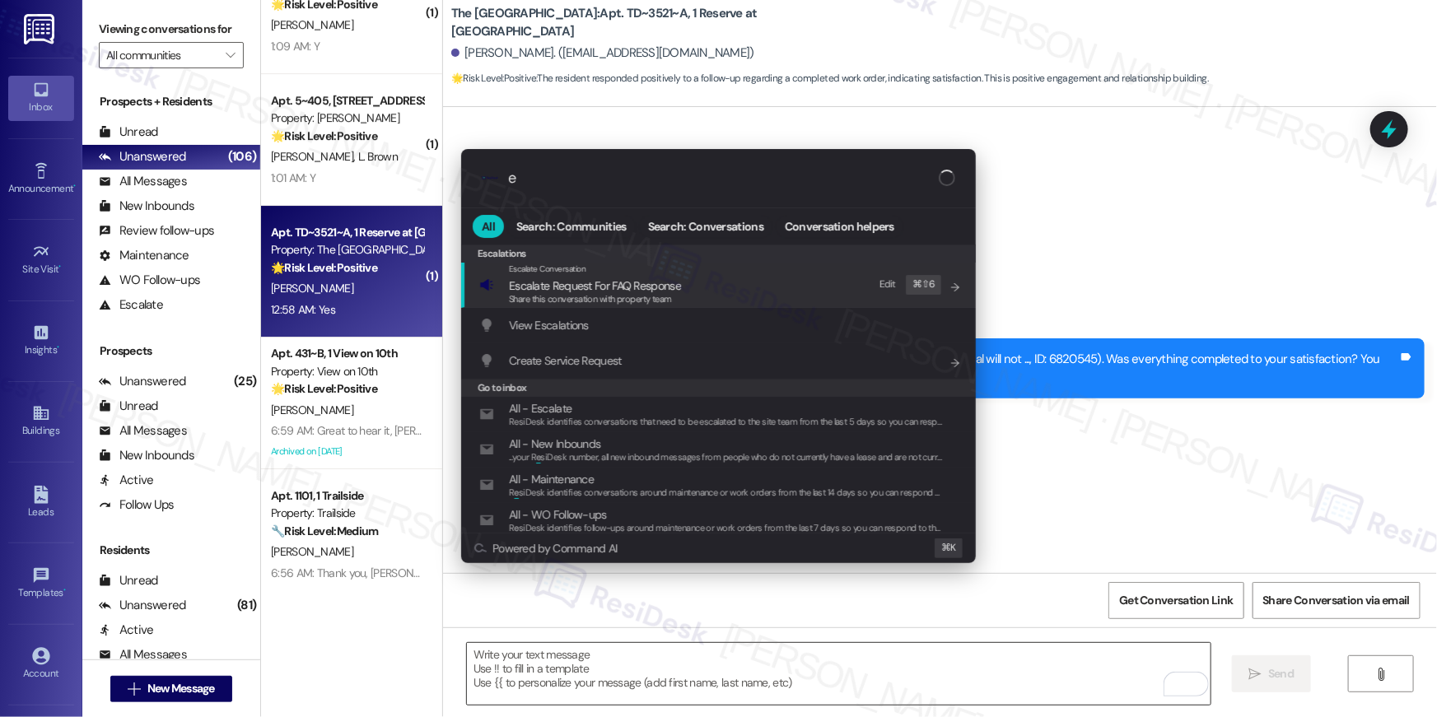
type input "ex"
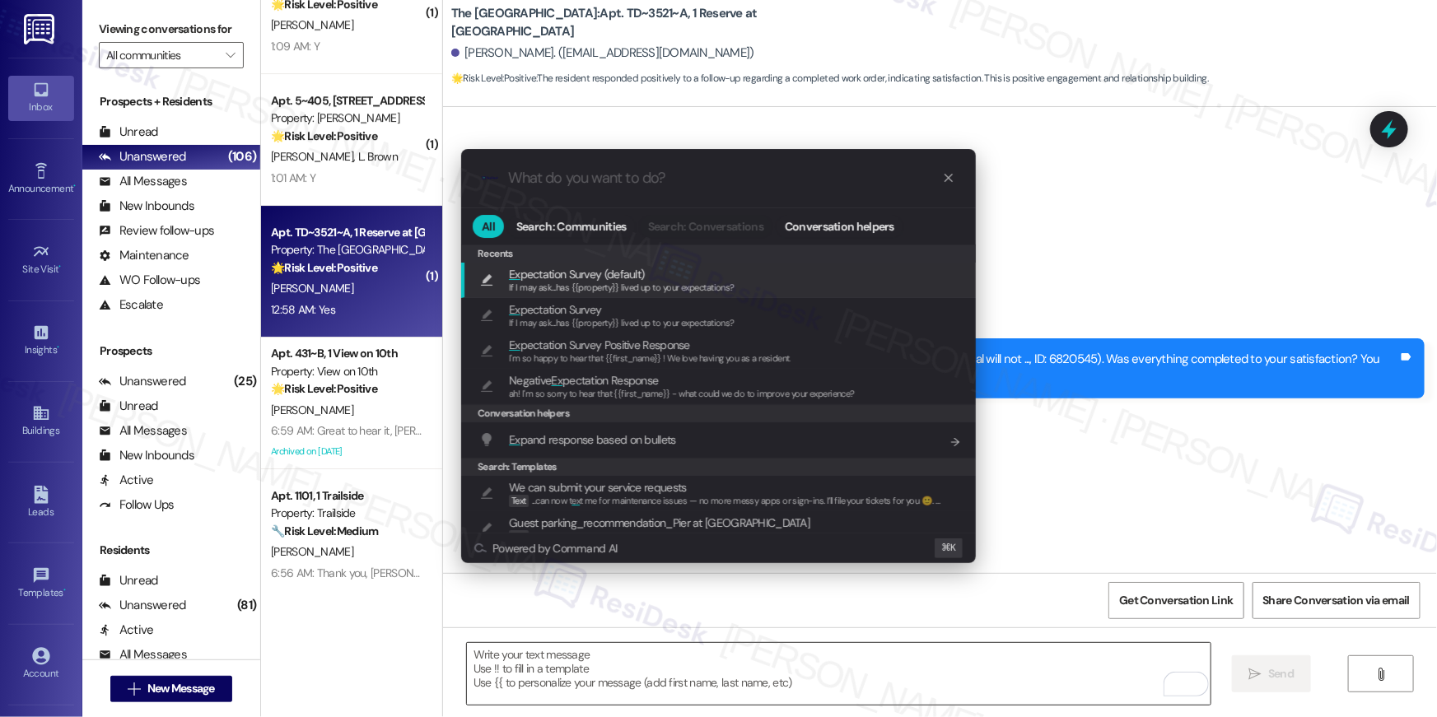
type textarea "If I may ask...has {{property}} lived up to your expectations?"
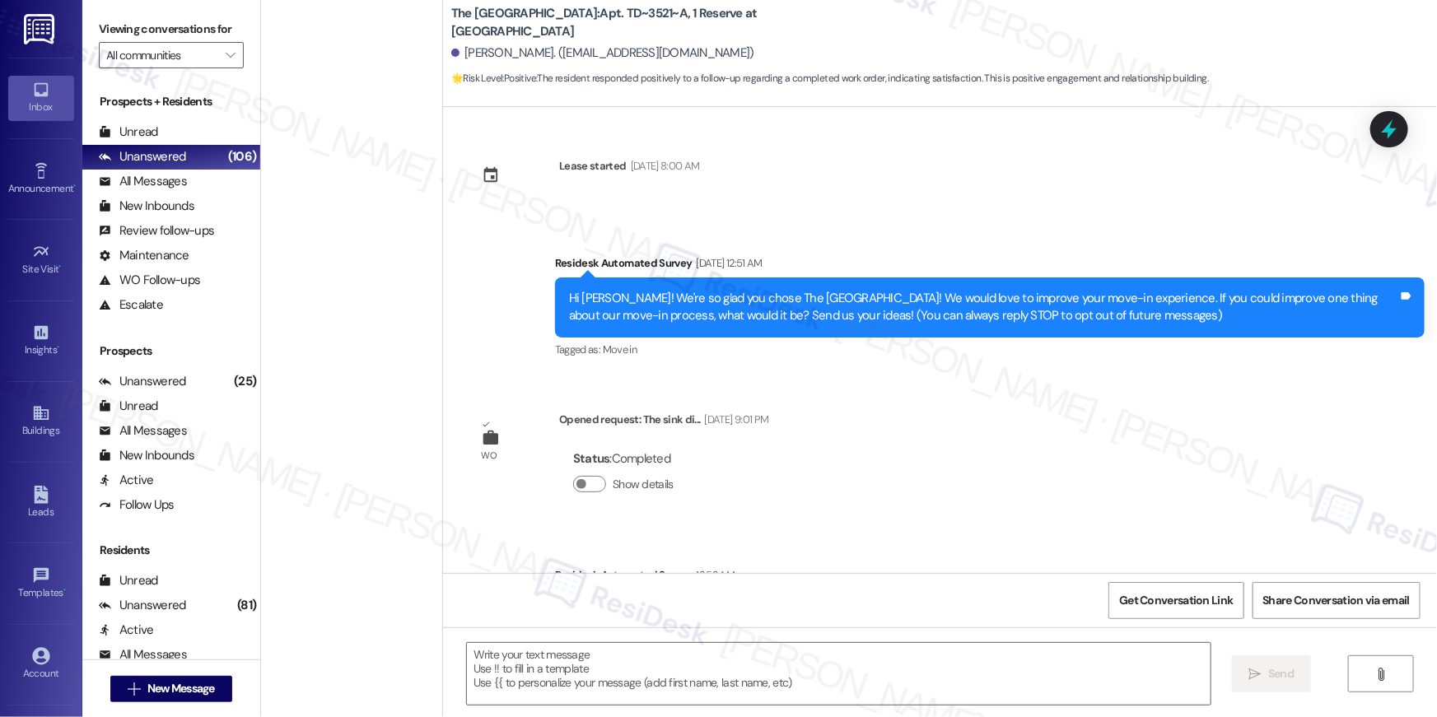
type textarea "Fetching suggested responses. Please feel free to read through the conversation…"
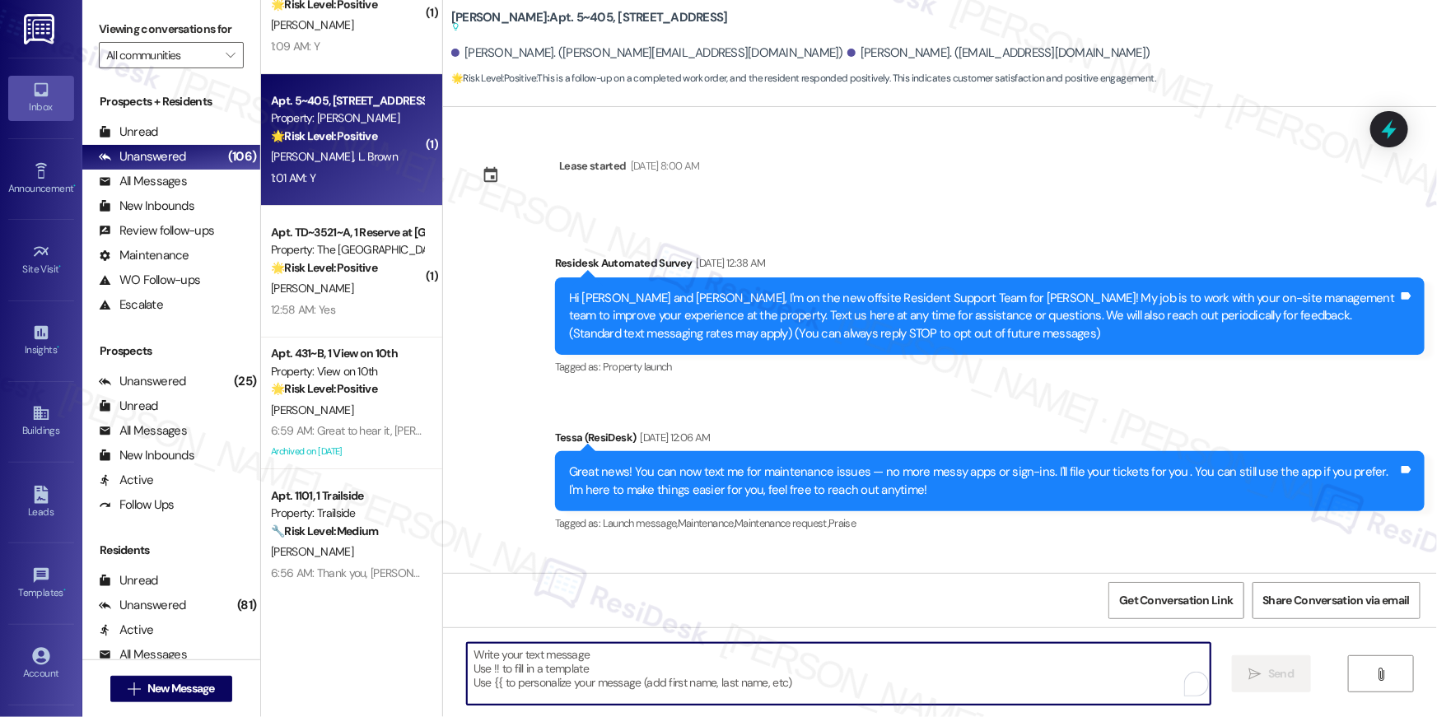
click at [963, 689] on textarea "To enrich screen reader interactions, please activate Accessibility in Grammarl…" at bounding box center [839, 674] width 744 height 62
paste textarea "Hi {{first_name}}, I’m happy to hear your work order is all taken care of! If a…"
type textarea "Hi {{first_name}}, I’m happy to hear your work order is all taken care of! If a…"
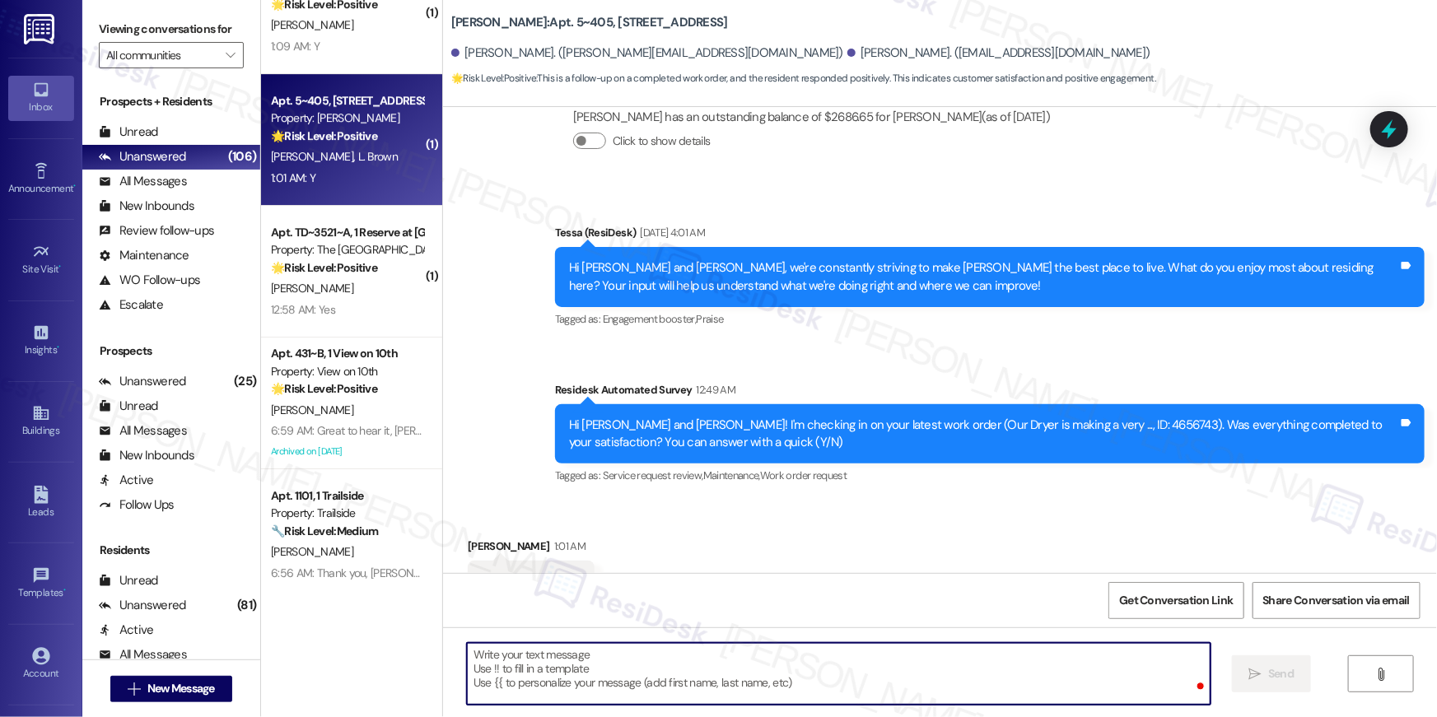
scroll to position [891, 0]
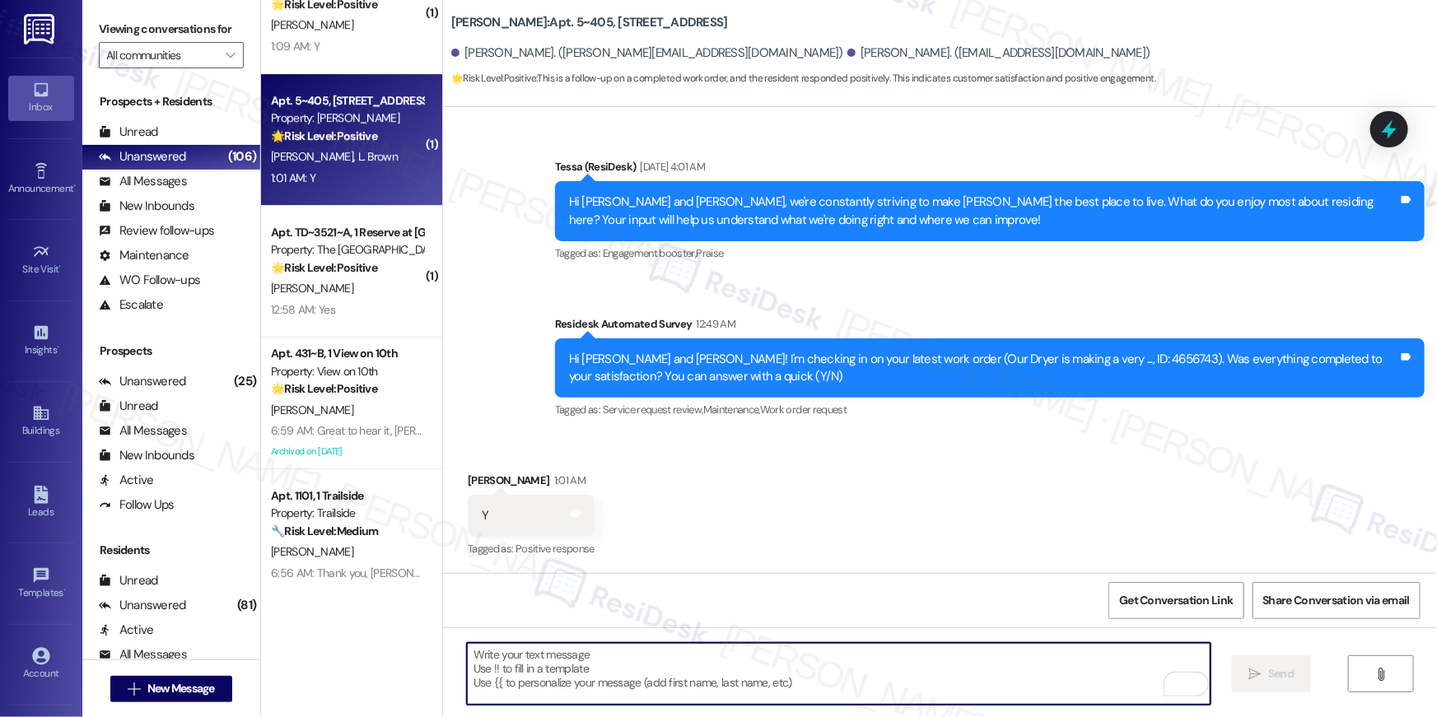
click at [910, 685] on textarea "To enrich screen reader interactions, please activate Accessibility in Grammarl…" at bounding box center [839, 674] width 744 height 62
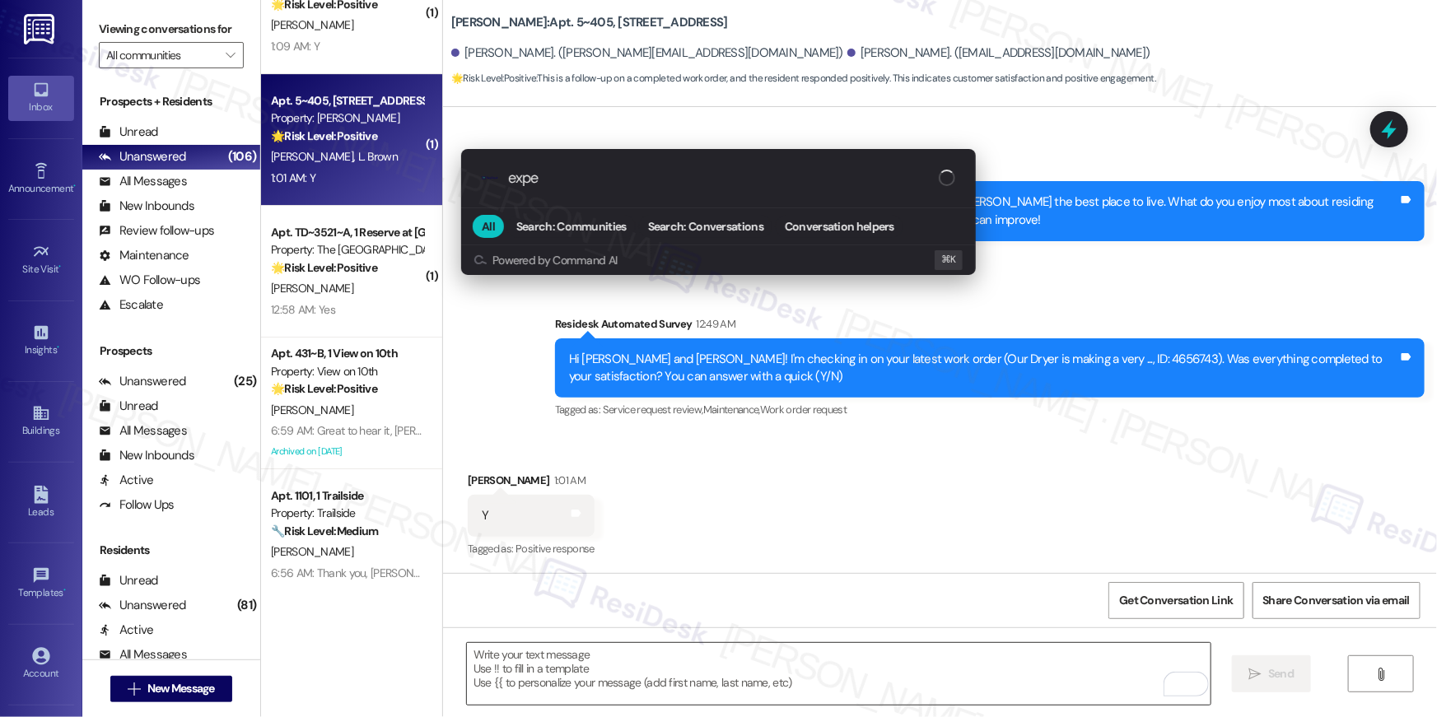
type input "exp"
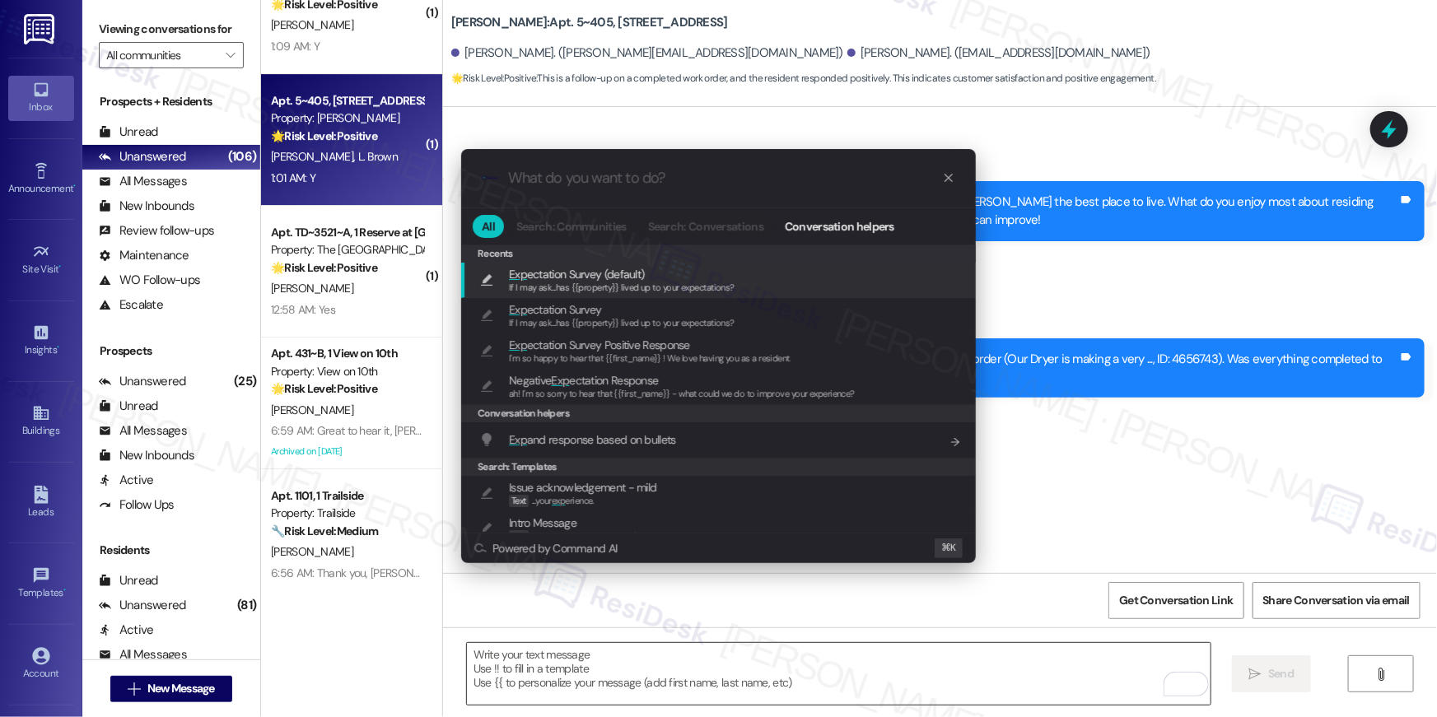
type textarea "If I may ask...has {{property}} lived up to your expectations?"
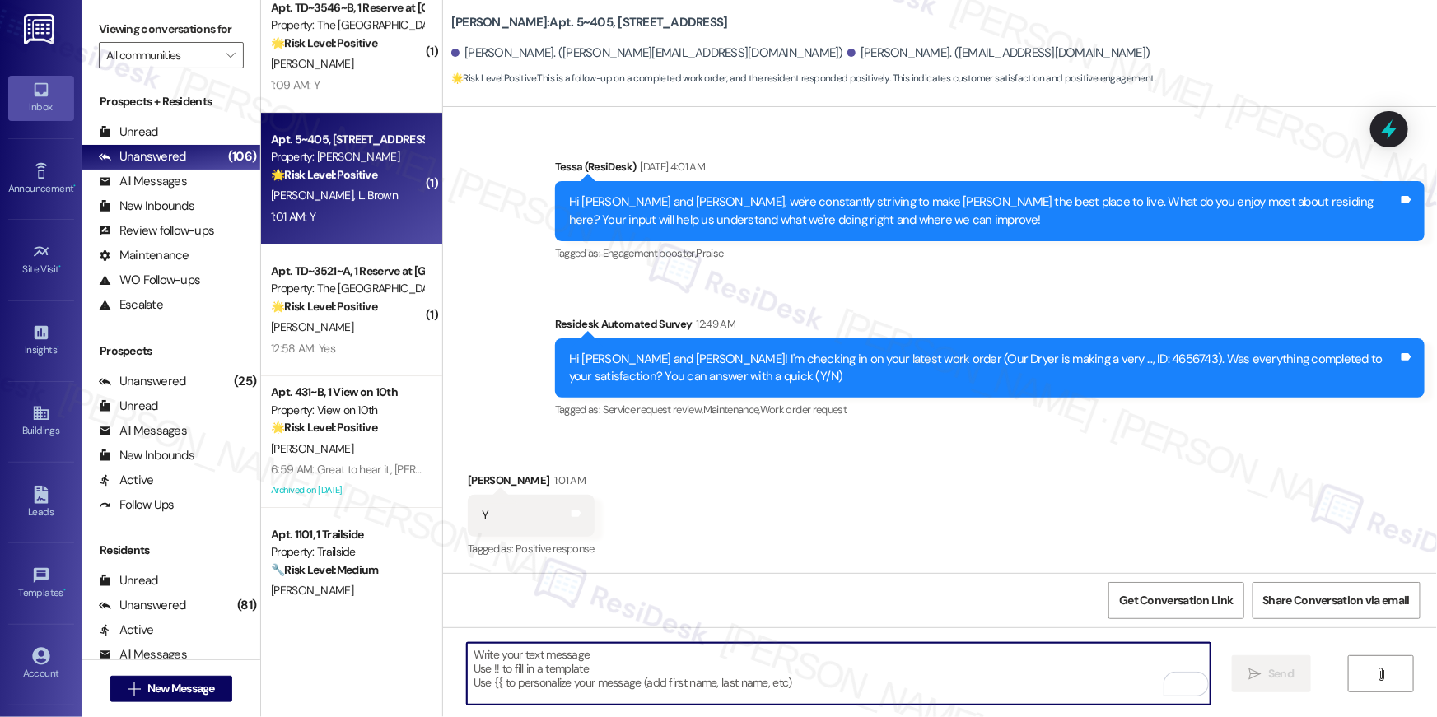
scroll to position [5756, 0]
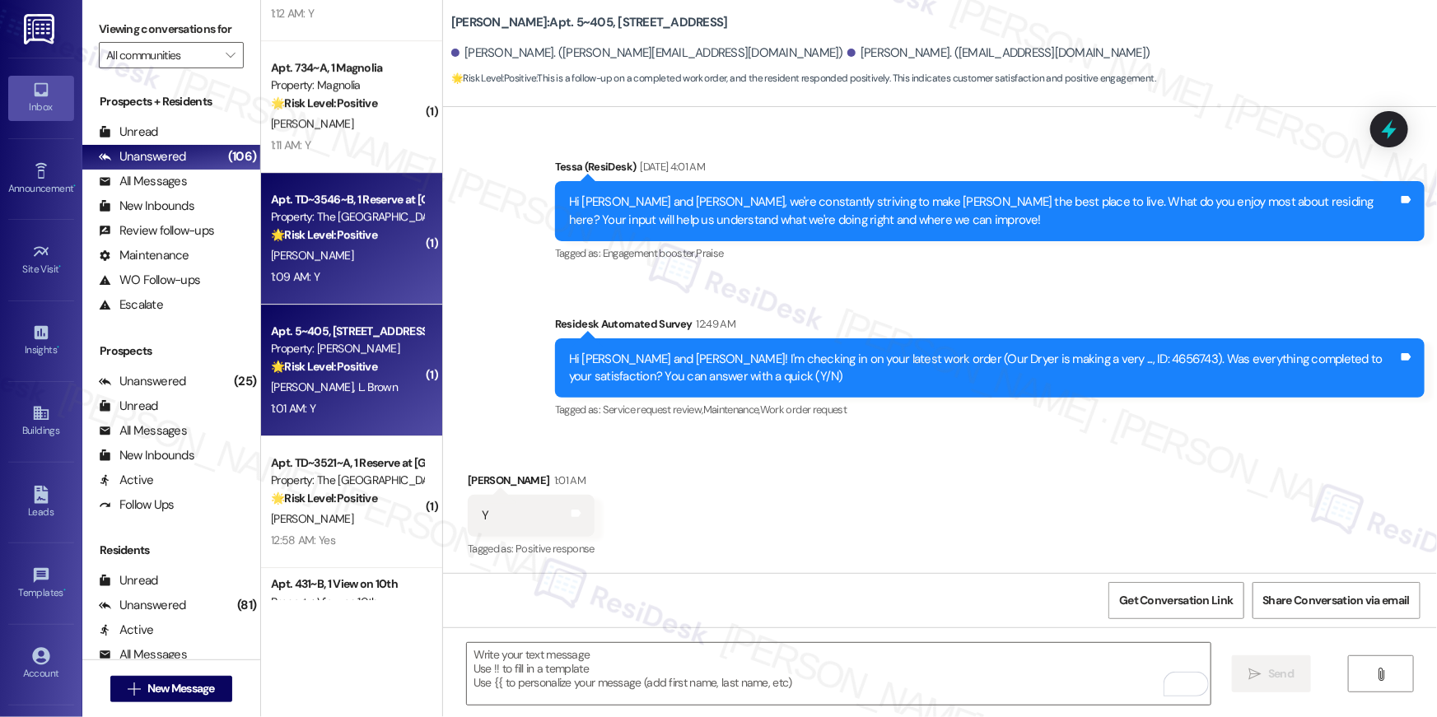
click at [334, 267] on div "1:09 AM: Y 1:09 AM: Y" at bounding box center [347, 277] width 156 height 21
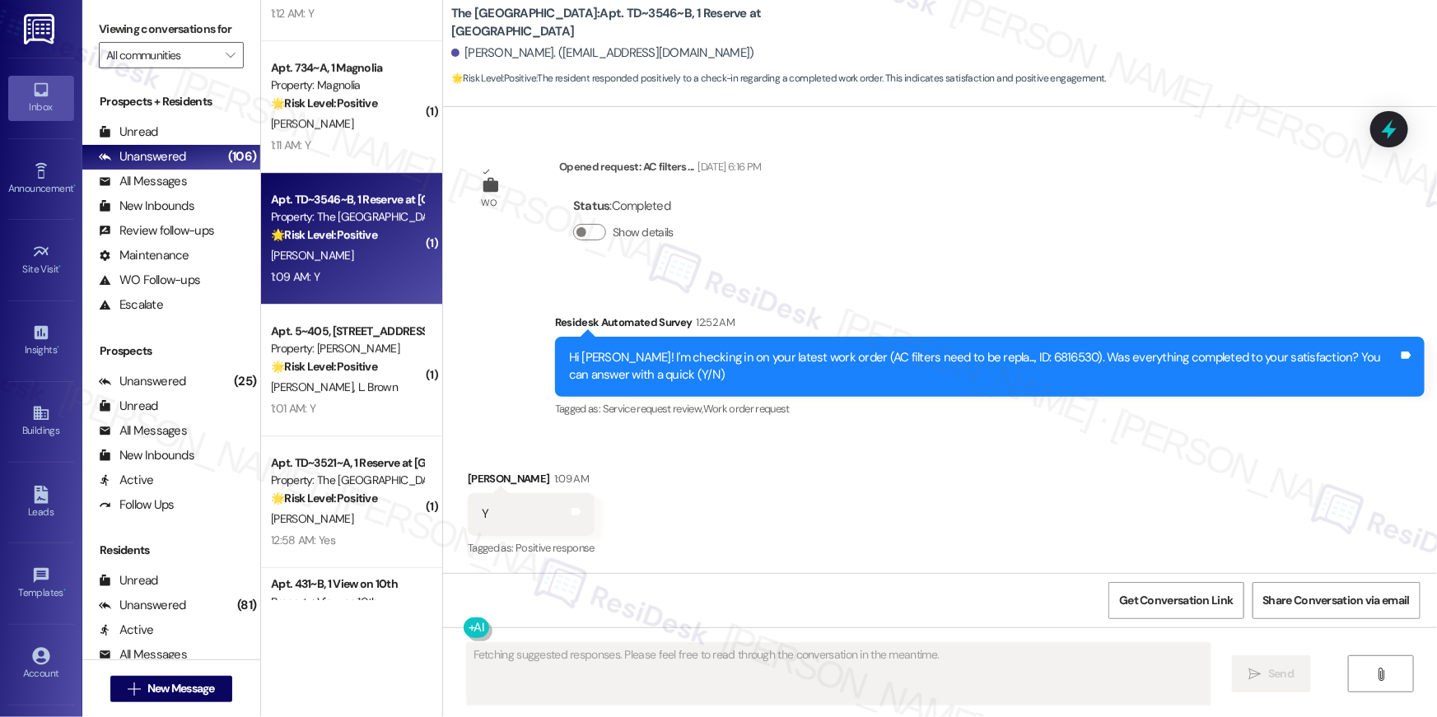
scroll to position [408, 0]
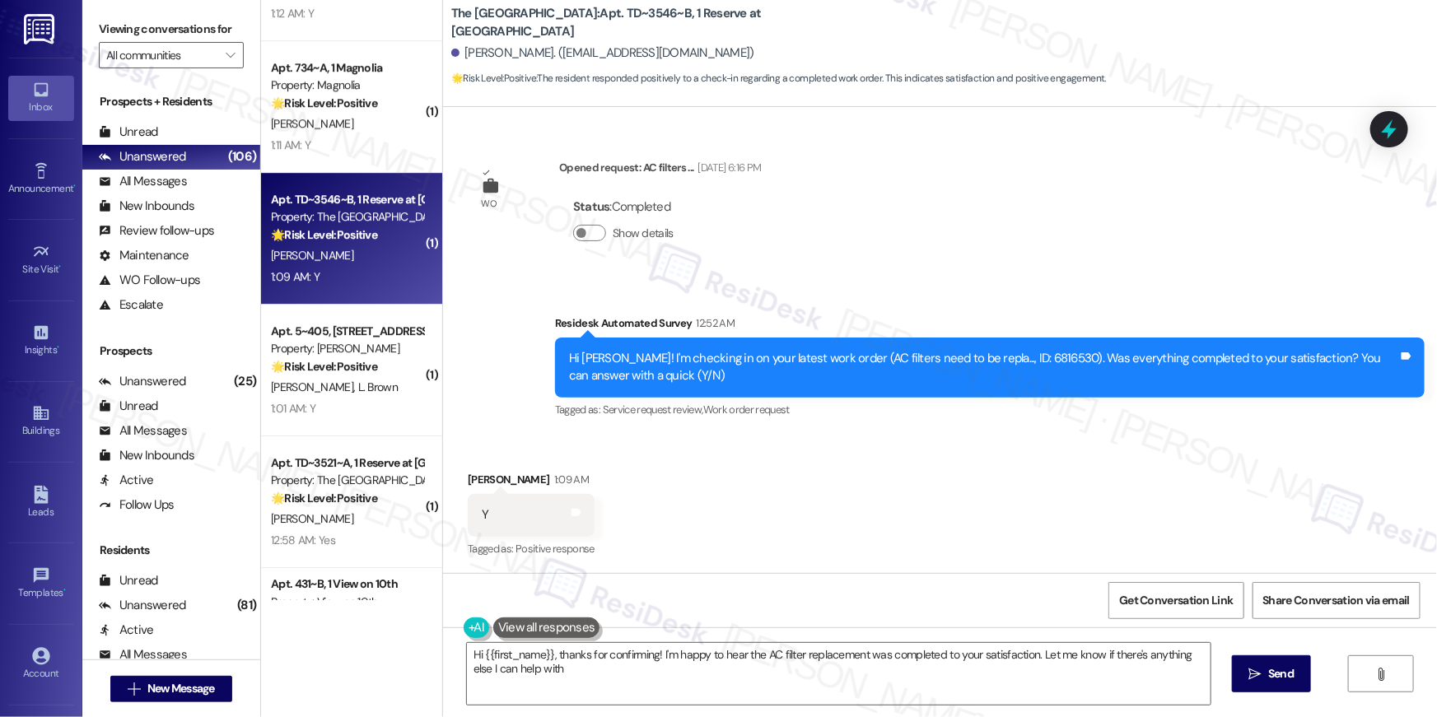
type textarea "Hi {{first_name}}, thanks for confirming! I'm happy to hear the AC filter repla…"
click at [806, 691] on textarea "Hi {{first_name}}, thanks for confirming! I'm happy to hear the AC filter repla…" at bounding box center [839, 674] width 744 height 62
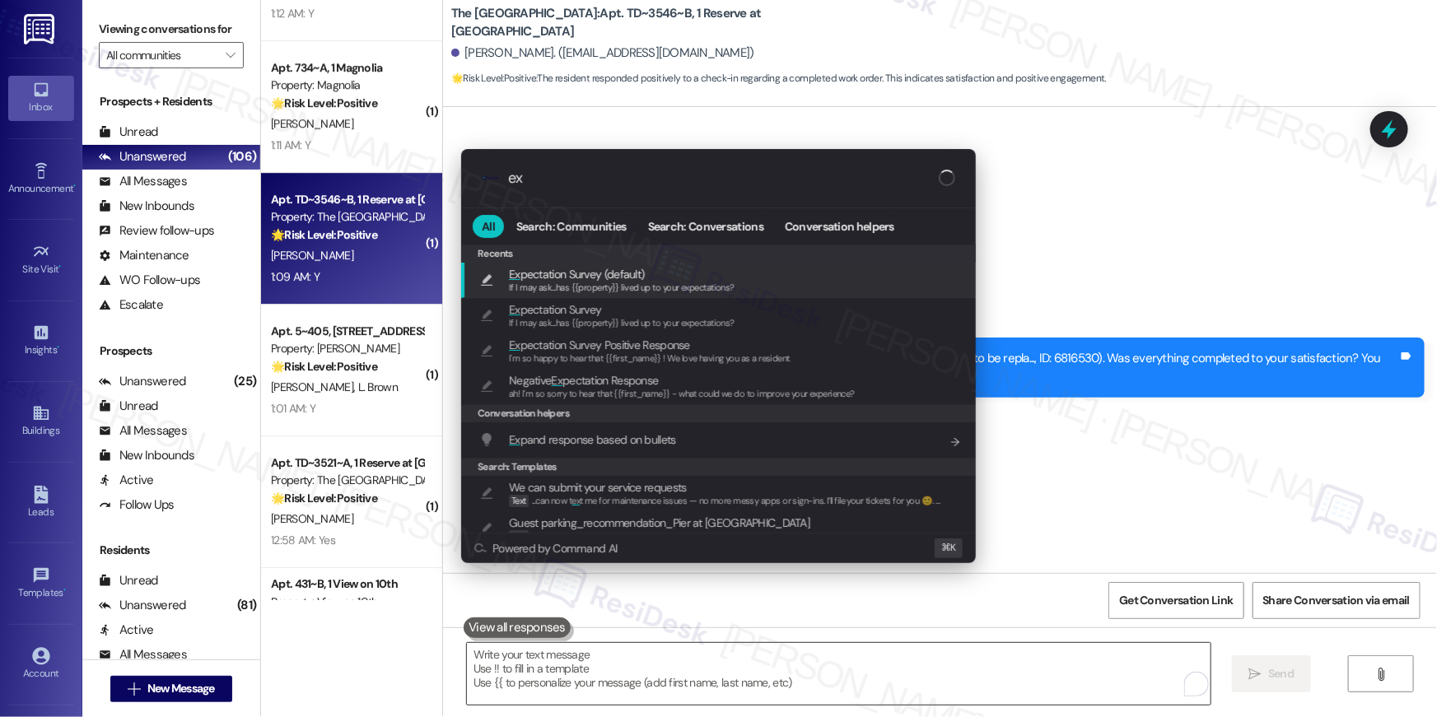
type input "exp"
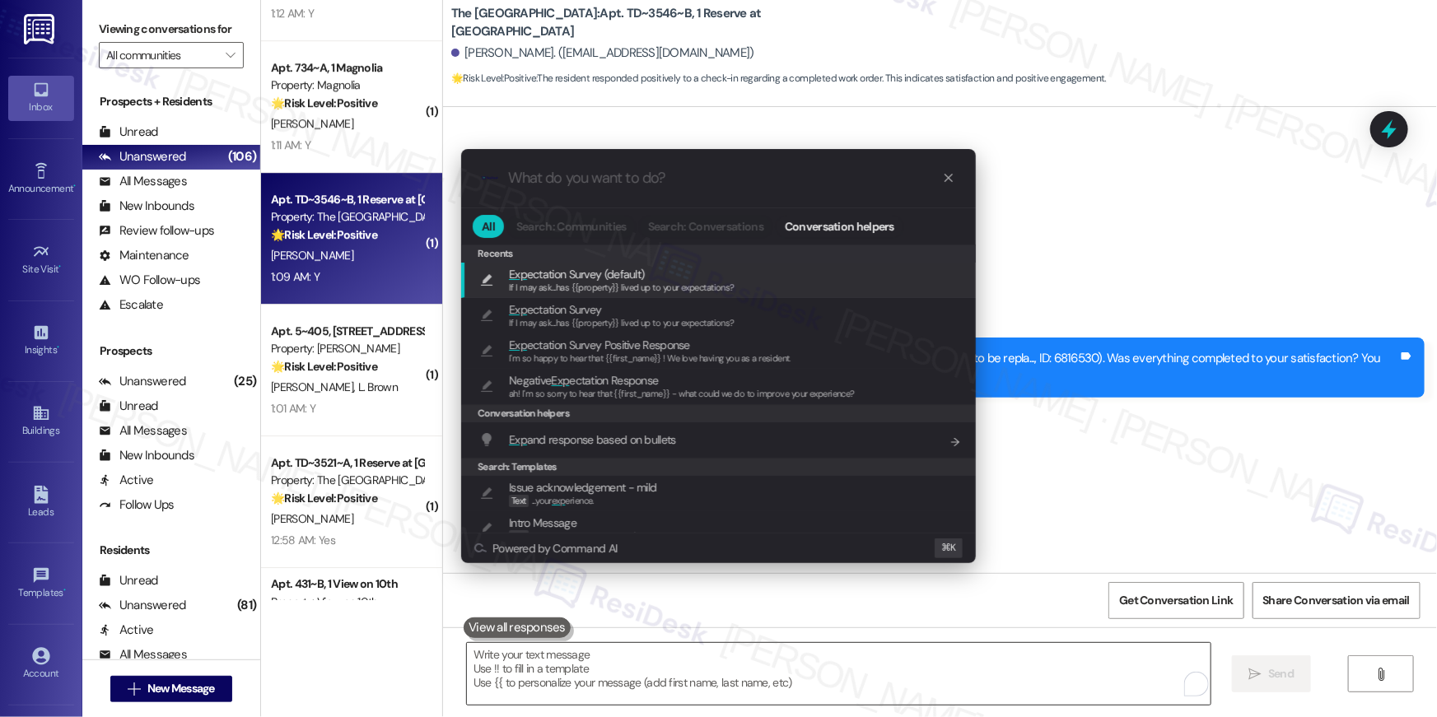
type textarea "If I may ask...has {{property}} lived up to your expectations?"
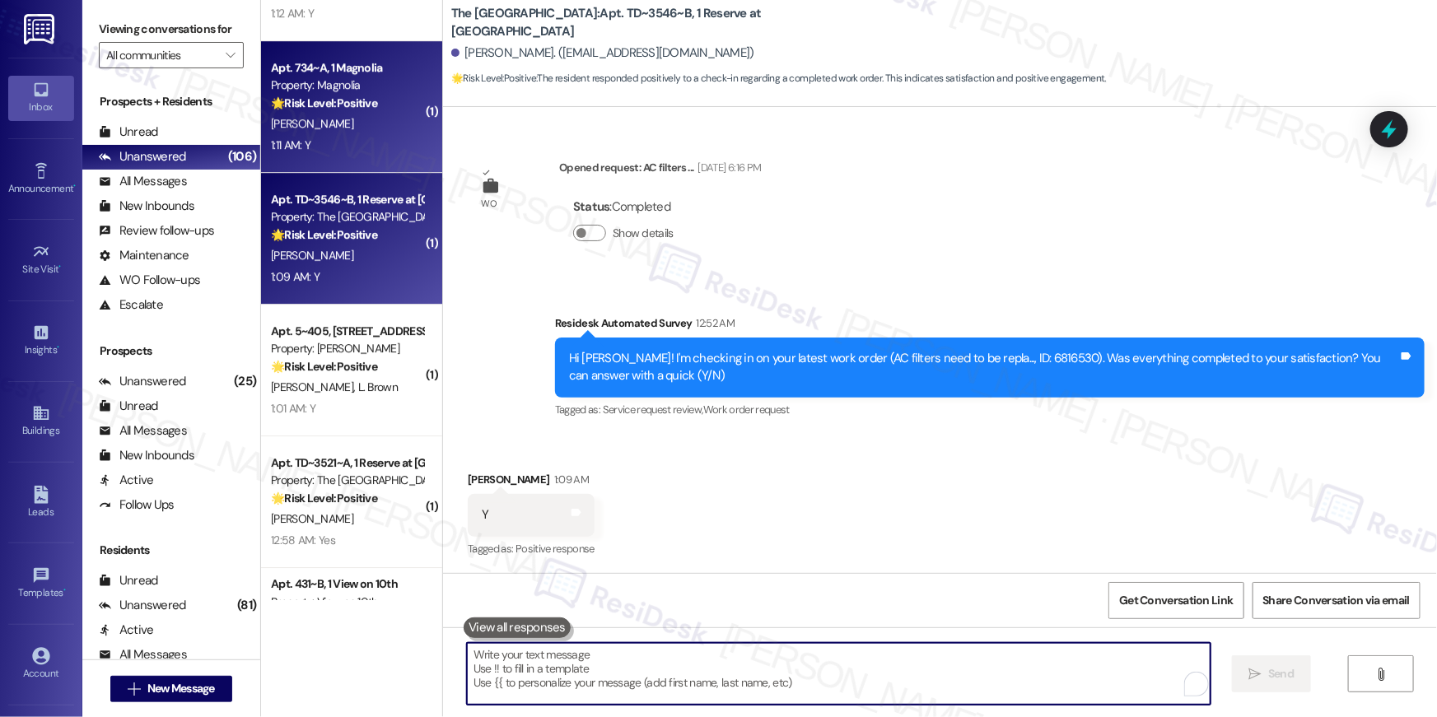
click at [303, 112] on div "Apt. 734~A, 1 Magnolia Property: Magnolia 🌟 Risk Level: Positive The resident r…" at bounding box center [347, 86] width 156 height 56
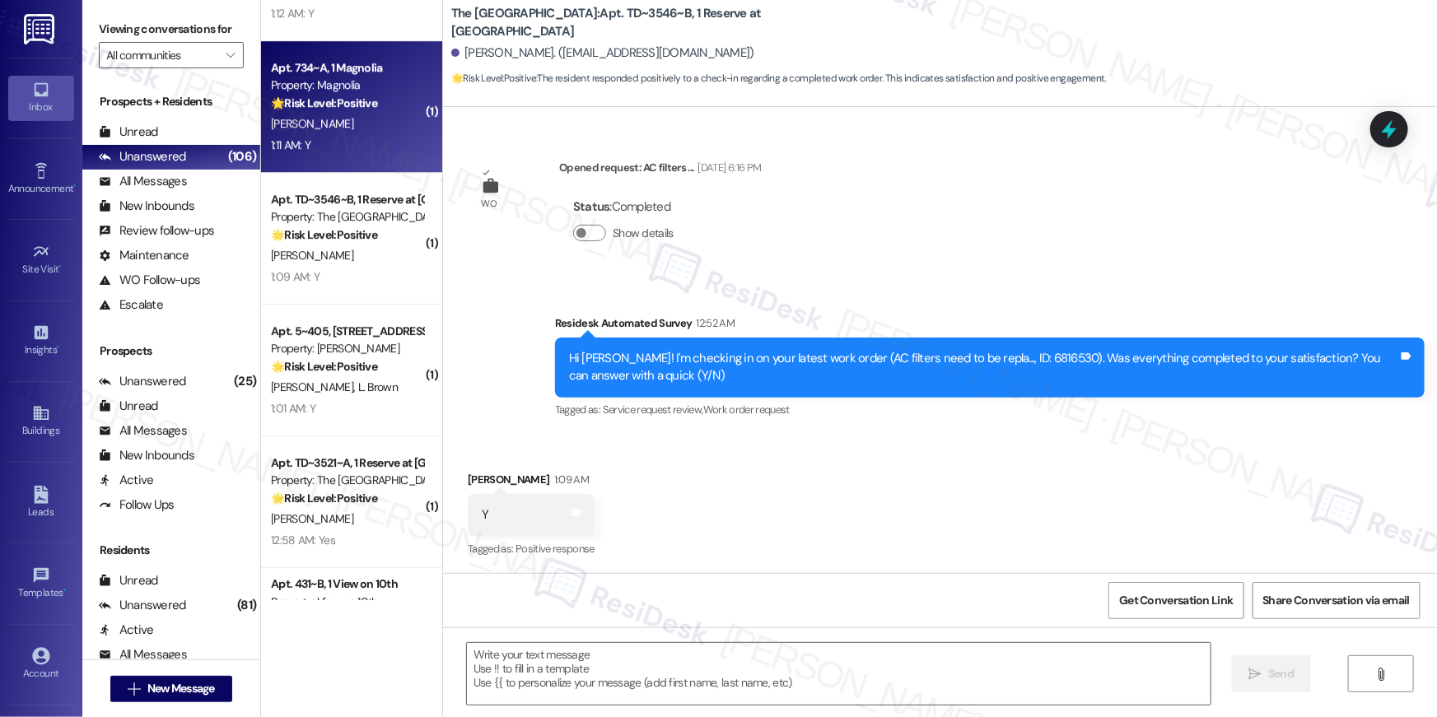
type textarea "Fetching suggested responses. Please feel free to read through the conversation…"
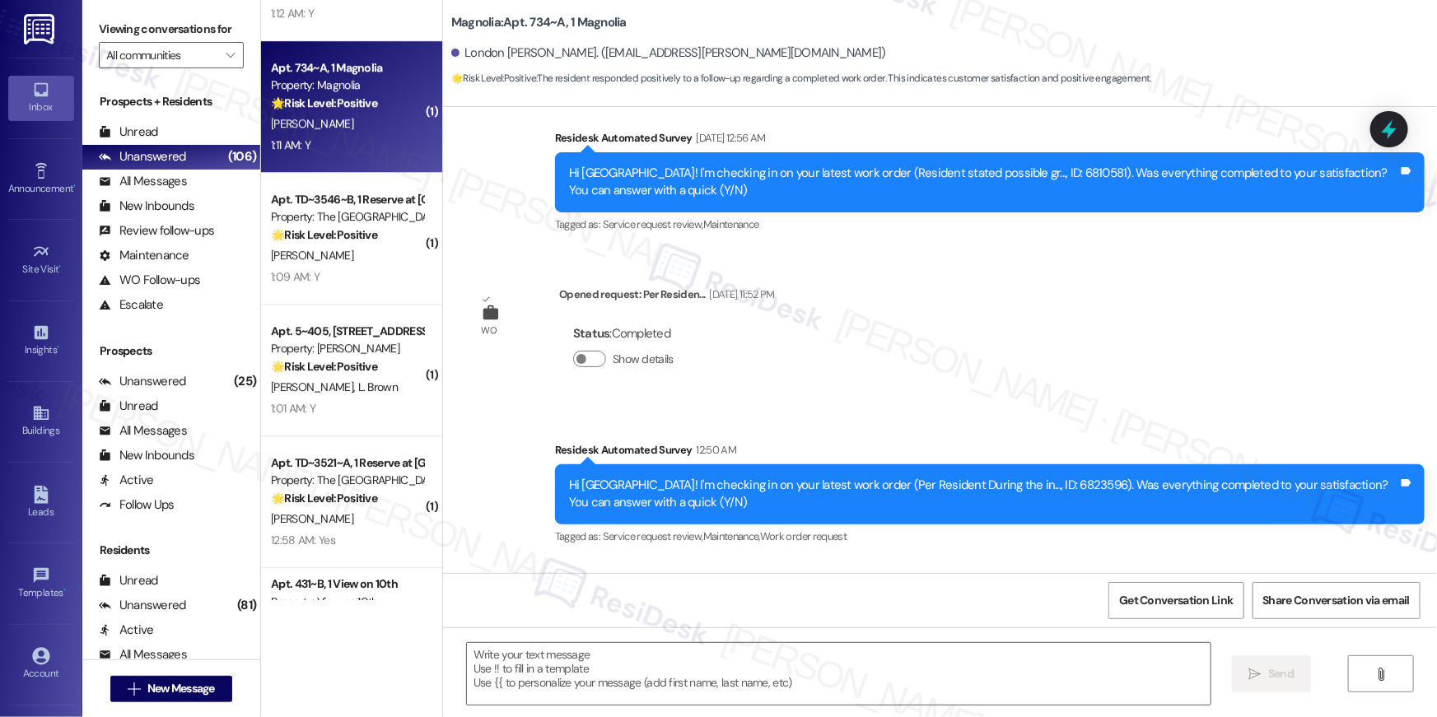
scroll to position [564, 0]
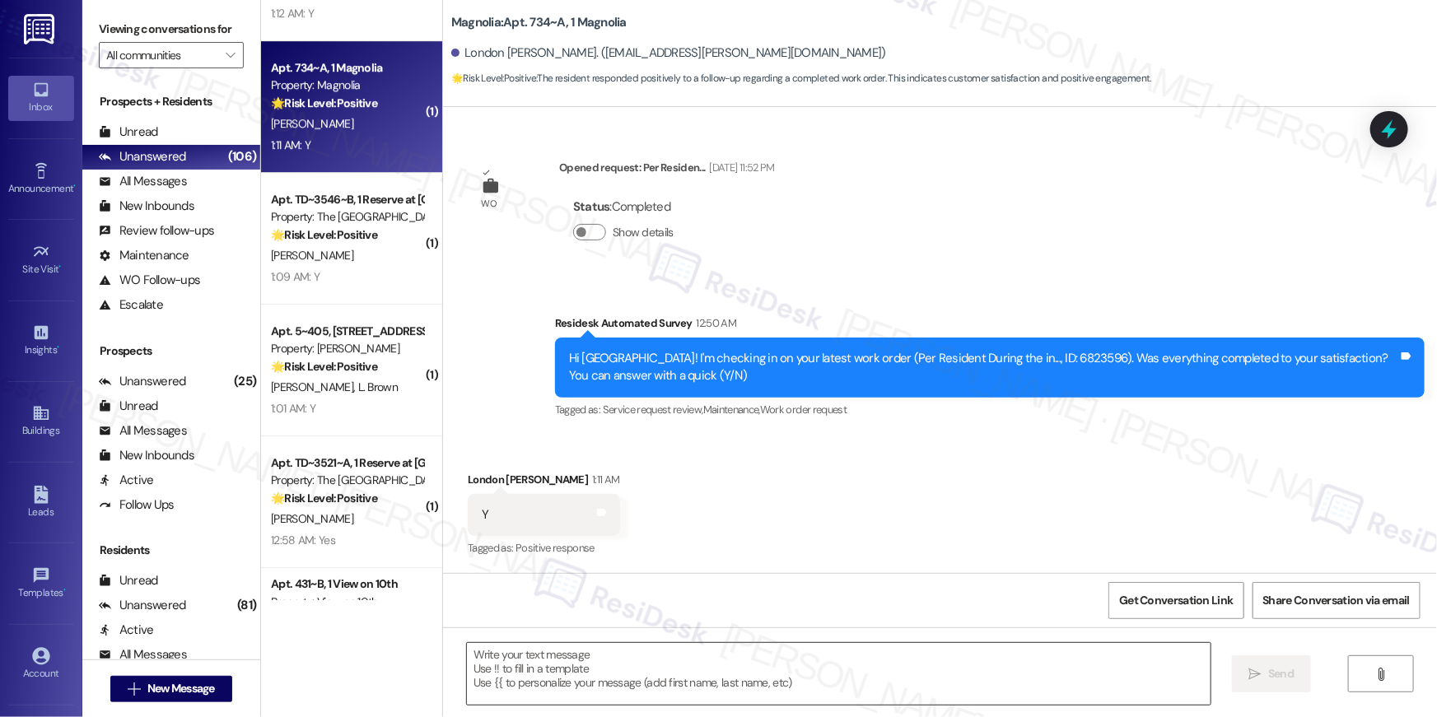
click at [963, 682] on textarea at bounding box center [839, 674] width 744 height 62
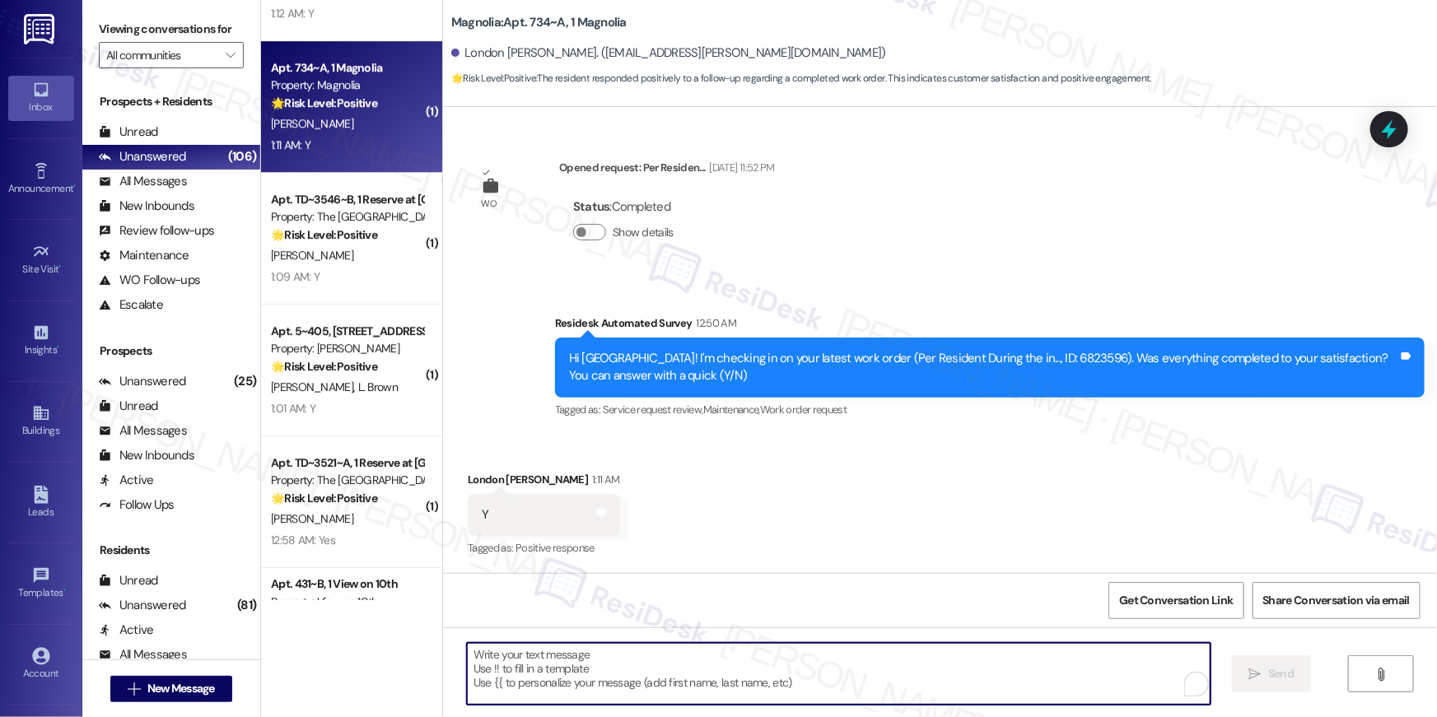
paste textarea "Hi {{first_name}}, I’m happy to hear your work order is all taken care of! If a…"
type textarea "Hi {{first_name}}, I’m happy to hear your work order is all taken care of! If a…"
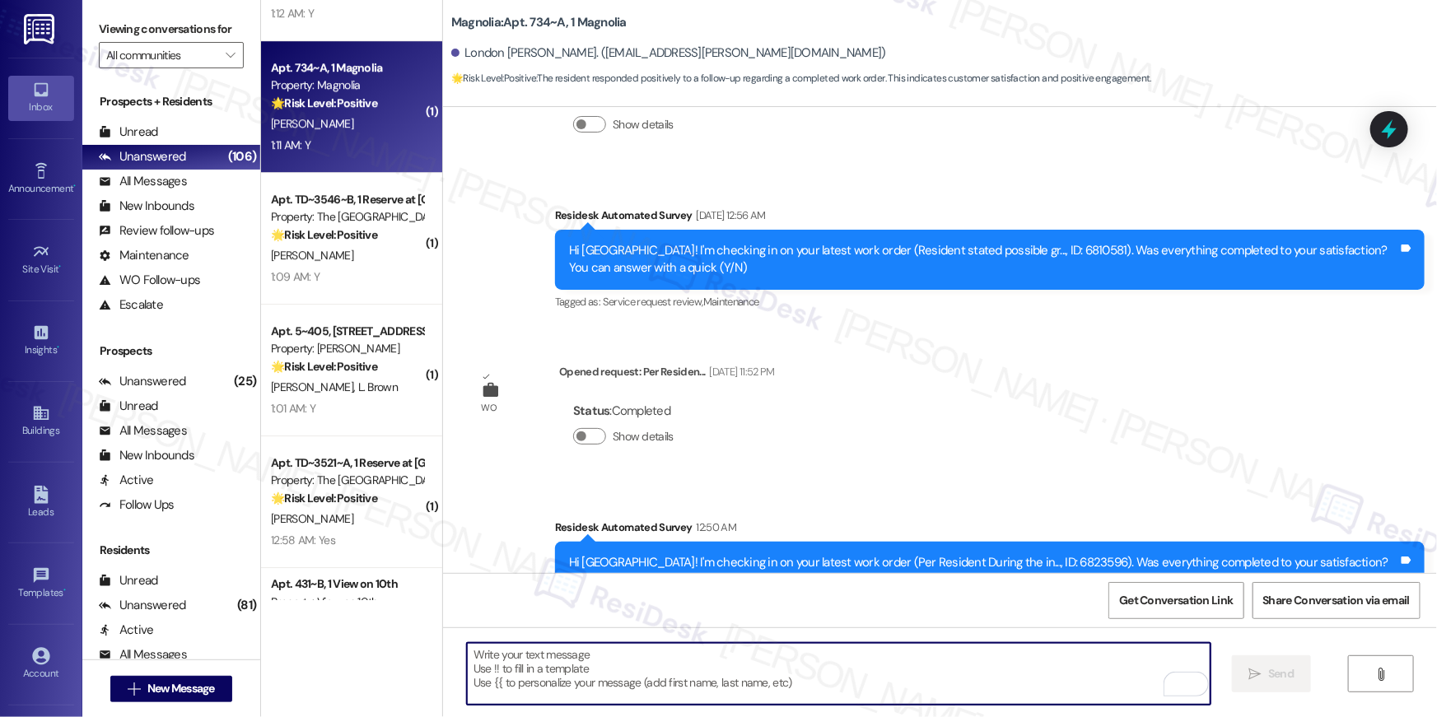
scroll to position [563, 0]
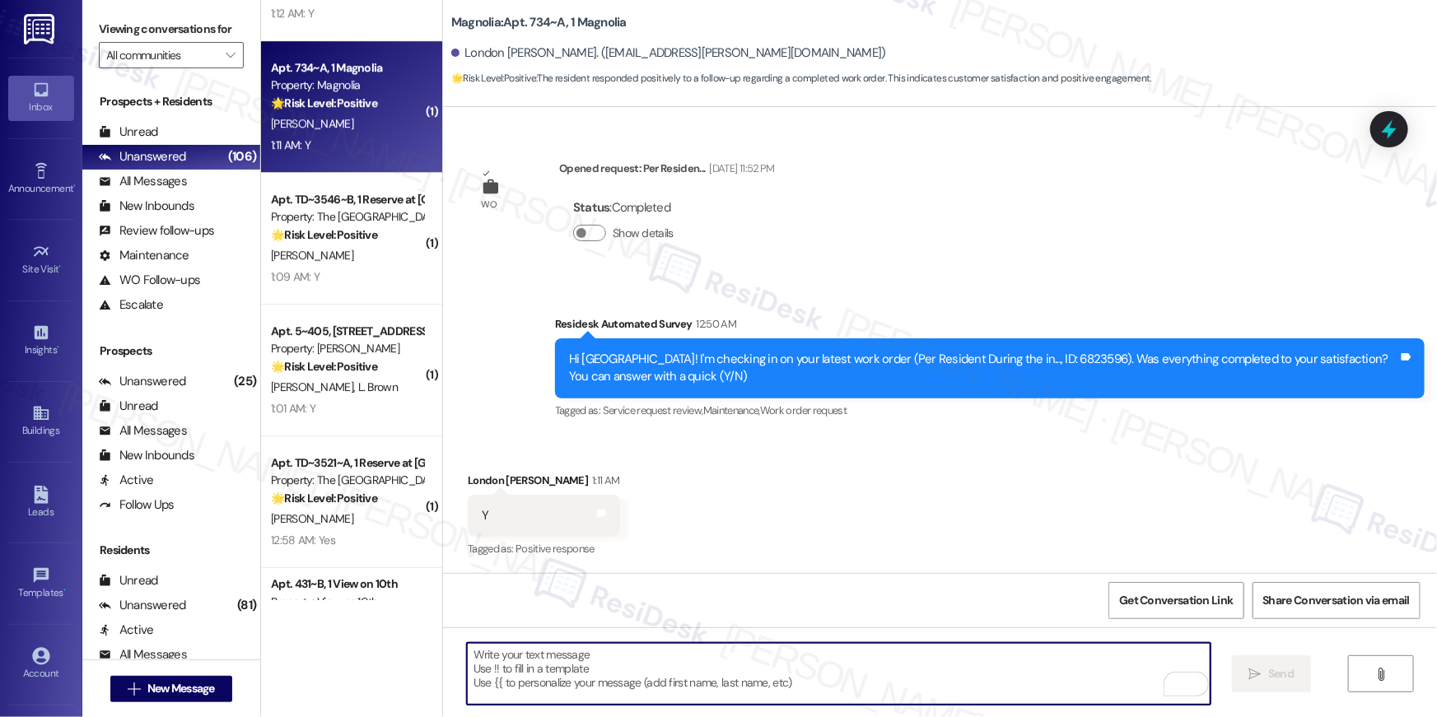
click at [1020, 688] on textarea "To enrich screen reader interactions, please activate Accessibility in Grammarl…" at bounding box center [839, 674] width 744 height 62
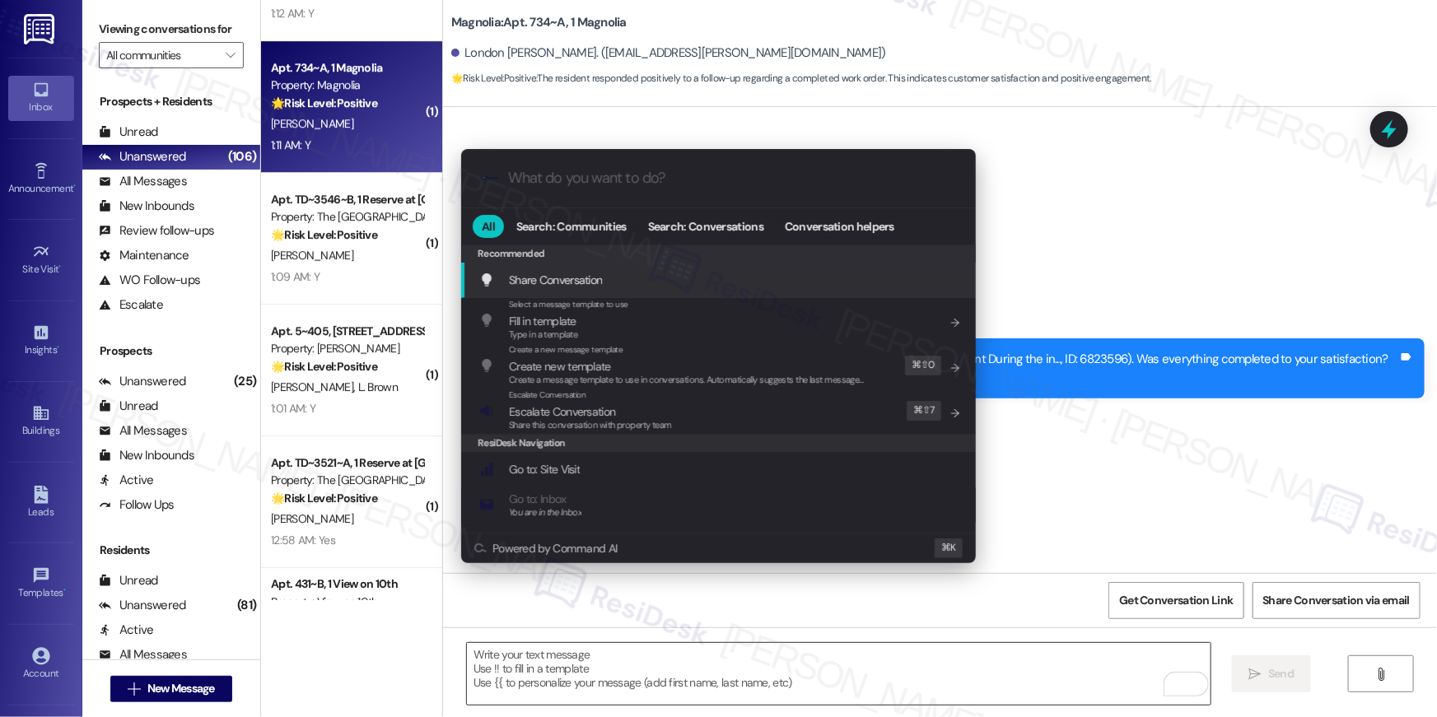
type input "x"
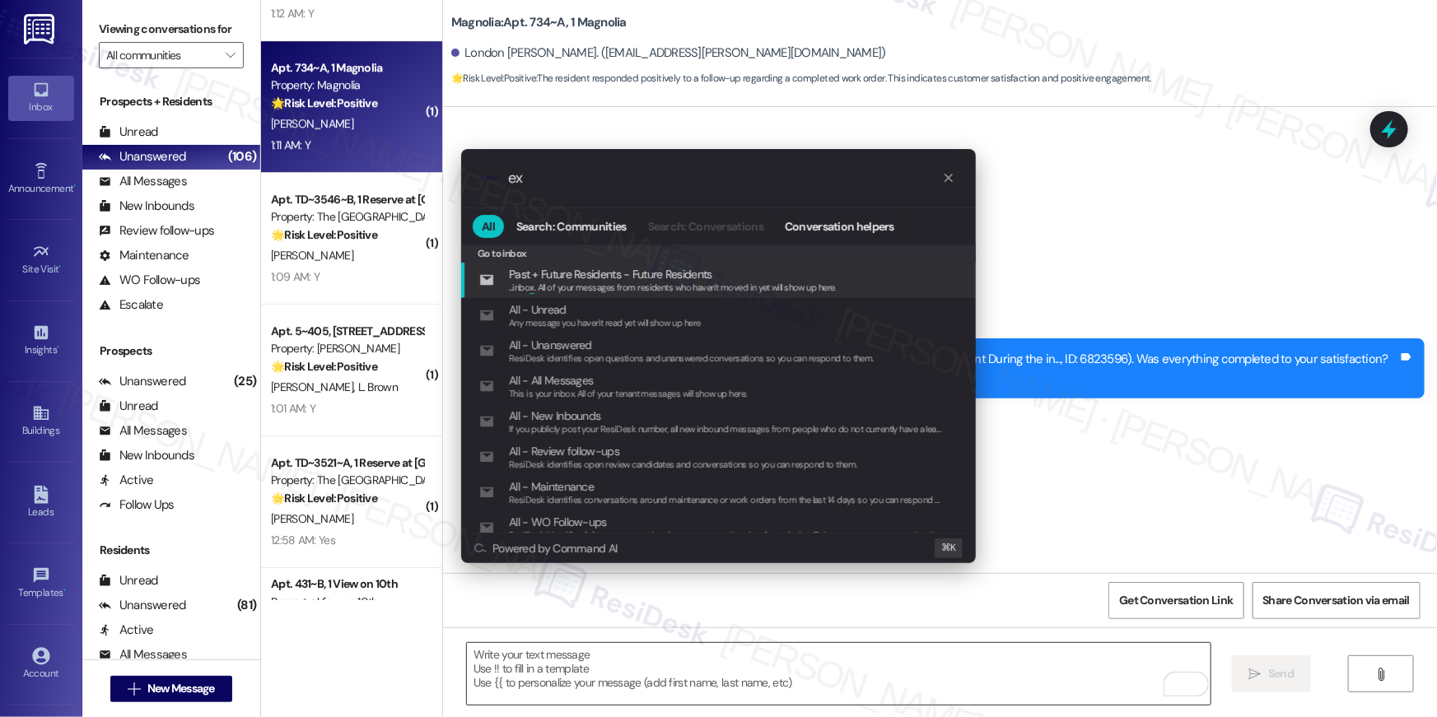
type input "exp"
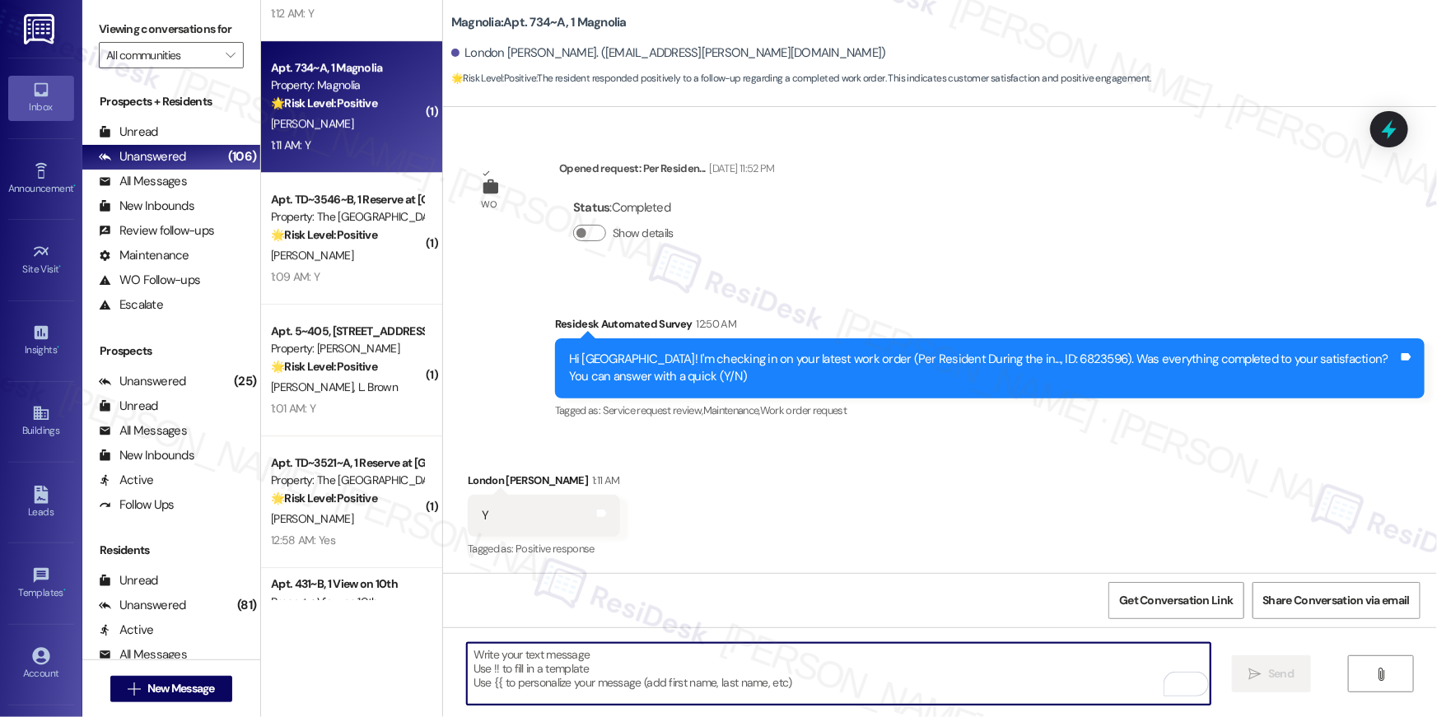
type textarea "If I may ask...has {{property}} lived up to your expectations?"
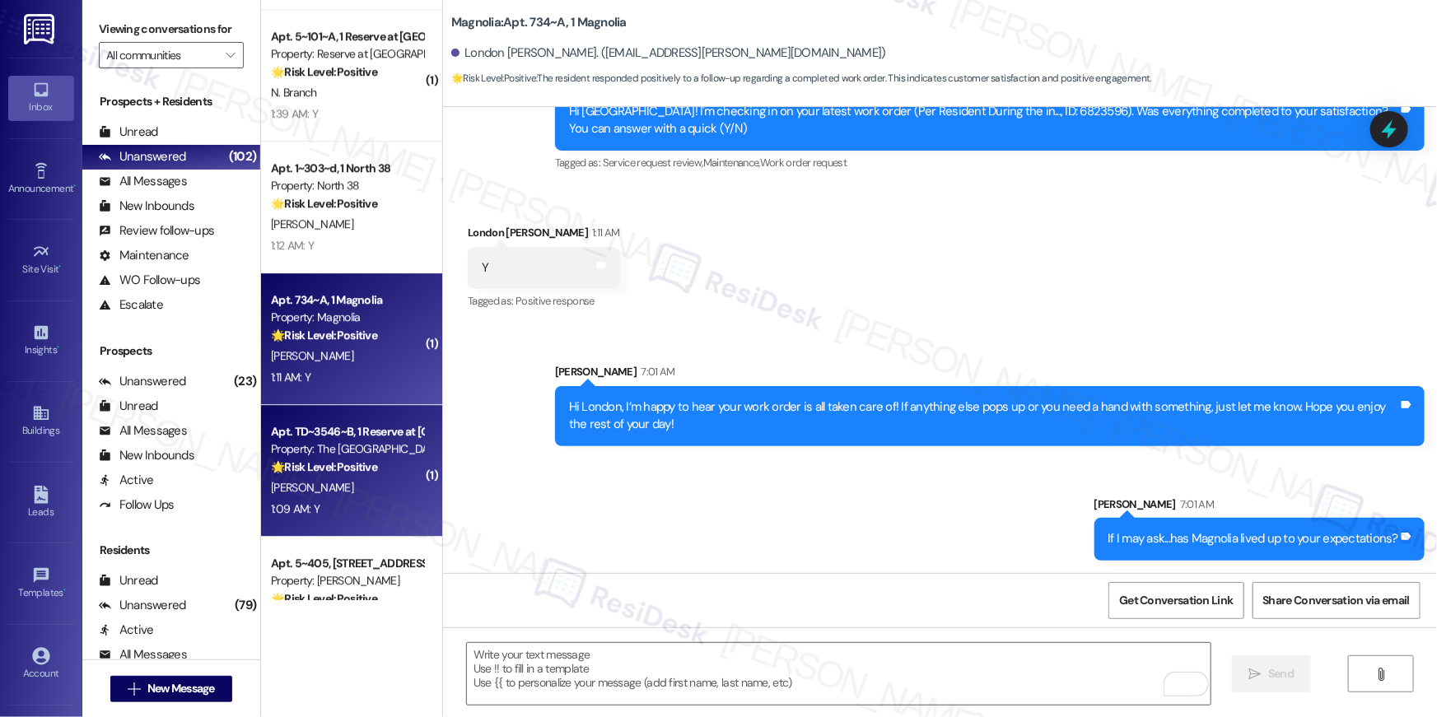
scroll to position [5461, 0]
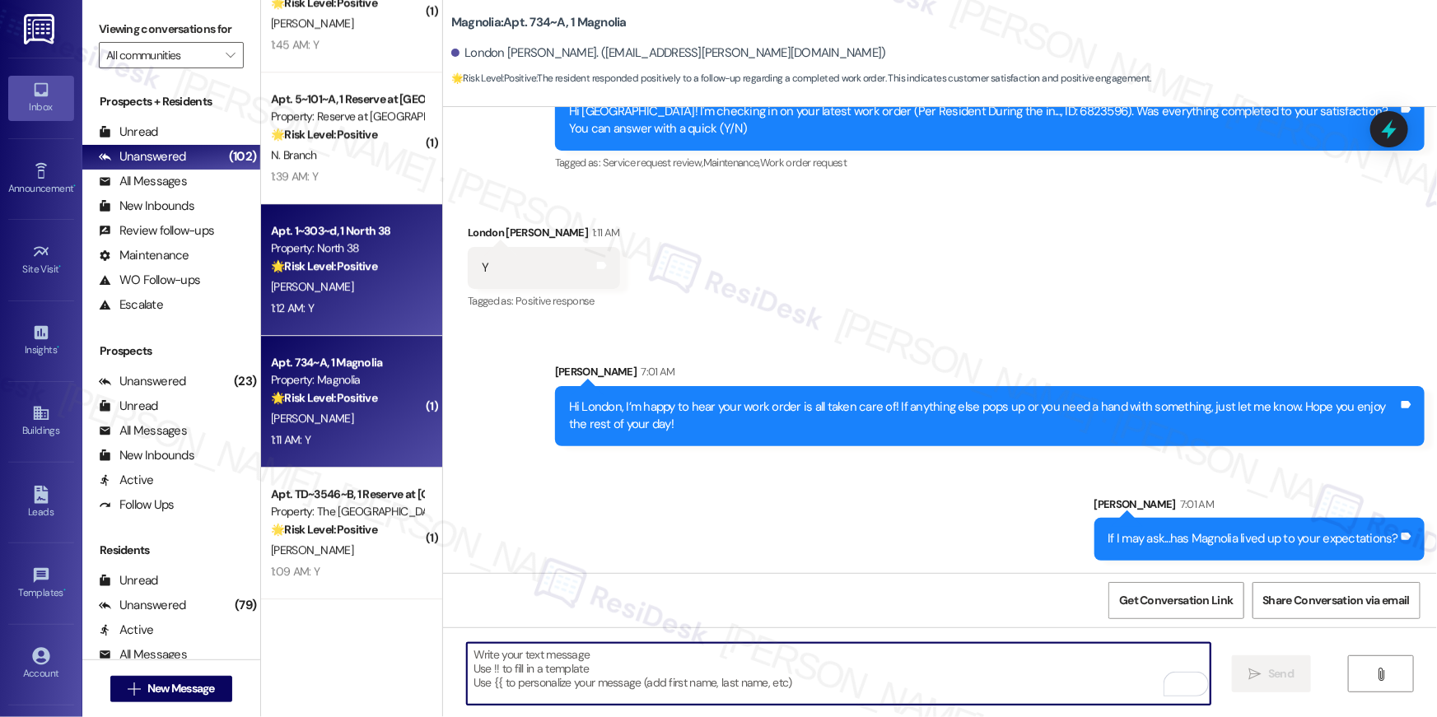
click at [346, 289] on div "[PERSON_NAME]" at bounding box center [347, 287] width 156 height 21
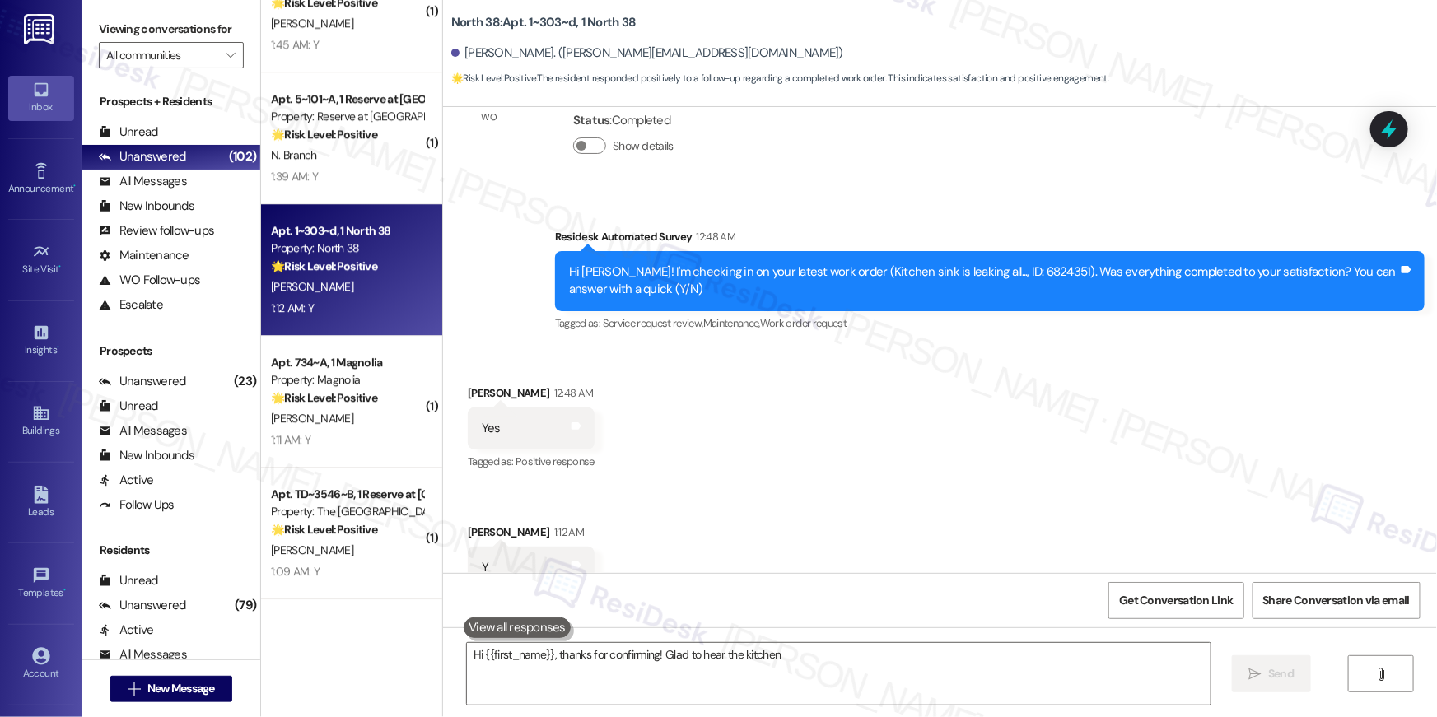
scroll to position [390, 0]
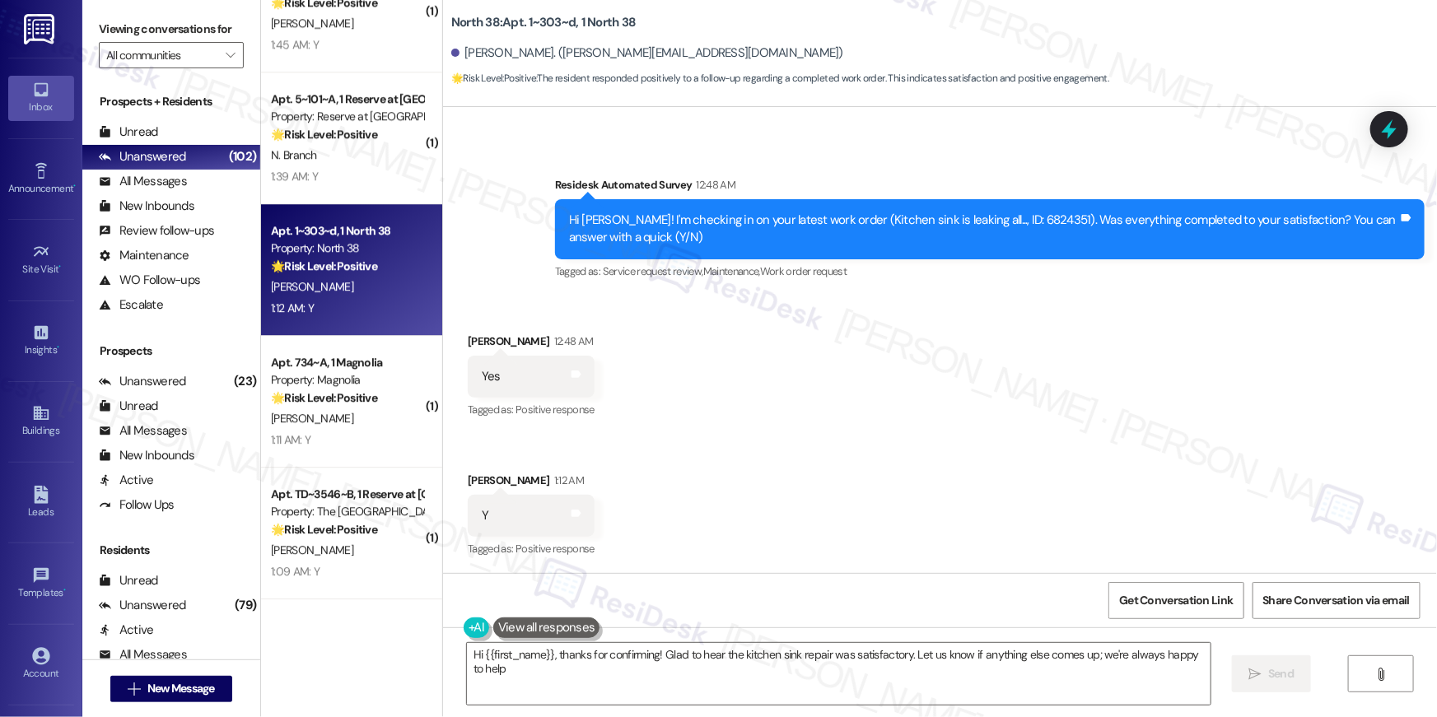
type textarea "Hi {{first_name}}, thanks for confirming! Glad to hear the kitchen sink repair …"
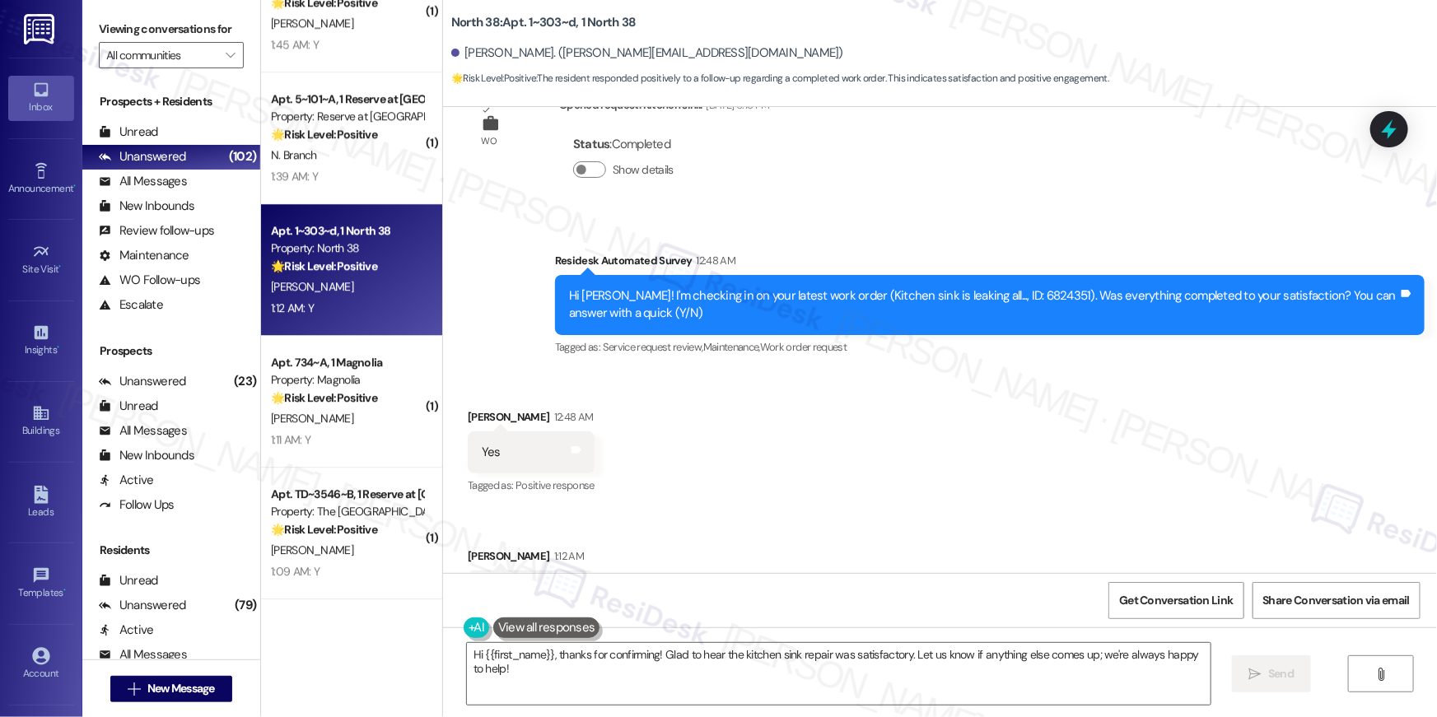
scroll to position [391, 0]
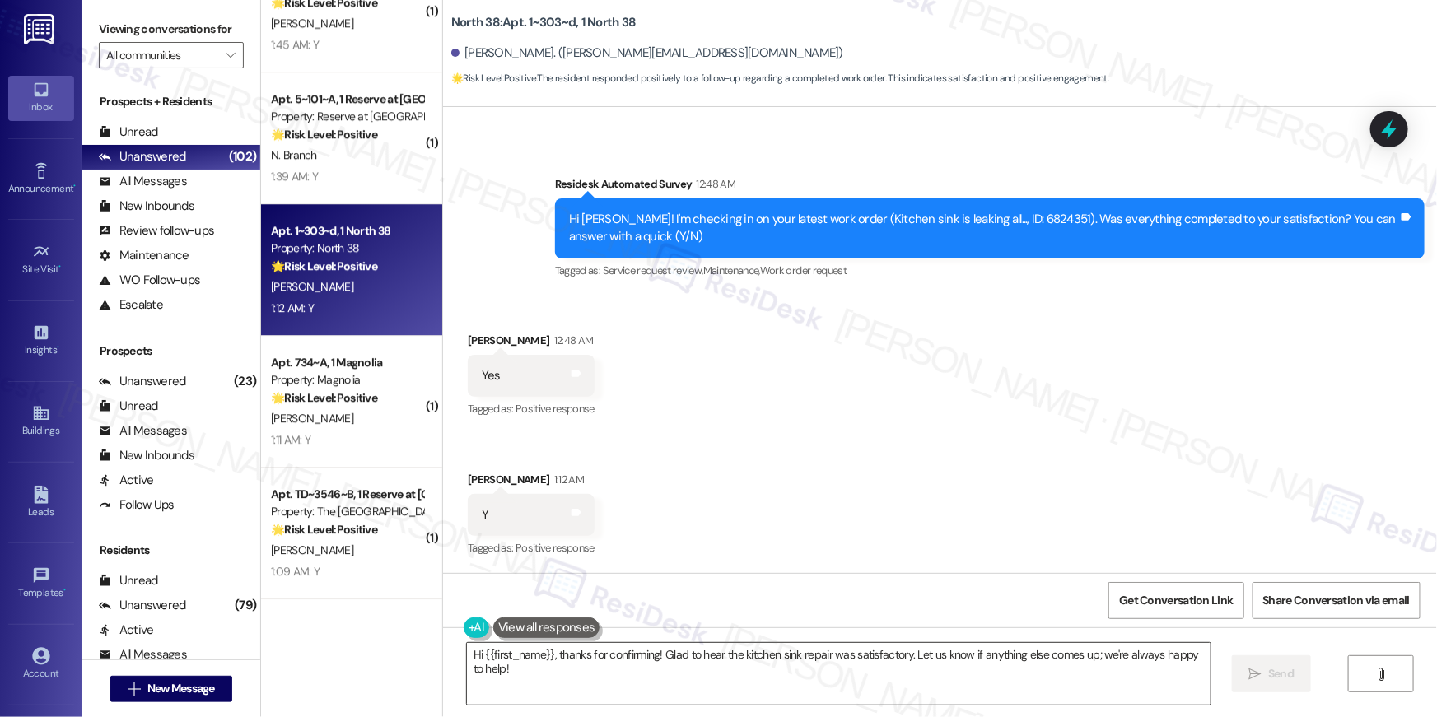
click at [716, 689] on textarea "Hi {{first_name}}, thanks for confirming! Glad to hear the kitchen sink repair …" at bounding box center [839, 674] width 744 height 62
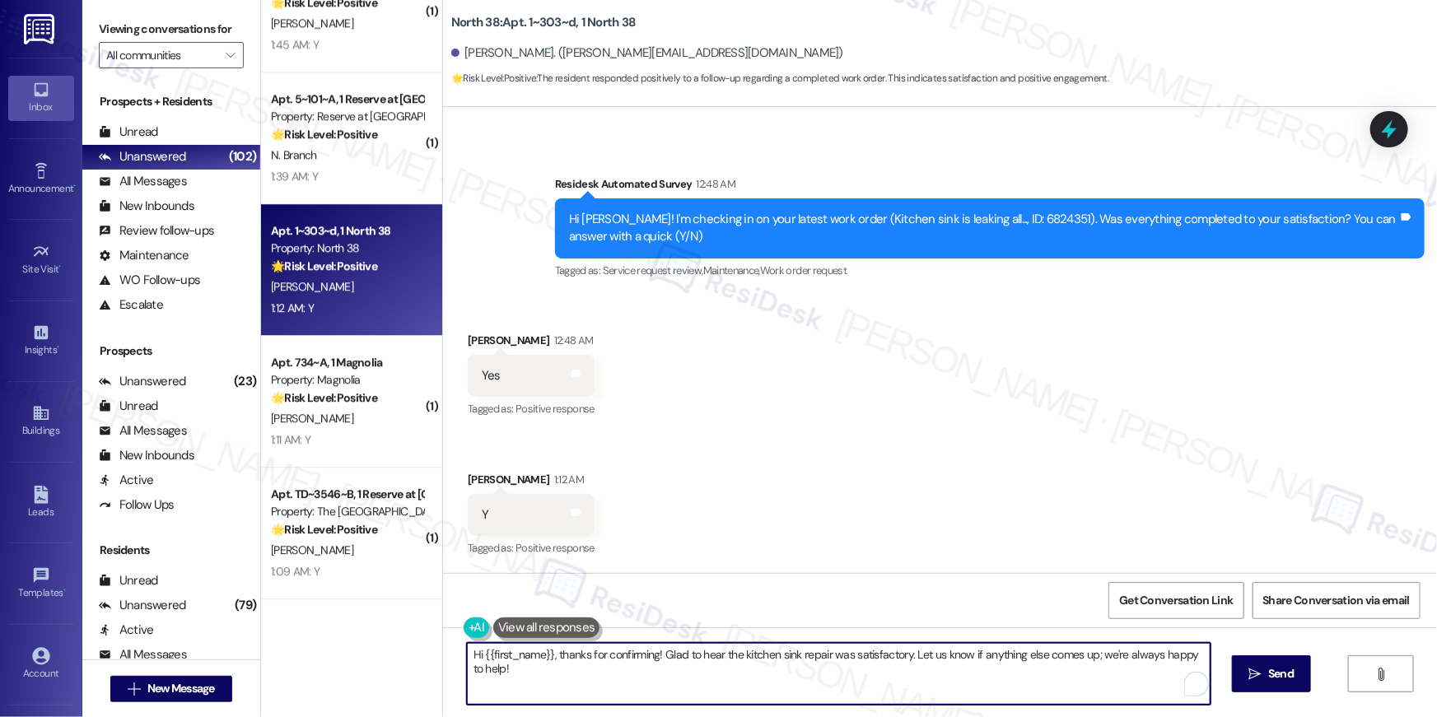
click at [974, 676] on textarea "Hi {{first_name}}, thanks for confirming! Glad to hear the kitchen sink repair …" at bounding box center [839, 674] width 744 height 62
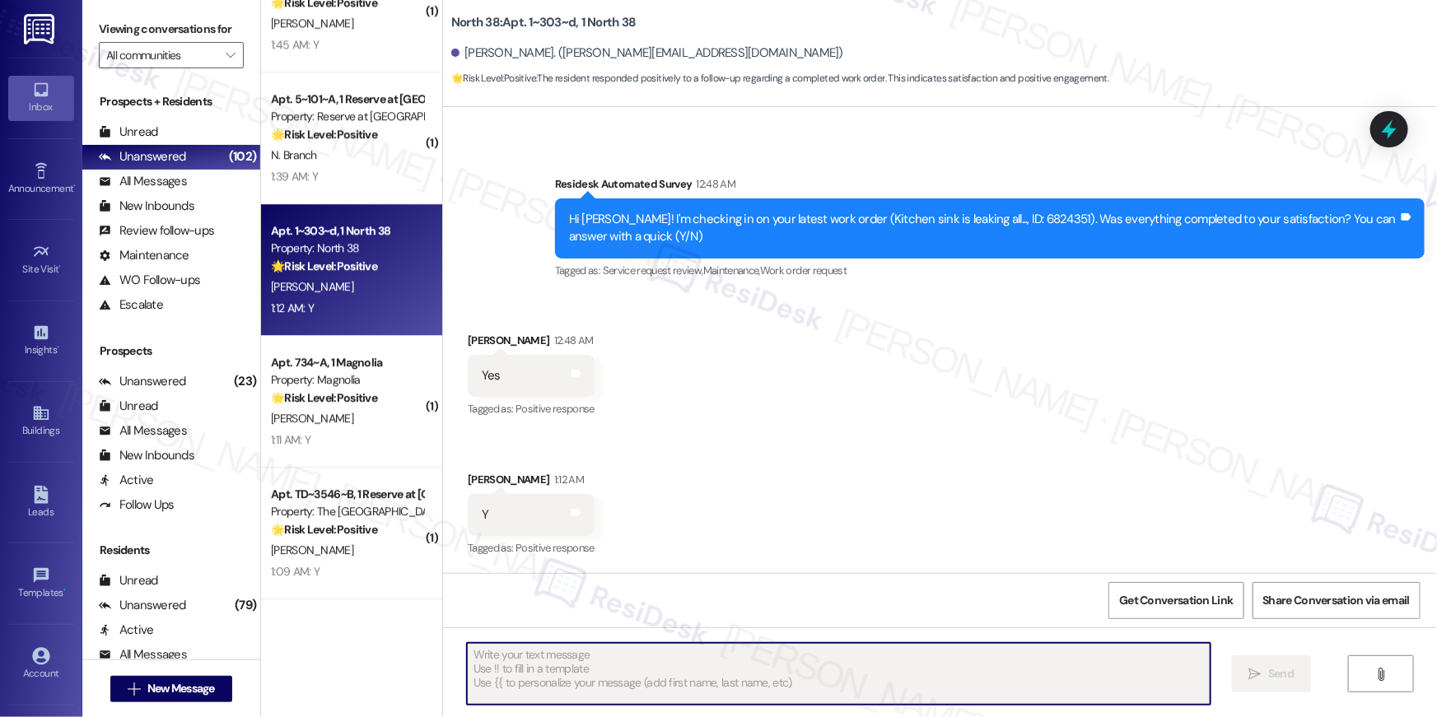
scroll to position [390, 0]
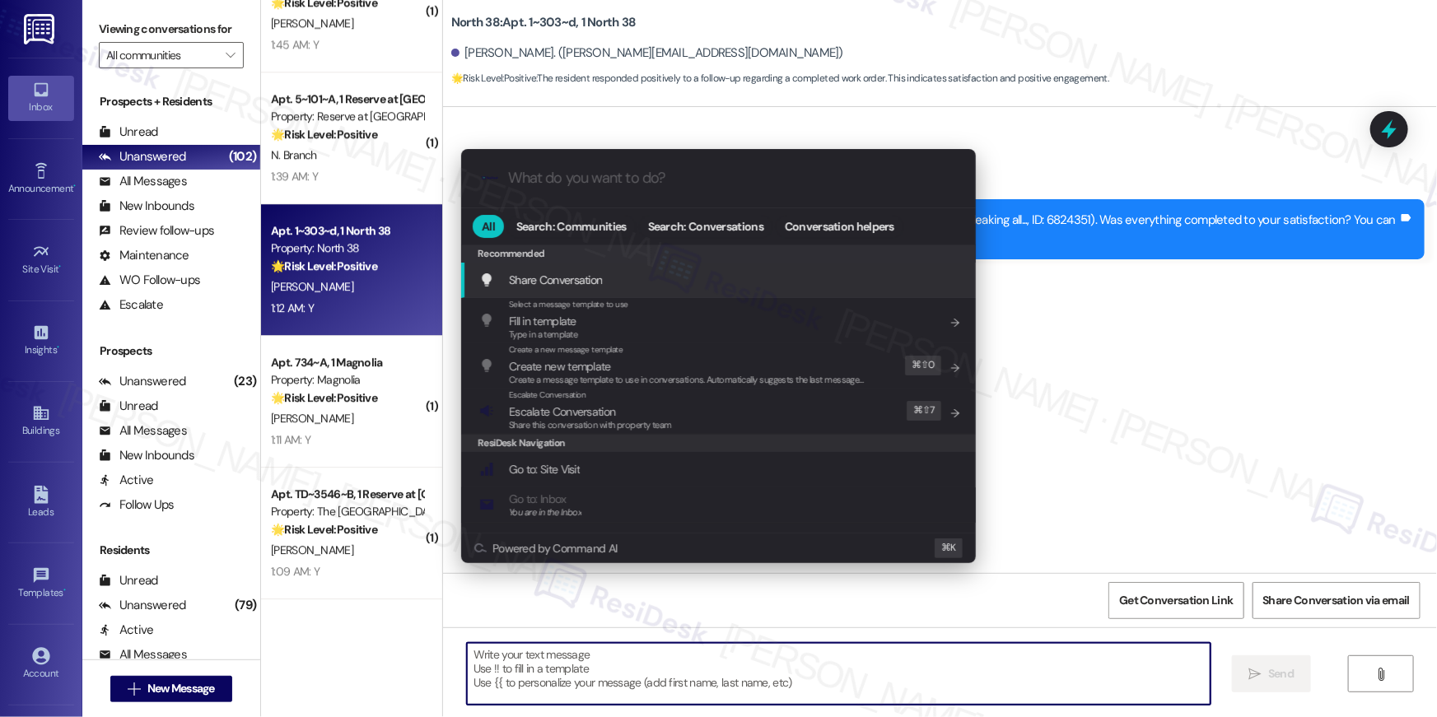
type input "e"
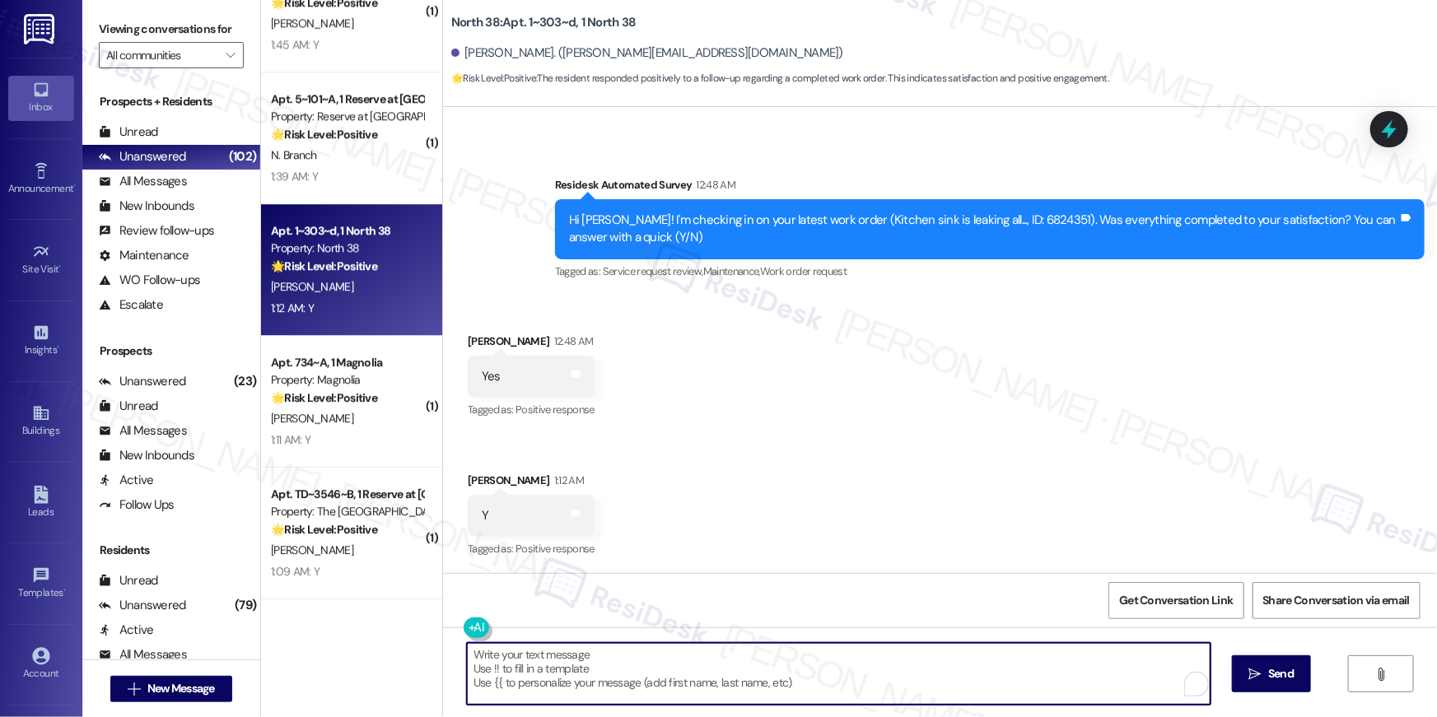
type textarea "If I may ask...has {{property}} lived up to your expectations?"
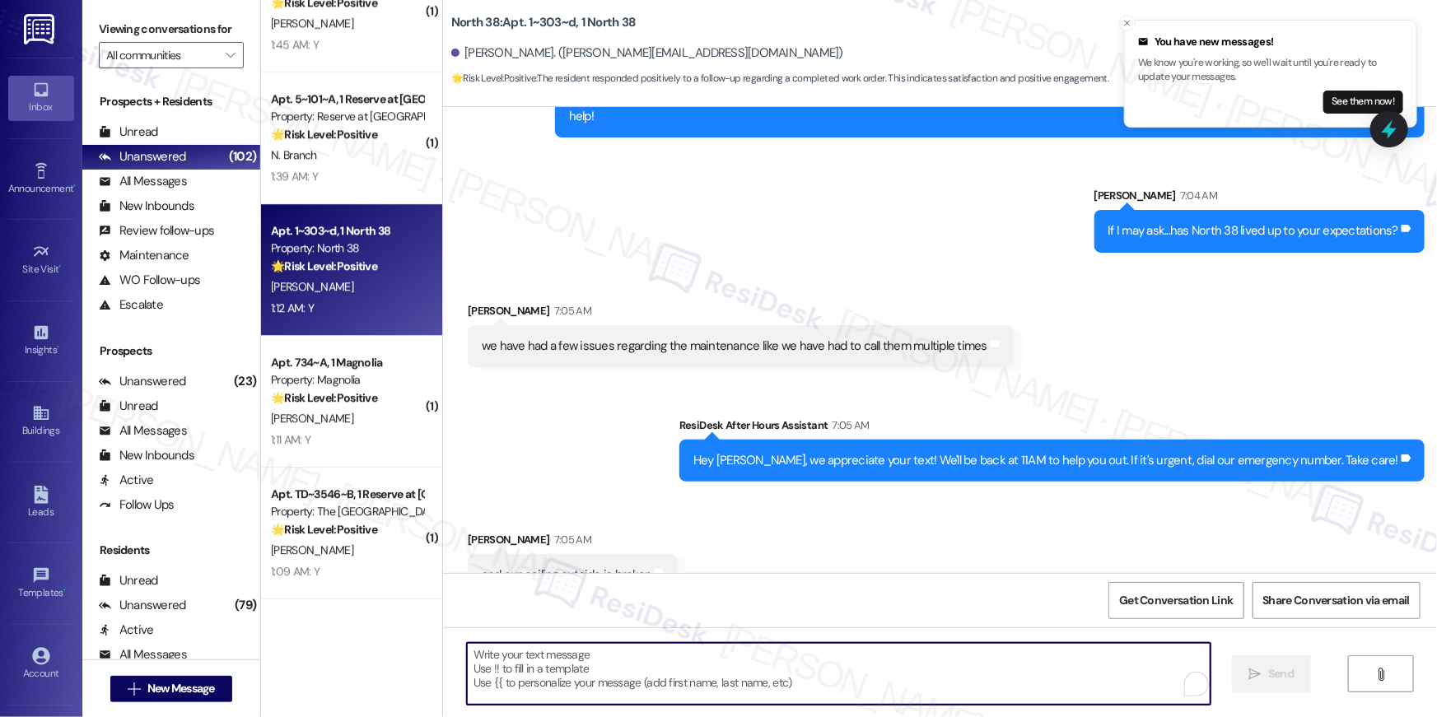
scroll to position [963, 0]
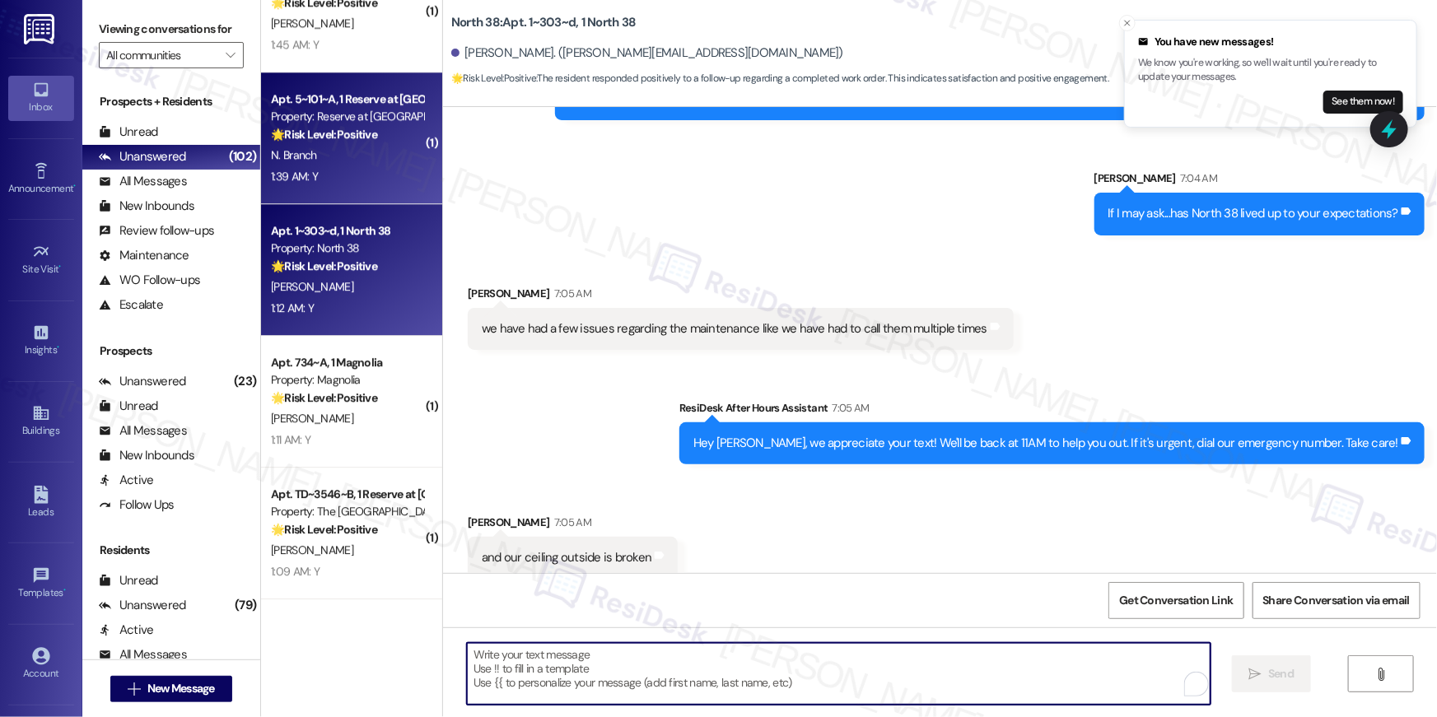
click at [315, 158] on div "N. Branch" at bounding box center [347, 155] width 156 height 21
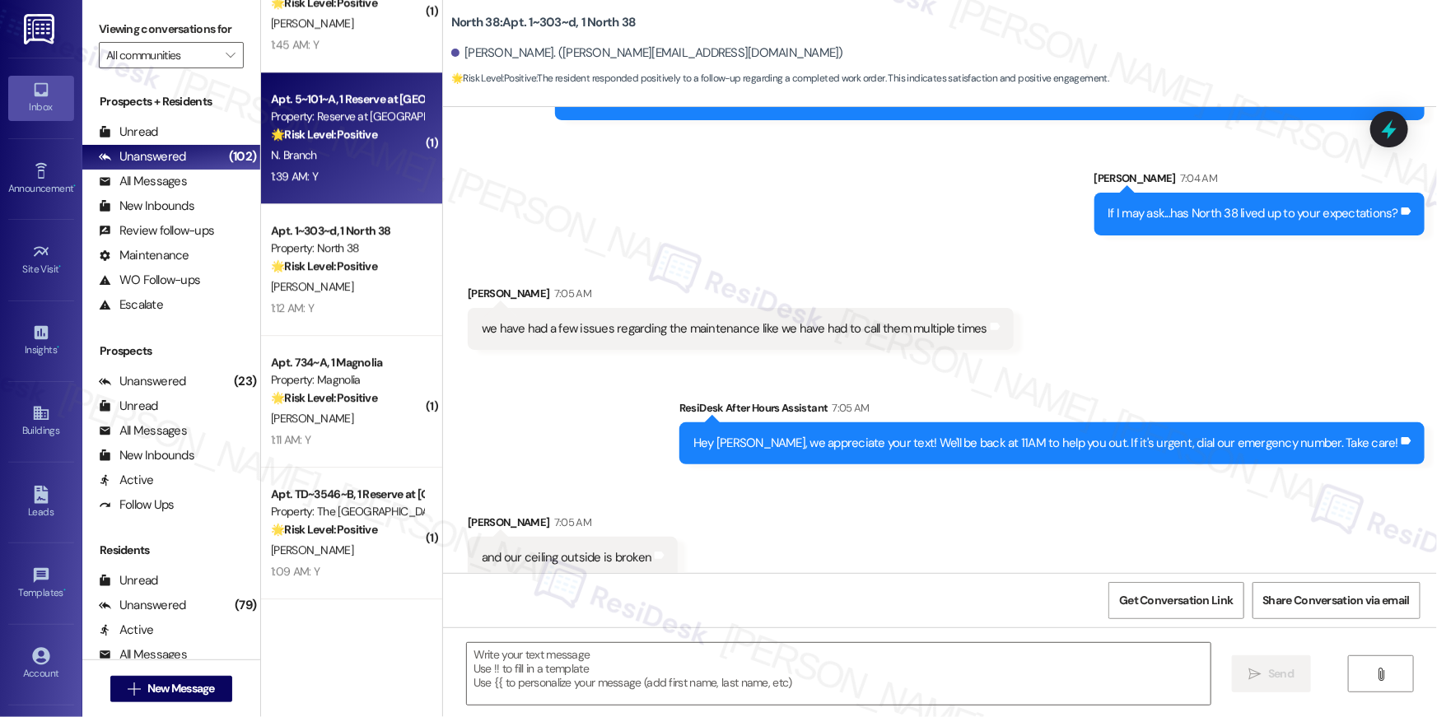
type textarea "Fetching suggested responses. Please feel free to read through the conversation…"
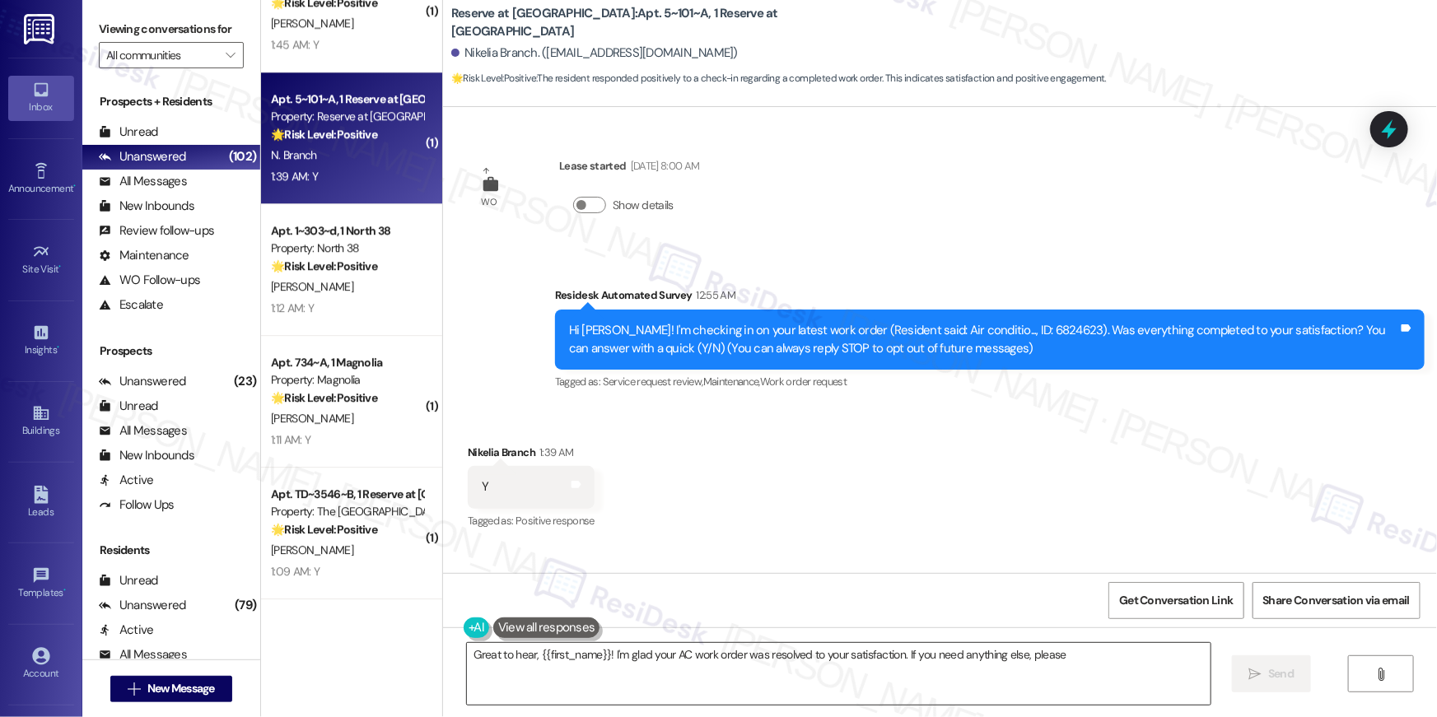
click at [840, 680] on textarea "Great to hear, {{first_name}}! I'm glad your AC work order was resolved to your…" at bounding box center [839, 674] width 744 height 62
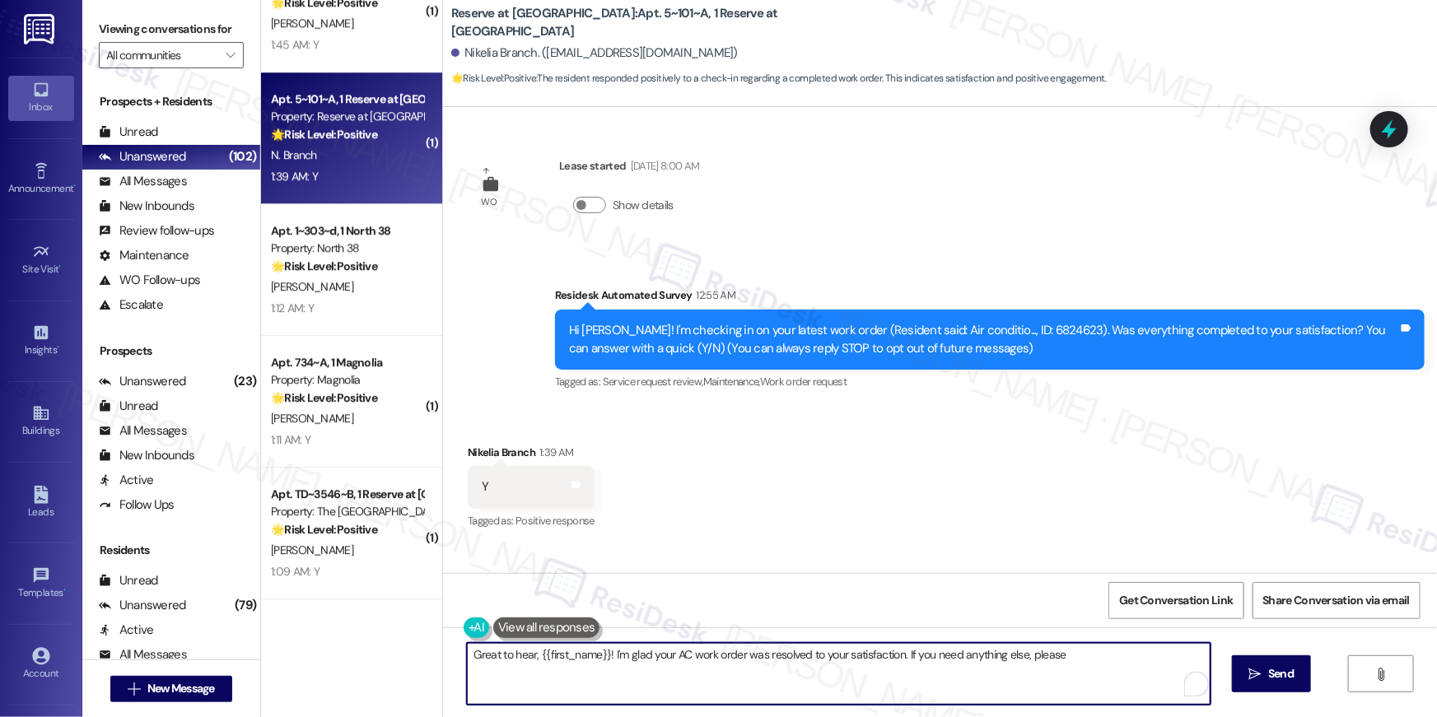
click at [1150, 687] on textarea "Great to hear, {{first_name}}! I'm glad your AC work order was resolved to your…" at bounding box center [839, 674] width 744 height 62
click at [1291, 683] on button " Send" at bounding box center [1272, 673] width 80 height 37
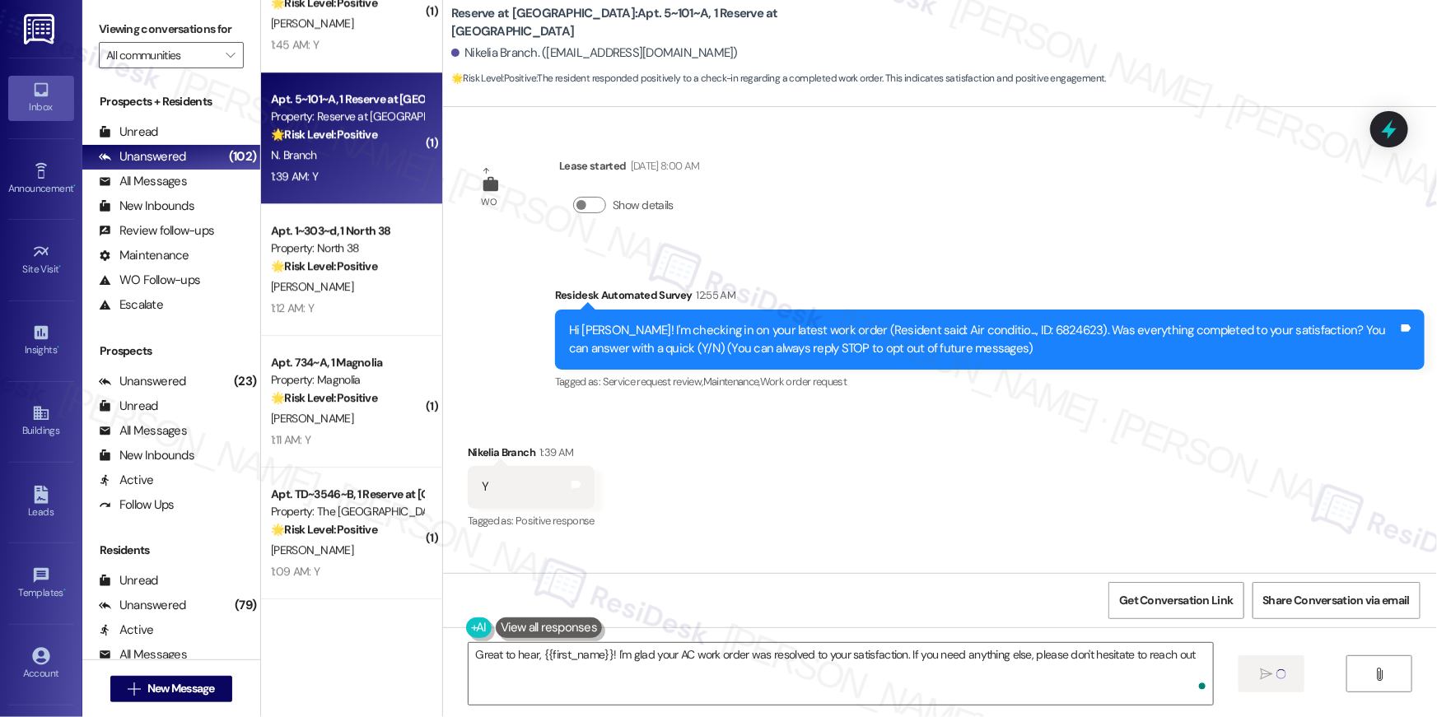
type textarea "Great to hear, {{first_name}}! I'm glad your AC work order was resolved to your…"
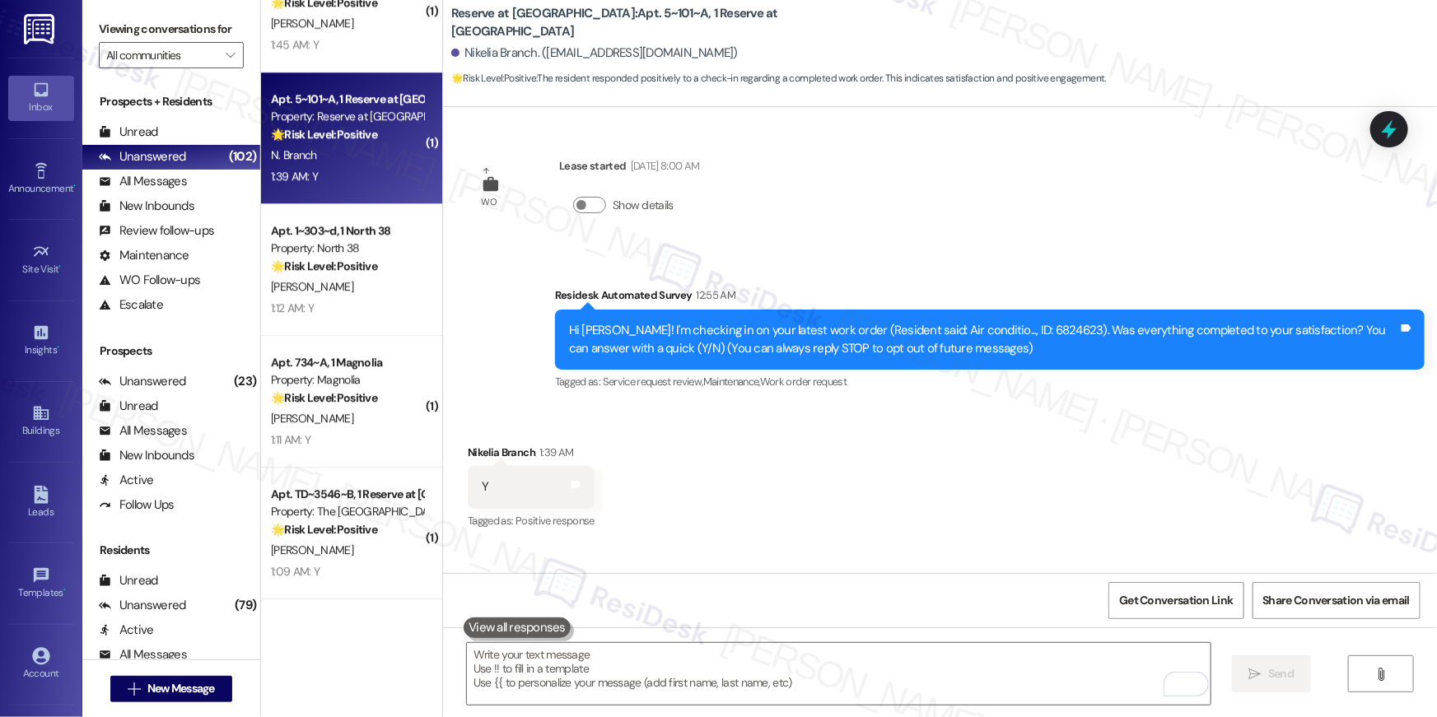
scroll to position [87, 0]
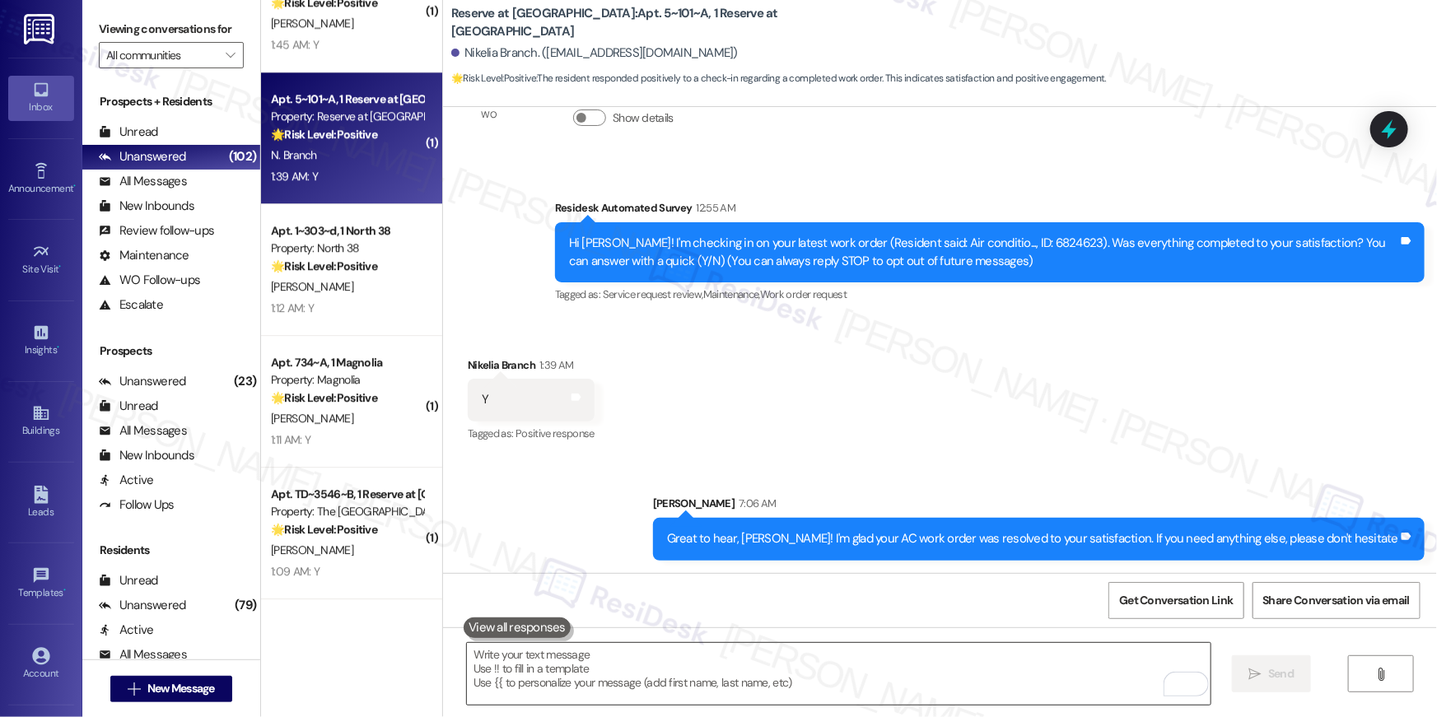
click at [939, 680] on textarea "To enrich screen reader interactions, please activate Accessibility in Grammarl…" at bounding box center [839, 674] width 744 height 62
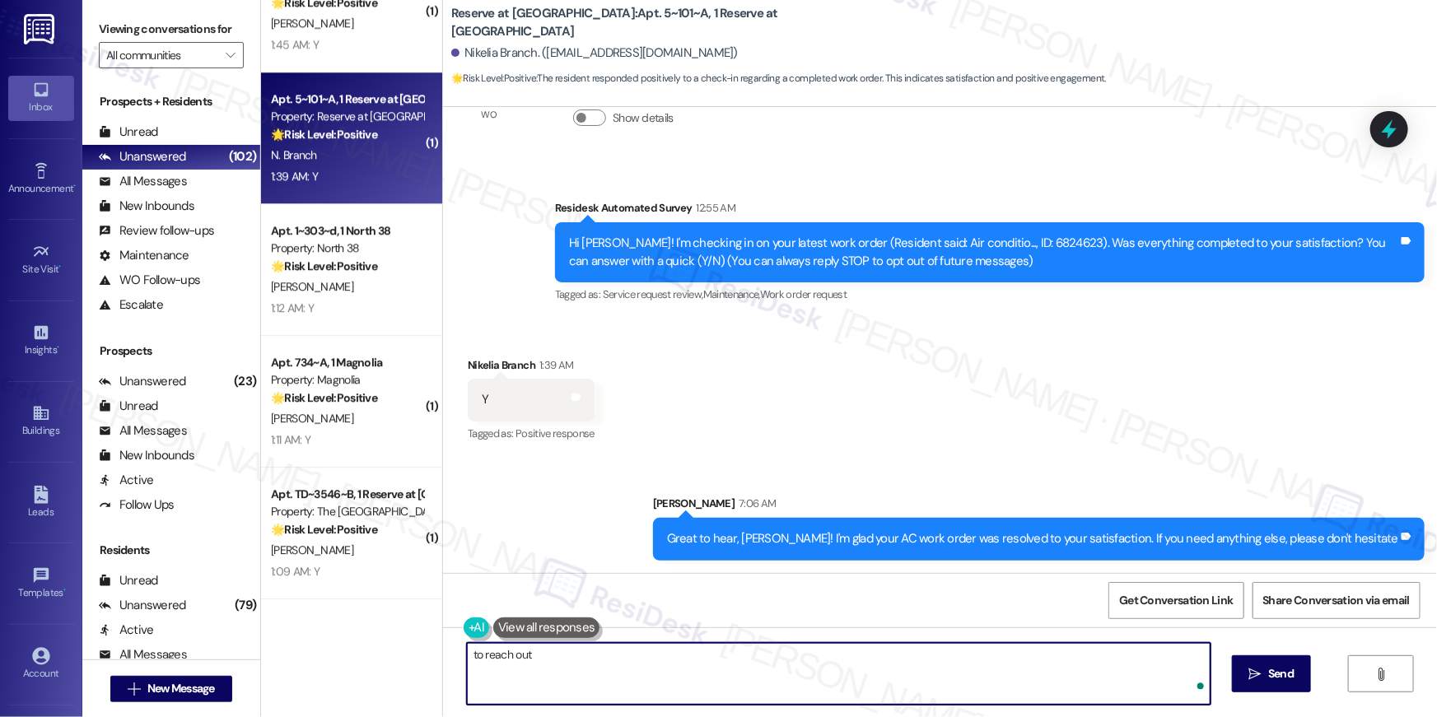
type textarea "to reach out!"
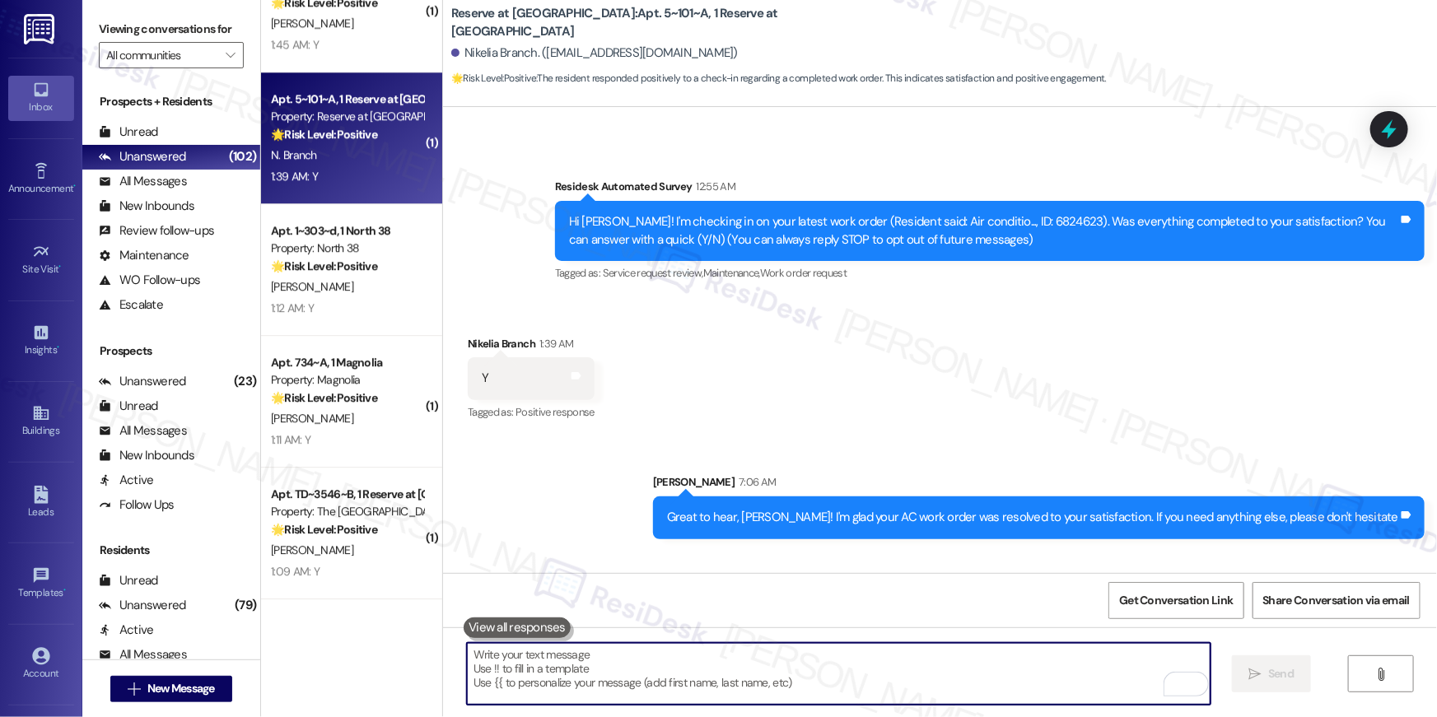
scroll to position [202, 0]
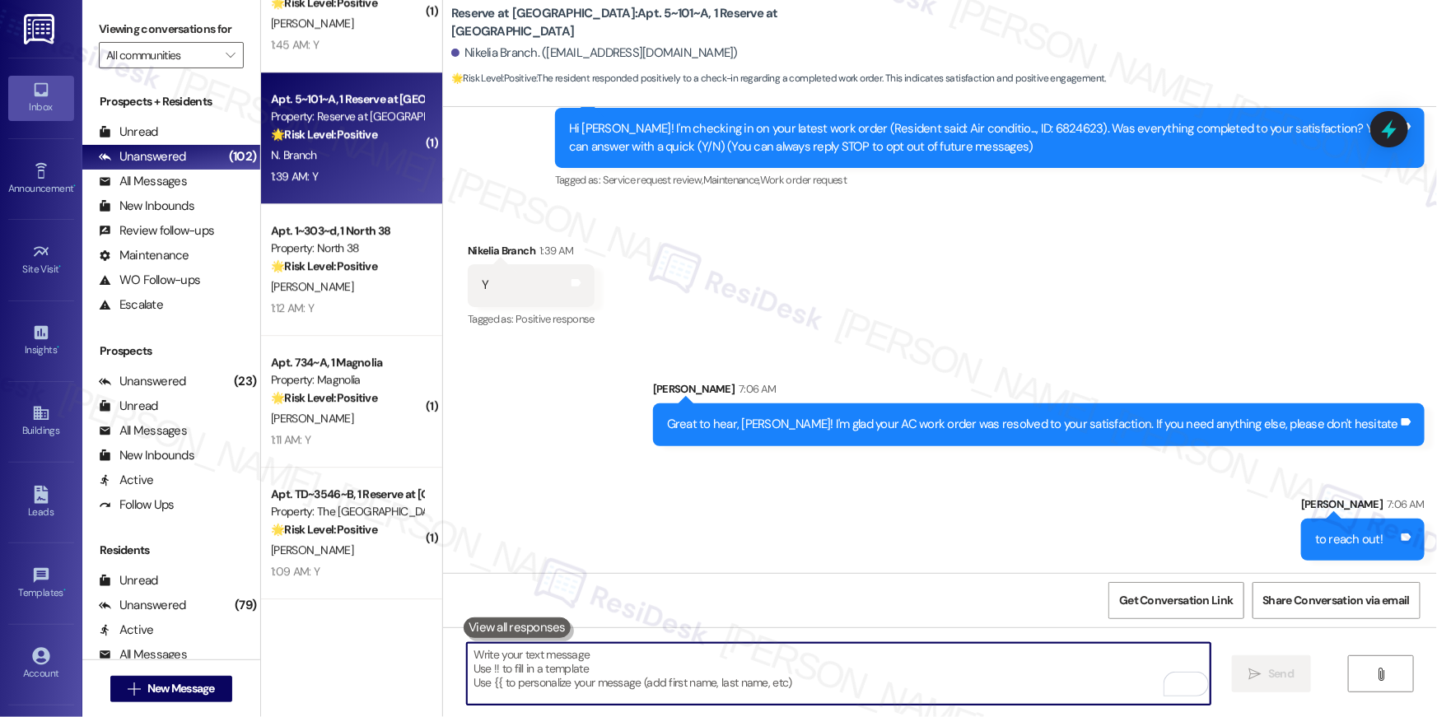
click at [1029, 677] on textarea "To enrich screen reader interactions, please activate Accessibility in Grammarl…" at bounding box center [839, 674] width 744 height 62
paste textarea "Hi {{first_name}}, I’m happy to hear your work order is all taken care of! If a…"
type textarea "Hi {{first_name}}, I’m happy to hear your work order is all taken care of! If a…"
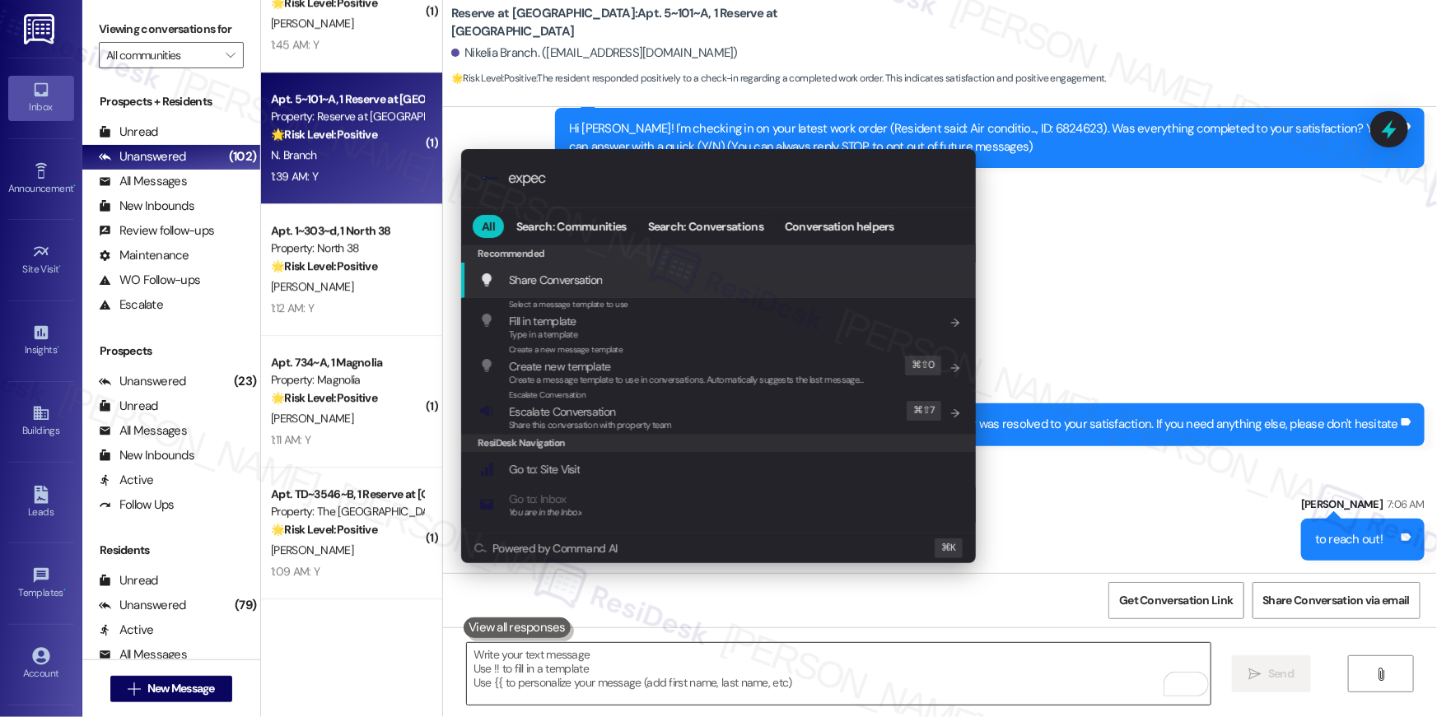
type input "expect"
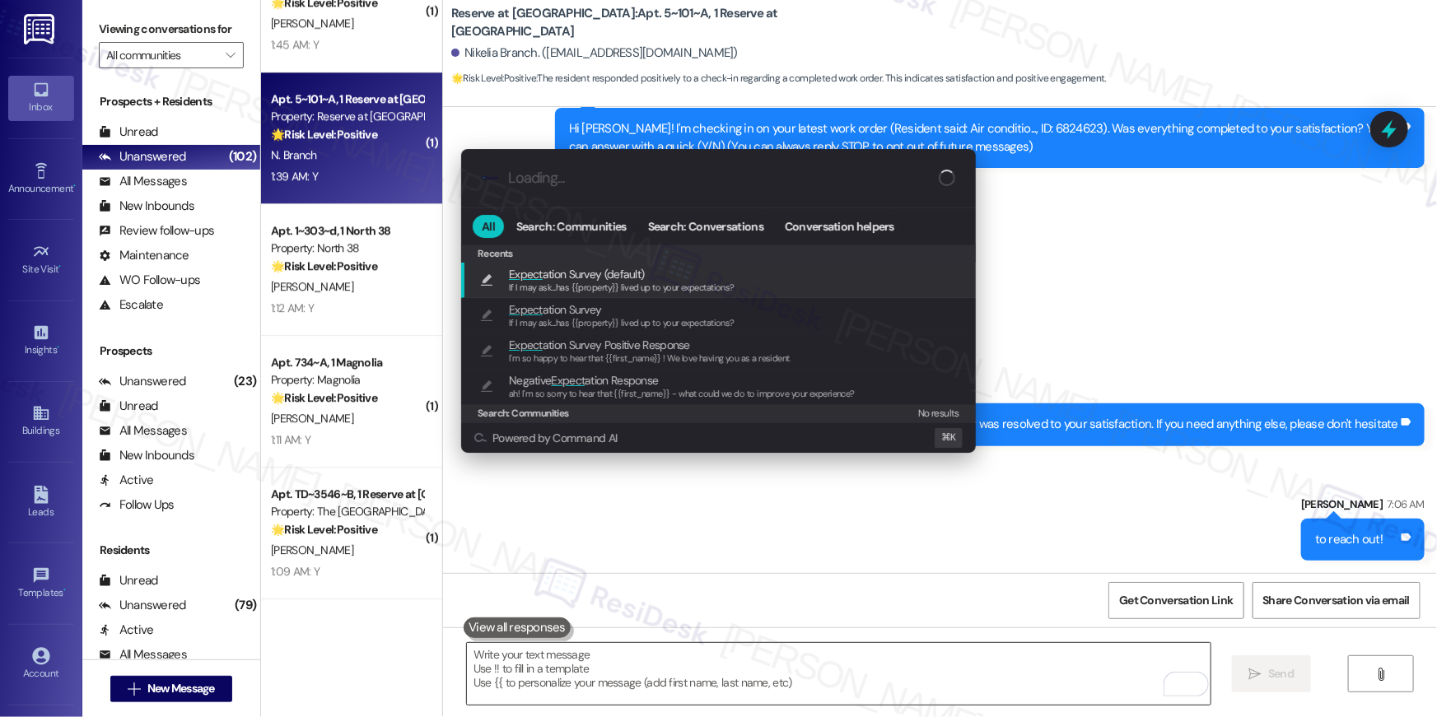
type textarea "If I may ask...has {{property}} lived up to your expectations?"
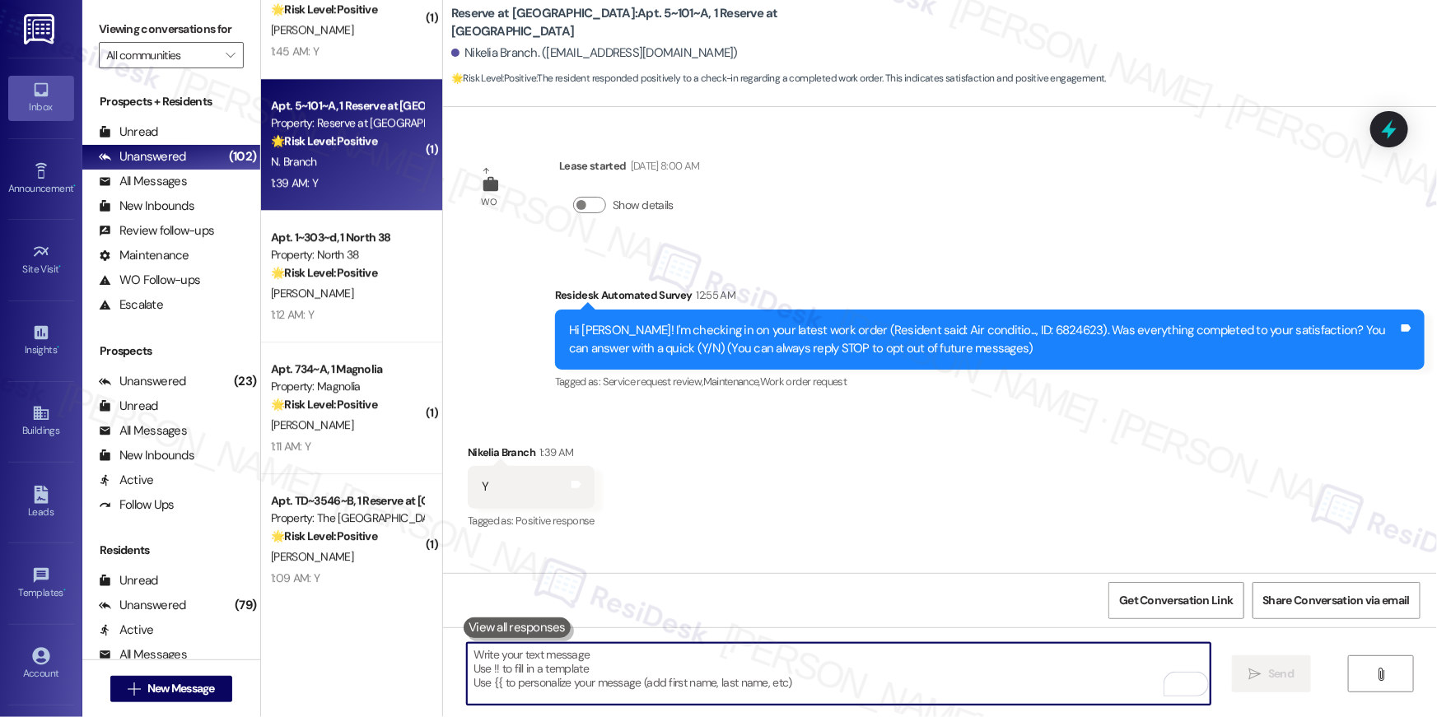
scroll to position [5321, 0]
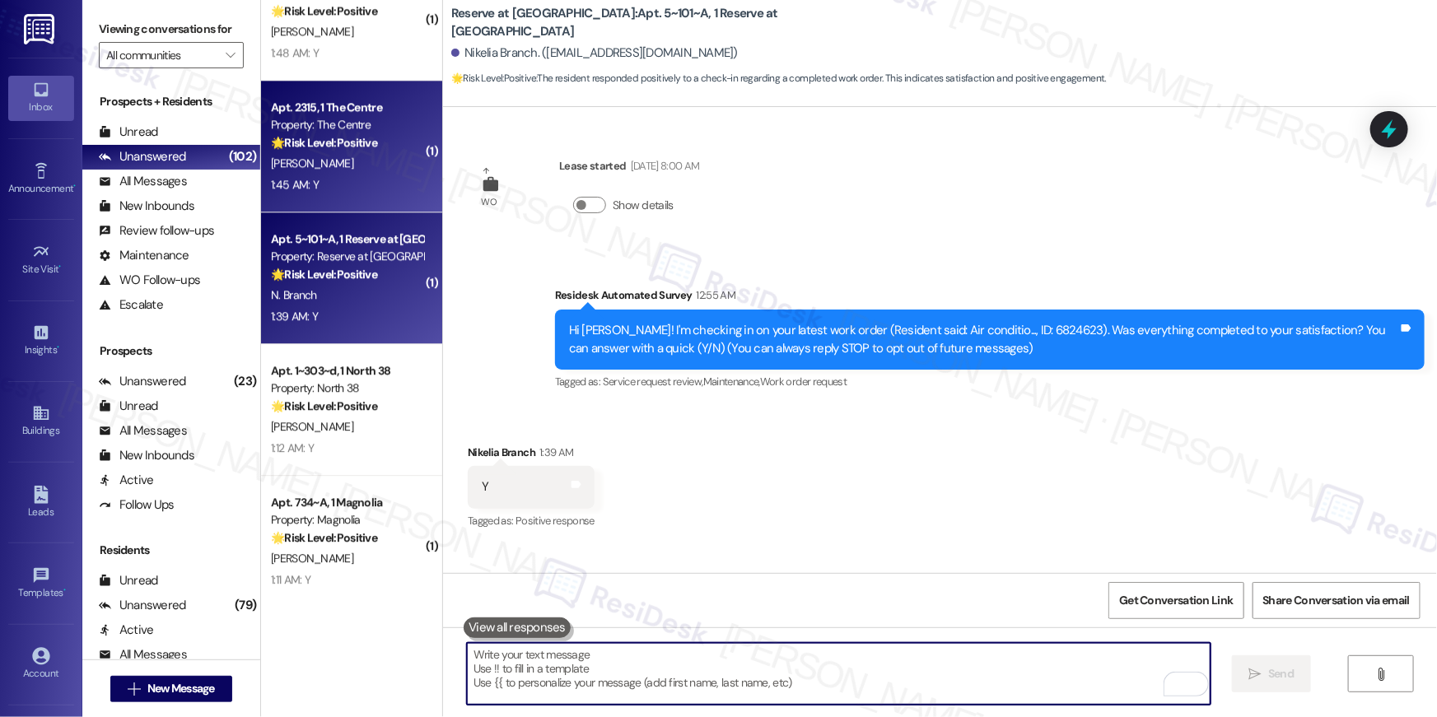
click at [349, 153] on div "M. Kerr" at bounding box center [347, 163] width 156 height 21
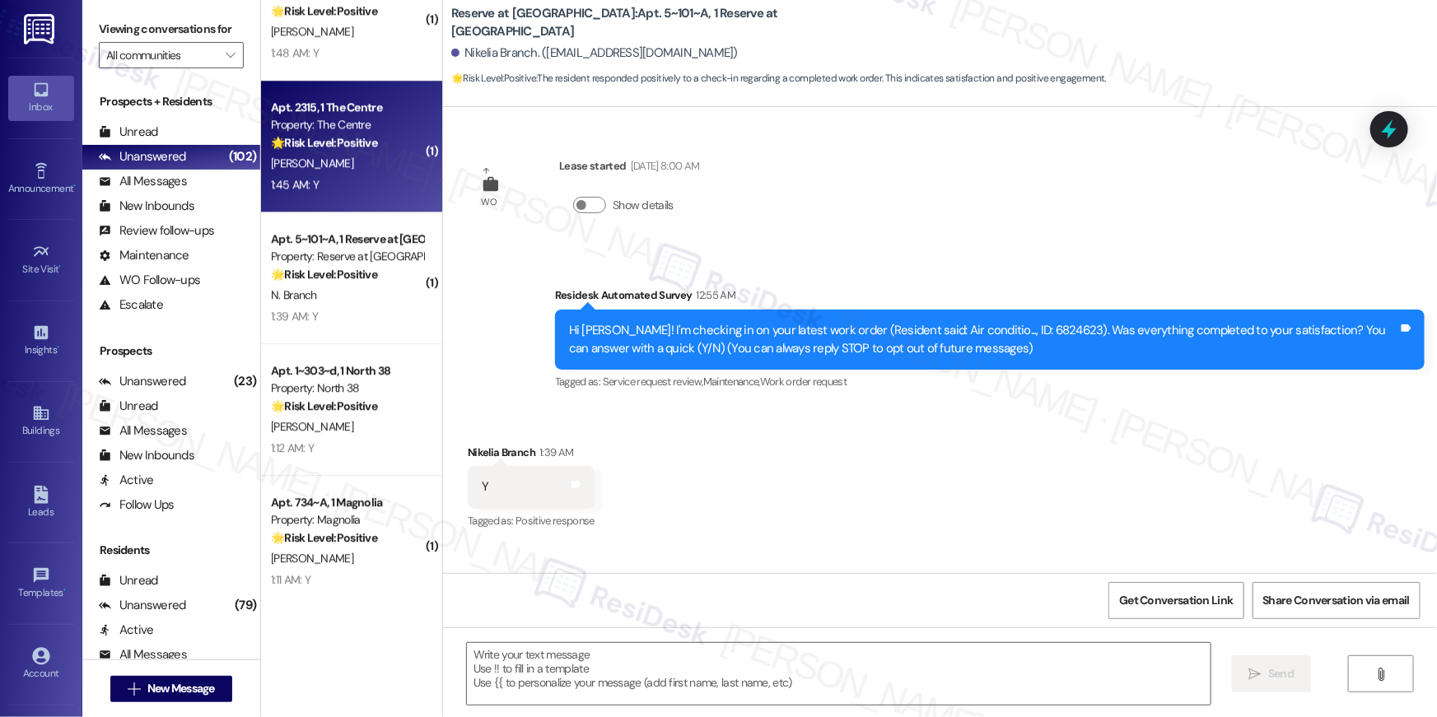
type textarea "Fetching suggested responses. Please feel free to read through the conversation…"
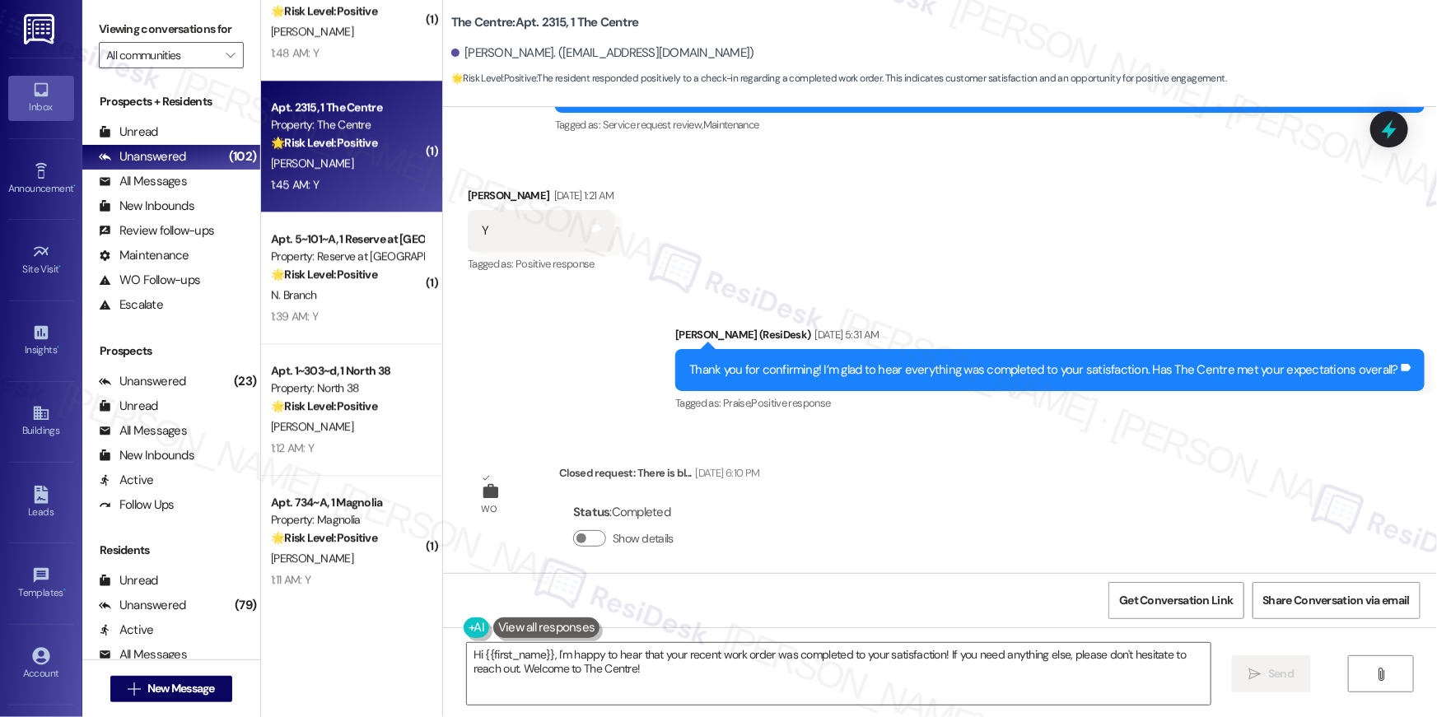
scroll to position [6302, 0]
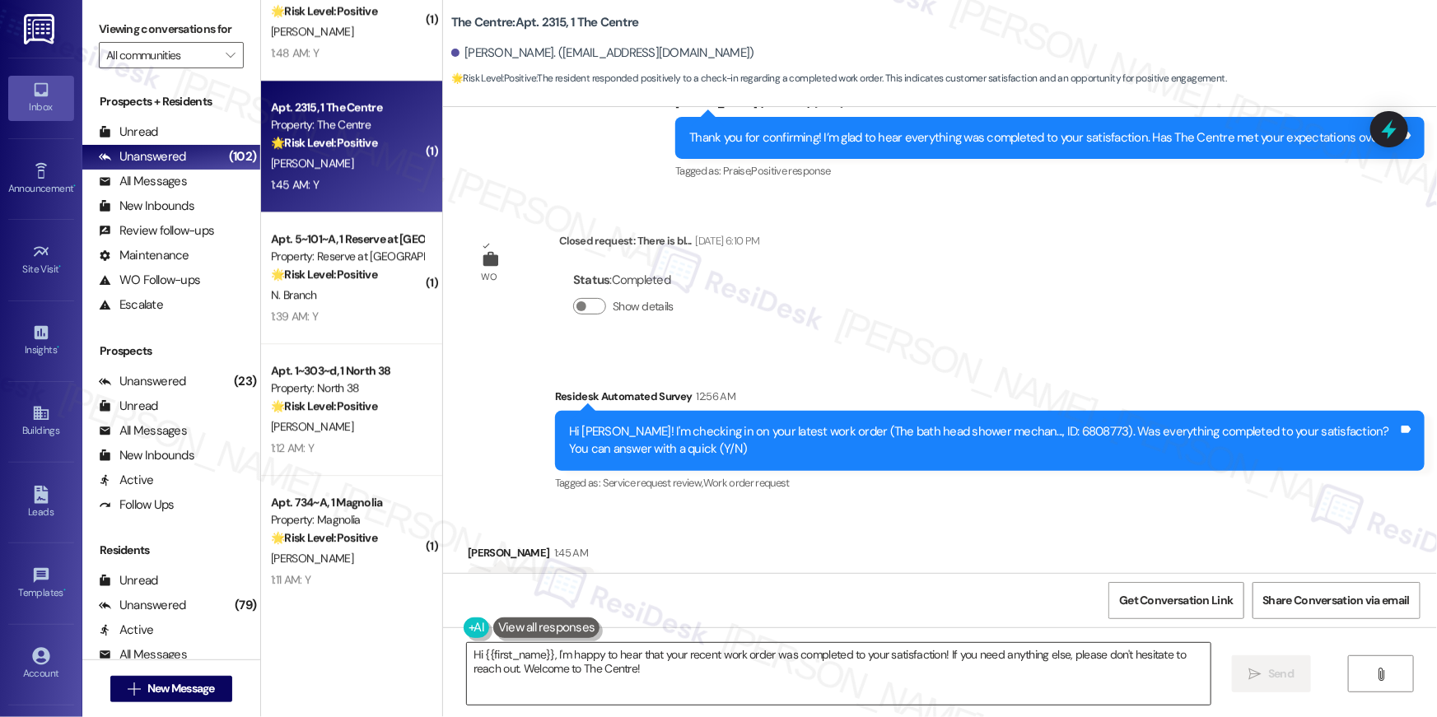
click at [825, 678] on textarea "Hi {{first_name}}, I'm happy to hear that your recent work order was completed …" at bounding box center [839, 674] width 744 height 62
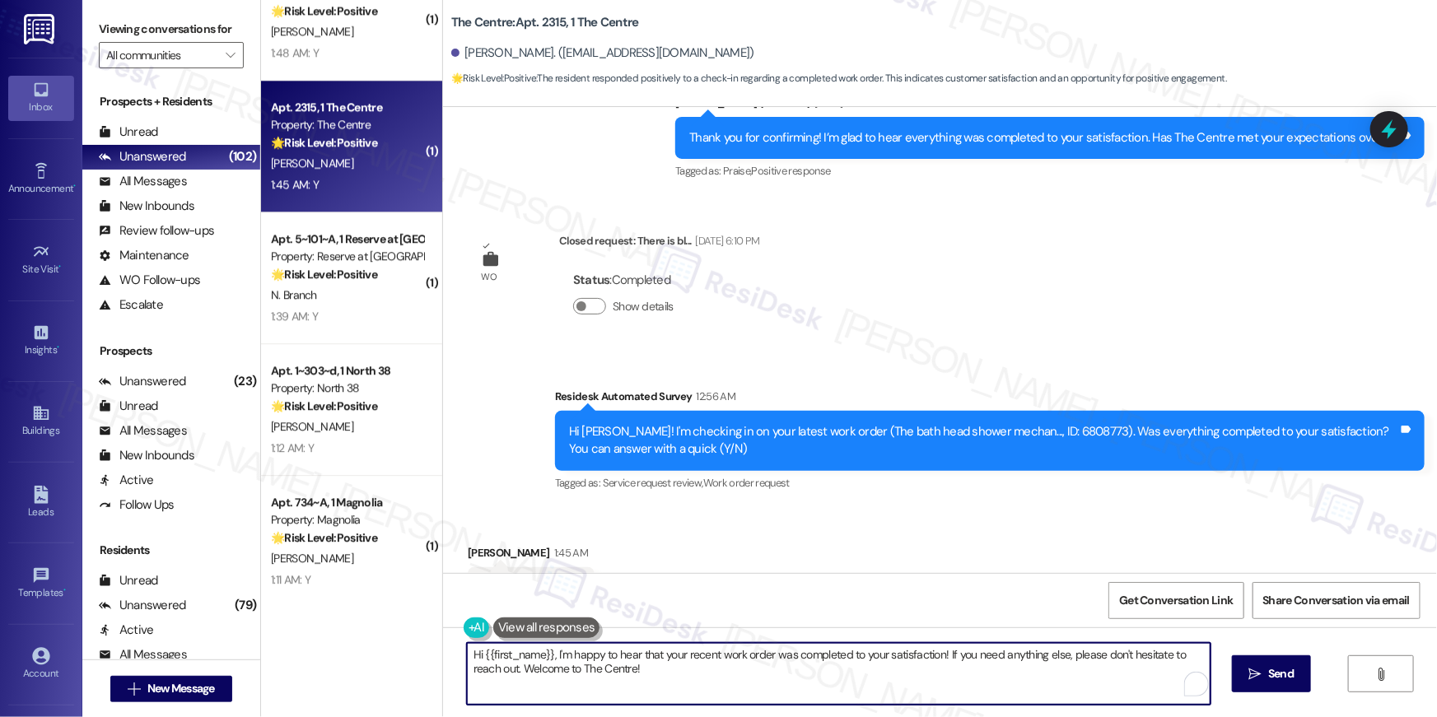
click at [831, 683] on textarea "Hi {{first_name}}, I'm happy to hear that your recent work order was completed …" at bounding box center [839, 674] width 744 height 62
click at [524, 665] on textarea "Hi {{first_name}}, I'm happy to hear that your recent work order was completed …" at bounding box center [839, 674] width 744 height 62
type textarea "Hi {{first_name}}, I'm happy to hear that your recent work order was completed …"
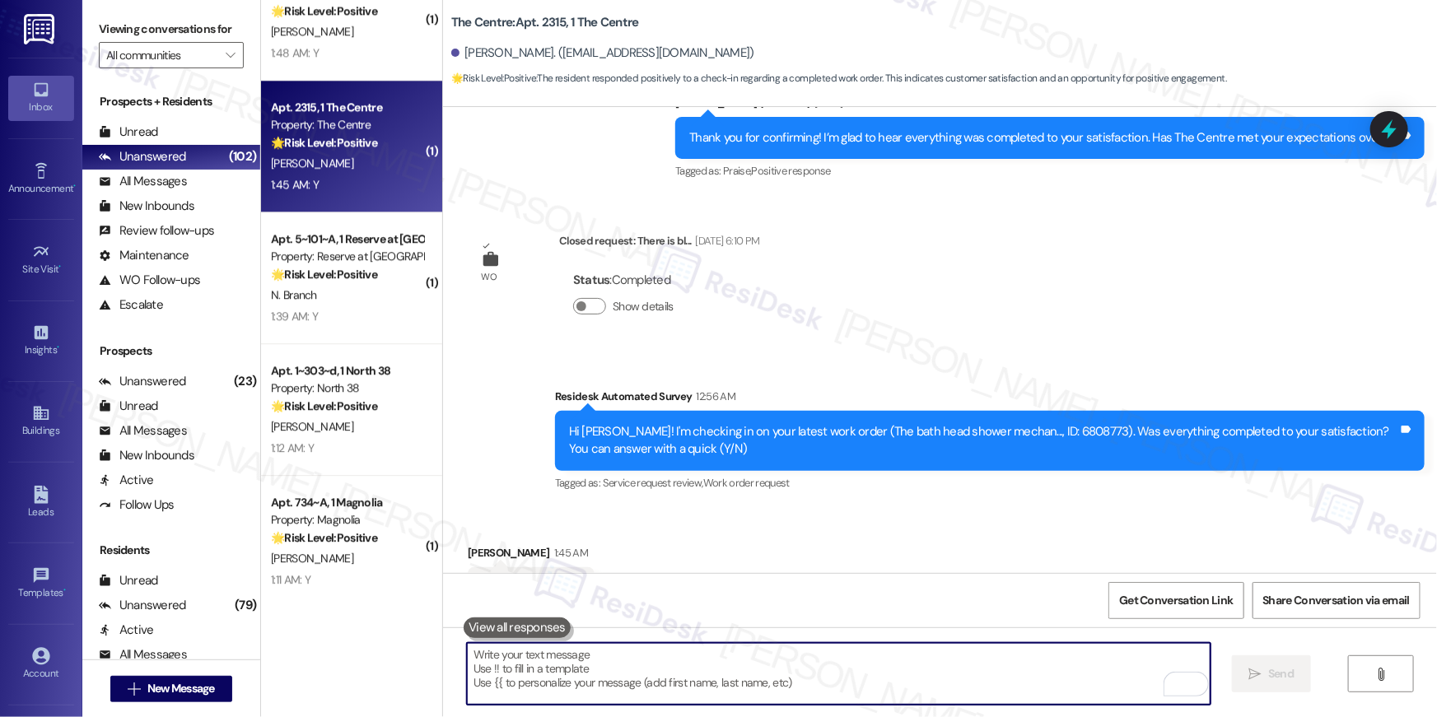
scroll to position [5244, 0]
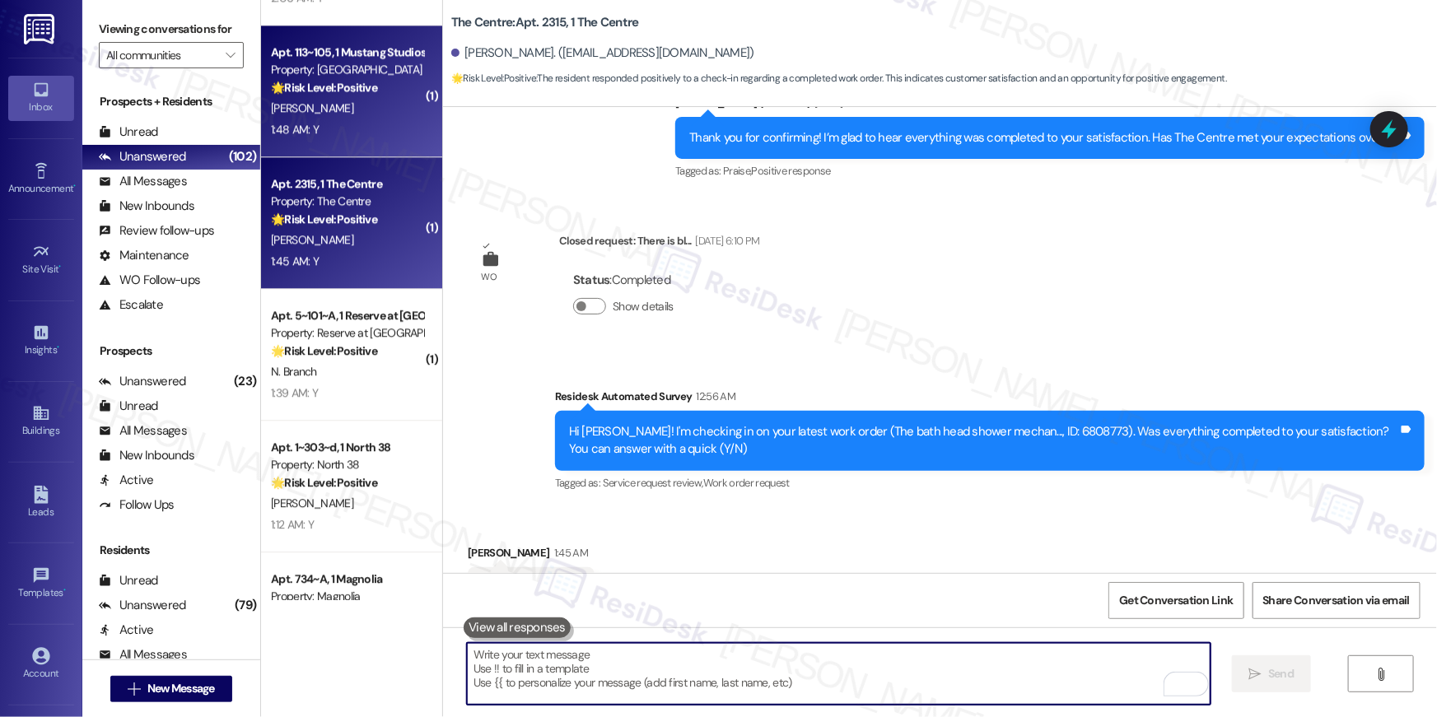
click at [371, 96] on div "🌟 Risk Level: Positive This is a follow-up message to a completed work order, a…" at bounding box center [347, 87] width 152 height 17
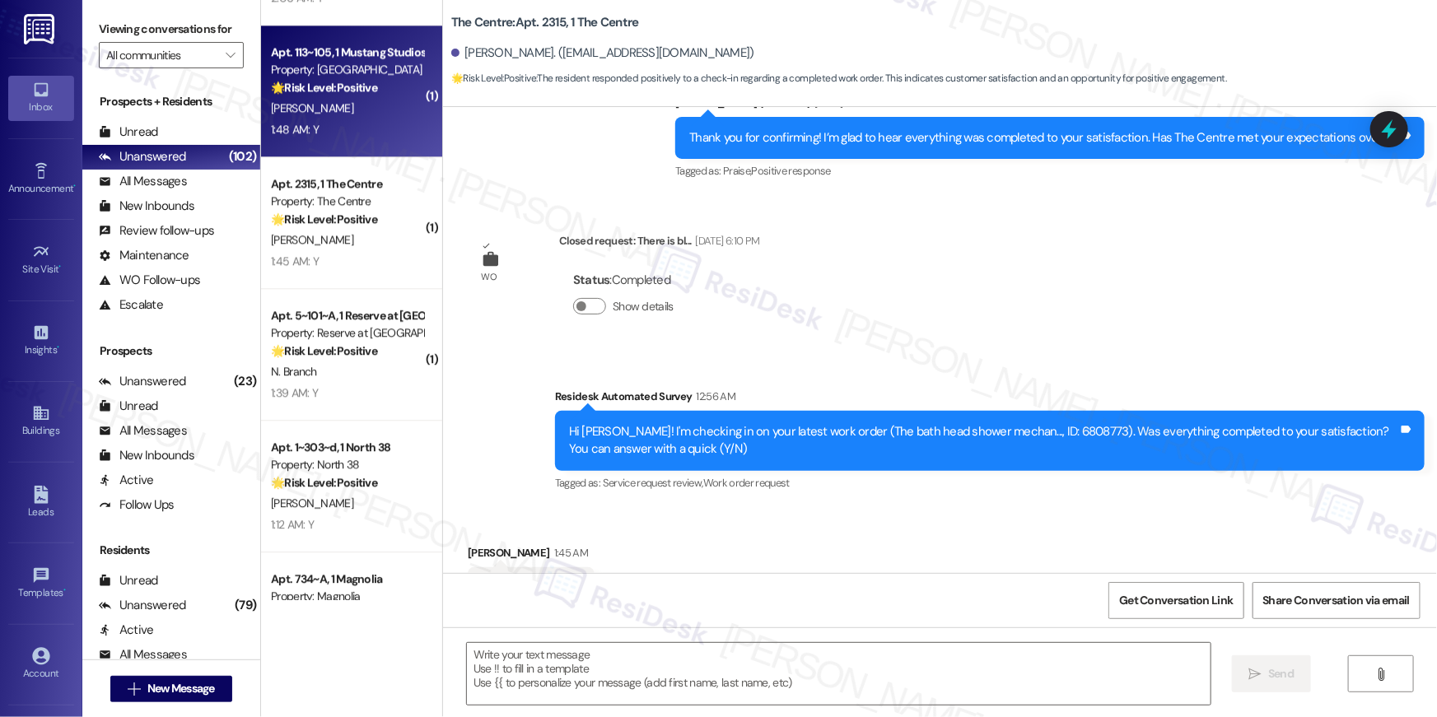
scroll to position [5128, 0]
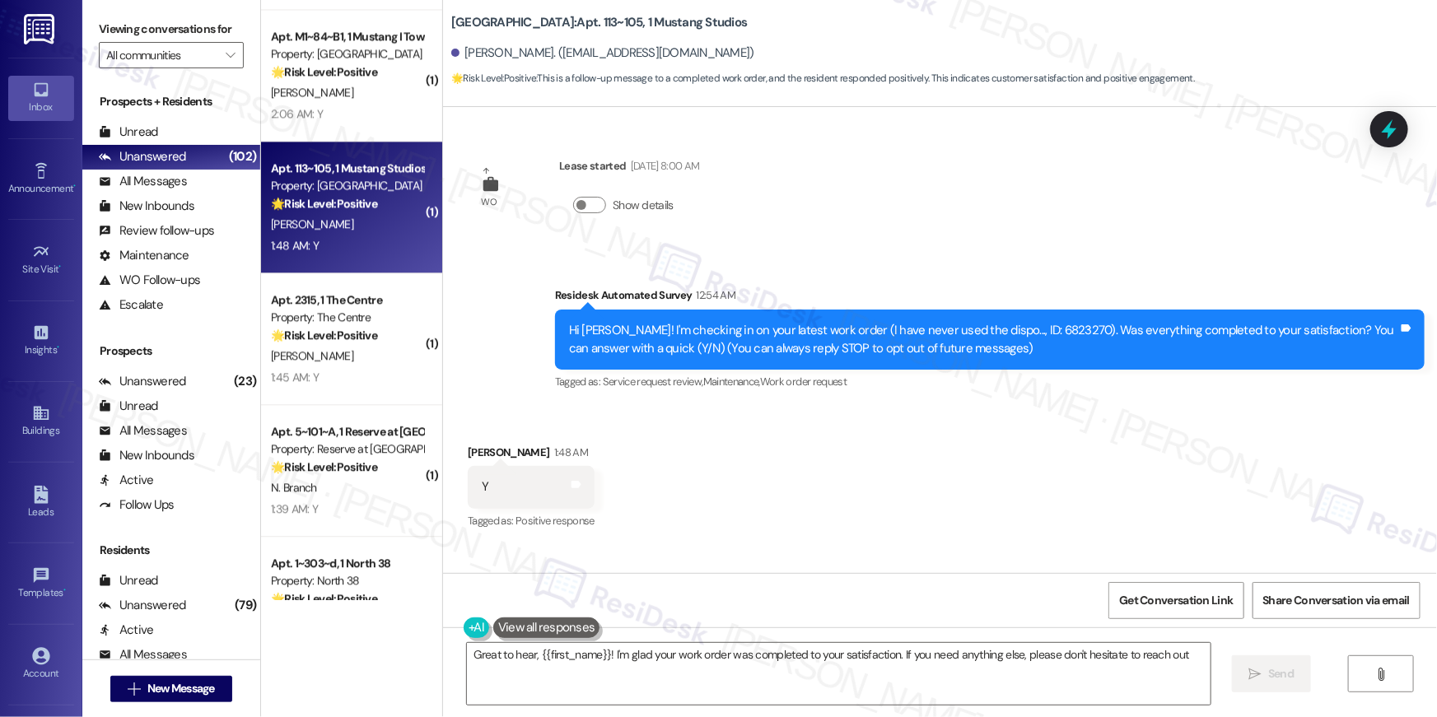
type textarea "Great to hear, {{first_name}}! I'm glad your work order was completed to your s…"
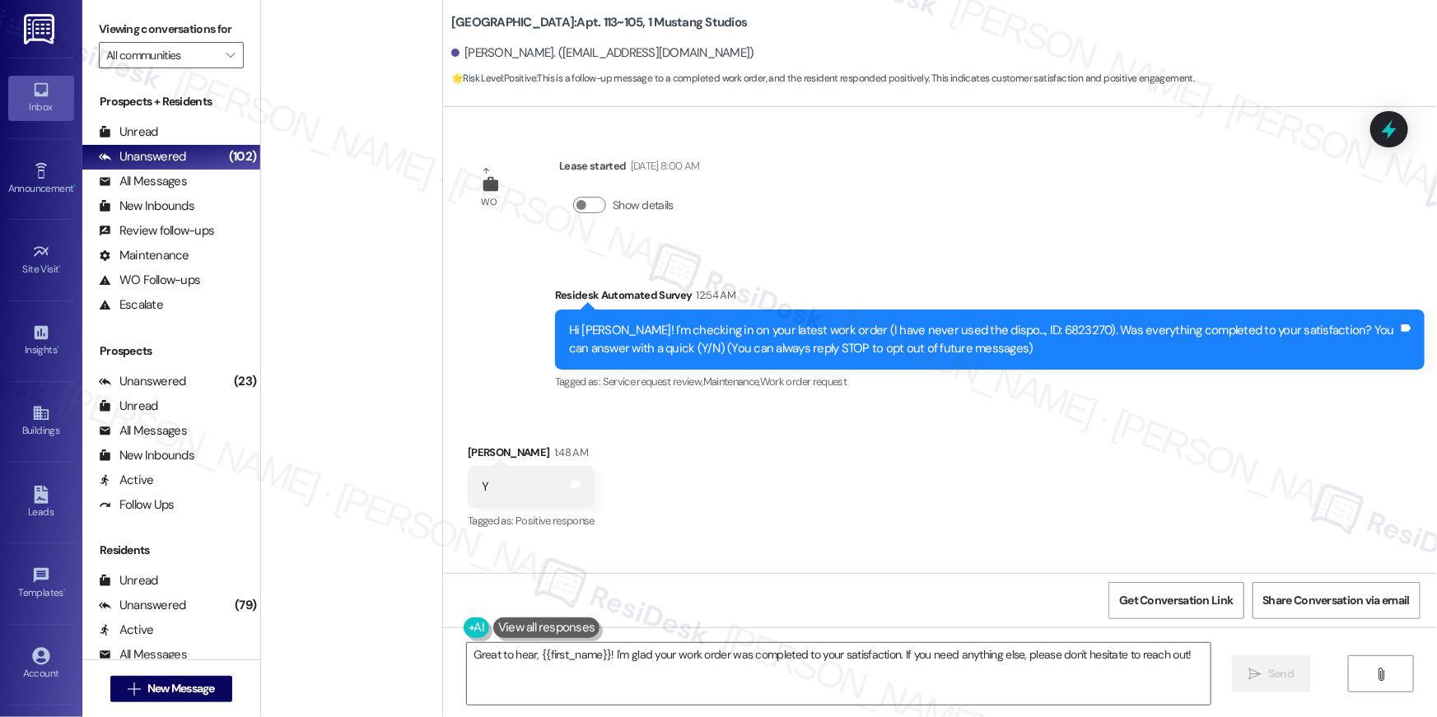
scroll to position [5128, 0]
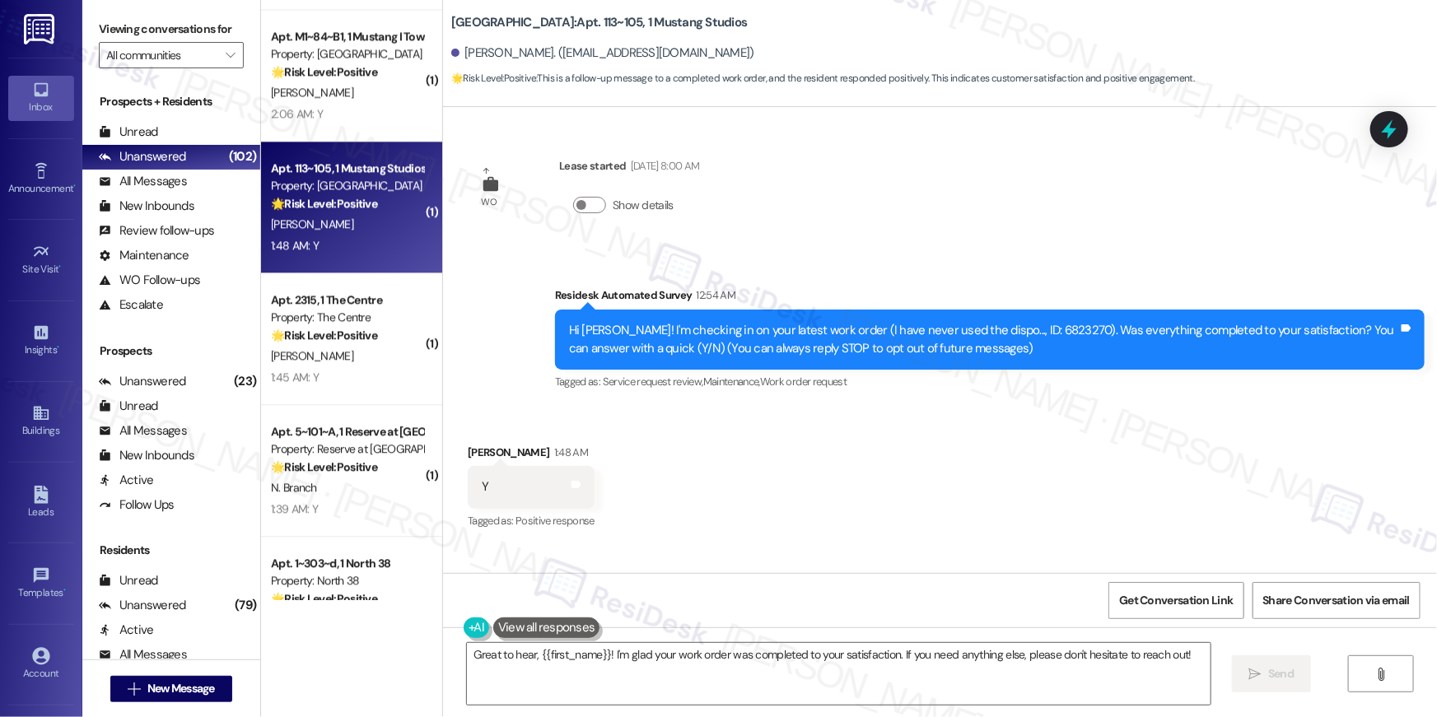
drag, startPoint x: 850, startPoint y: 691, endPoint x: 1306, endPoint y: 687, distance: 456.2
click at [849, 691] on textarea "Great to hear, {{first_name}}! I'm glad your work order was completed to your s…" at bounding box center [839, 674] width 744 height 62
click at [1273, 670] on span "Send" at bounding box center [1281, 673] width 26 height 17
click at [974, 666] on textarea "Great to hear, {{first_name}}! I'm glad your work order was completed to your s…" at bounding box center [839, 674] width 744 height 62
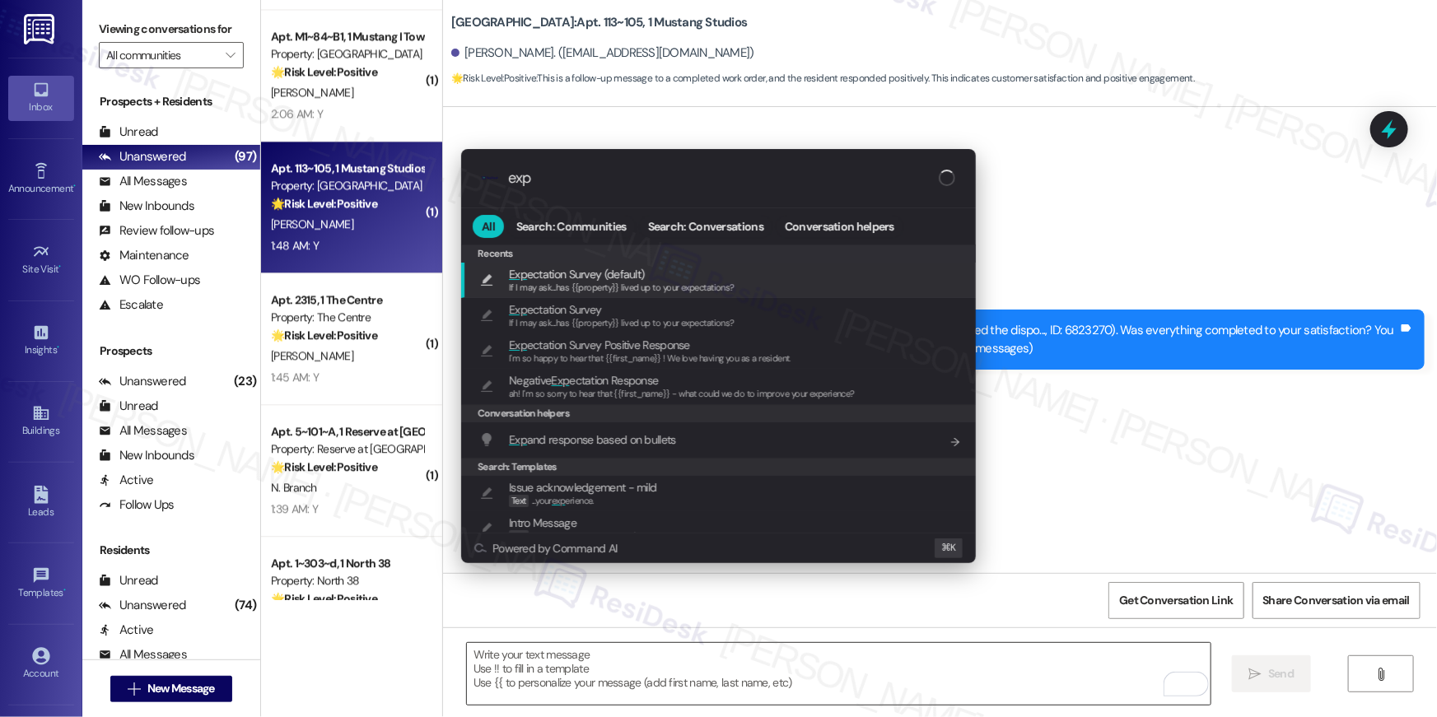
type input "expe"
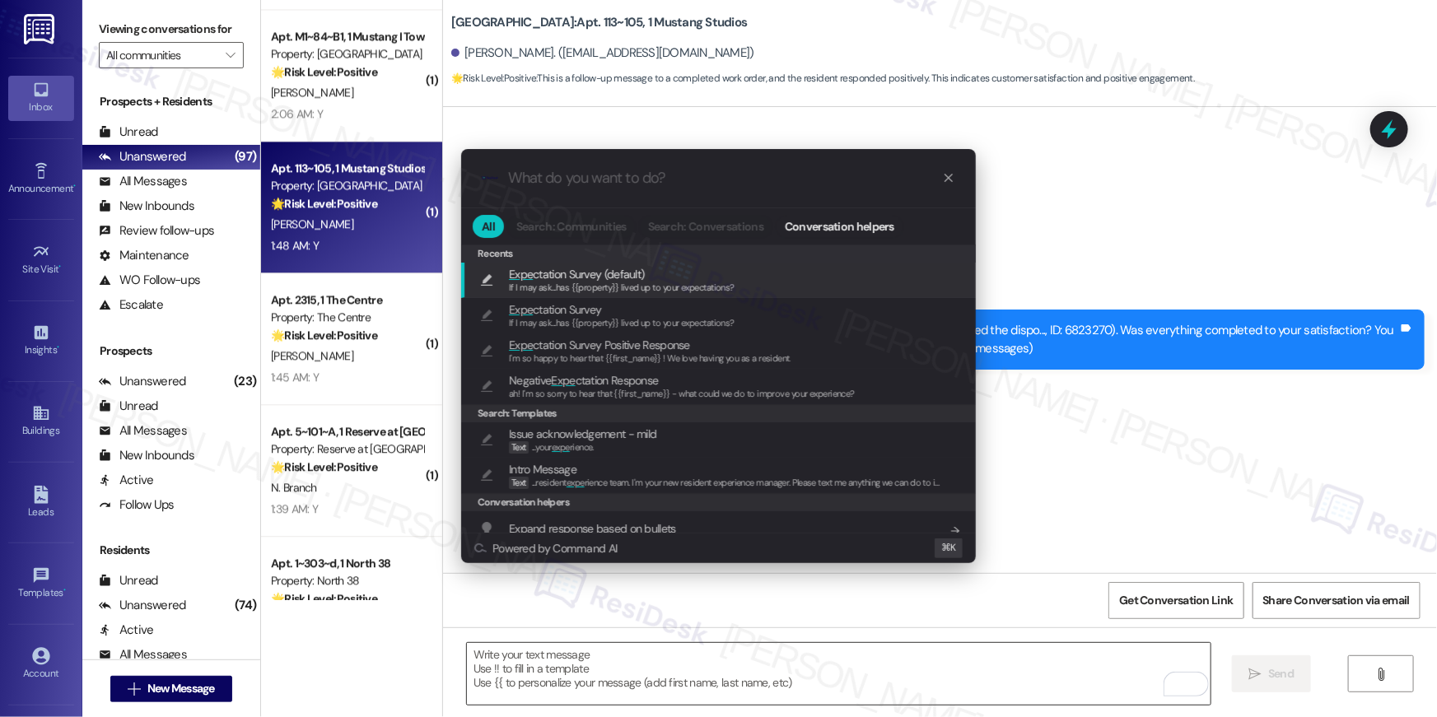
type textarea "If I may ask...has {{property}} lived up to your expectations?"
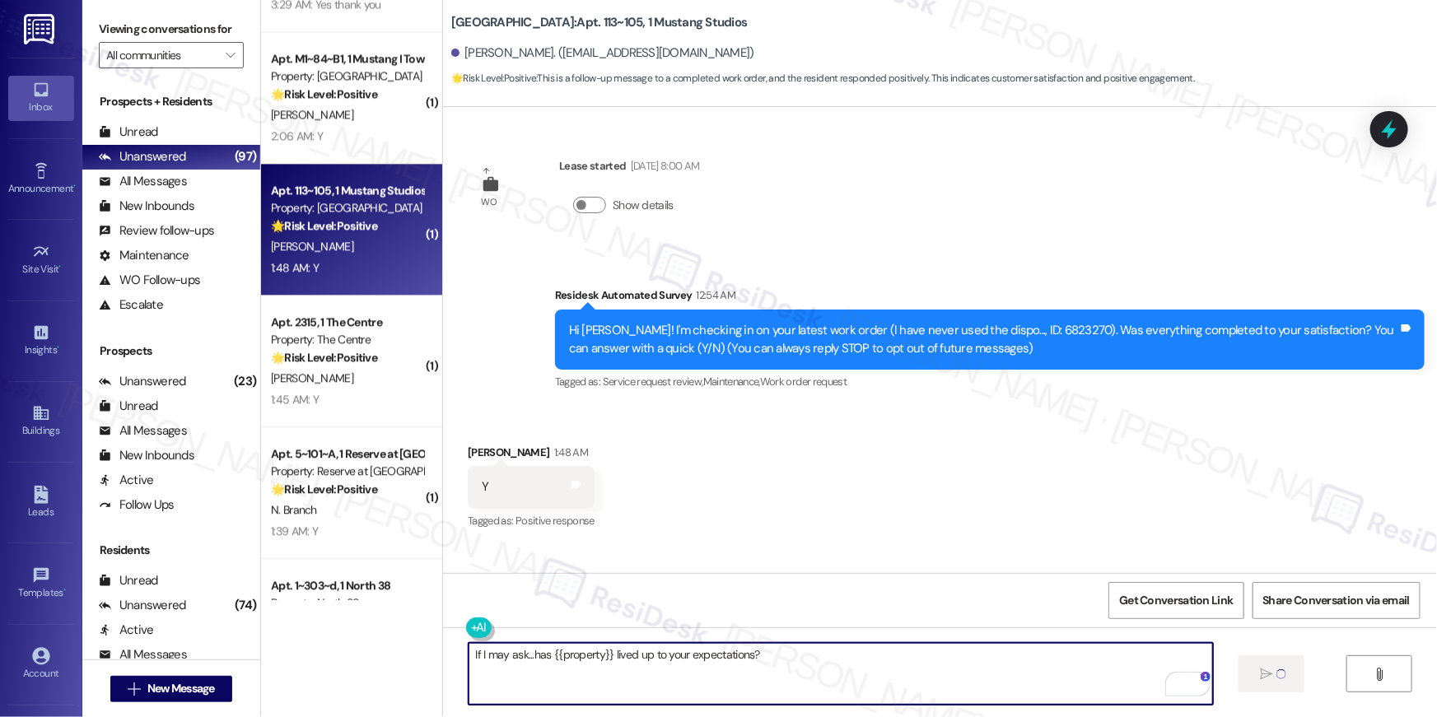
scroll to position [5082, 0]
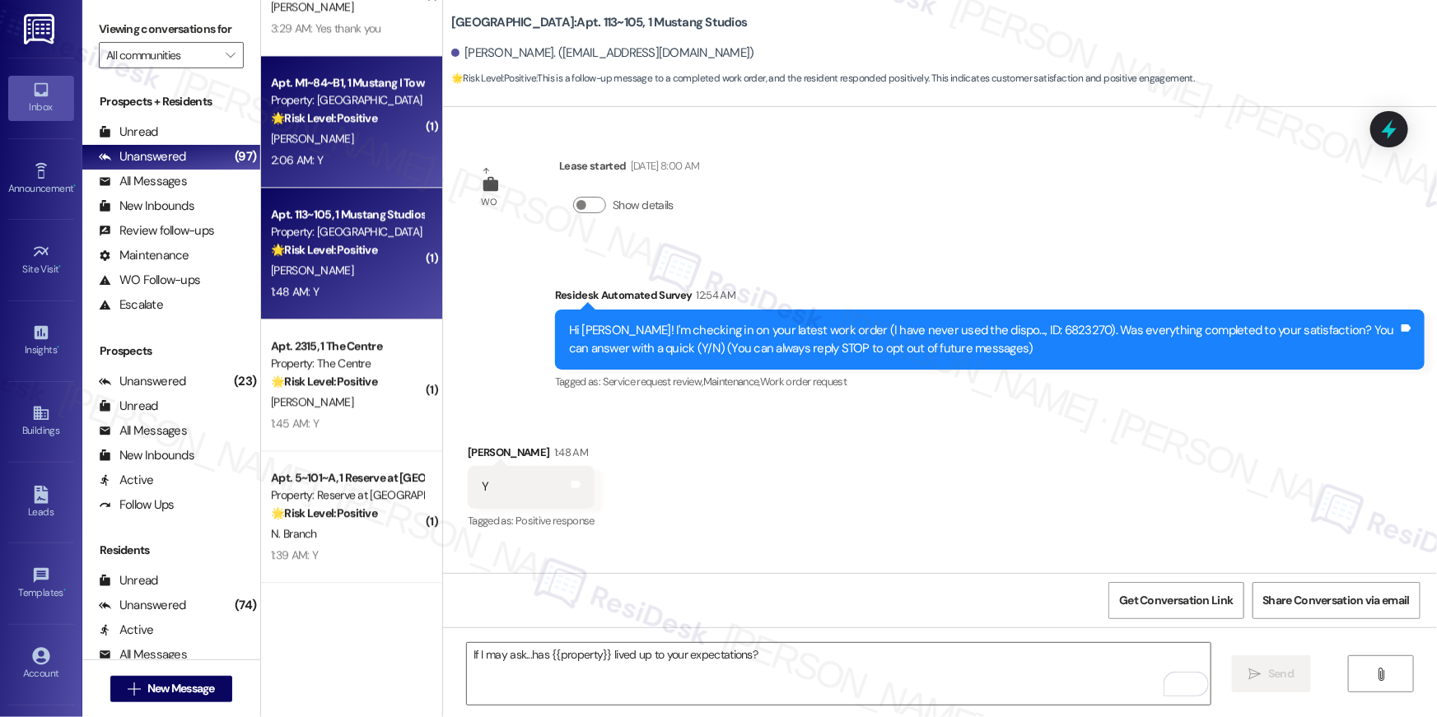
click at [365, 165] on div "2:06 AM: Y 2:06 AM: Y" at bounding box center [347, 160] width 156 height 21
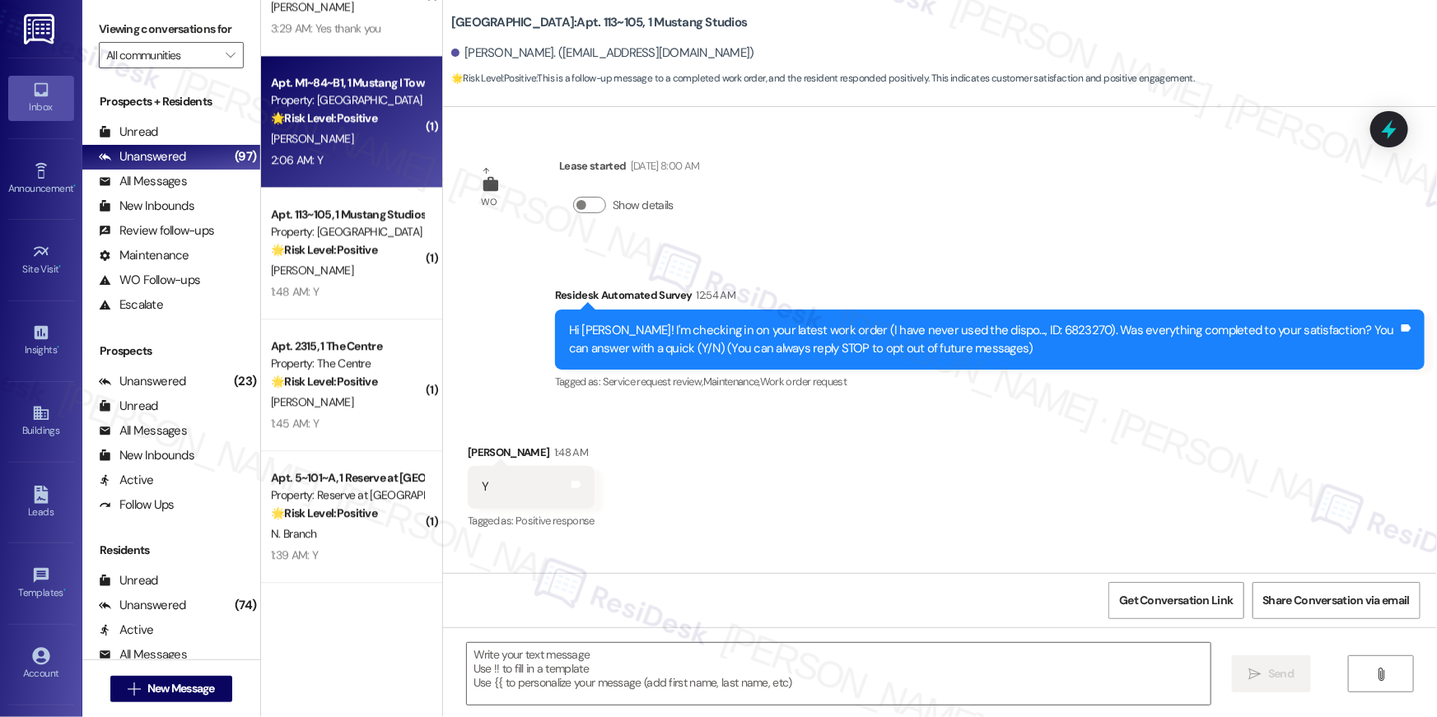
type textarea "Fetching suggested responses. Please feel free to read through the conversation…"
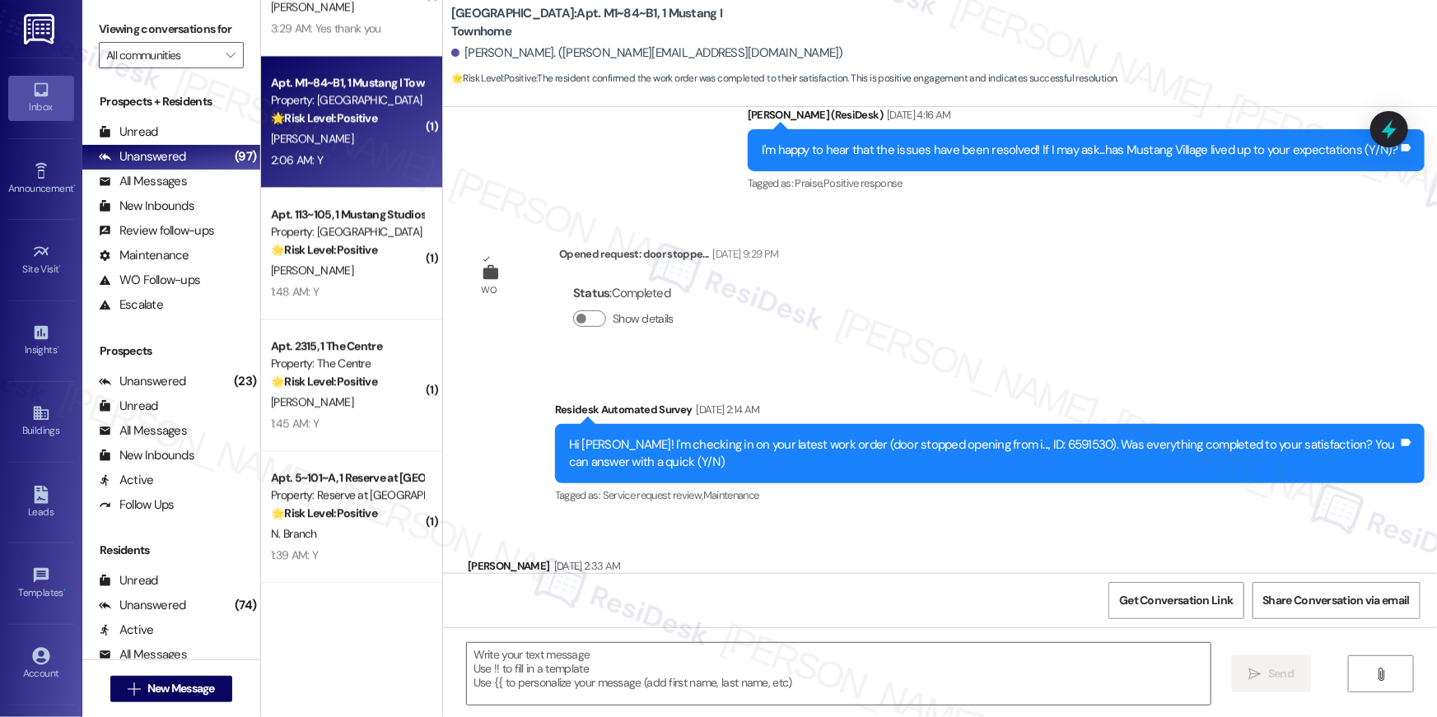
type textarea "Fetching suggested responses. Please feel free to read through the conversation…"
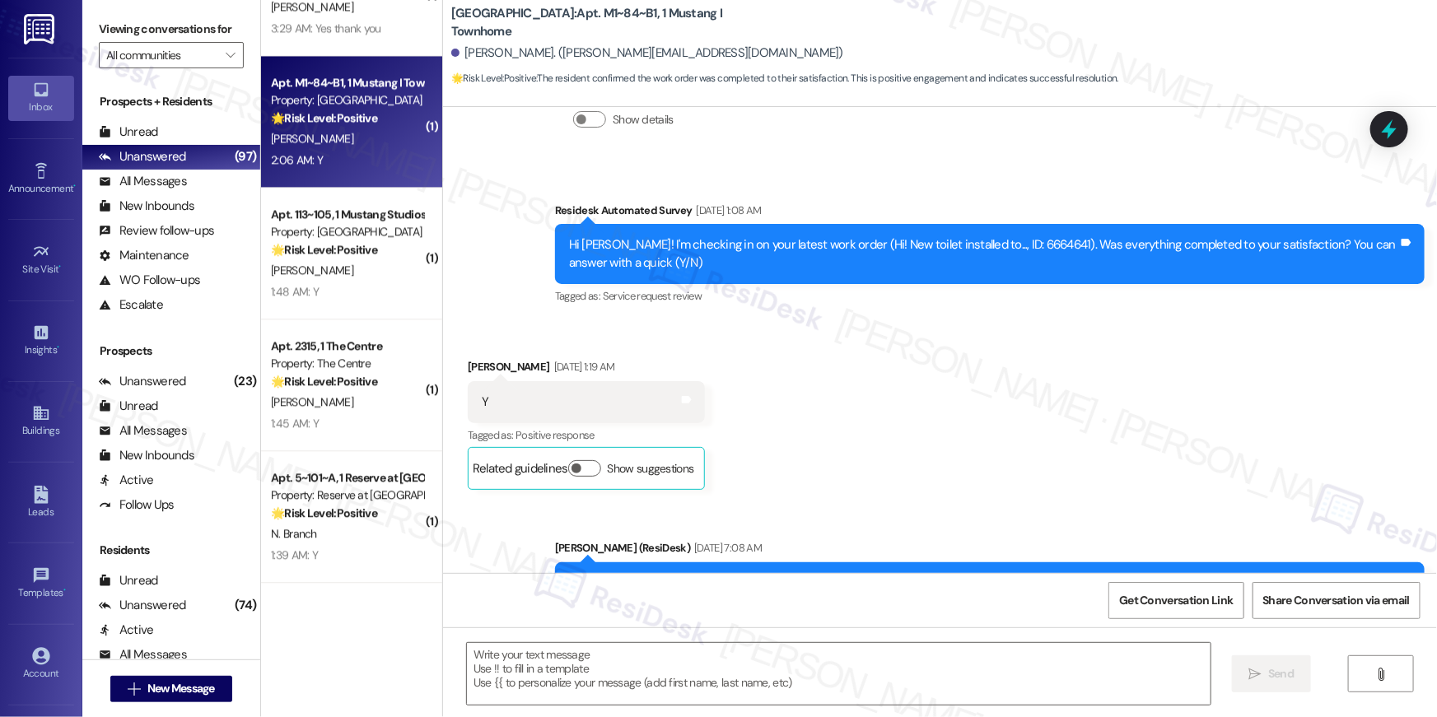
scroll to position [1646, 0]
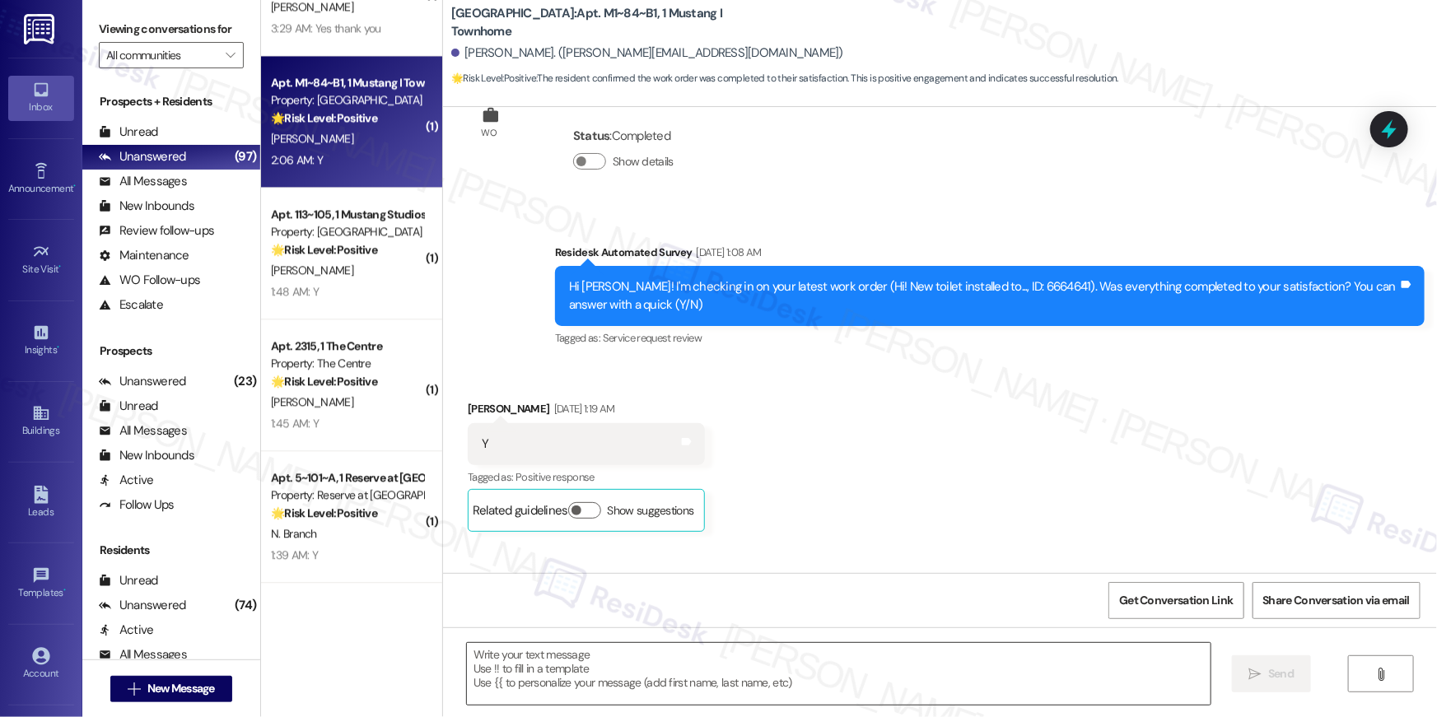
click at [1021, 660] on textarea at bounding box center [839, 674] width 744 height 62
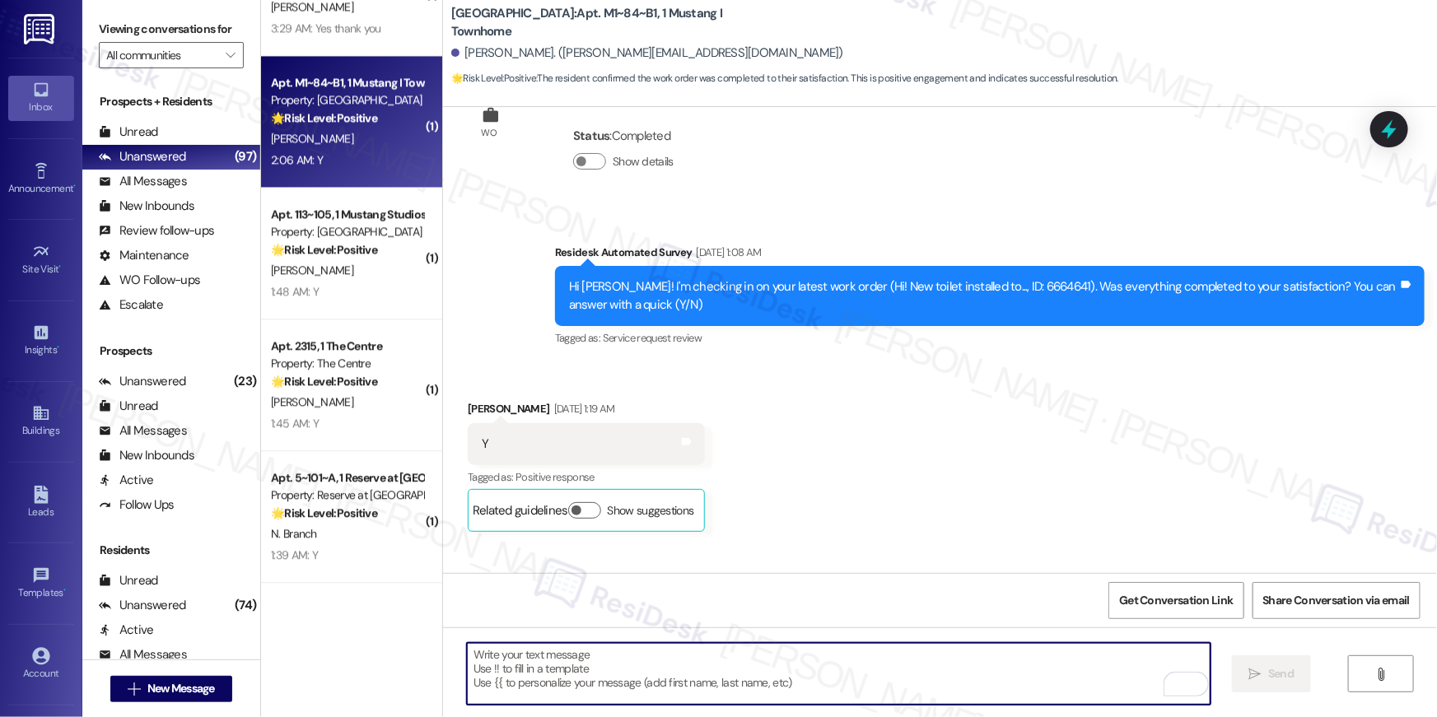
paste textarea "Hi {{first_name}}, I’m happy to hear your work order is all taken care of! If a…"
type textarea "Hi {{first_name}}, I’m happy to hear your work order is all taken care of! If a…"
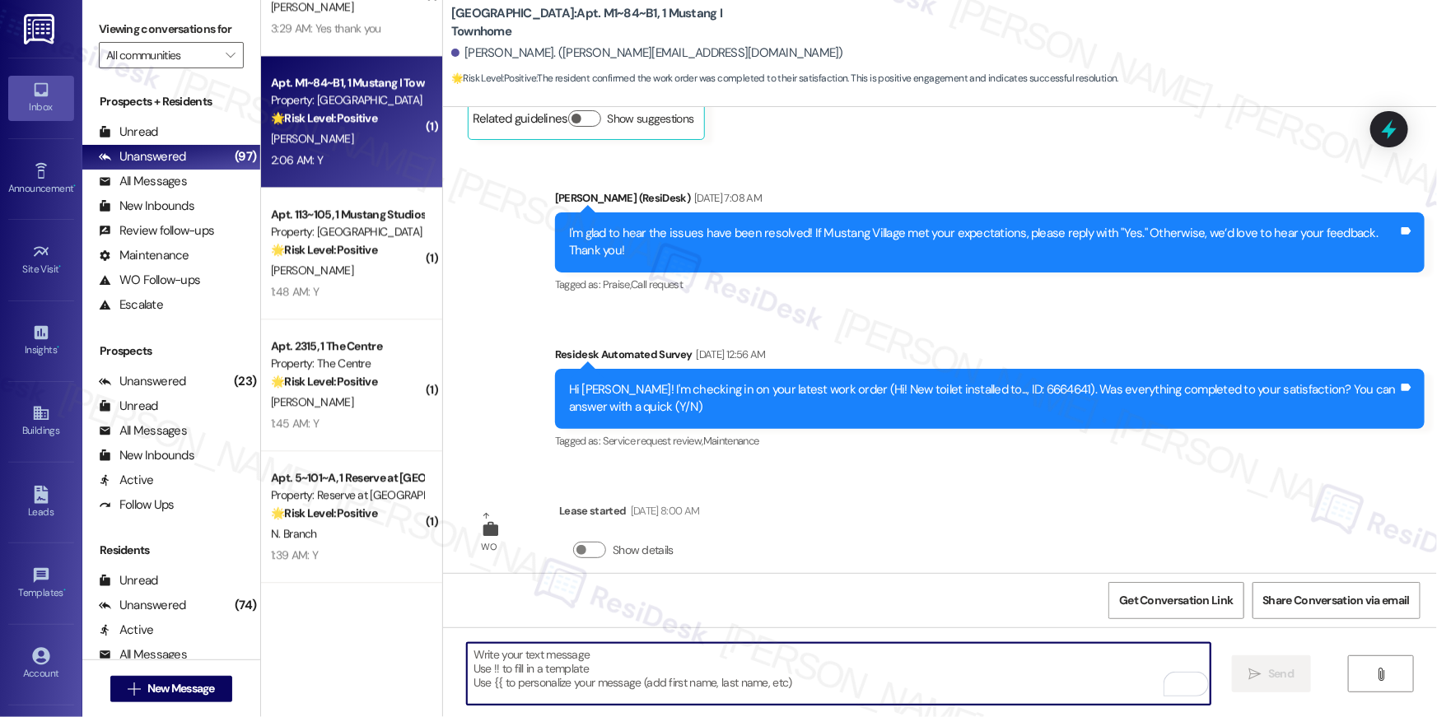
scroll to position [2322, 0]
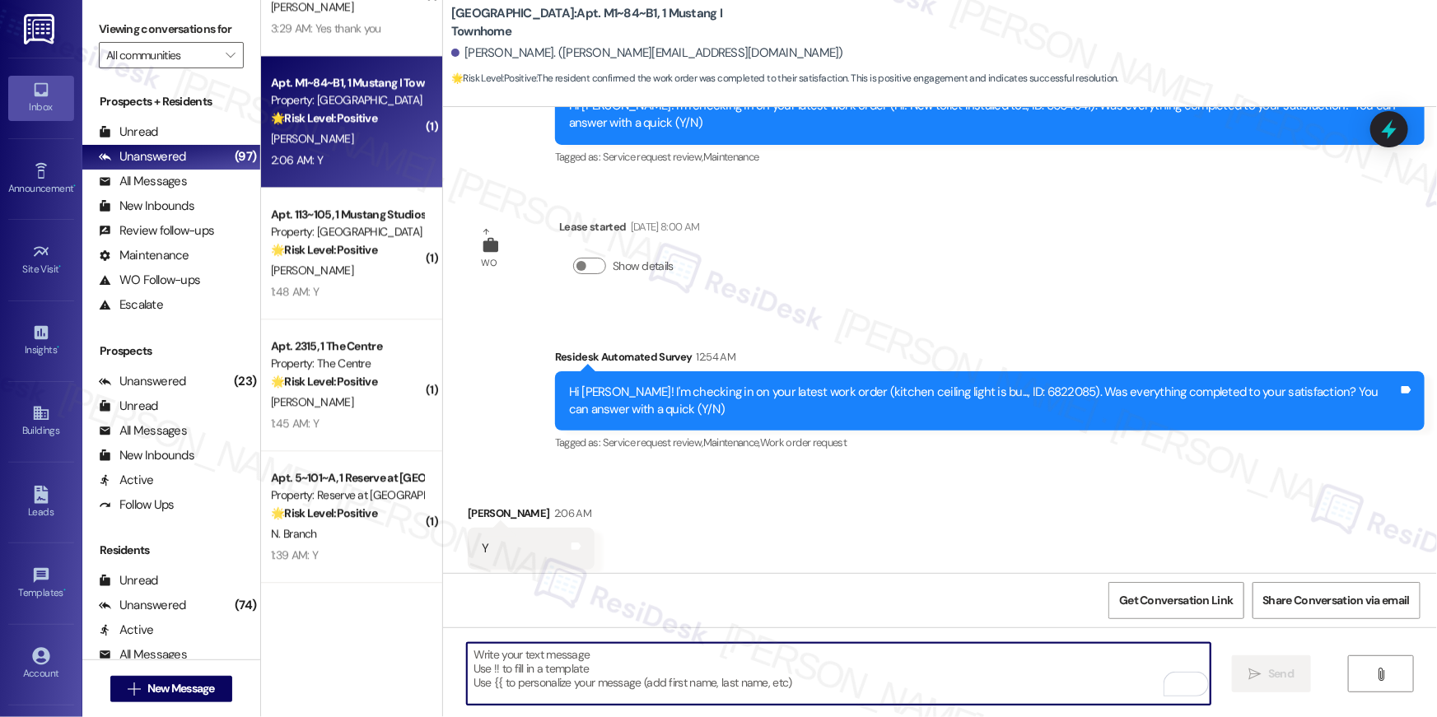
click at [883, 669] on textarea "To enrich screen reader interactions, please activate Accessibility in Grammarl…" at bounding box center [839, 674] width 744 height 62
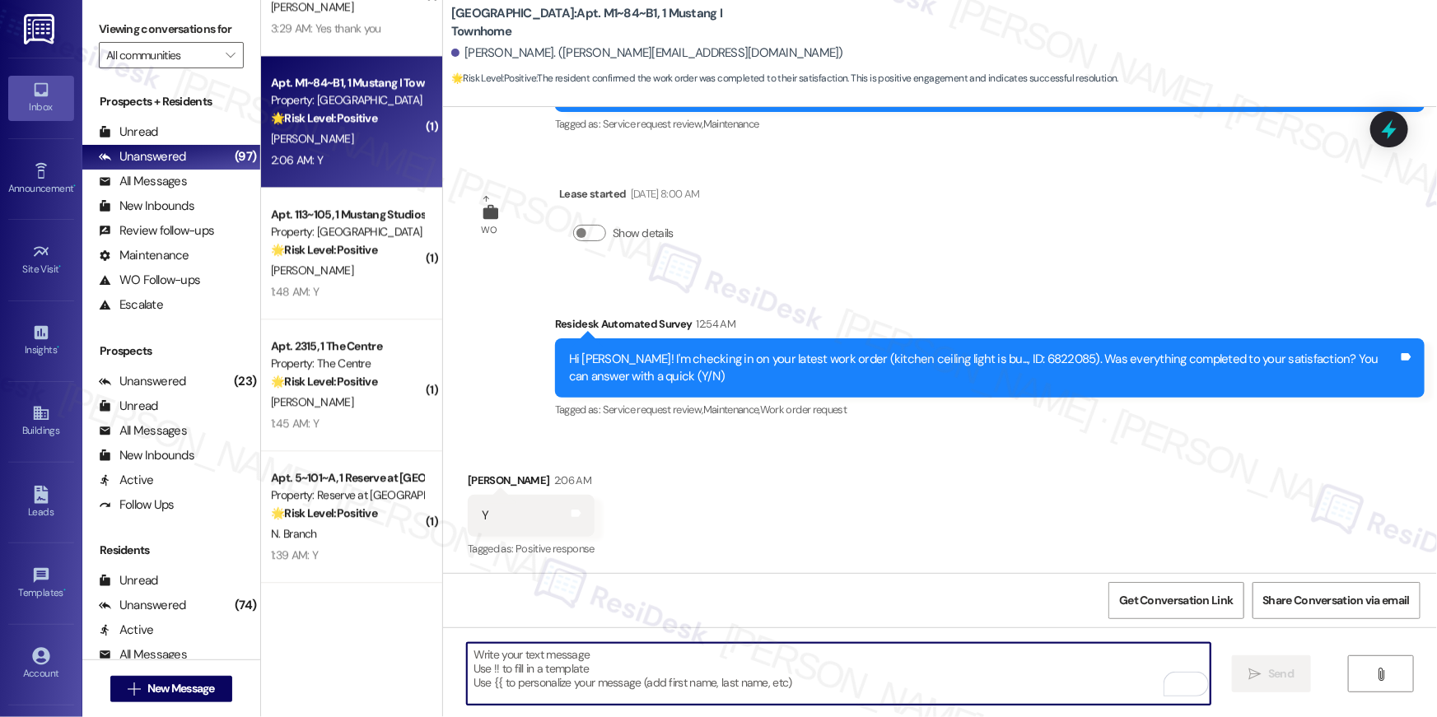
paste textarea "Hi {{first_name}}, I’m happy to hear your work order is all taken care of! If a…"
type textarea "Hi {{first_name}}, I’m happy to hear your work order is all taken care of! If a…"
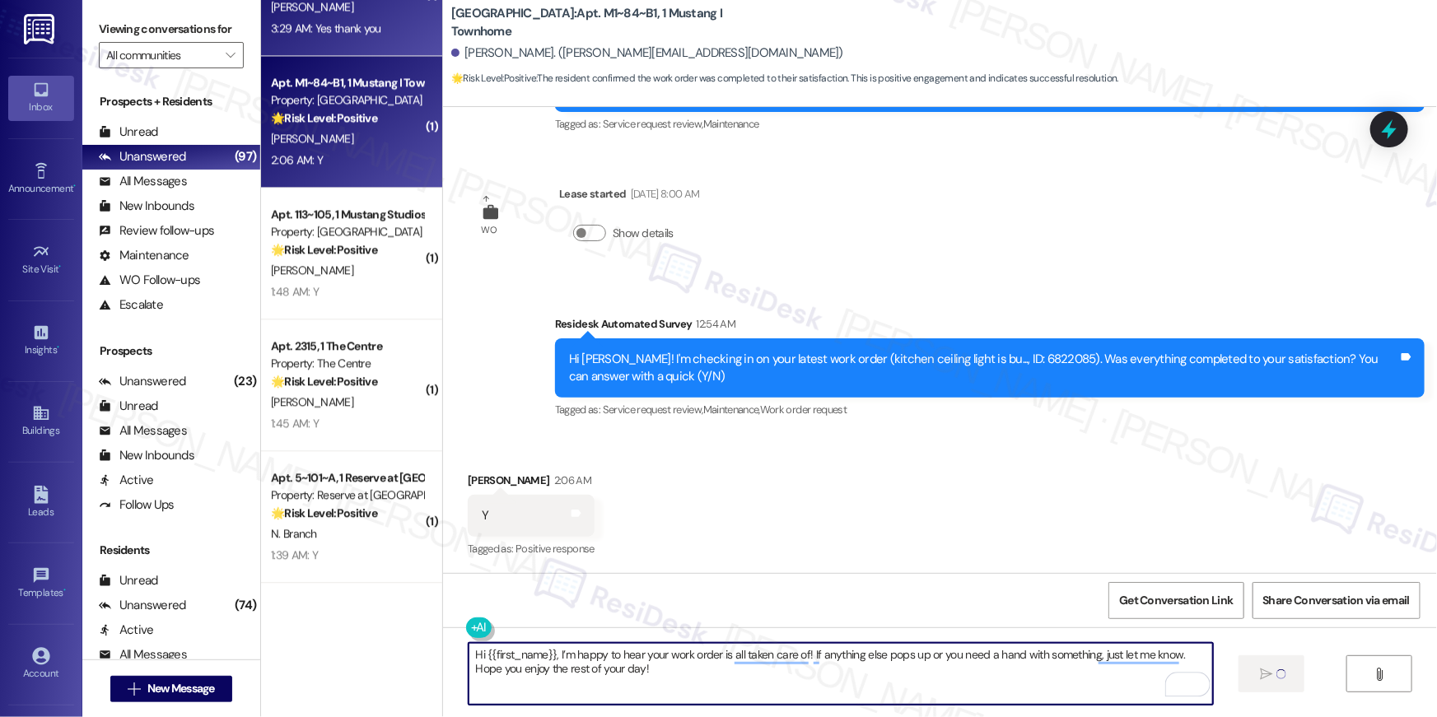
scroll to position [4787, 0]
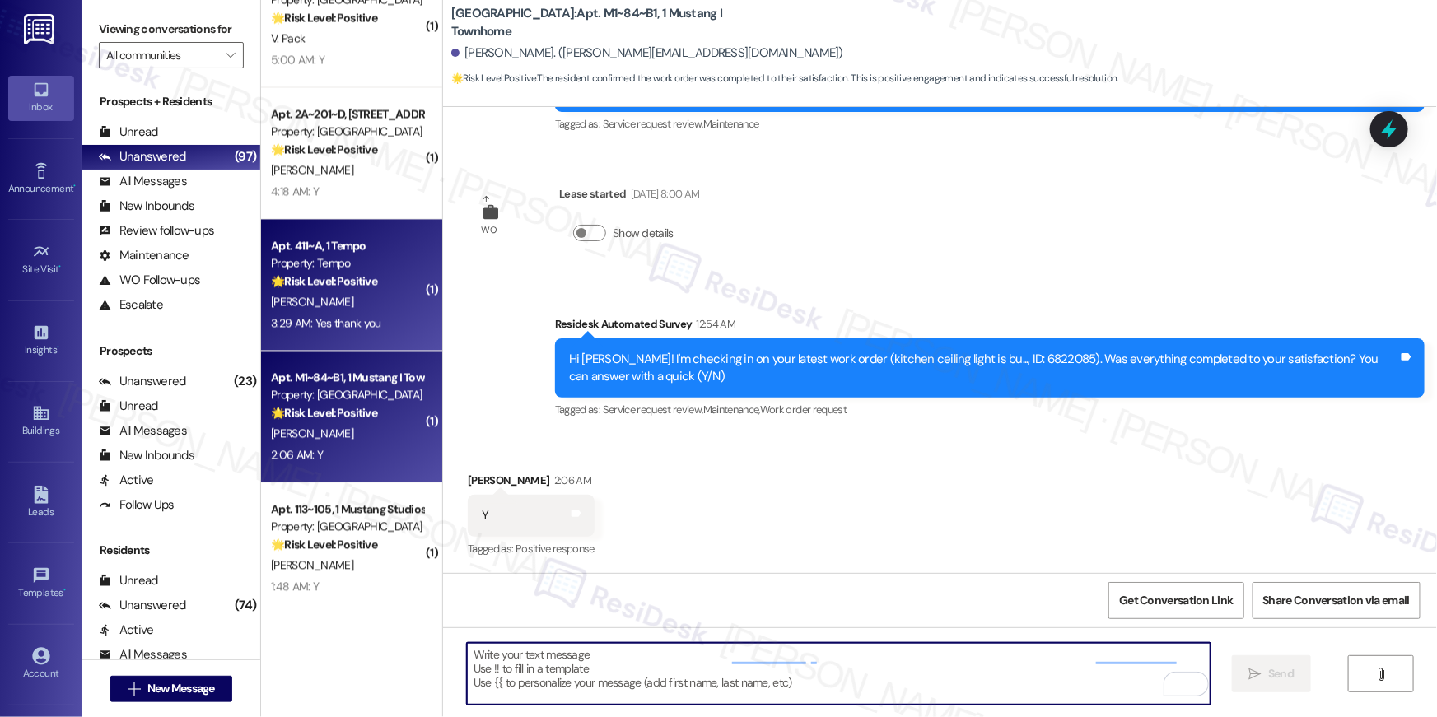
click at [345, 305] on div "[PERSON_NAME]" at bounding box center [347, 301] width 156 height 21
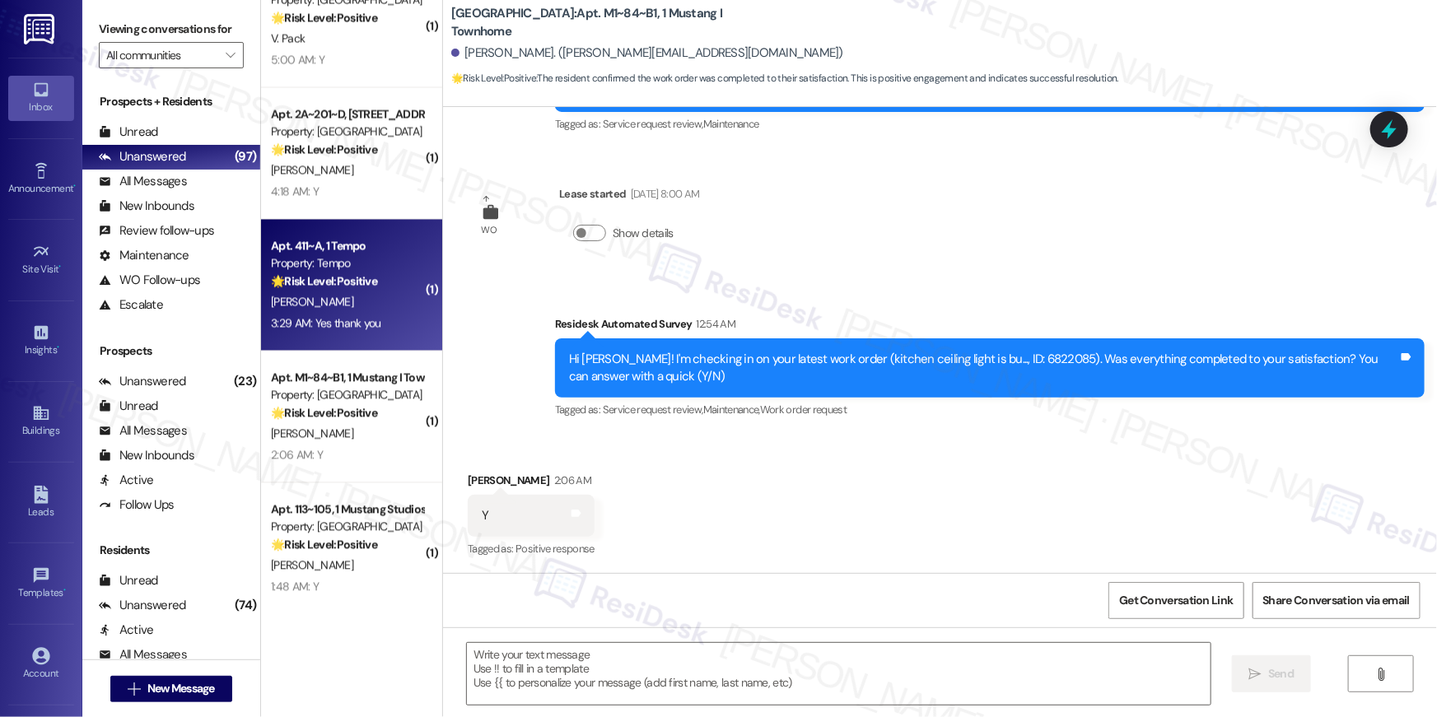
click at [345, 305] on div "[PERSON_NAME]" at bounding box center [347, 301] width 156 height 21
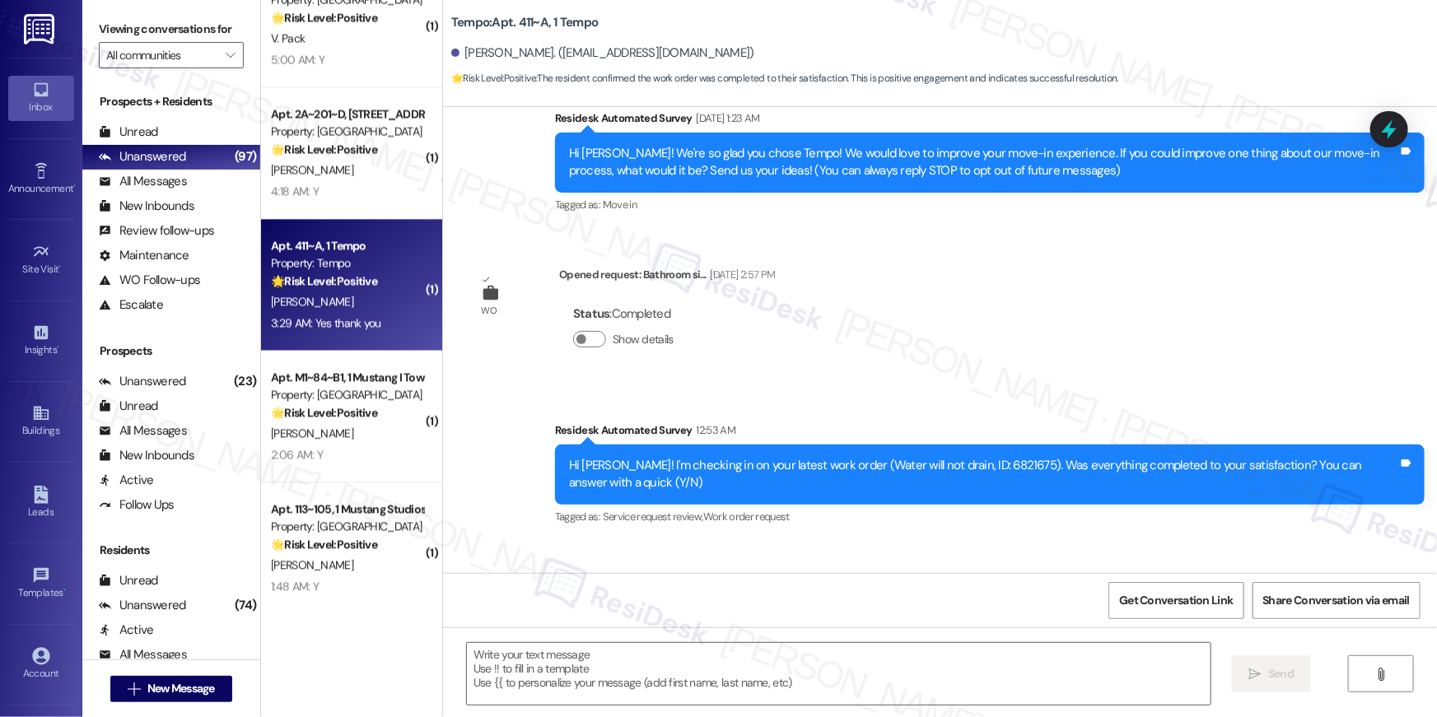
type textarea "Fetching suggested responses. Please feel free to read through the conversation…"
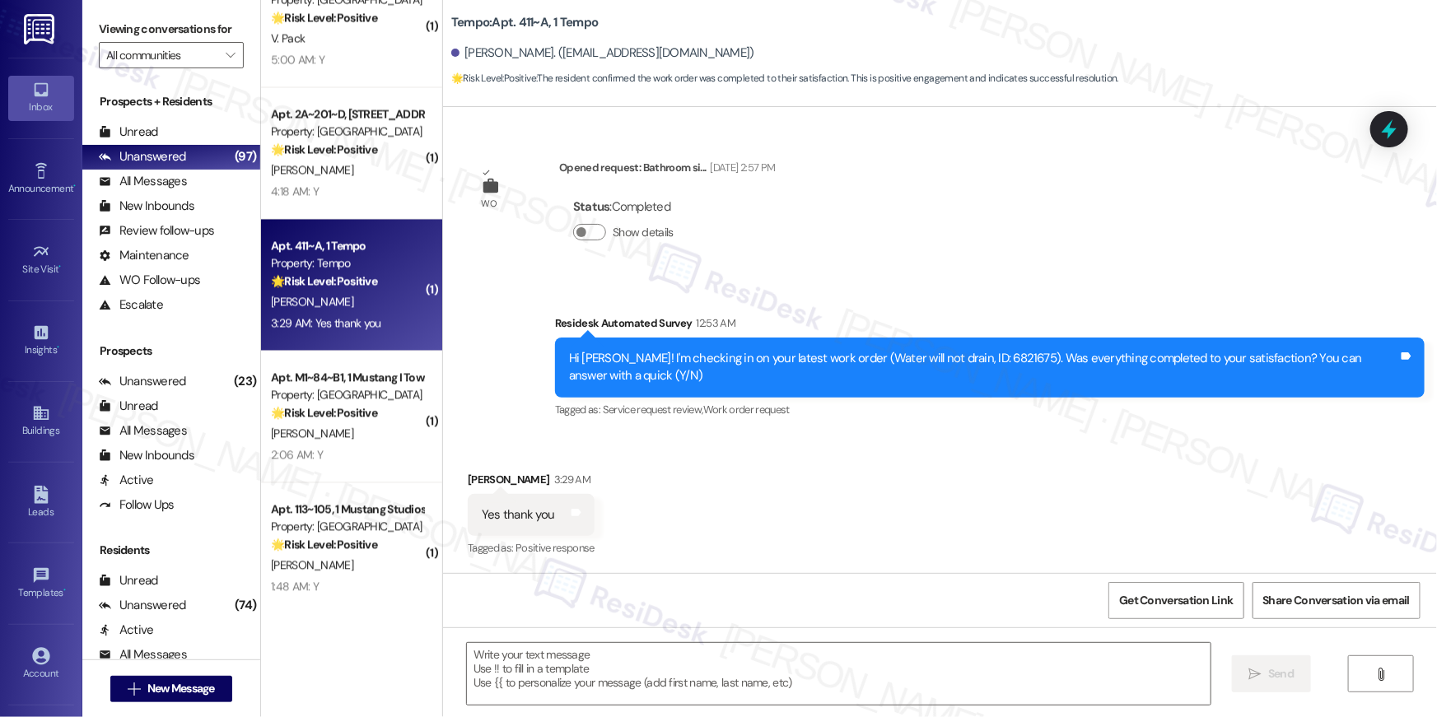
scroll to position [0, 0]
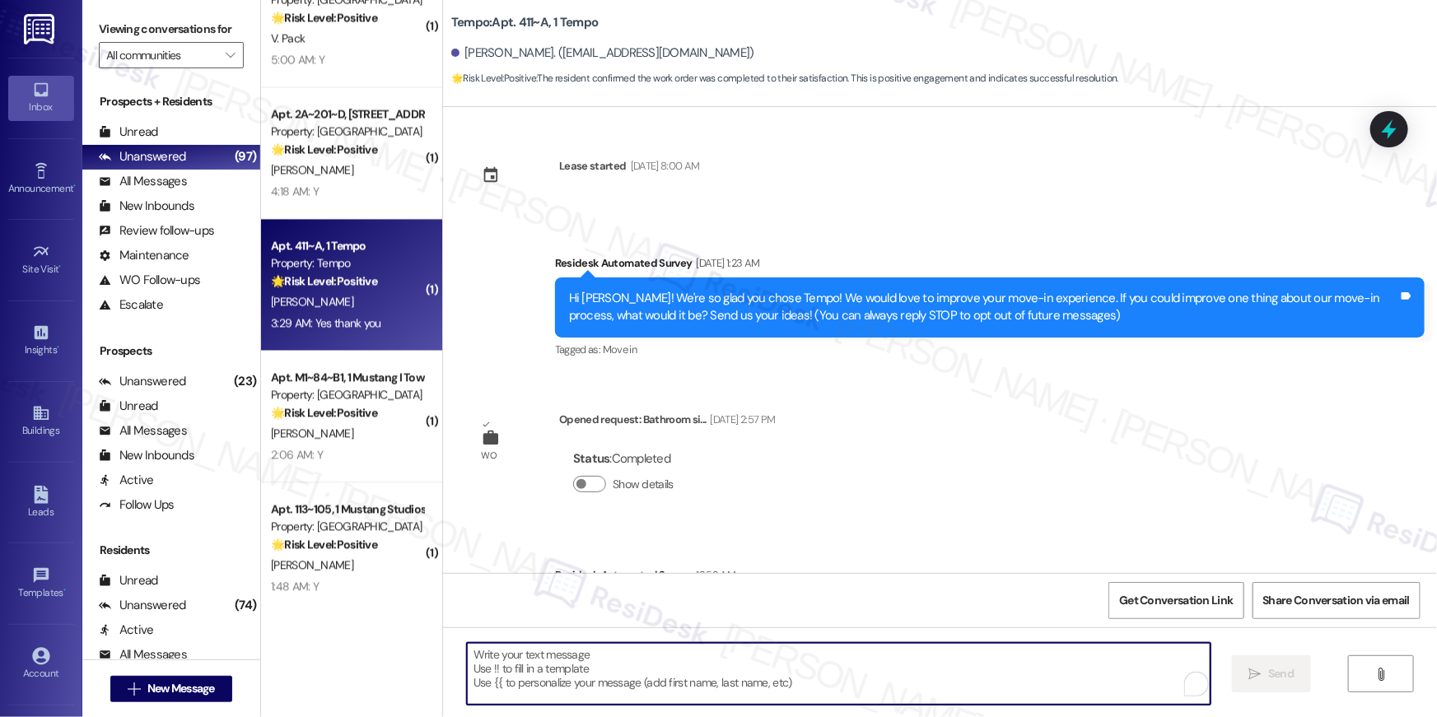
click at [875, 664] on textarea "To enrich screen reader interactions, please activate Accessibility in Grammarl…" at bounding box center [839, 674] width 744 height 62
paste textarea "Hi {{first_name}}, I’m happy to hear your work order is all taken care of! If a…"
type textarea "Hi {{first_name}}, I’m happy to hear your work order is all taken care of! If a…"
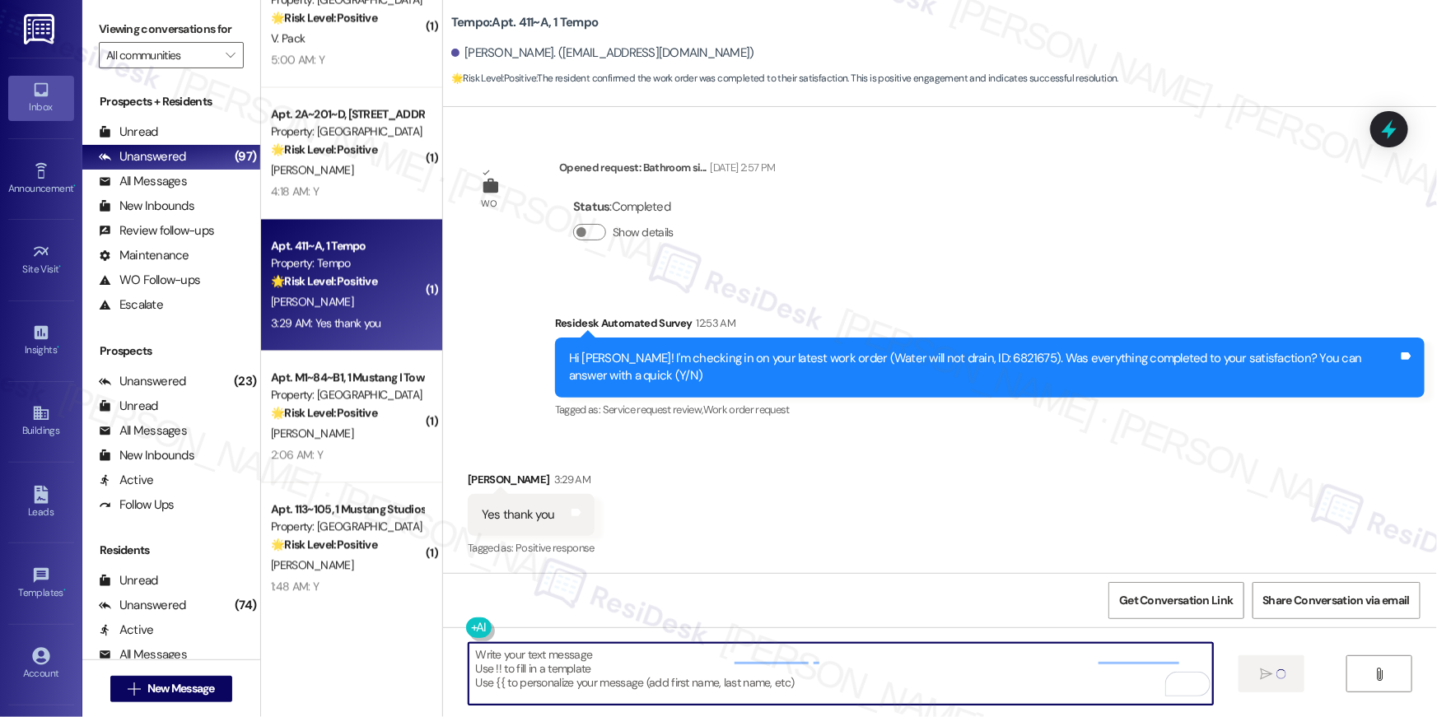
scroll to position [251, 0]
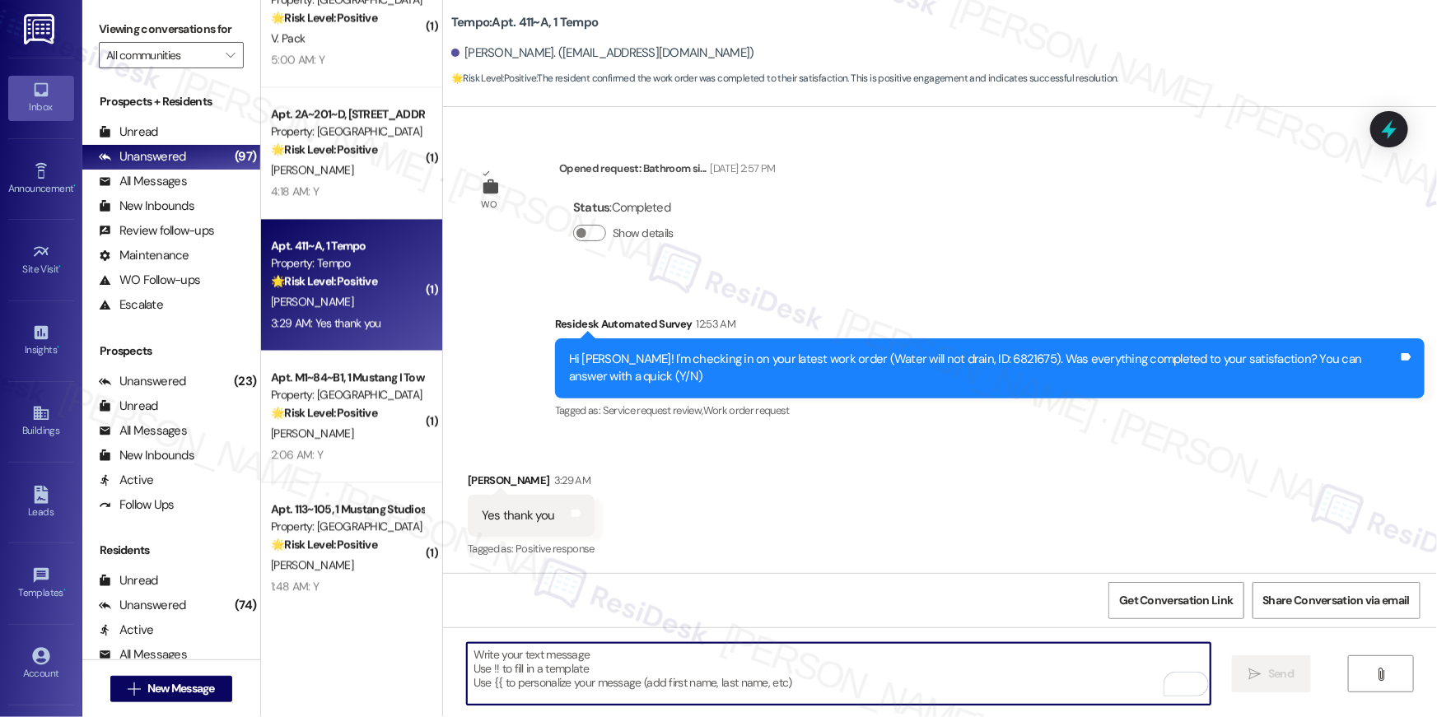
drag, startPoint x: 840, startPoint y: 677, endPoint x: 845, endPoint y: 669, distance: 8.9
click at [841, 677] on textarea "To enrich screen reader interactions, please activate Accessibility in Grammarl…" at bounding box center [839, 674] width 744 height 62
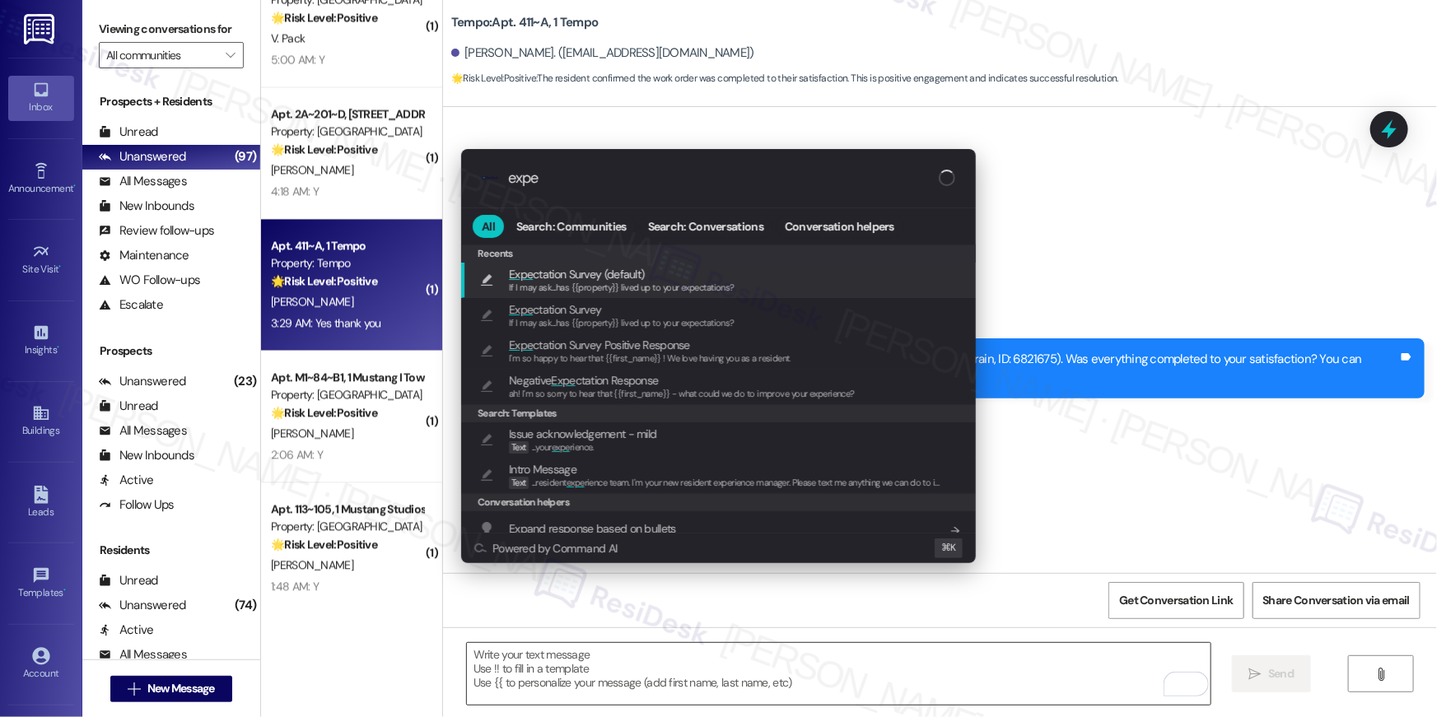
type input "expec"
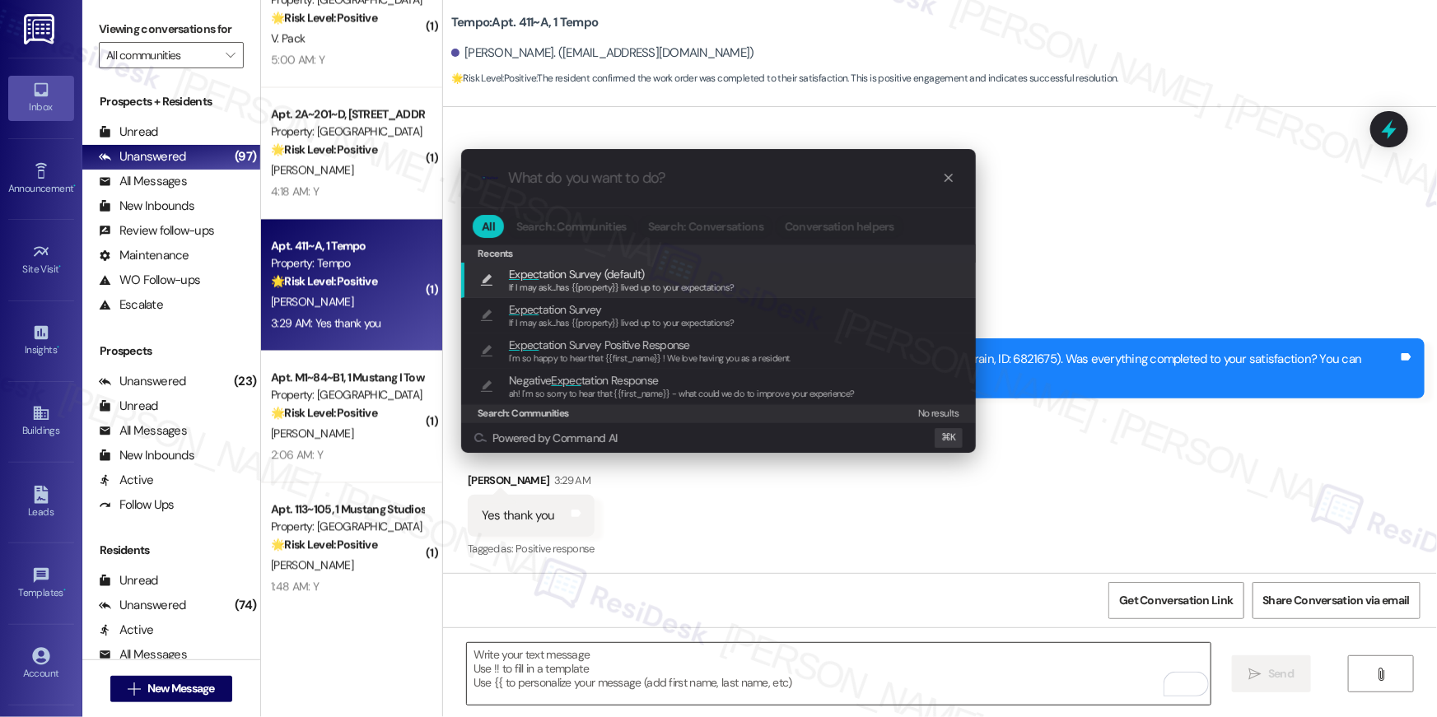
type textarea "If I may ask...has {{property}} lived up to your expectations?"
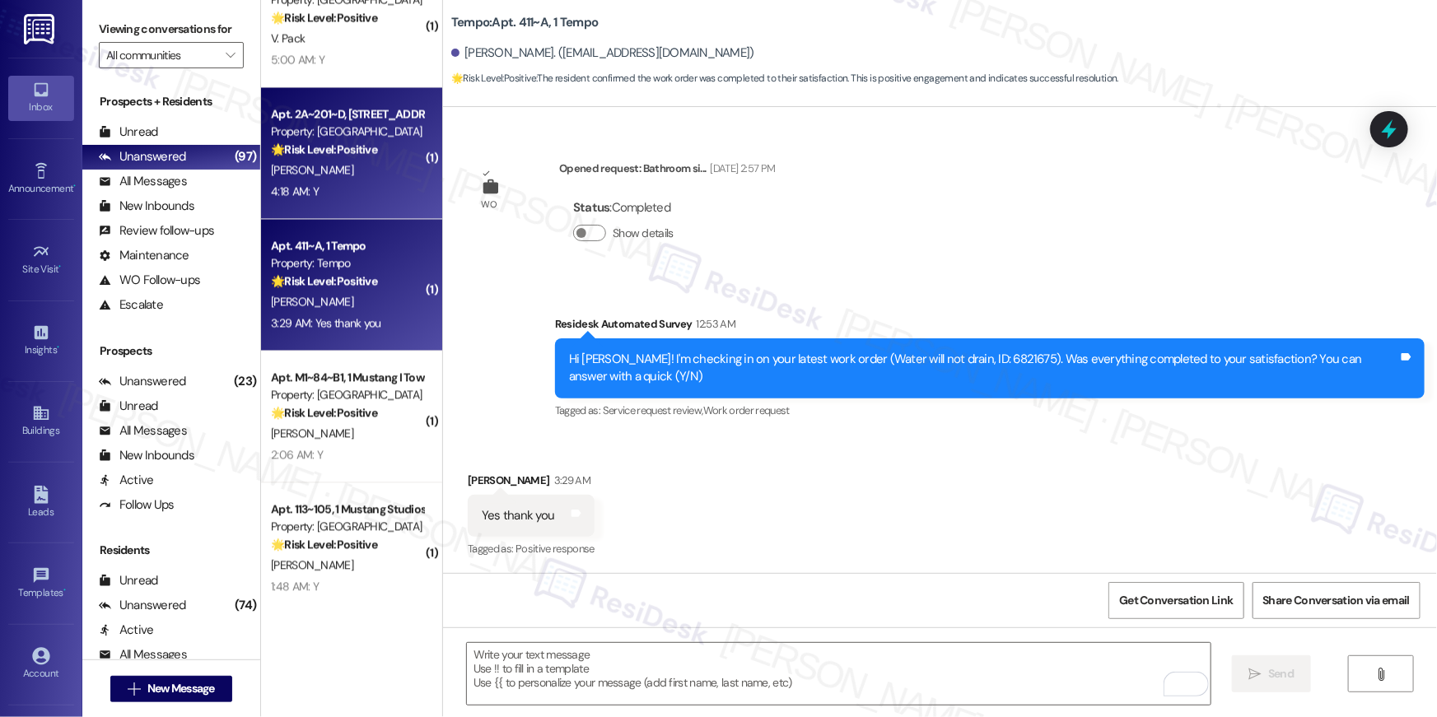
click at [382, 189] on div "4:18 AM: Y 4:18 AM: Y" at bounding box center [347, 191] width 156 height 21
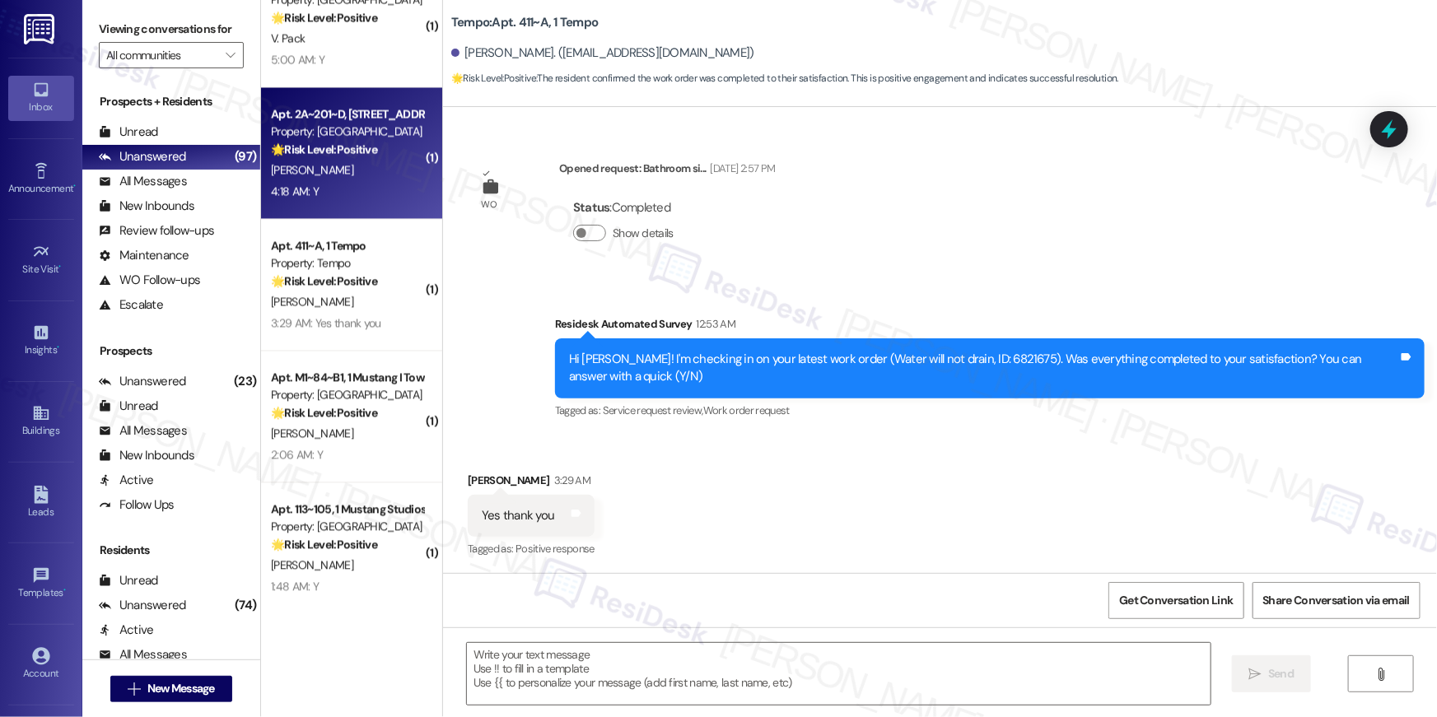
type textarea "Fetching suggested responses. Please feel free to read through the conversation…"
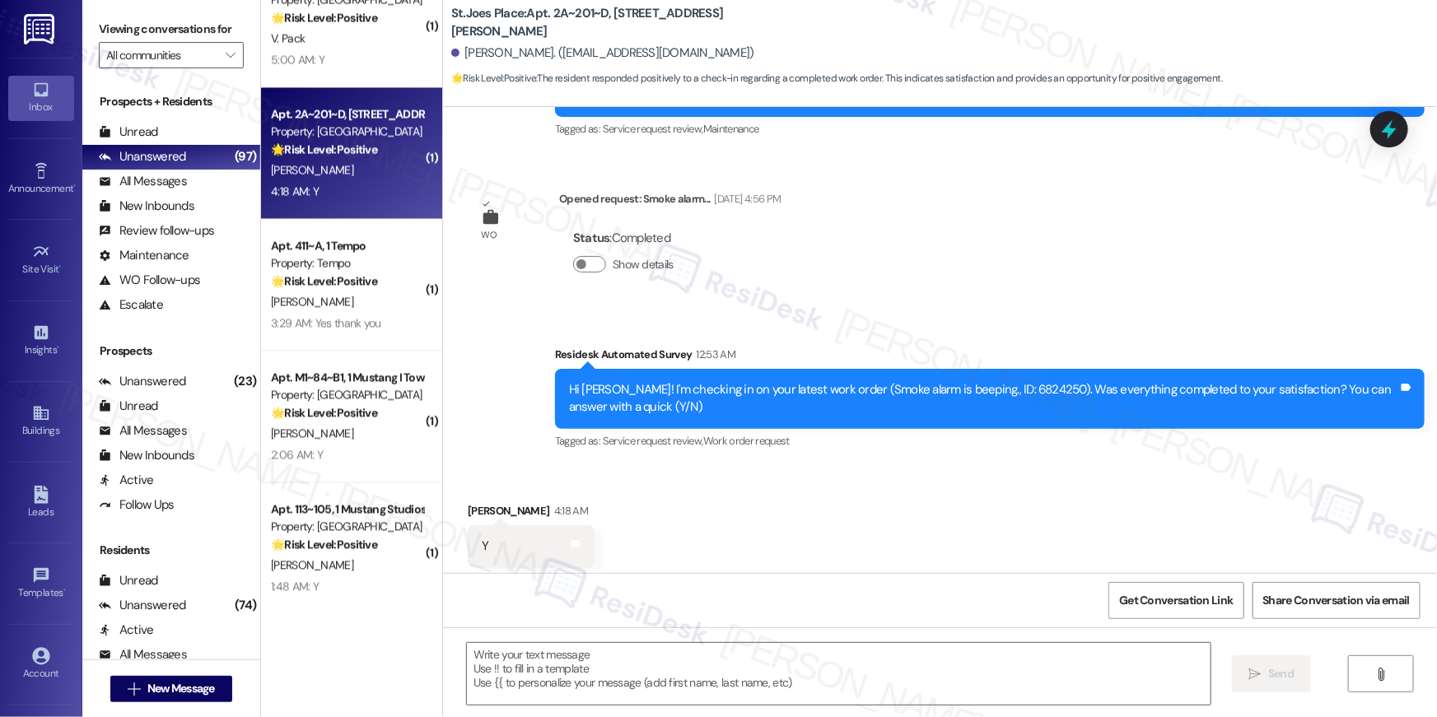
scroll to position [440, 0]
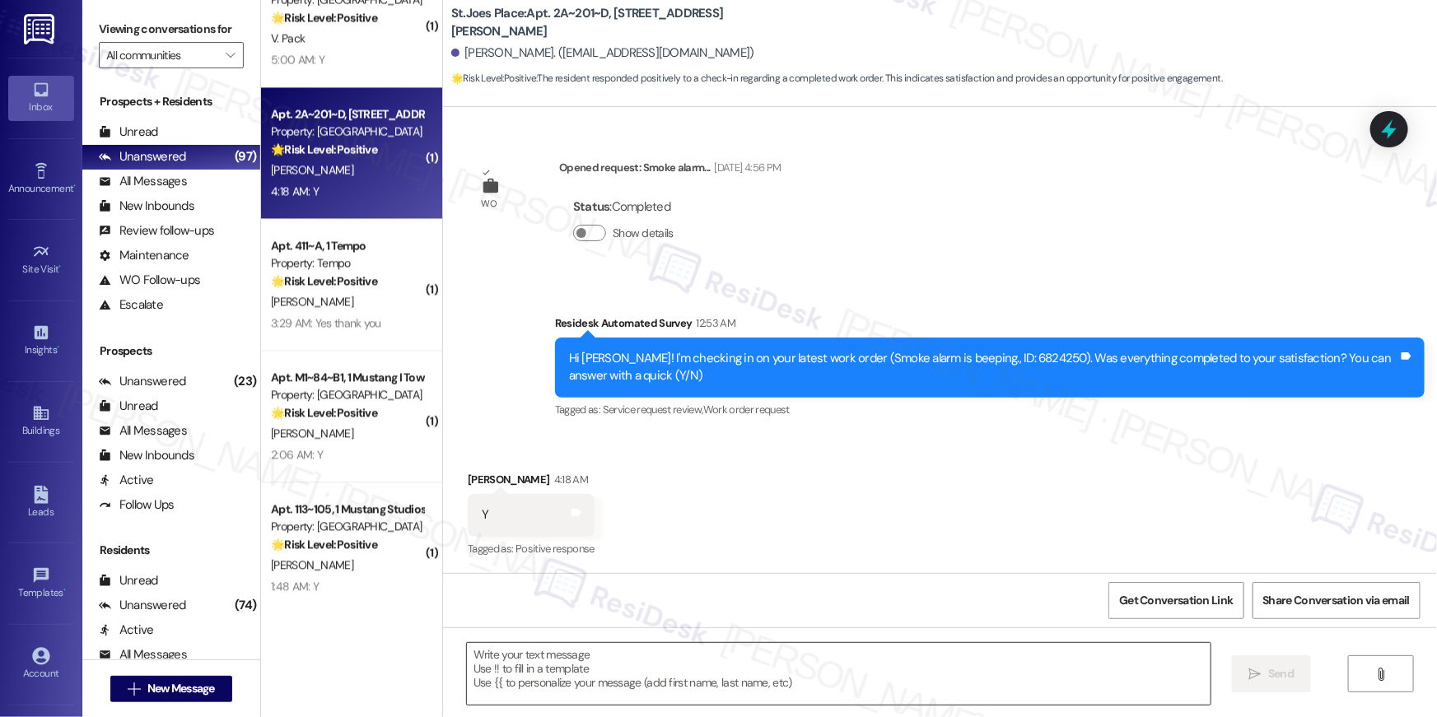
click at [788, 655] on textarea at bounding box center [839, 674] width 744 height 62
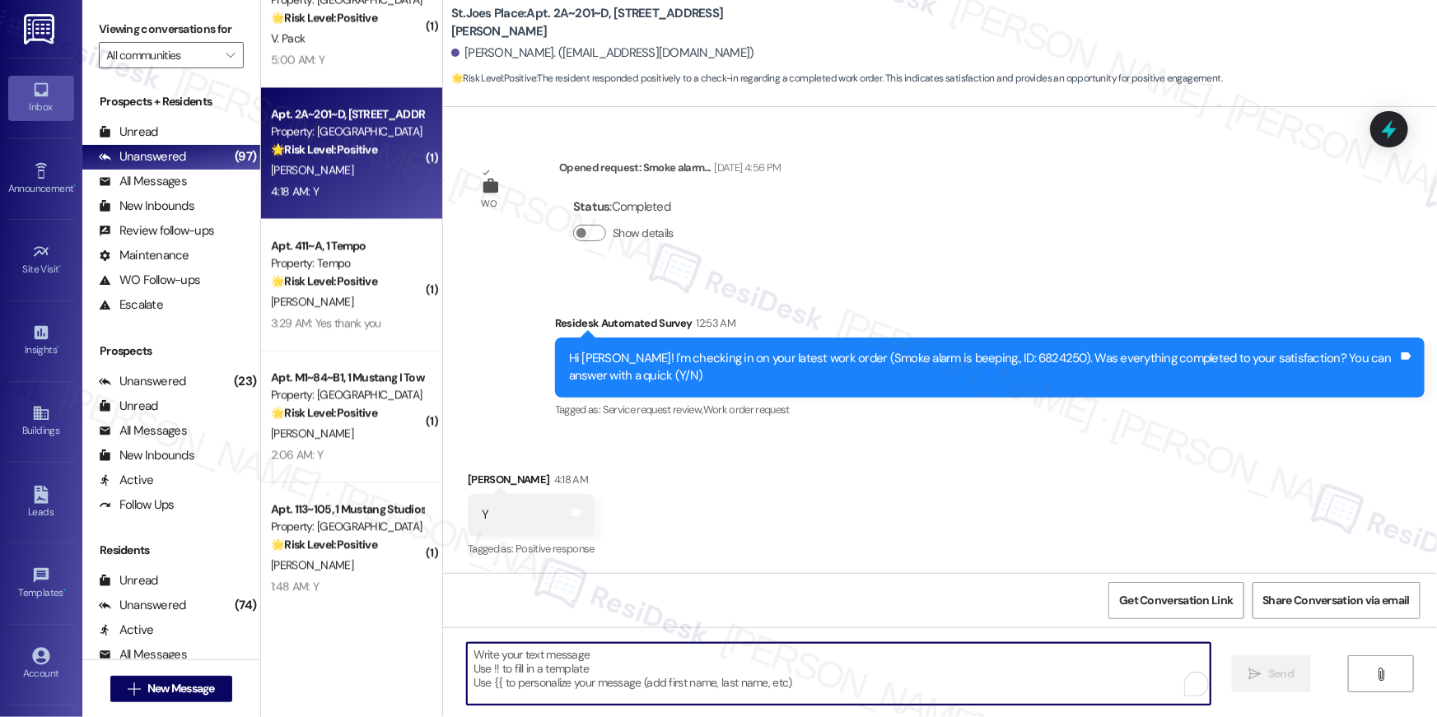
paste textarea "Hi {{first_name}}, I’m happy to hear your work order is all taken care of! If a…"
type textarea "Hi {{first_name}}, I’m happy to hear your work order is all taken care of! If a…"
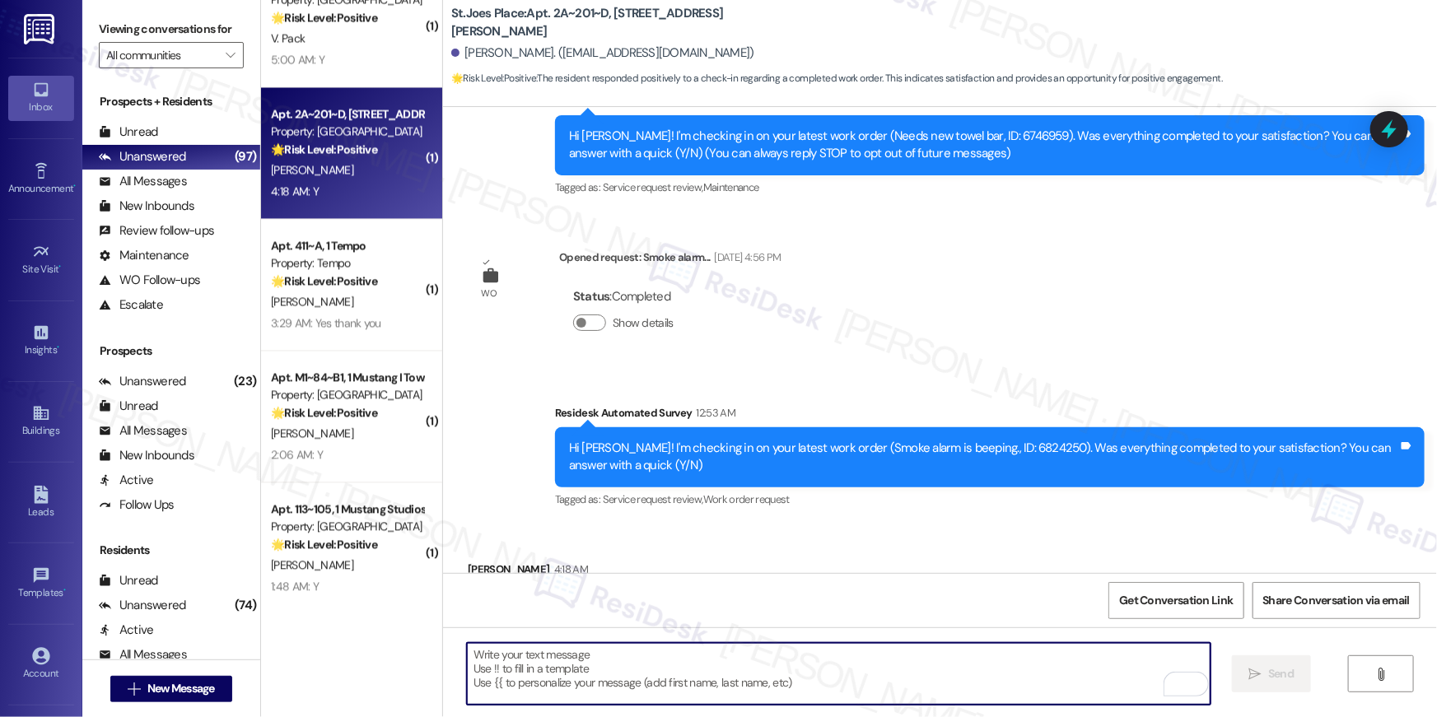
scroll to position [301, 0]
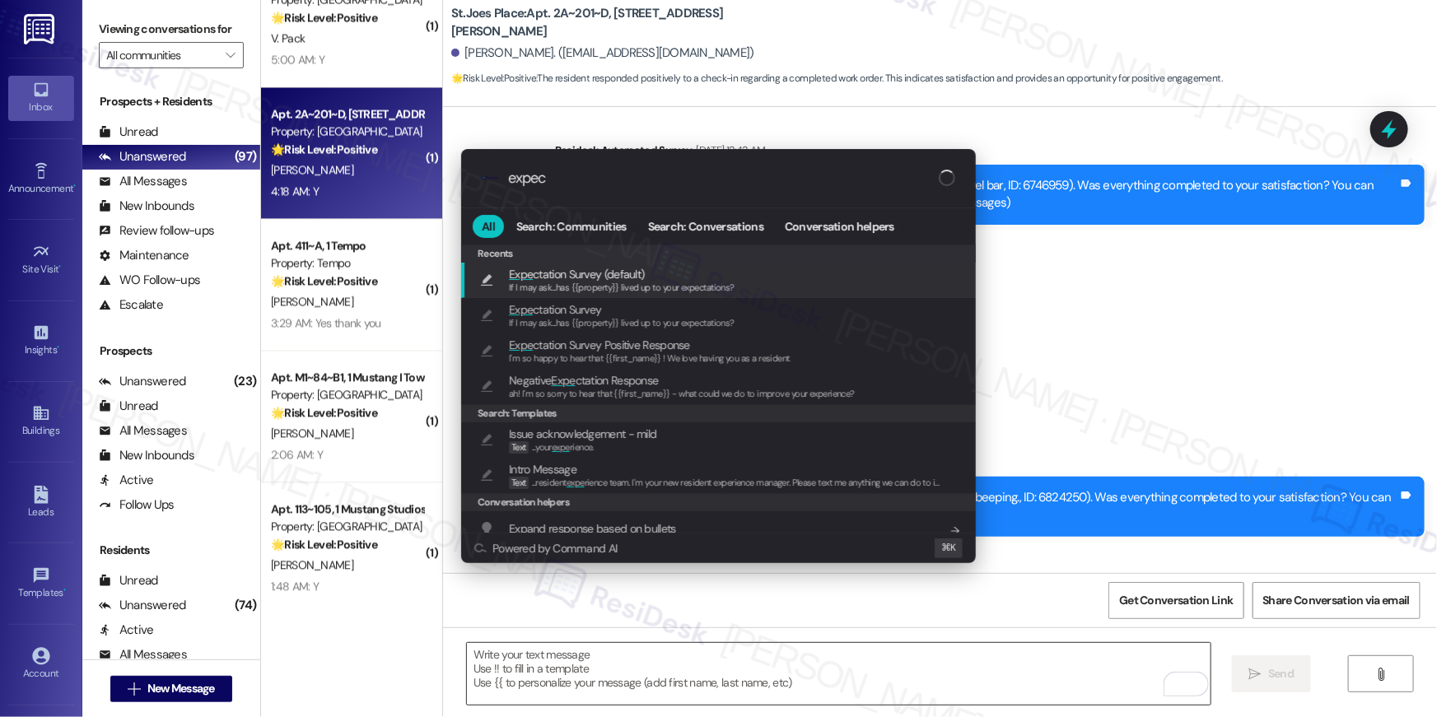
type input "expect"
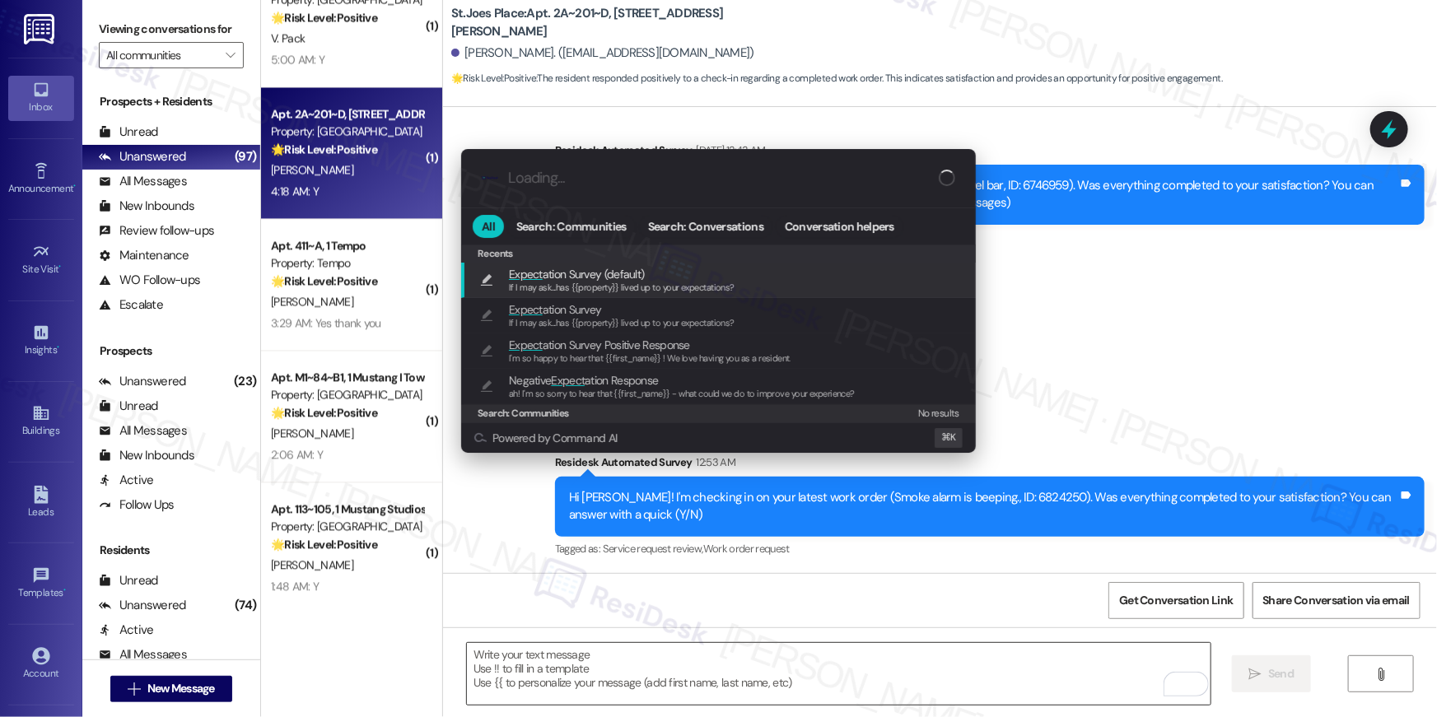
type textarea "If I may ask...has {{property}} lived up to your expectations?"
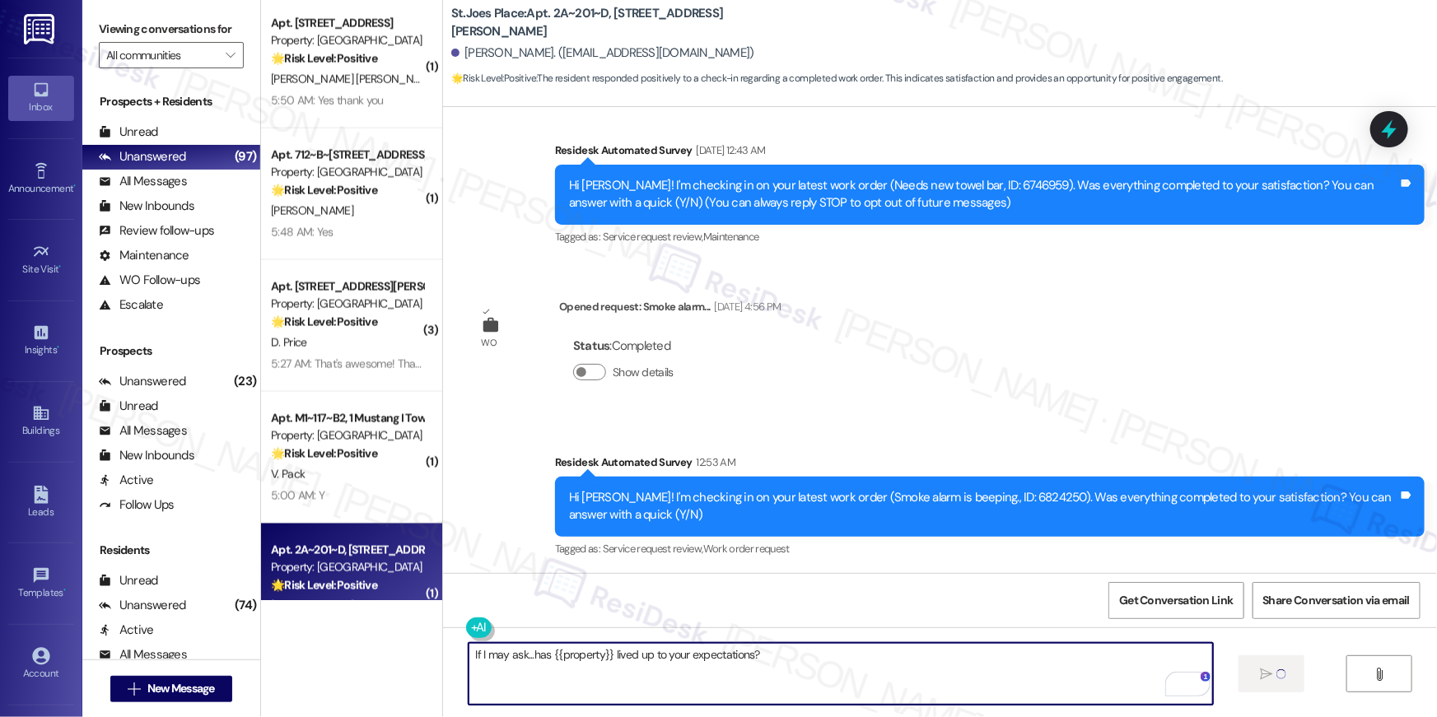
scroll to position [4337, 0]
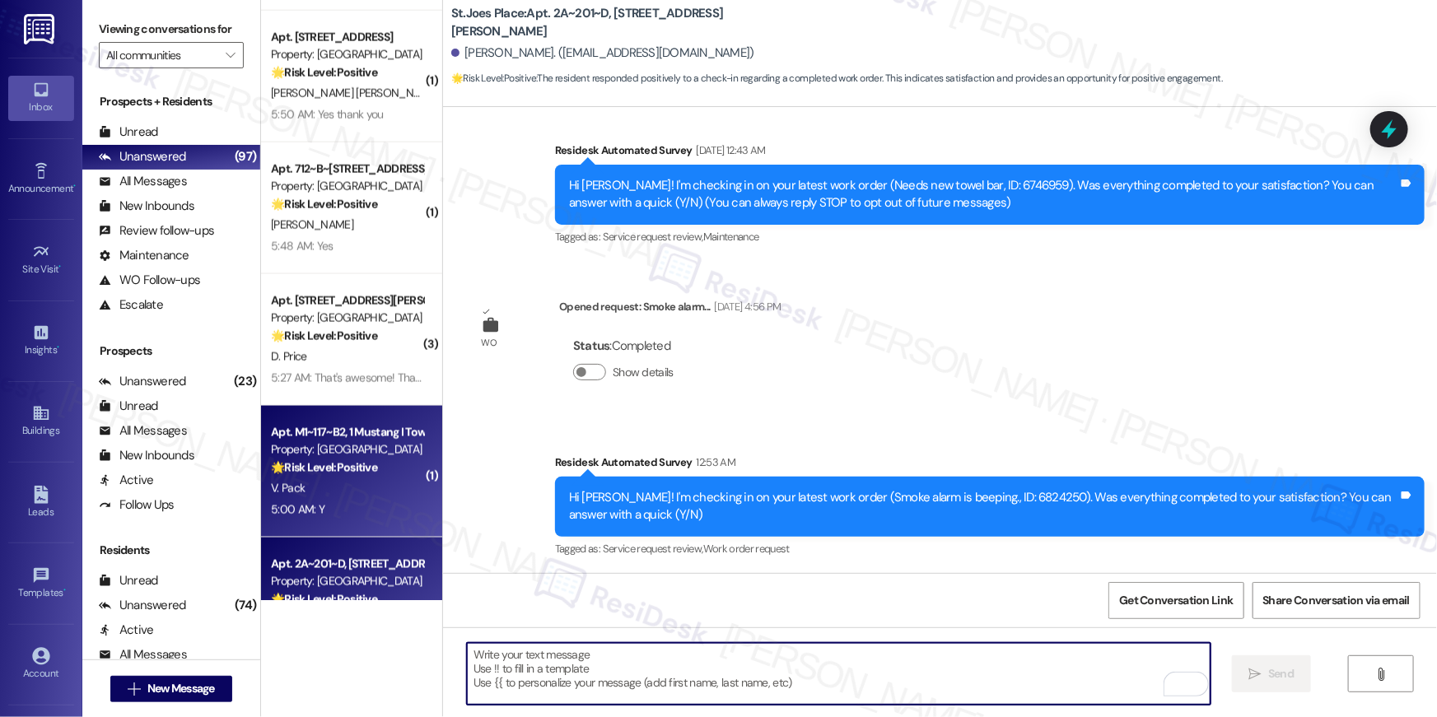
click at [328, 487] on div "V. Pack" at bounding box center [347, 488] width 156 height 21
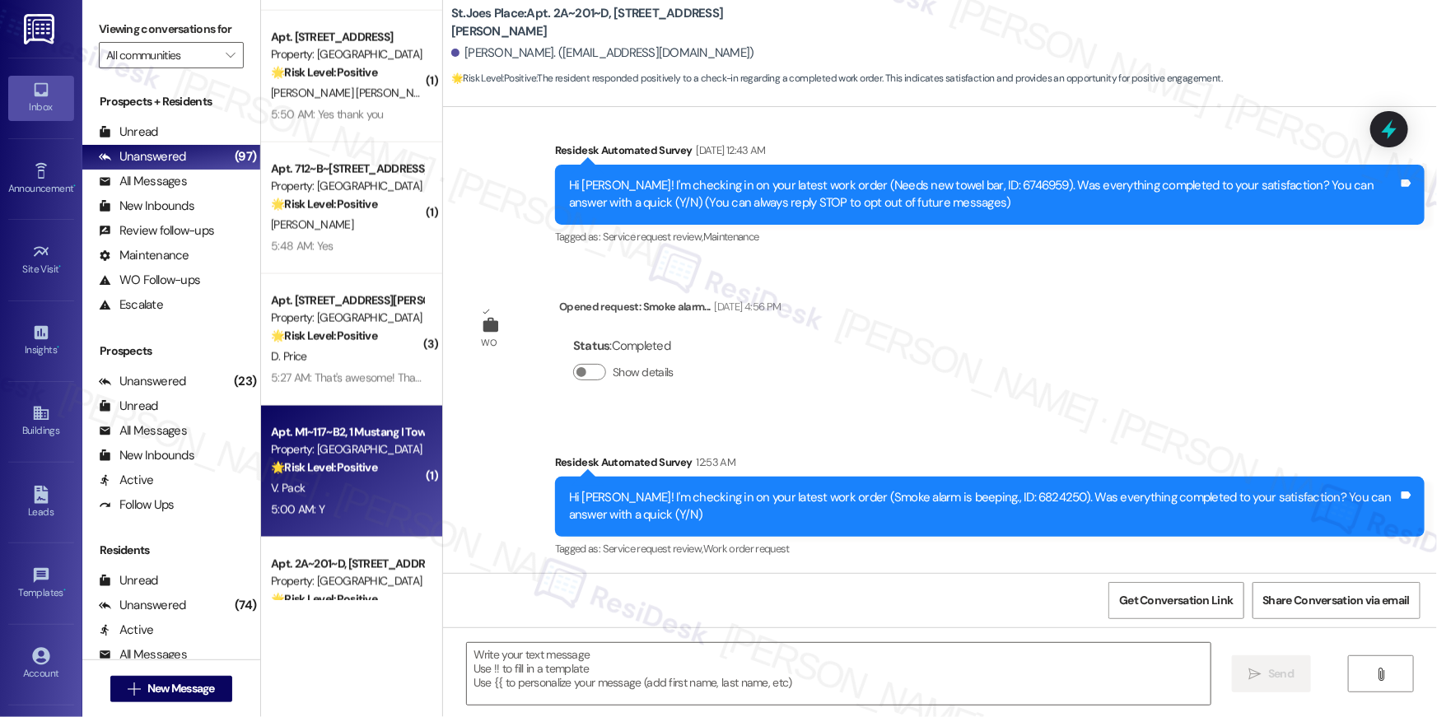
type textarea "Fetching suggested responses. Please feel free to read through the conversation…"
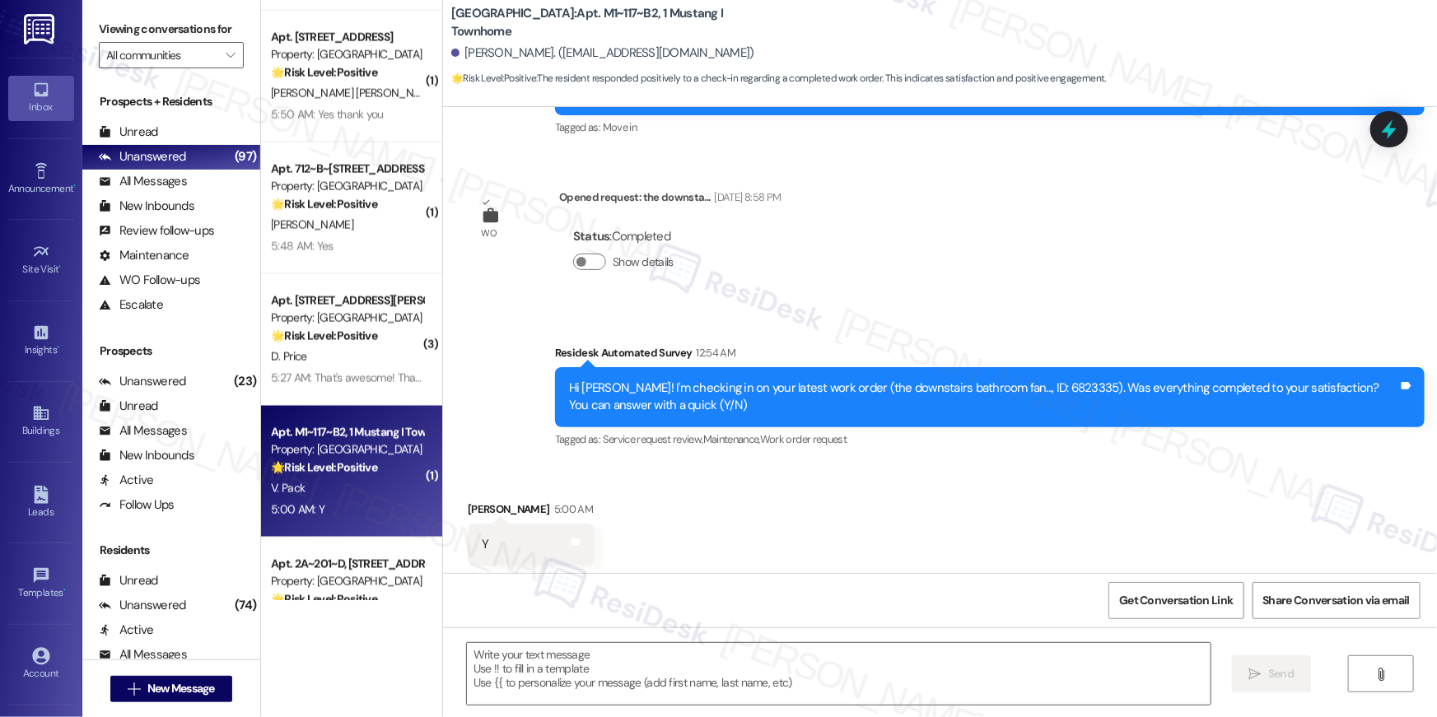
type textarea "Fetching suggested responses. Please feel free to read through the conversation…"
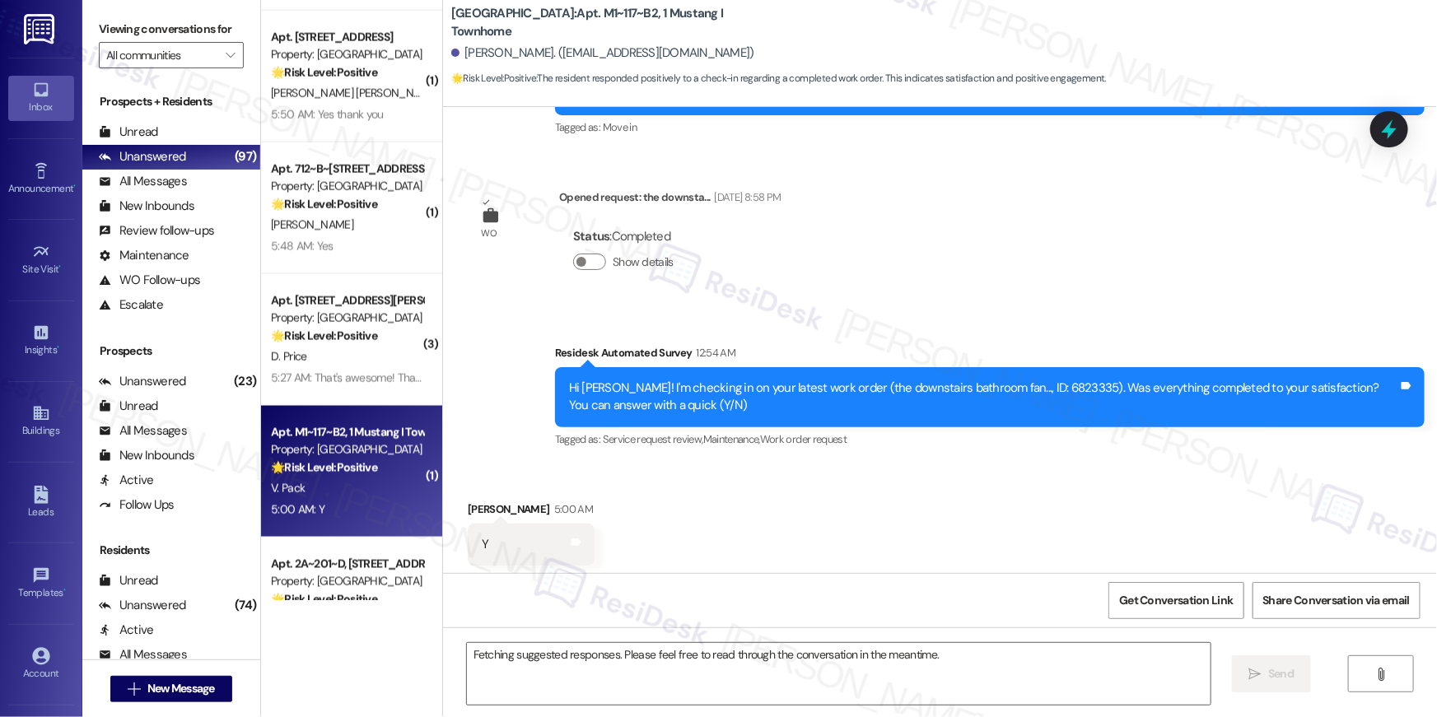
scroll to position [251, 0]
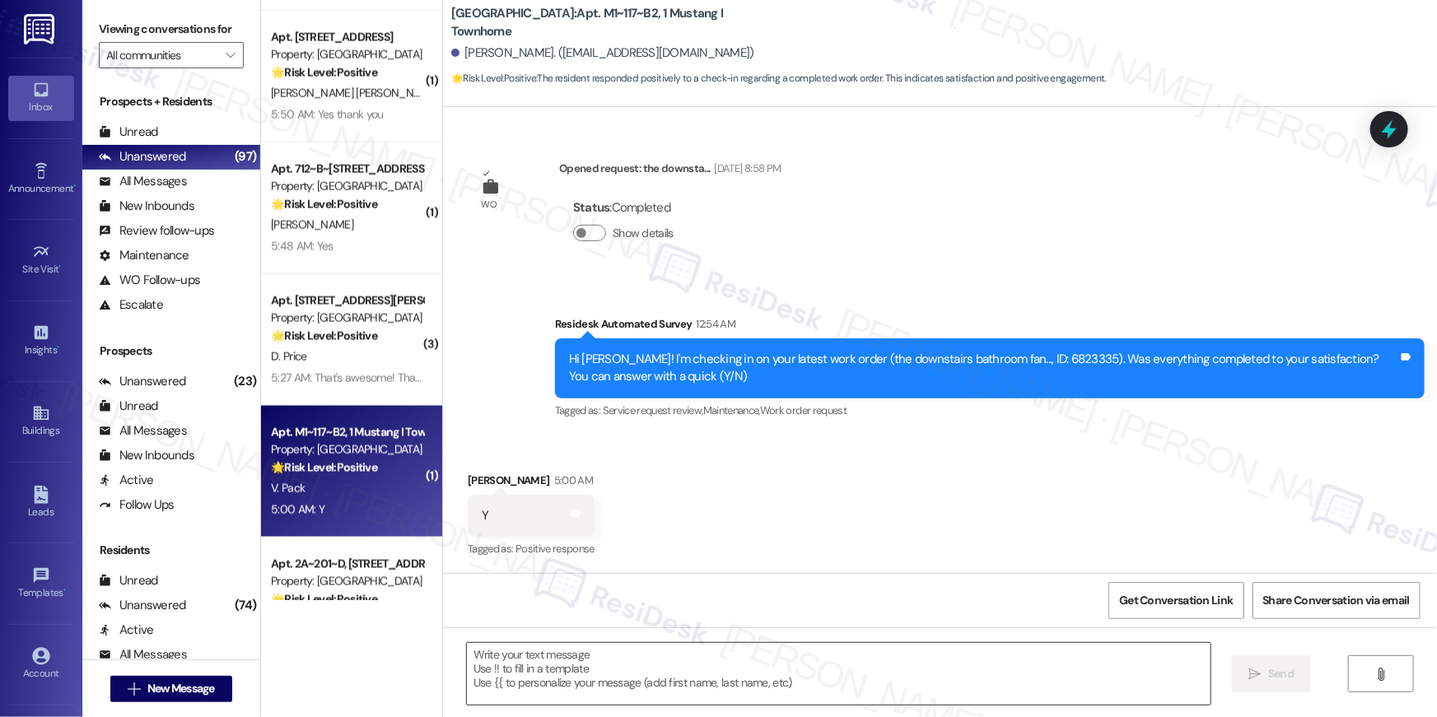
click at [866, 673] on textarea at bounding box center [839, 674] width 744 height 62
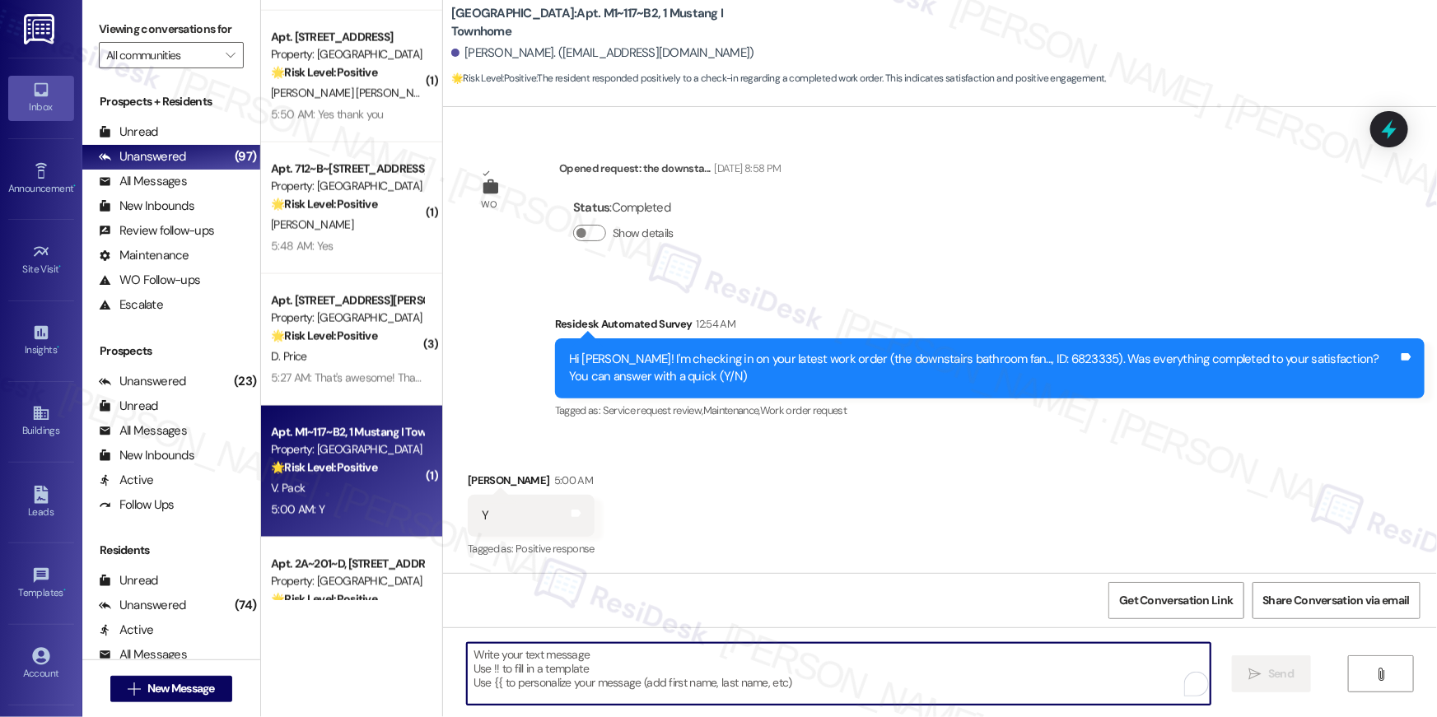
scroll to position [252, 0]
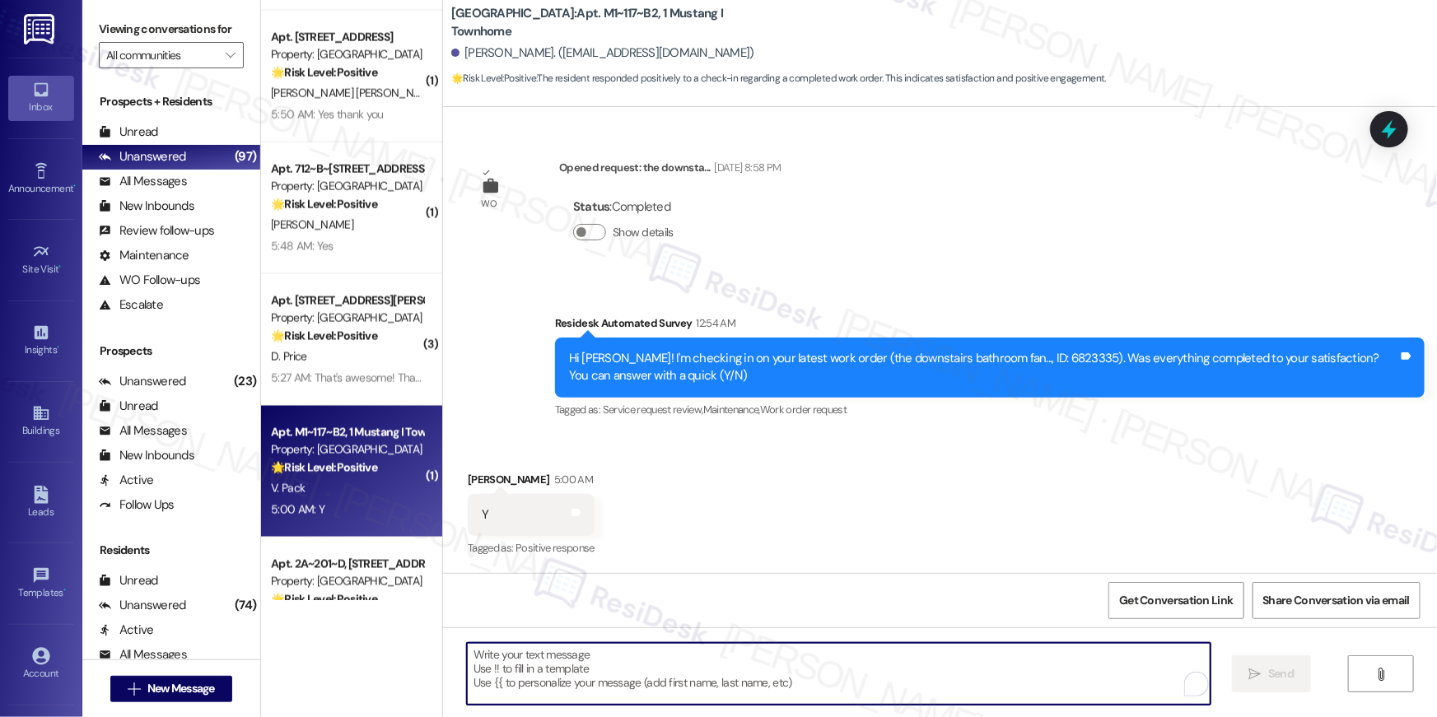
click at [886, 684] on textarea "To enrich screen reader interactions, please activate Accessibility in Grammarl…" at bounding box center [839, 674] width 744 height 62
paste textarea "Hi {{first_name}}, I’m happy to hear your work order is all taken care of! If a…"
type textarea "Hi {{first_name}}, I’m happy to hear your work order is all taken care of! If a…"
click at [753, 669] on textarea "Hi {{first_name}}, I’m happy to hear your work order is all taken care of! If a…" at bounding box center [841, 674] width 744 height 62
click at [753, 669] on textarea "To enrich screen reader interactions, please activate Accessibility in Grammarl…" at bounding box center [839, 674] width 744 height 62
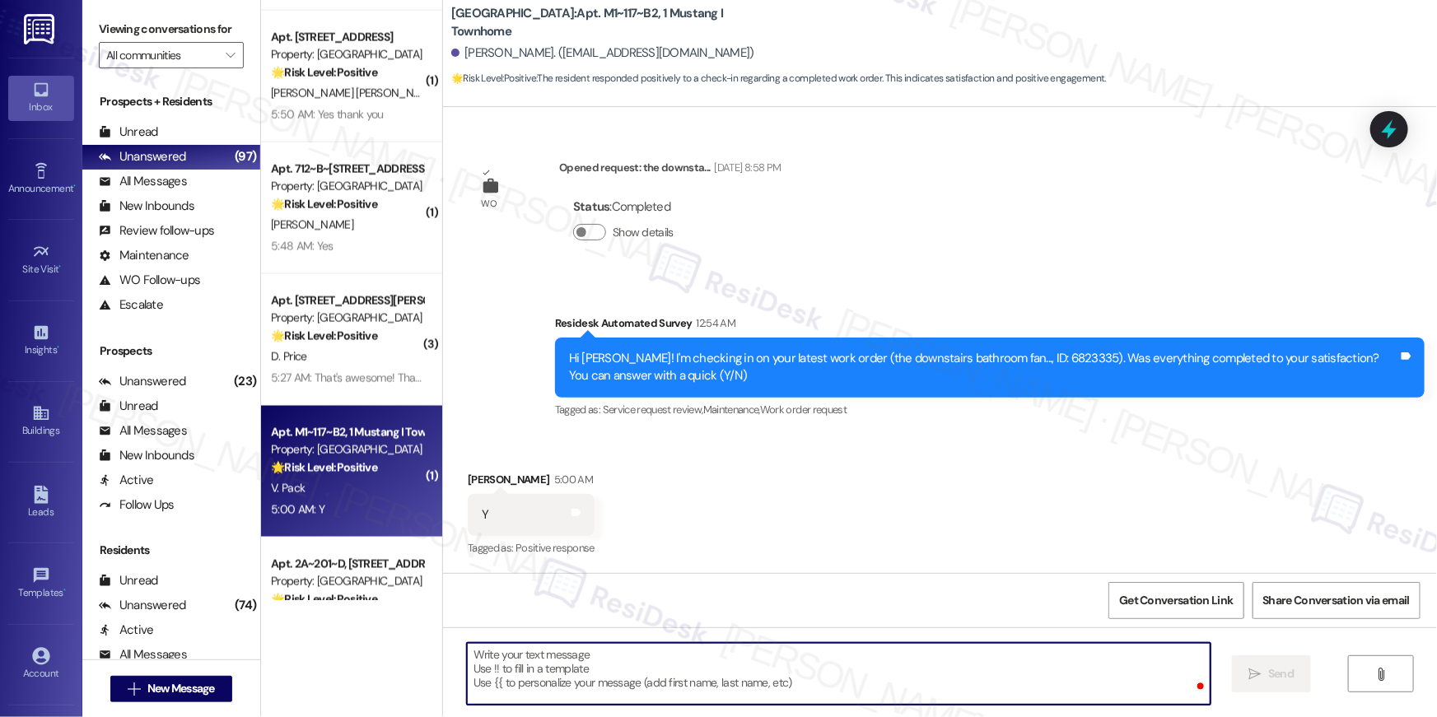
scroll to position [251, 0]
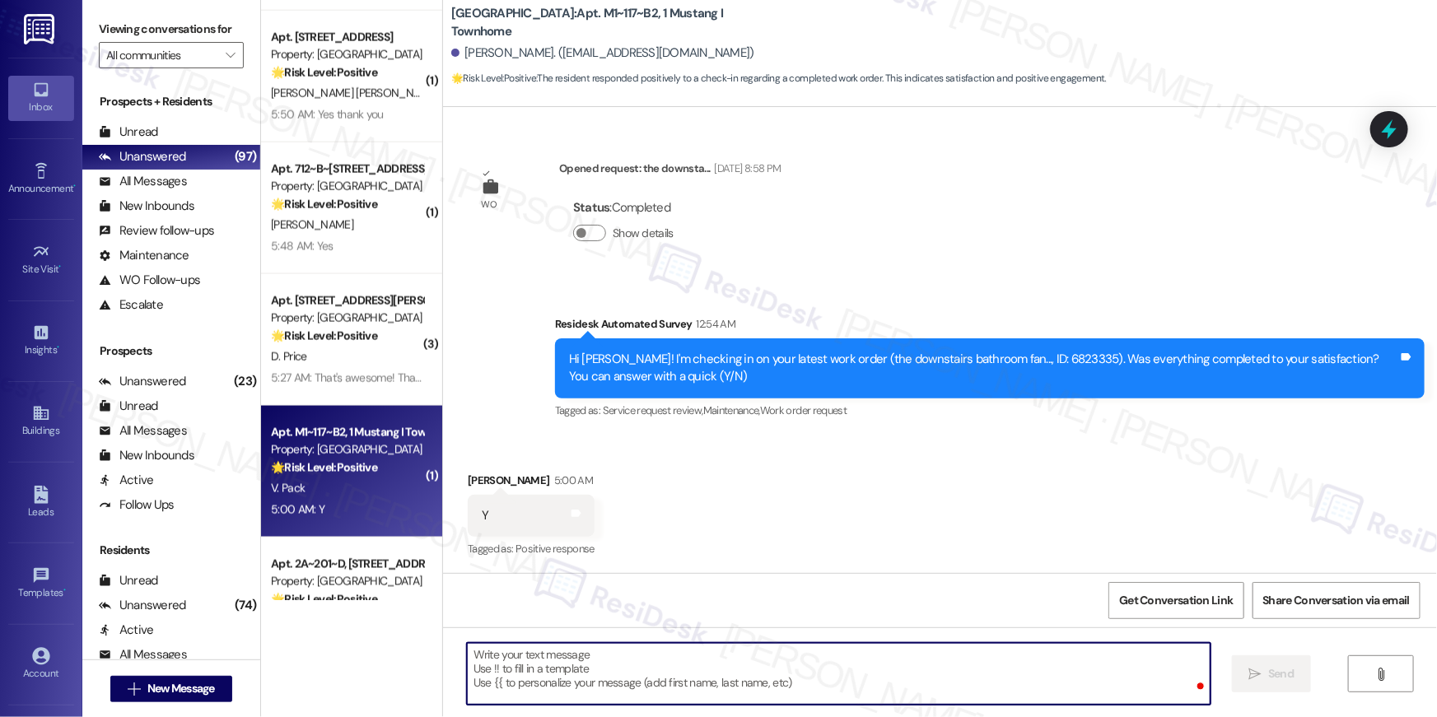
click at [0, 0] on div ".cls-1{fill:#0a055f;}.cls-2{fill:#0cc4c4;} resideskLogoBlueOrange All Search: C…" at bounding box center [0, 0] width 0 height 0
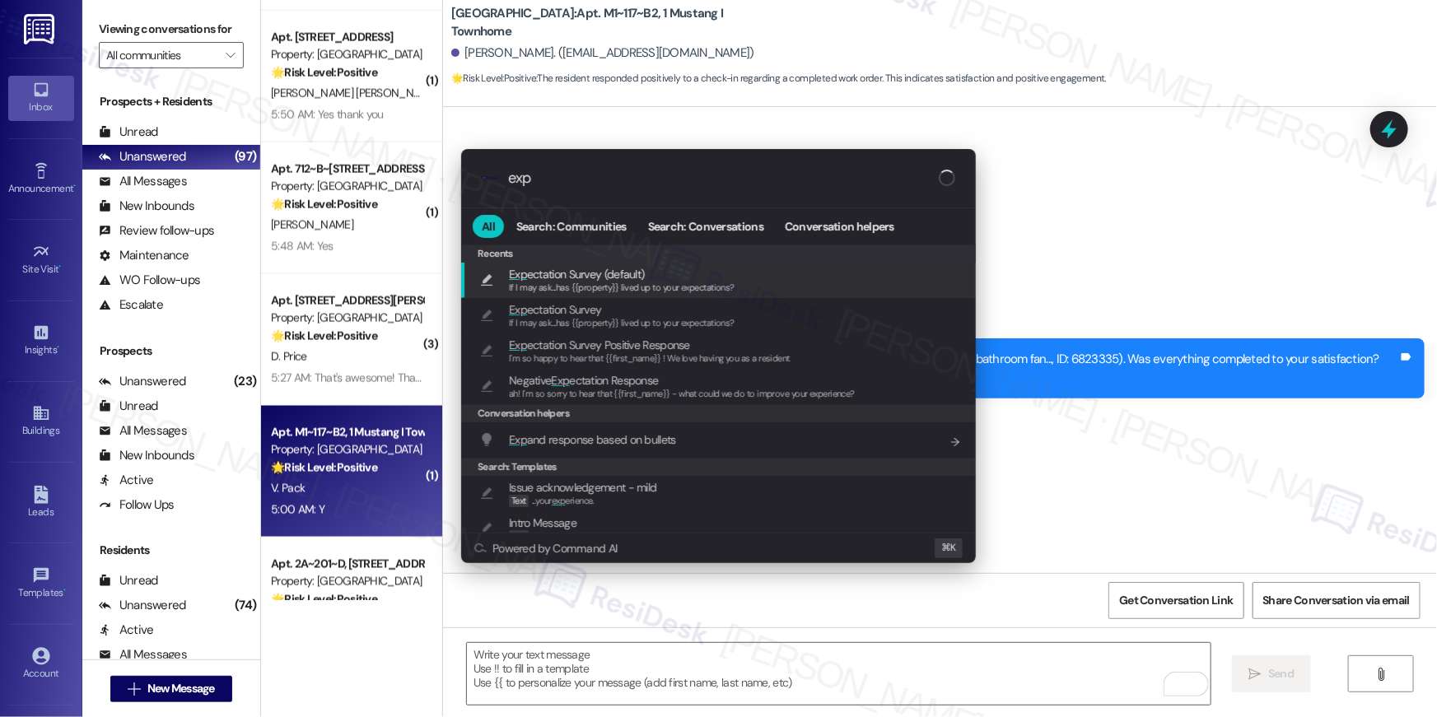
type input "expe"
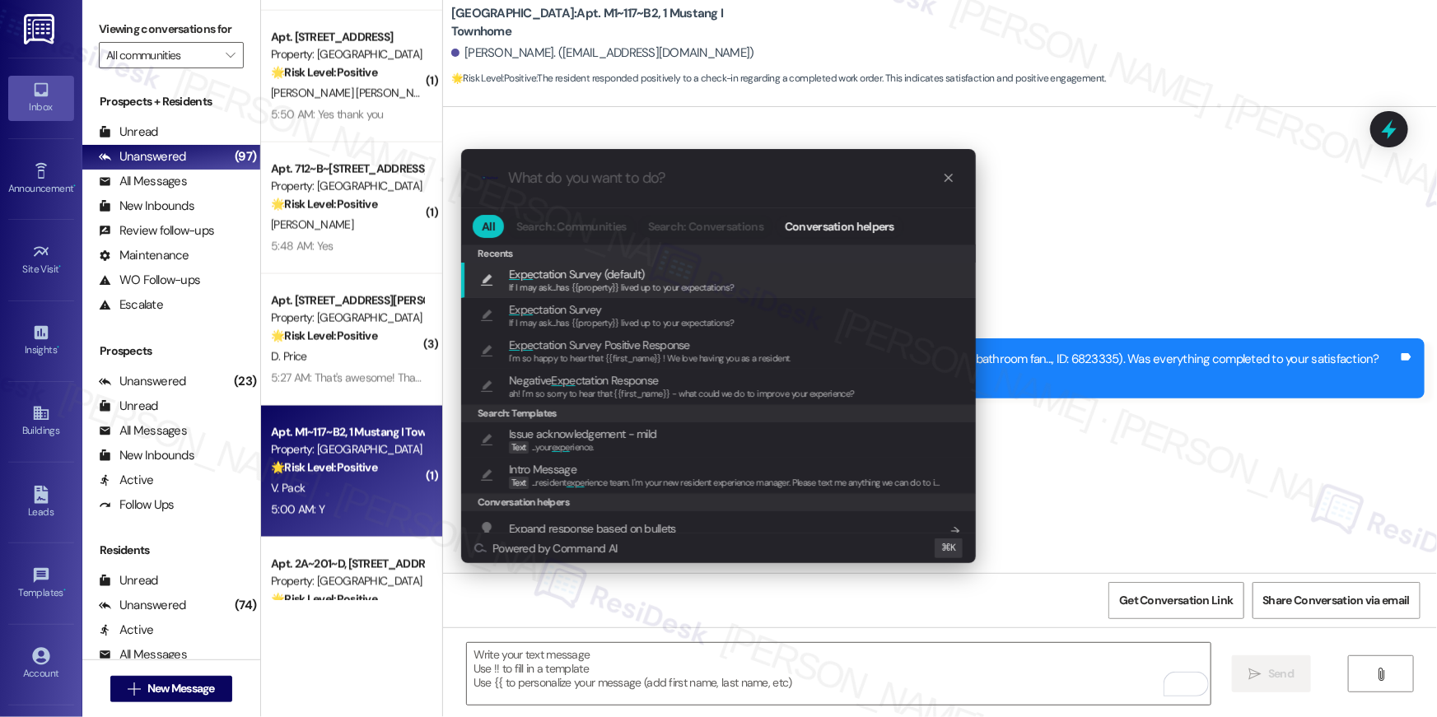
type textarea "If I may ask...has {{property}} lived up to your expectations?"
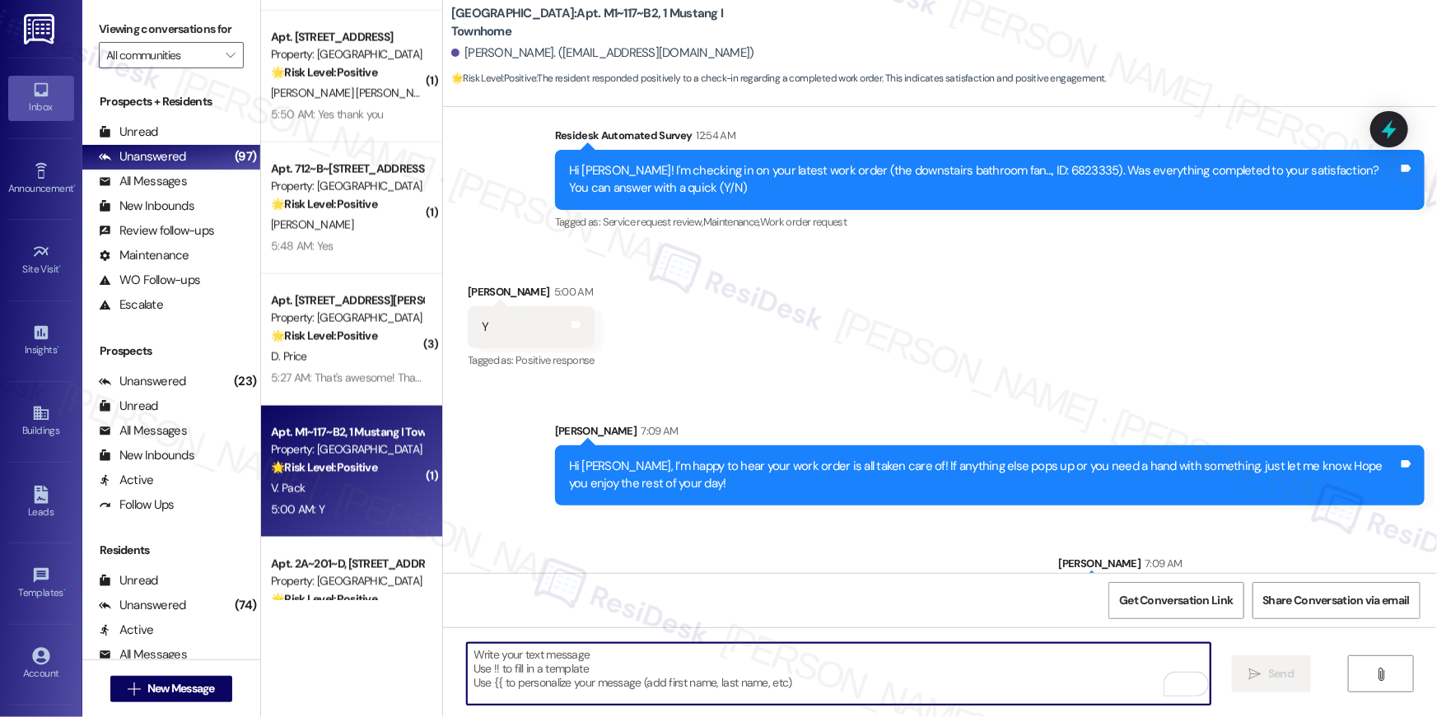
scroll to position [499, 0]
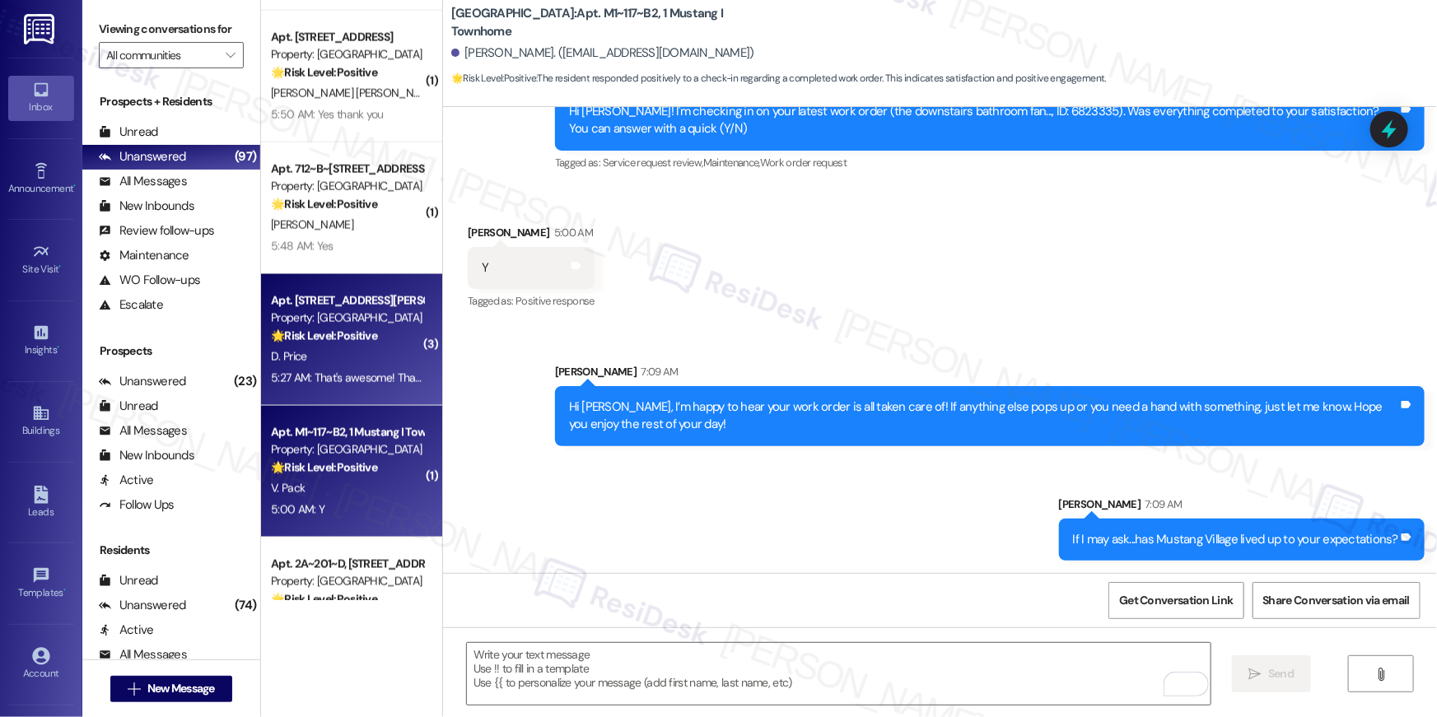
click at [341, 351] on div "D. Price" at bounding box center [347, 357] width 156 height 21
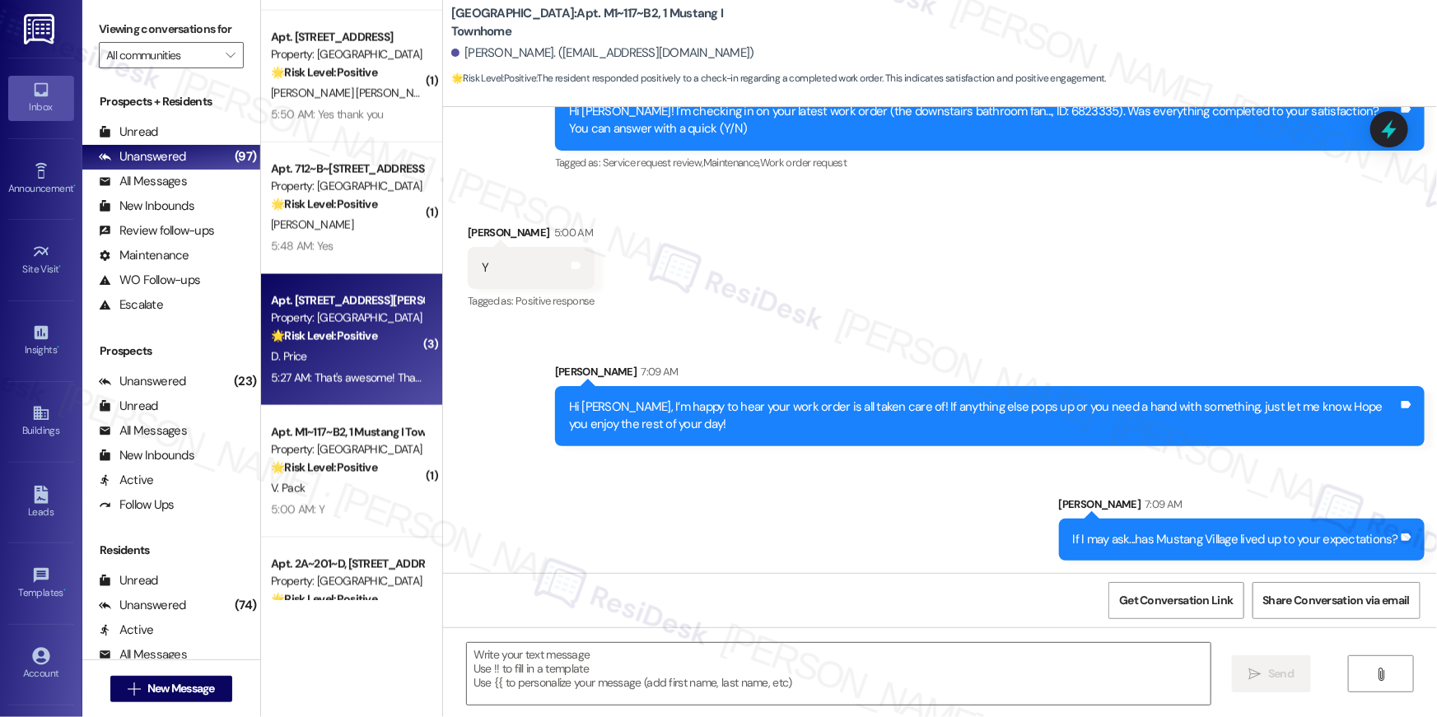
type textarea "Fetching suggested responses. Please feel free to read through the conversation…"
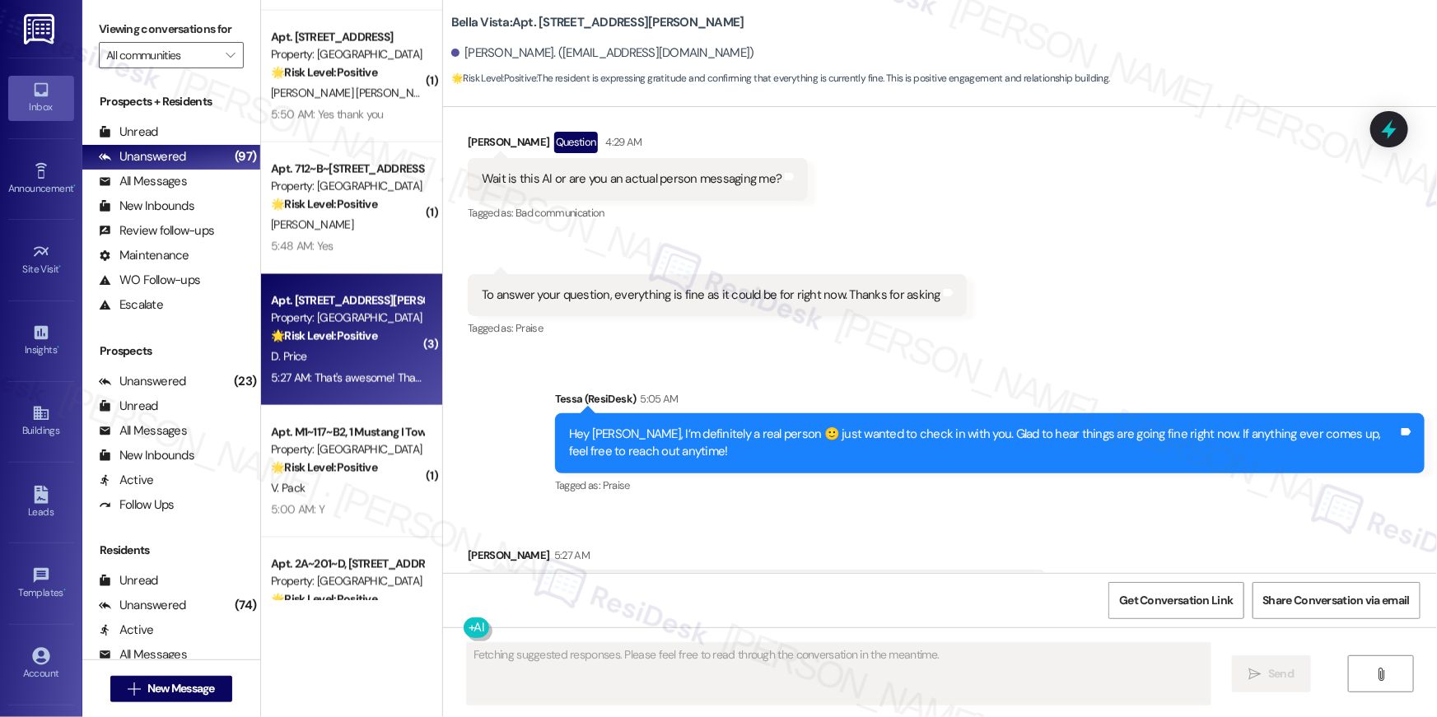
scroll to position [1096, 0]
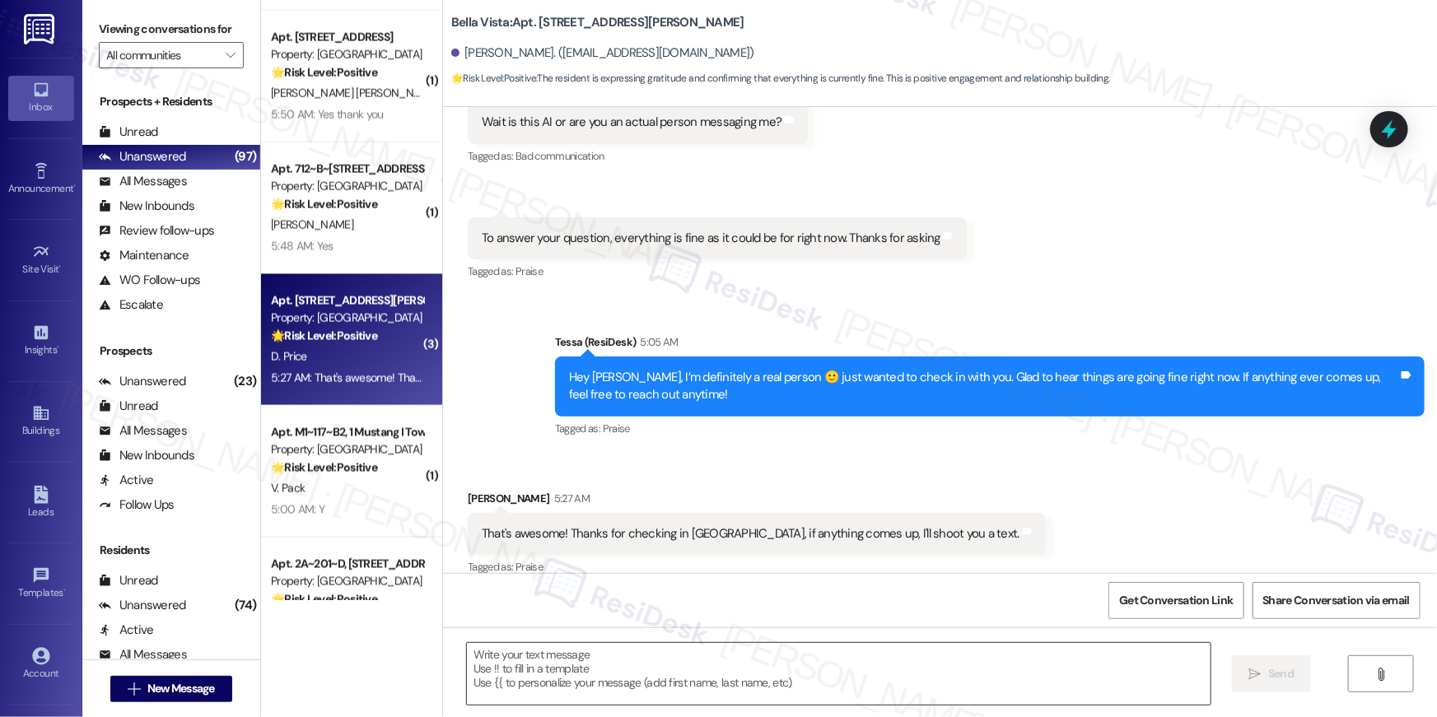
click at [855, 673] on textarea at bounding box center [839, 674] width 744 height 62
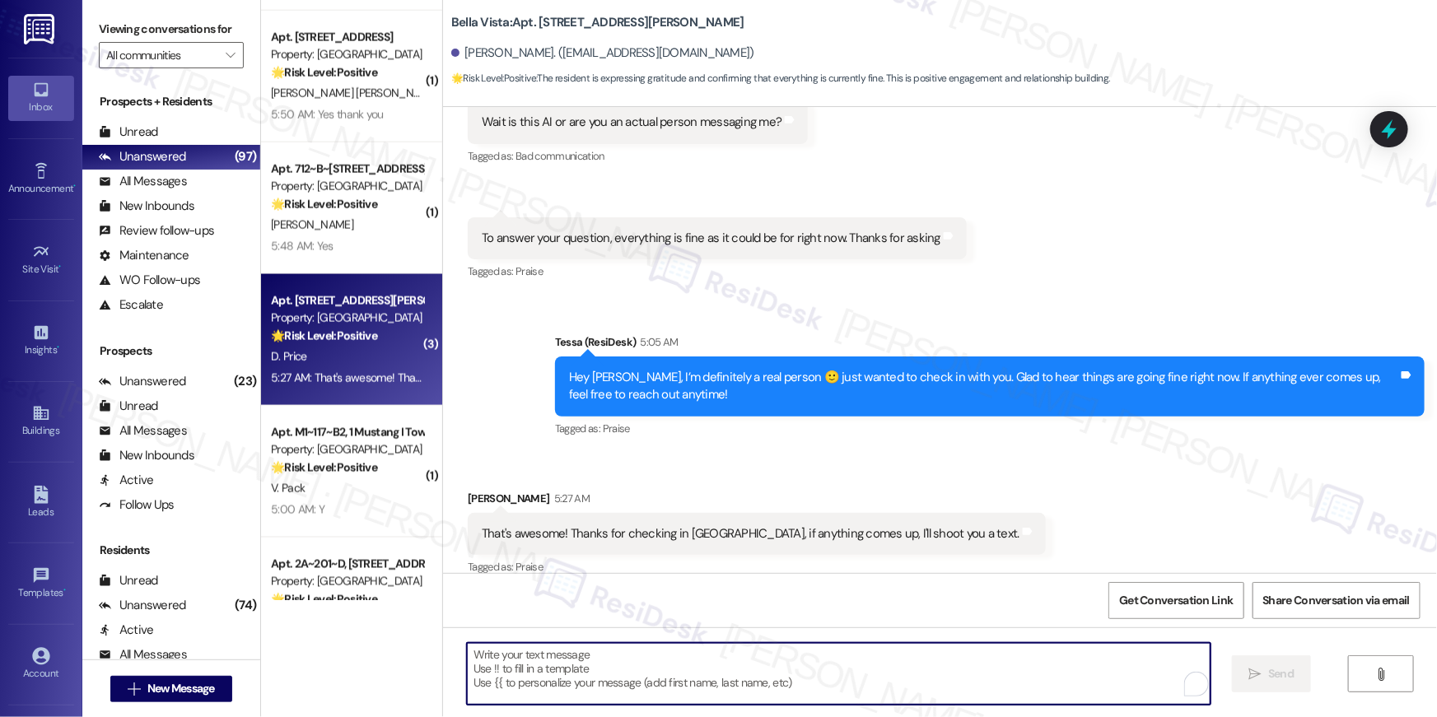
click at [855, 673] on textarea "To enrich screen reader interactions, please activate Accessibility in Grammarl…" at bounding box center [839, 674] width 744 height 62
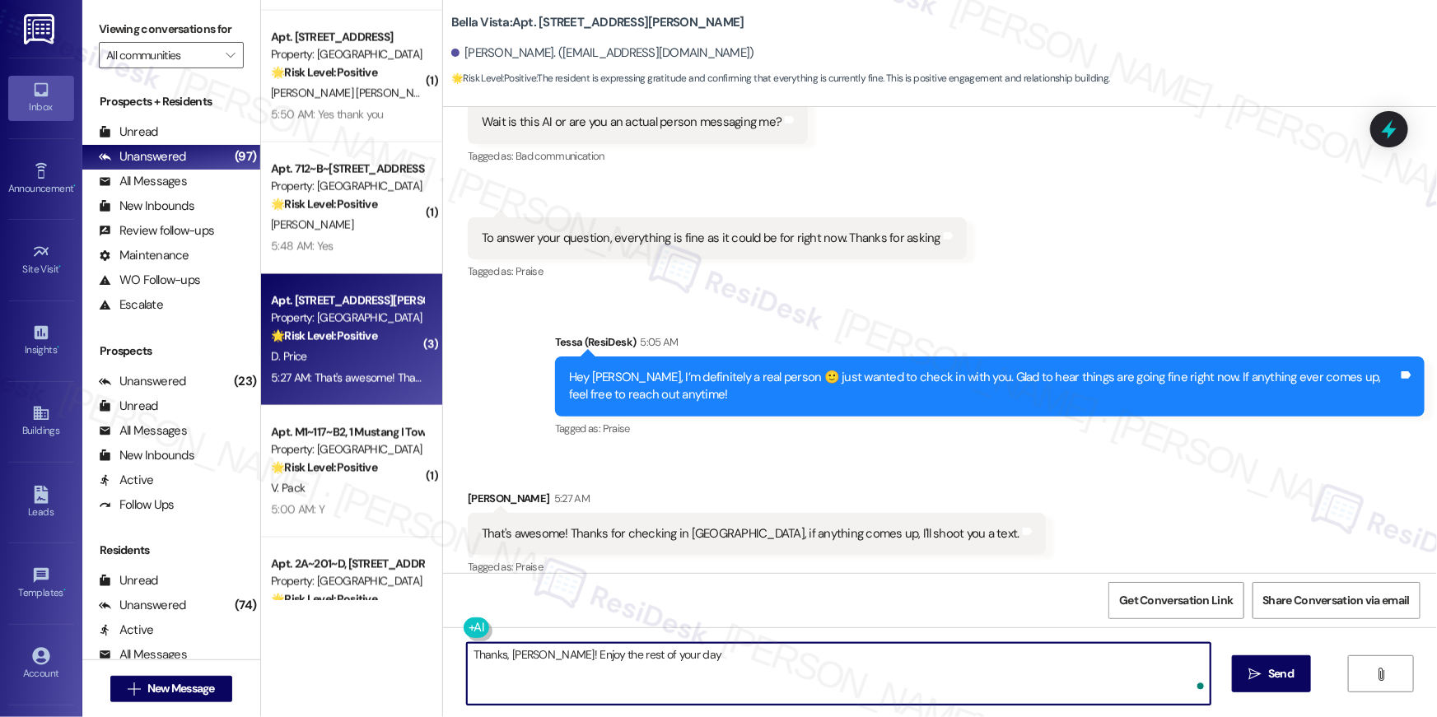
type textarea "Thanks, [PERSON_NAME]! Enjoy the rest of your day!"
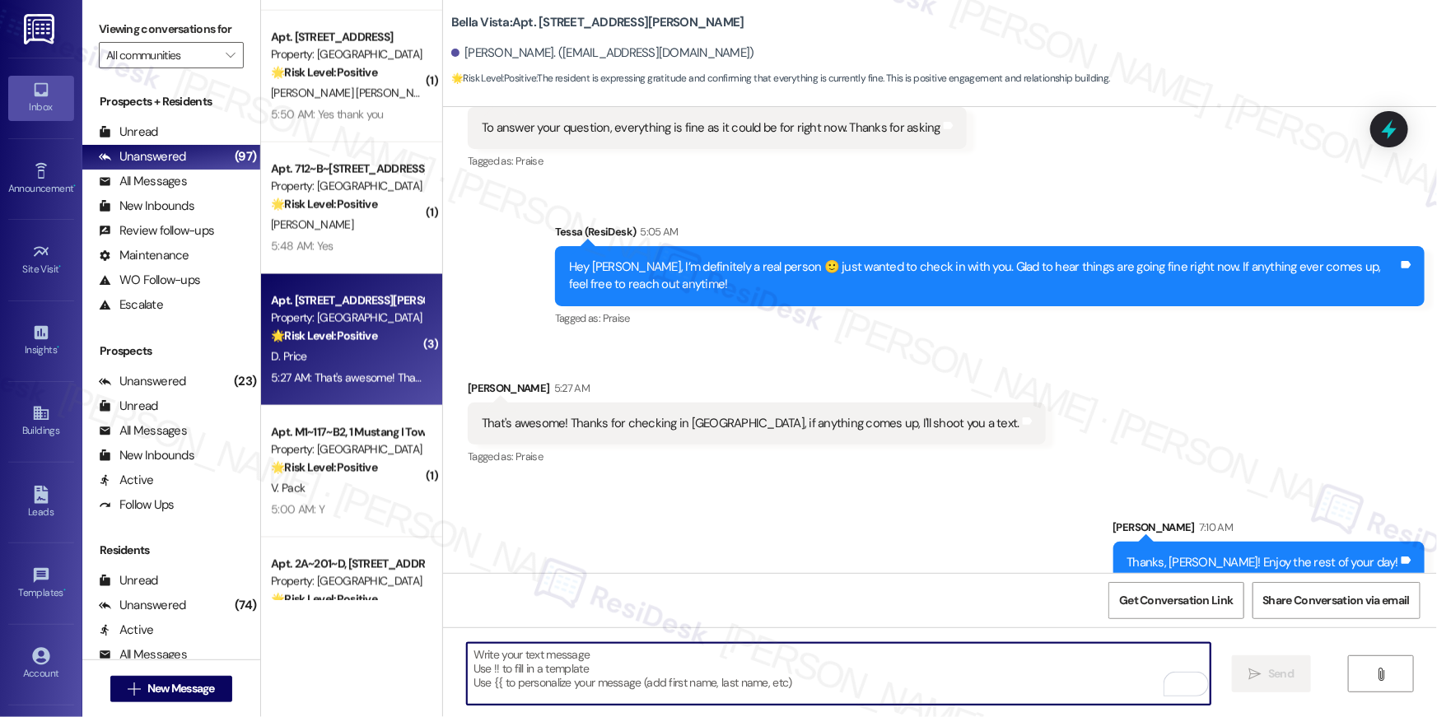
scroll to position [1211, 0]
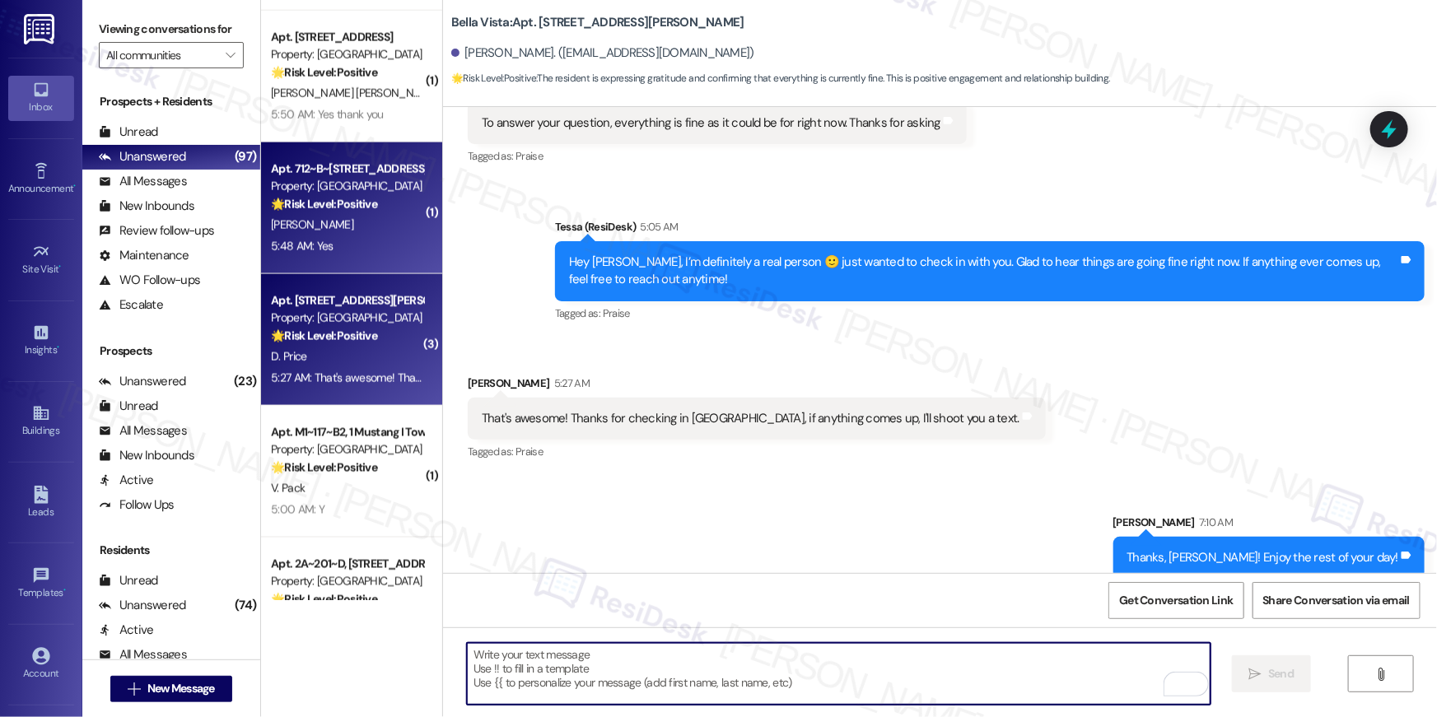
click at [350, 222] on div "[PERSON_NAME]" at bounding box center [347, 225] width 156 height 21
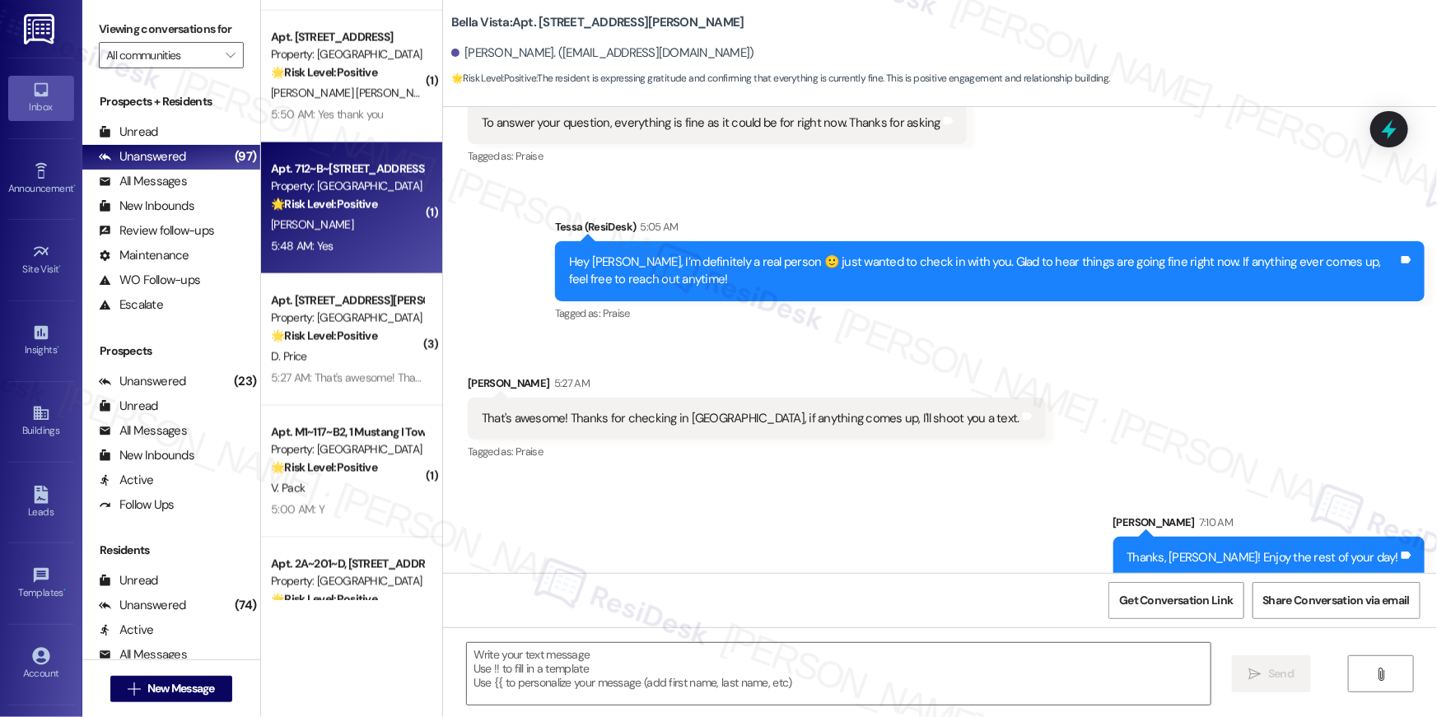
type textarea "Fetching suggested responses. Please feel free to read through the conversation…"
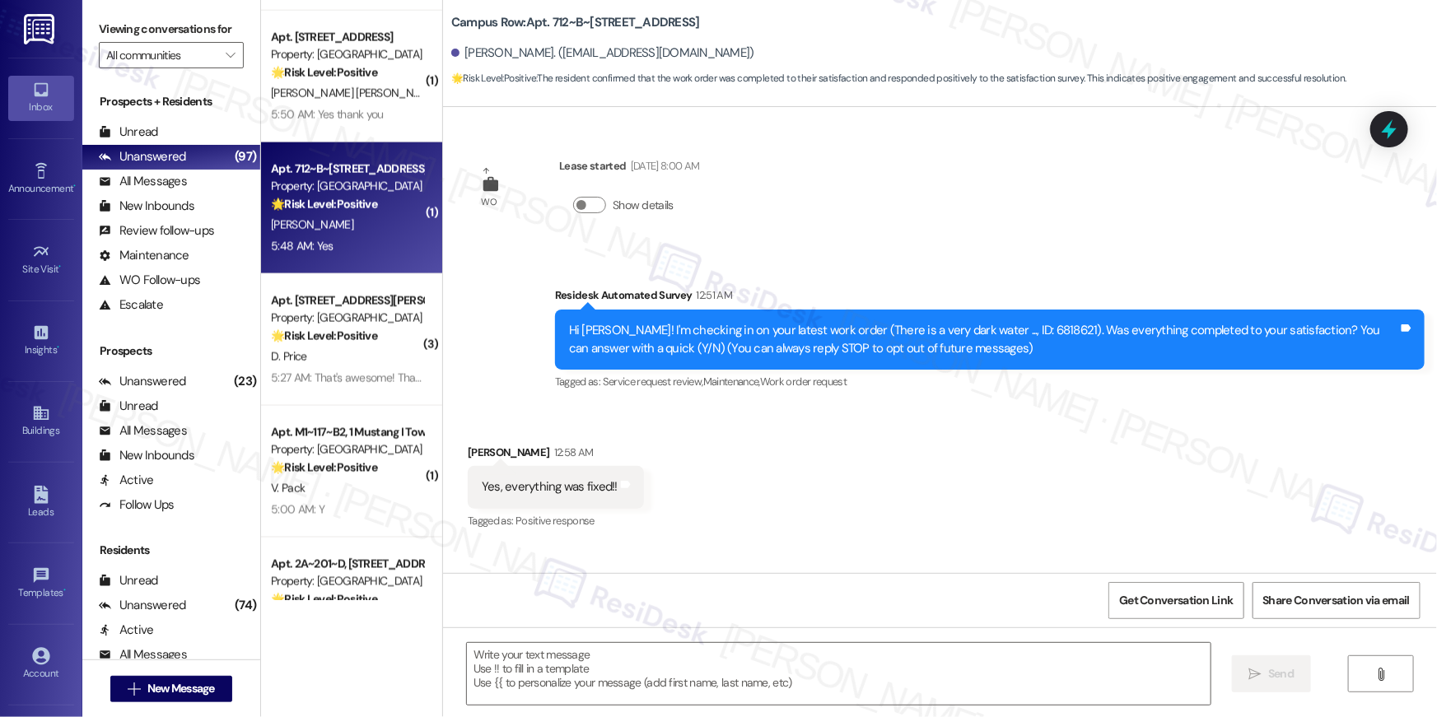
scroll to position [250, 0]
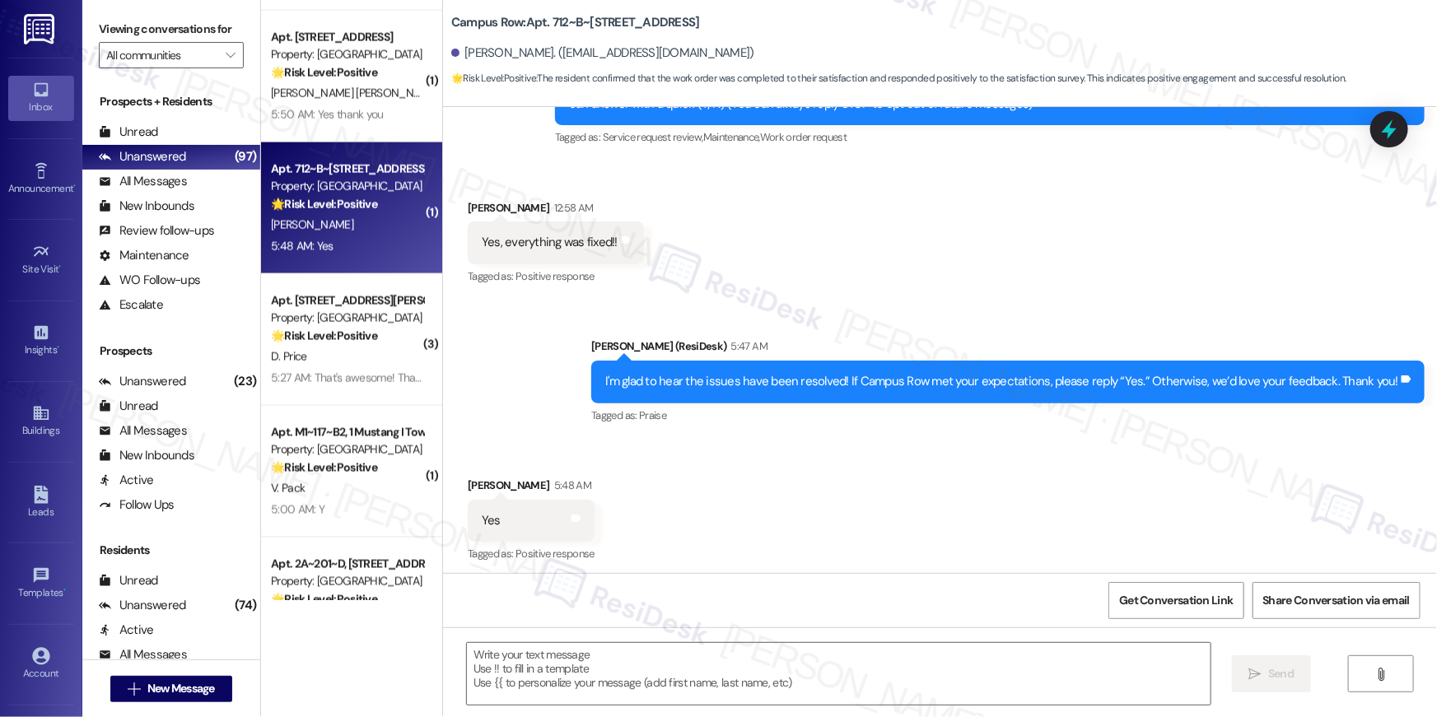
type textarea "Fetching suggested responses. Please feel free to read through the conversation…"
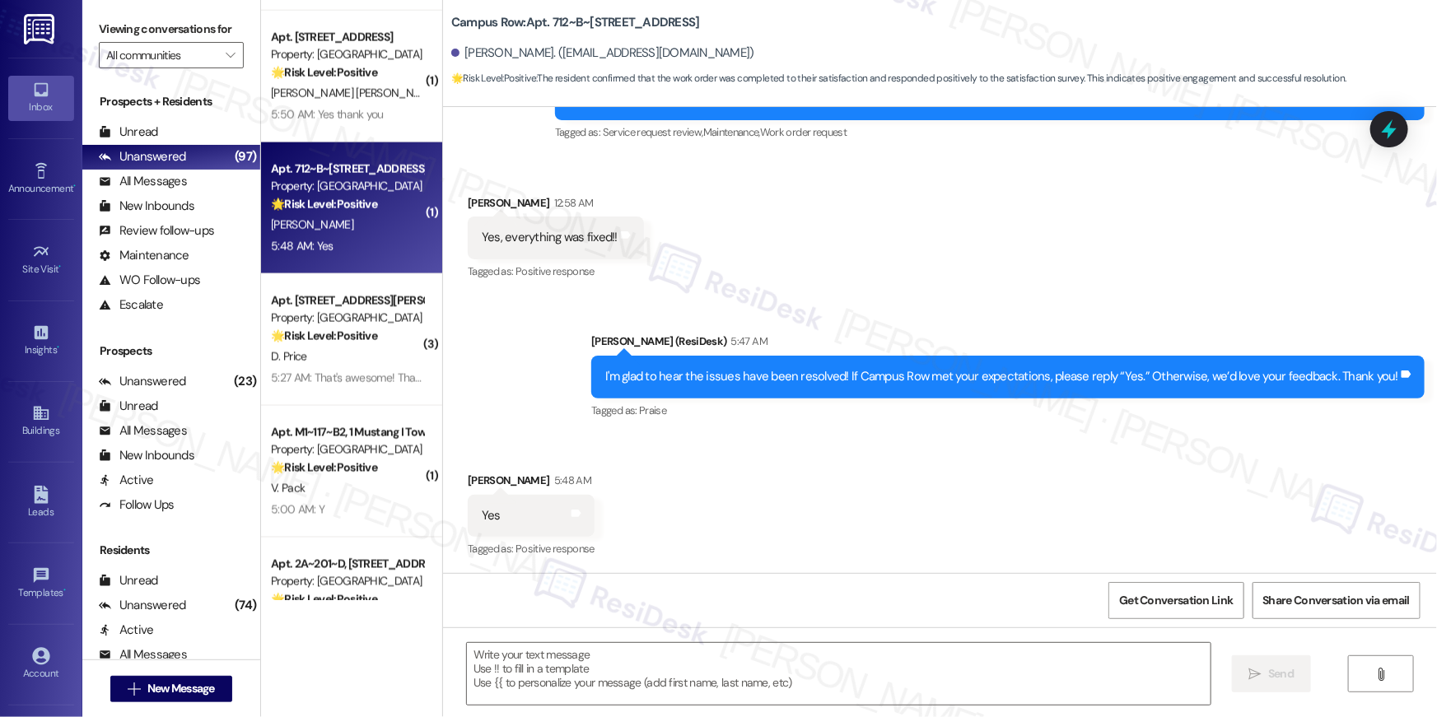
scroll to position [250, 0]
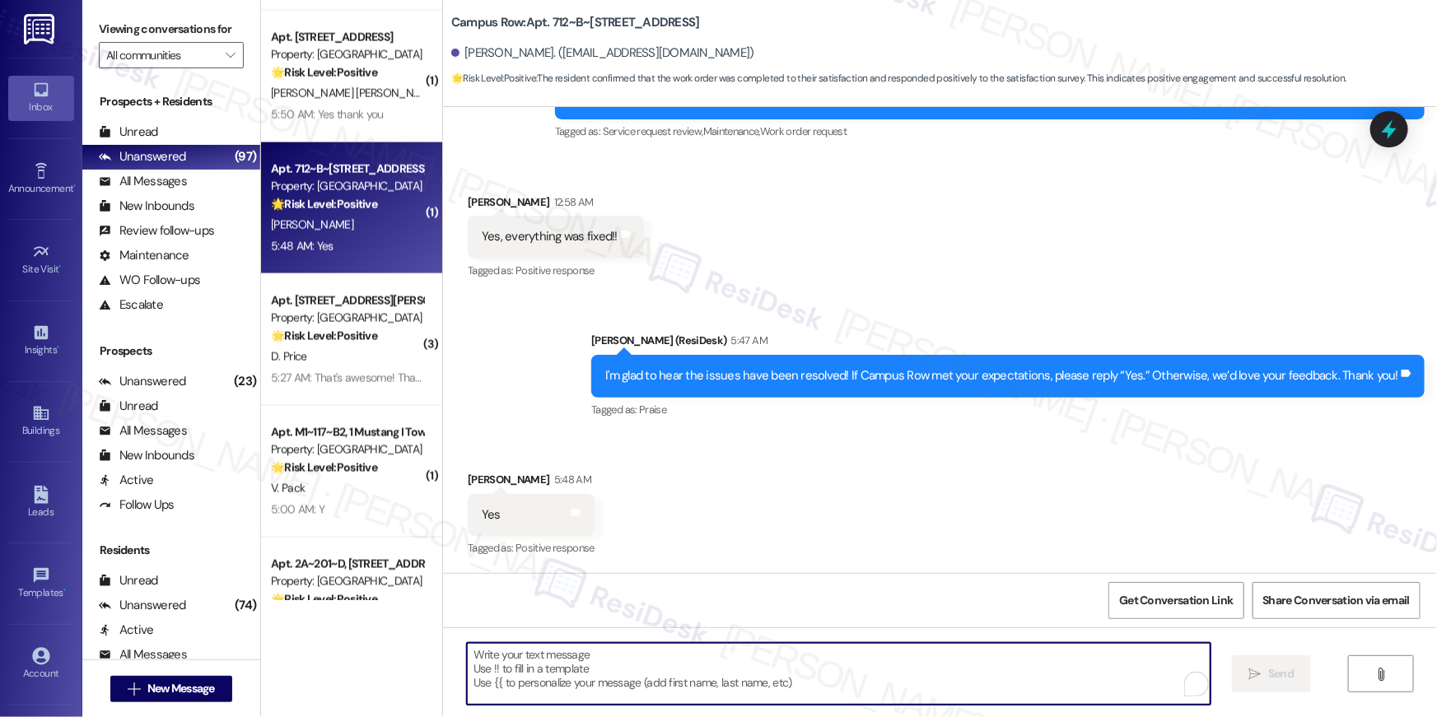
click at [972, 679] on textarea "To enrich screen reader interactions, please activate Accessibility in Grammarl…" at bounding box center [839, 674] width 744 height 62
paste textarea "Hi {{first_name}}, I’m happy to hear your work order is all taken care of! If a…"
type textarea "Hi {{first_name}}, I’m happy to hear your work order is all taken care of! If a…"
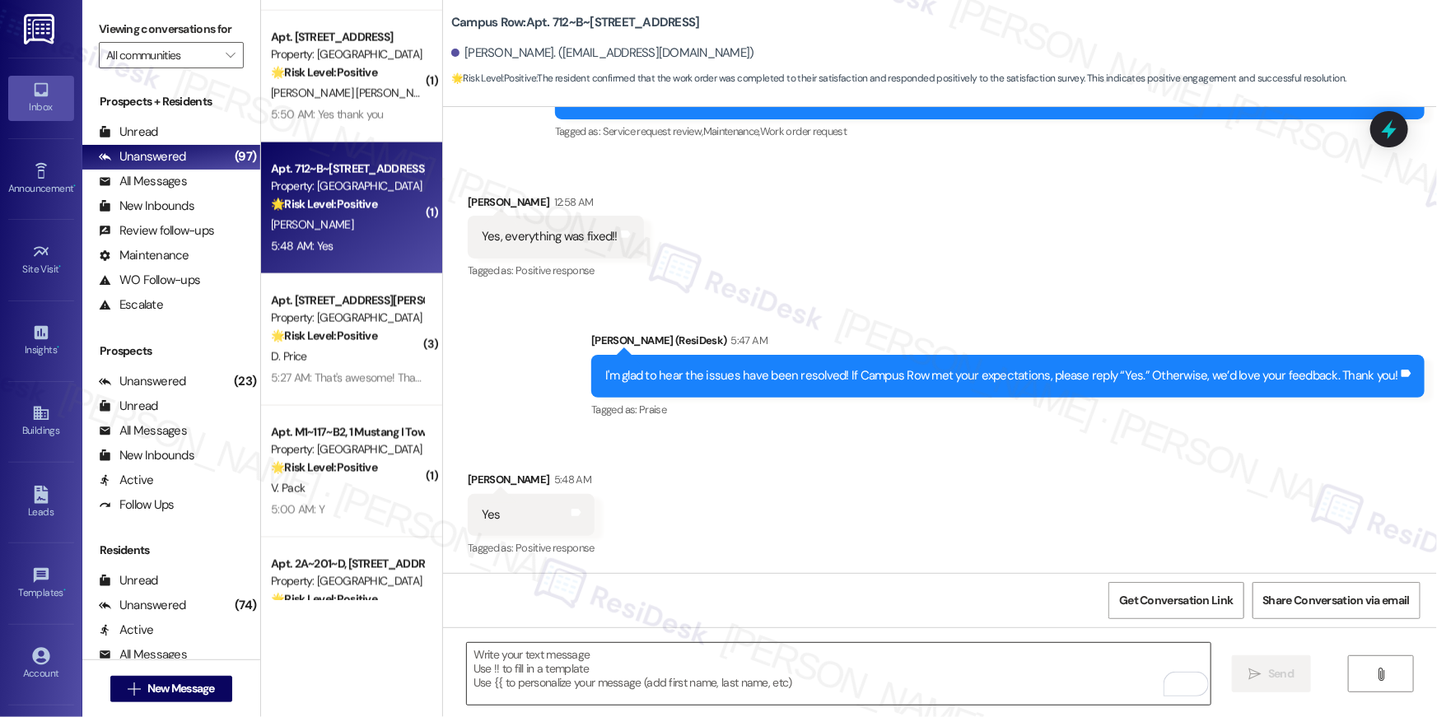
click at [790, 661] on textarea "To enrich screen reader interactions, please activate Accessibility in Grammarl…" at bounding box center [839, 674] width 744 height 62
paste textarea "Thanks so much, {{first_name}}! Glad to hear the property is living up to your …"
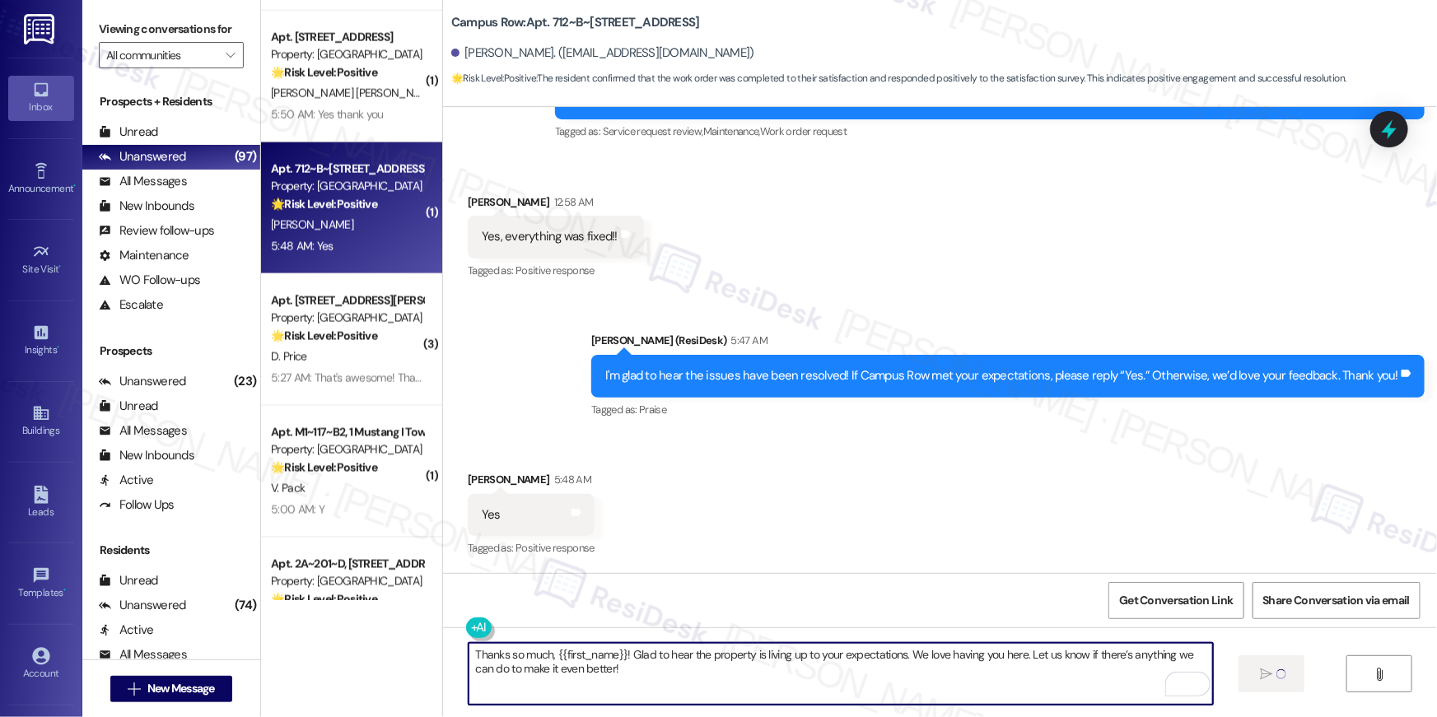
type textarea "Thanks so much, {{first_name}}! Glad to hear the property is living up to your …"
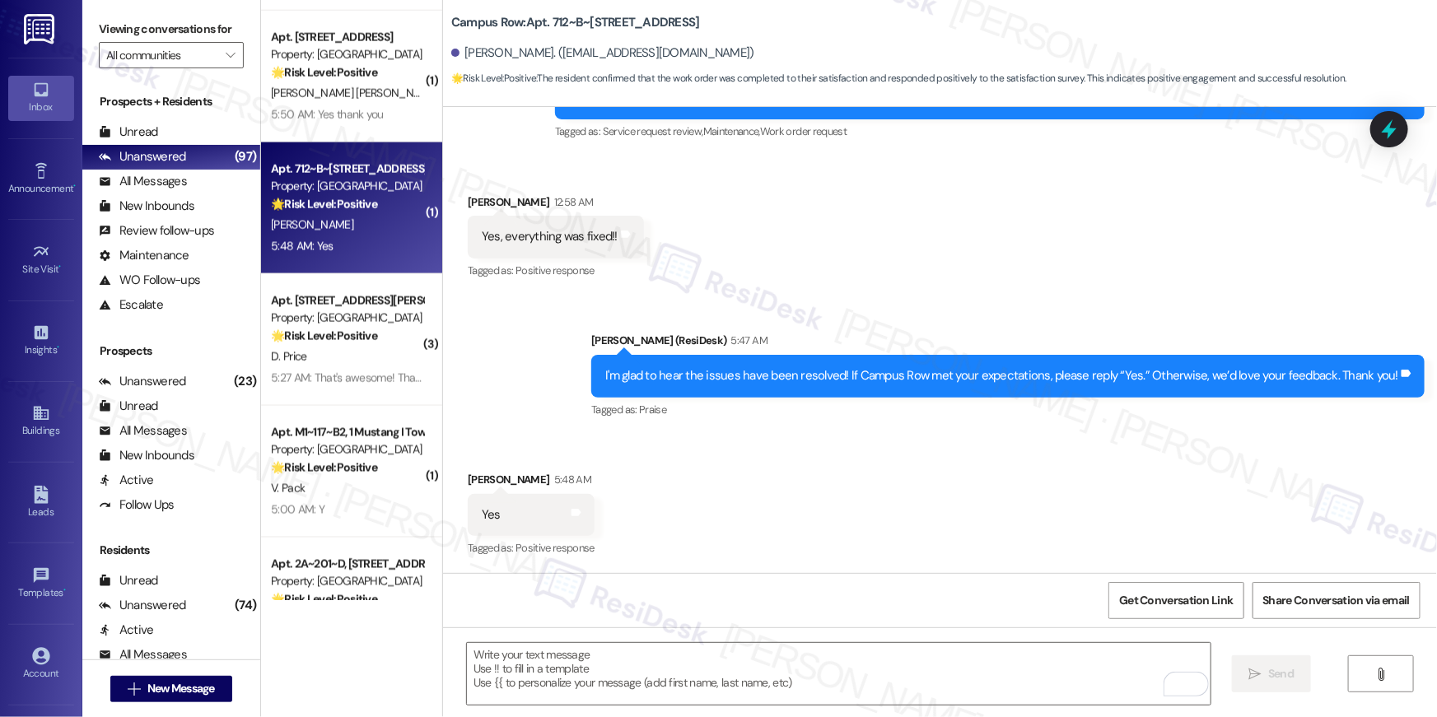
scroll to position [250, 0]
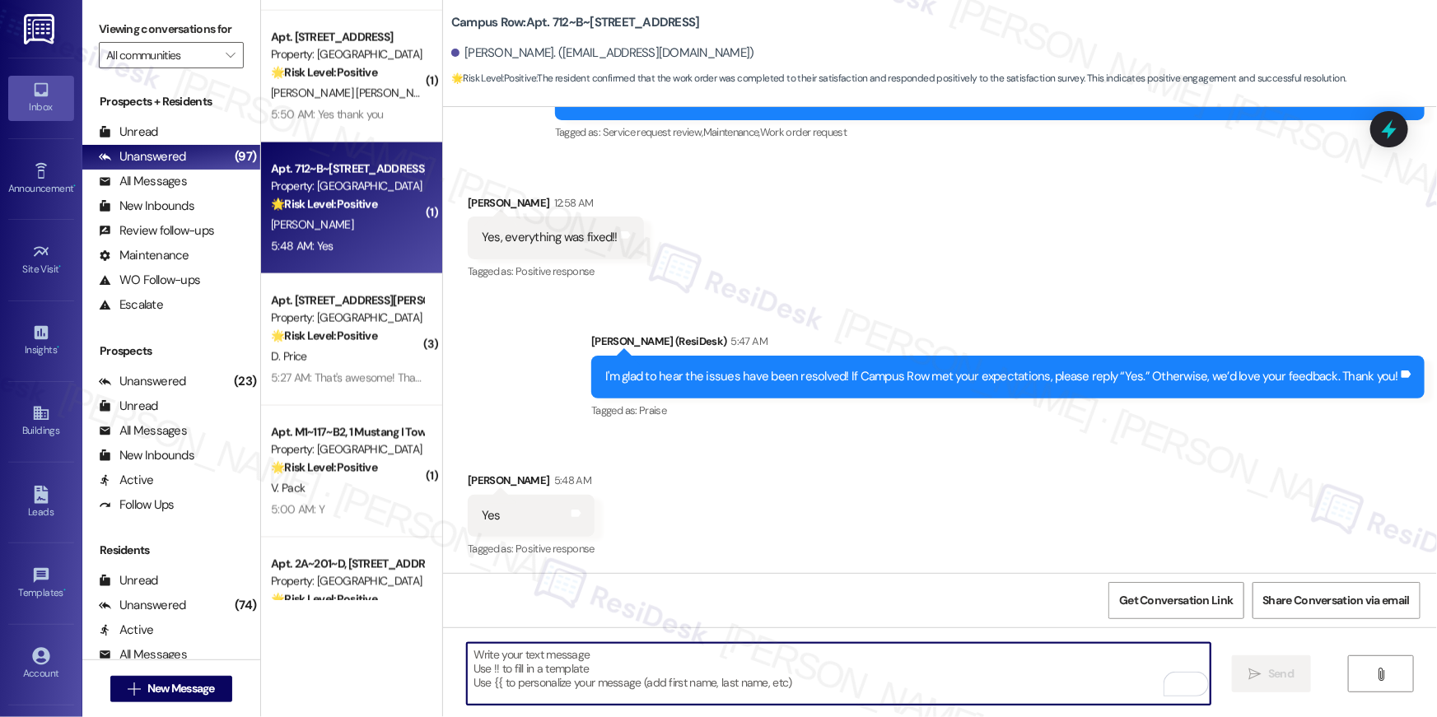
click at [467, 662] on textarea "To enrich screen reader interactions, please activate Accessibility in Grammarl…" at bounding box center [839, 674] width 744 height 62
paste textarea "When you have a moment, we’d really appreciate it if you could leave us a quick…"
type textarea "When you have a moment, we’d really appreciate it if you could leave us a quick…"
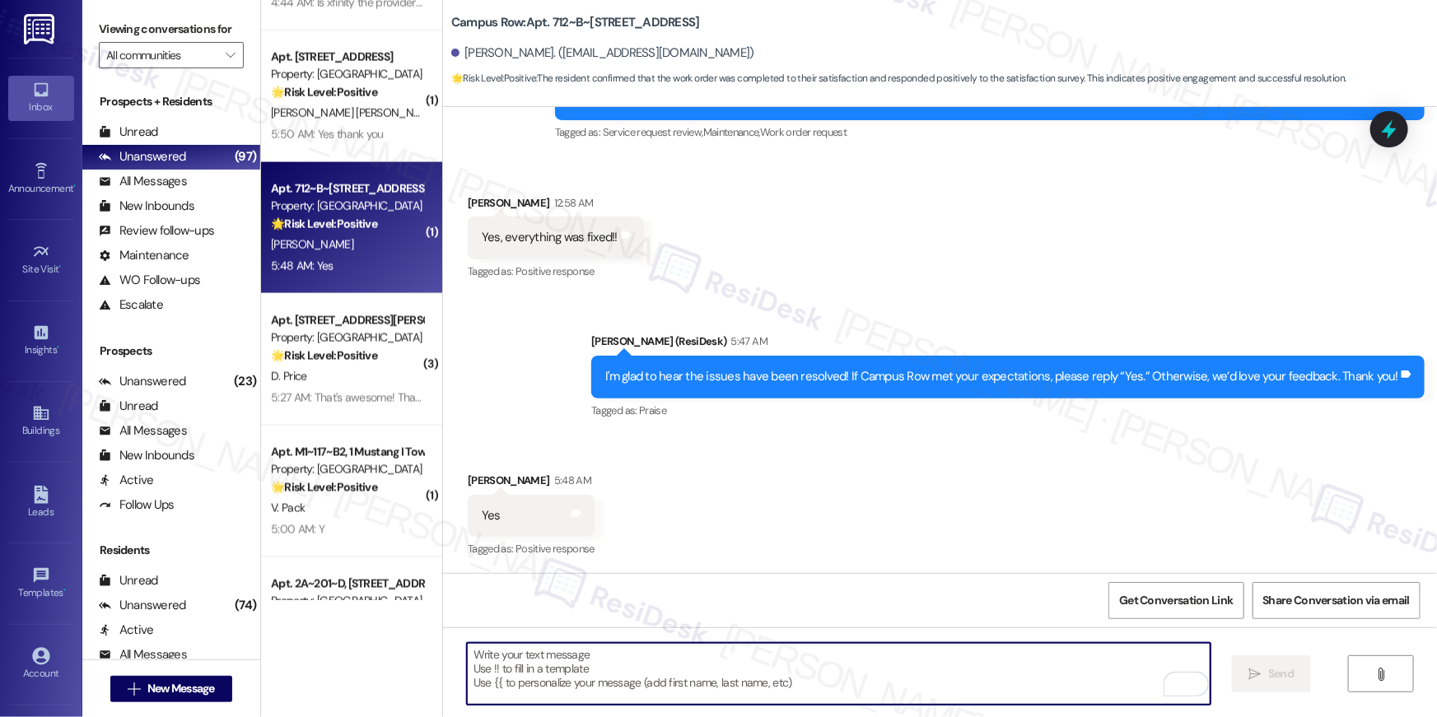
scroll to position [4316, 0]
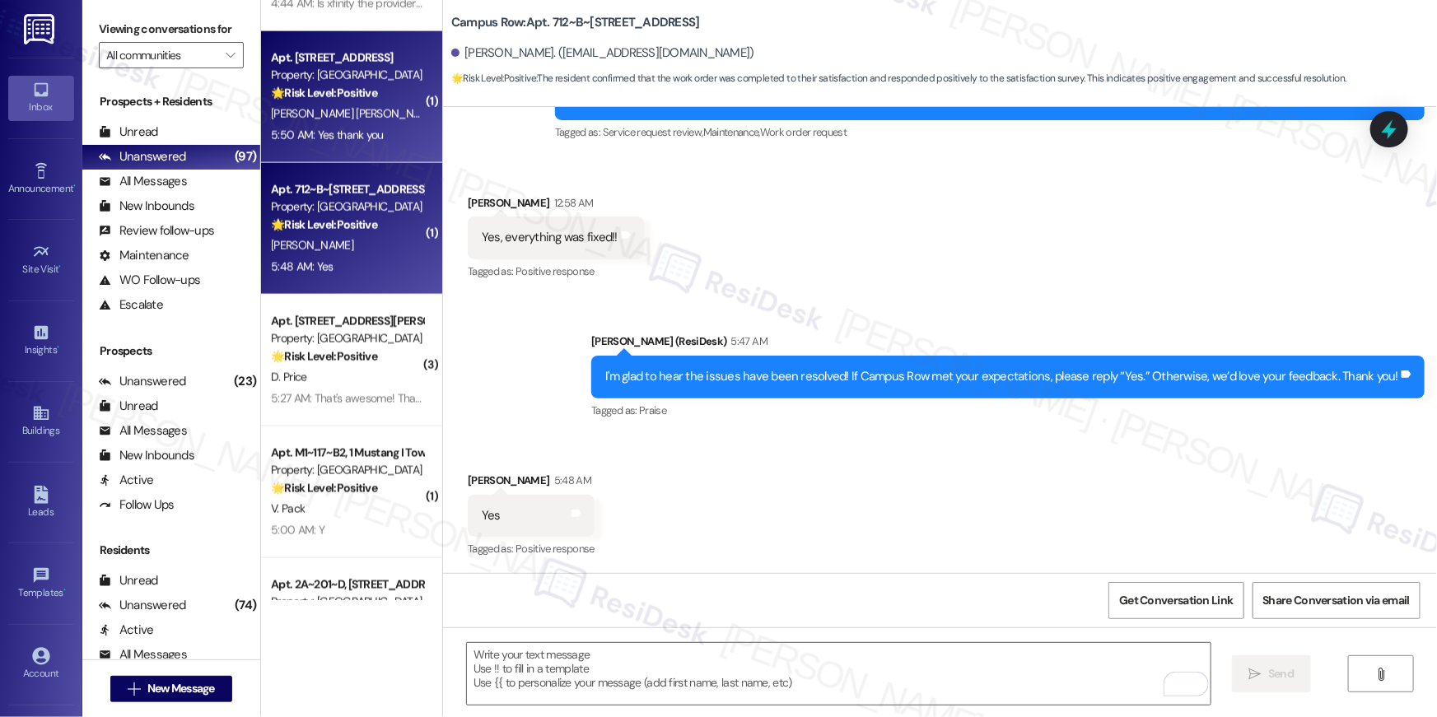
click at [313, 100] on div "🌟 Risk Level: Positive The resident responded positively to a check-in regardin…" at bounding box center [347, 93] width 152 height 17
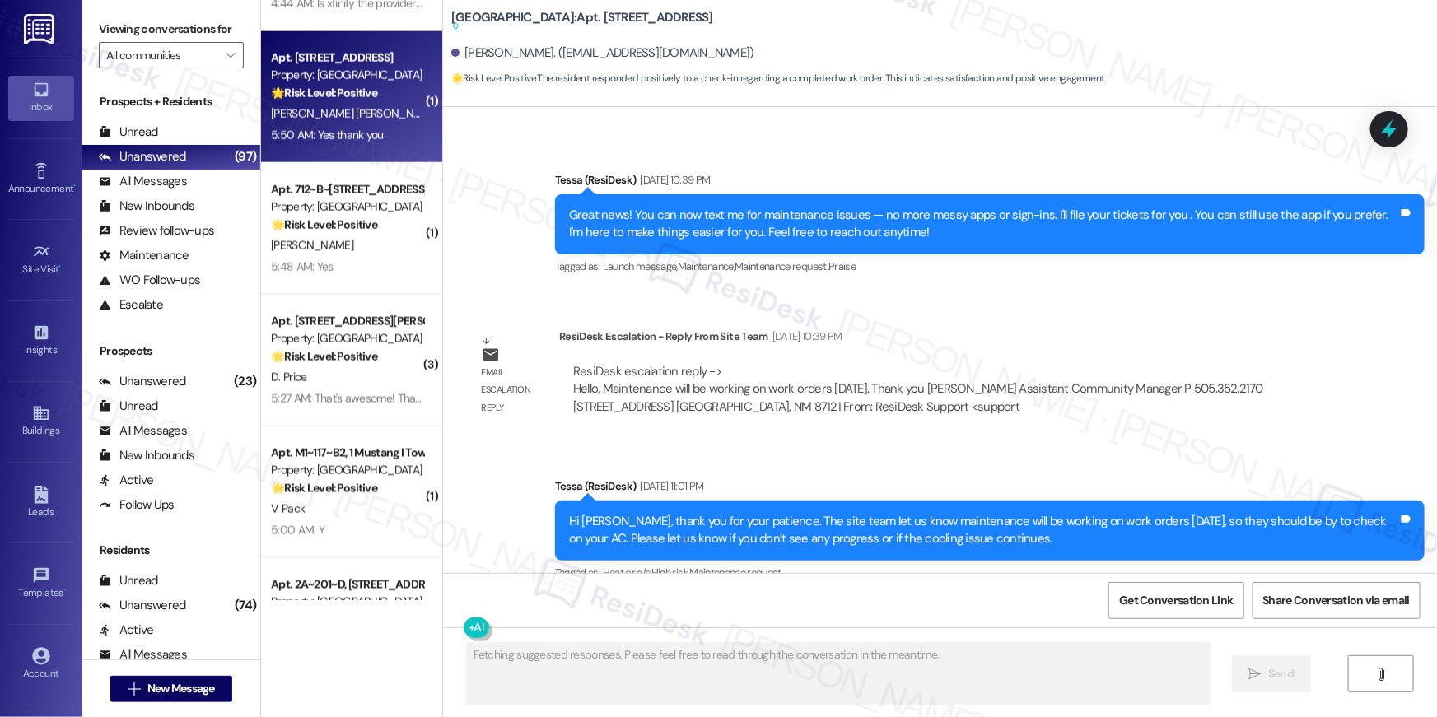
scroll to position [2345, 0]
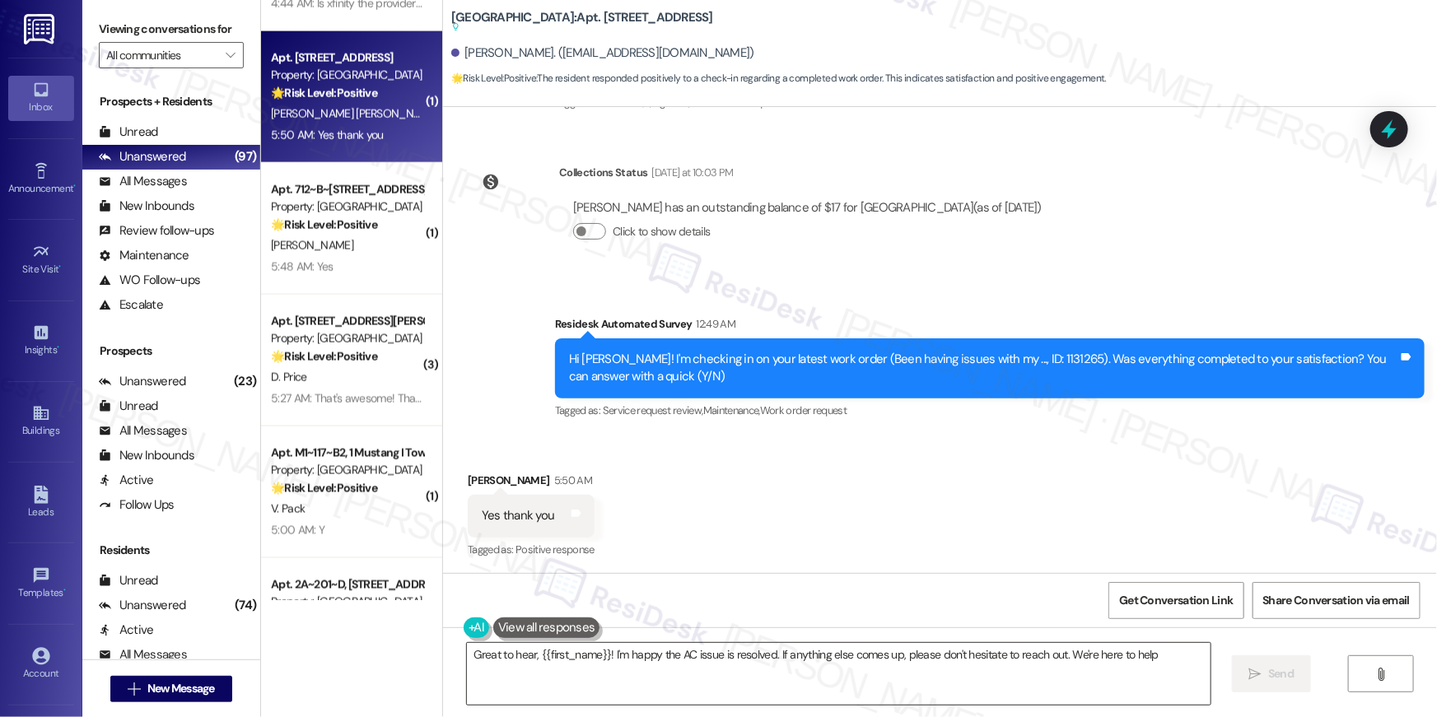
type textarea "Great to hear, {{first_name}}! I'm happy the AC issue is resolved. If anything …"
click at [921, 671] on textarea "Great to hear, {{first_name}}! I'm happy the AC issue is resolved. If anything …" at bounding box center [839, 674] width 744 height 62
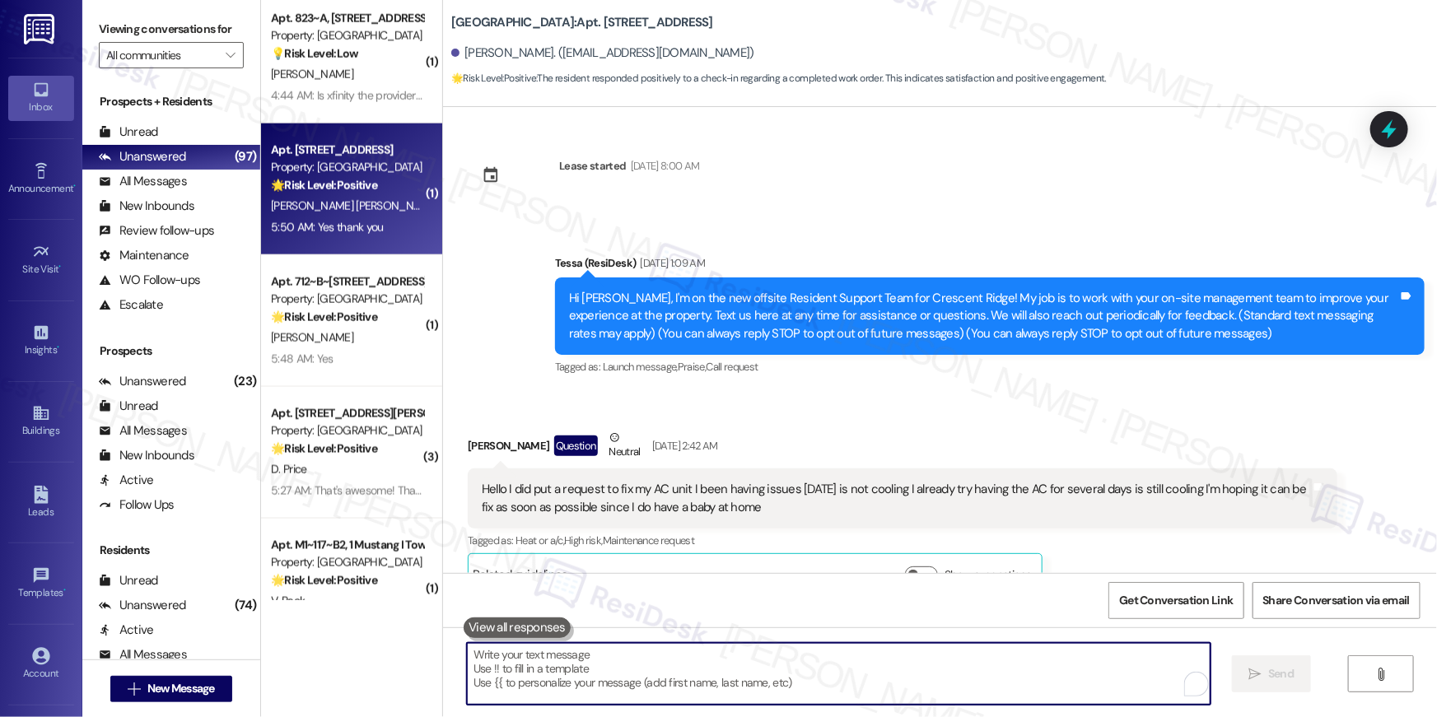
scroll to position [4178, 0]
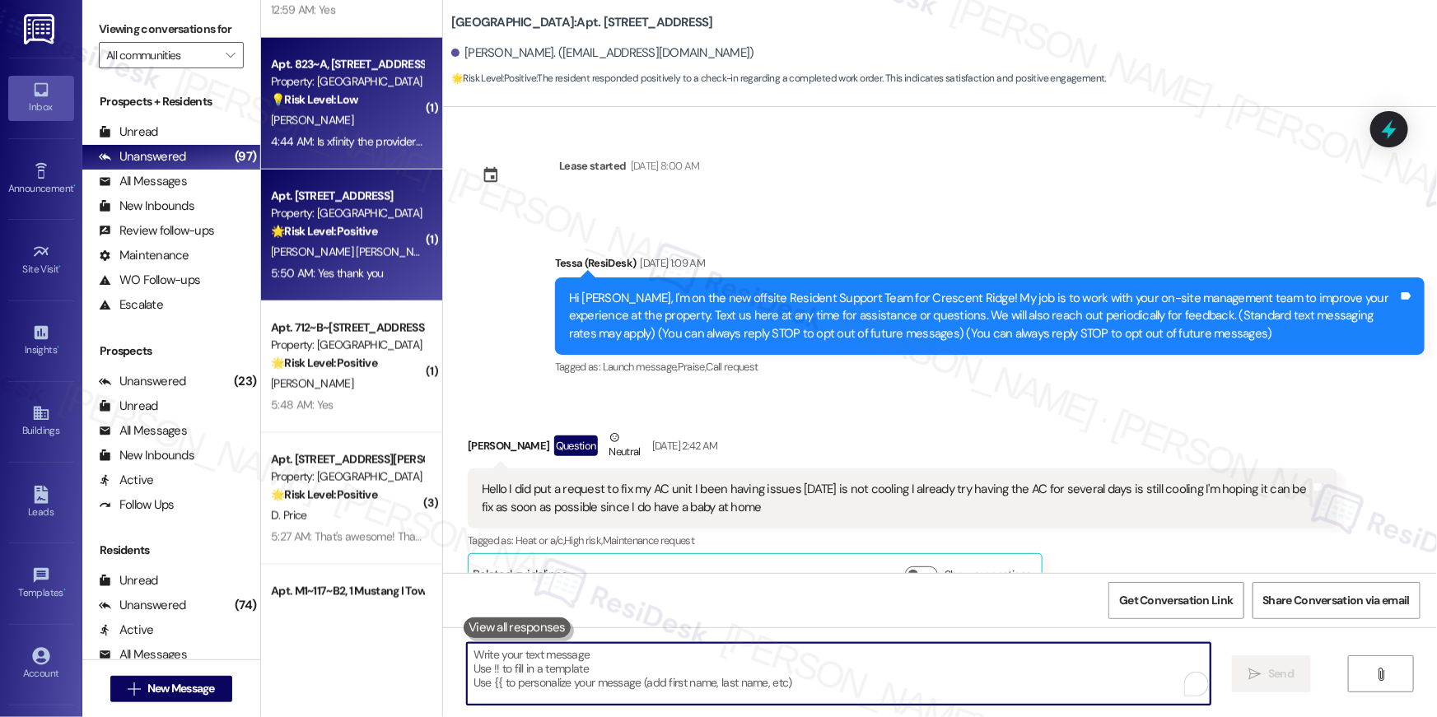
click at [371, 119] on div "[PERSON_NAME]" at bounding box center [347, 120] width 156 height 21
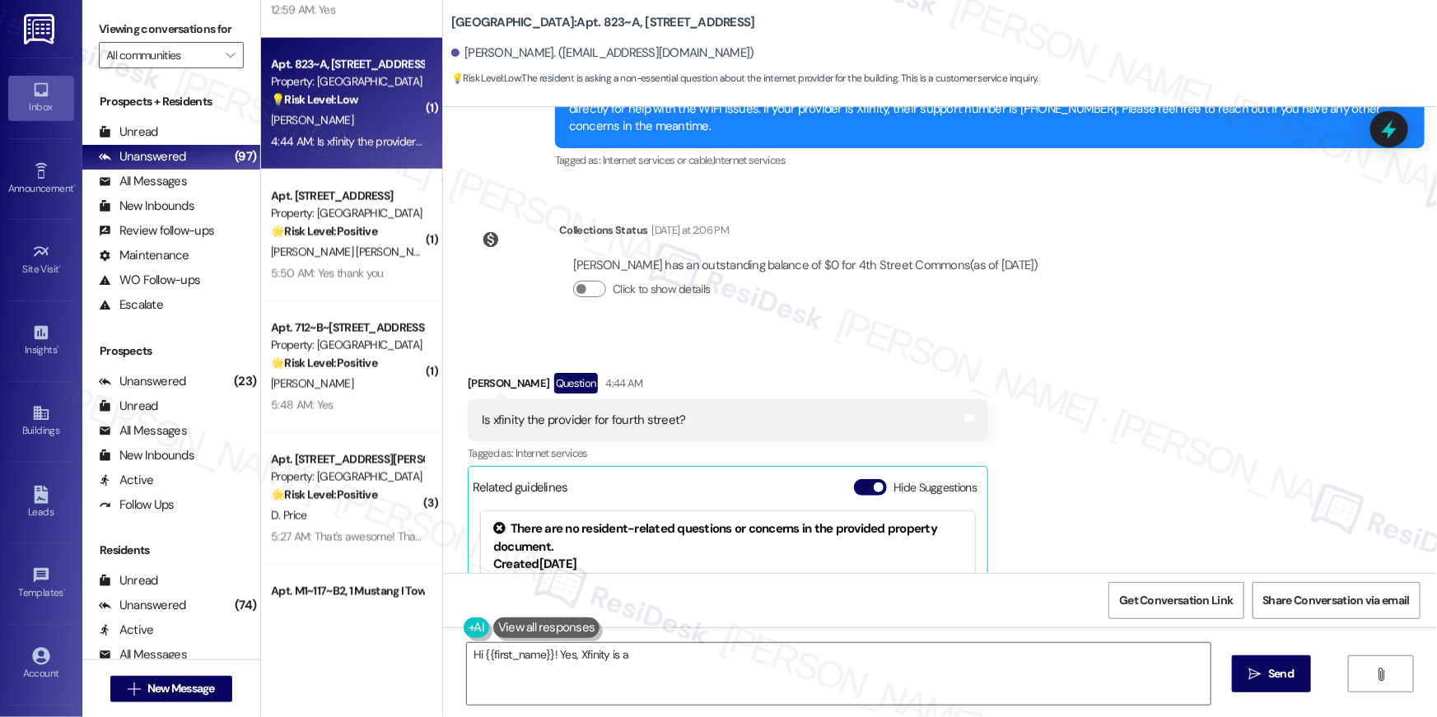
scroll to position [800, 0]
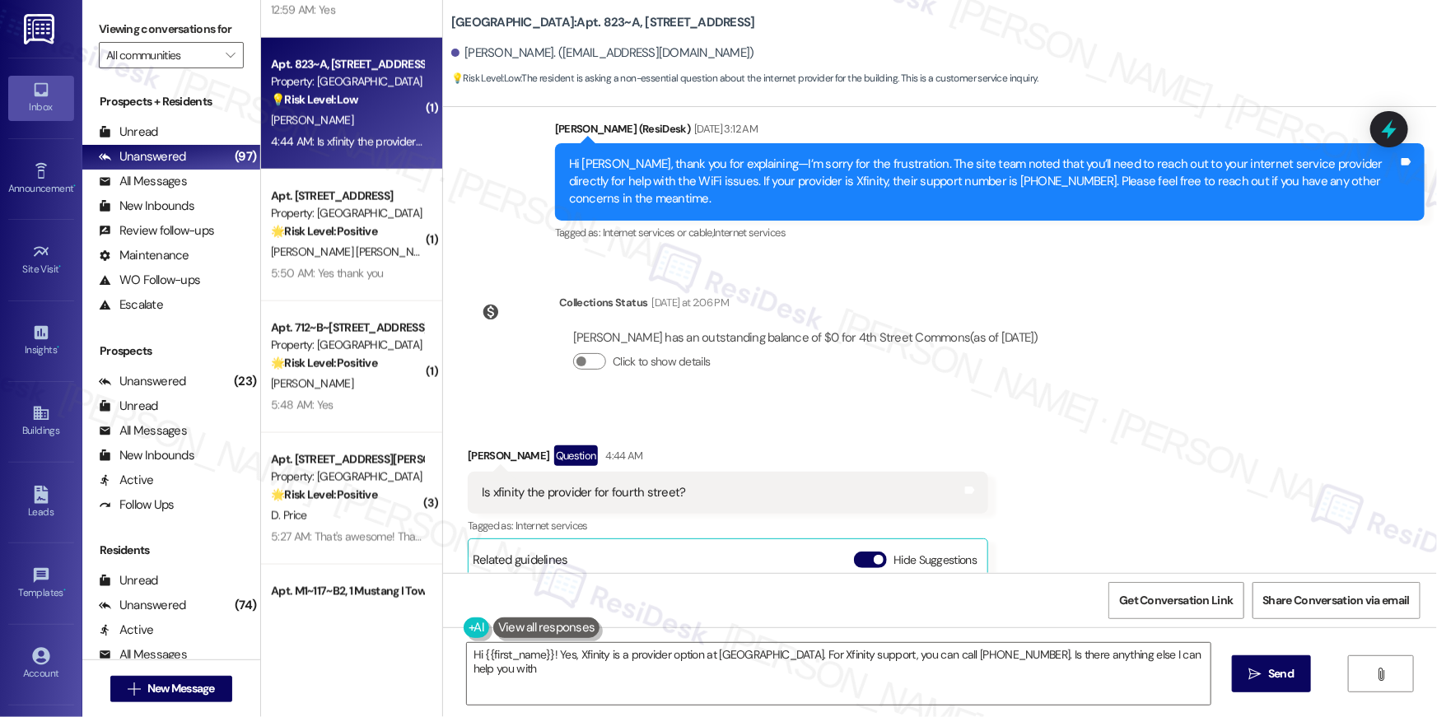
type textarea "Hi {{first_name}}! Yes, Xfinity is a provider option at [GEOGRAPHIC_DATA]. For …"
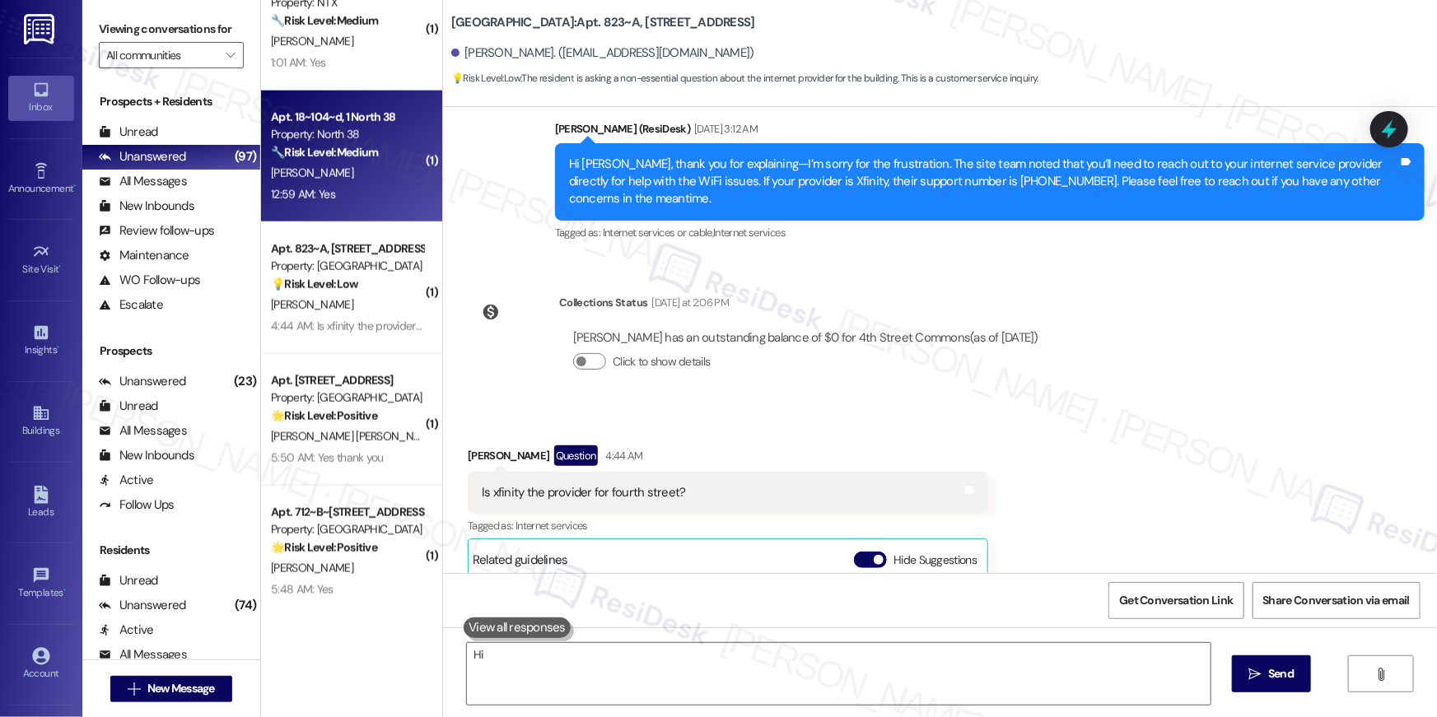
click at [357, 163] on div "[PERSON_NAME]" at bounding box center [347, 173] width 156 height 21
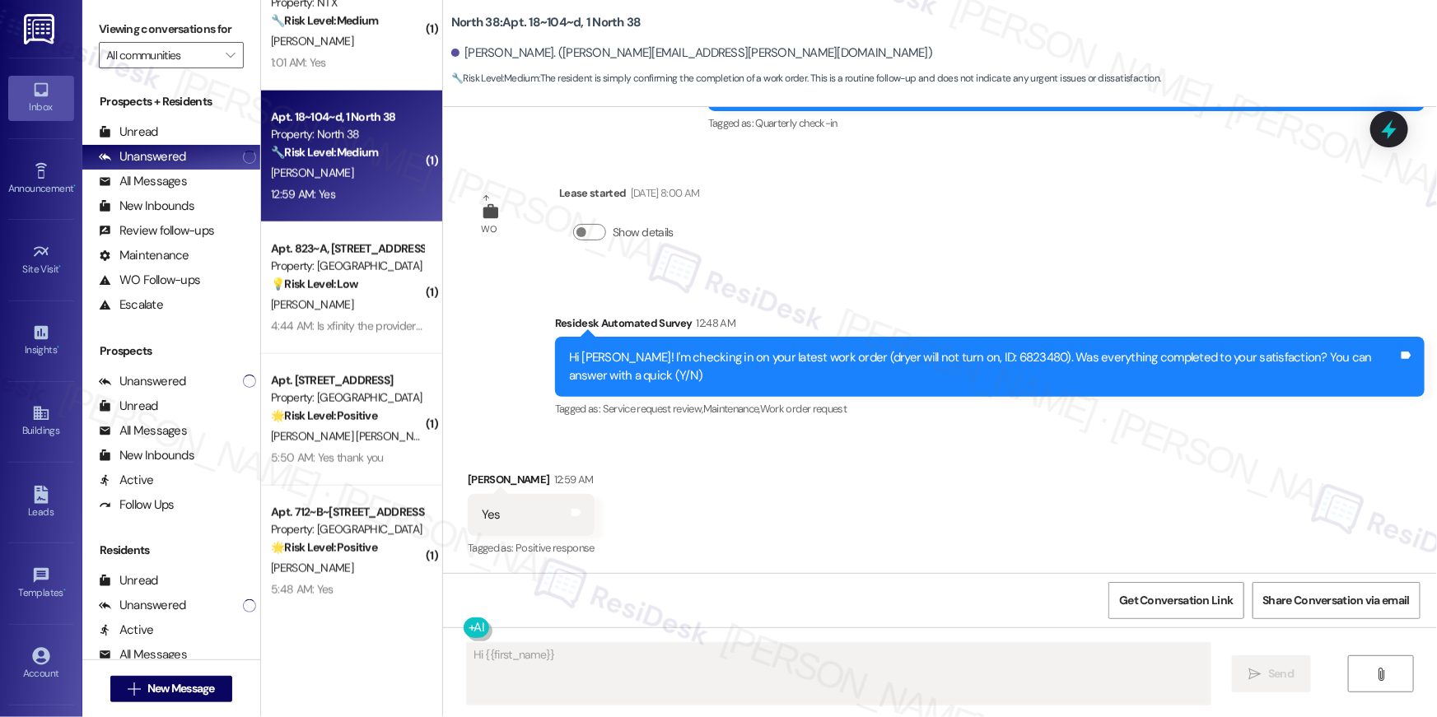
scroll to position [581, 0]
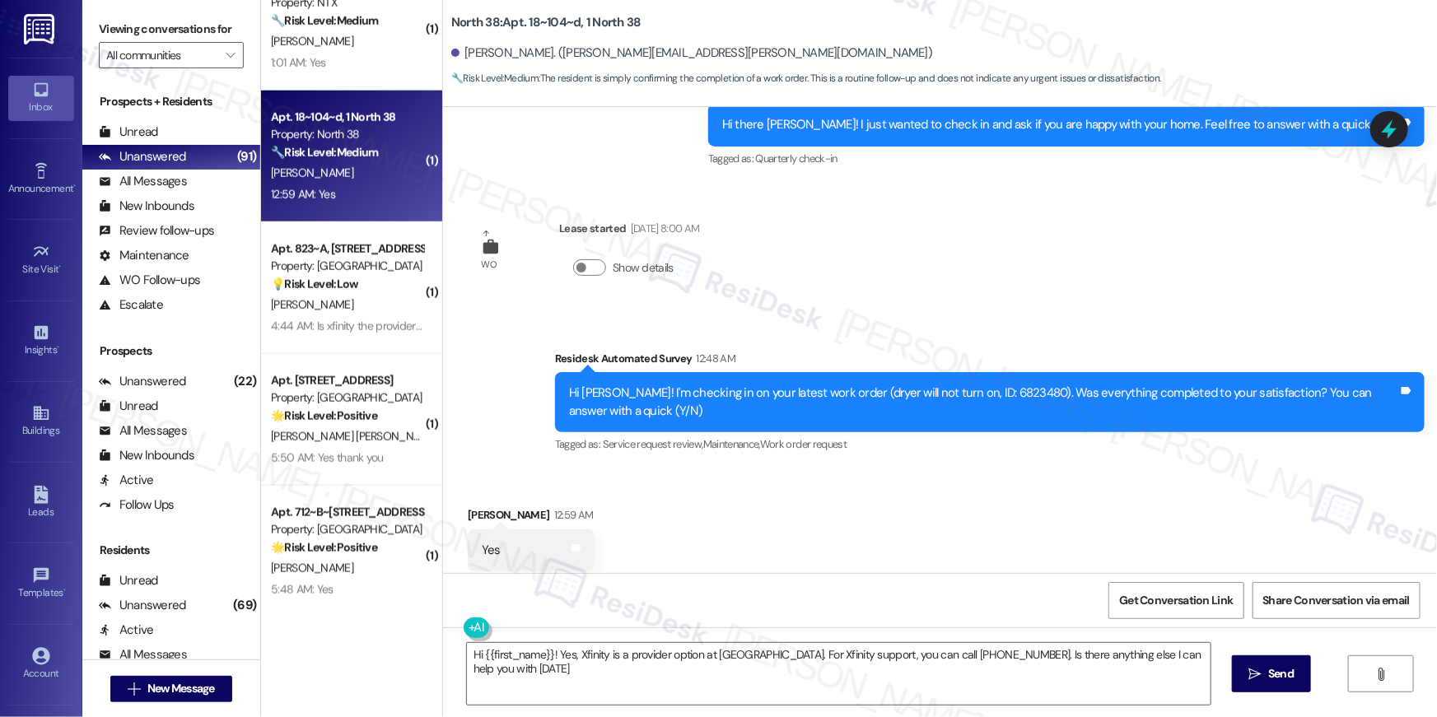
type textarea "Hi {{first_name}}! Yes, Xfinity is a provider option at [GEOGRAPHIC_DATA]. For …"
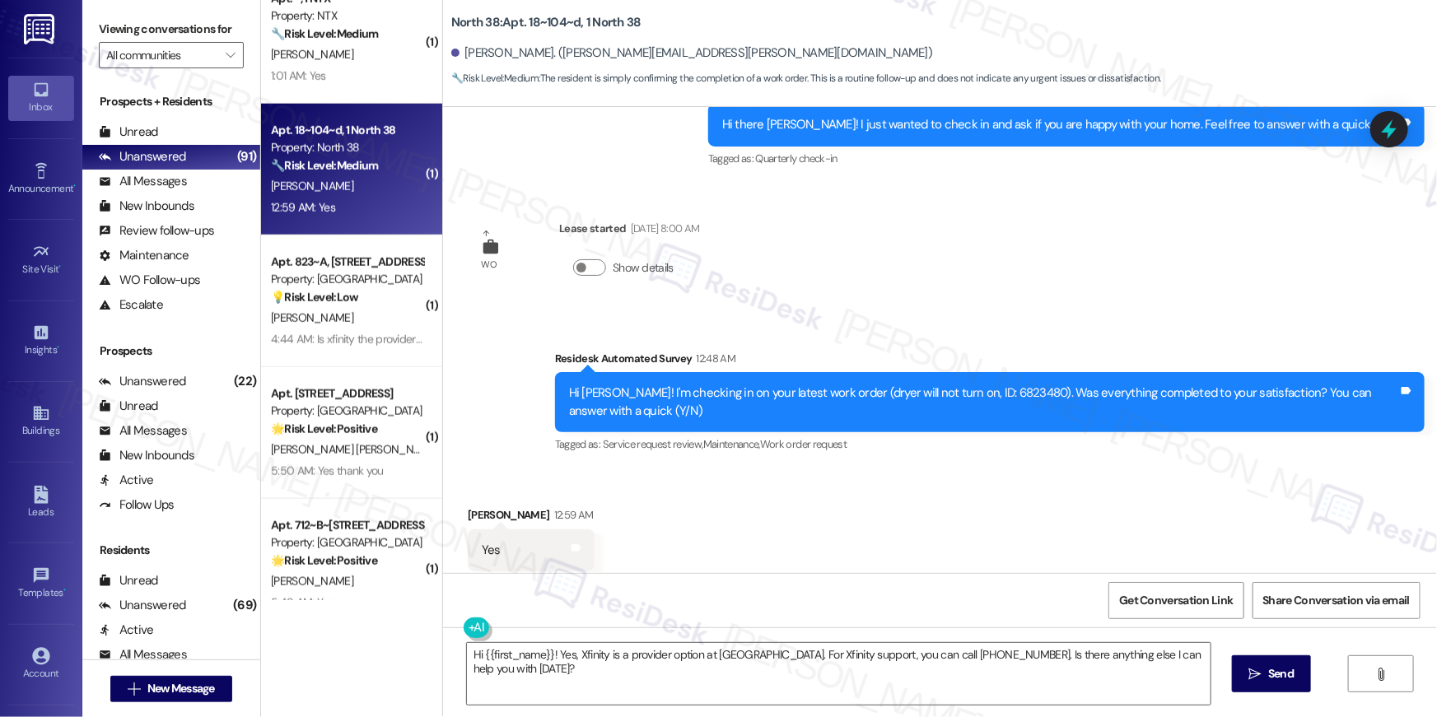
scroll to position [3964, 0]
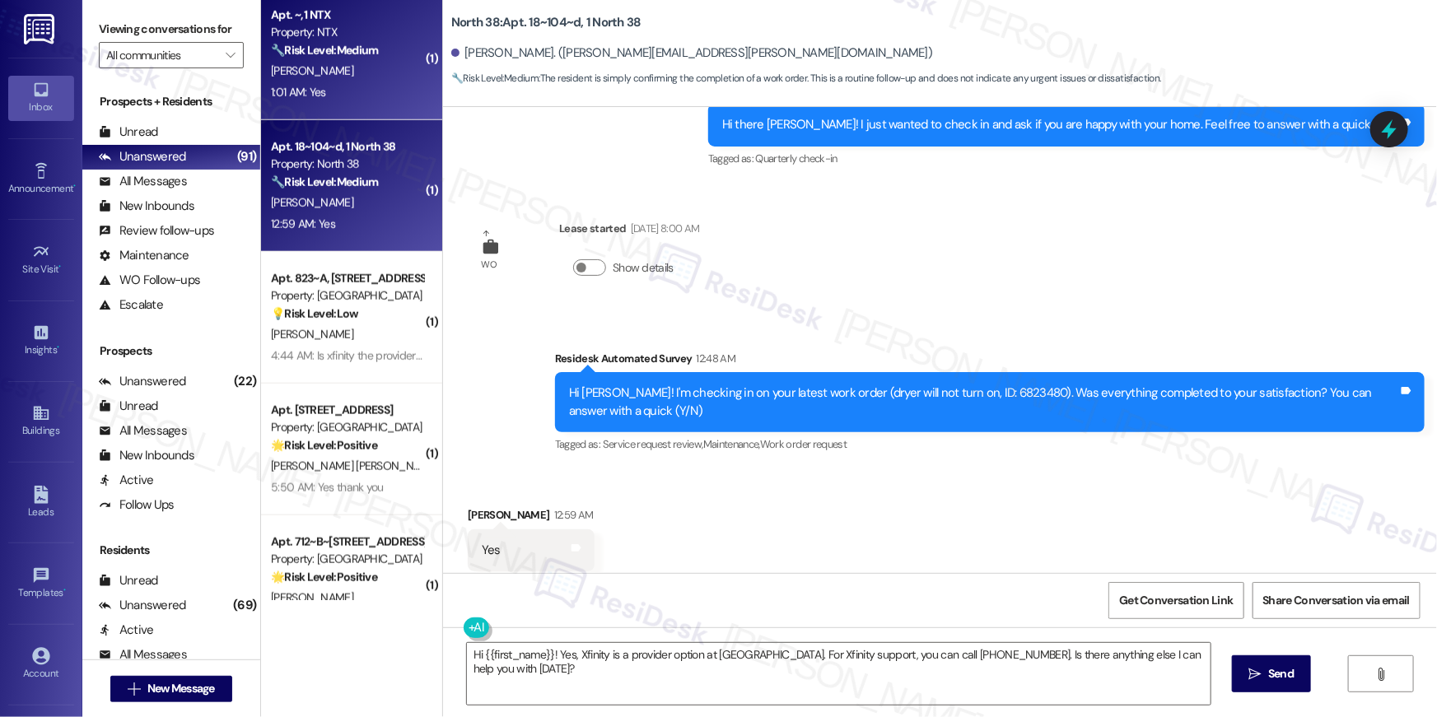
click at [338, 82] on div "1:01 AM: Yes 1:01 AM: Yes" at bounding box center [347, 92] width 156 height 21
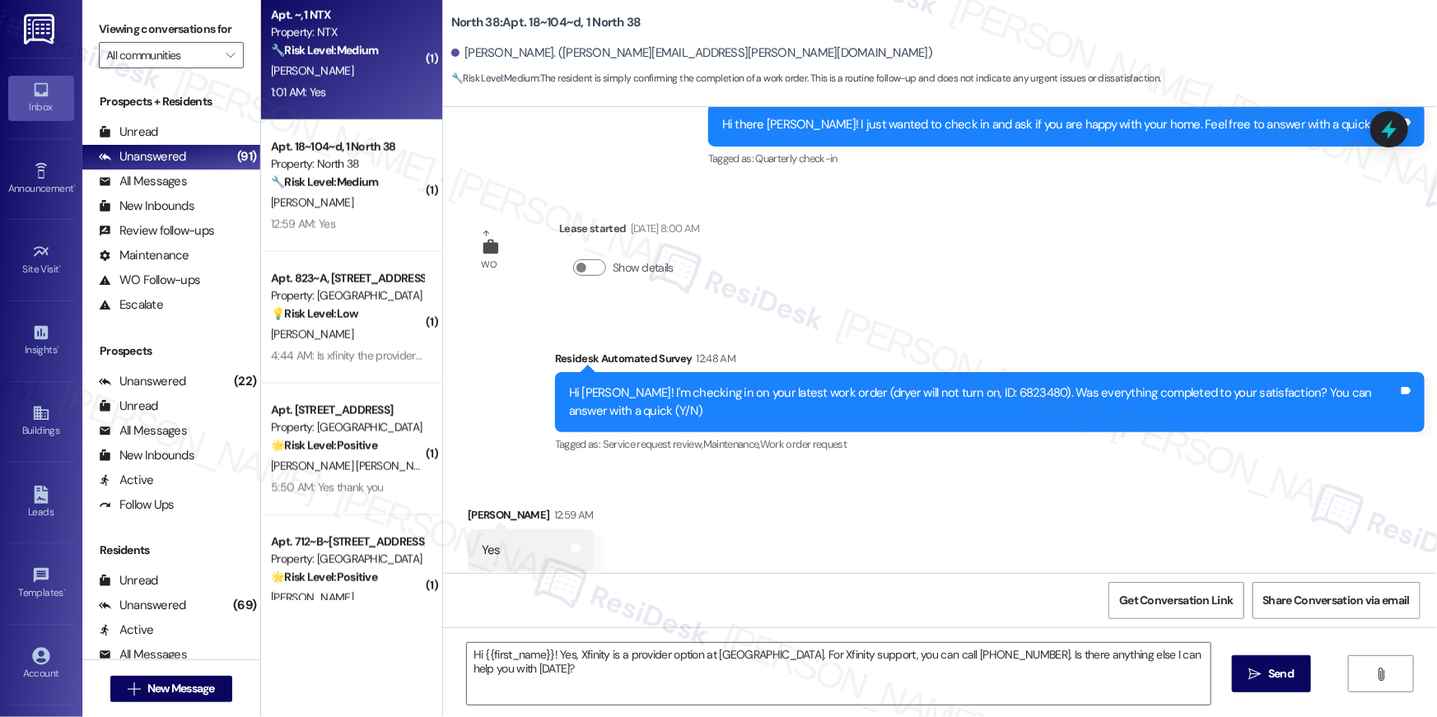
type textarea "Fetching suggested responses. Please feel free to read through the conversation…"
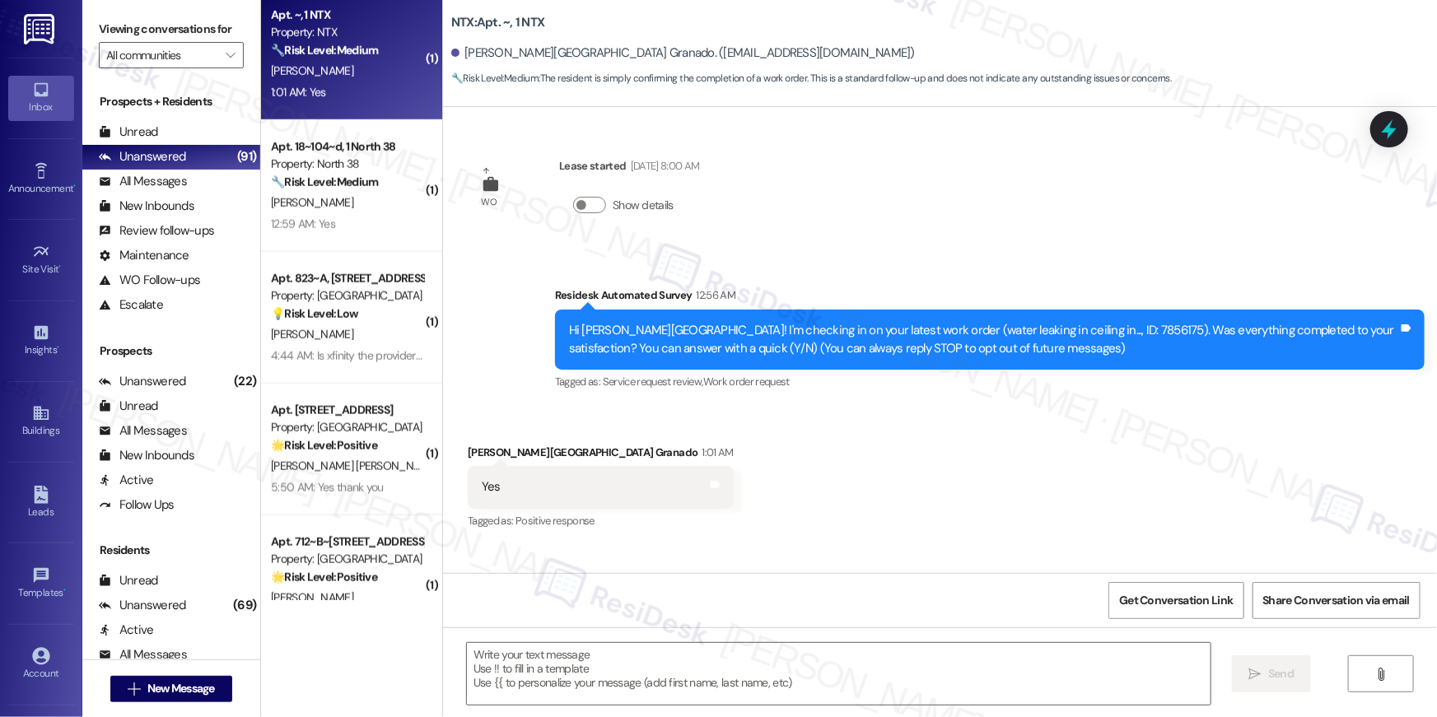
type textarea "Fetching suggested responses. Please feel free to read through the conversation…"
click at [788, 684] on textarea at bounding box center [839, 674] width 744 height 62
paste textarea "Hi {{first_name}}, I’m happy to hear your work order is all taken care of! If a…"
type textarea "Hi {{first_name}}, I’m happy to hear your work order is all taken care of! If a…"
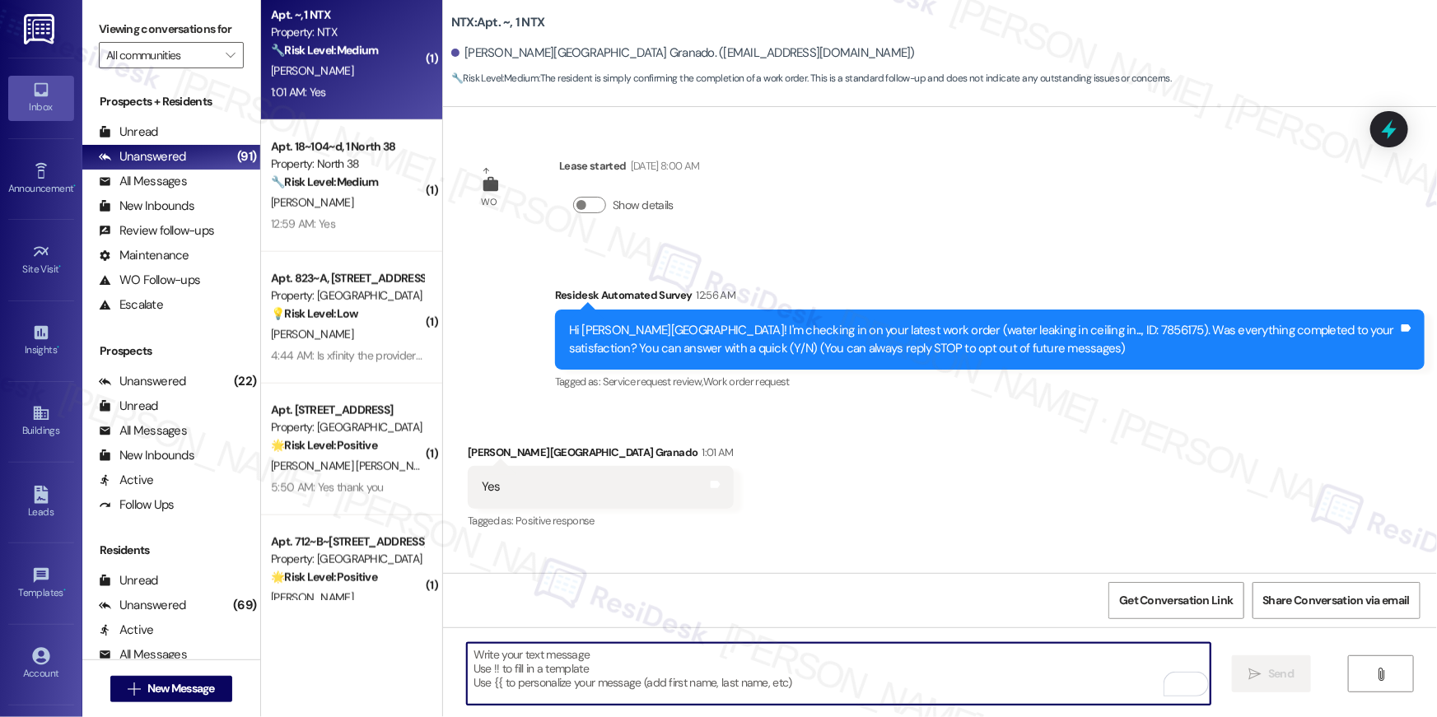
click at [996, 660] on textarea "To enrich screen reader interactions, please activate Accessibility in Grammarl…" at bounding box center [839, 674] width 744 height 62
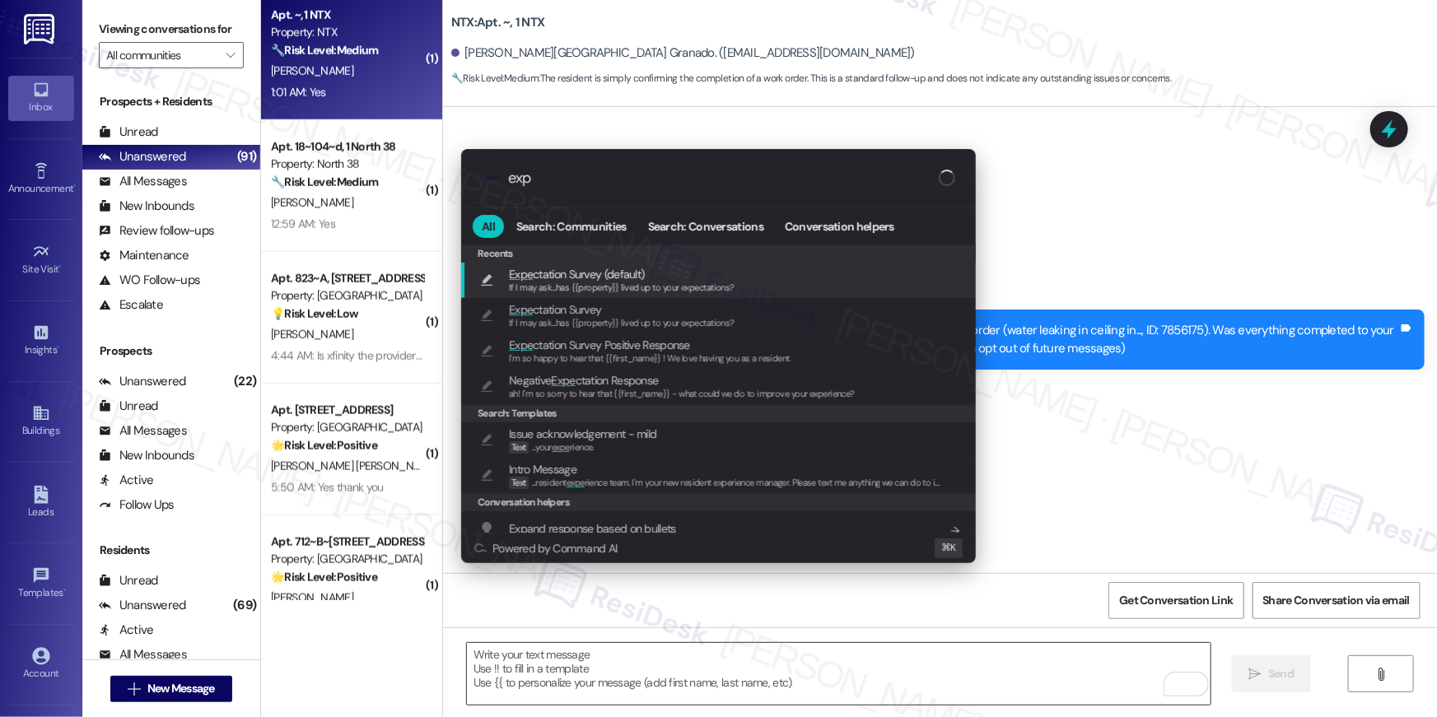
type input "expe"
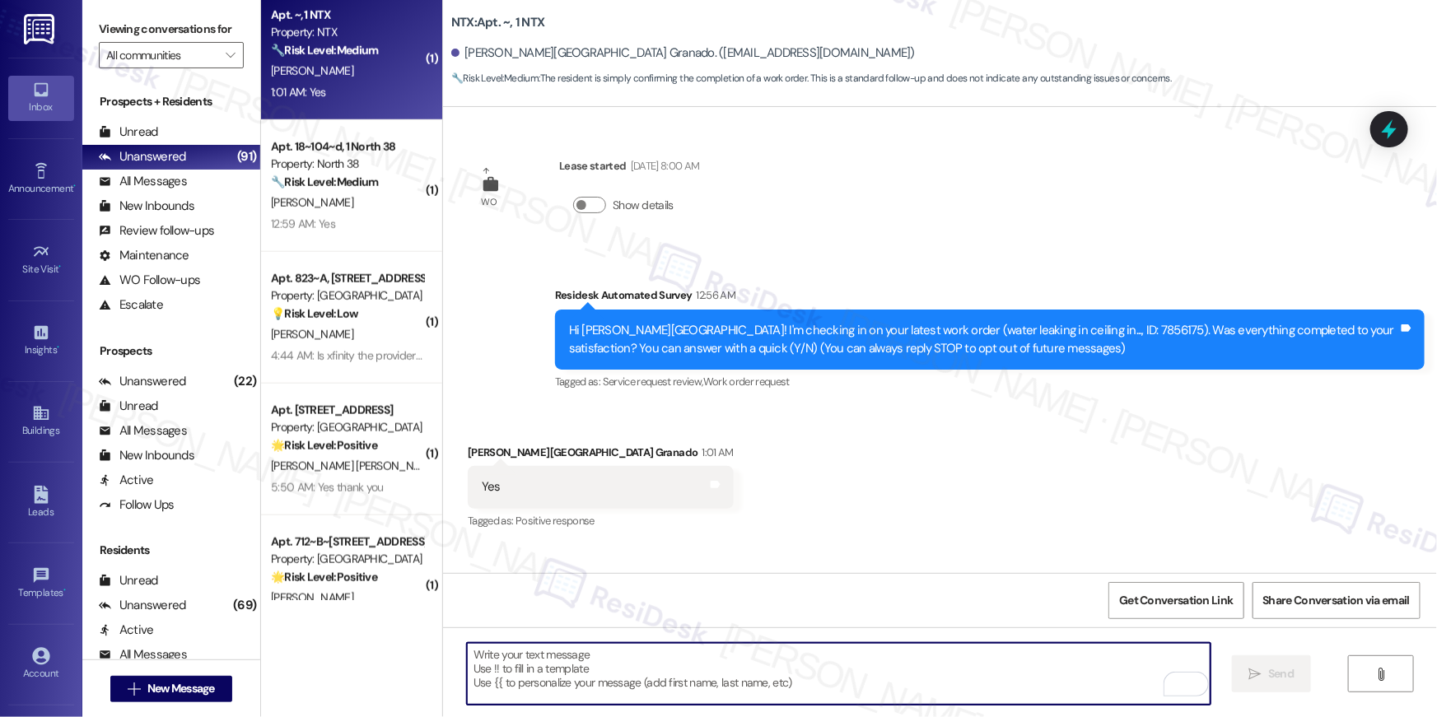
type textarea "If I may ask...has {{property}} lived up to your expectations?"
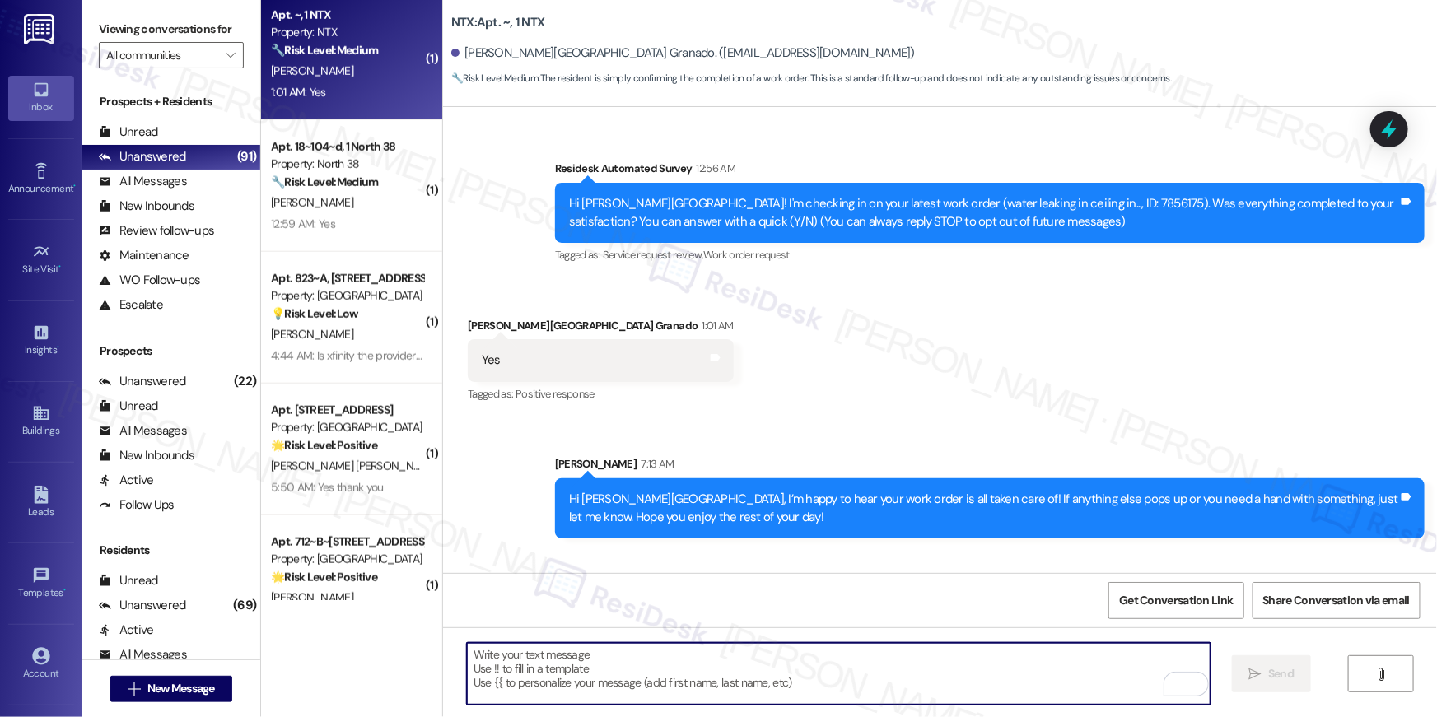
scroll to position [220, 0]
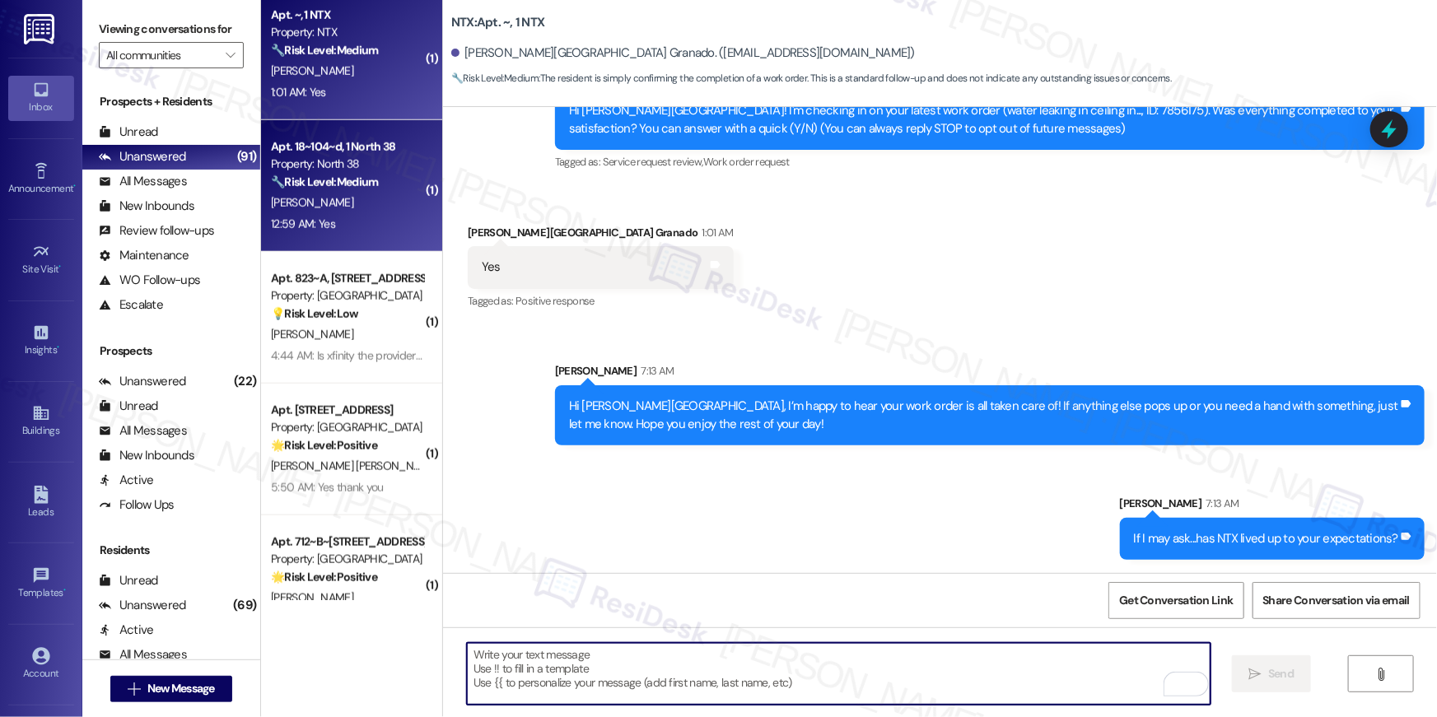
click at [344, 220] on div "12:59 AM: Yes 12:59 AM: Yes" at bounding box center [347, 224] width 156 height 21
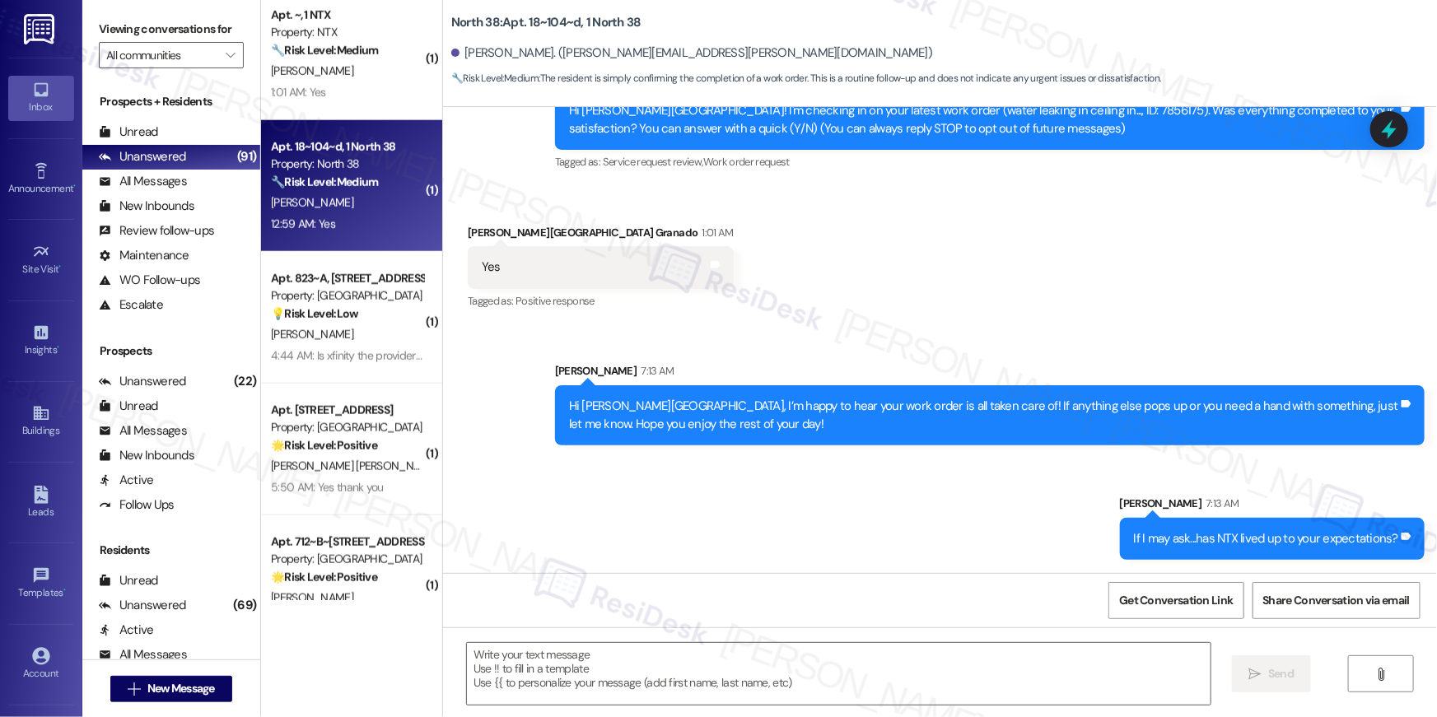
type textarea "Fetching suggested responses. Please feel free to read through the conversation…"
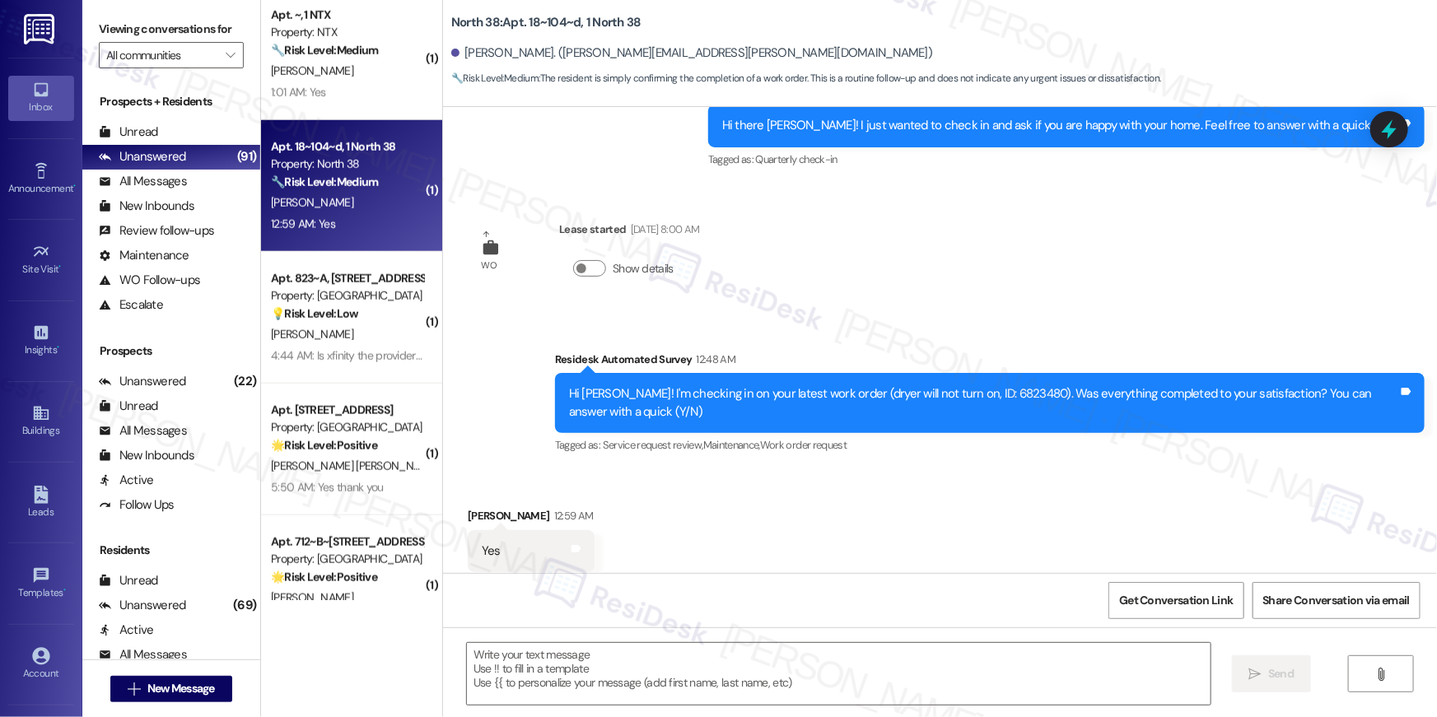
scroll to position [581, 0]
click at [852, 672] on textarea at bounding box center [839, 674] width 744 height 62
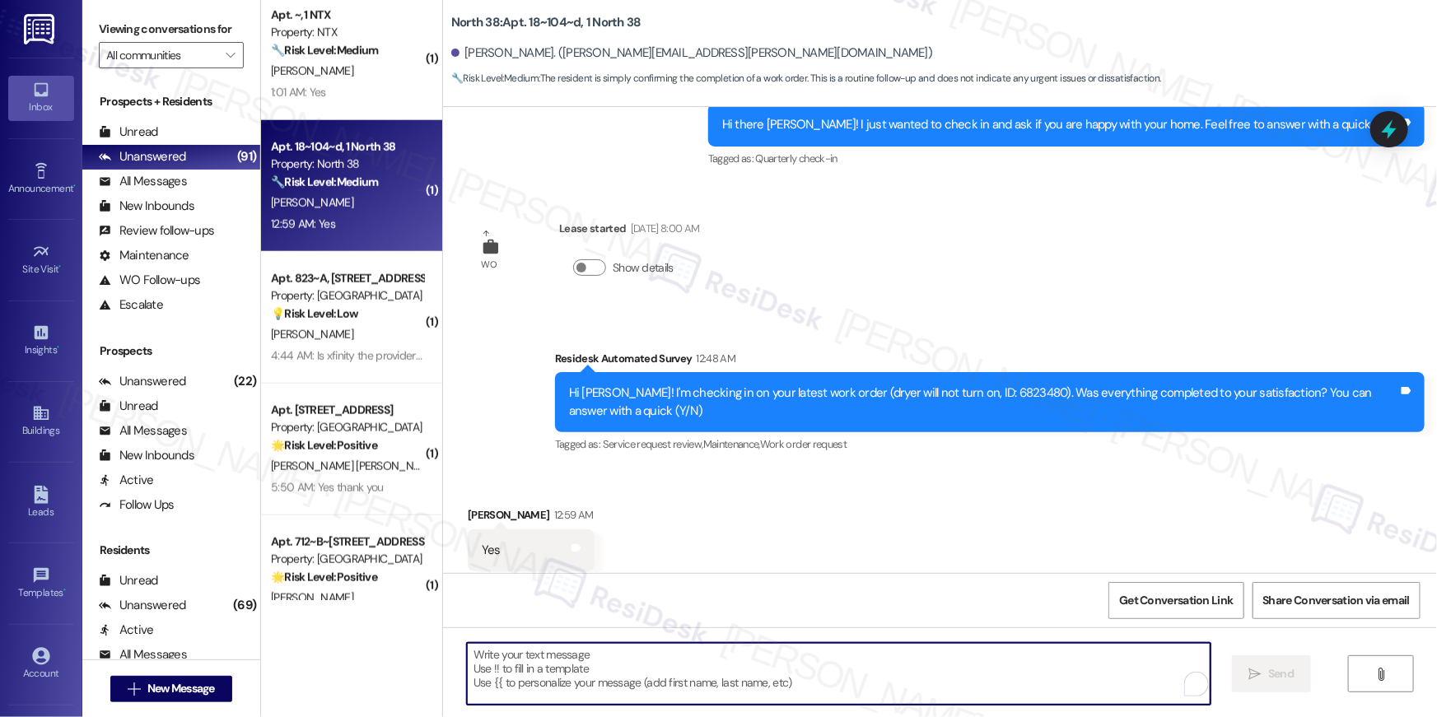
paste textarea "Hi {{first_name}}, I’m happy to hear your work order is all taken care of! If a…"
type textarea "Hi {{first_name}}, I’m happy to hear your work order is all taken care of! If a…"
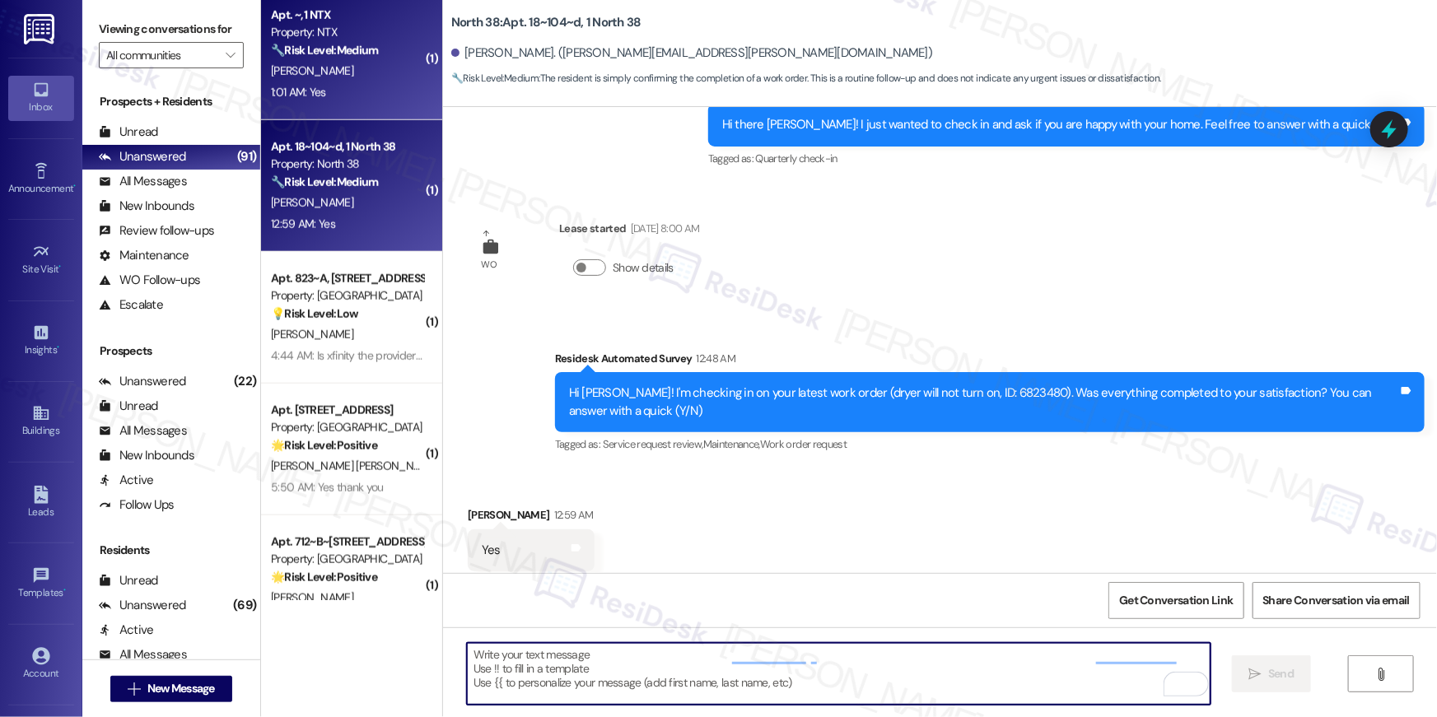
click at [348, 100] on div "1:01 AM: Yes 1:01 AM: Yes" at bounding box center [347, 92] width 156 height 21
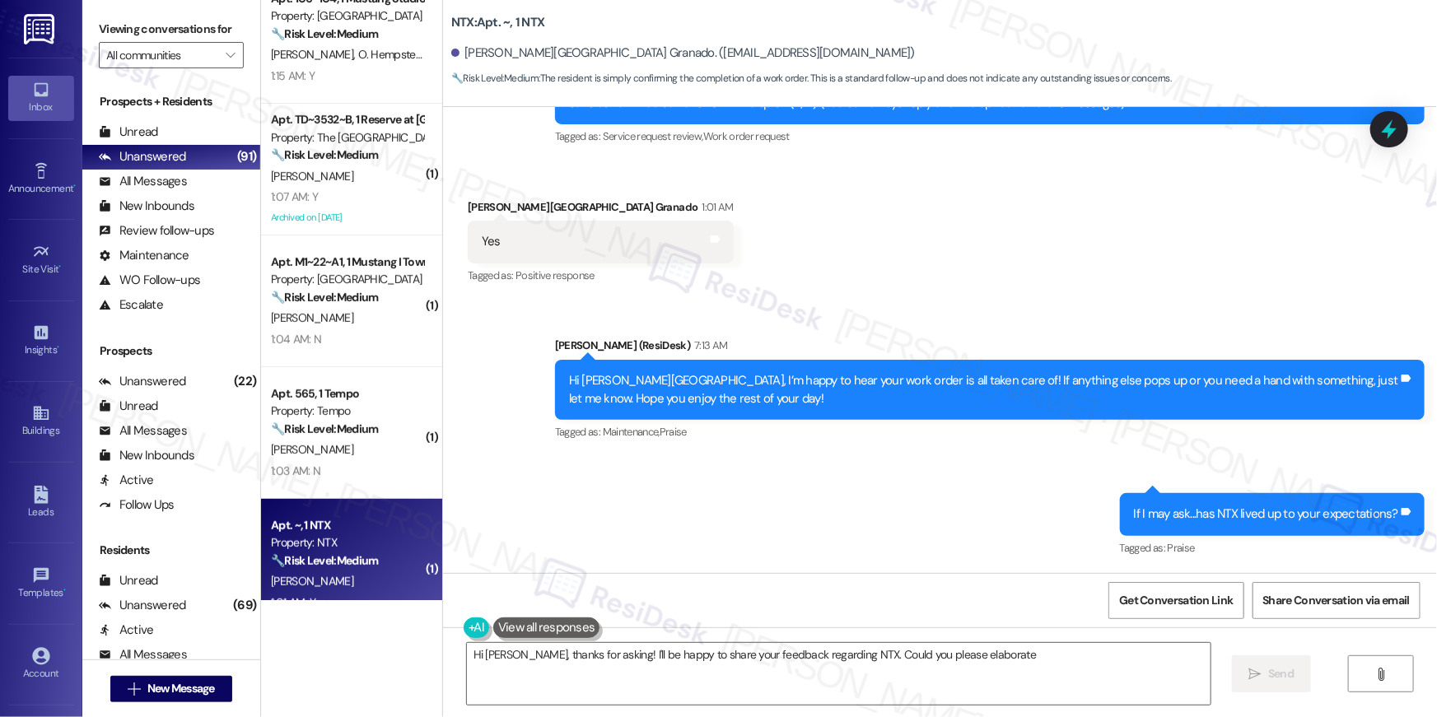
scroll to position [3346, 0]
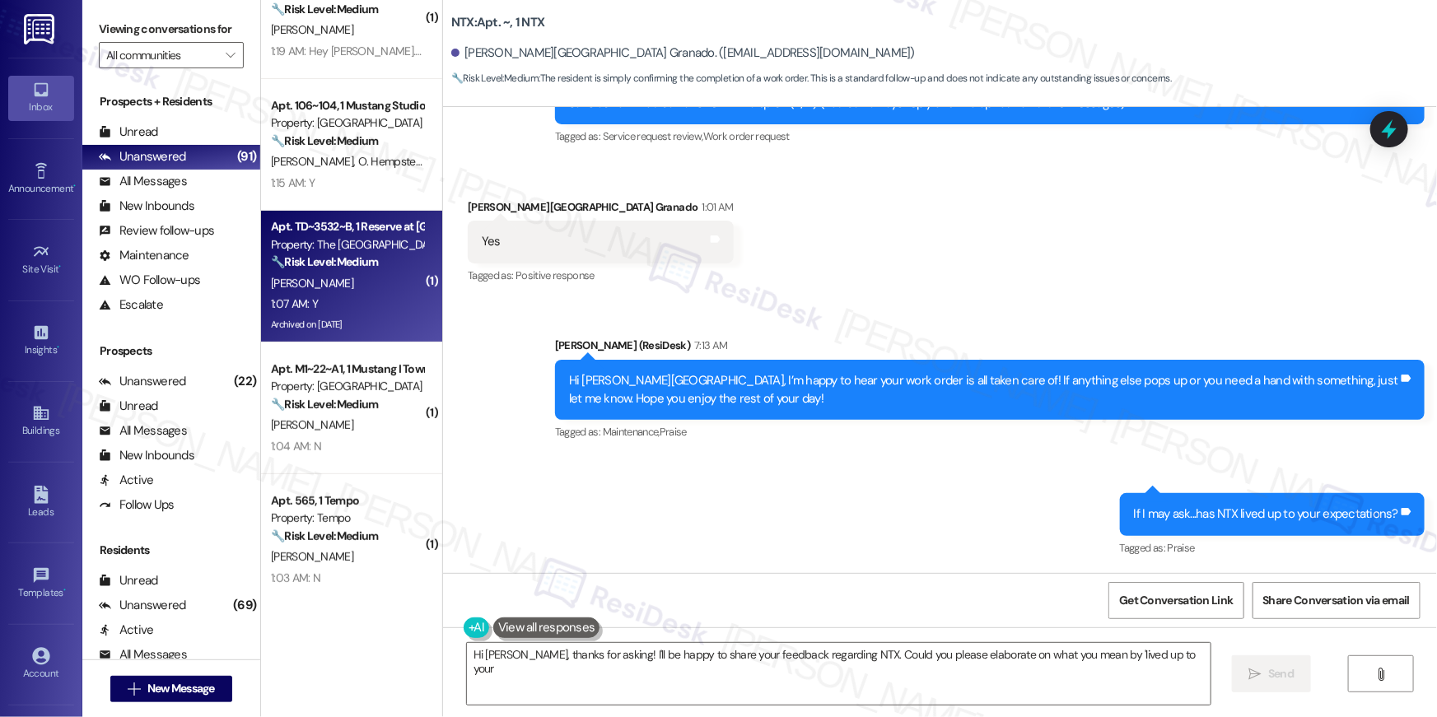
type textarea "Hi [PERSON_NAME], thanks for asking! I'll be happy to share your feedback regar…"
click at [347, 294] on div "1:07 AM: Y 1:07 AM: Y" at bounding box center [347, 304] width 156 height 21
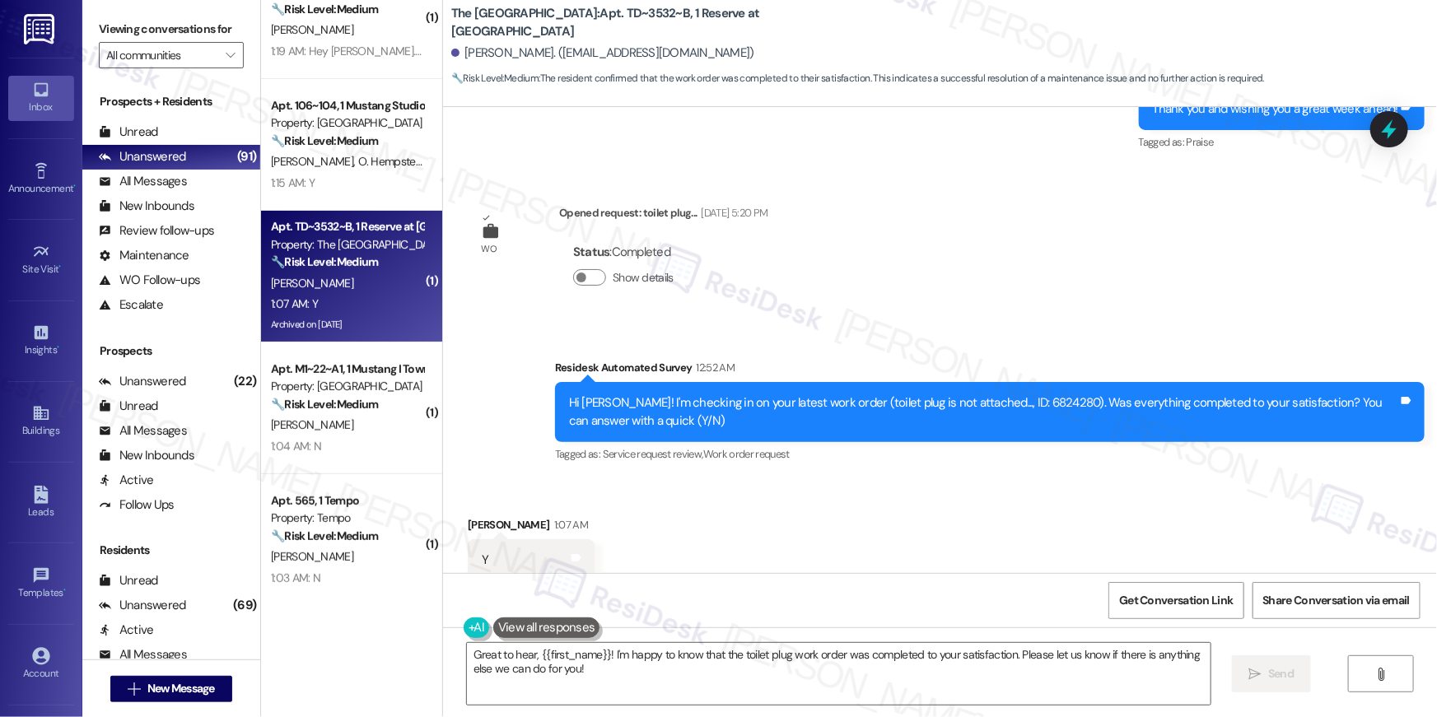
scroll to position [1987, 0]
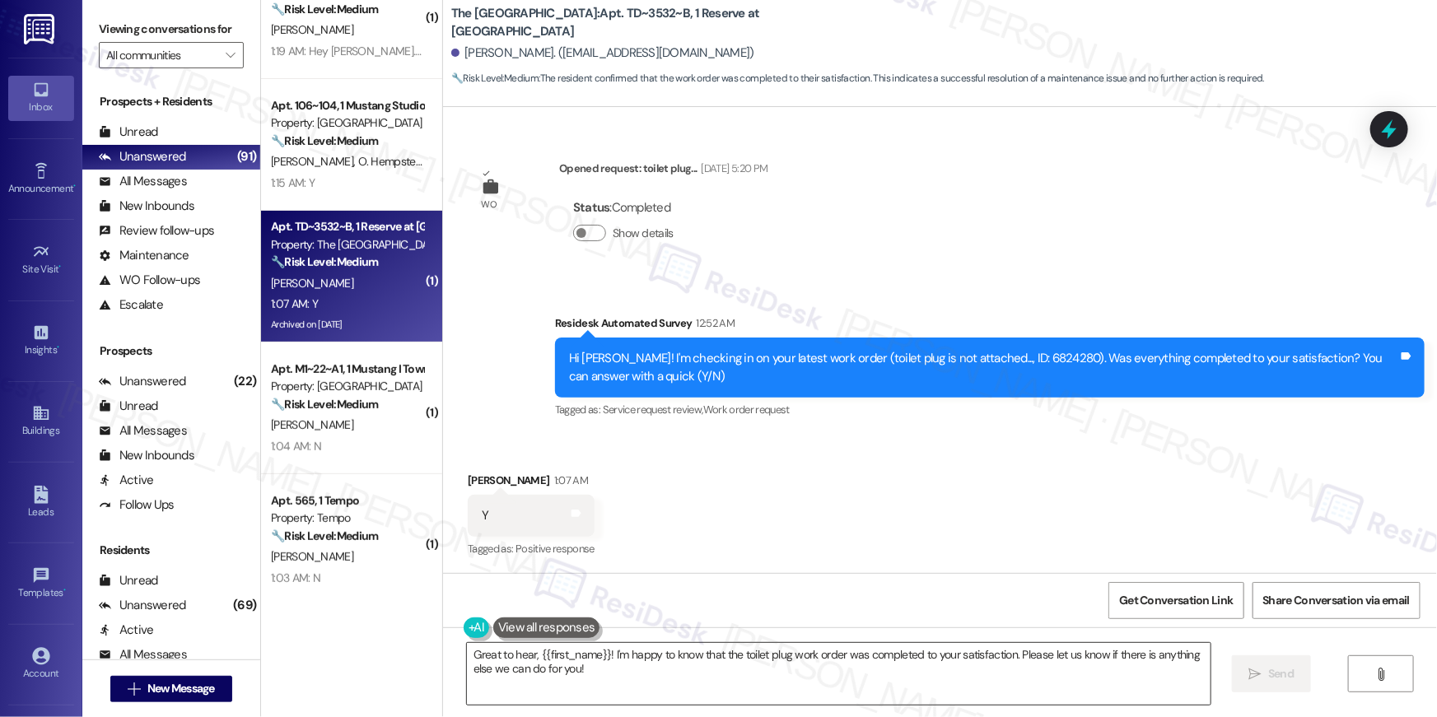
click at [781, 684] on textarea "Great to hear, {{first_name}}! I'm happy to know that the toilet plug work orde…" at bounding box center [839, 674] width 744 height 62
click at [1268, 675] on span "Send" at bounding box center [1281, 673] width 26 height 17
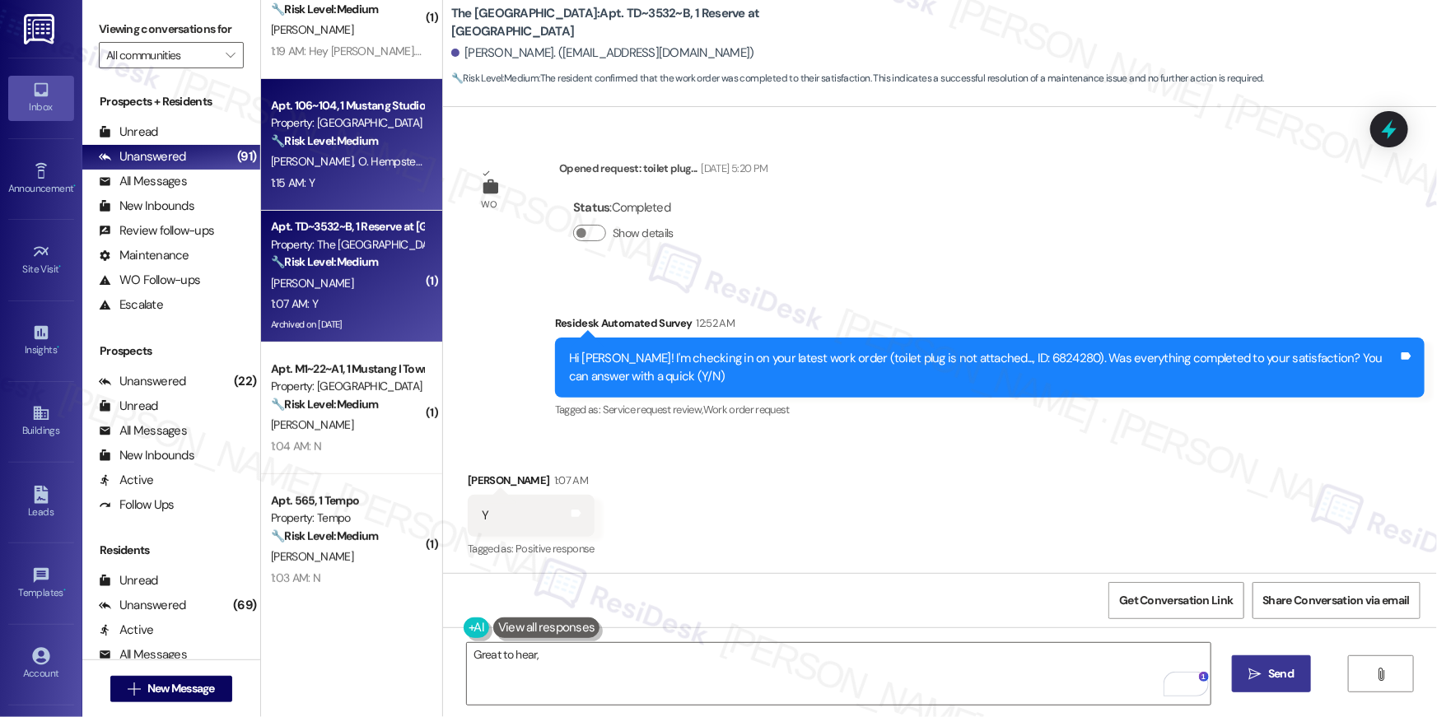
scroll to position [1986, 0]
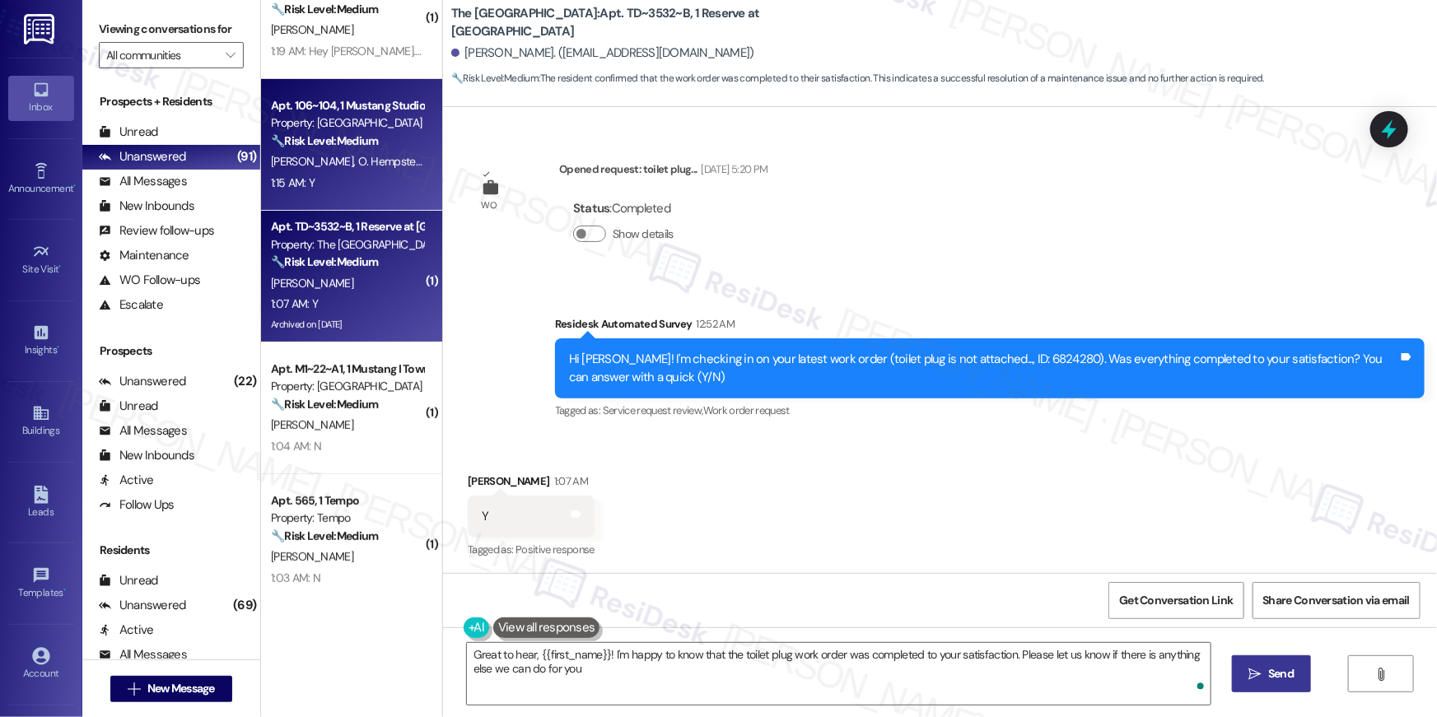
type textarea "Great to hear, {{first_name}}! I'm happy to know that the toilet plug work orde…"
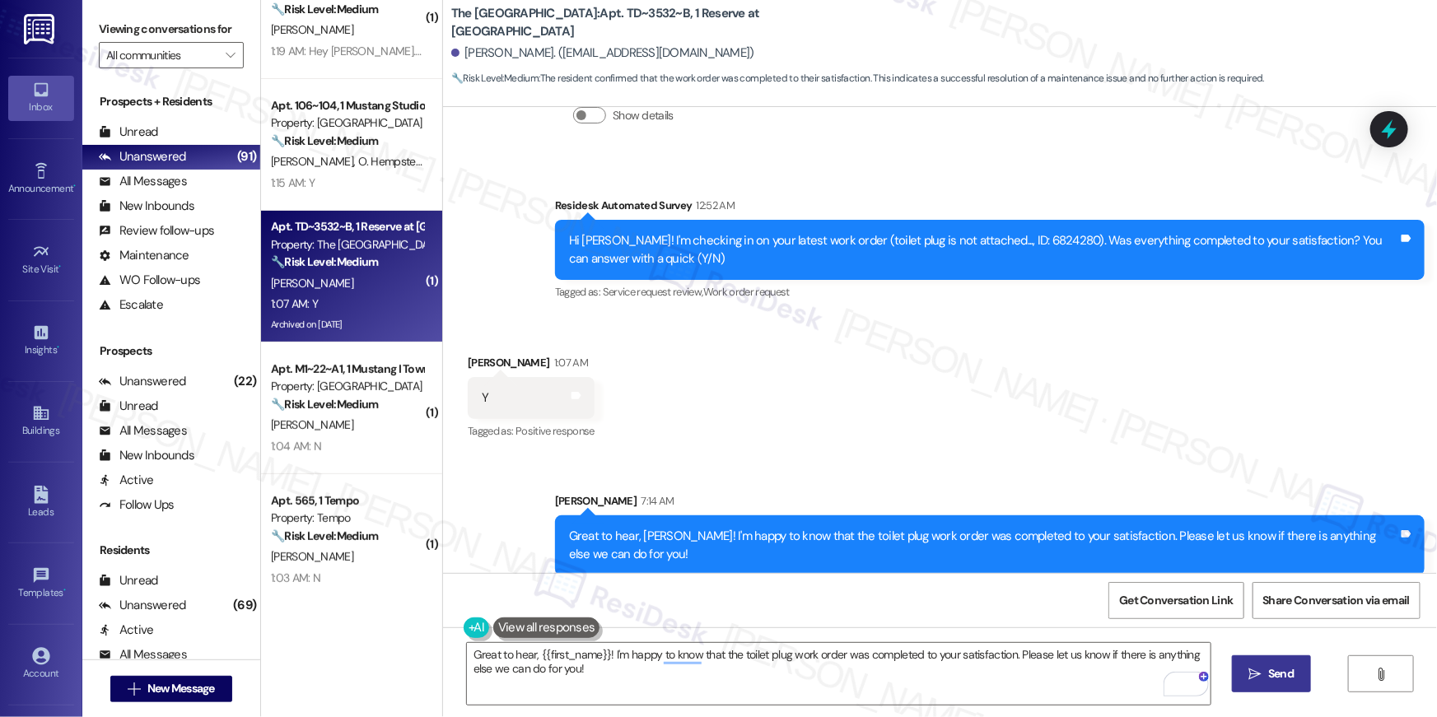
scroll to position [2120, 0]
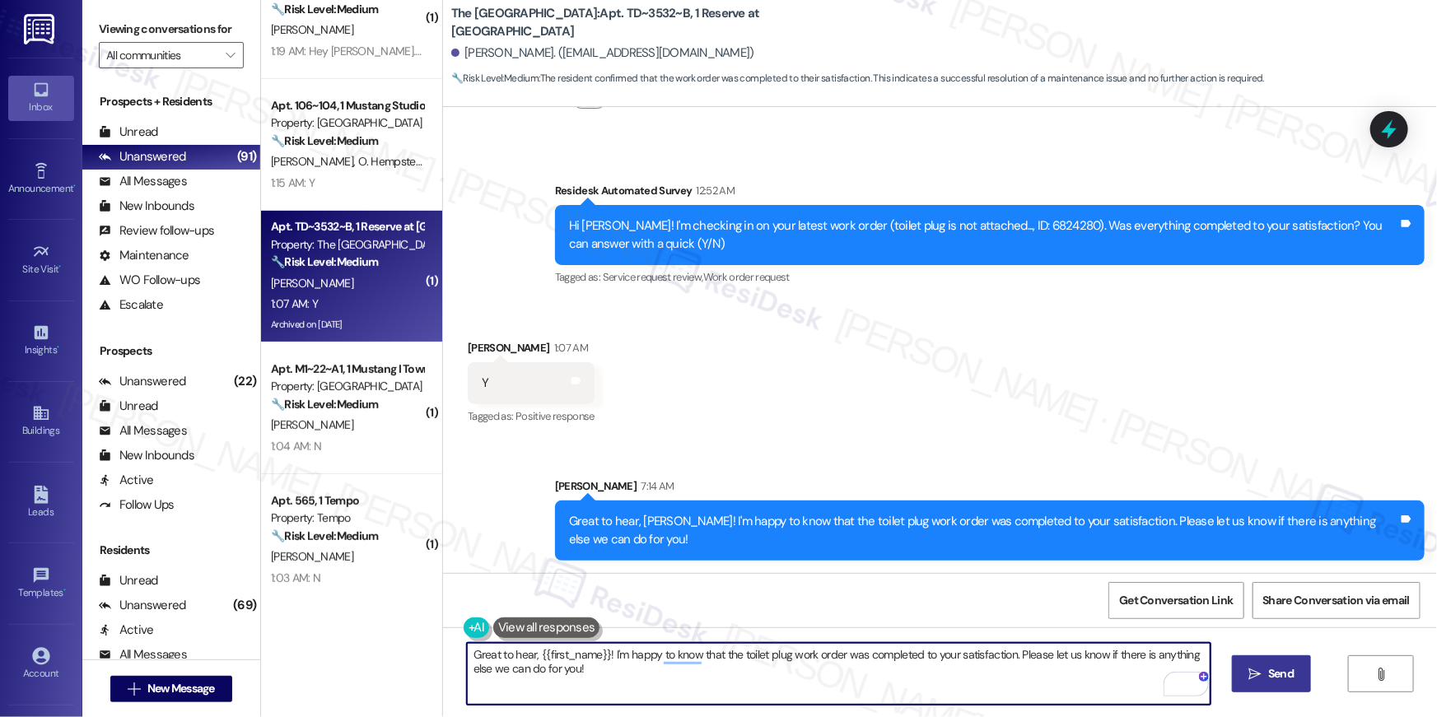
click at [788, 671] on textarea "Great to hear, {{first_name}}! I'm happy to know that the toilet plug work orde…" at bounding box center [839, 674] width 744 height 62
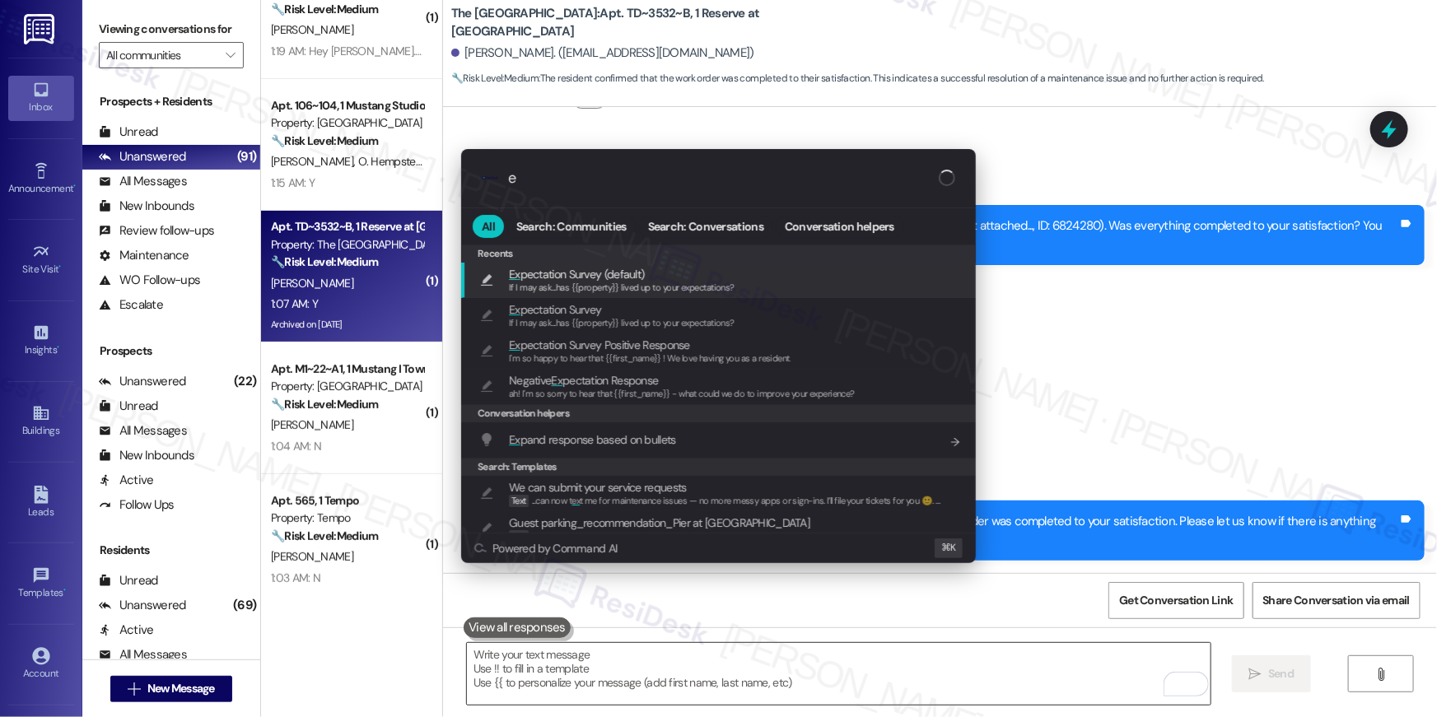
type input "ex"
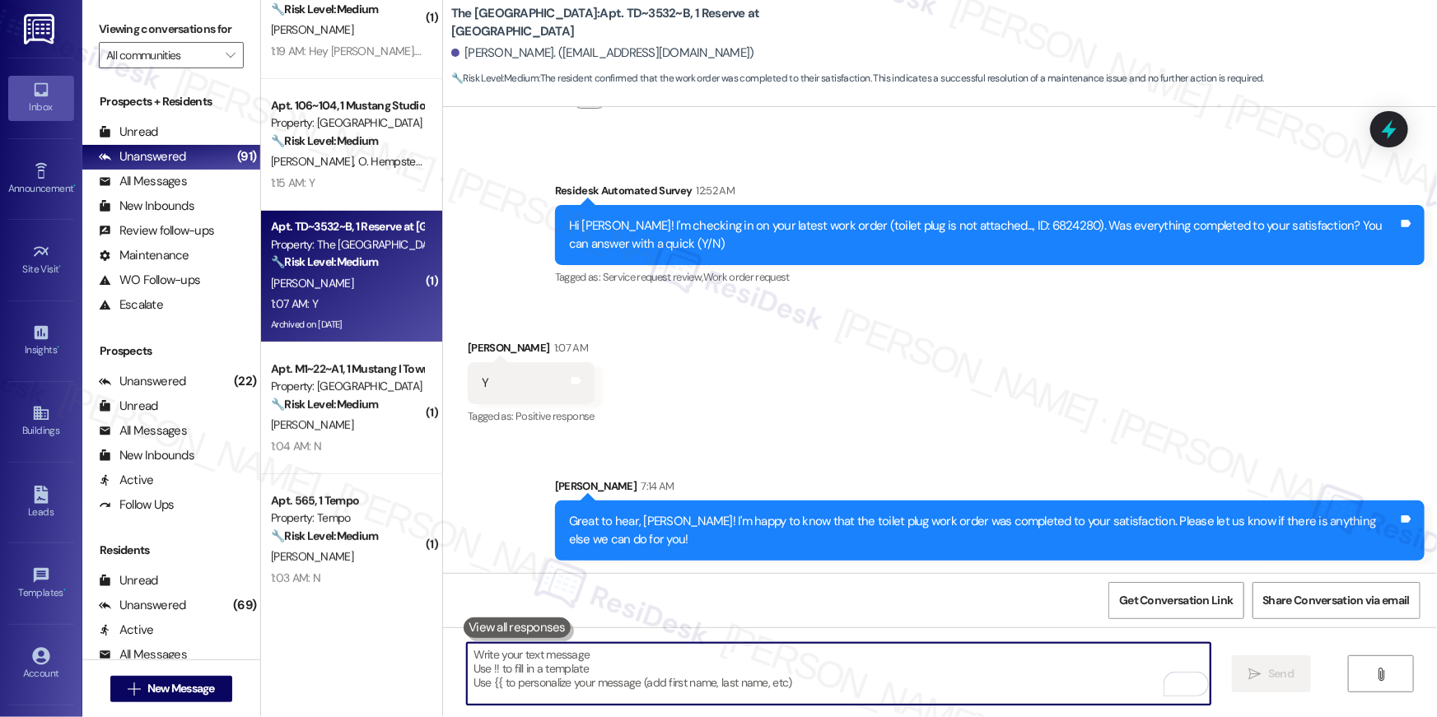
type textarea "If I may ask...has {{property}} lived up to your expectations?"
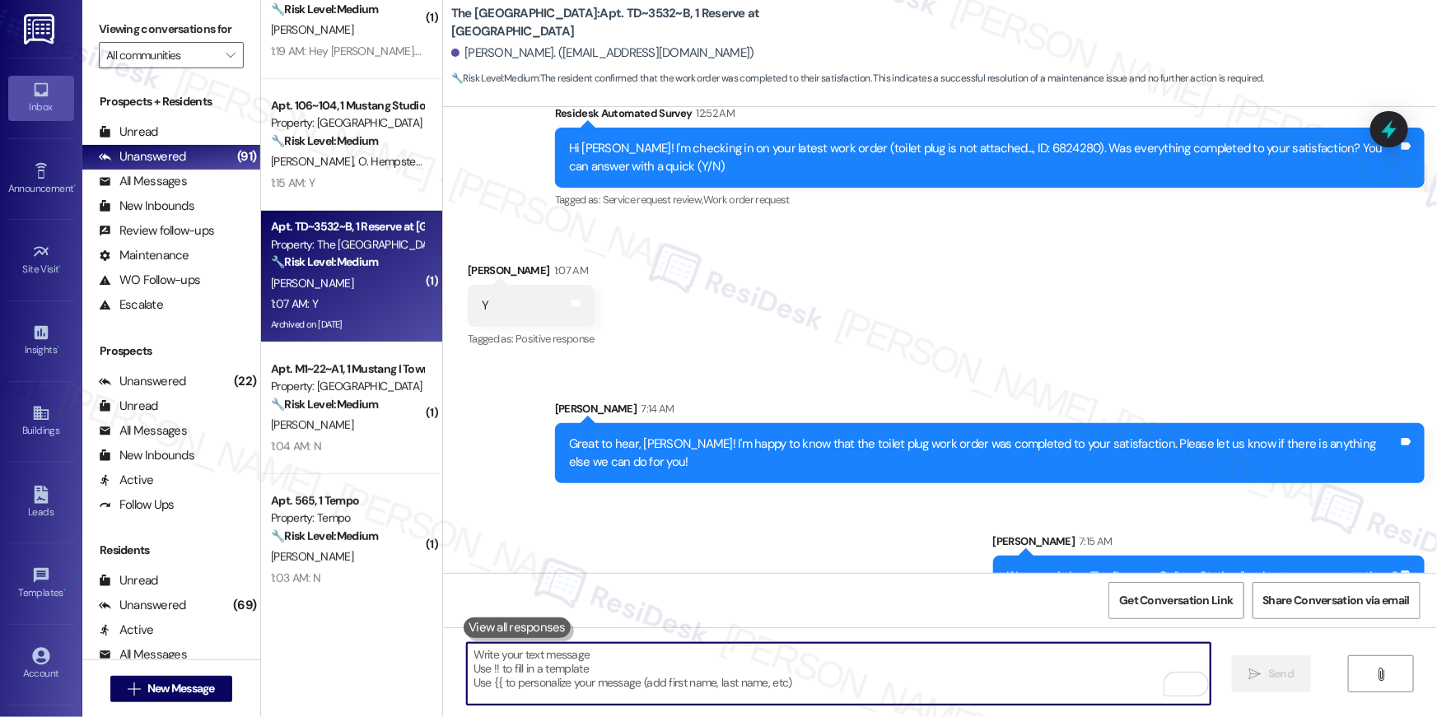
scroll to position [2234, 0]
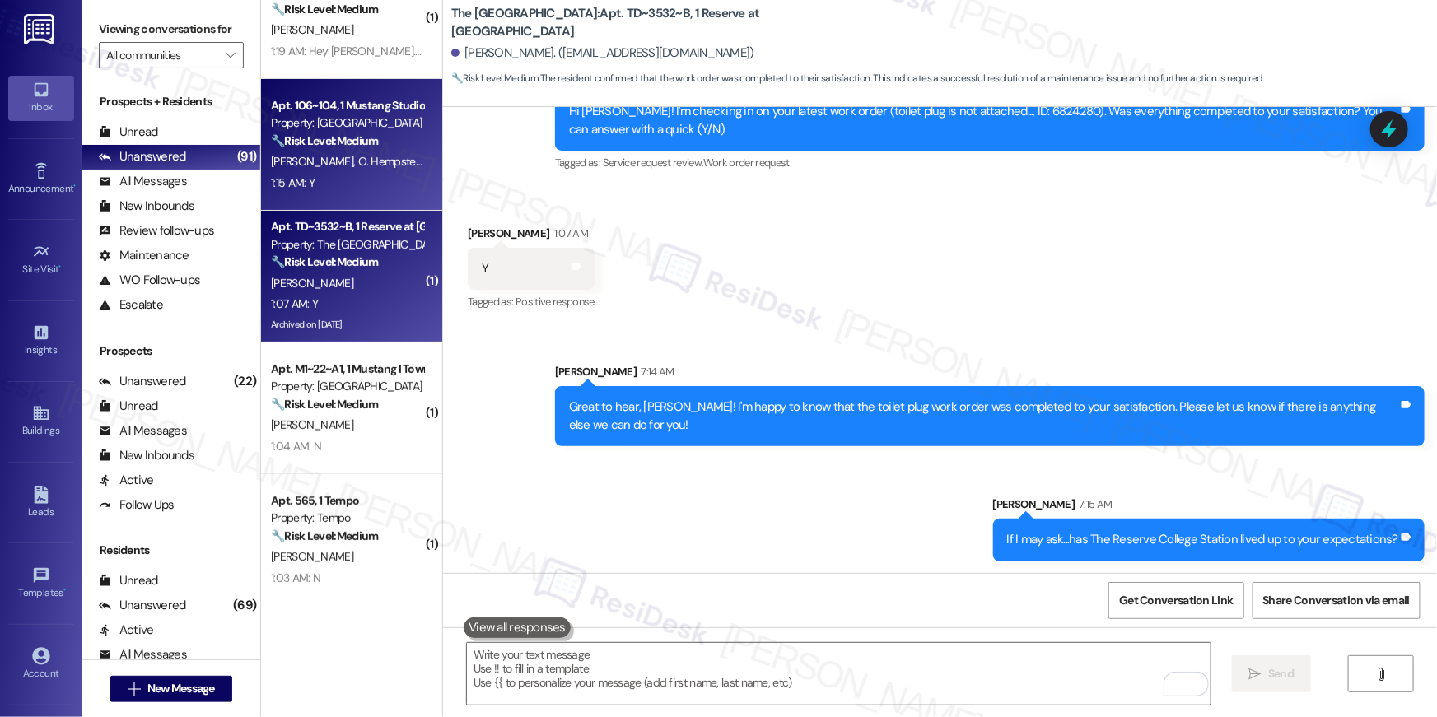
click at [359, 176] on div "1:15 AM: Y 1:15 AM: Y" at bounding box center [347, 183] width 156 height 21
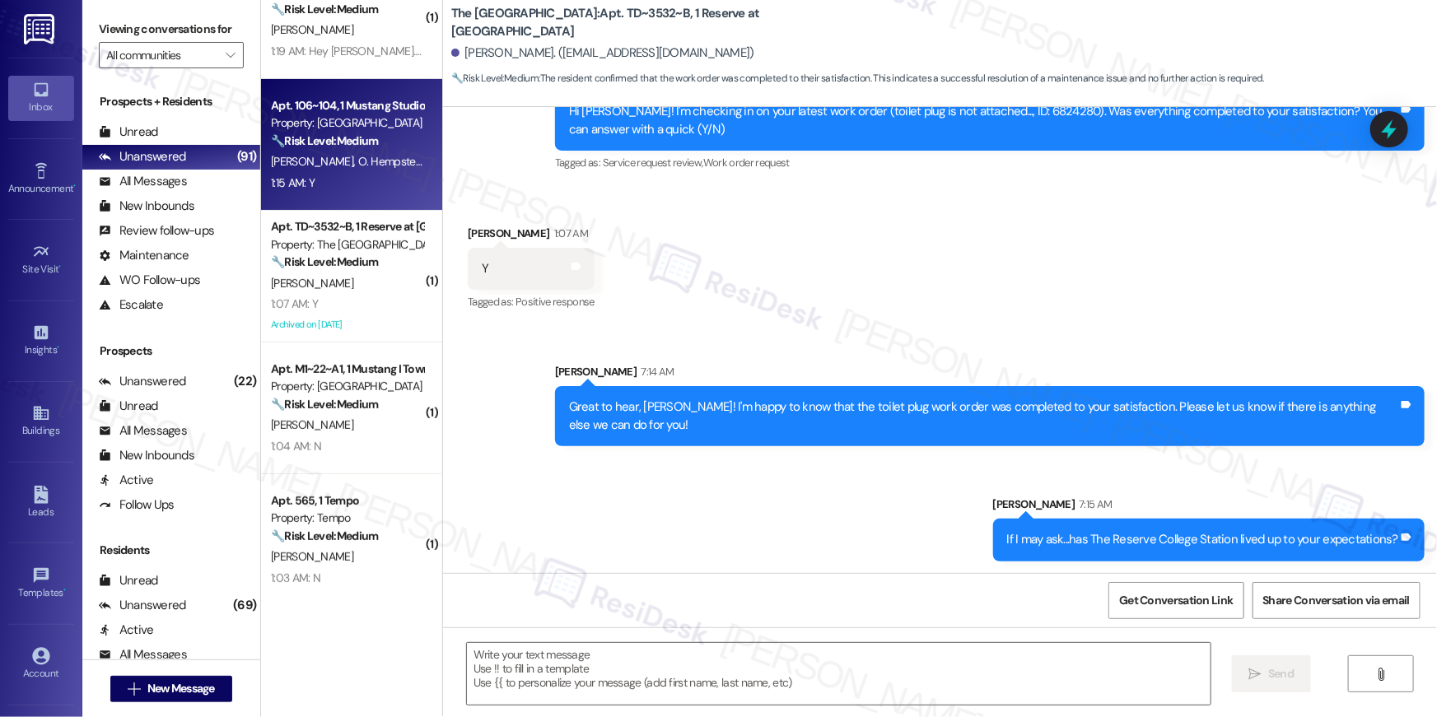
type textarea "Fetching suggested responses. Please feel free to read through the conversation…"
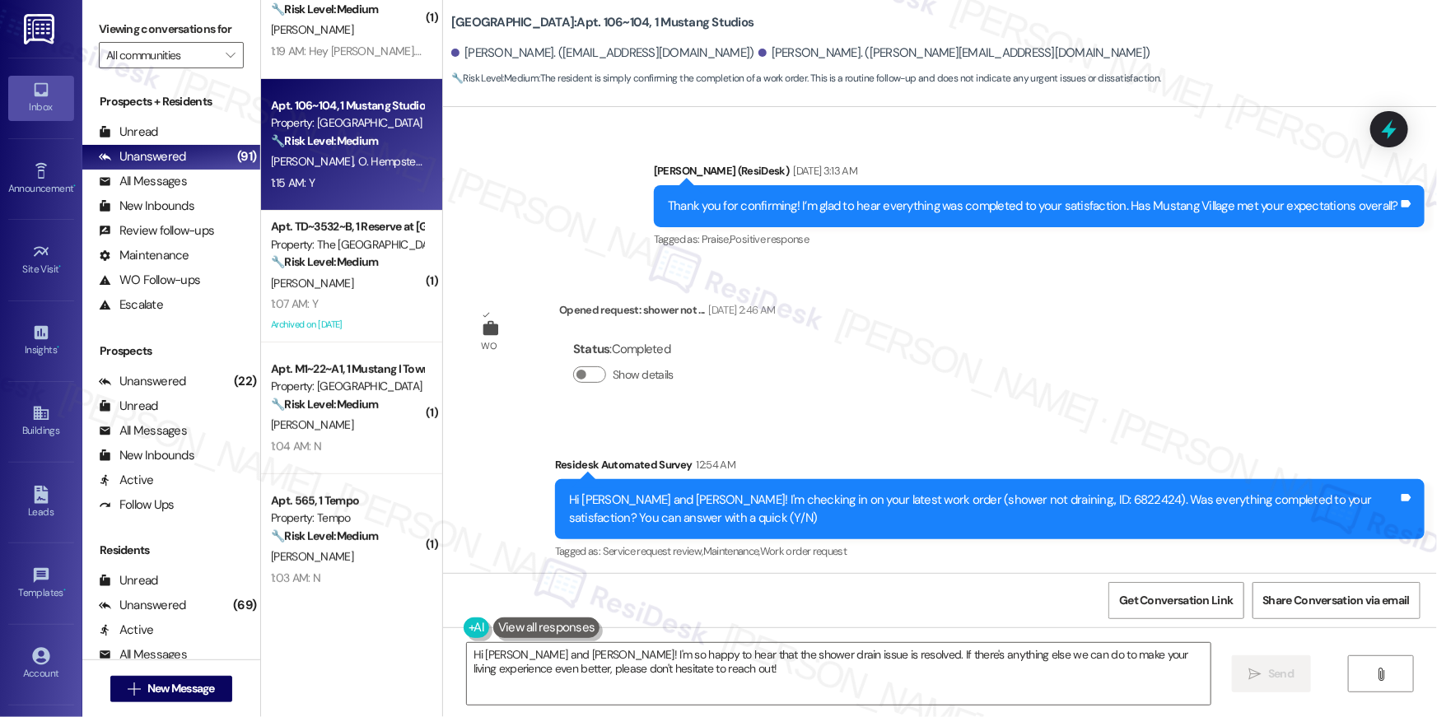
scroll to position [3062, 0]
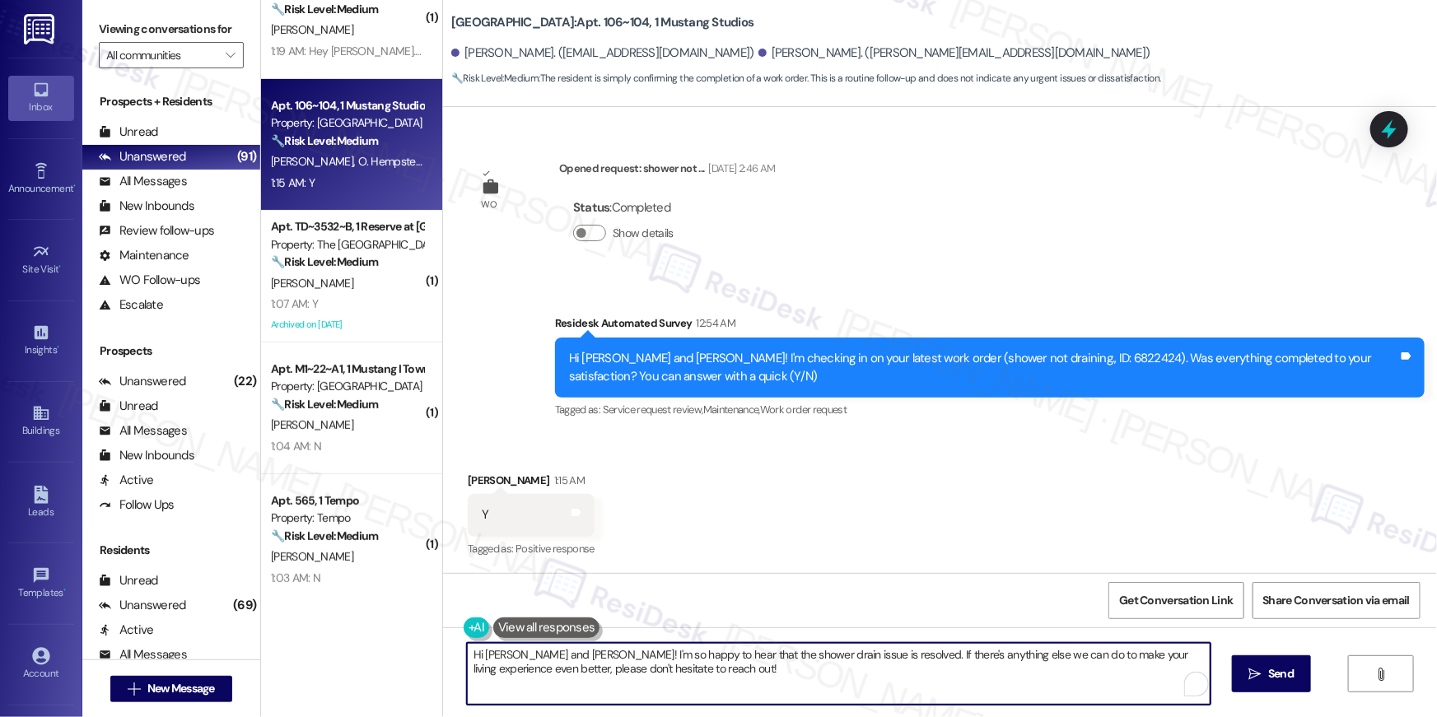
click at [780, 672] on textarea "Hi Olivia and Jake! I'm so happy to hear that the shower drain issue is resolve…" at bounding box center [839, 674] width 744 height 62
click at [738, 682] on textarea "Hi Olivia and Jake! I'm so happy to hear that the shower drain issue is resolve…" at bounding box center [839, 674] width 744 height 62
click at [738, 683] on textarea "Hi Olivia and Jake! I'm so happy to hear that the shower drain issue is resolve…" at bounding box center [839, 674] width 744 height 62
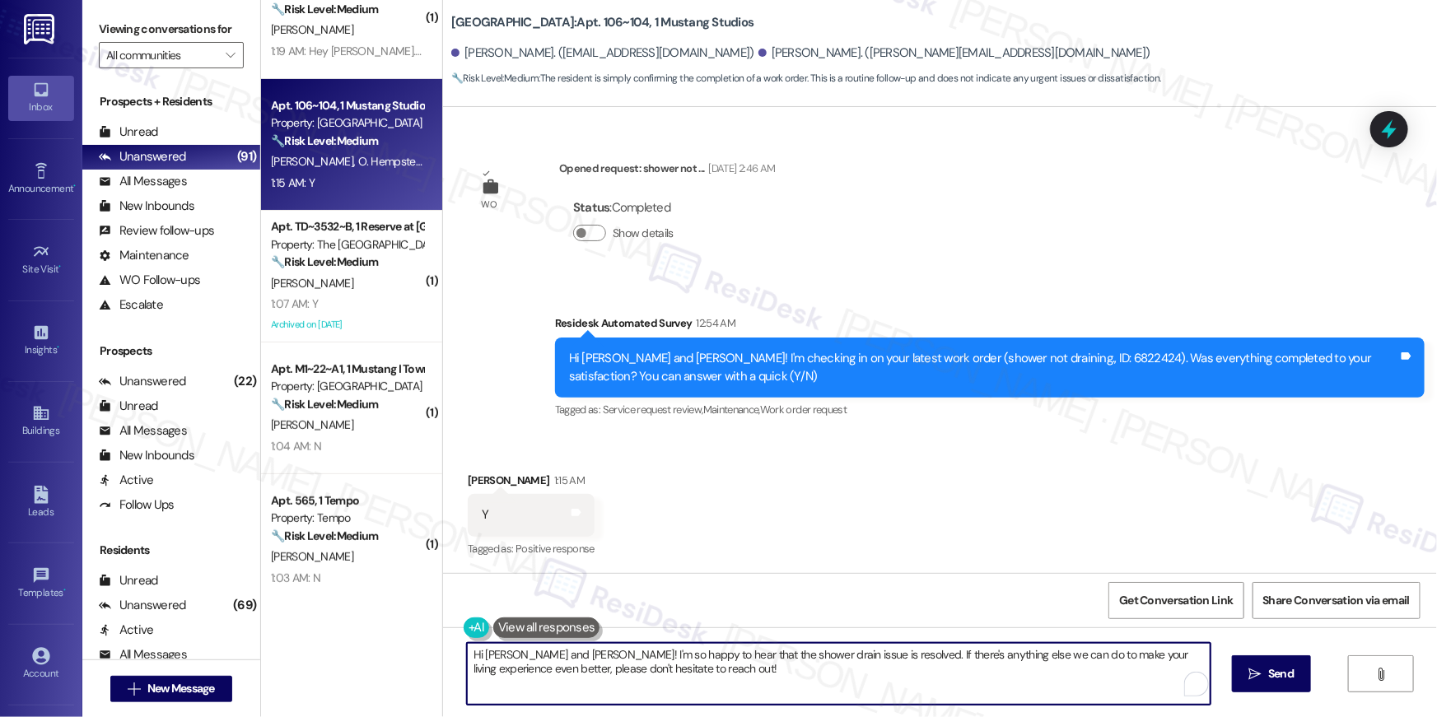
click at [738, 683] on textarea "Hi Olivia and Jake! I'm so happy to hear that the shower drain issue is resolve…" at bounding box center [839, 674] width 744 height 62
click at [493, 653] on textarea "Hi Olivia and Jake! I'm so happy to hear that the shower drain issue is resolve…" at bounding box center [839, 674] width 744 height 62
type textarea "Hi Jake! I'm so happy to hear that the shower drain issue is resolved. If there…"
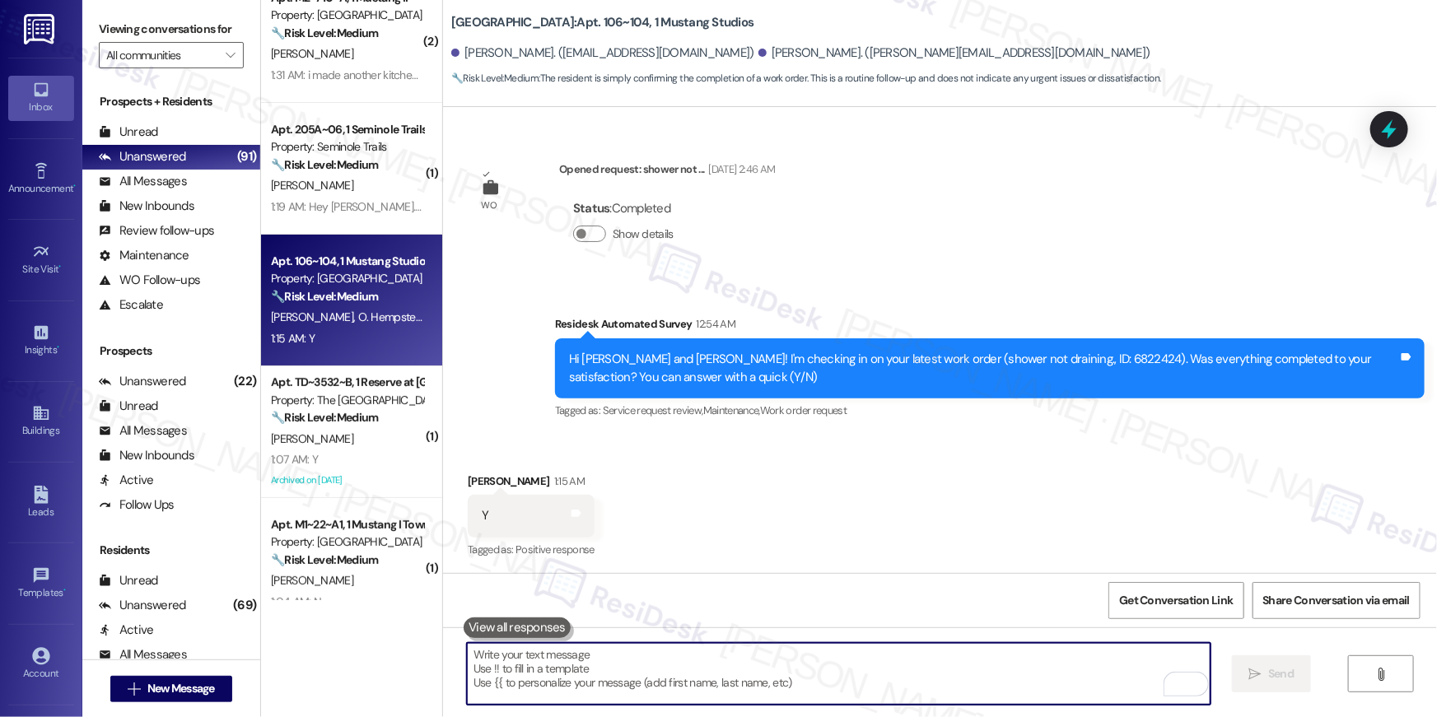
scroll to position [3131, 0]
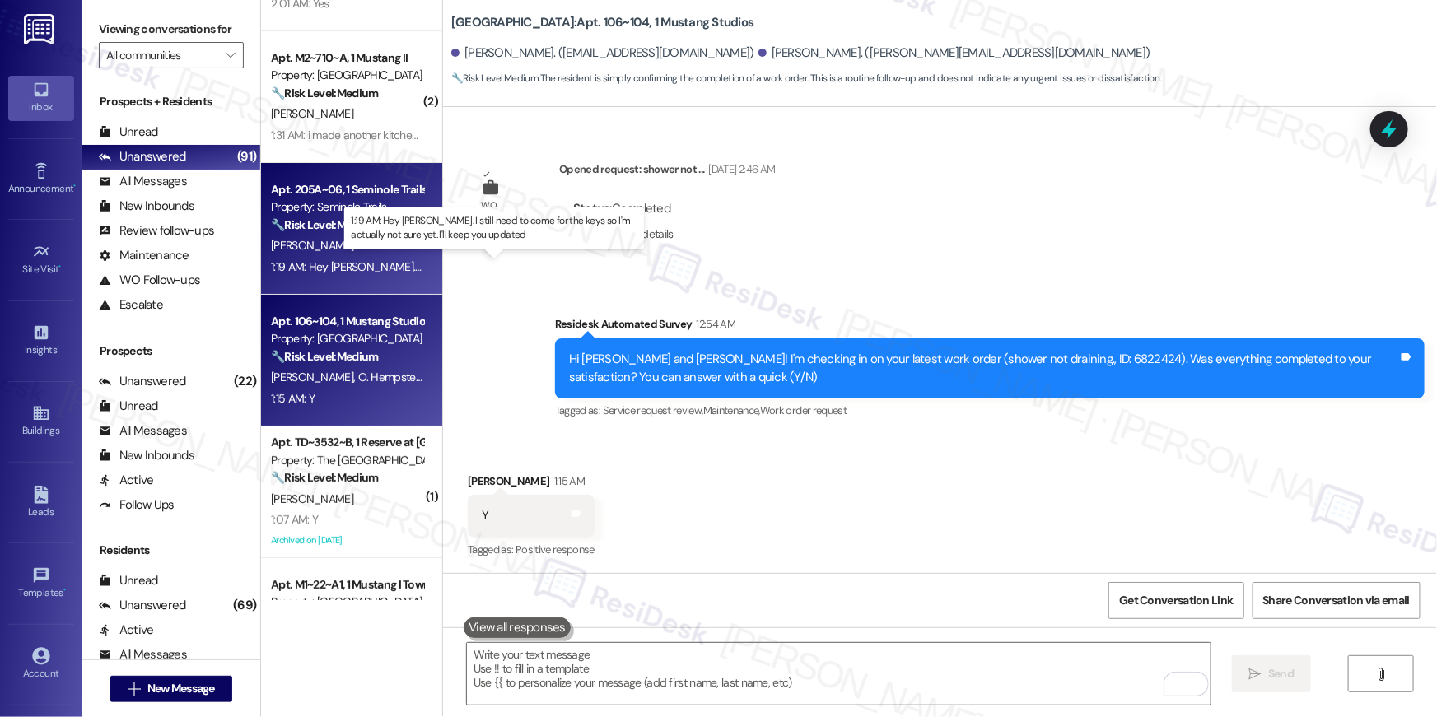
click at [322, 264] on div "1:19 AM: Hey Sarah. I still need to come for the keys so I'm actually not sure …" at bounding box center [533, 266] width 525 height 15
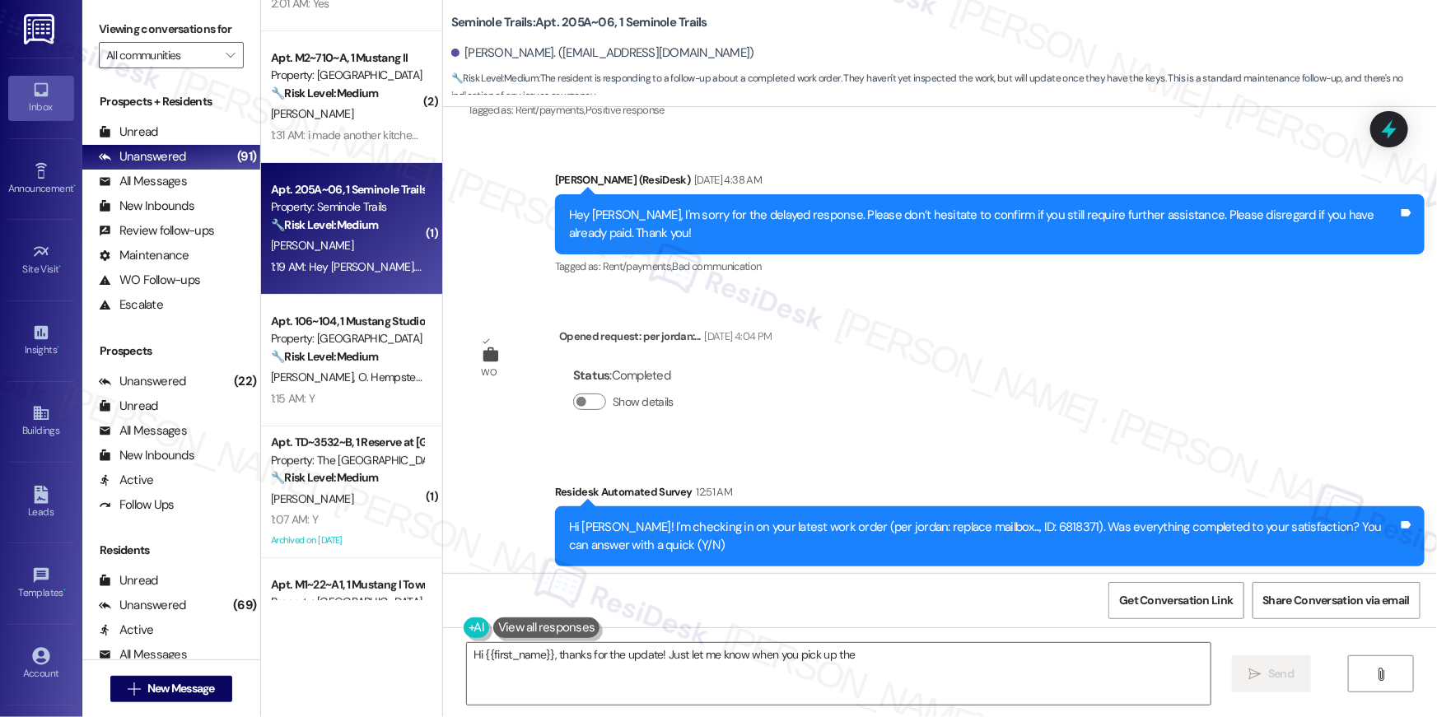
scroll to position [1168, 0]
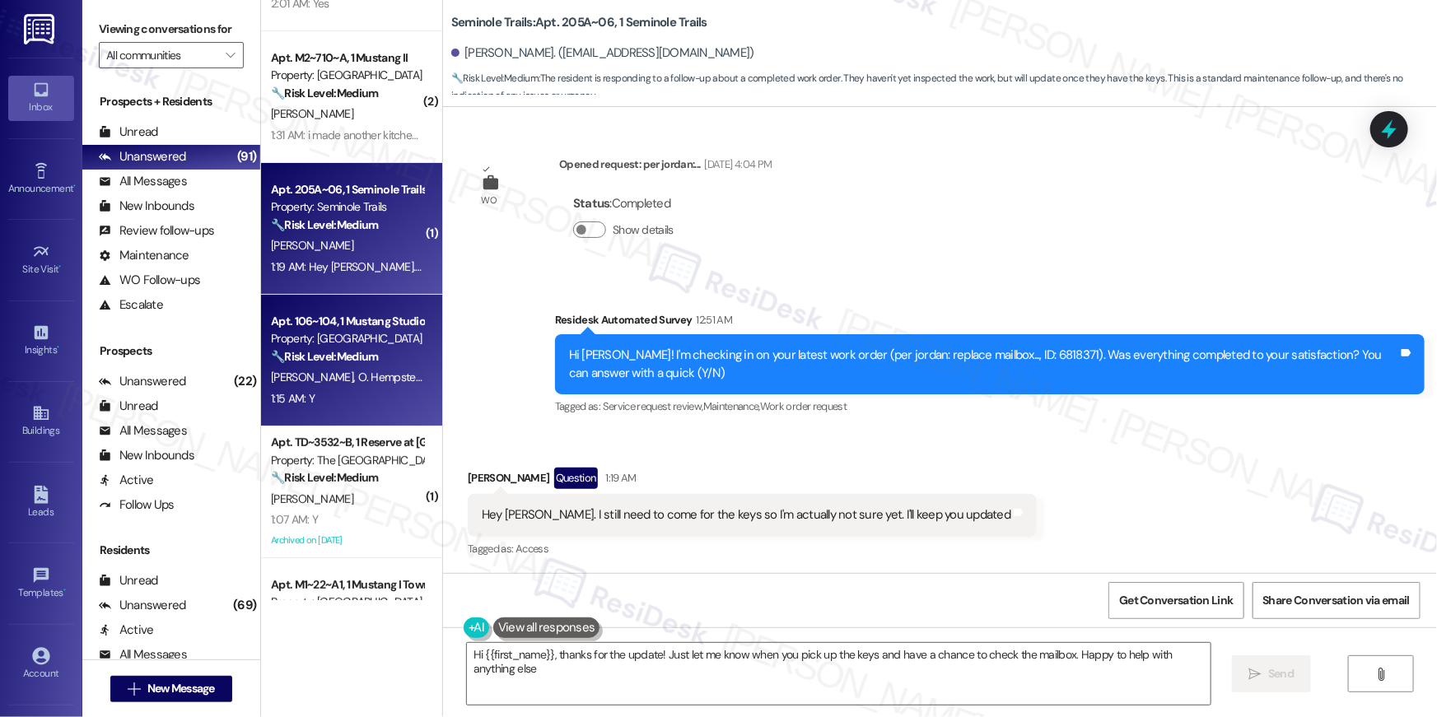
type textarea "Hi {{first_name}}, thanks for the update! Just let me know when you pick up the…"
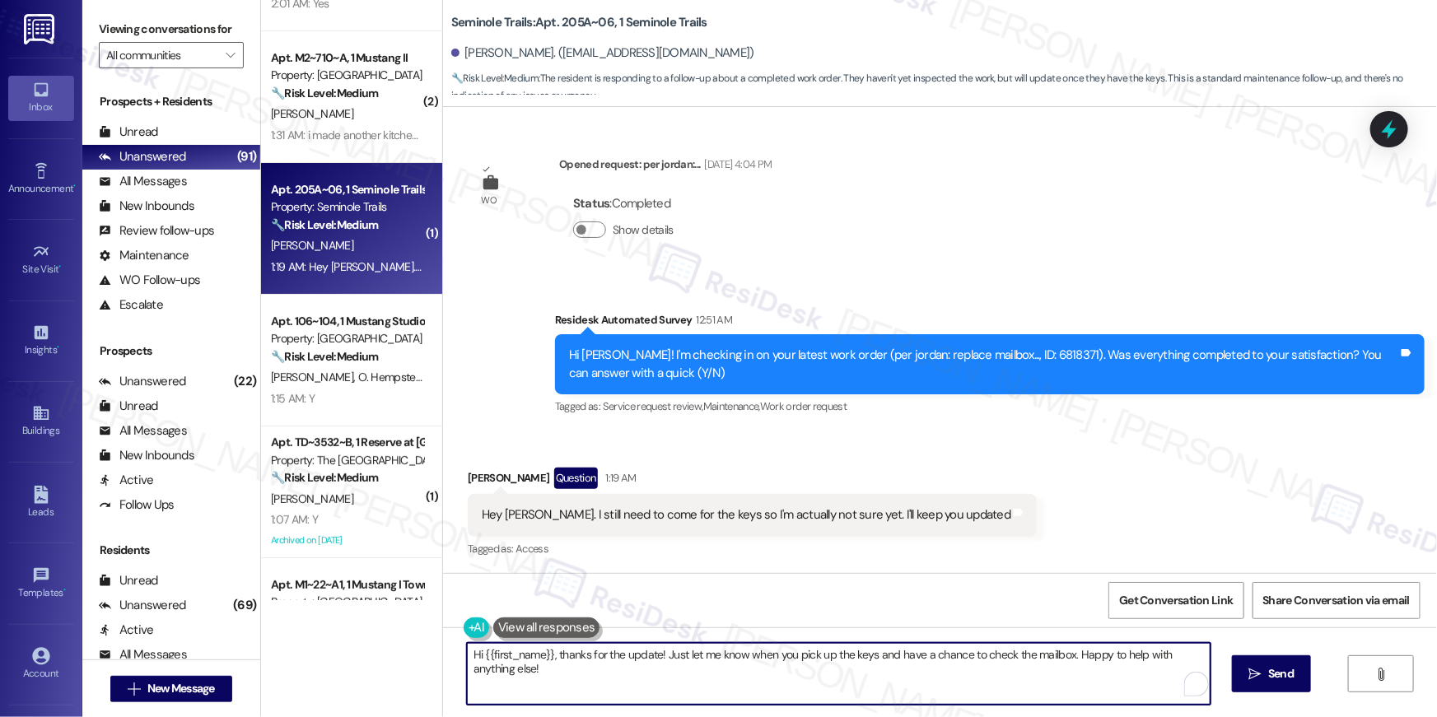
click at [715, 677] on textarea "Hi {{first_name}}, thanks for the update! Just let me know when you pick up the…" at bounding box center [839, 674] width 744 height 62
click at [858, 690] on textarea "Hi {{first_name}}, thanks for the update! Just let me know when you pick up the…" at bounding box center [839, 674] width 744 height 62
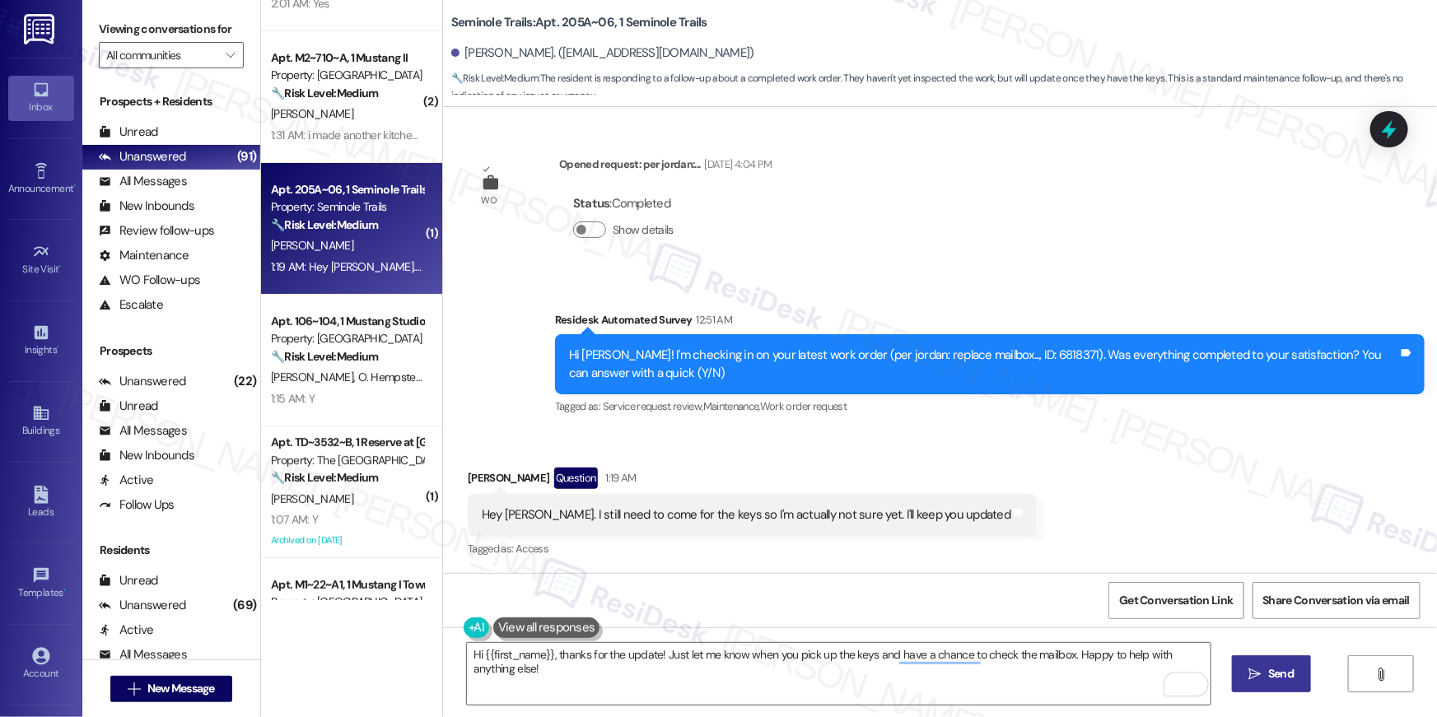
click at [1262, 671] on span " Send" at bounding box center [1272, 673] width 52 height 17
type textarea "Hey {{first_name}}, thanks for keeping me in the loop! Just swing by whenever y…"
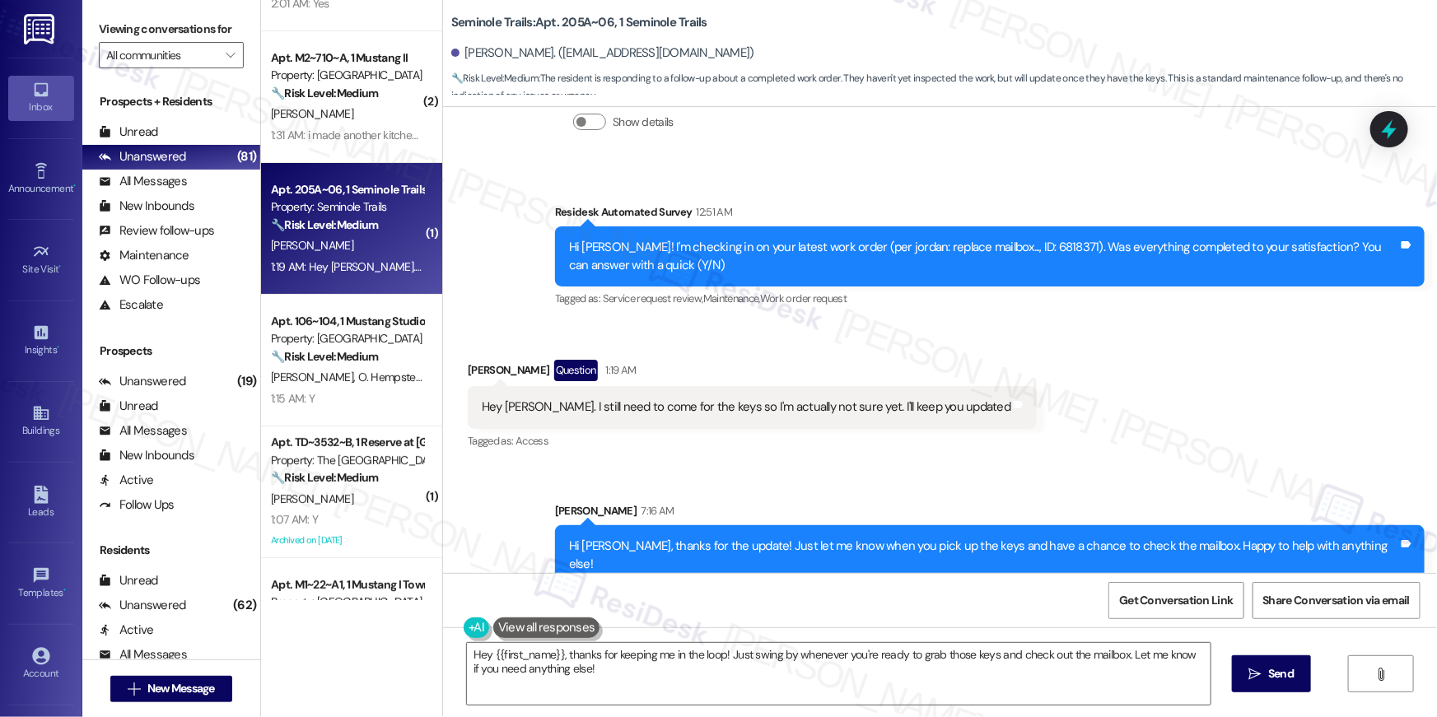
scroll to position [1284, 0]
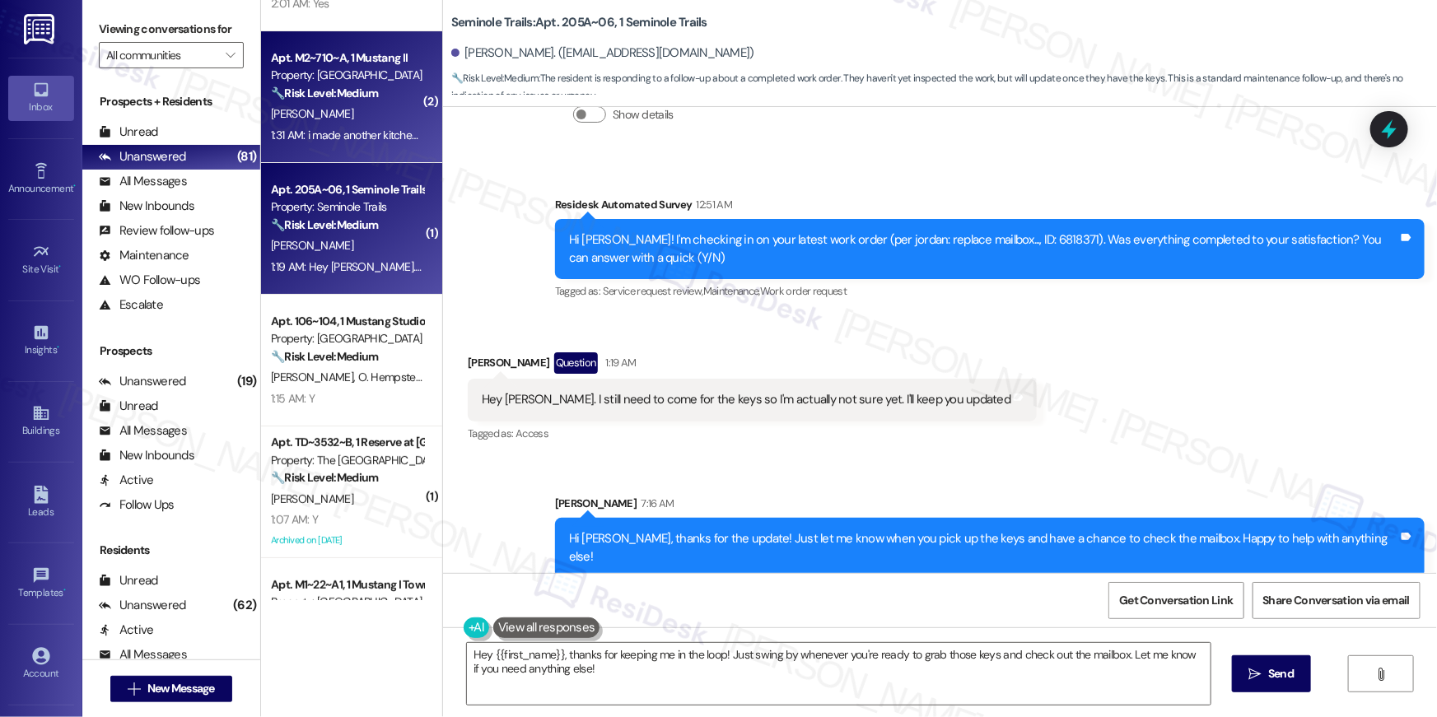
click at [348, 133] on div "1:31 AM: i made another kitchen stove order which wasnt resolved yet 1:31 AM: i…" at bounding box center [435, 135] width 328 height 15
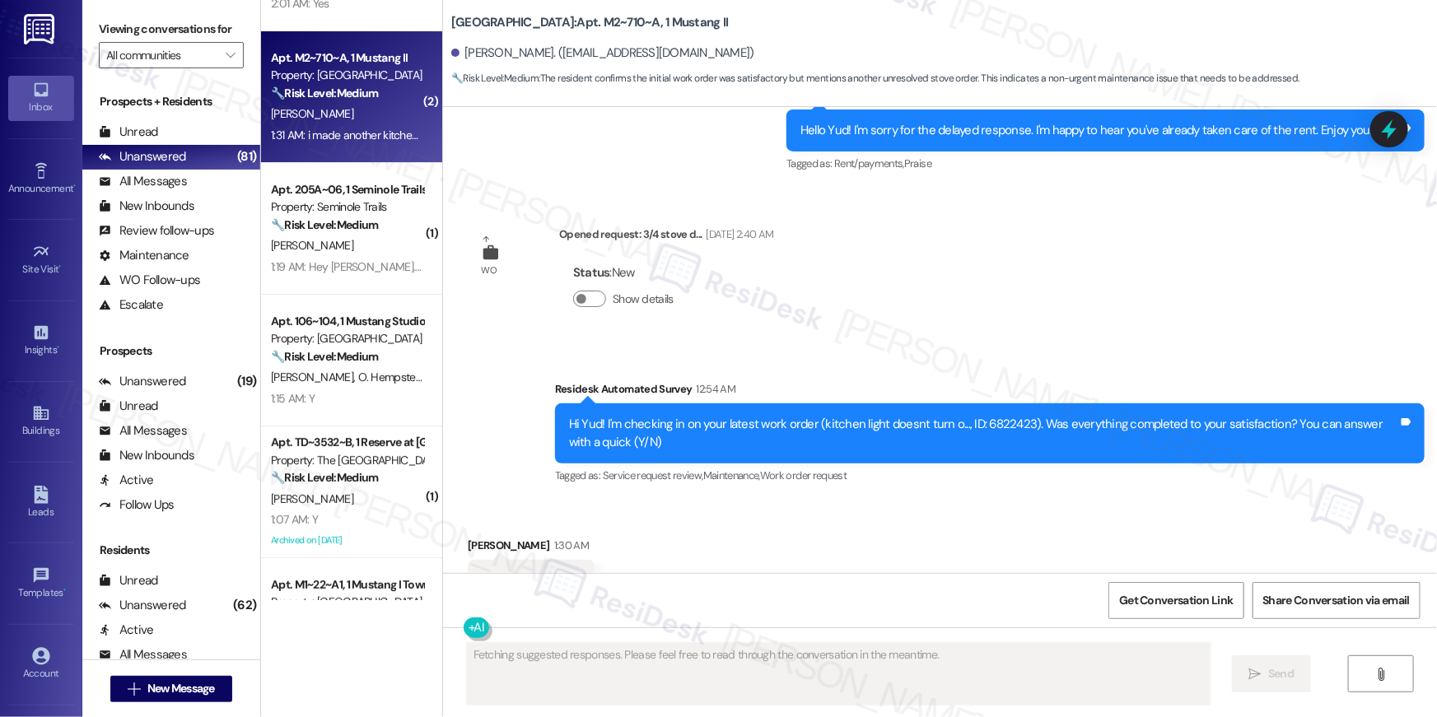
scroll to position [1922, 0]
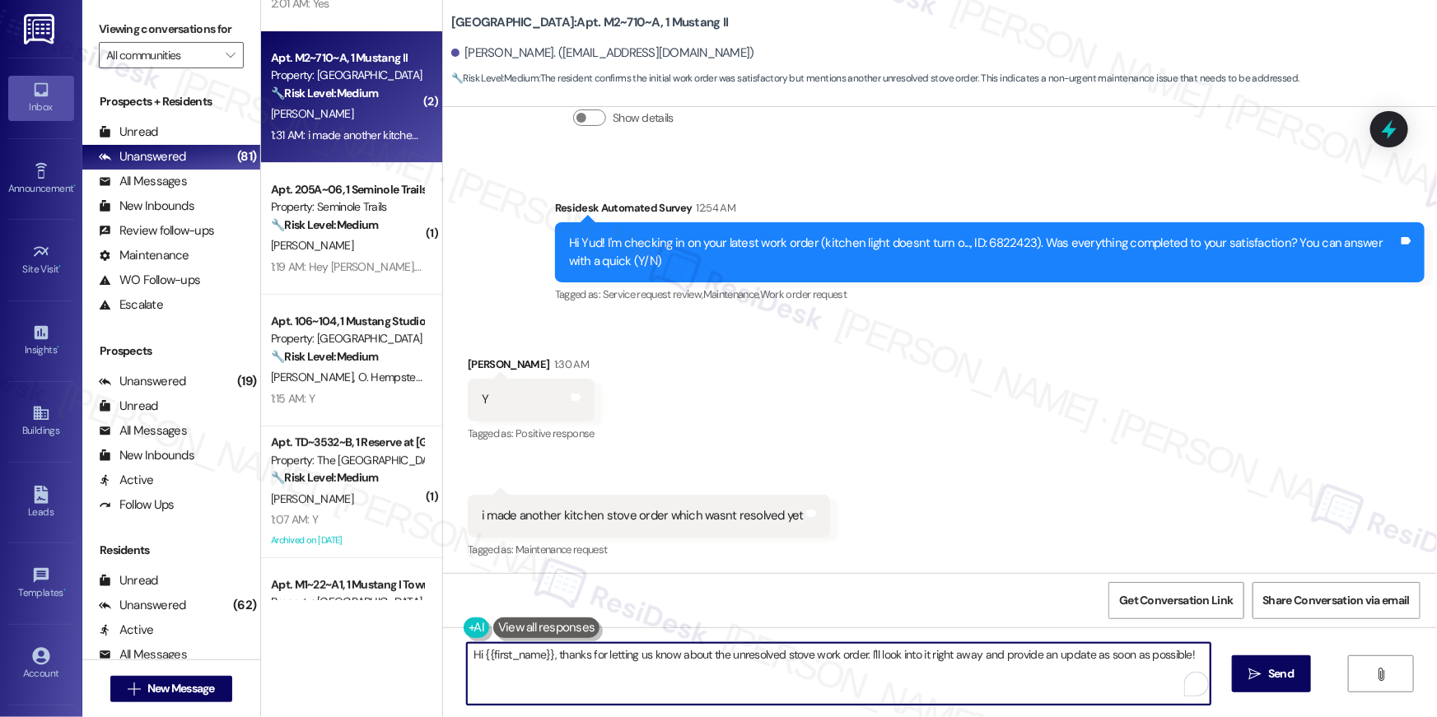
click at [467, 653] on textarea "Hi {{first_name}}, thanks for letting us know about the unresolved stove work o…" at bounding box center [839, 674] width 744 height 62
paste textarea "Hi {{first_name}}, I’m happy to hear your work order is all taken care of! If a…"
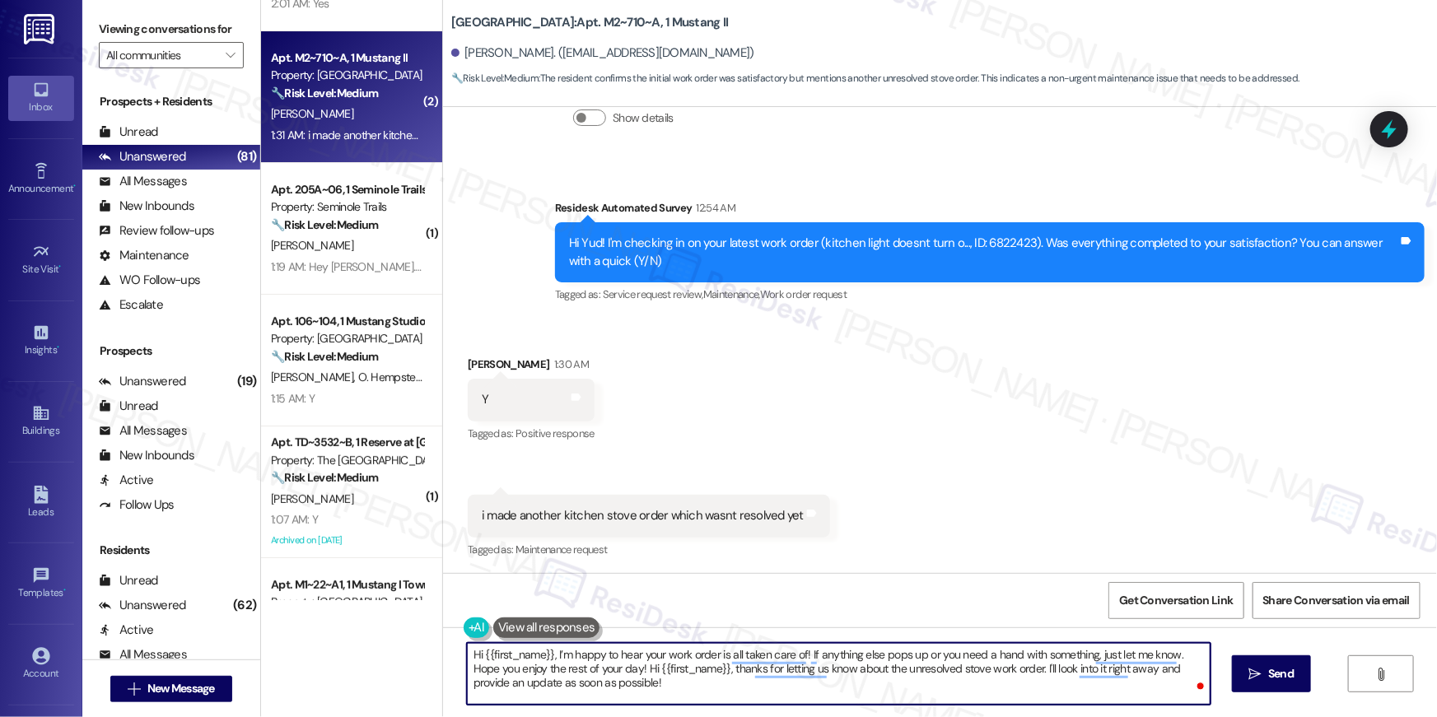
click at [713, 657] on textarea "Hi {{first_name}}, I’m happy to hear your work order is all taken care of! If a…" at bounding box center [839, 674] width 744 height 62
type textarea "Hi {{first_name}}, I’m happy to hear your work order for the kitchen light is a…"
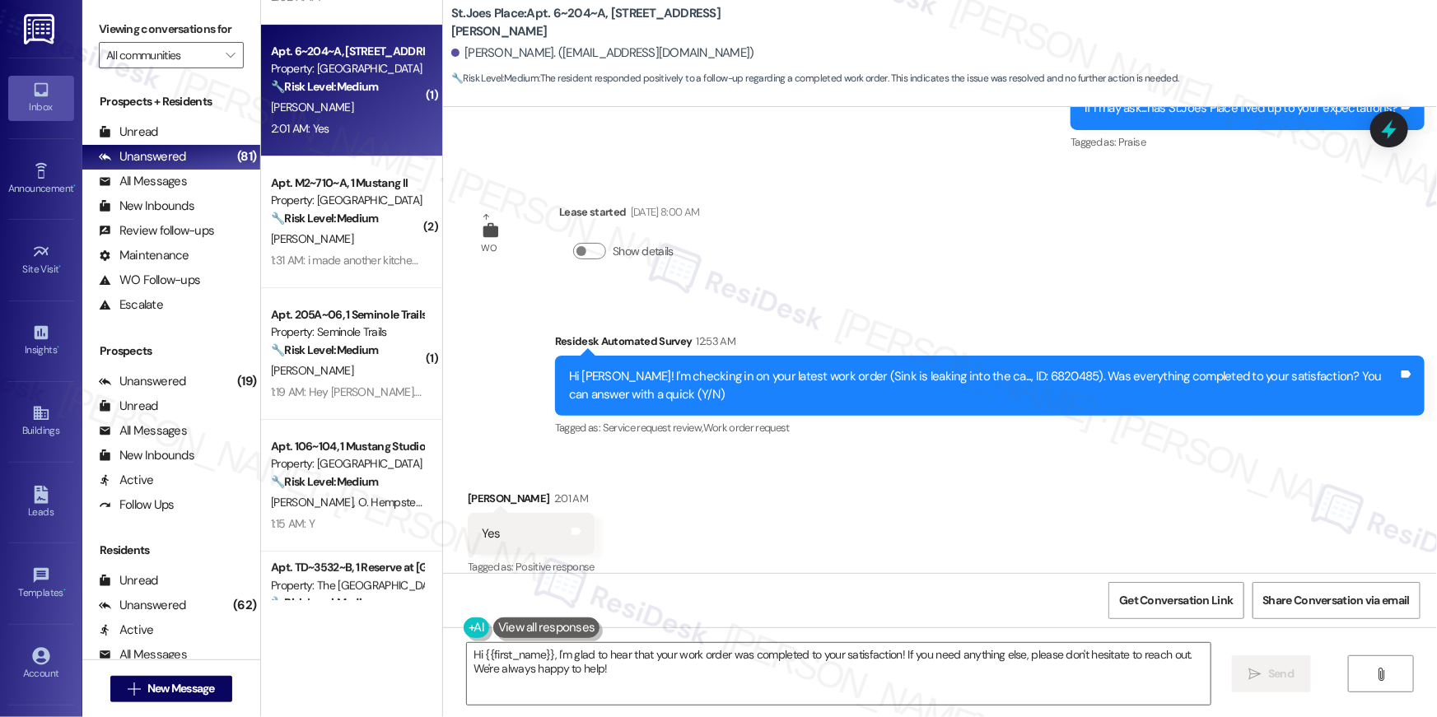
scroll to position [2452, 0]
click at [930, 515] on div "Received via SMS [PERSON_NAME] 2:01 AM Yes Tags and notes Tagged as: Positive r…" at bounding box center [940, 521] width 994 height 139
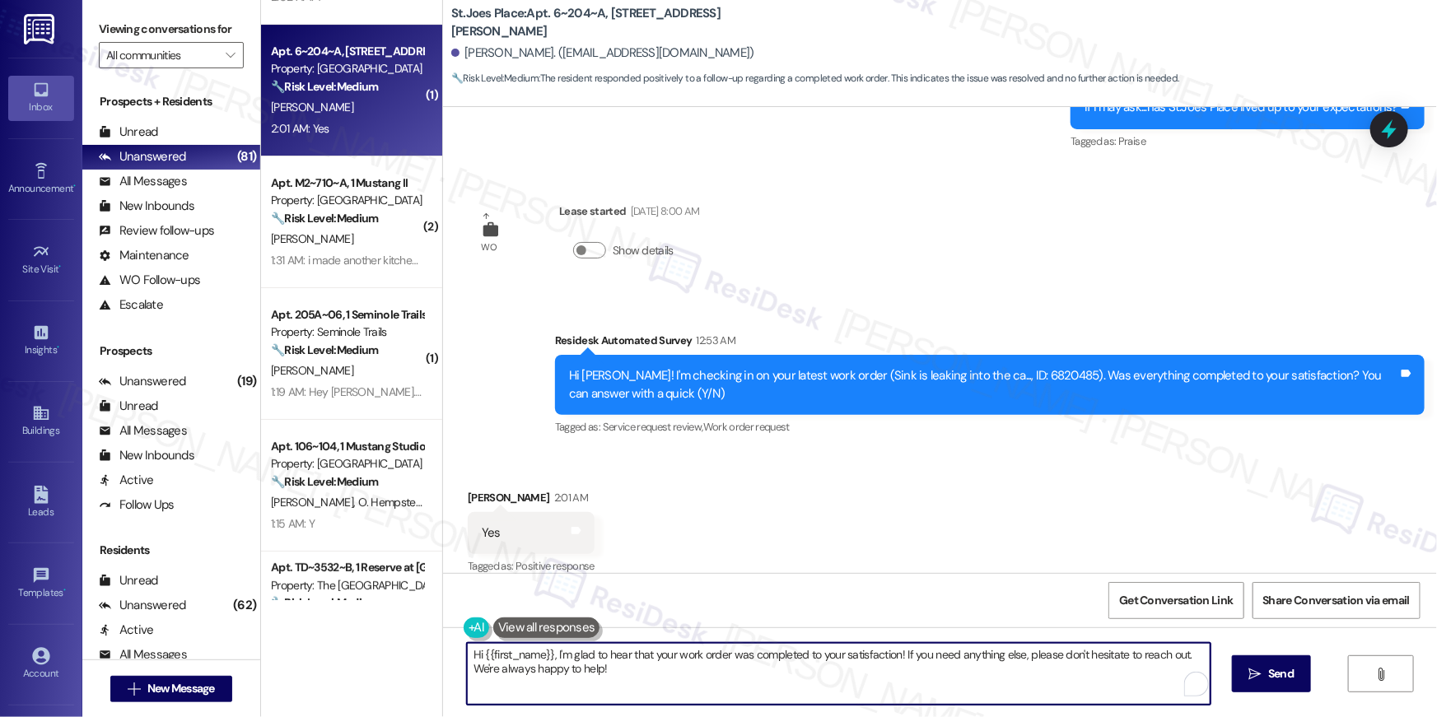
click at [688, 671] on textarea "Hi {{first_name}}, I'm glad to hear that your work order was completed to your …" at bounding box center [839, 674] width 744 height 62
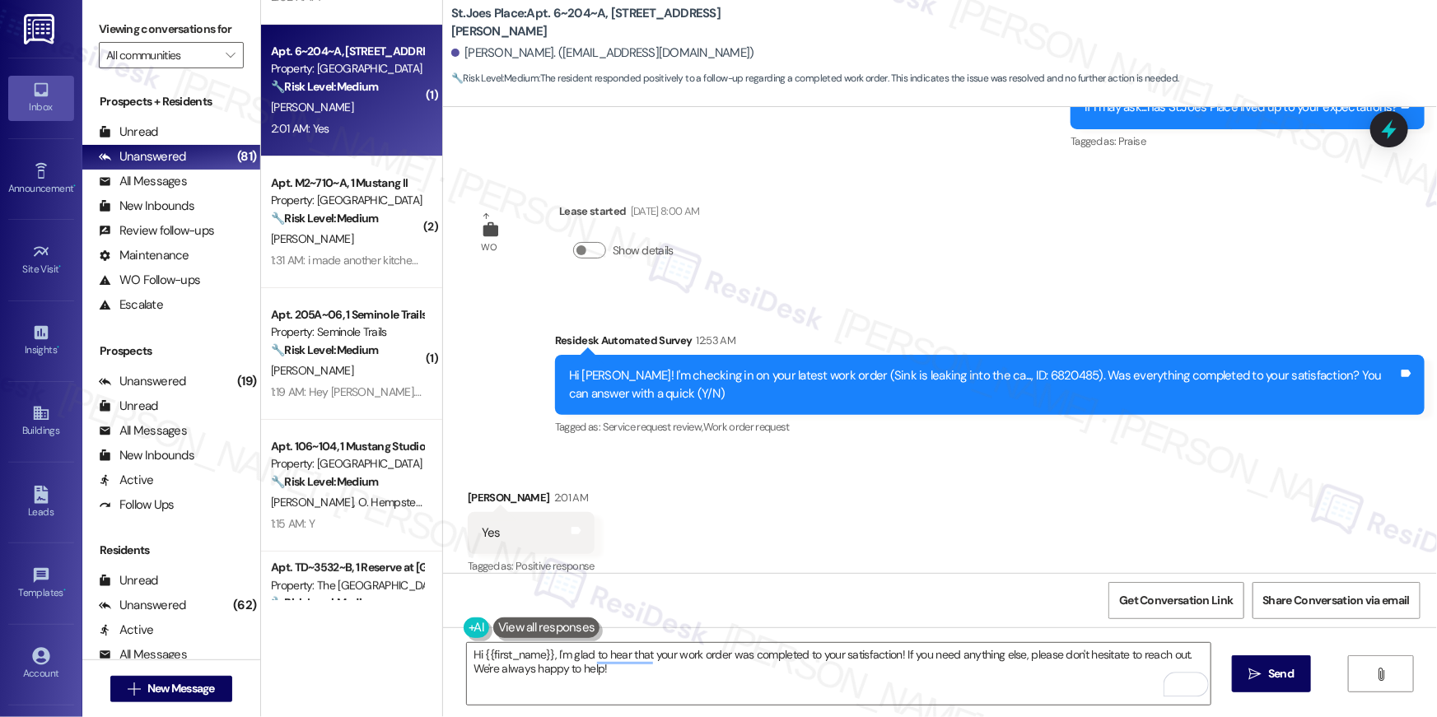
drag, startPoint x: 1257, startPoint y: 669, endPoint x: 1238, endPoint y: 651, distance: 26.2
click at [1257, 669] on icon "" at bounding box center [1255, 674] width 12 height 13
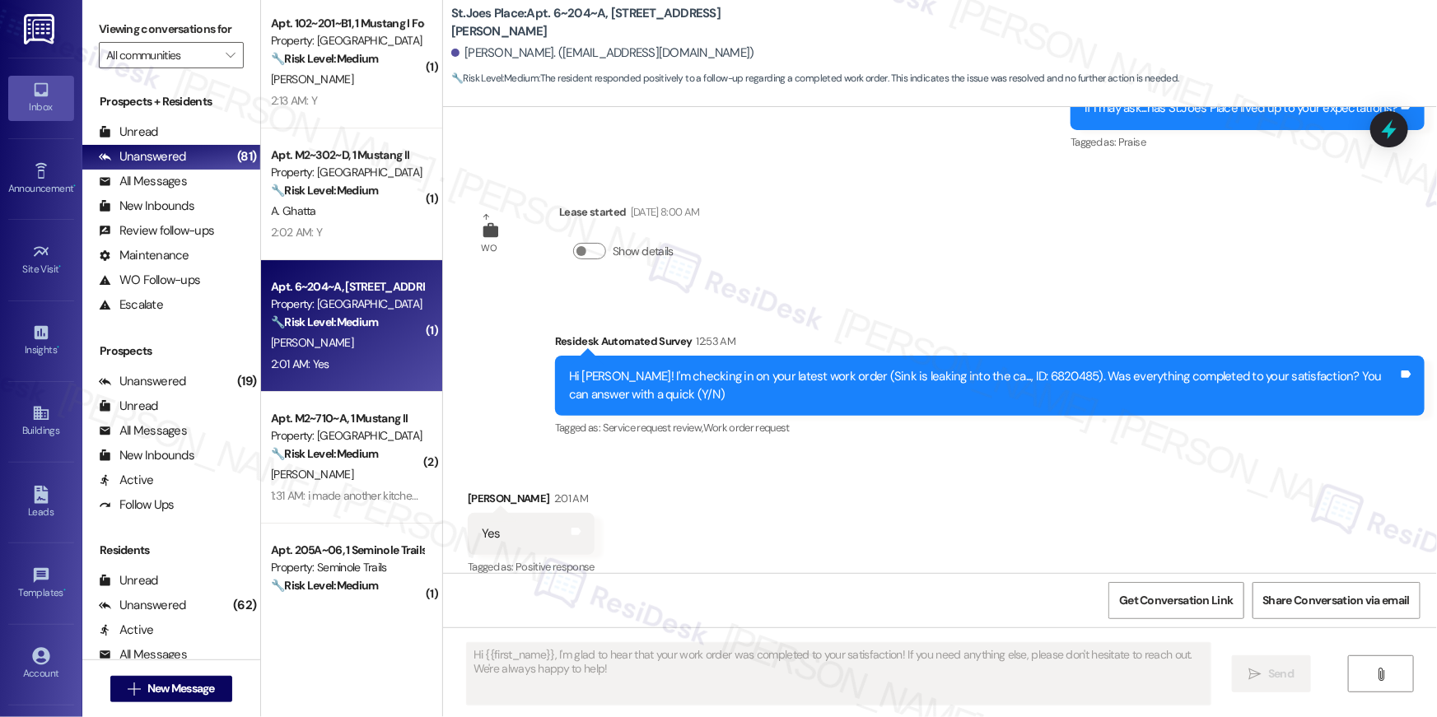
scroll to position [2768, 0]
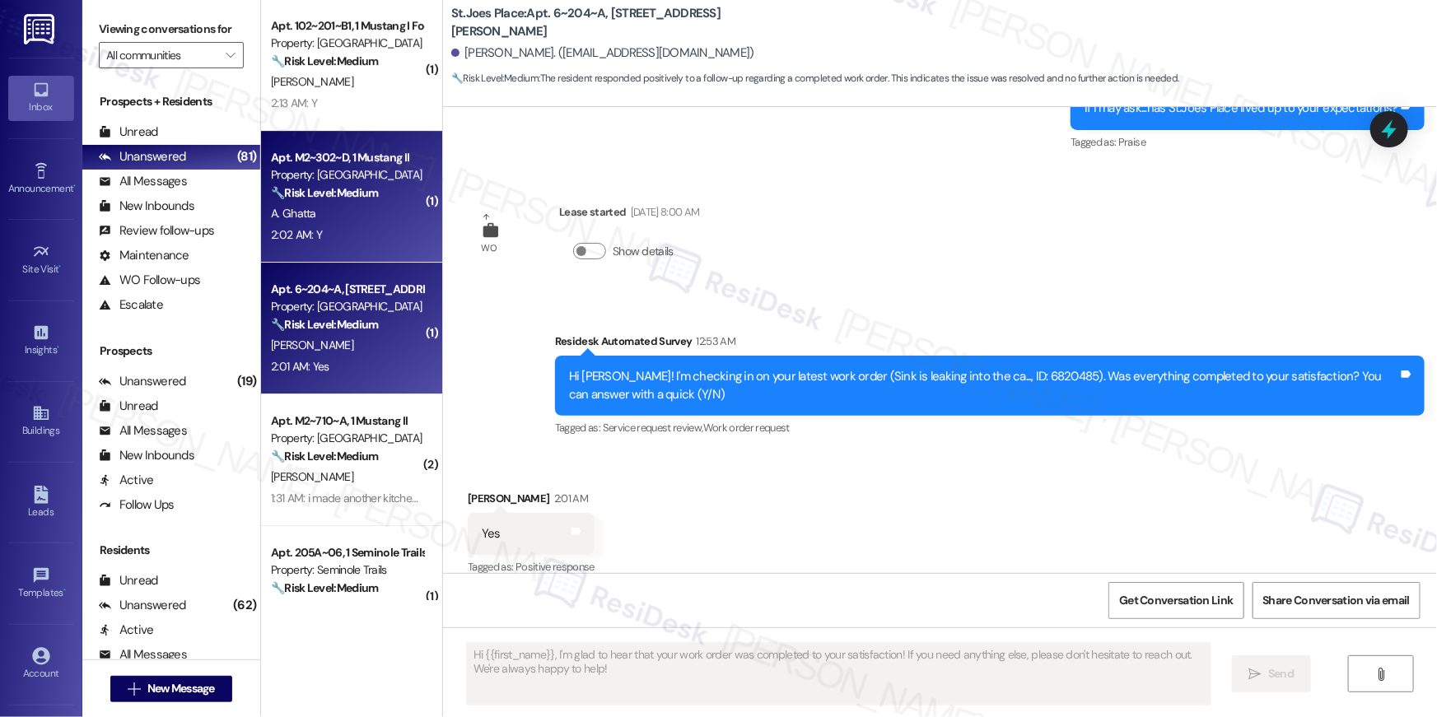
click at [368, 197] on strong "🔧 Risk Level: Medium" at bounding box center [324, 192] width 107 height 15
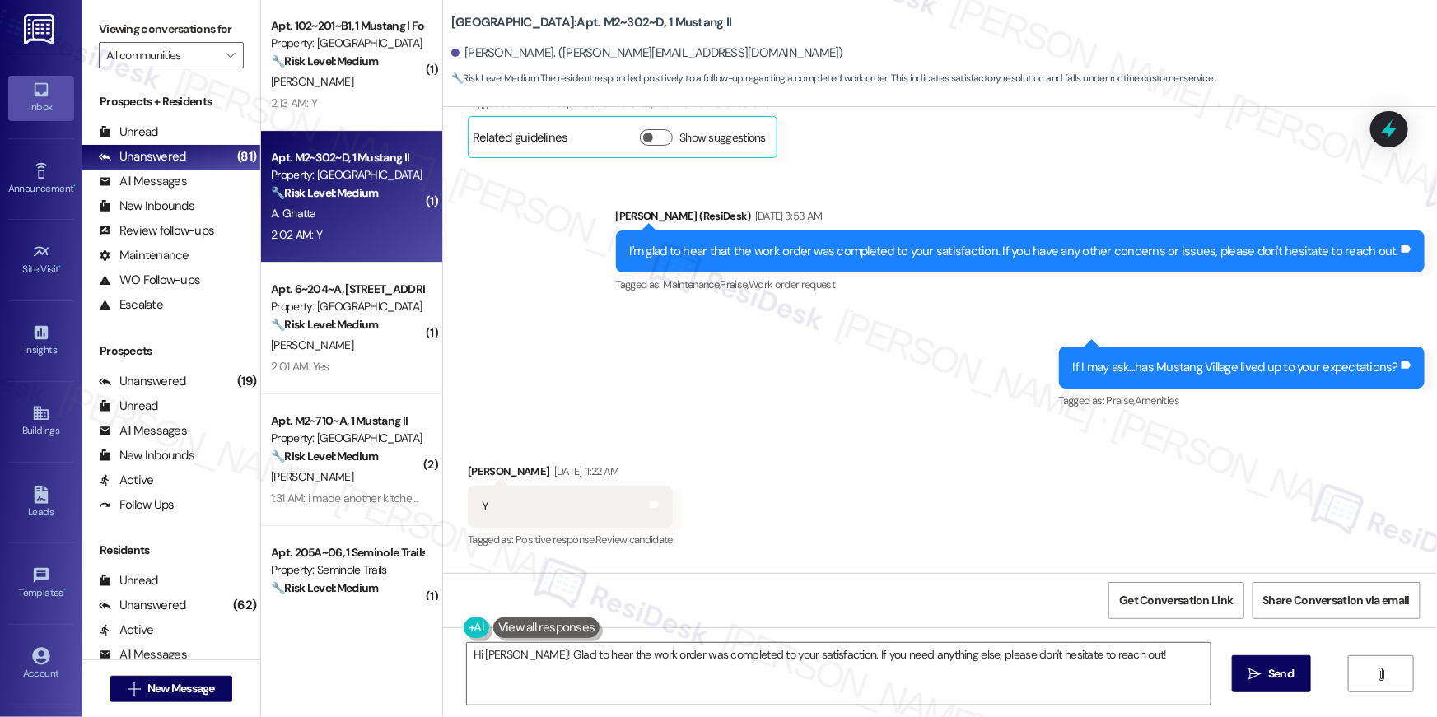
scroll to position [440, 0]
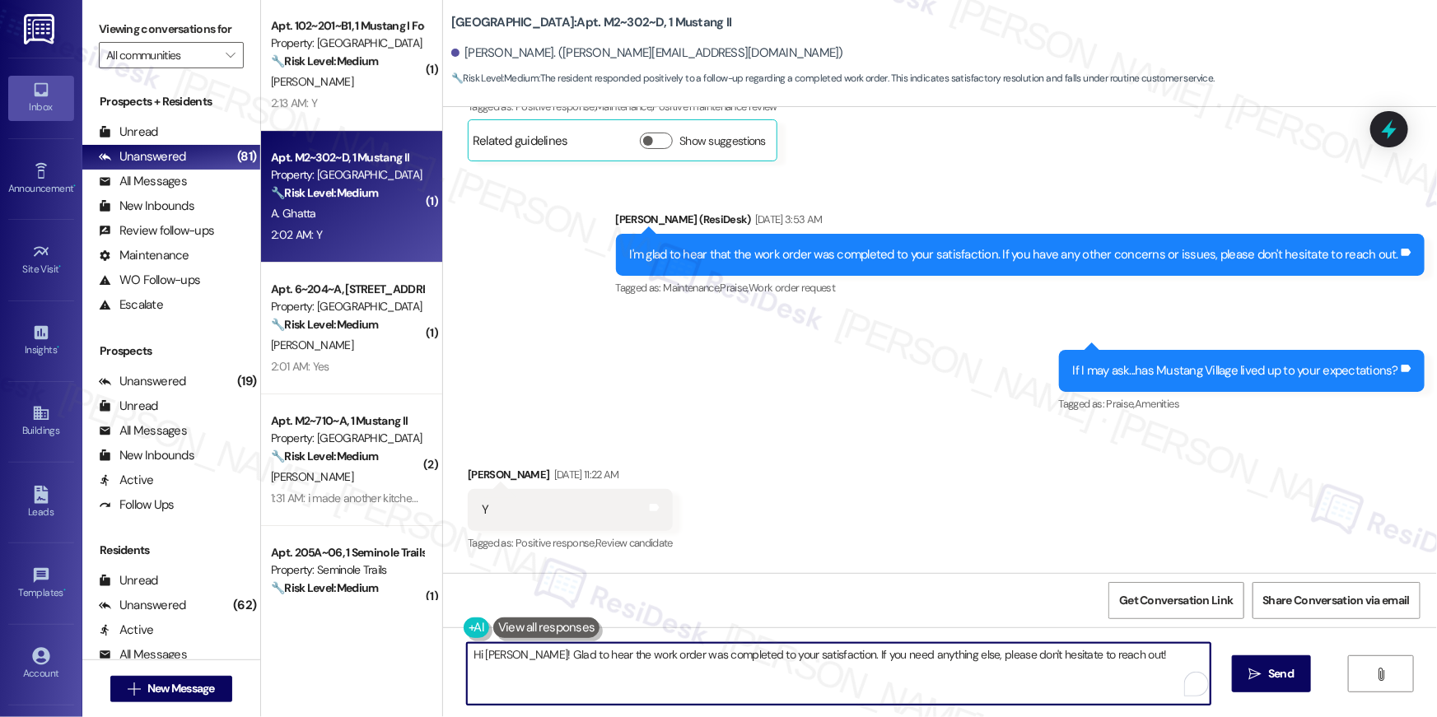
click at [846, 687] on textarea "Hi [PERSON_NAME]! Glad to hear the work order was completed to your satisfactio…" at bounding box center [839, 674] width 744 height 62
paste textarea "{{first_name}}, I’m happy to hear your work order is all taken care of! If anyt…"
type textarea "Hi {{first_name}}, I’m happy to hear your work order is all taken care of! If a…"
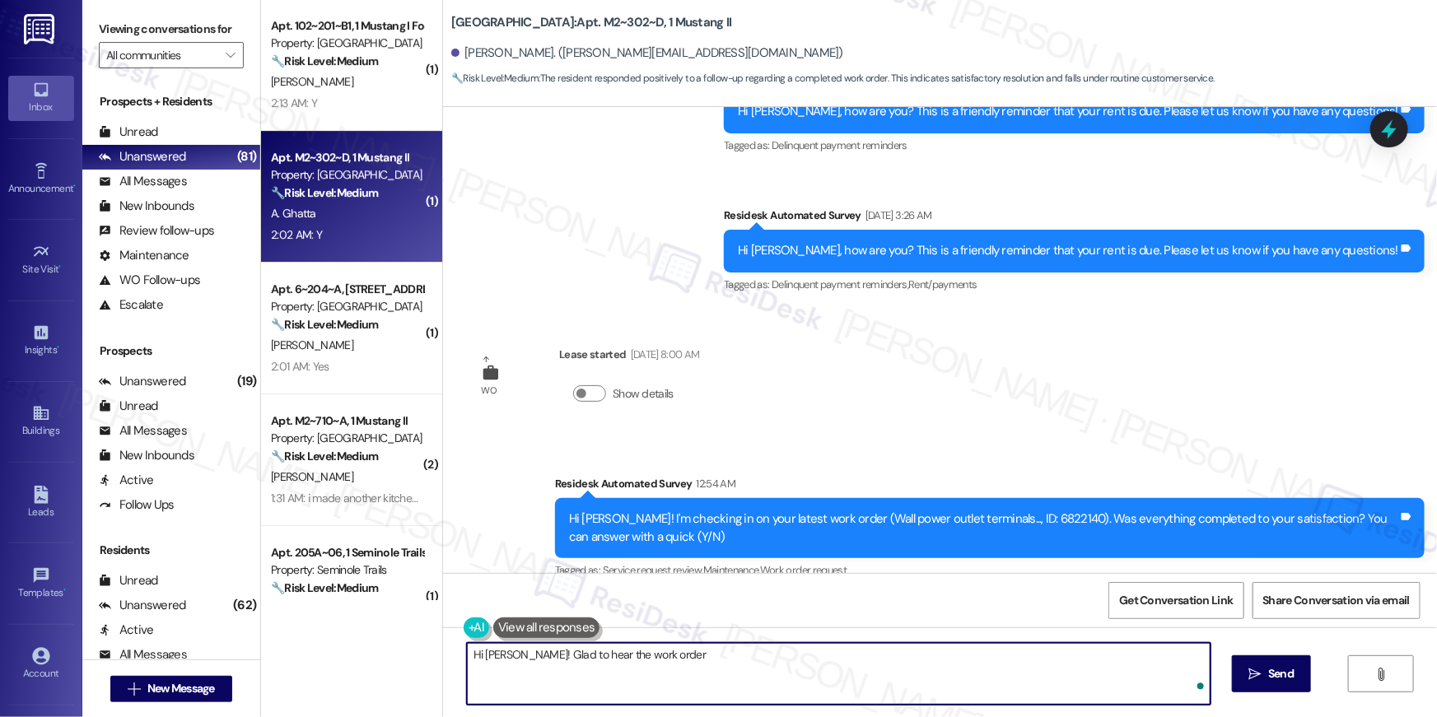
scroll to position [1293, 0]
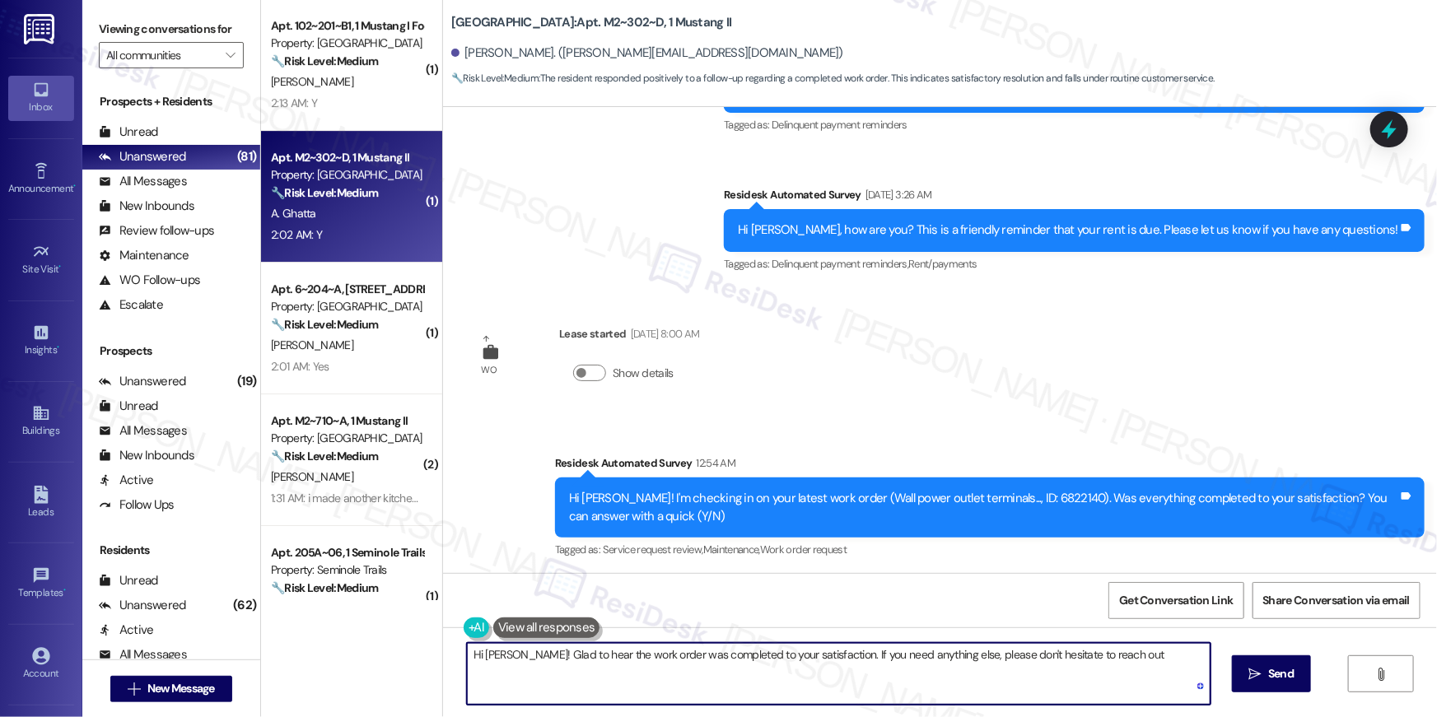
type textarea "Hi [PERSON_NAME]! Glad to hear the work order was completed to your satisfactio…"
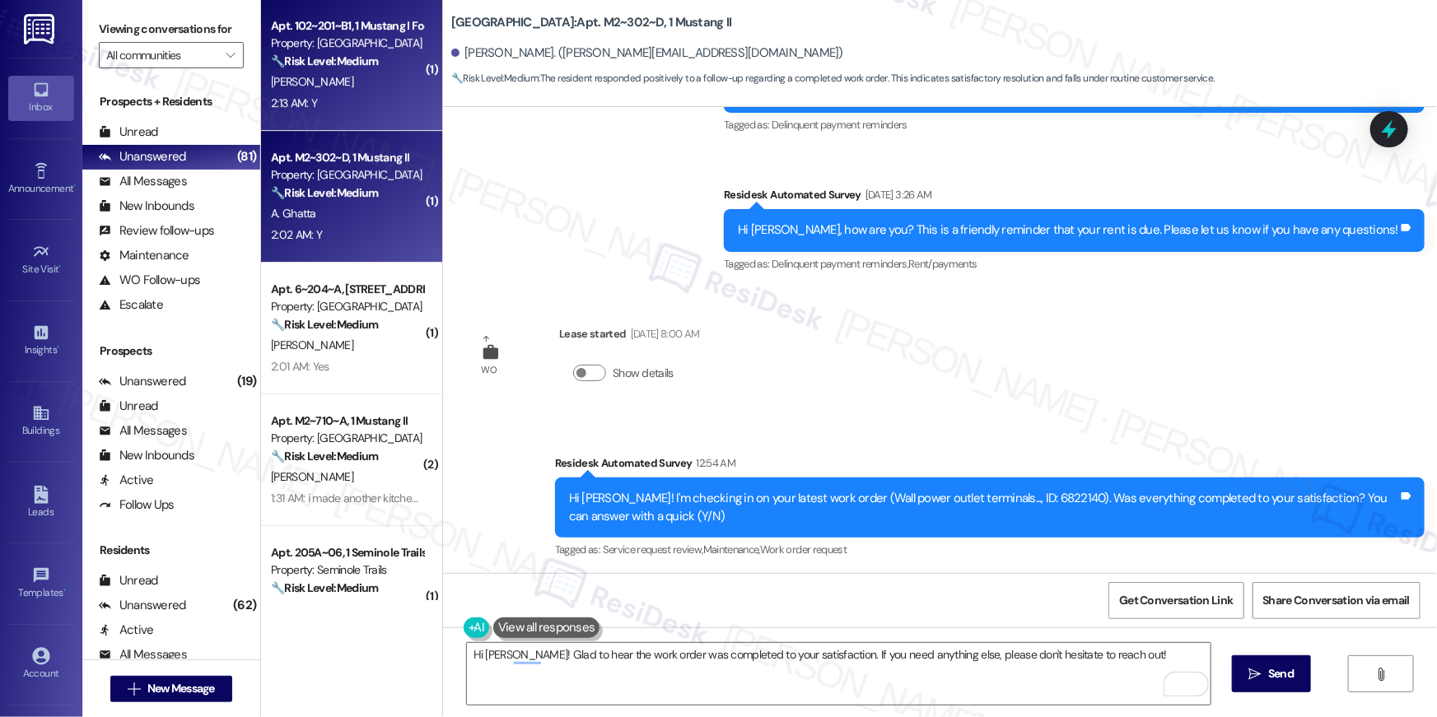
click at [344, 89] on div "[PERSON_NAME]" at bounding box center [347, 82] width 156 height 21
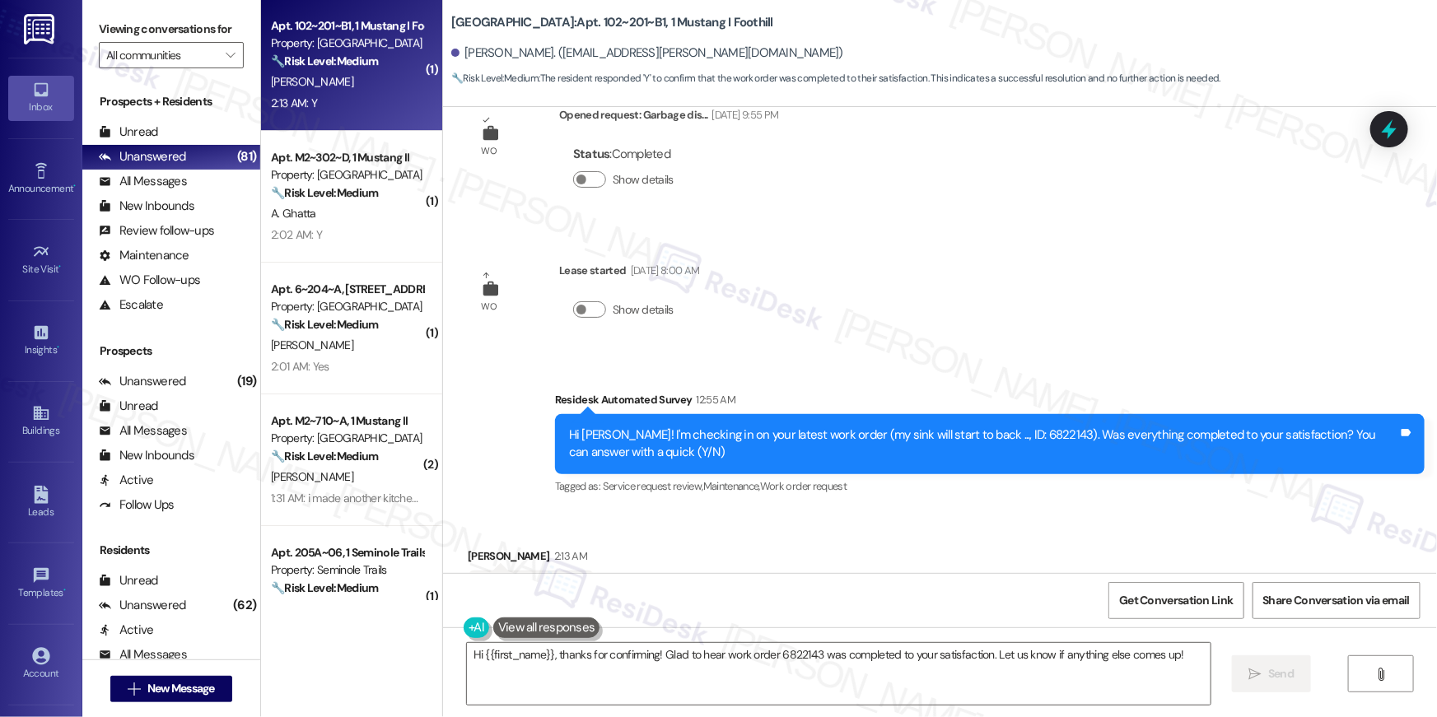
scroll to position [440, 0]
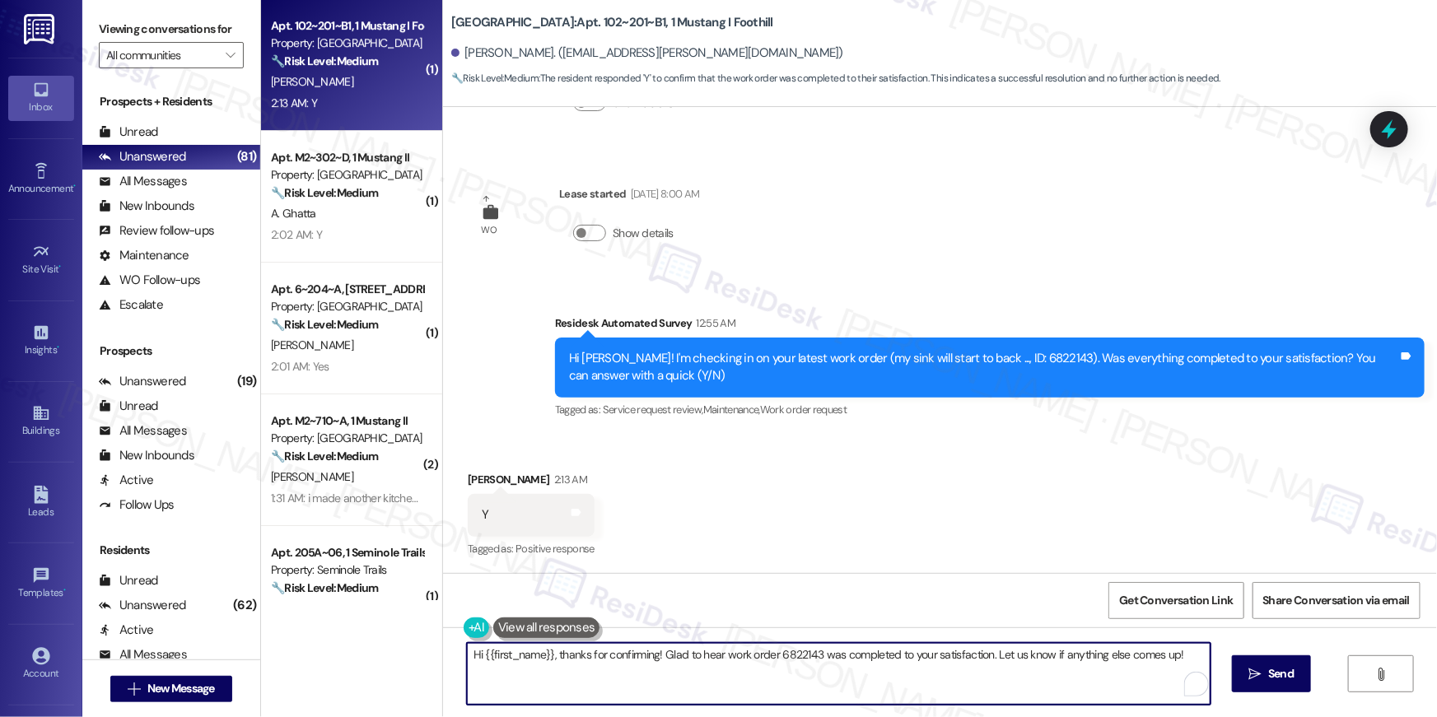
click at [720, 655] on textarea "Hi {{first_name}}, thanks for confirming! Glad to hear work order 6822143 was c…" at bounding box center [839, 674] width 744 height 62
click at [811, 650] on textarea "Hi {{first_name}}, thanks for confirming! Glad to hear the work order 6822143 w…" at bounding box center [839, 674] width 744 height 62
click at [815, 655] on textarea "Hi {{first_name}}, thanks for confirming! Glad to hear the work order 6822143 w…" at bounding box center [839, 674] width 744 height 62
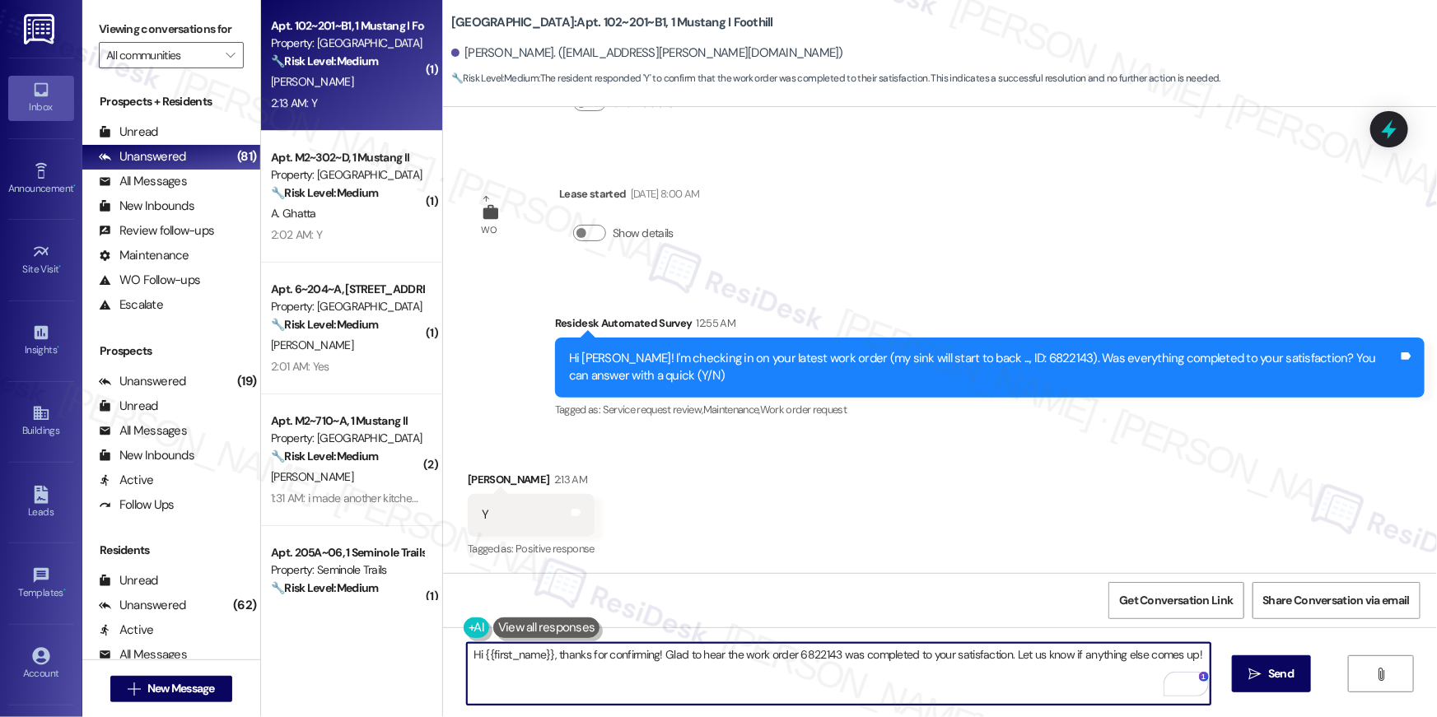
type textarea "Hi {{first_name}}, thanks for confirming! Glad to hear the work order was compl…"
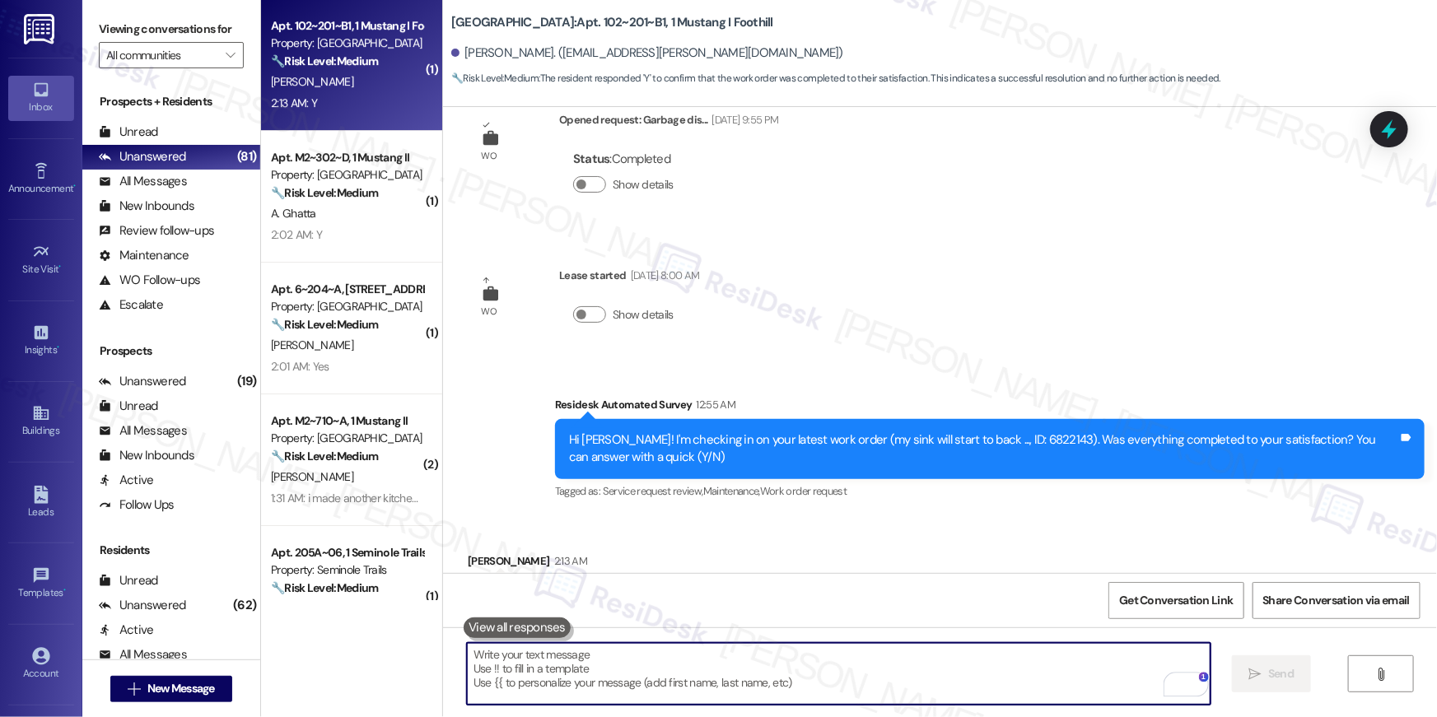
scroll to position [439, 0]
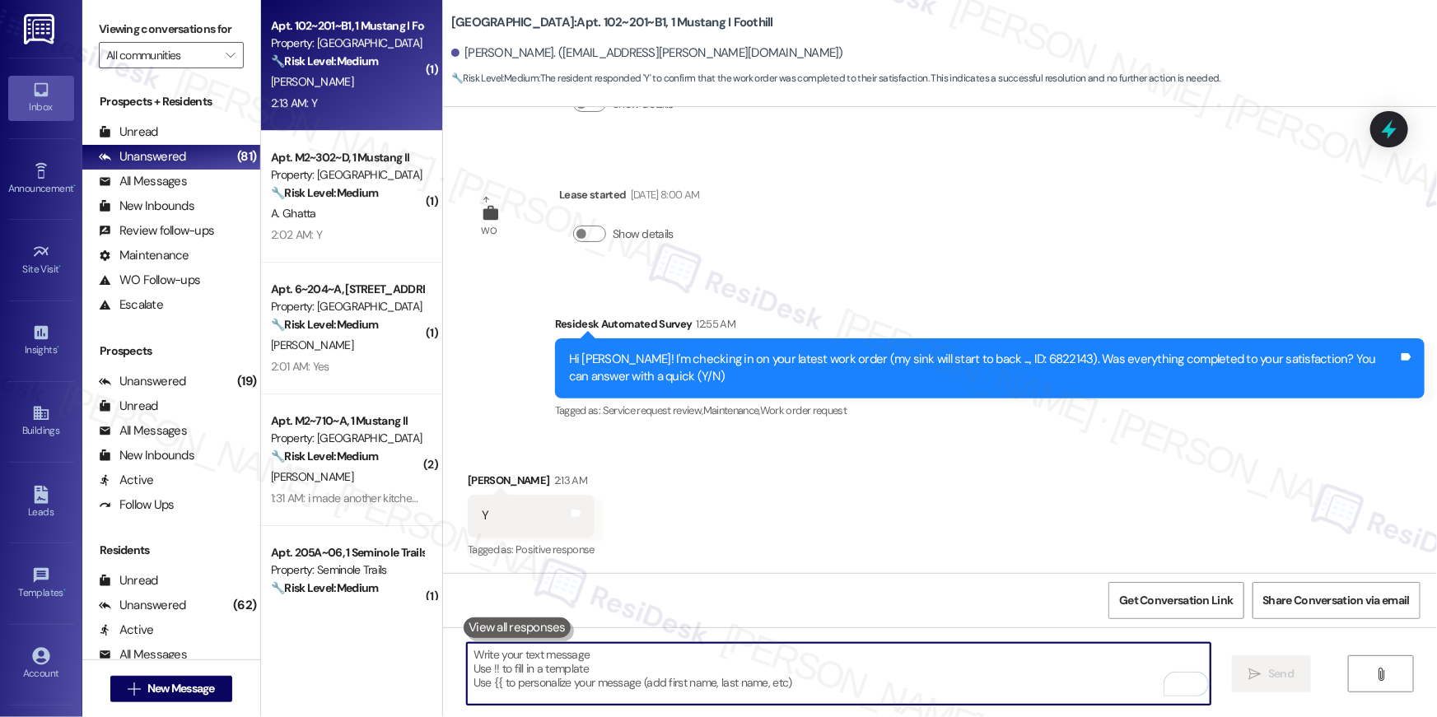
drag, startPoint x: 853, startPoint y: 674, endPoint x: 865, endPoint y: 661, distance: 16.9
click at [854, 673] on textarea "To enrich screen reader interactions, please activate Accessibility in Grammarl…" at bounding box center [839, 674] width 744 height 62
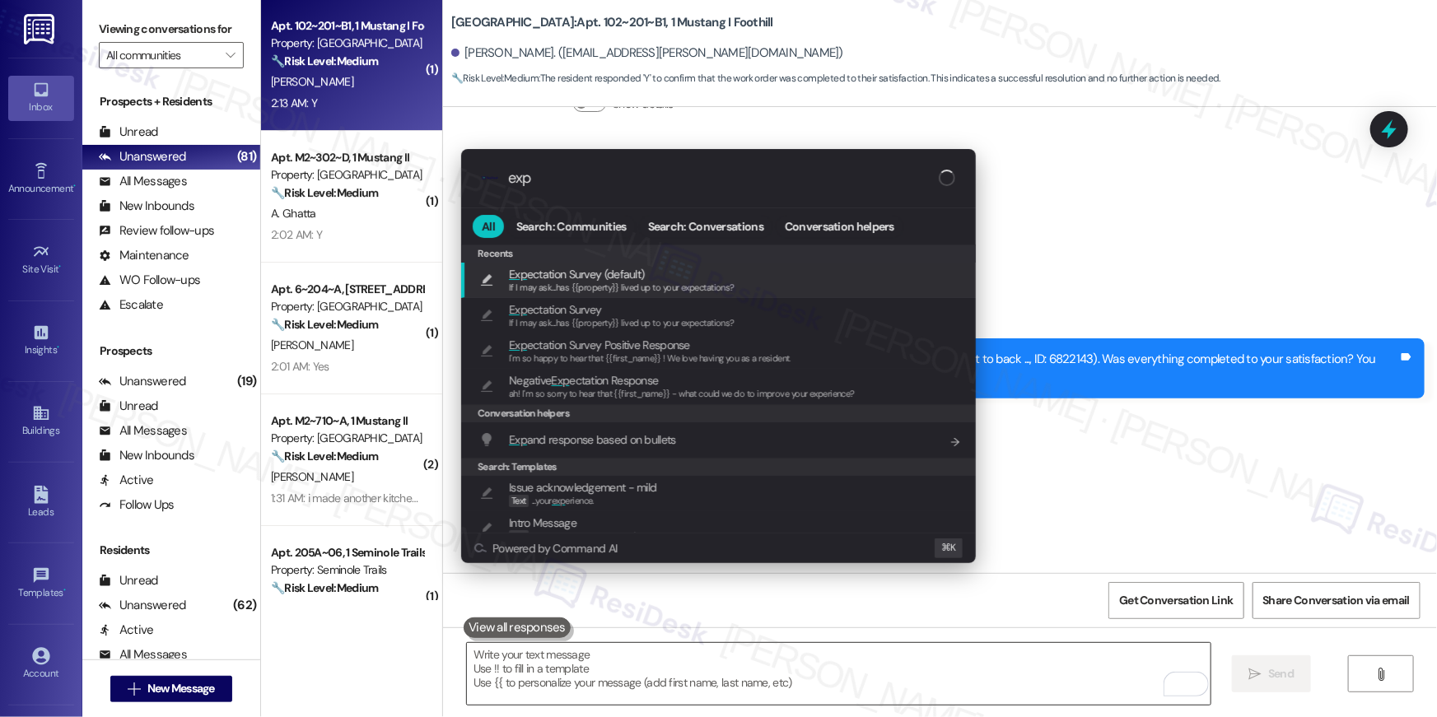
type input "expe"
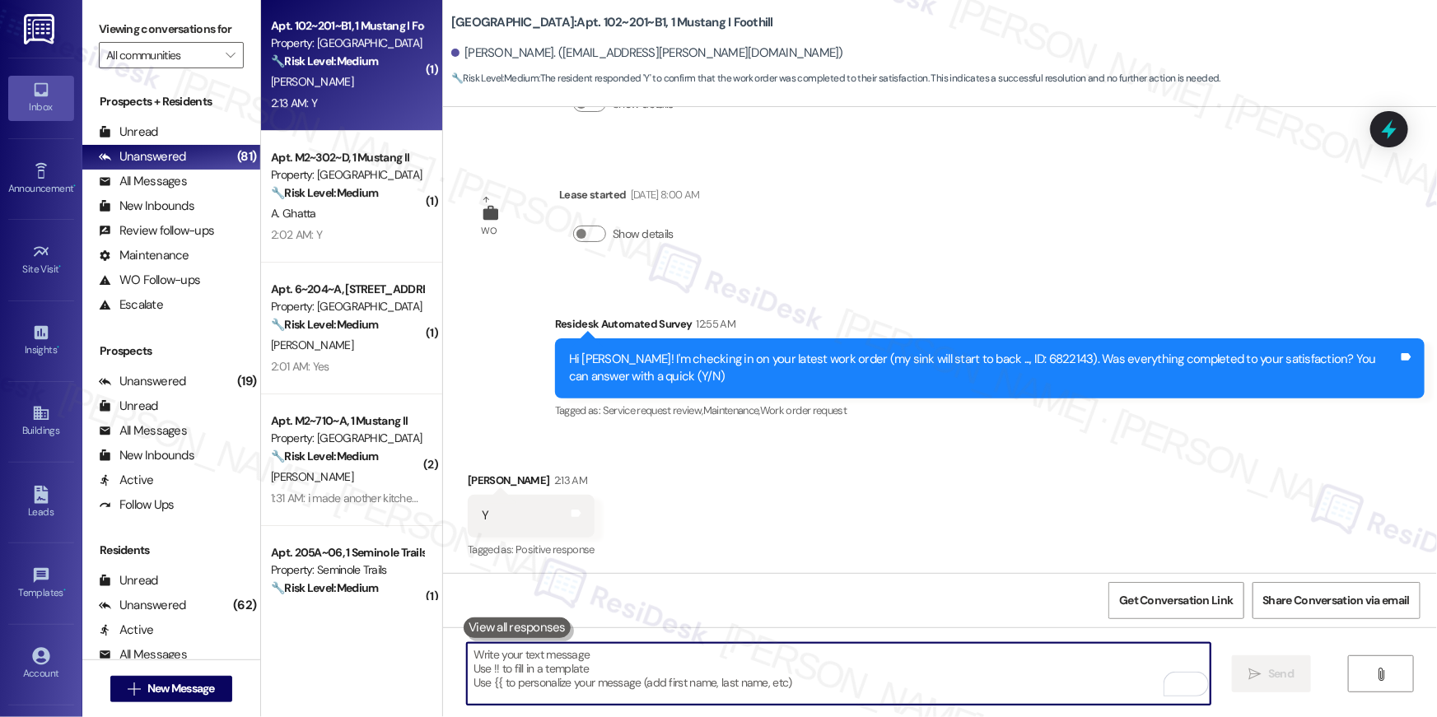
type textarea "If I may ask...has {{property}} lived up to your expectations?"
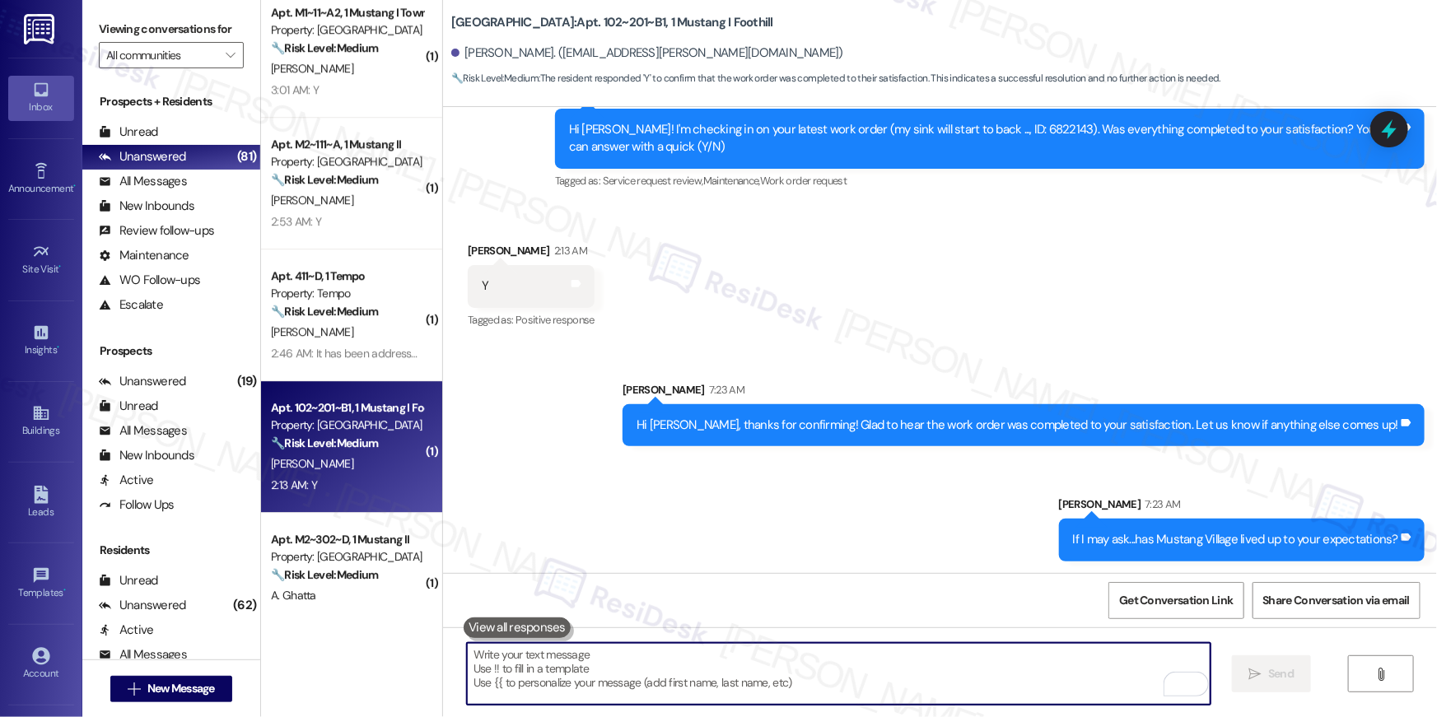
scroll to position [2384, 0]
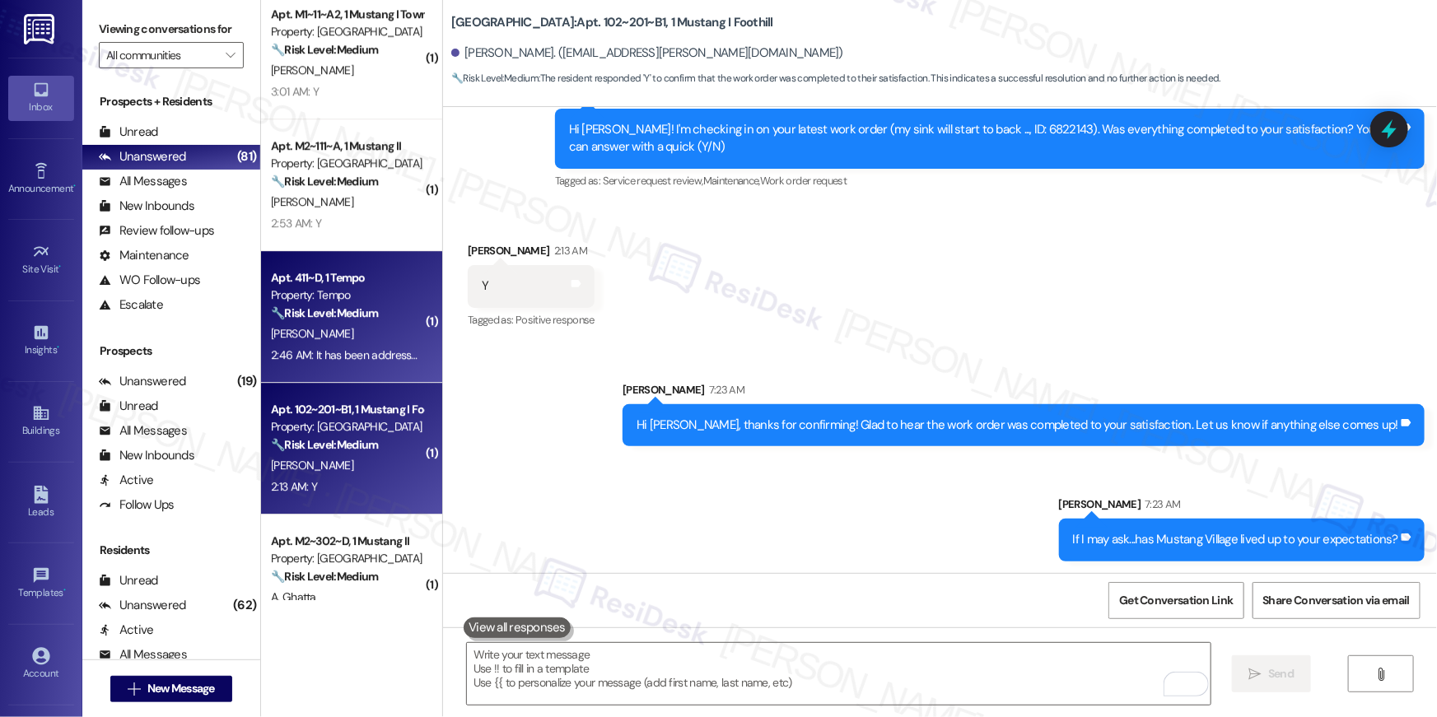
click at [352, 343] on div "M. Koppel" at bounding box center [347, 334] width 156 height 21
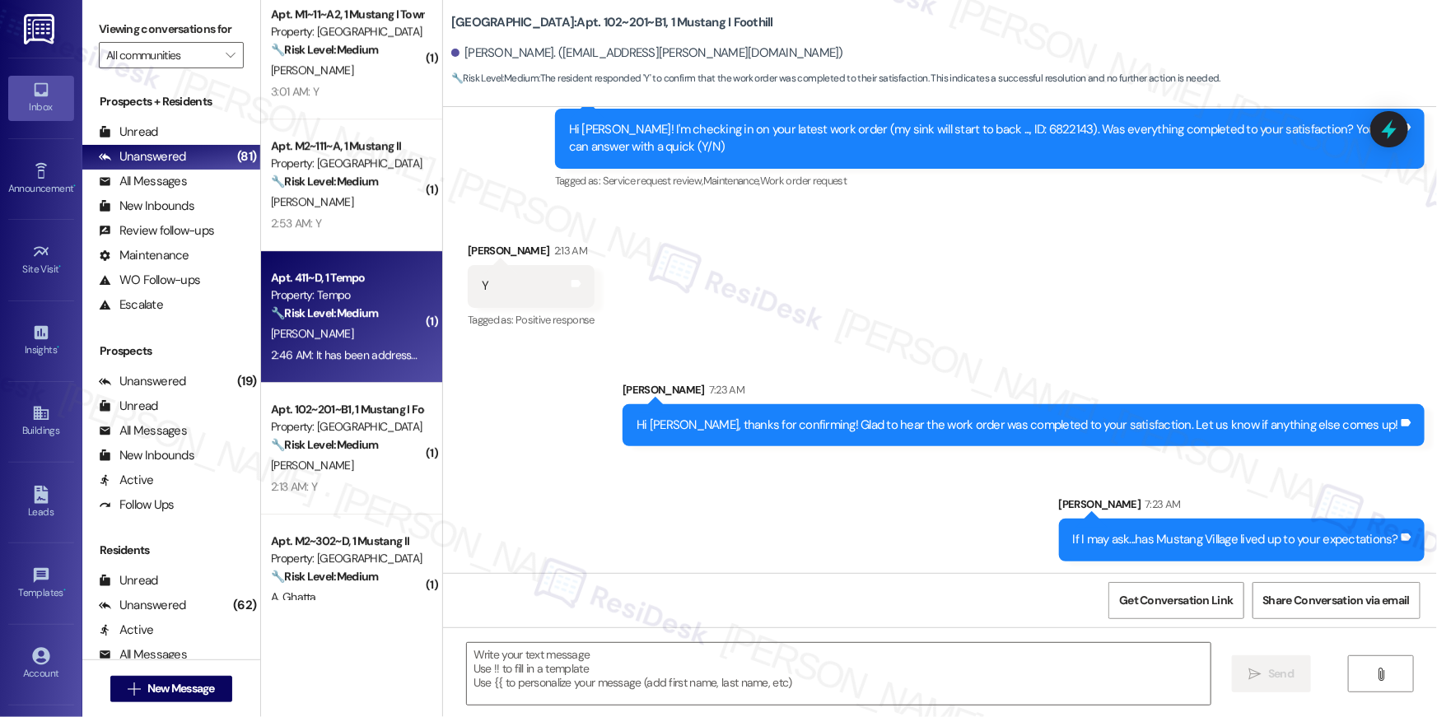
type textarea "Fetching suggested responses. Please feel free to read through the conversation…"
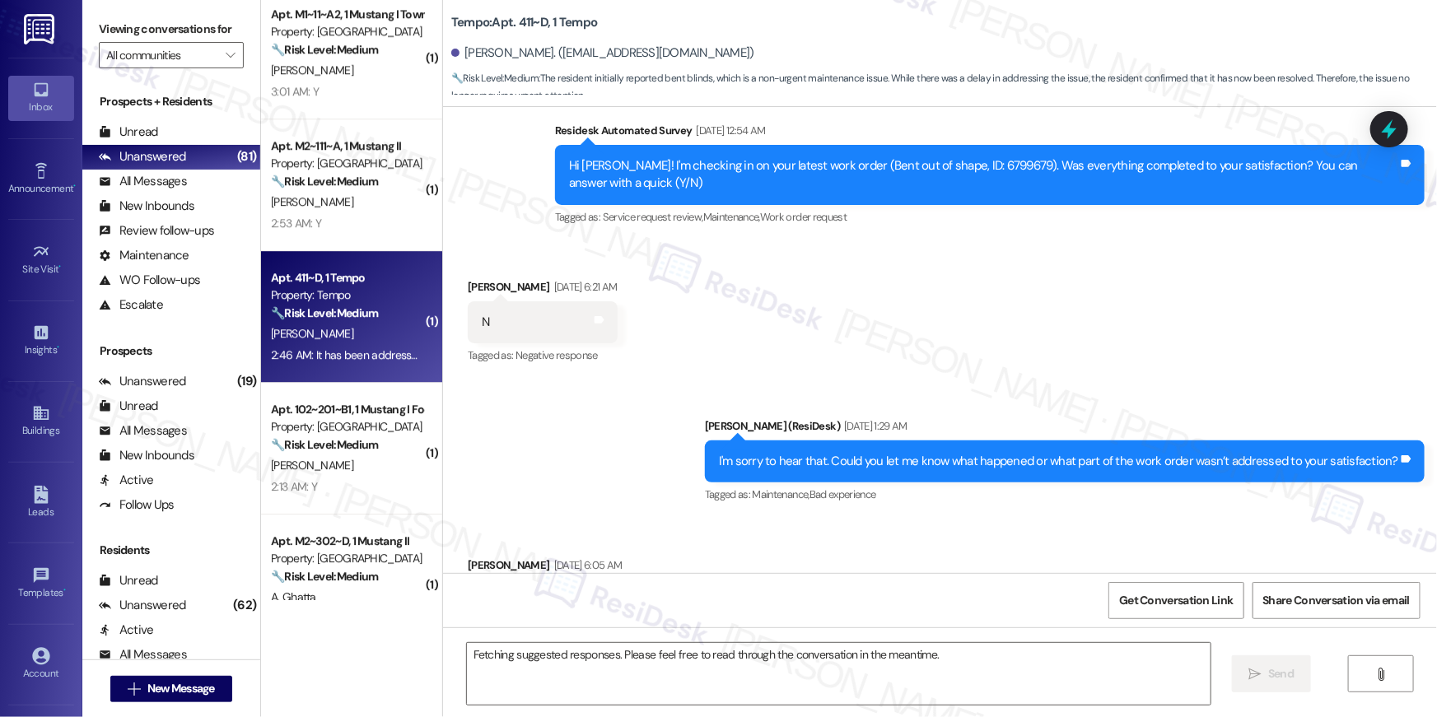
scroll to position [1828, 0]
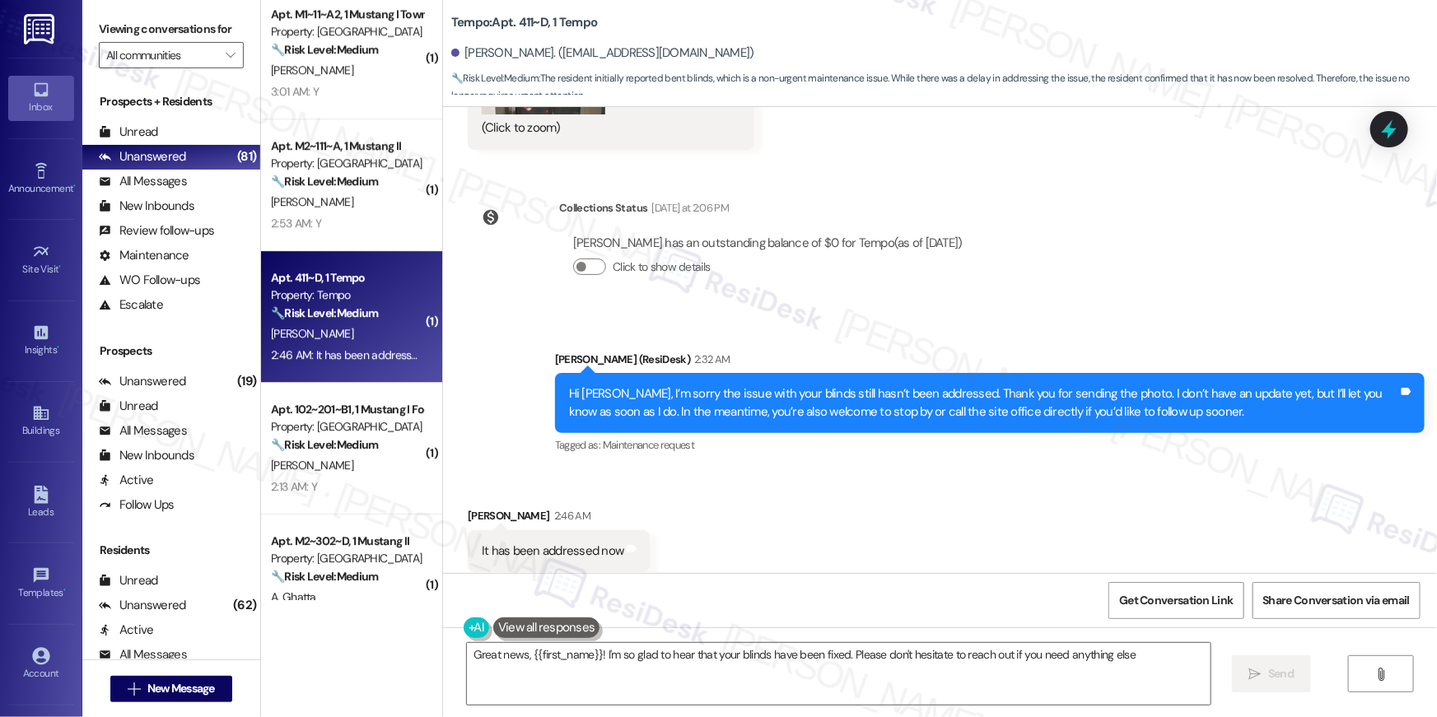
type textarea "Great news, {{first_name}}! I'm so glad to hear that your blinds have been fixe…"
click at [759, 688] on textarea "Great news, {{first_name}}! I'm so glad to hear that your blinds have been fixe…" at bounding box center [839, 674] width 744 height 62
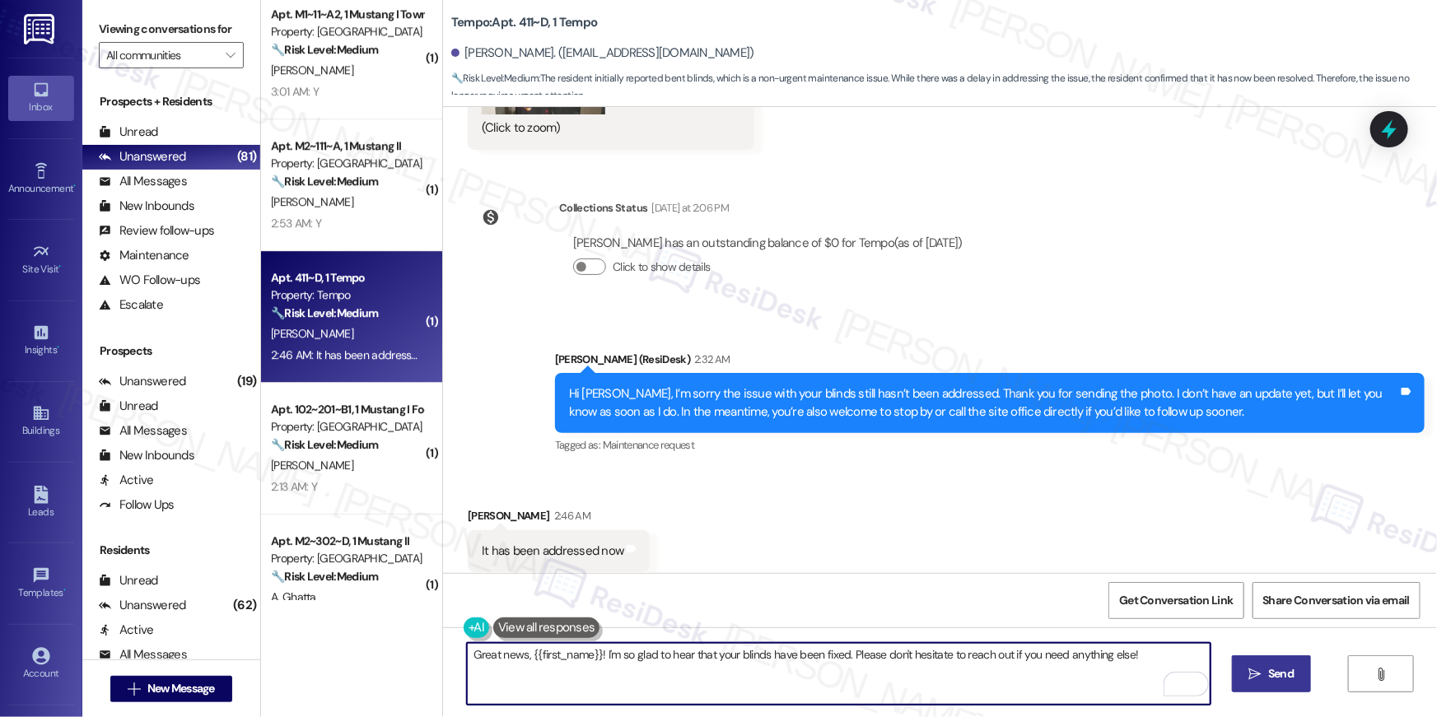
click at [1249, 671] on icon "" at bounding box center [1255, 674] width 12 height 13
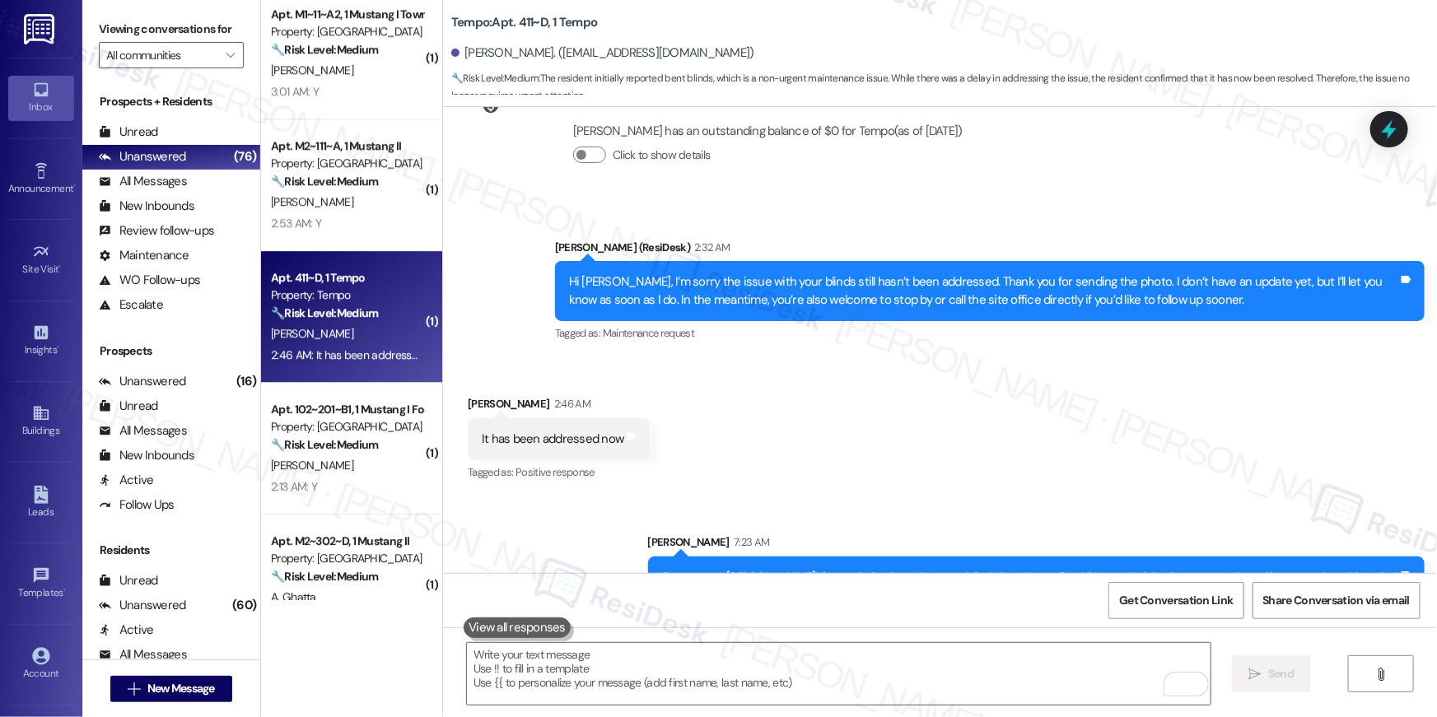
scroll to position [1943, 0]
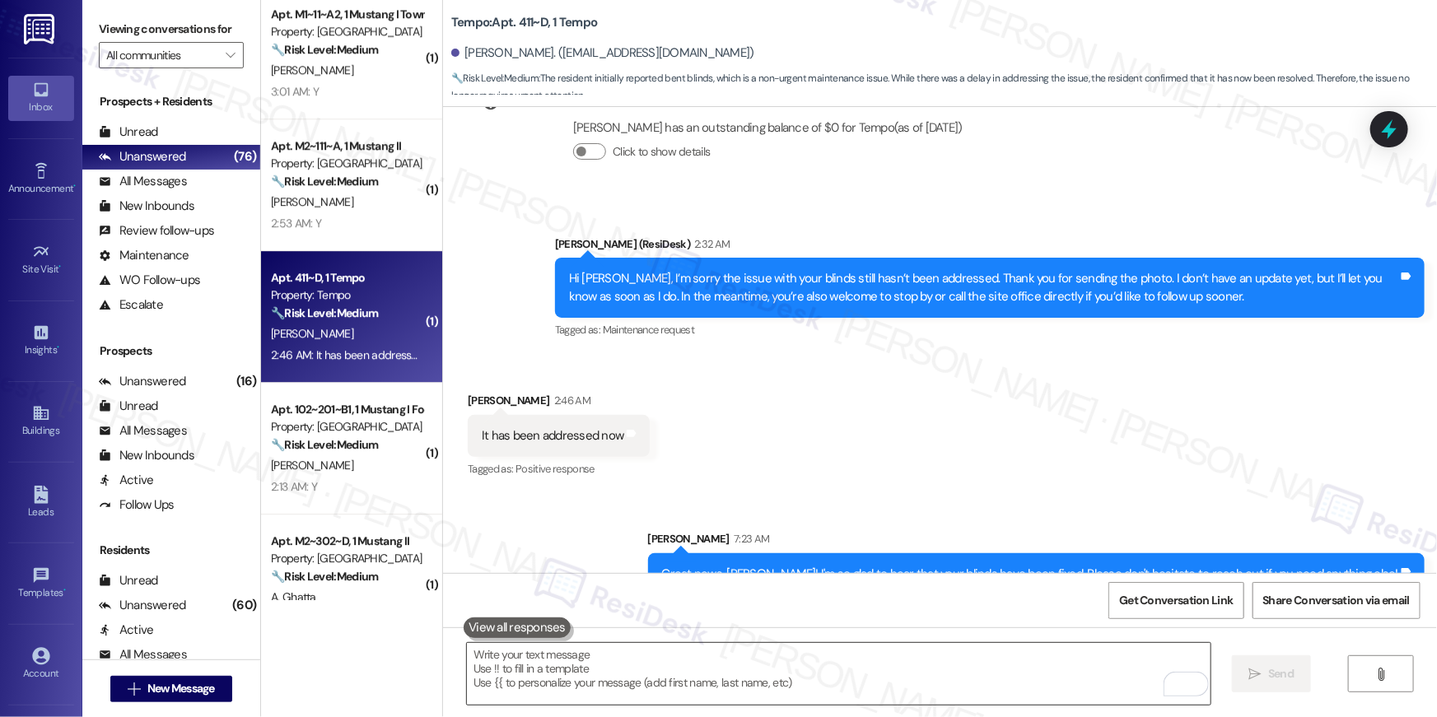
click at [963, 669] on textarea "To enrich screen reader interactions, please activate Accessibility in Grammarl…" at bounding box center [839, 674] width 744 height 62
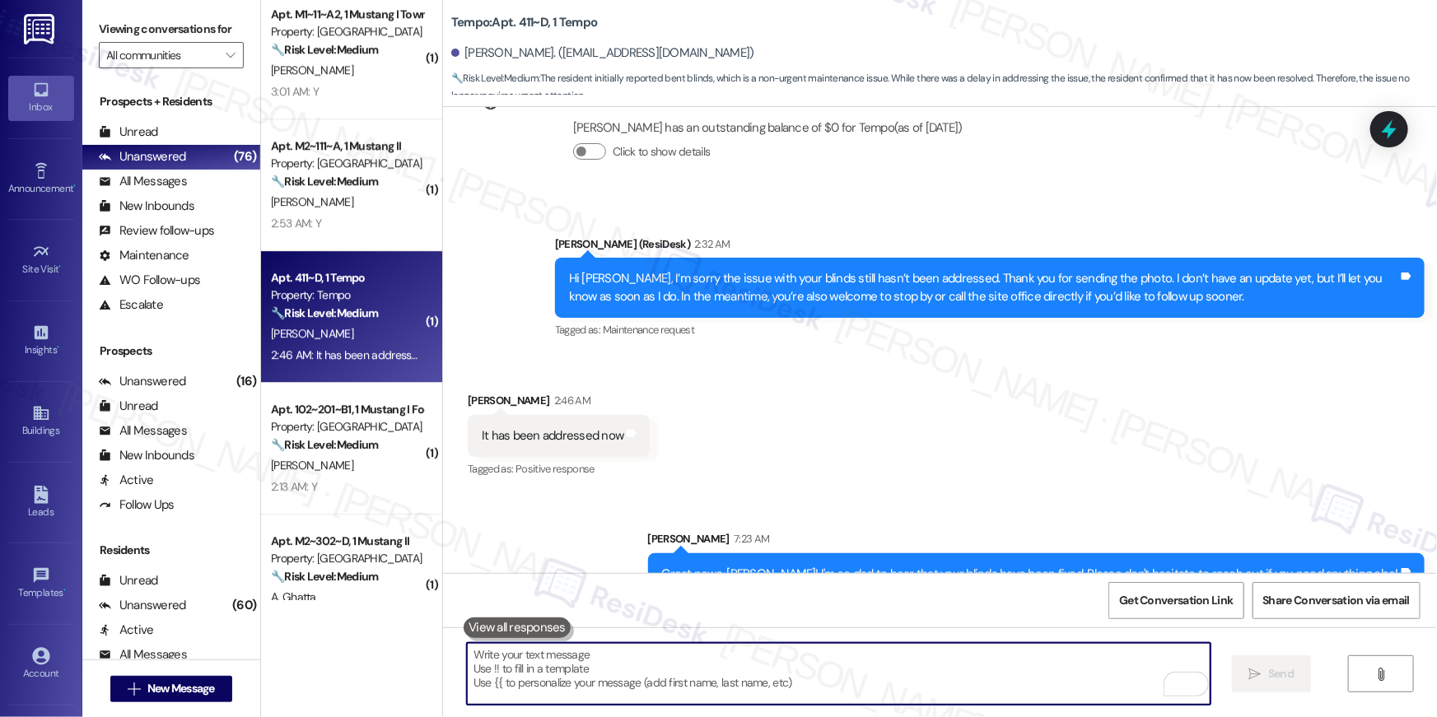
click at [963, 670] on textarea "To enrich screen reader interactions, please activate Accessibility in Grammarl…" at bounding box center [839, 674] width 744 height 62
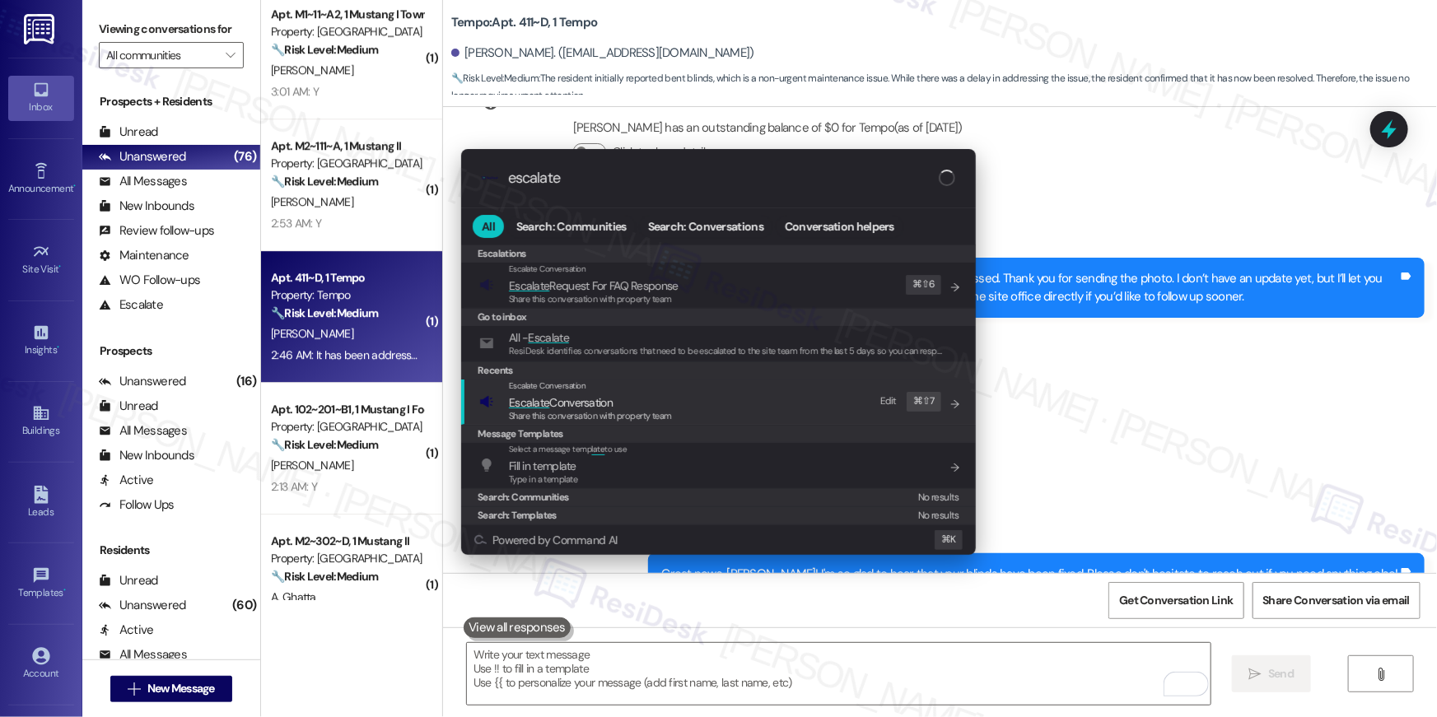
type input "escalate"
click at [623, 395] on span "Escalate Conversation" at bounding box center [590, 403] width 163 height 18
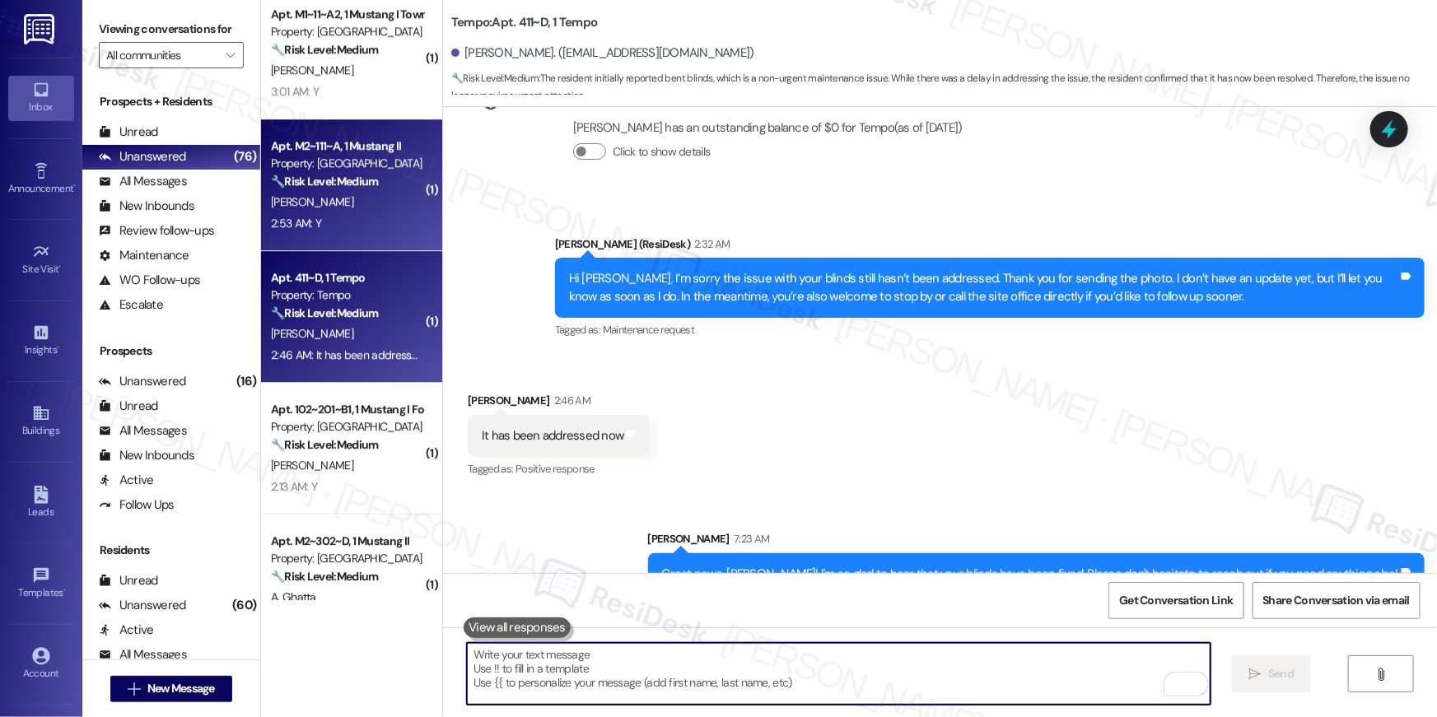
click at [300, 226] on div "2:53 AM: Y 2:53 AM: Y" at bounding box center [296, 223] width 50 height 15
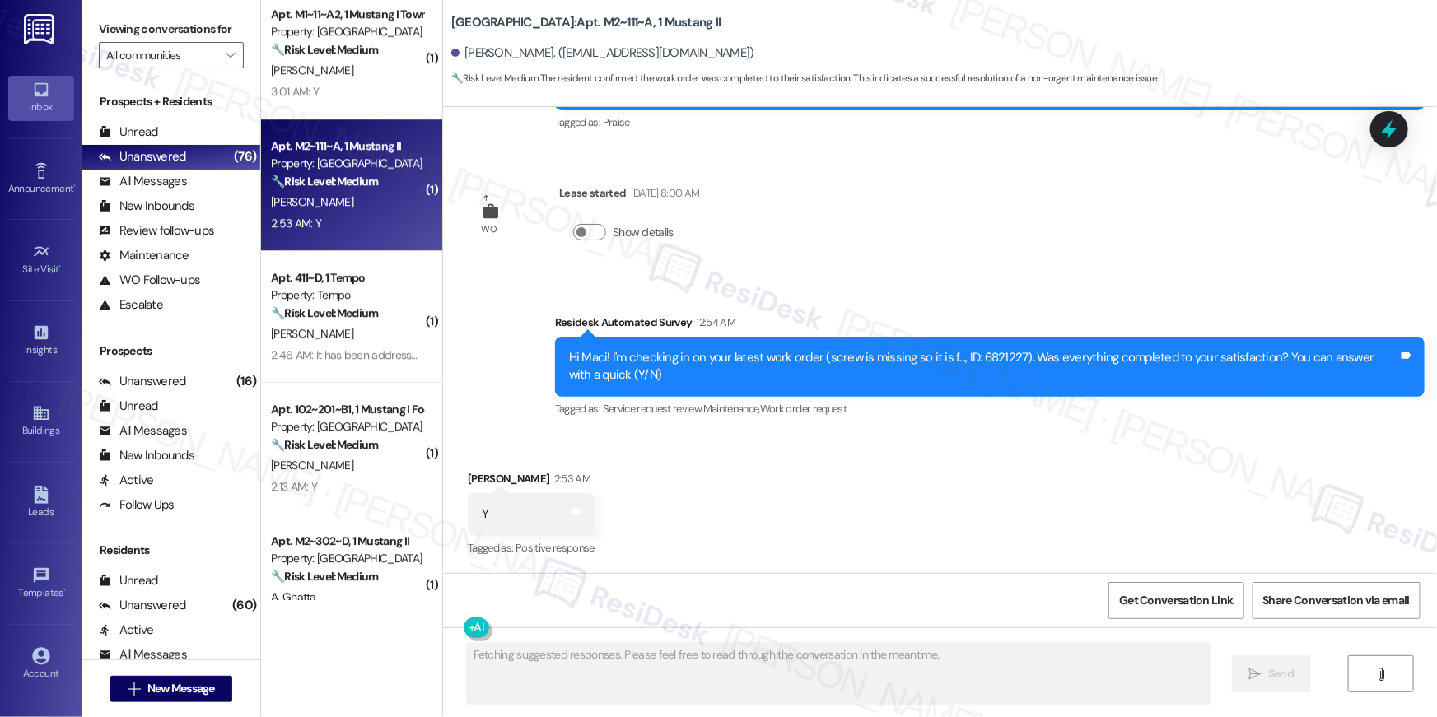
scroll to position [1507, 0]
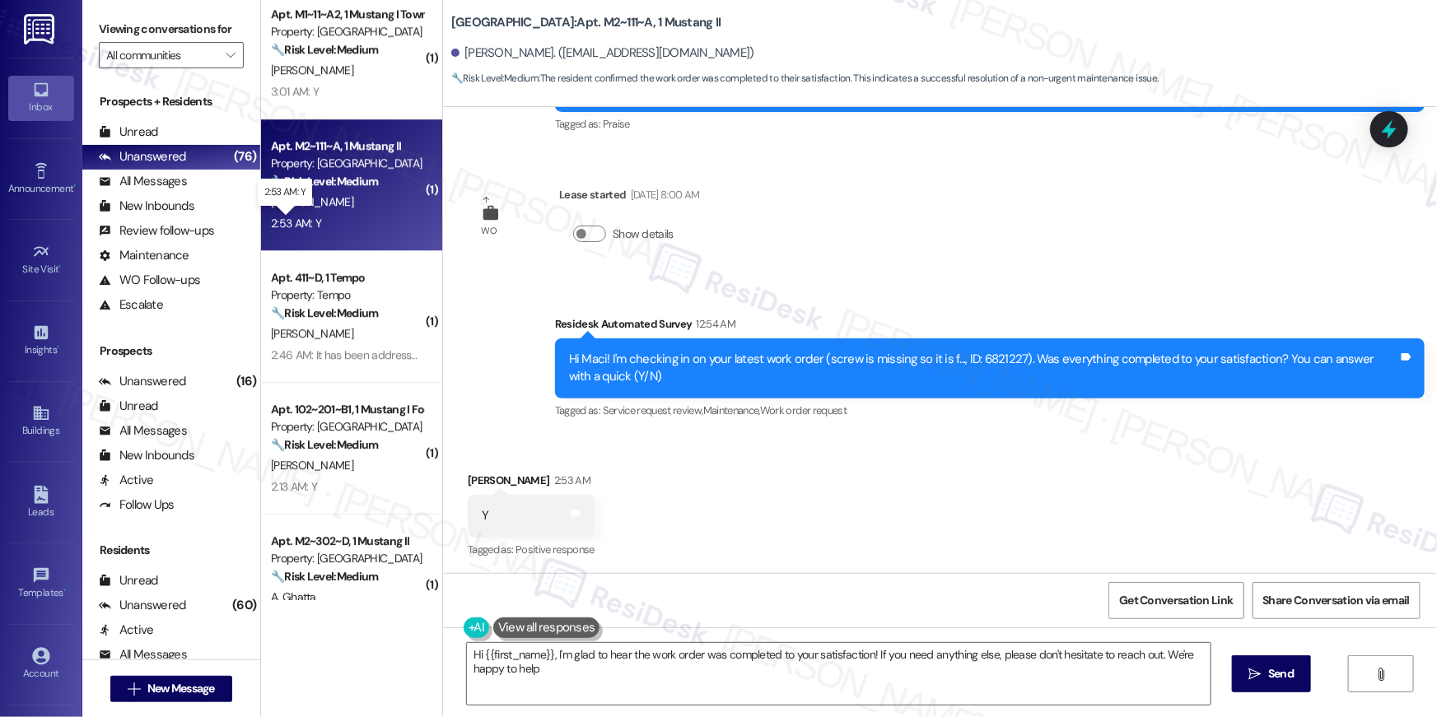
type textarea "Hi {{first_name}}, I'm glad to hear the work order was completed to your satisf…"
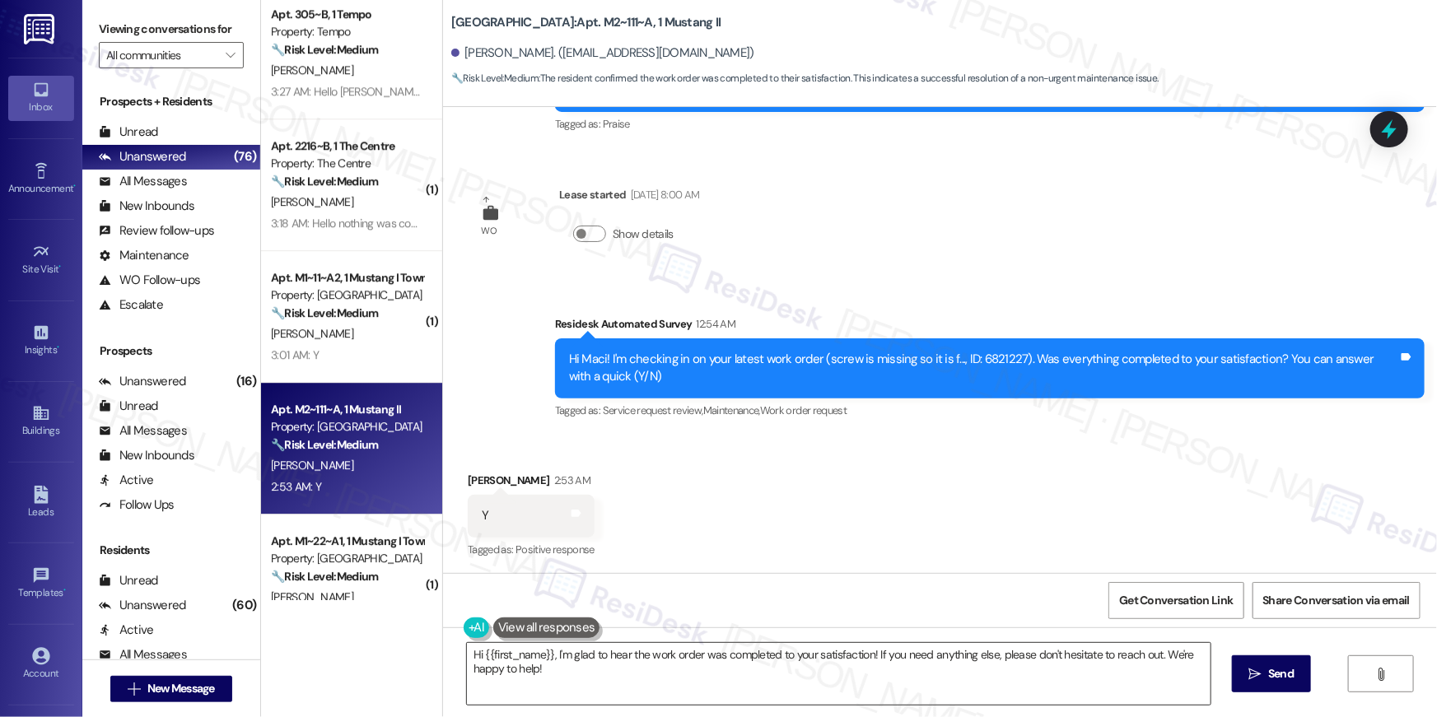
drag, startPoint x: 978, startPoint y: 676, endPoint x: 1006, endPoint y: 679, distance: 28.2
click at [978, 676] on textarea "Hi {{first_name}}, I'm glad to hear the work order was completed to your satisf…" at bounding box center [839, 674] width 744 height 62
click at [998, 680] on textarea "Hi {{first_name}}, I'm glad to hear the work order was completed to your satisf…" at bounding box center [839, 674] width 744 height 62
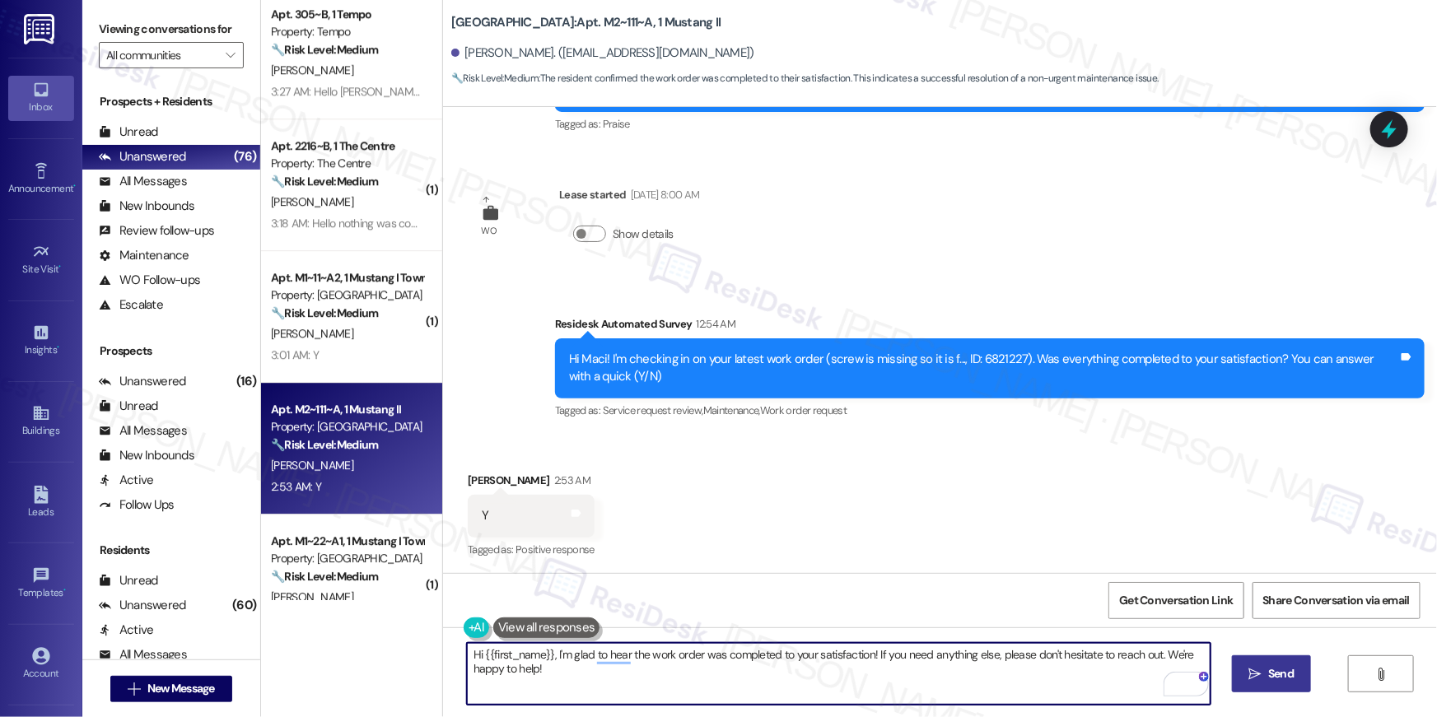
click at [1294, 681] on span "Send" at bounding box center [1281, 673] width 32 height 17
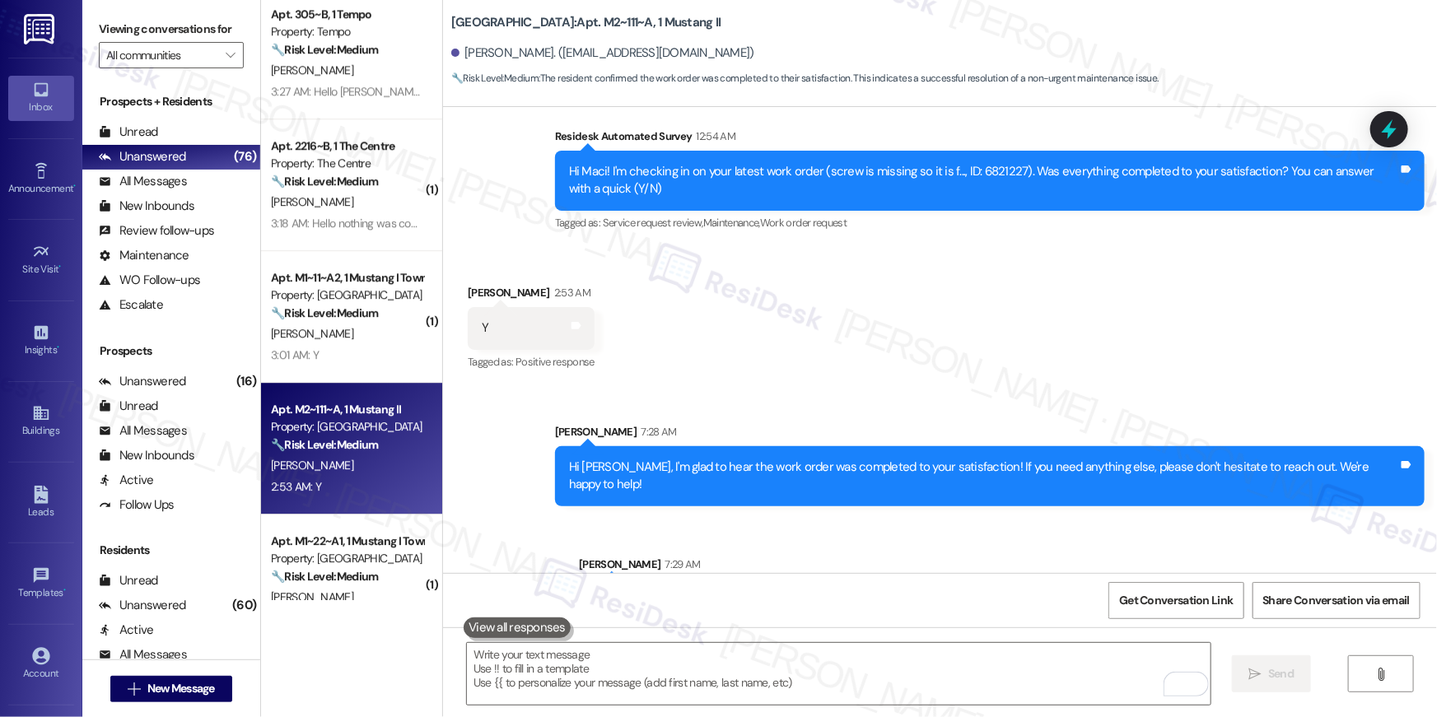
scroll to position [1737, 0]
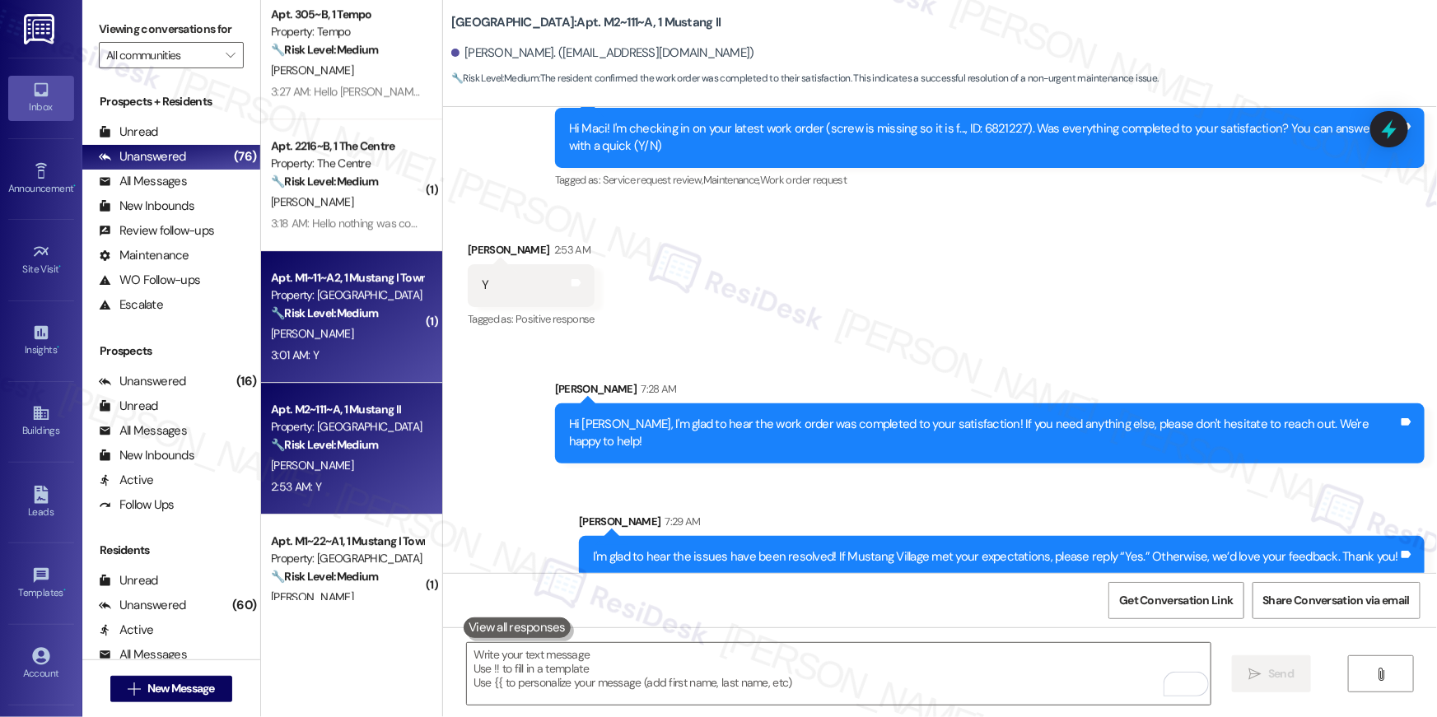
click at [331, 329] on div "A. Maller" at bounding box center [347, 334] width 156 height 21
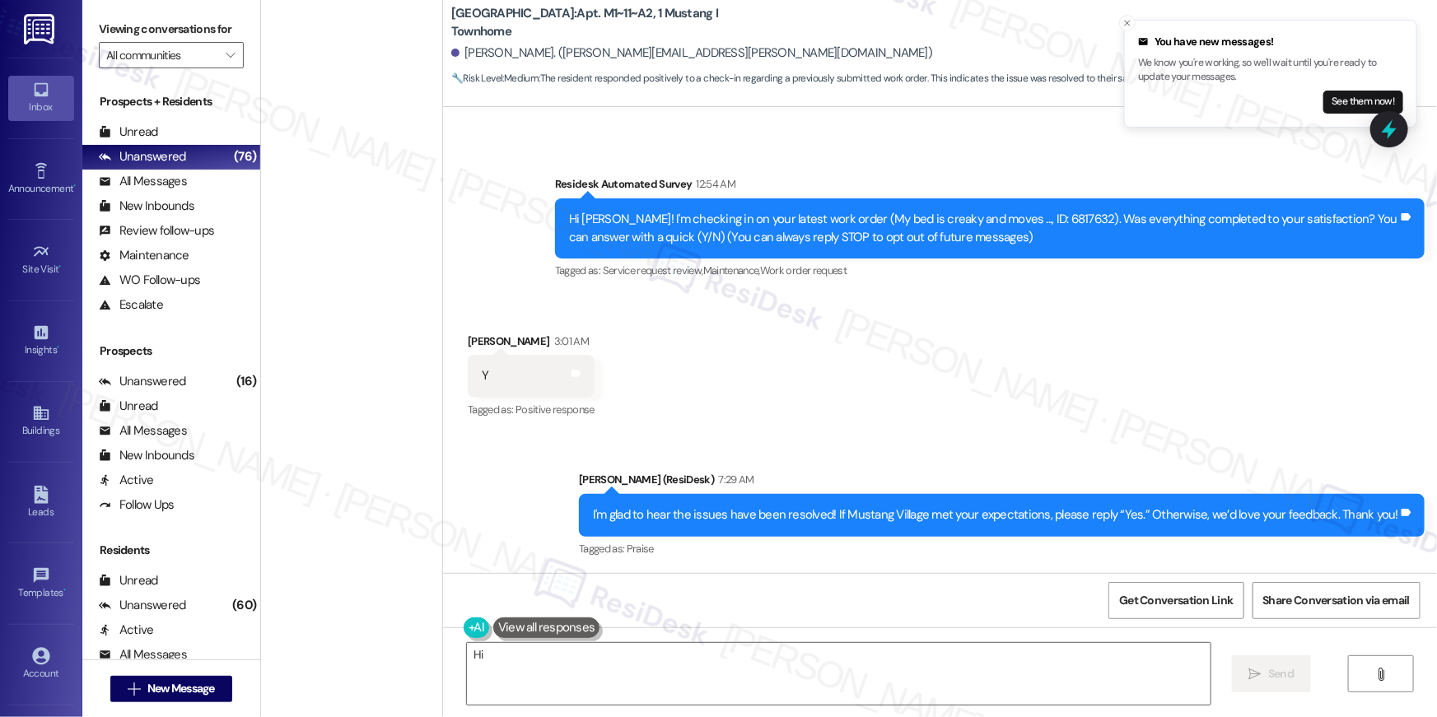
scroll to position [0, 0]
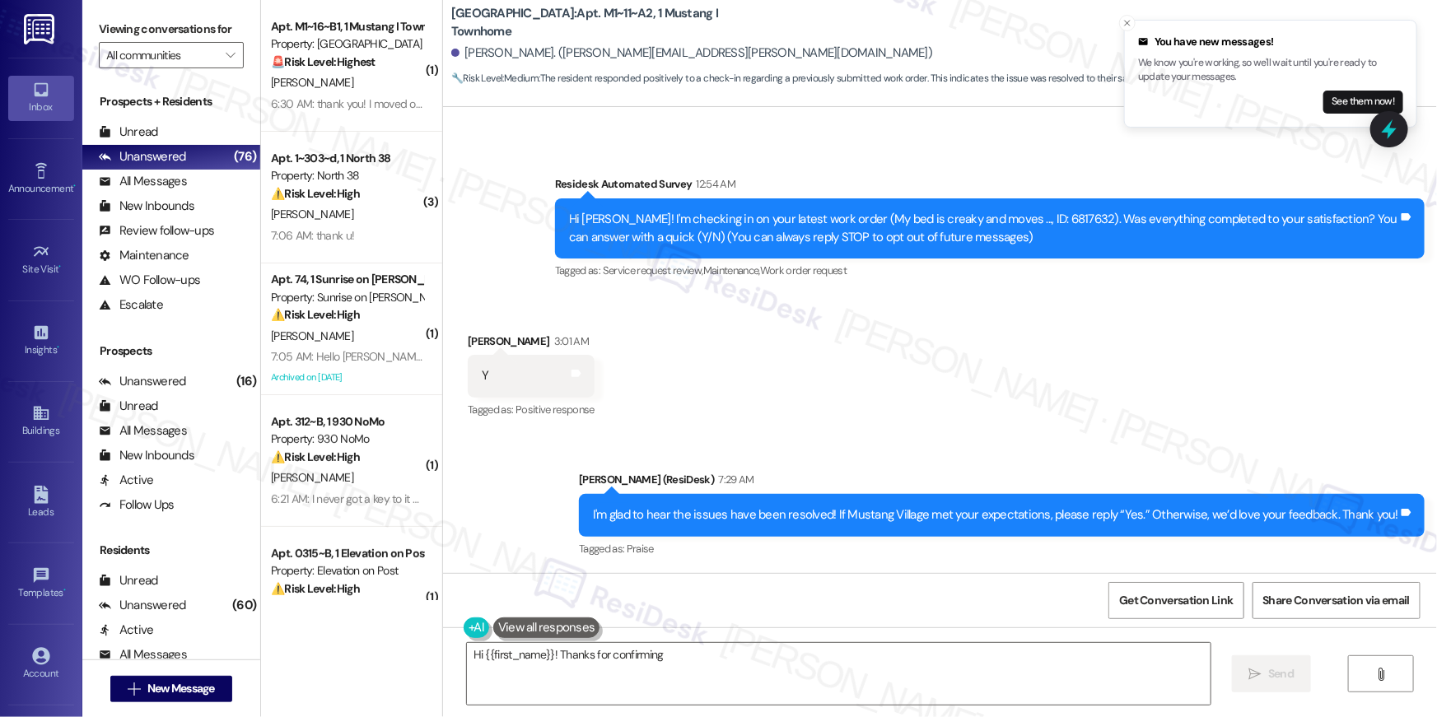
type textarea "Hi {{first_name}}! Thanks for confirming. I'm"
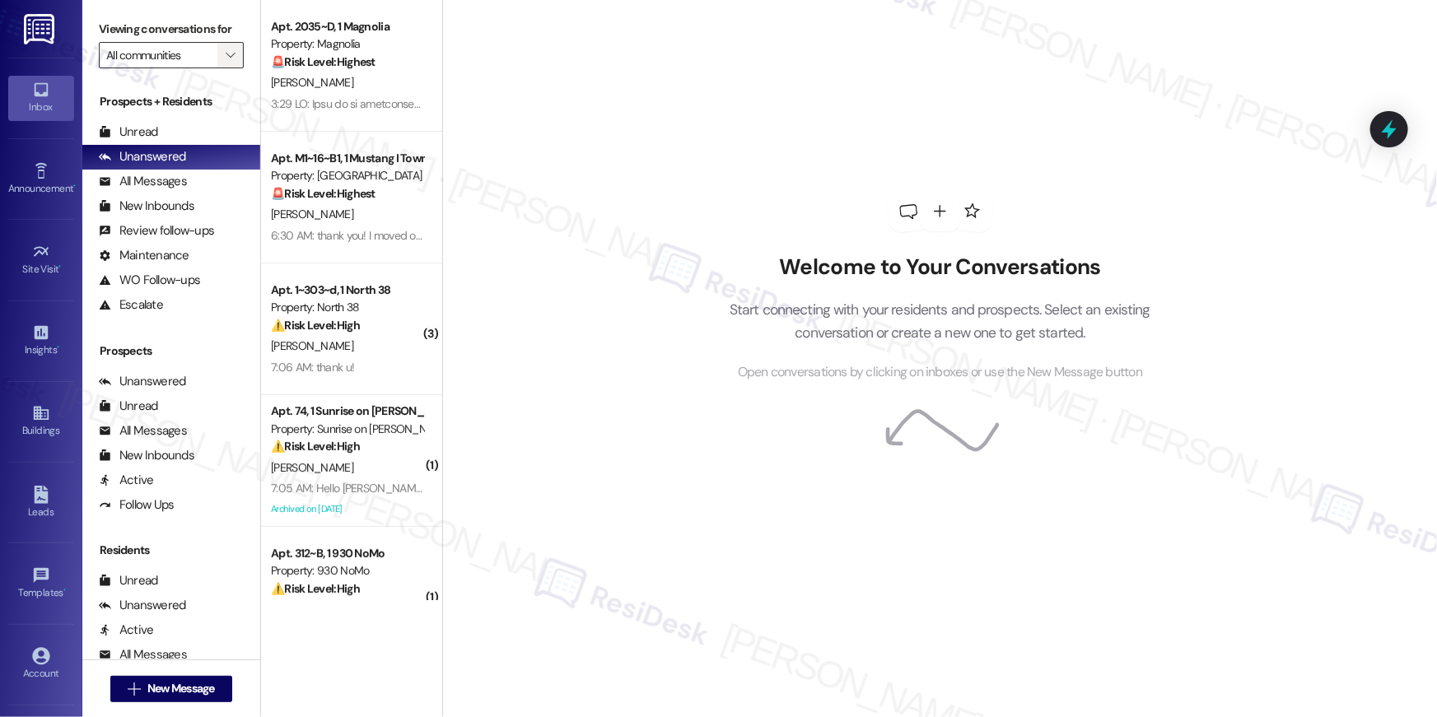
click at [226, 54] on icon "" at bounding box center [230, 55] width 9 height 13
click at [226, 60] on icon "" at bounding box center [230, 55] width 9 height 13
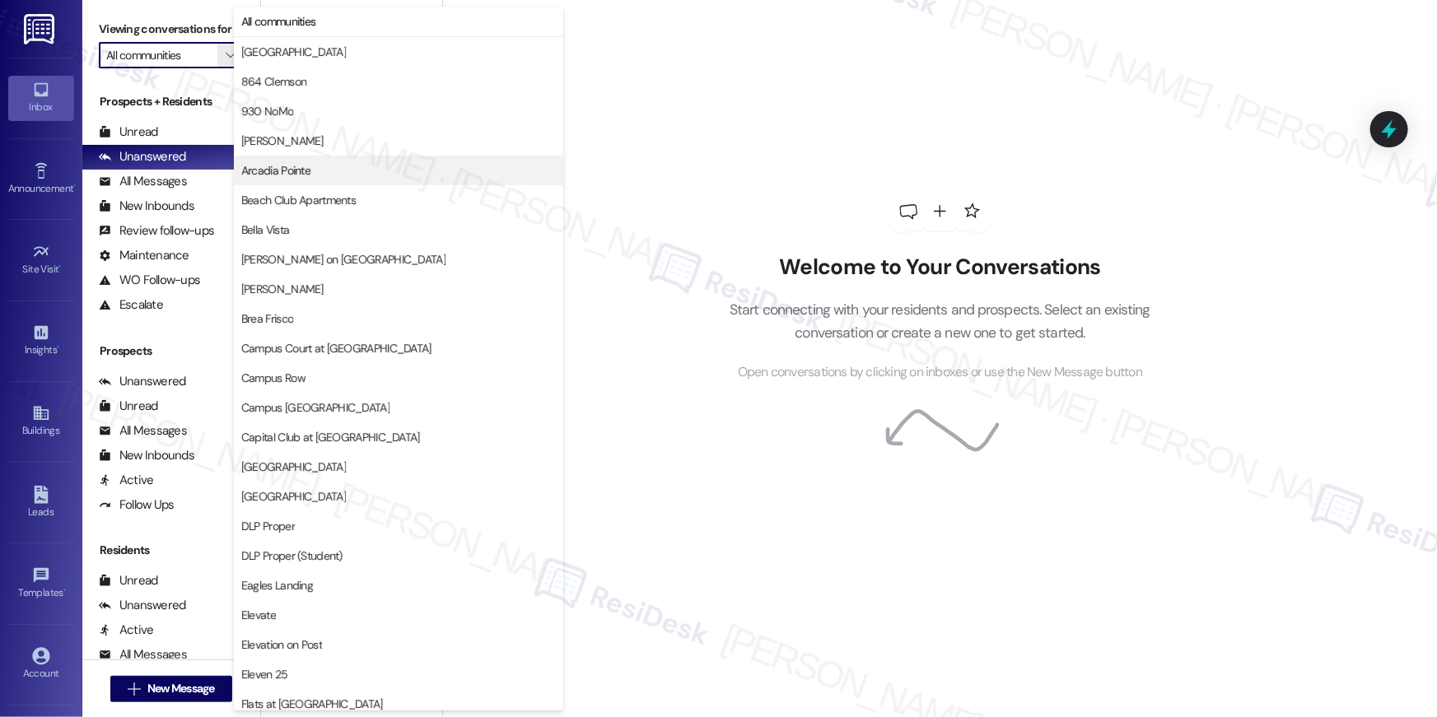
click at [300, 170] on span "Arcadia Pointe" at bounding box center [275, 170] width 69 height 16
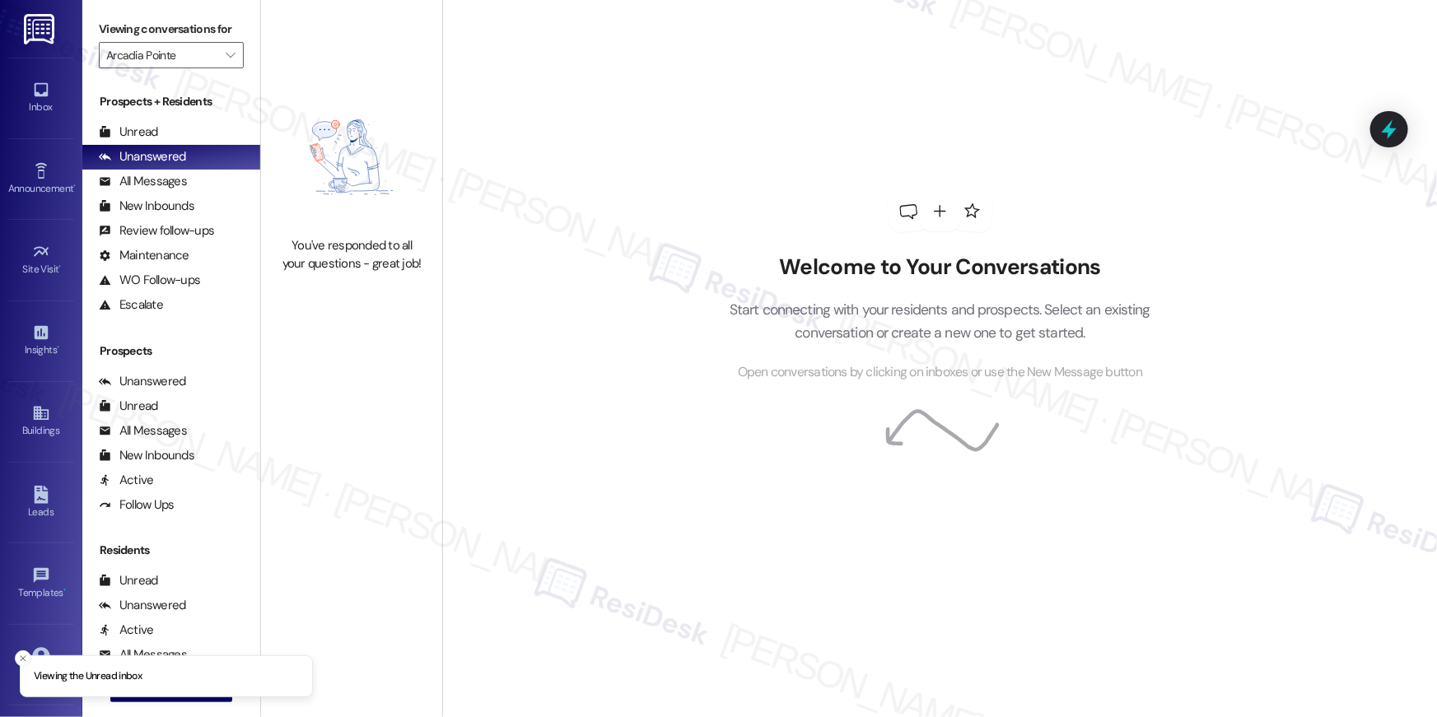
click at [290, 91] on img at bounding box center [351, 157] width 145 height 143
click at [226, 56] on icon "" at bounding box center [230, 55] width 9 height 13
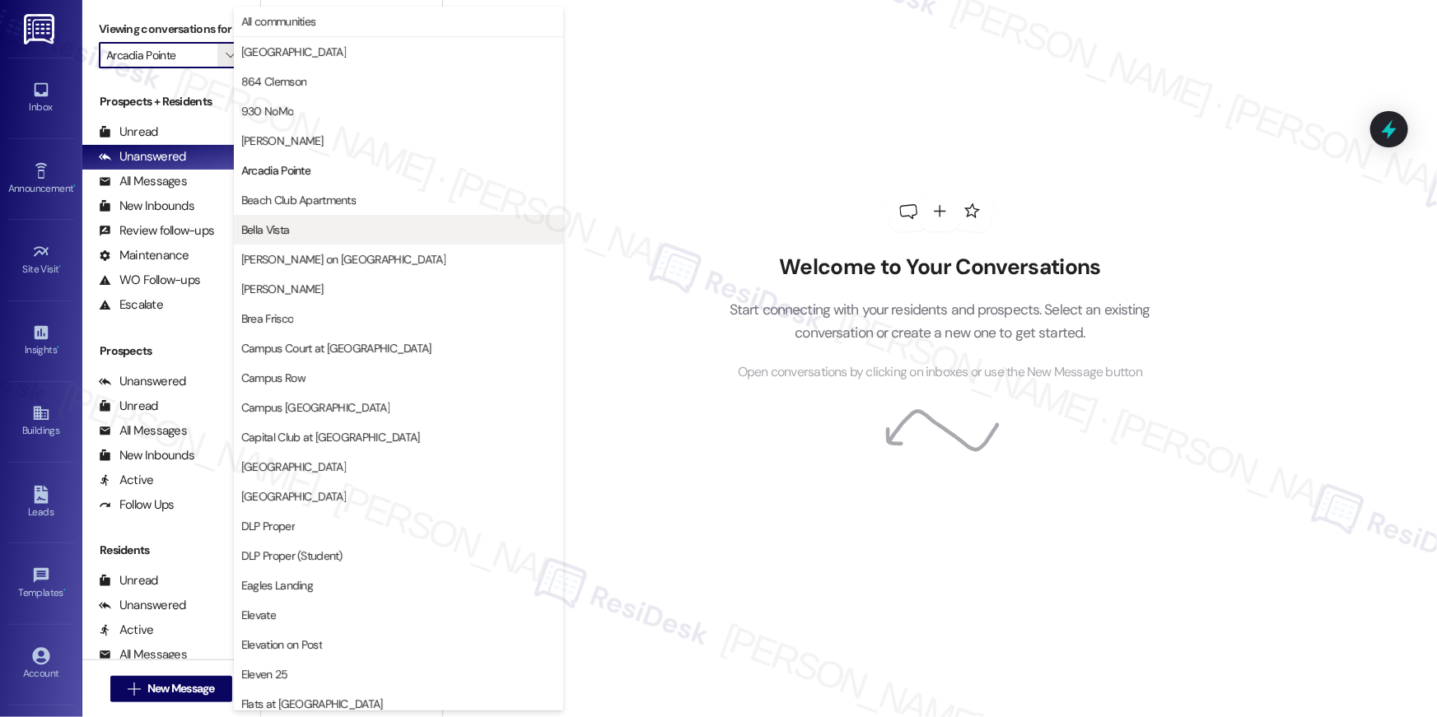
click at [273, 223] on span "Bella Vista" at bounding box center [265, 230] width 48 height 16
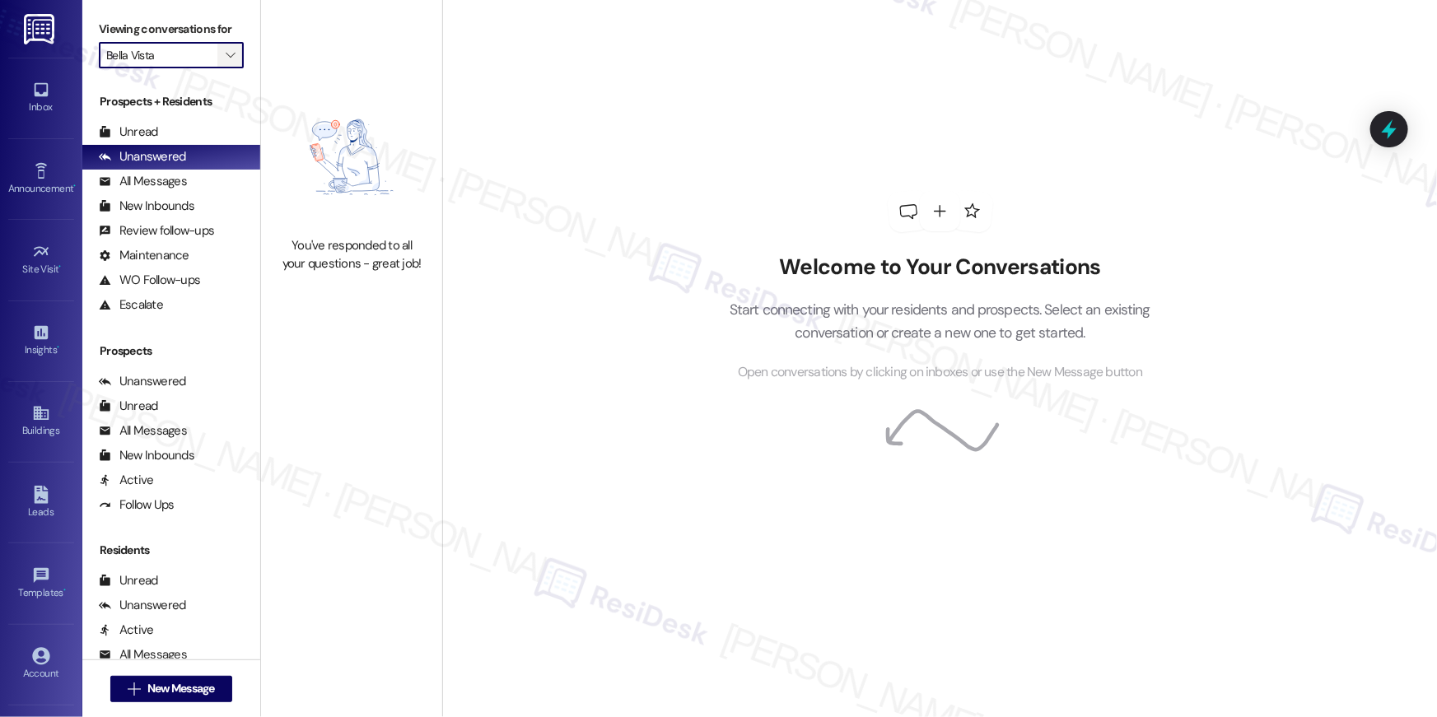
click at [225, 53] on span "" at bounding box center [230, 55] width 16 height 26
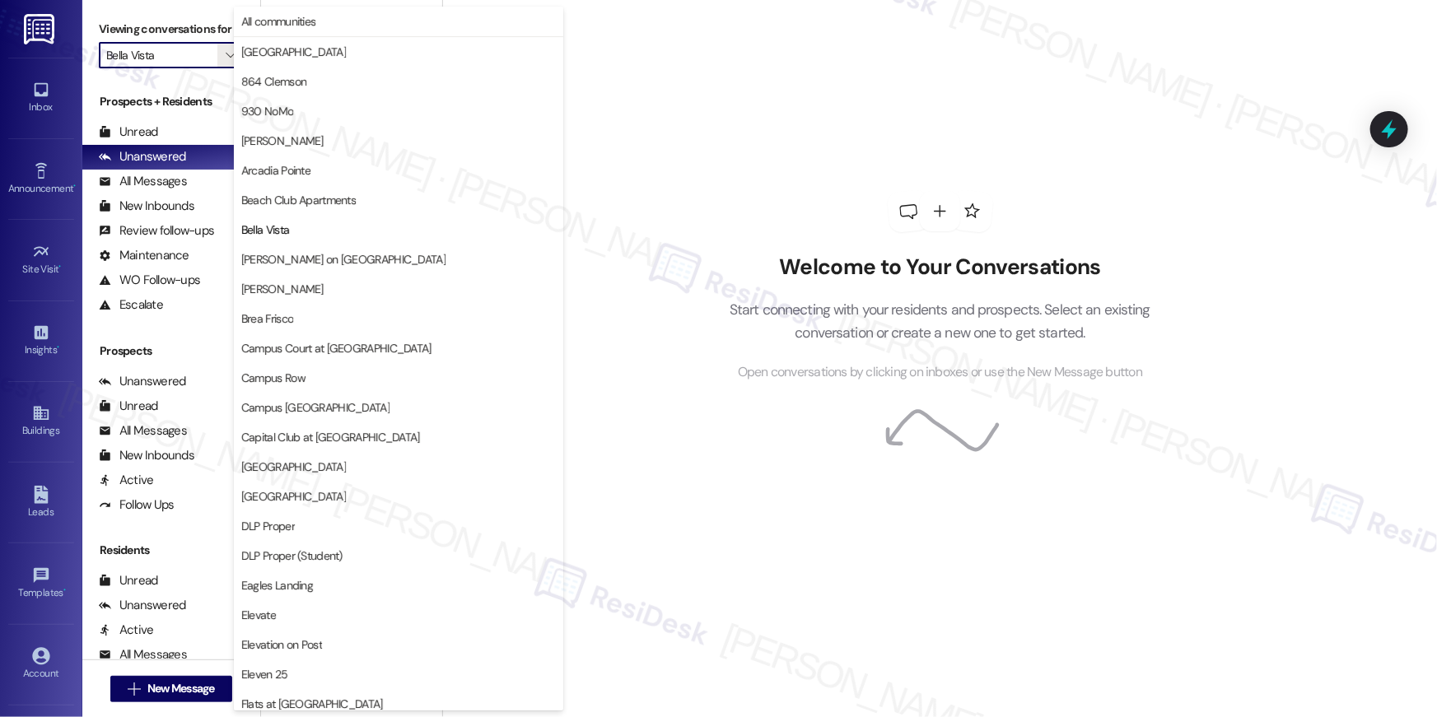
click at [287, 465] on span "[GEOGRAPHIC_DATA]" at bounding box center [293, 467] width 105 height 16
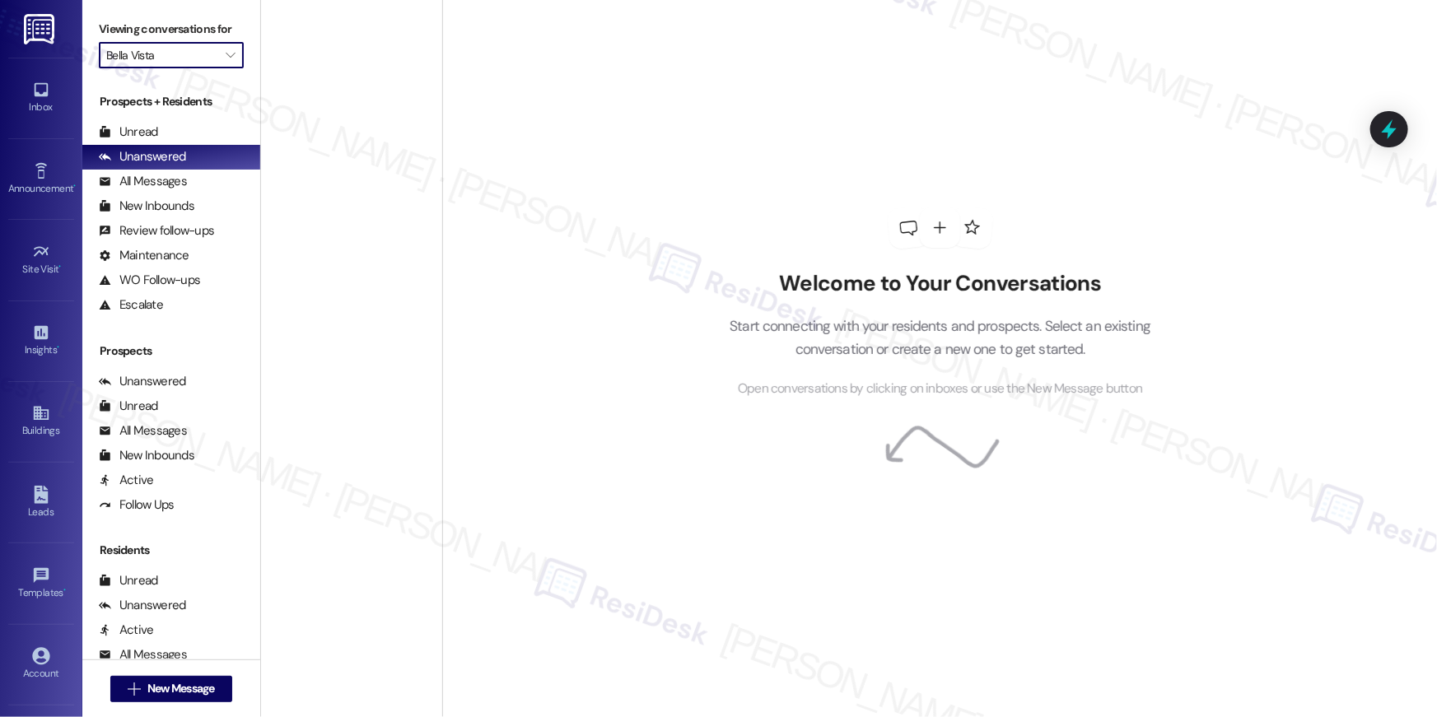
type input "[GEOGRAPHIC_DATA]"
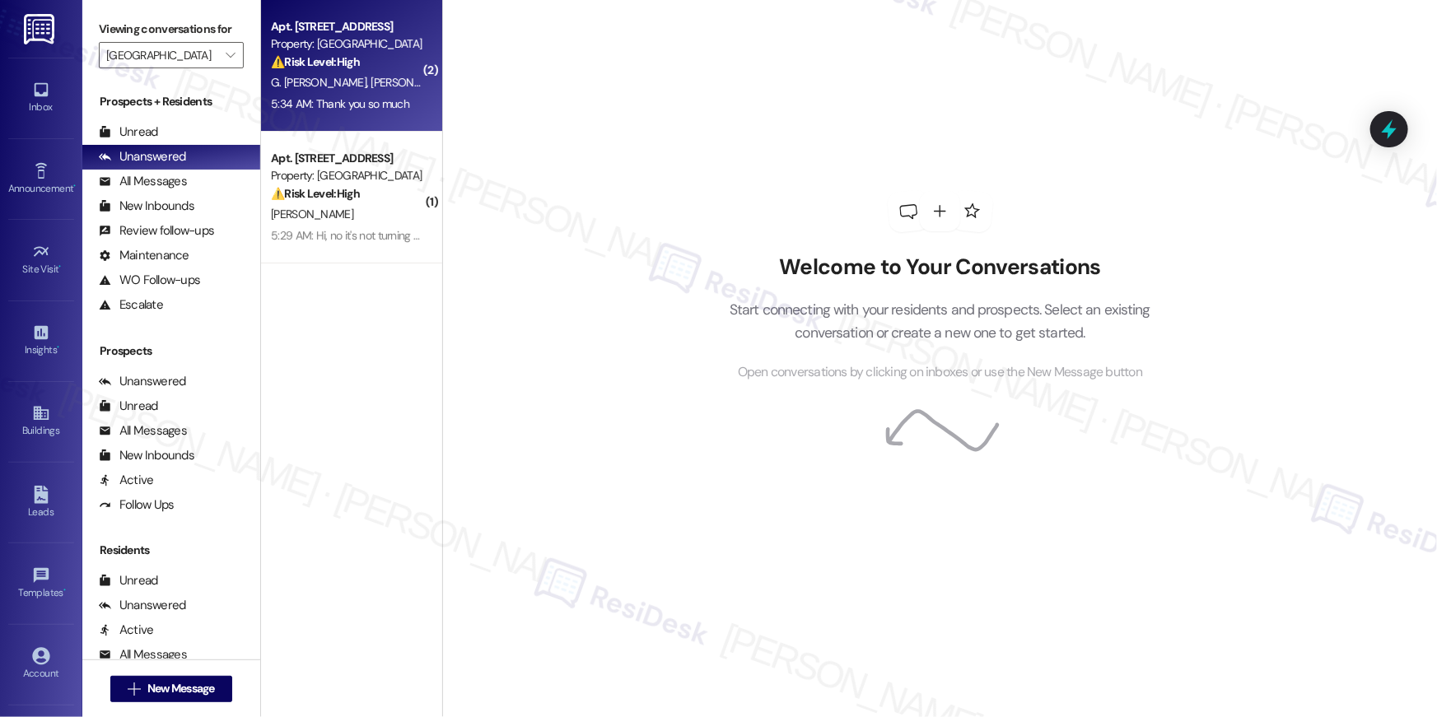
click at [352, 104] on div "5:34 AM: Thank you so much 5:34 AM: Thank you so much" at bounding box center [340, 103] width 138 height 15
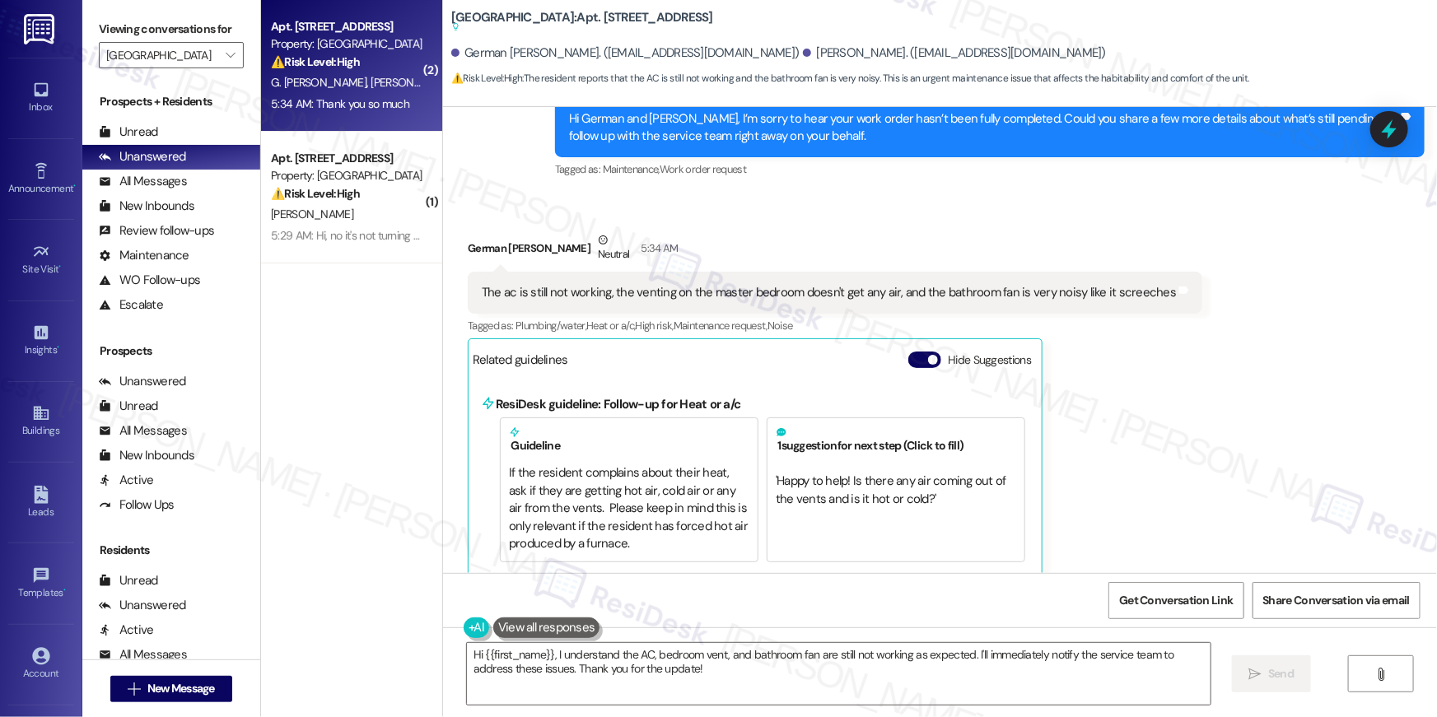
scroll to position [1260, 0]
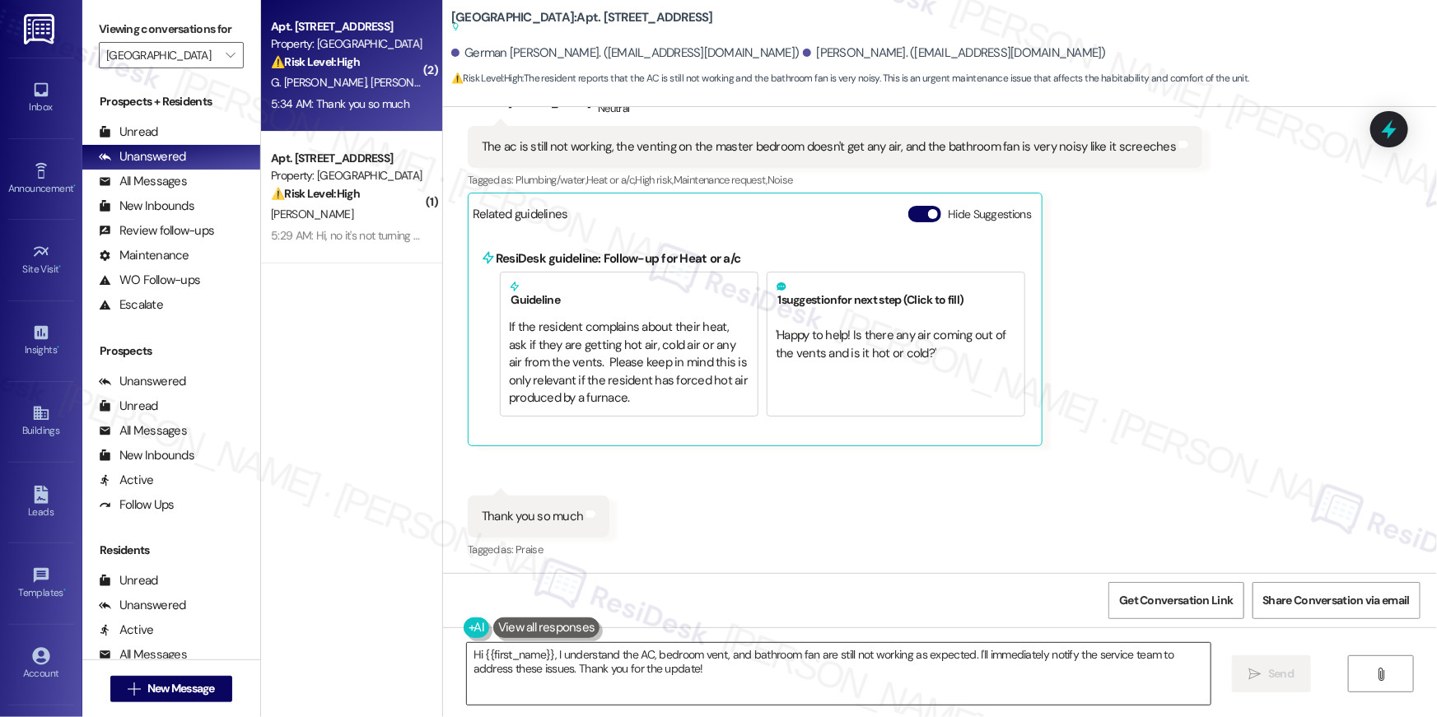
click at [788, 694] on textarea "Hi {{first_name}}, I understand the AC, bedroom vent, and bathroom fan are stil…" at bounding box center [839, 674] width 744 height 62
click at [791, 679] on textarea "Hi {{first_name}}, I understand the AC, bedroom vent, and bathroom fan are stil…" at bounding box center [839, 674] width 744 height 62
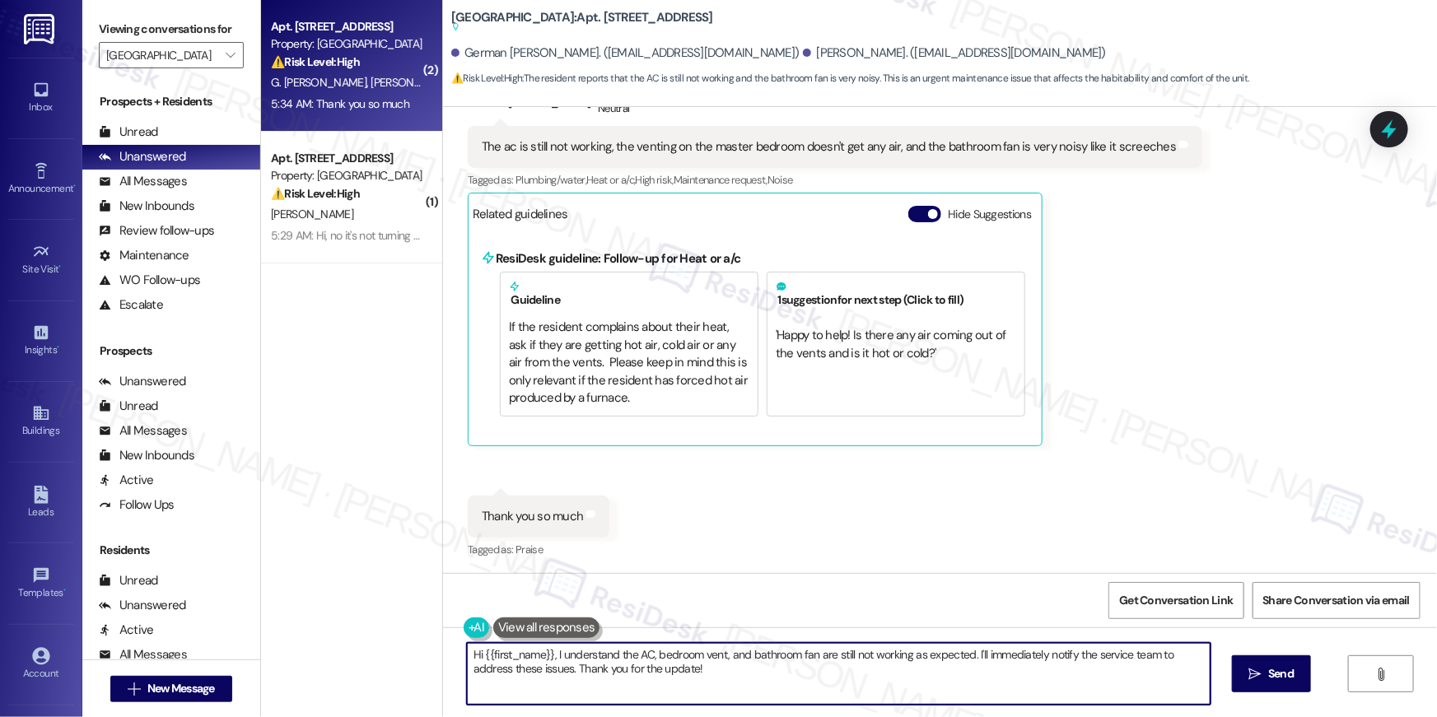
click at [874, 672] on textarea "Hi {{first_name}}, I understand the AC, bedroom vent, and bathroom fan are stil…" at bounding box center [839, 674] width 744 height 62
click at [961, 668] on textarea "Hi {{first_name}}, I understand the AC, bedroom vent, and bathroom fan are stil…" at bounding box center [839, 674] width 744 height 62
click at [467, 671] on textarea "Hi {{first_name}}, I understand the AC, bedroom vent, and bathroom fan are stil…" at bounding box center [839, 674] width 744 height 62
click at [859, 693] on textarea "Hi {{first_name}}, I understand the AC, bedroom vent, and bathroom fan are stil…" at bounding box center [839, 674] width 744 height 62
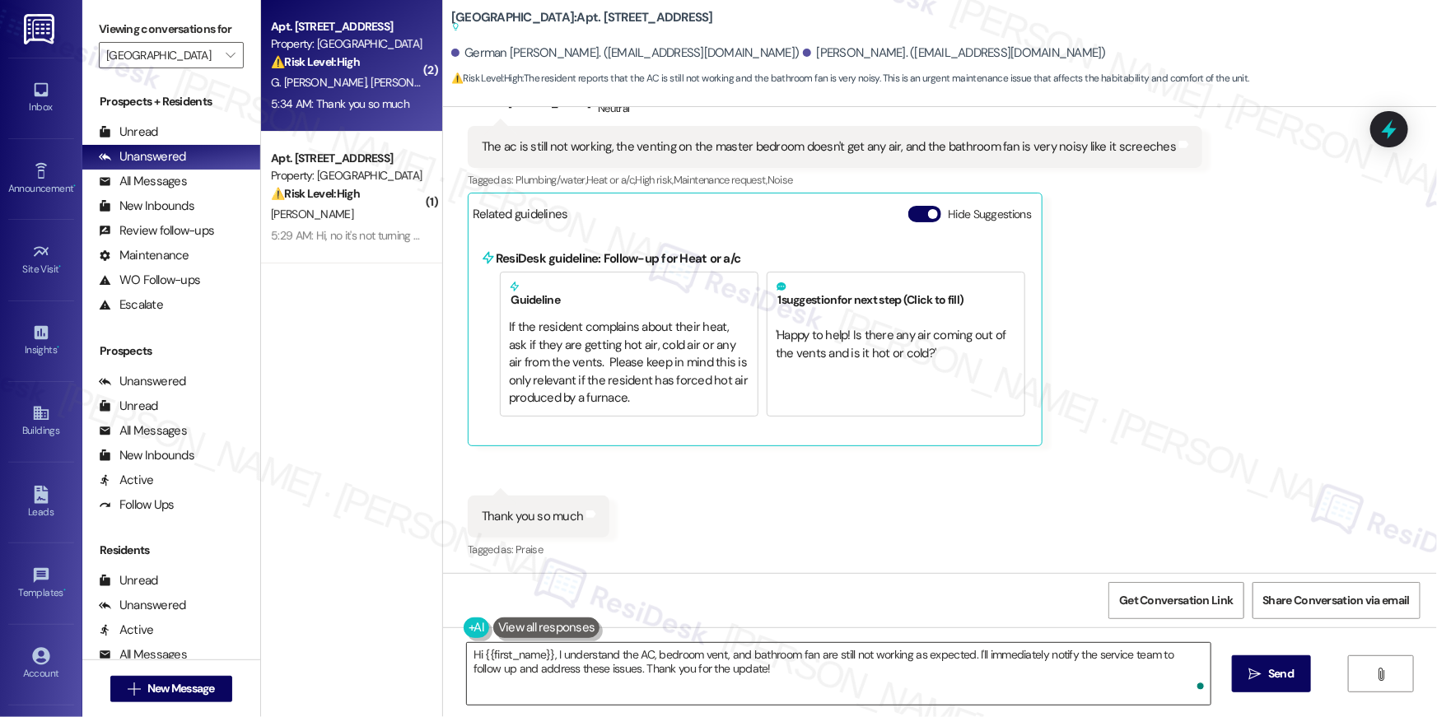
click at [746, 683] on textarea "Hi {{first_name}}, I understand the AC, bedroom vent, and bathroom fan are stil…" at bounding box center [839, 674] width 744 height 62
click at [1169, 660] on textarea "Hi {{first_name}}, I understand the AC, bedroom vent, and bathroom fan are stil…" at bounding box center [839, 674] width 744 height 62
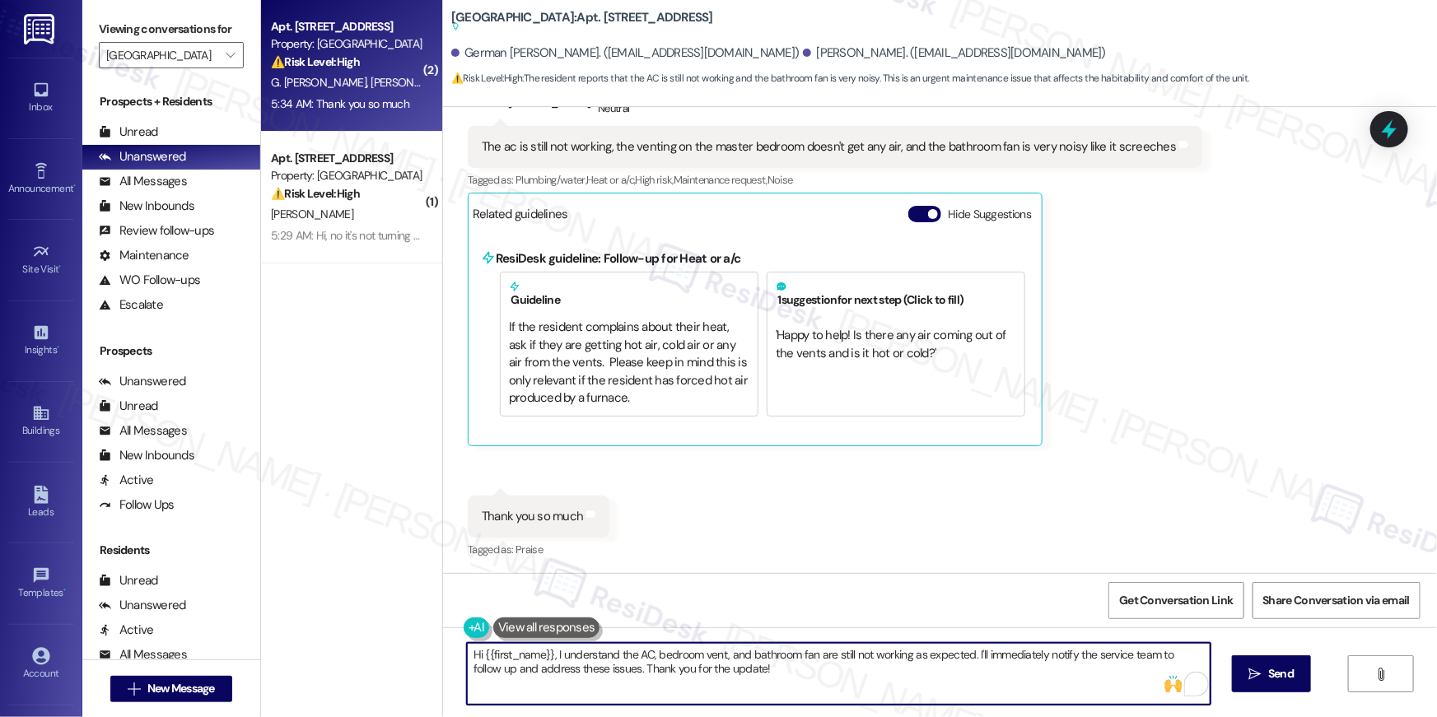
click at [748, 676] on textarea "Hi {{first_name}}, I understand the AC, bedroom vent, and bathroom fan are stil…" at bounding box center [839, 674] width 744 height 62
click at [606, 669] on textarea "Hi {{first_name}}, I understand the AC, bedroom vent, and bathroom fan are stil…" at bounding box center [839, 674] width 744 height 62
type textarea "Hi {{first_name}}, I understand the AC, bedroom vent, and bathroom fan are stil…"
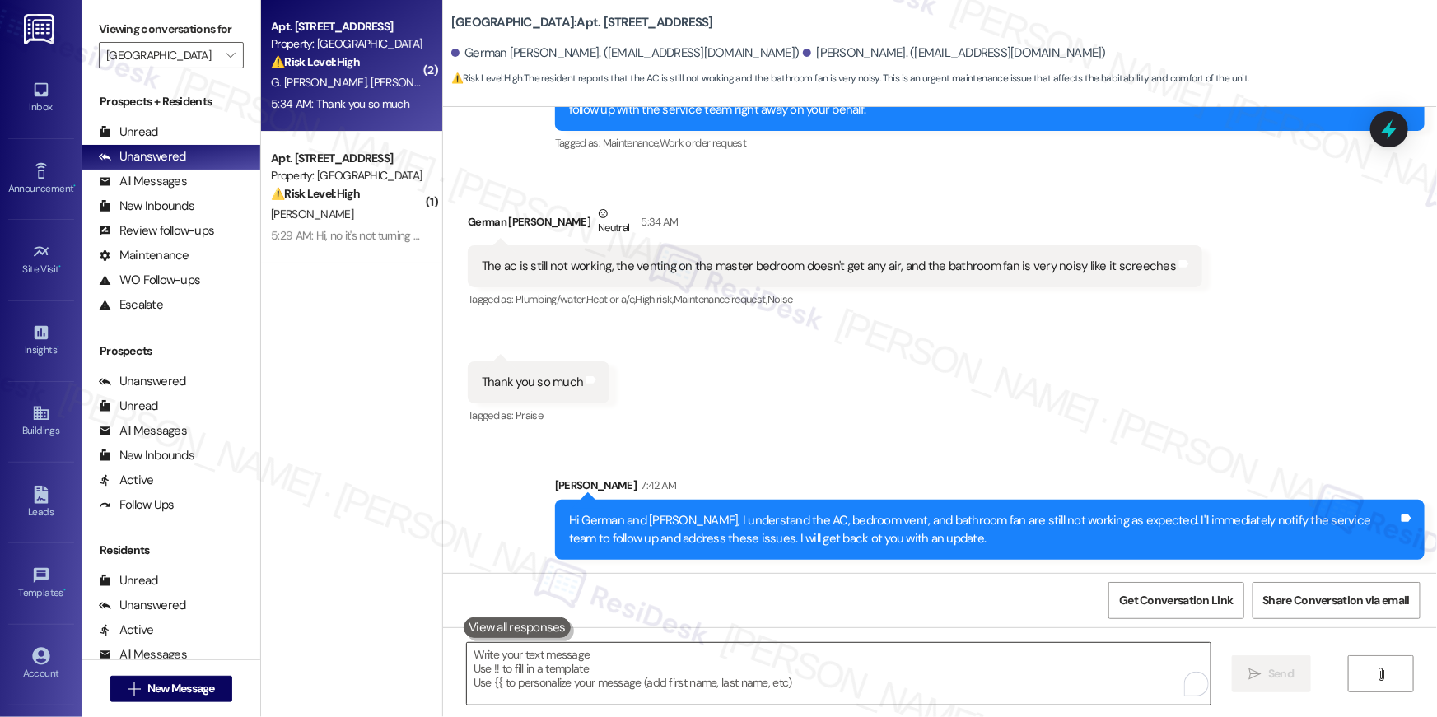
scroll to position [1007, 0]
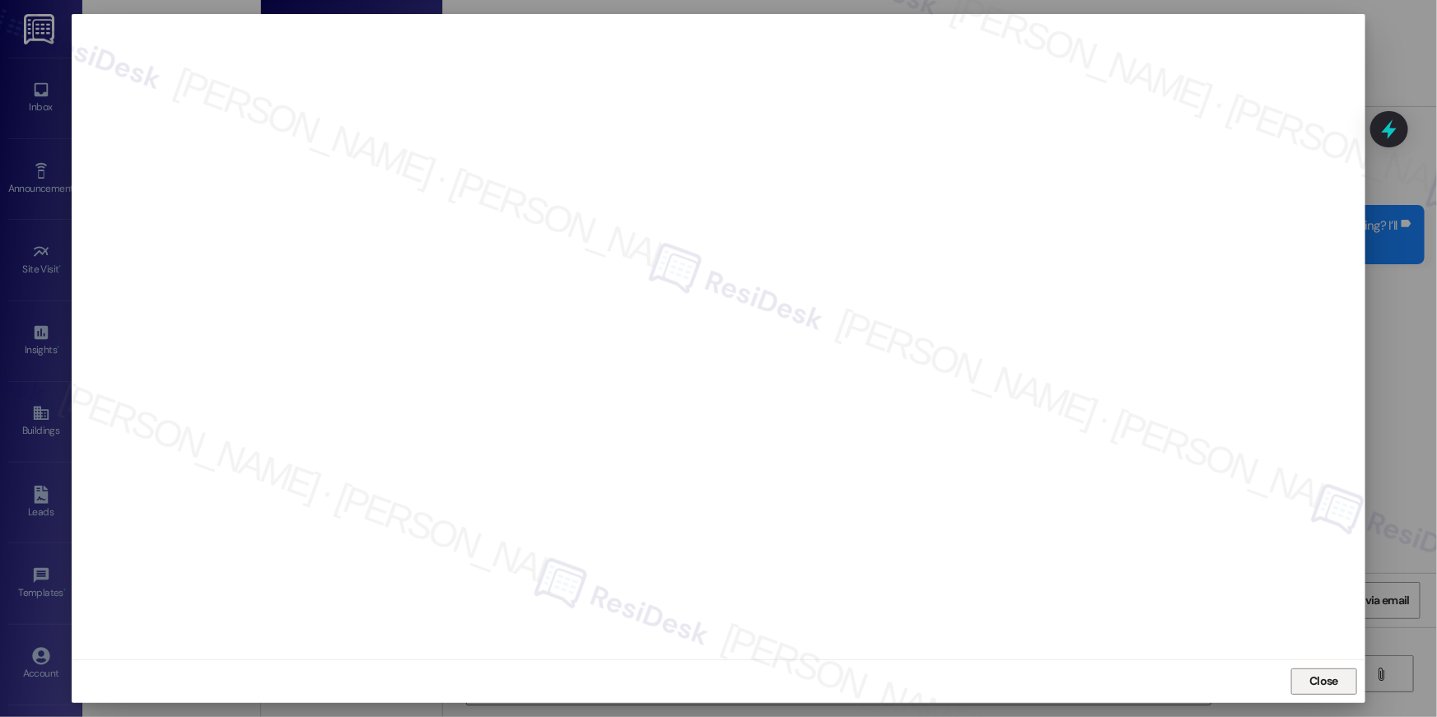
click at [1315, 688] on span "Close" at bounding box center [1323, 681] width 29 height 17
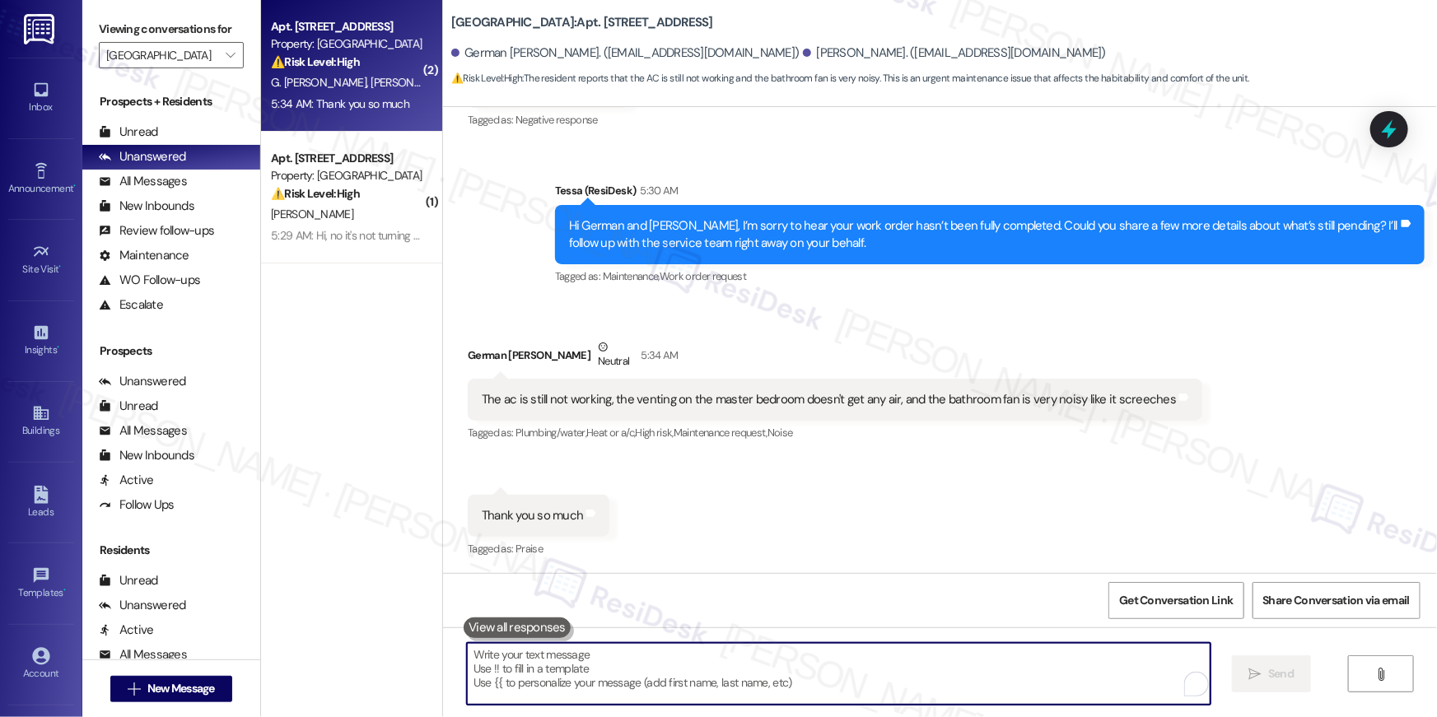
click at [715, 401] on div "The ac is still not working, the venting on the master bedroom doesn't get any …" at bounding box center [829, 399] width 694 height 17
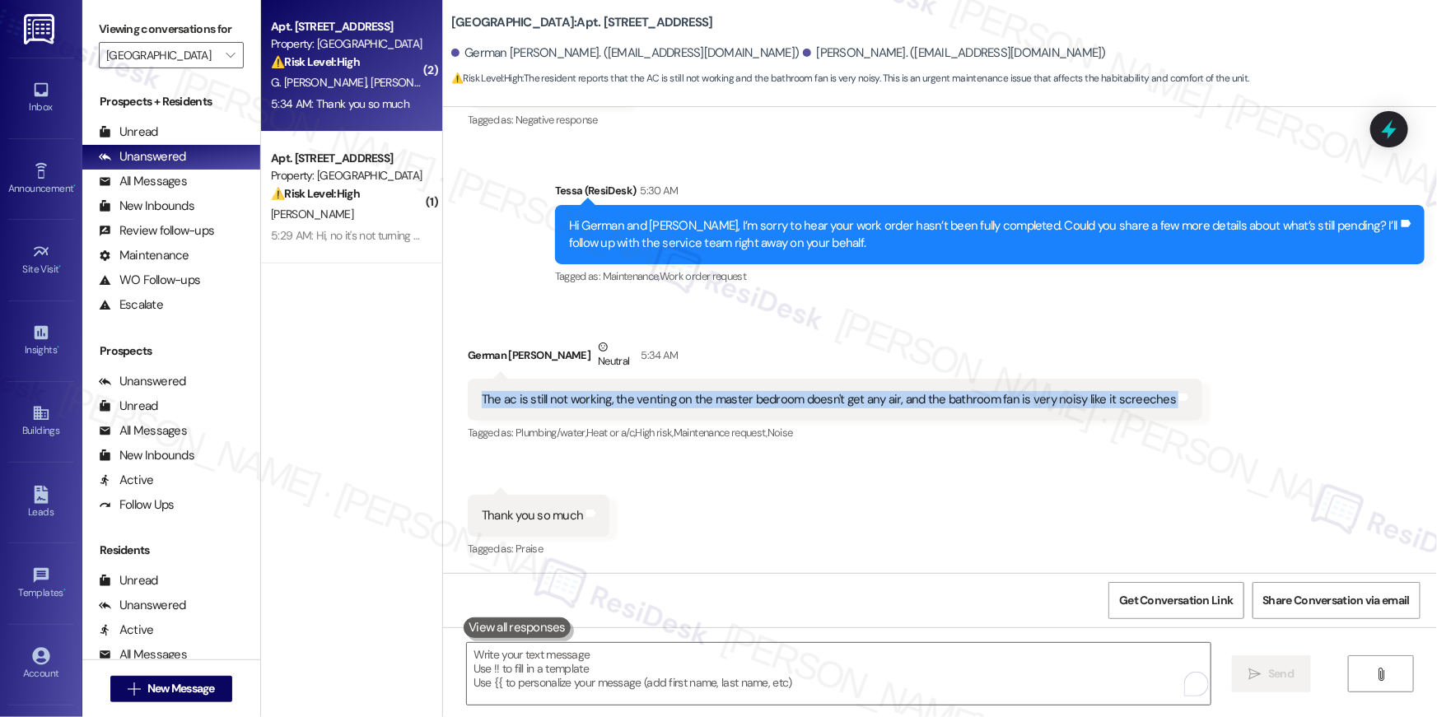
drag, startPoint x: 885, startPoint y: 400, endPoint x: 935, endPoint y: 396, distance: 49.6
click at [547, 393] on div "The ac is still not working, the venting on the master bedroom doesn't get any …" at bounding box center [829, 399] width 694 height 17
click at [521, 398] on div "The ac is still not working, the venting on the master bedroom doesn't get any …" at bounding box center [829, 399] width 694 height 17
click at [482, 399] on div "The ac is still not working, the venting on the master bedroom doesn't get any …" at bounding box center [829, 399] width 694 height 17
click at [577, 396] on div "The ac is still not working, the venting on the master bedroom doesn't get any …" at bounding box center [829, 399] width 694 height 17
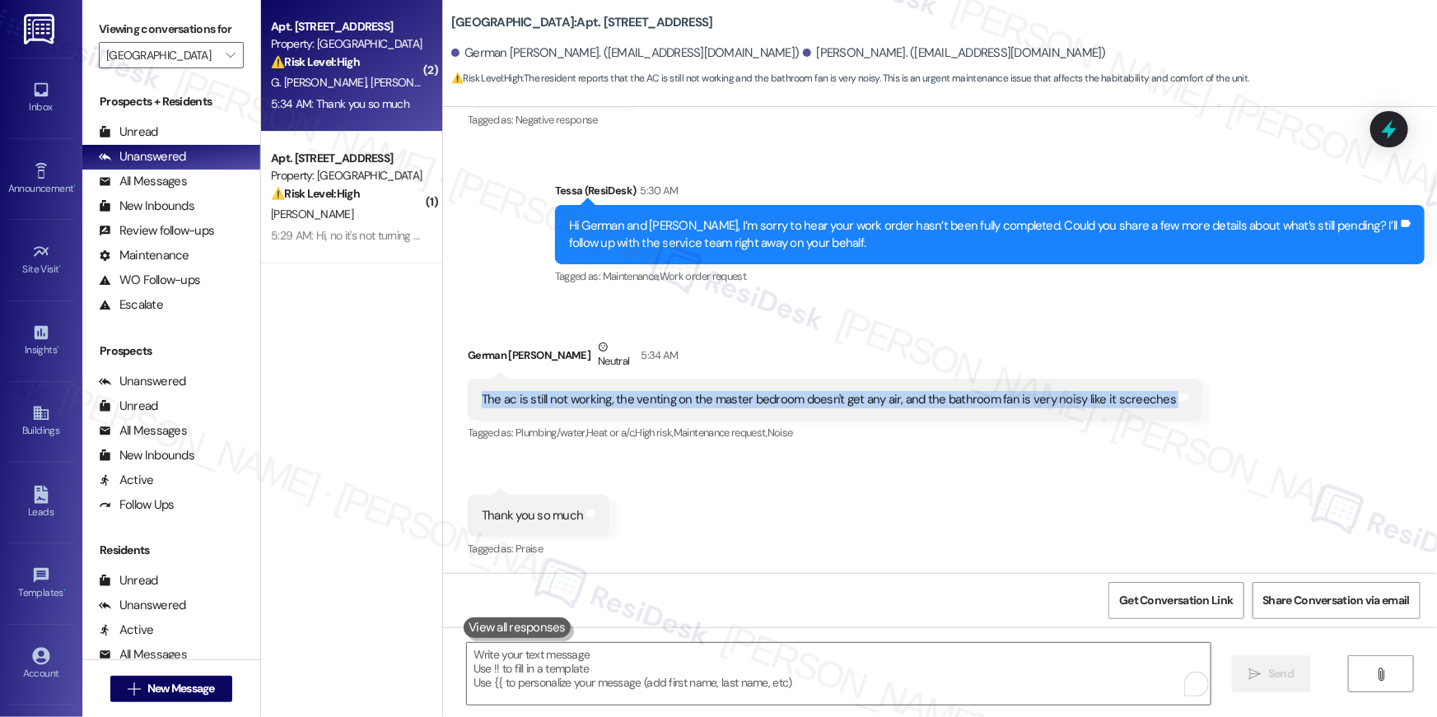
click at [737, 394] on div "The ac is still not working, the venting on the master bedroom doesn't get any …" at bounding box center [829, 399] width 694 height 17
click at [957, 440] on div "Tagged as: Plumbing/water , Click to highlight conversations about Plumbing/wat…" at bounding box center [835, 433] width 735 height 24
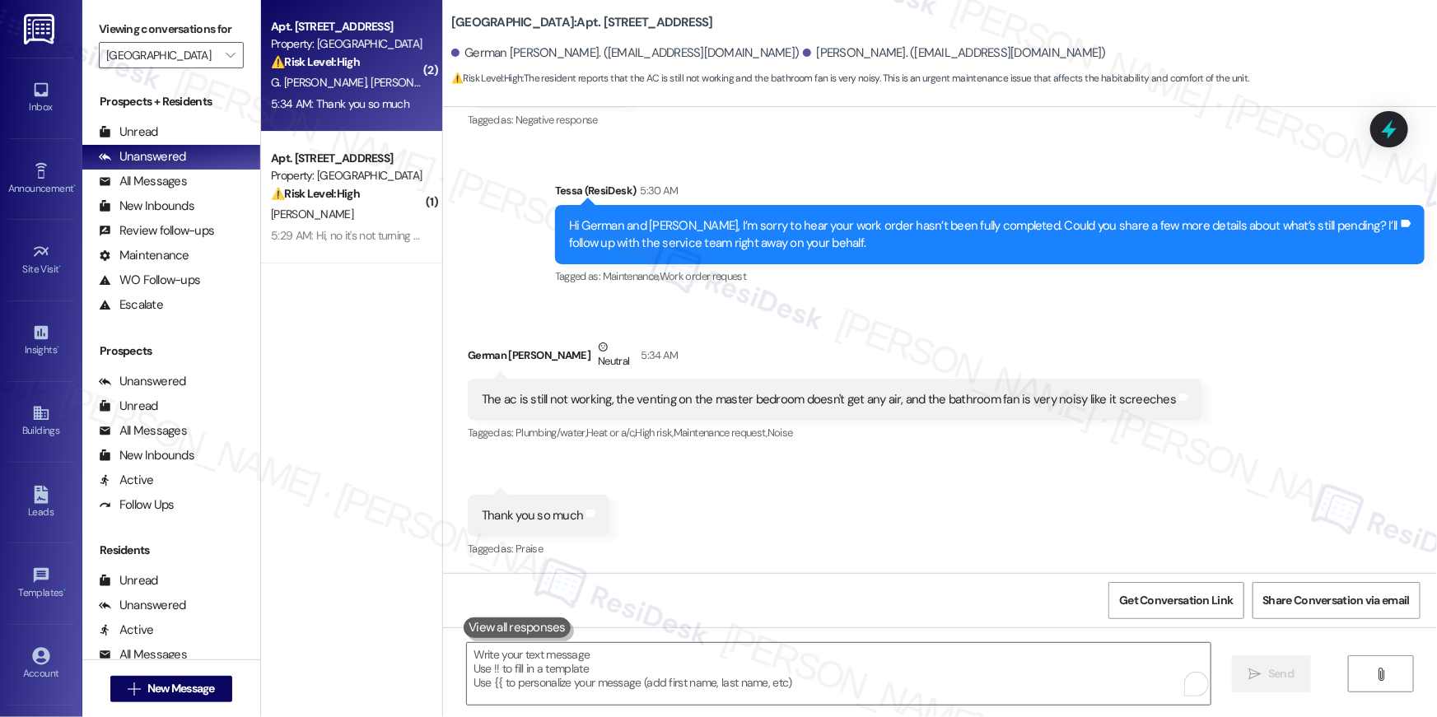
click at [902, 402] on div "The ac is still not working, the venting on the master bedroom doesn't get any …" at bounding box center [829, 399] width 694 height 17
click at [903, 401] on div "The ac is still not working, the venting on the master bedroom doesn't get any …" at bounding box center [829, 399] width 694 height 17
click at [798, 396] on div "The ac is still not working, the venting on the master bedroom doesn't get any …" at bounding box center [829, 399] width 694 height 17
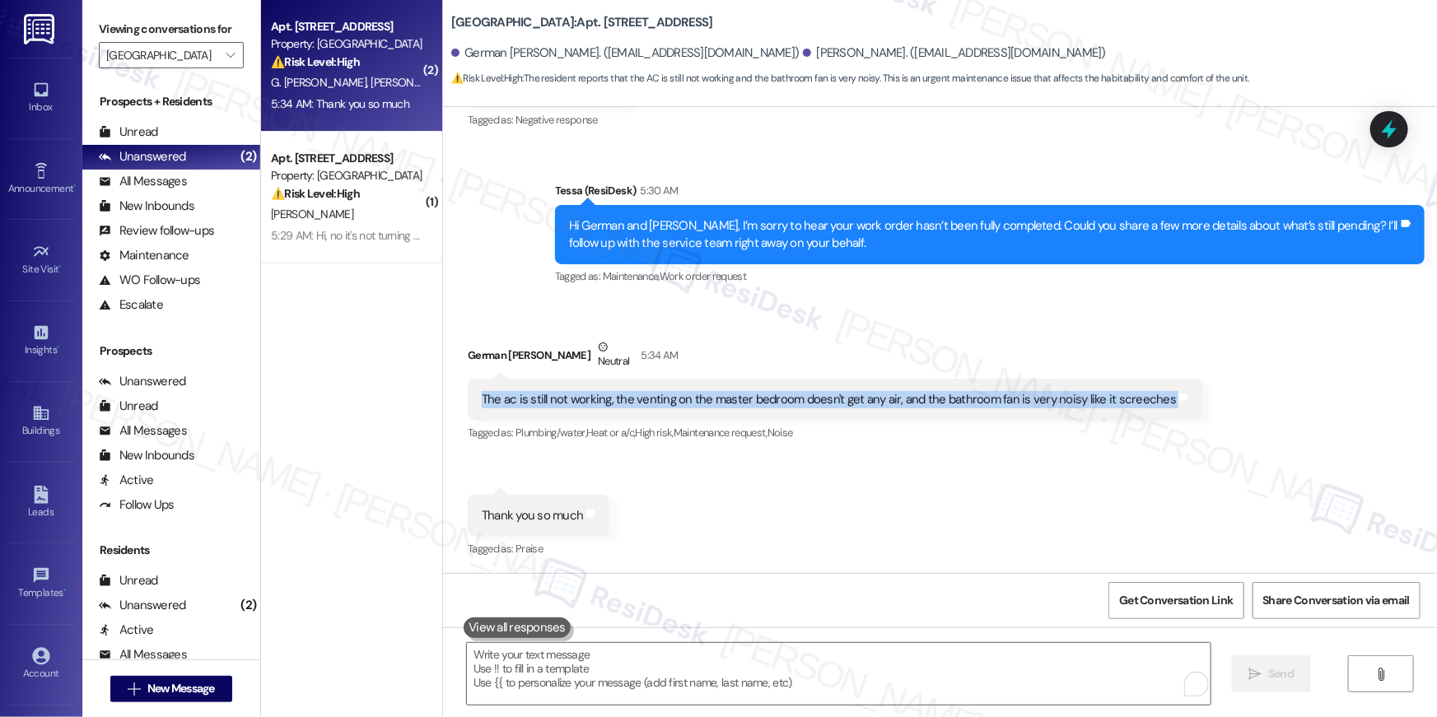
click at [798, 396] on div "The ac is still not working, the venting on the master bedroom doesn't get any …" at bounding box center [829, 399] width 694 height 17
copy div "The ac is still not working, the venting on the master bedroom doesn't get any …"
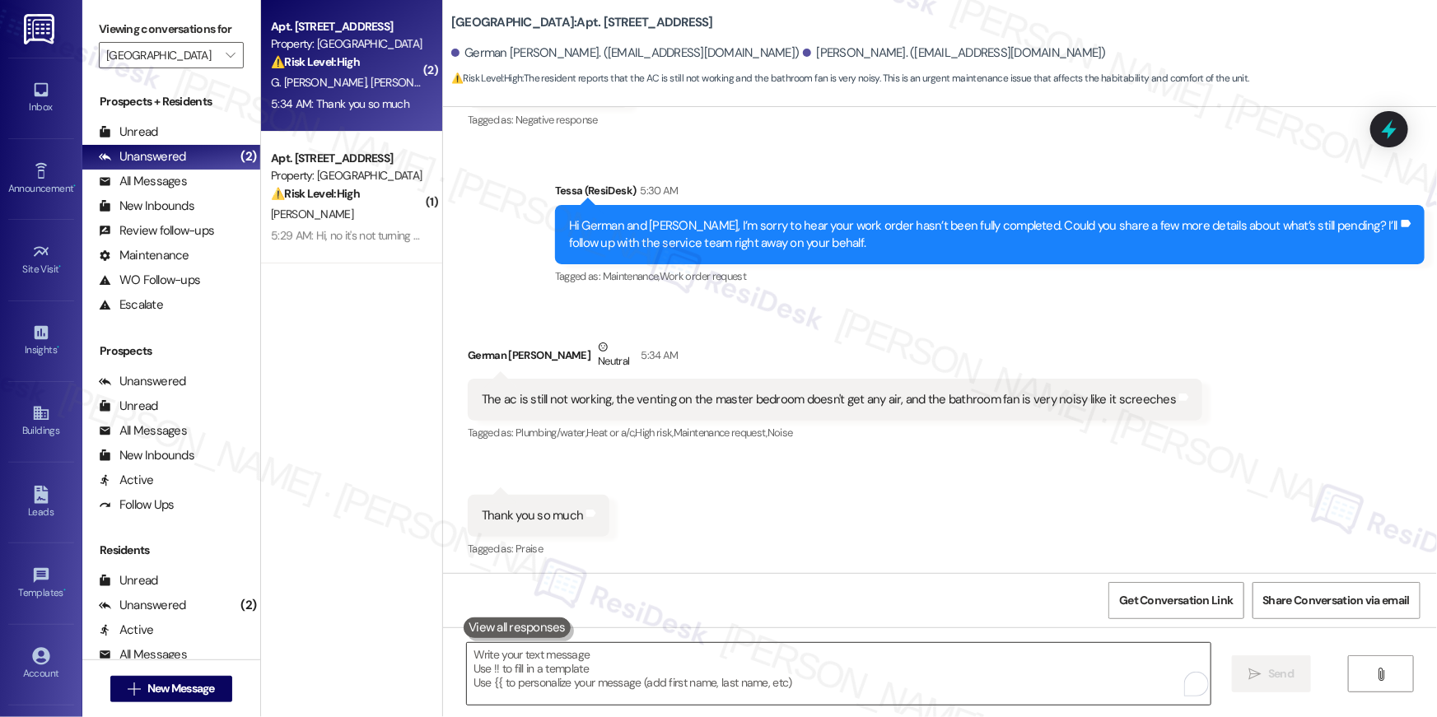
click at [799, 671] on textarea "To enrich screen reader interactions, please activate Accessibility in Grammarl…" at bounding box center [839, 674] width 744 height 62
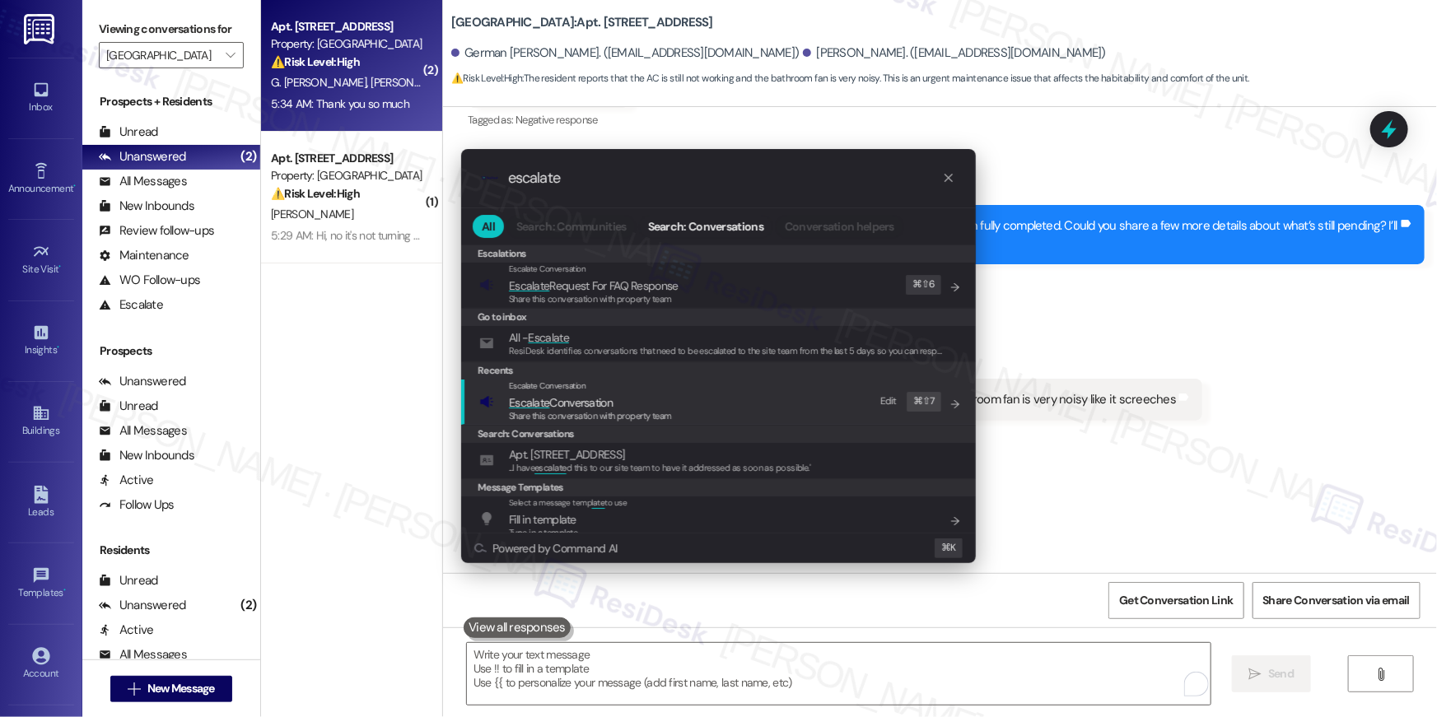
type input "escalate"
click at [526, 410] on span "Share this conversation with property team" at bounding box center [590, 416] width 163 height 12
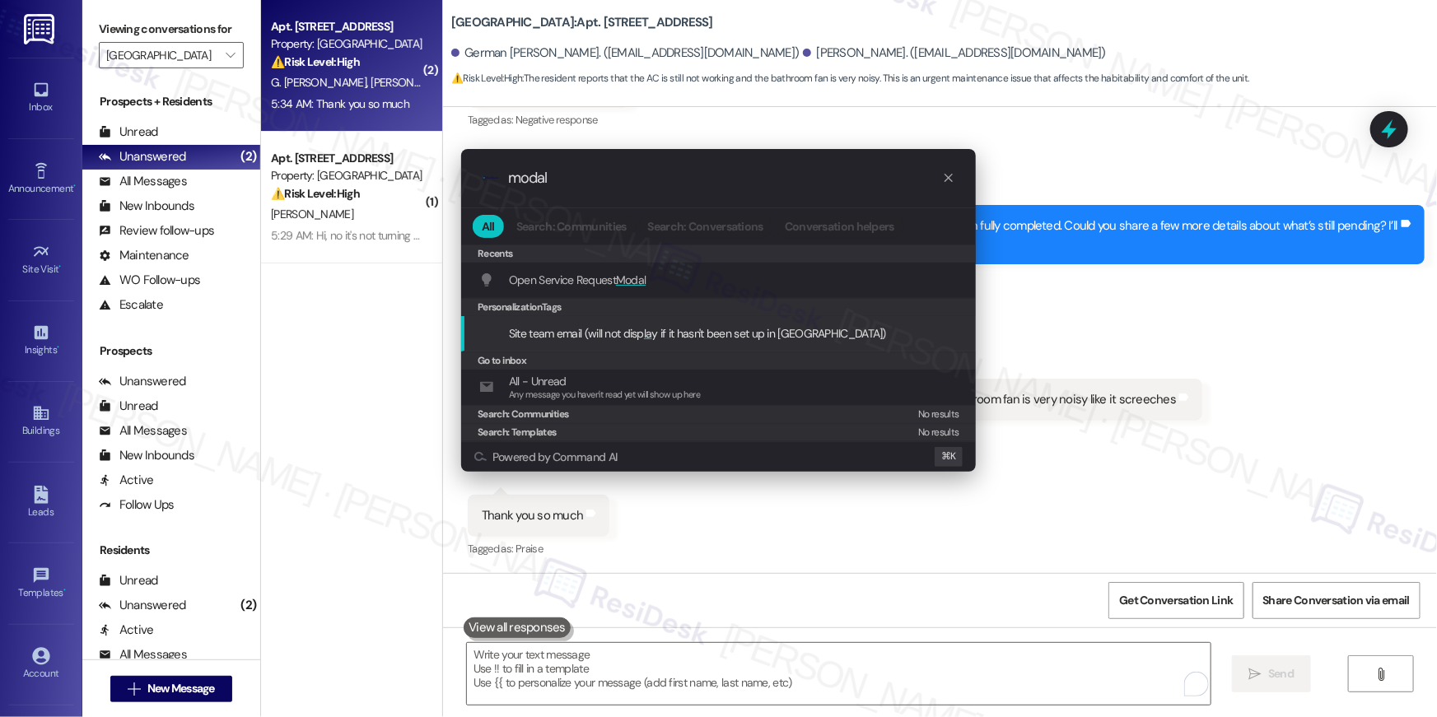
type input "modal"
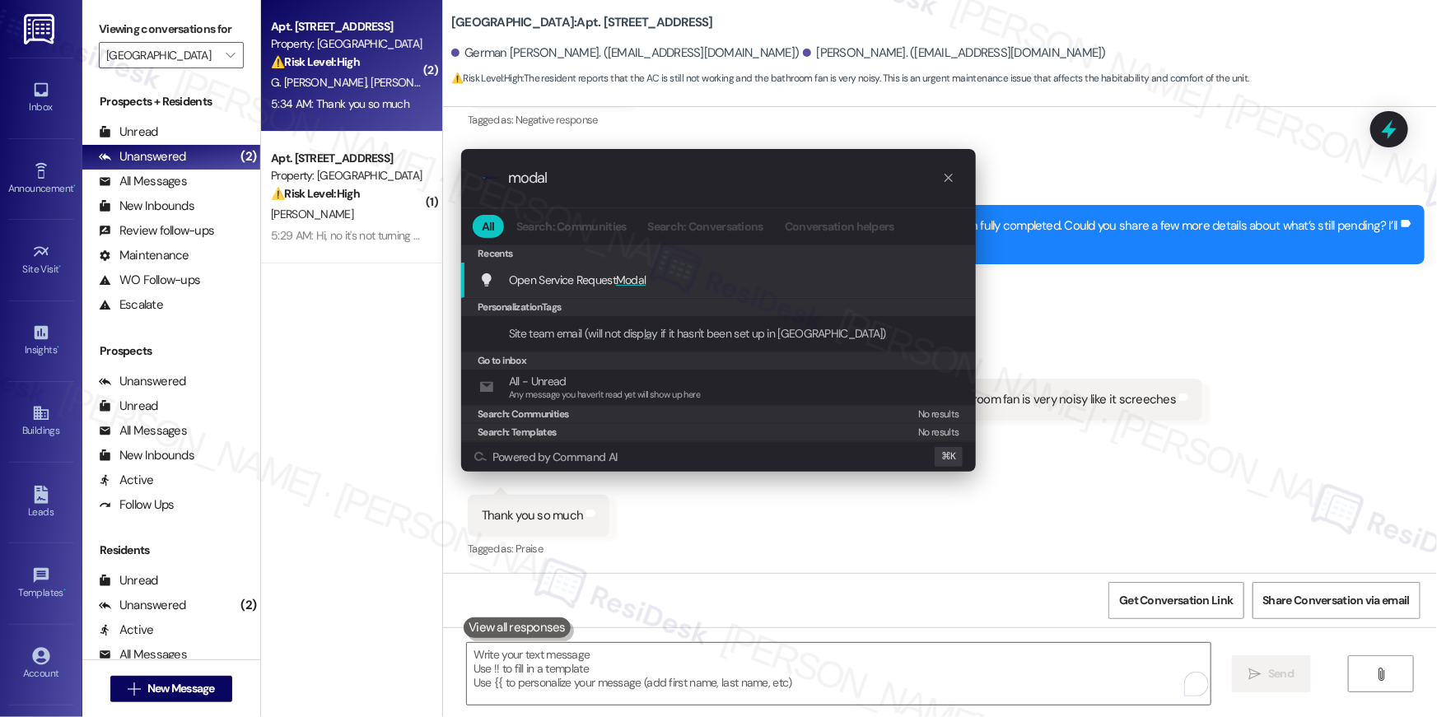
click at [671, 283] on div "Open Service Request Modal Add shortcut" at bounding box center [720, 280] width 482 height 18
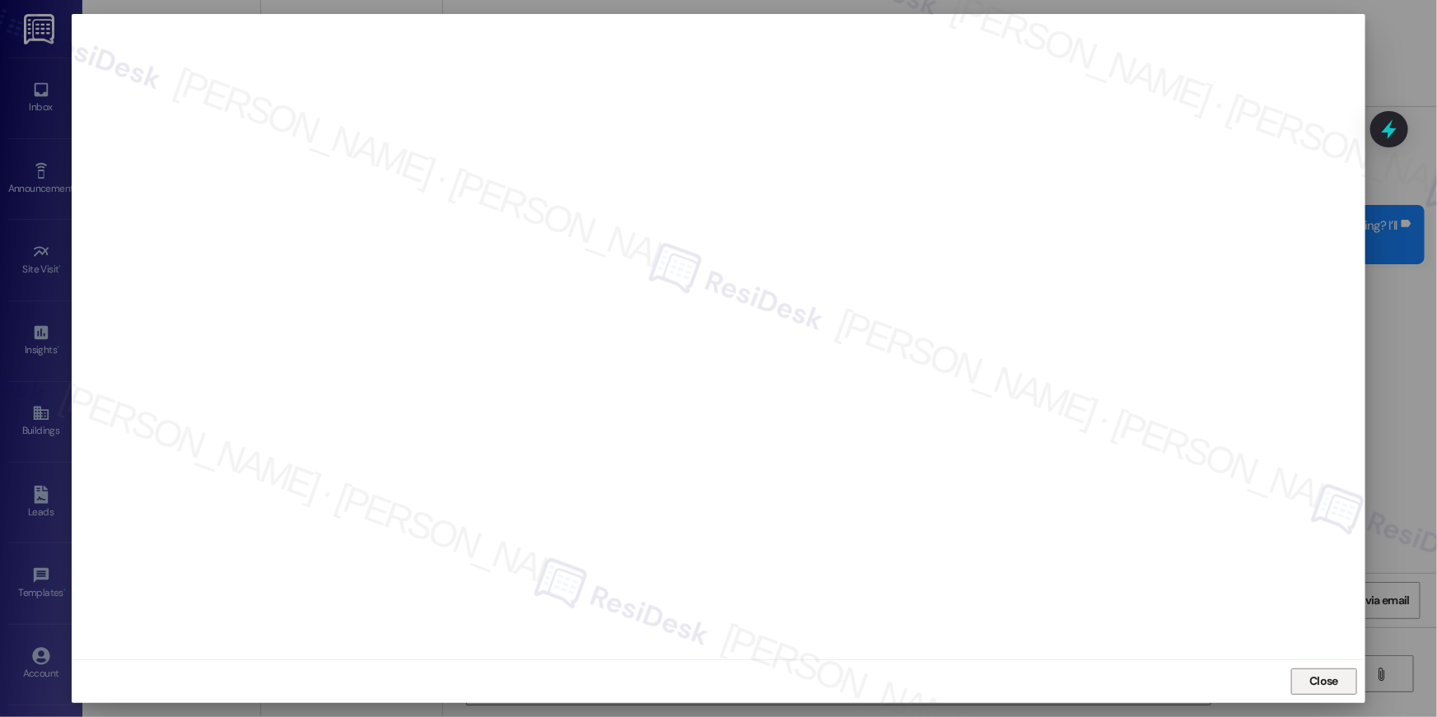
click at [1327, 679] on span "Close" at bounding box center [1323, 681] width 29 height 17
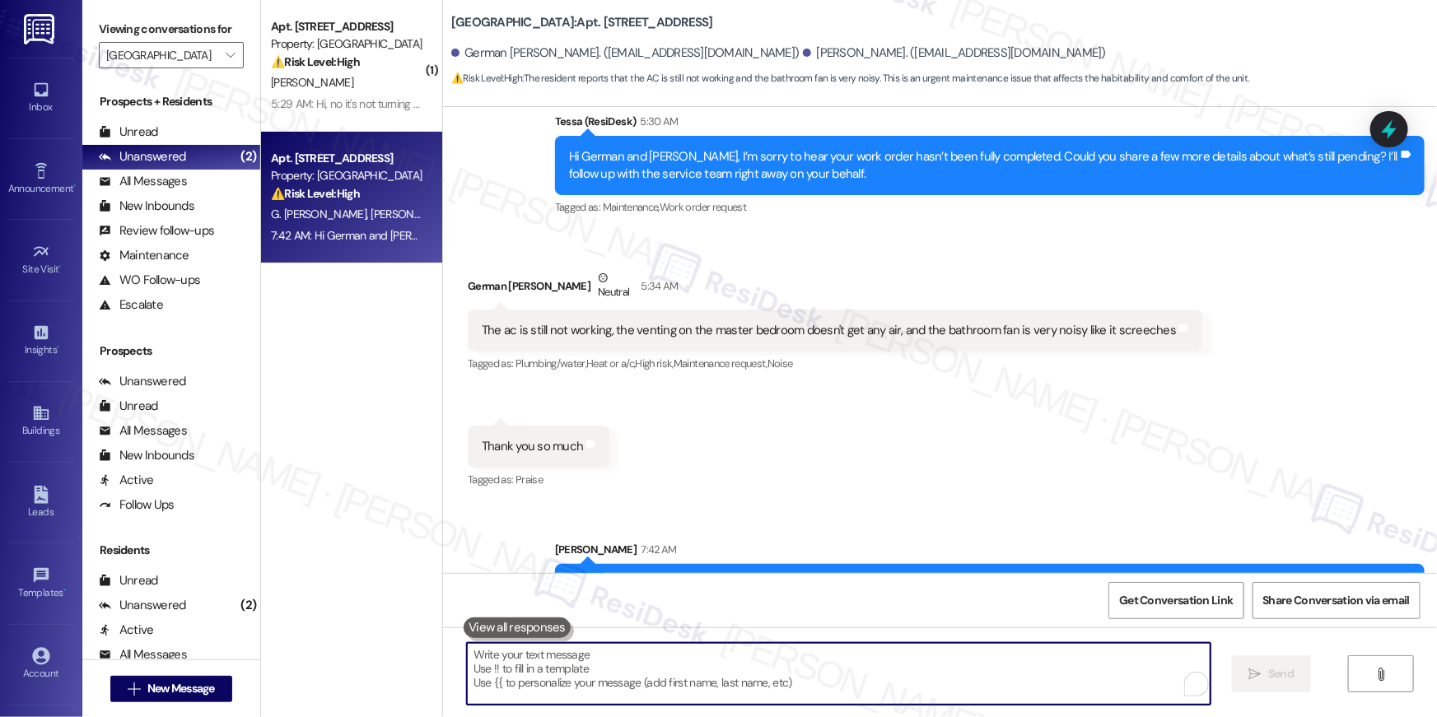
scroll to position [1140, 0]
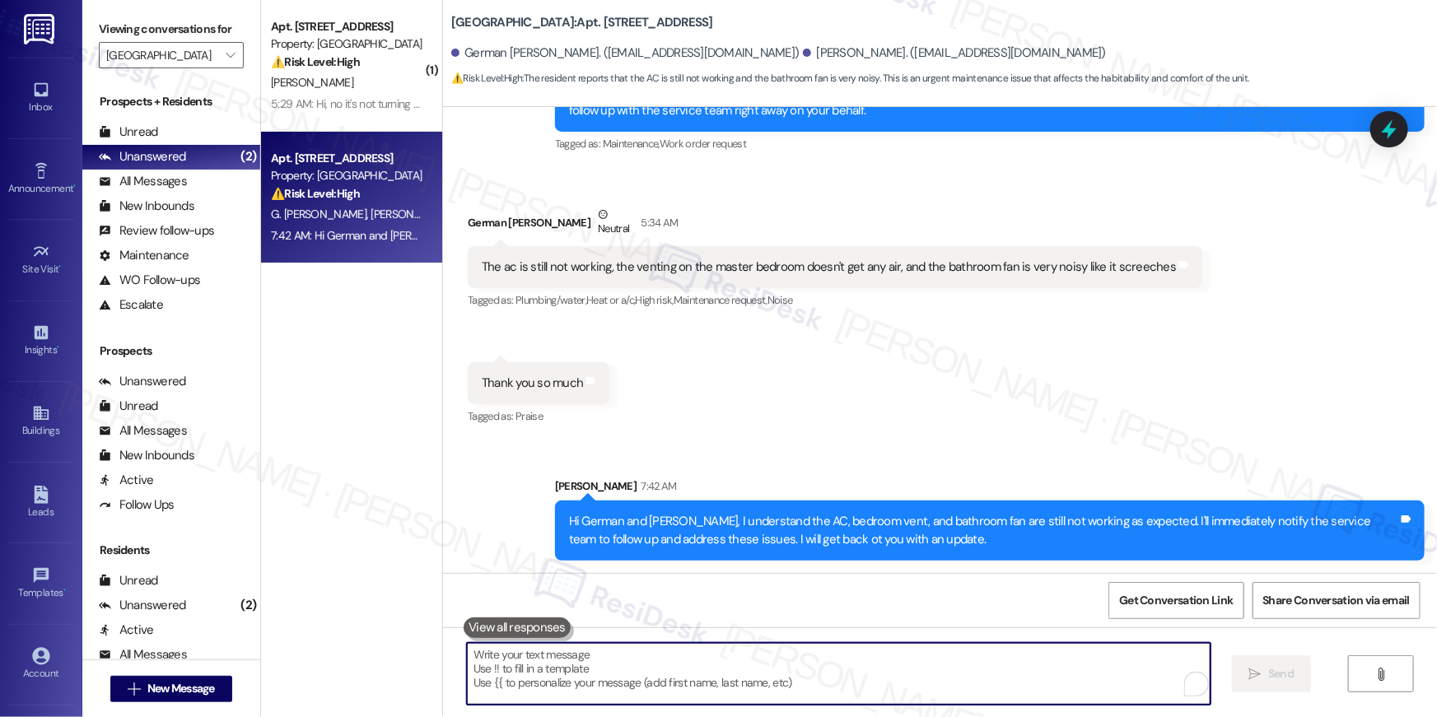
click at [1057, 675] on textarea "To enrich screen reader interactions, please activate Accessibility in Grammarl…" at bounding box center [839, 674] width 744 height 62
click at [1023, 674] on textarea "To enrich screen reader interactions, please activate Accessibility in Grammarl…" at bounding box center [839, 674] width 744 height 62
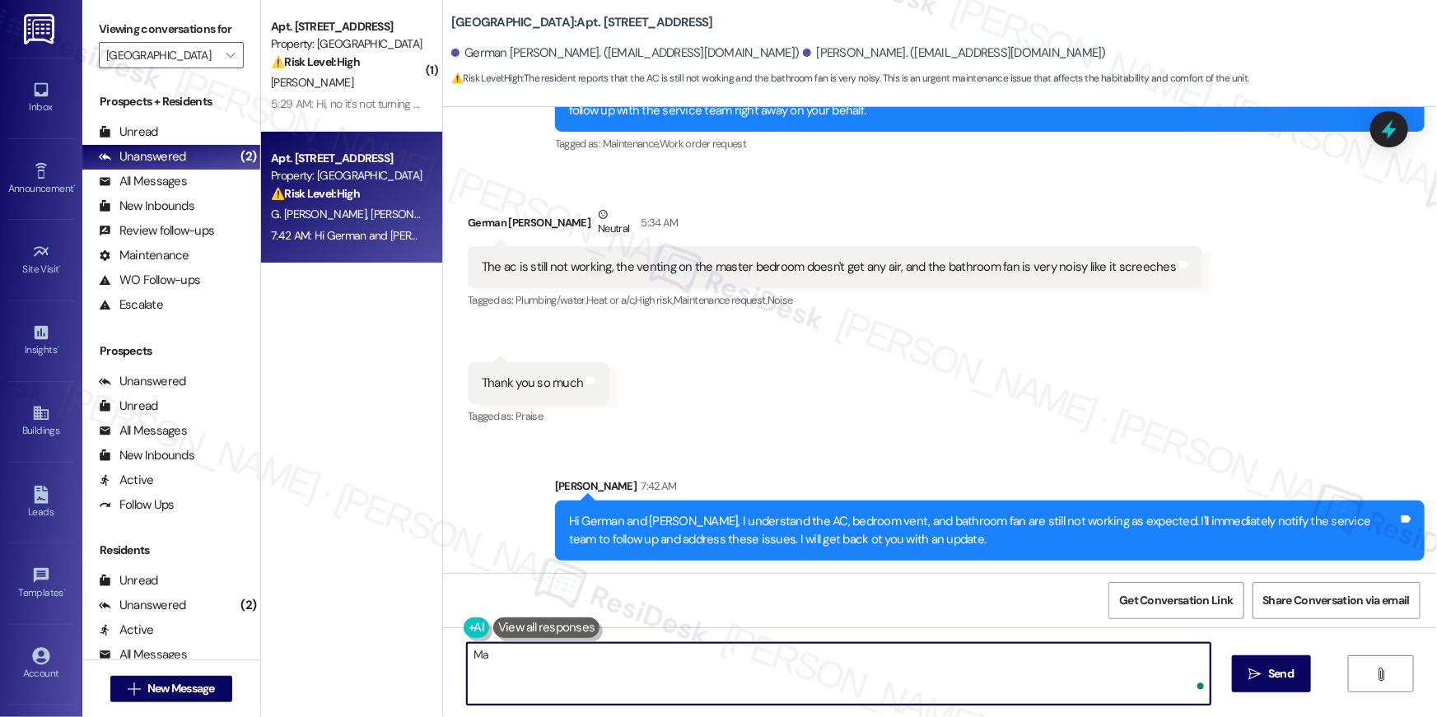
type textarea "M"
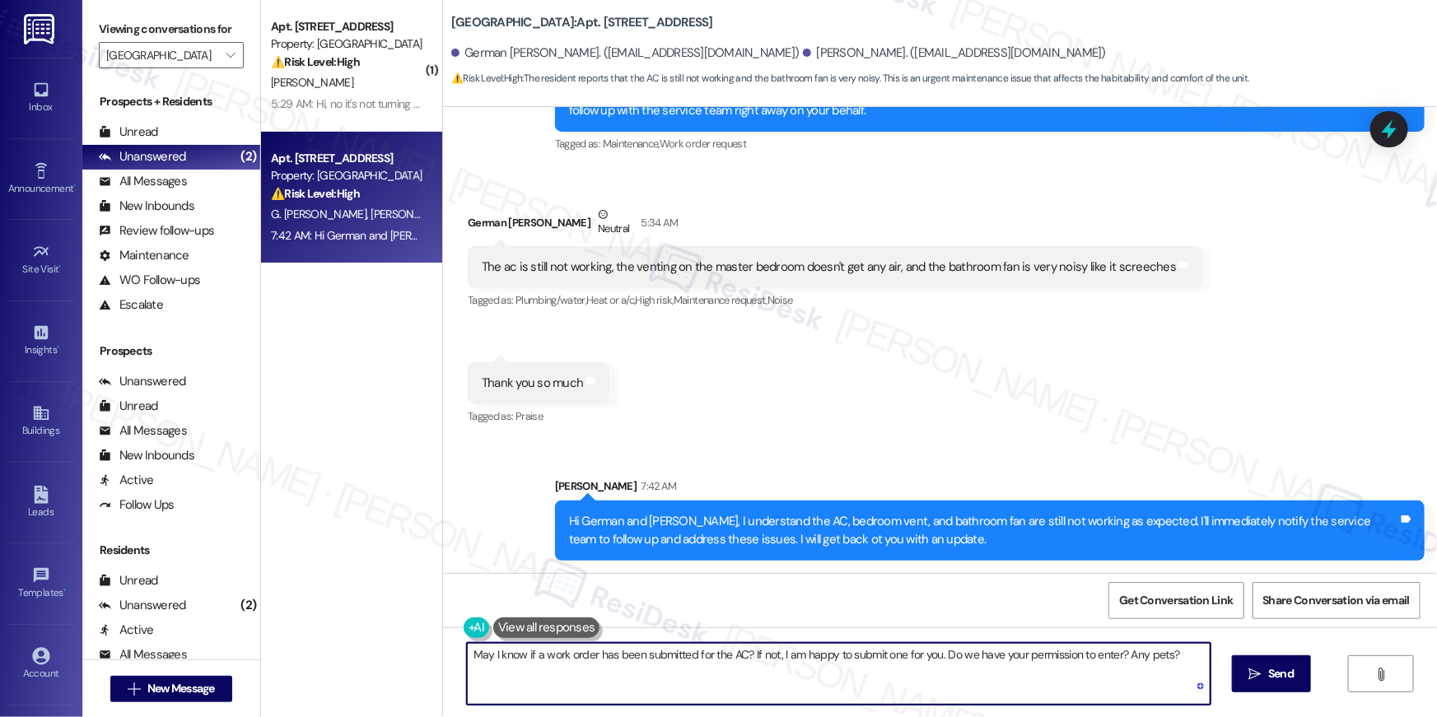
type textarea "May I know if a work order has been submitted for the AC? If not, I am happy to…"
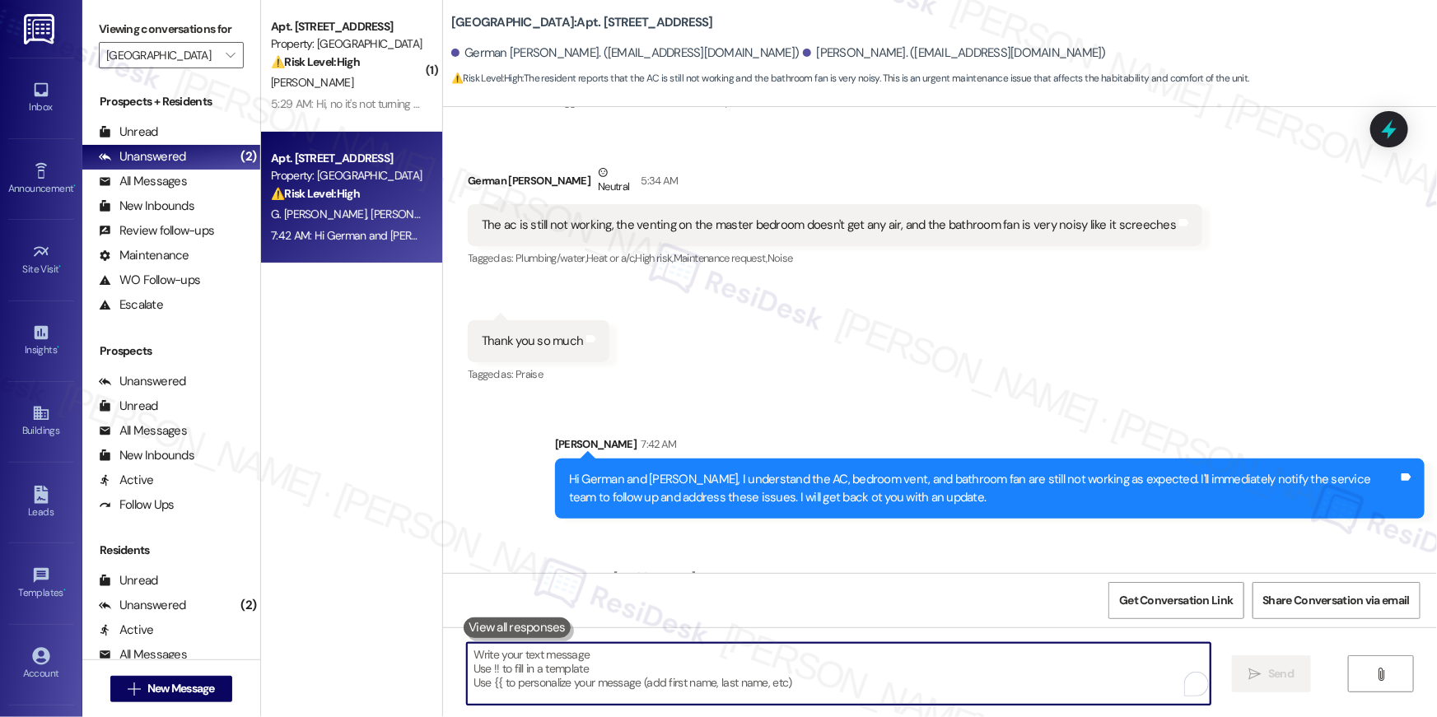
scroll to position [1254, 0]
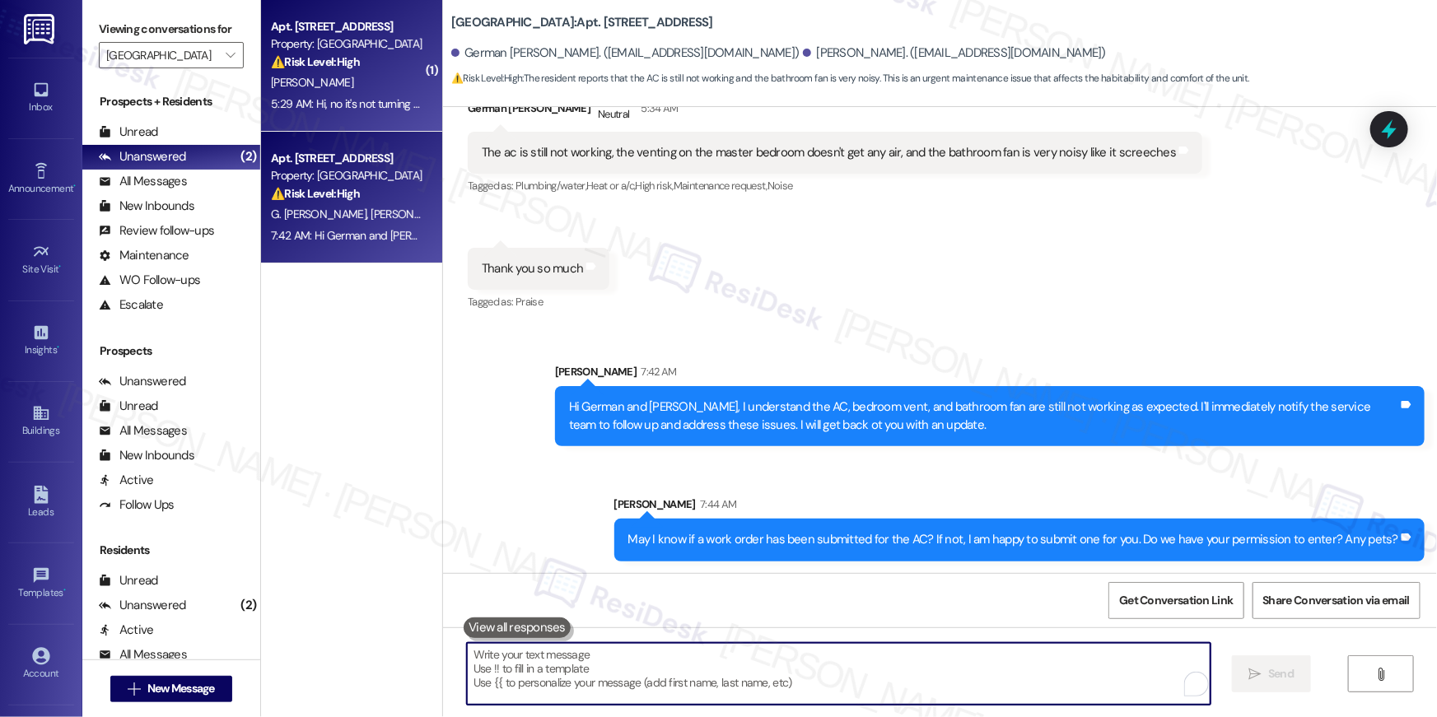
click at [351, 78] on div "[PERSON_NAME]" at bounding box center [347, 82] width 156 height 21
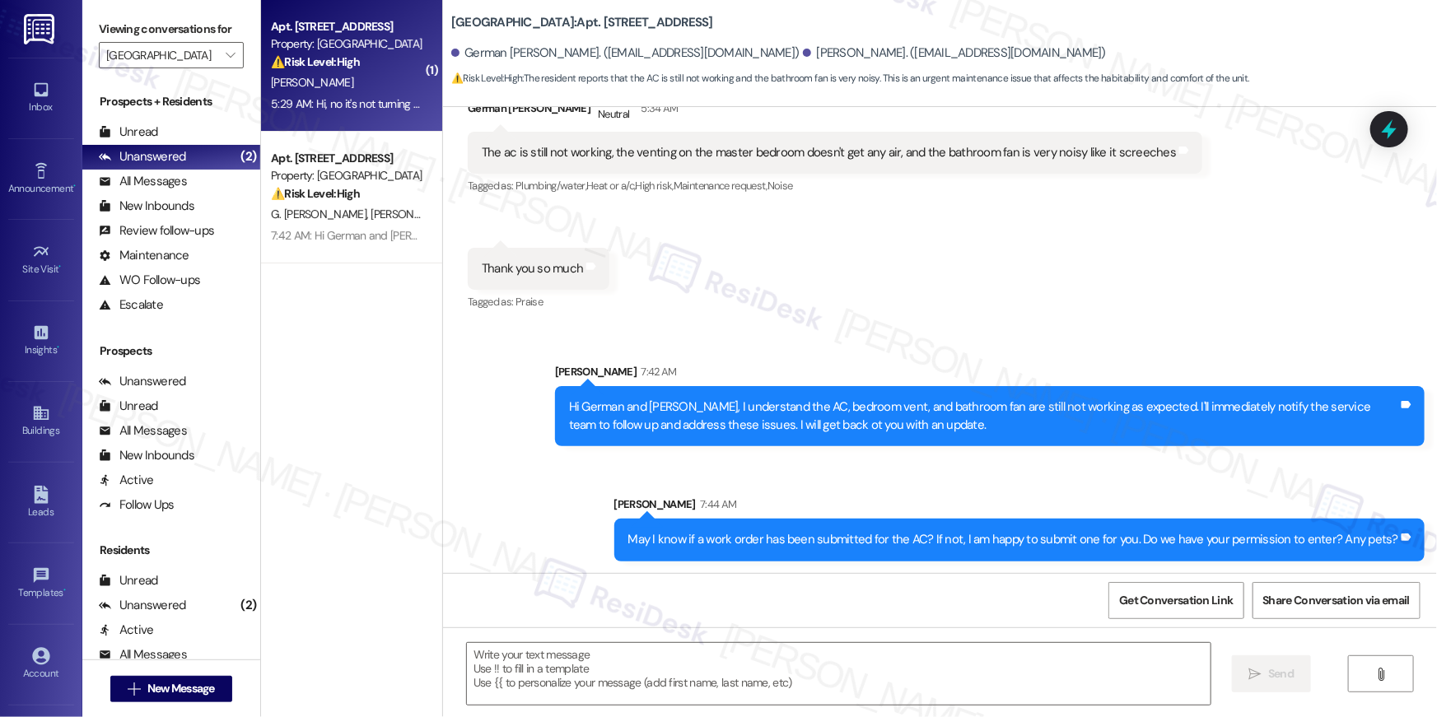
type textarea "Fetching suggested responses. Please feel free to read through the conversation…"
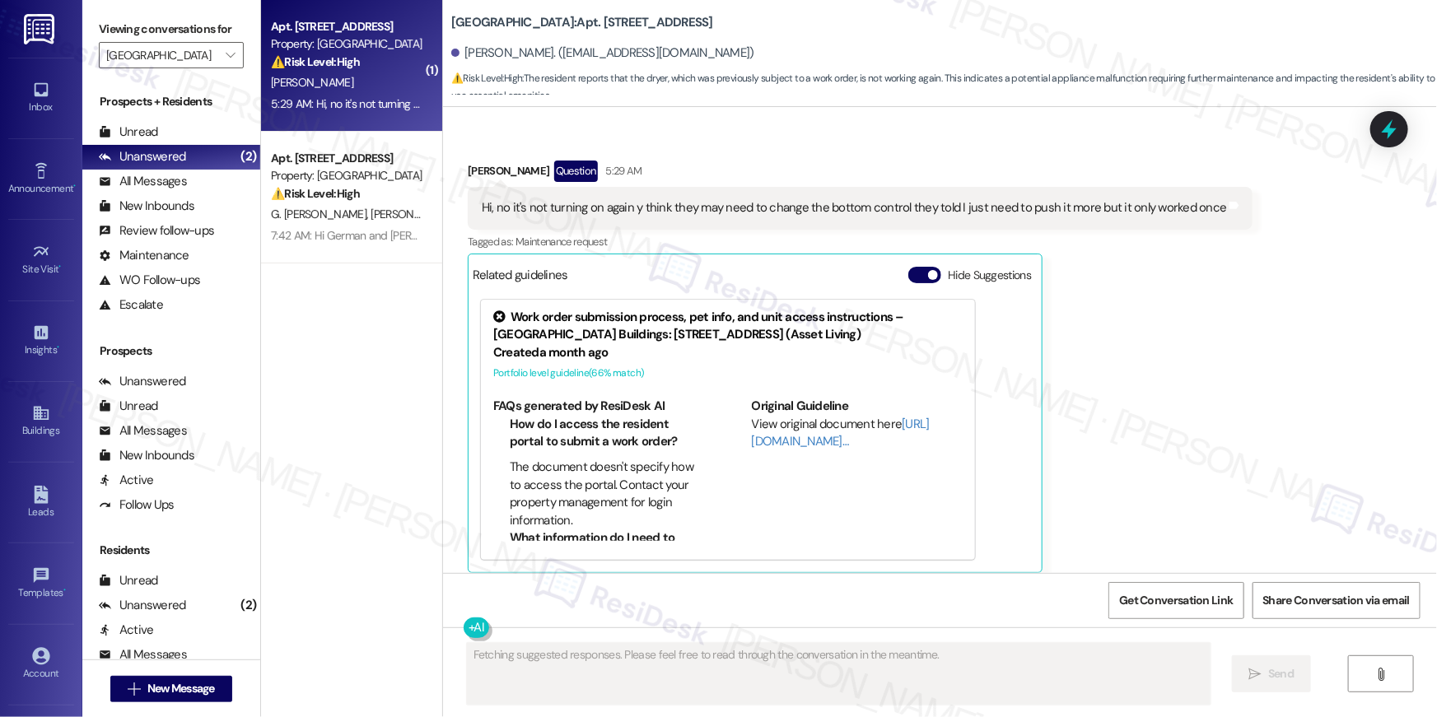
scroll to position [3827, 0]
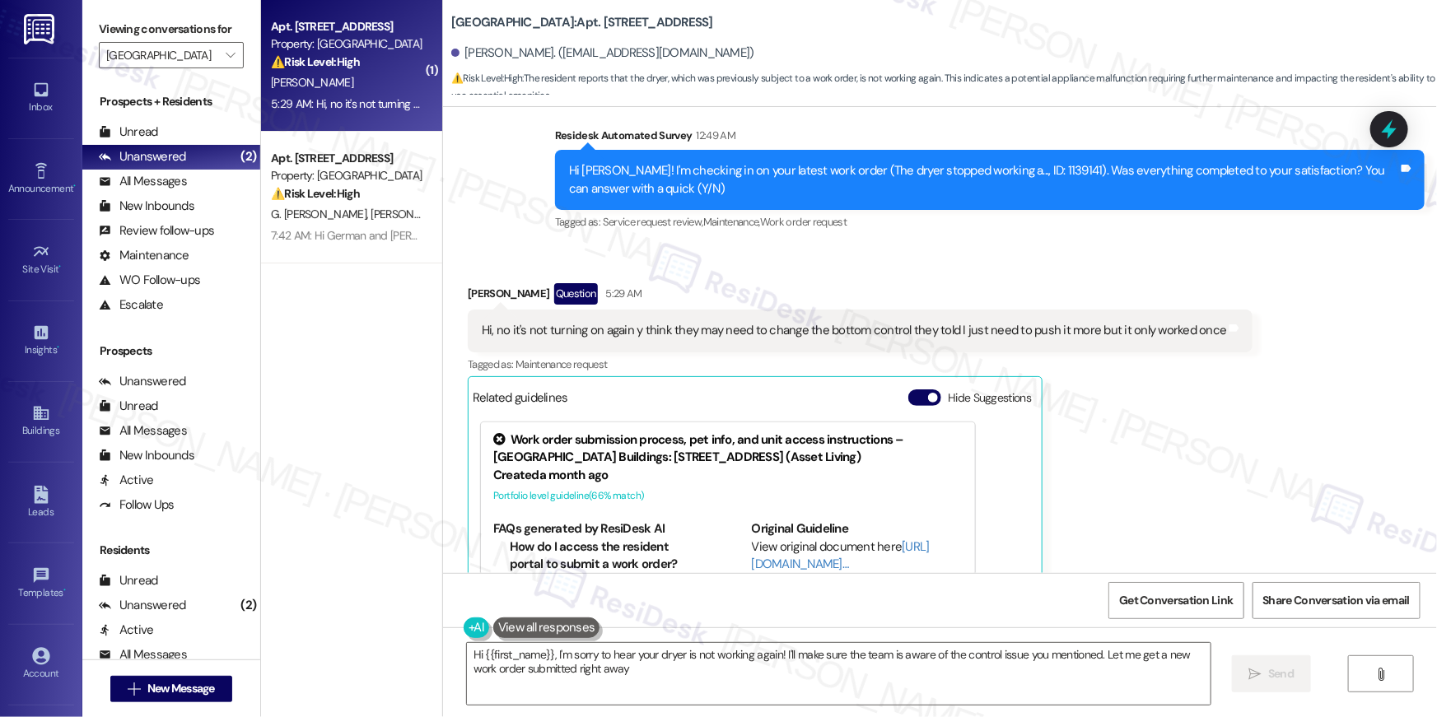
type textarea "Hi {{first_name}}, I'm sorry to hear your dryer is not working again! I'll make…"
click at [847, 678] on textarea "Hi {{first_name}}, I'm sorry to hear your dryer is not working again! I'll make…" at bounding box center [839, 674] width 744 height 62
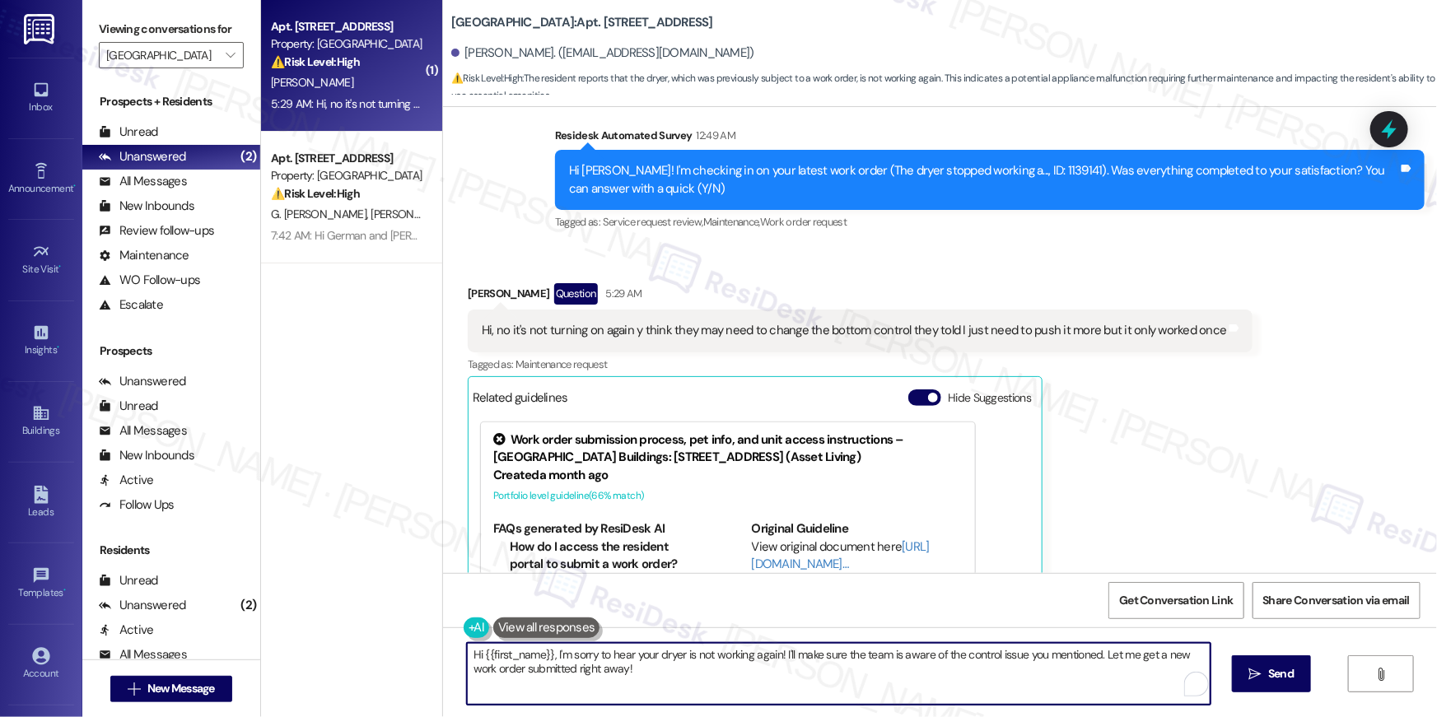
click at [1082, 679] on textarea "Hi {{first_name}}, I'm sorry to hear your dryer is not working again! I'll make…" at bounding box center [839, 674] width 744 height 62
click at [1253, 675] on icon "" at bounding box center [1255, 674] width 12 height 13
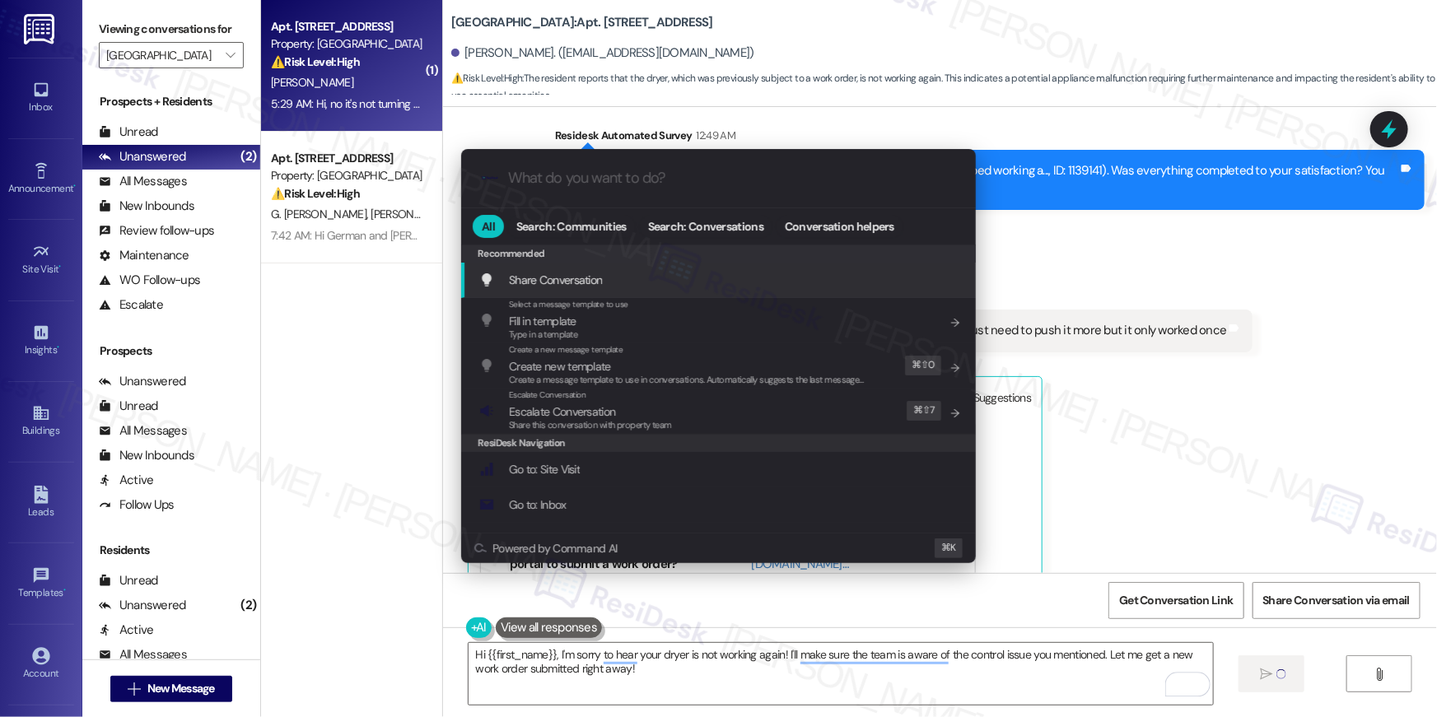
click at [1141, 310] on div ".cls-1{fill:#0a055f;}.cls-2{fill:#0cc4c4;} resideskLogoBlueOrange All Search: C…" at bounding box center [718, 358] width 1437 height 717
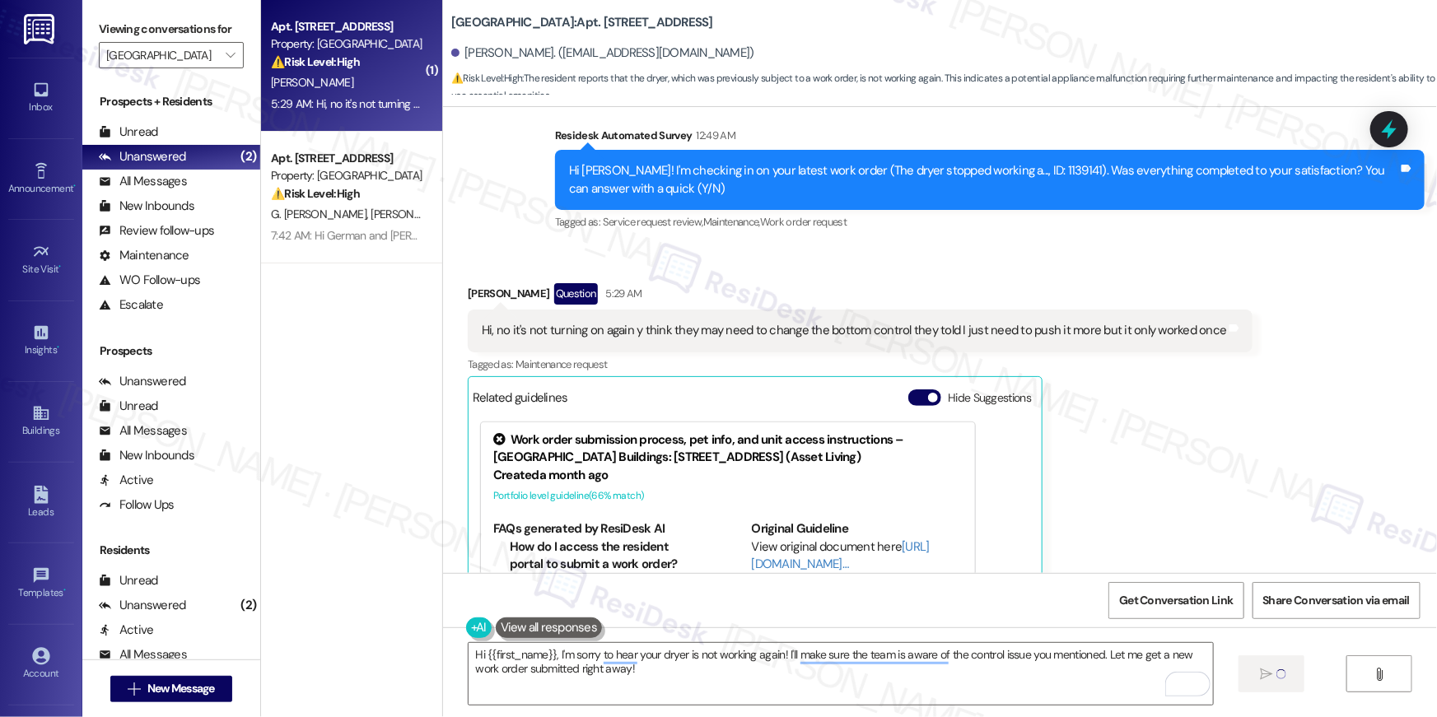
click at [1116, 332] on div "Hi, no it's not turning on again y think they may need to change the bottom con…" at bounding box center [854, 330] width 744 height 17
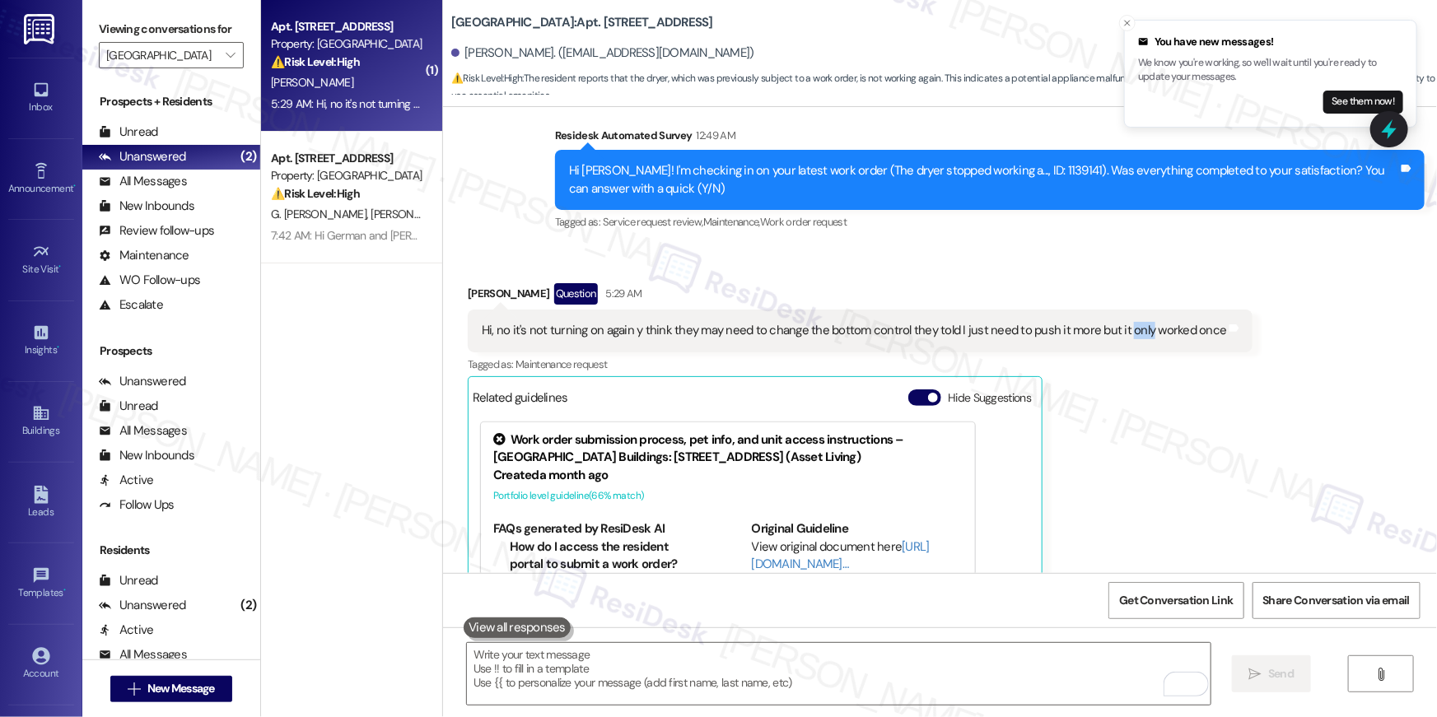
scroll to position [3960, 0]
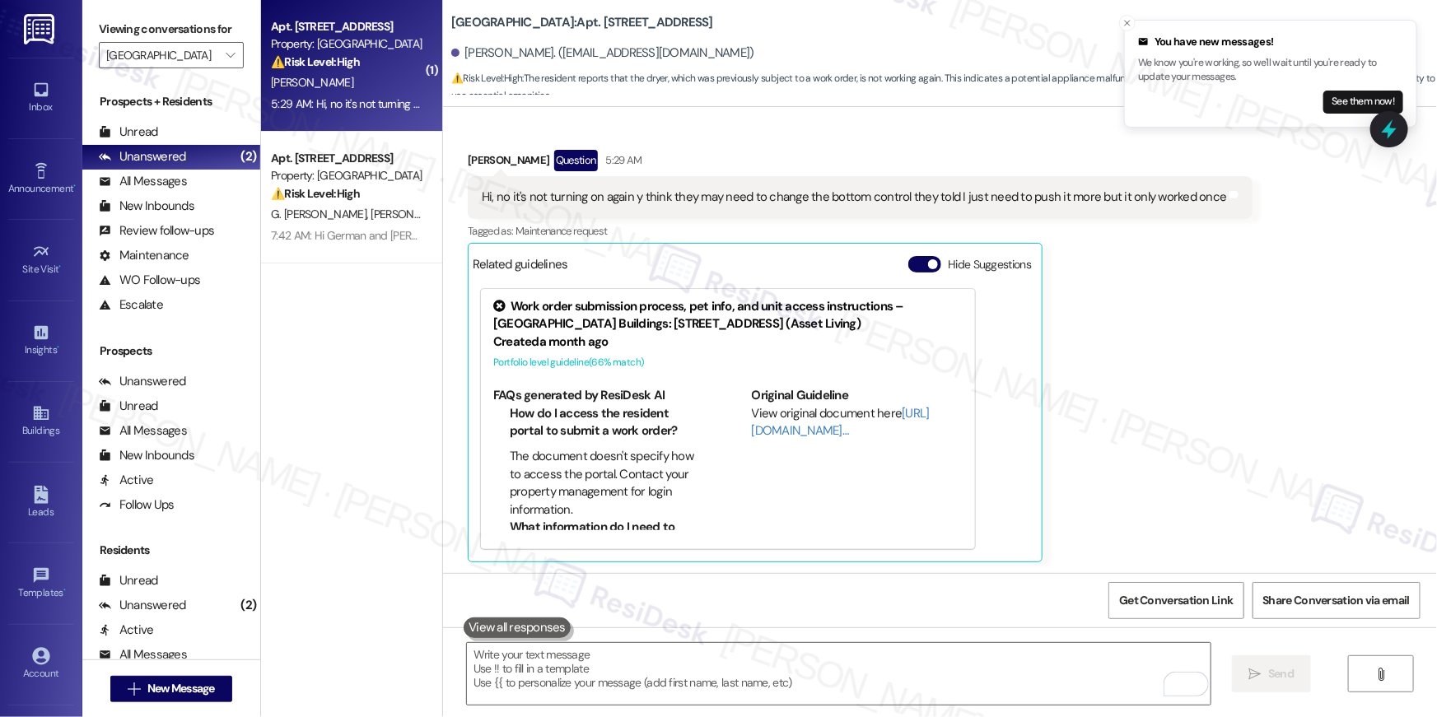
click at [1017, 194] on div "Hi, no it's not turning on again y think they may need to change the bottom con…" at bounding box center [854, 197] width 744 height 17
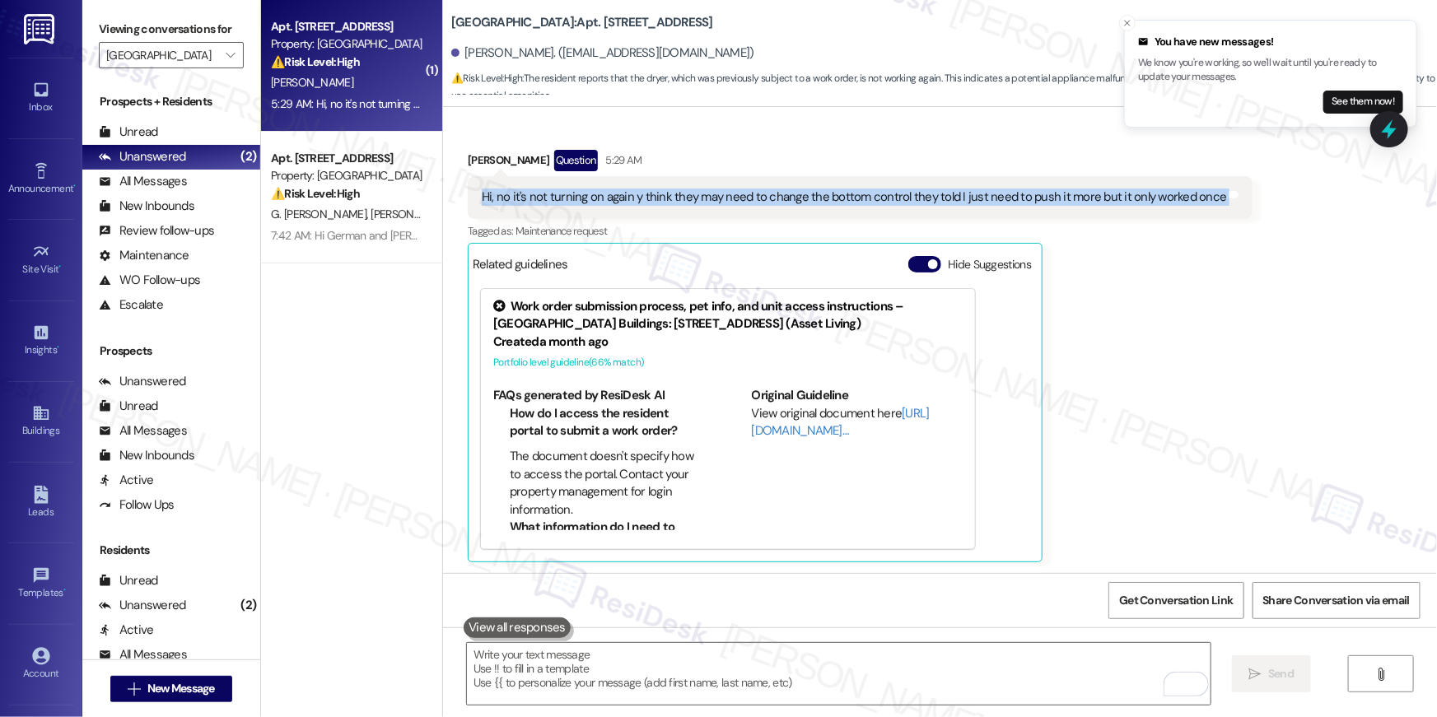
click at [1017, 194] on div "Hi, no it's not turning on again y think they may need to change the bottom con…" at bounding box center [854, 197] width 744 height 17
copy div "Hi, no it's not turning on again y think they may need to change the bottom con…"
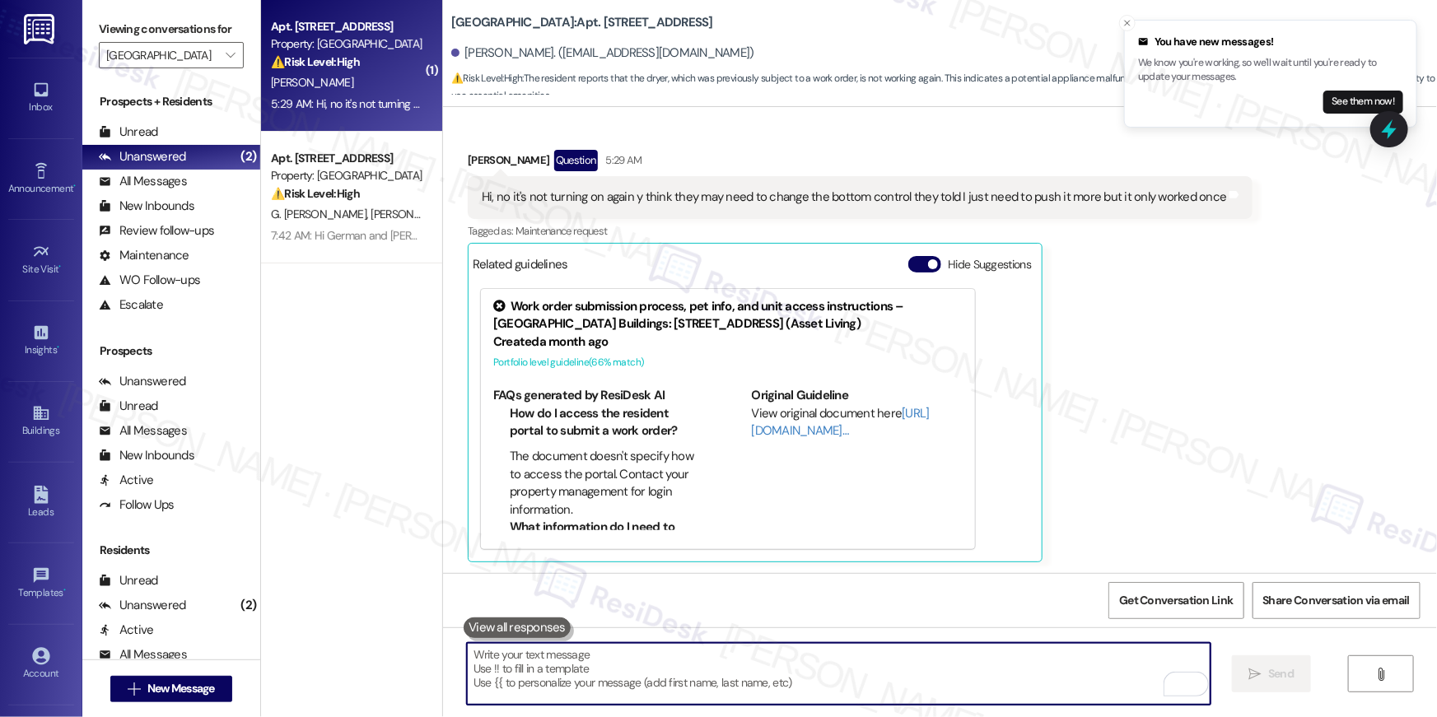
click at [999, 681] on textarea "To enrich screen reader interactions, please activate Accessibility in Grammarl…" at bounding box center [839, 674] width 744 height 62
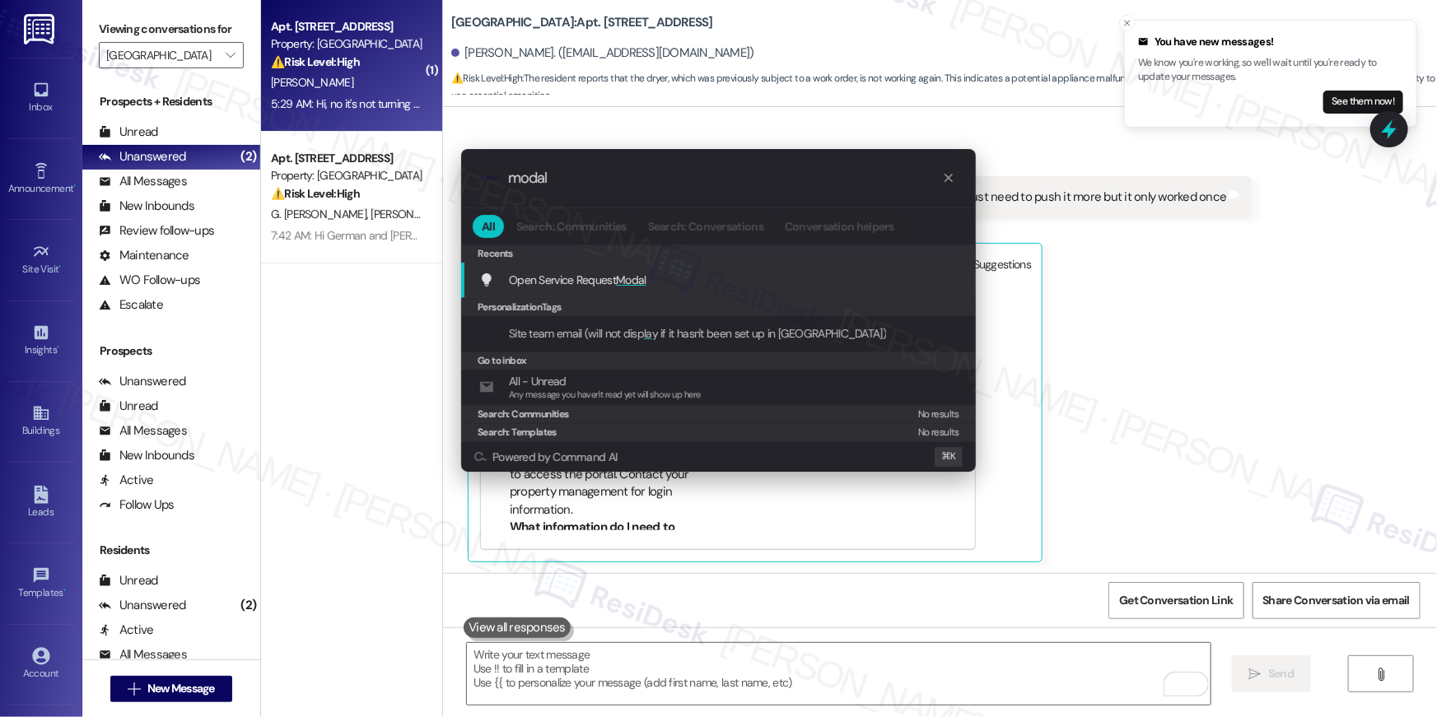
click at [595, 268] on div "Open Service Request Modal Add shortcut" at bounding box center [718, 280] width 515 height 35
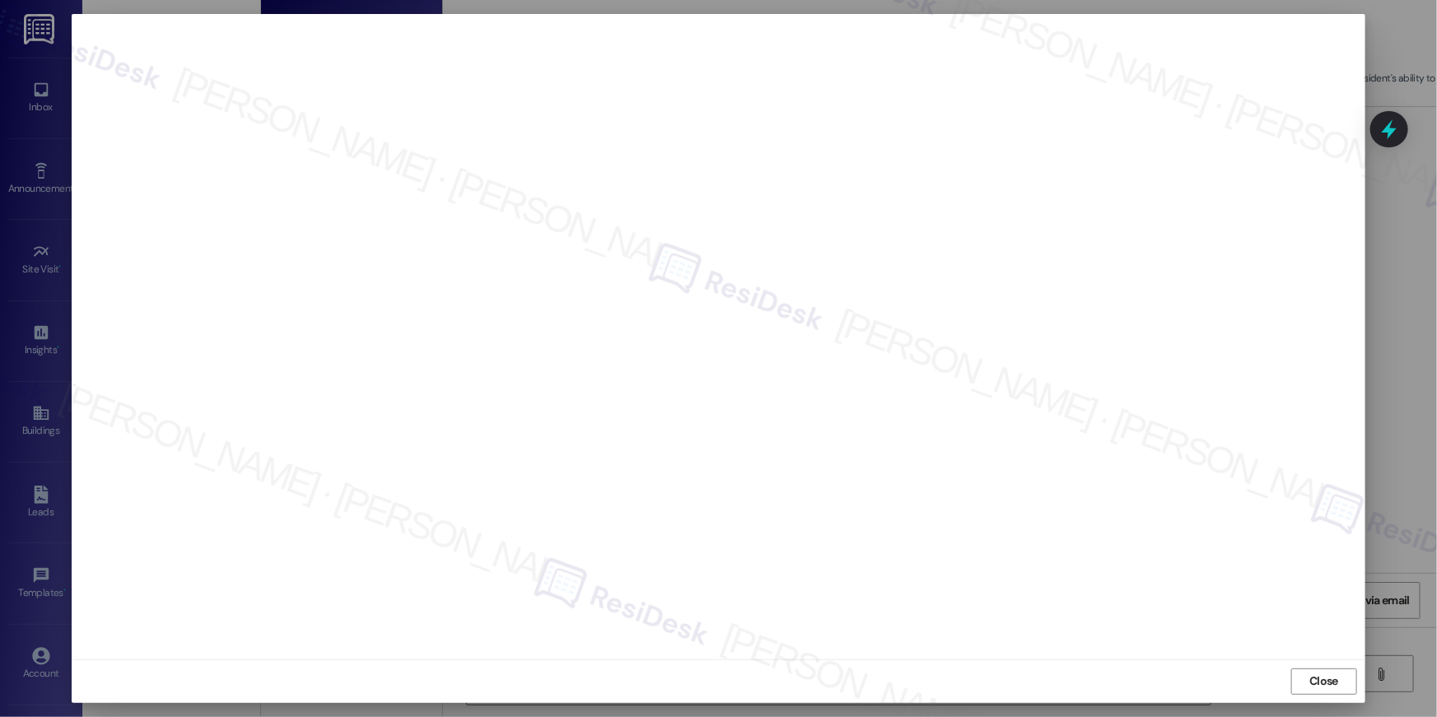
click at [1317, 688] on span "Close" at bounding box center [1323, 681] width 29 height 17
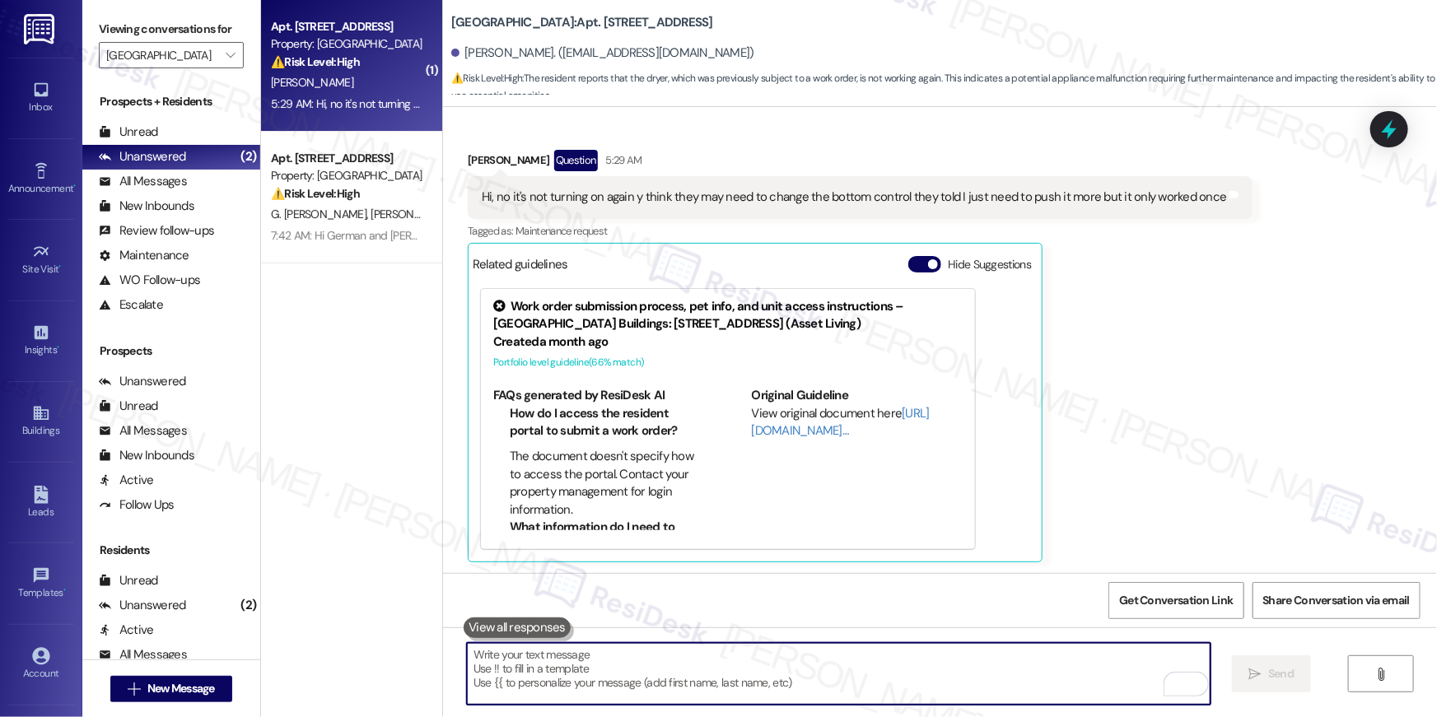
click at [909, 675] on textarea "To enrich screen reader interactions, please activate Accessibility in Grammarl…" at bounding box center [839, 674] width 744 height 62
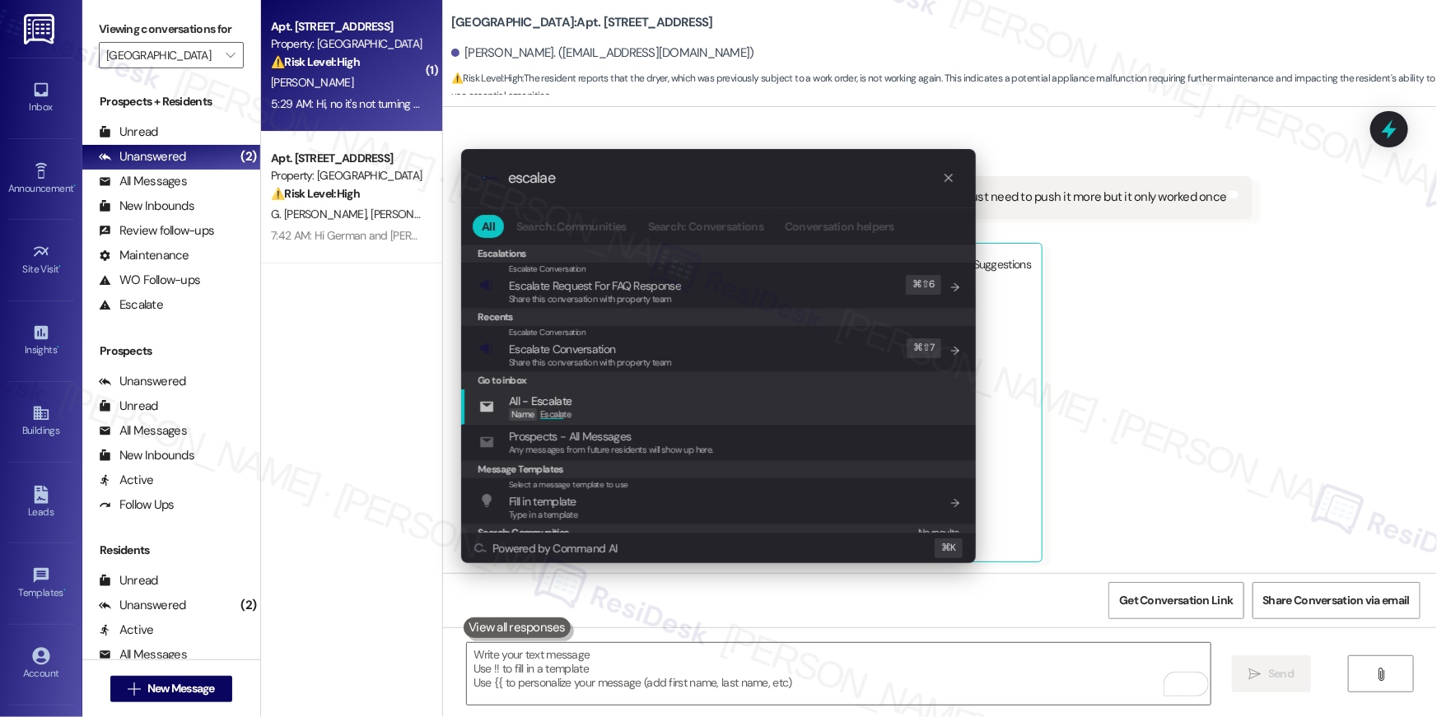
type input "escalae"
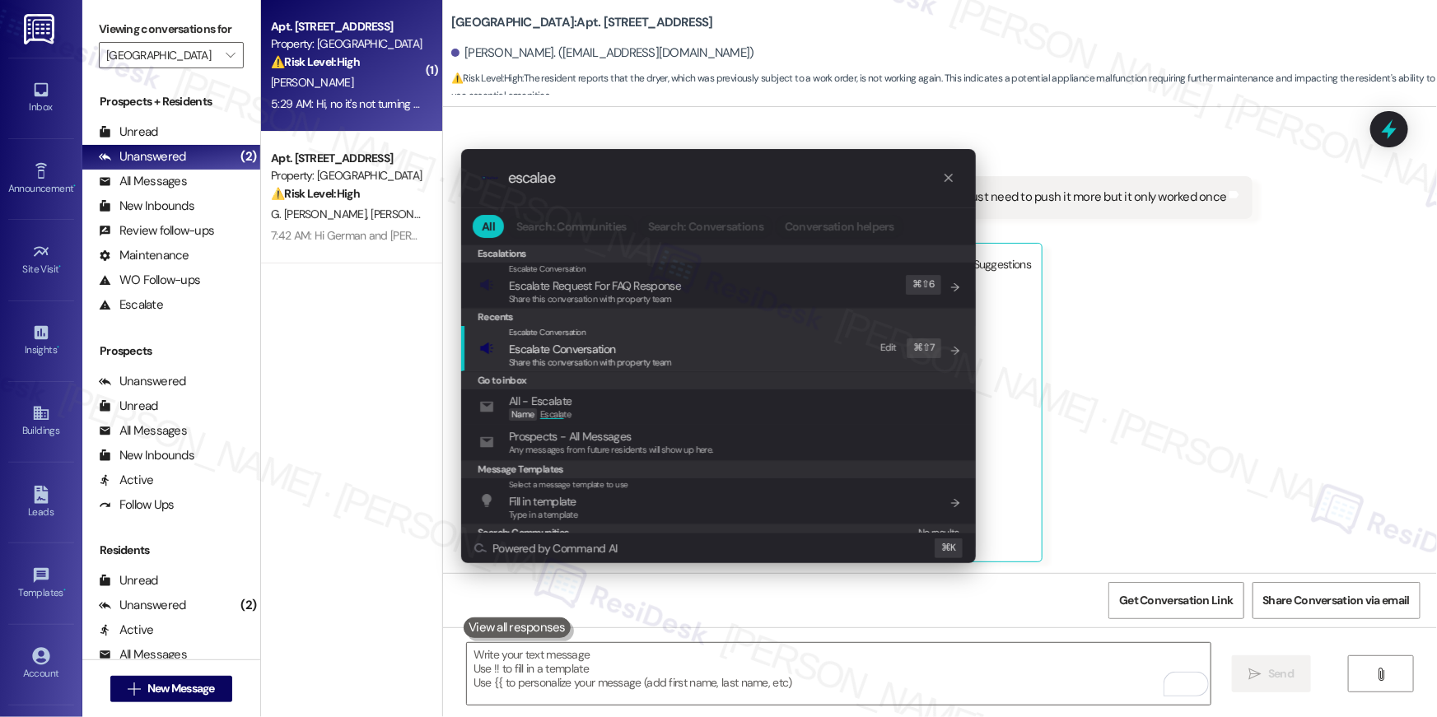
click at [695, 352] on div "Escalate Conversation Escalate Conversation Share this conversation with proper…" at bounding box center [720, 348] width 482 height 44
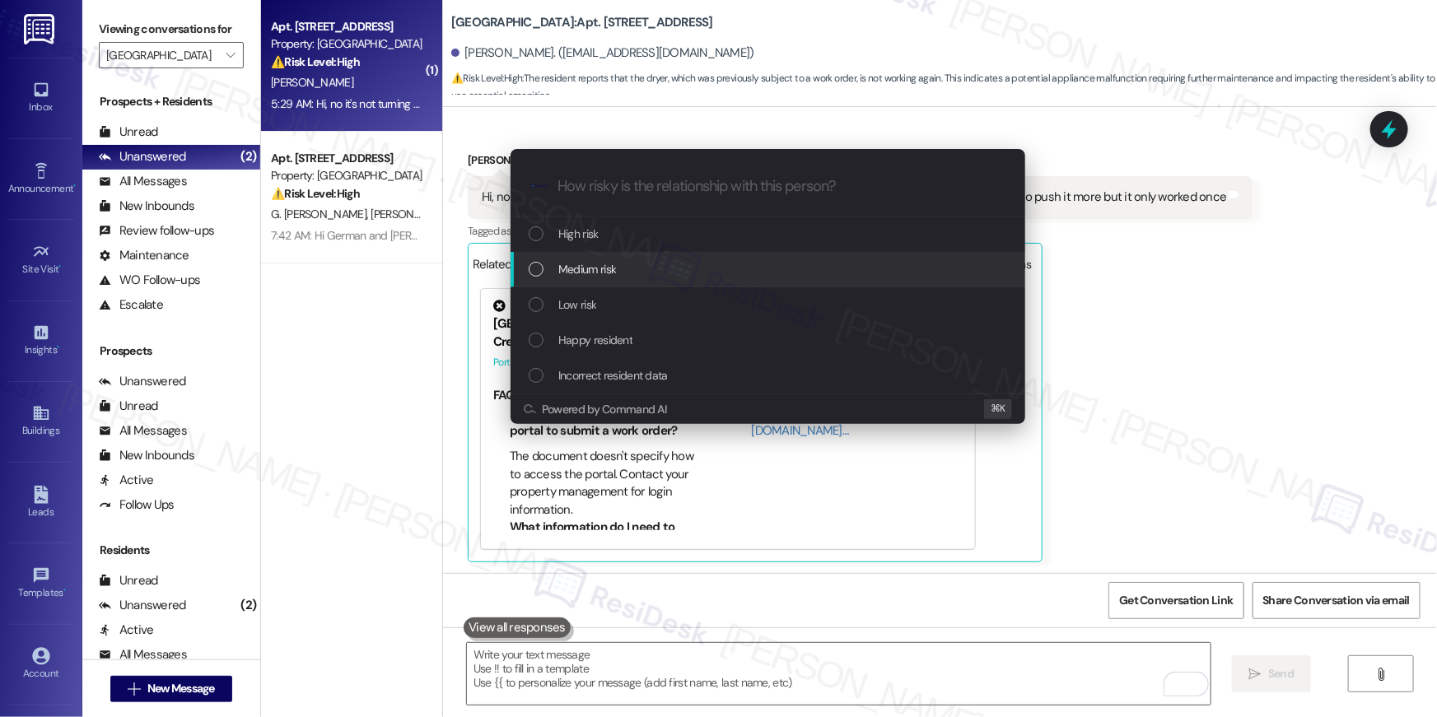
click at [680, 274] on div "Medium risk" at bounding box center [770, 269] width 482 height 18
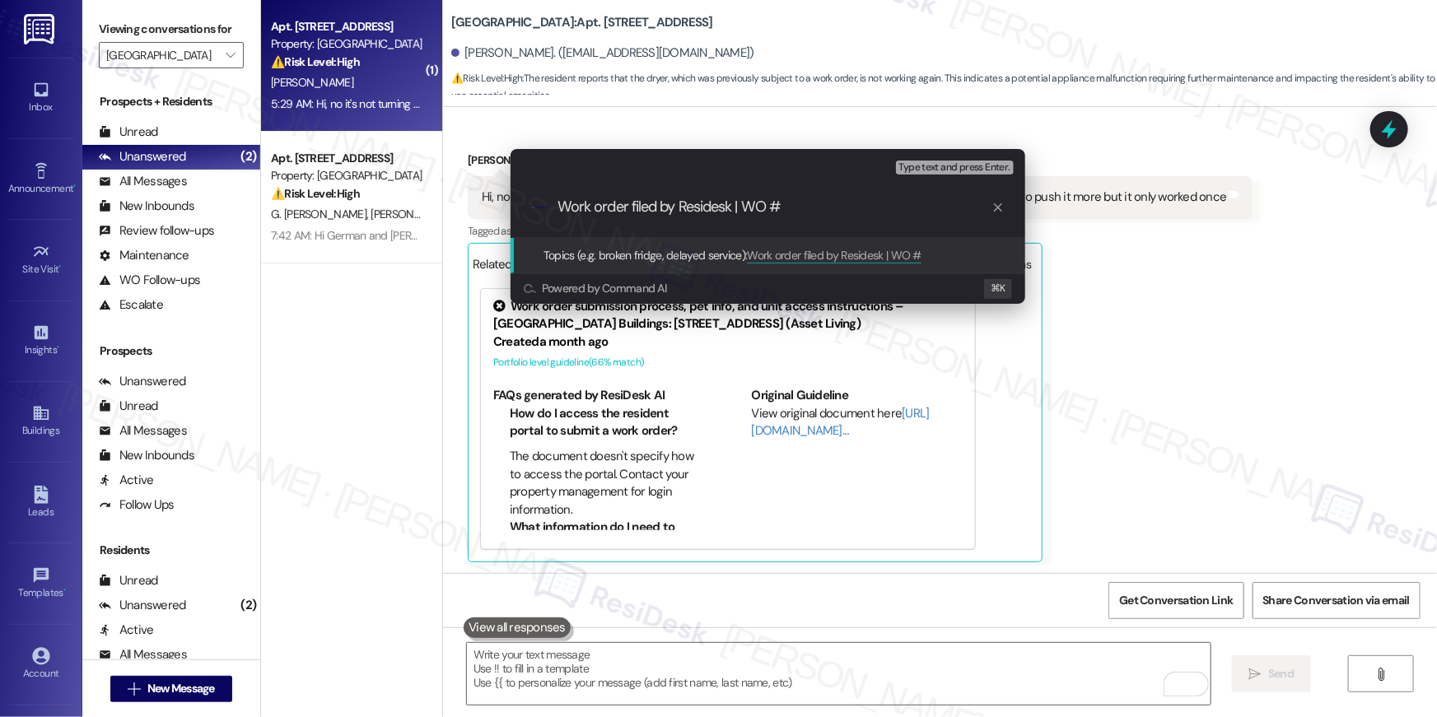
paste input "serviceRequestId:"1140473""
drag, startPoint x: 787, startPoint y: 208, endPoint x: 891, endPoint y: 209, distance: 103.8
click at [891, 209] on input "Work order filed by Residesk | WO # serviceRequestId:"1140473"" at bounding box center [774, 206] width 434 height 17
type input "Work order filed by Residesk | WO # "1140473""
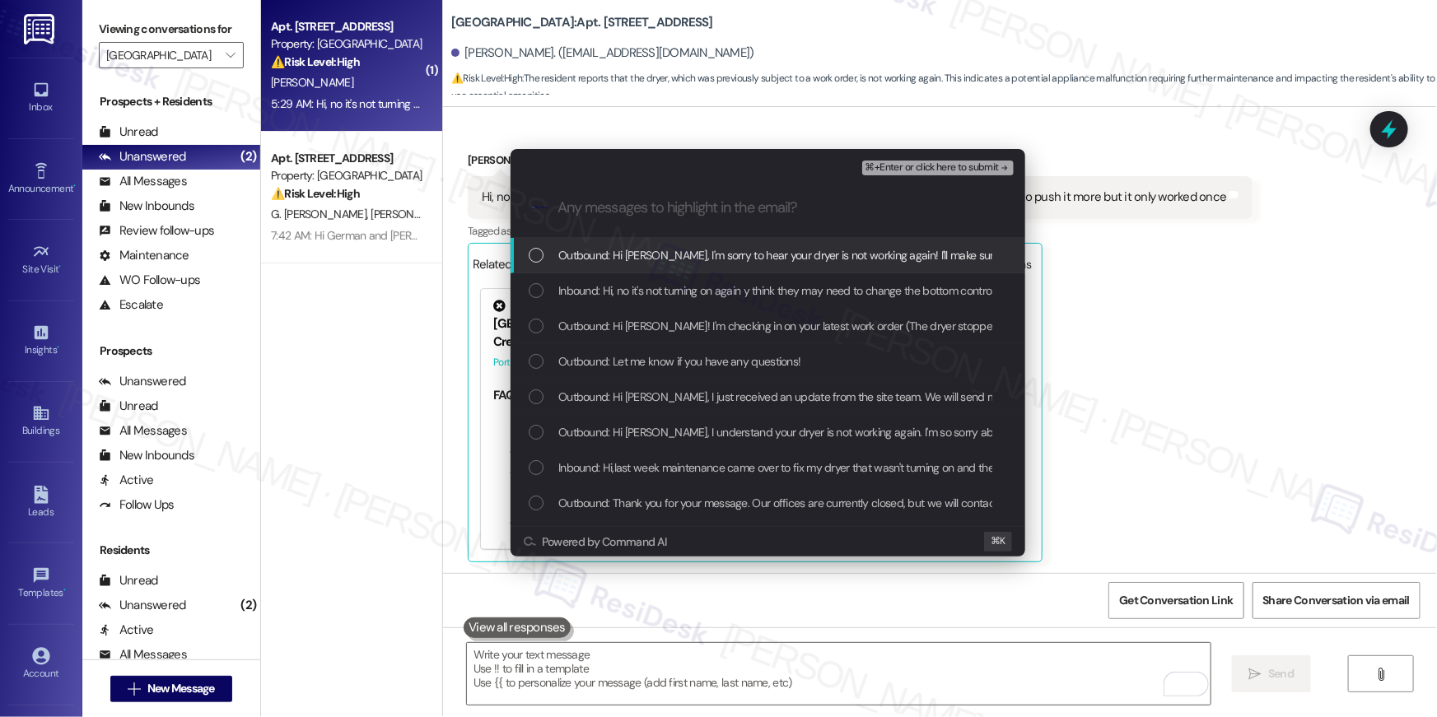
drag, startPoint x: 534, startPoint y: 257, endPoint x: 534, endPoint y: 291, distance: 34.6
click at [534, 259] on div "List of options" at bounding box center [536, 255] width 15 height 15
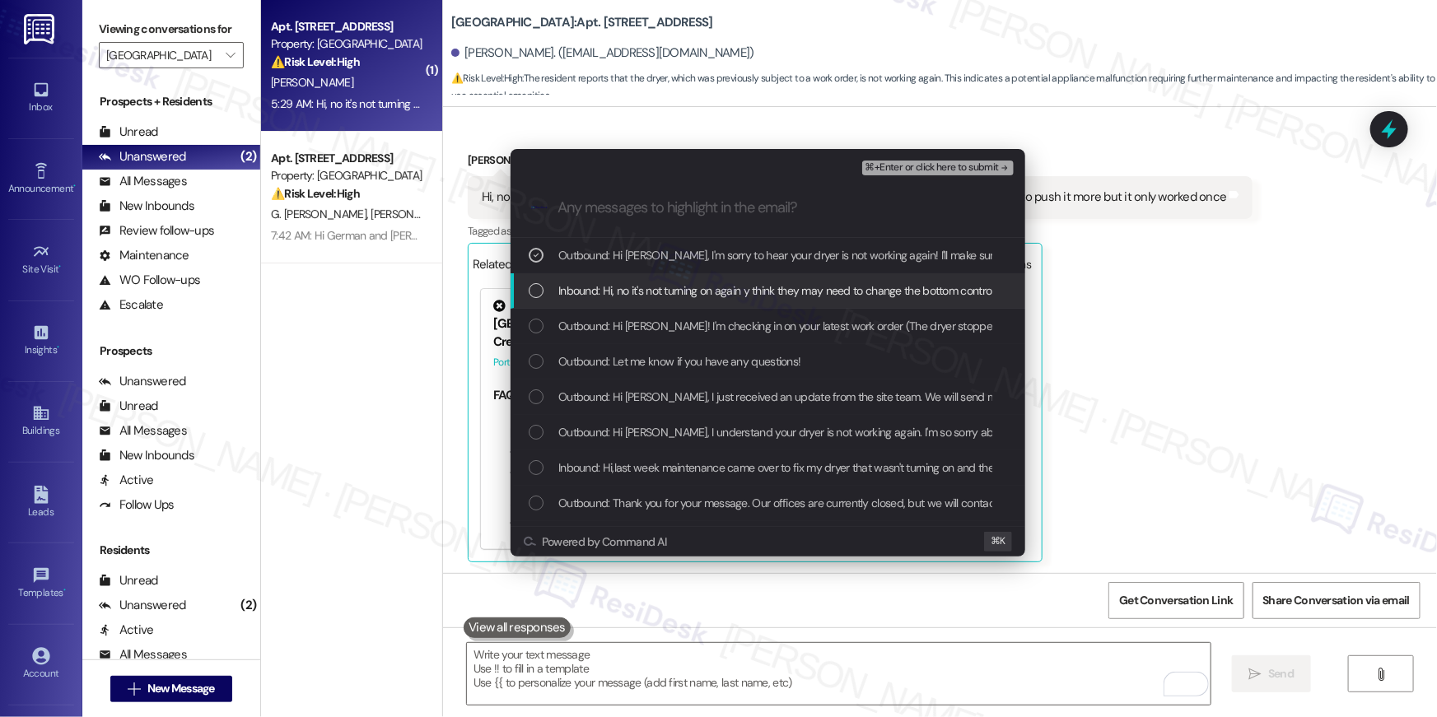
drag, startPoint x: 534, startPoint y: 291, endPoint x: 536, endPoint y: 305, distance: 14.1
click at [536, 296] on div "List of options" at bounding box center [536, 290] width 15 height 15
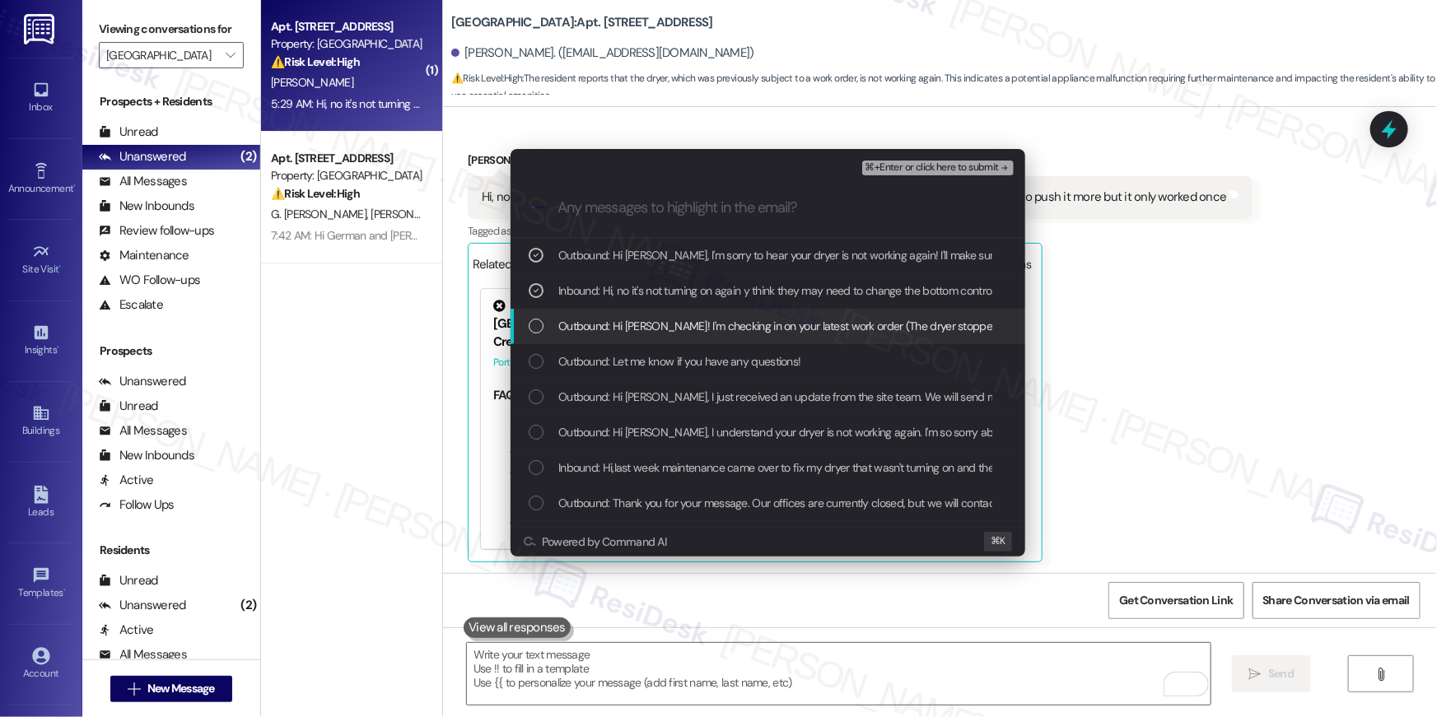
click at [534, 333] on div "Outbound: Hi Evelyn! I'm checking in on your latest work order (The dryer stopp…" at bounding box center [770, 326] width 482 height 18
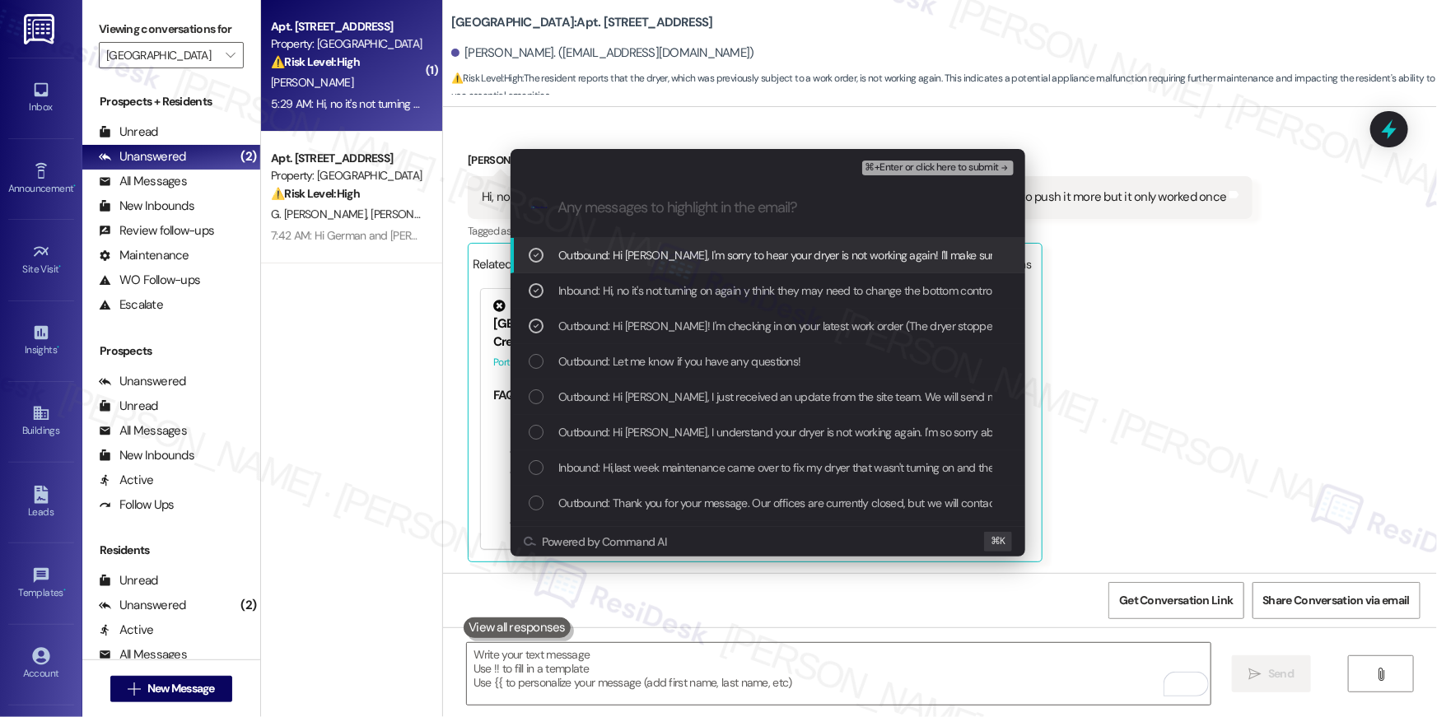
click at [955, 165] on span "⌘+Enter or click here to submit" at bounding box center [931, 168] width 133 height 12
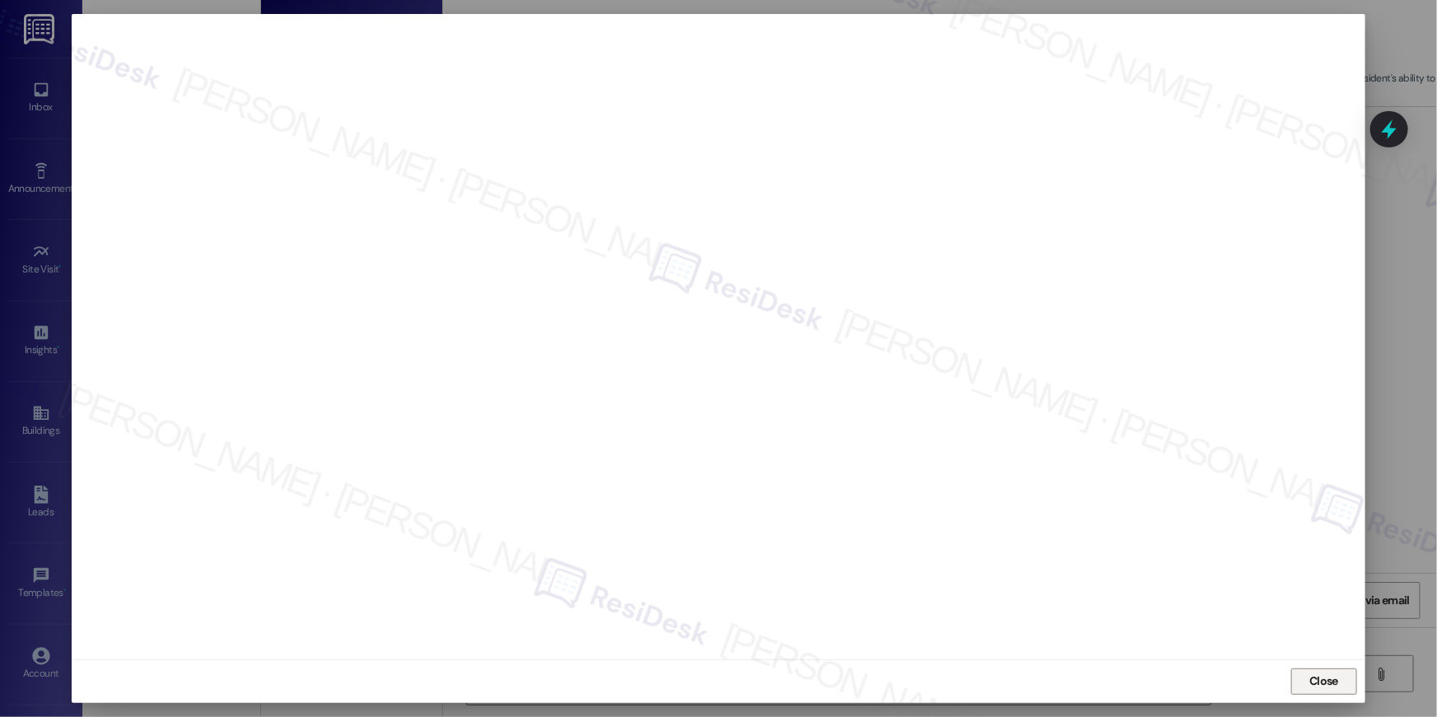
click at [1319, 692] on span "Close" at bounding box center [1323, 681] width 35 height 25
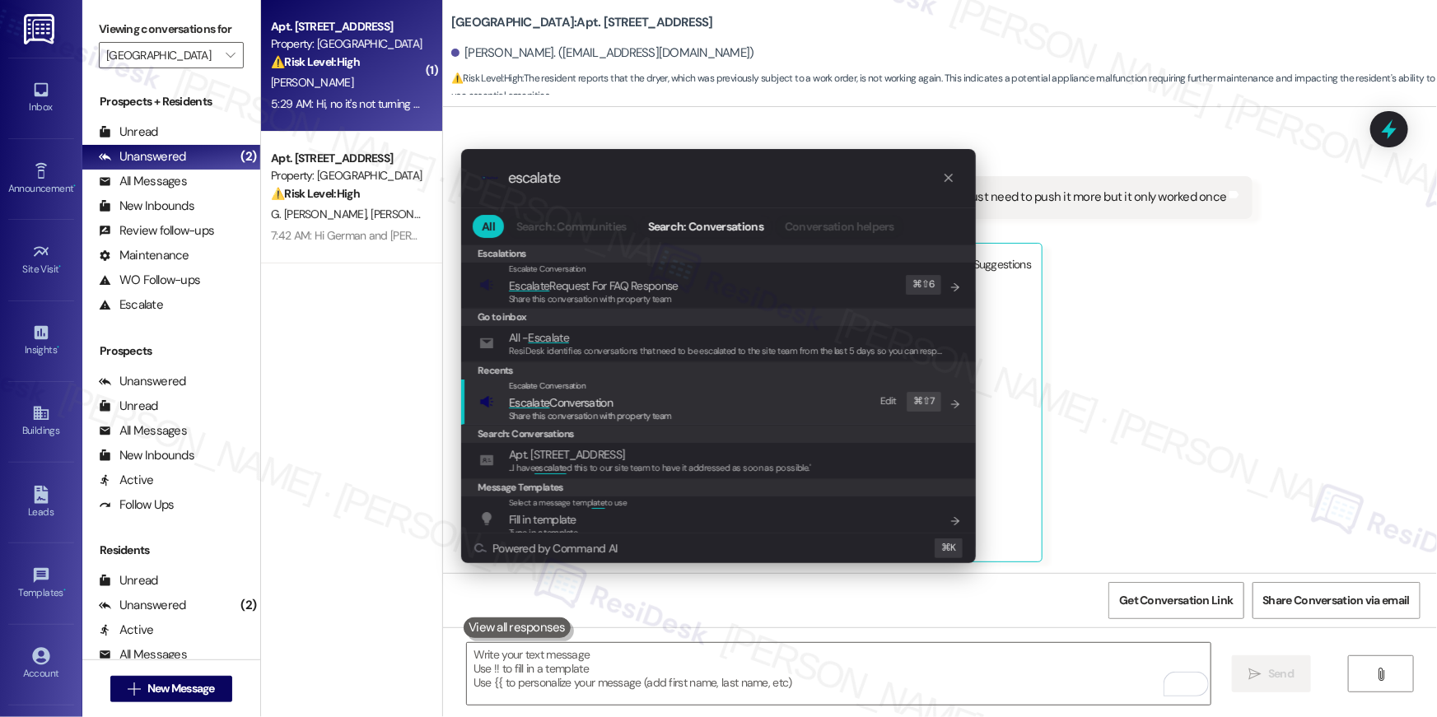
type input "escalate"
click at [665, 403] on span "Escalate Conversation" at bounding box center [590, 403] width 163 height 18
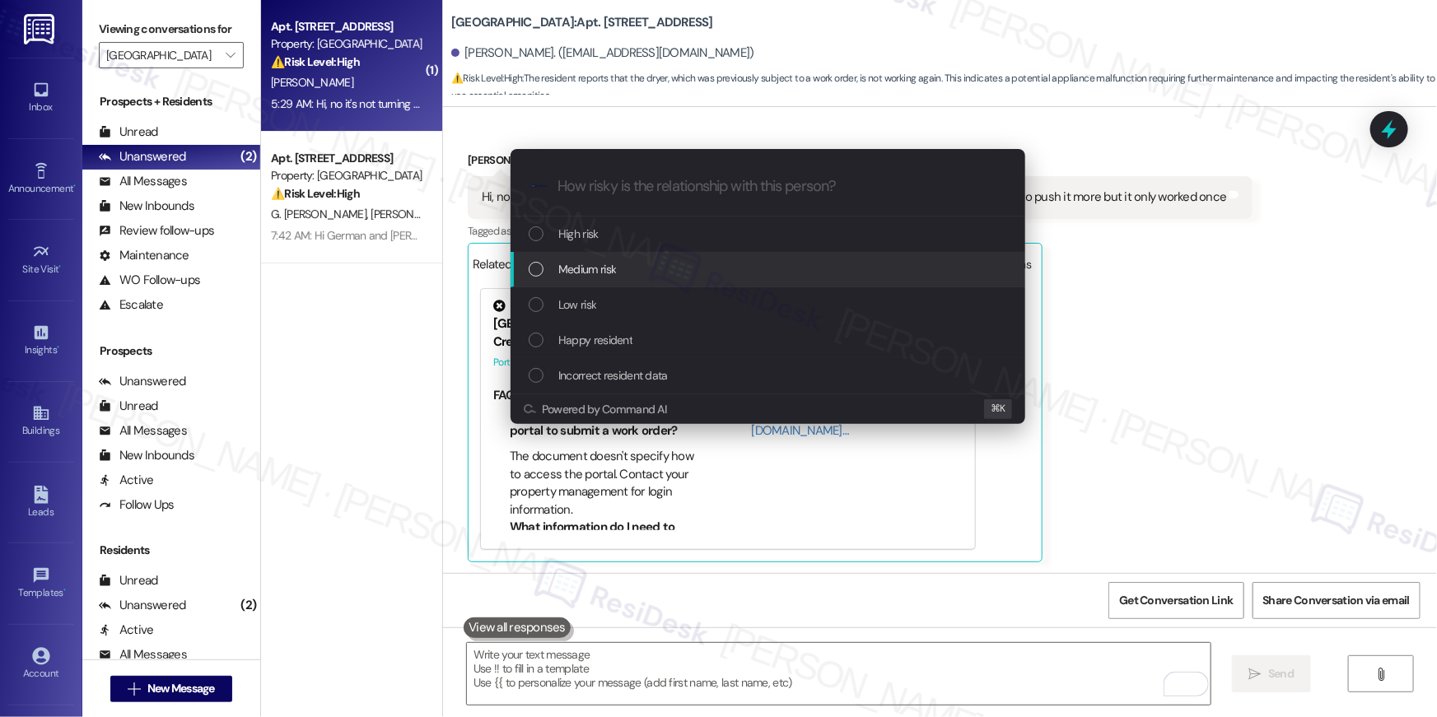
click at [642, 276] on div "Medium risk" at bounding box center [770, 269] width 482 height 18
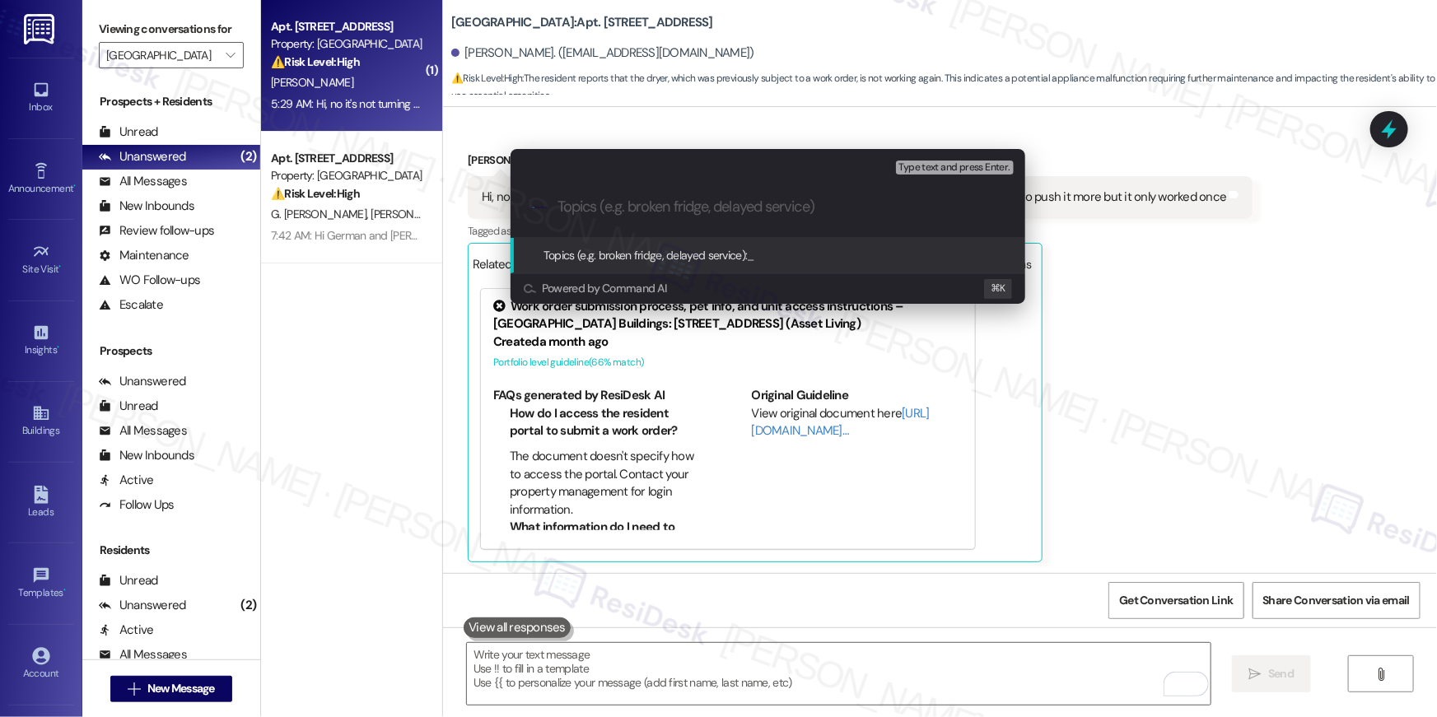
paste input "Work order filed by Residesk | WO # "1140473""
type input "Work order filed by Residesk | WO # "1140473""
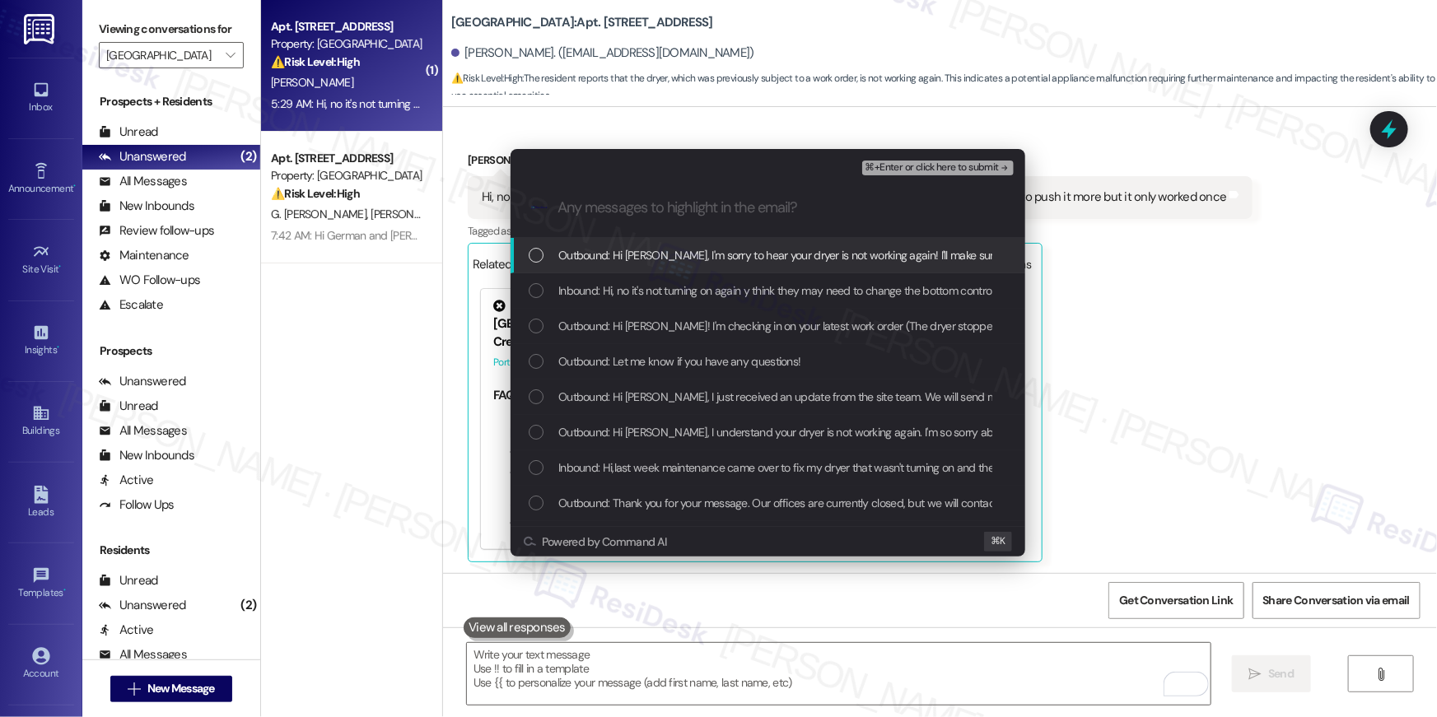
click at [536, 254] on div "List of options" at bounding box center [536, 255] width 15 height 15
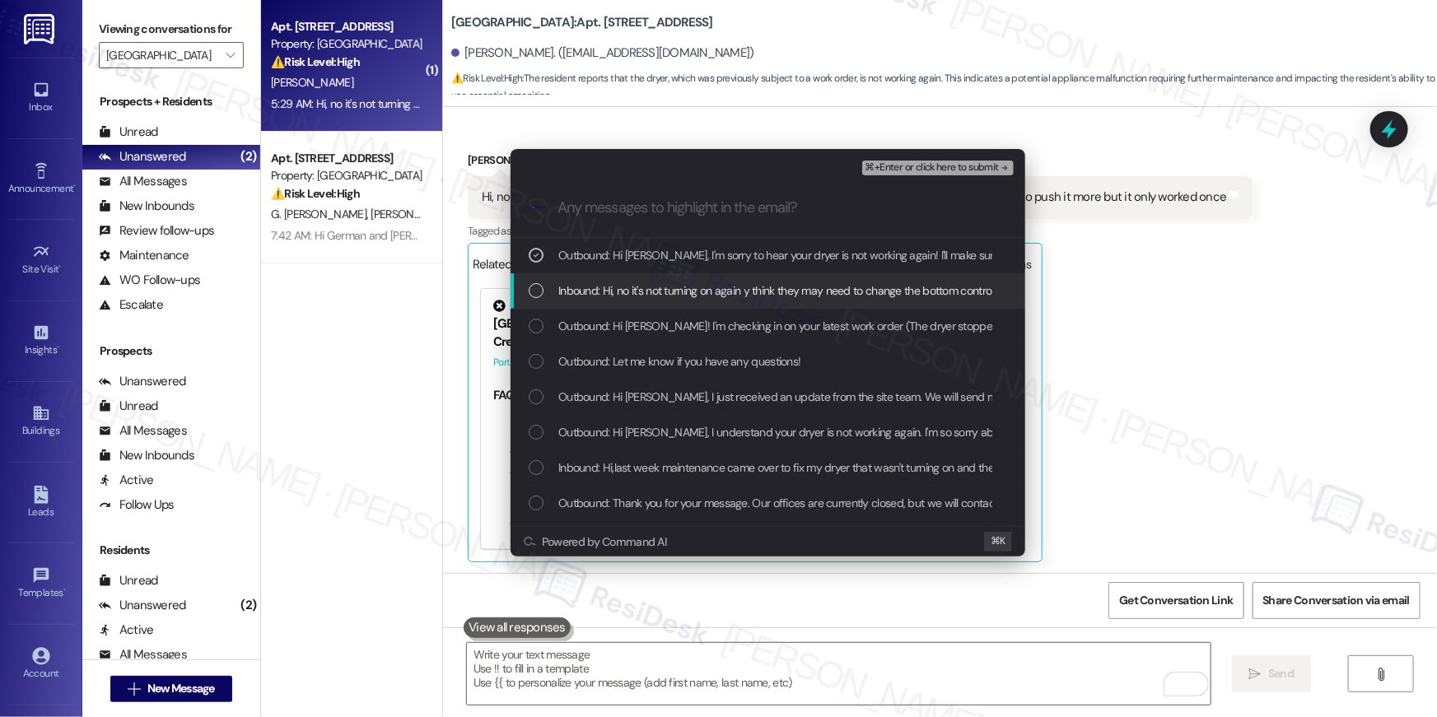
click at [534, 285] on div "List of options" at bounding box center [536, 290] width 15 height 15
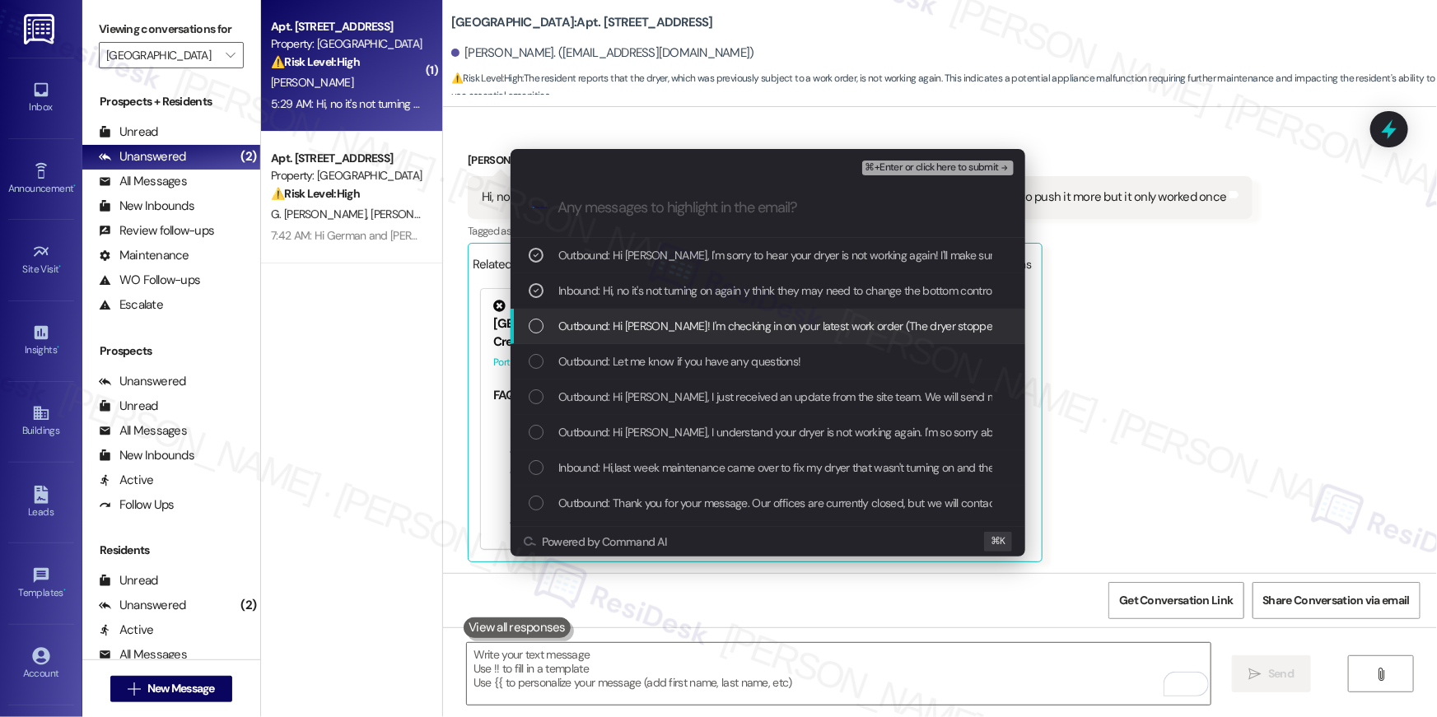
click at [529, 328] on div "List of options" at bounding box center [536, 326] width 15 height 15
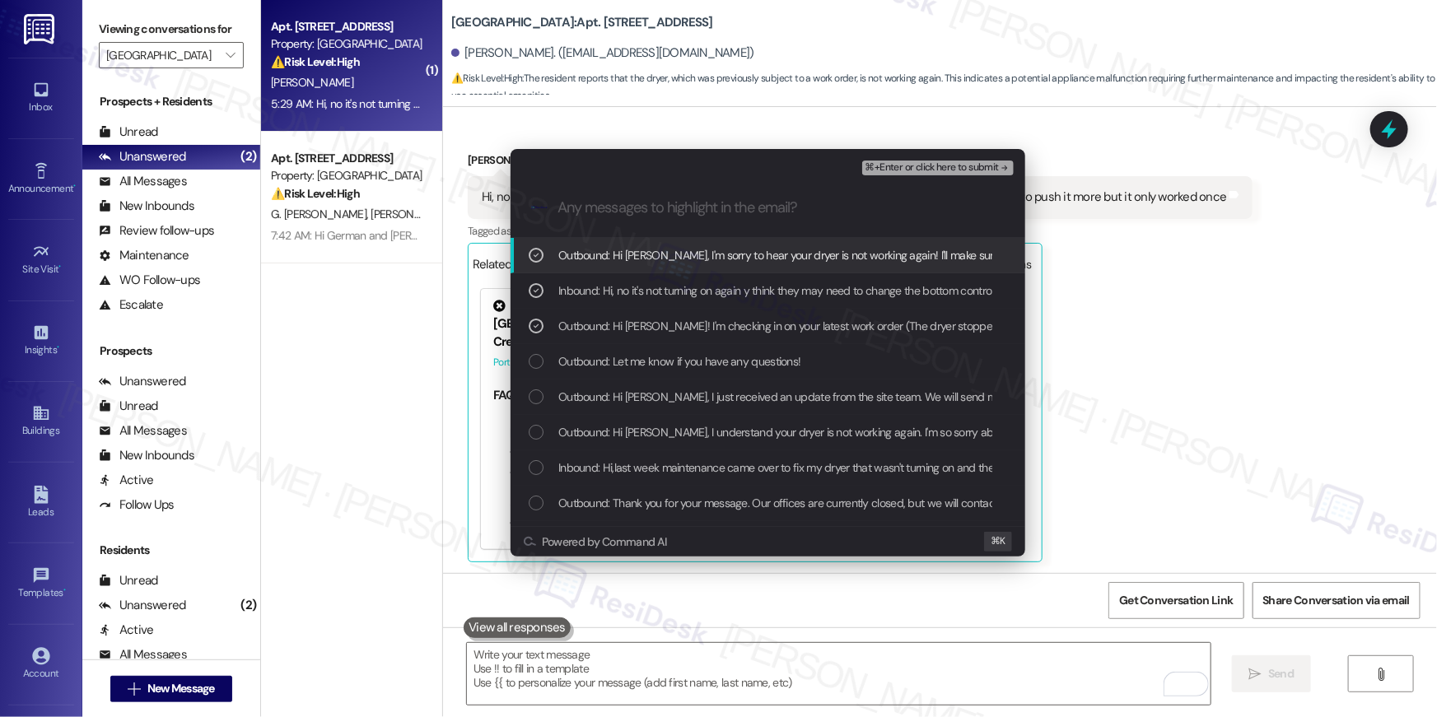
click at [973, 171] on span "⌘+Enter or click here to submit" at bounding box center [931, 168] width 133 height 12
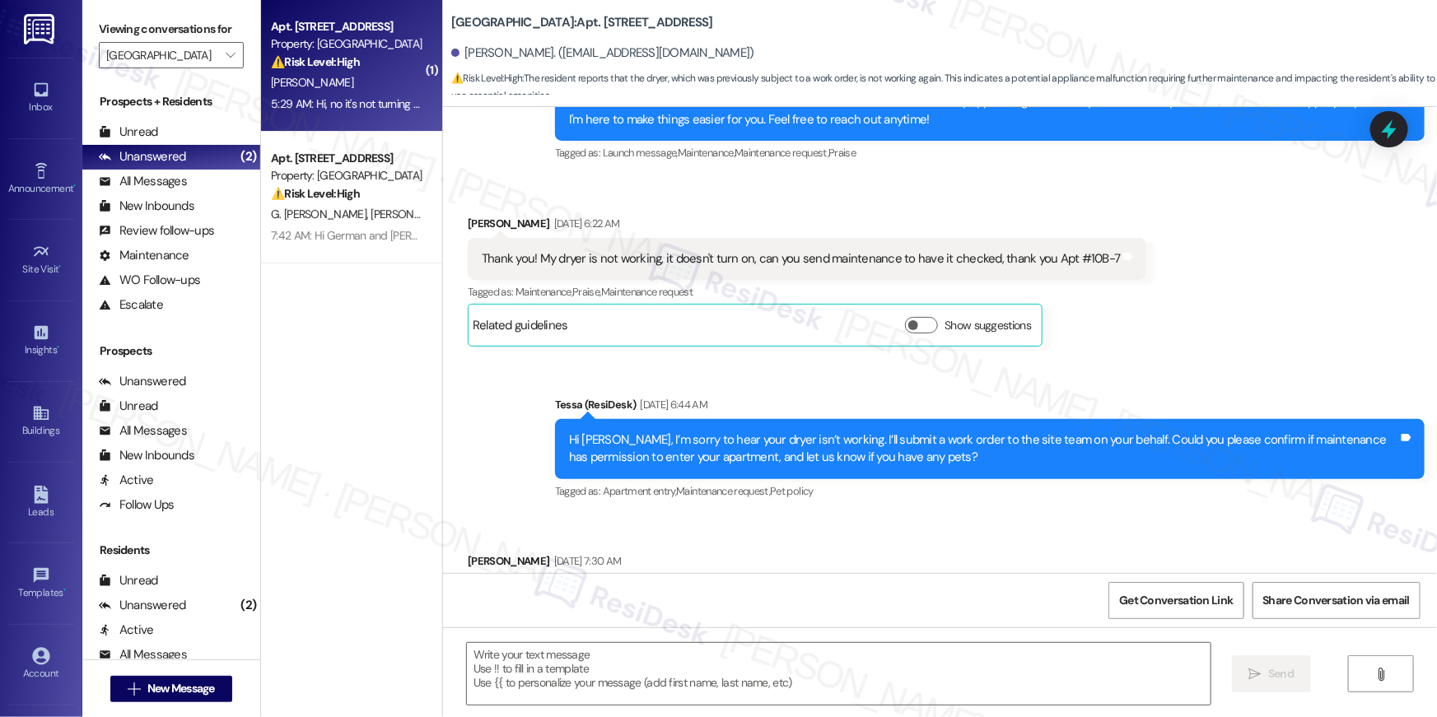
type textarea "Fetching suggested responses. Please feel free to read through the conversation…"
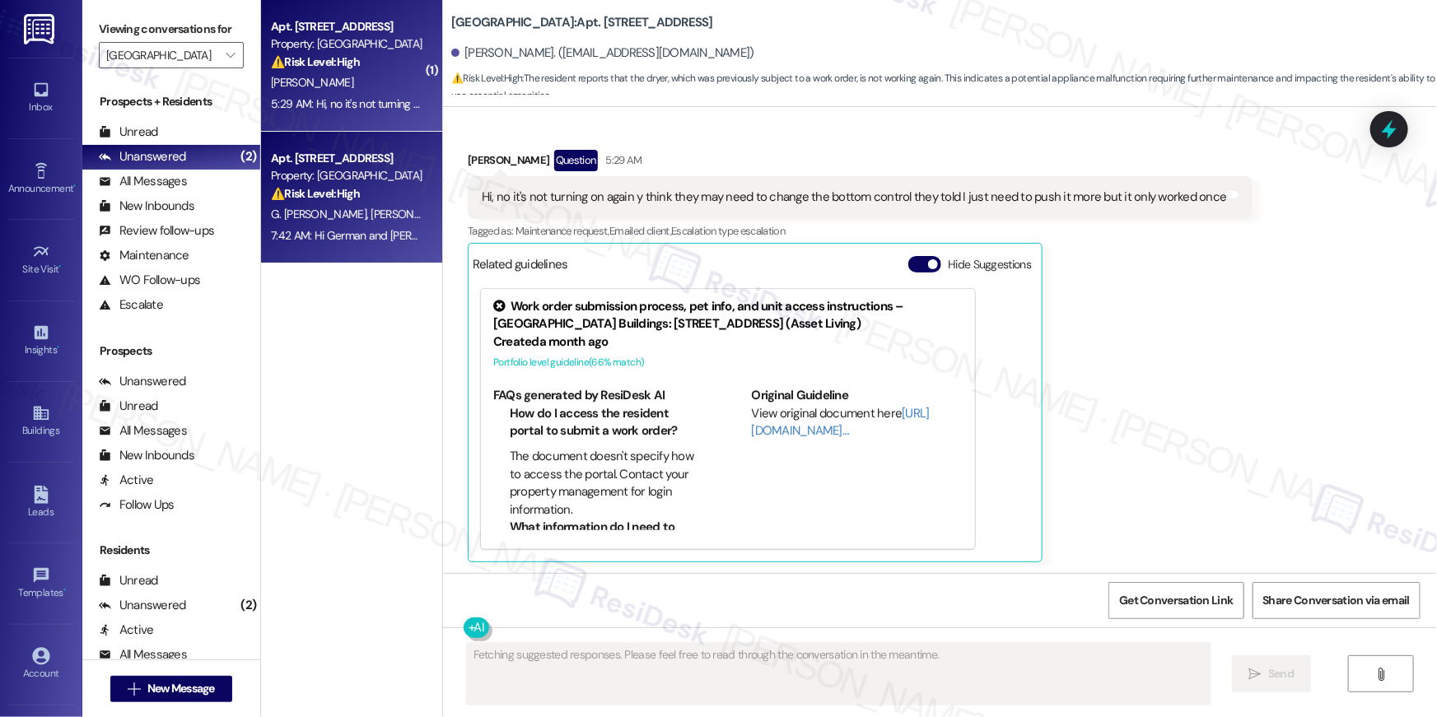
click at [385, 204] on div "G. Sabogal Davila M. Salas" at bounding box center [347, 214] width 156 height 21
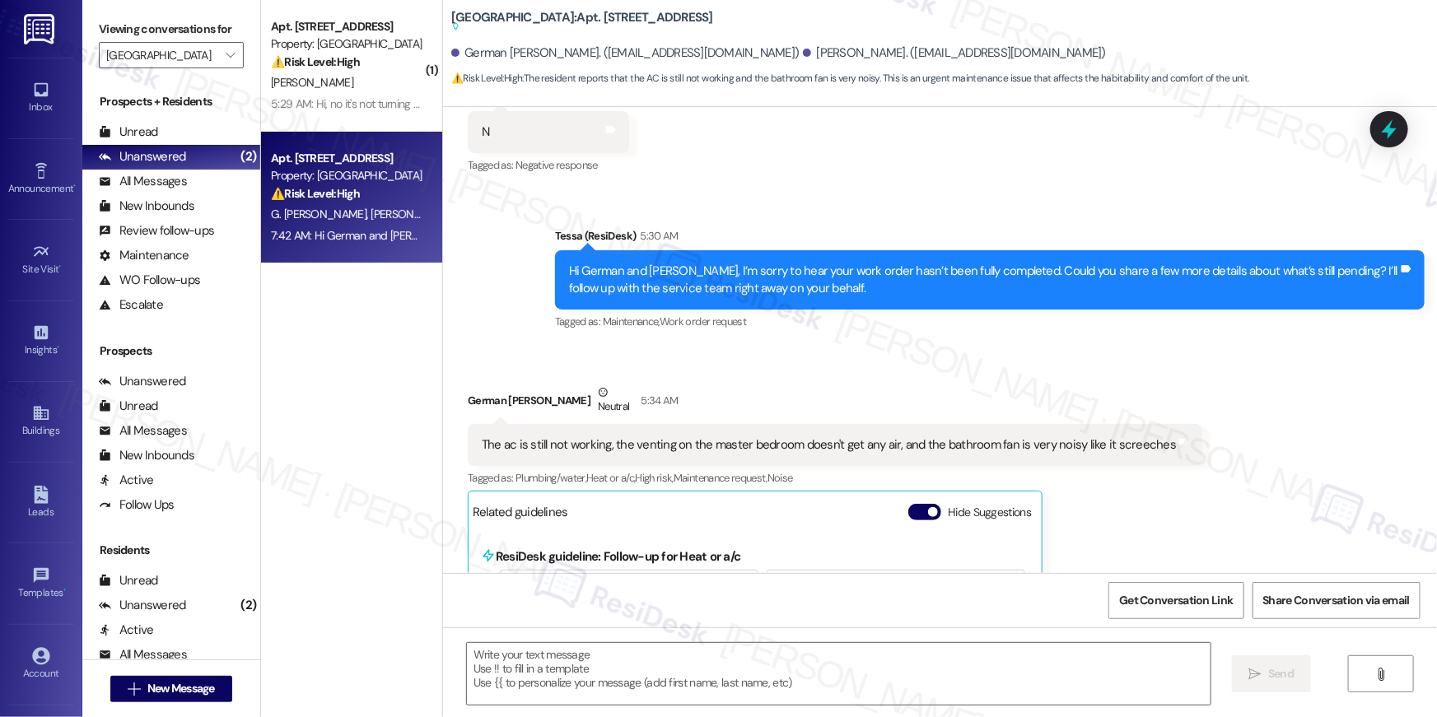
type textarea "Fetching suggested responses. Please feel free to read through the conversation…"
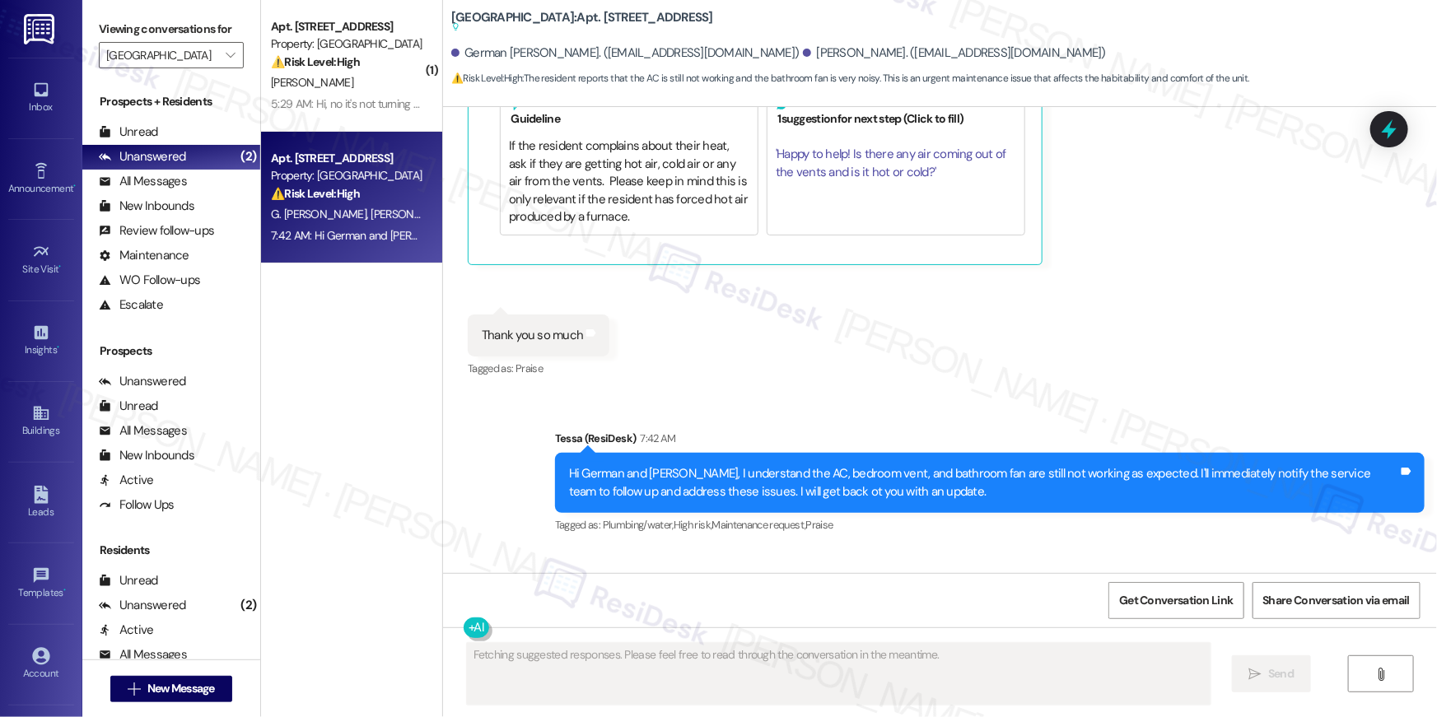
scroll to position [1533, 0]
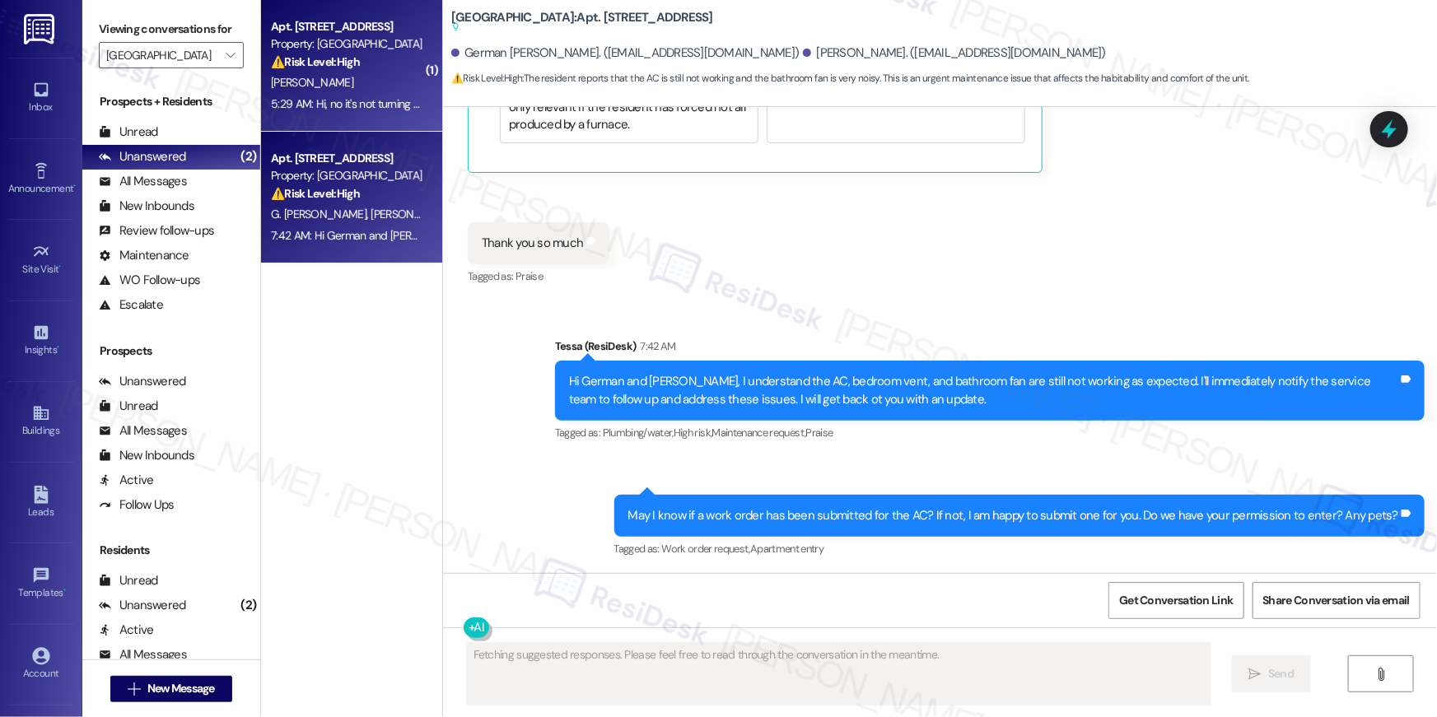
click at [338, 95] on div "5:29 AM: Hi, no it's not turning on again y think they may need to change the b…" at bounding box center [347, 104] width 156 height 21
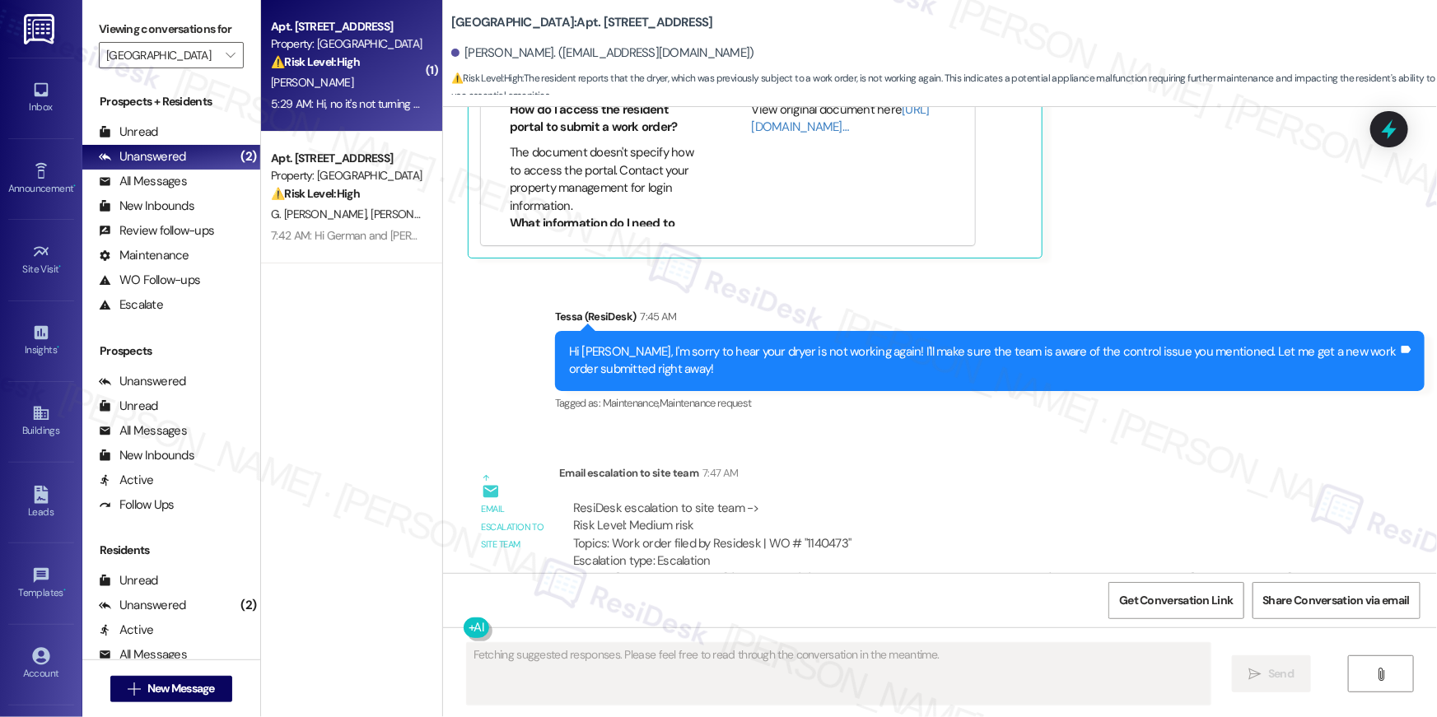
scroll to position [4320, 0]
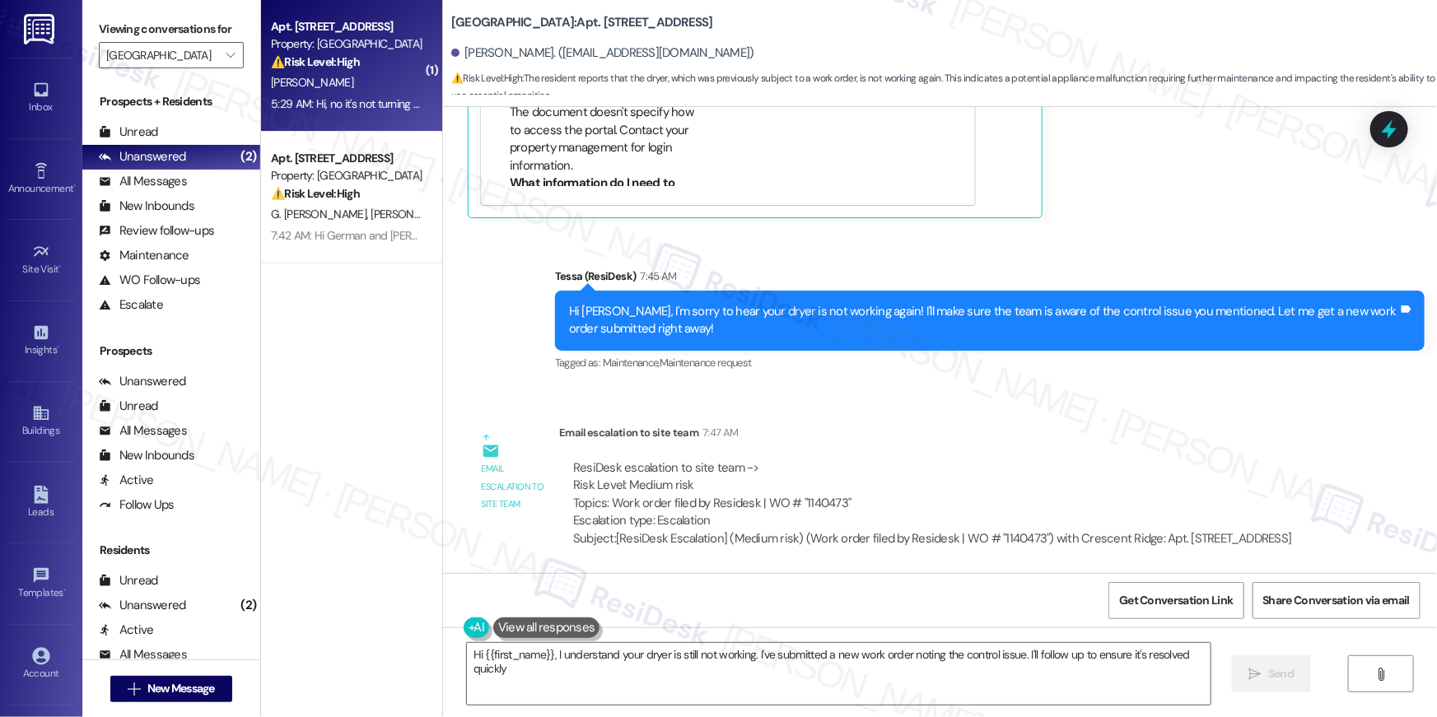
type textarea "Hi {{first_name}}, I understand your dryer is still not working. I've submitted…"
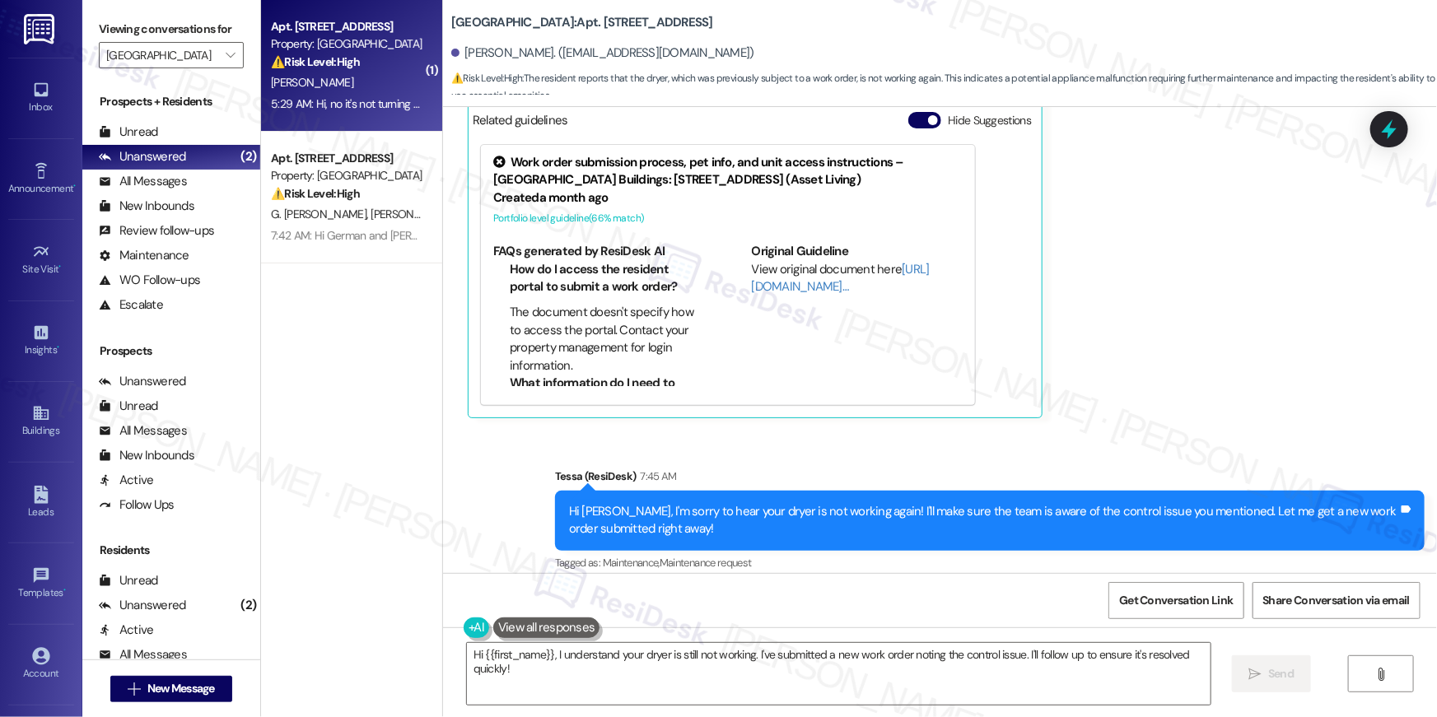
scroll to position [3820, 0]
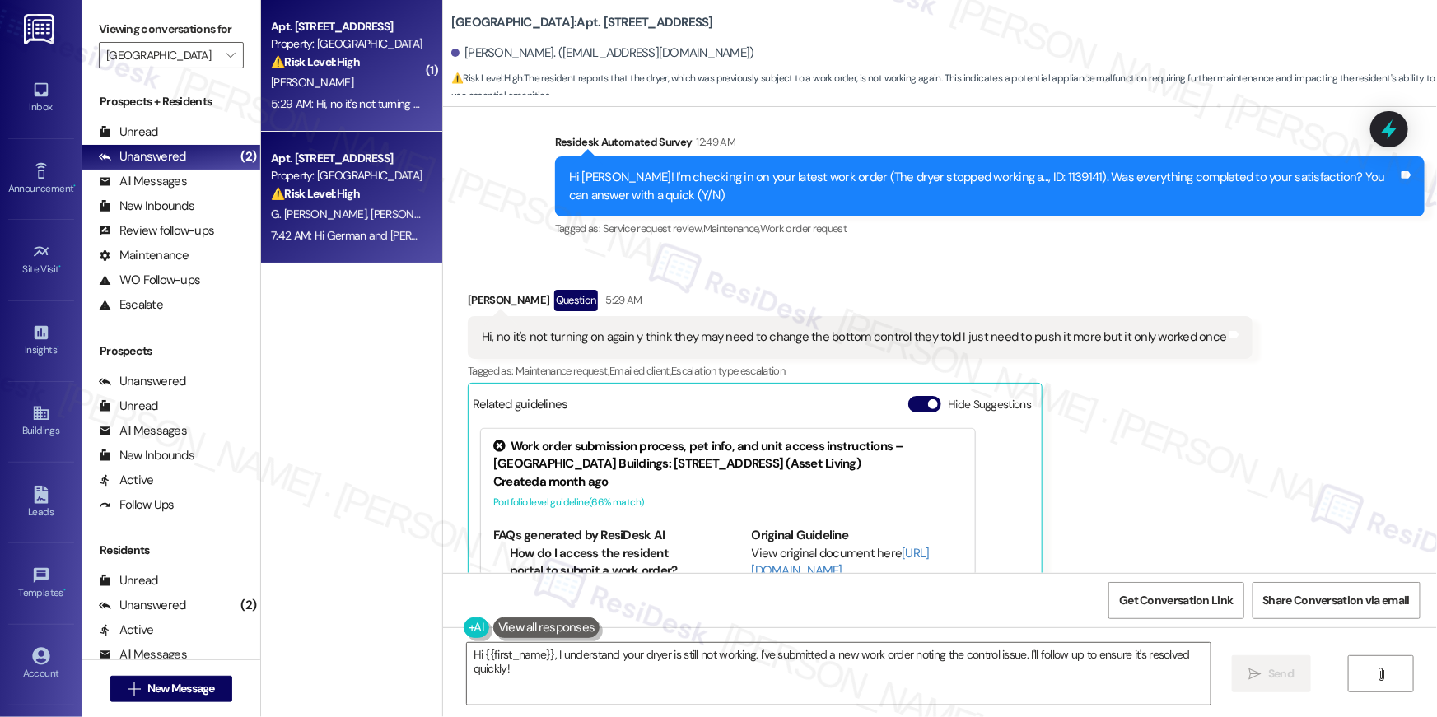
click at [353, 171] on div "Property: [GEOGRAPHIC_DATA]" at bounding box center [347, 175] width 152 height 17
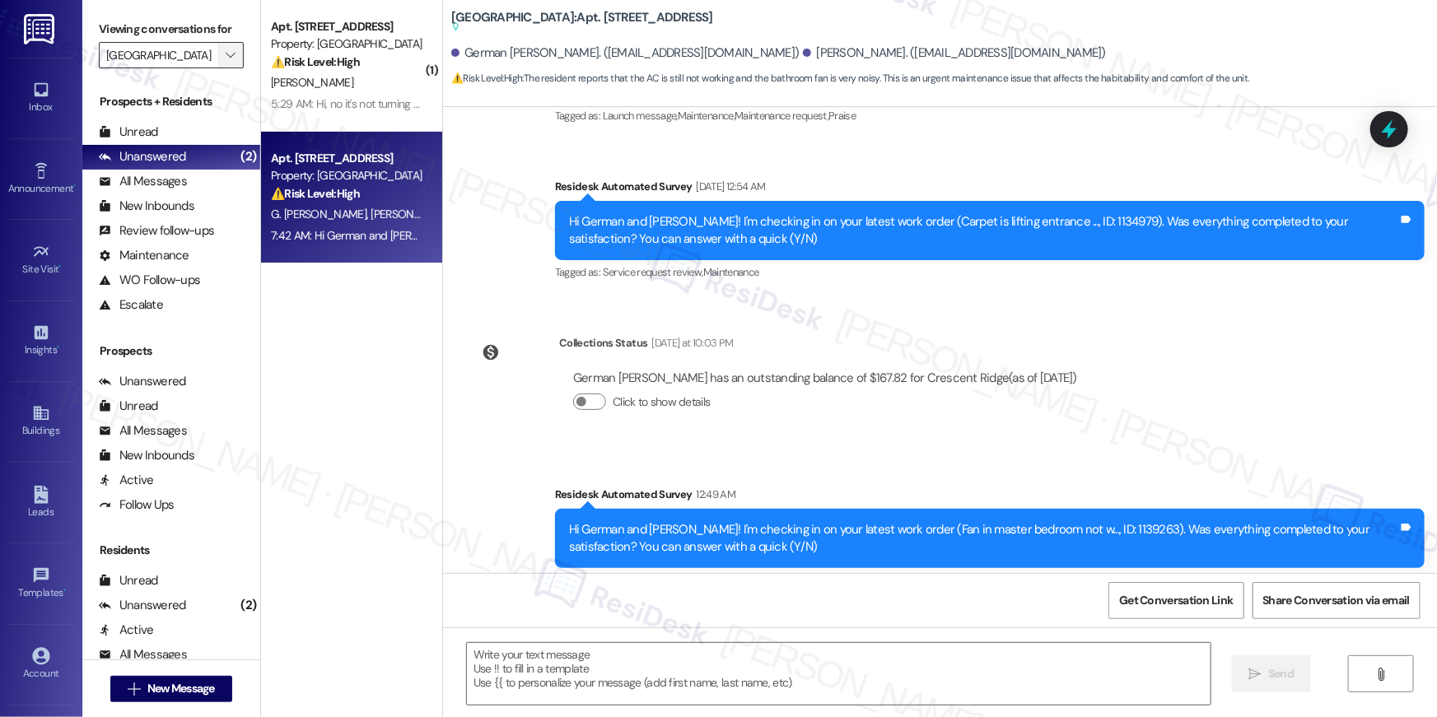
type textarea "Fetching suggested responses. Please feel free to read through the conversation…"
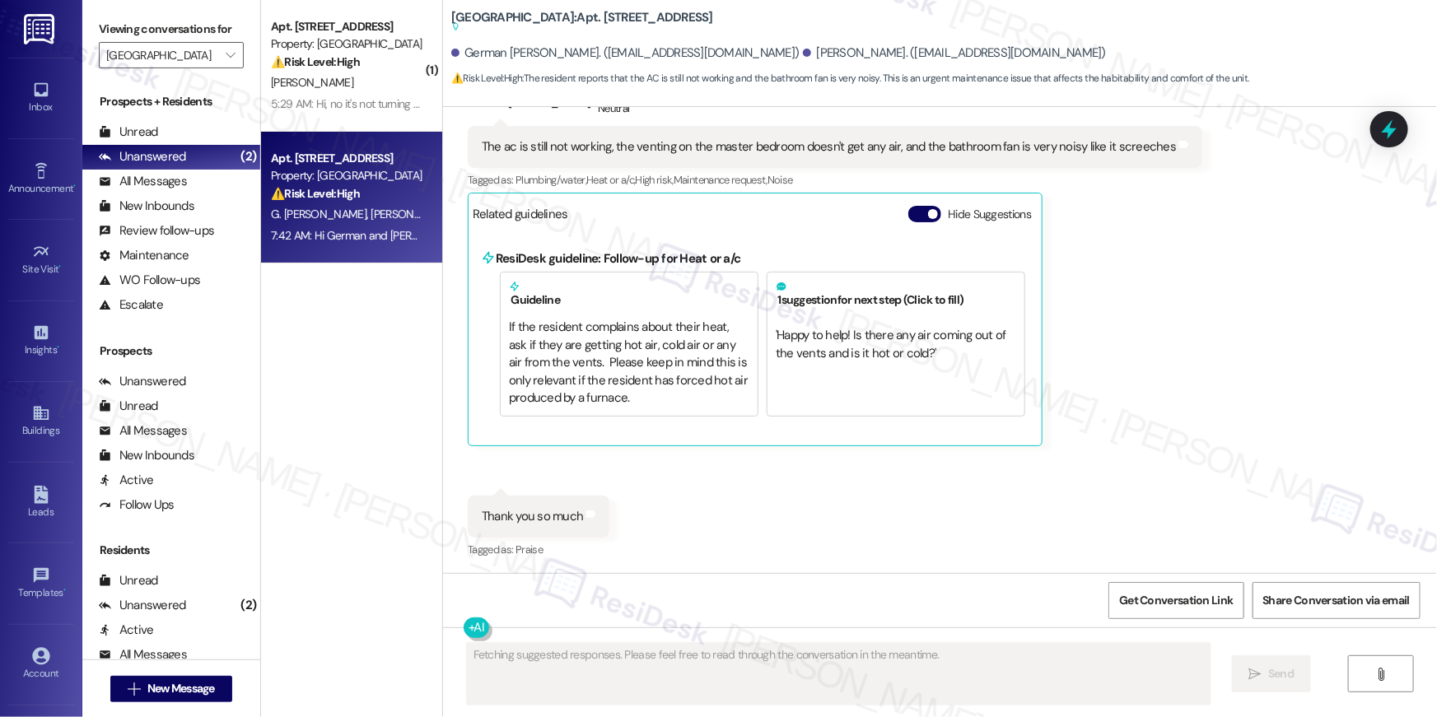
scroll to position [1533, 0]
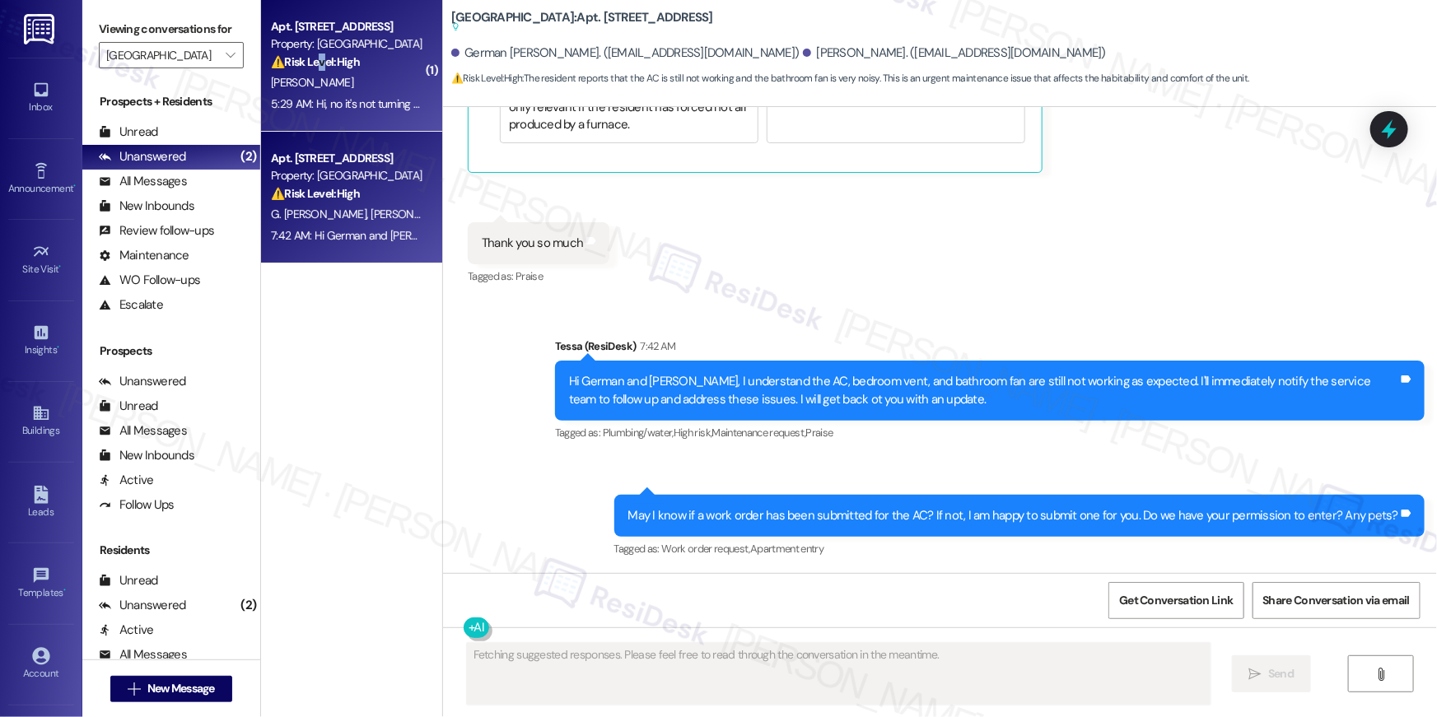
click at [308, 64] on strong "⚠️ Risk Level: High" at bounding box center [315, 61] width 89 height 15
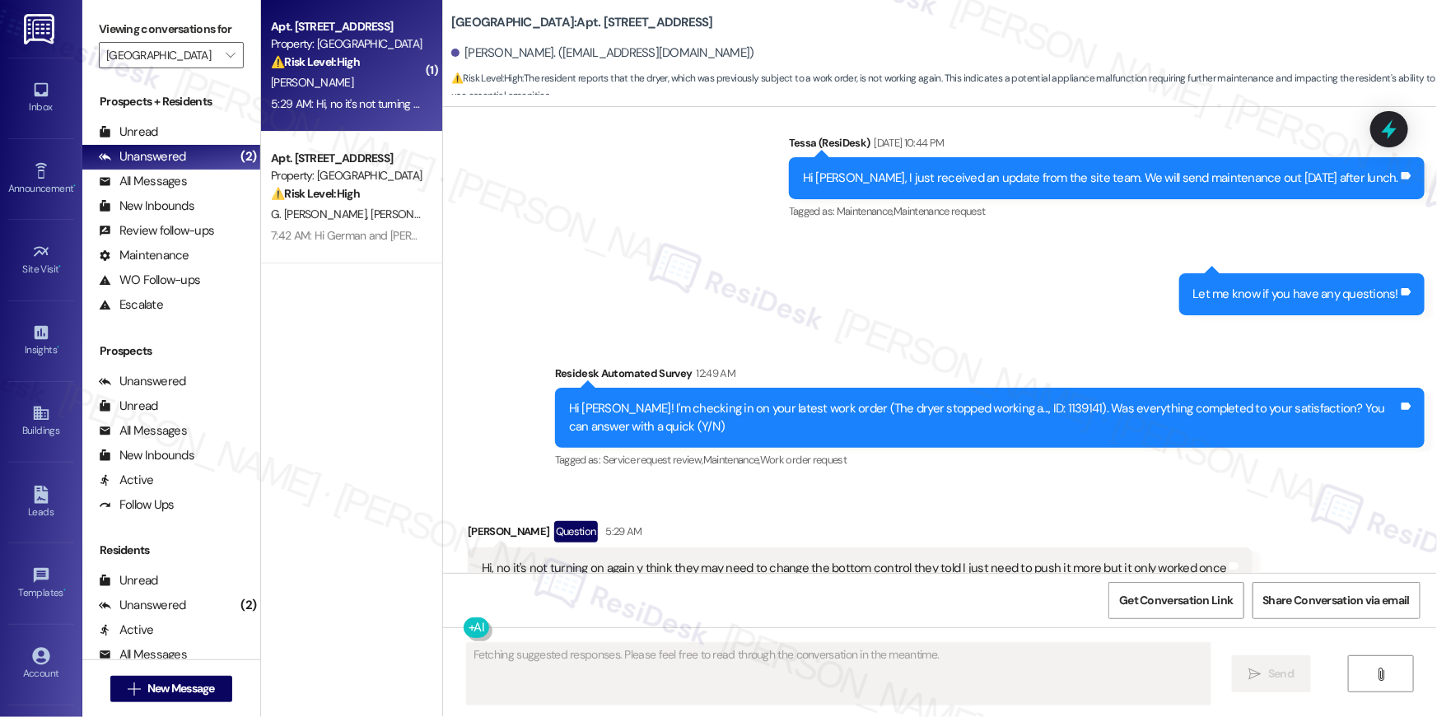
scroll to position [3960, 0]
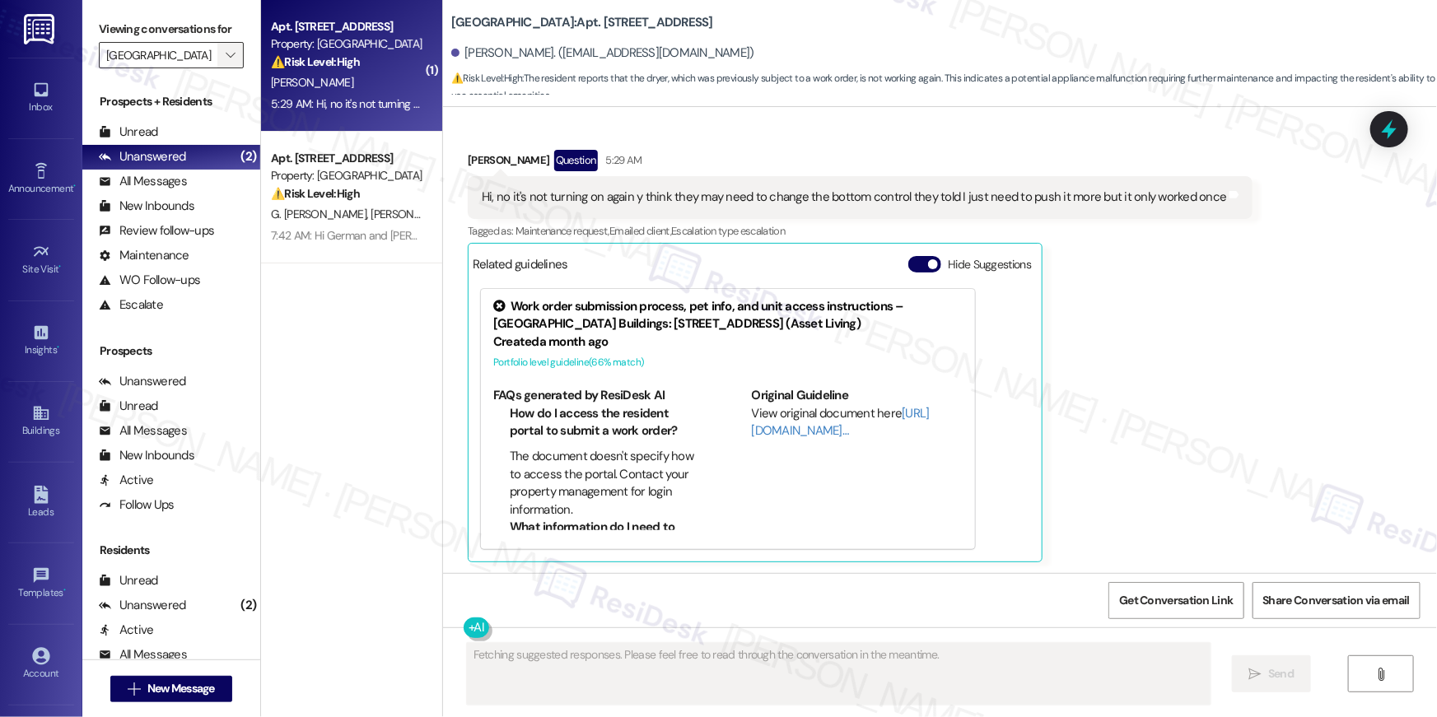
click at [233, 56] on div "Crescent Ridge " at bounding box center [171, 55] width 145 height 26
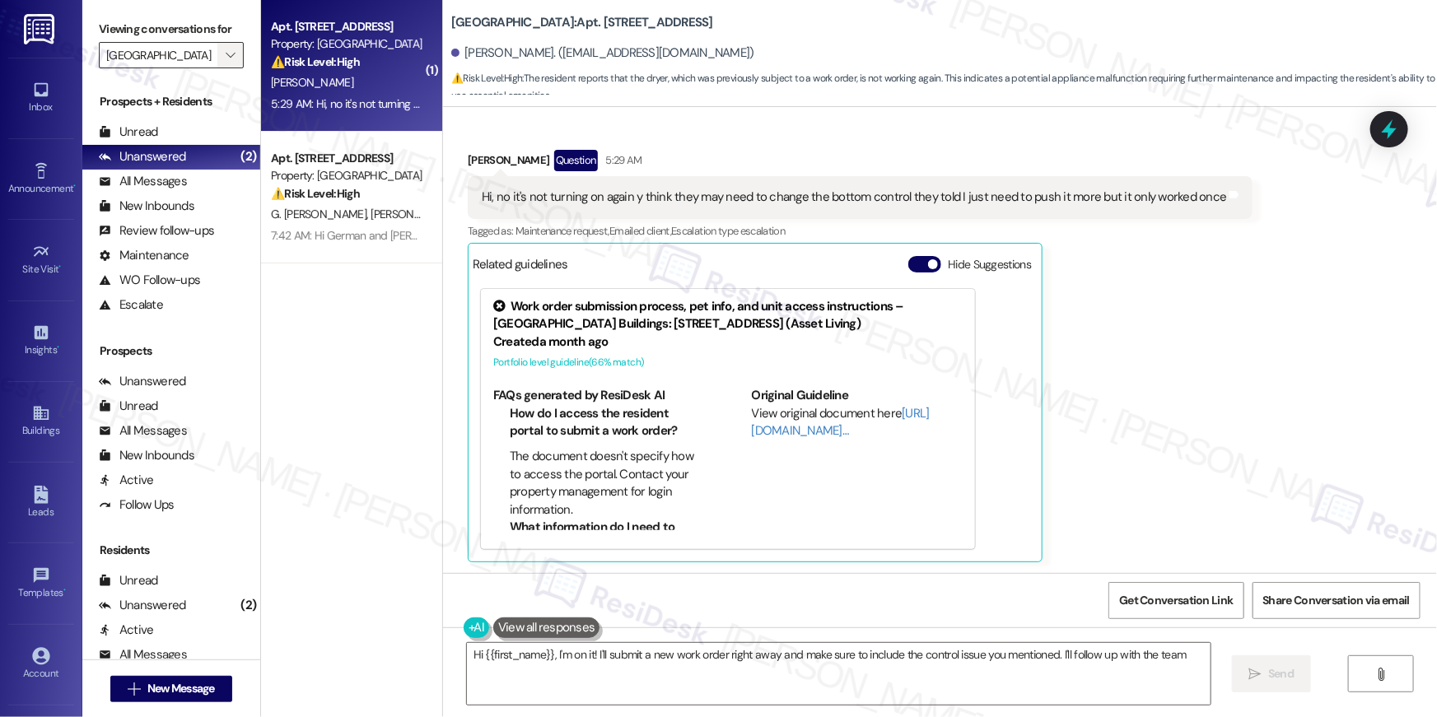
type textarea "Hi {{first_name}}, I'm on it! I'll submit a new work order right away and make …"
click at [226, 49] on icon "" at bounding box center [230, 55] width 9 height 13
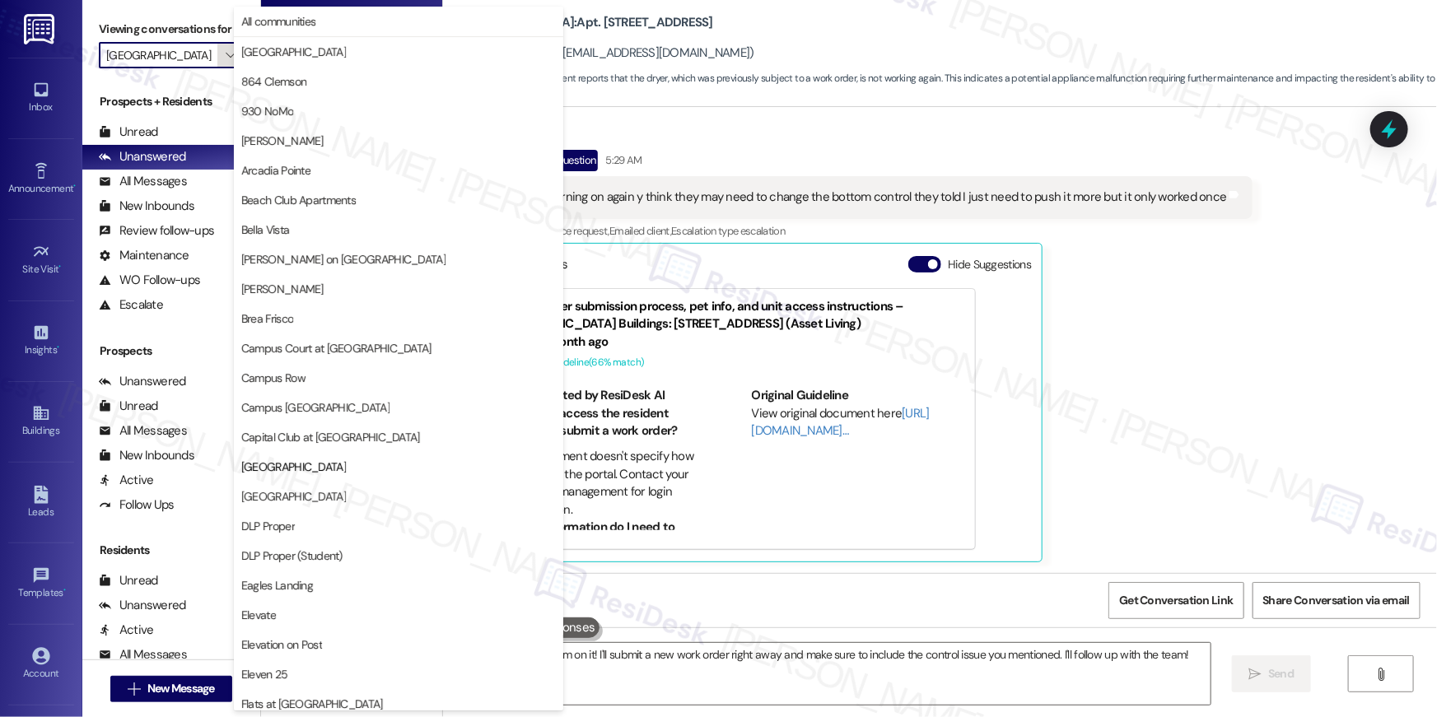
scroll to position [268, 0]
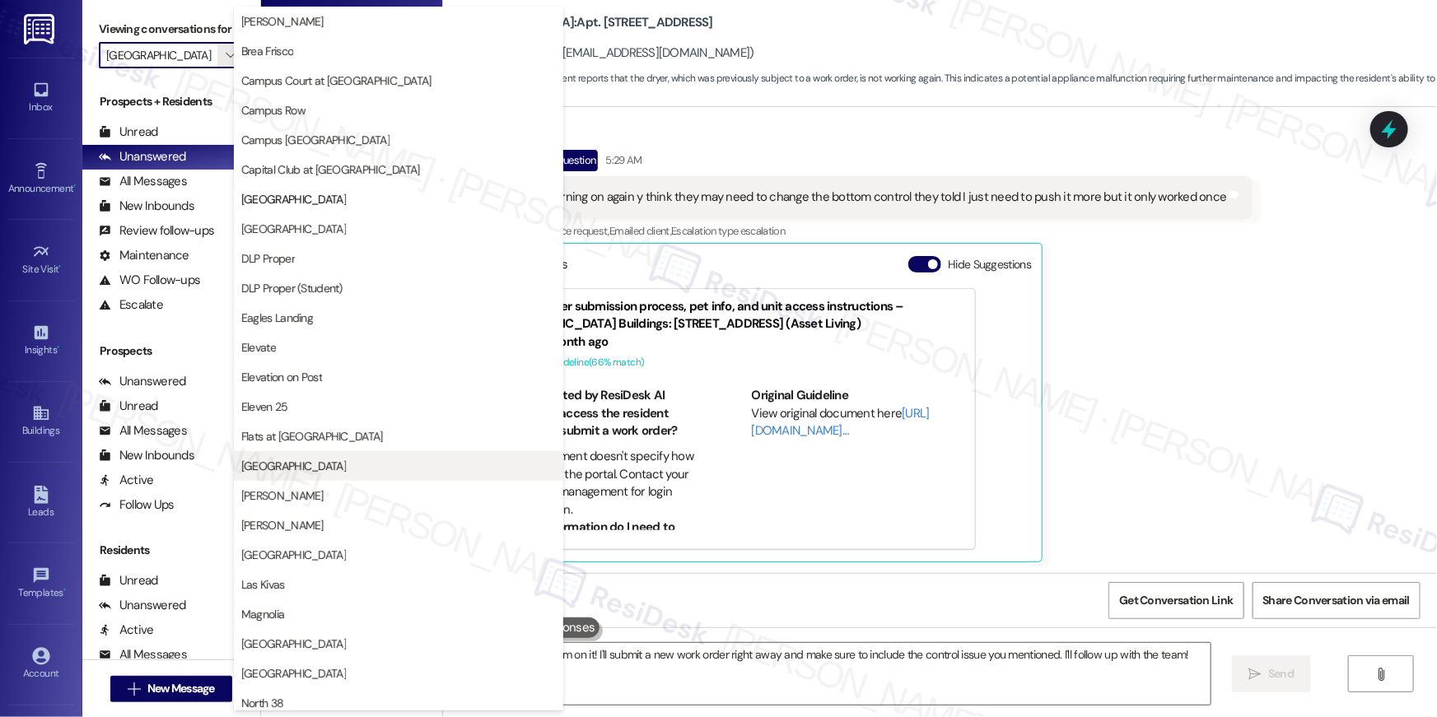
click at [299, 474] on button "Georgetown Oaks" at bounding box center [398, 466] width 329 height 30
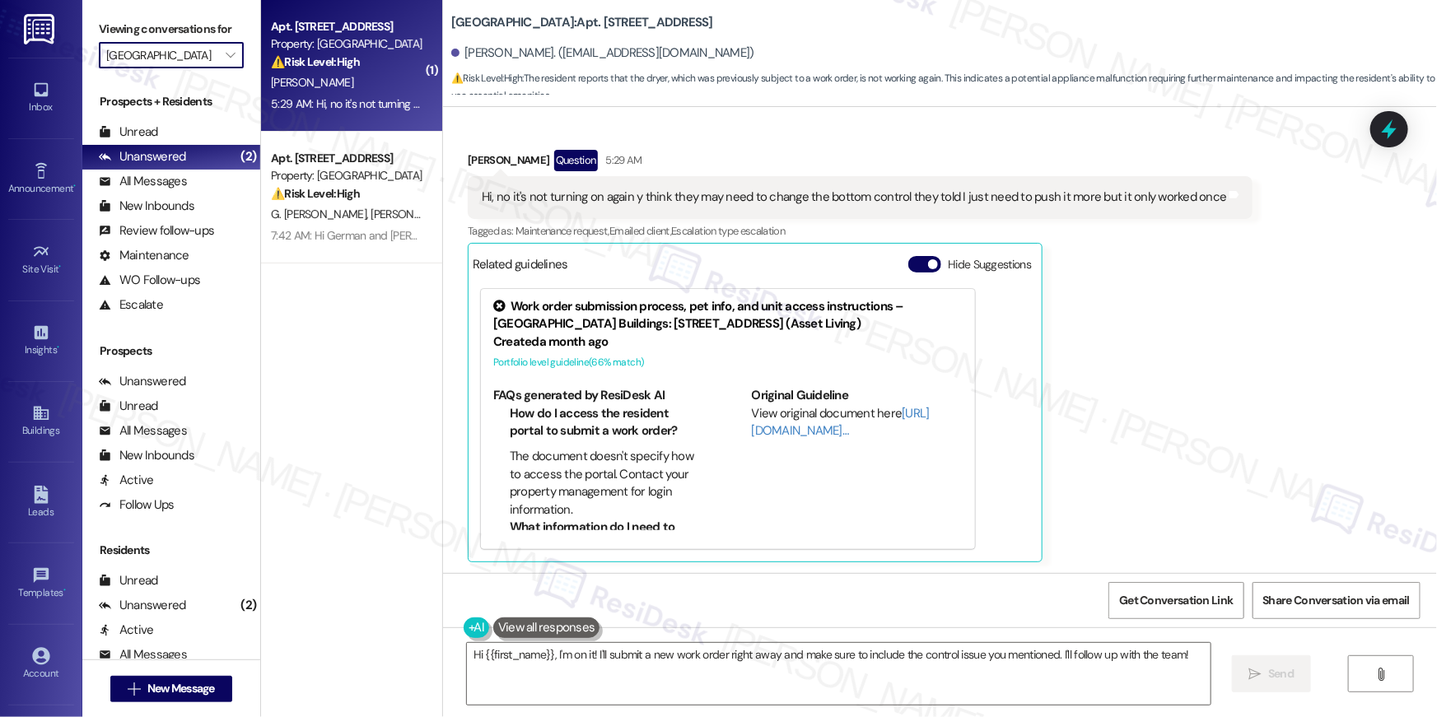
type input "Georgetown Oaks"
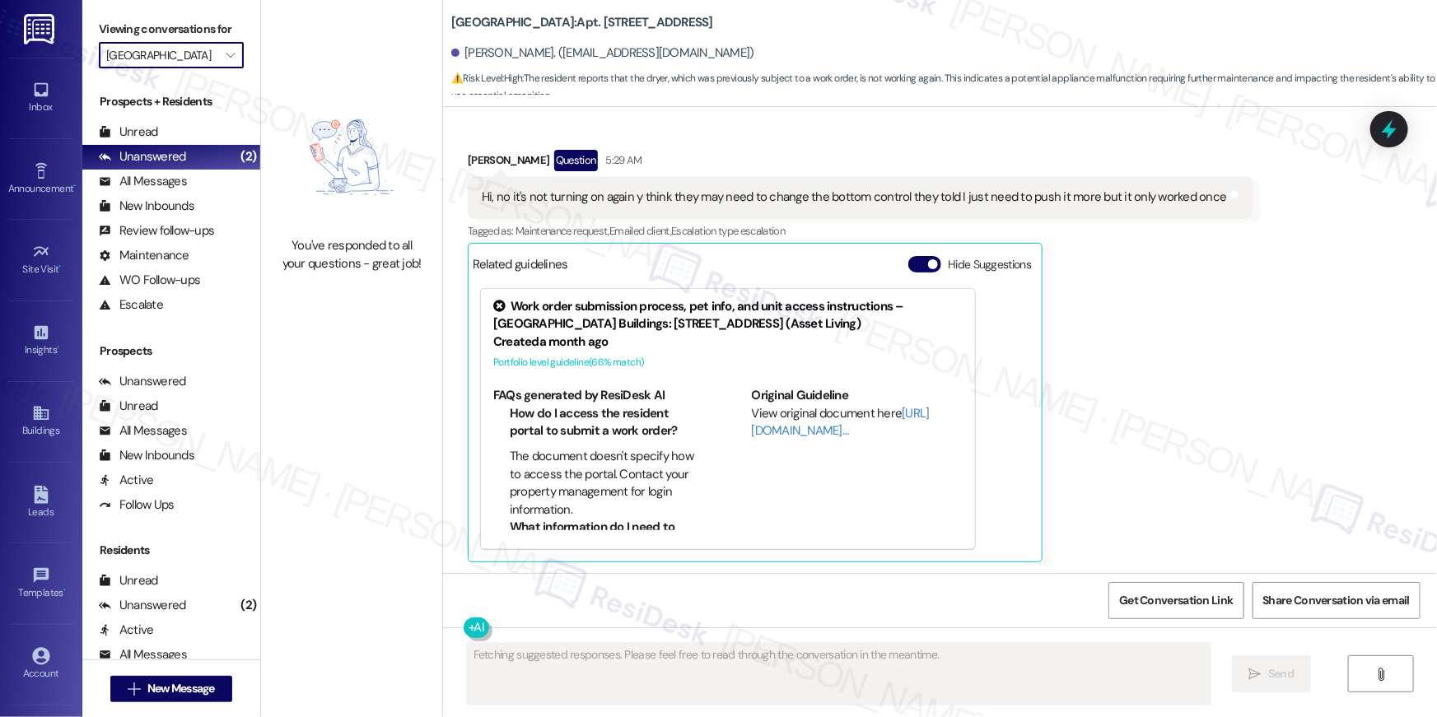
scroll to position [4320, 0]
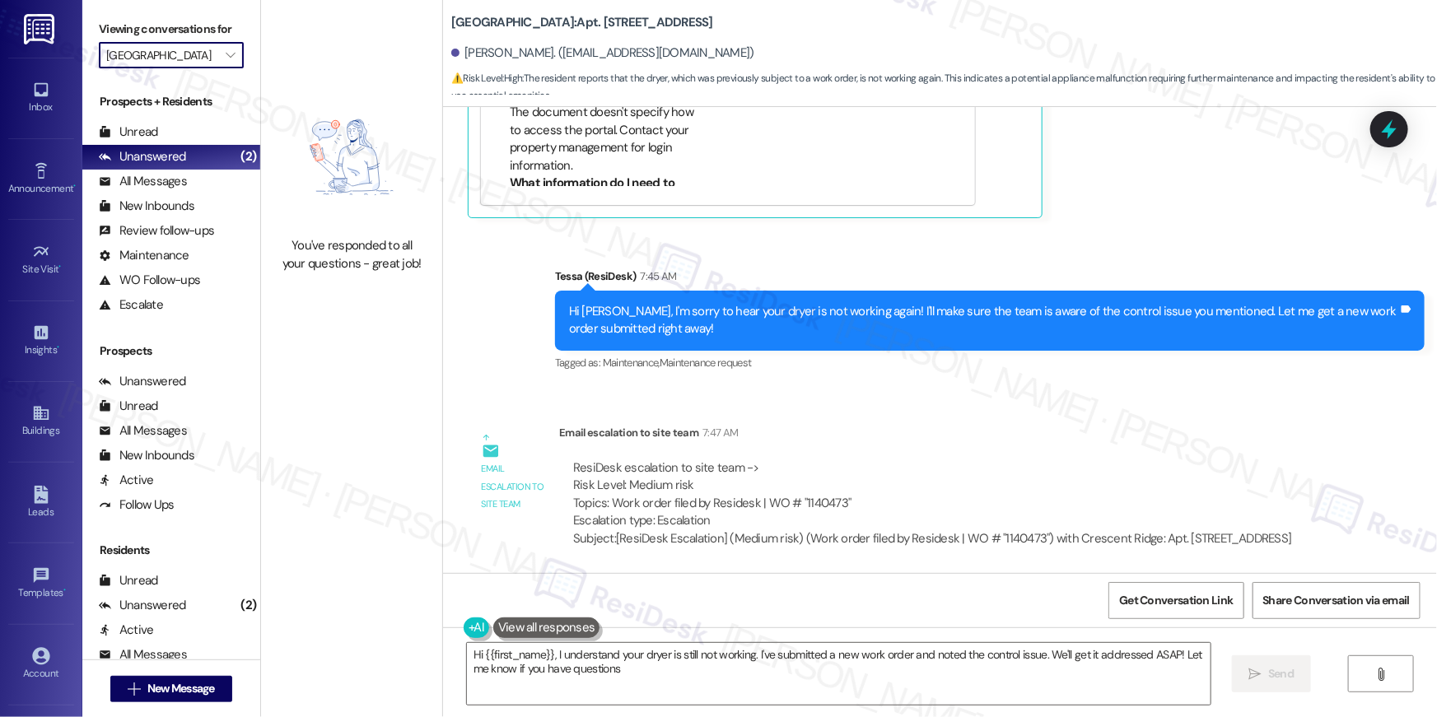
type textarea "Hi {{first_name}}, I understand your dryer is still not working. I've submitted…"
click at [226, 55] on icon "" at bounding box center [230, 55] width 9 height 13
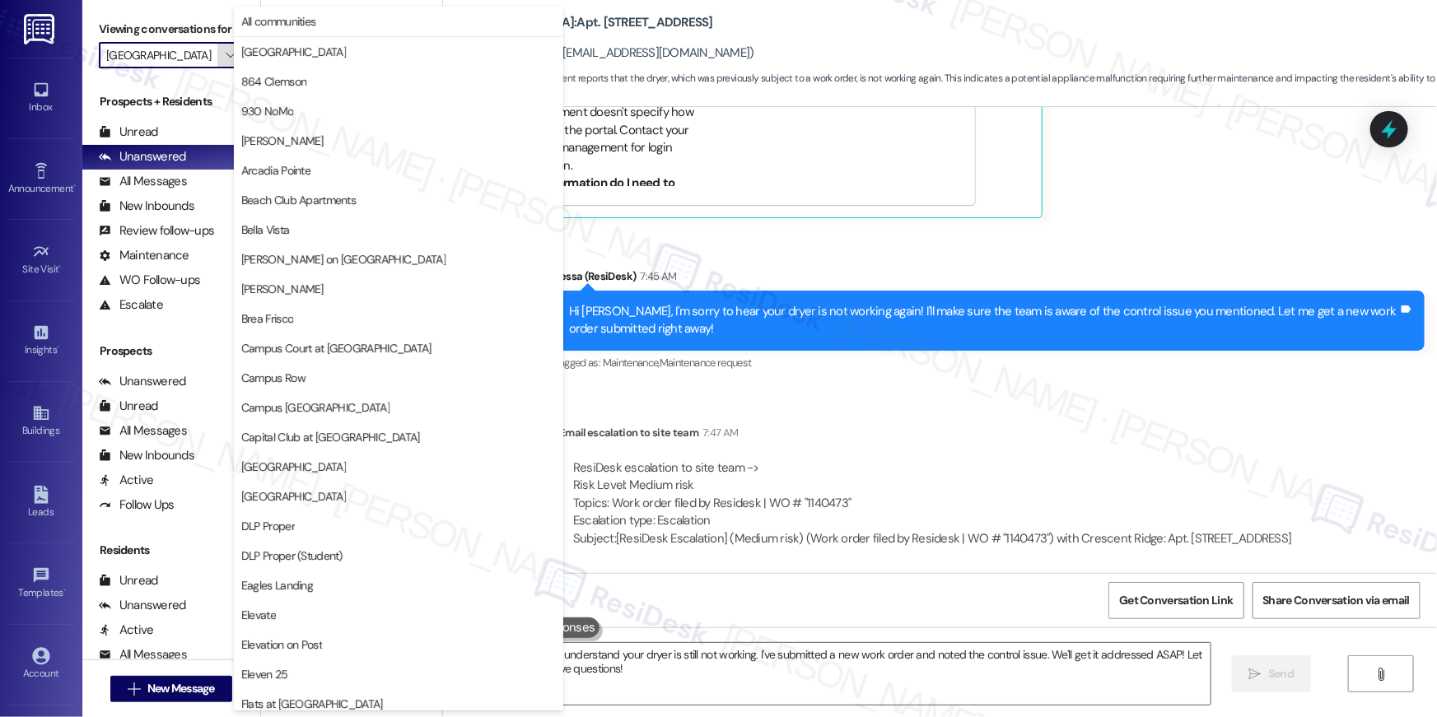
scroll to position [564, 0]
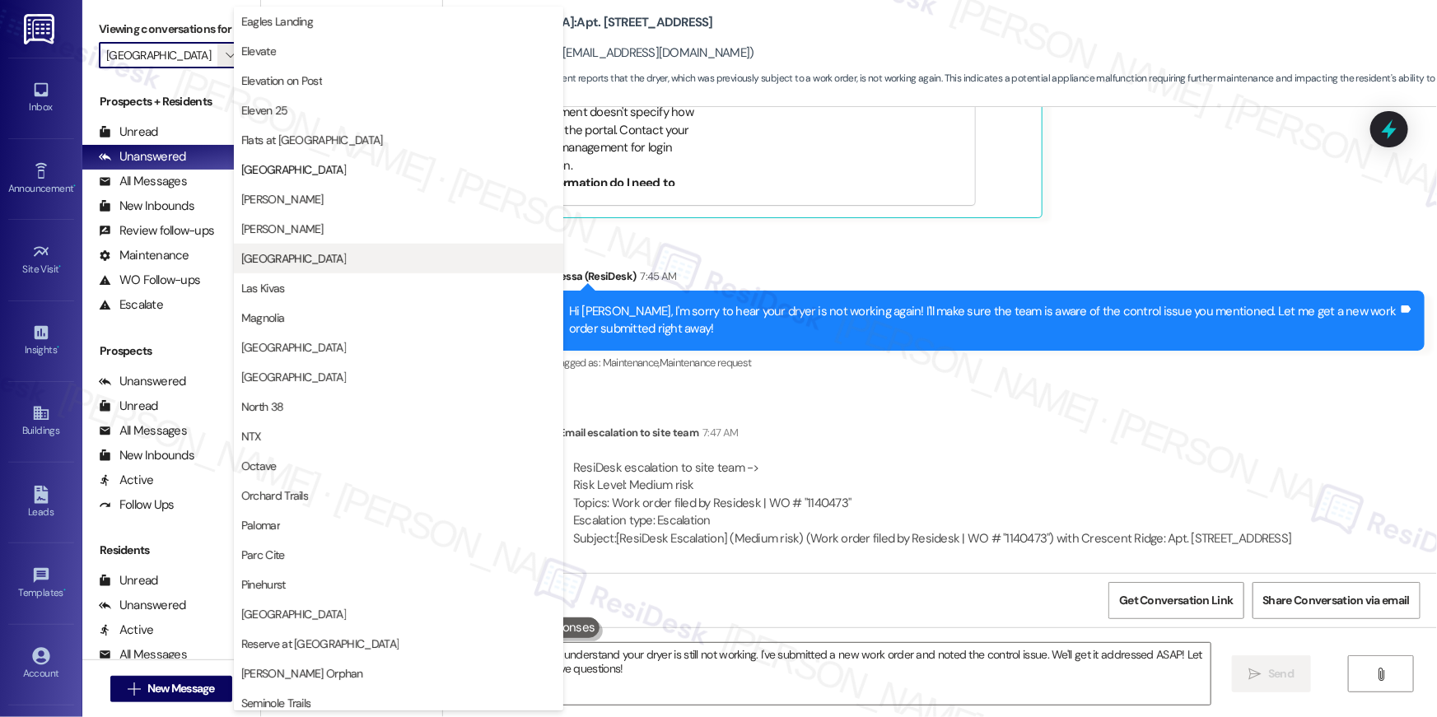
click at [313, 264] on span "Lakeview Oaks" at bounding box center [398, 258] width 315 height 16
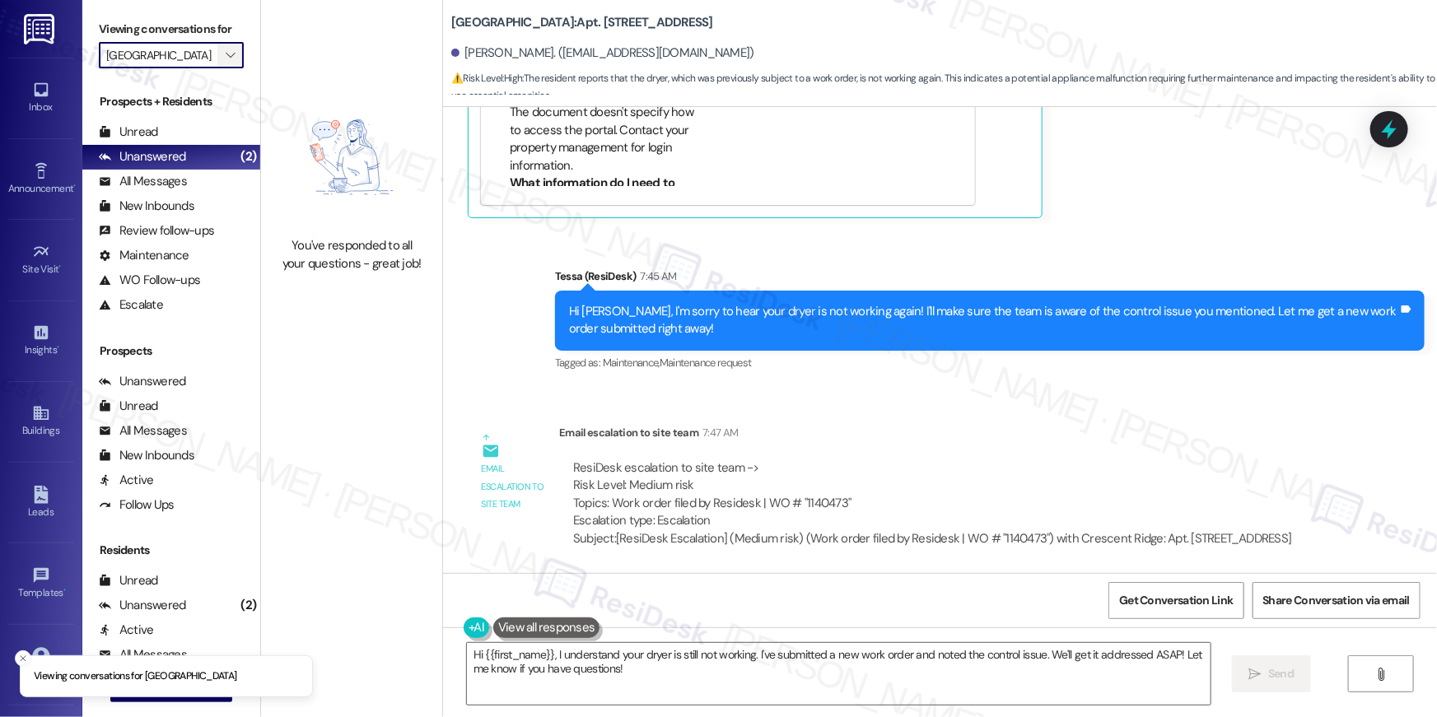
click at [226, 51] on span "" at bounding box center [230, 55] width 16 height 26
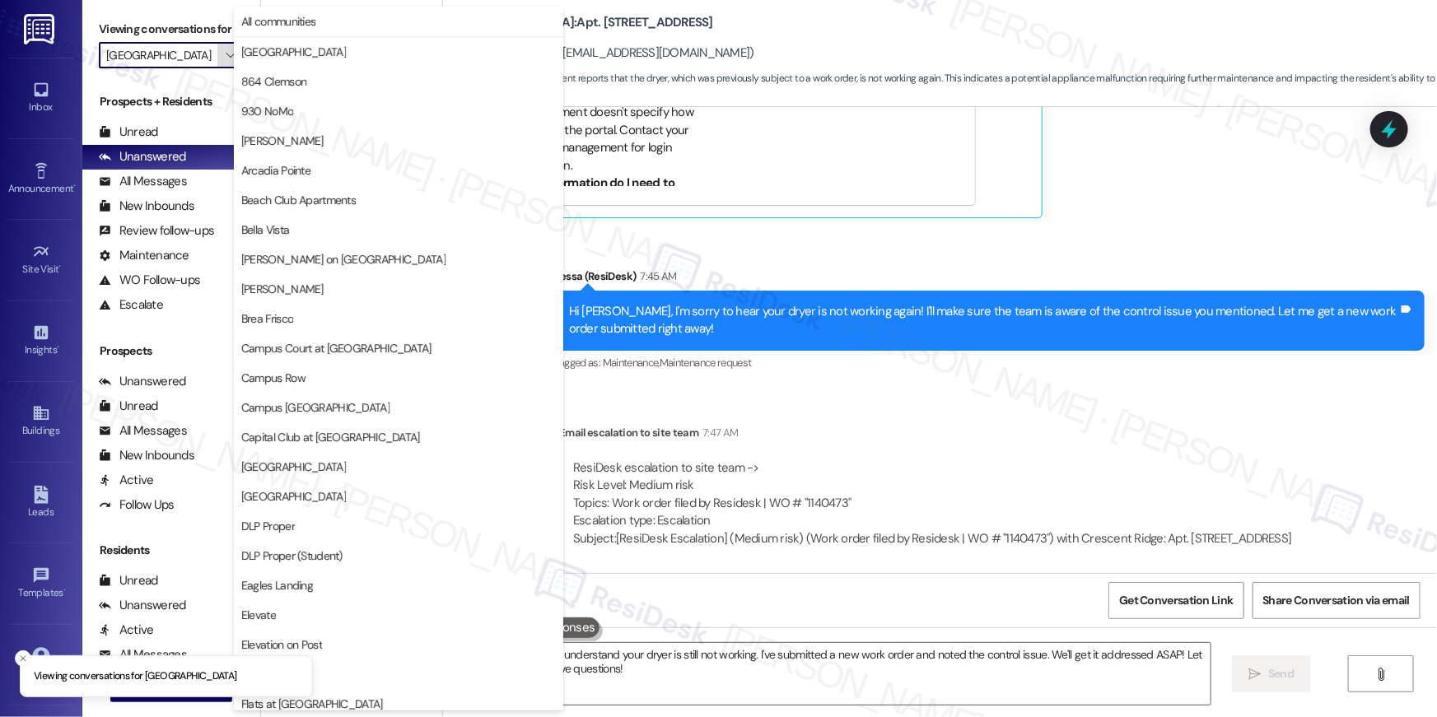
scroll to position [564, 0]
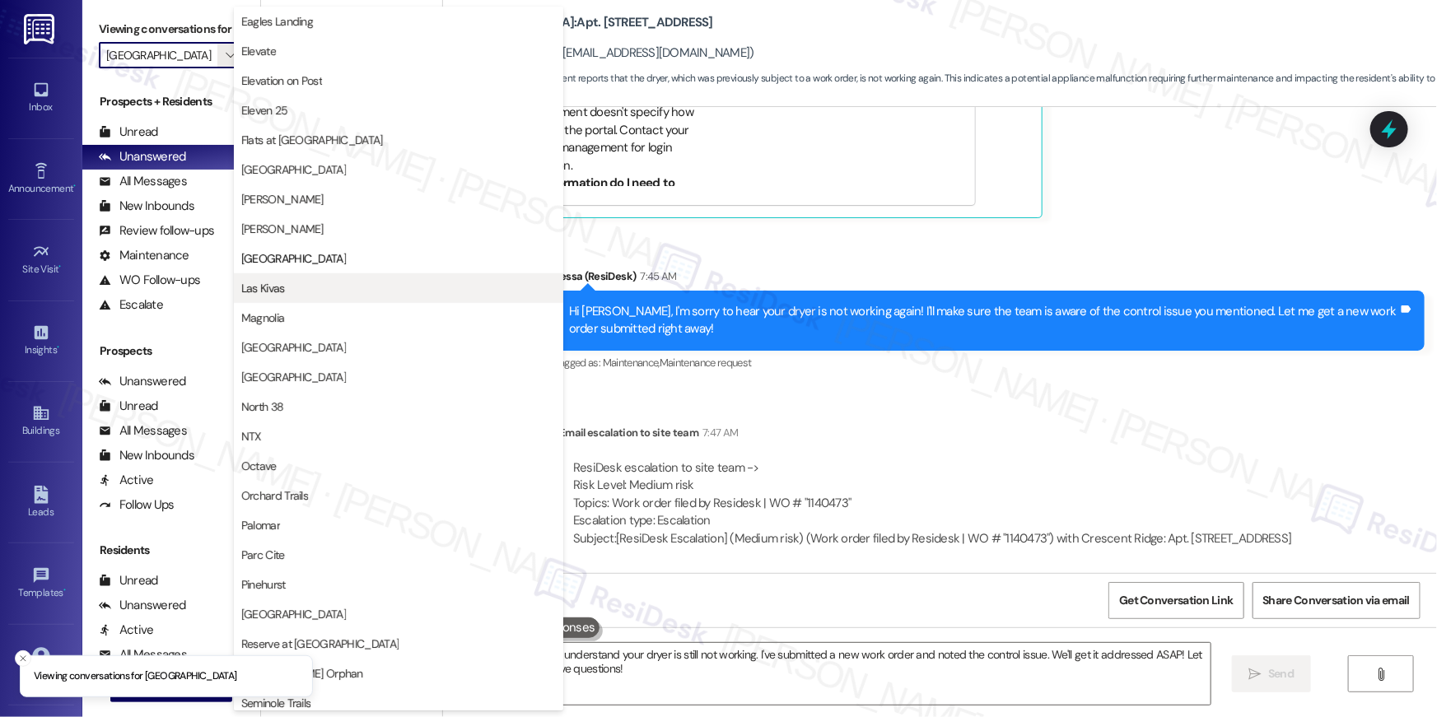
click at [298, 294] on span "Las Kivas" at bounding box center [398, 288] width 315 height 16
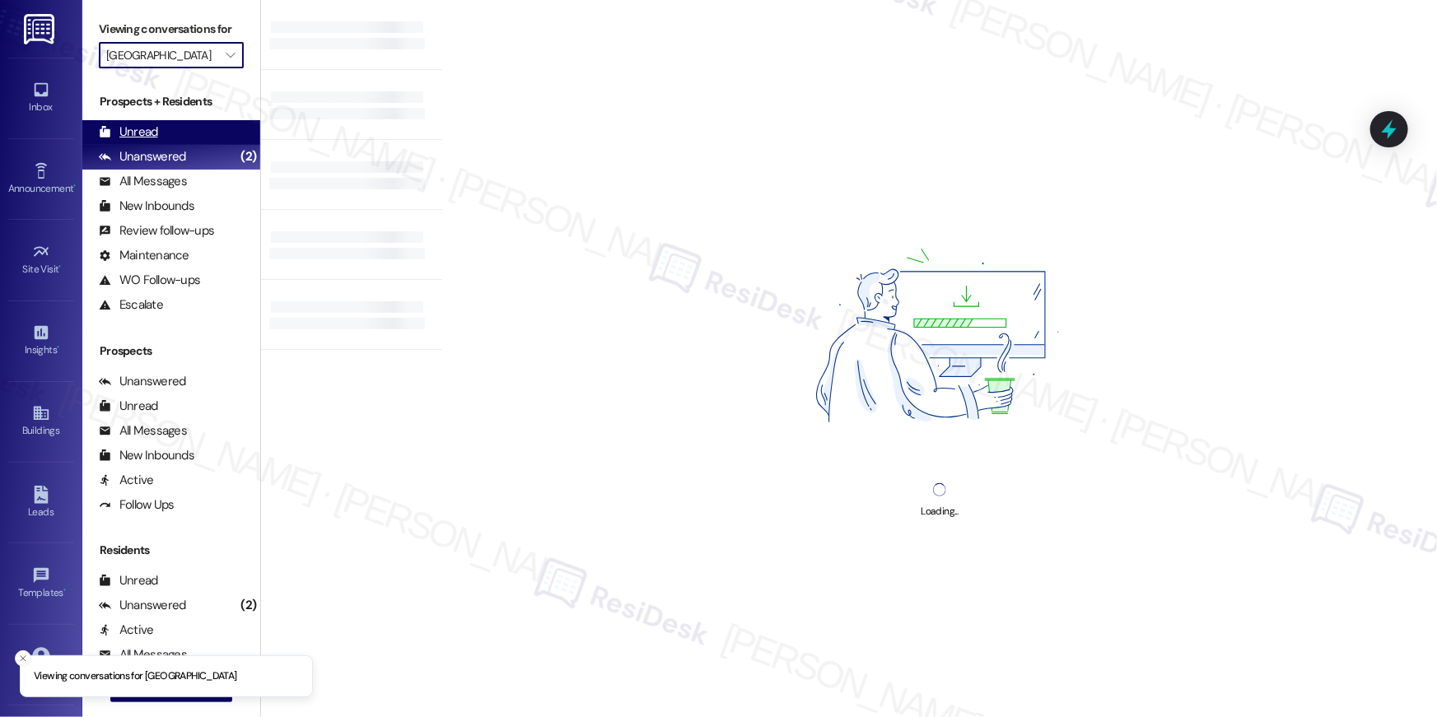
type input "Las Kivas"
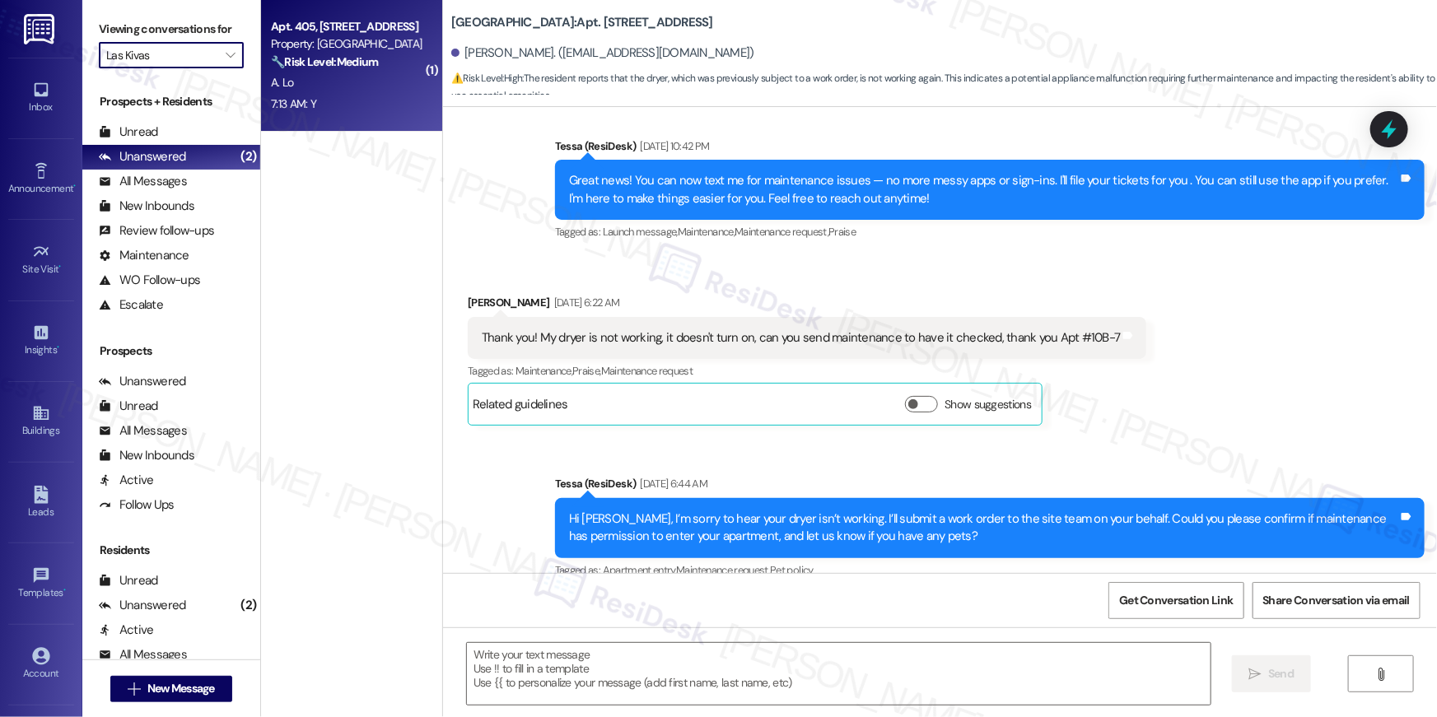
click at [290, 54] on strong "🔧 Risk Level: Medium" at bounding box center [324, 61] width 107 height 15
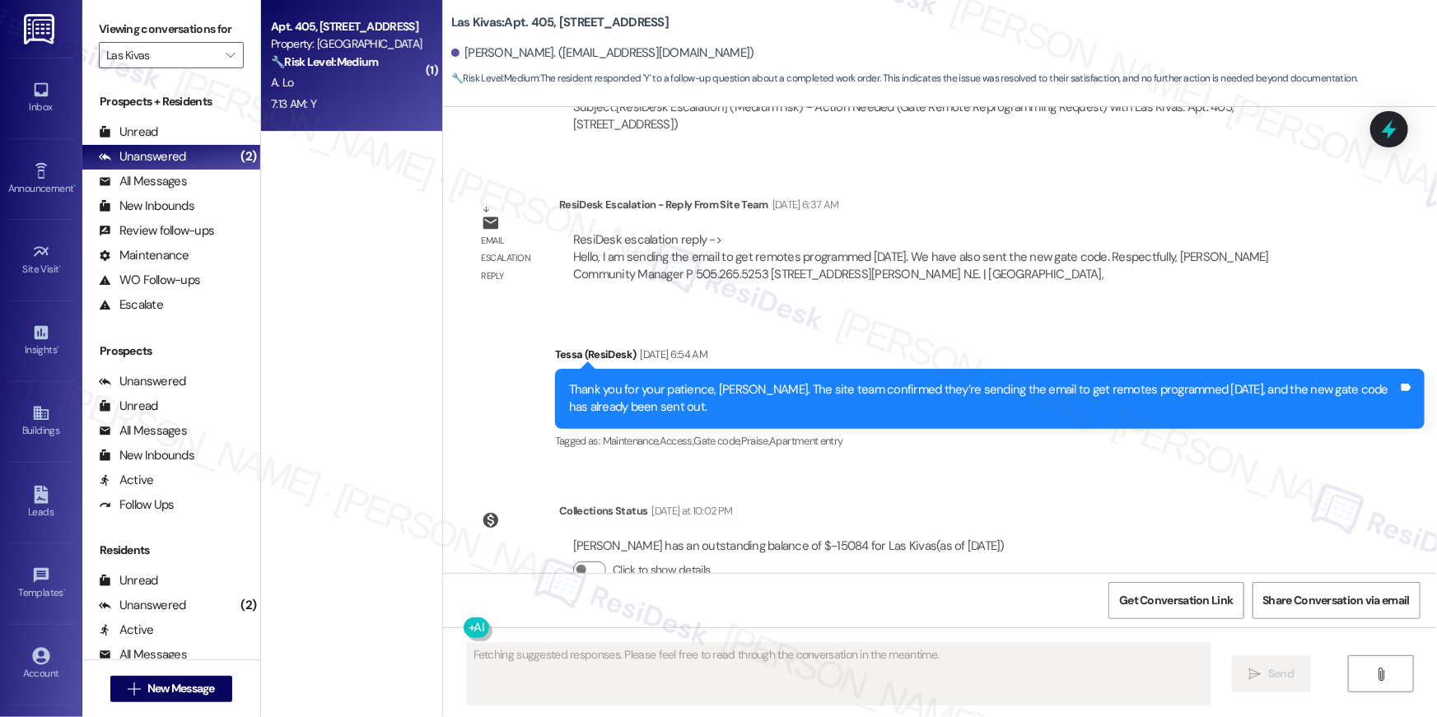
scroll to position [2931, 0]
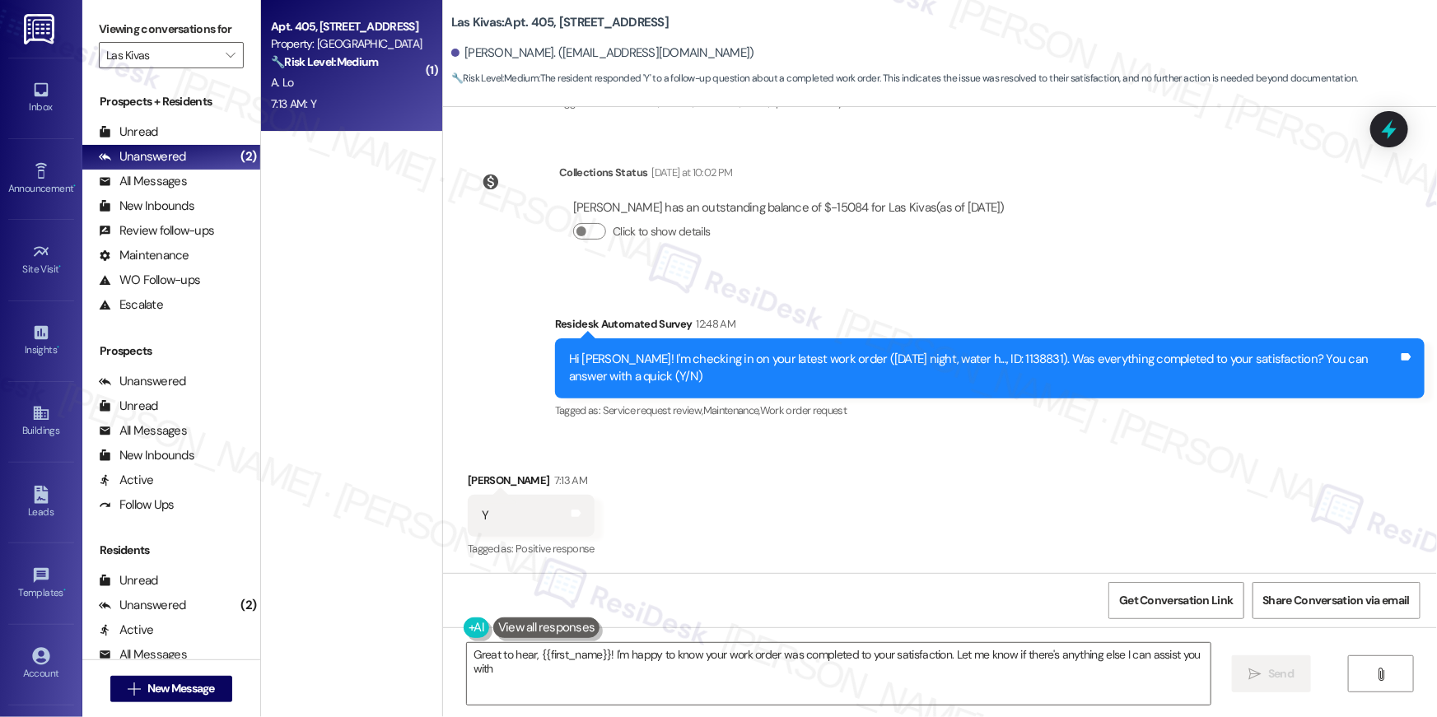
type textarea "Great to hear, {{first_name}}! I'm happy to know your work order was completed …"
drag, startPoint x: 1042, startPoint y: 680, endPoint x: 1252, endPoint y: 666, distance: 211.3
click at [1042, 681] on textarea "Great to hear, {{first_name}}! I'm happy to know your work order was completed …" at bounding box center [839, 674] width 744 height 62
click at [1281, 667] on span "Send" at bounding box center [1281, 673] width 26 height 17
click at [227, 61] on span "" at bounding box center [230, 55] width 16 height 26
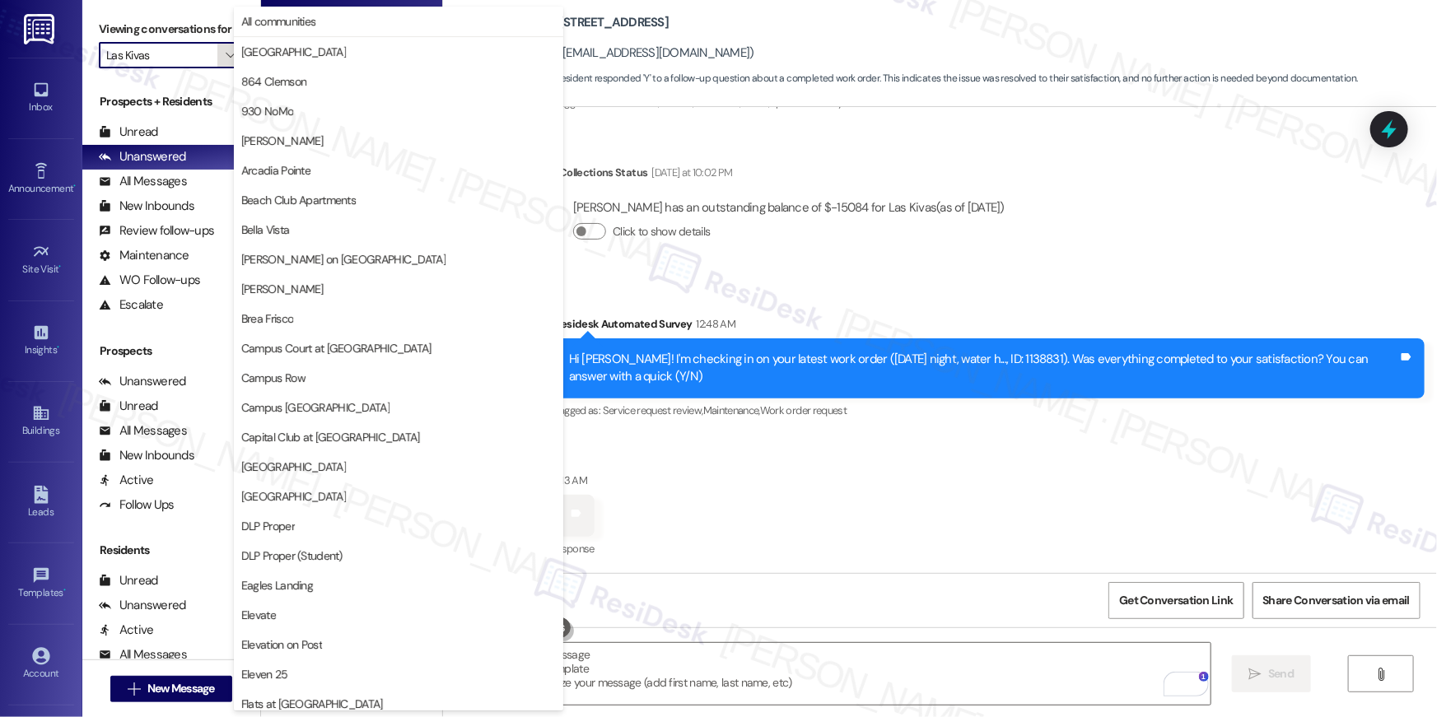
scroll to position [564, 0]
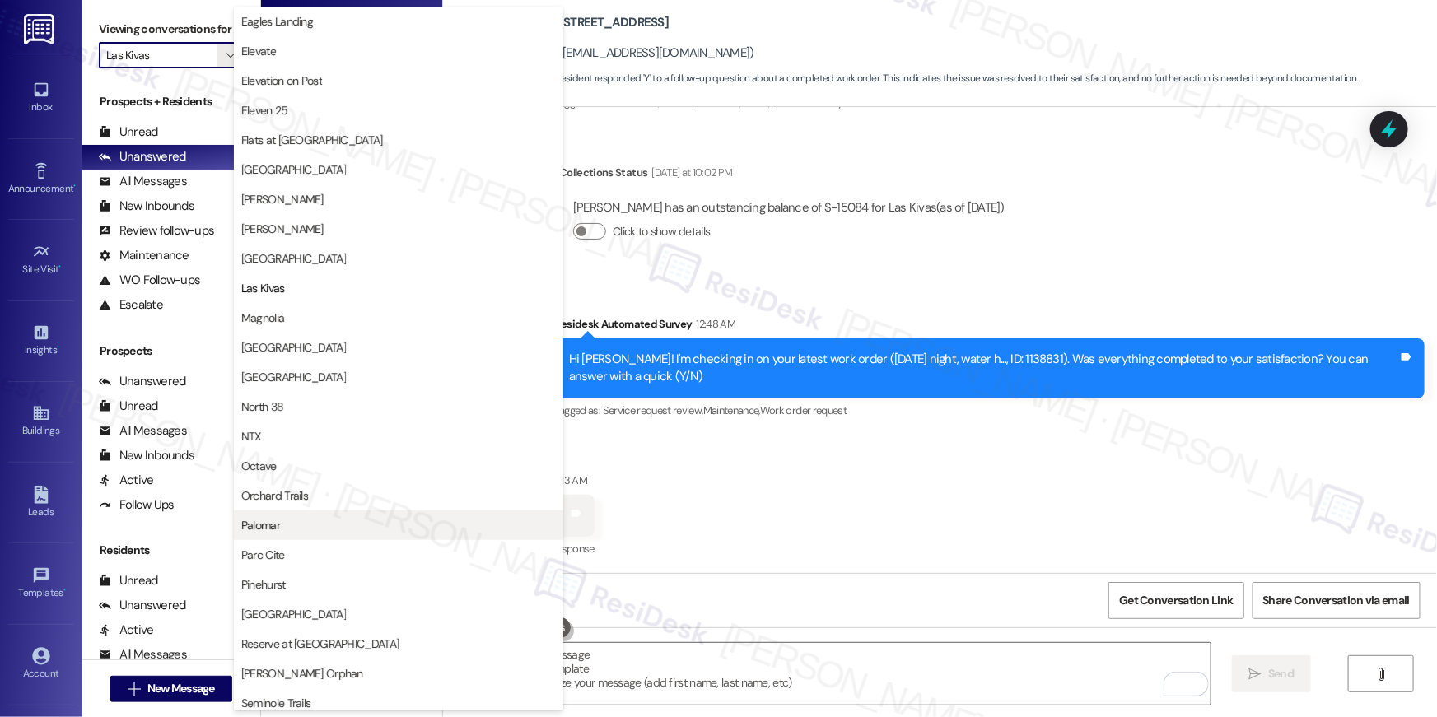
click at [285, 523] on span "Palomar" at bounding box center [398, 525] width 315 height 16
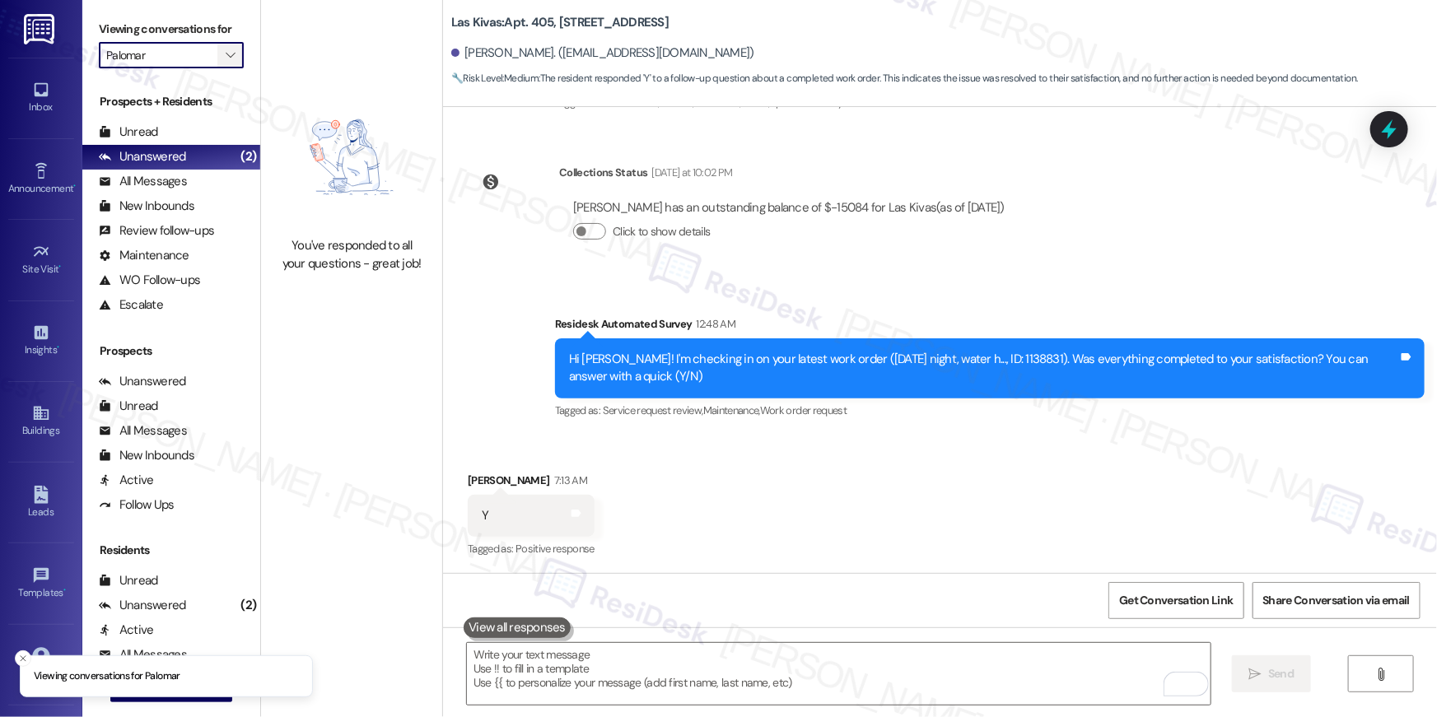
click at [229, 59] on button "" at bounding box center [230, 55] width 26 height 26
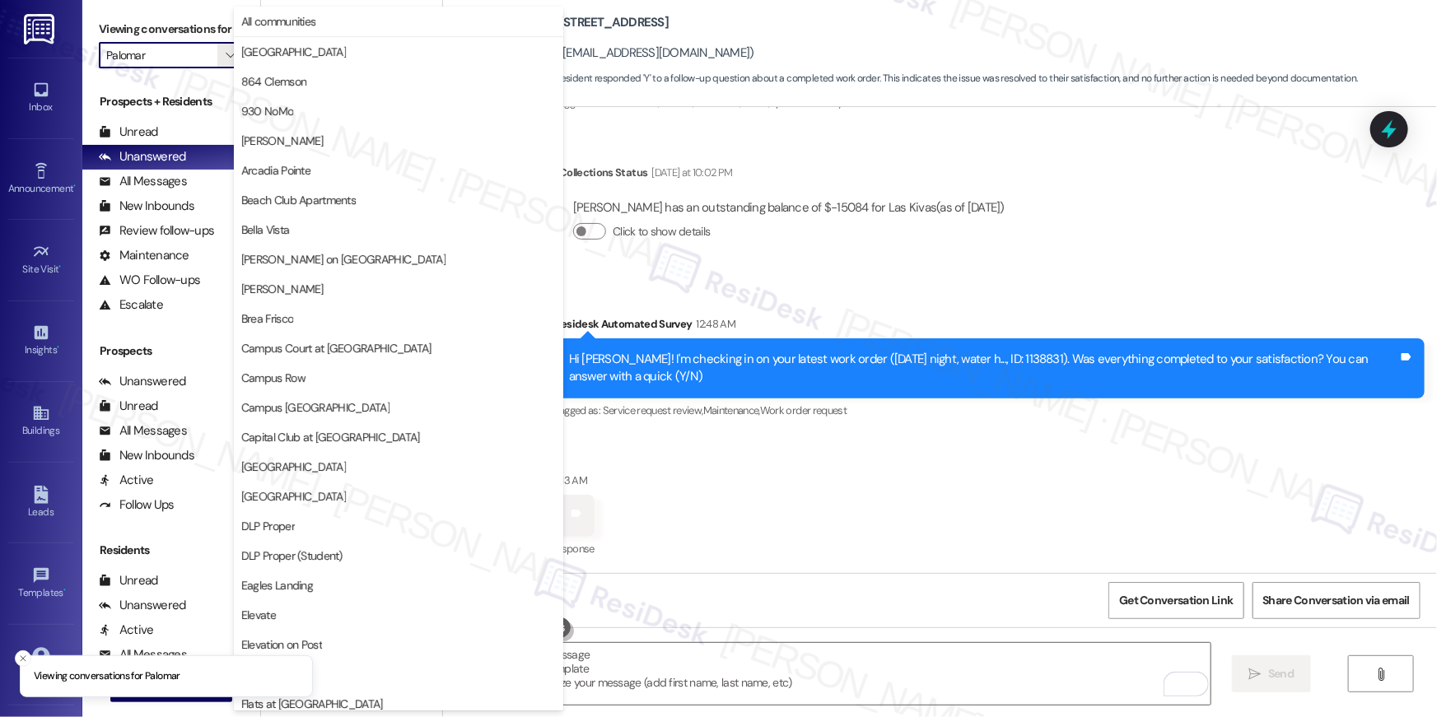
scroll to position [860, 0]
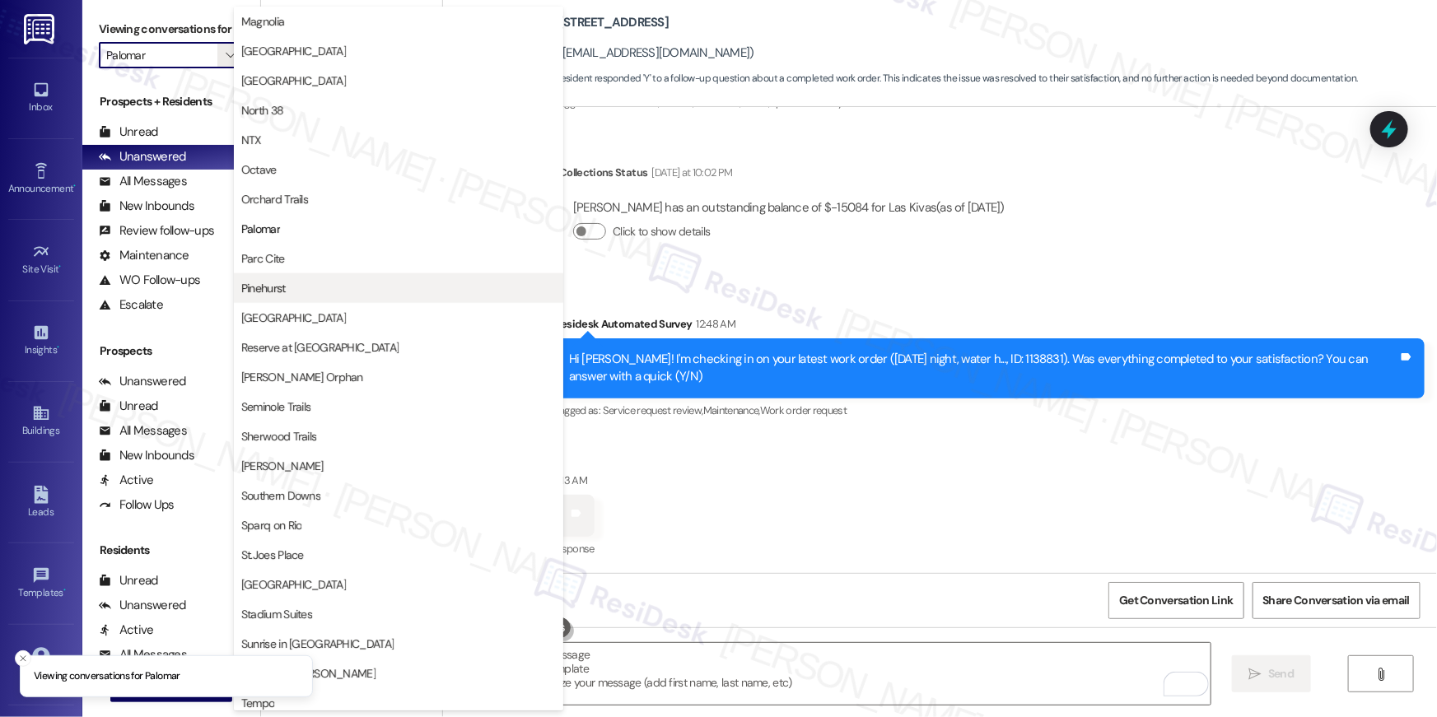
click at [310, 287] on span "Pinehurst" at bounding box center [398, 288] width 315 height 16
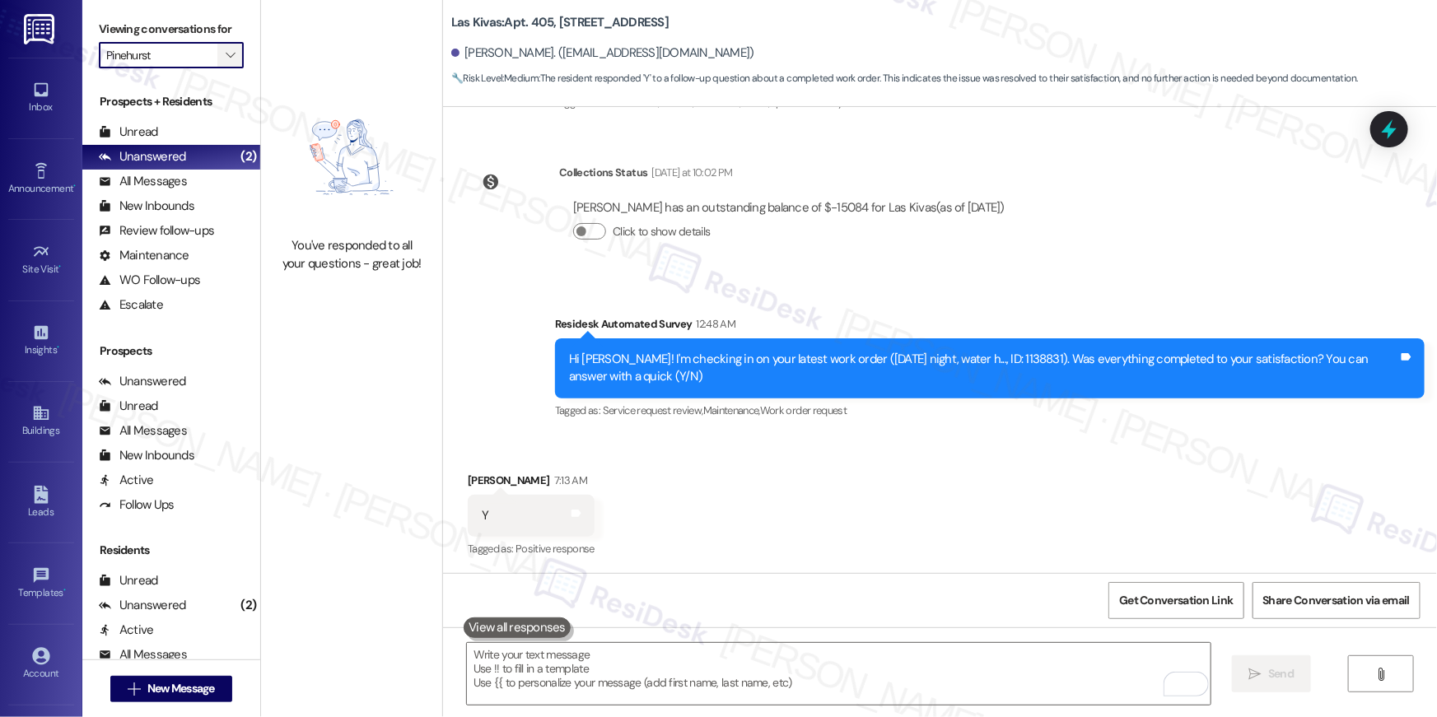
click at [226, 58] on icon "" at bounding box center [230, 55] width 9 height 13
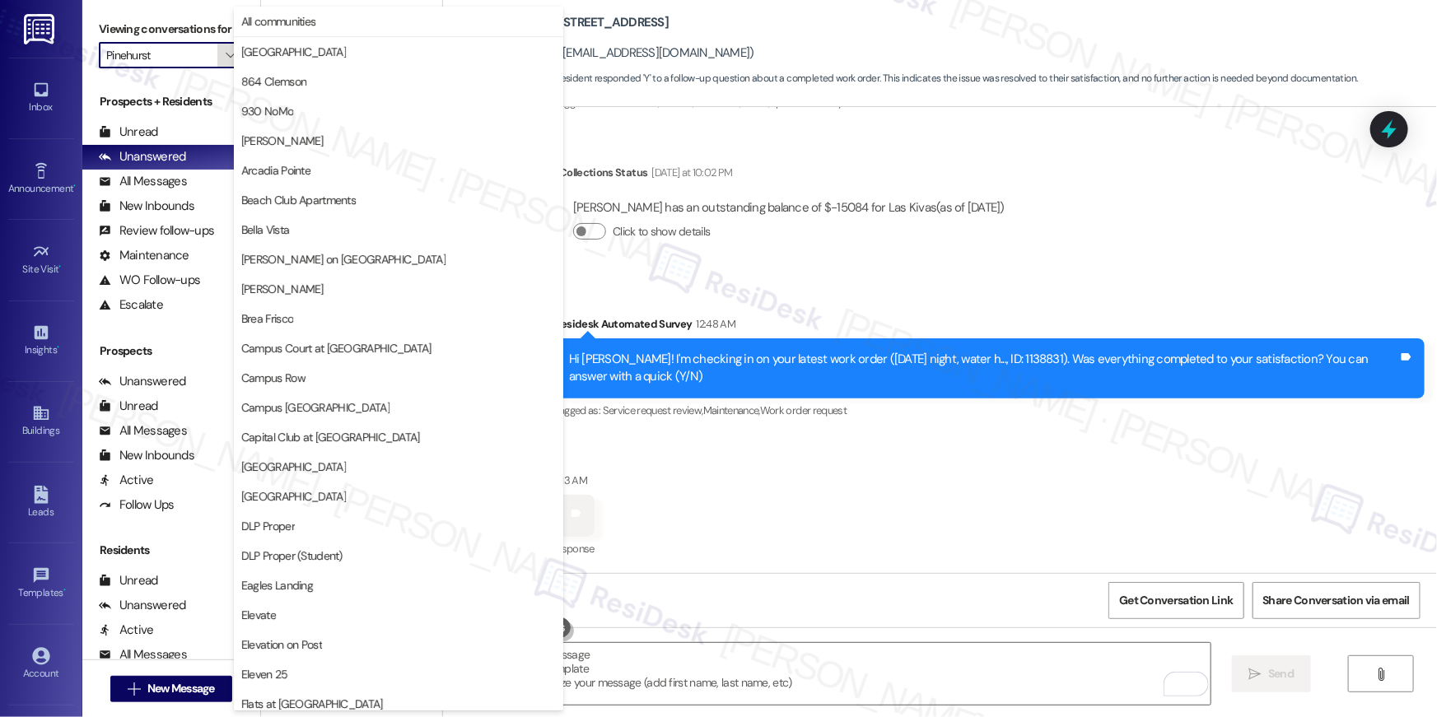
scroll to position [860, 0]
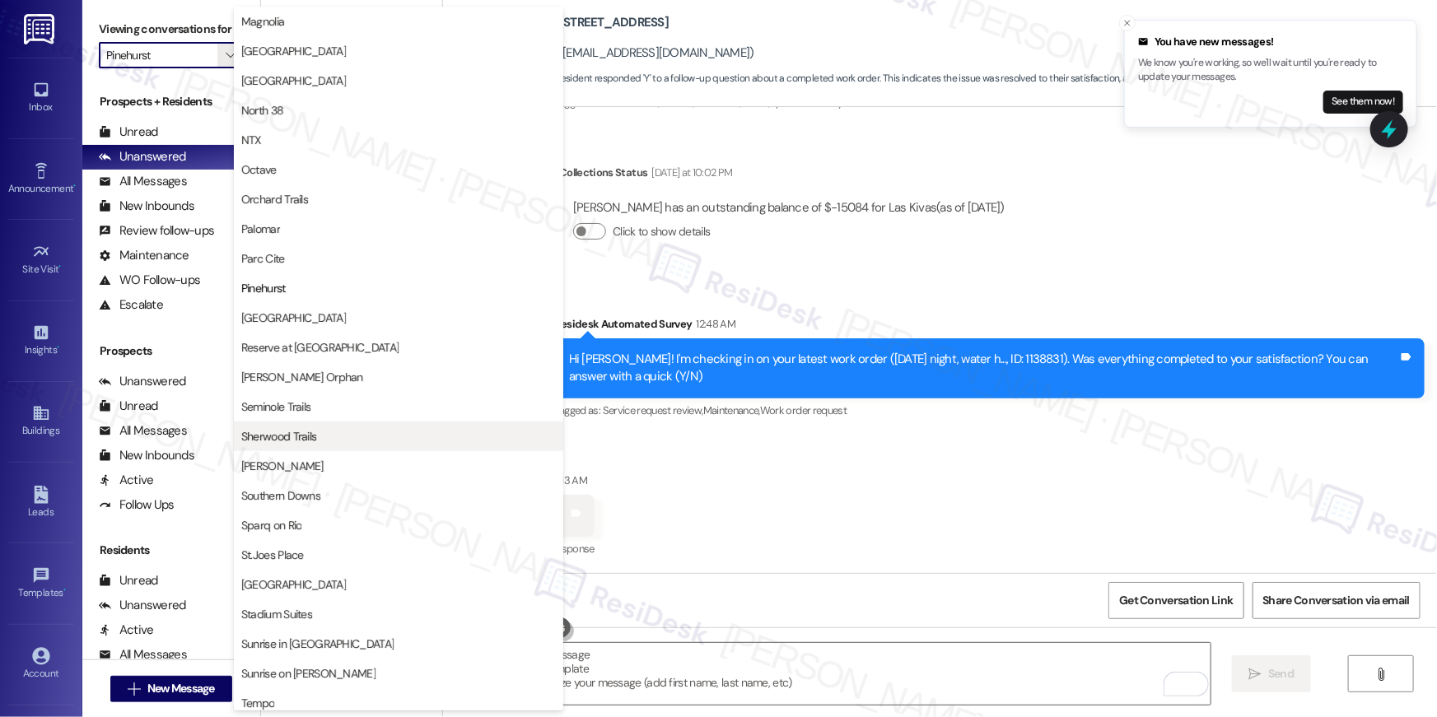
click at [277, 439] on span "Sherwood Trails" at bounding box center [279, 436] width 76 height 16
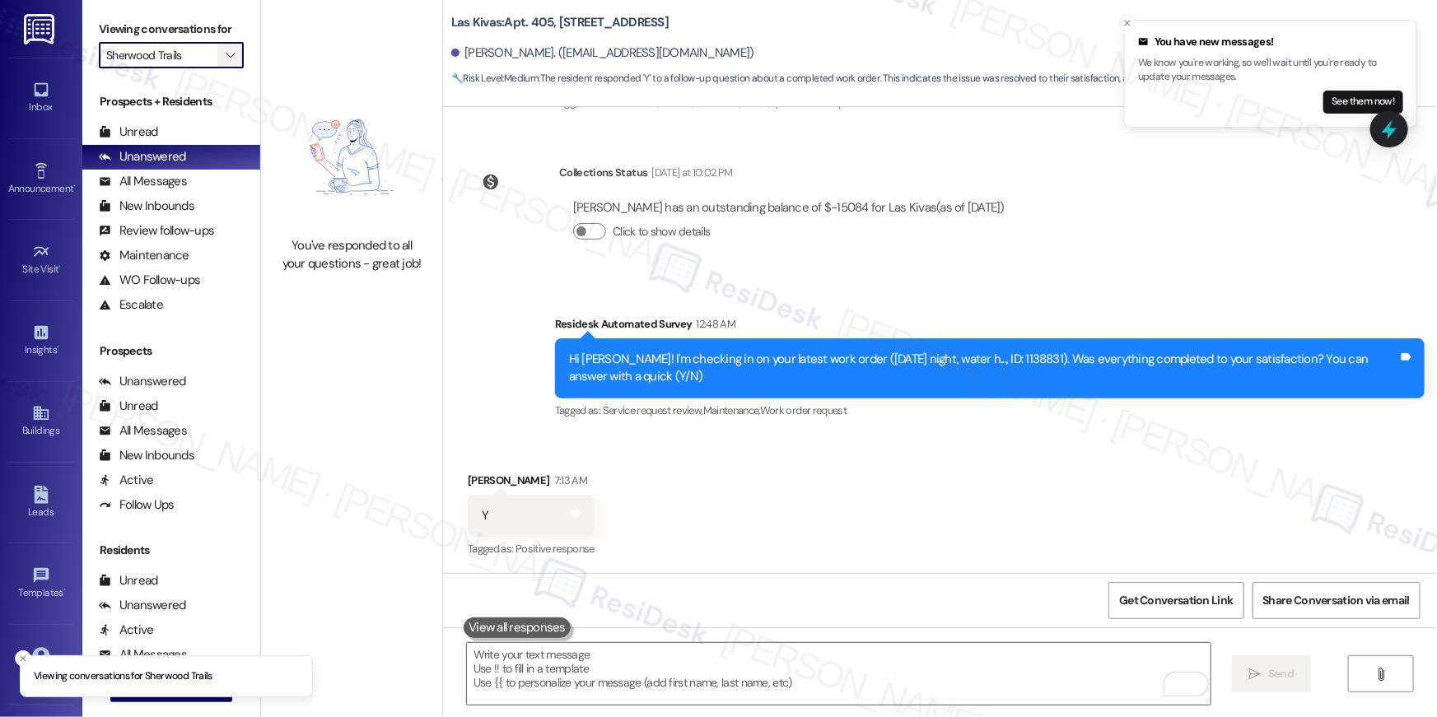
click at [226, 55] on icon "" at bounding box center [230, 55] width 9 height 13
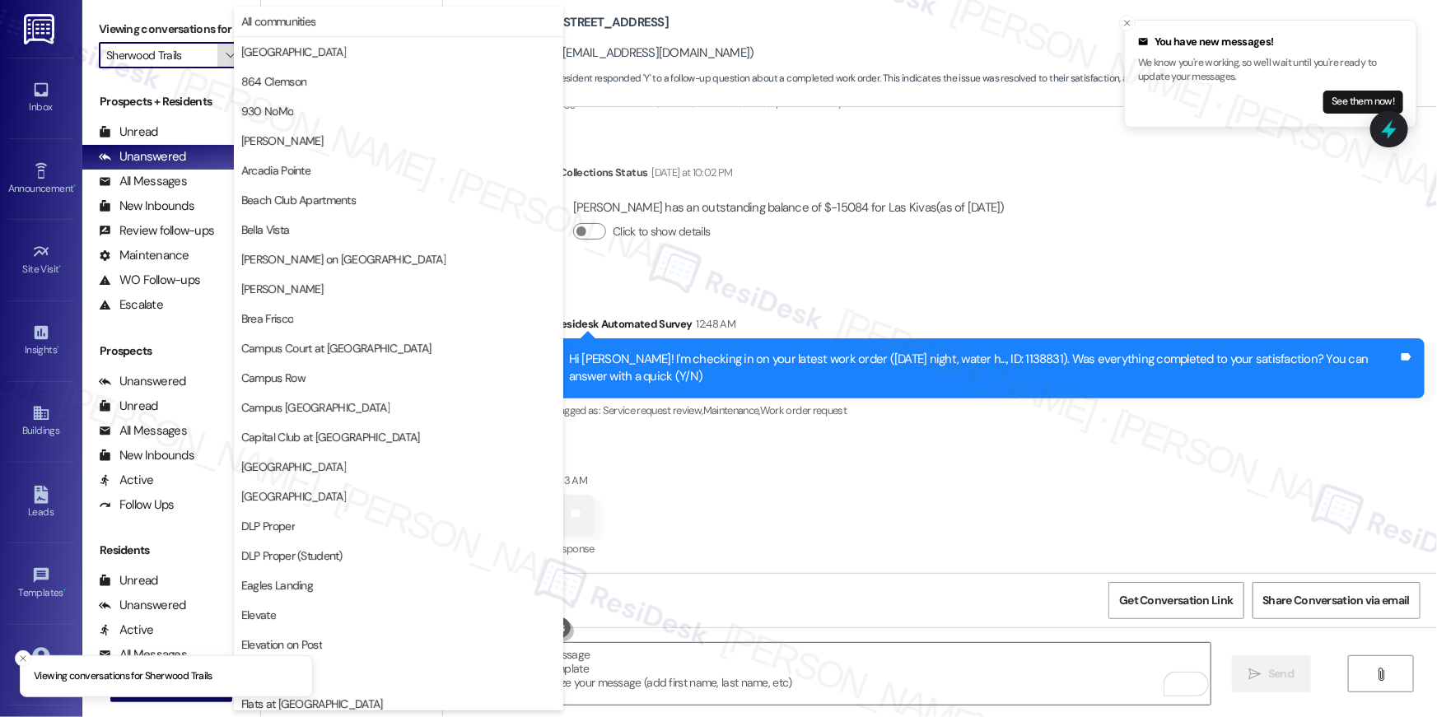
scroll to position [1147, 0]
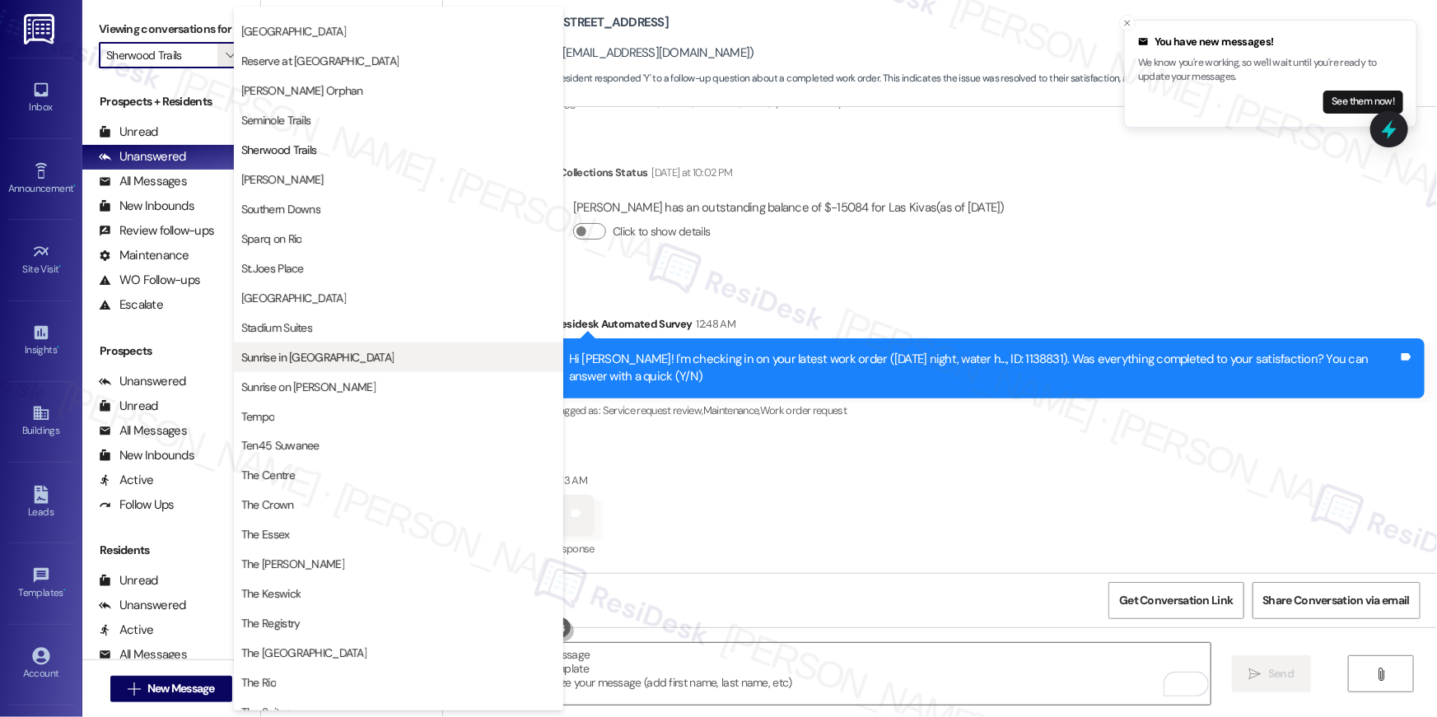
click at [349, 350] on span "Sunrise in Chandler" at bounding box center [398, 357] width 315 height 16
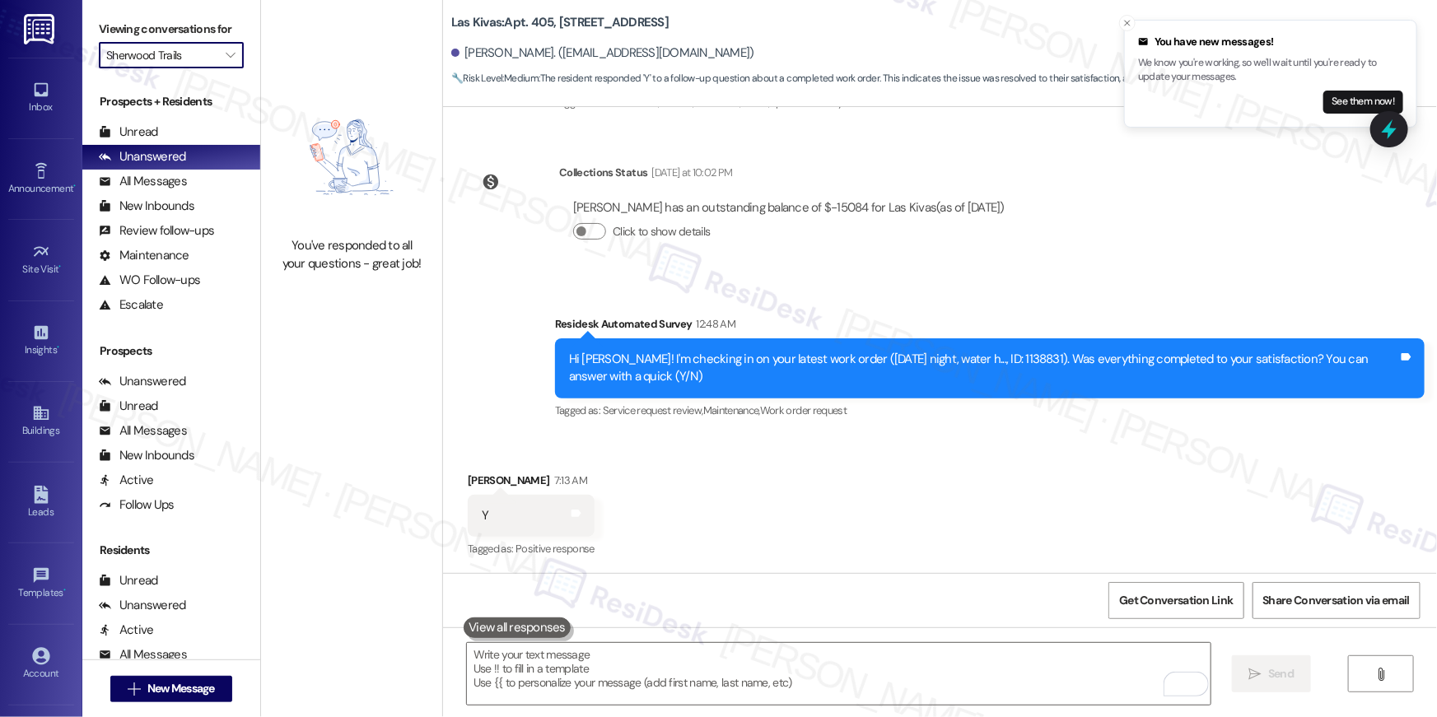
type input "Sunrise in Chandler"
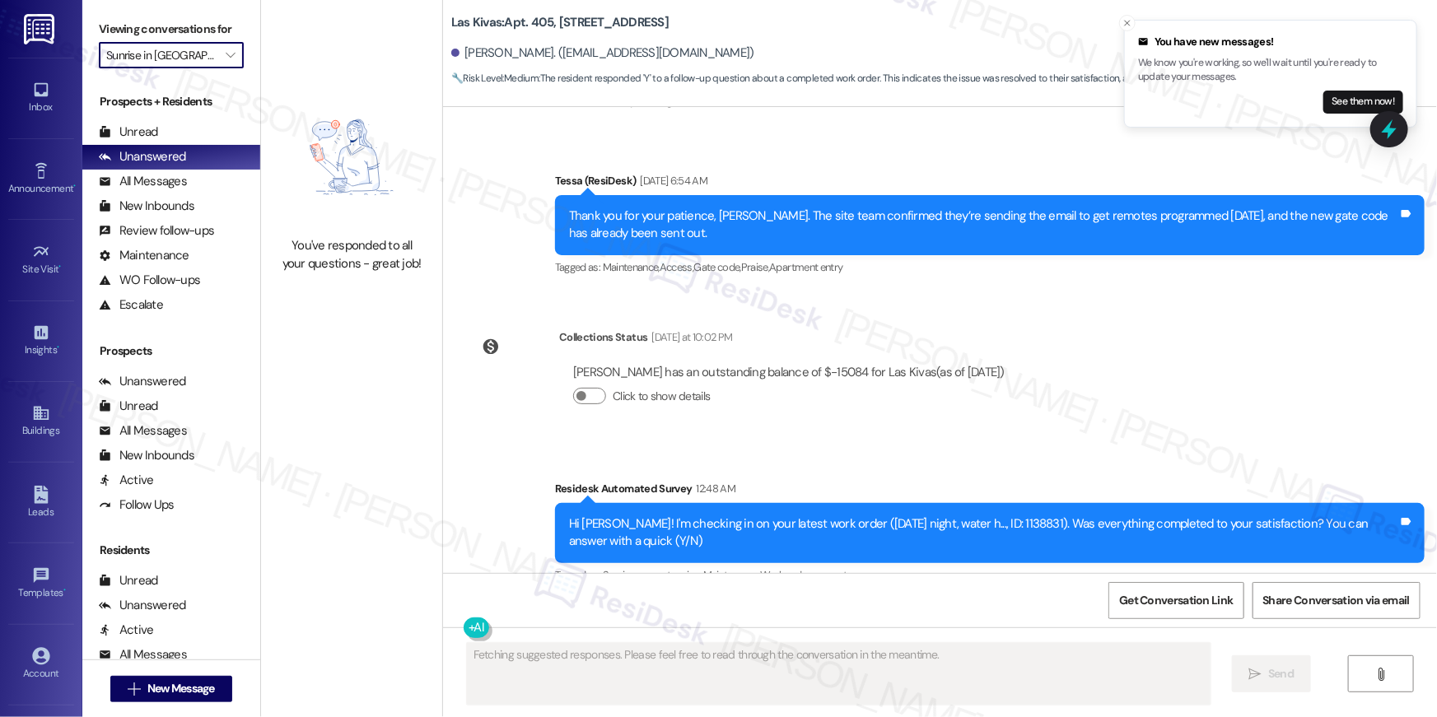
scroll to position [2931, 0]
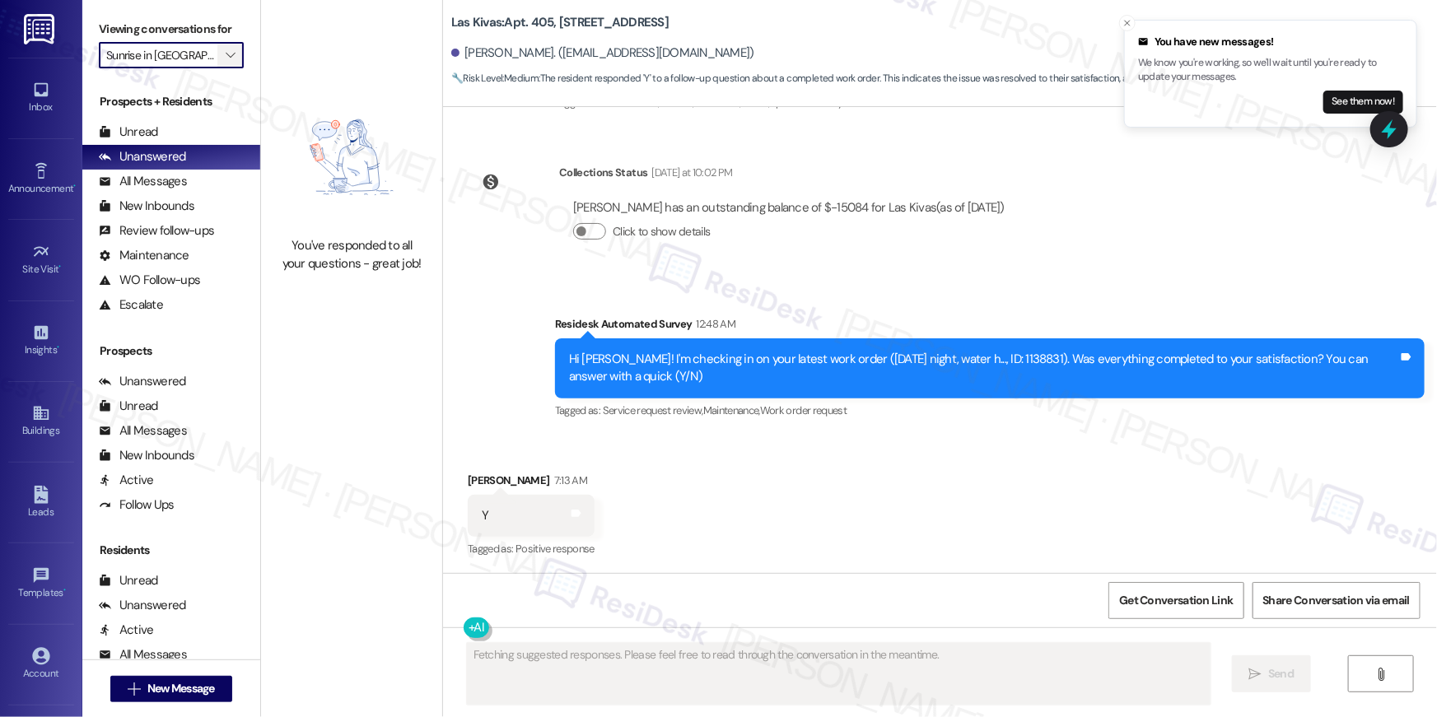
click at [222, 64] on span "" at bounding box center [230, 55] width 16 height 26
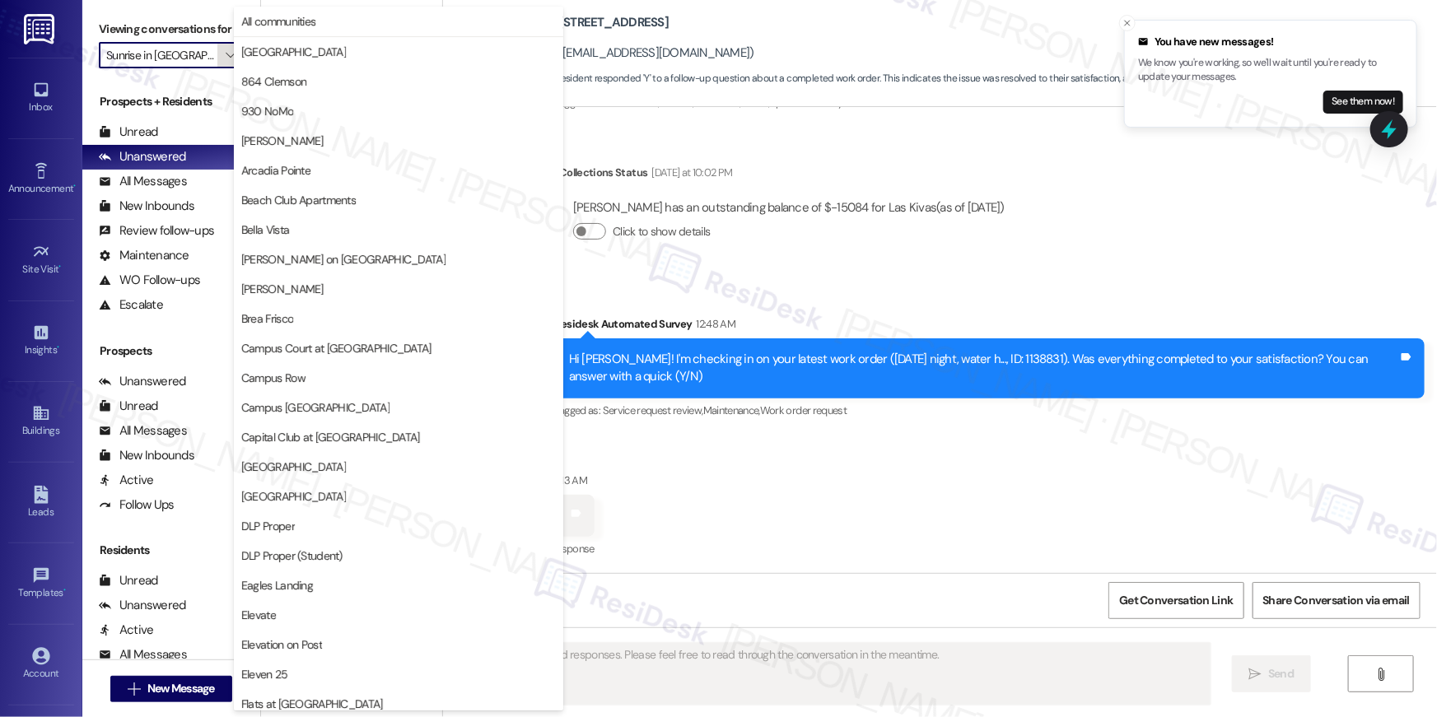
scroll to position [1434, 0]
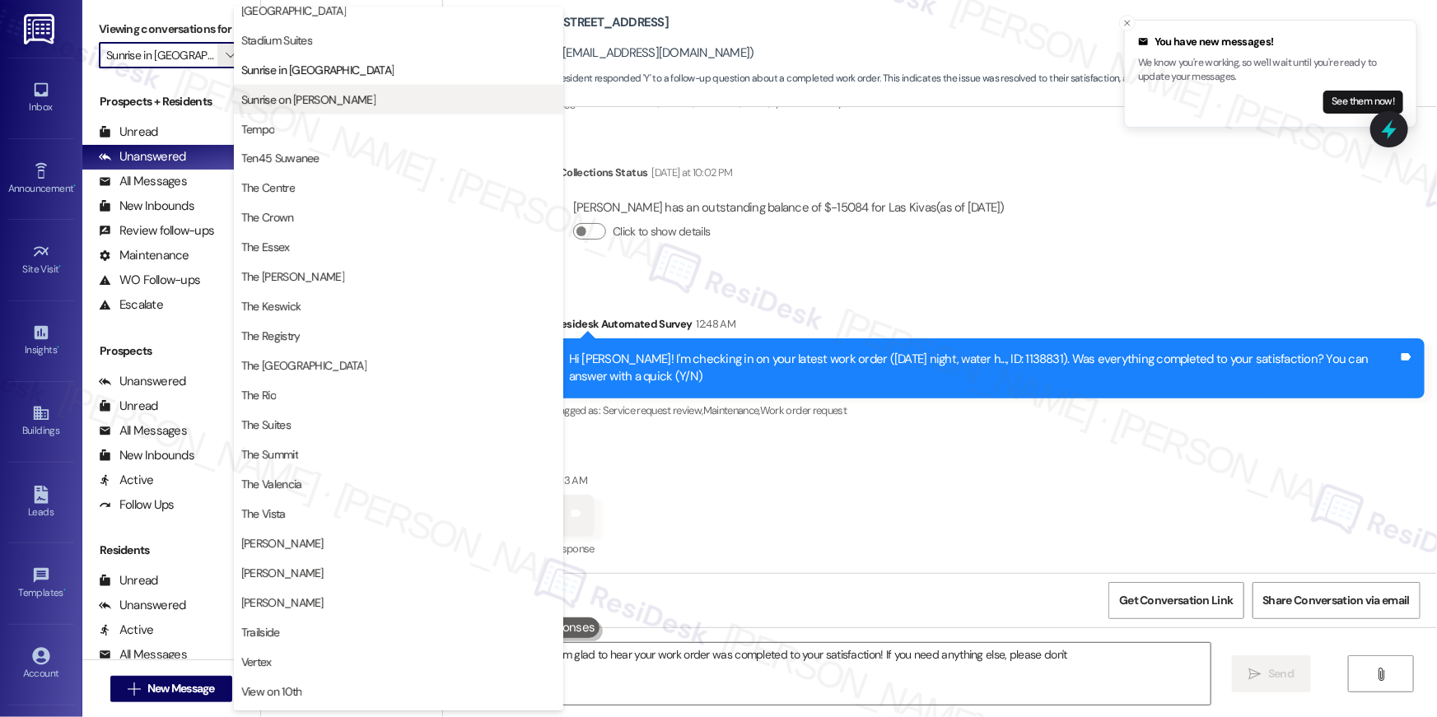
click at [296, 103] on span "Sunrise on Bethany" at bounding box center [308, 99] width 134 height 16
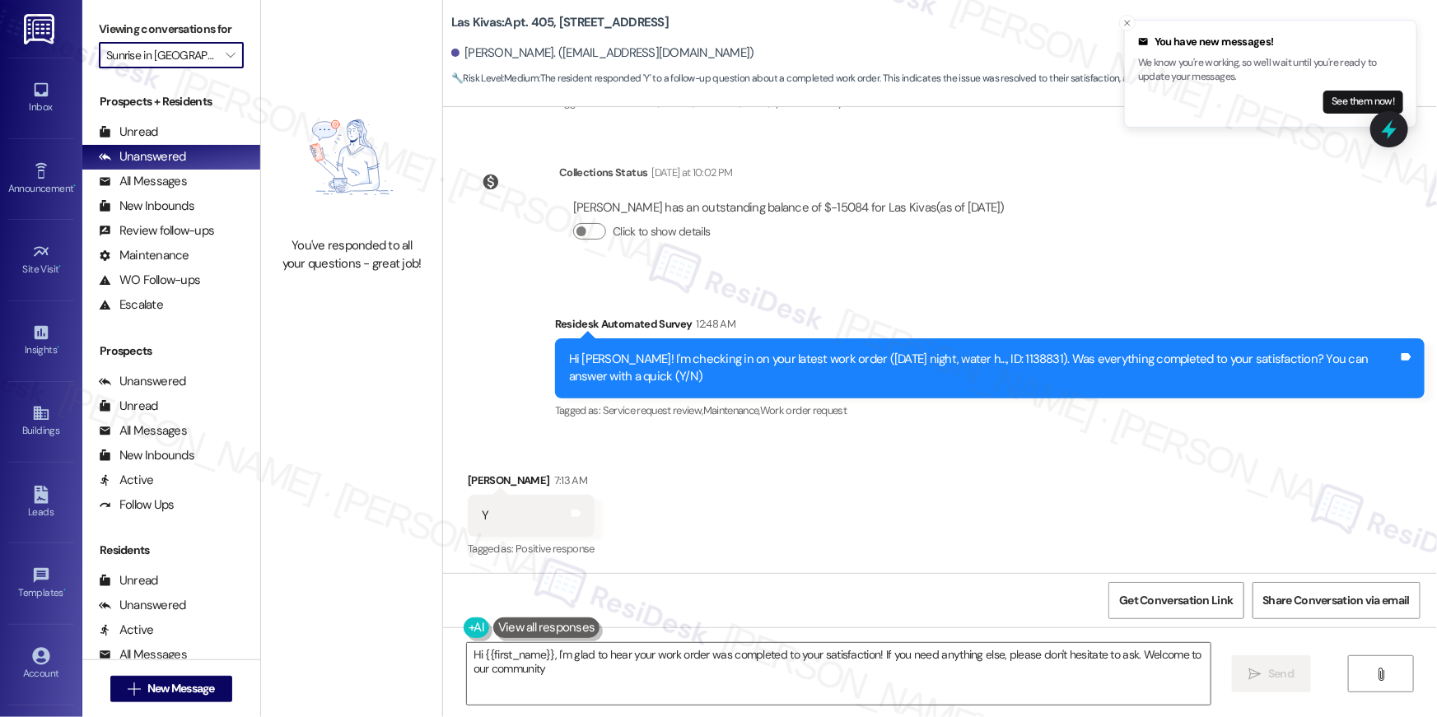
type textarea "Hi {{first_name}}, I'm glad to hear your work order was completed to your satis…"
type input "Sunrise on Bethany"
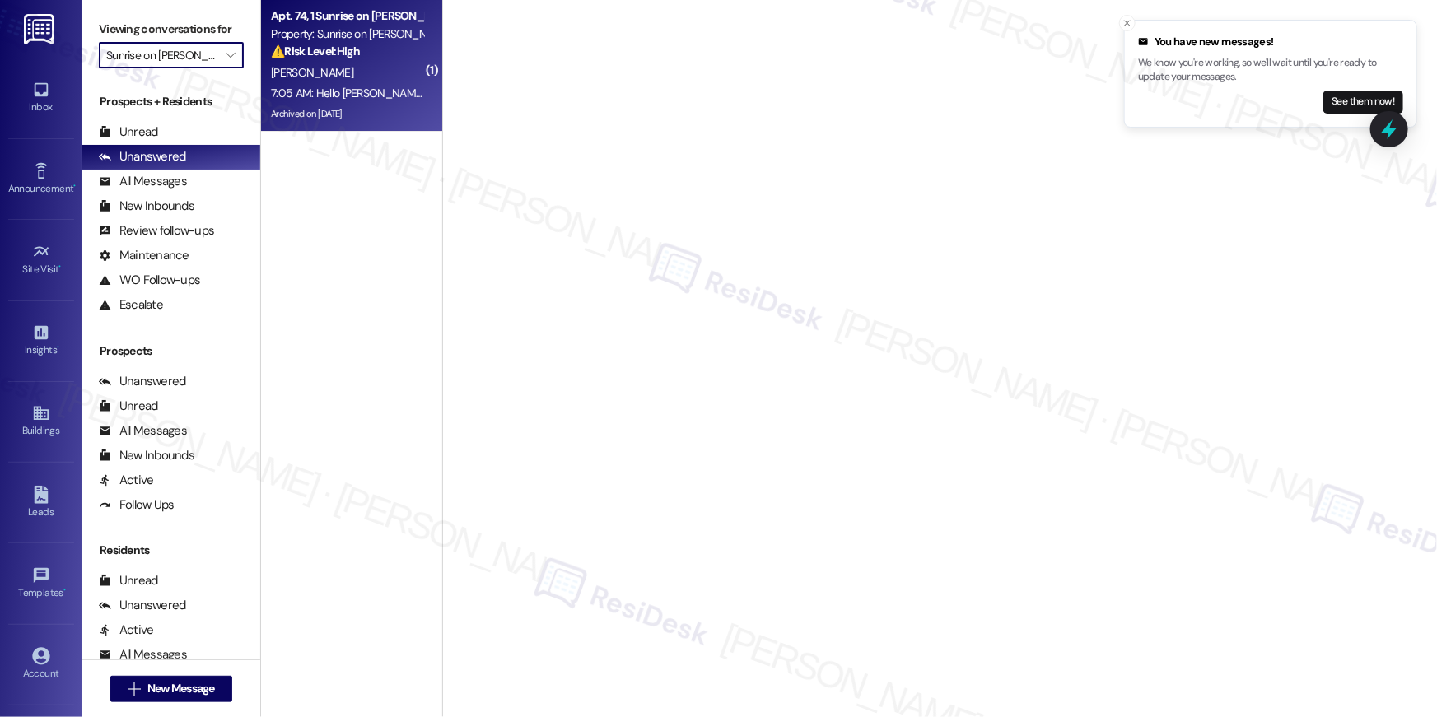
click at [350, 59] on div "⚠️ Risk Level: High The resident is requesting a payment arrangement due to ins…" at bounding box center [347, 51] width 152 height 17
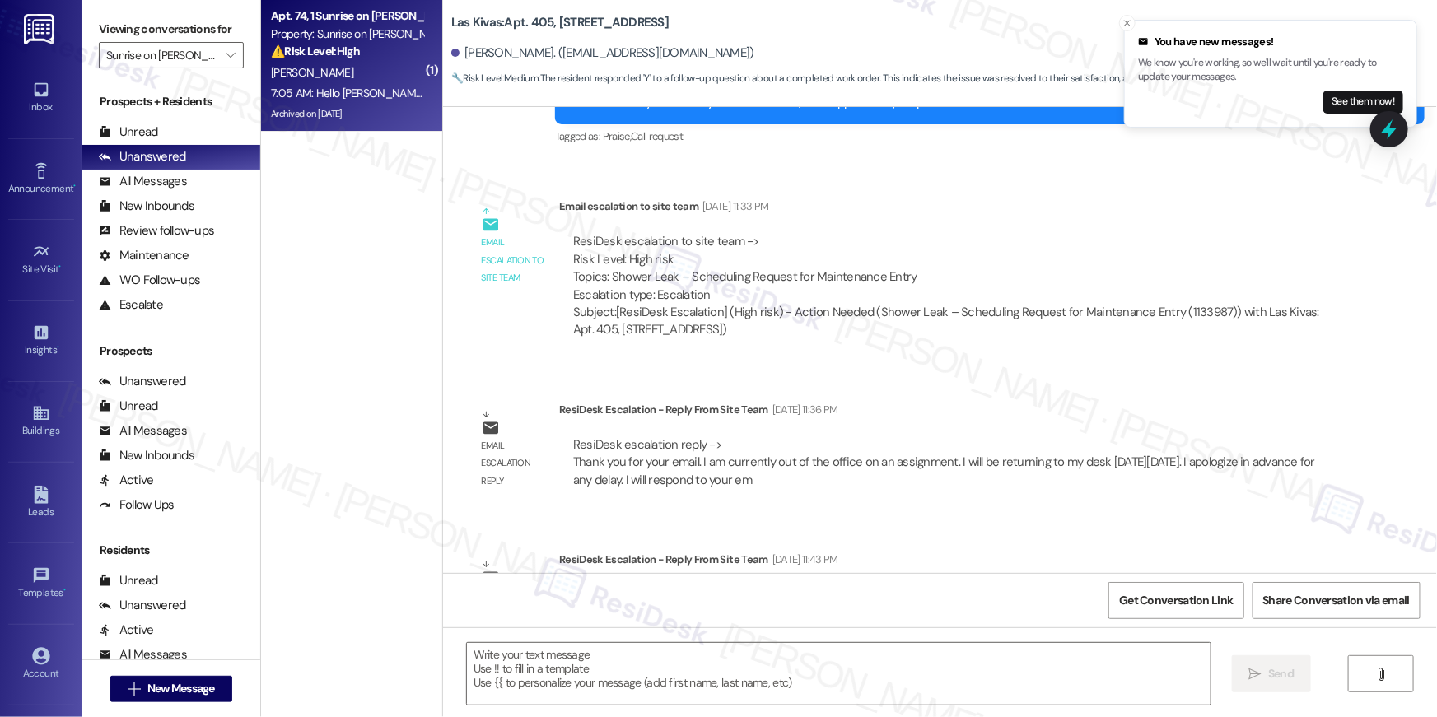
type textarea "Fetching suggested responses. Please feel free to read through the conversation…"
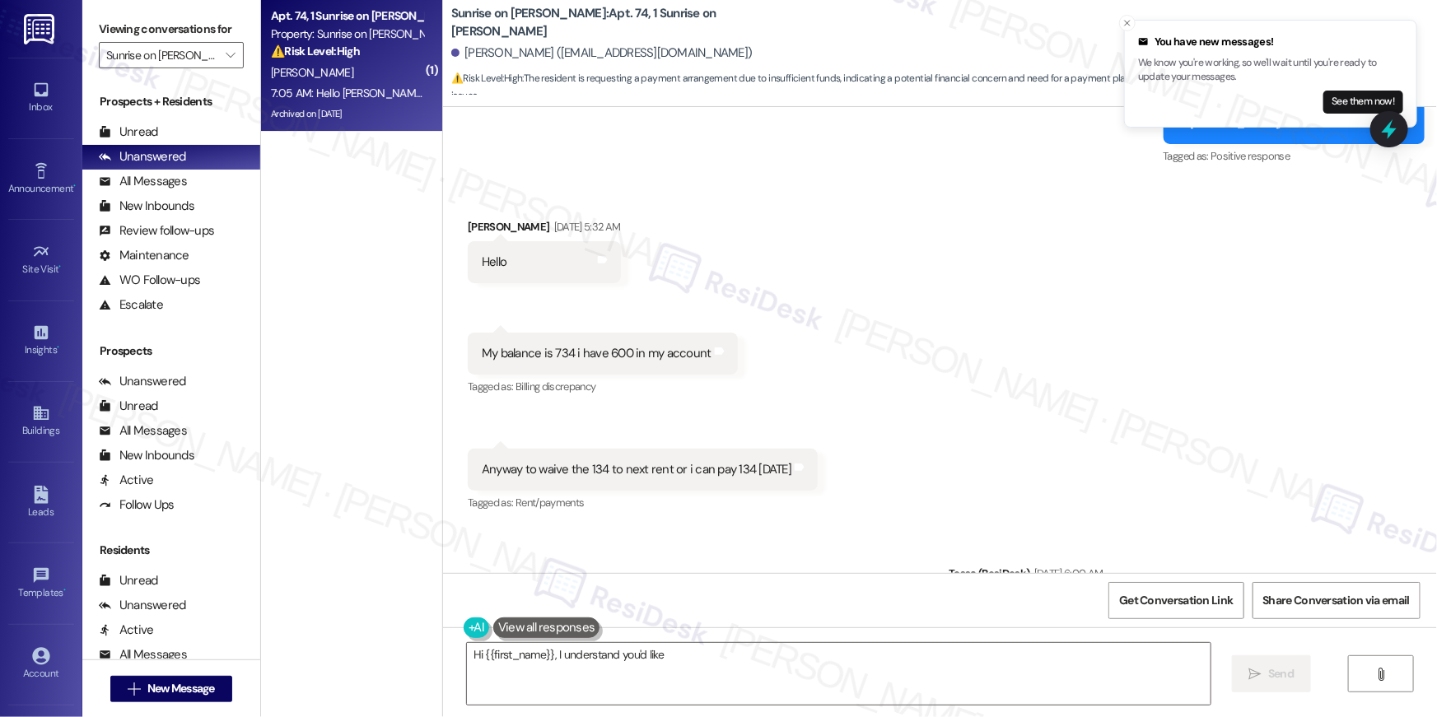
scroll to position [7443, 0]
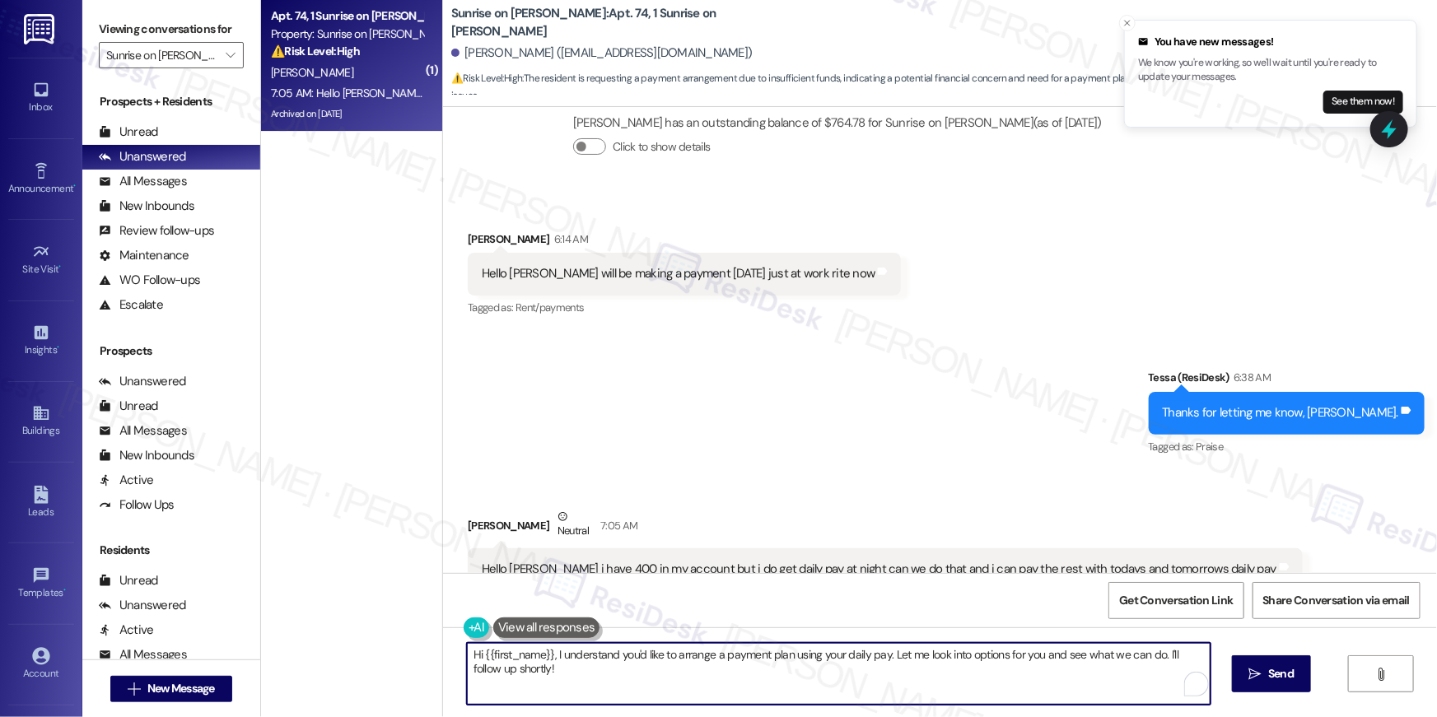
drag, startPoint x: 631, startPoint y: 686, endPoint x: 549, endPoint y: 657, distance: 86.5
click at [549, 657] on textarea "Hi {{first_name}}, I understand you'd like to arrange a payment plan using your…" at bounding box center [839, 674] width 744 height 62
click at [1065, 658] on textarea "Hi {{first_name}}, I appreciate you keeping me posted. Please contact our offic…" at bounding box center [839, 674] width 744 height 62
click at [726, 657] on textarea "Hi {{first_name}}, I appreciate you keeping me posted. Please contact our offic…" at bounding box center [839, 674] width 744 height 62
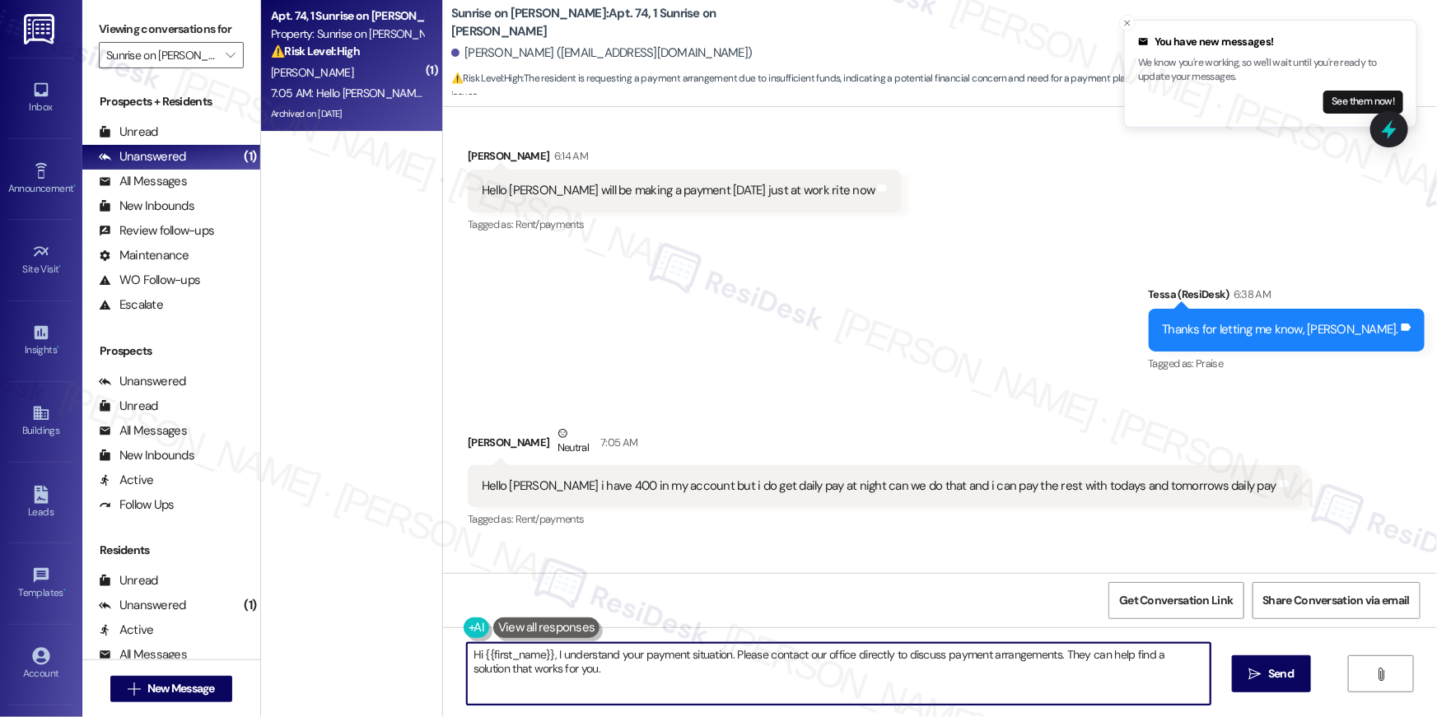
scroll to position [7576, 0]
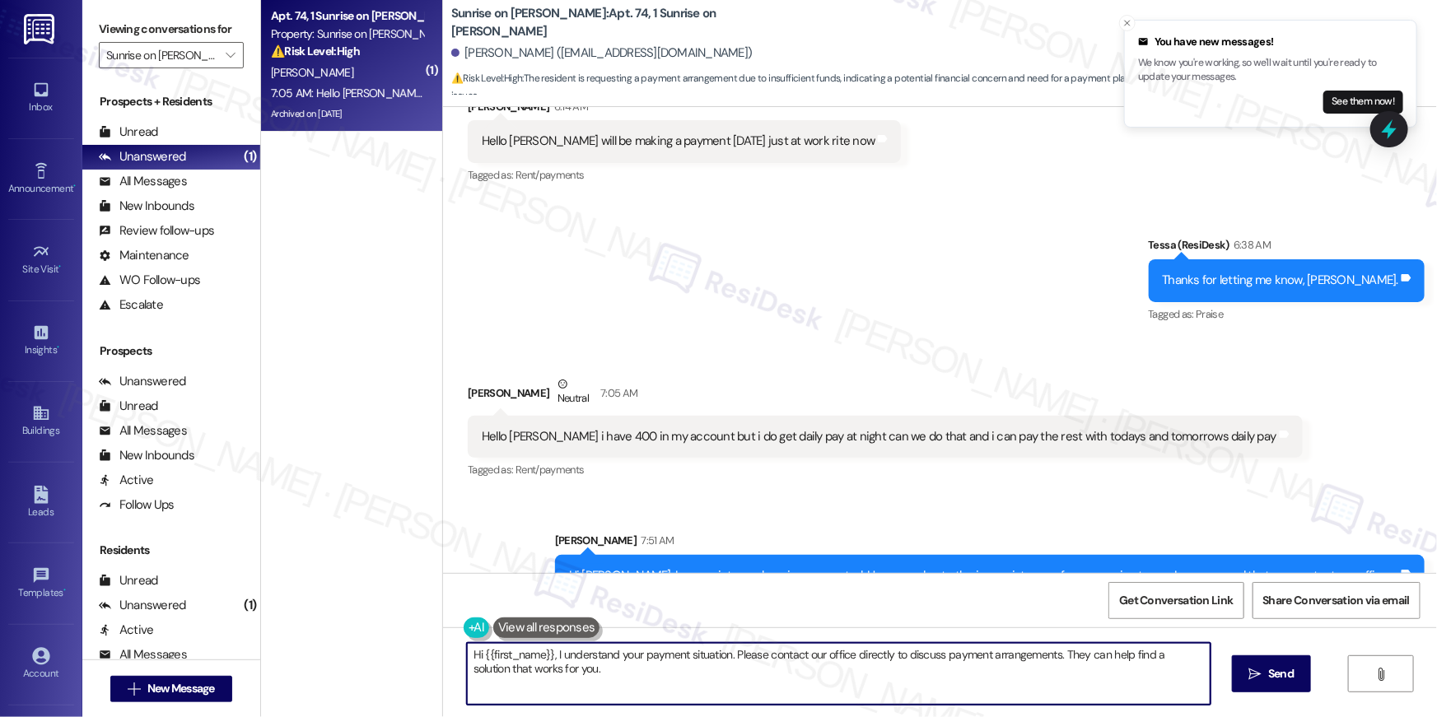
click at [753, 649] on textarea "Hi {{first_name}}, I understand your payment situation. Please contact our offi…" at bounding box center [839, 674] width 744 height 62
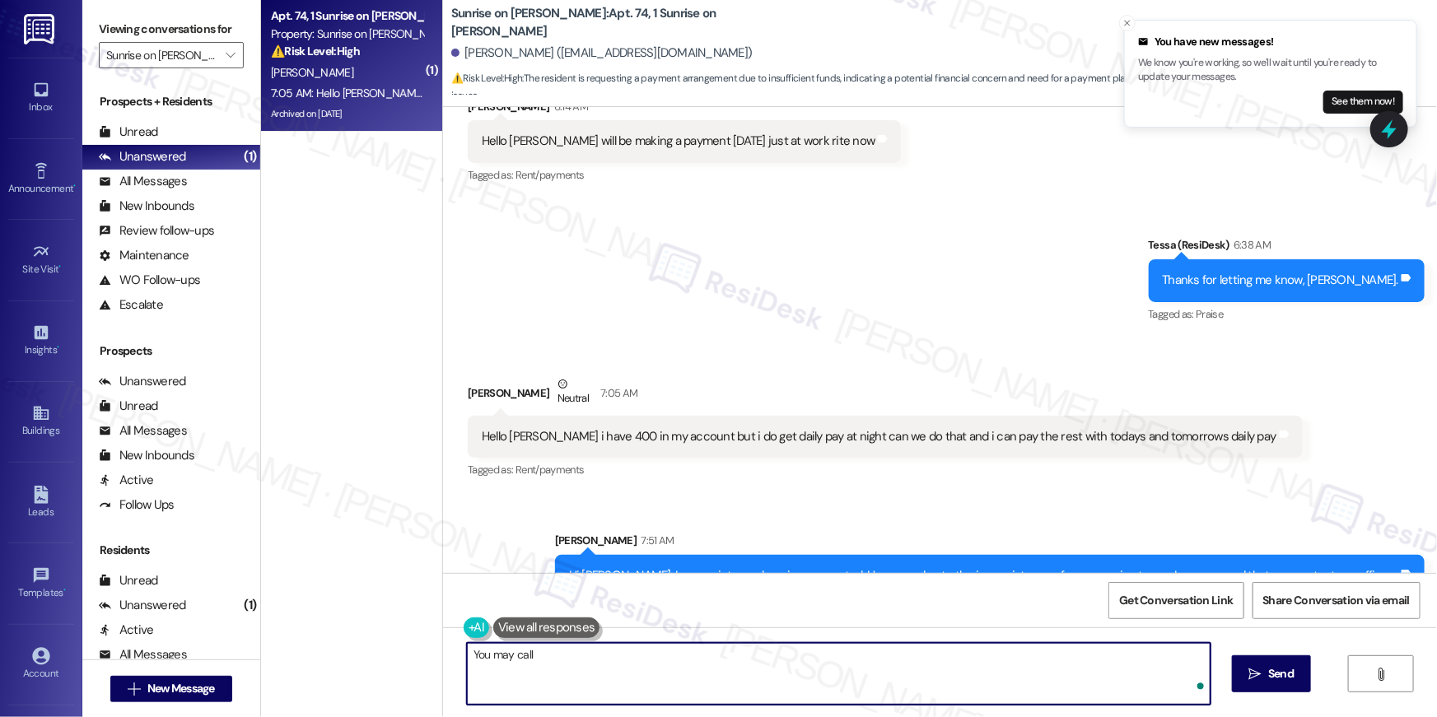
paste textarea "623-934-2495"
paste textarea "Mon-Fri: 9:30 AM-5:30 PM"
type textarea "You may call 623-934-2495, Mon-Fri: 9:30 AM-5:30 PM Thank you."
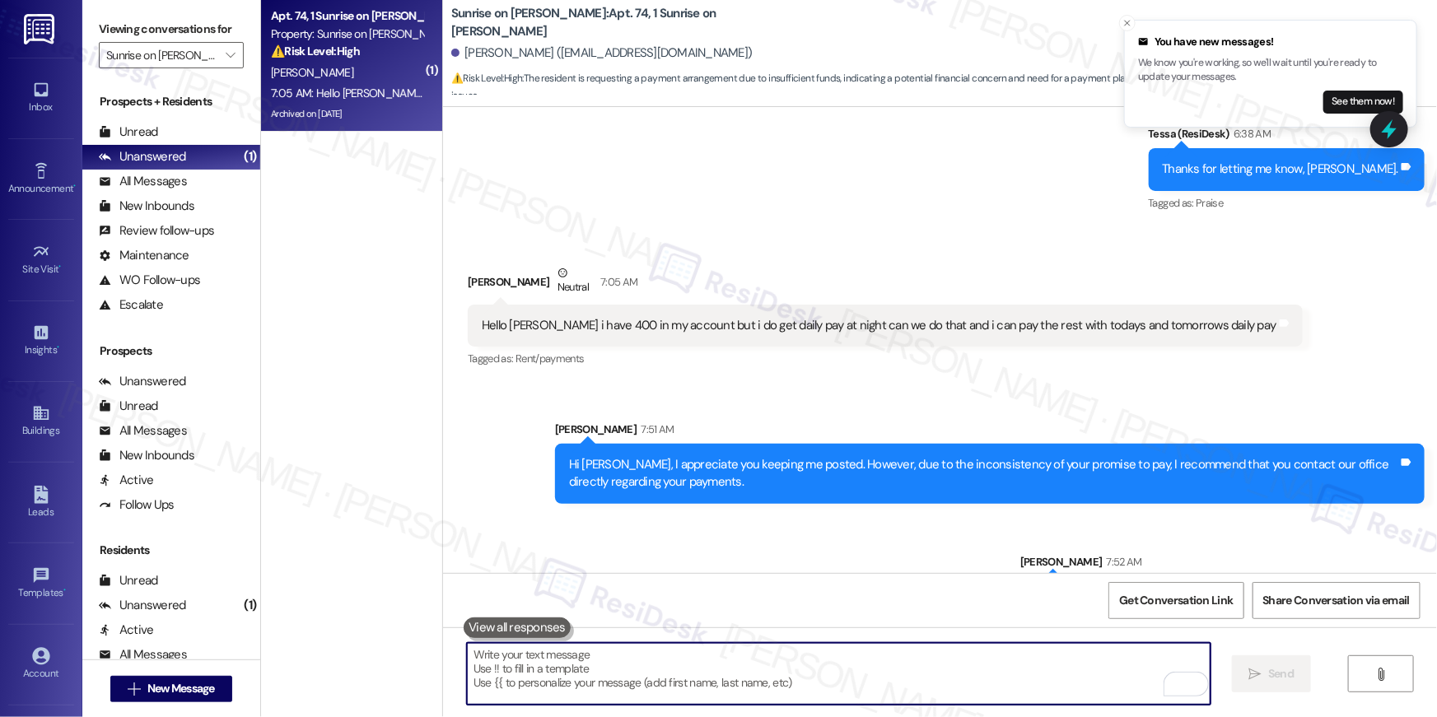
scroll to position [7690, 0]
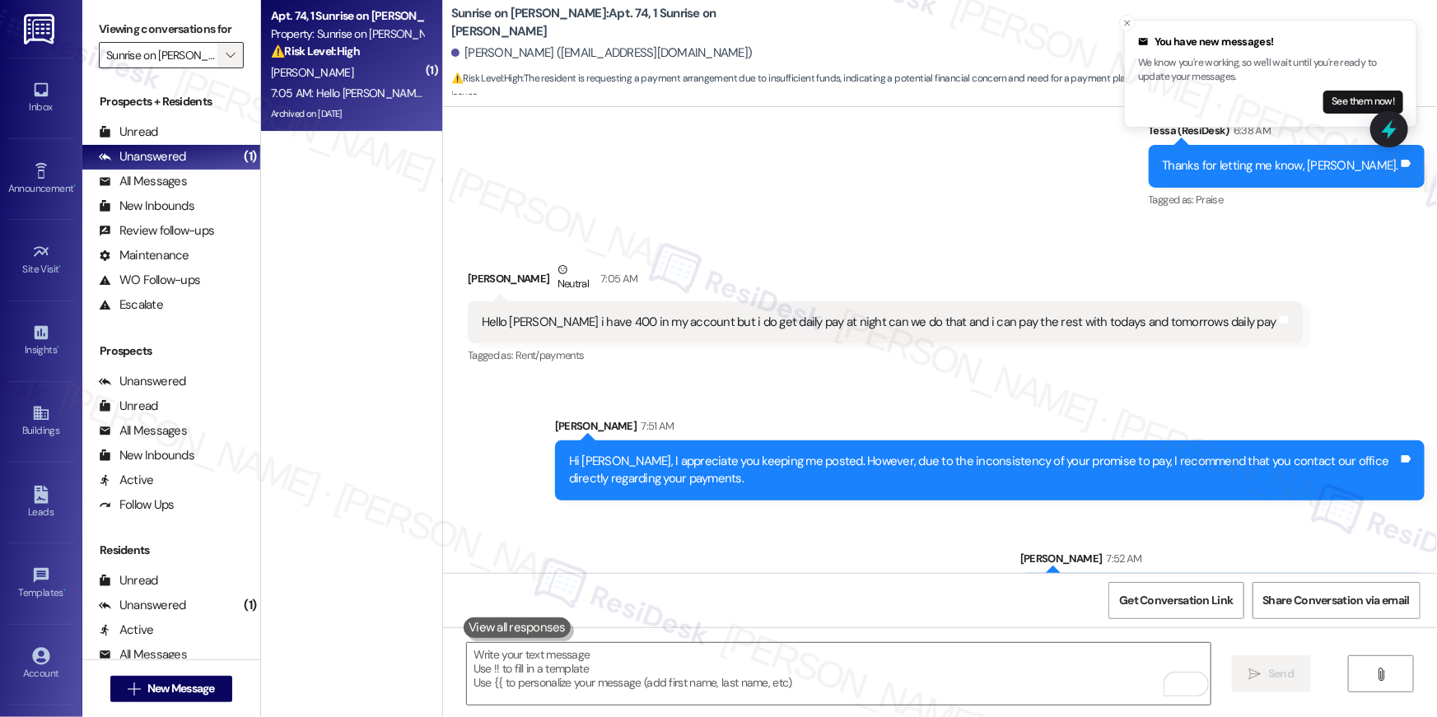
click at [223, 63] on span "" at bounding box center [230, 55] width 16 height 26
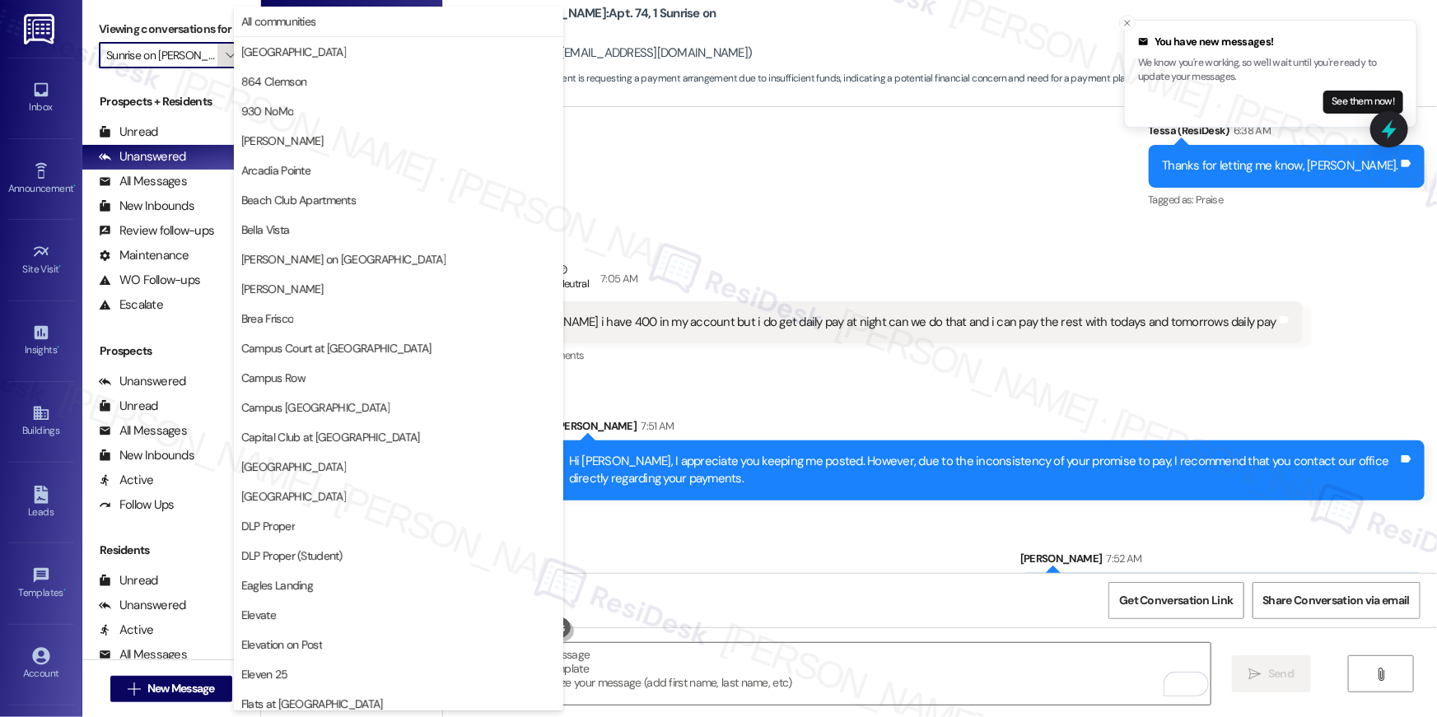
scroll to position [1434, 0]
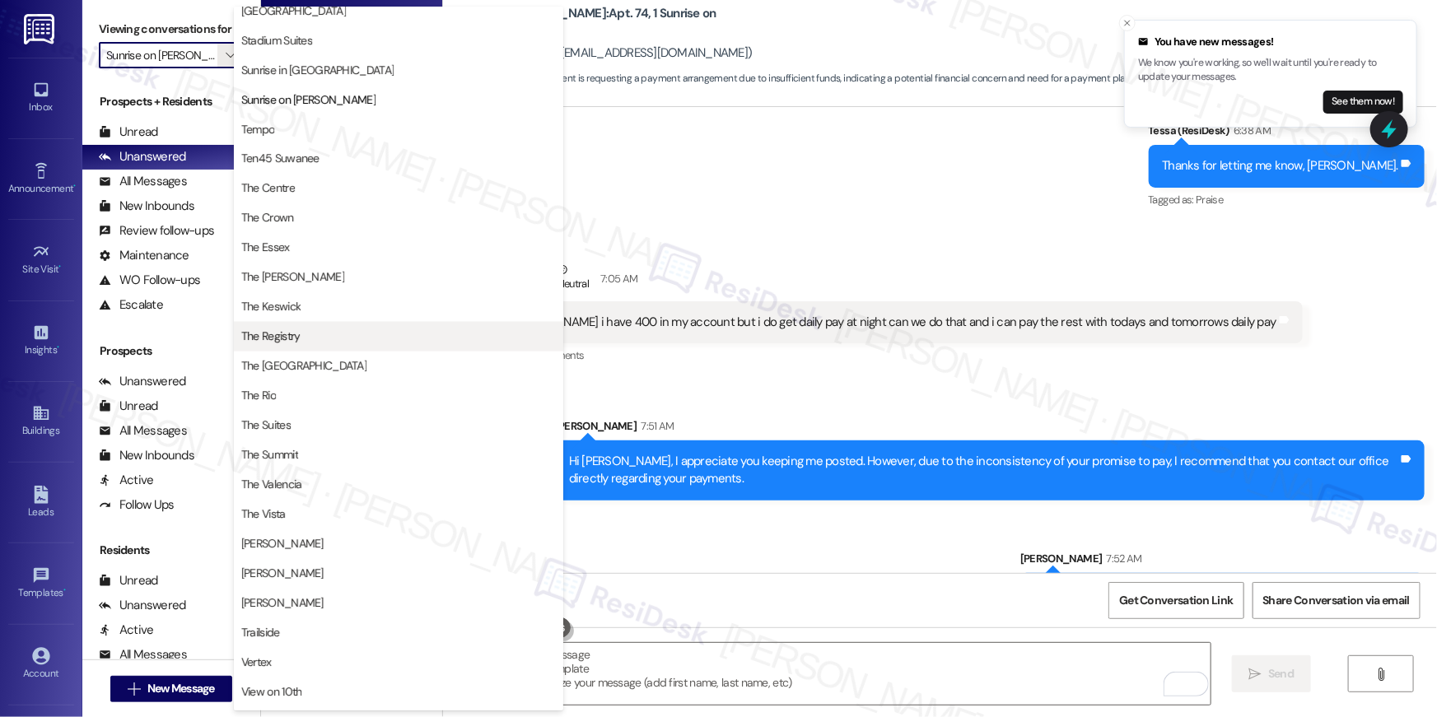
click at [269, 339] on span "The Registry" at bounding box center [270, 337] width 59 height 16
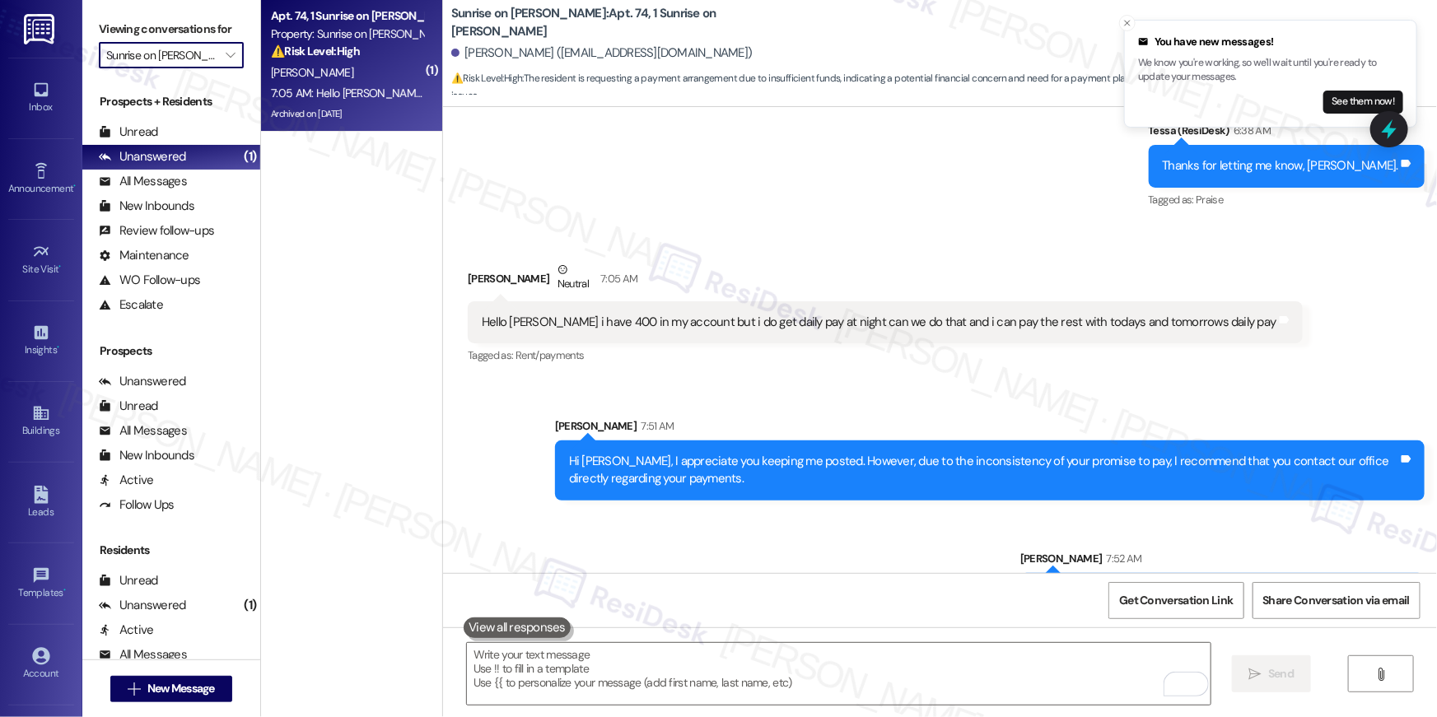
type input "The Registry"
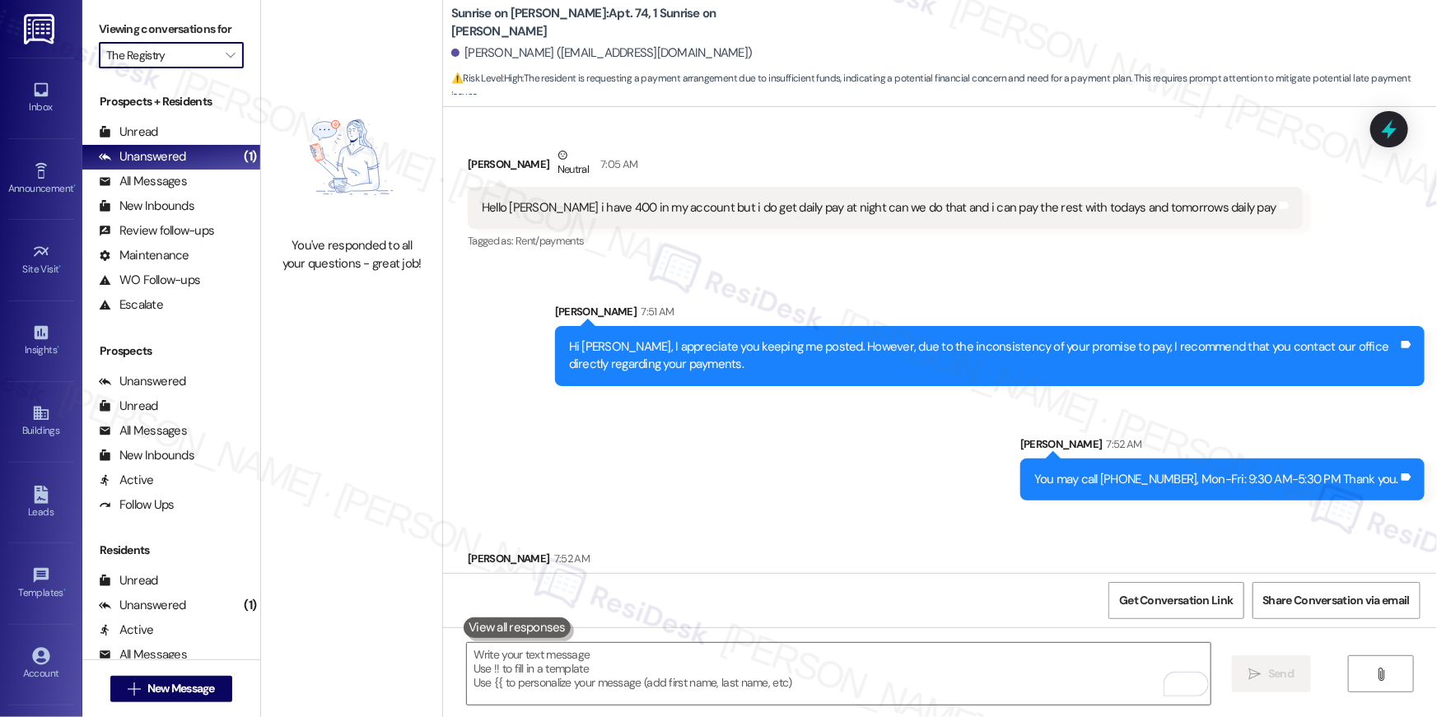
scroll to position [7805, 0]
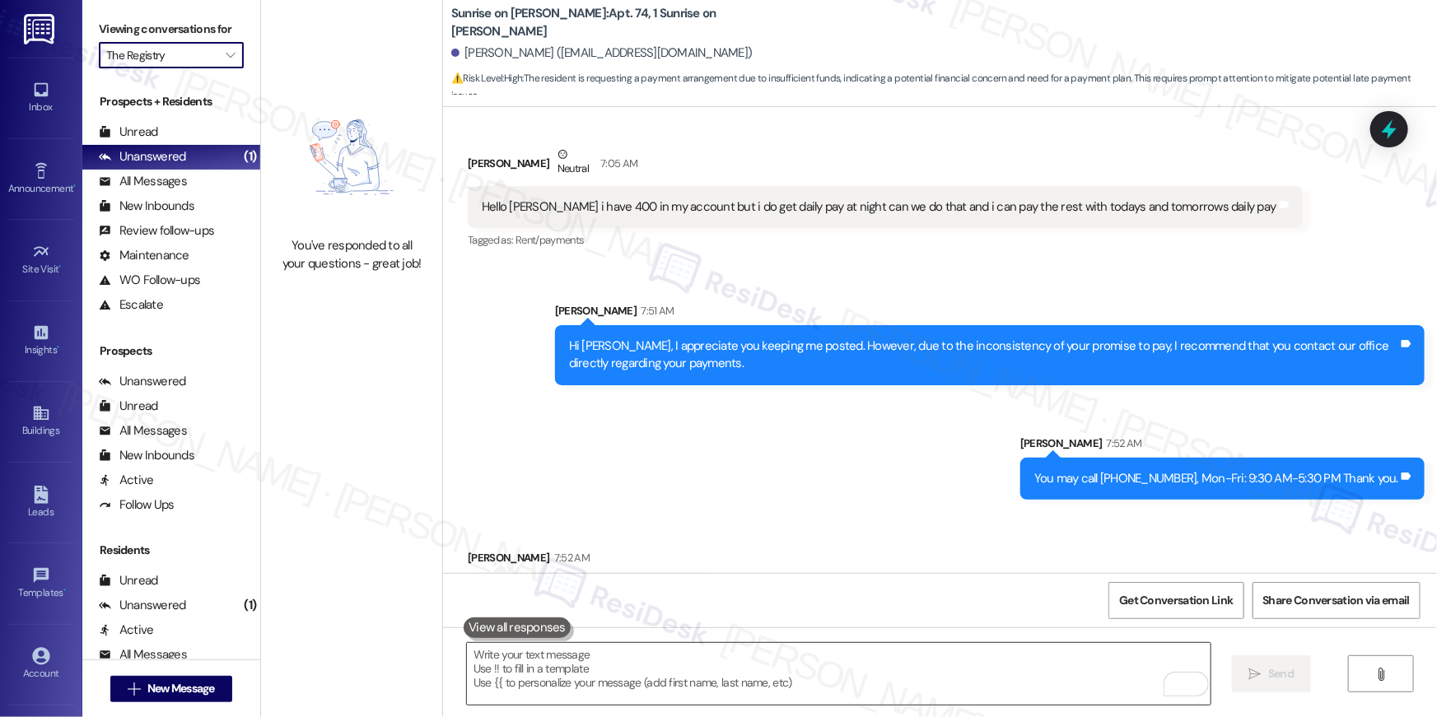
click at [777, 661] on textarea "To enrich screen reader interactions, please activate Accessibility in Grammarl…" at bounding box center [839, 674] width 744 height 62
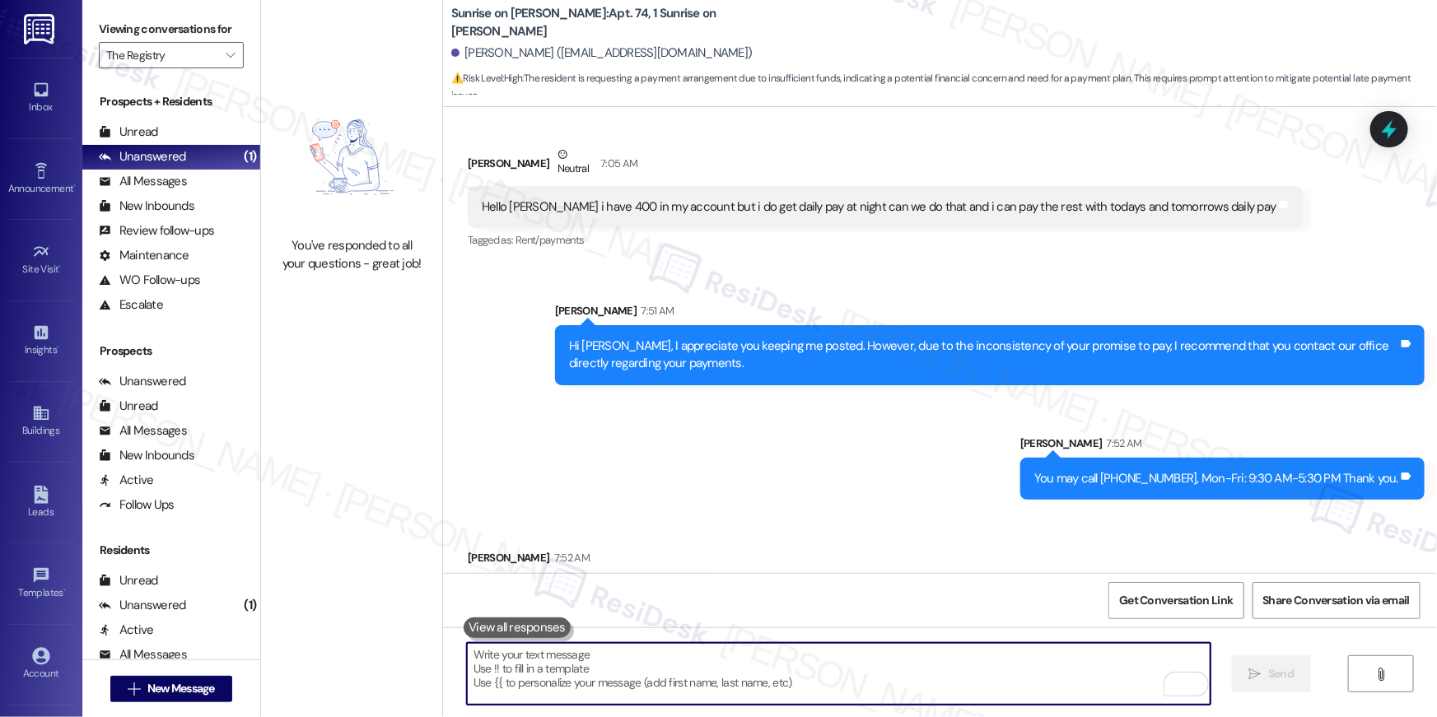
click at [777, 661] on textarea "To enrich screen reader interactions, please activate Accessibility in Grammarl…" at bounding box center [839, 674] width 744 height 62
click at [777, 657] on textarea "To enrich screen reader interactions, please activate Accessibility in Grammarl…" at bounding box center [839, 674] width 744 height 62
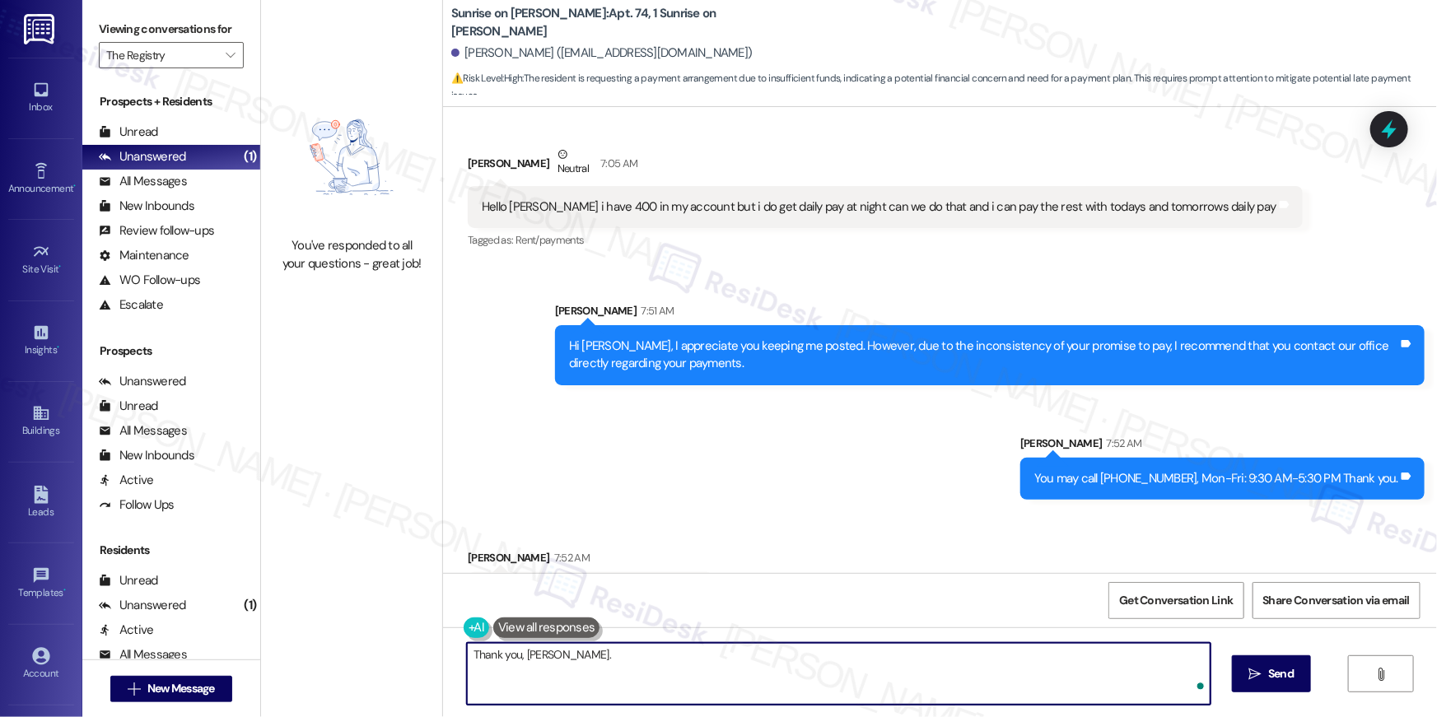
type textarea "Thank you, leonard."
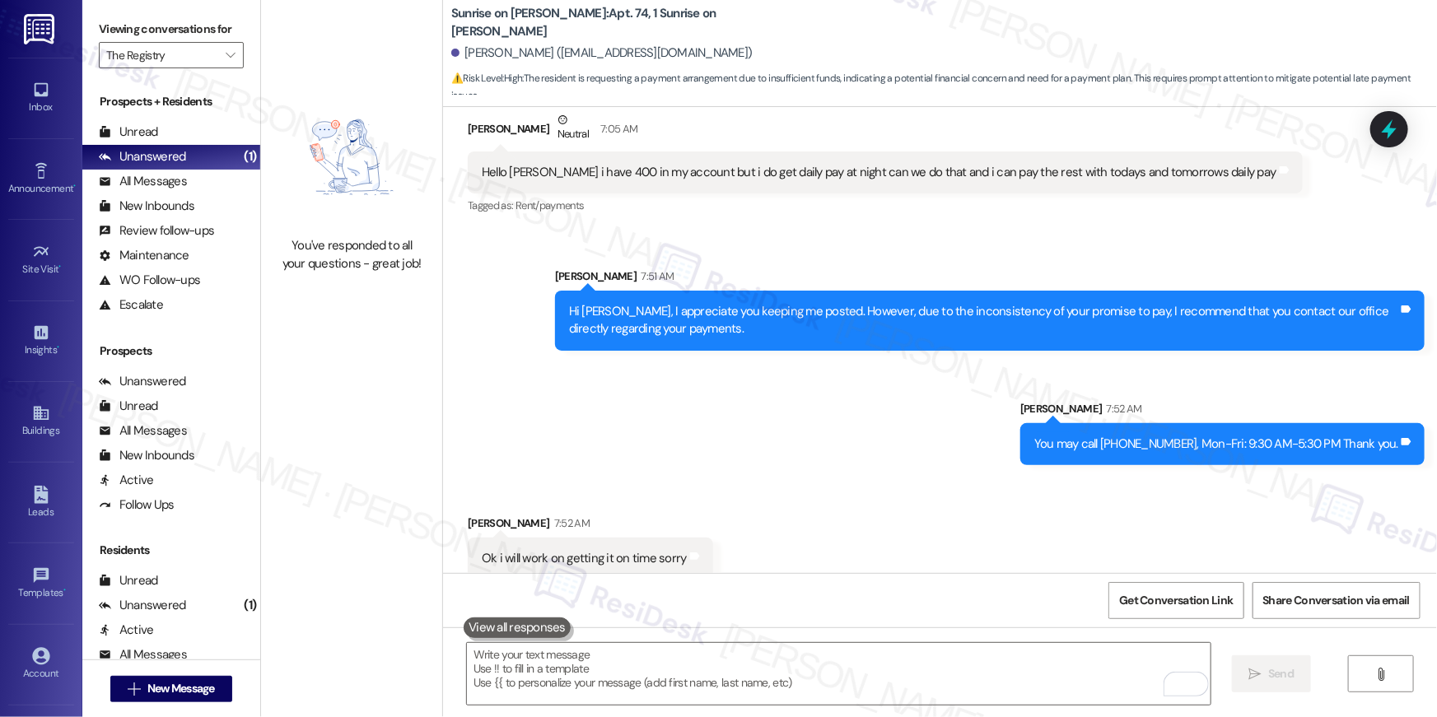
scroll to position [7920, 0]
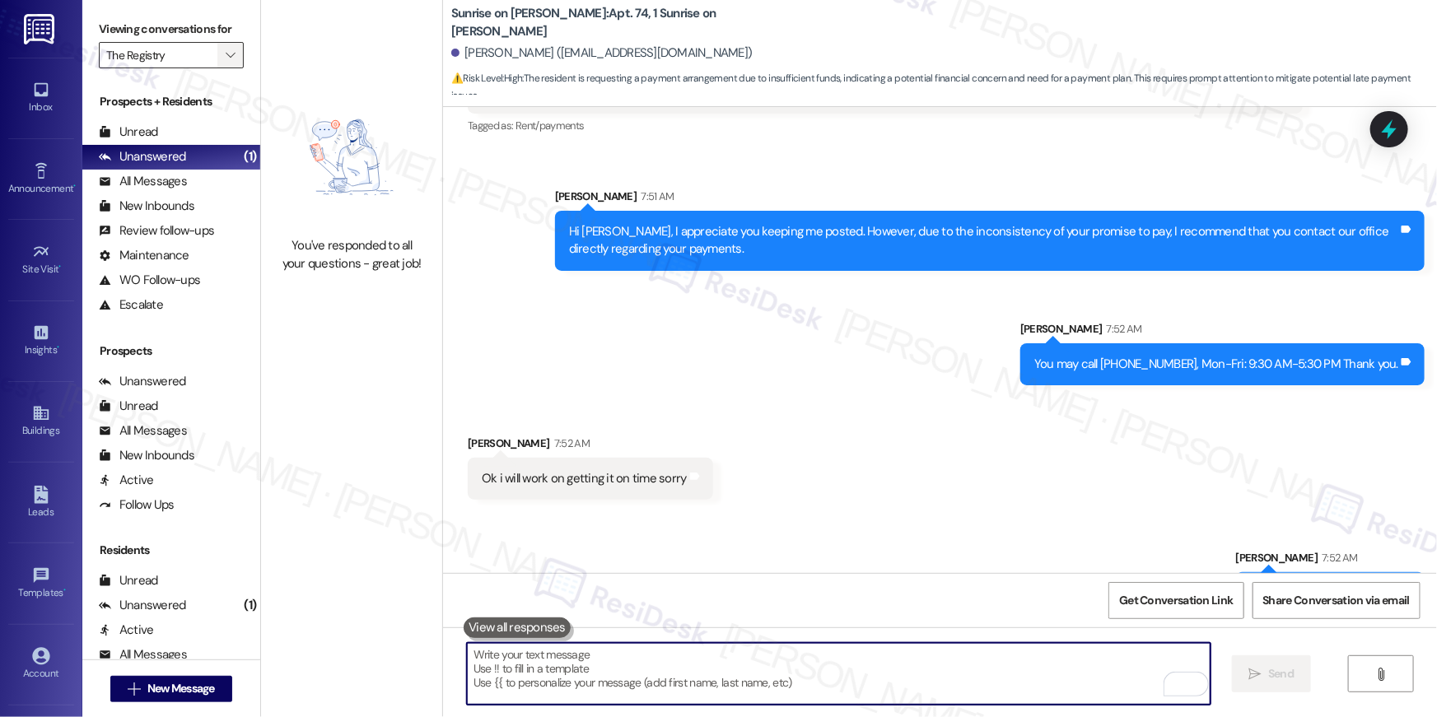
click at [226, 54] on icon "" at bounding box center [230, 55] width 9 height 13
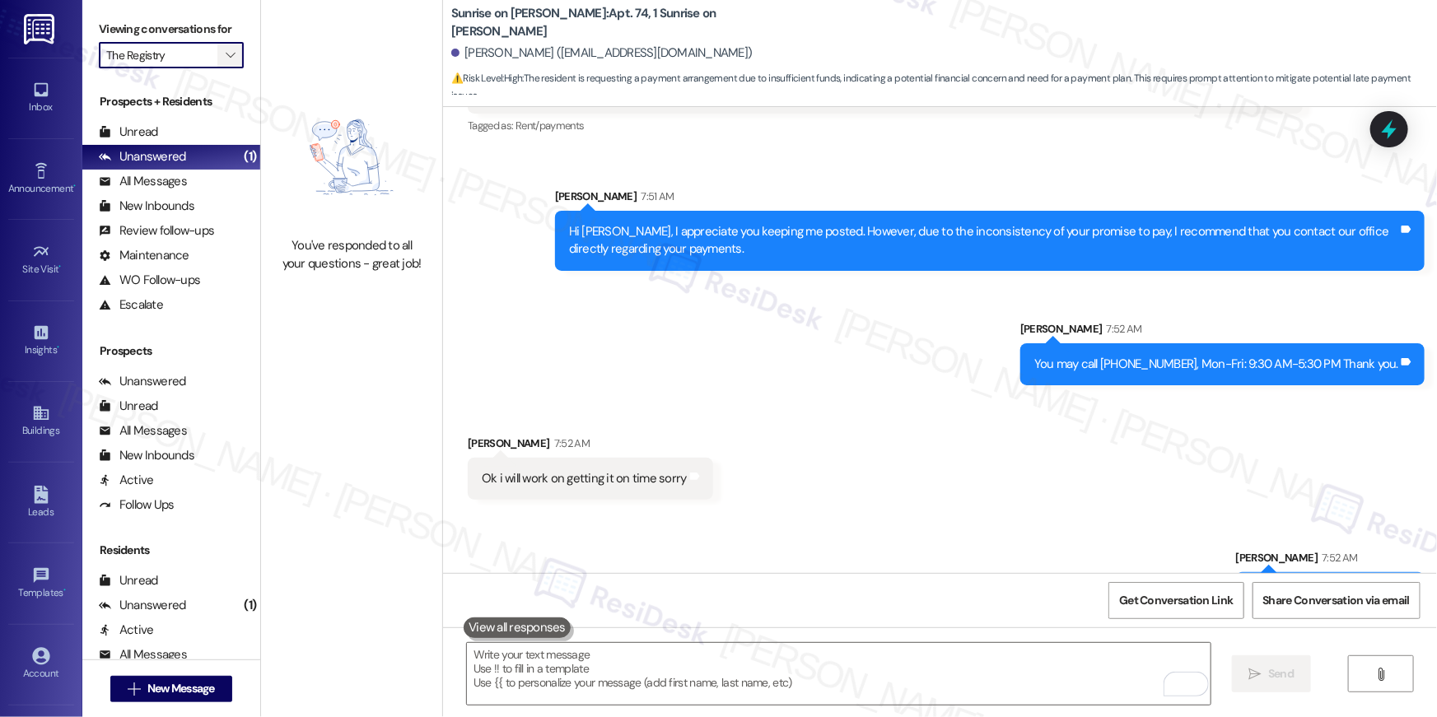
click at [222, 47] on span "" at bounding box center [230, 55] width 16 height 26
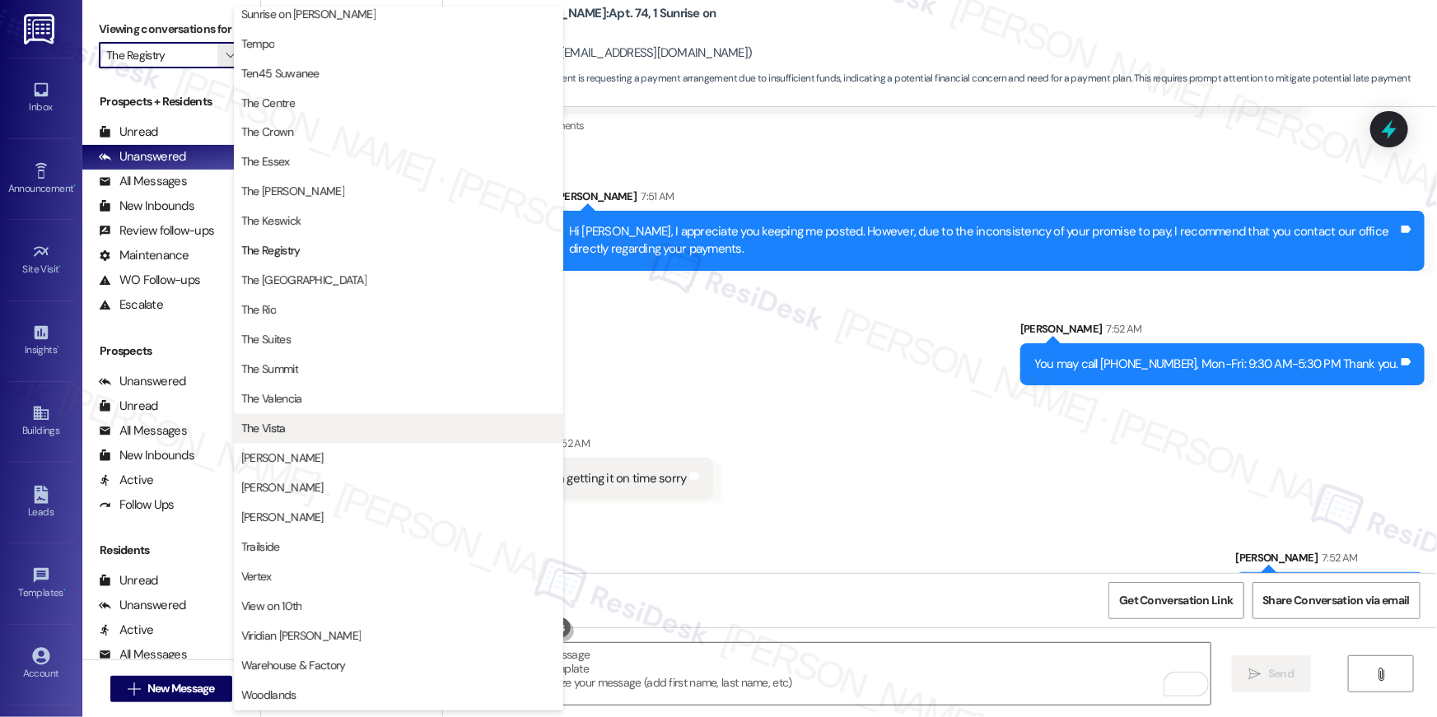
scroll to position [1494, 0]
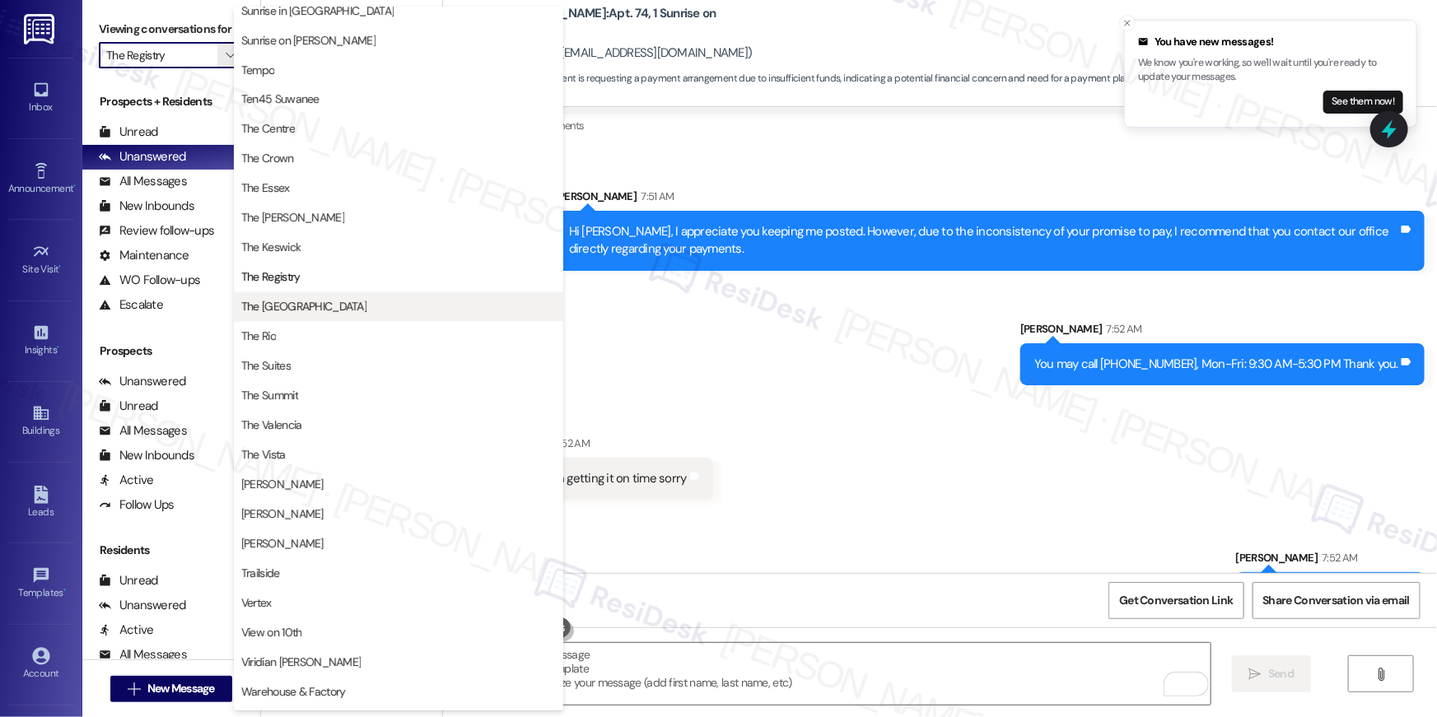
click at [303, 305] on span "The Reserve College Station" at bounding box center [303, 307] width 125 height 16
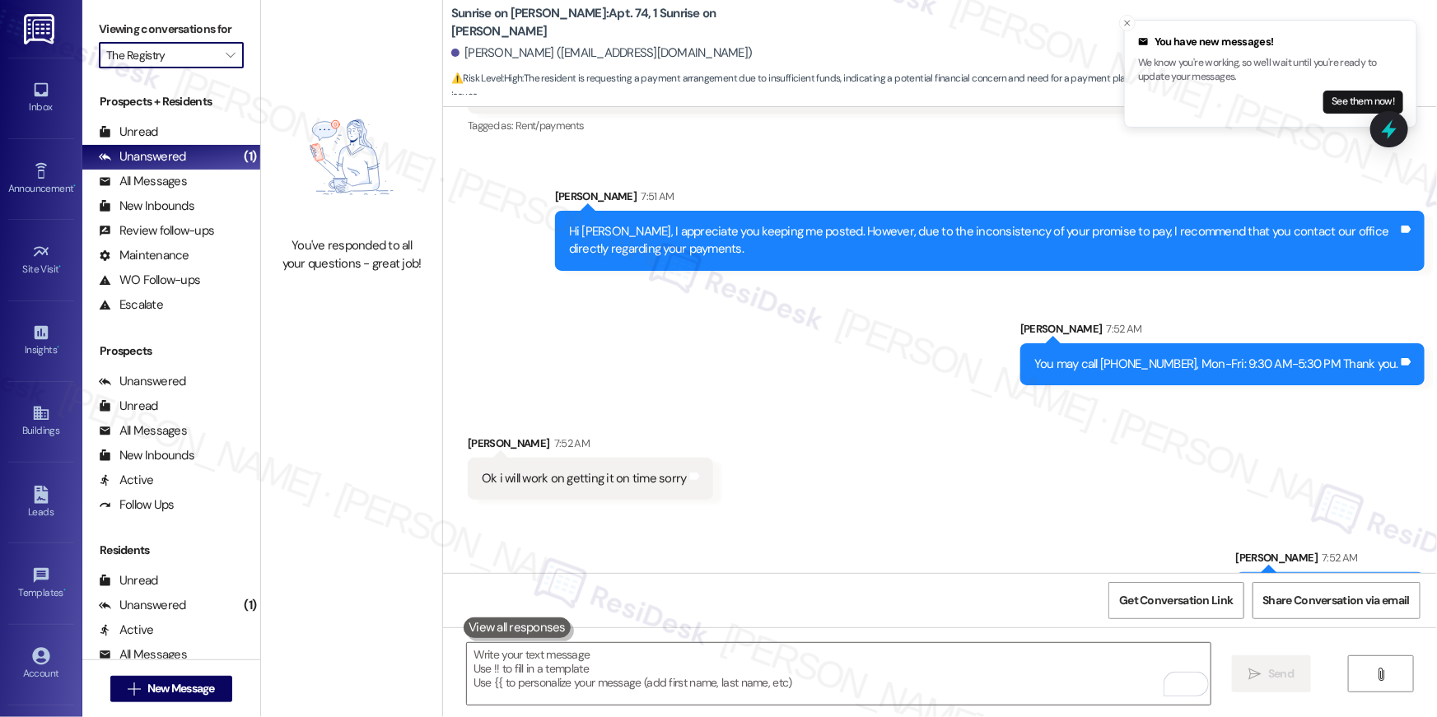
type input "The Reserve College Station"
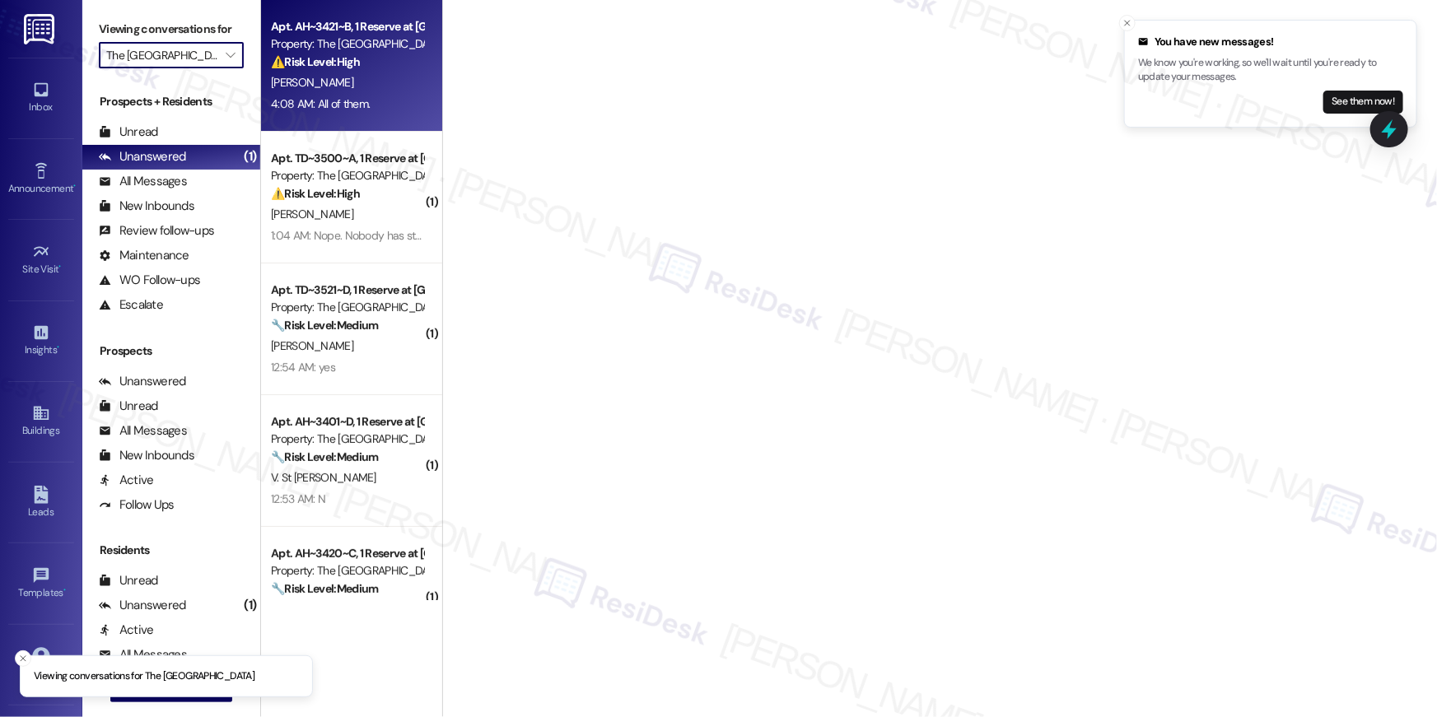
click at [375, 86] on div "M. Gonzalez" at bounding box center [347, 82] width 156 height 21
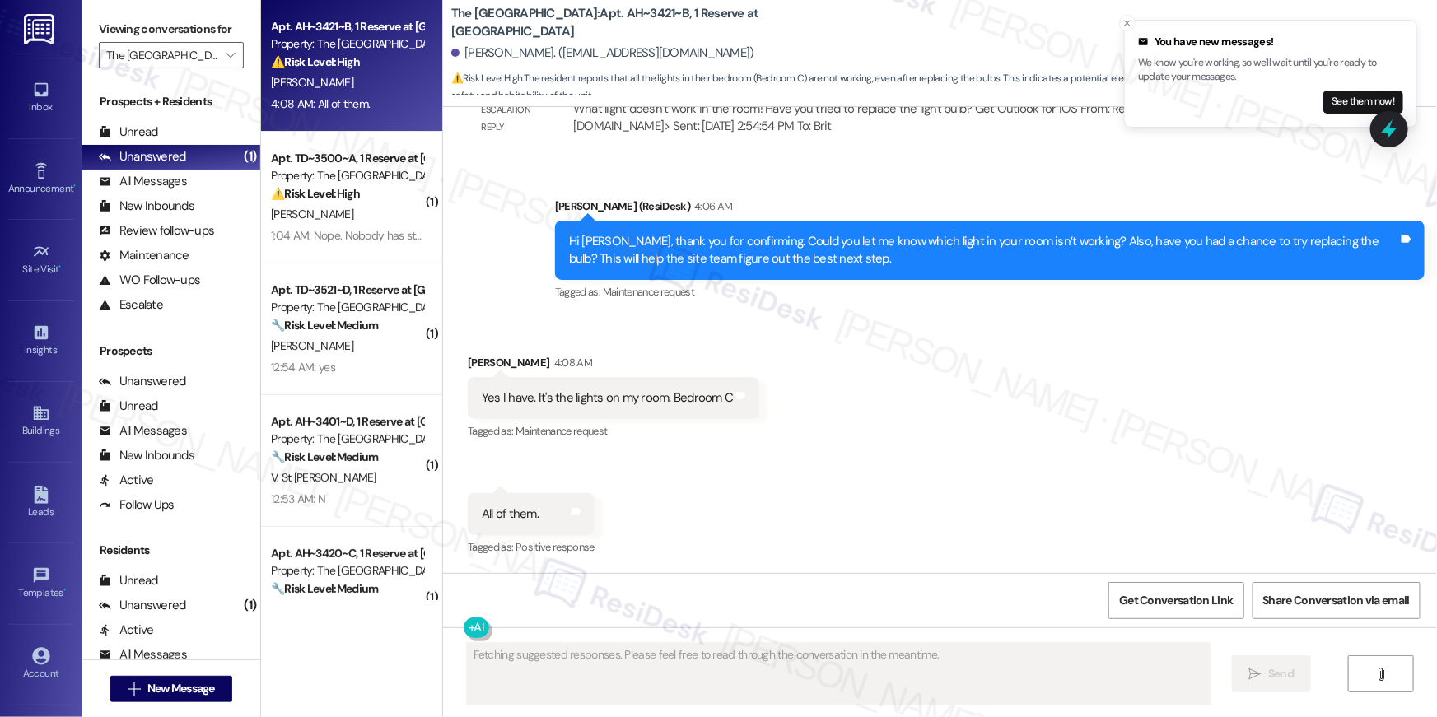
scroll to position [1953, 0]
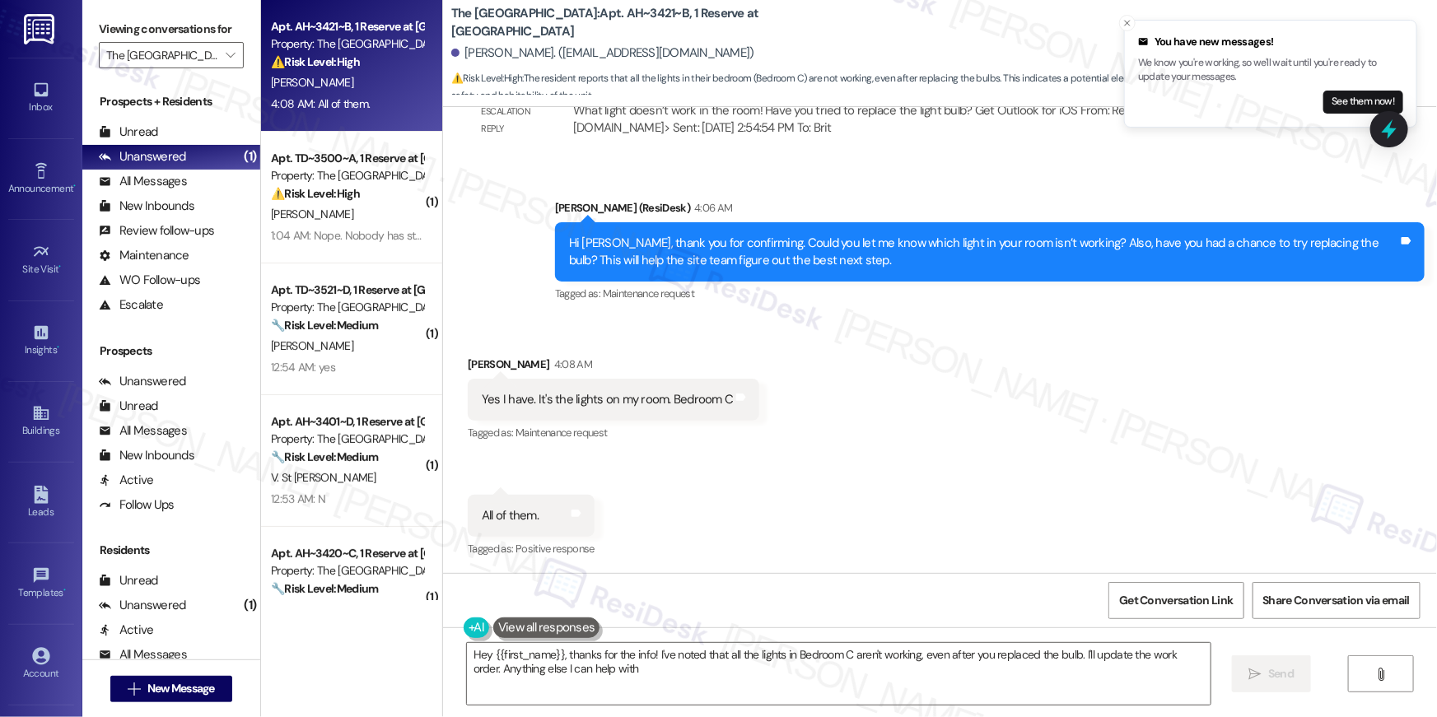
type textarea "Hey {{first_name}}, thanks for the info! I've noted that all the lights in Bedr…"
click at [714, 689] on textarea "Hey {{first_name}}, thanks for the info! I've noted that all the lights in Bedr…" at bounding box center [839, 674] width 744 height 62
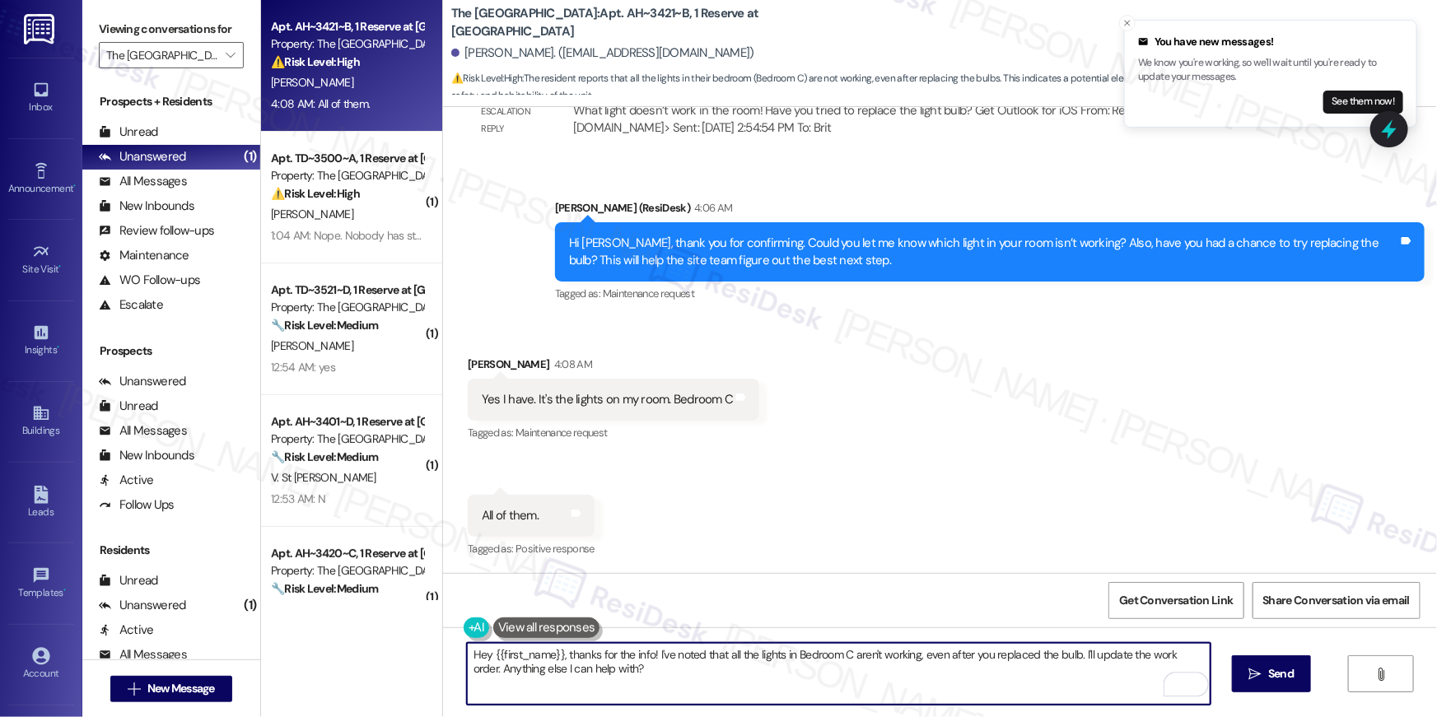
drag, startPoint x: 714, startPoint y: 689, endPoint x: 1061, endPoint y: 658, distance: 348.1
click at [1061, 658] on textarea "Hey {{first_name}}, thanks for the info! I've noted that all the lights in Bedr…" at bounding box center [839, 674] width 744 height 62
click at [1249, 669] on icon "" at bounding box center [1255, 674] width 12 height 13
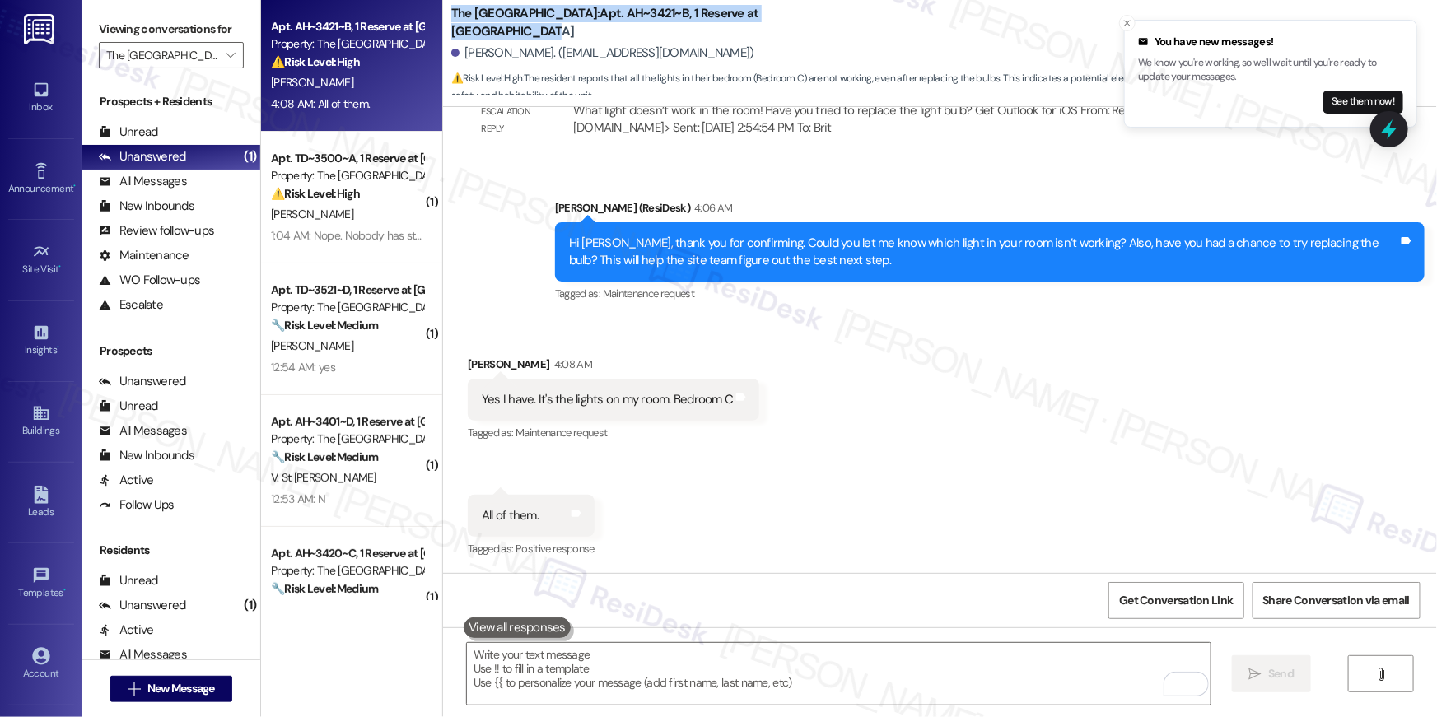
drag, startPoint x: 541, startPoint y: 27, endPoint x: 444, endPoint y: 12, distance: 98.4
click at [451, 12] on b "The Reserve College Station: Apt. AH~3421~B, 1 Reserve at College Station" at bounding box center [615, 22] width 329 height 35
copy b "The Reserve College Station: Apt. AH~3421~B, 1 Reserve at College Station"
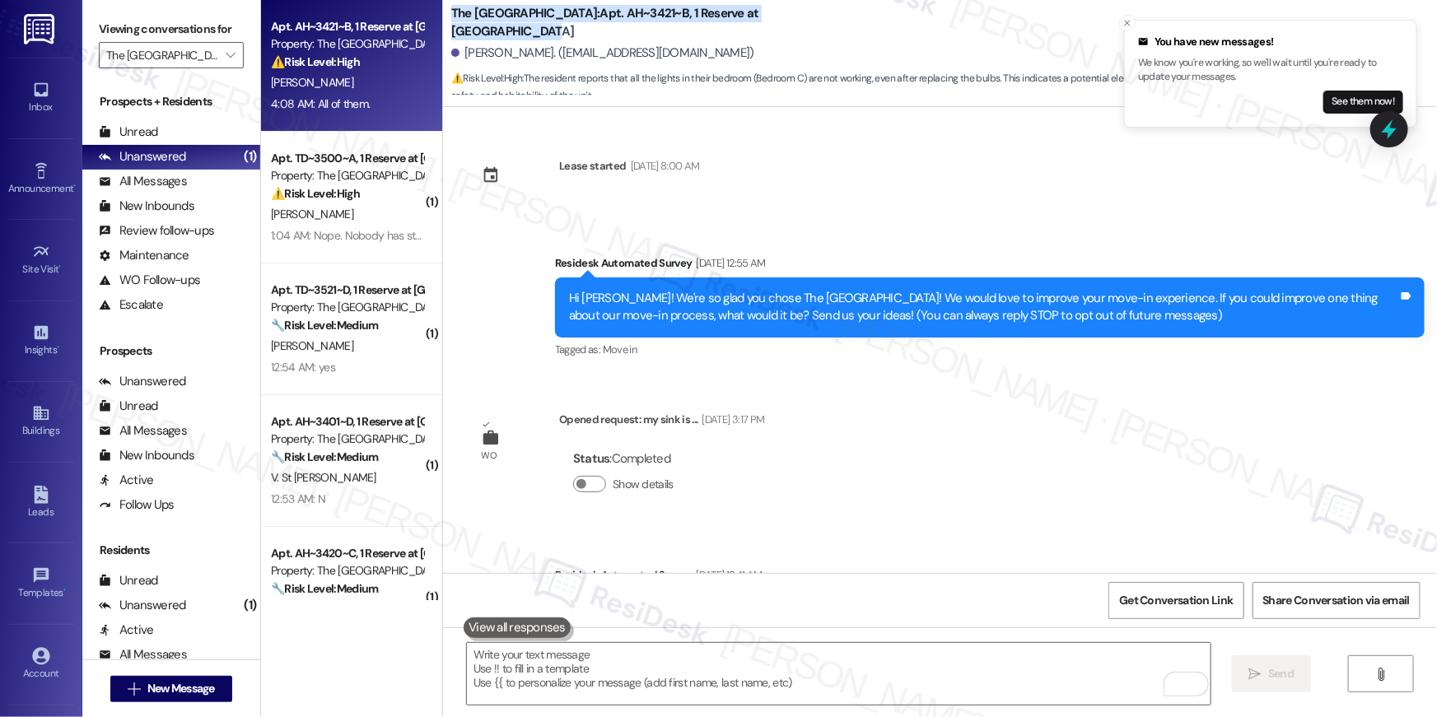
scroll to position [1953, 0]
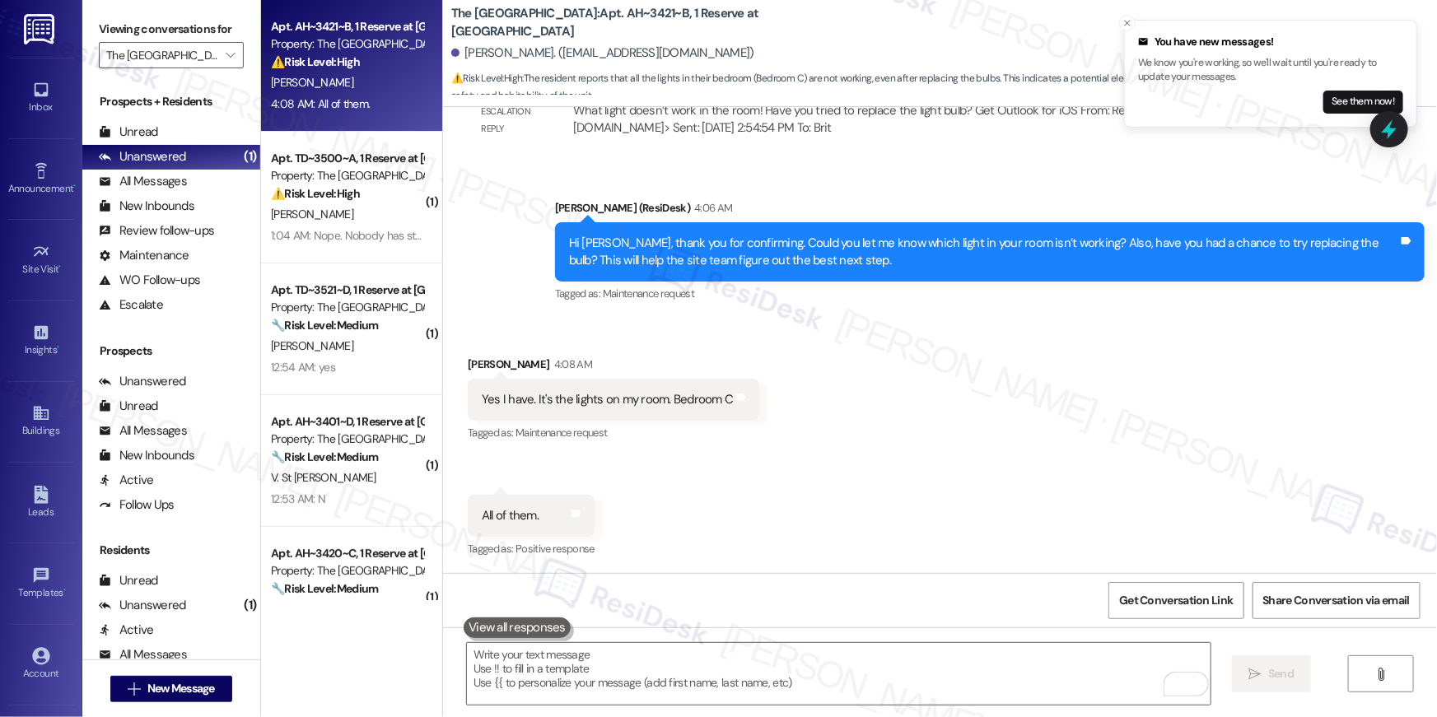
click at [380, 168] on div "Property: The [GEOGRAPHIC_DATA]" at bounding box center [347, 175] width 152 height 17
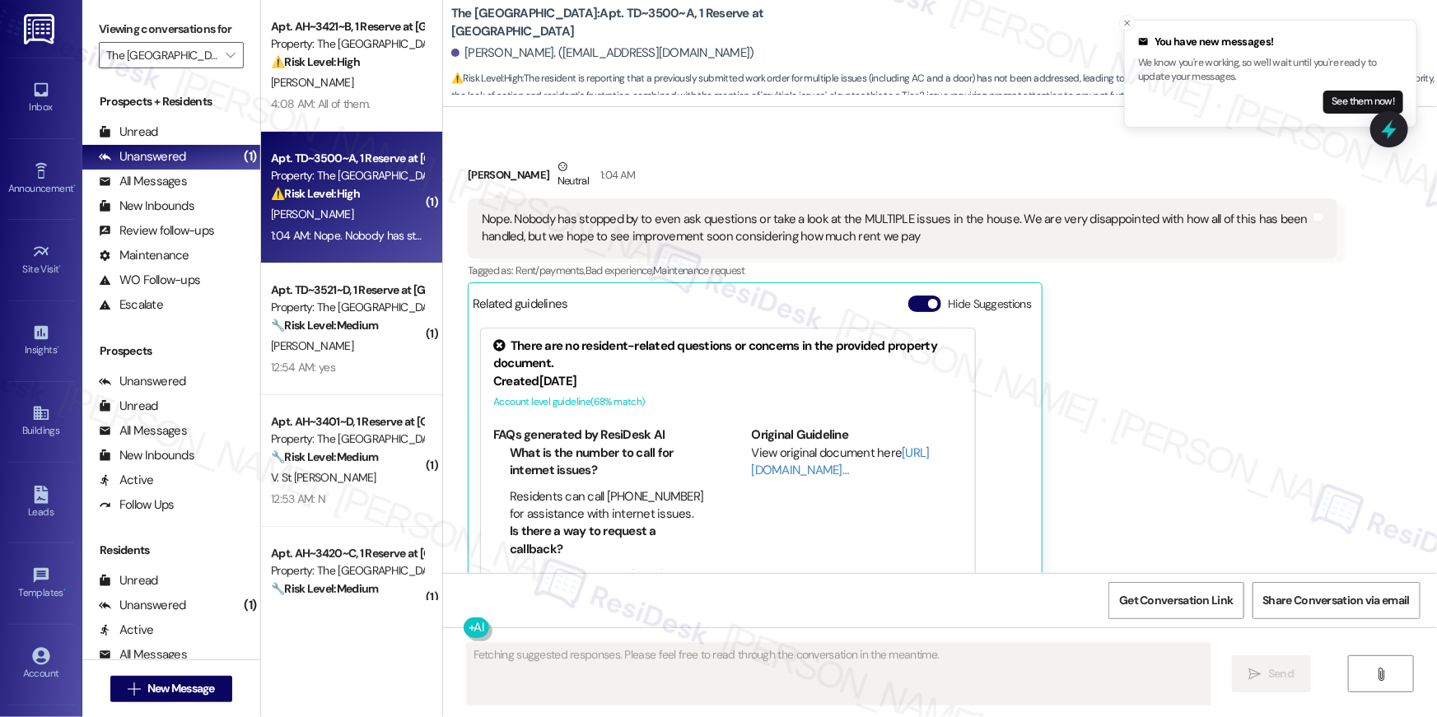
scroll to position [3690, 0]
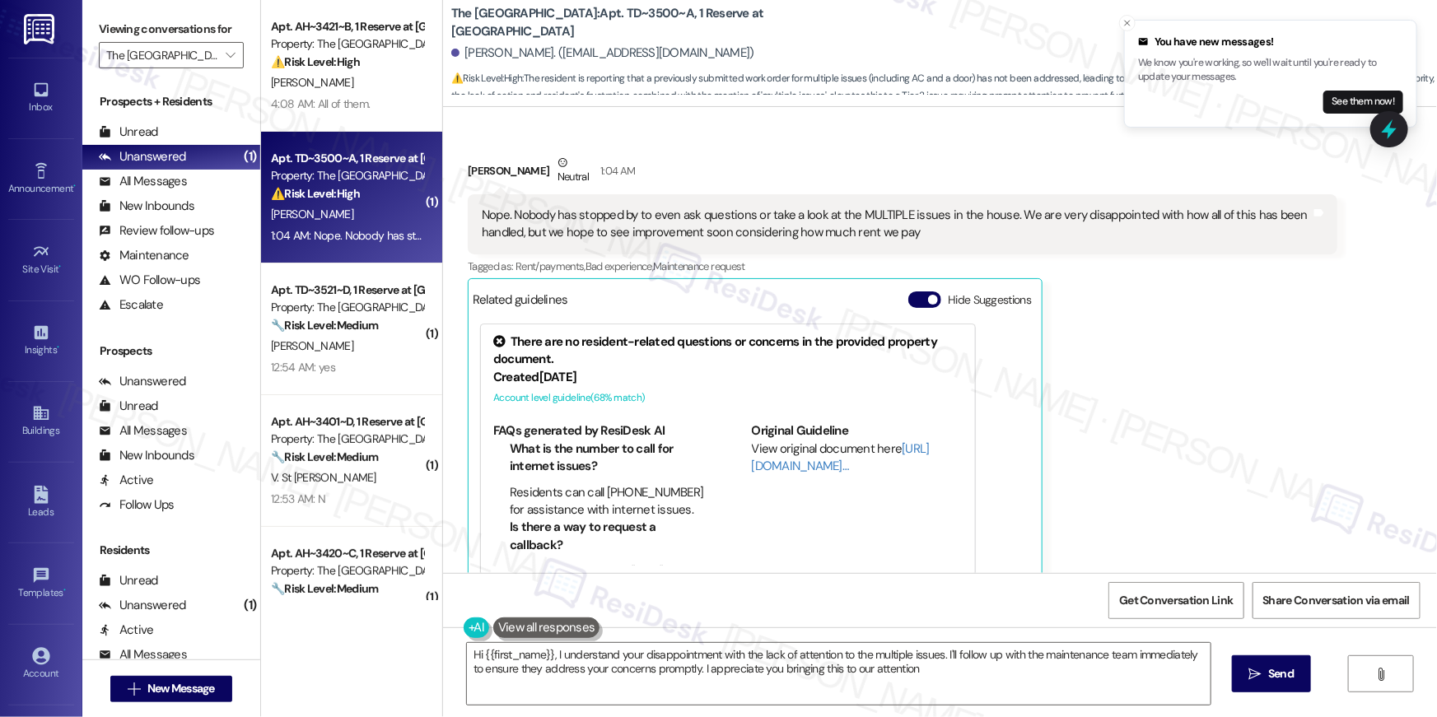
type textarea "Hi {{first_name}}, I understand your disappointment with the lack of attention …"
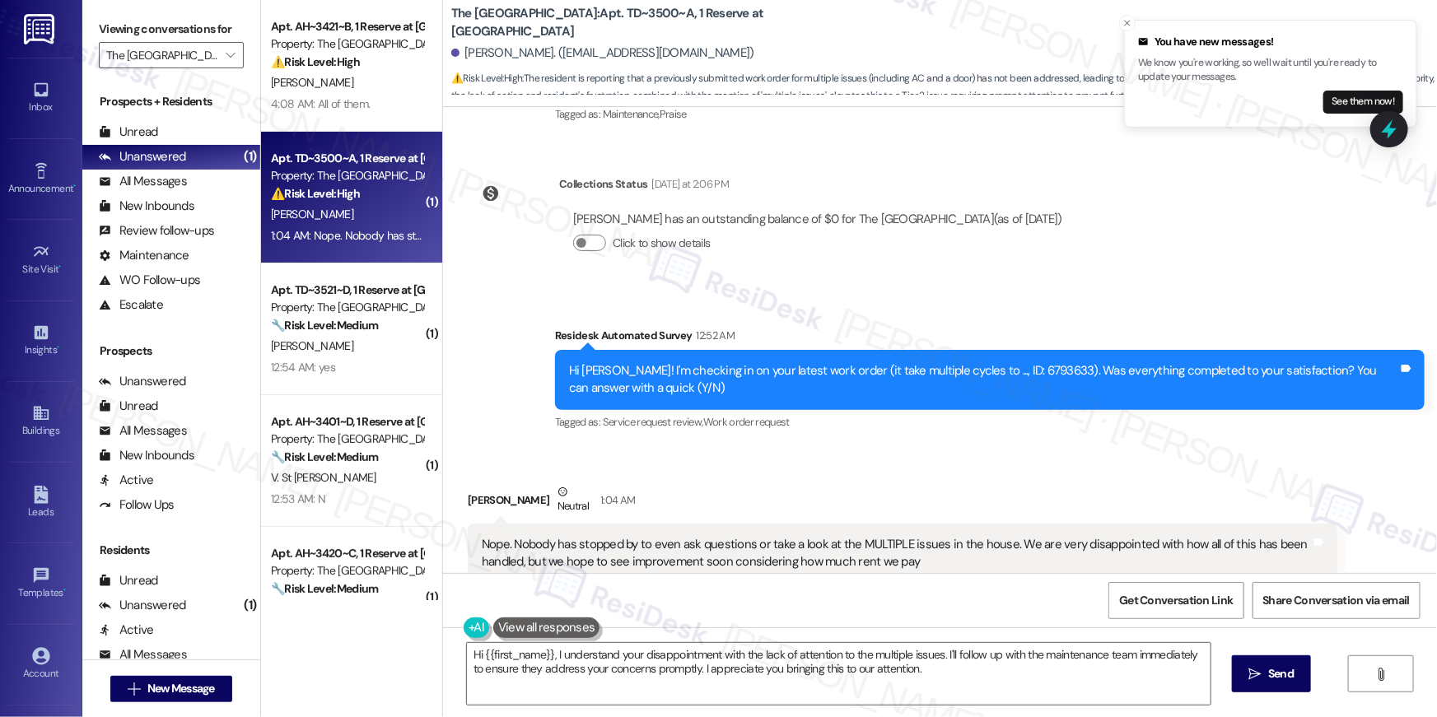
scroll to position [3691, 0]
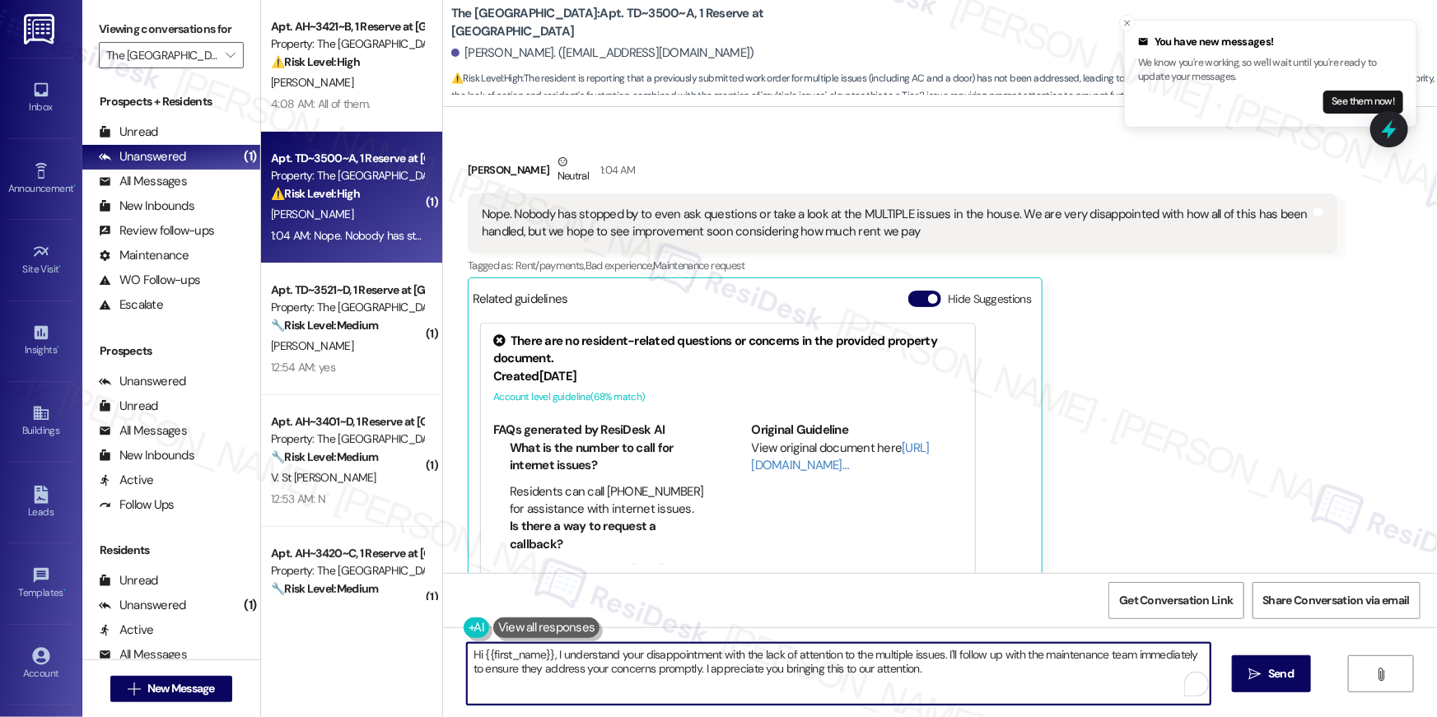
click at [981, 677] on textarea "Hi {{first_name}}, I understand your disappointment with the lack of attention …" at bounding box center [839, 674] width 744 height 62
click at [976, 669] on textarea "Hi {{first_name}}, I understand your disappointment with the lack of attention …" at bounding box center [839, 674] width 744 height 62
click at [1239, 673] on button " Send" at bounding box center [1272, 673] width 80 height 37
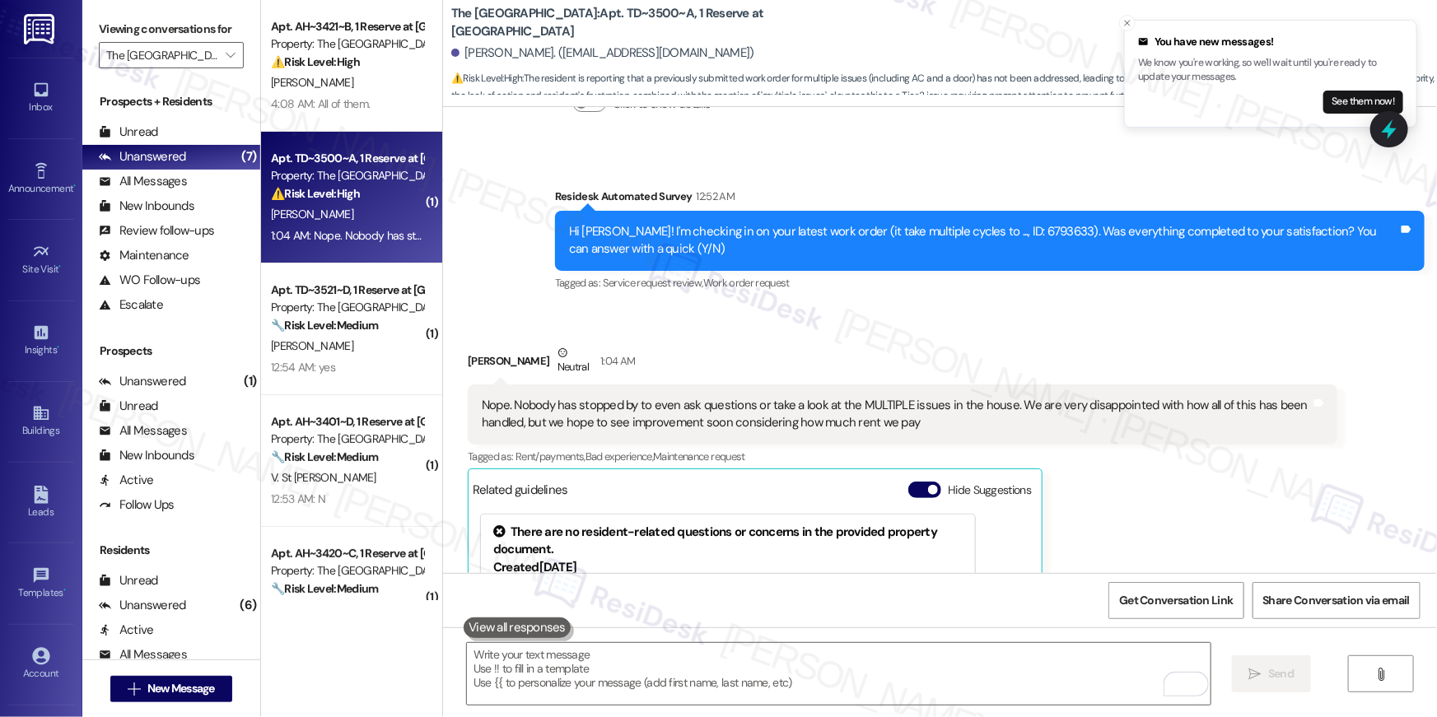
scroll to position [3497, 0]
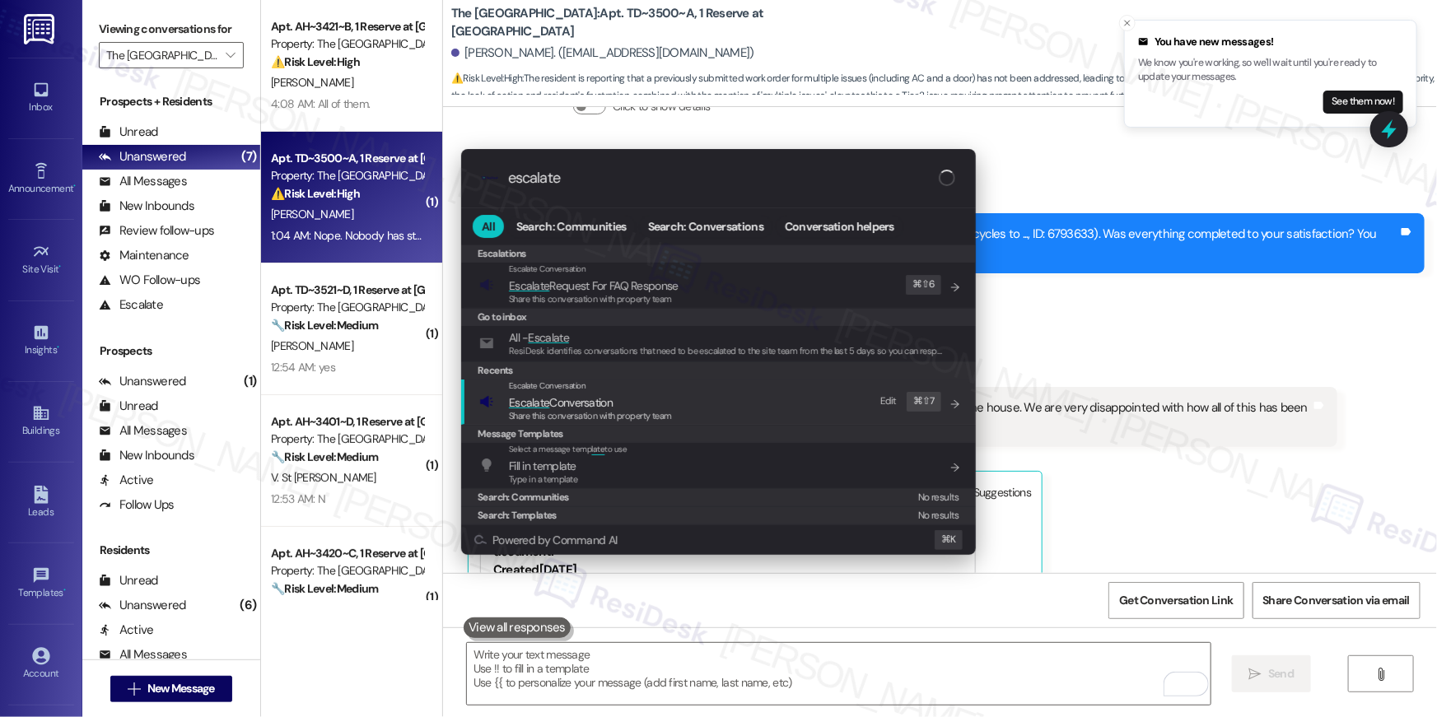
type input "escalate"
click at [596, 413] on span "Share this conversation with property team" at bounding box center [590, 416] width 163 height 12
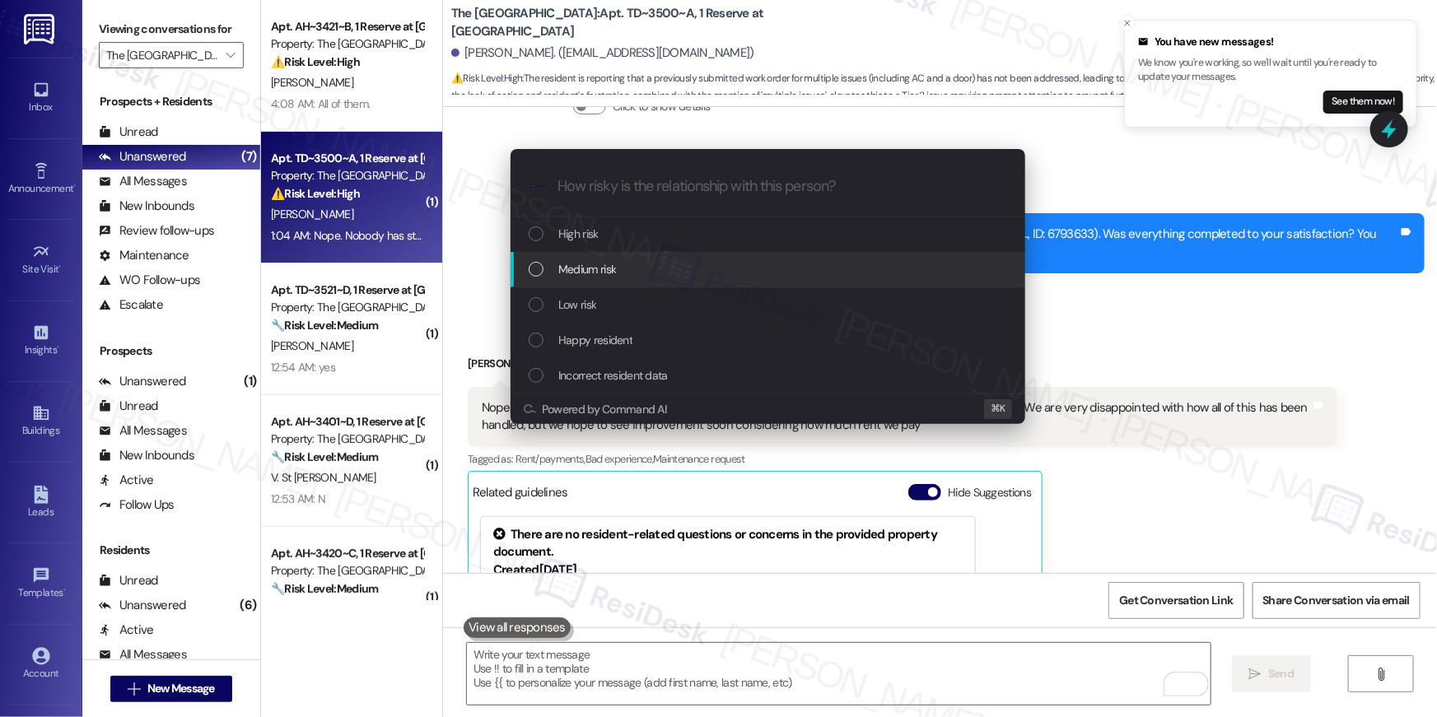
click at [577, 273] on span "Medium risk" at bounding box center [587, 269] width 58 height 18
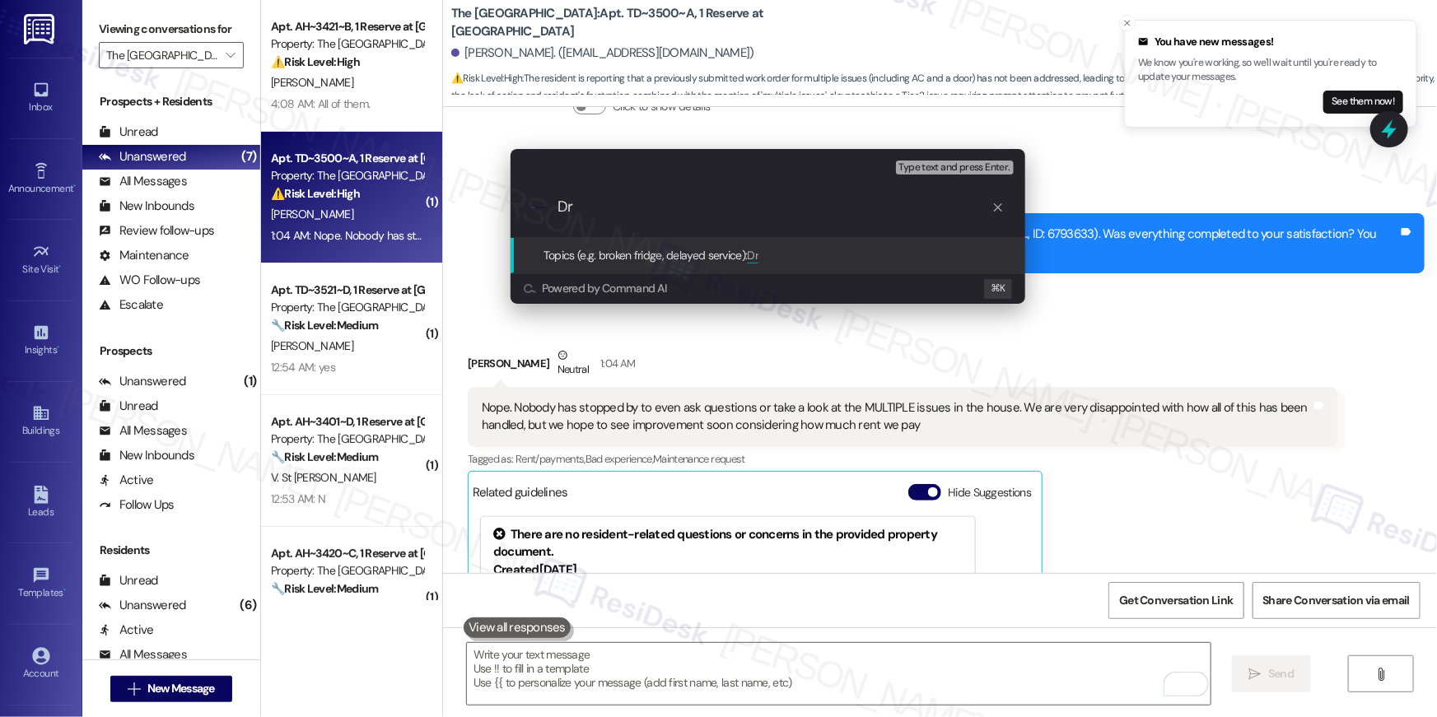
type input "Dry"
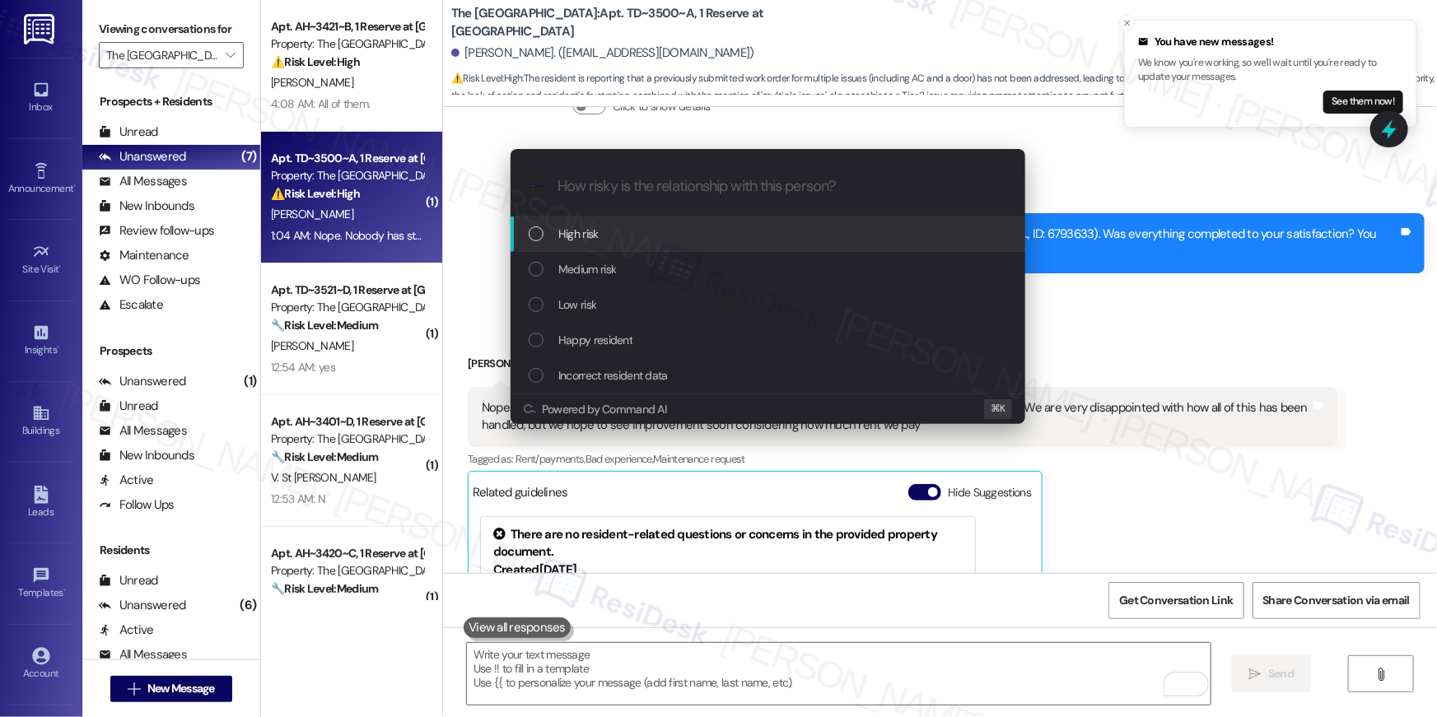
click at [1117, 241] on div "Escalate Conversation How risky is the relationship with this person? Topics (e…" at bounding box center [718, 358] width 1437 height 717
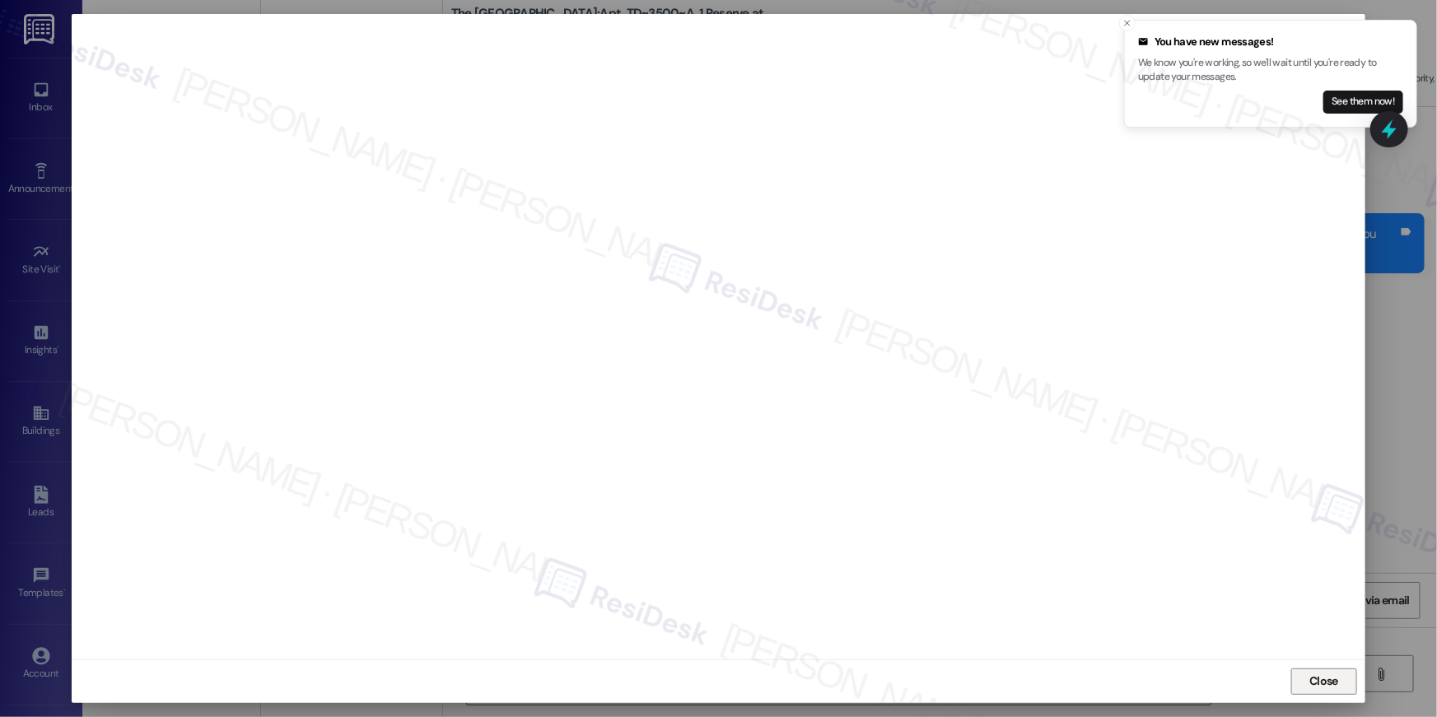
click at [1336, 687] on span "Close" at bounding box center [1323, 681] width 29 height 17
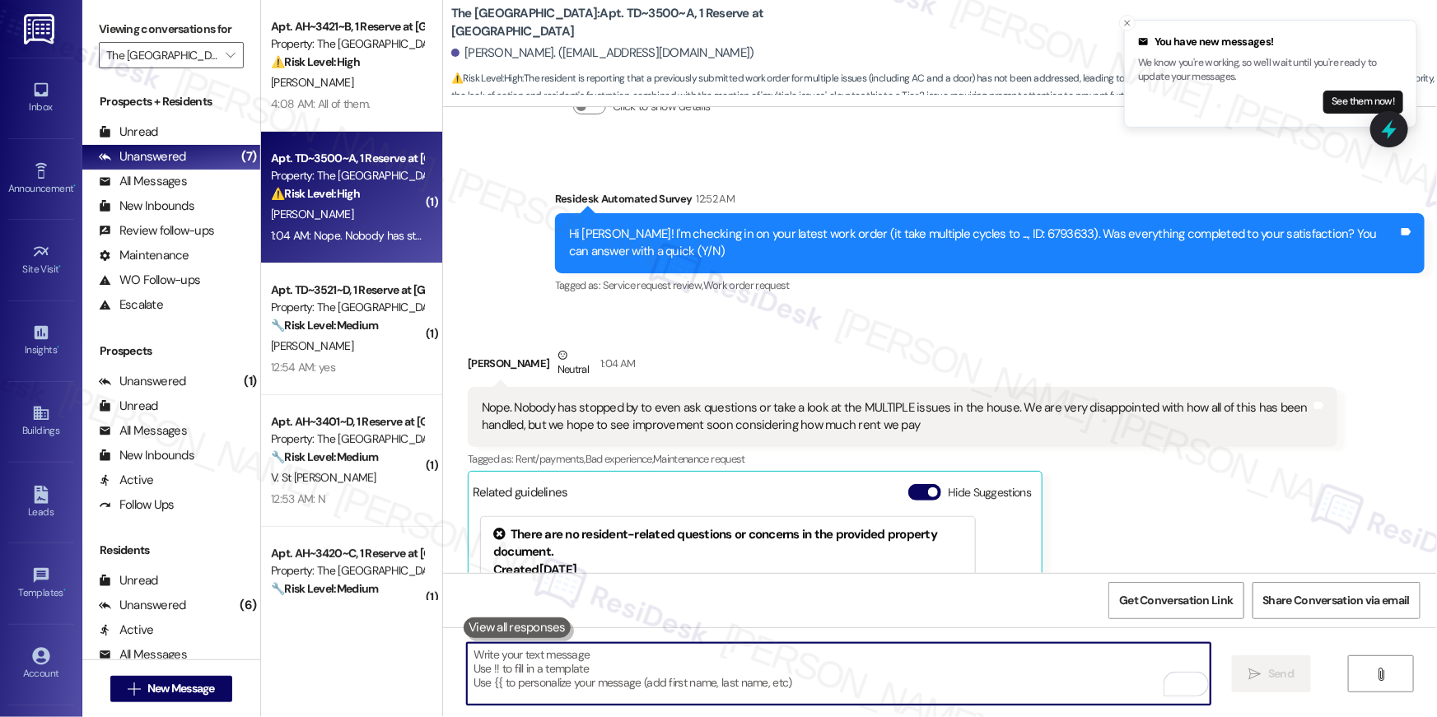
click at [800, 688] on textarea "To enrich screen reader interactions, please activate Accessibility in Grammarl…" at bounding box center [839, 674] width 744 height 62
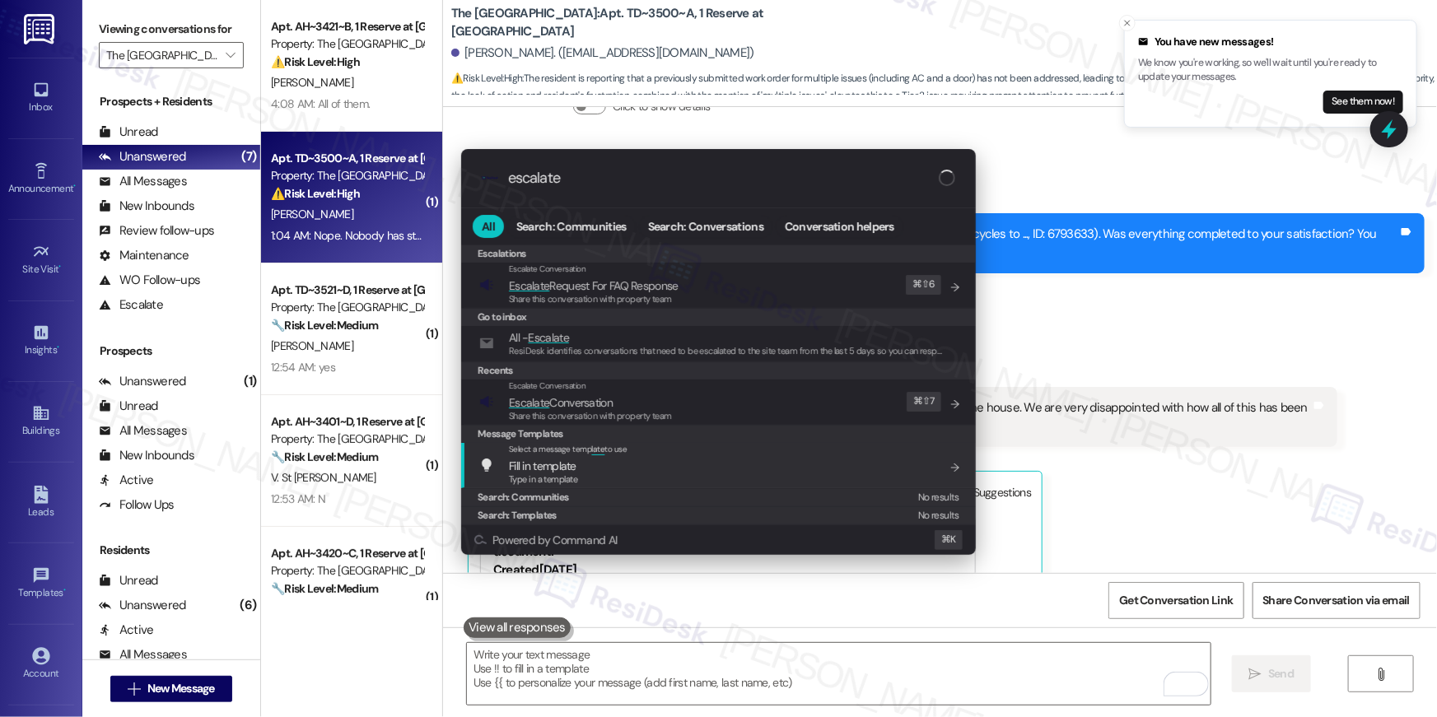
type input "escalate"
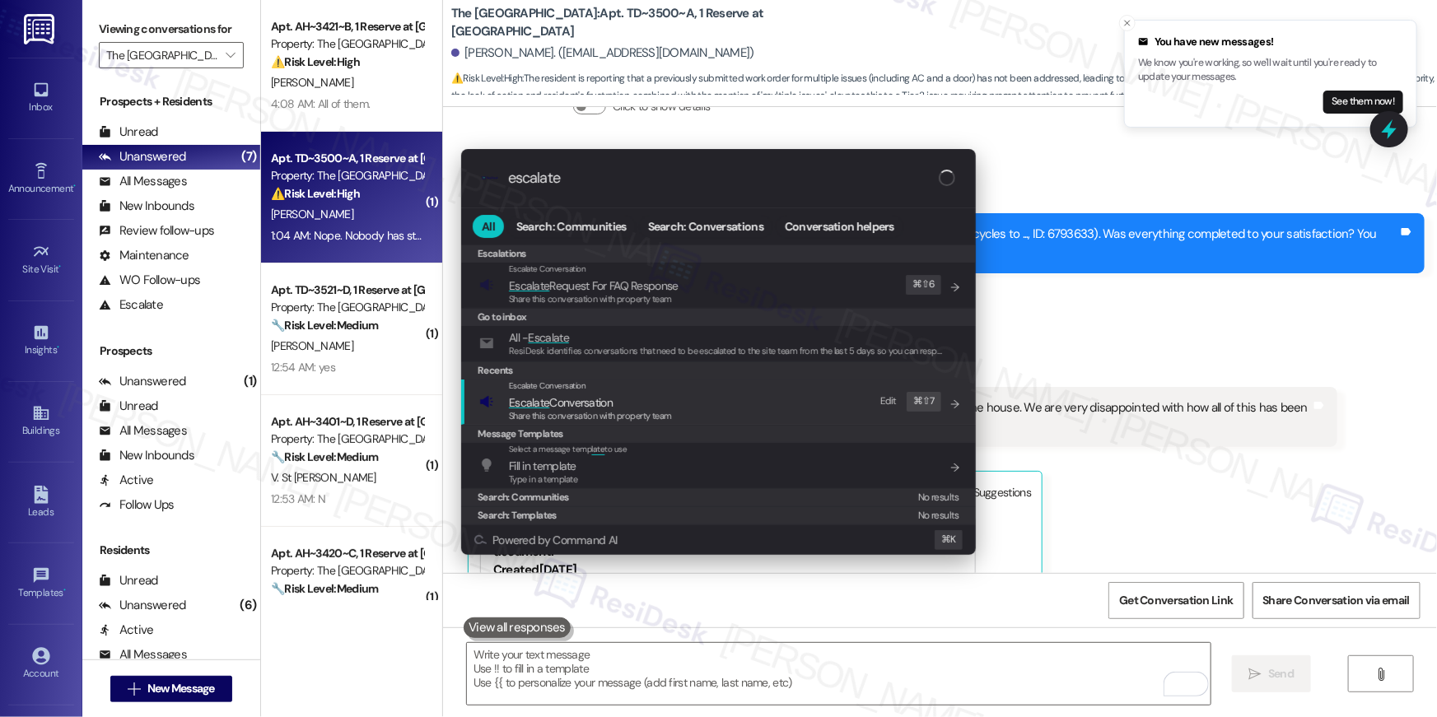
drag, startPoint x: 646, startPoint y: 417, endPoint x: 654, endPoint y: 422, distance: 8.5
click at [647, 417] on span "Share this conversation with property team" at bounding box center [590, 416] width 163 height 12
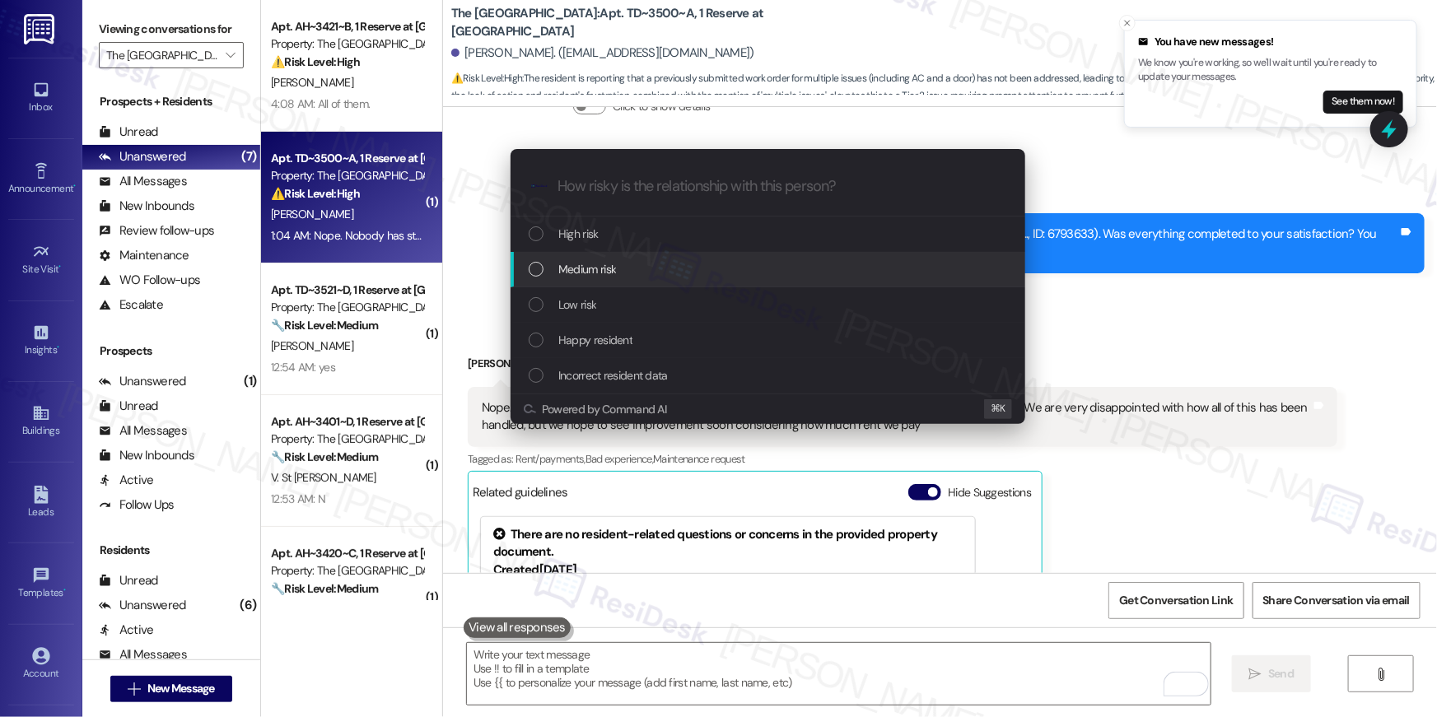
click at [619, 259] on div "Medium risk" at bounding box center [768, 269] width 515 height 35
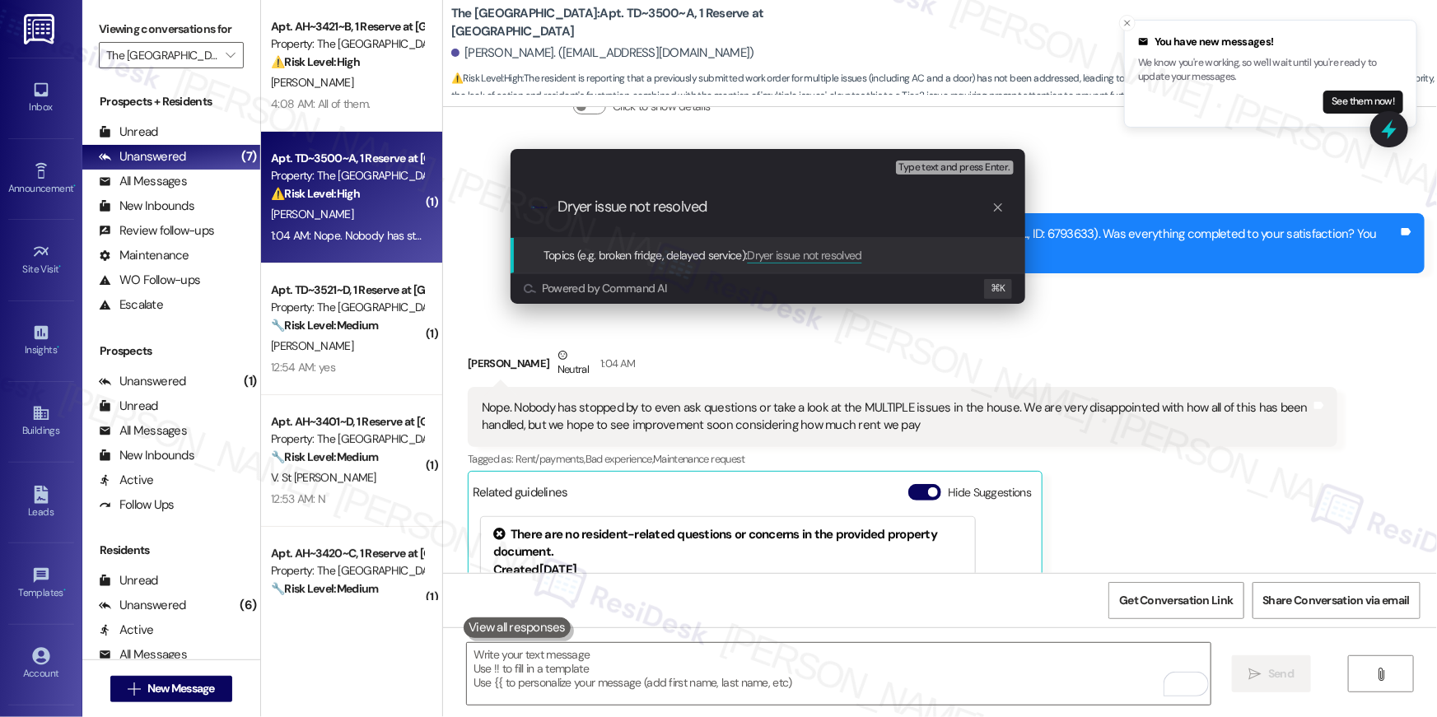
type input "Dryer issue not resolved"
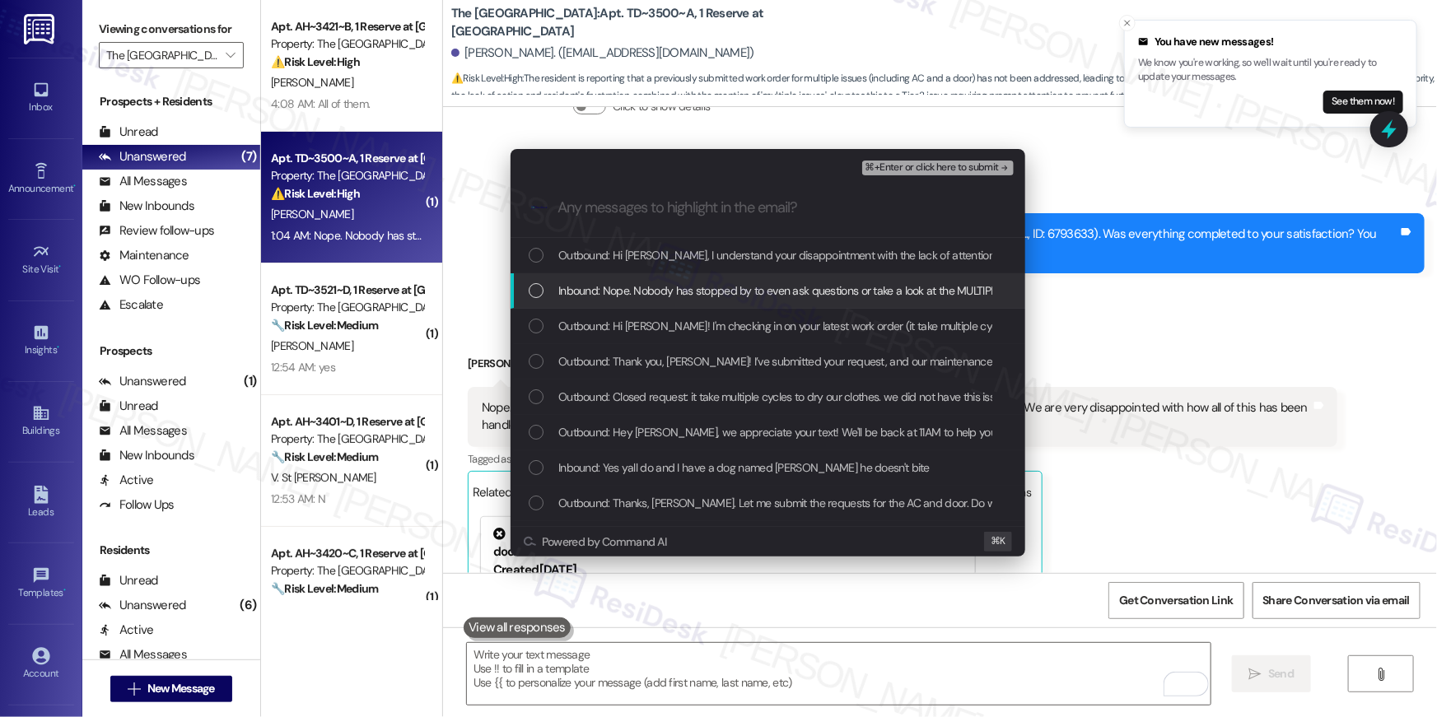
drag, startPoint x: 535, startPoint y: 268, endPoint x: 539, endPoint y: 289, distance: 21.7
click at [535, 268] on div "Outbound: Hi Peyton, I understand your disappointment with the lack of attentio…" at bounding box center [768, 255] width 515 height 35
click at [539, 291] on div "List of options" at bounding box center [536, 290] width 15 height 15
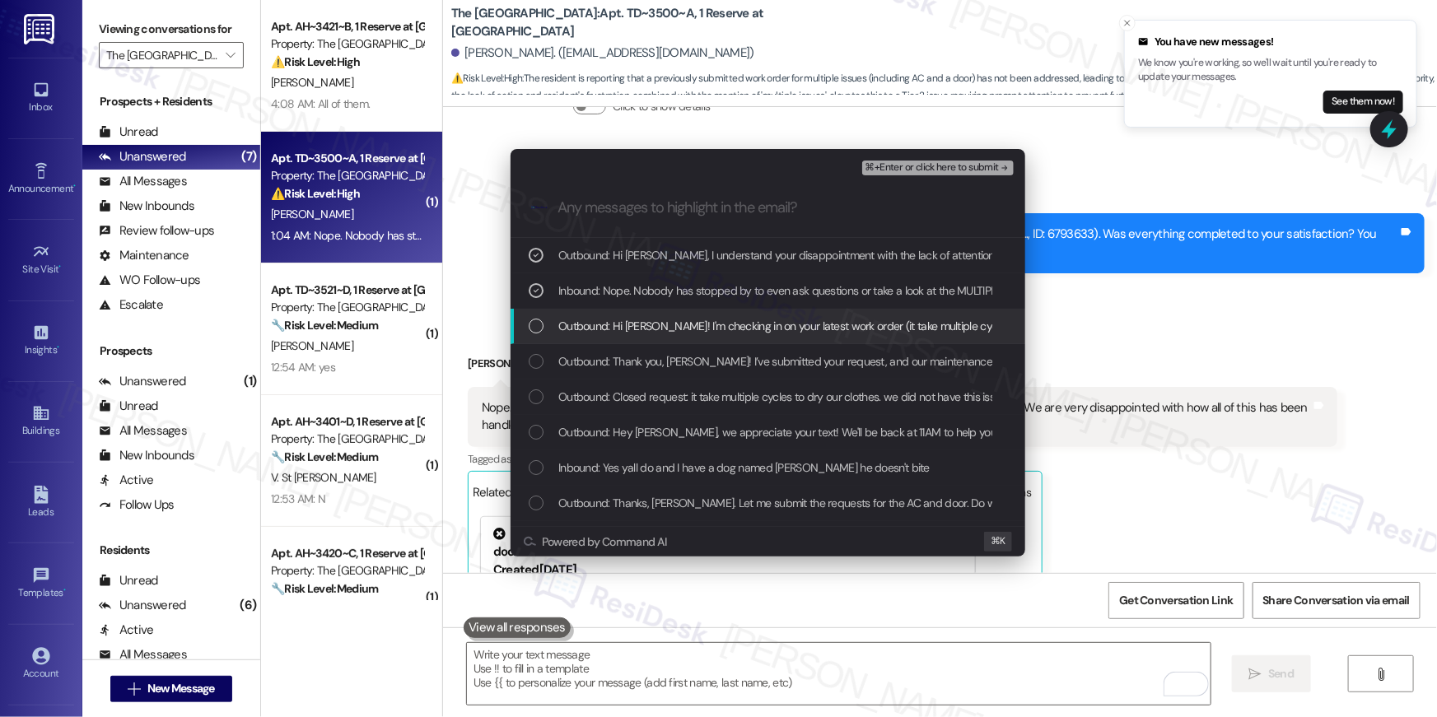
drag, startPoint x: 537, startPoint y: 319, endPoint x: 790, endPoint y: 231, distance: 267.7
click at [538, 319] on div "List of options" at bounding box center [536, 326] width 15 height 15
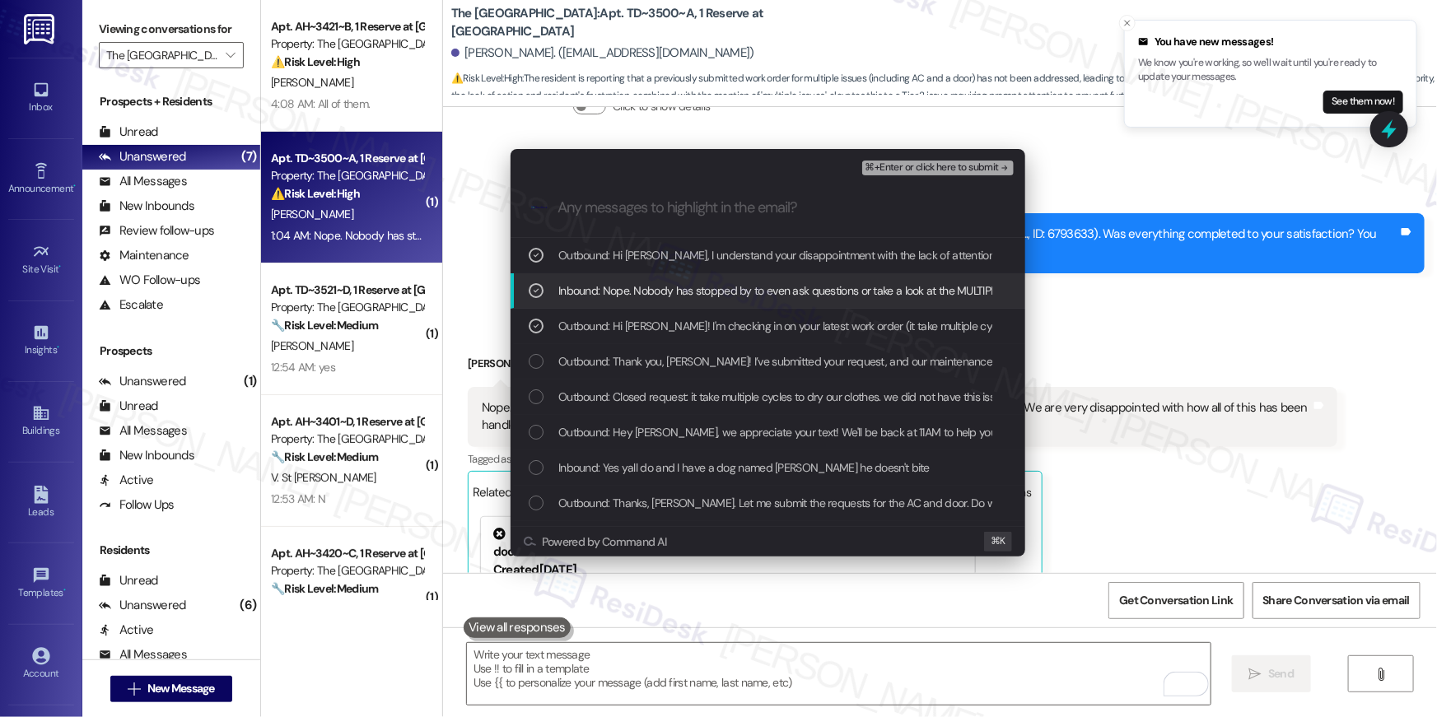
click at [982, 171] on span "⌘+Enter or click here to submit" at bounding box center [931, 168] width 133 height 12
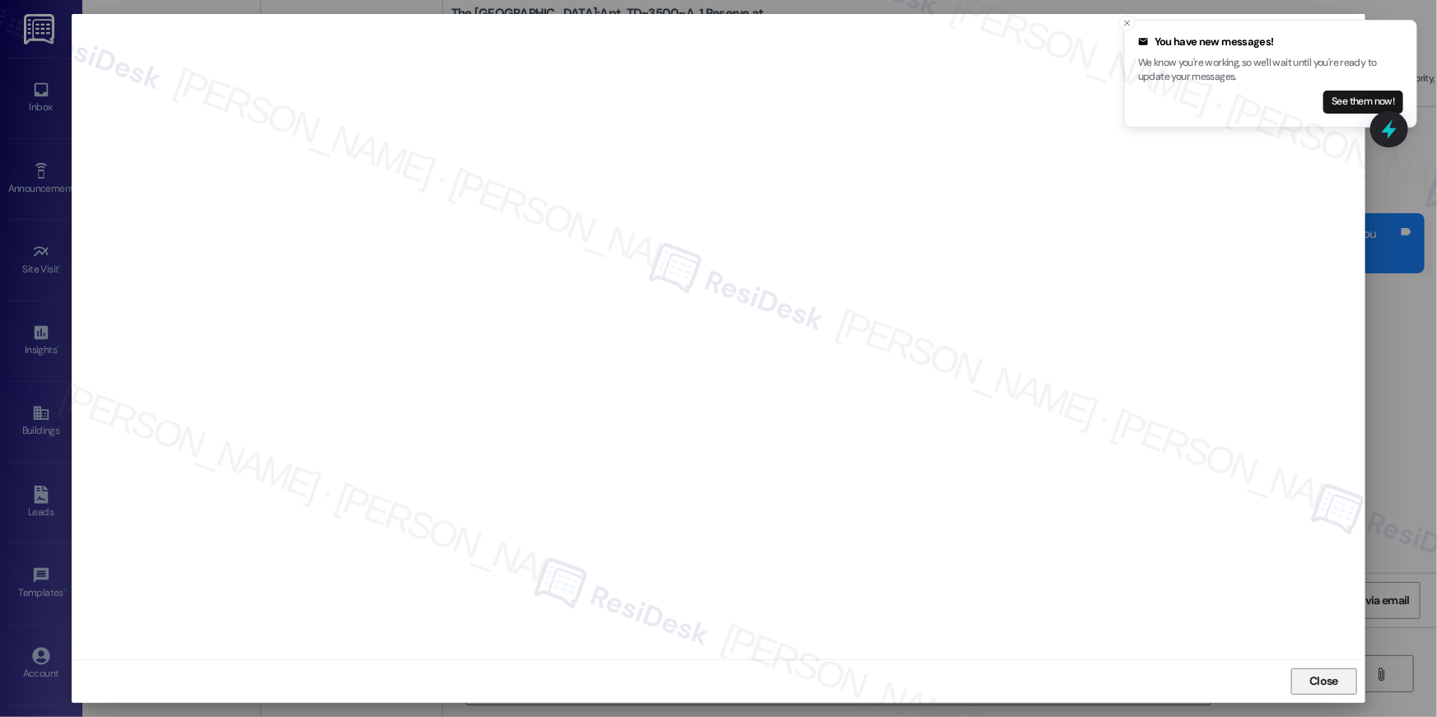
click at [1327, 674] on span "Close" at bounding box center [1323, 681] width 29 height 17
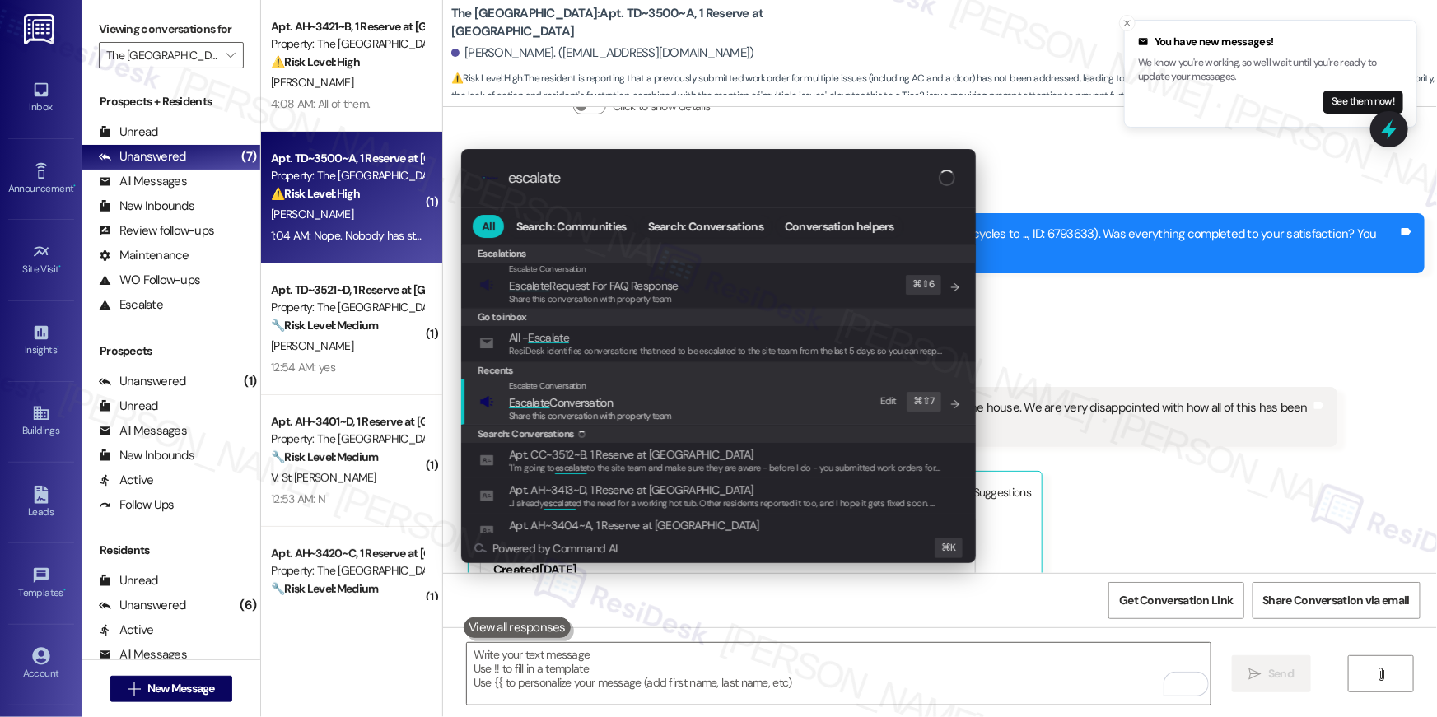
type input "escalate"
click at [755, 406] on div "Escalate Conversation Escalate Conversation Share this conversation with proper…" at bounding box center [720, 402] width 482 height 44
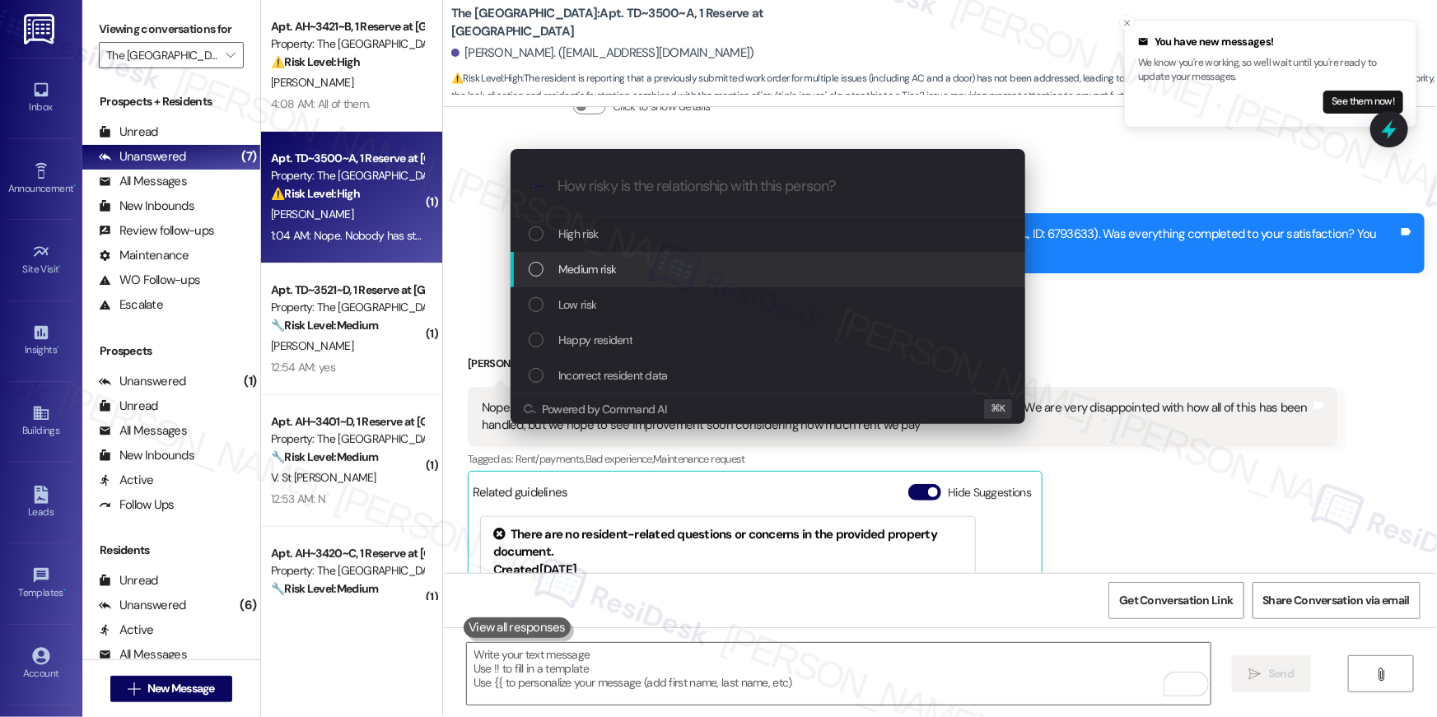
click at [676, 277] on div "Medium risk" at bounding box center [770, 269] width 482 height 18
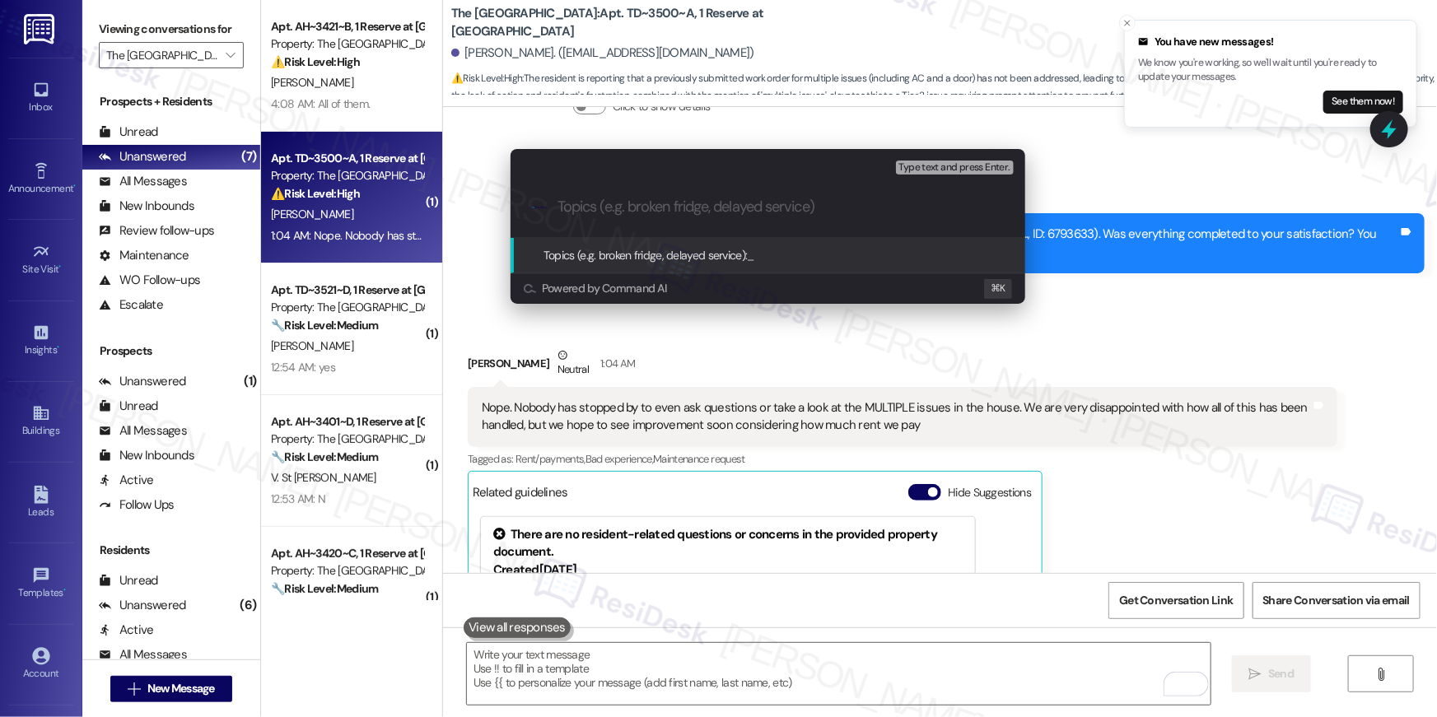
paste input "Dryer issue not resolved"
type input "Dryer issue not resolved"
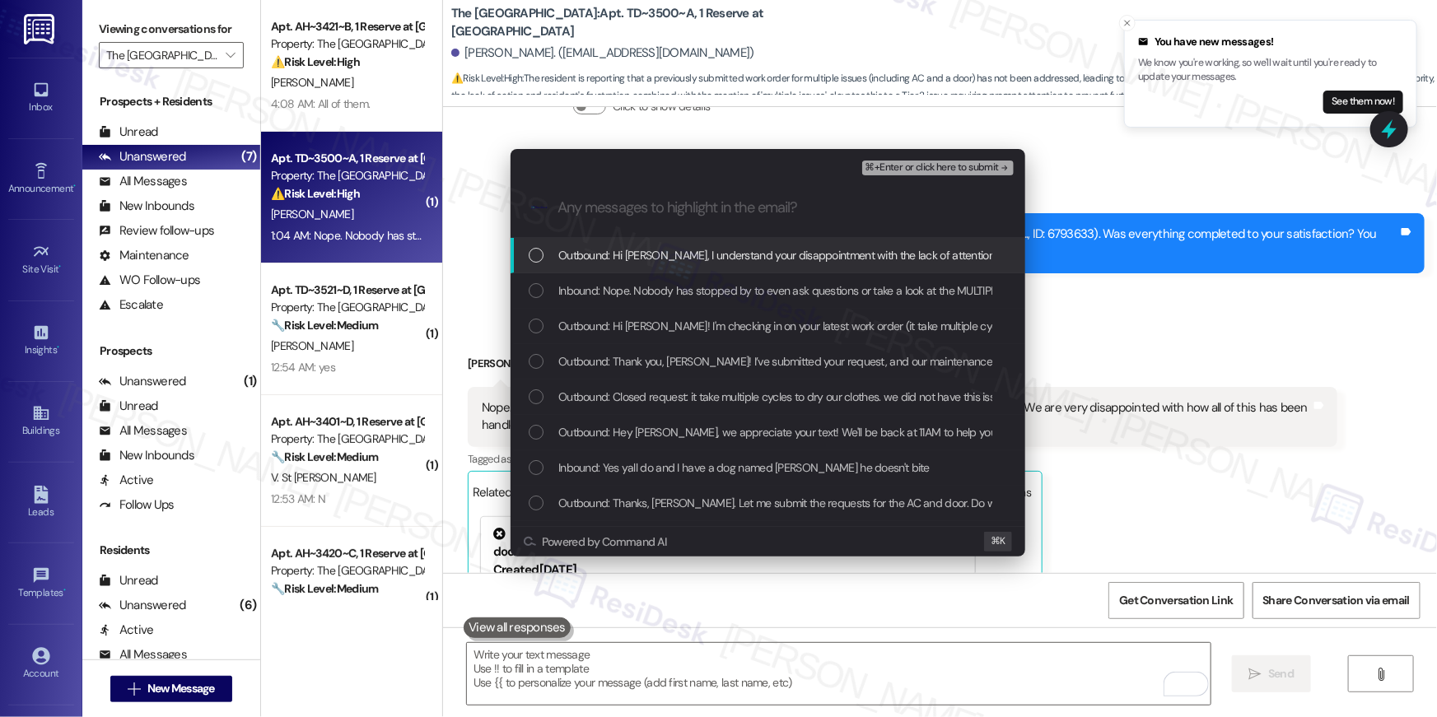
drag, startPoint x: 530, startPoint y: 254, endPoint x: 543, endPoint y: 283, distance: 32.1
click at [531, 254] on div "List of options" at bounding box center [536, 255] width 15 height 15
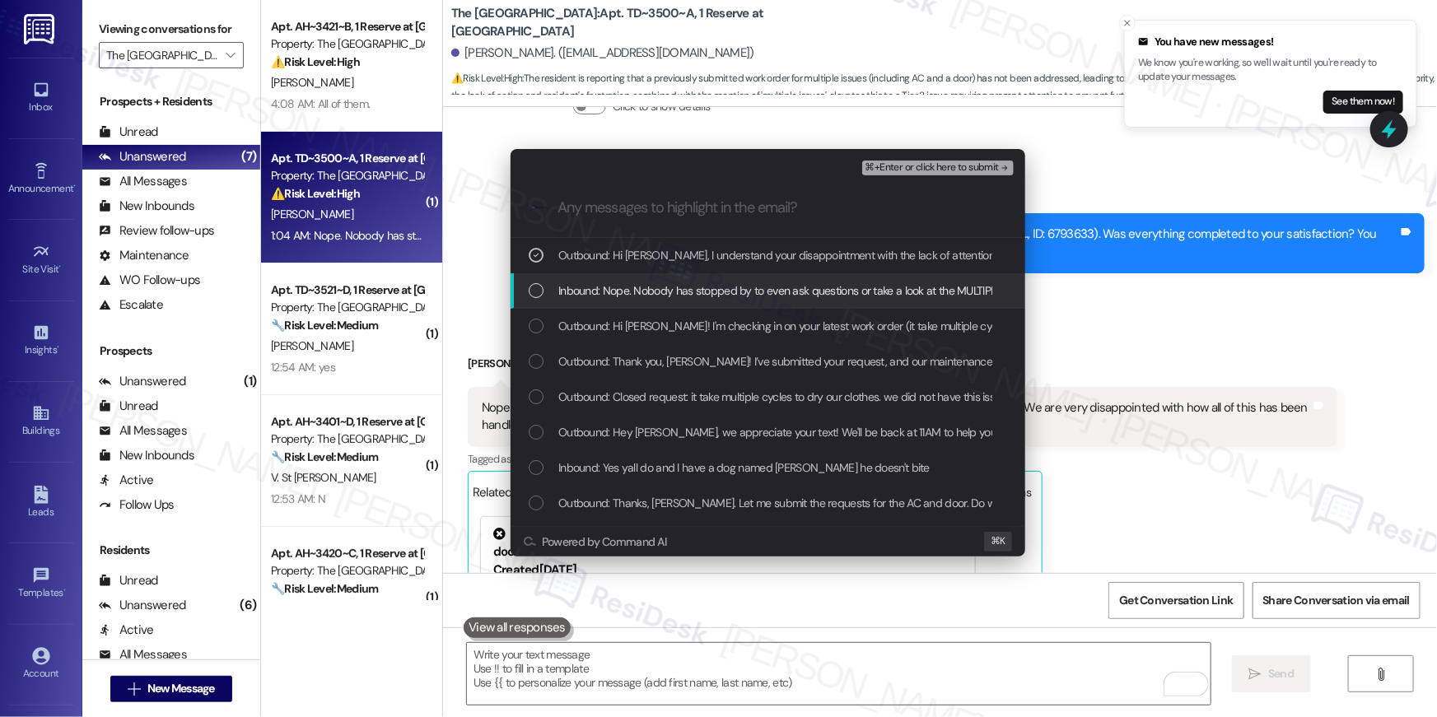
click at [543, 292] on div "Inbound: Nope. Nobody has stopped by to even ask questions or take a look at th…" at bounding box center [770, 291] width 482 height 18
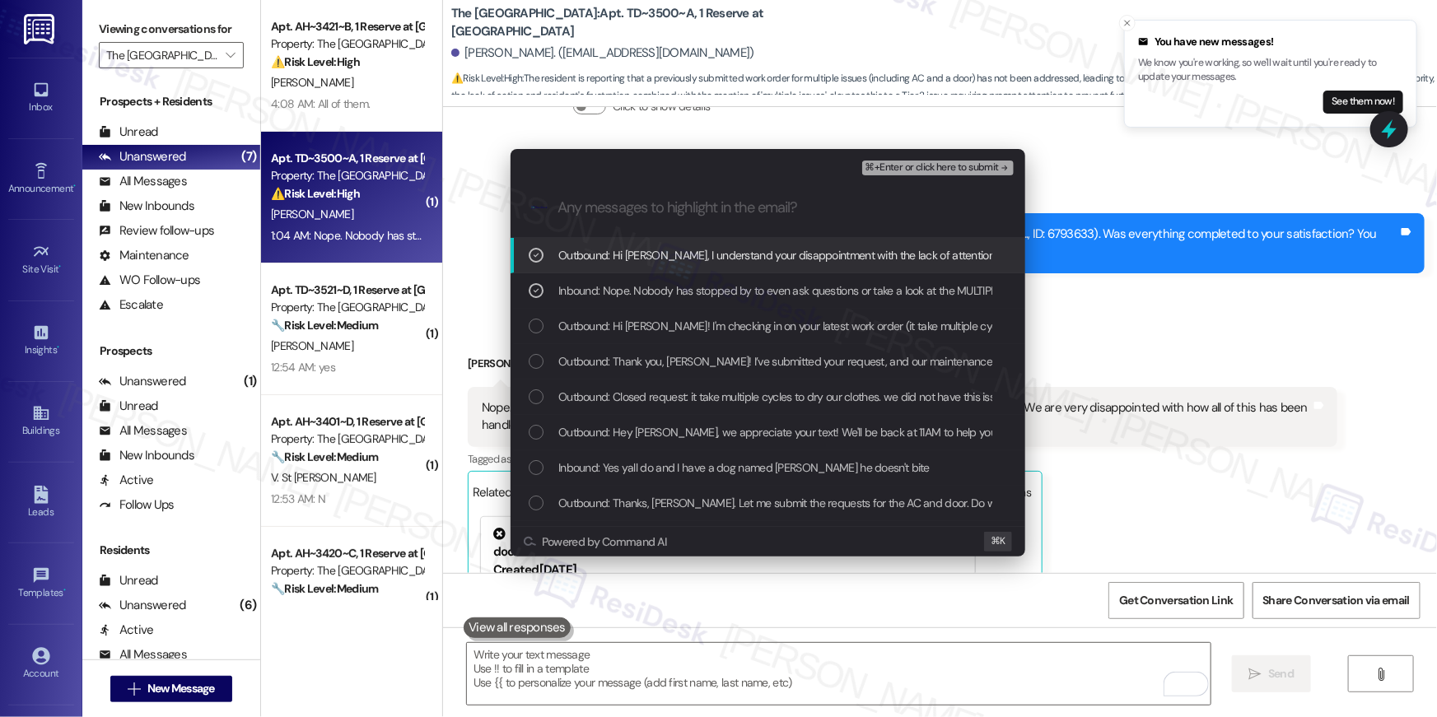
click at [968, 170] on span "⌘+Enter or click here to submit" at bounding box center [931, 168] width 133 height 12
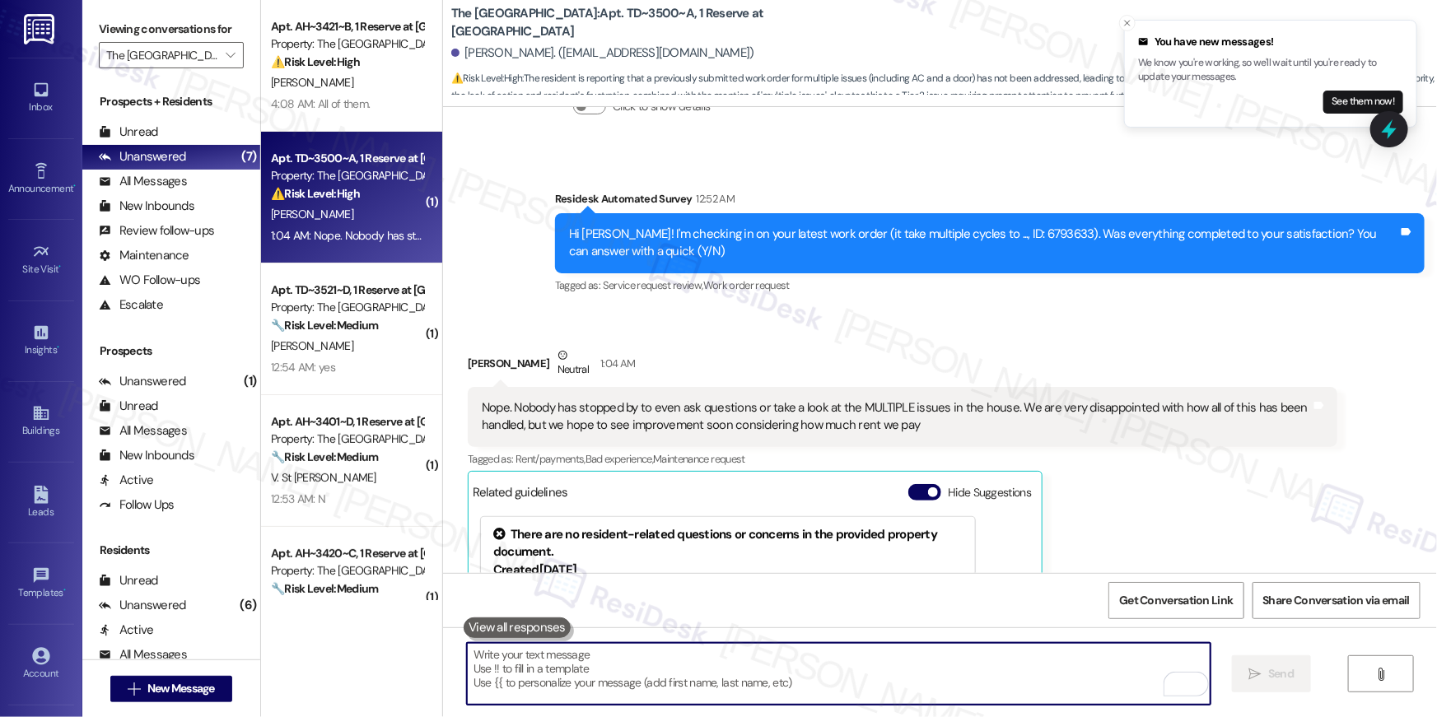
scroll to position [3690, 0]
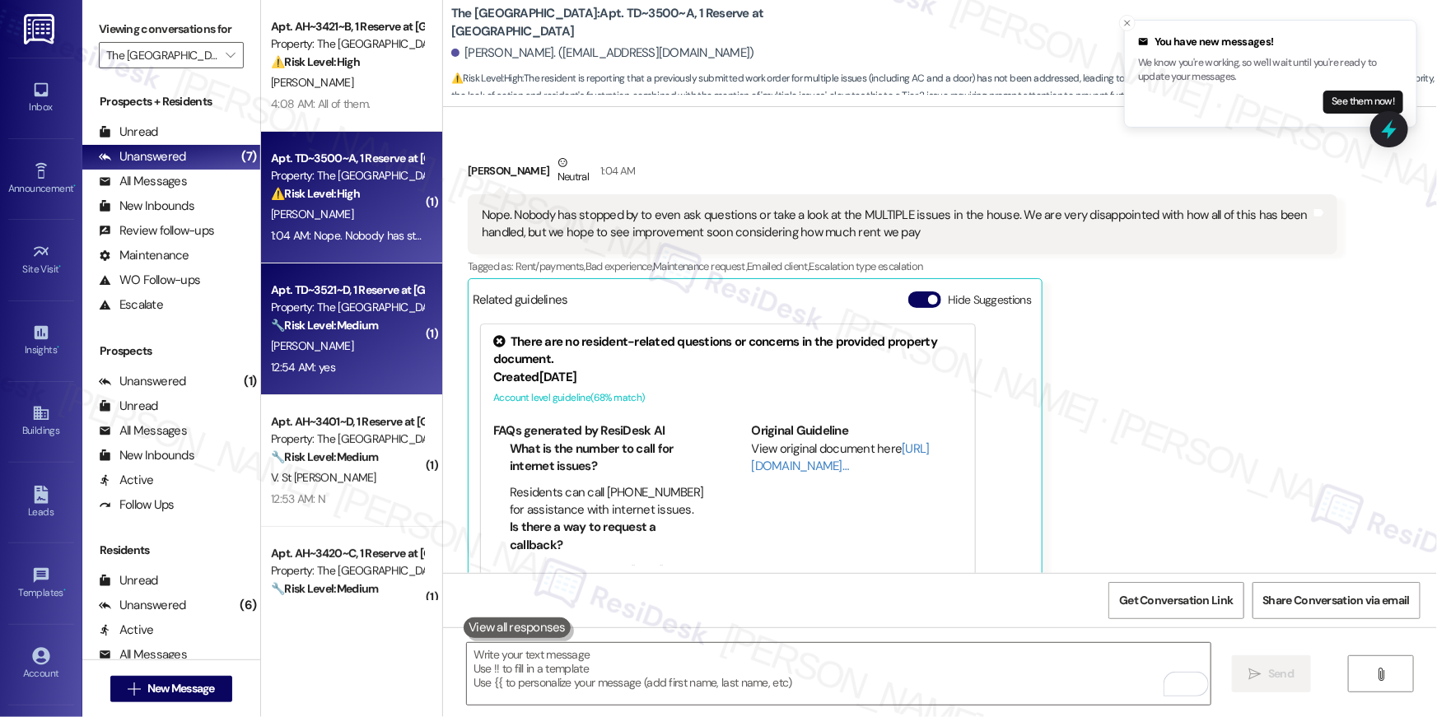
click at [352, 334] on div "Apt. TD~3521~D, 1 Reserve at College Station Property: The Reserve College Stat…" at bounding box center [347, 308] width 156 height 56
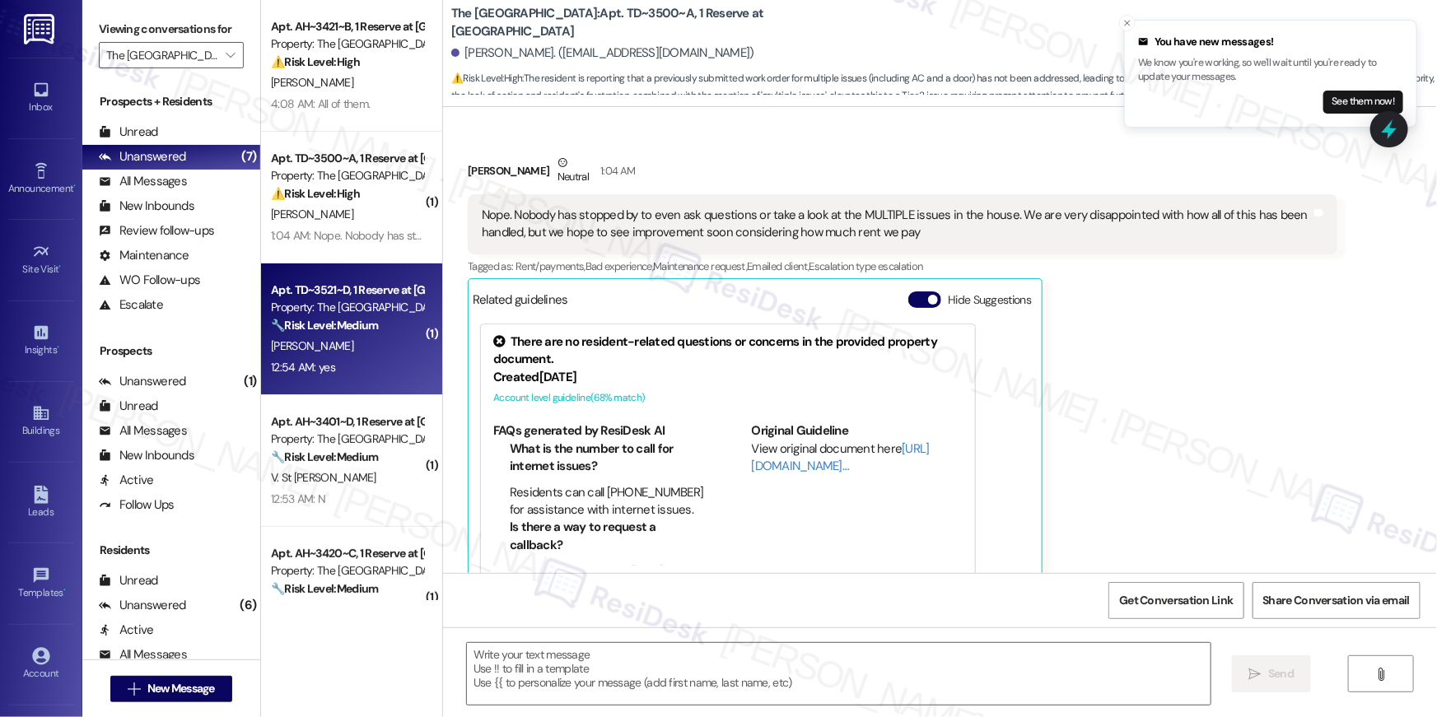
type textarea "Fetching suggested responses. Please feel free to read through the conversation…"
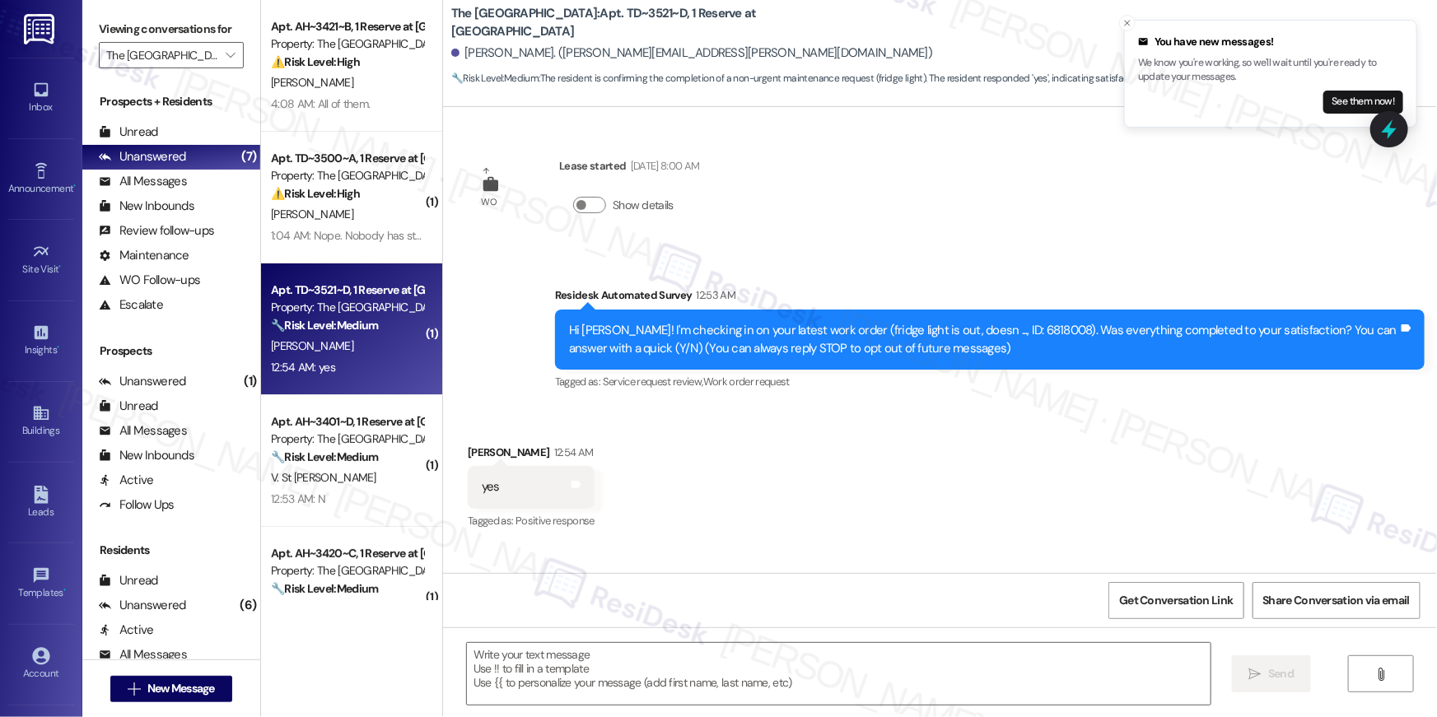
type textarea "Fetching suggested responses. Please feel free to read through the conversation…"
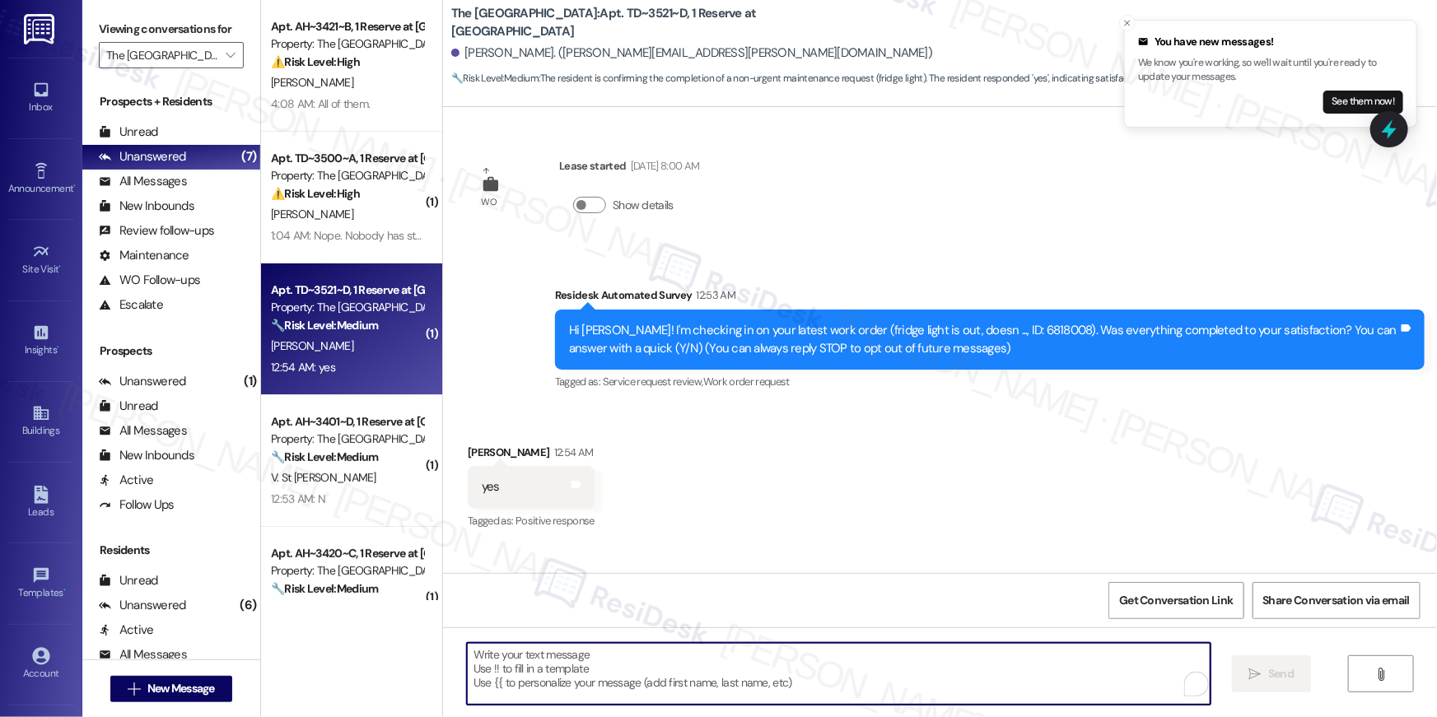
click at [1012, 668] on textarea "To enrich screen reader interactions, please activate Accessibility in Grammarl…" at bounding box center [839, 674] width 744 height 62
paste textarea "Hi {{first_name}}, I’m happy to hear your work order is all taken care of! If a…"
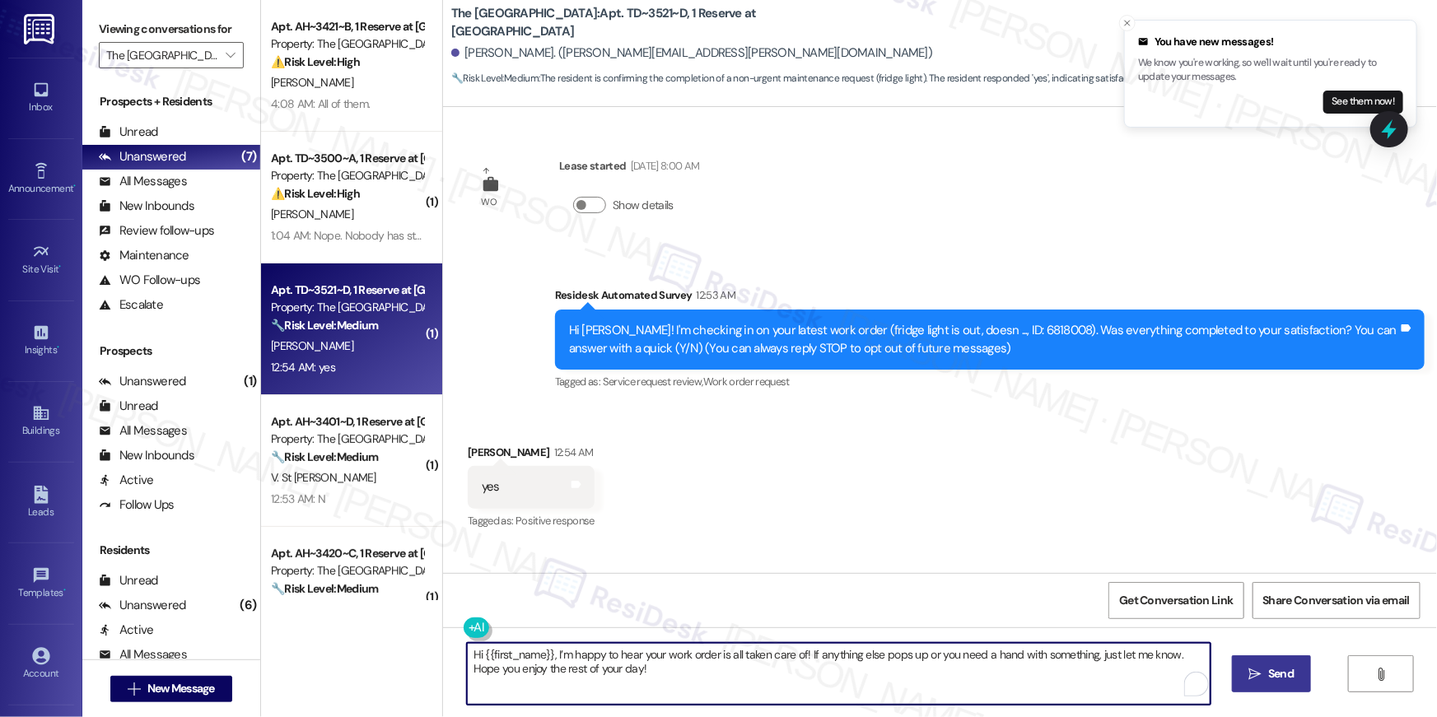
type textarea "Hi {{first_name}}, I’m happy to hear your work order is all taken care of! If a…"
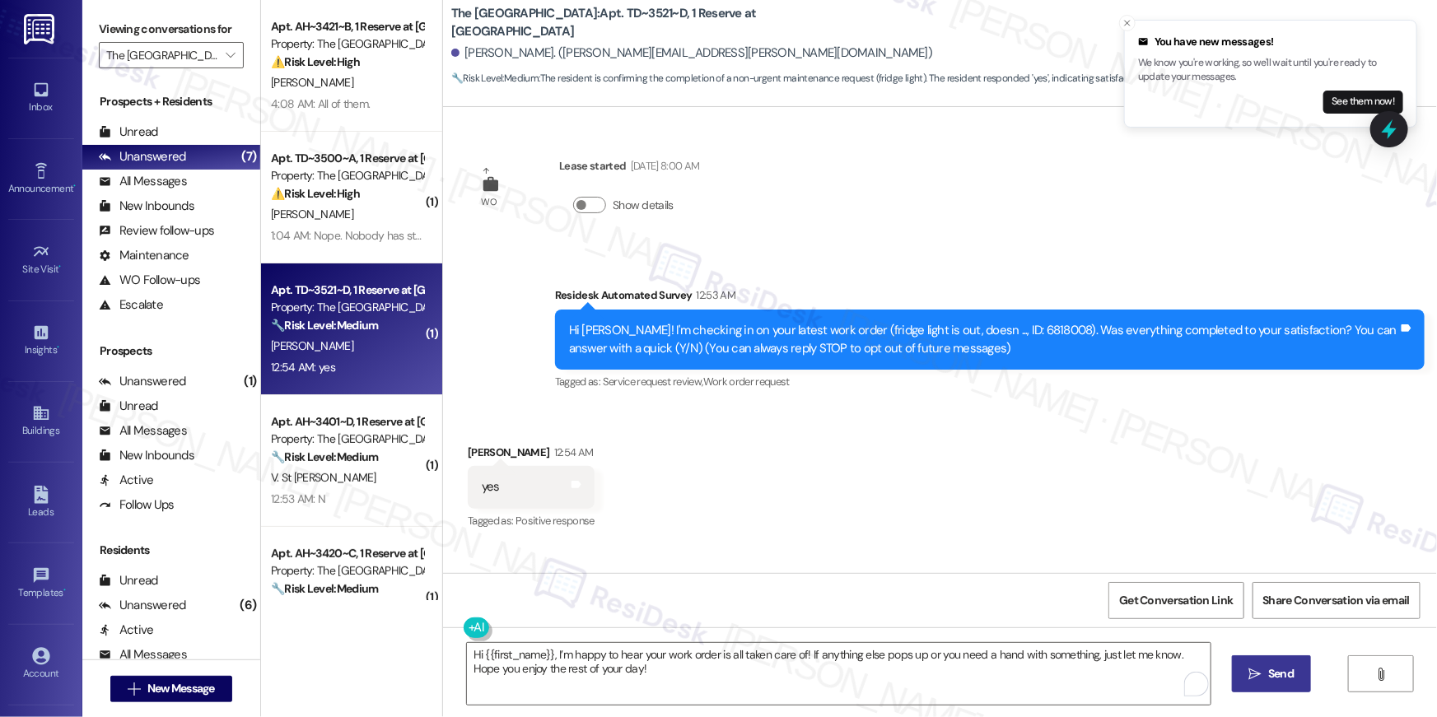
click at [1262, 666] on span " Send" at bounding box center [1272, 673] width 52 height 17
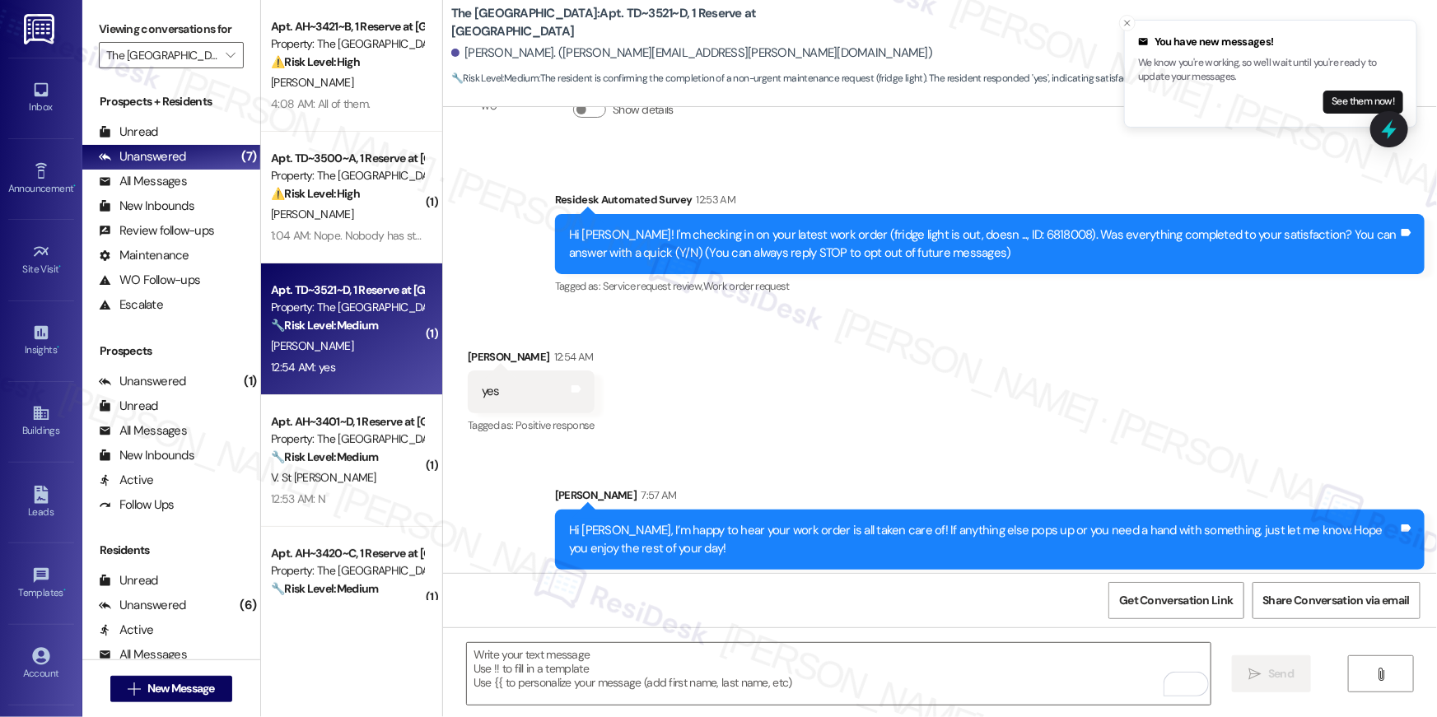
scroll to position [105, 0]
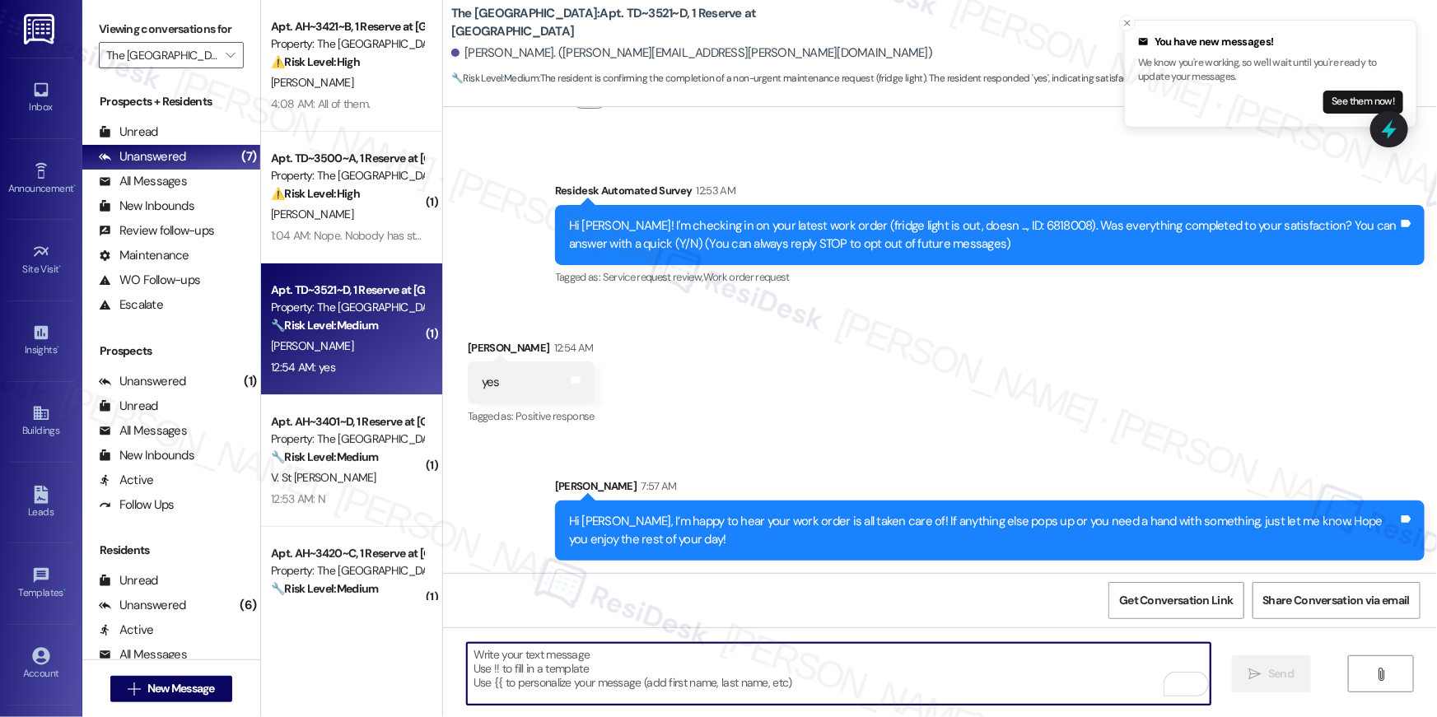
click at [1010, 674] on textarea "To enrich screen reader interactions, please activate Accessibility in Grammarl…" at bounding box center [839, 674] width 744 height 62
click at [1042, 666] on textarea "To enrich screen reader interactions, please activate Accessibility in Grammarl…" at bounding box center [839, 674] width 744 height 62
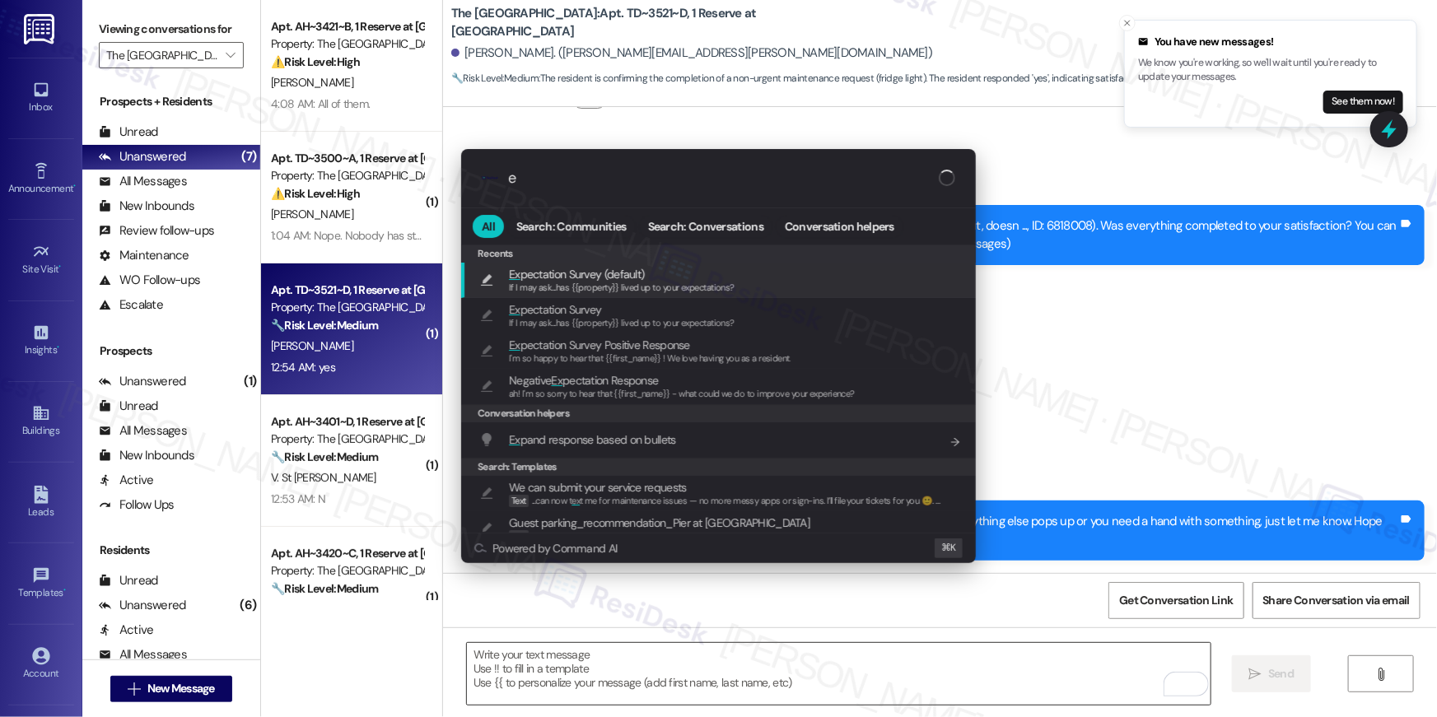
type input "ex"
type textarea "If I may ask...has {{property}} lived up to your expectations?"
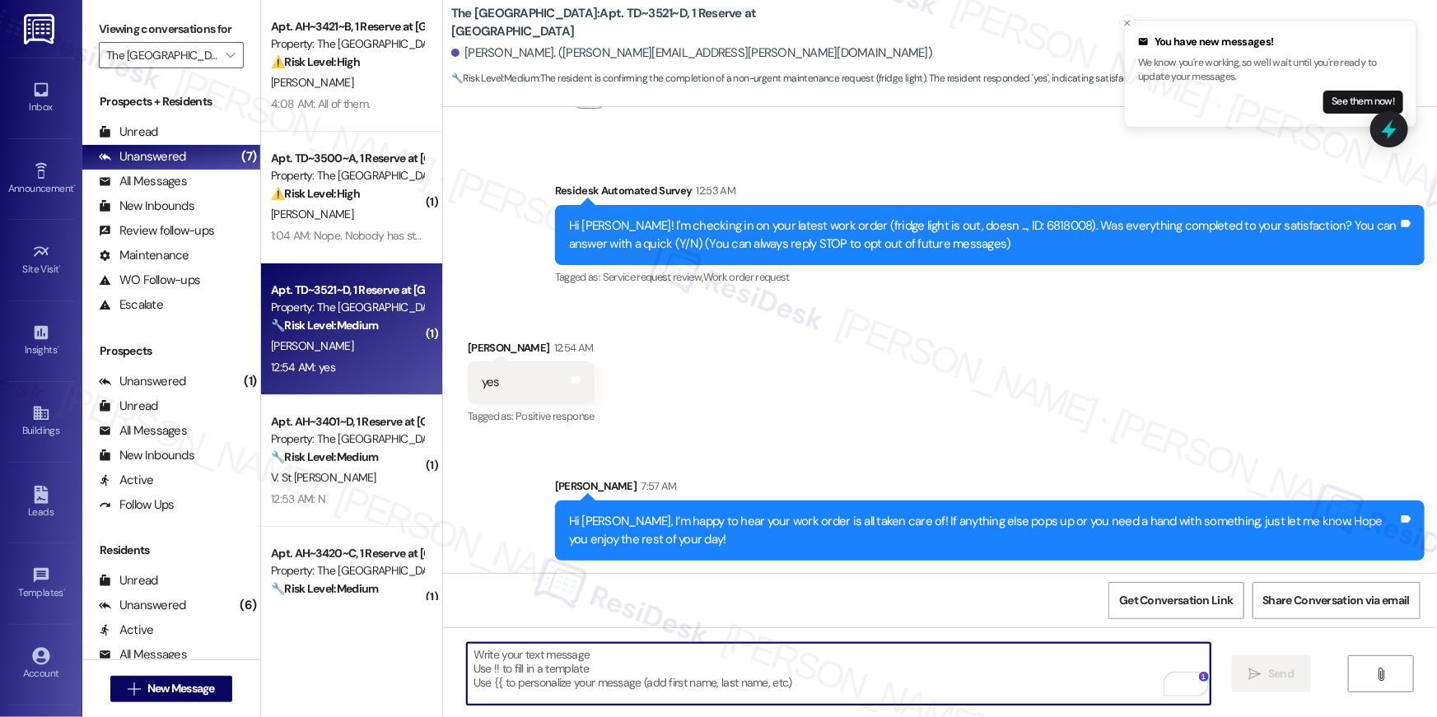
scroll to position [0, 0]
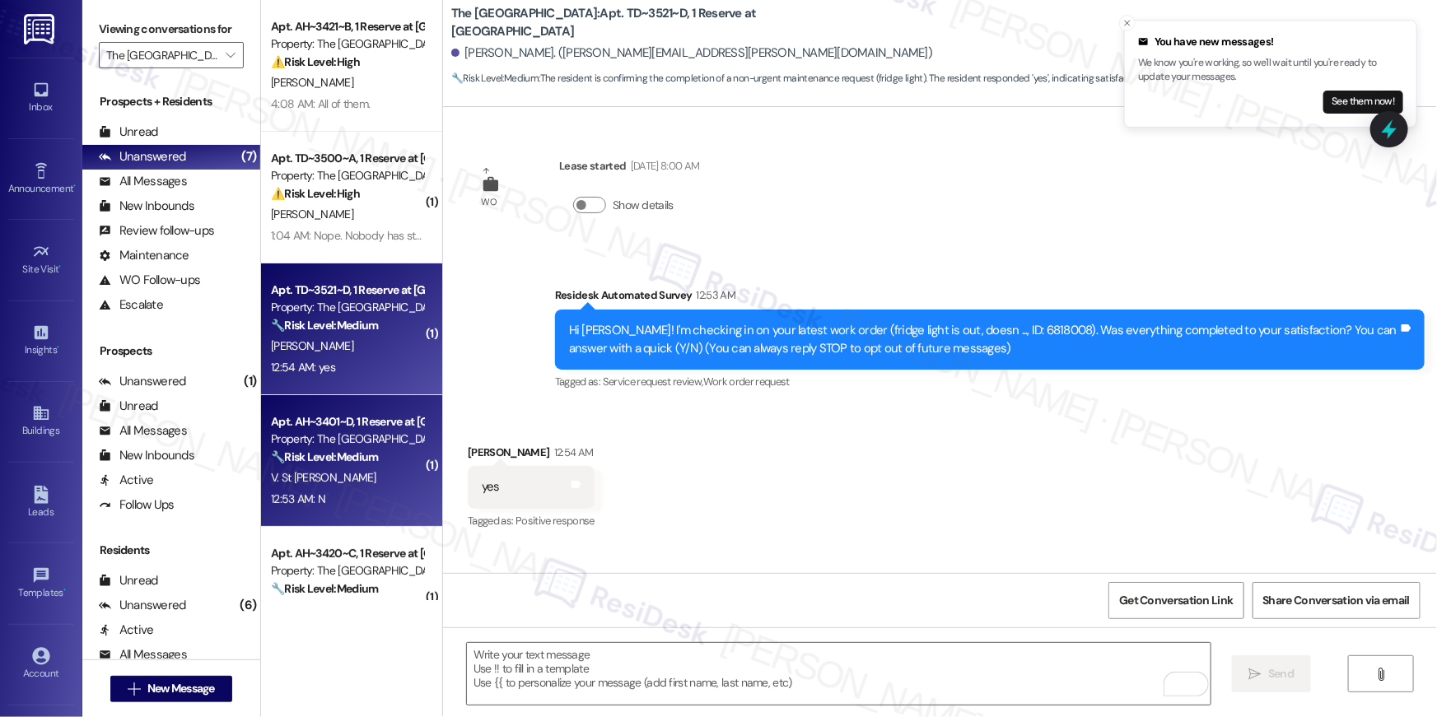
click at [346, 455] on strong "🔧 Risk Level: Medium" at bounding box center [324, 457] width 107 height 15
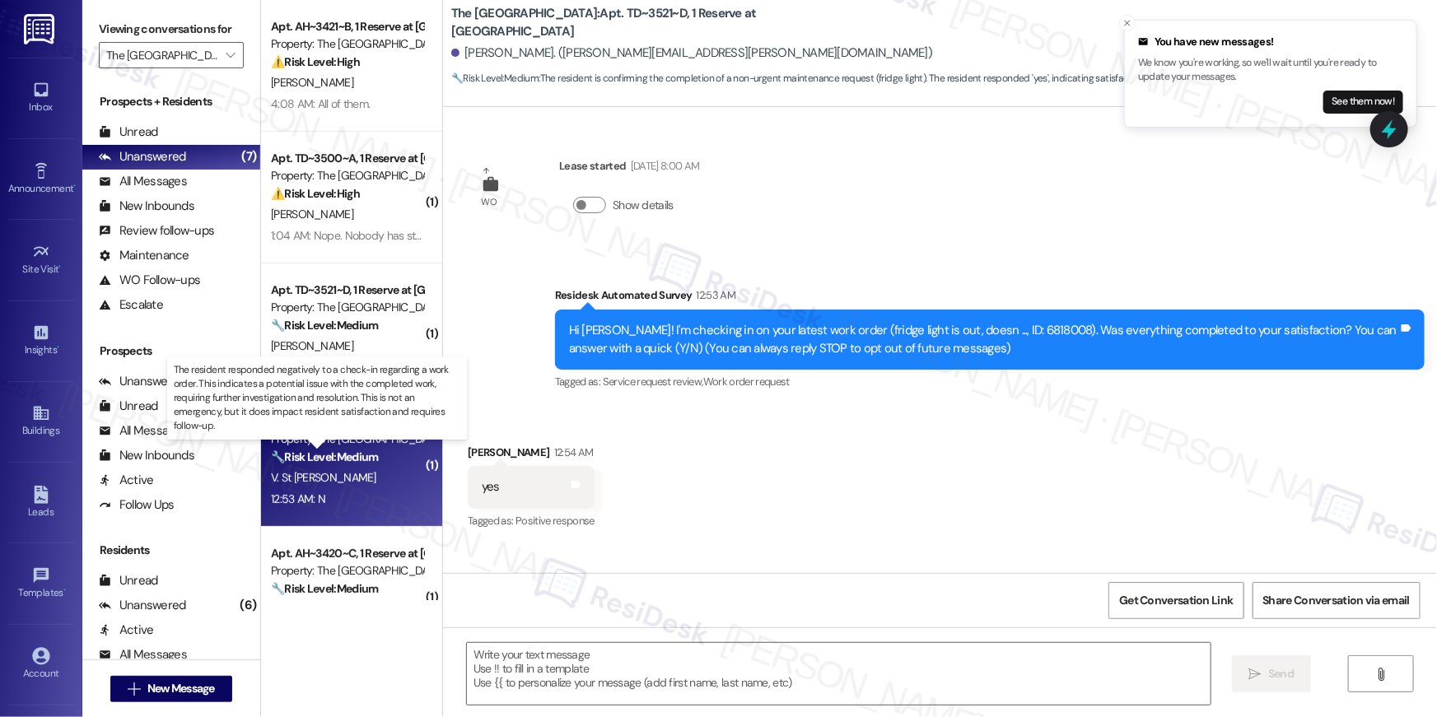
type textarea "Fetching suggested responses. Please feel free to read through the conversation…"
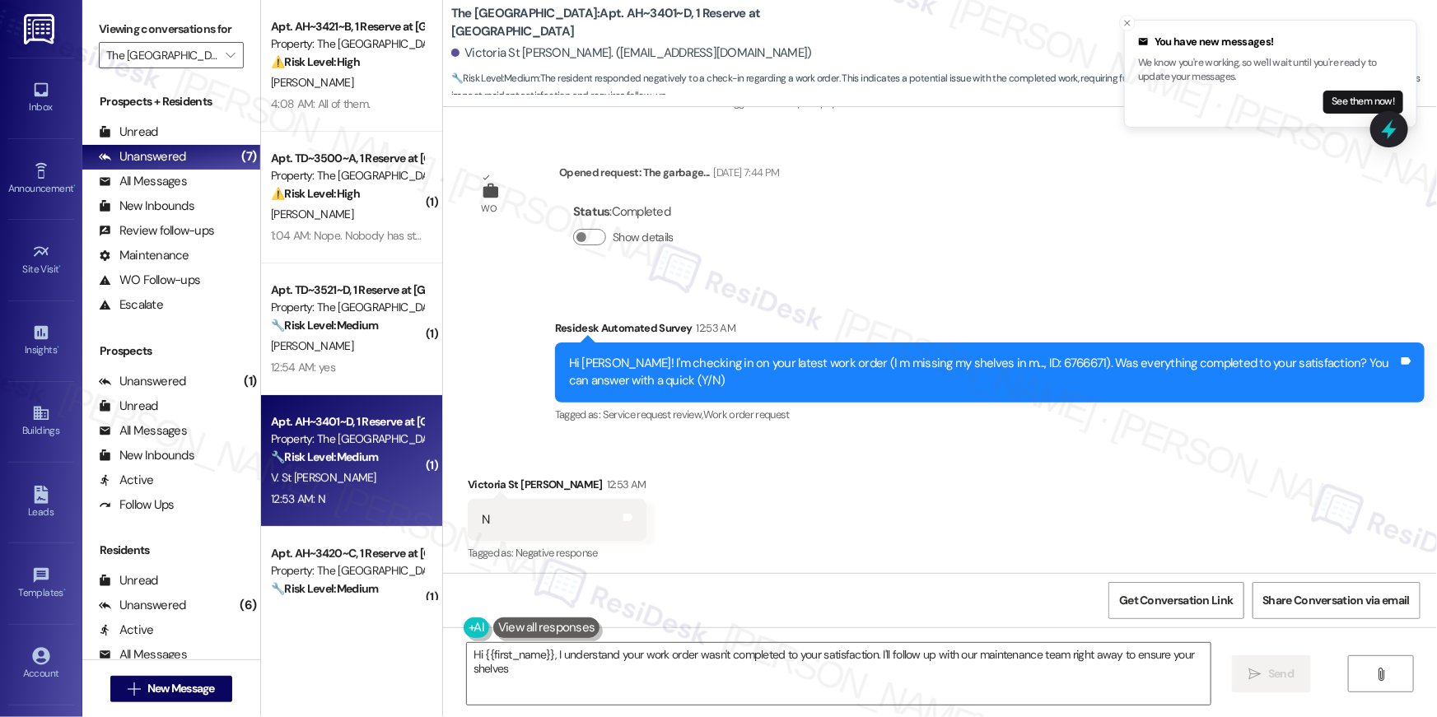
scroll to position [578, 0]
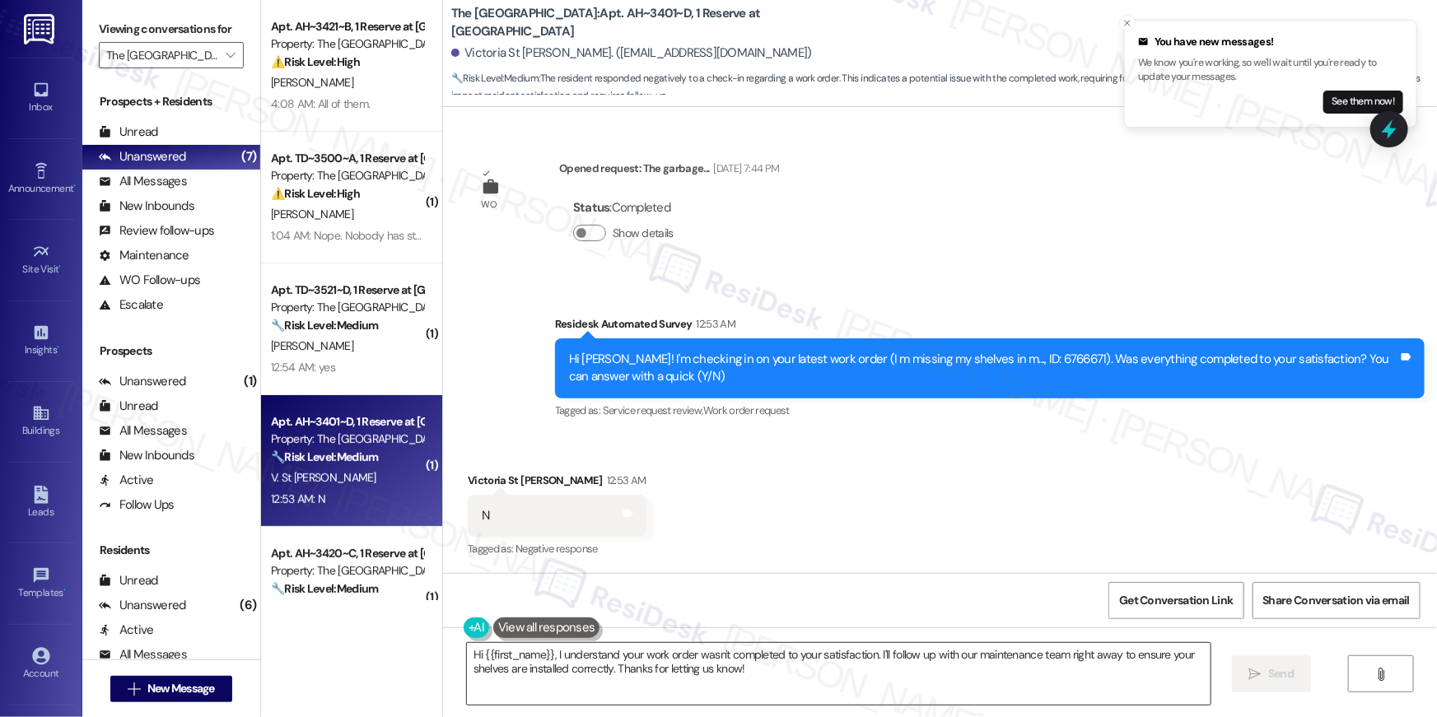
click at [1036, 680] on textarea "Hi {{first_name}}, I understand your work order wasn't completed to your satisf…" at bounding box center [839, 674] width 744 height 62
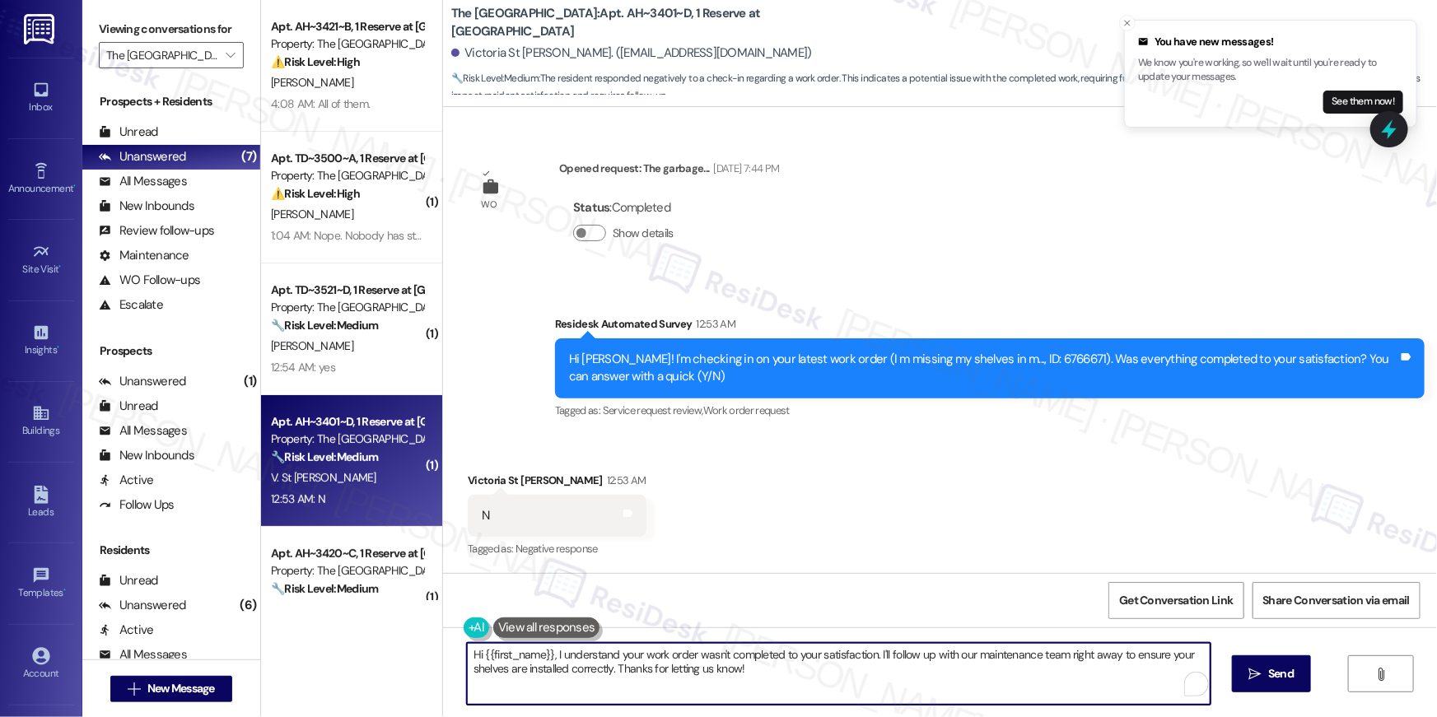
click at [1036, 680] on textarea "Hi {{first_name}}, I understand your work order wasn't completed to your satisf…" at bounding box center [839, 674] width 744 height 62
paste textarea "’m sorry to hear your work order hasn’t been fully completed. Could you share a…"
type textarea "Hi {{first_name}}, I’m sorry to hear your work order hasn’t been fully complete…"
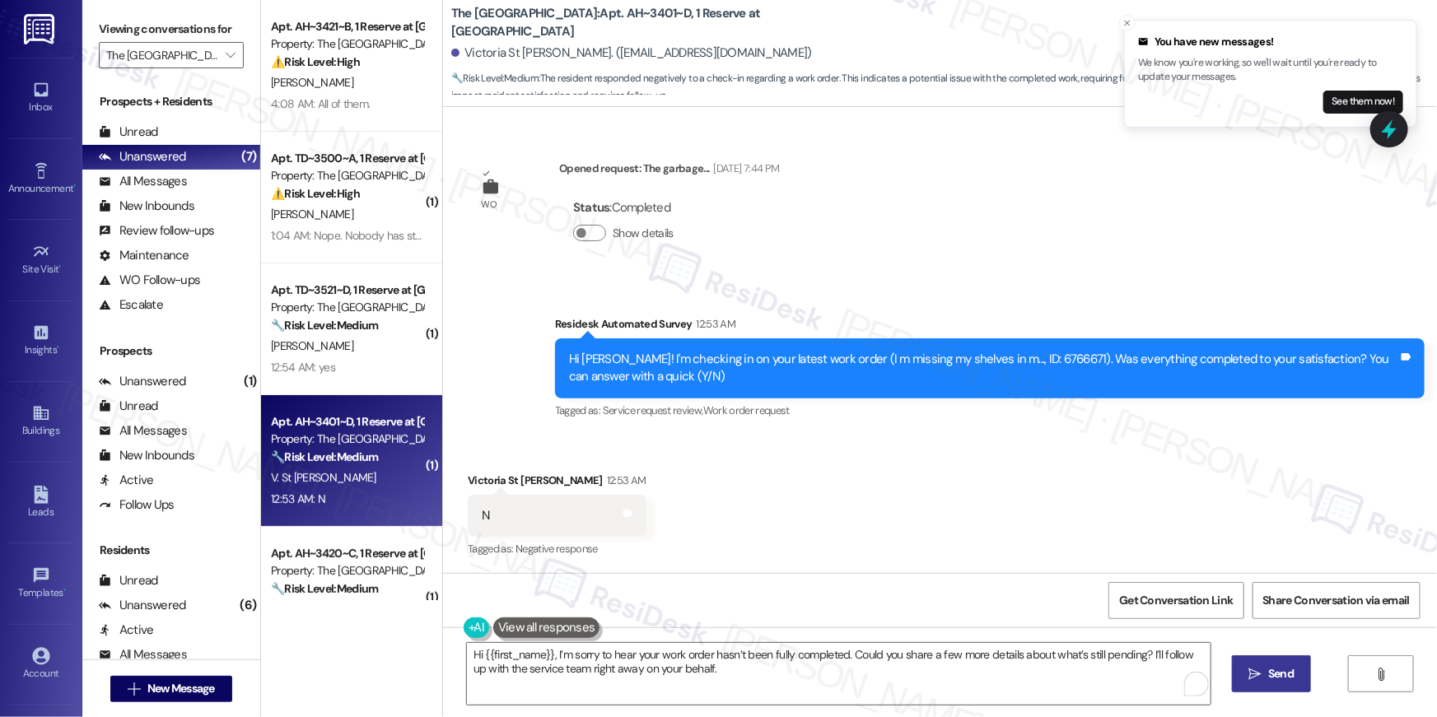
click at [1271, 674] on span "Send" at bounding box center [1281, 673] width 26 height 17
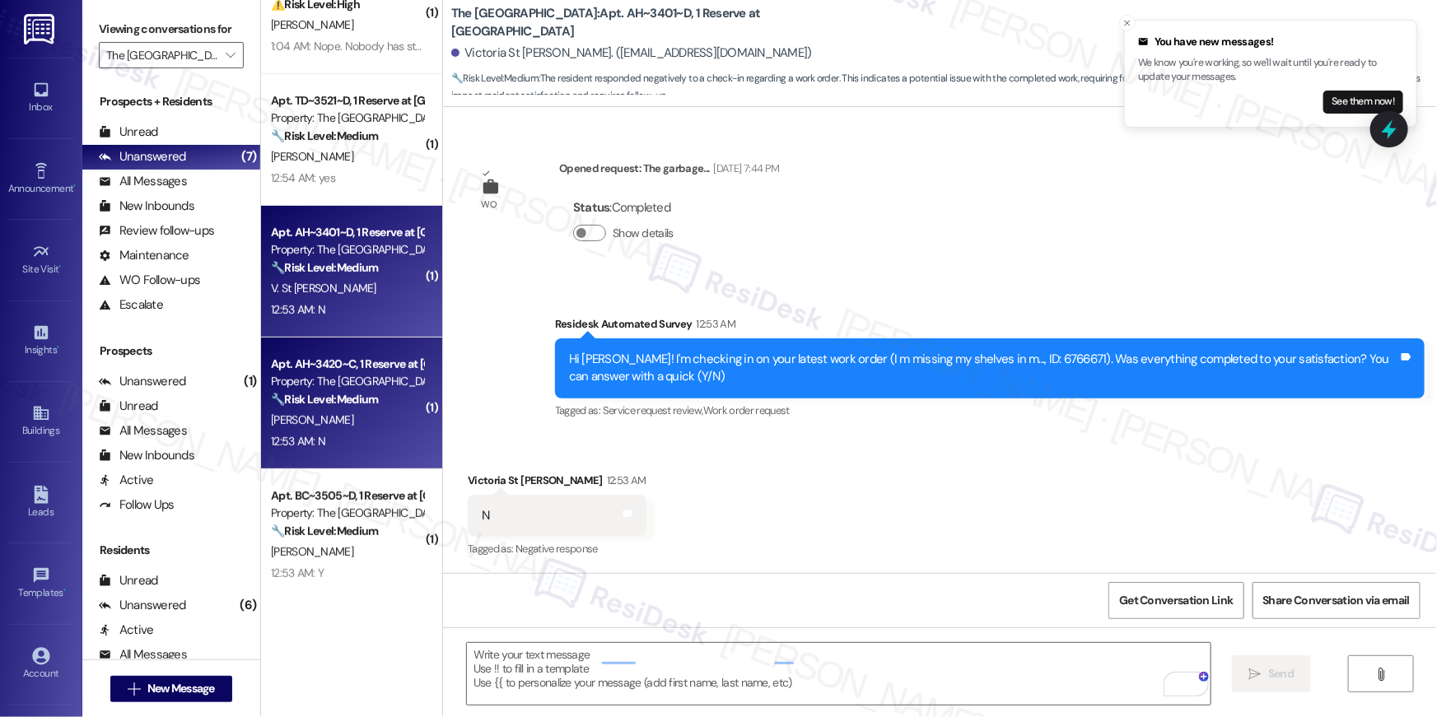
type textarea "Fetching suggested responses. Please feel free to read through the conversation…"
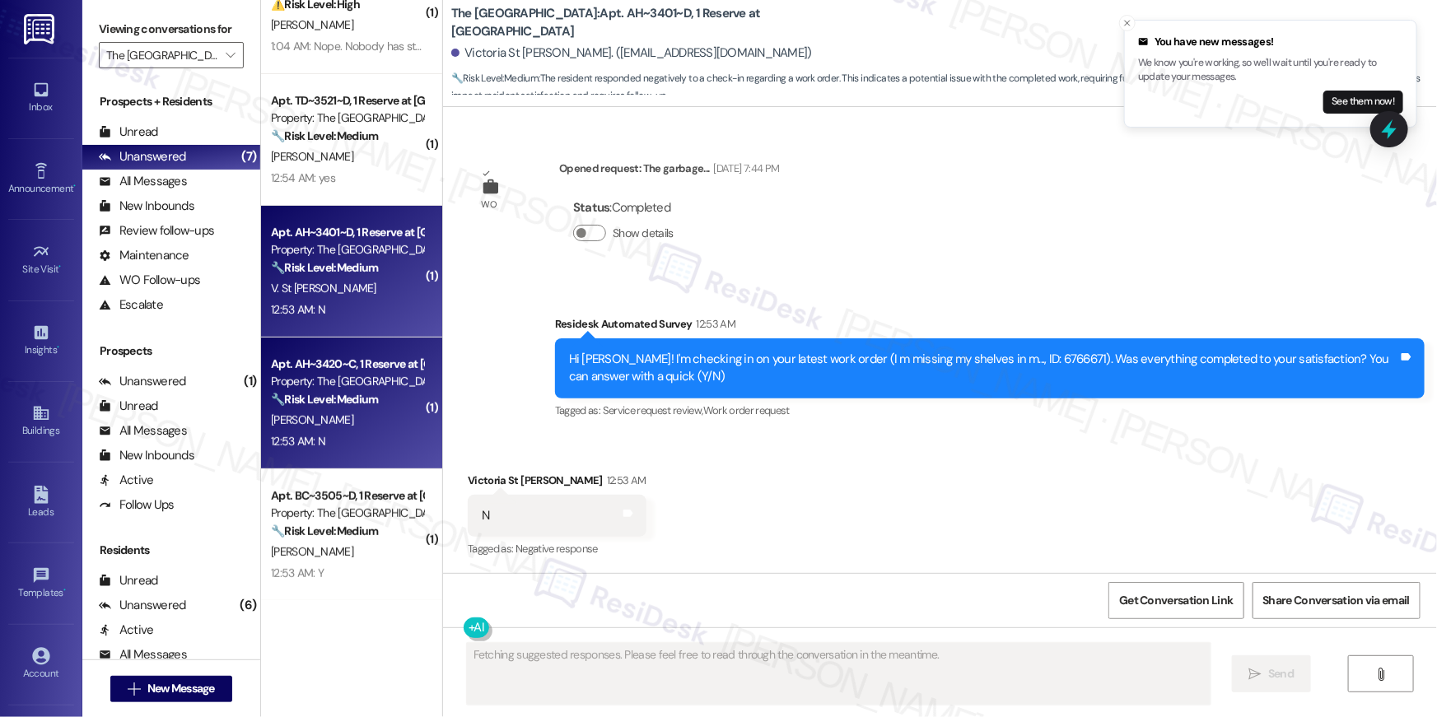
click at [358, 428] on div "A. Deese" at bounding box center [347, 420] width 156 height 21
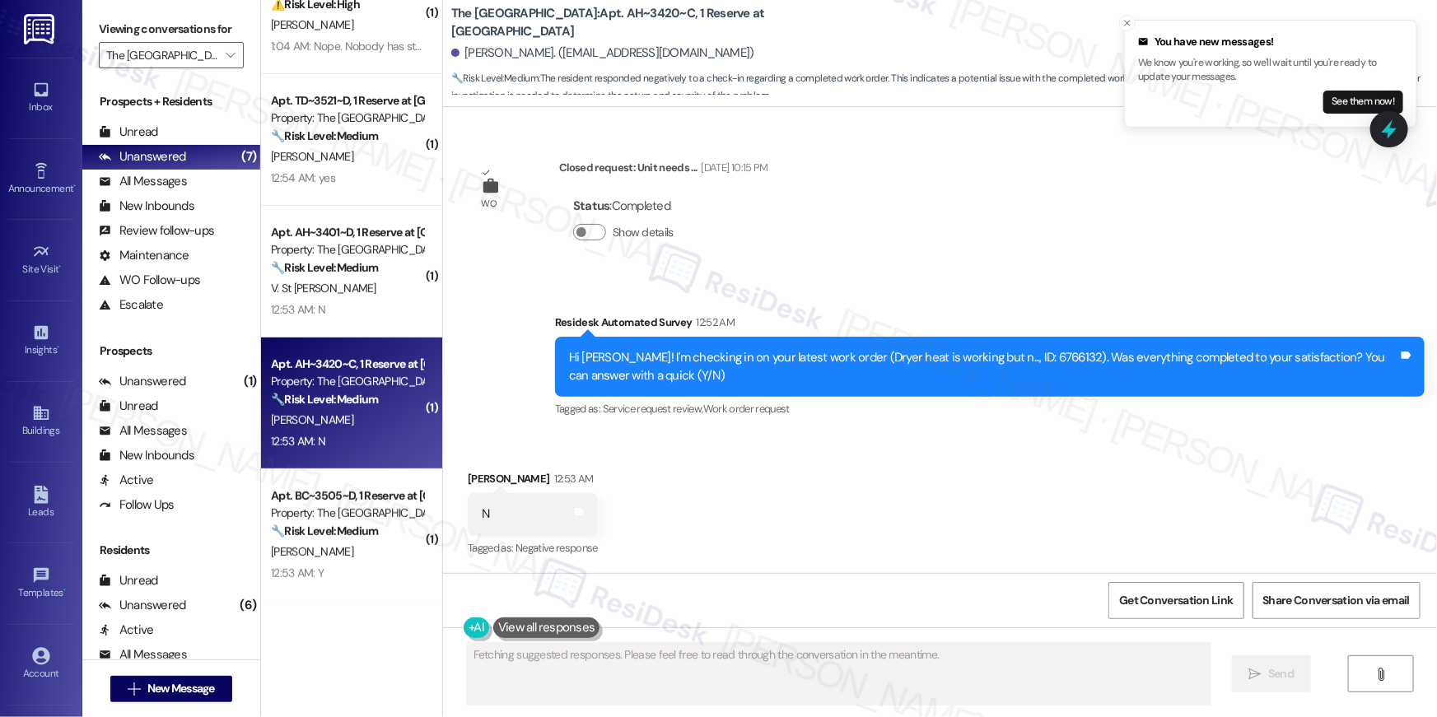
scroll to position [284, 0]
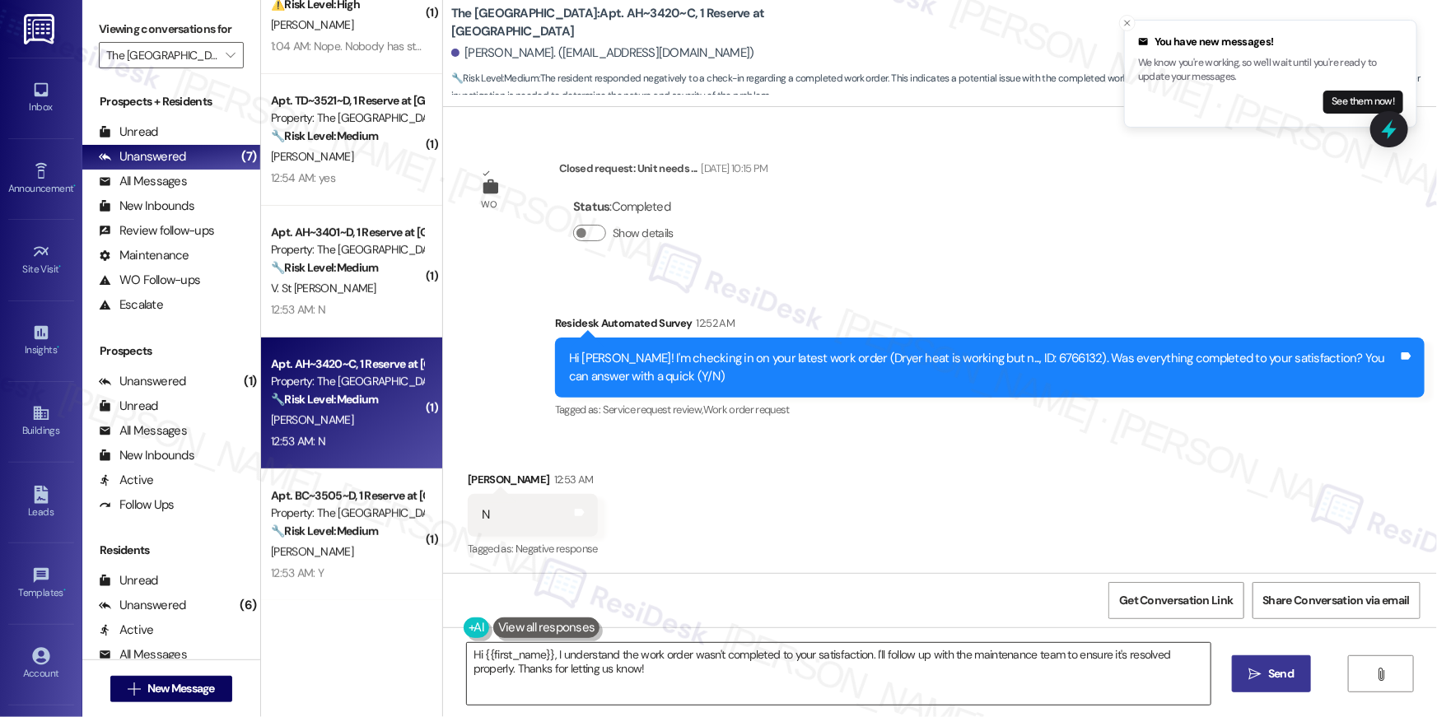
click at [751, 675] on textarea "Hi {{first_name}}, I understand the work order wasn't completed to your satisfa…" at bounding box center [839, 674] width 744 height 62
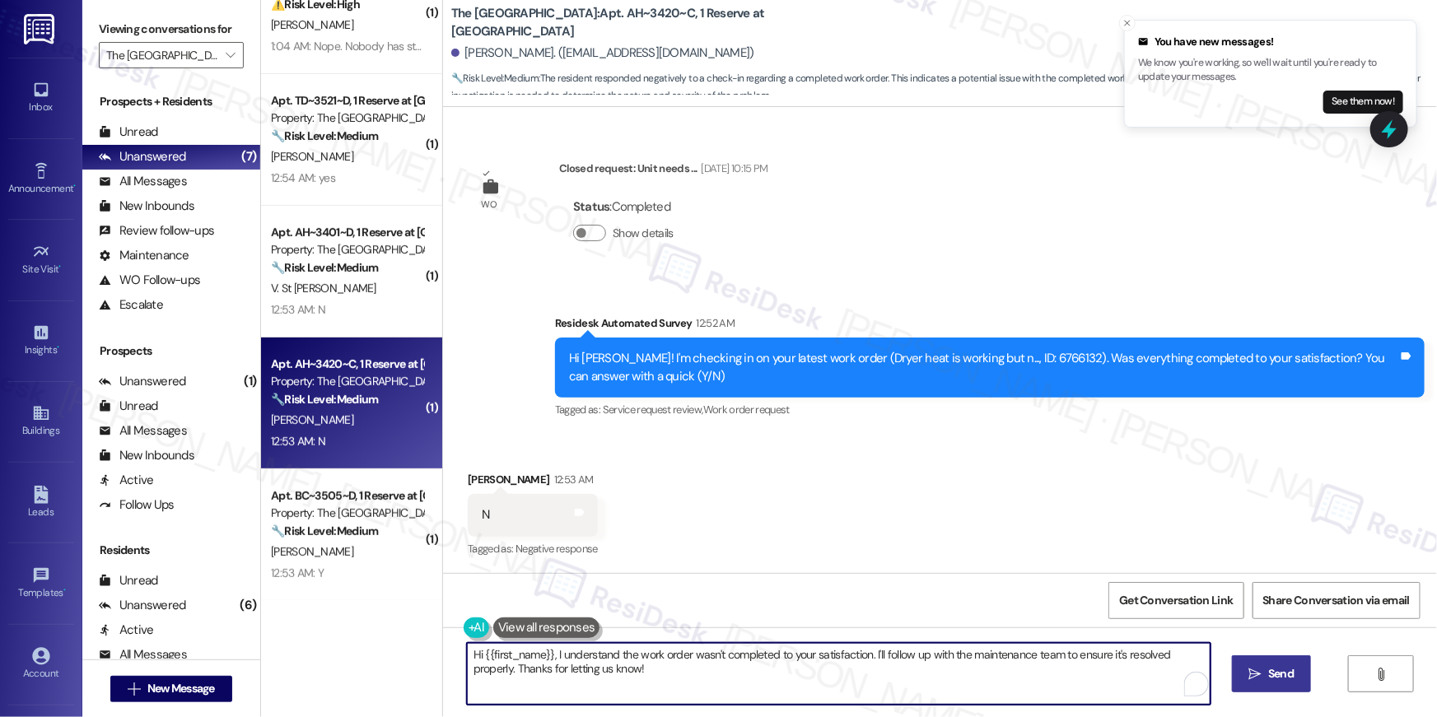
paste textarea "’m sorry to hear your work order hasn’t been fully completed. Could you share a…"
type textarea "Hi {{first_name}}, I’m sorry to hear your work order hasn’t been fully complete…"
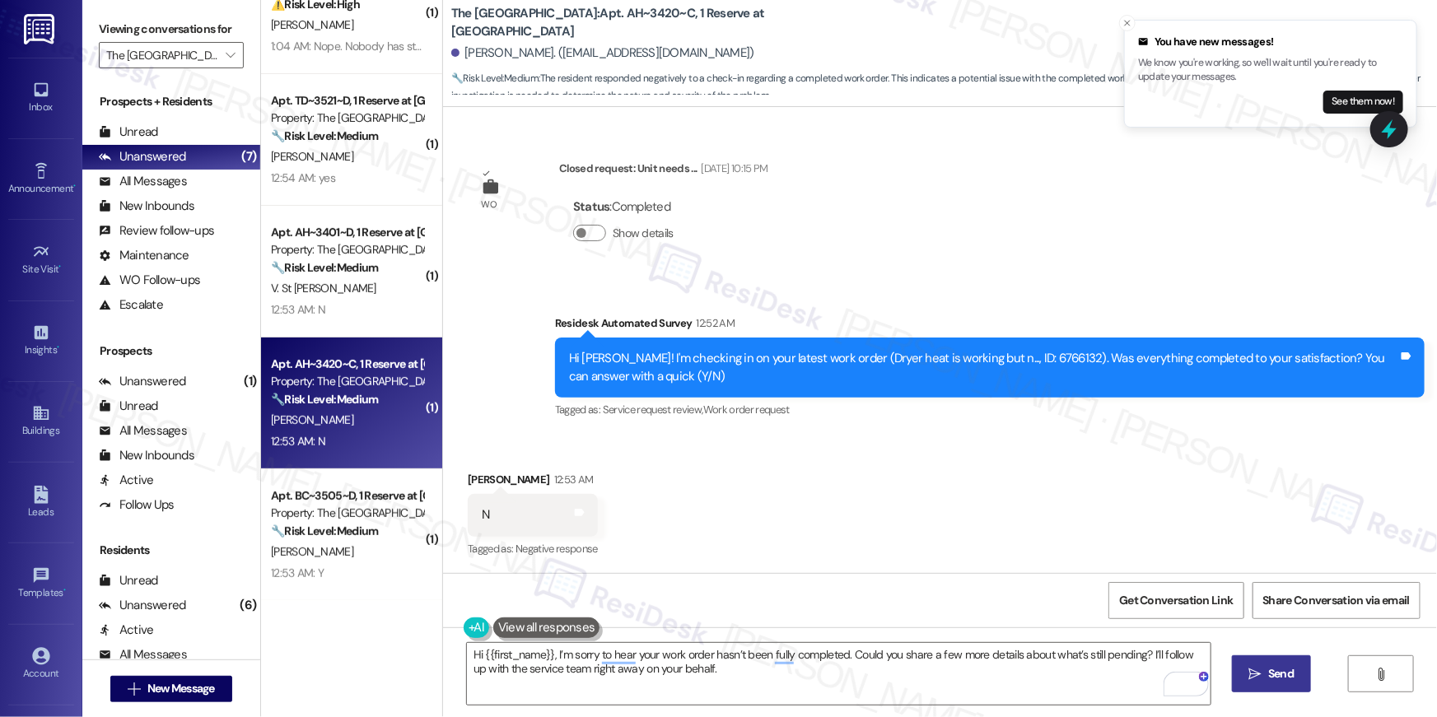
click at [1243, 671] on button " Send" at bounding box center [1272, 673] width 80 height 37
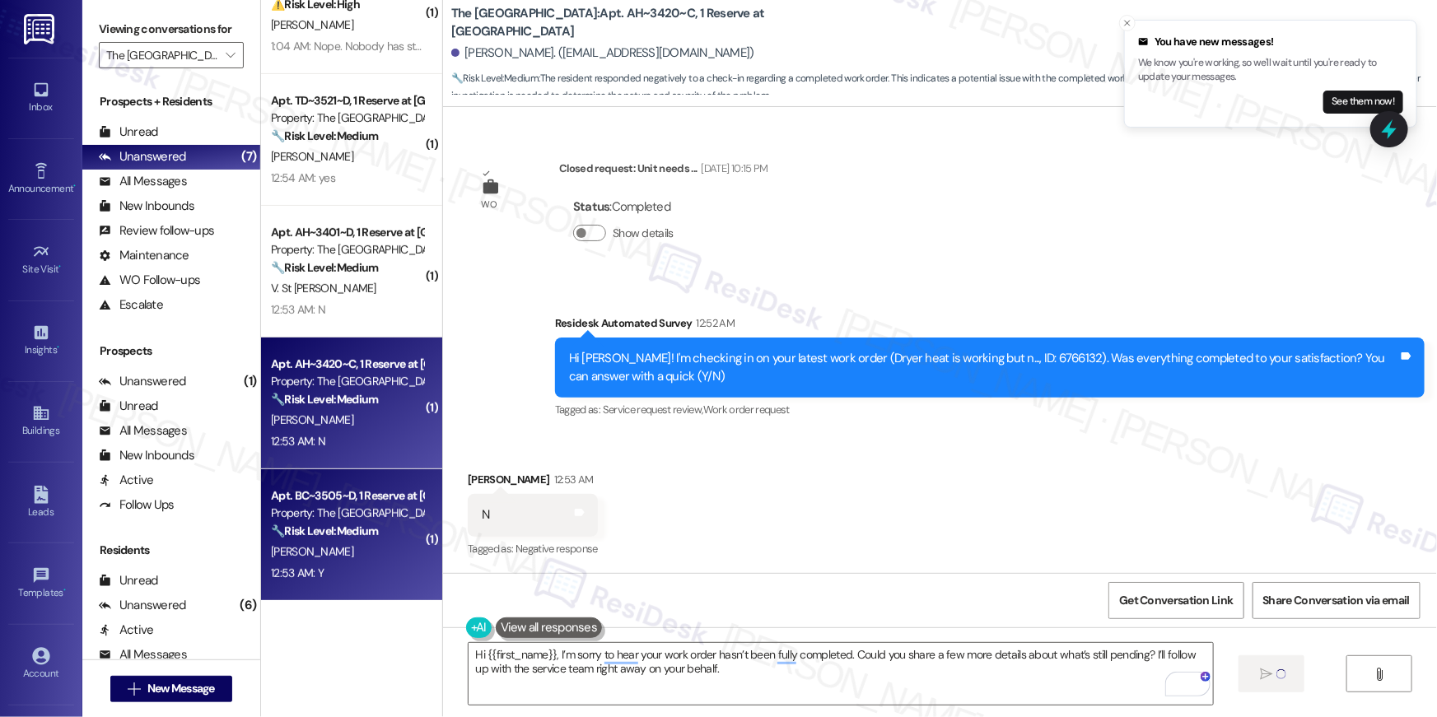
click at [323, 535] on strong "🔧 Risk Level: Medium" at bounding box center [324, 531] width 107 height 15
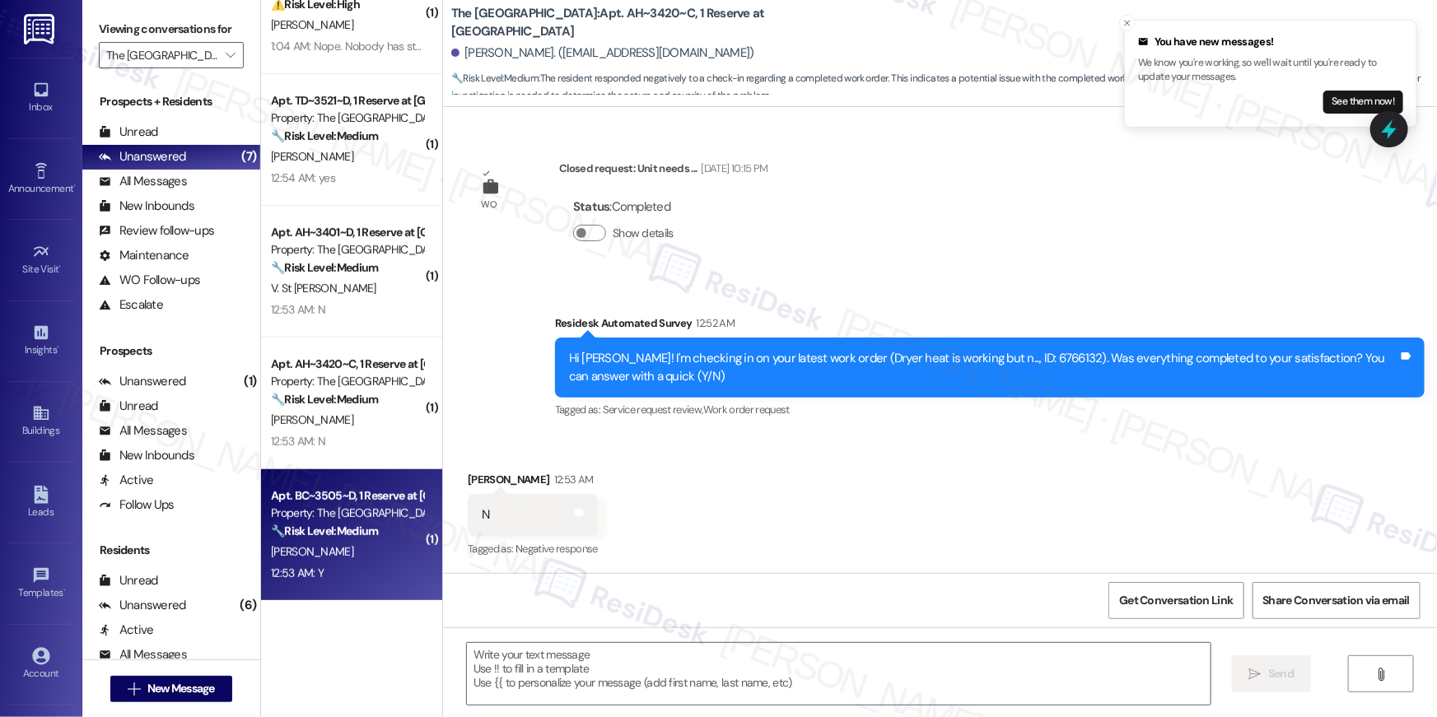
type textarea "Fetching suggested responses. Please feel free to read through the conversation…"
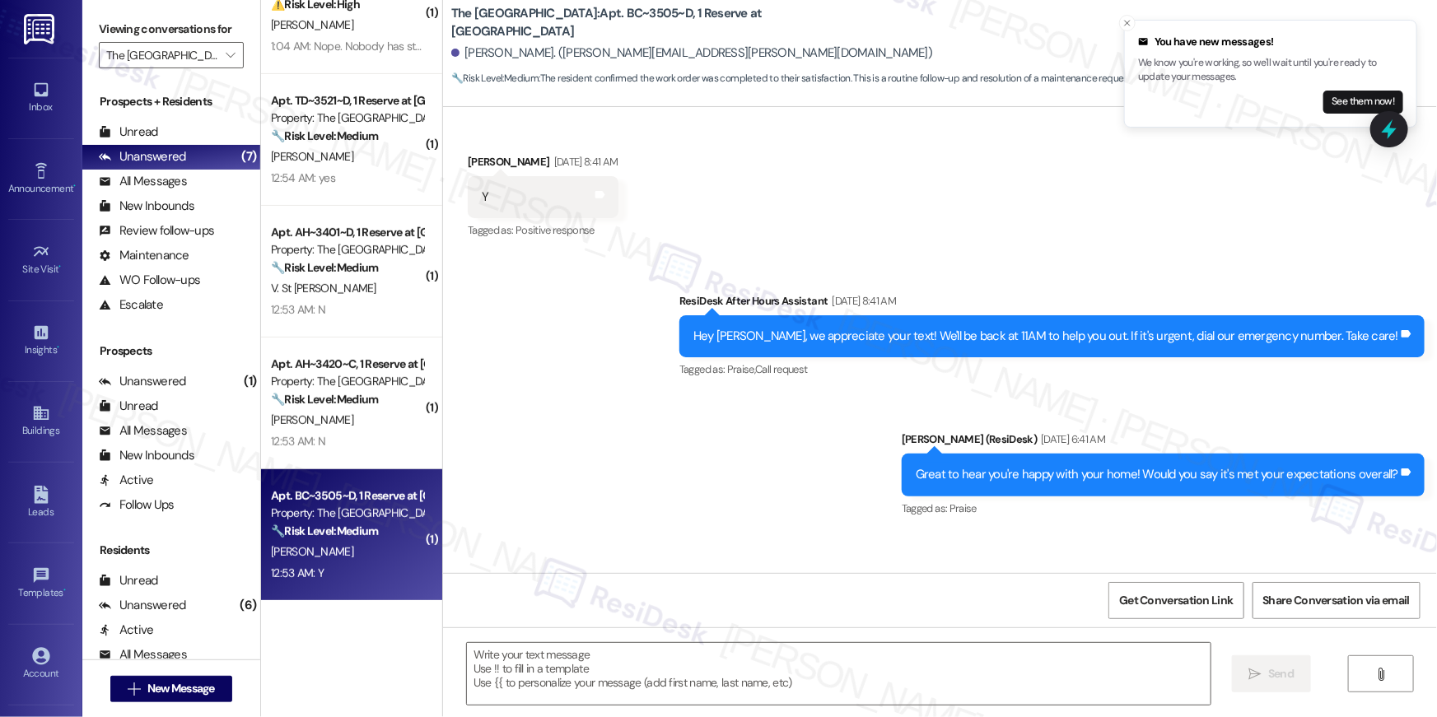
type textarea "Fetching suggested responses. Please feel free to read through the conversation…"
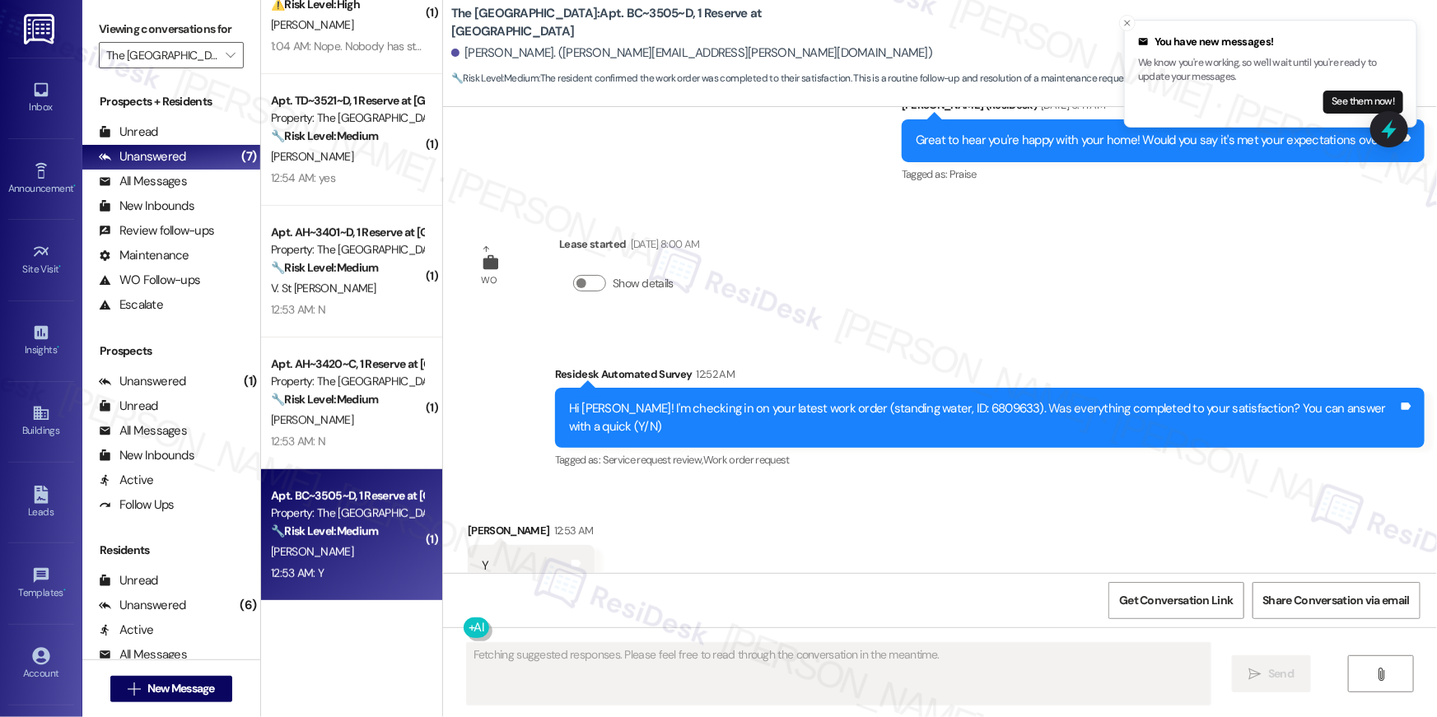
scroll to position [1013, 0]
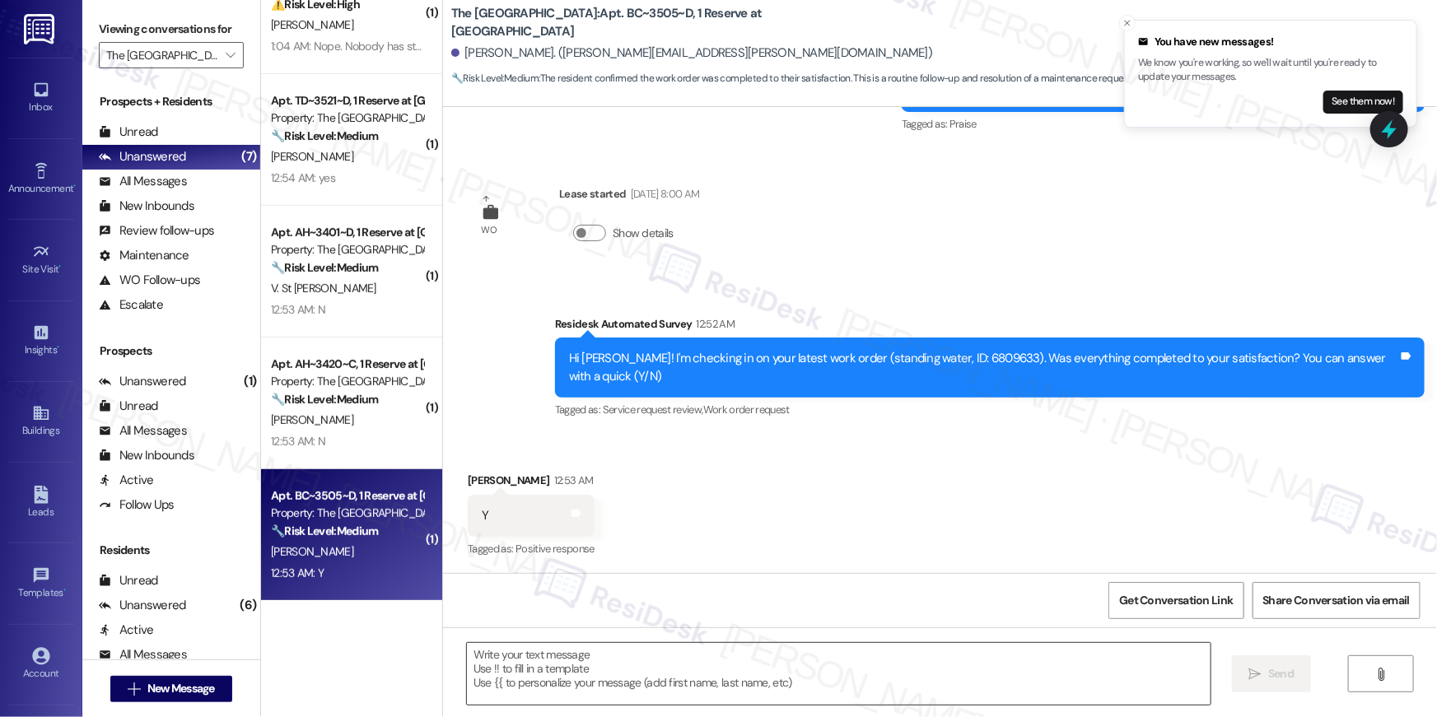
click at [929, 664] on textarea at bounding box center [839, 674] width 744 height 62
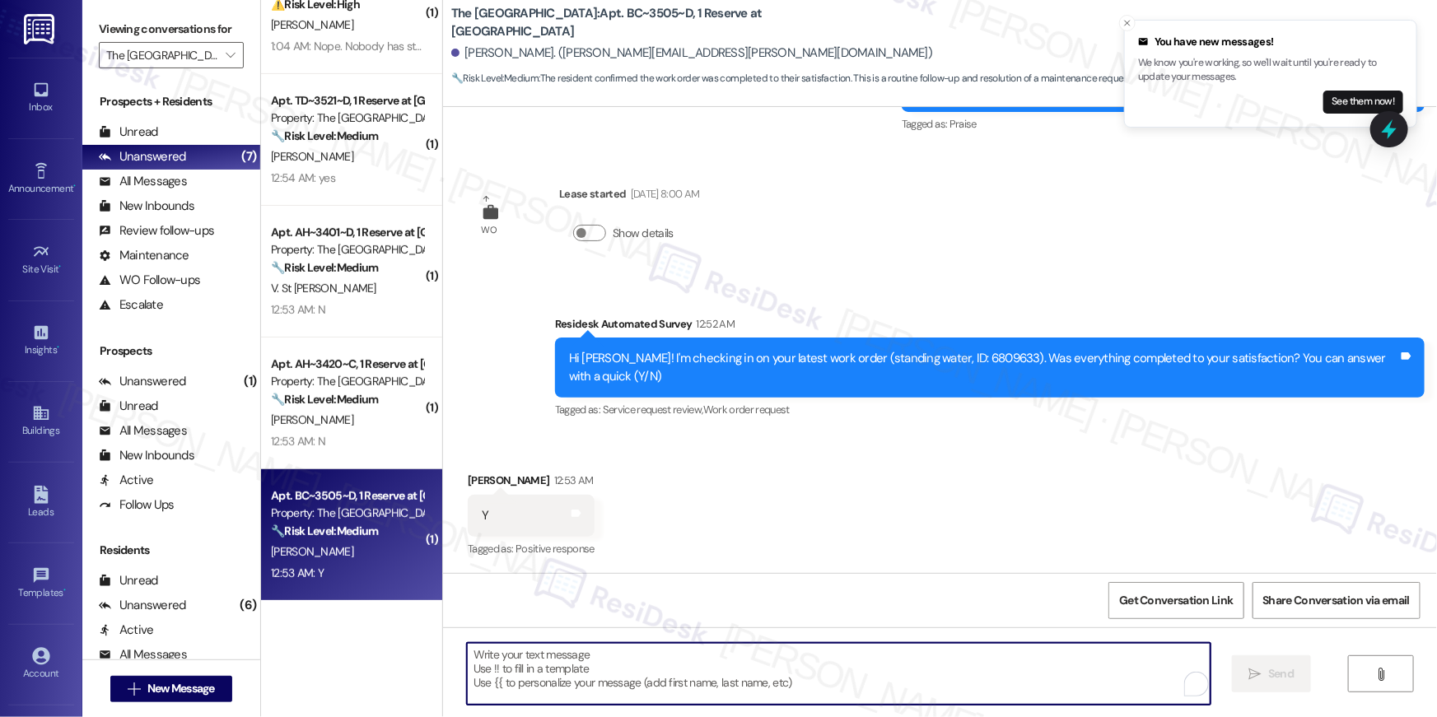
paste textarea "Hi {{first_name}}, I’m happy to hear your work order is all taken care of! If a…"
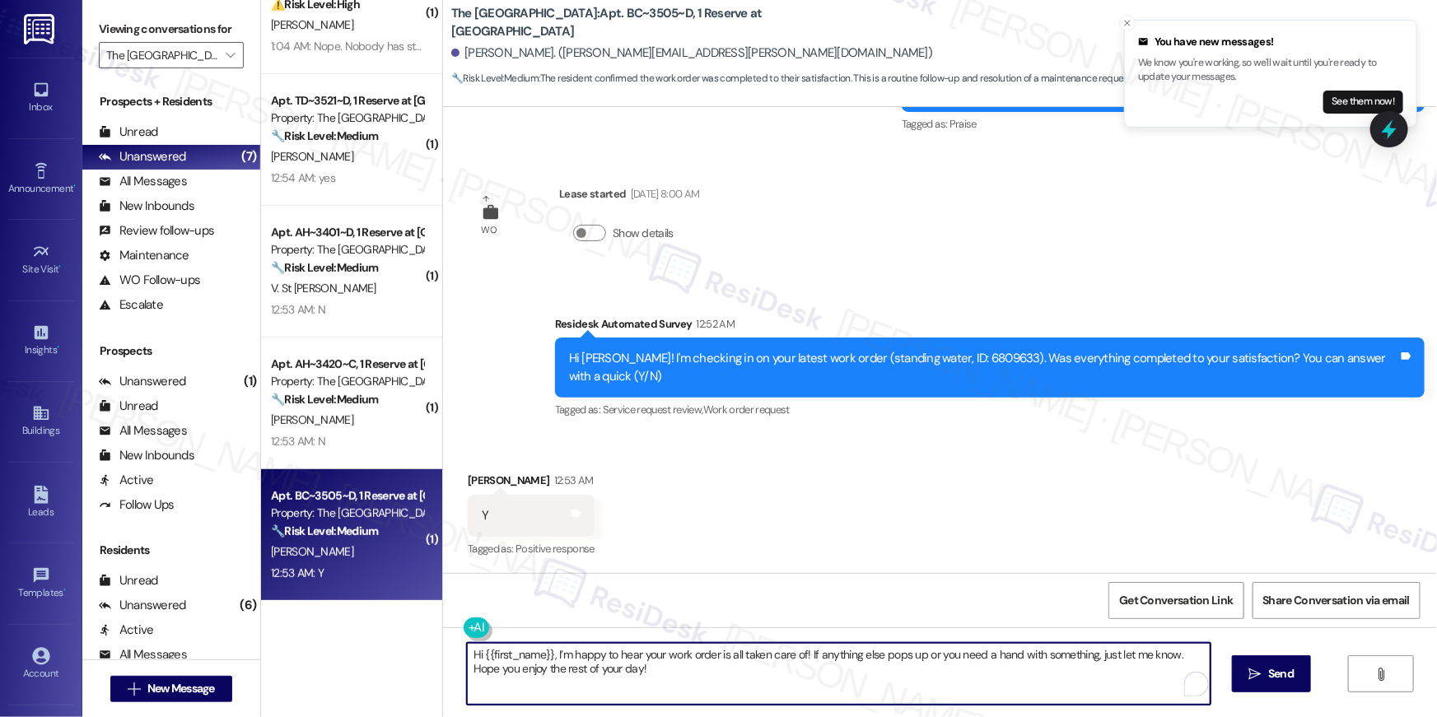
type textarea "Hi {{first_name}}, I’m happy to hear your work order is all taken care of! If a…"
click at [1267, 658] on button " Send" at bounding box center [1272, 673] width 80 height 37
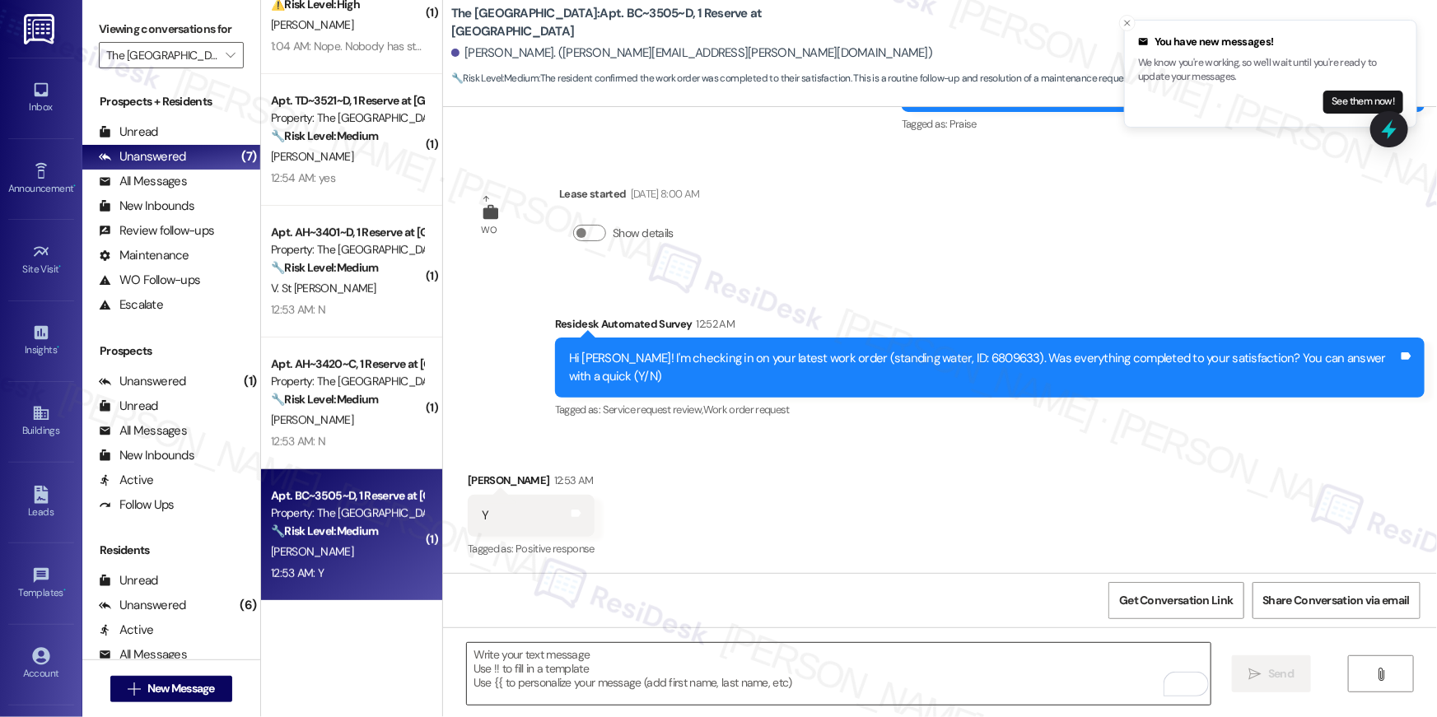
click at [1033, 677] on textarea "To enrich screen reader interactions, please activate Accessibility in Grammarl…" at bounding box center [839, 674] width 744 height 62
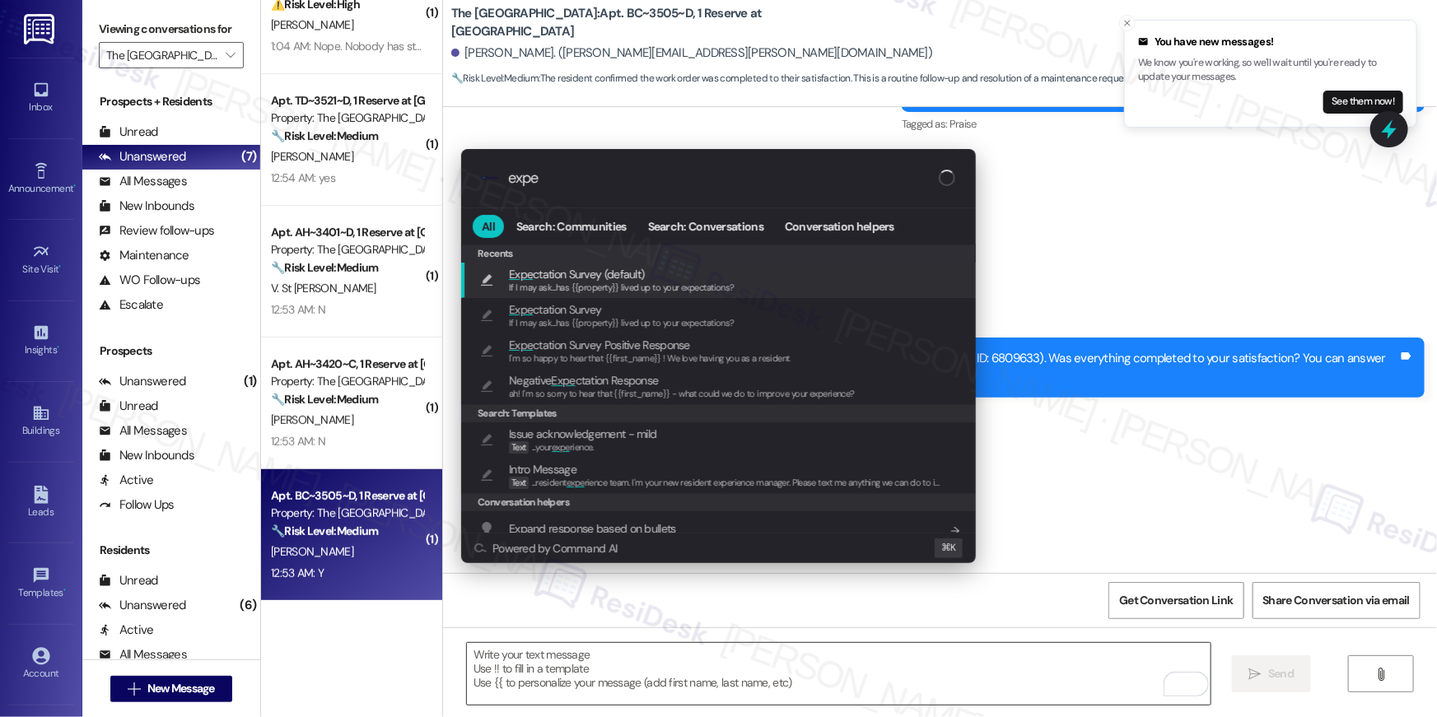
type input "expec"
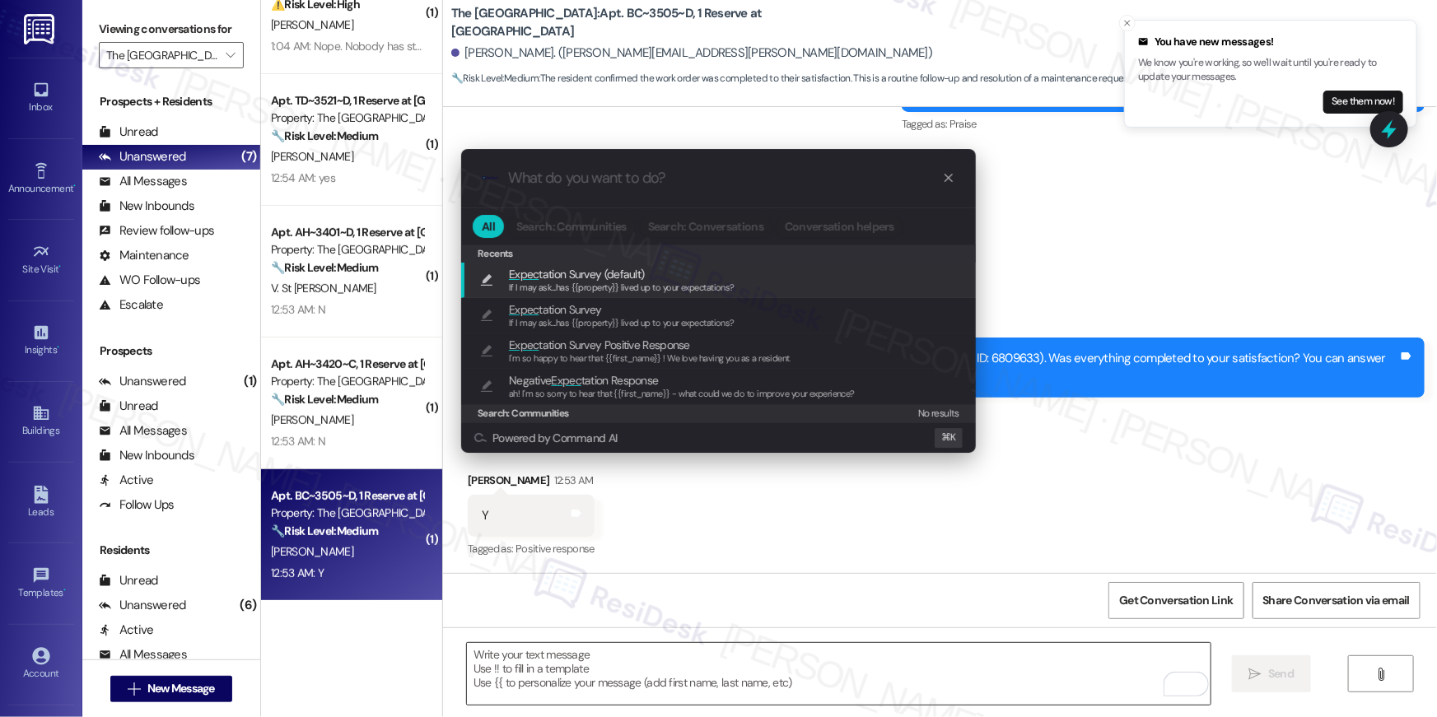
type textarea "If I may ask...has {{property}} lived up to your expectations?"
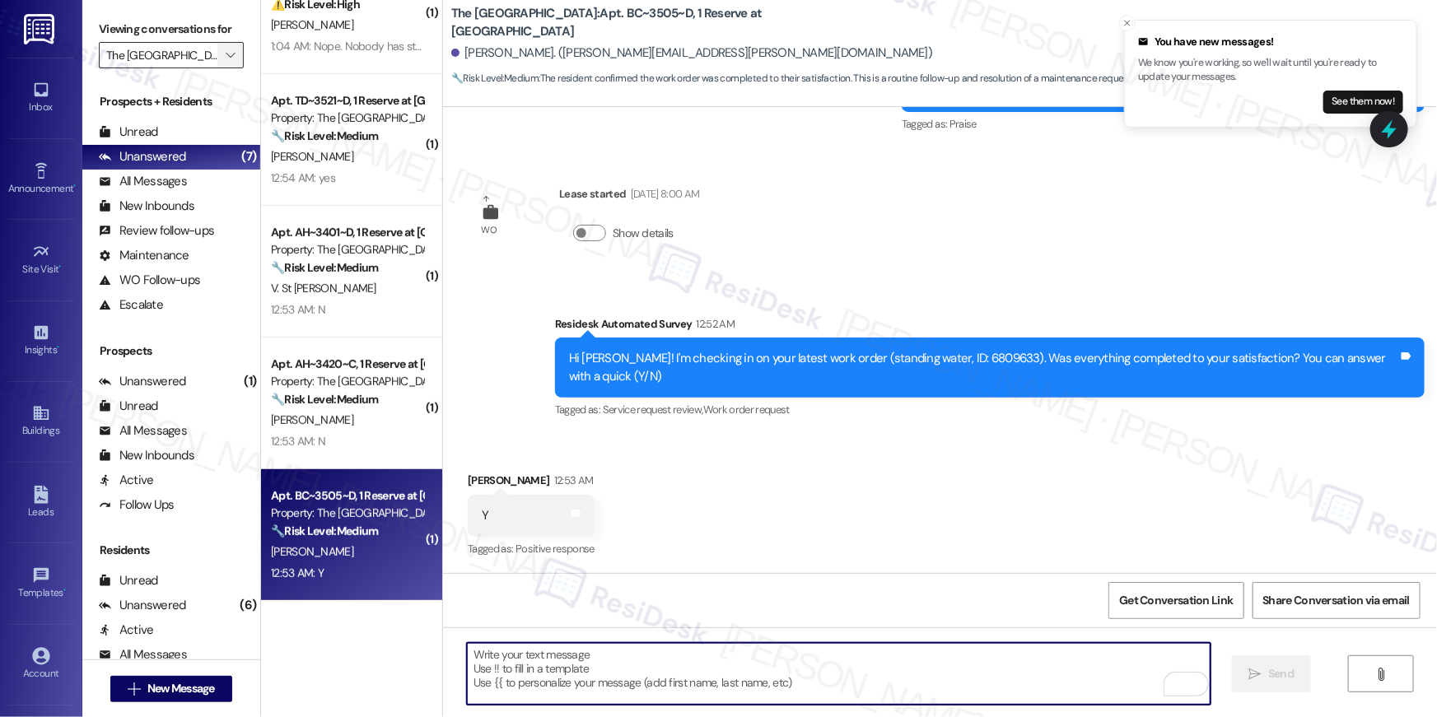
click at [226, 63] on span "" at bounding box center [230, 55] width 16 height 26
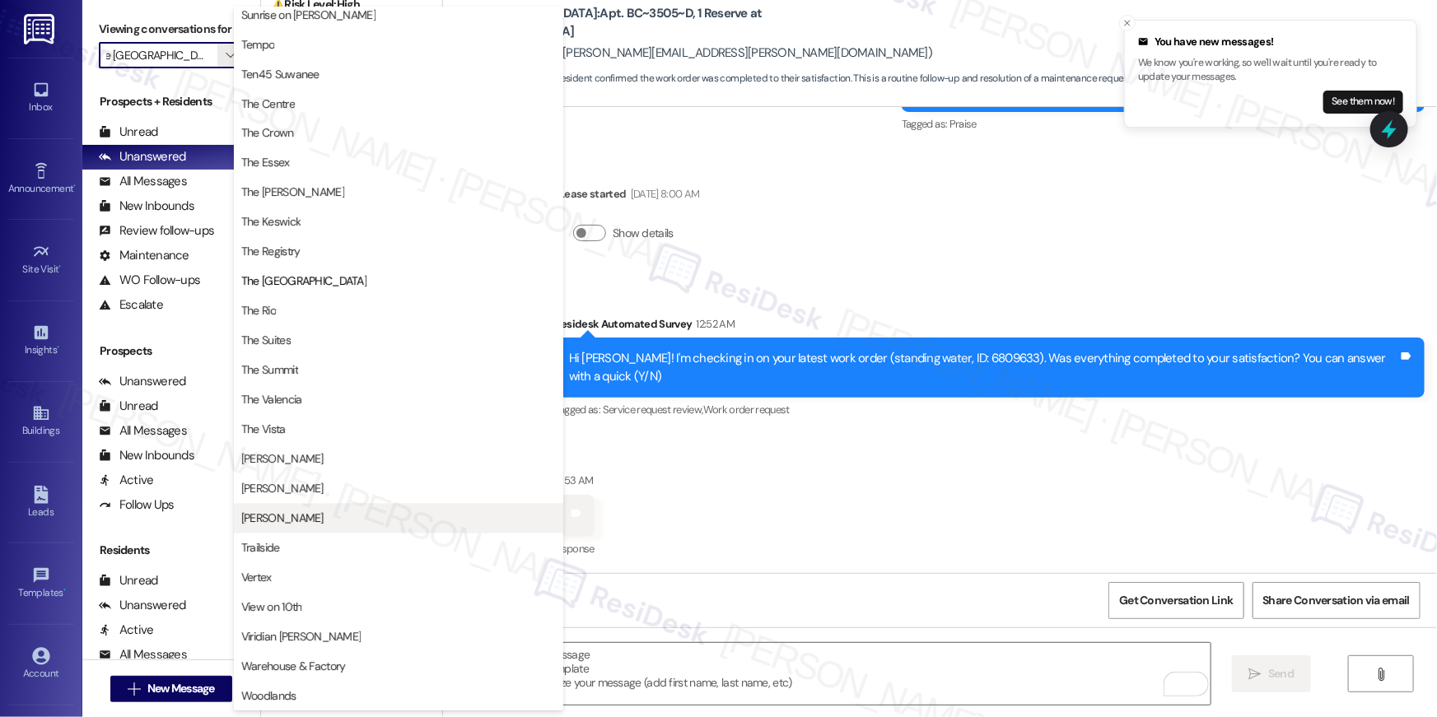
scroll to position [1494, 0]
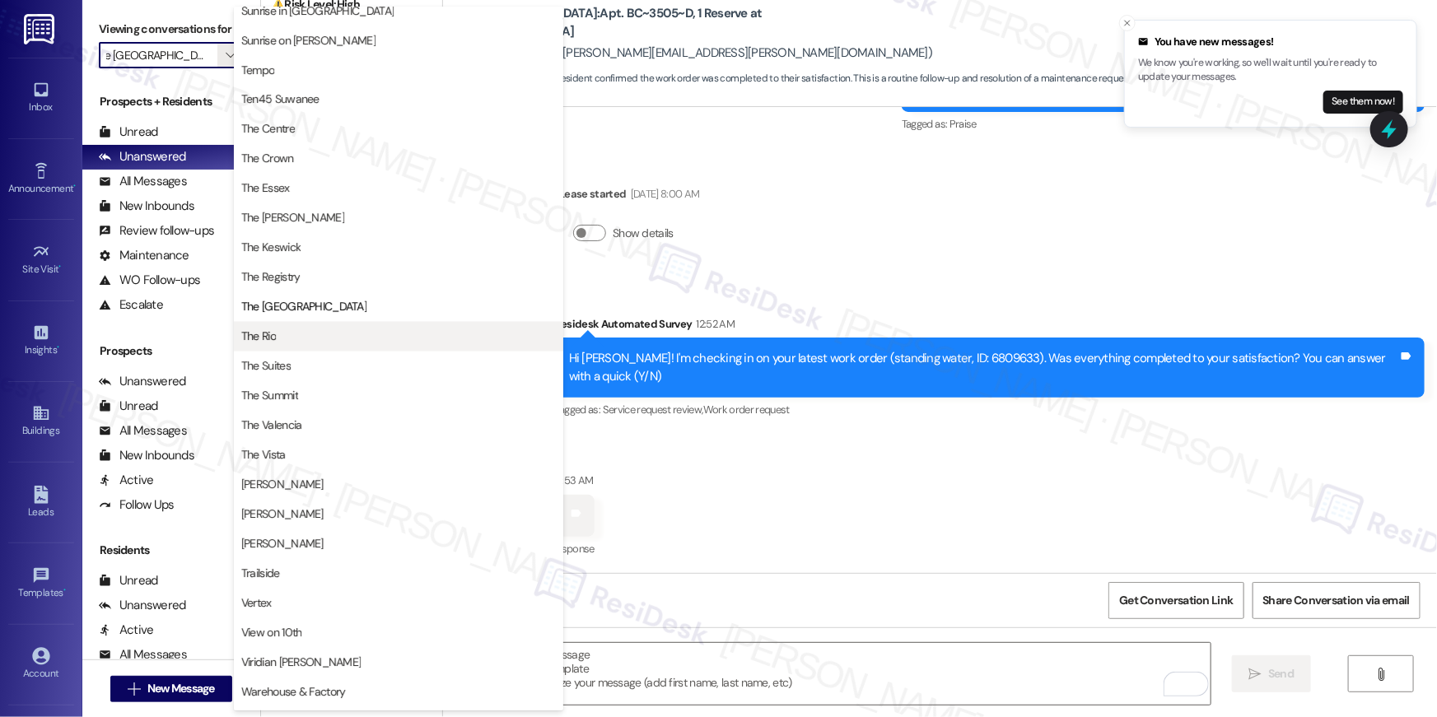
click at [366, 336] on span "The Rio" at bounding box center [398, 337] width 315 height 16
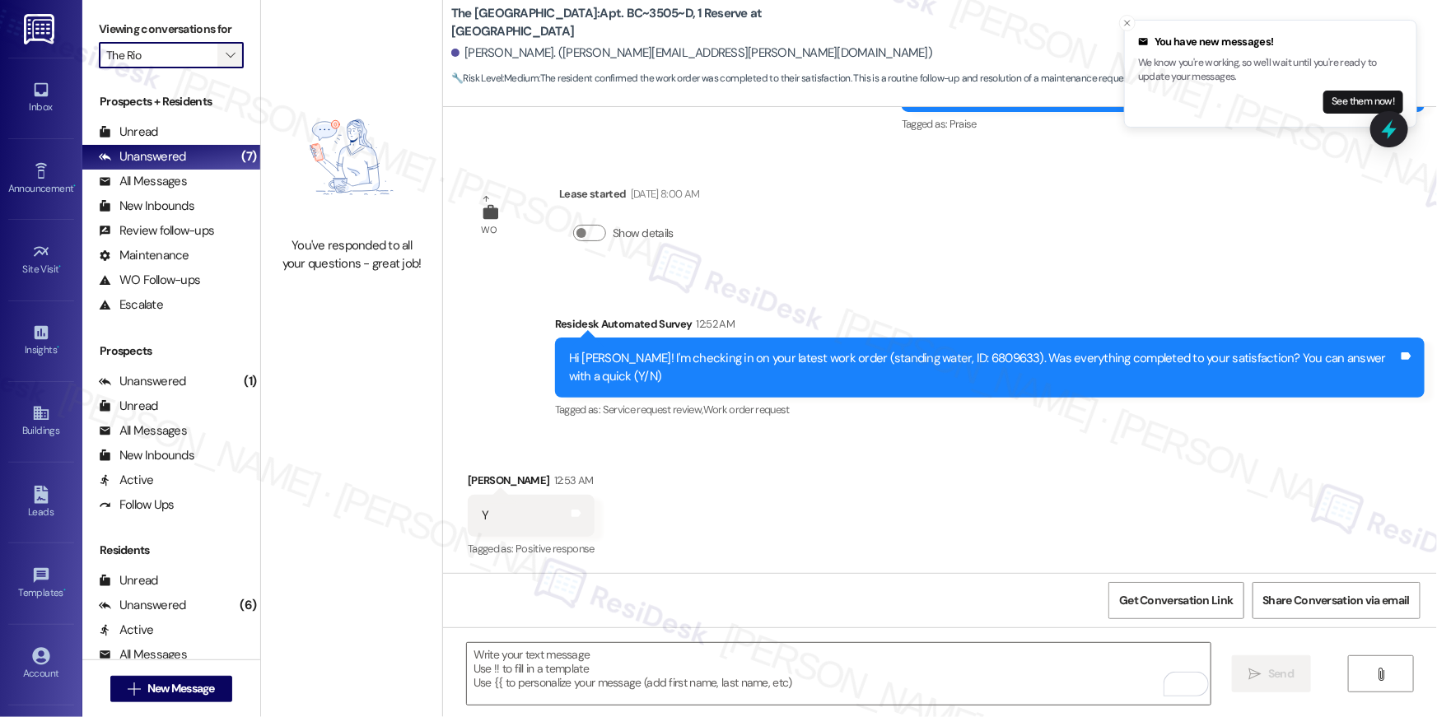
click at [225, 63] on span "" at bounding box center [230, 55] width 16 height 26
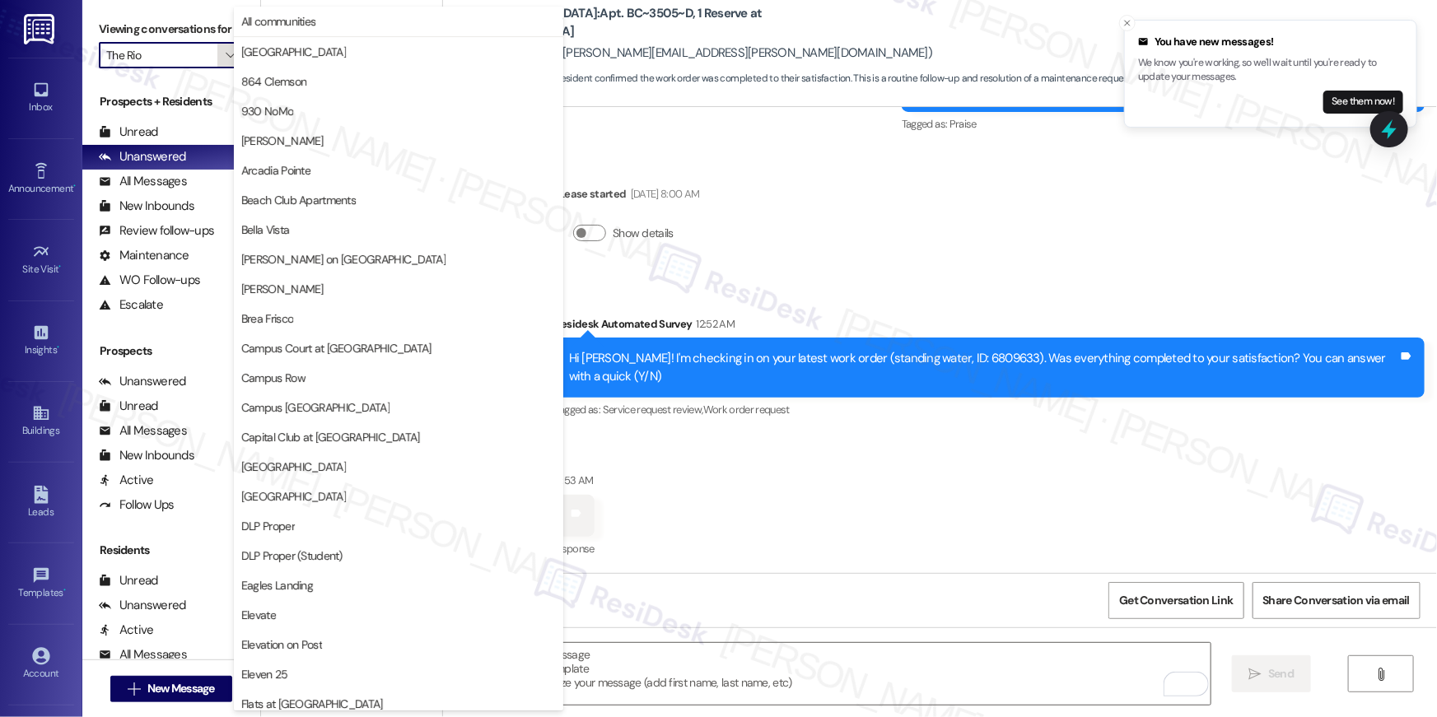
click at [225, 63] on span "" at bounding box center [230, 55] width 16 height 26
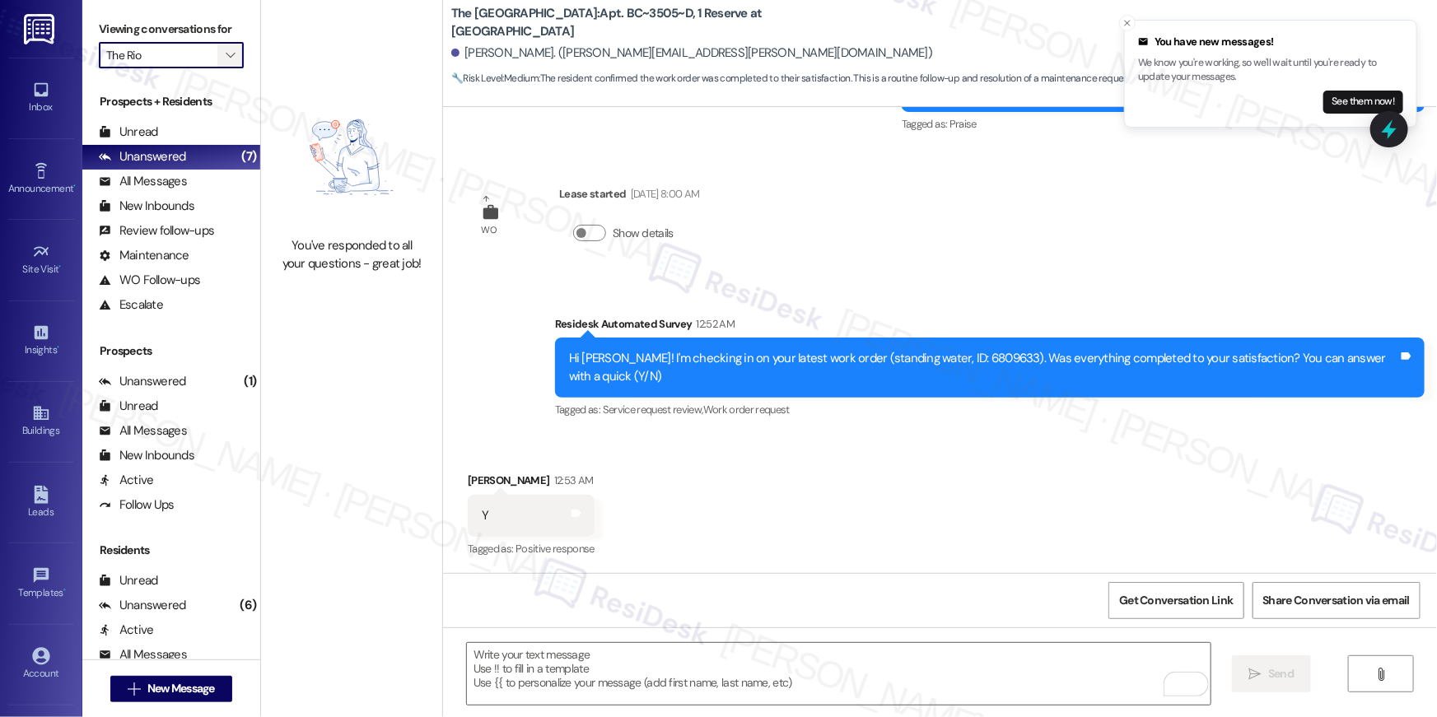
click at [222, 66] on span "" at bounding box center [230, 55] width 16 height 26
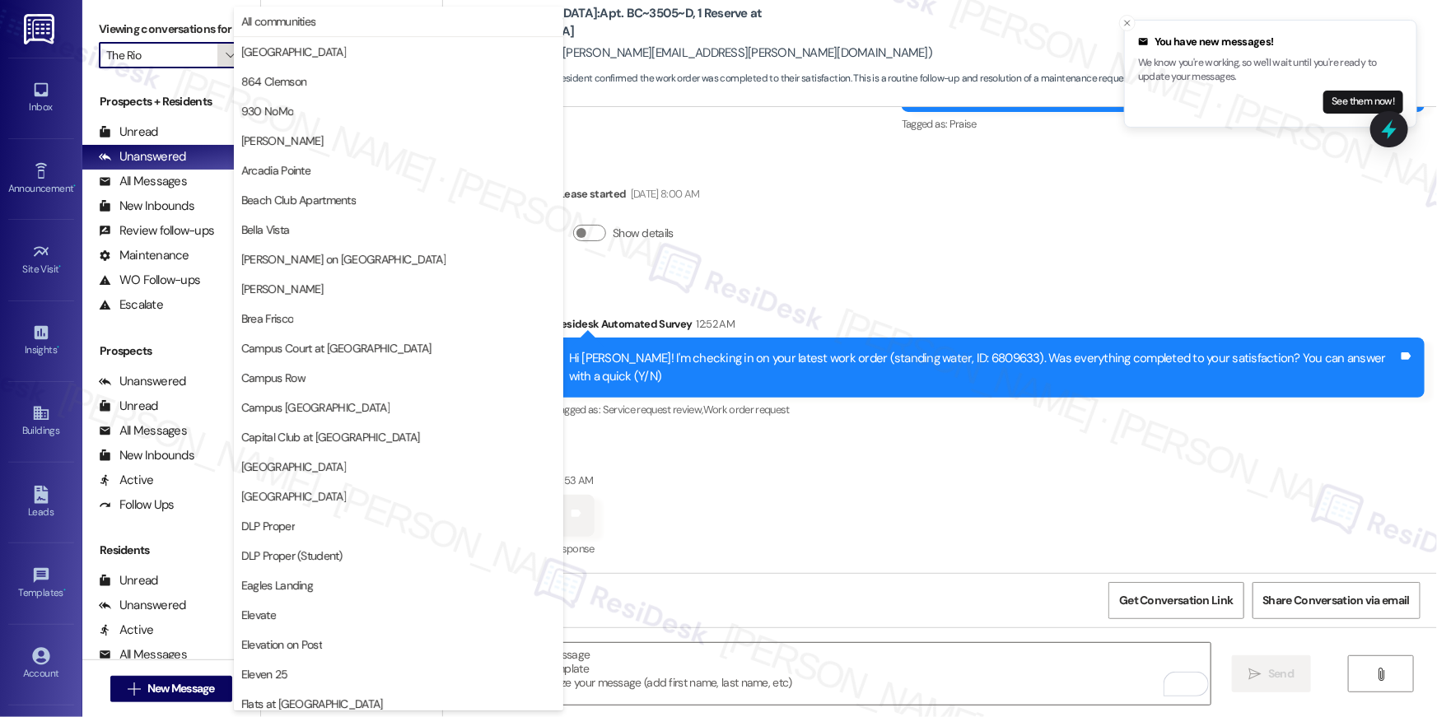
scroll to position [1494, 0]
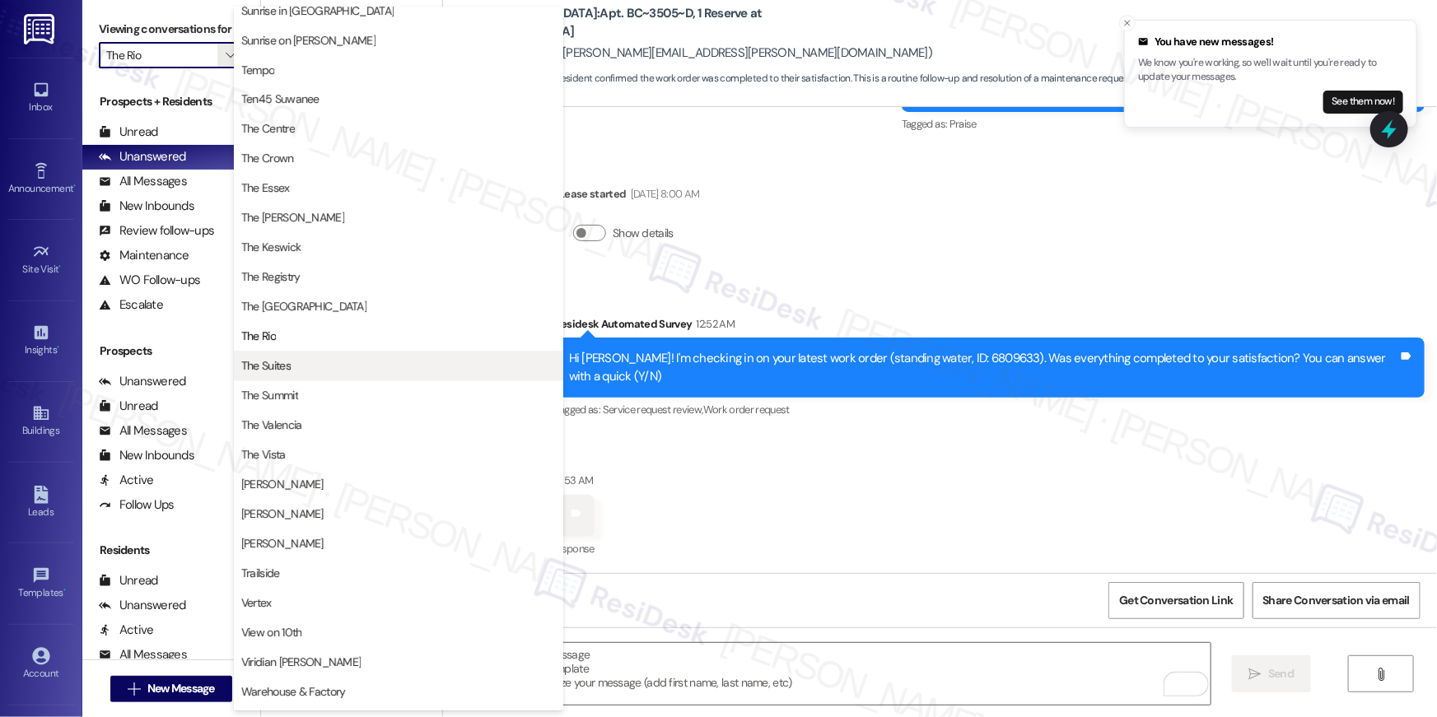
click at [286, 363] on span "The Suites" at bounding box center [265, 366] width 49 height 16
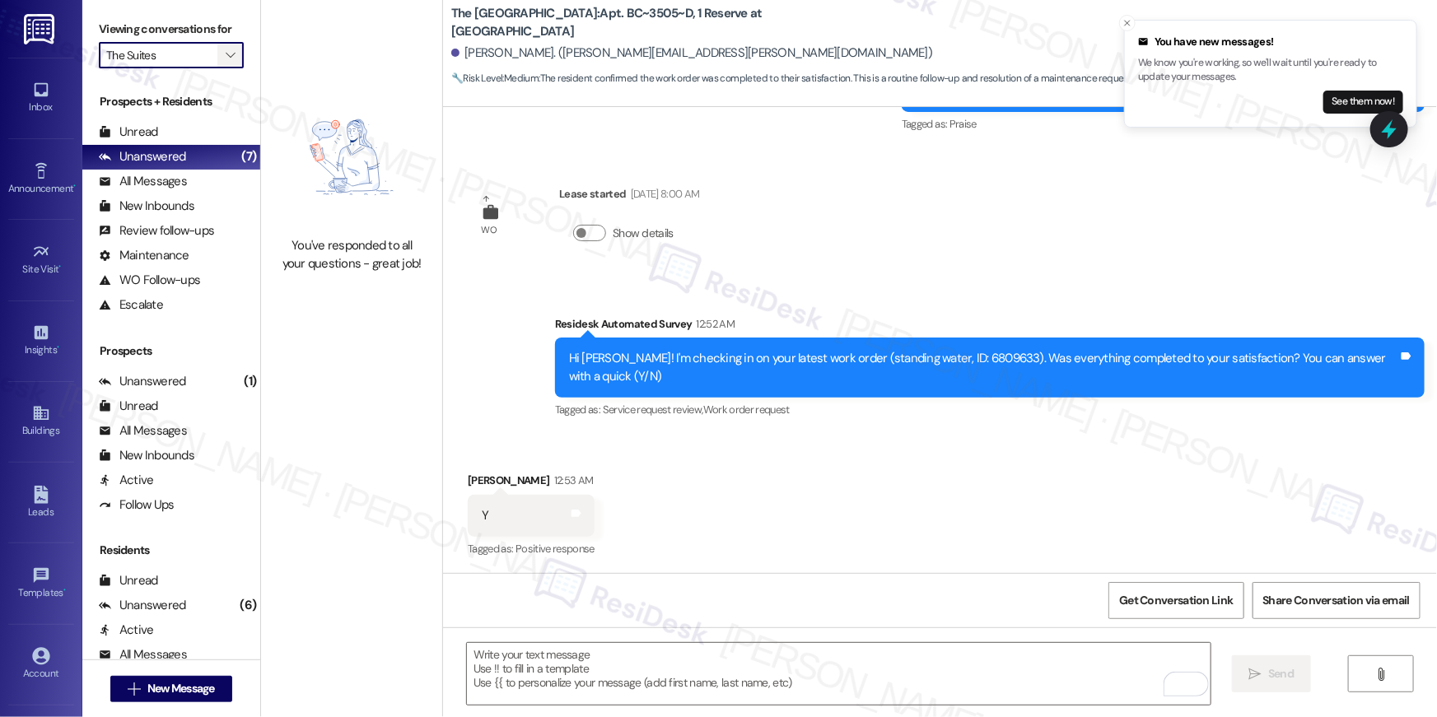
click at [226, 53] on icon "" at bounding box center [230, 55] width 9 height 13
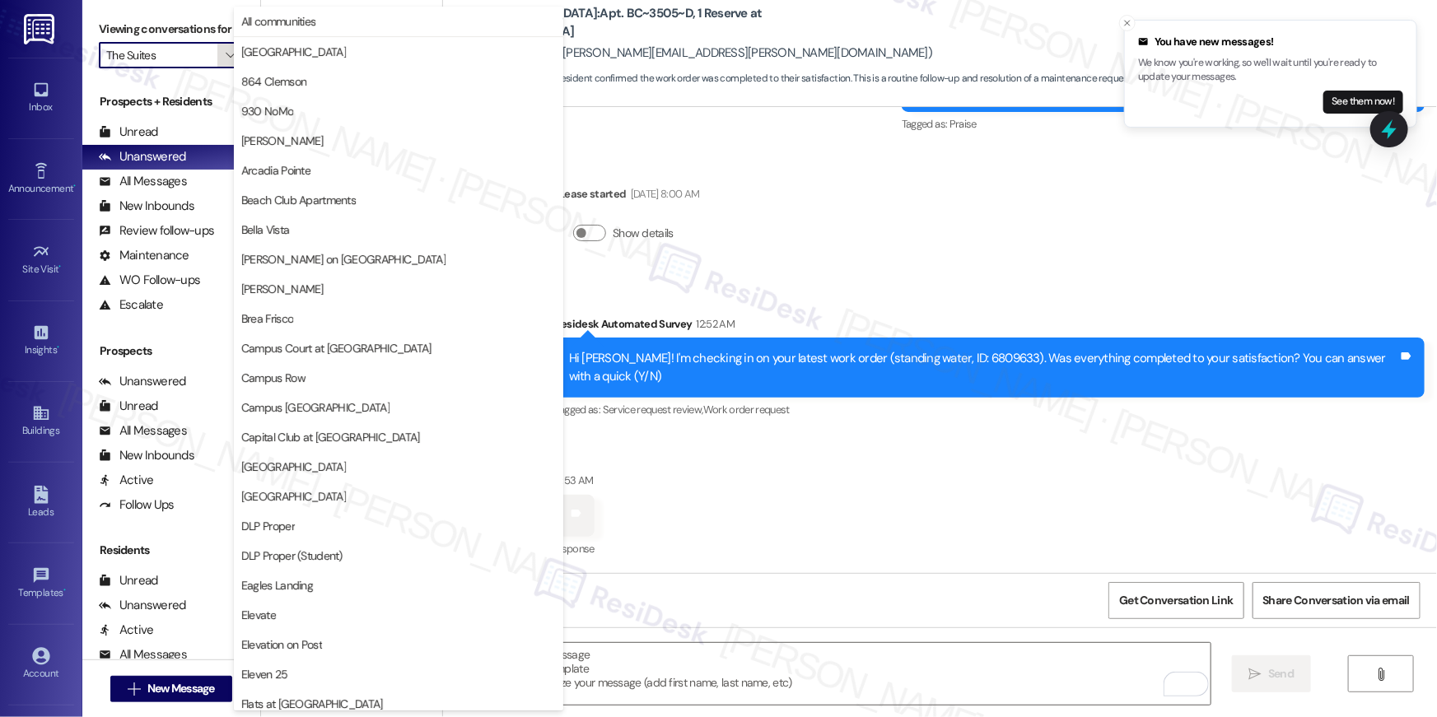
scroll to position [1494, 0]
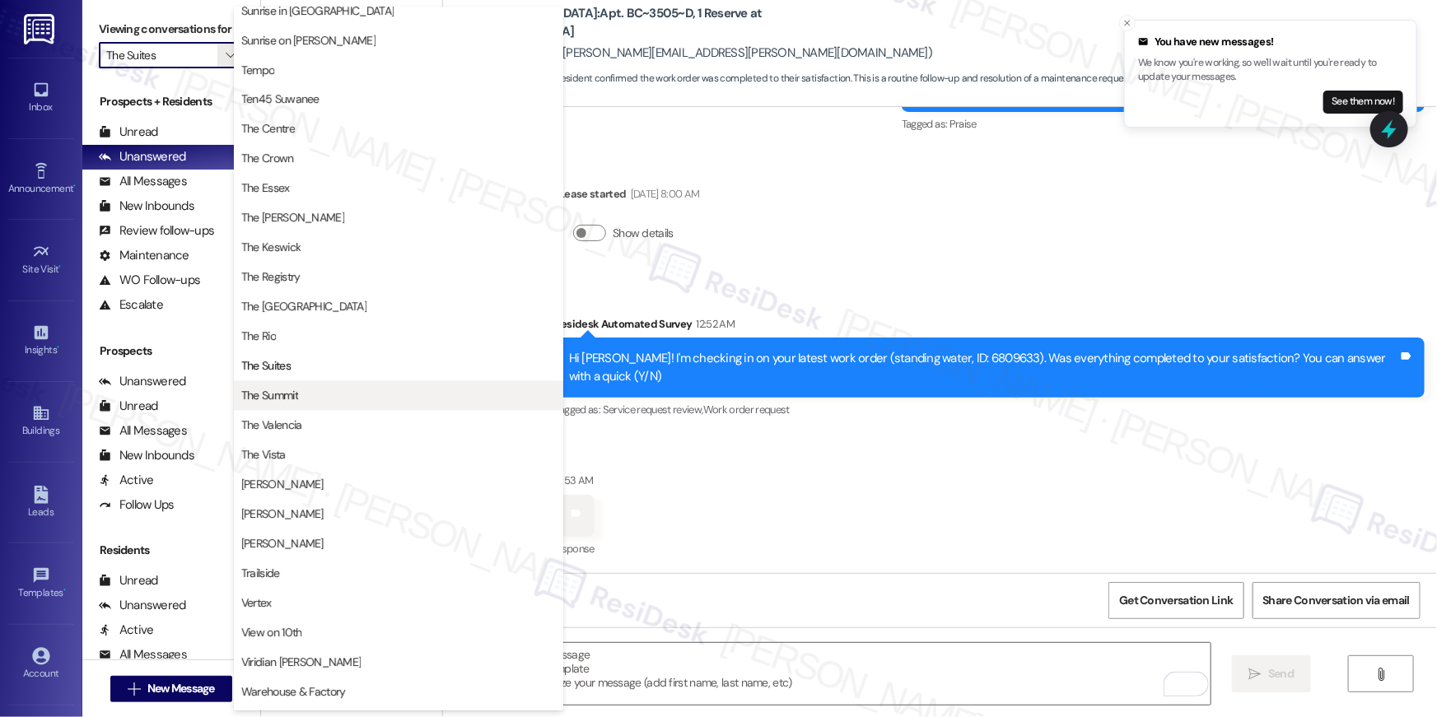
click at [277, 391] on span "The Summit" at bounding box center [269, 396] width 57 height 16
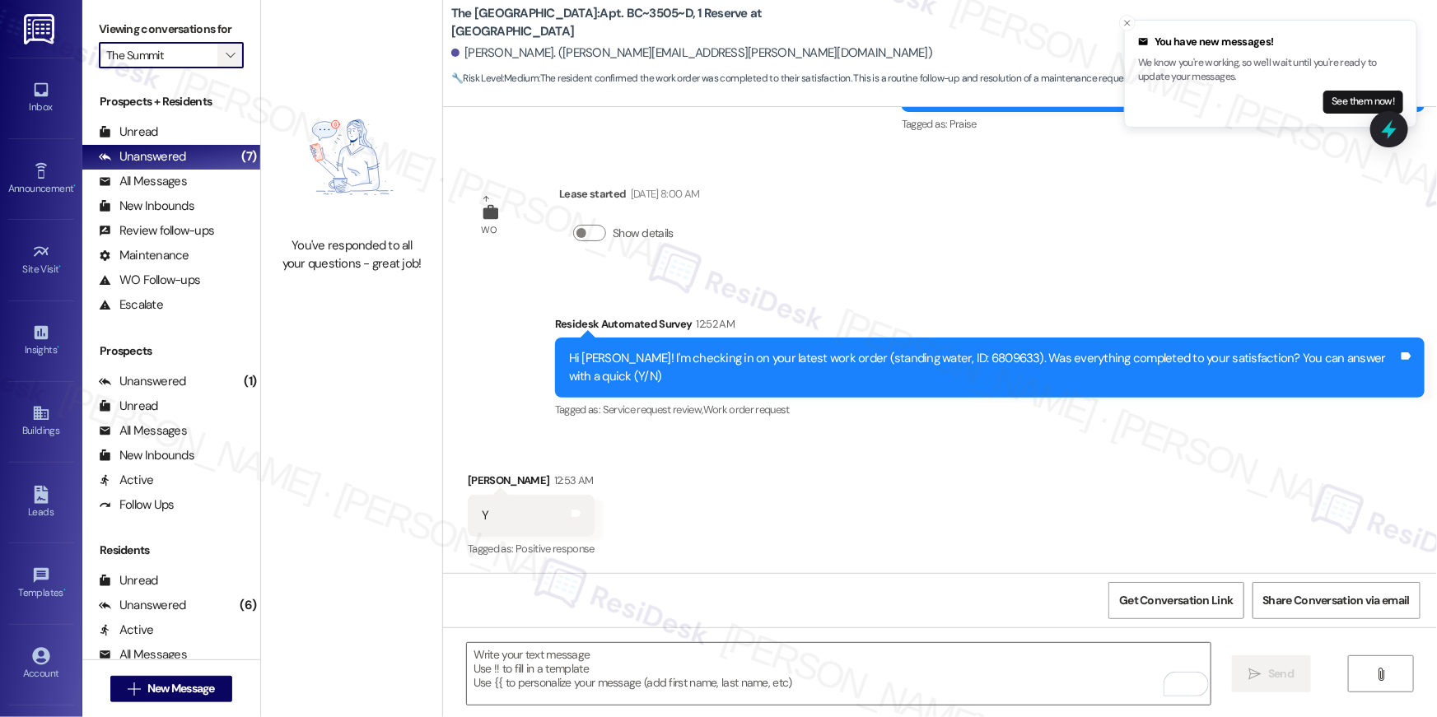
click at [226, 57] on icon "" at bounding box center [230, 55] width 9 height 13
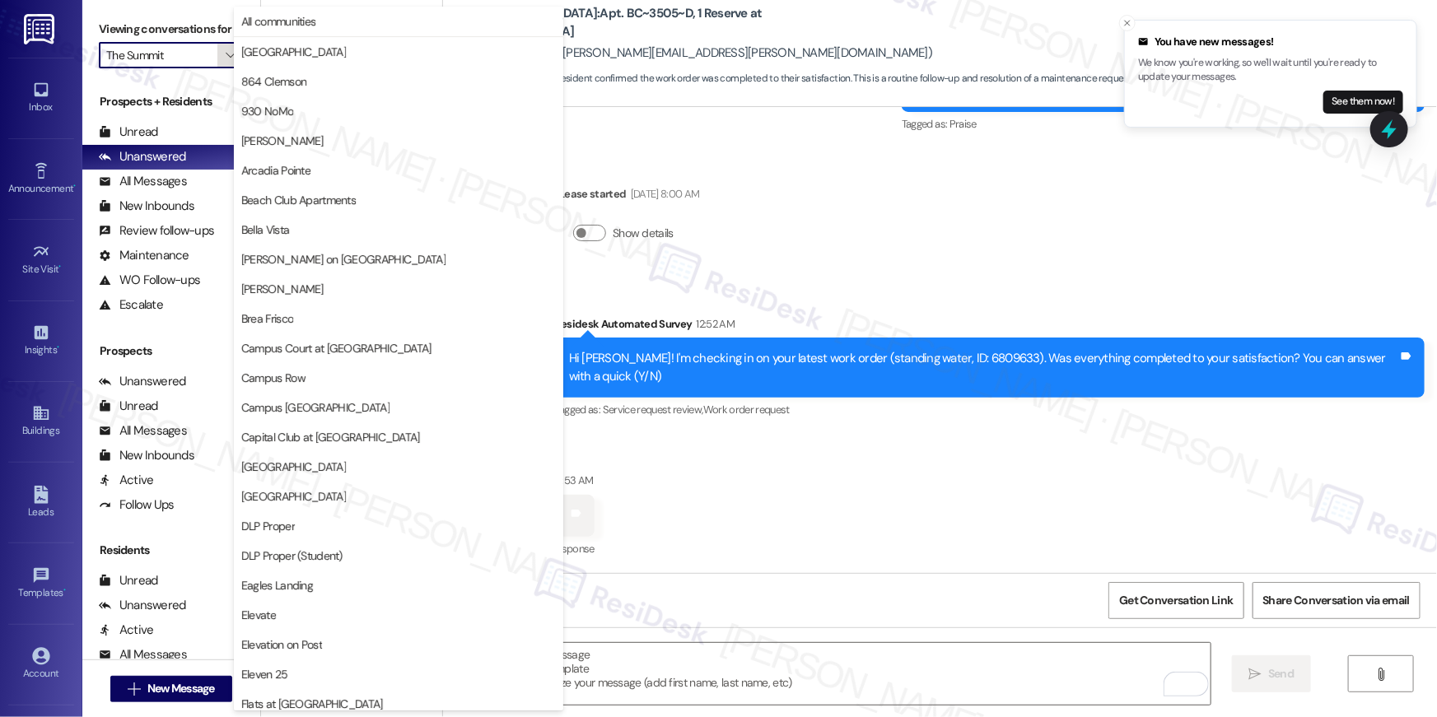
scroll to position [1494, 0]
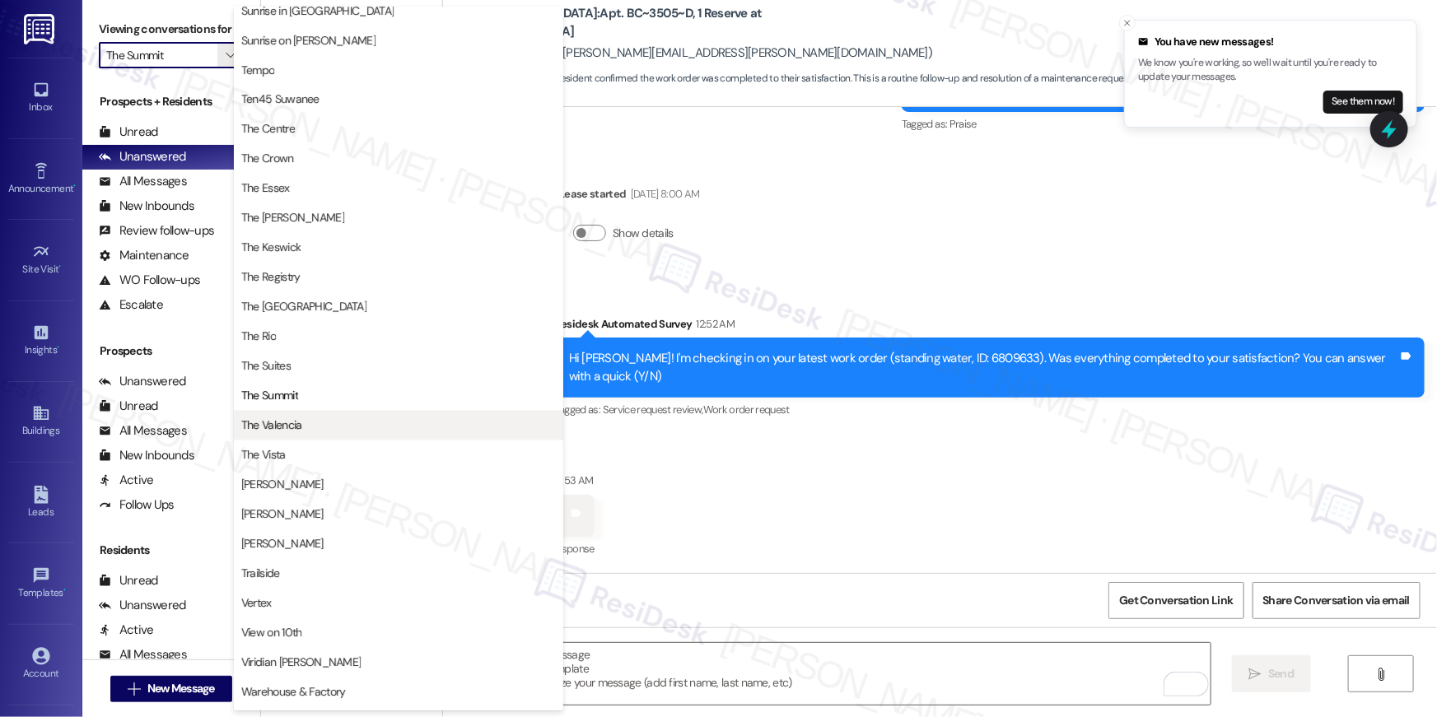
click at [297, 422] on span "The Valencia" at bounding box center [271, 425] width 61 height 16
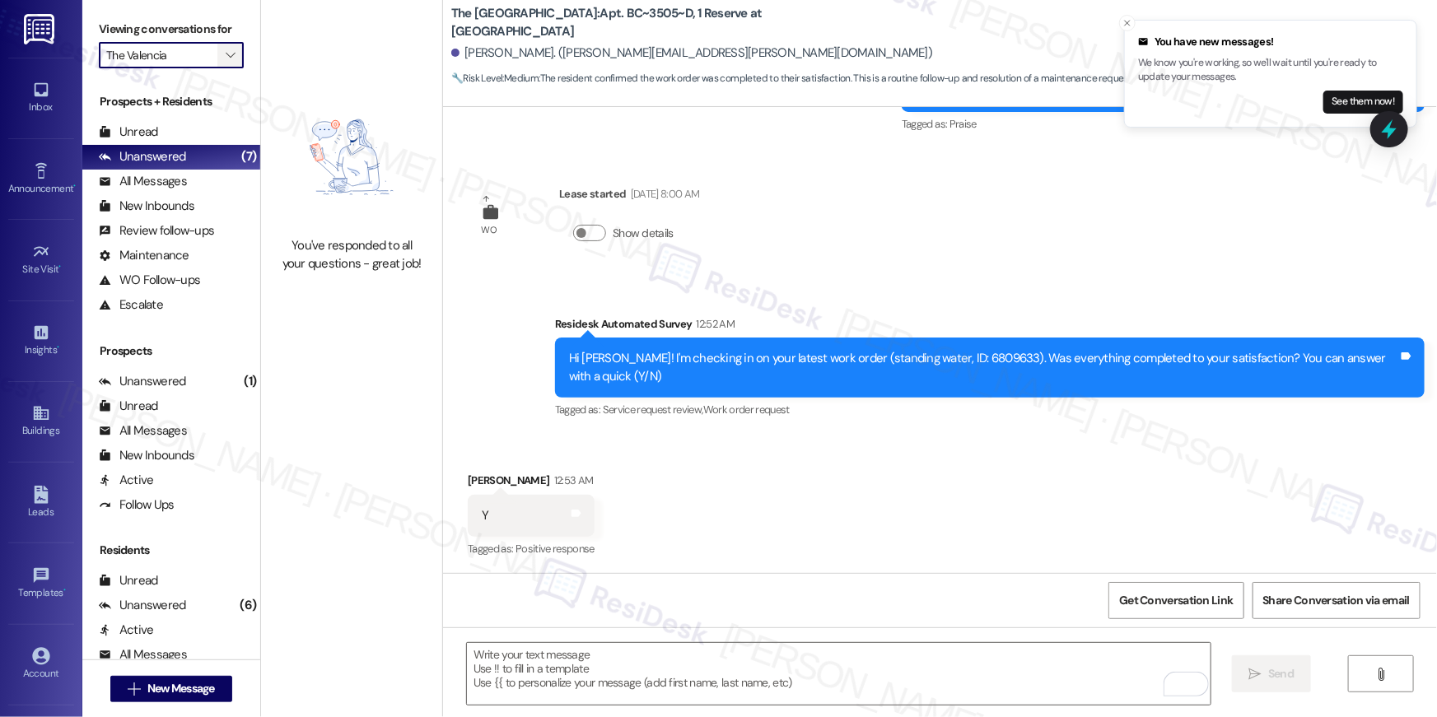
click at [222, 63] on span "" at bounding box center [230, 55] width 16 height 26
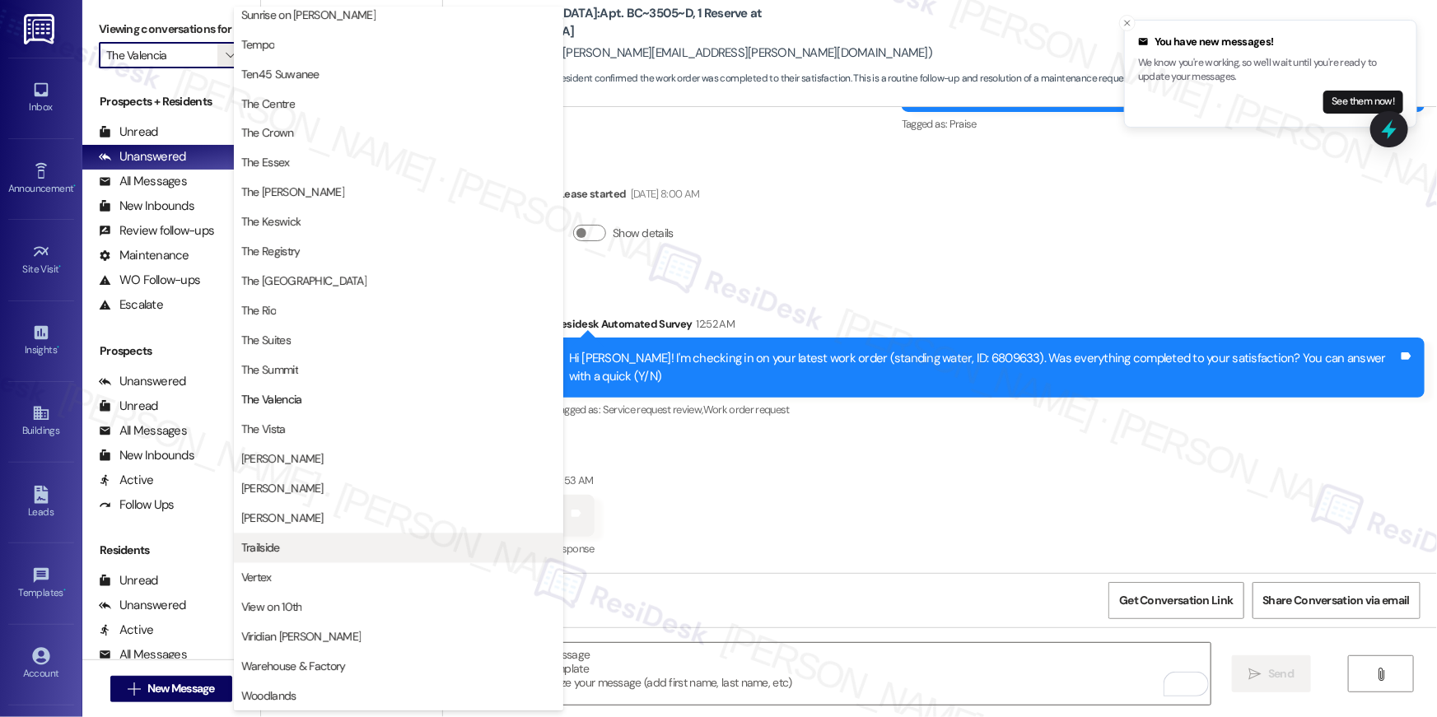
scroll to position [1494, 0]
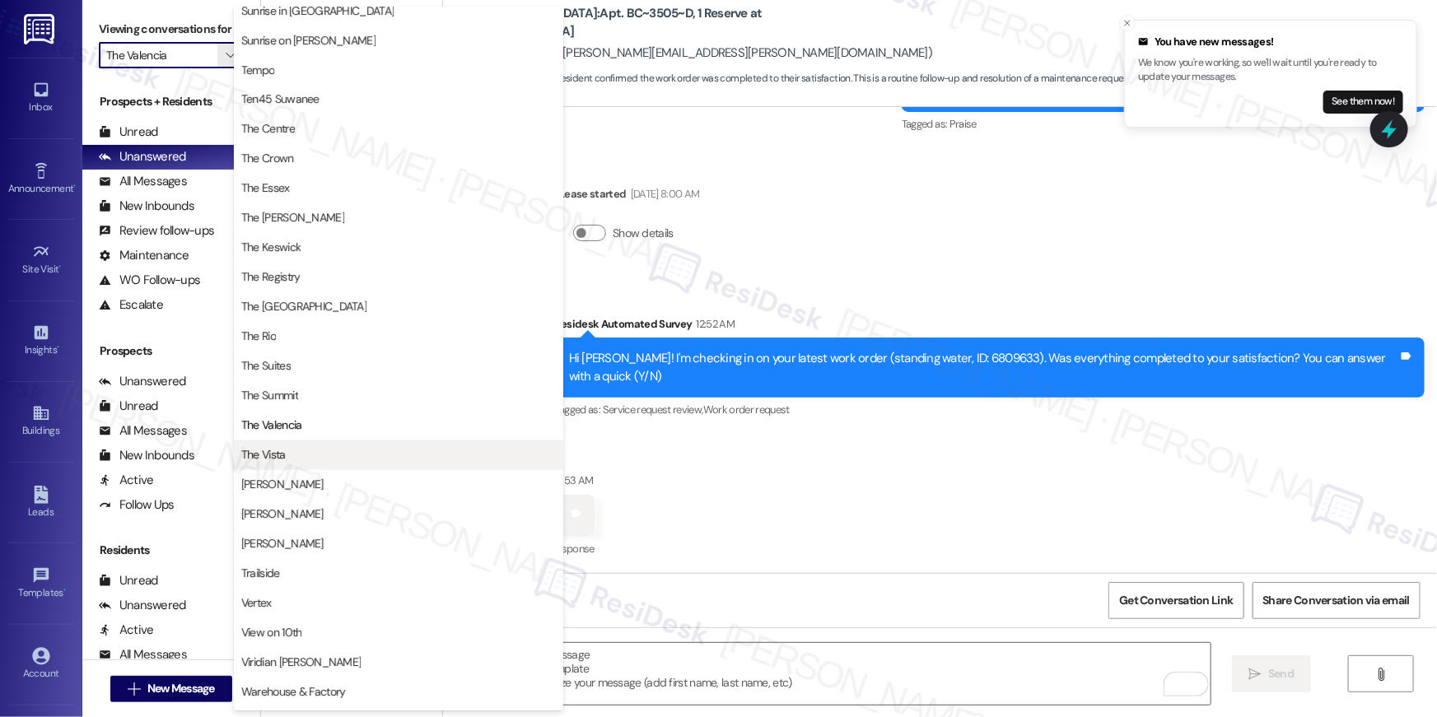
click at [324, 456] on span "The Vista" at bounding box center [398, 455] width 315 height 16
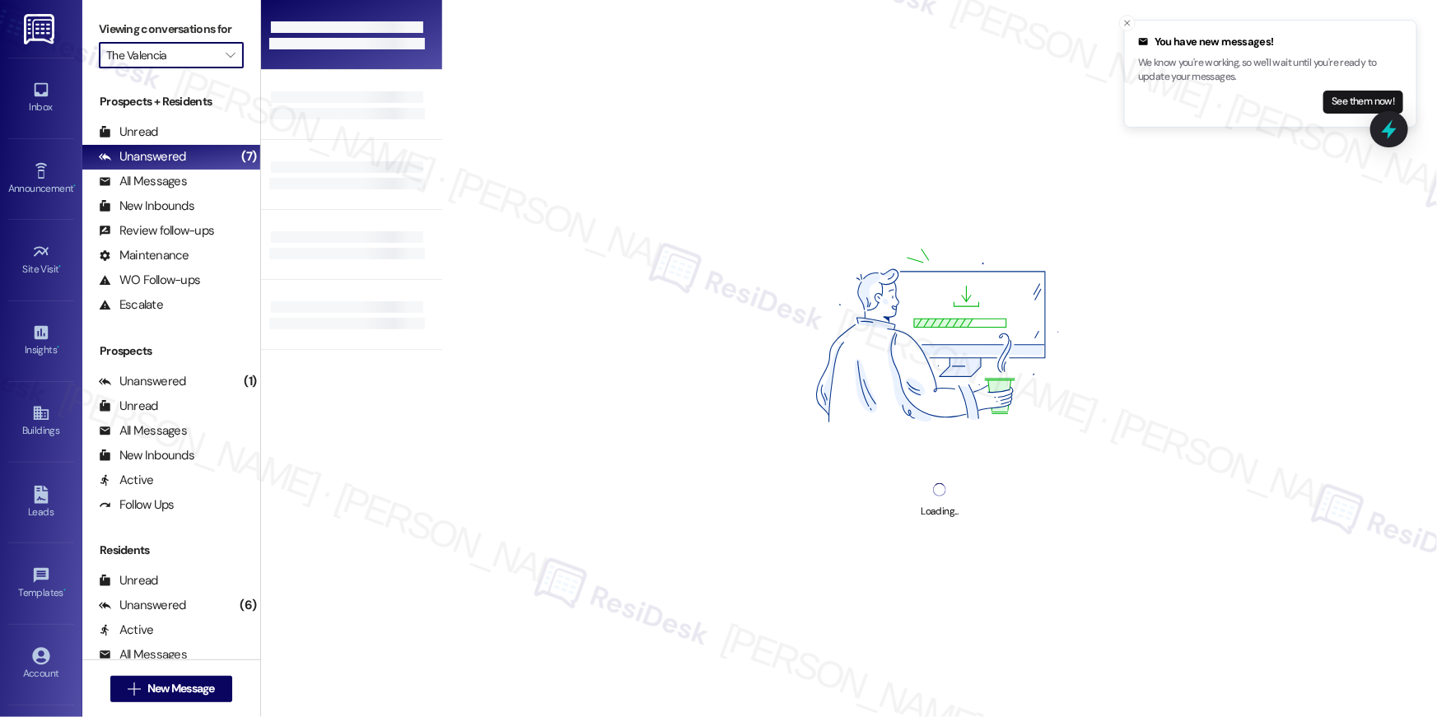
type input "The Vista"
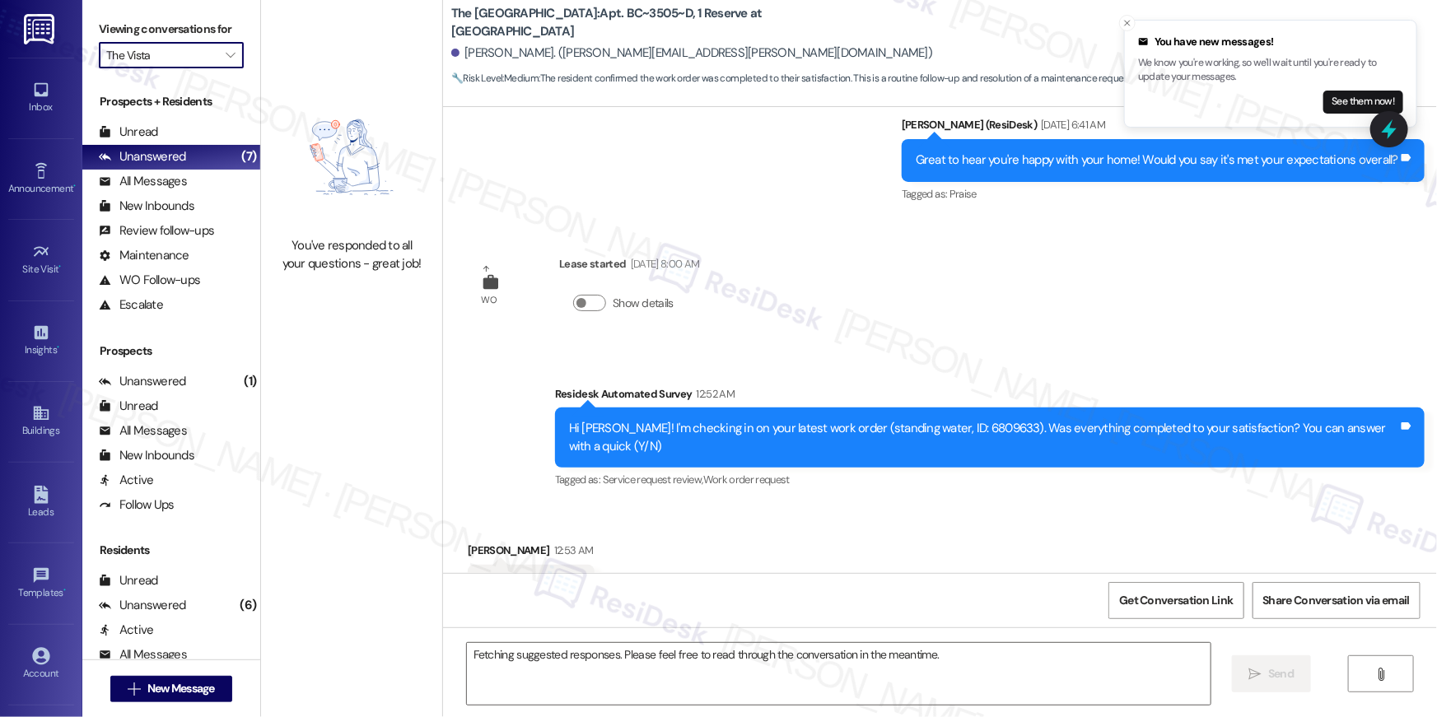
scroll to position [1013, 0]
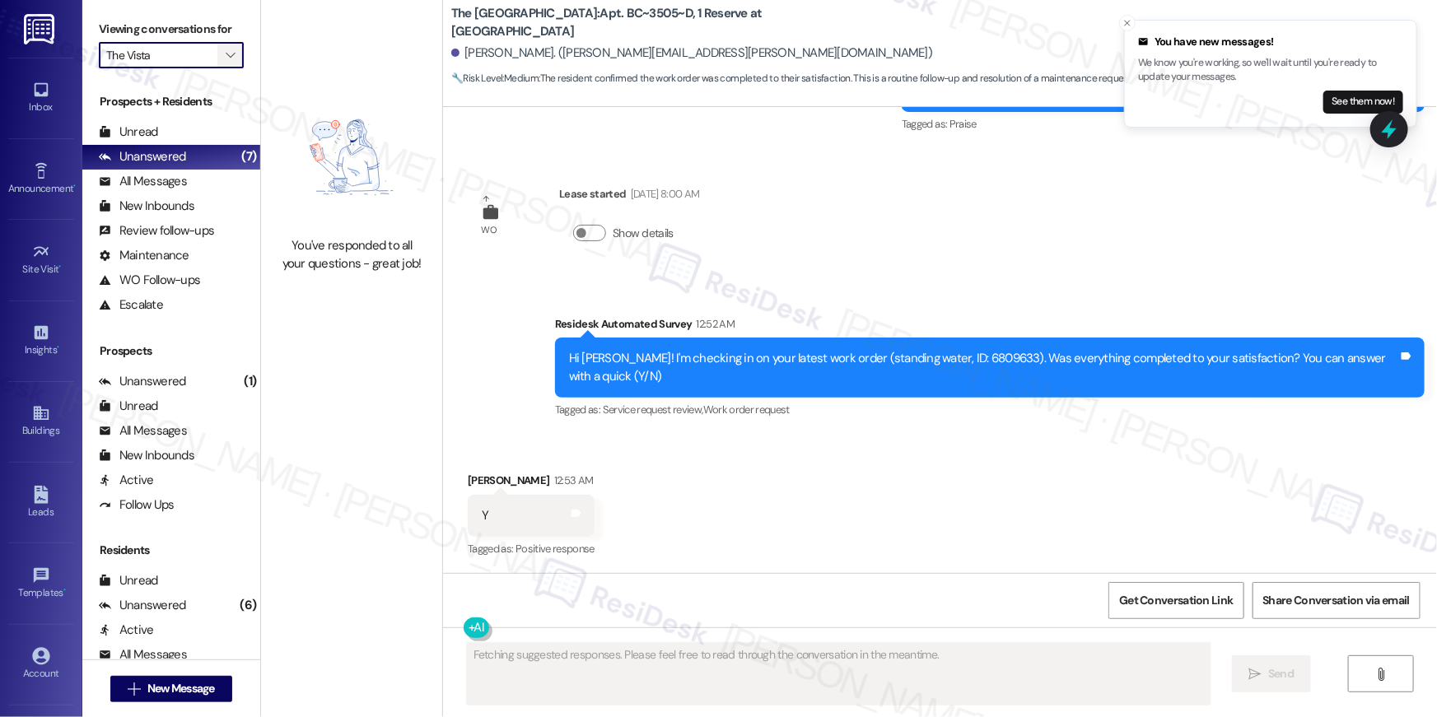
click at [226, 62] on span "" at bounding box center [230, 55] width 16 height 26
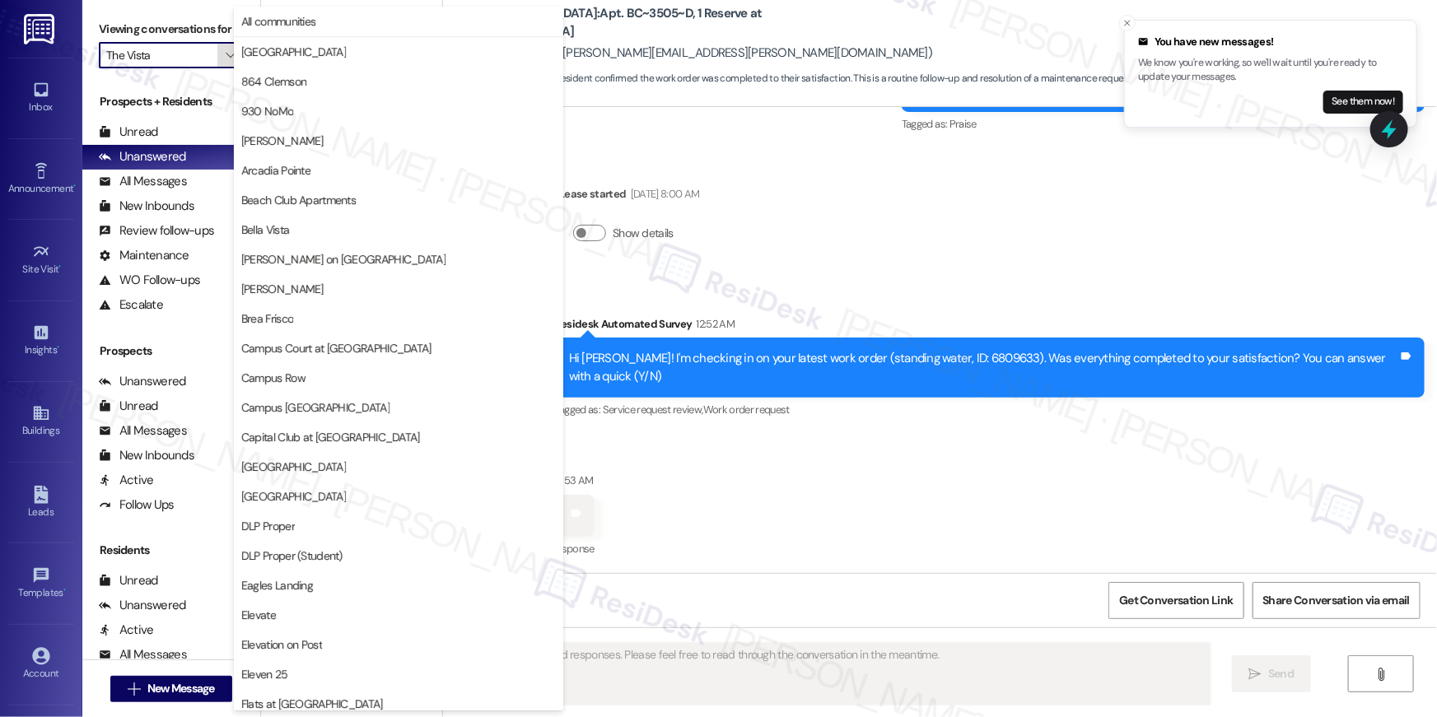
scroll to position [1494, 0]
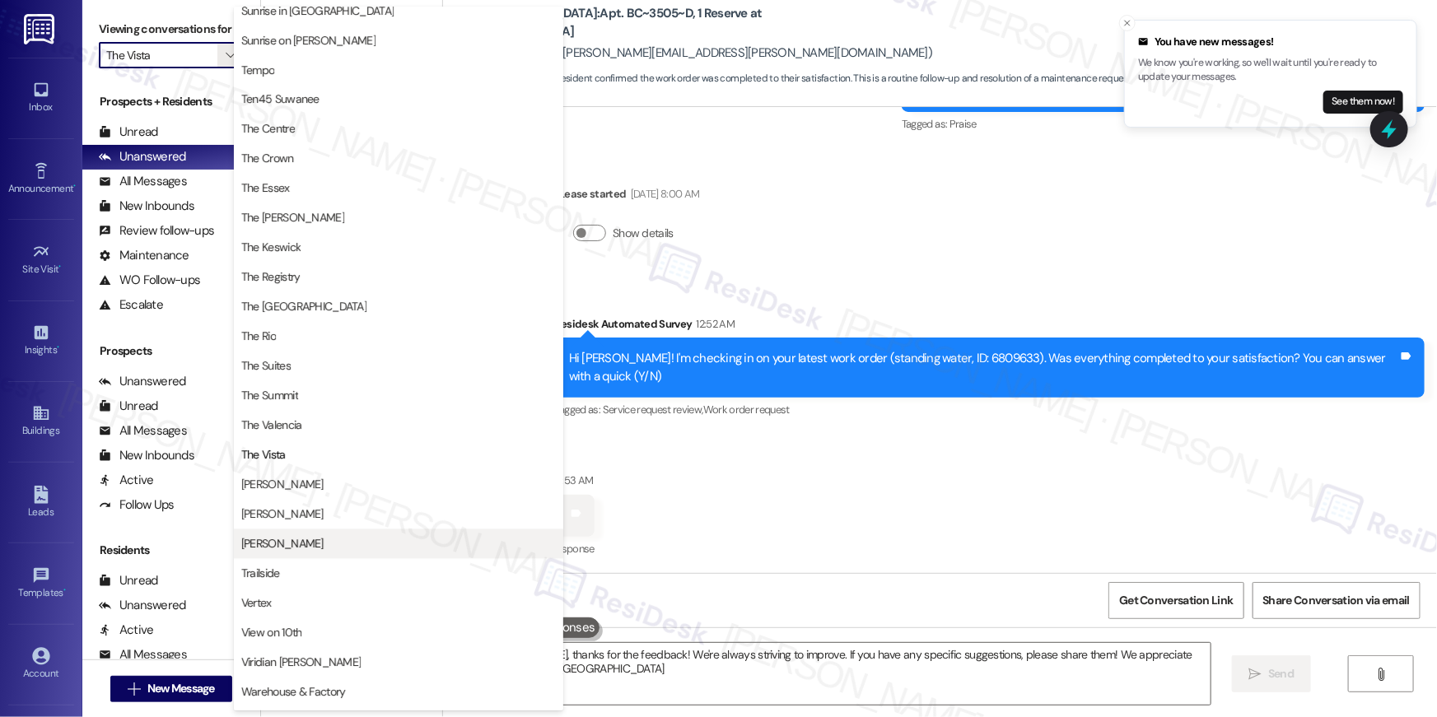
type textarea "Hi Bentley, thanks for the feedback! We're always striving to improve. If you h…"
click at [291, 477] on span "TODD" at bounding box center [398, 485] width 315 height 16
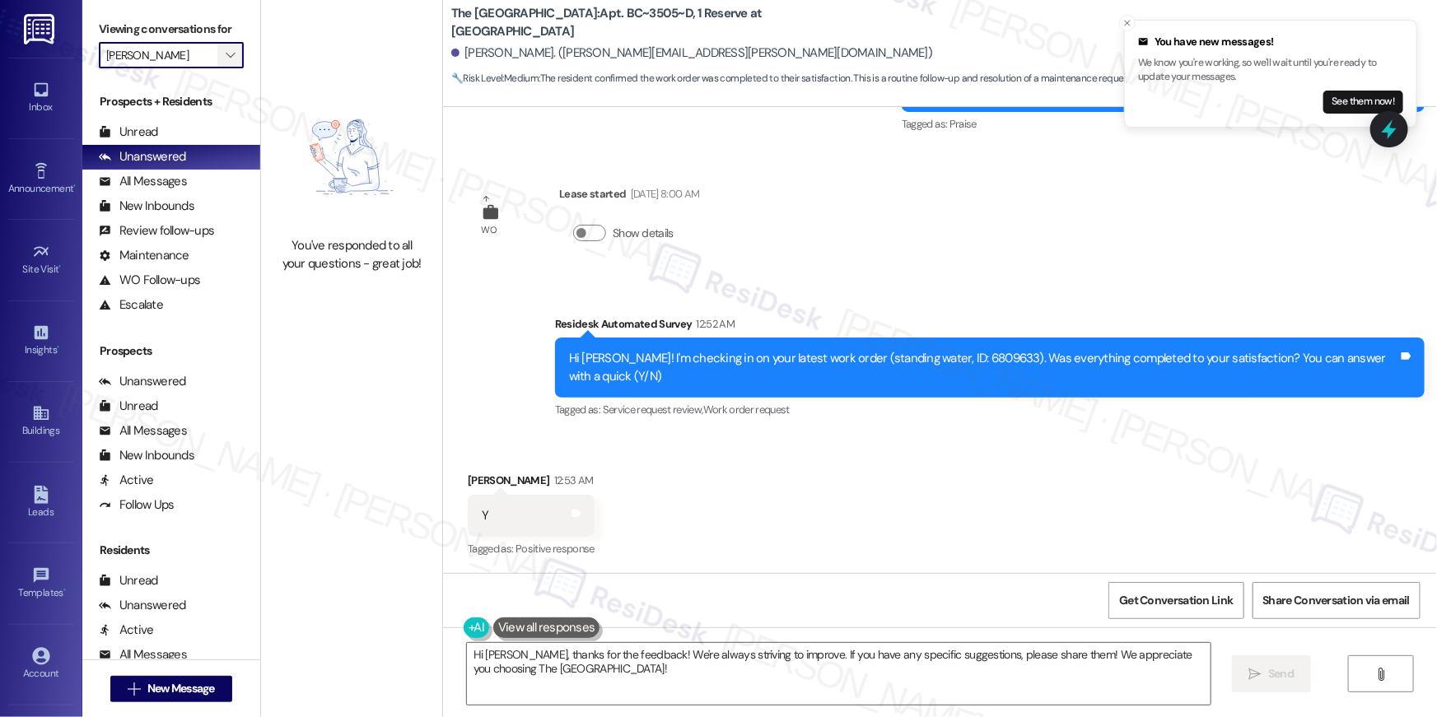
click at [222, 62] on span "" at bounding box center [230, 55] width 16 height 26
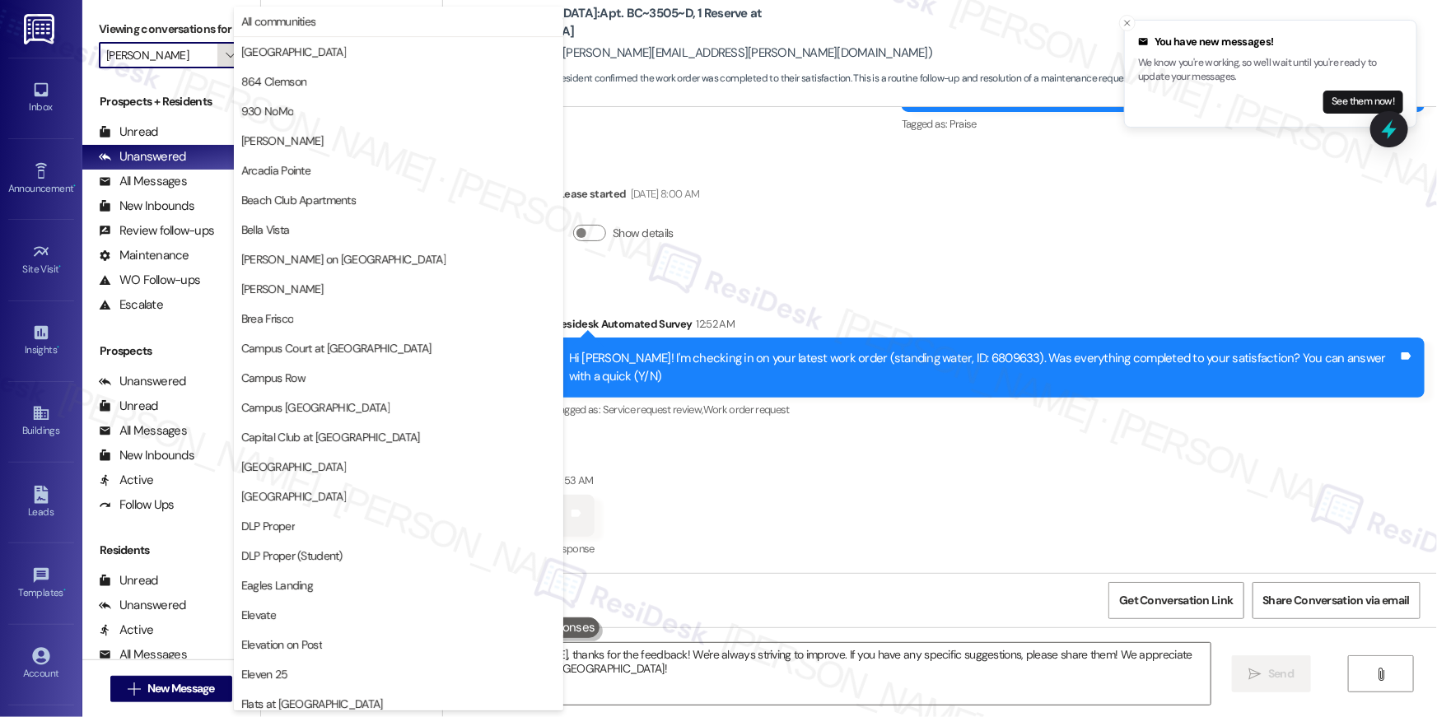
scroll to position [1494, 0]
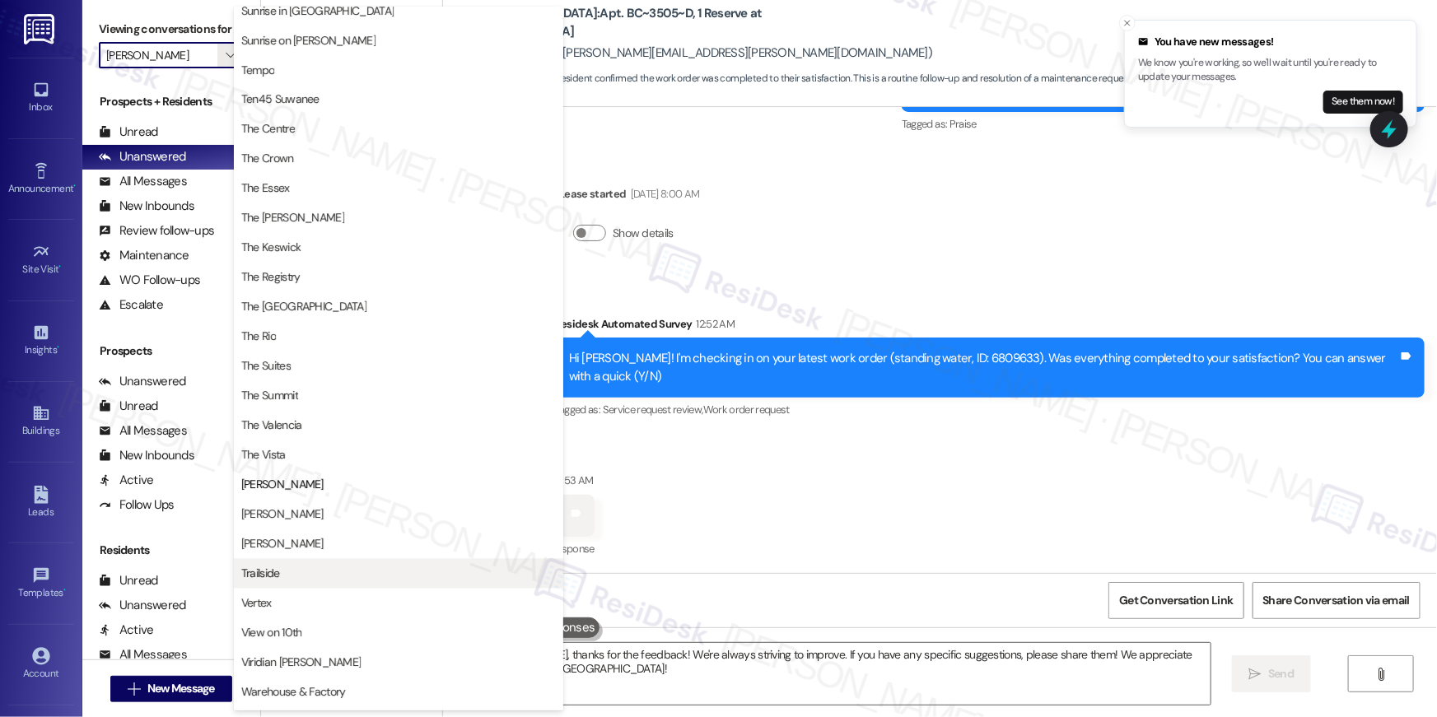
click at [324, 580] on span "Trailside" at bounding box center [398, 574] width 315 height 16
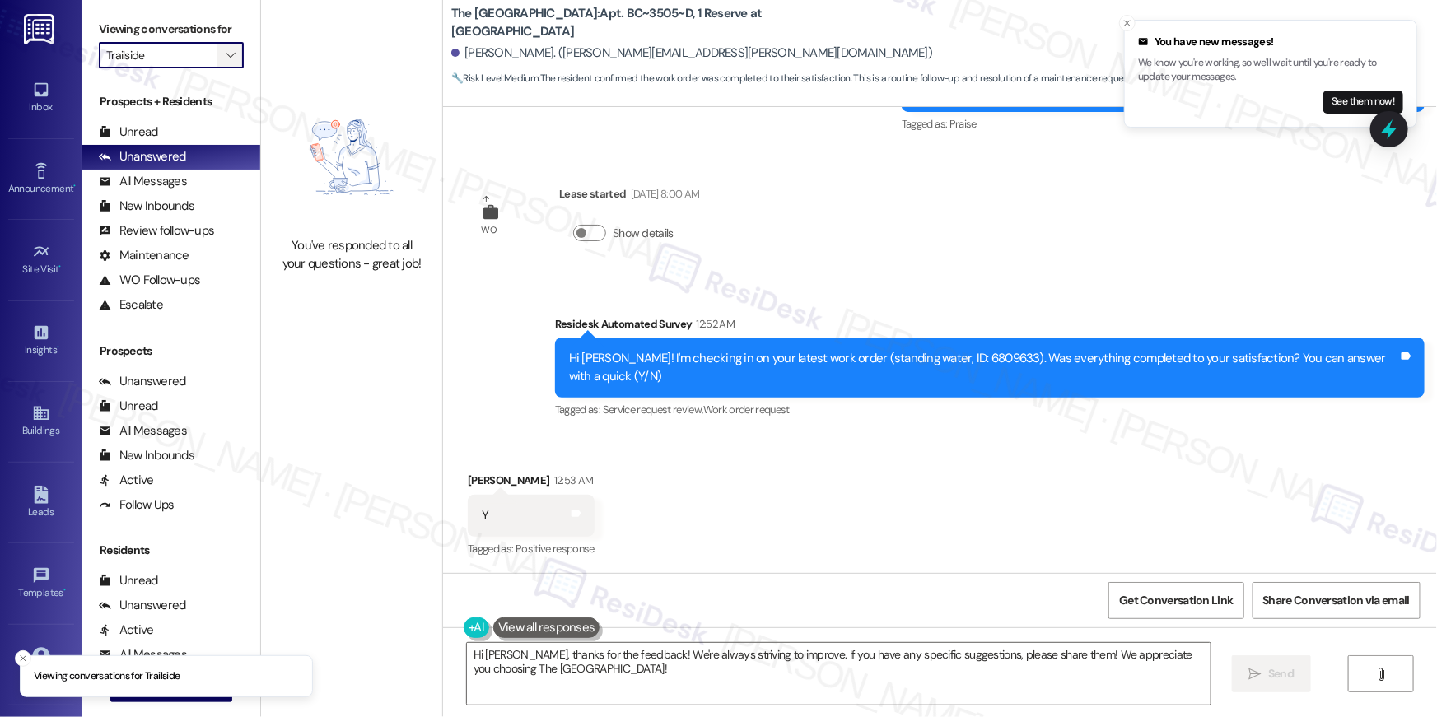
click at [226, 49] on icon "" at bounding box center [230, 55] width 9 height 13
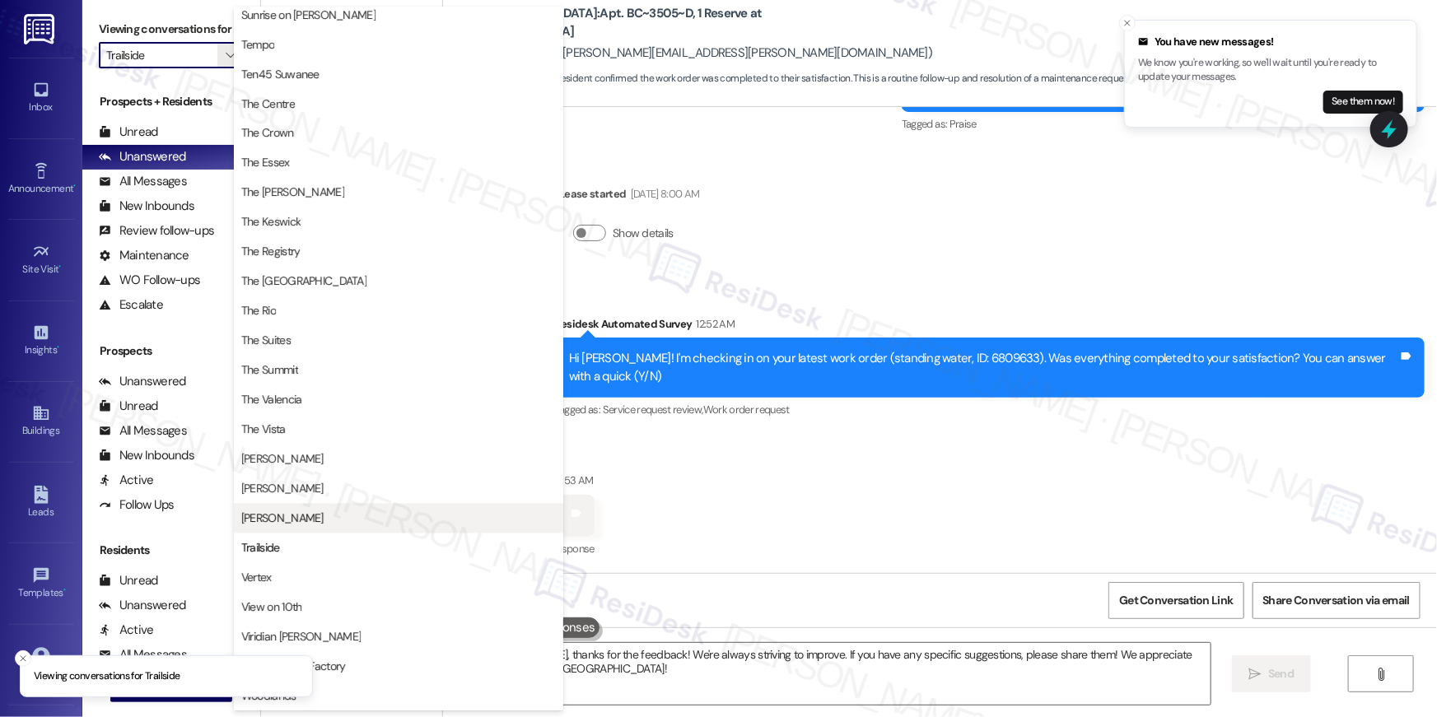
scroll to position [1494, 0]
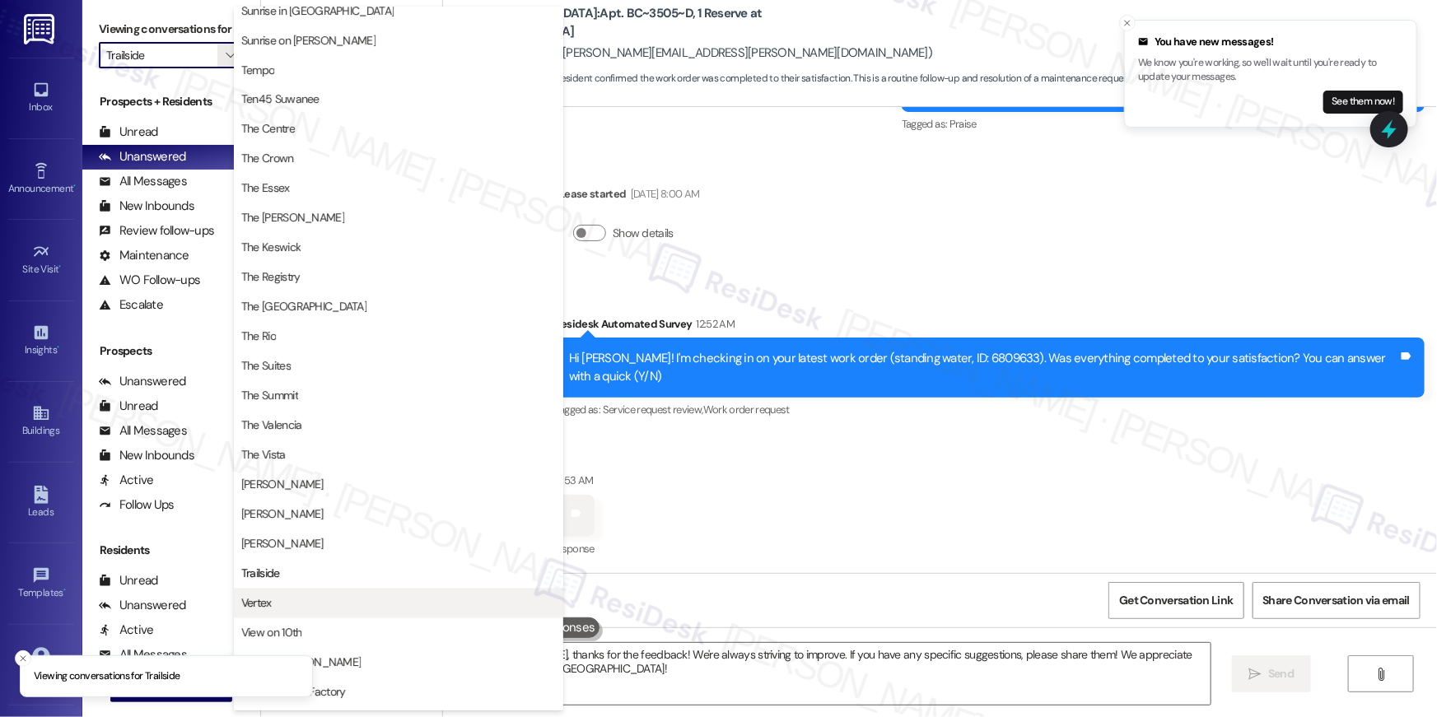
click at [339, 606] on span "Vertex" at bounding box center [398, 603] width 315 height 16
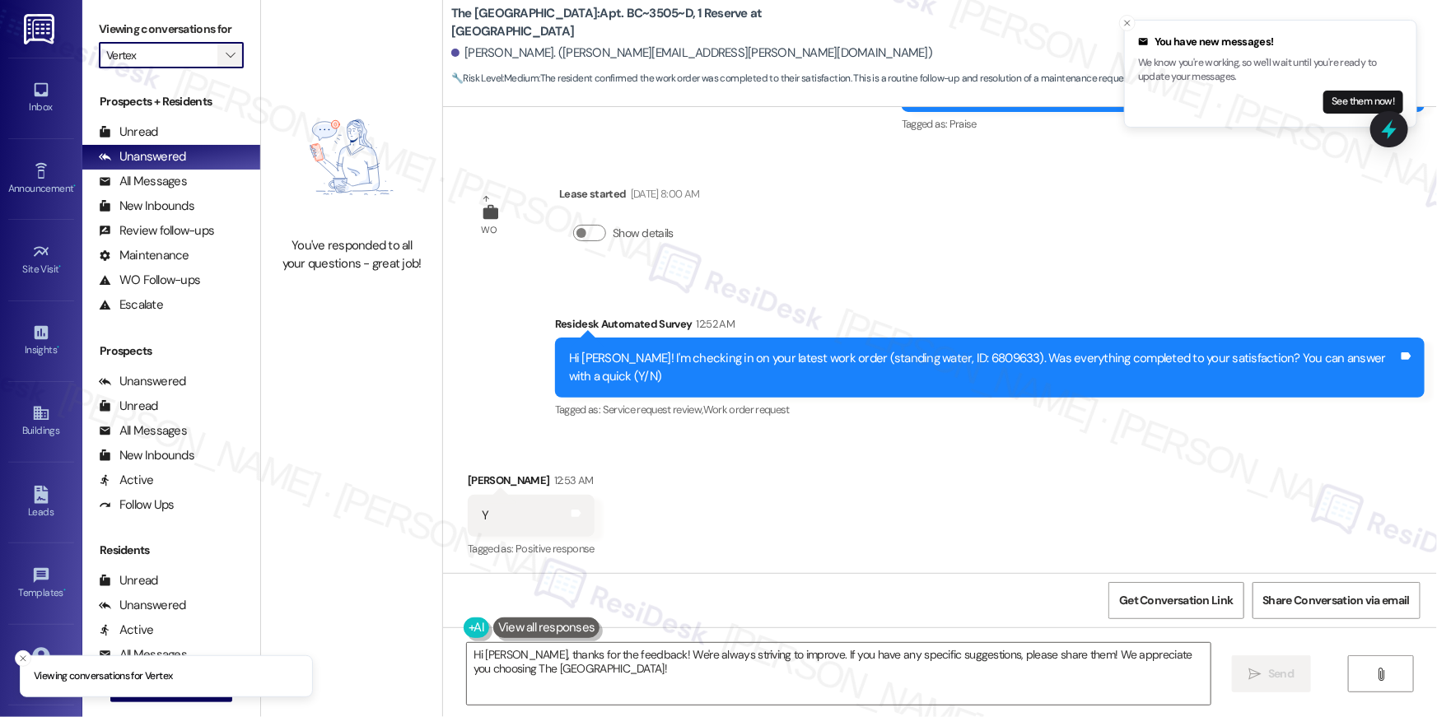
click at [226, 51] on icon "" at bounding box center [230, 55] width 9 height 13
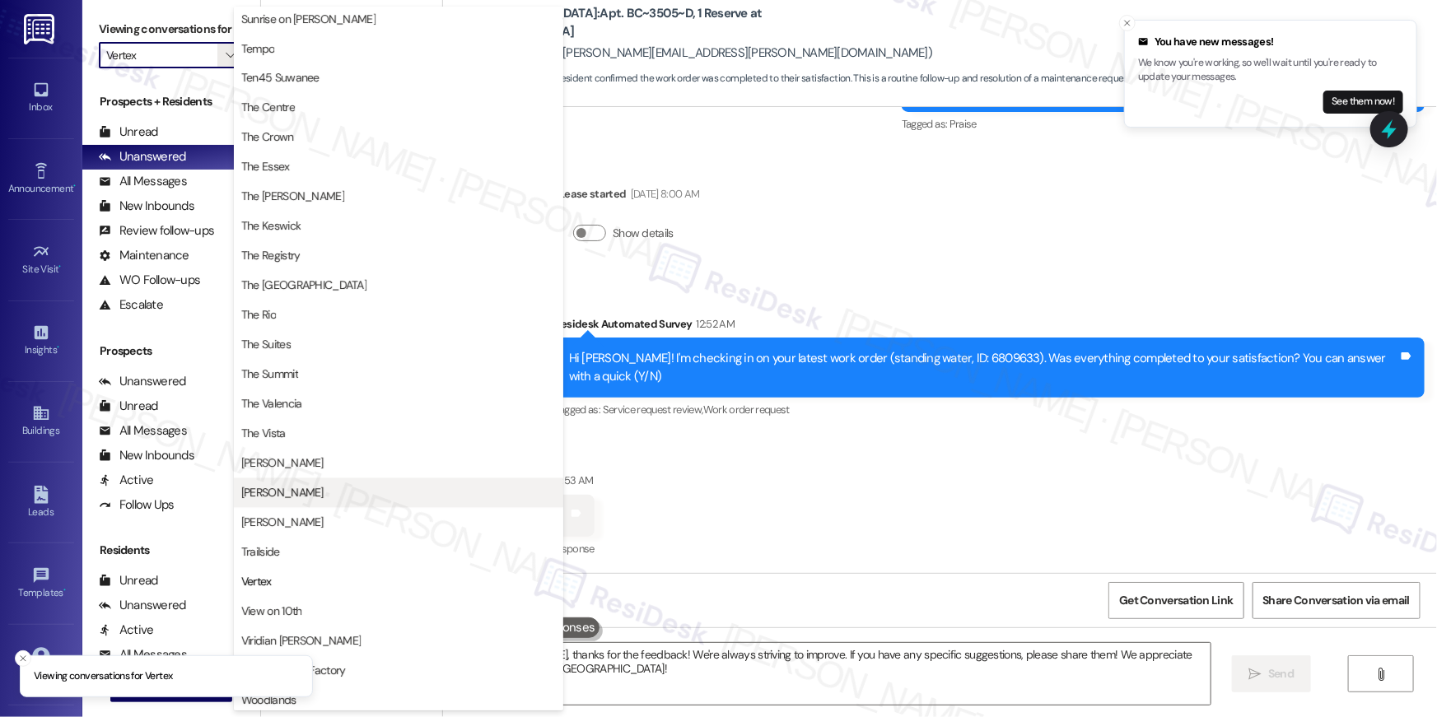
scroll to position [1519, 0]
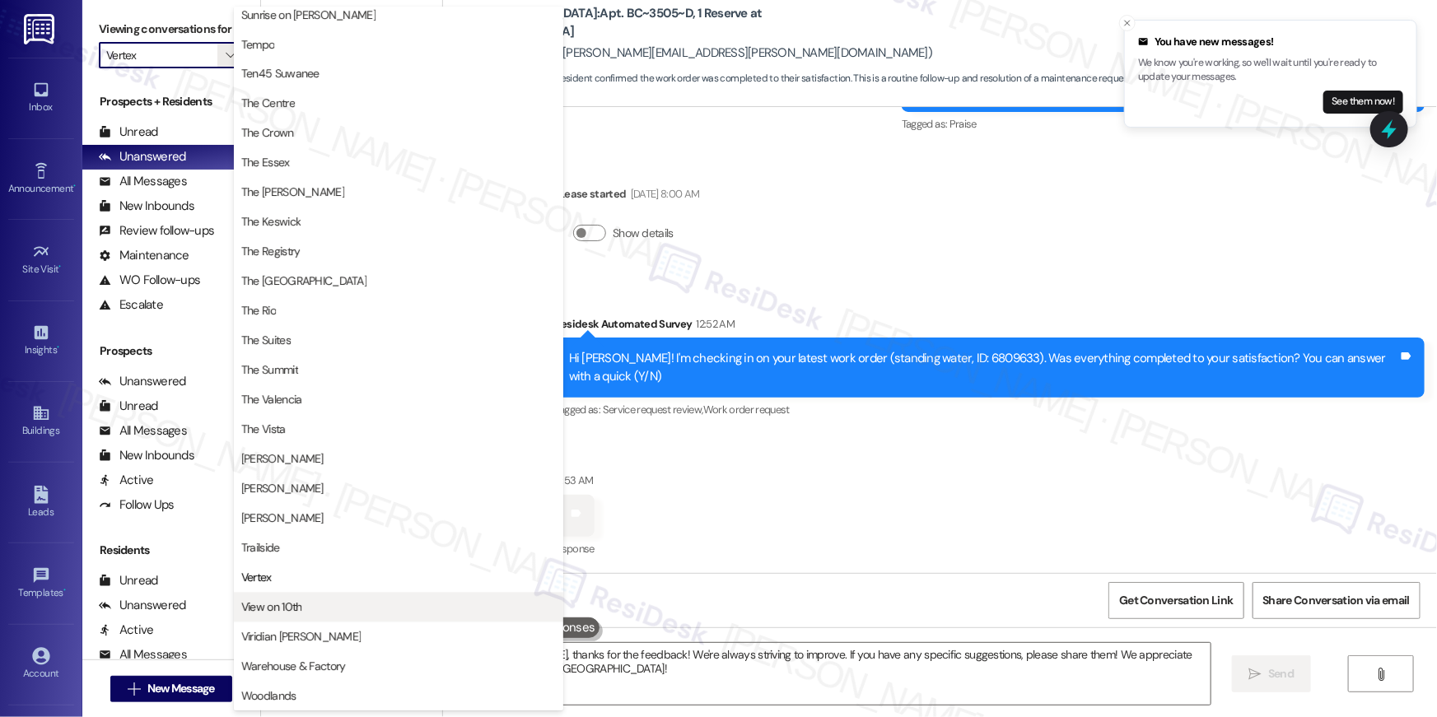
click at [318, 599] on span "View on 10th" at bounding box center [398, 607] width 315 height 16
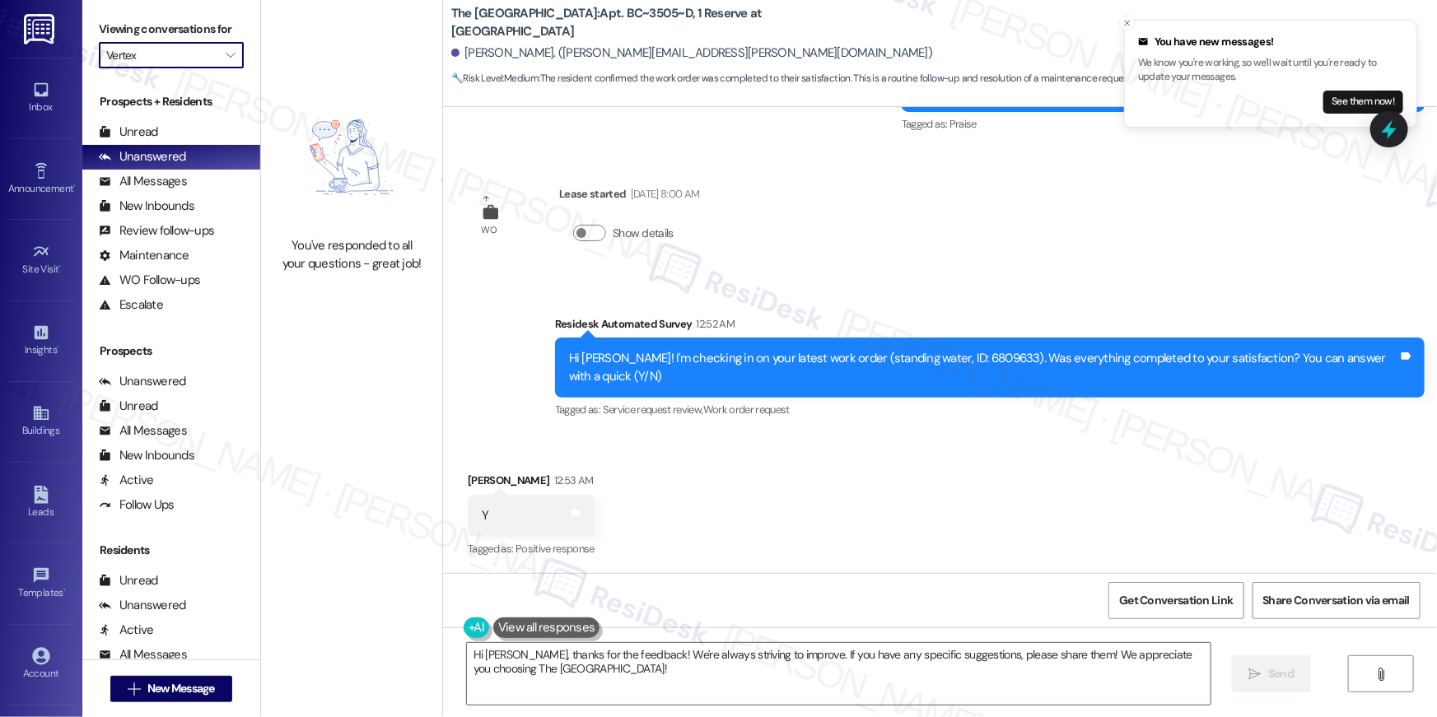
type input "View on 10th"
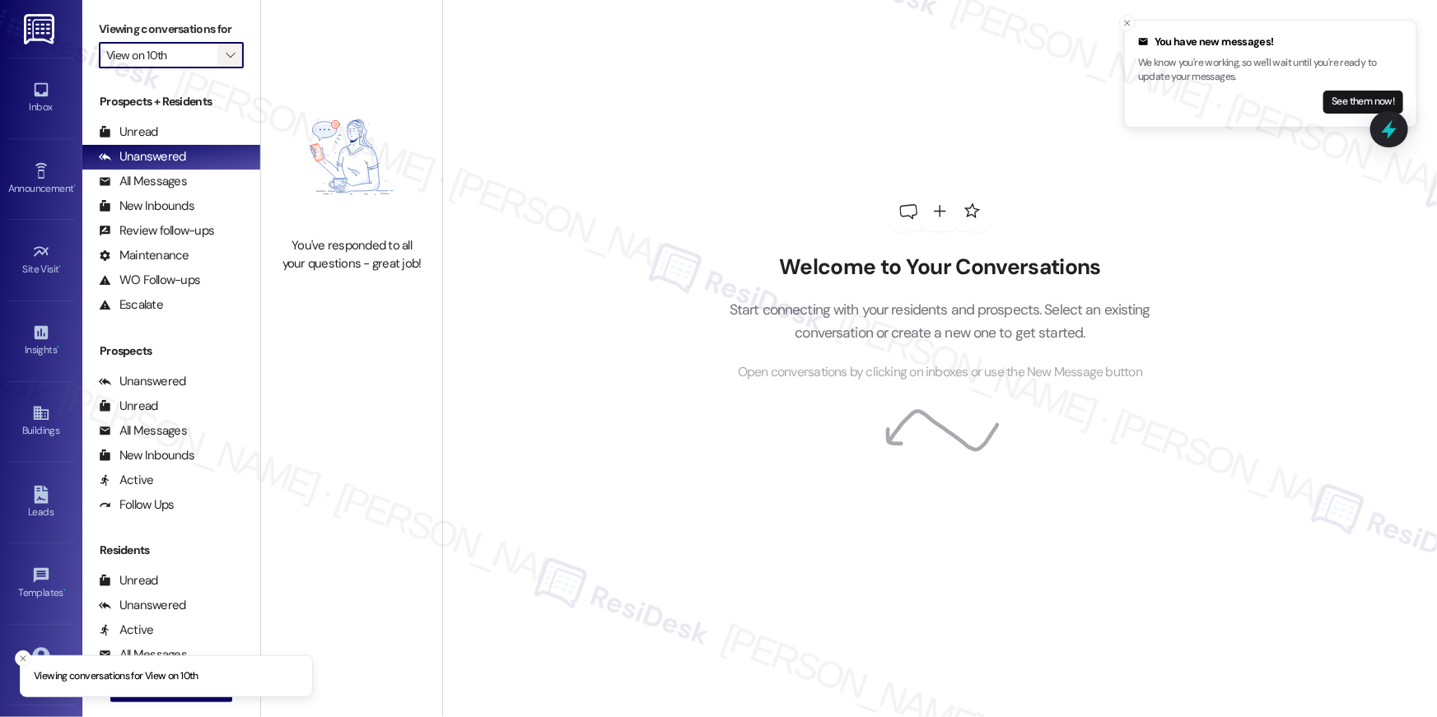
click at [226, 61] on icon "" at bounding box center [230, 55] width 9 height 13
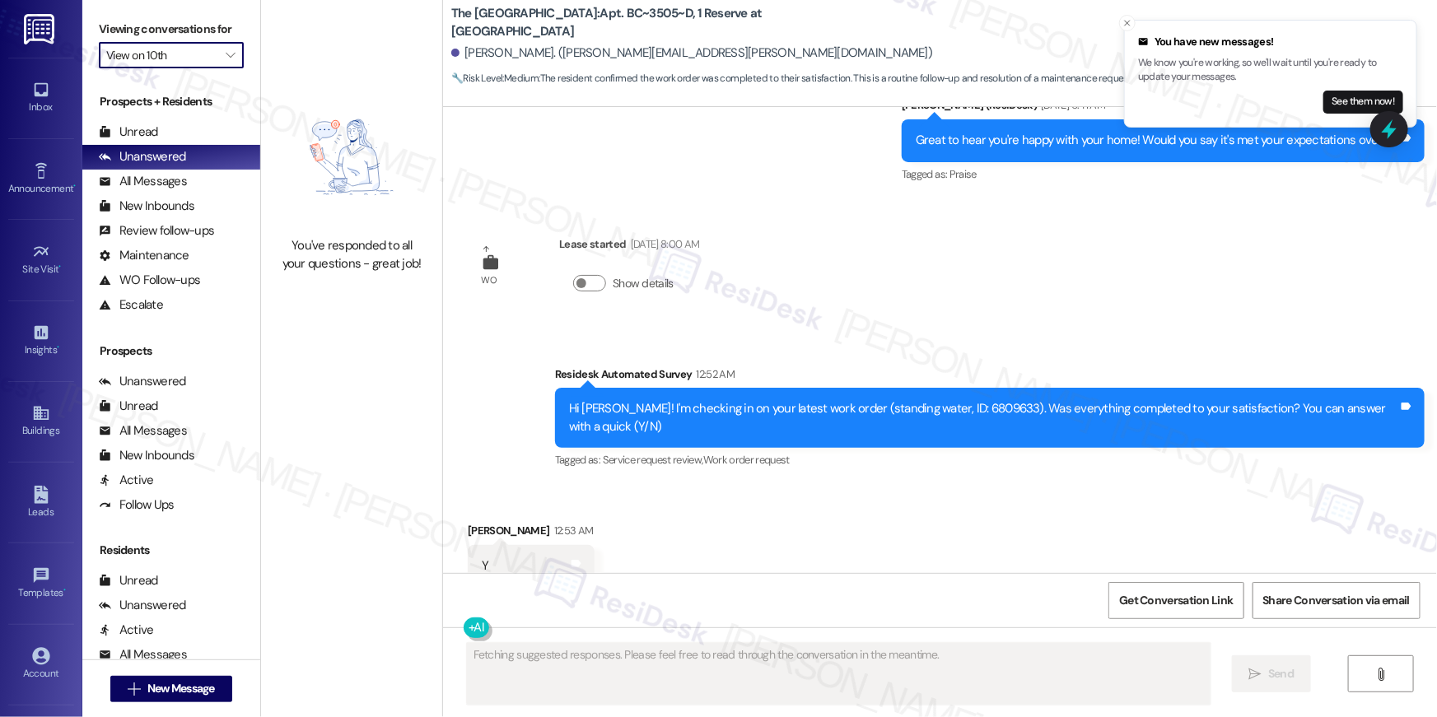
scroll to position [1013, 0]
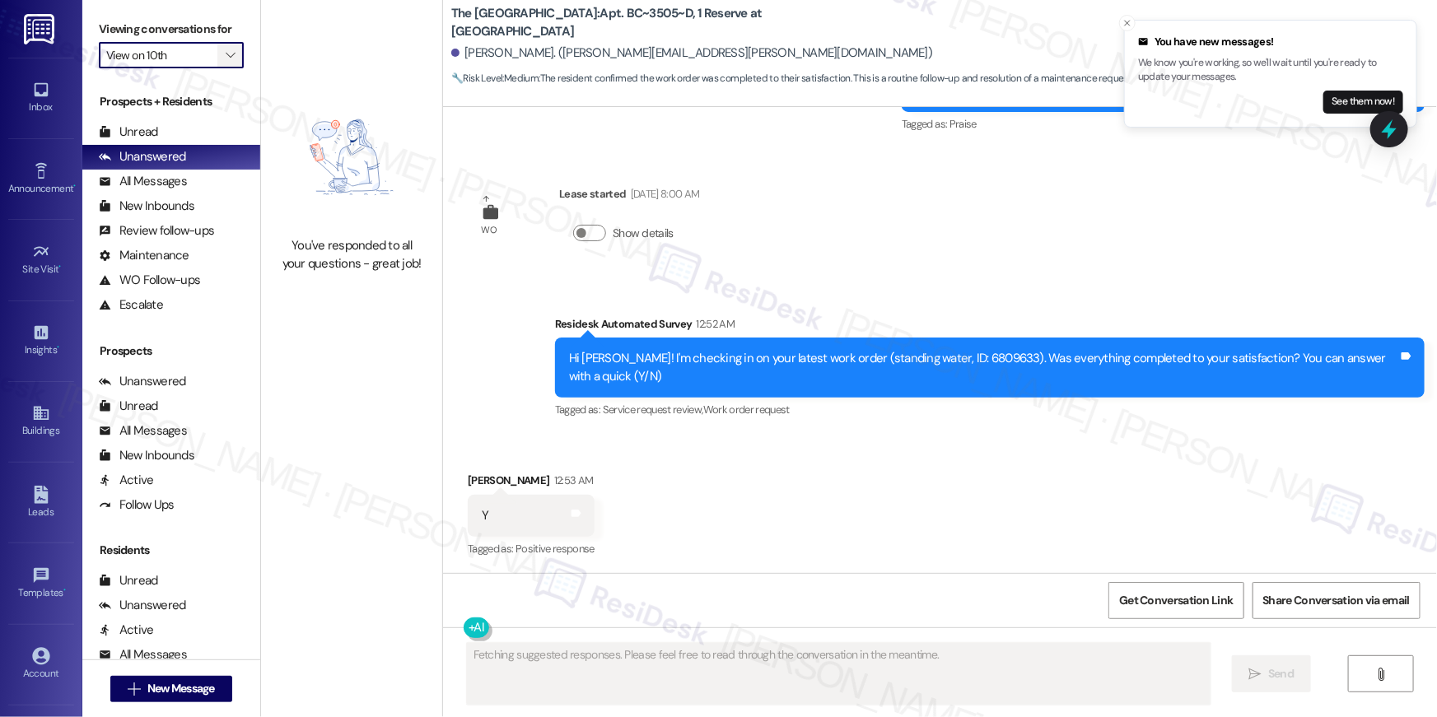
click at [226, 60] on icon "" at bounding box center [230, 55] width 9 height 13
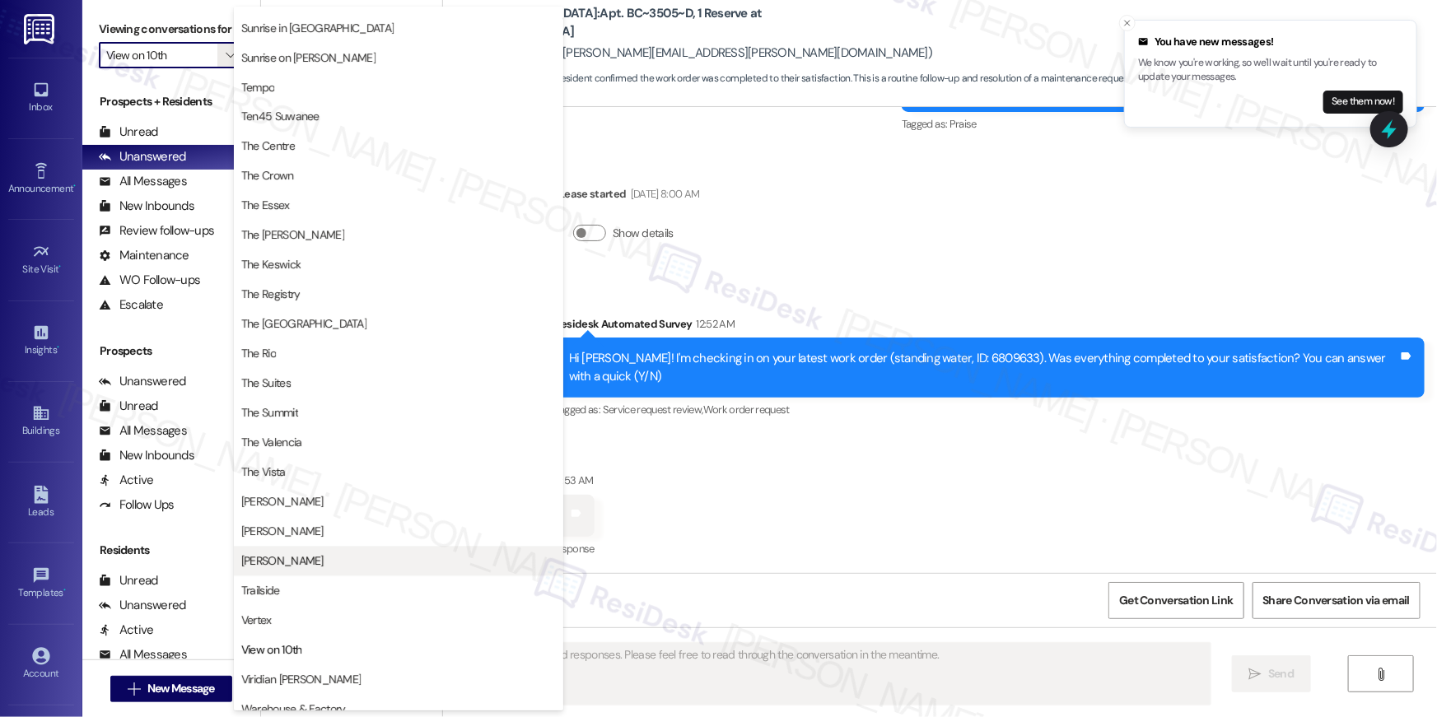
scroll to position [1494, 0]
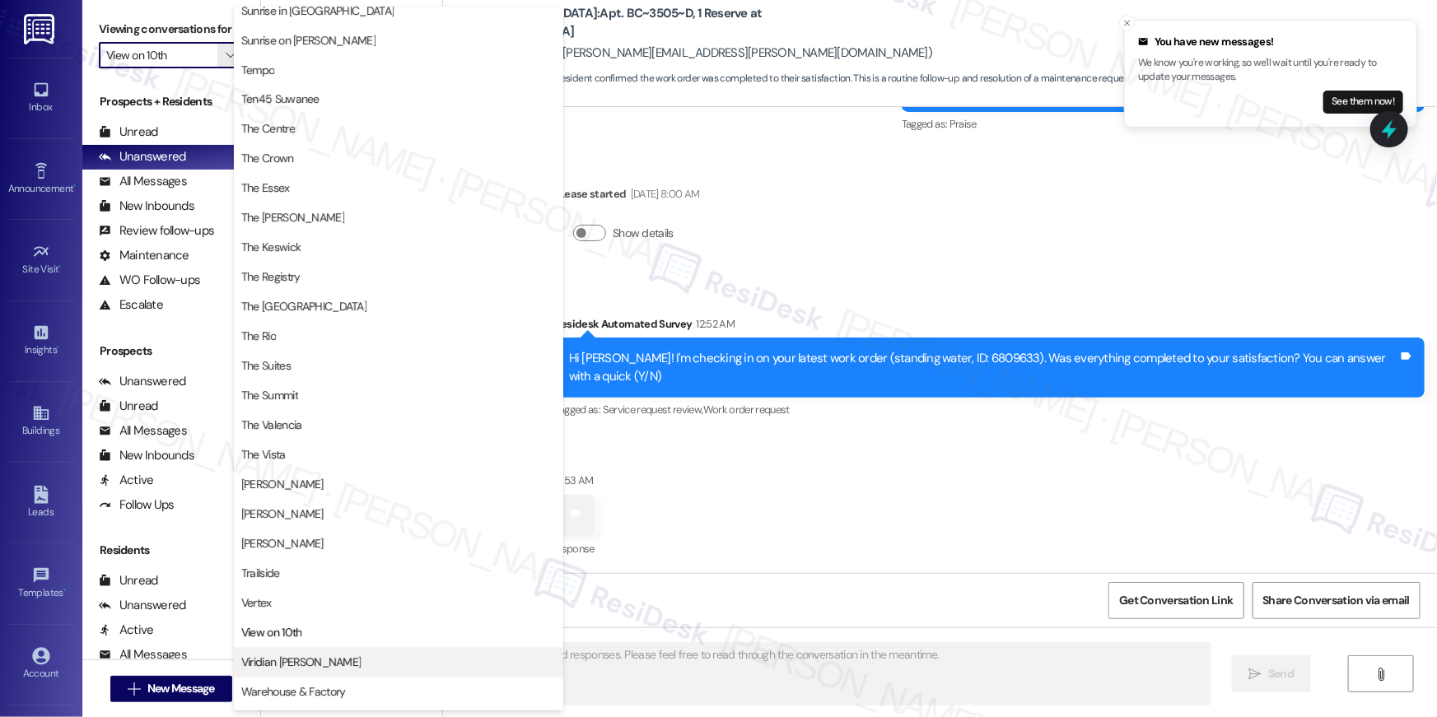
click at [334, 658] on span "Viridian Denton" at bounding box center [398, 663] width 315 height 16
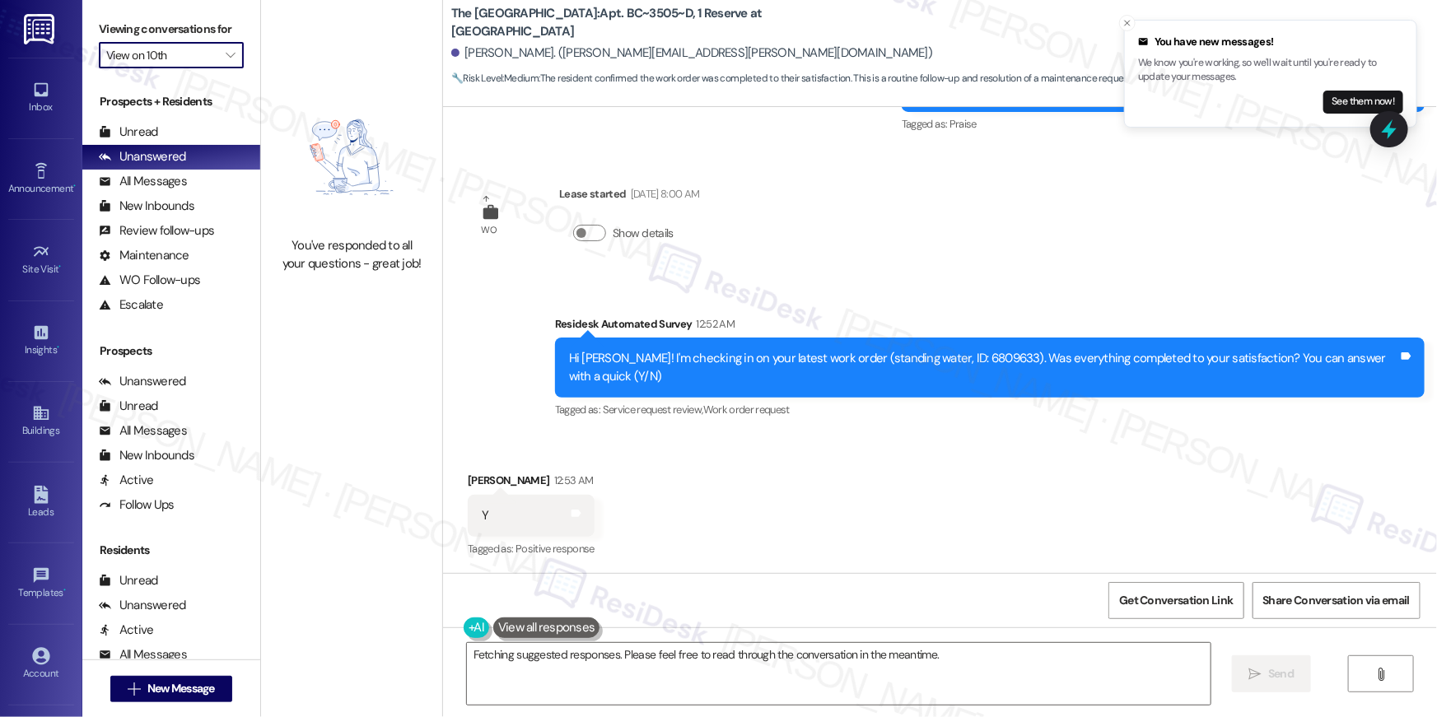
type textarea "Updating..."
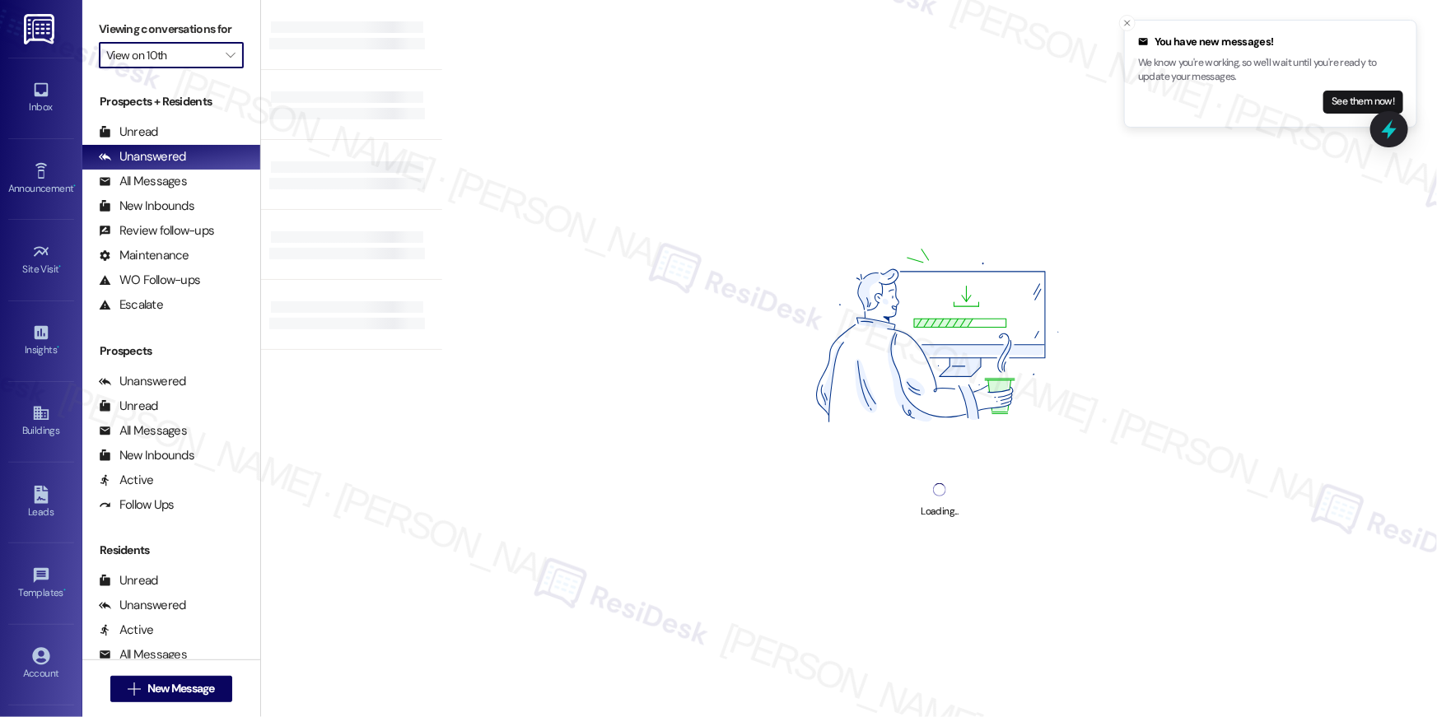
type input "Viridian Denton"
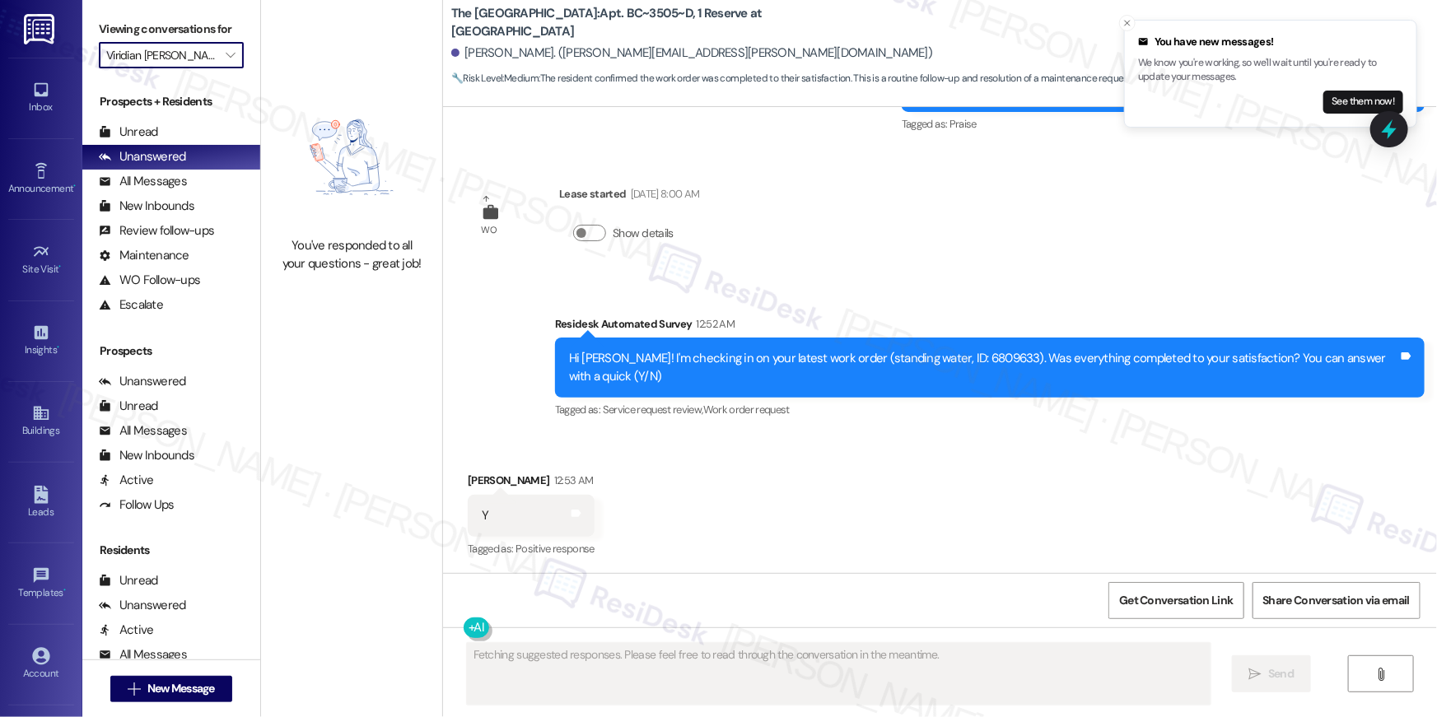
scroll to position [1285, 0]
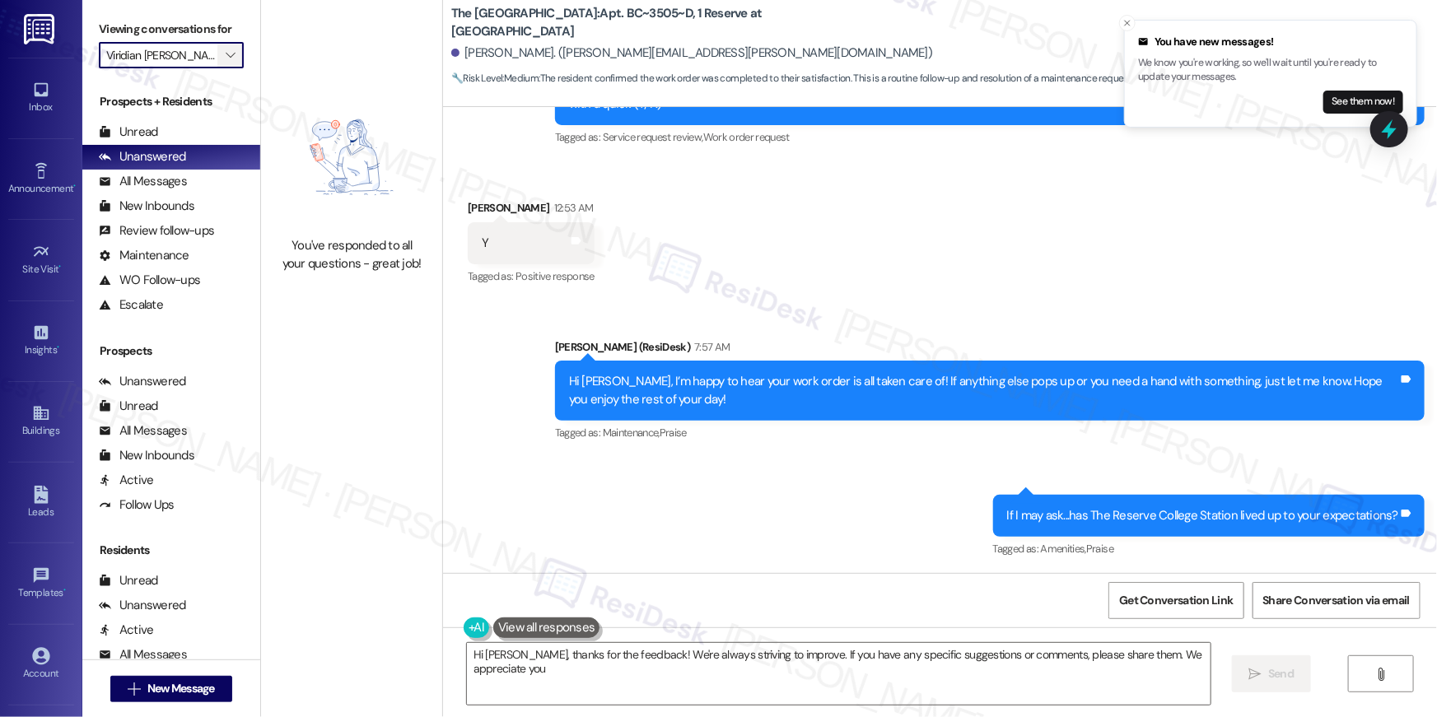
click at [233, 64] on button "" at bounding box center [230, 55] width 26 height 26
type textarea "Hi Bentley, thanks for the feedback! We're always striving to improve. If you h…"
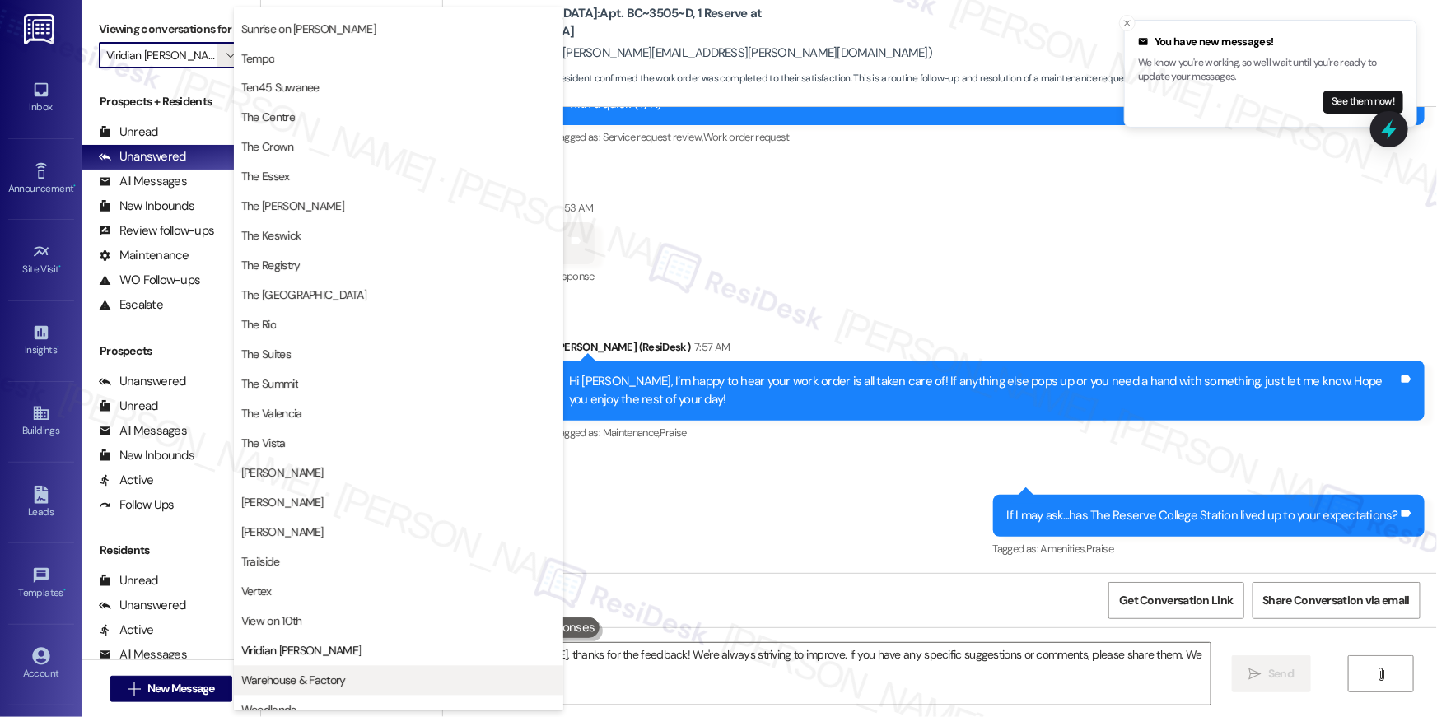
scroll to position [1519, 0]
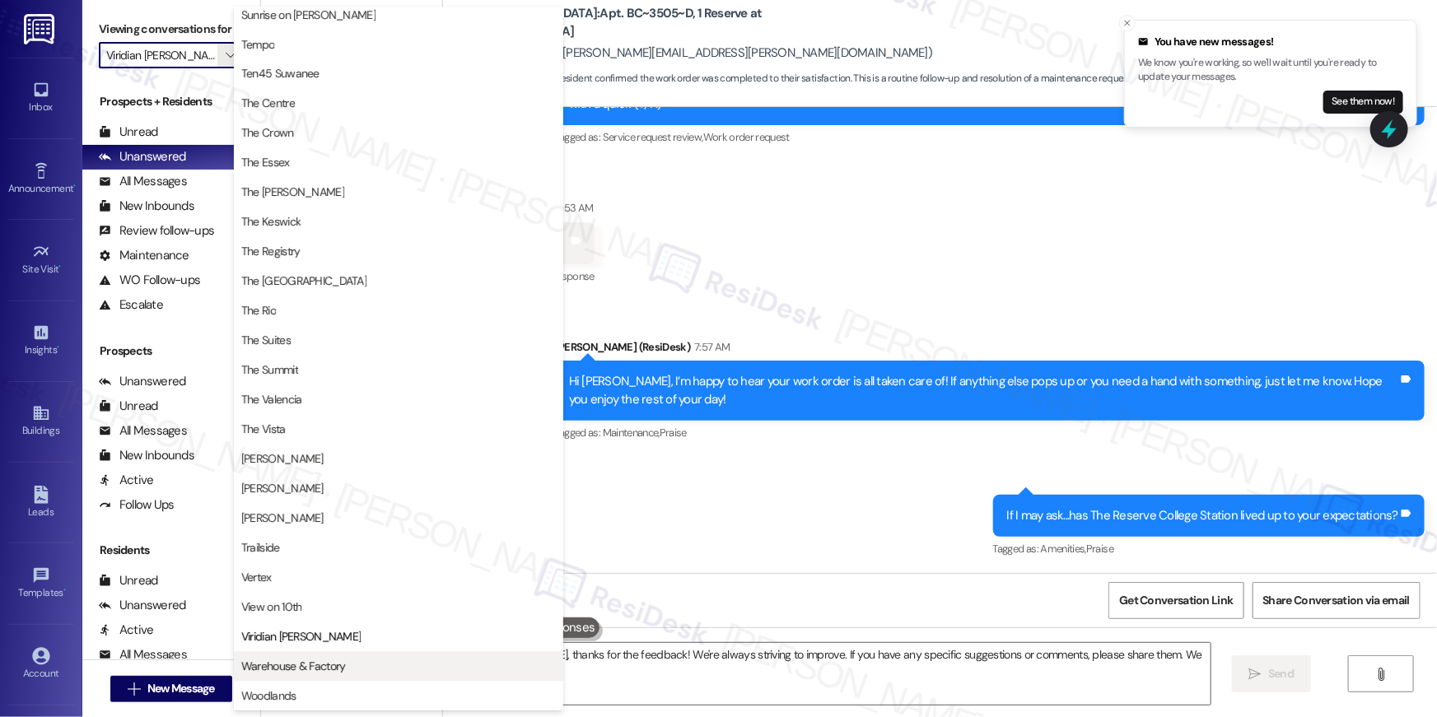
click at [307, 669] on span "Warehouse & Factory" at bounding box center [293, 667] width 105 height 16
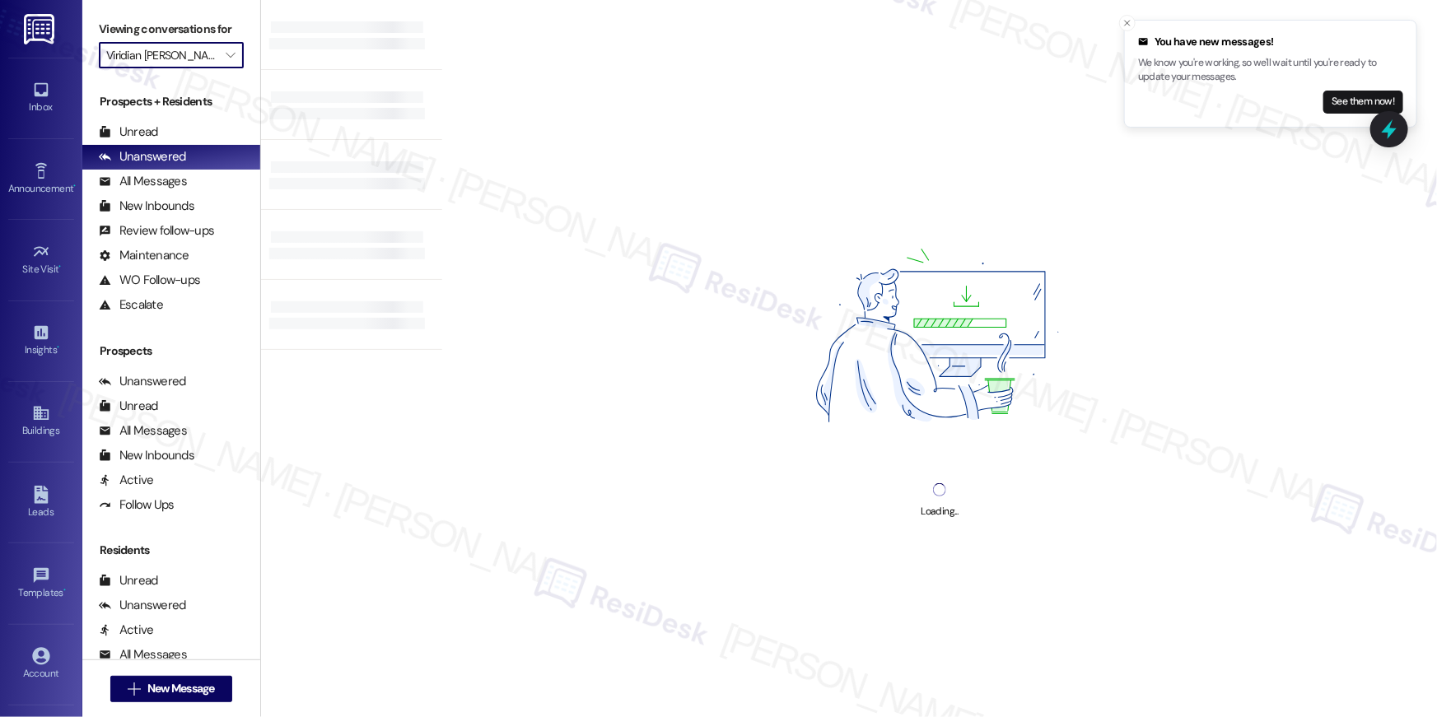
type input "Warehouse & Factory"
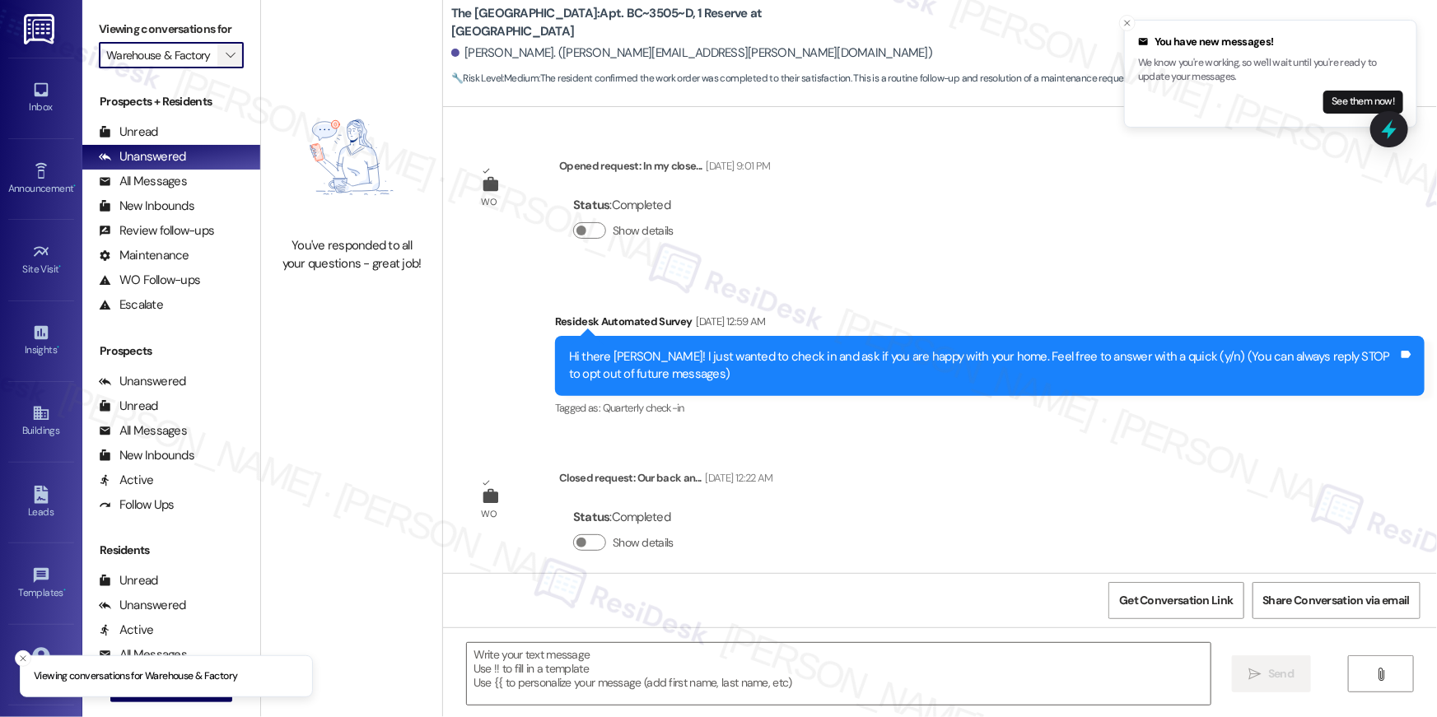
click at [226, 54] on icon "" at bounding box center [230, 55] width 9 height 13
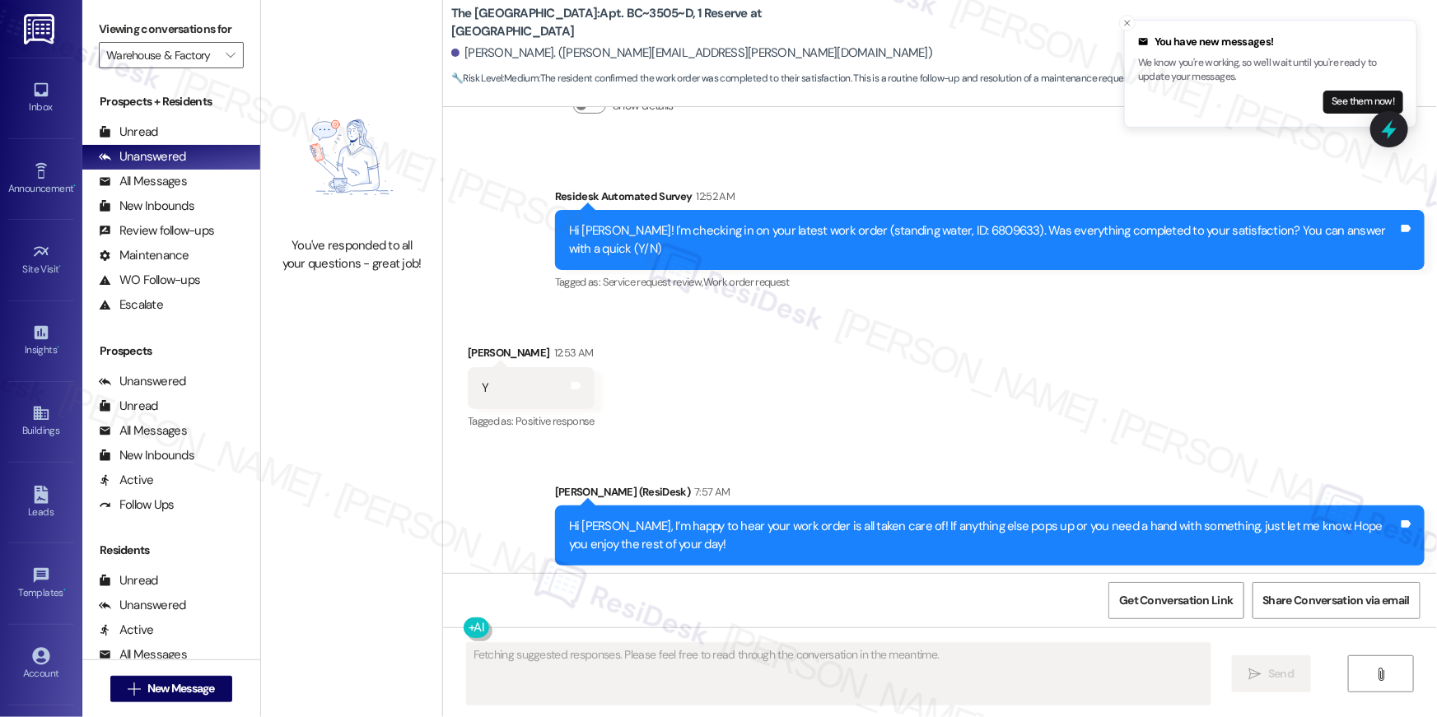
click at [235, 65] on div "Viewing conversations for Warehouse & Factory " at bounding box center [171, 42] width 178 height 85
click at [226, 57] on span "" at bounding box center [230, 55] width 16 height 26
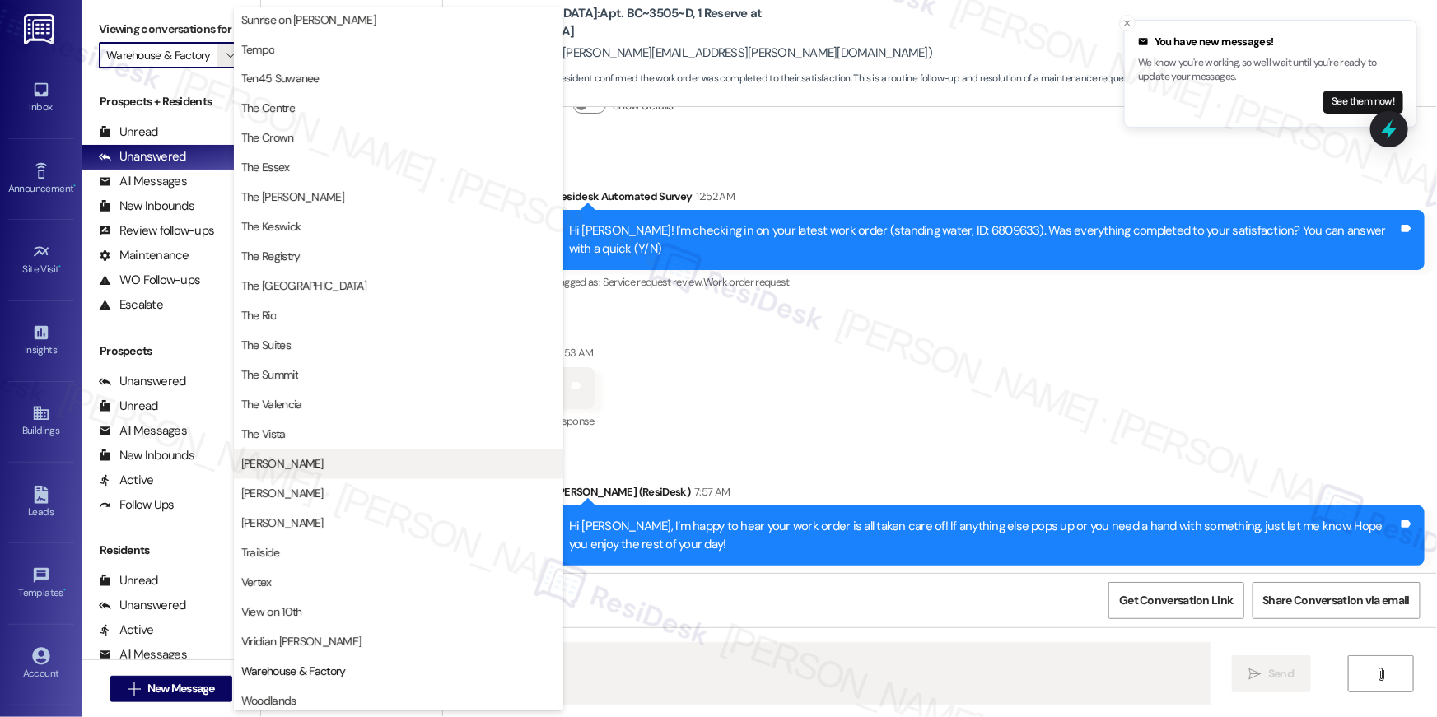
scroll to position [1519, 0]
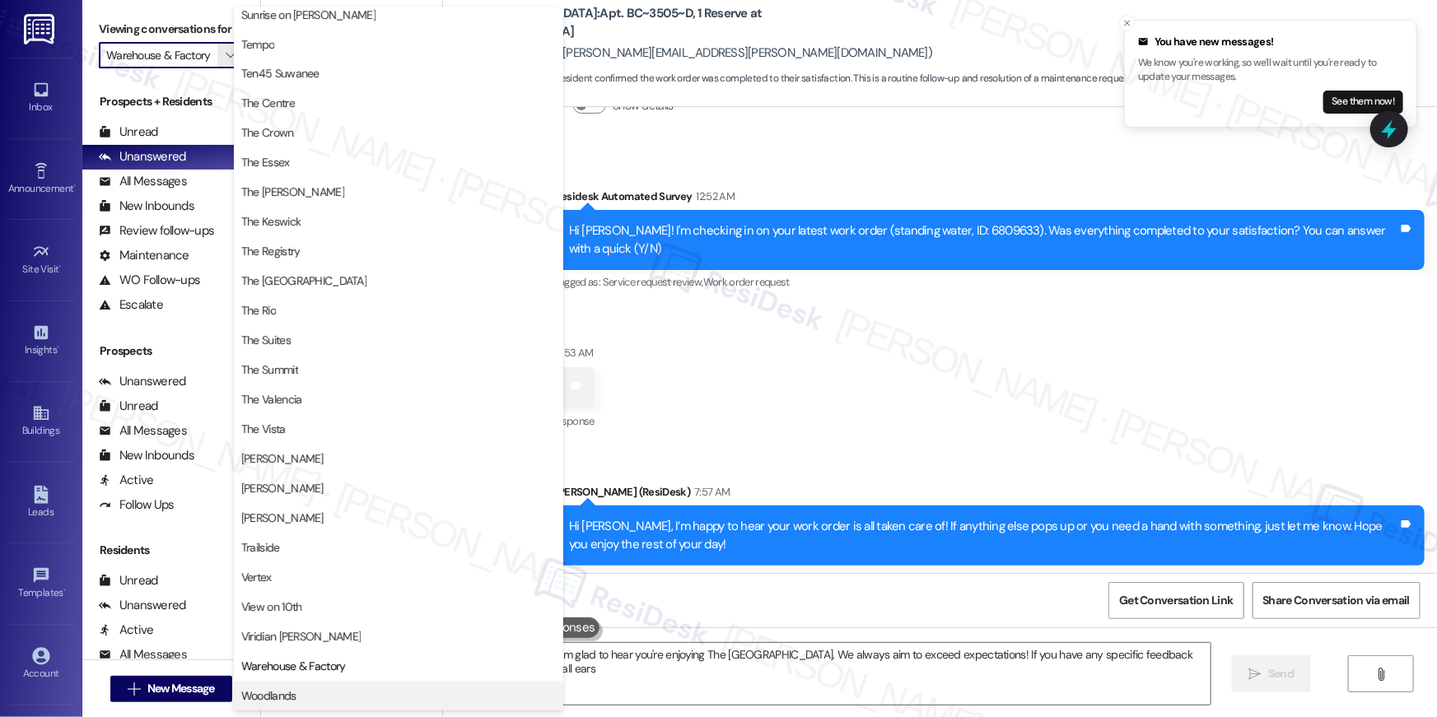
type textarea "Hi {{first_name}}! I'm glad to hear you're enjoying The Reserve College Station…"
click at [309, 690] on span "Woodlands" at bounding box center [398, 696] width 315 height 16
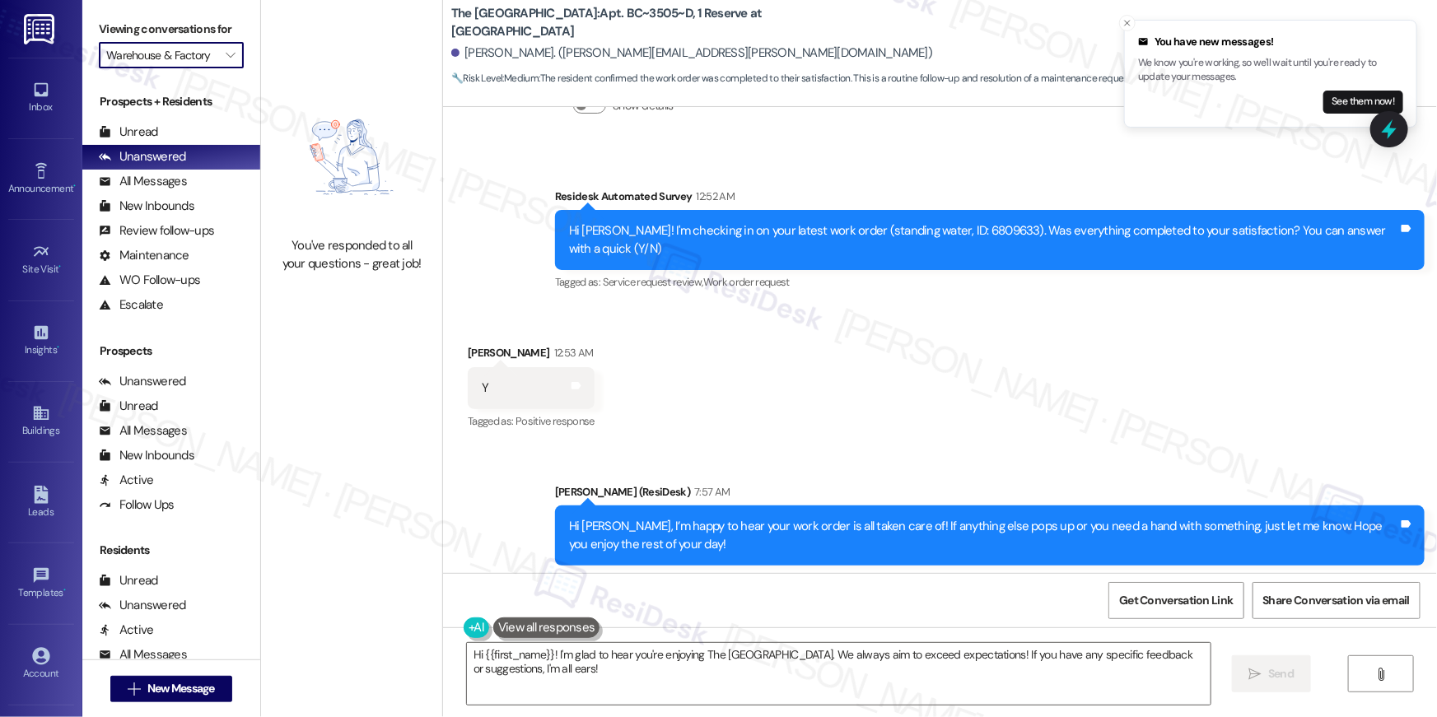
type input "Woodlands"
click at [231, 51] on button "" at bounding box center [230, 55] width 26 height 26
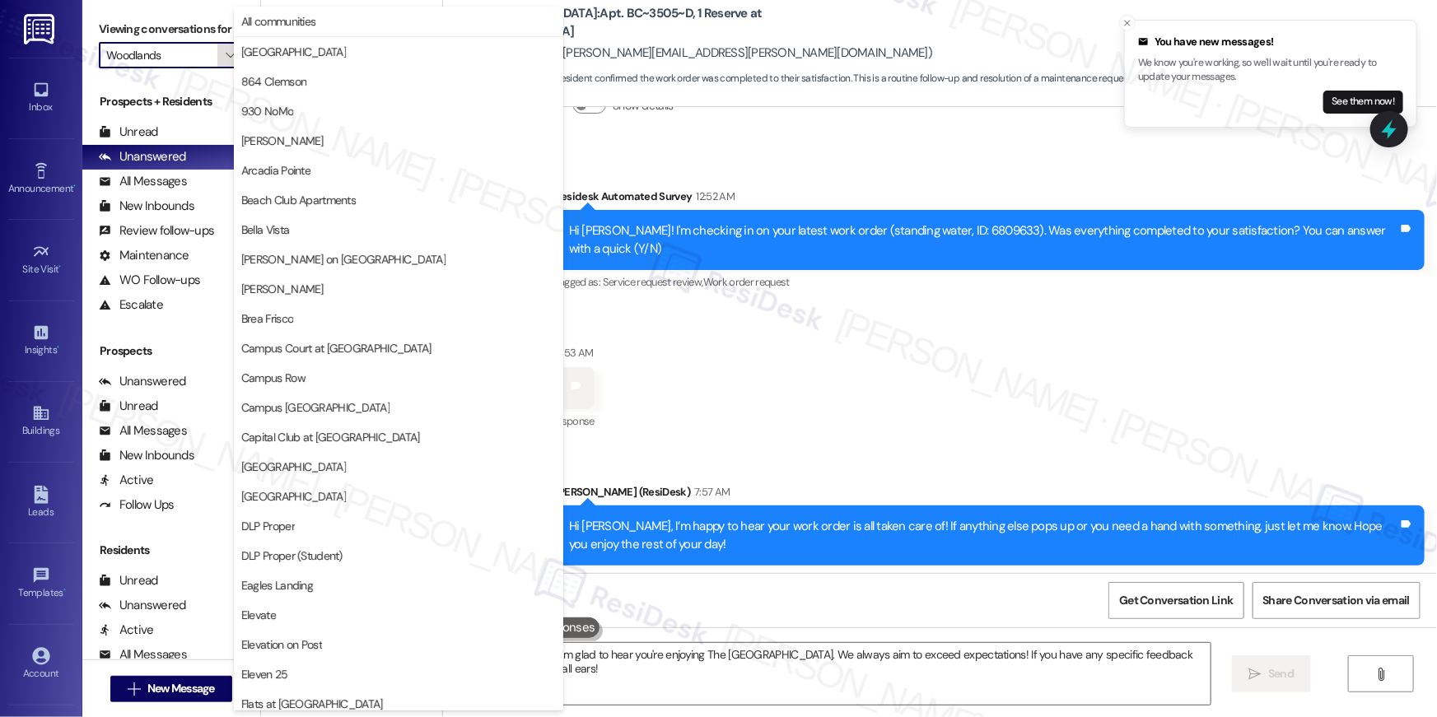
click at [231, 51] on button "" at bounding box center [230, 55] width 26 height 26
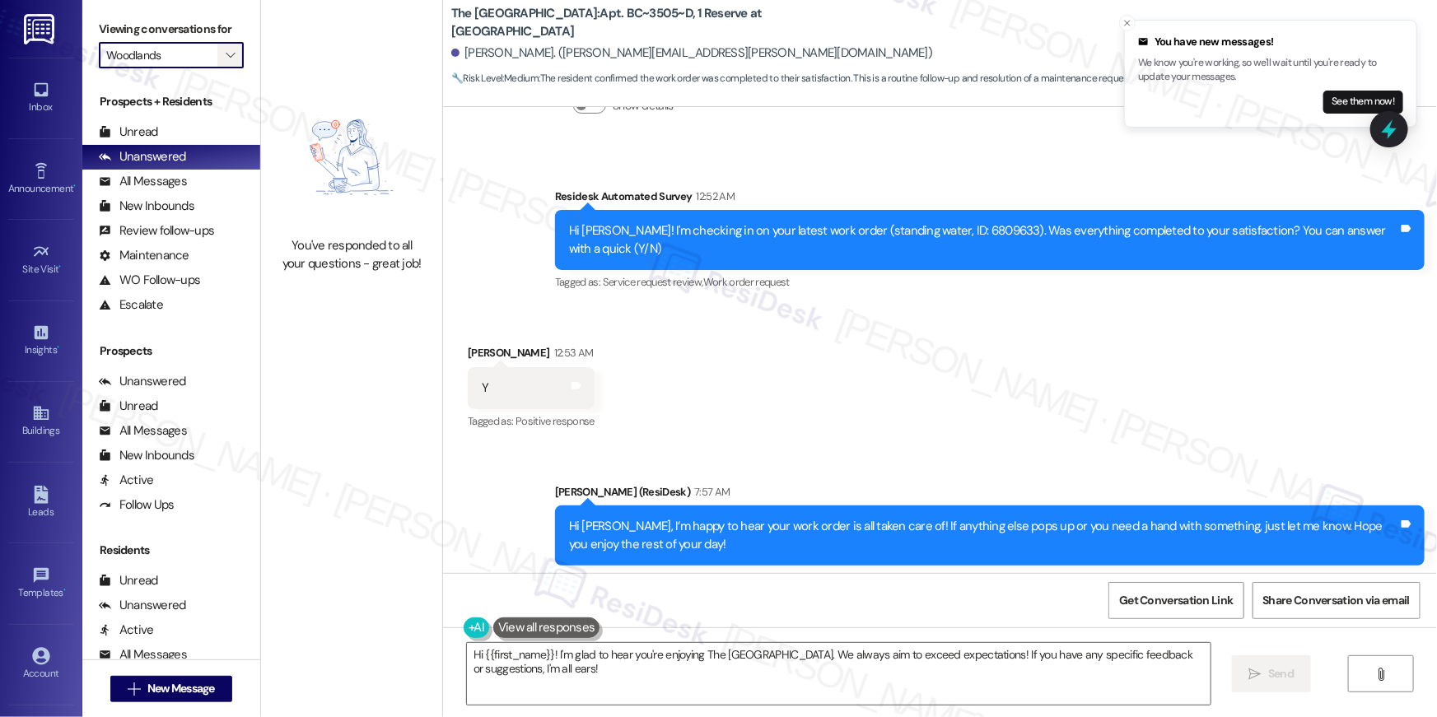
click at [231, 50] on button "" at bounding box center [230, 55] width 26 height 26
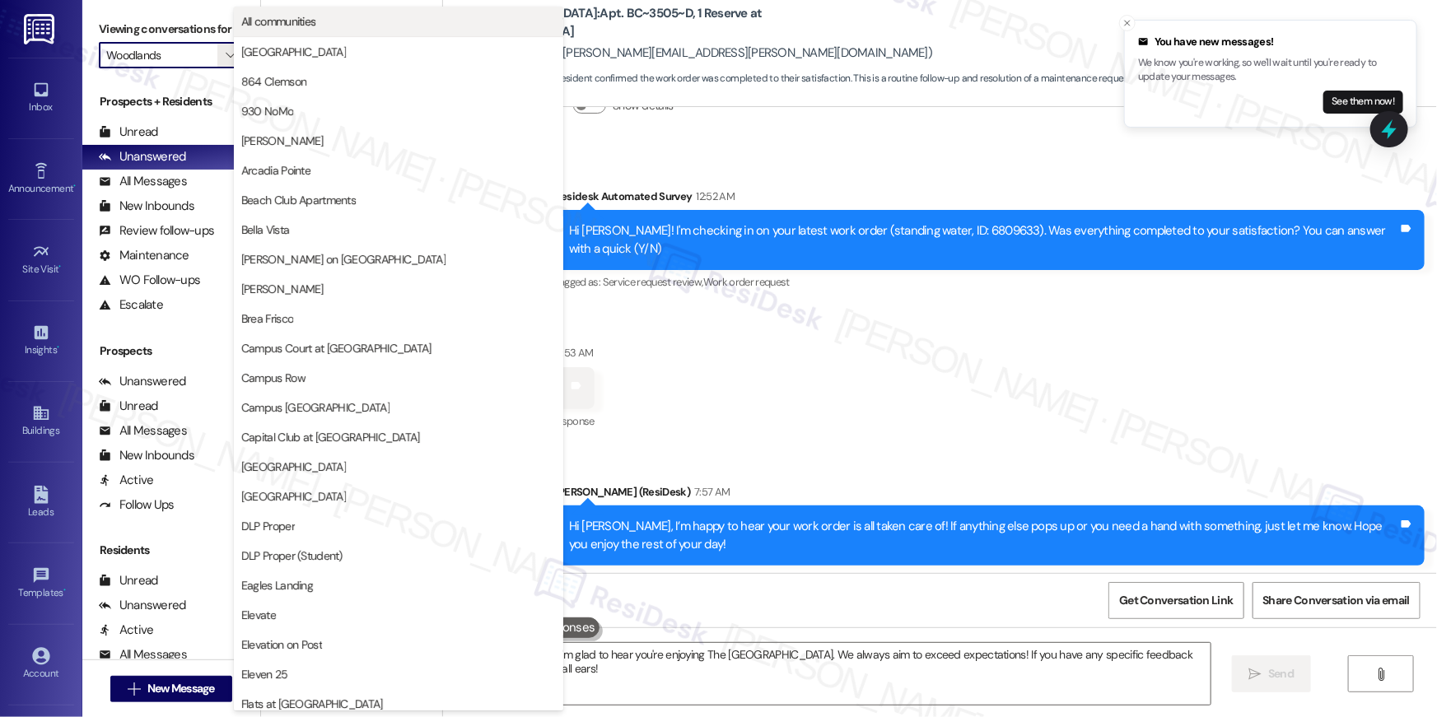
click at [323, 28] on span "All communities" at bounding box center [398, 21] width 315 height 16
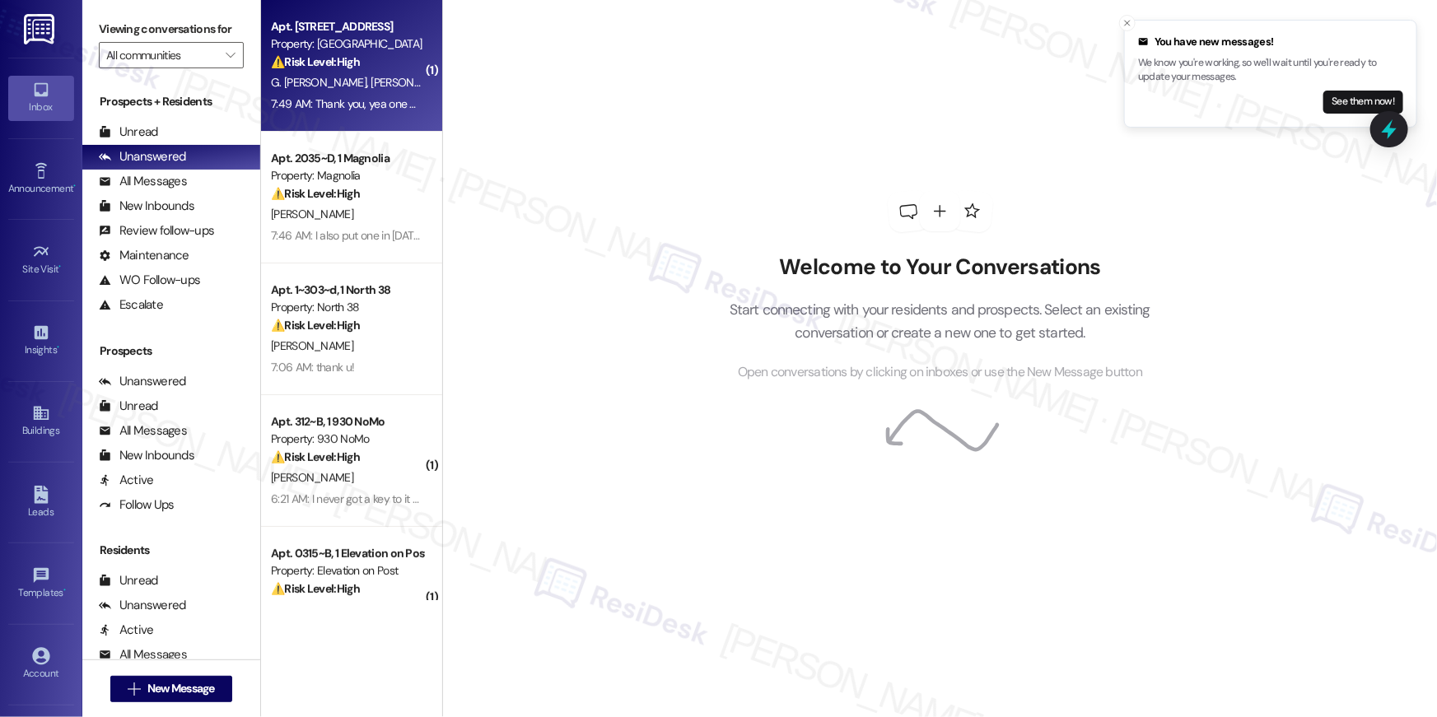
click at [329, 34] on div "Apt. 2B4, 8200 Bridge Blvd SW" at bounding box center [347, 26] width 152 height 17
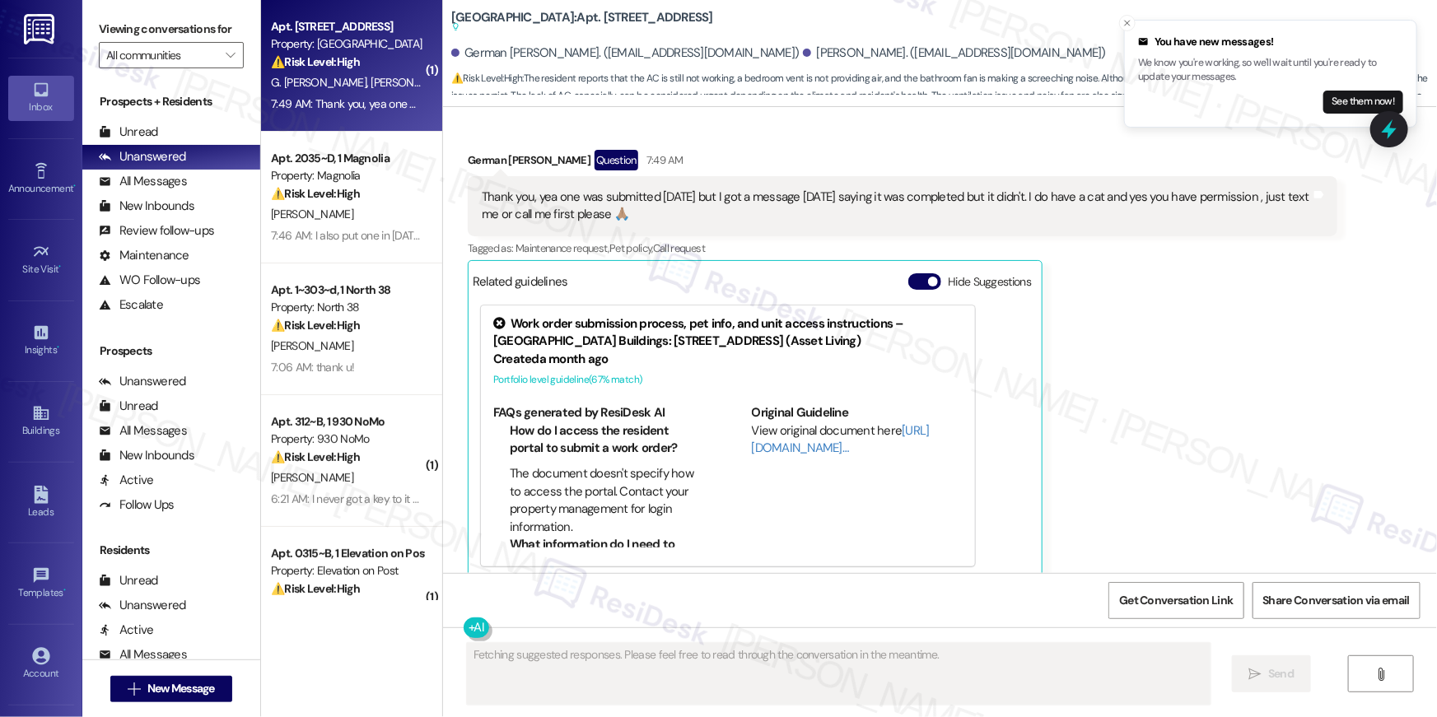
scroll to position [1801, 0]
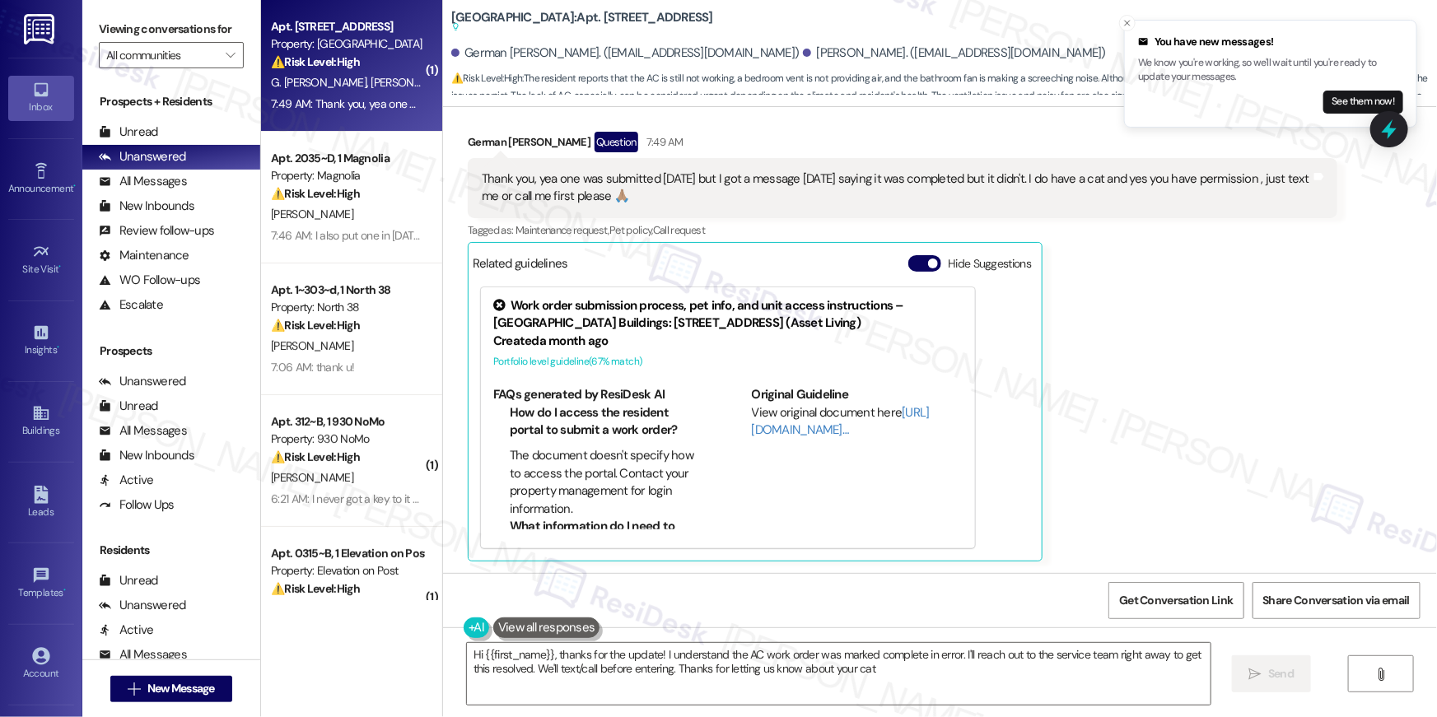
type textarea "Hi {{first_name}}, thanks for the update! I understand the AC work order was ma…"
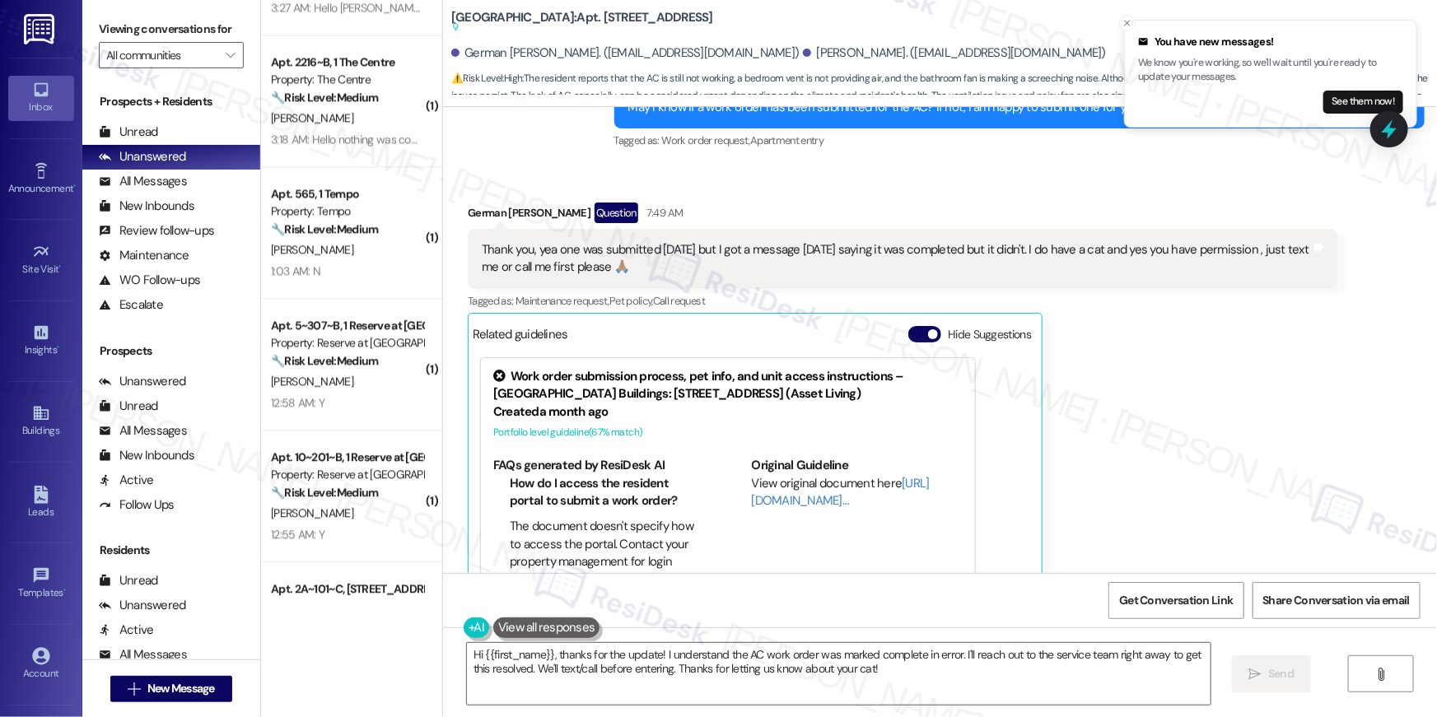
scroll to position [2003, 0]
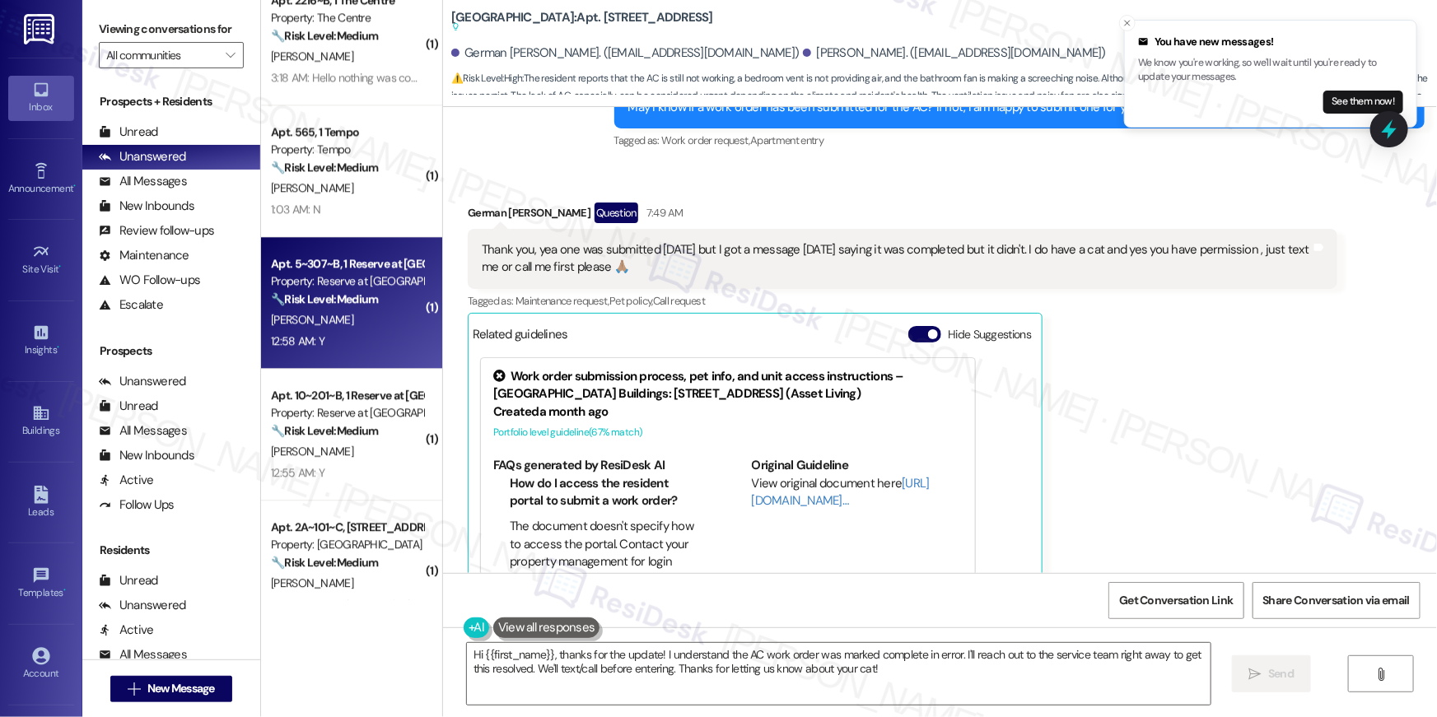
click at [346, 300] on strong "🔧 Risk Level: Medium" at bounding box center [324, 298] width 107 height 15
type textarea "Fetching suggested responses. Please feel free to read through the conversation…"
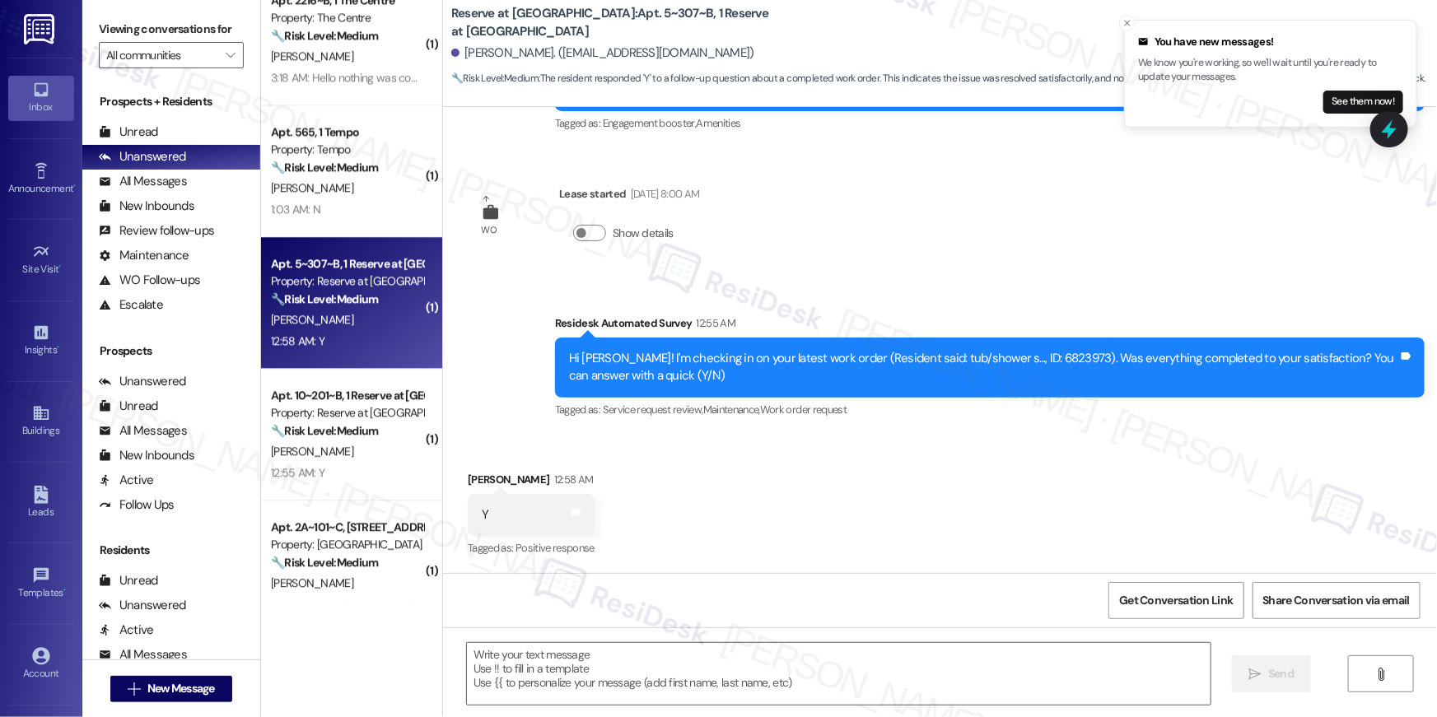
scroll to position [0, 0]
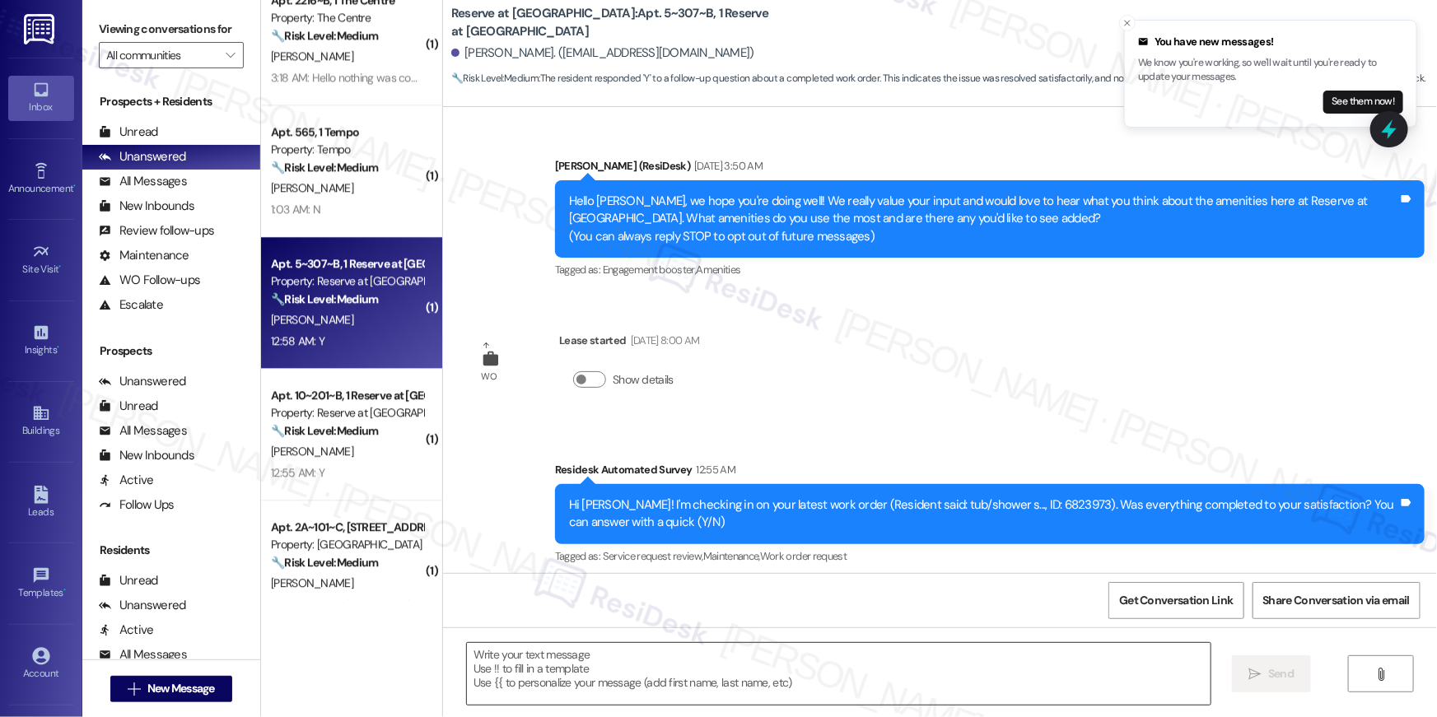
click at [945, 660] on textarea at bounding box center [839, 674] width 744 height 62
paste textarea "Hi {{first_name}}, I’m happy to hear your work order is all taken care of! If a…"
type textarea "Hi {{first_name}}, I’m happy to hear your work order is all taken care of! If a…"
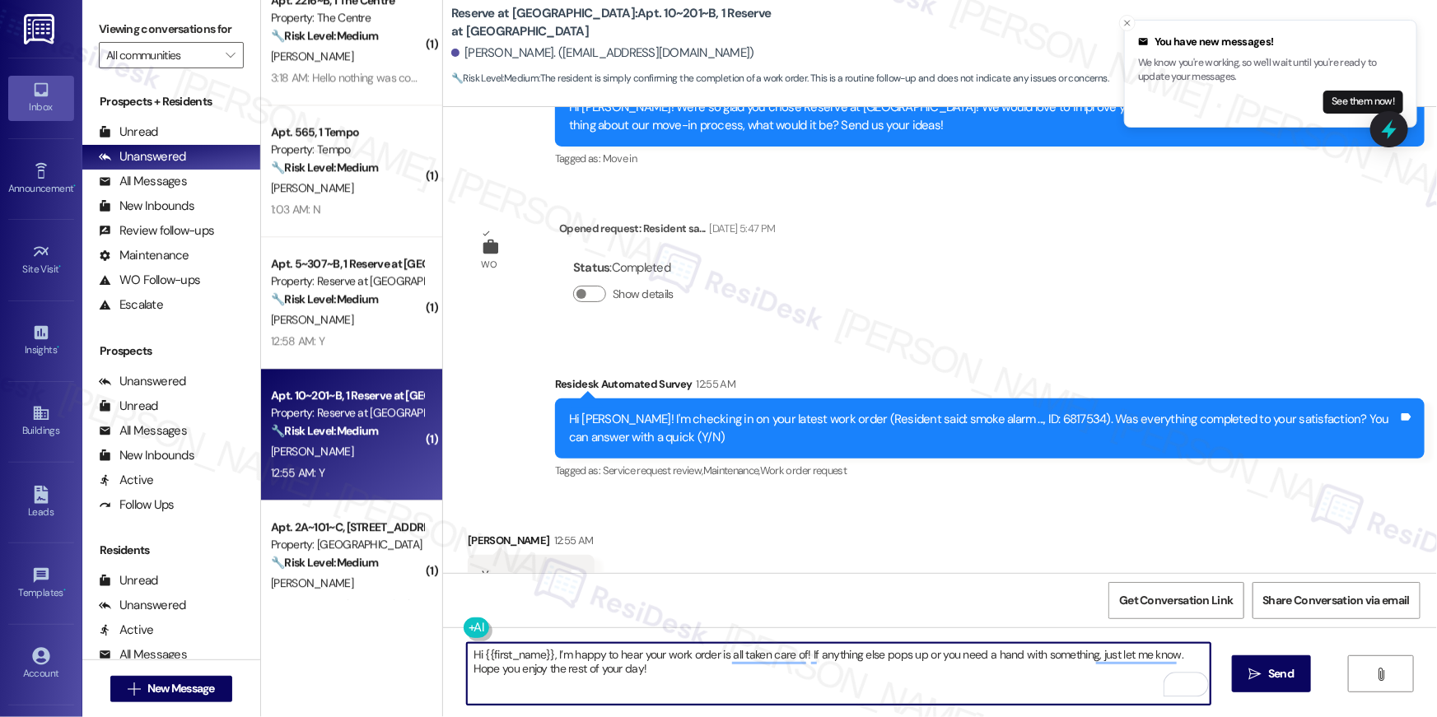
scroll to position [2698, 0]
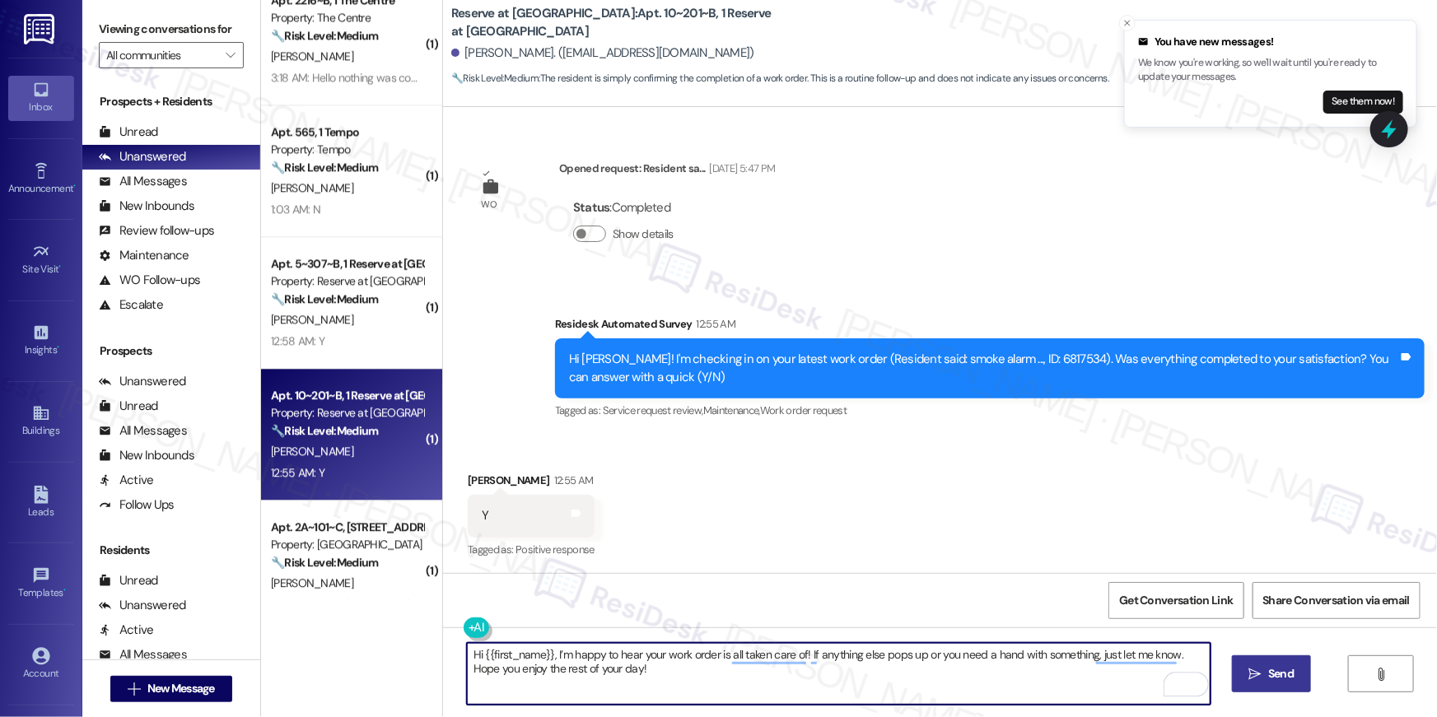
type textarea "Hi {{first_name}}, I’m happy to hear your work order is all taken care of! If a…"
click at [1249, 679] on icon "" at bounding box center [1255, 674] width 12 height 13
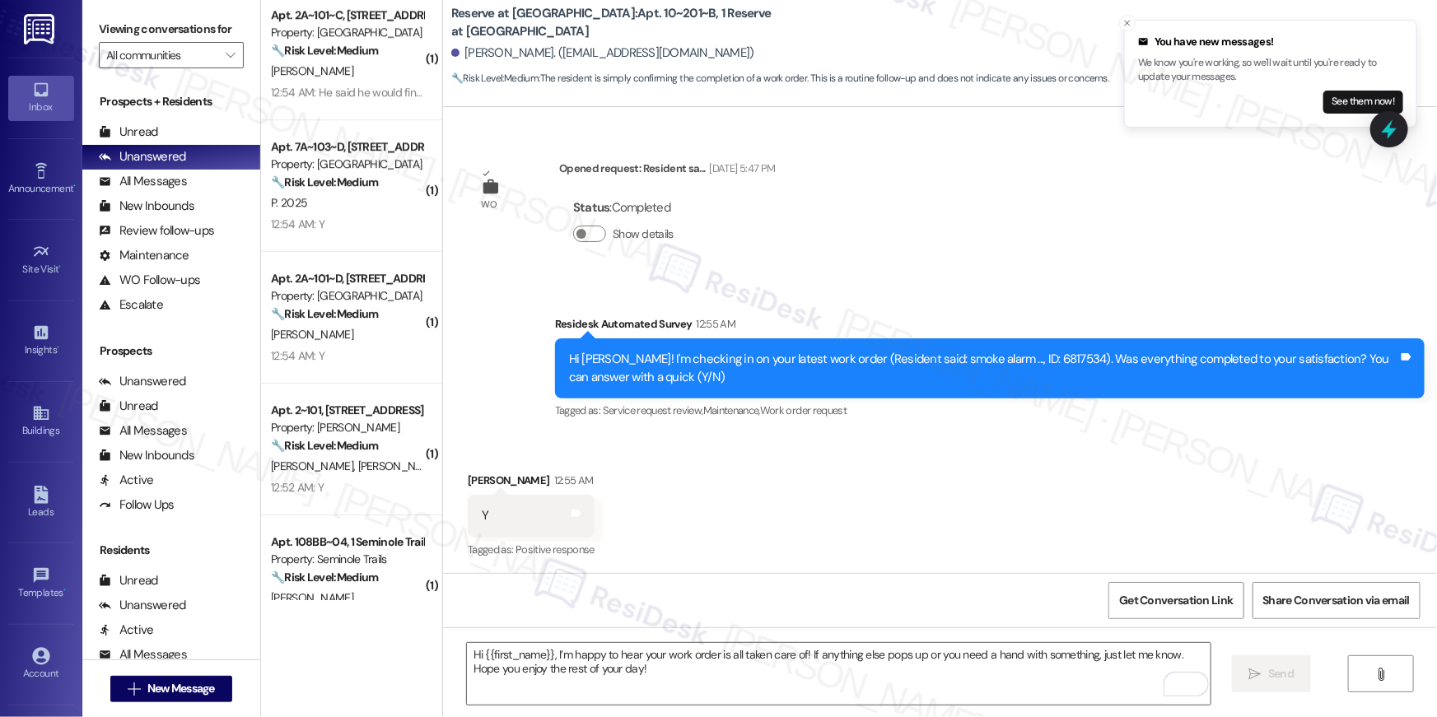
scroll to position [2476, 0]
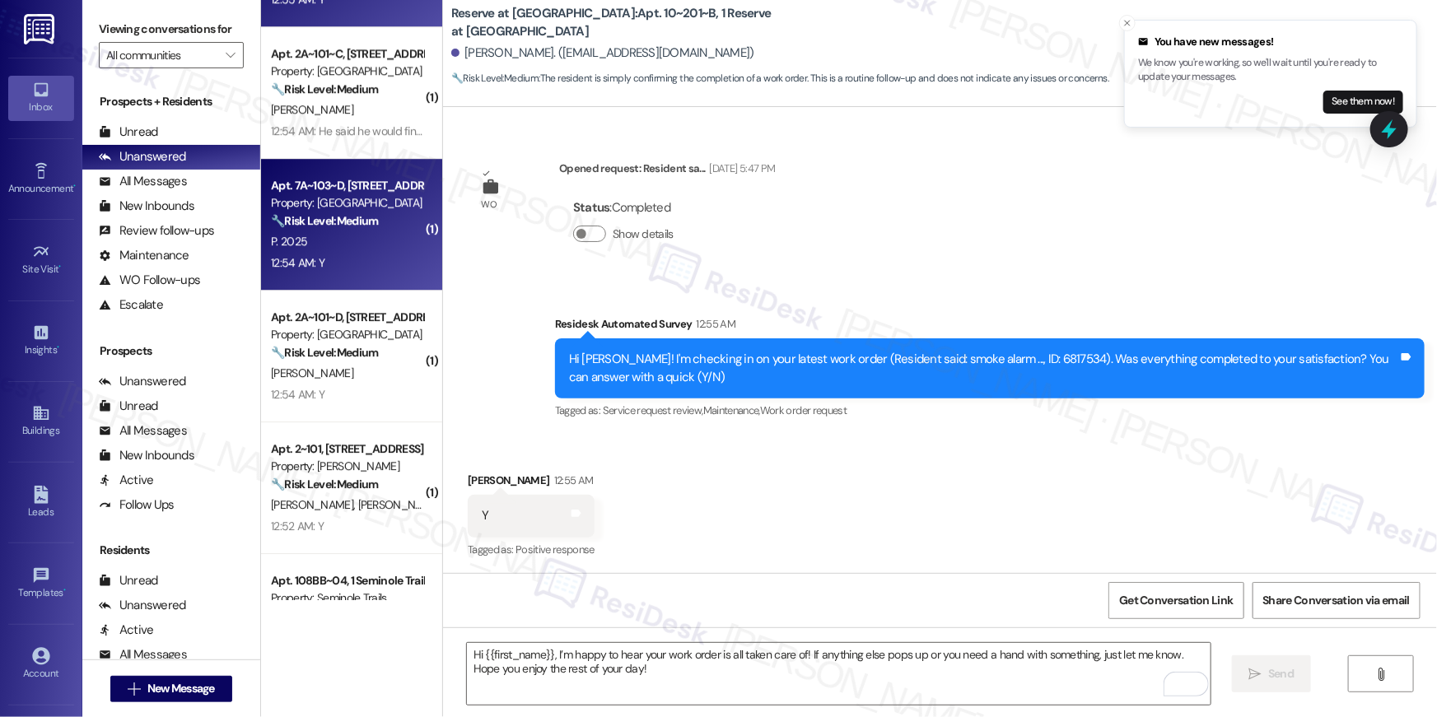
click at [329, 236] on div "P. 2025" at bounding box center [347, 241] width 156 height 21
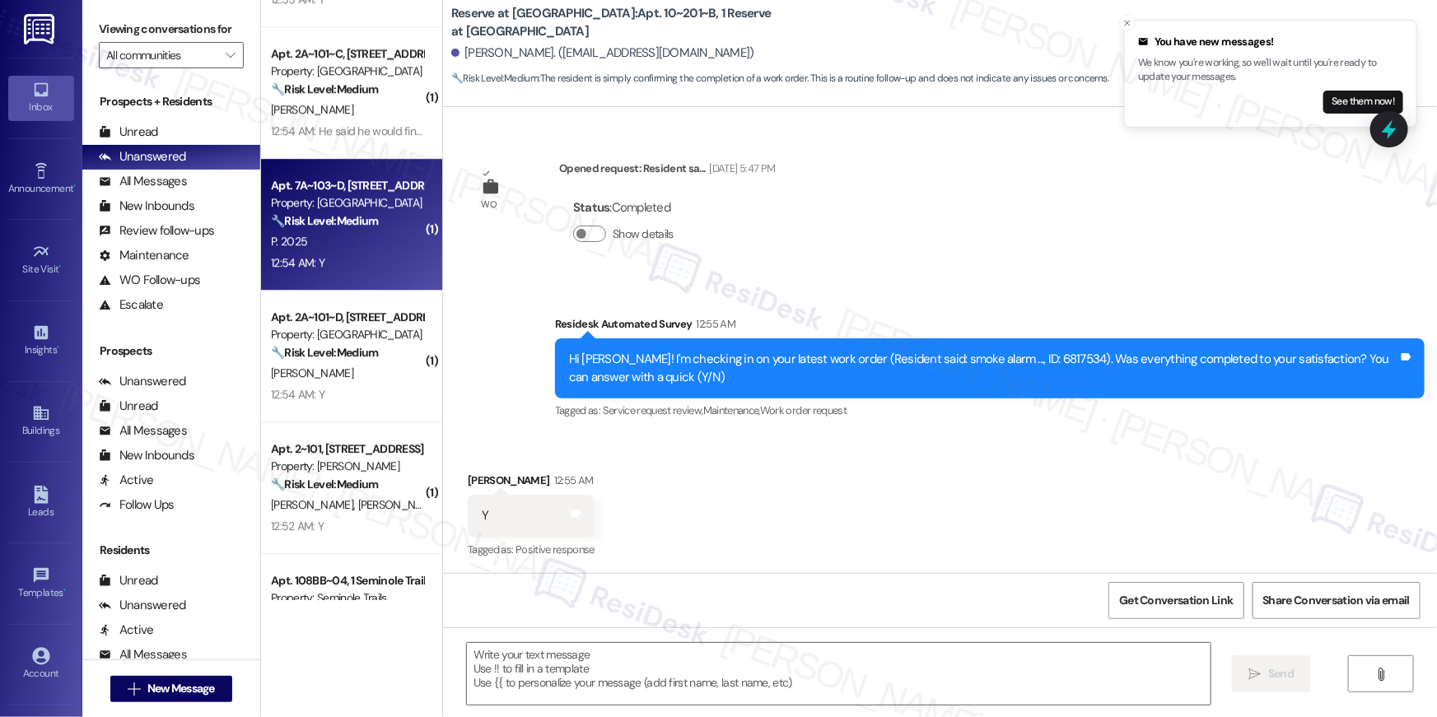
type textarea "Fetching suggested responses. Please feel free to read through the conversation…"
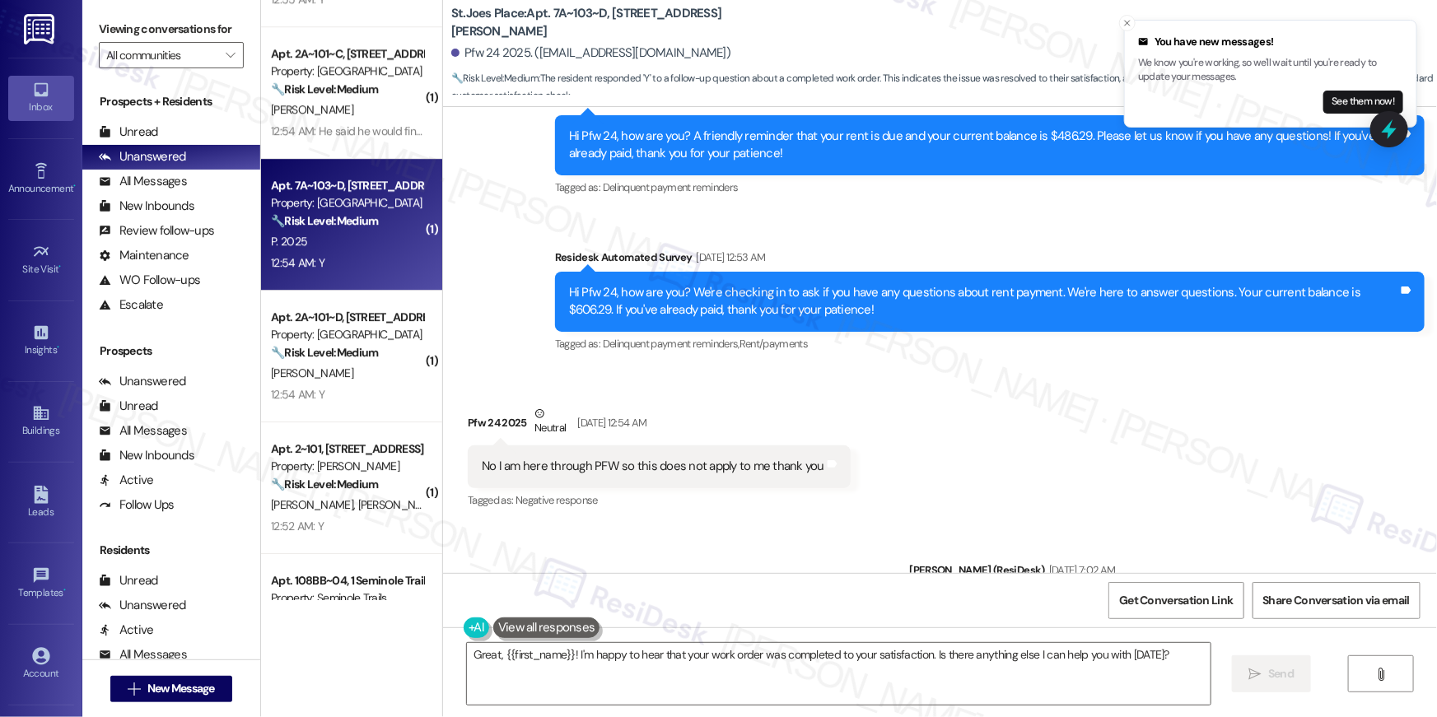
scroll to position [4932, 0]
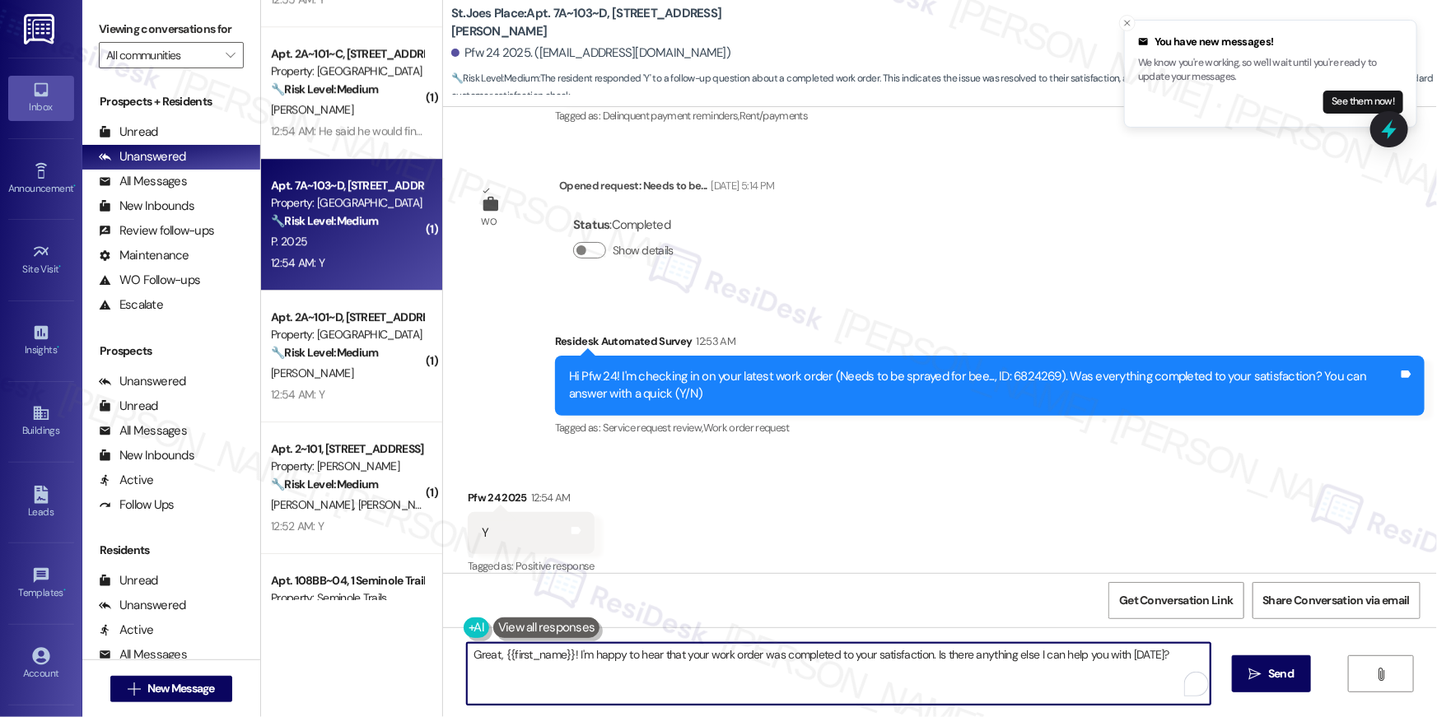
click at [808, 671] on textarea "Great, {{first_name}}! I'm happy to hear that your work order was completed to …" at bounding box center [839, 674] width 744 height 62
paste textarea "Hi {{first_name}}, I’m happy to hear your work order is all taken care of! If a…"
type textarea "Hi {{first_name}}, I’m happy to hear your work order is all taken care of! If a…"
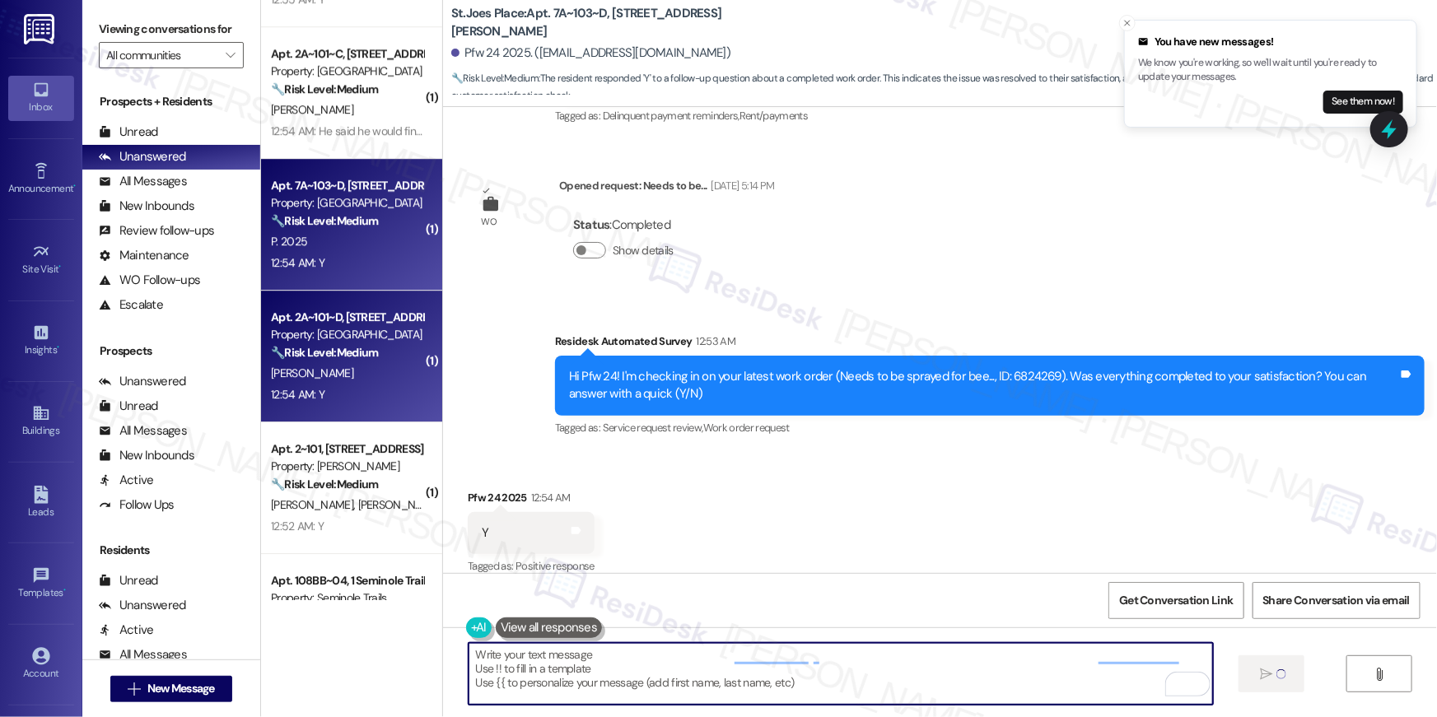
type textarea "Fetching suggested responses. Please feel free to read through the conversation…"
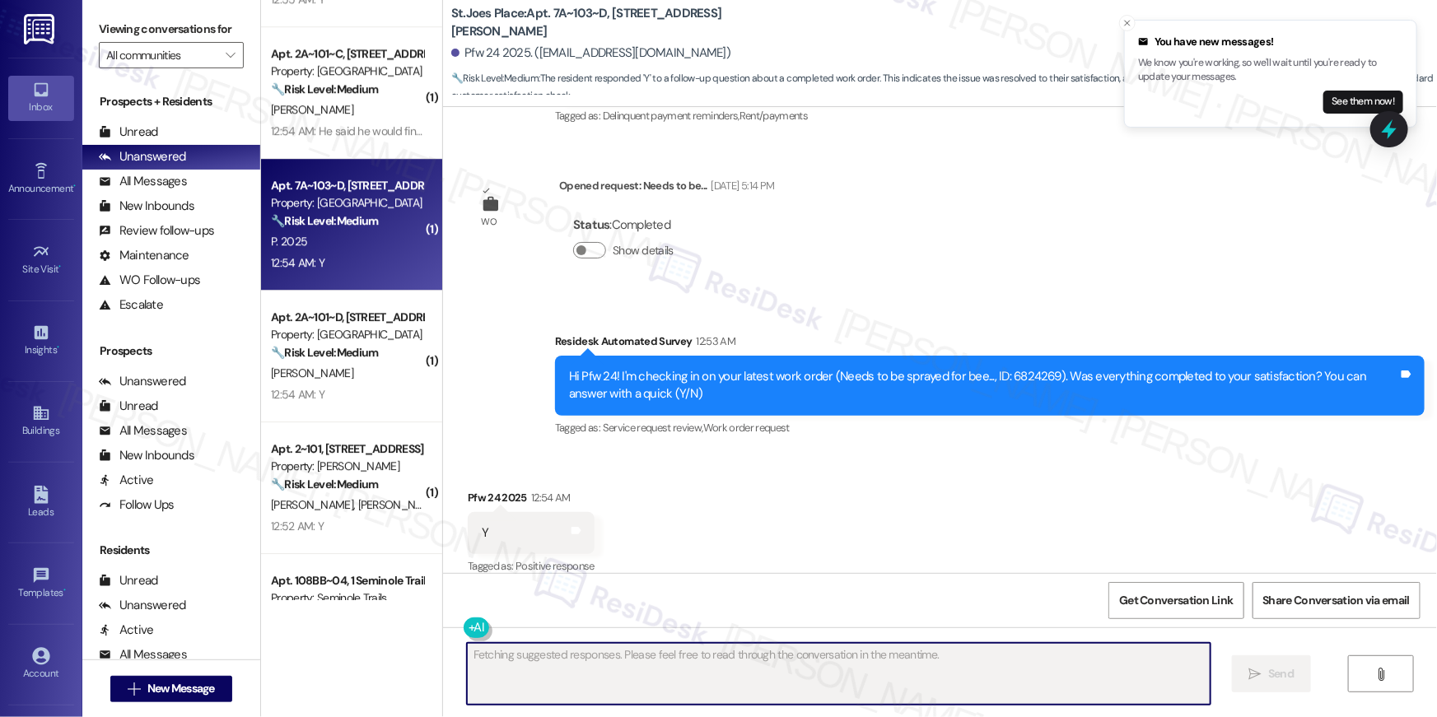
scroll to position [4932, 0]
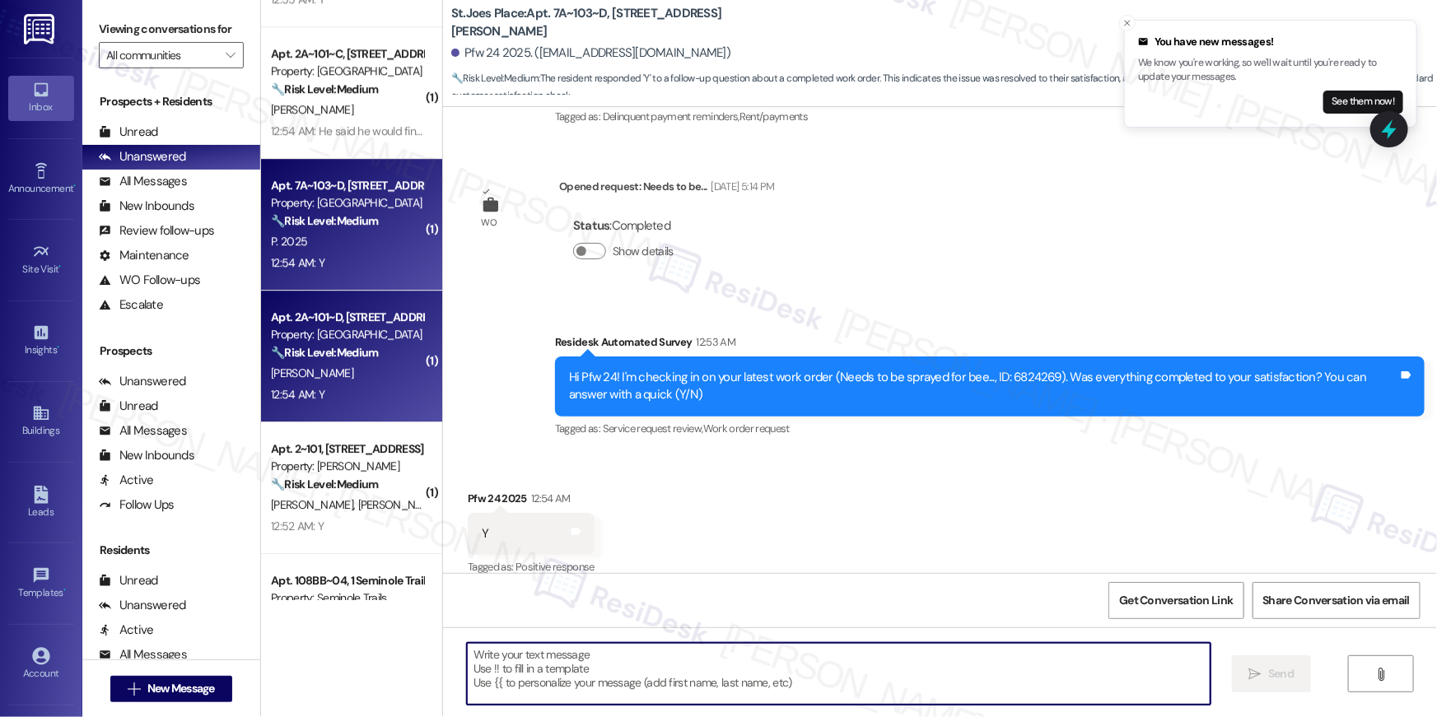
click at [348, 375] on div "[PERSON_NAME]" at bounding box center [347, 373] width 156 height 21
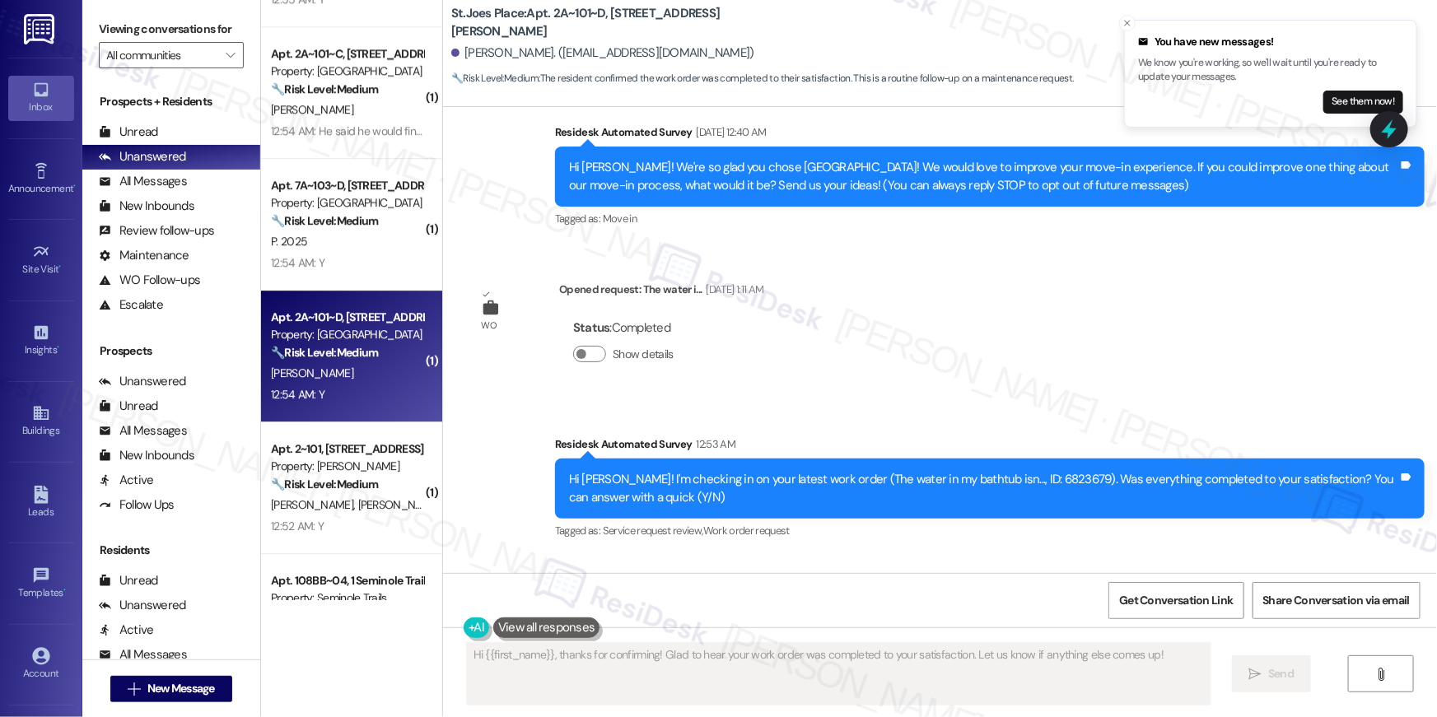
scroll to position [284, 0]
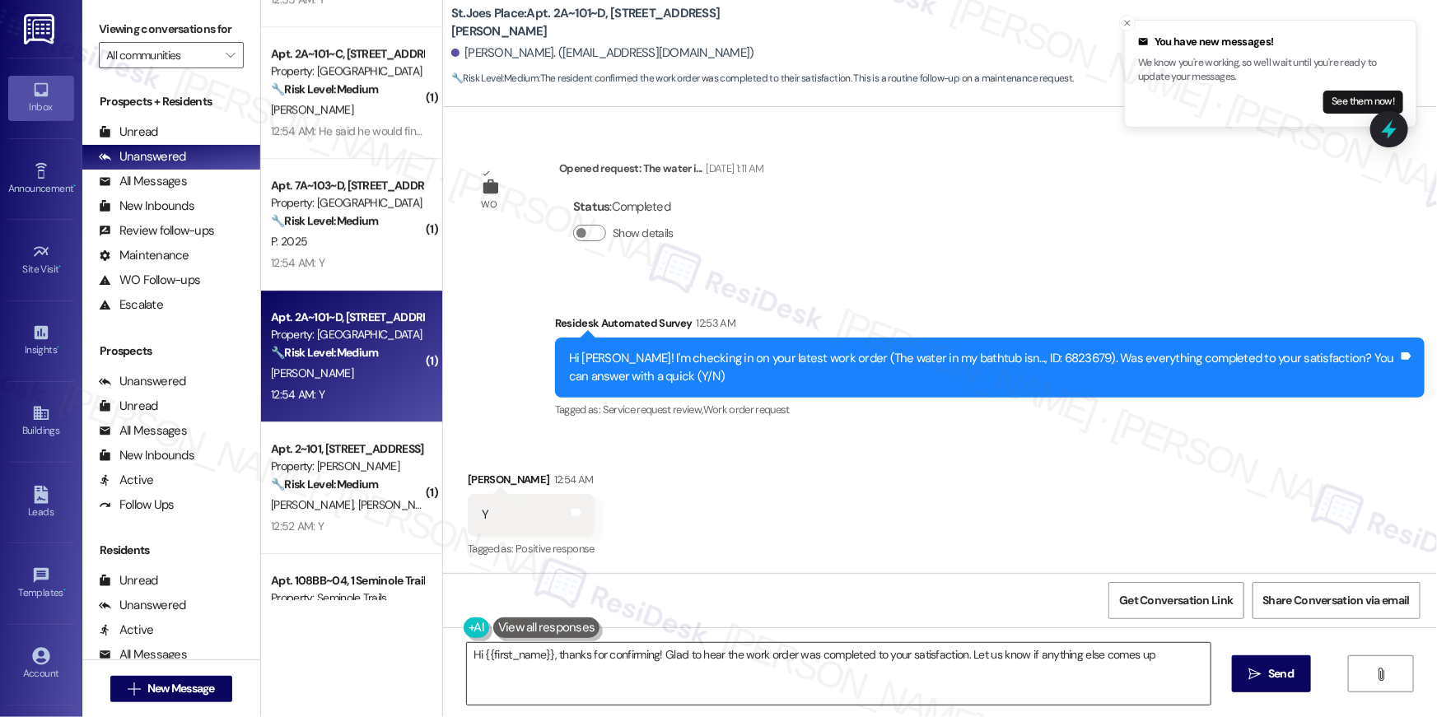
type textarea "Hi {{first_name}}, thanks for confirming! Glad to hear the work order was compl…"
click at [944, 675] on textarea "Hi {{first_name}}, thanks for confirming! Glad to hear the work order was compl…" at bounding box center [839, 674] width 744 height 62
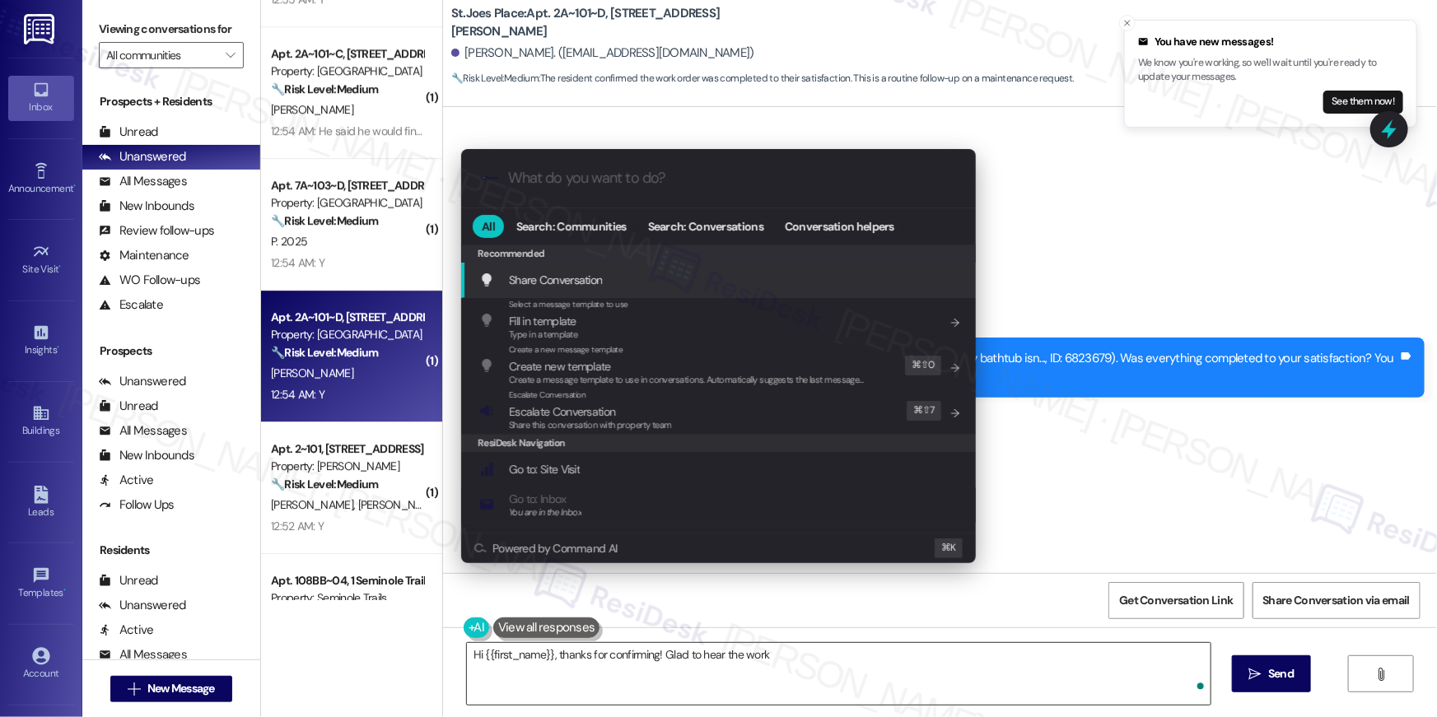
type textarea "Hi {{first_name}}, thanks for confirming! Glad to hear the work"
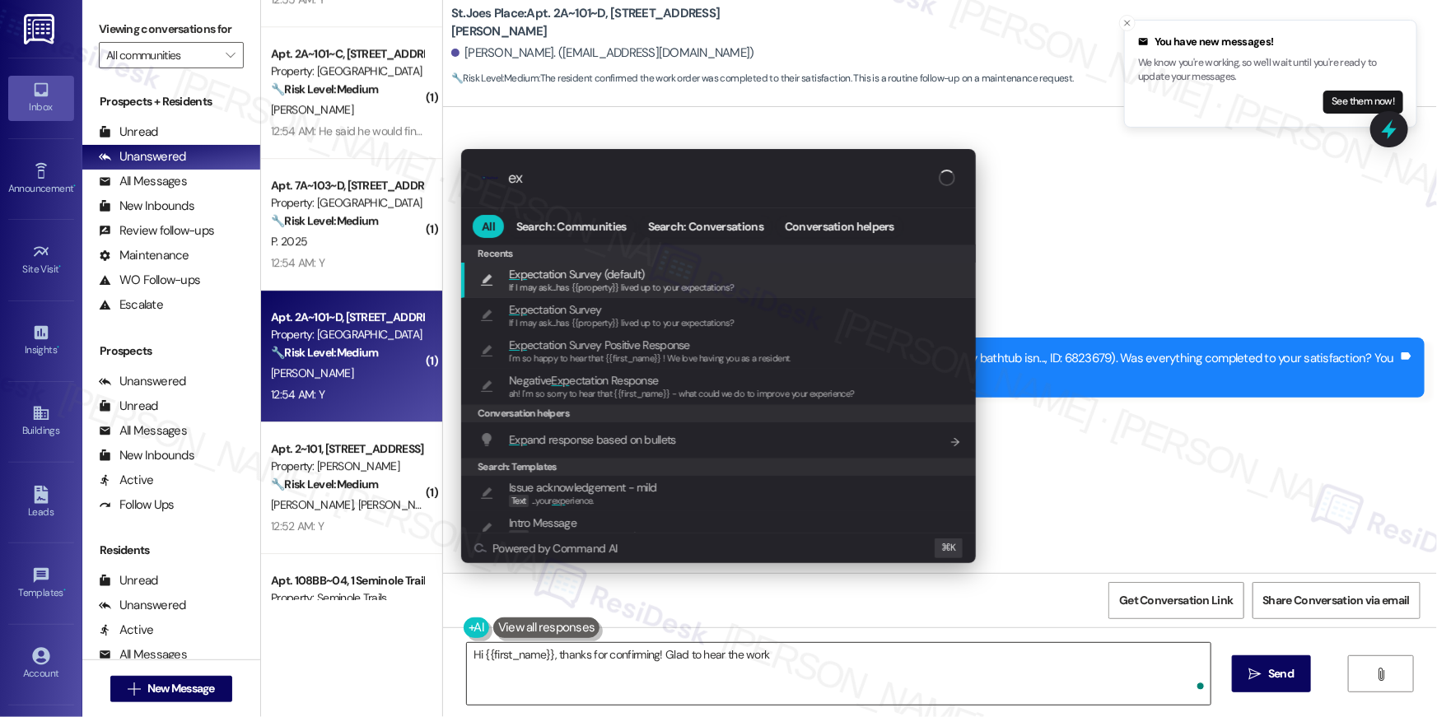
type input "exp"
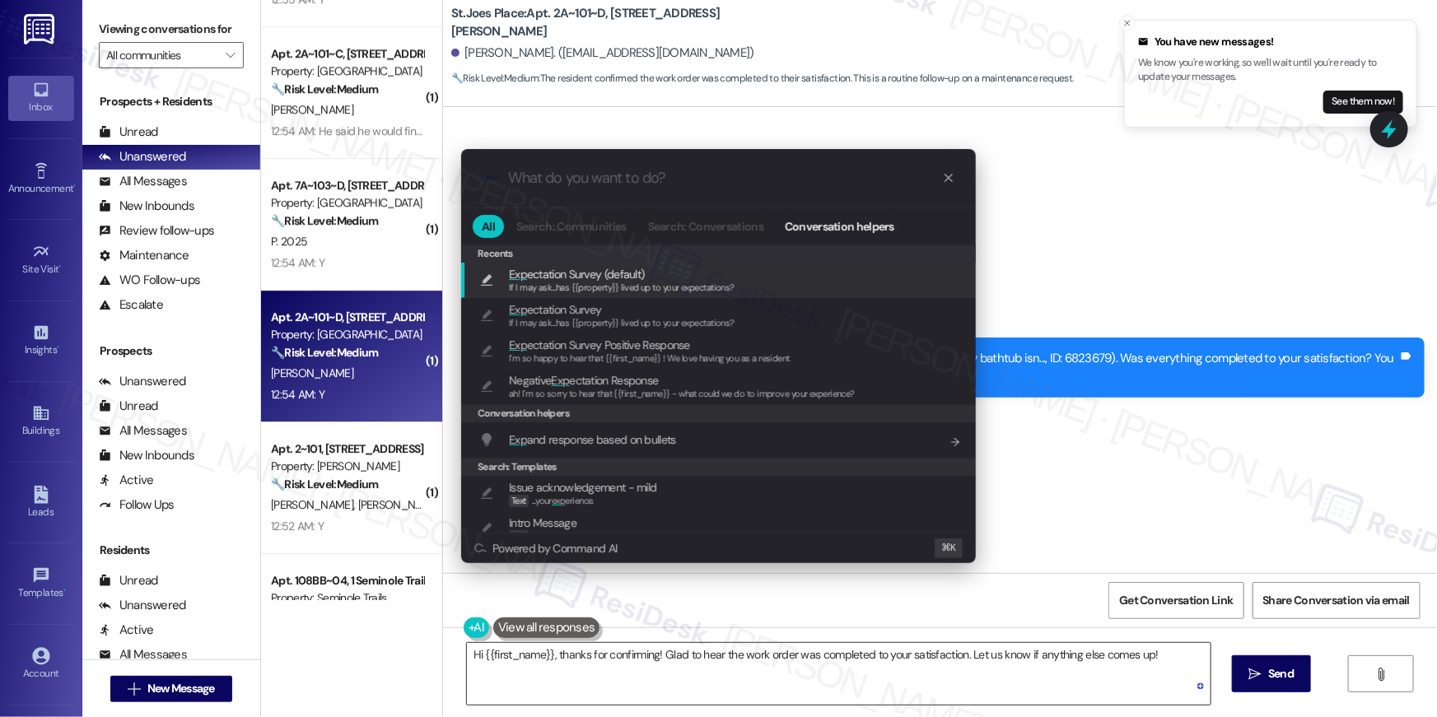
type textarea "If I may ask...has {{property}} lived up to your expectations?"
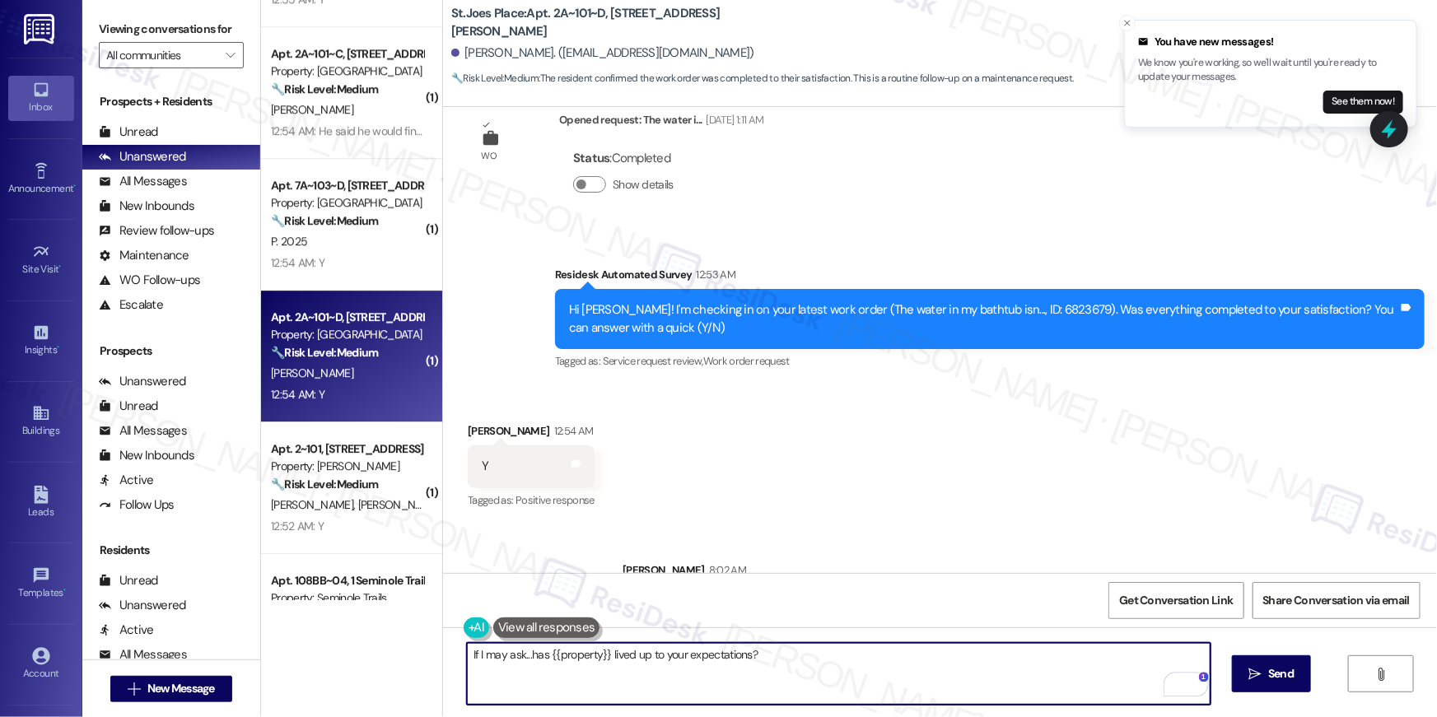
scroll to position [399, 0]
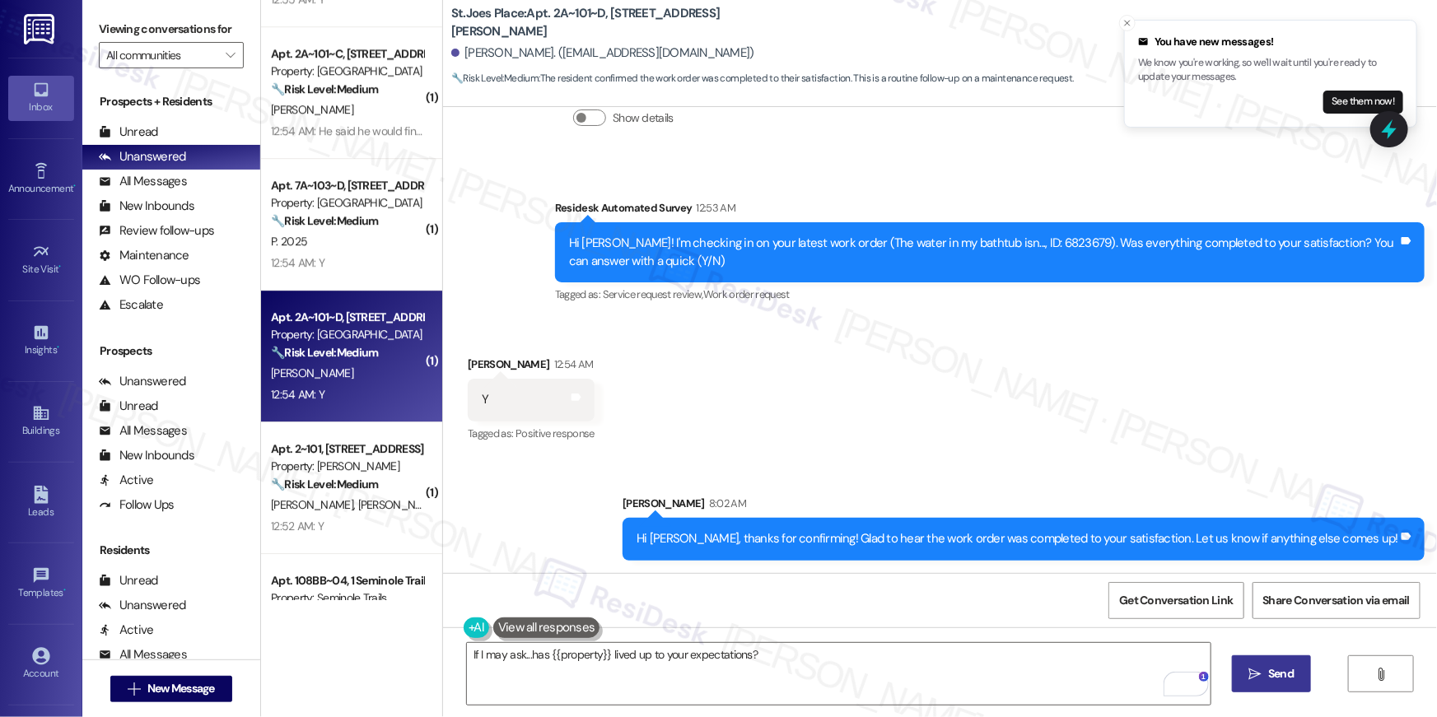
click at [1277, 668] on span "Send" at bounding box center [1281, 673] width 26 height 17
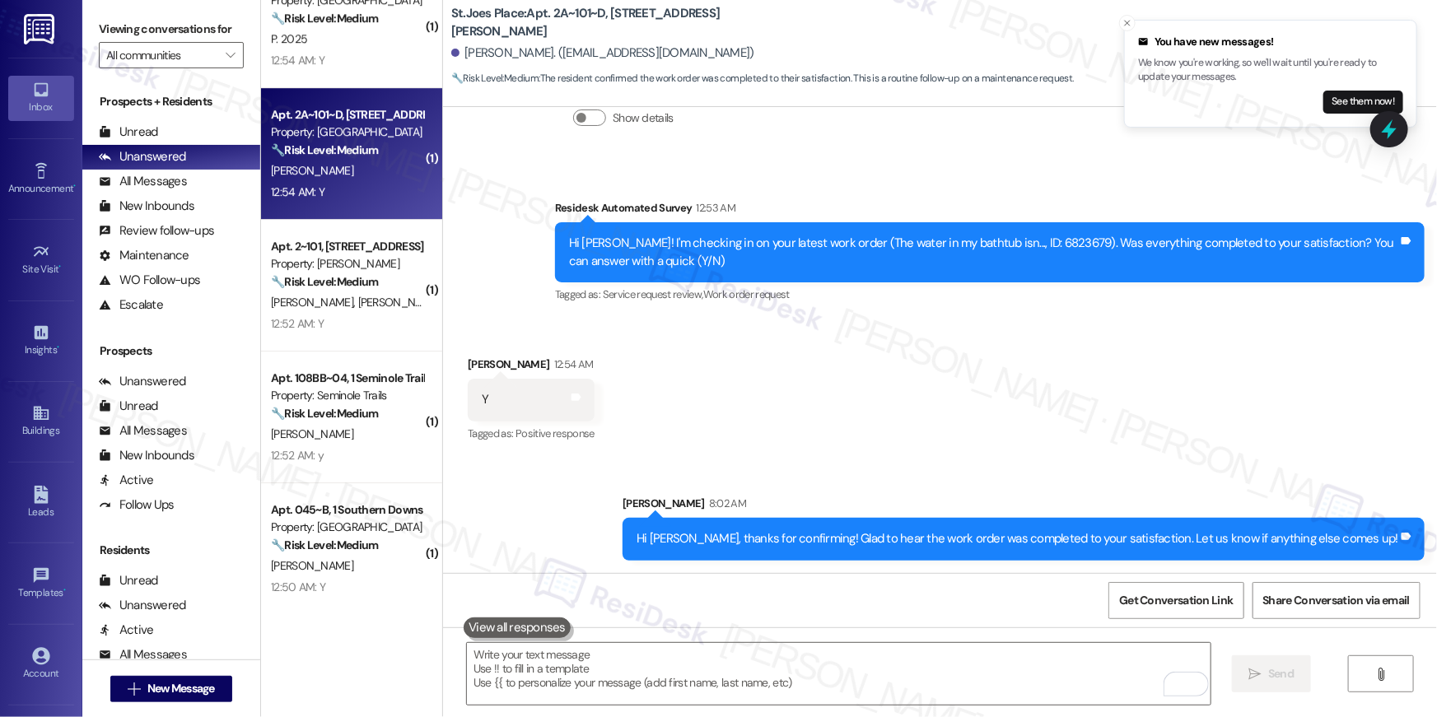
scroll to position [2689, 0]
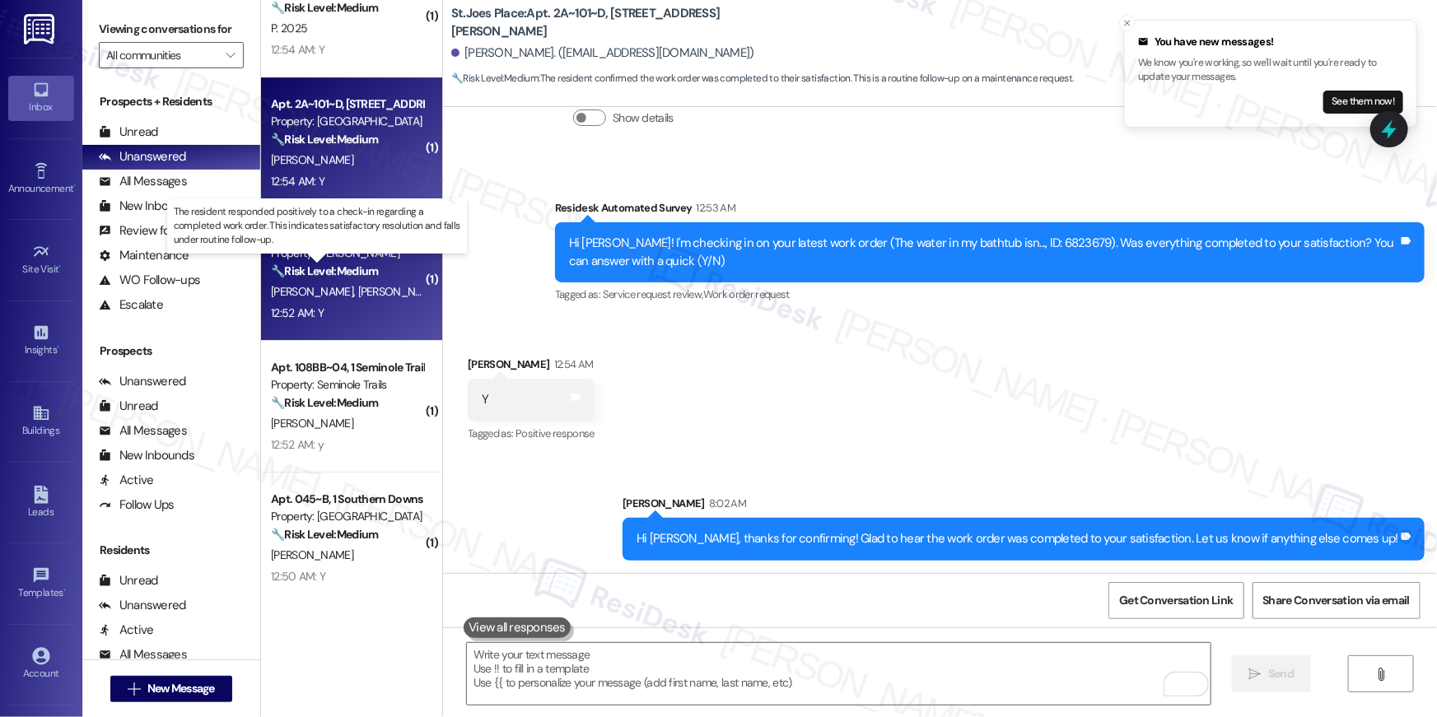
click at [367, 275] on strong "🔧 Risk Level: Medium" at bounding box center [324, 271] width 107 height 15
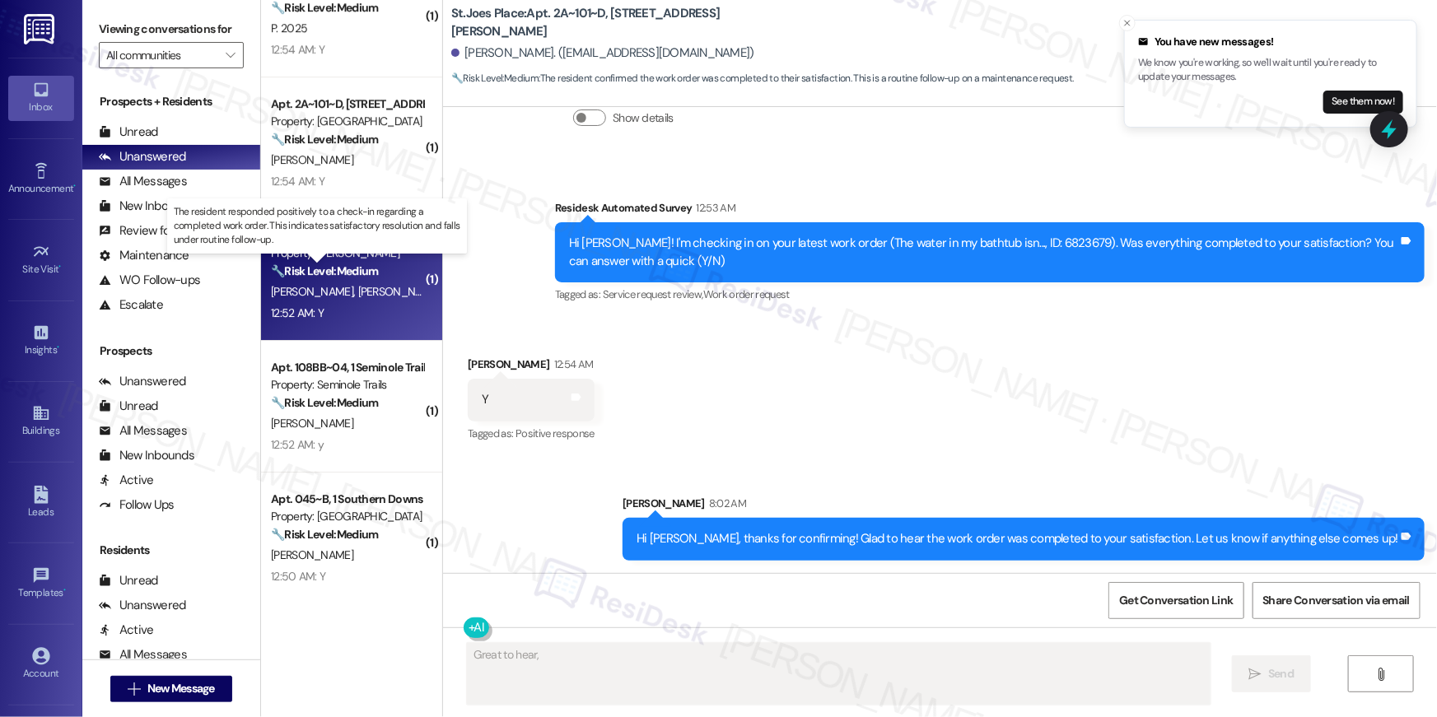
scroll to position [0, 0]
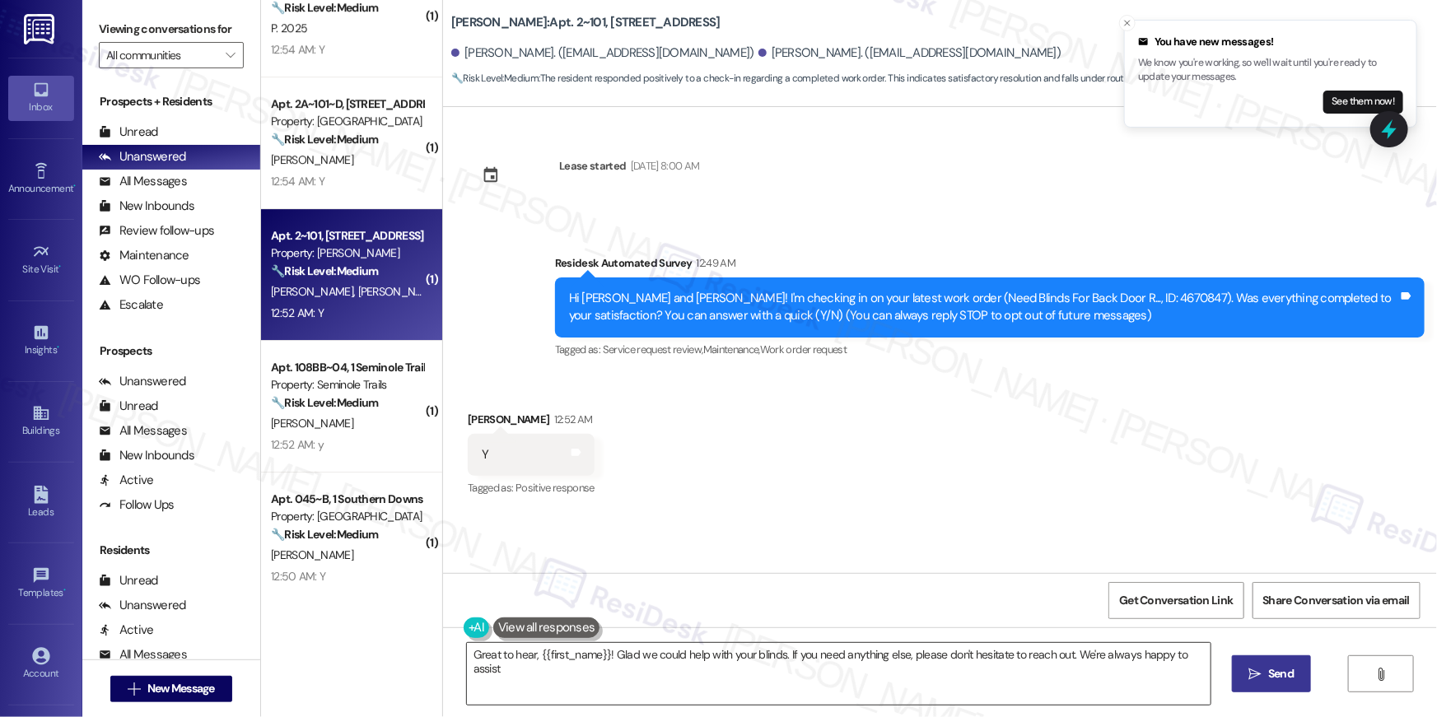
type textarea "Great to hear, {{first_name}}! Glad we could help with your blinds. If you need…"
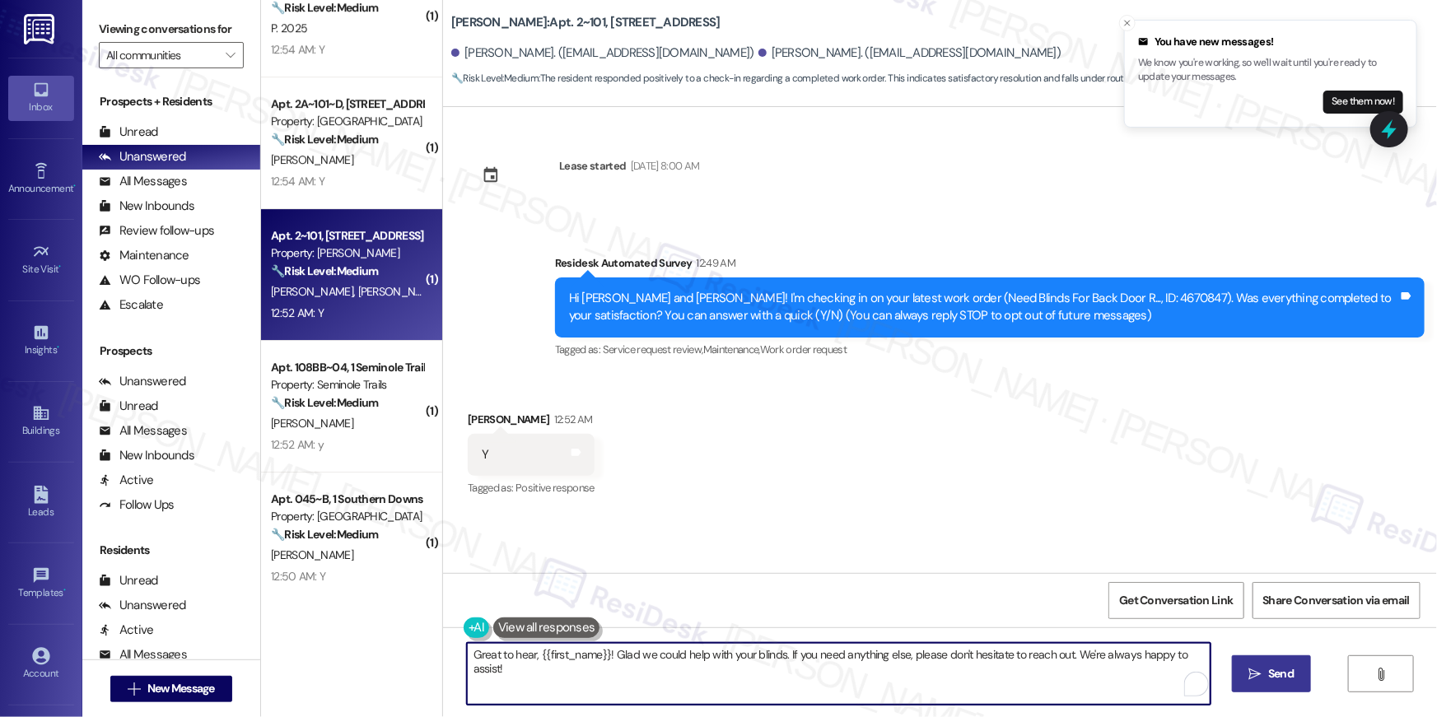
click at [818, 683] on textarea "Great to hear, {{first_name}}! Glad we could help with your blinds. If you need…" at bounding box center [839, 674] width 744 height 62
type textarea "Great to hear, {{first_name}}! Glad we could help with your blinds. If you need…"
click at [882, 664] on textarea "Great to hear, {{first_name}}! Glad we could help with your blinds. If you need…" at bounding box center [839, 674] width 744 height 62
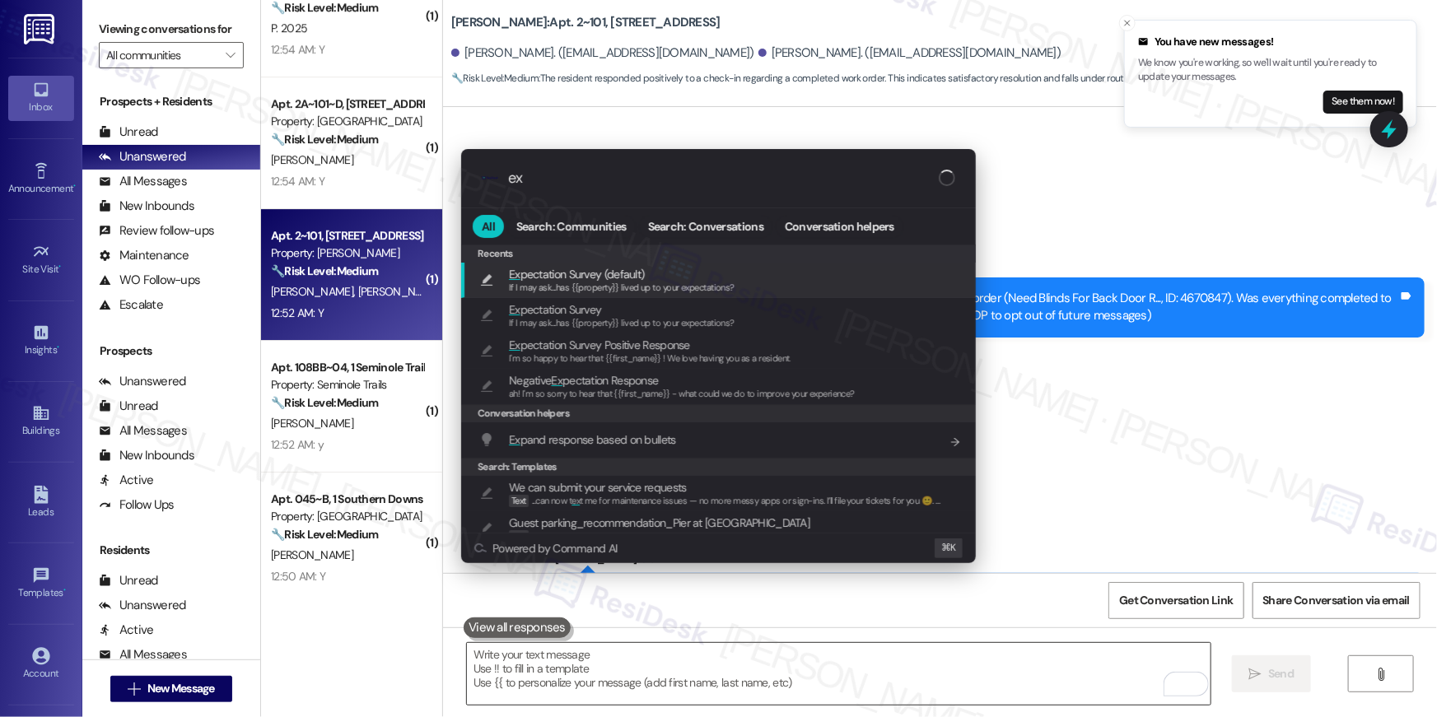
type input "exp"
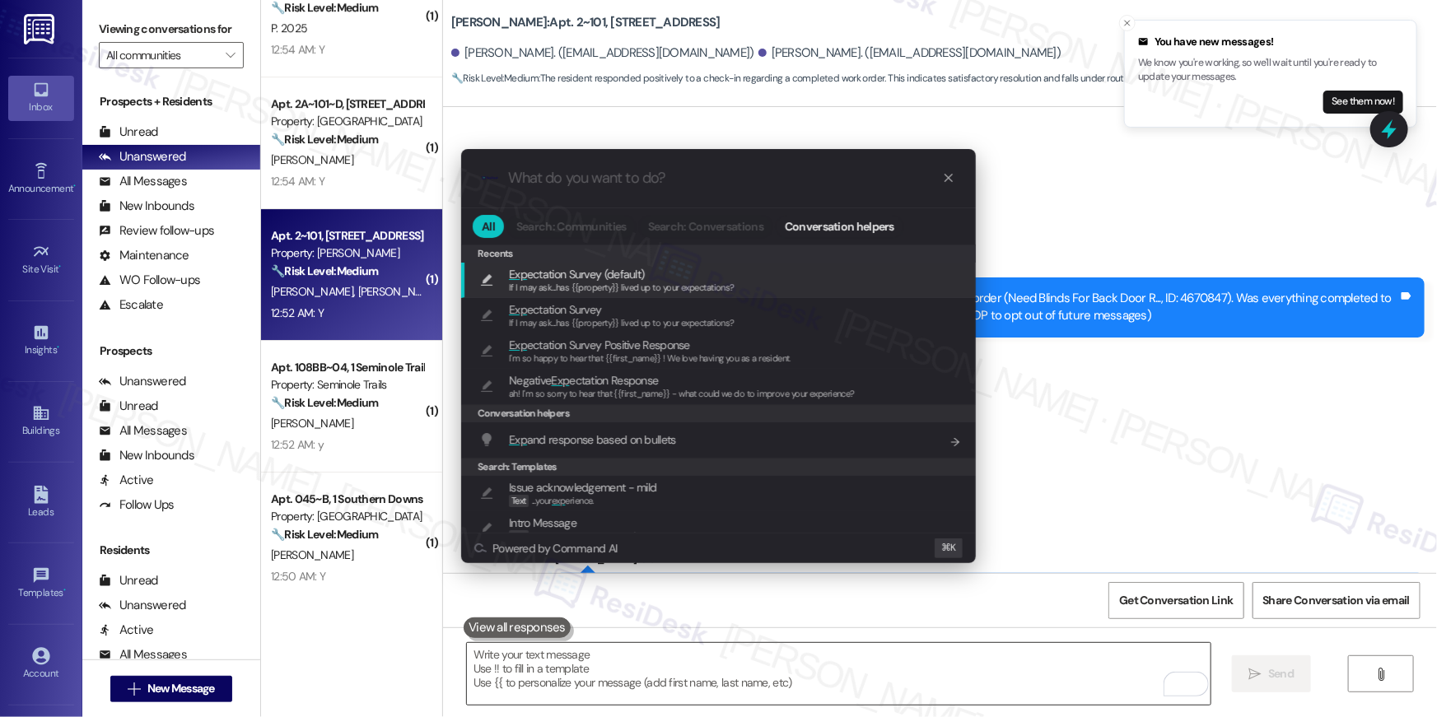
type textarea "If I may ask...has {{property}} lived up to your expectations?"
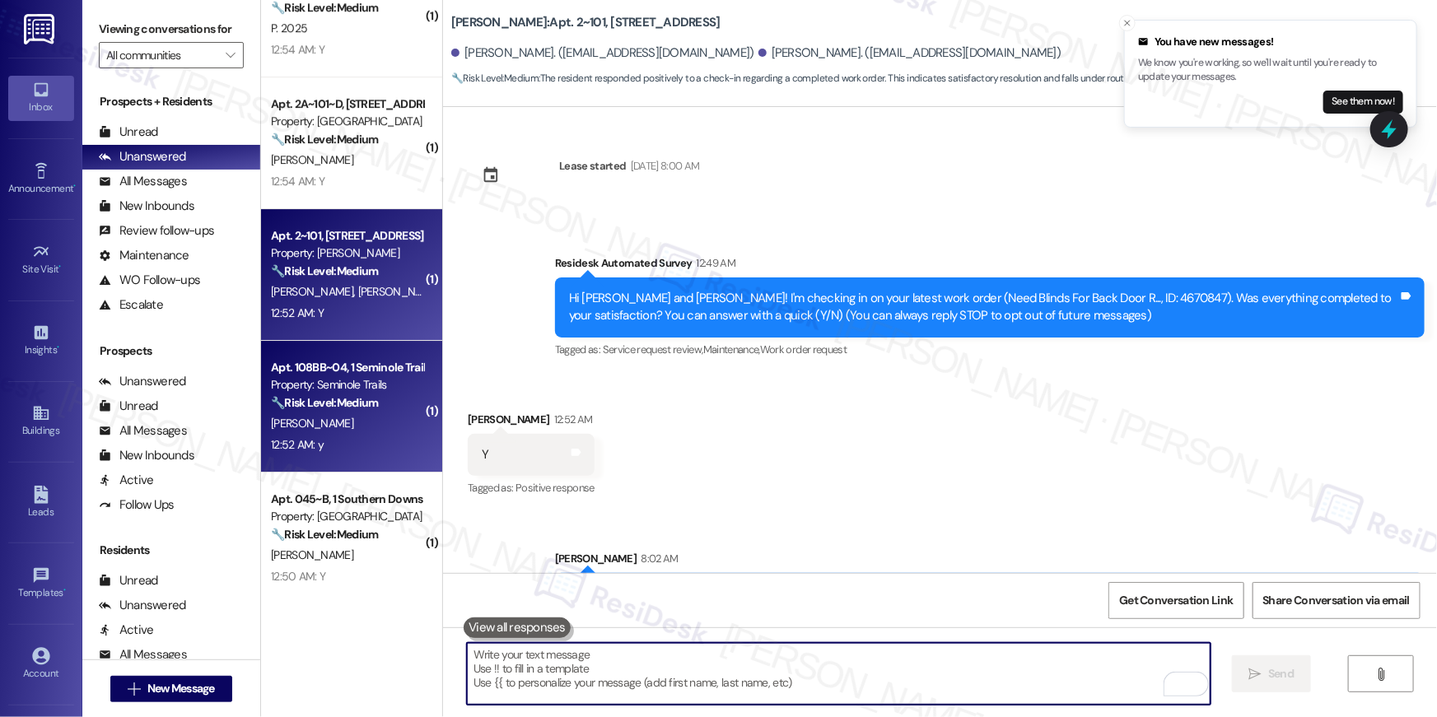
click at [304, 420] on div "[PERSON_NAME]" at bounding box center [347, 423] width 156 height 21
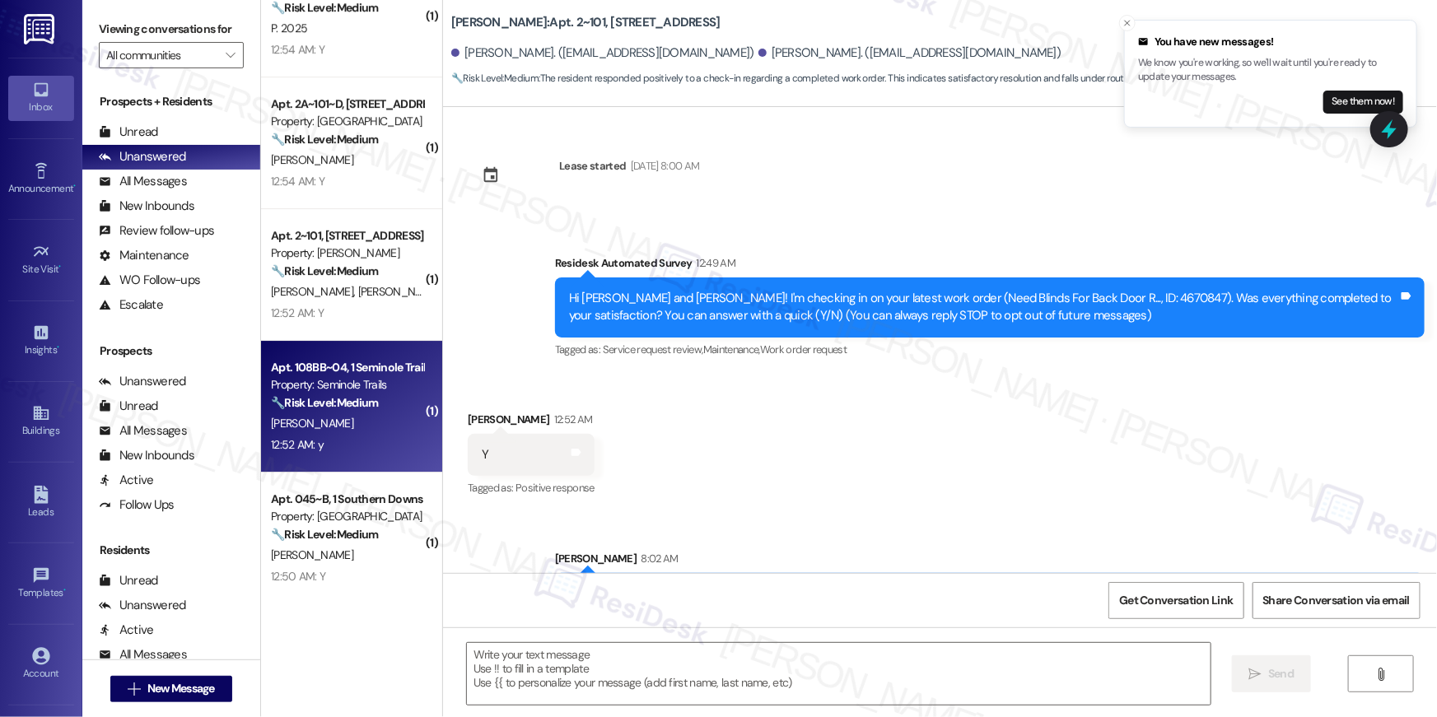
type textarea "Fetching suggested responses. Please feel free to read through the conversation…"
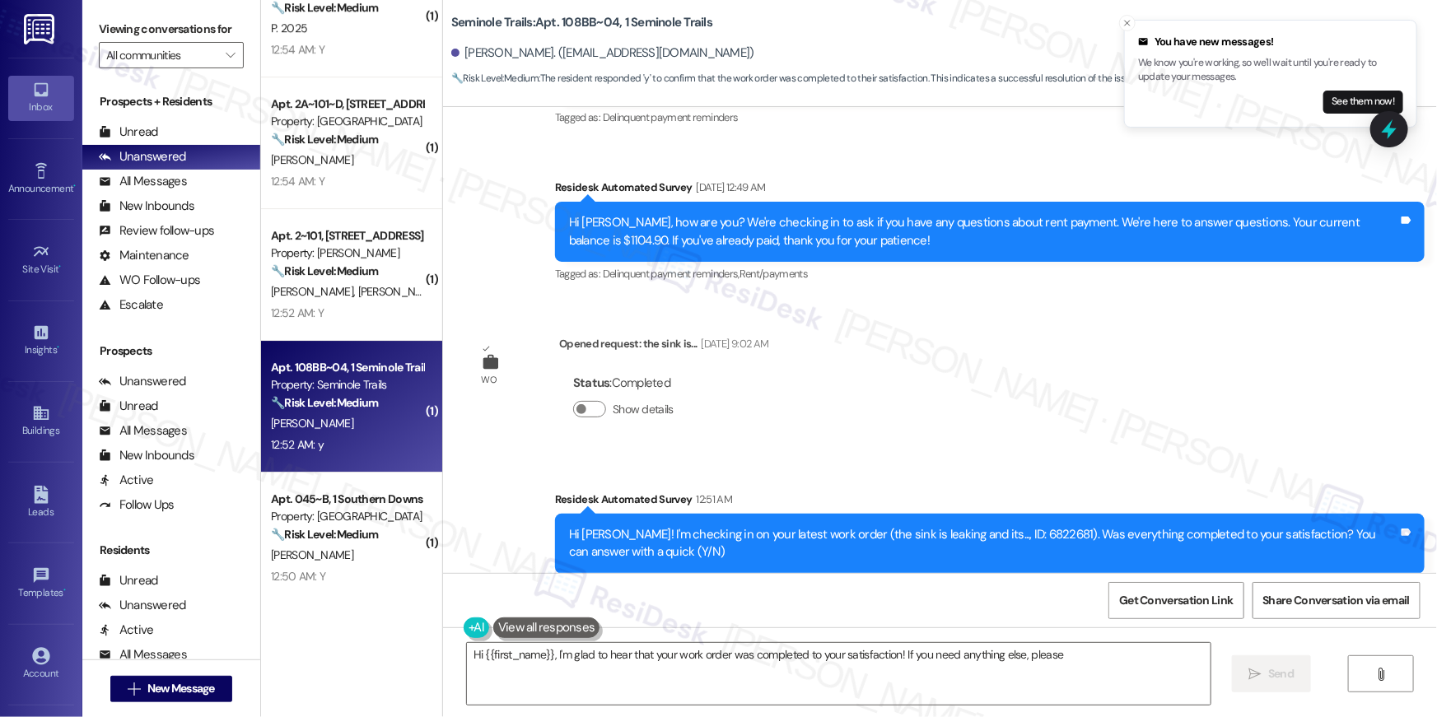
scroll to position [4213, 0]
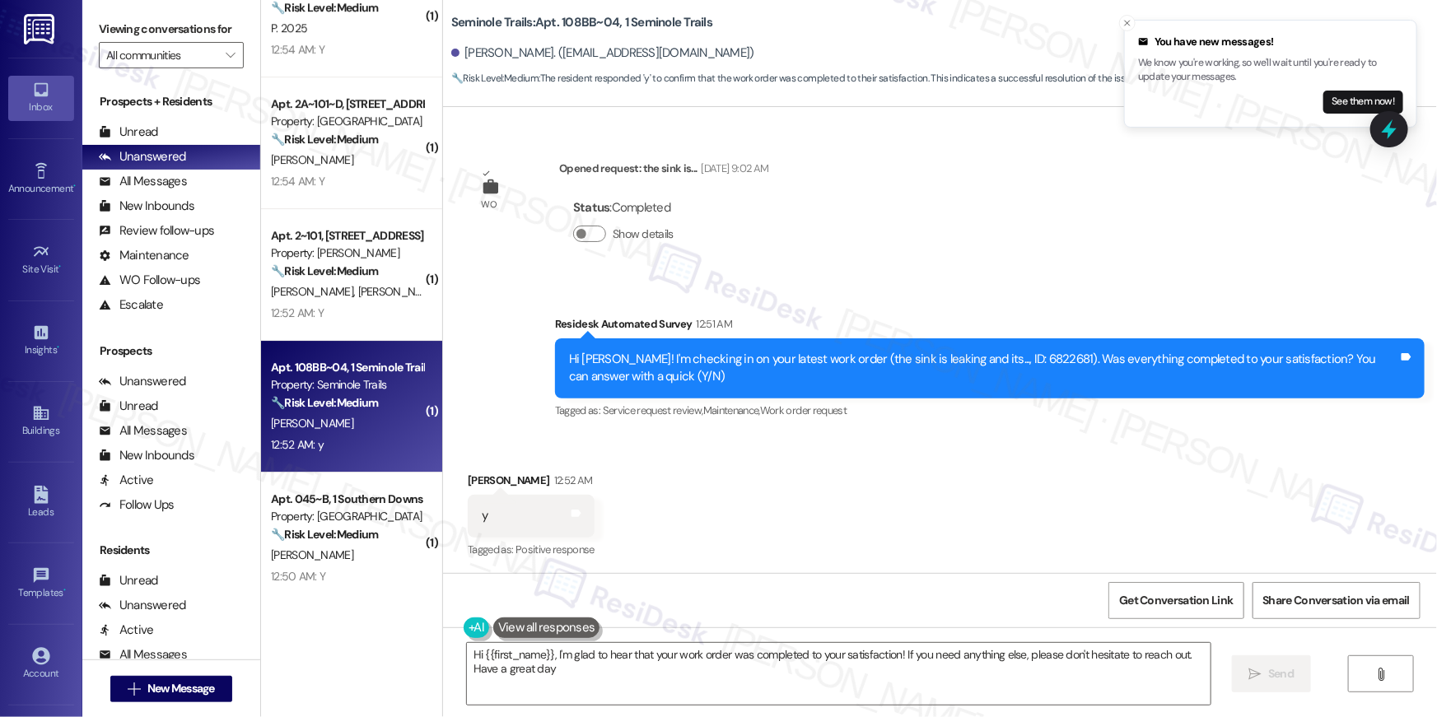
type textarea "Hi {{first_name}}, I'm glad to hear that your work order was completed to your …"
click at [813, 698] on textarea "Hi {{first_name}}, I'm glad to hear that your work order was completed to your …" at bounding box center [839, 674] width 744 height 62
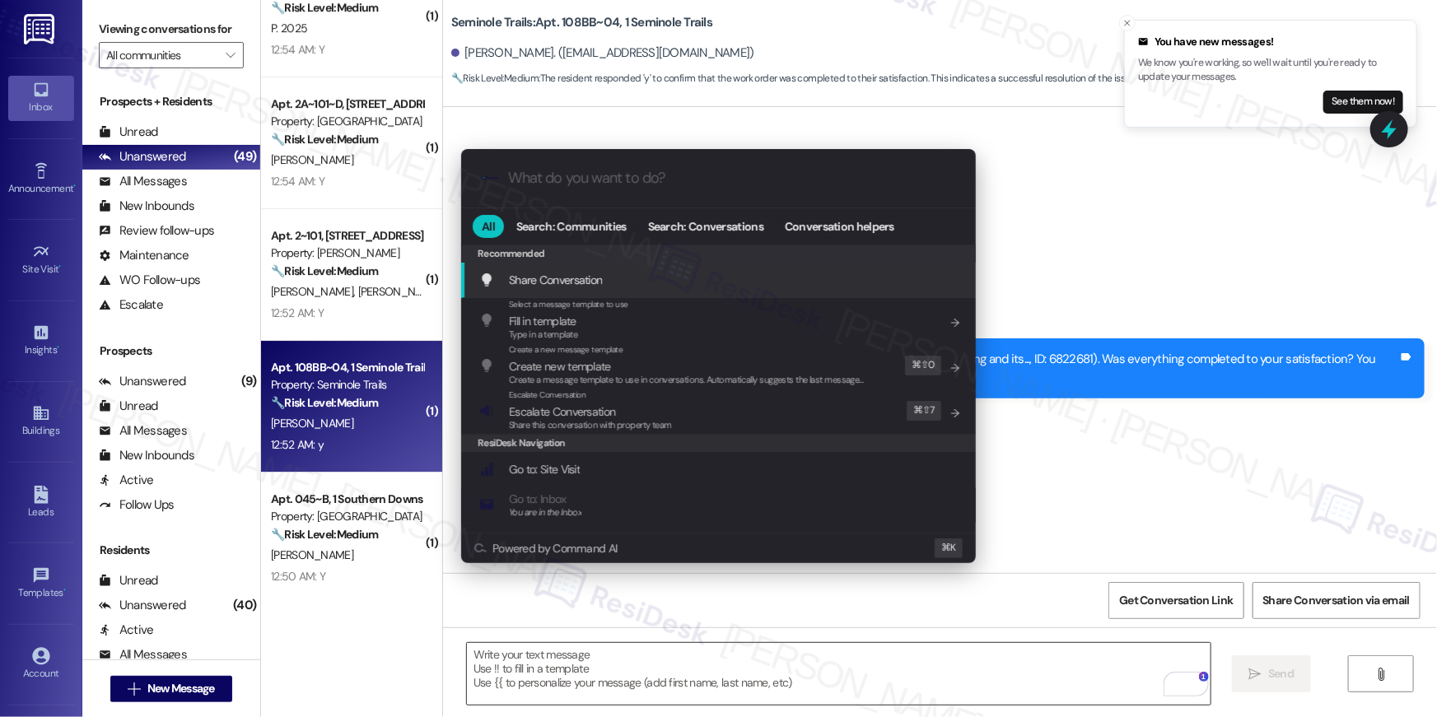
type textarea "Fetching suggested responses. Please feel free to read through the conversation…"
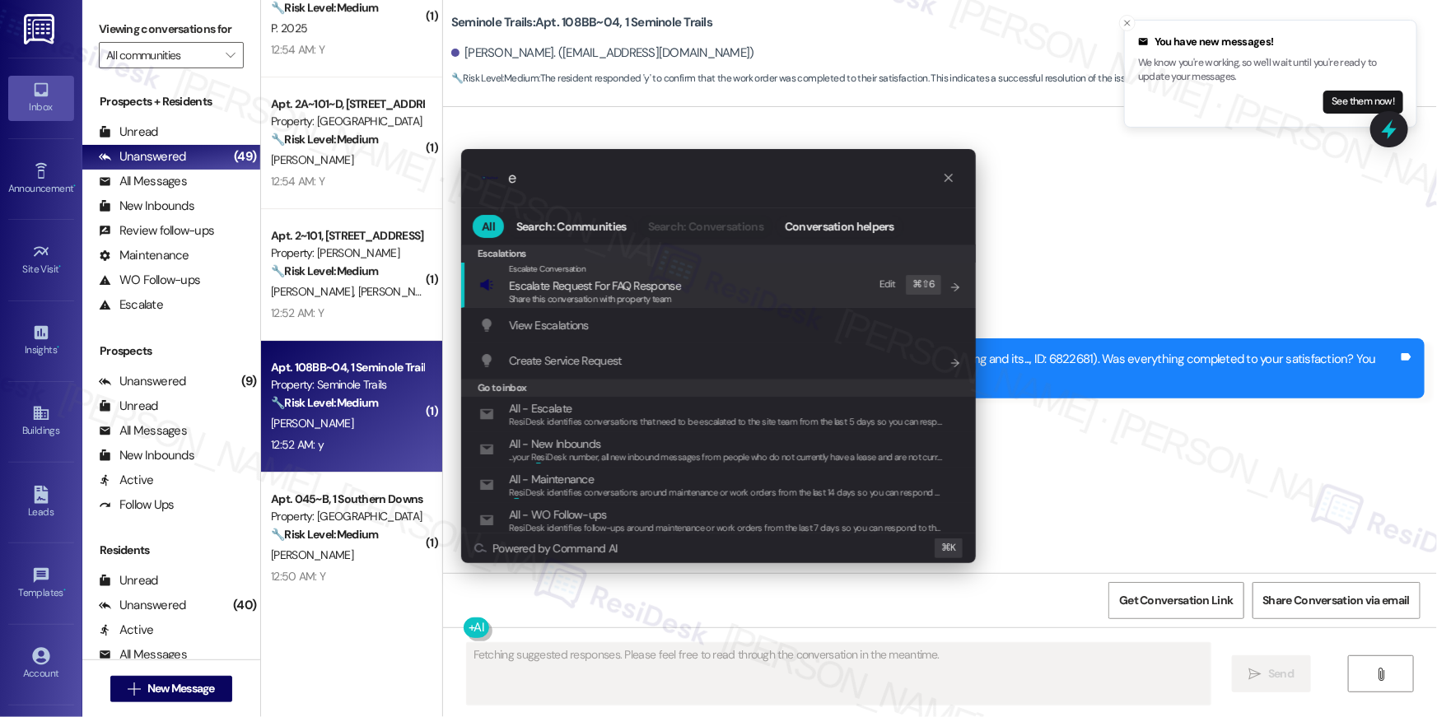
type input "ex"
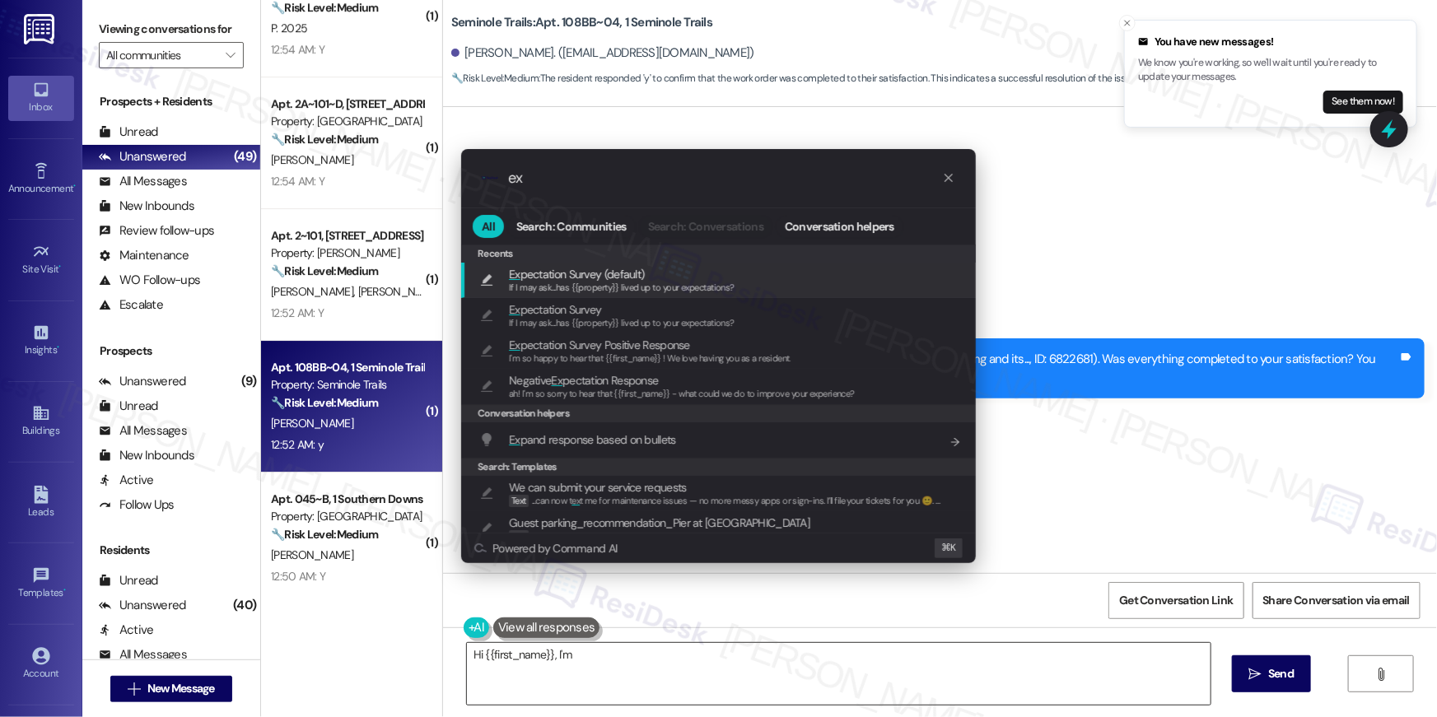
type textarea "Hi {{first_name}}, I'm"
type input "ex]"
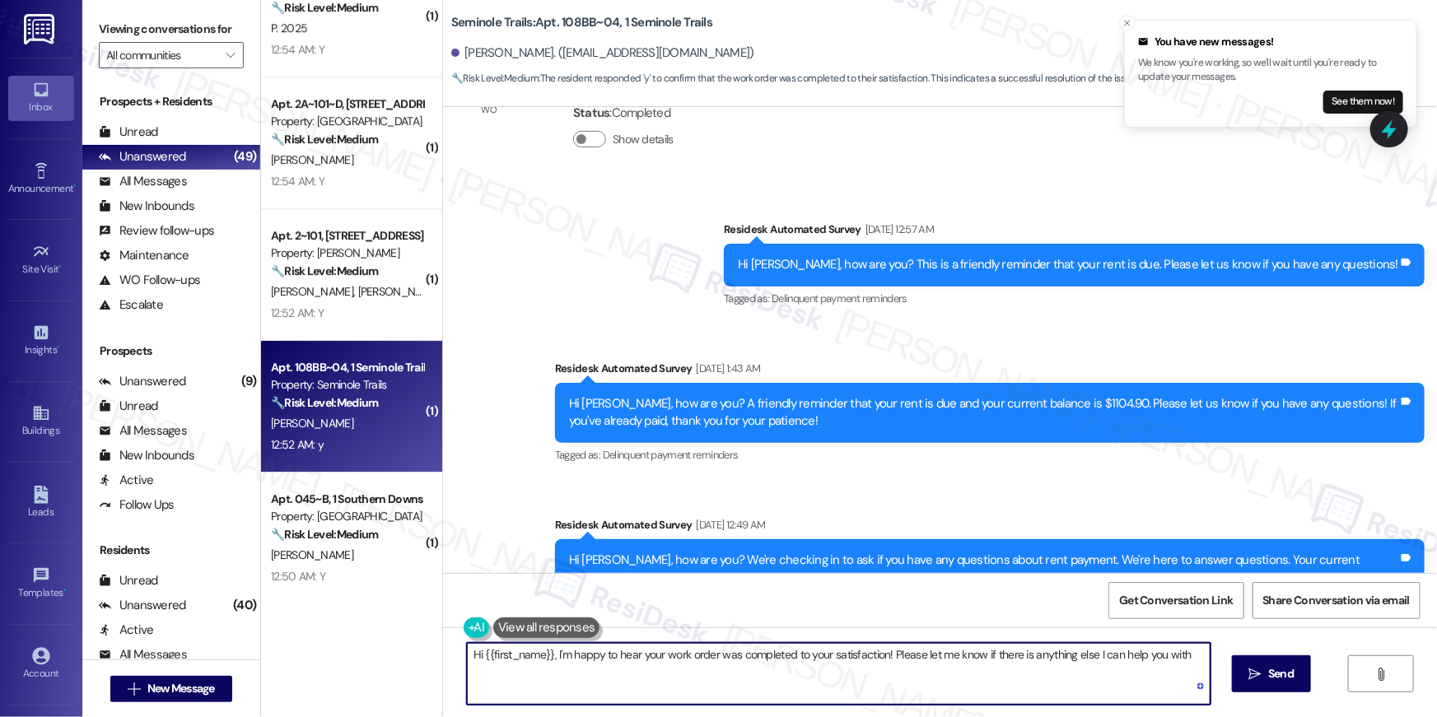
type textarea "Hi {{first_name}}, I'm happy to hear your work order was completed to your sati…"
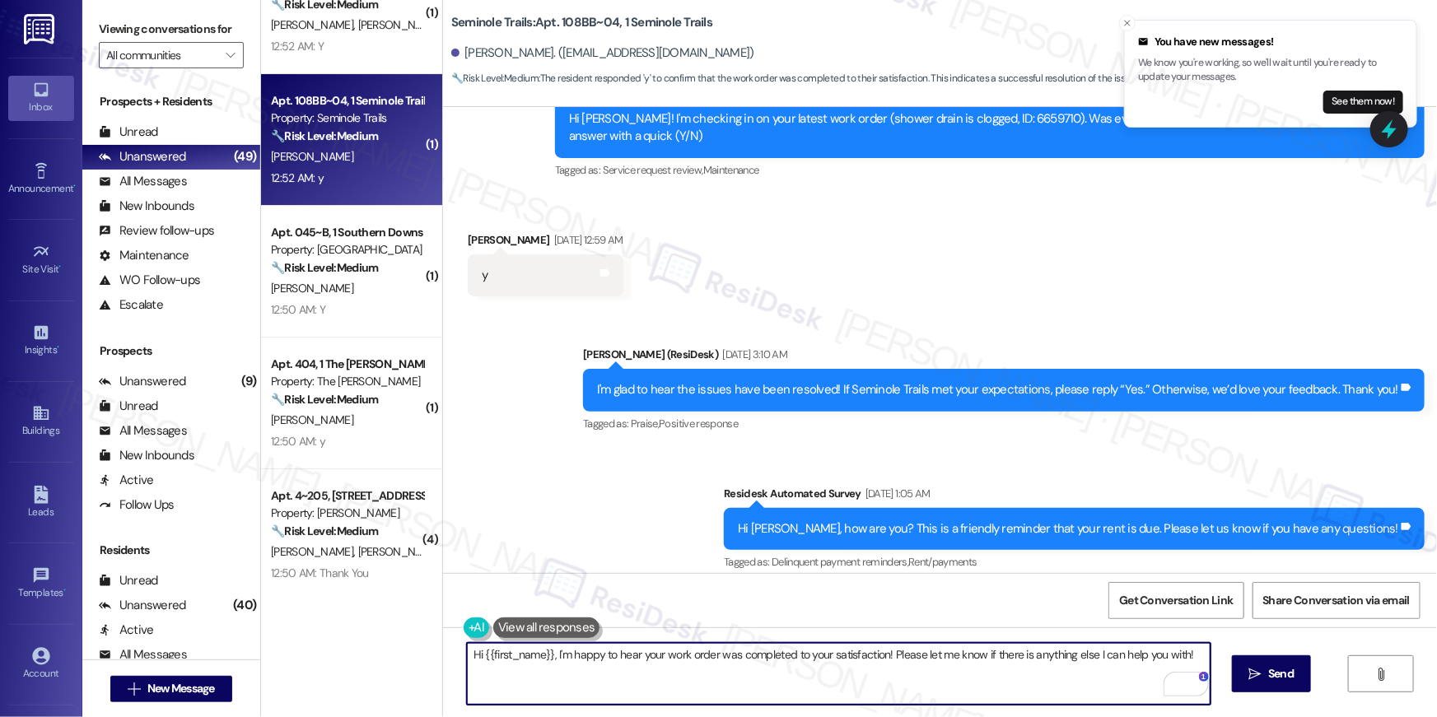
scroll to position [2828, 0]
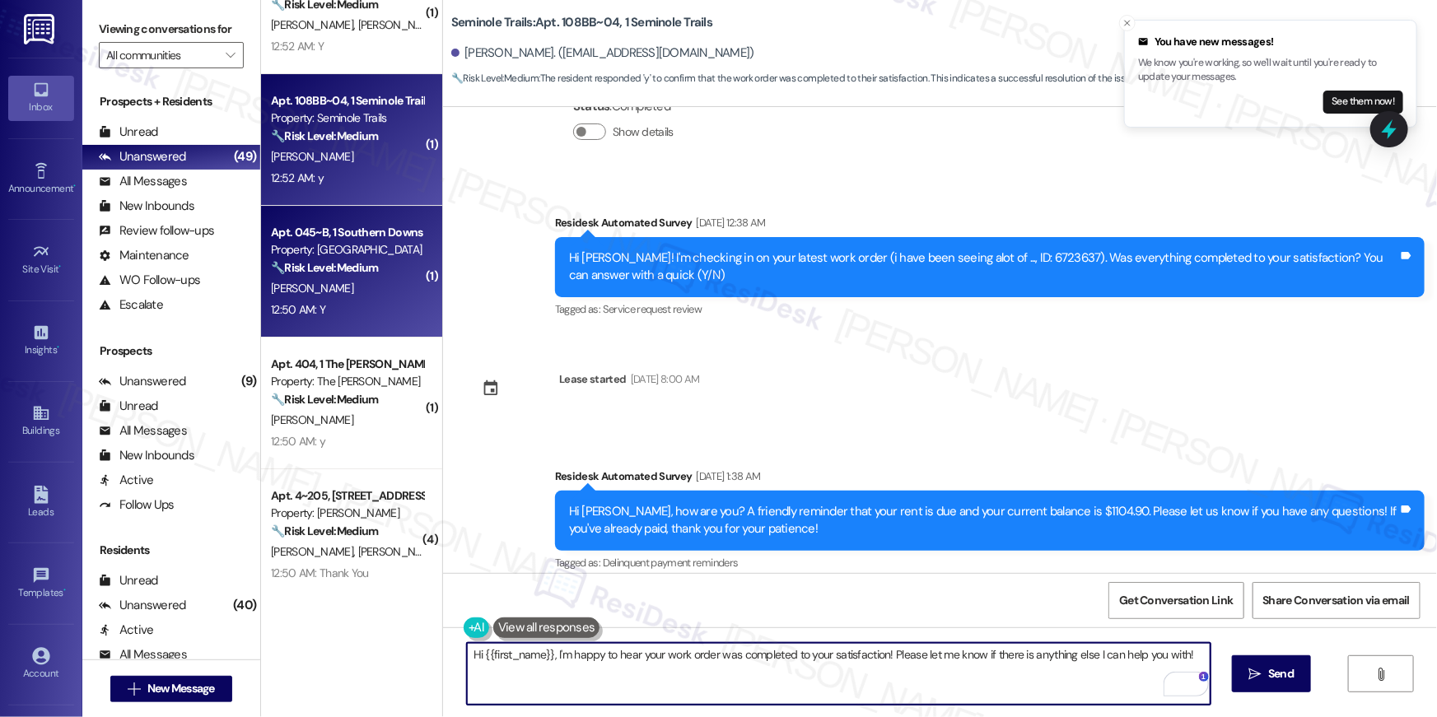
click at [347, 288] on div "[PERSON_NAME]" at bounding box center [347, 288] width 156 height 21
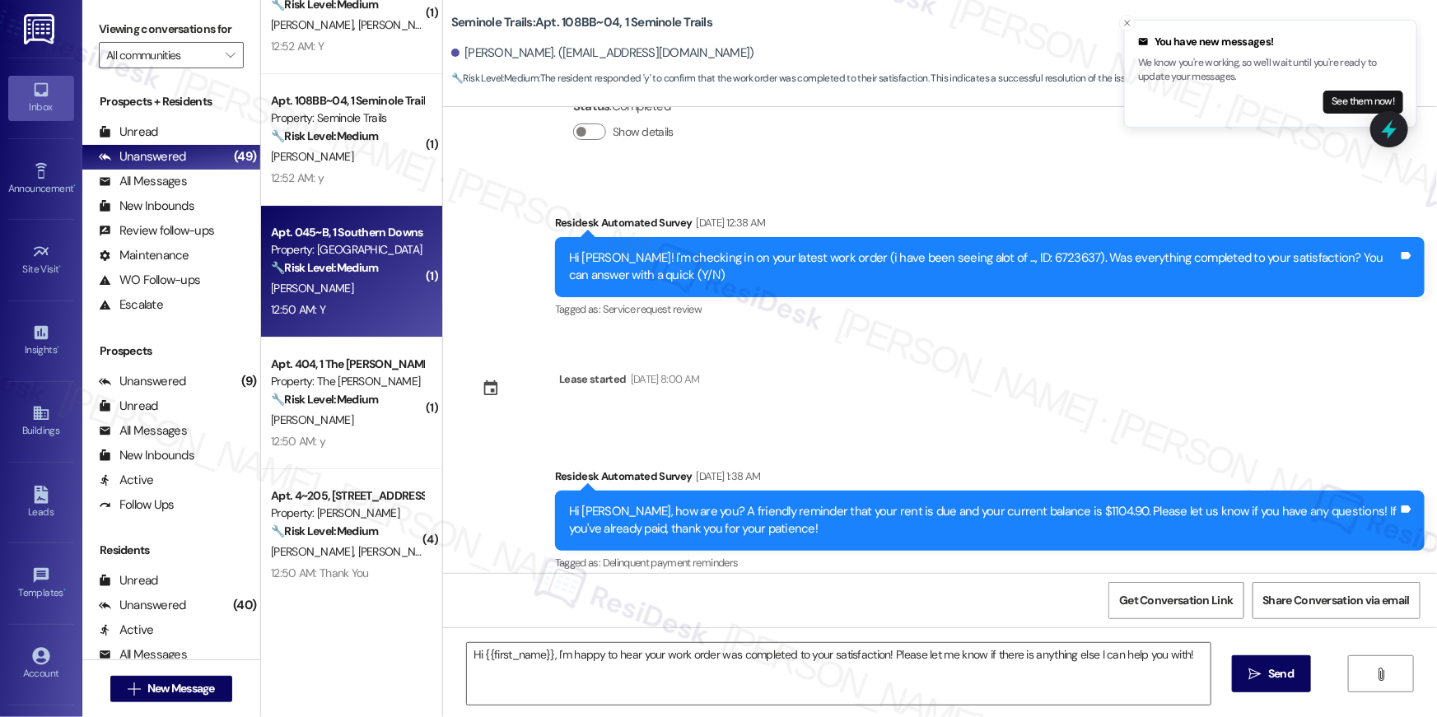
type textarea "Fetching suggested responses. Please feel free to read through the conversation…"
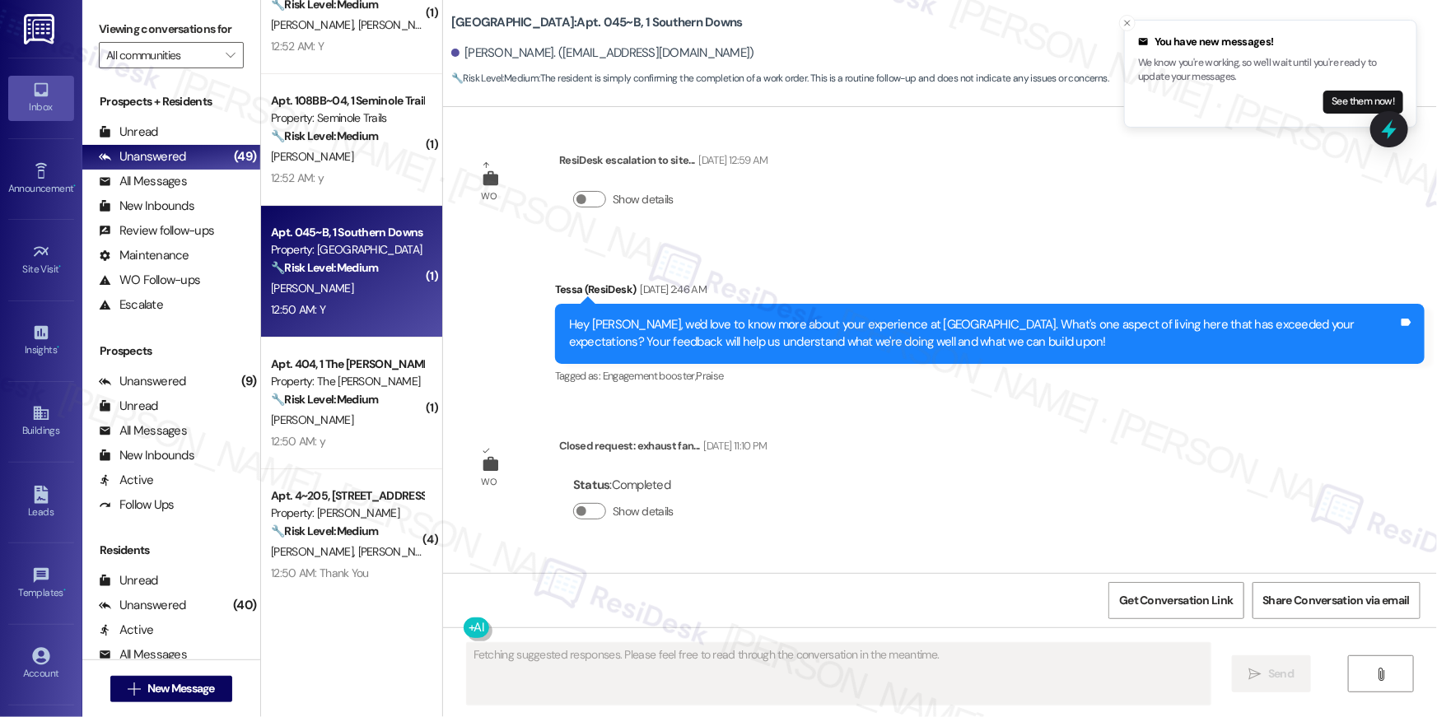
scroll to position [926, 0]
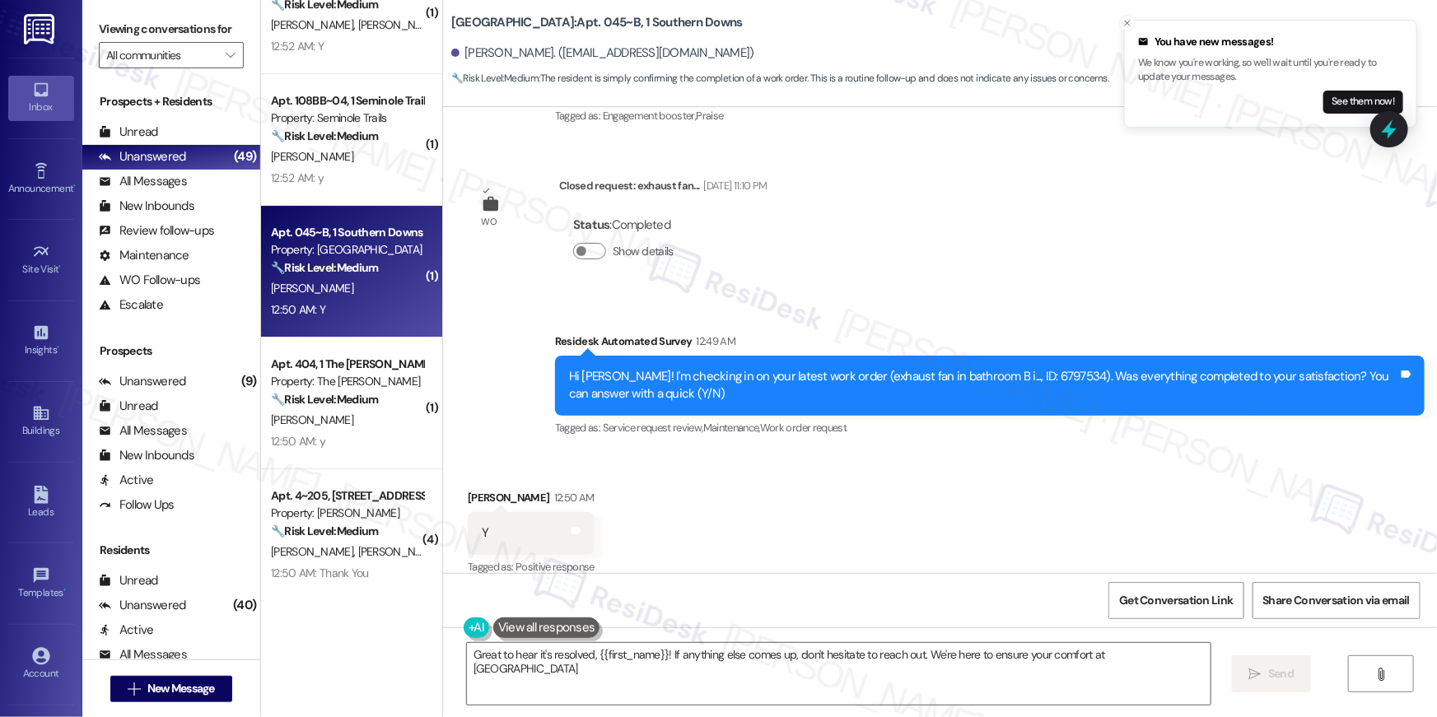
type textarea "Great to hear it's resolved, {{first_name}}! If anything else comes up, don't h…"
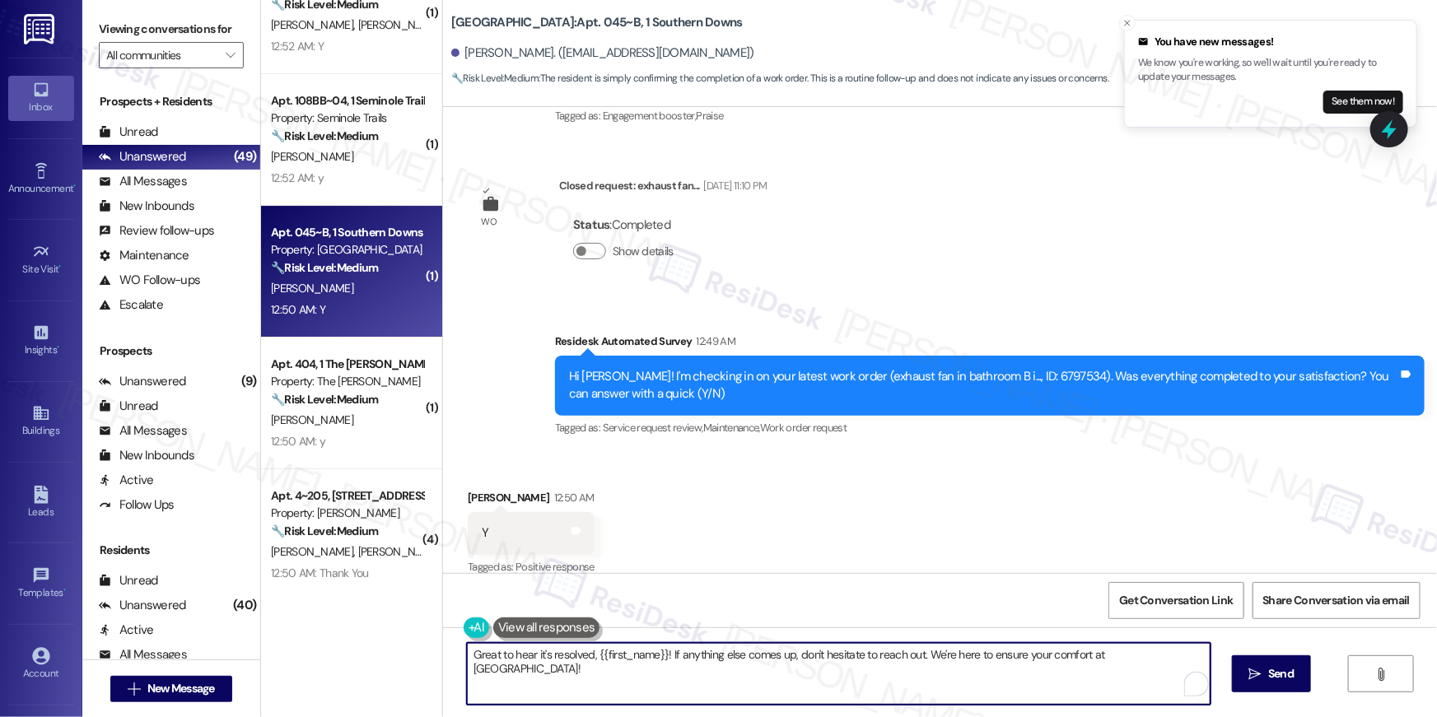
click at [960, 684] on textarea "Great to hear it's resolved, {{first_name}}! If anything else comes up, don't h…" at bounding box center [839, 674] width 744 height 62
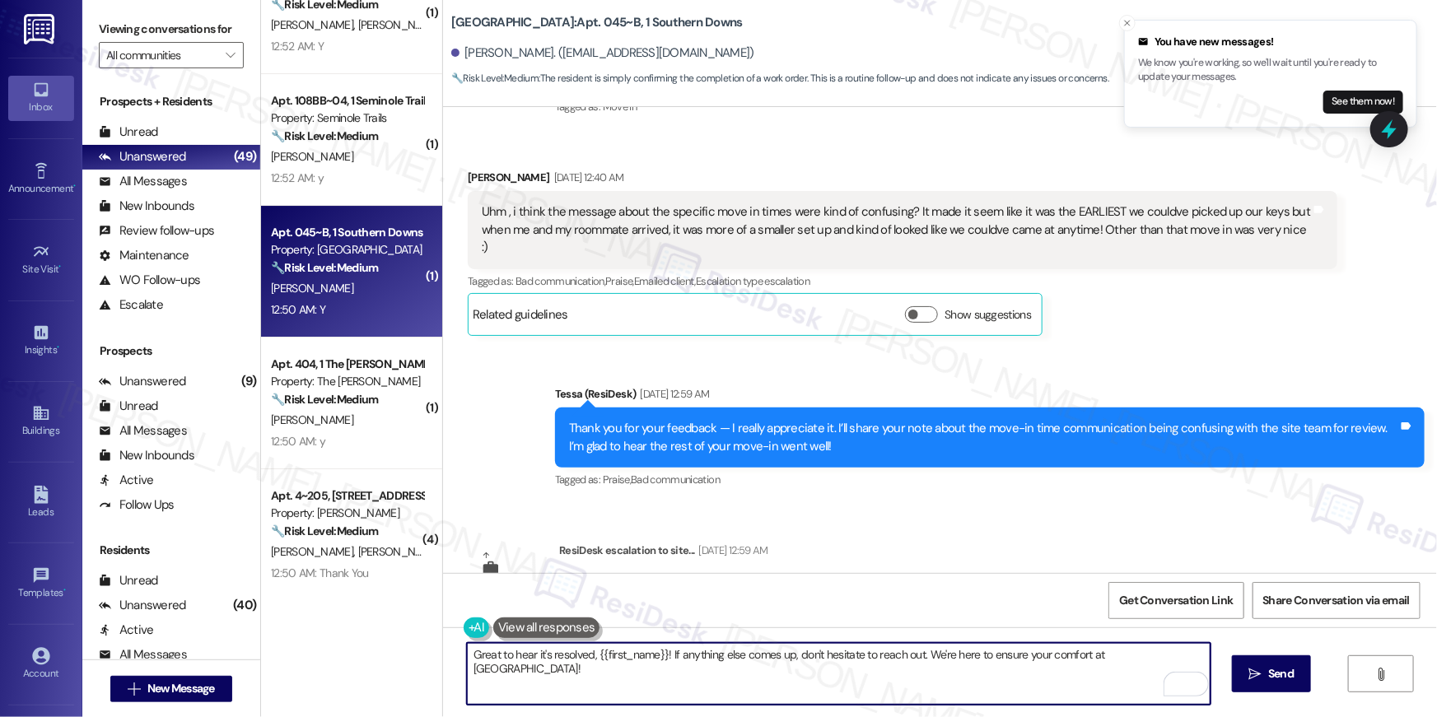
scroll to position [0, 0]
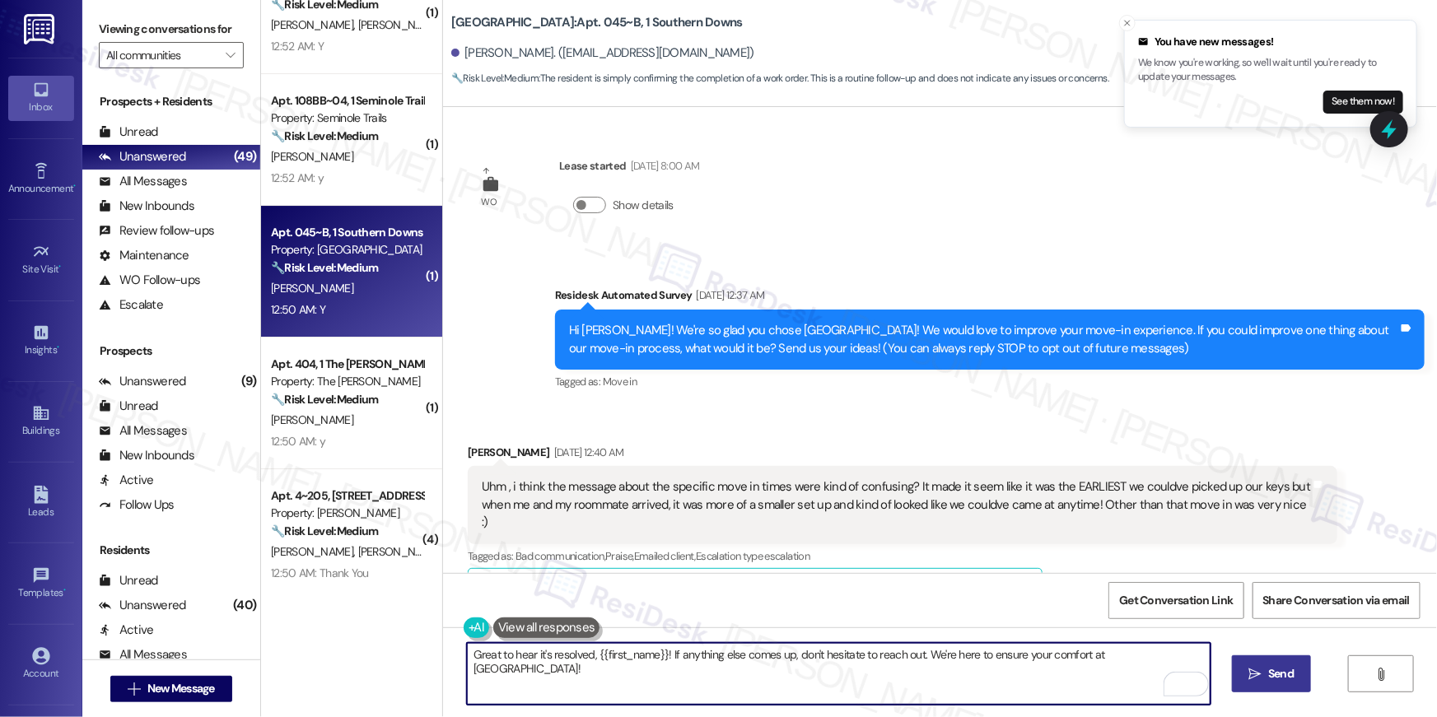
click at [1252, 662] on button " Send" at bounding box center [1272, 673] width 80 height 37
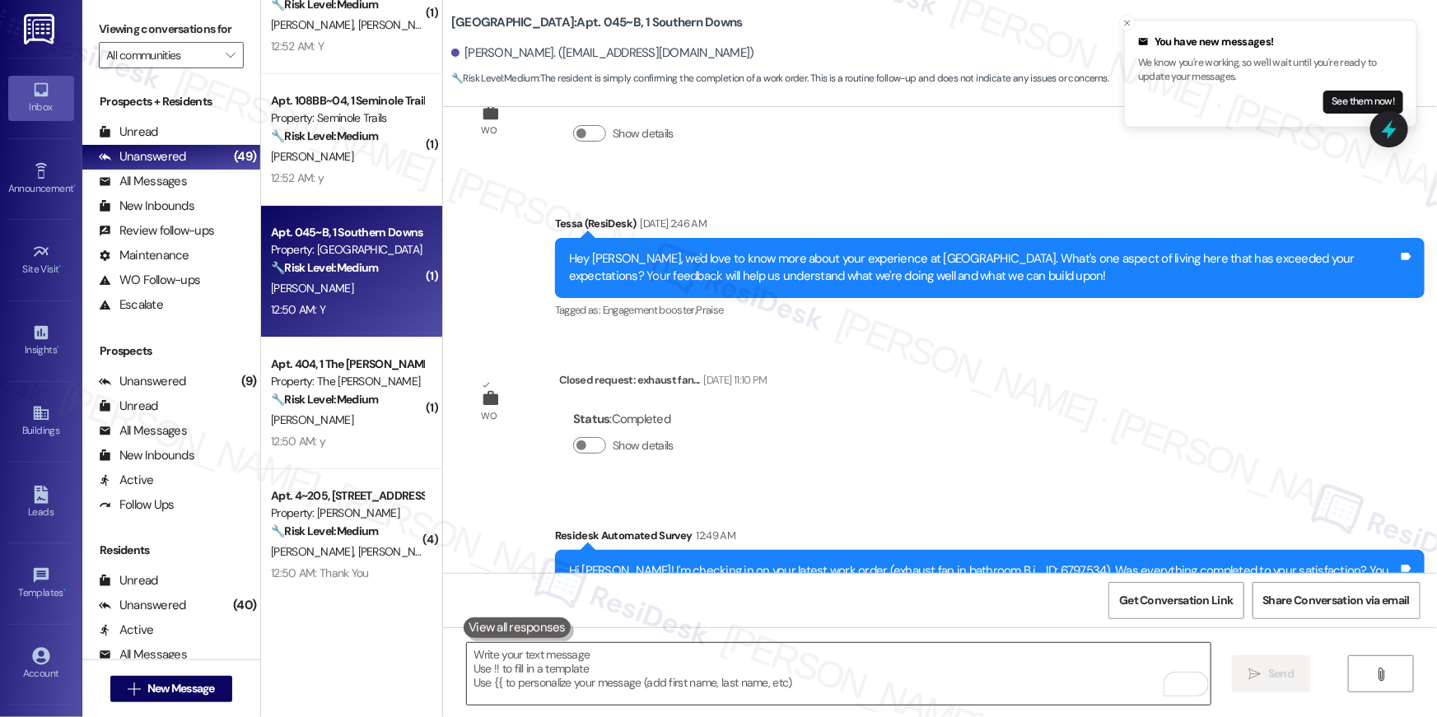
scroll to position [926, 0]
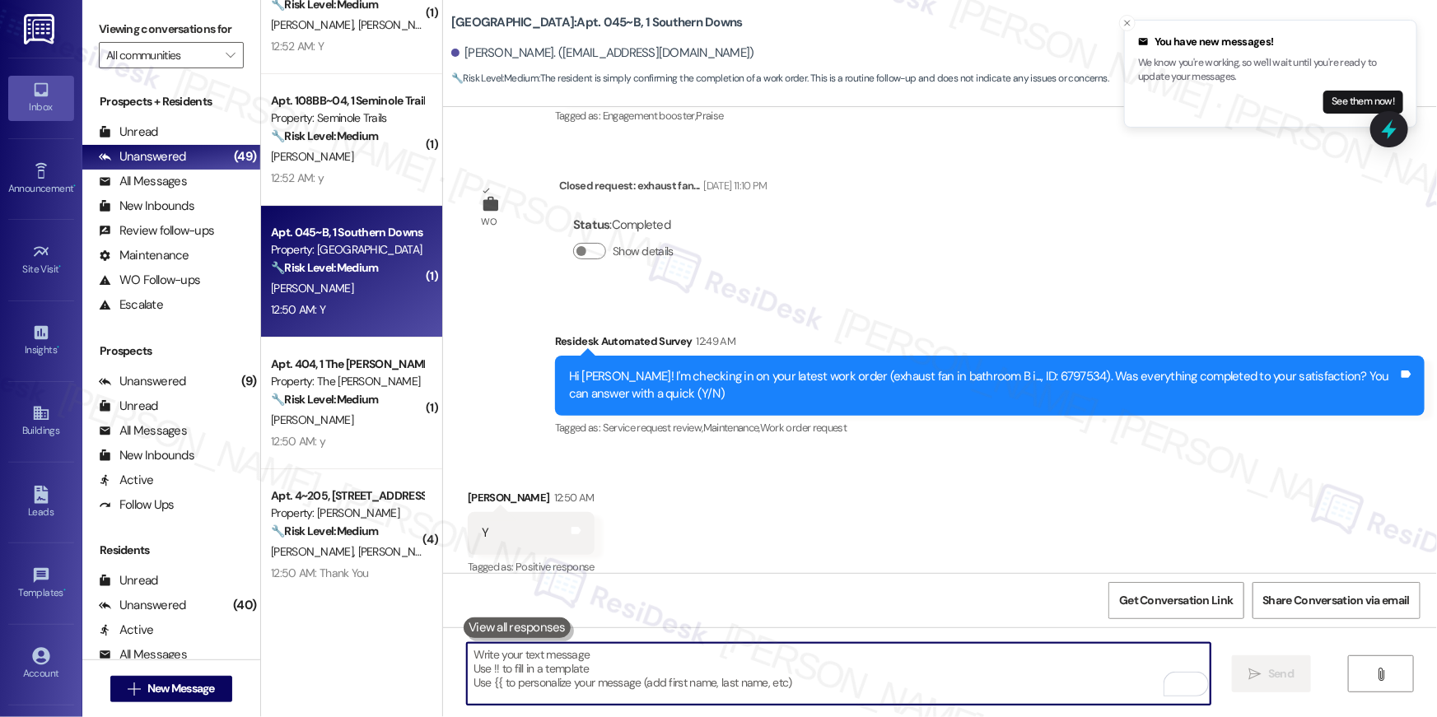
click at [1038, 674] on textarea "To enrich screen reader interactions, please activate Accessibility in Grammarl…" at bounding box center [839, 674] width 744 height 62
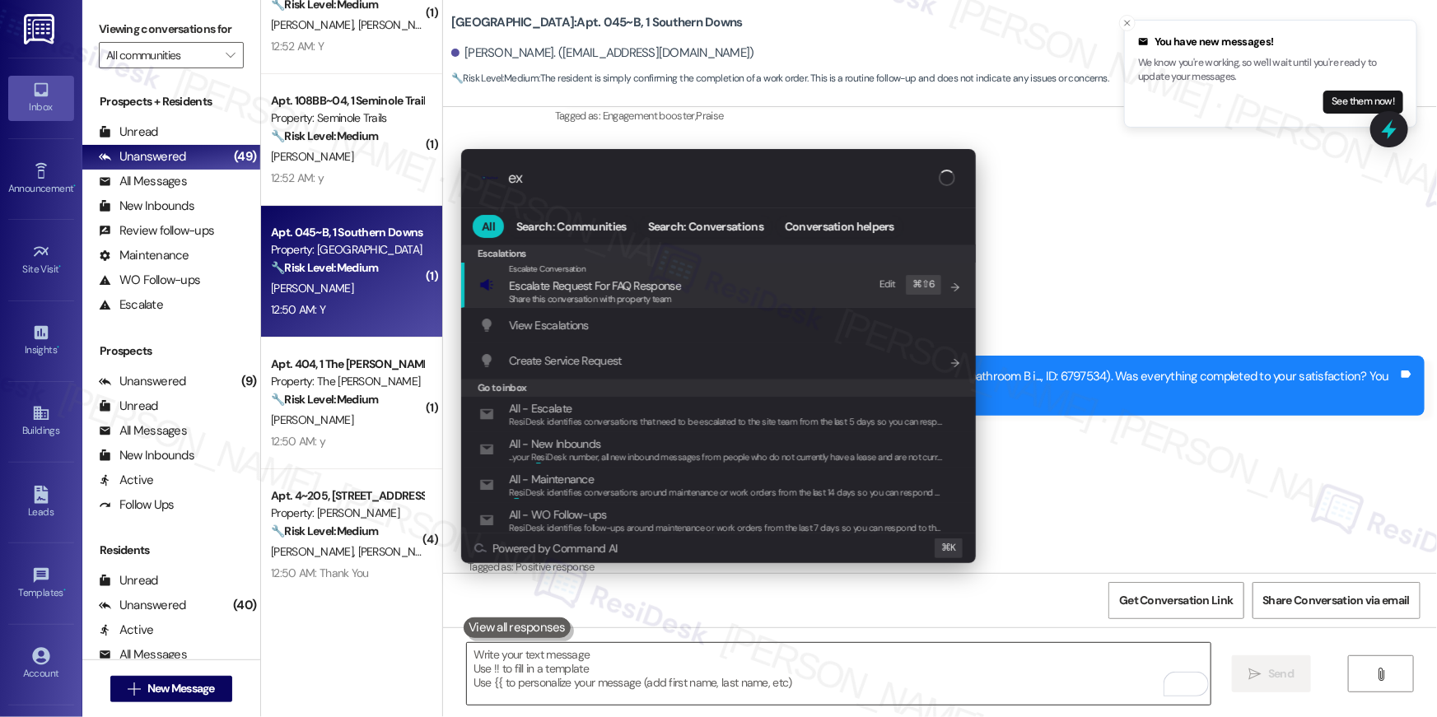
type input "exp"
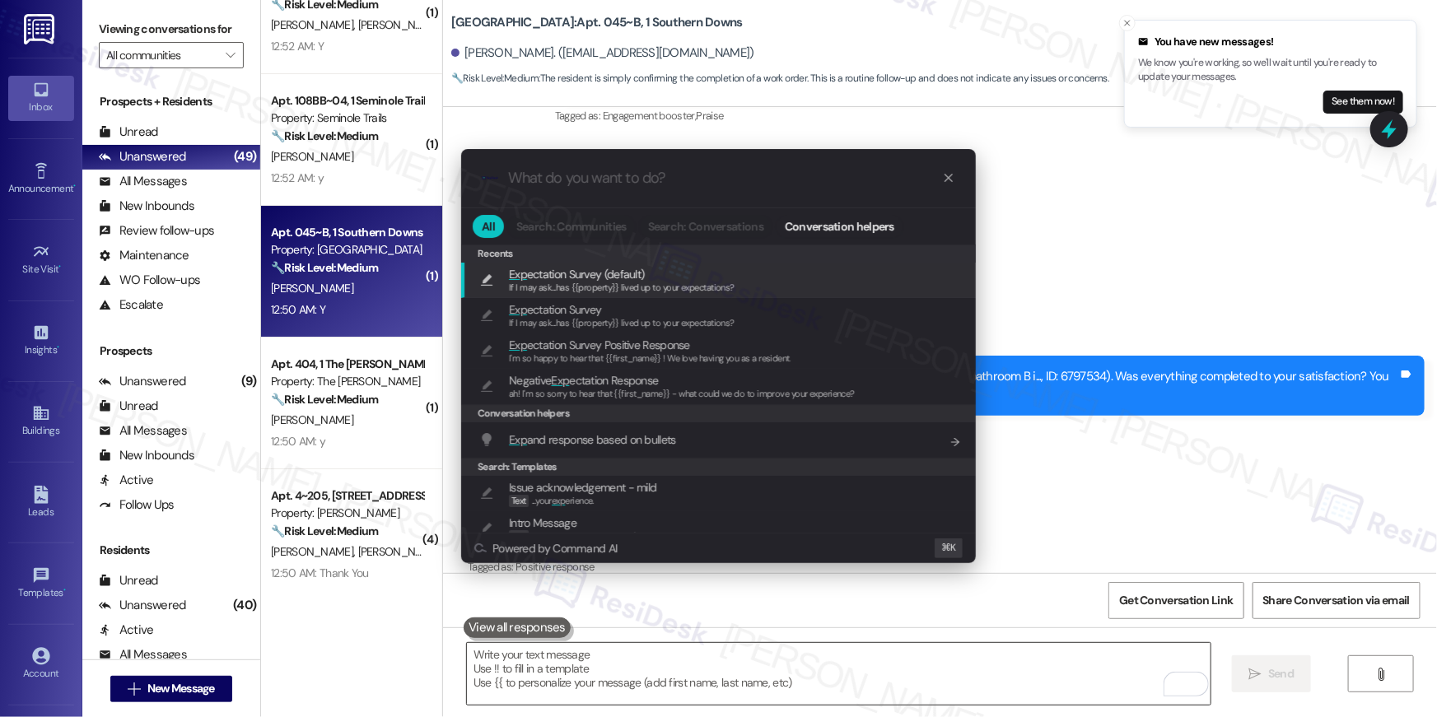
type textarea "If I may ask...has {{property}} lived up to your expectations?"
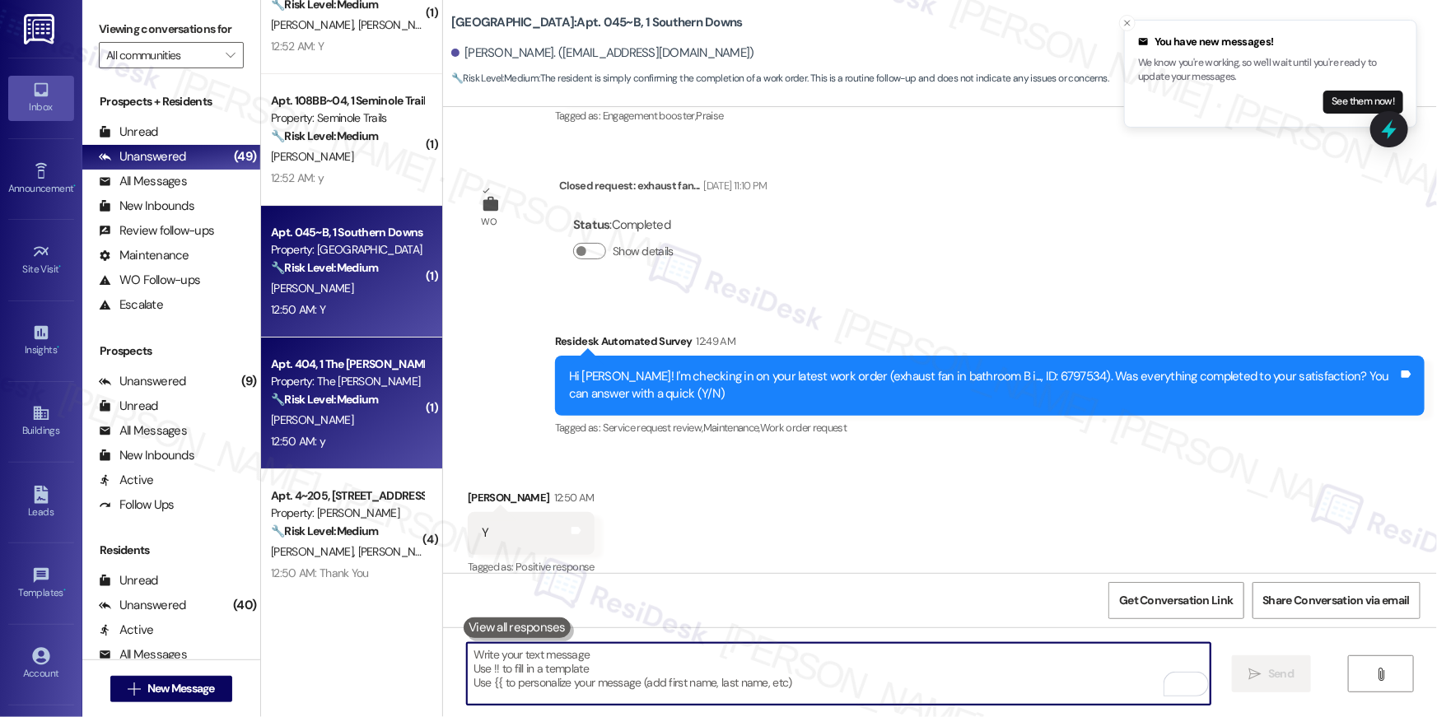
click at [311, 423] on div "[PERSON_NAME]" at bounding box center [347, 420] width 156 height 21
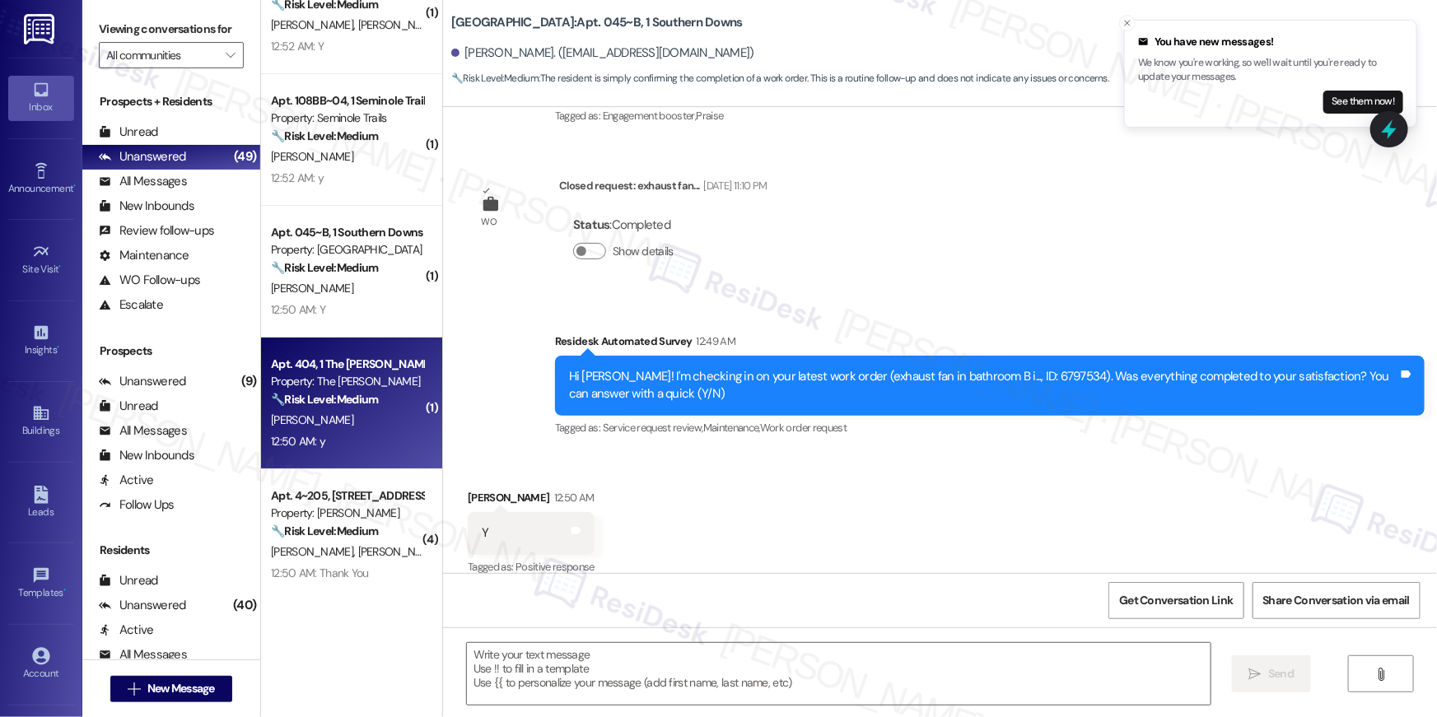
type textarea "Fetching suggested responses. Please feel free to read through the conversation…"
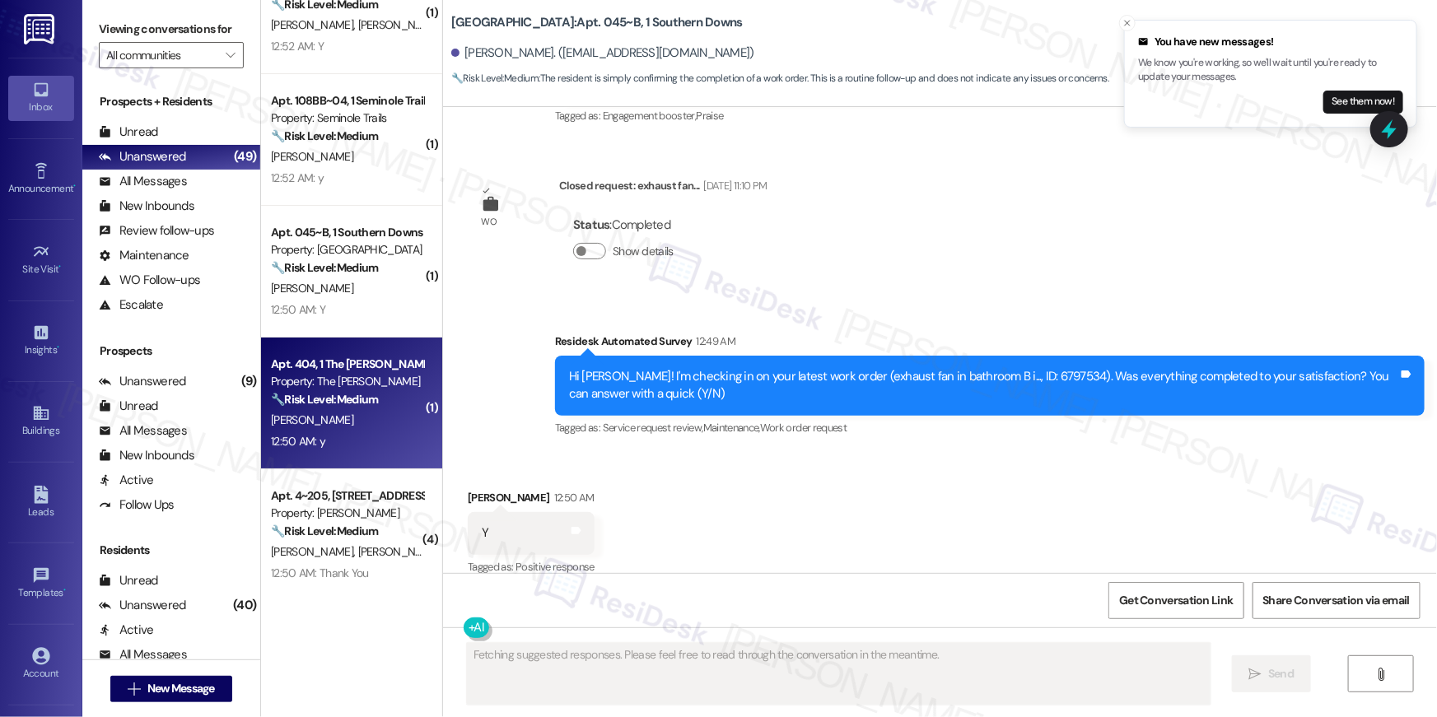
scroll to position [128, 0]
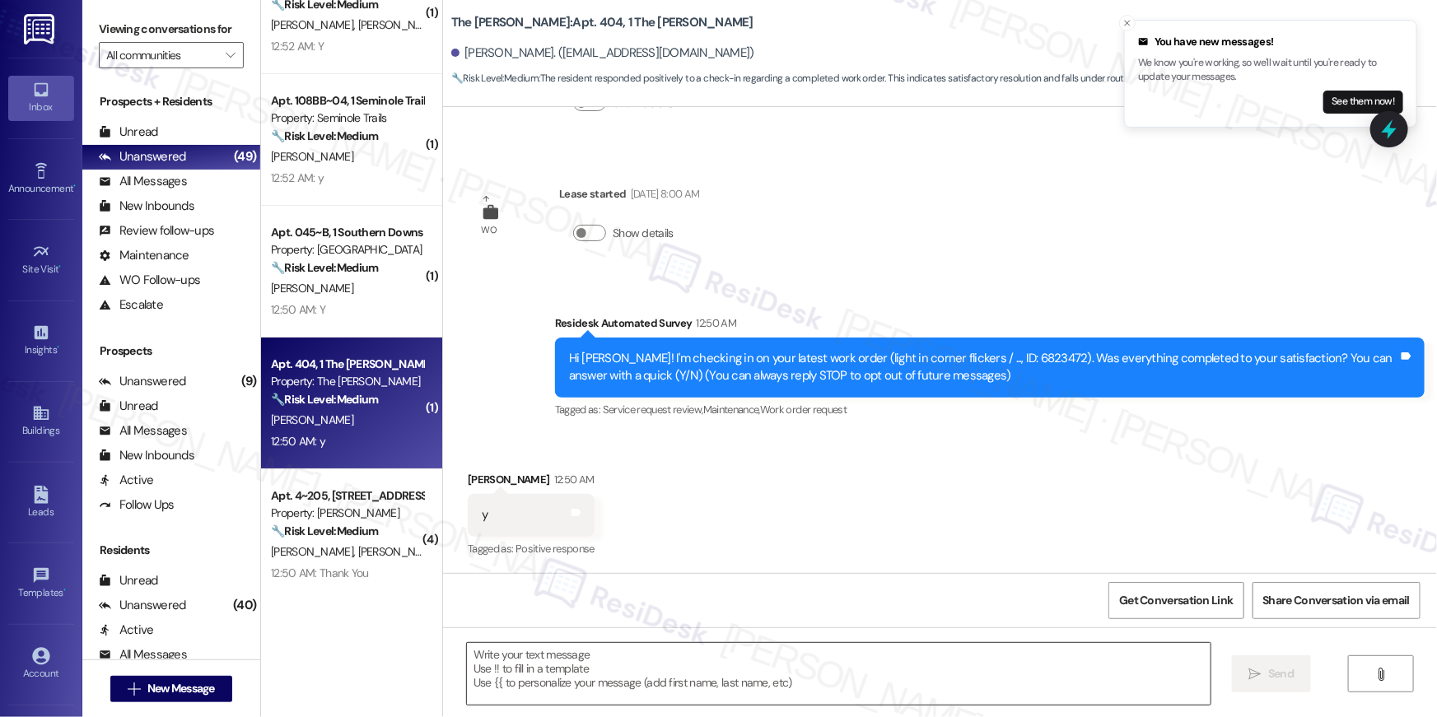
click at [1059, 680] on textarea at bounding box center [839, 674] width 744 height 62
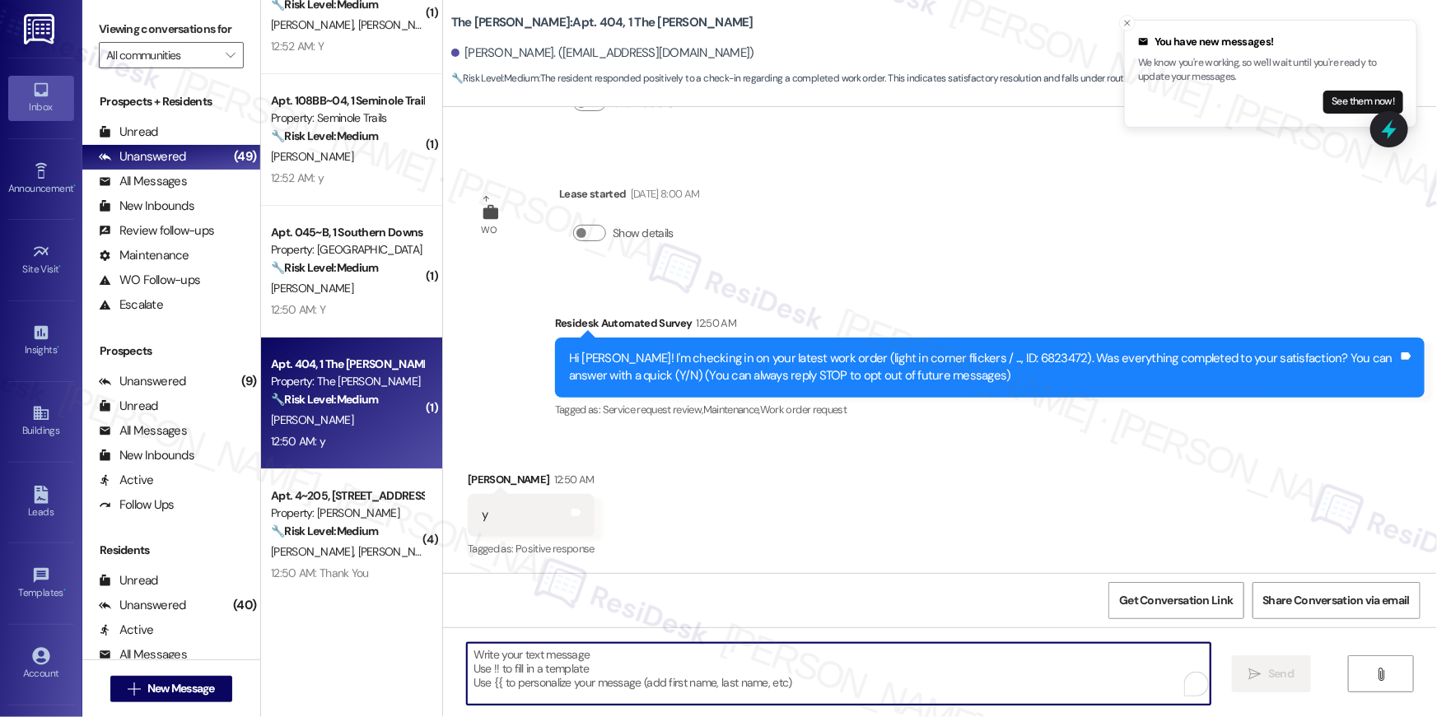
paste textarea "Hi {{first_name}}, I’m happy to hear your work order is all taken care of! If a…"
type textarea "Hi {{first_name}}, I’m happy to hear your work order is all taken care of! If a…"
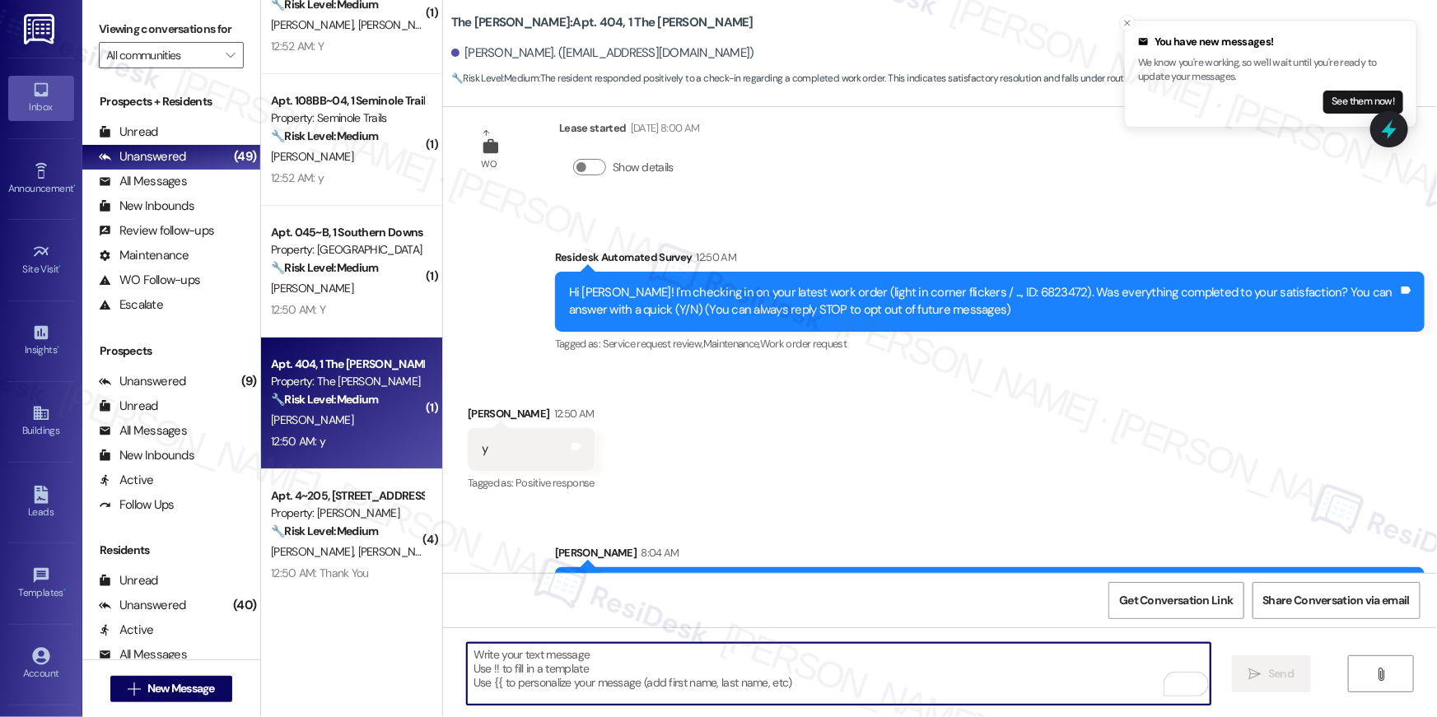
scroll to position [260, 0]
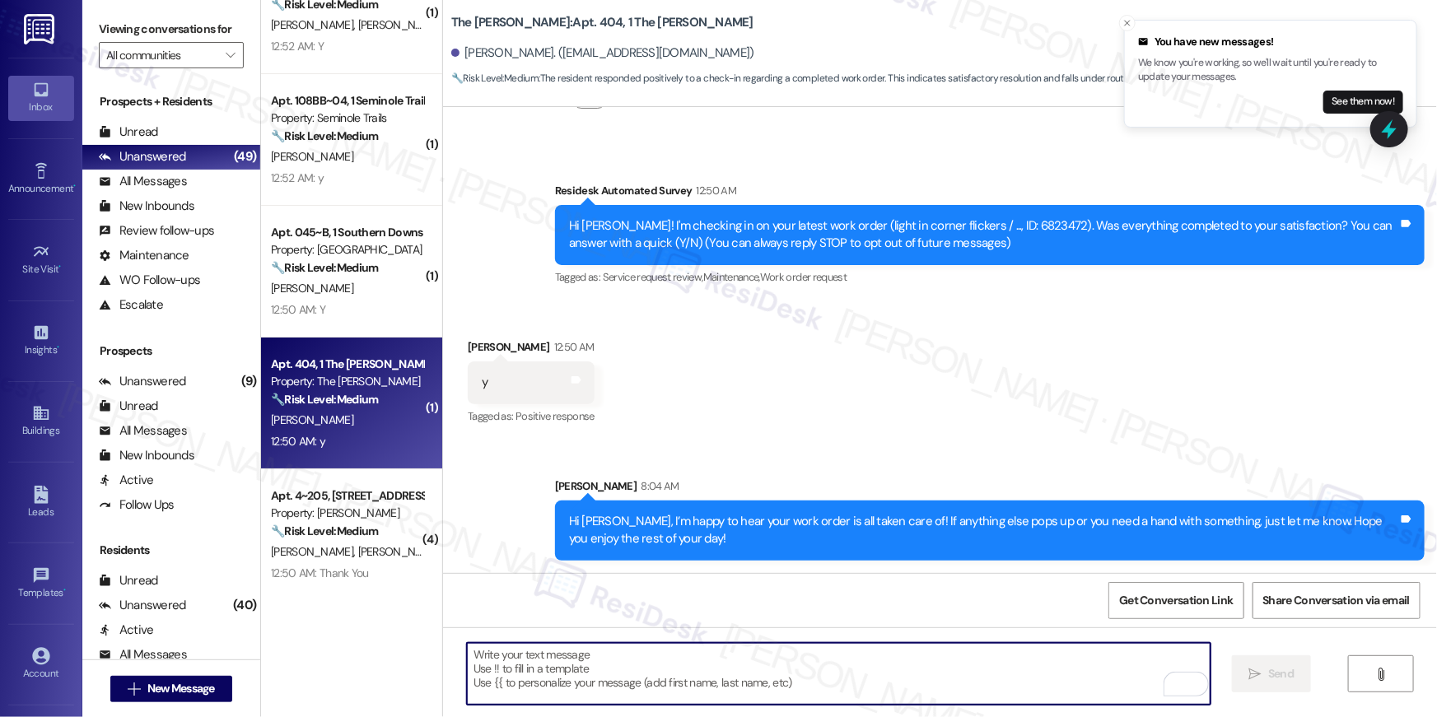
click at [951, 665] on textarea "To enrich screen reader interactions, please activate Accessibility in Grammarl…" at bounding box center [839, 674] width 744 height 62
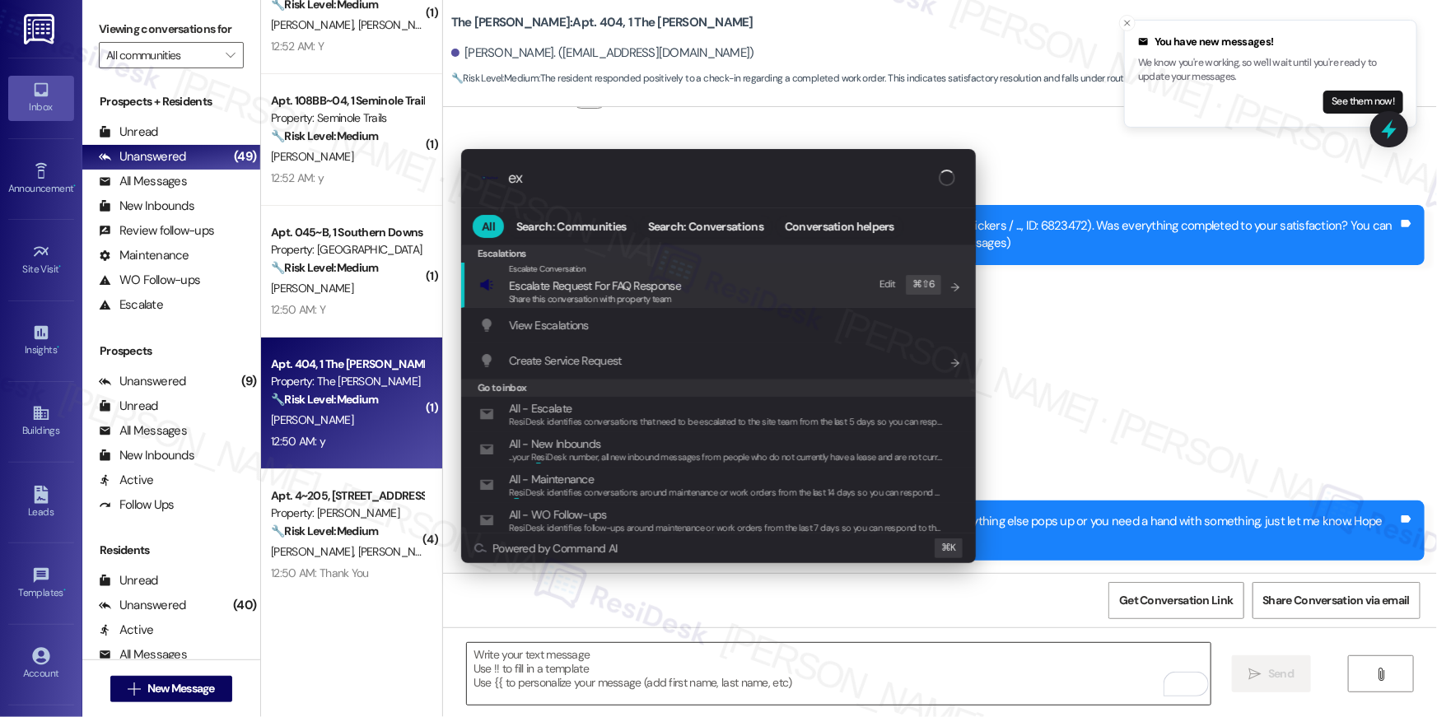
type input "exp"
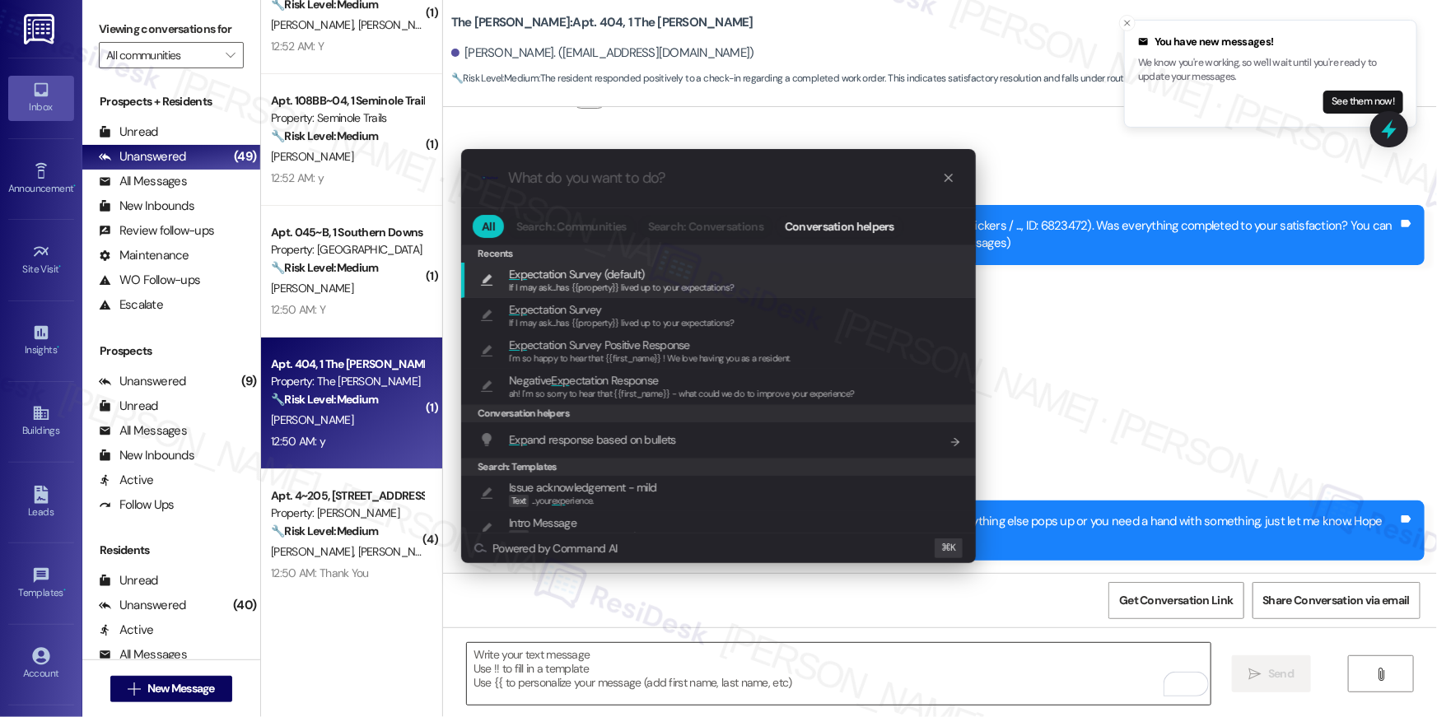
type textarea "If I may ask...has {{property}} lived up to your expectations?"
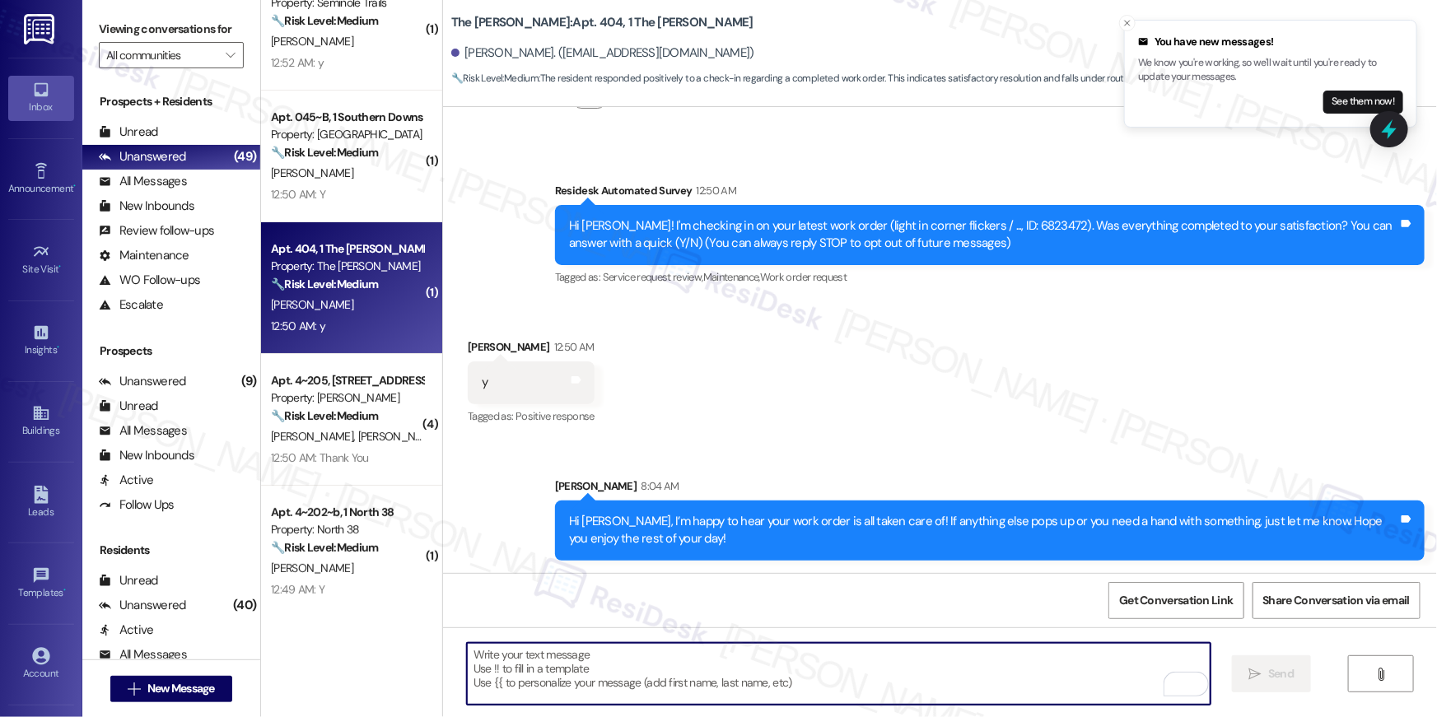
scroll to position [3307, 0]
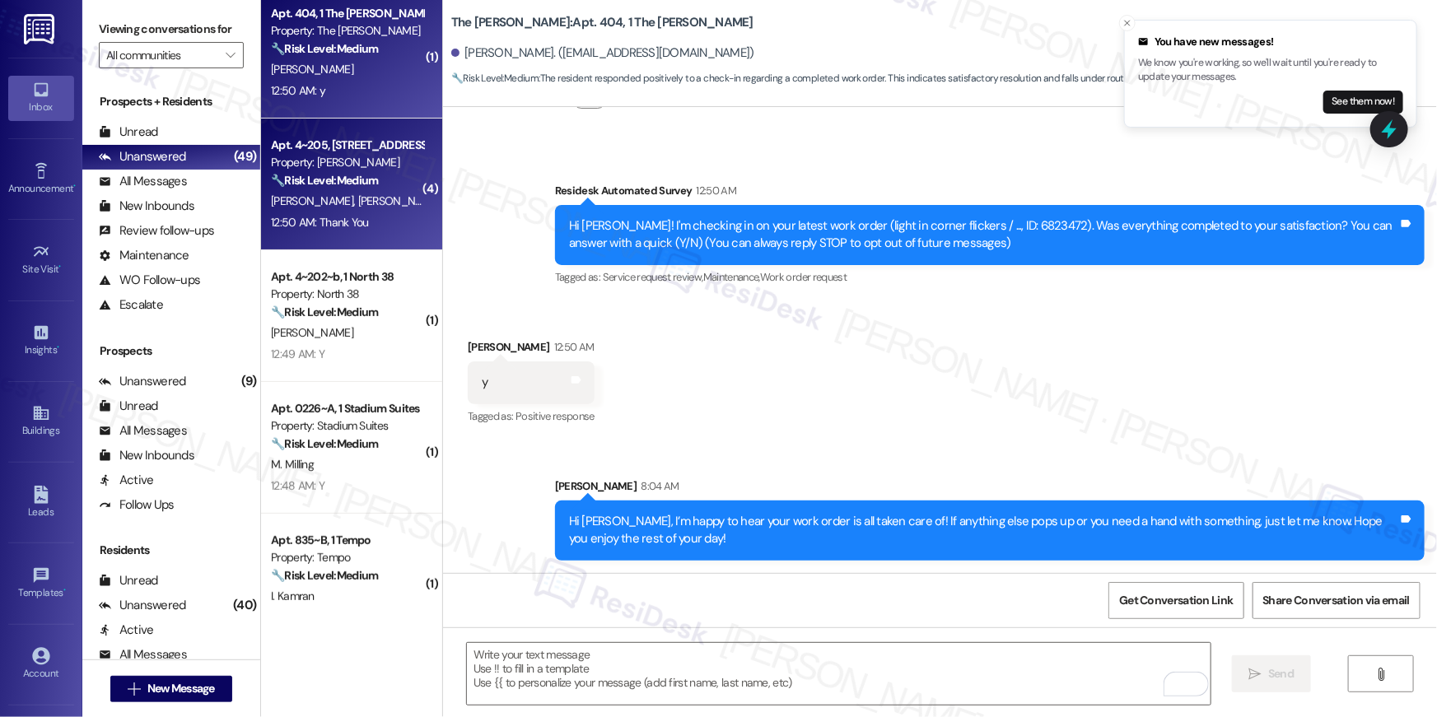
click at [366, 201] on div "[PERSON_NAME] [PERSON_NAME]" at bounding box center [347, 201] width 156 height 21
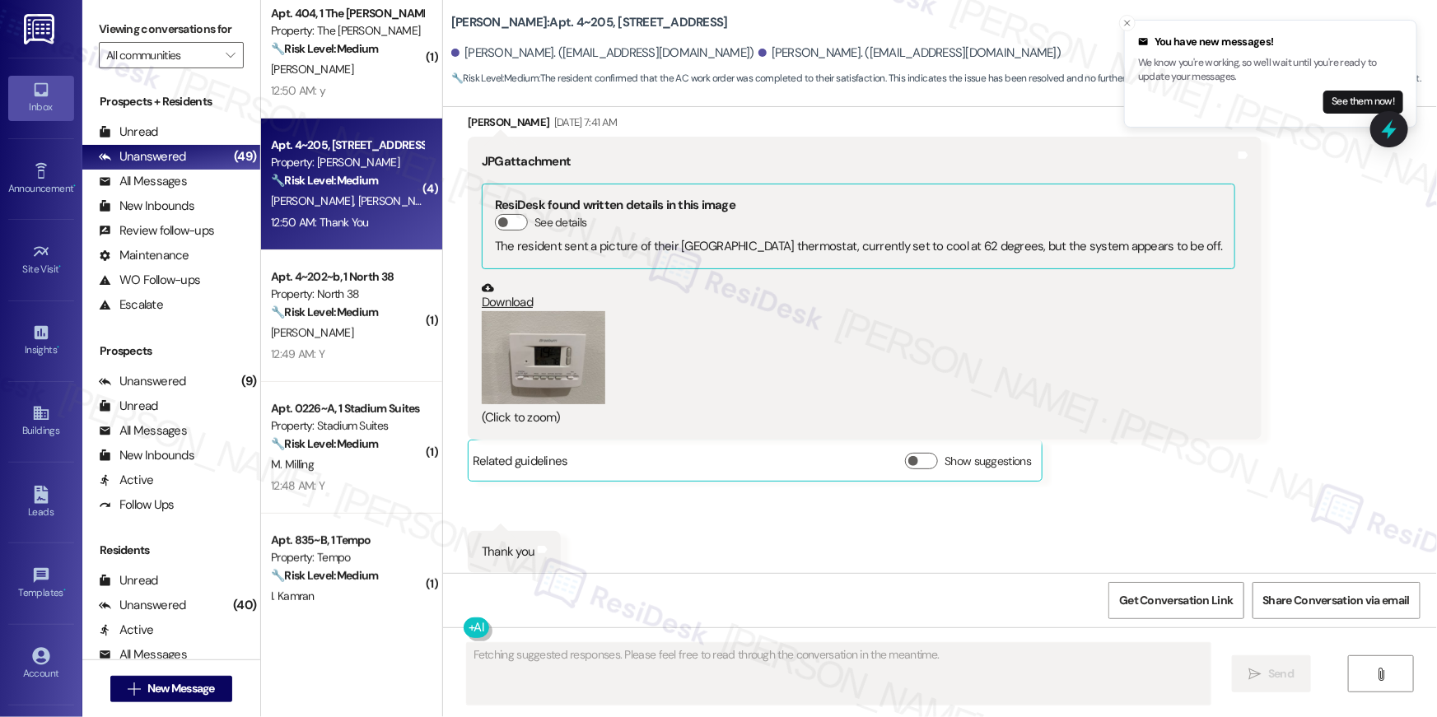
scroll to position [3789, 0]
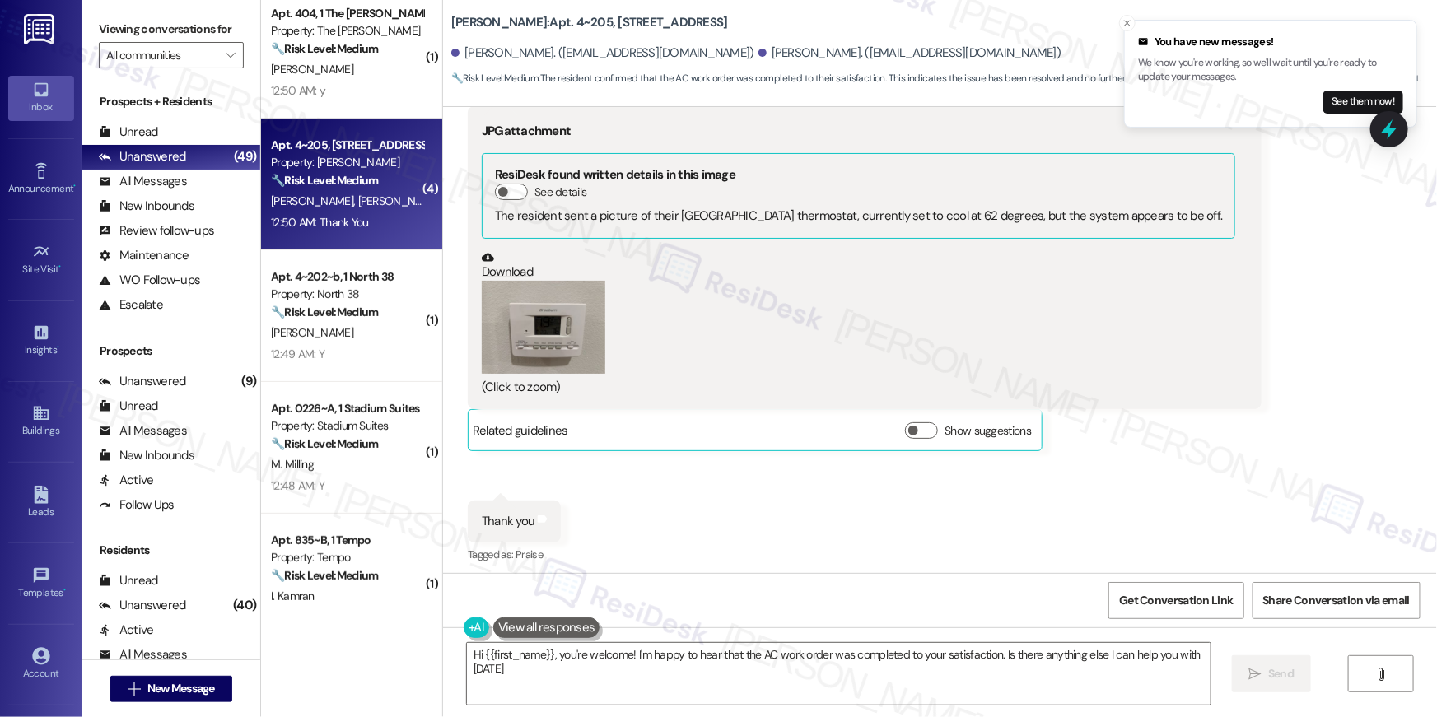
type textarea "Hi {{first_name}}, you're welcome! I'm happy to hear that the AC work order was…"
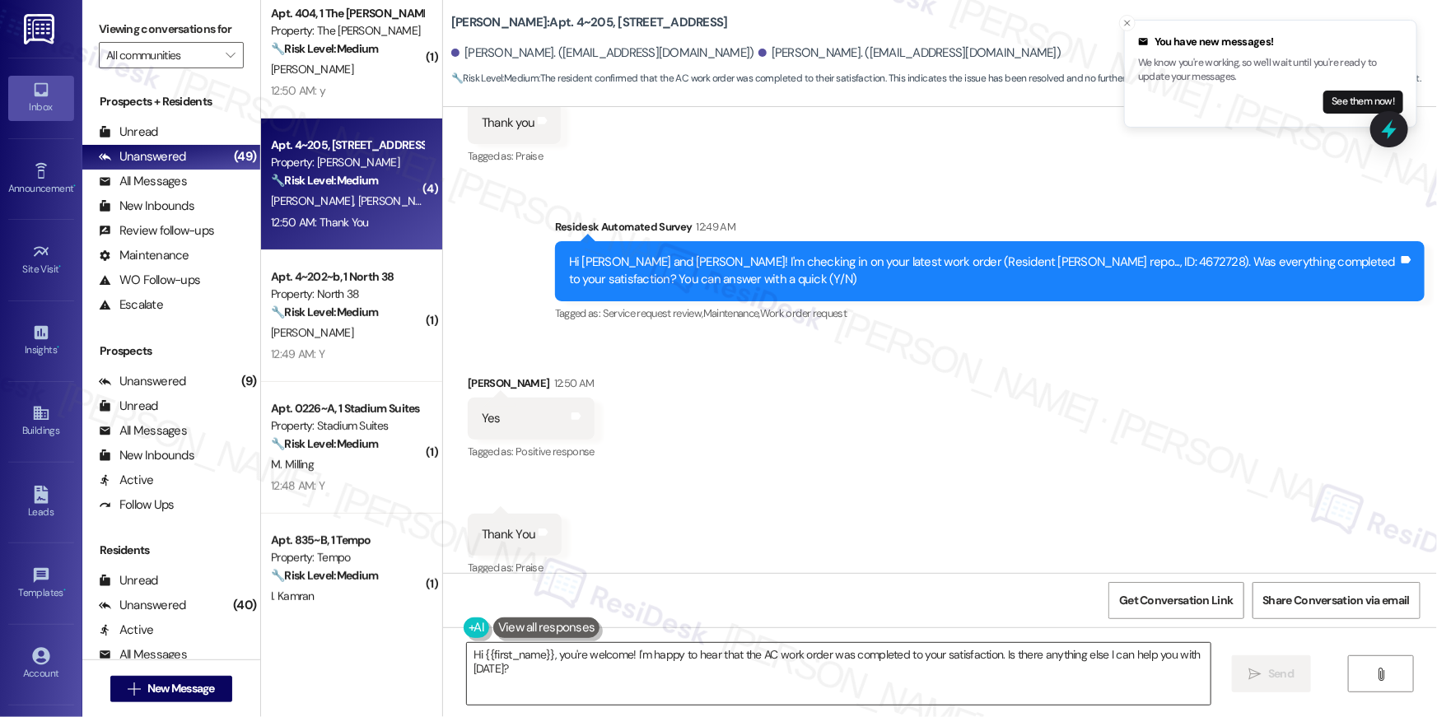
click at [724, 679] on textarea "Hi {{first_name}}, you're welcome! I'm happy to hear that the AC work order was…" at bounding box center [839, 674] width 744 height 62
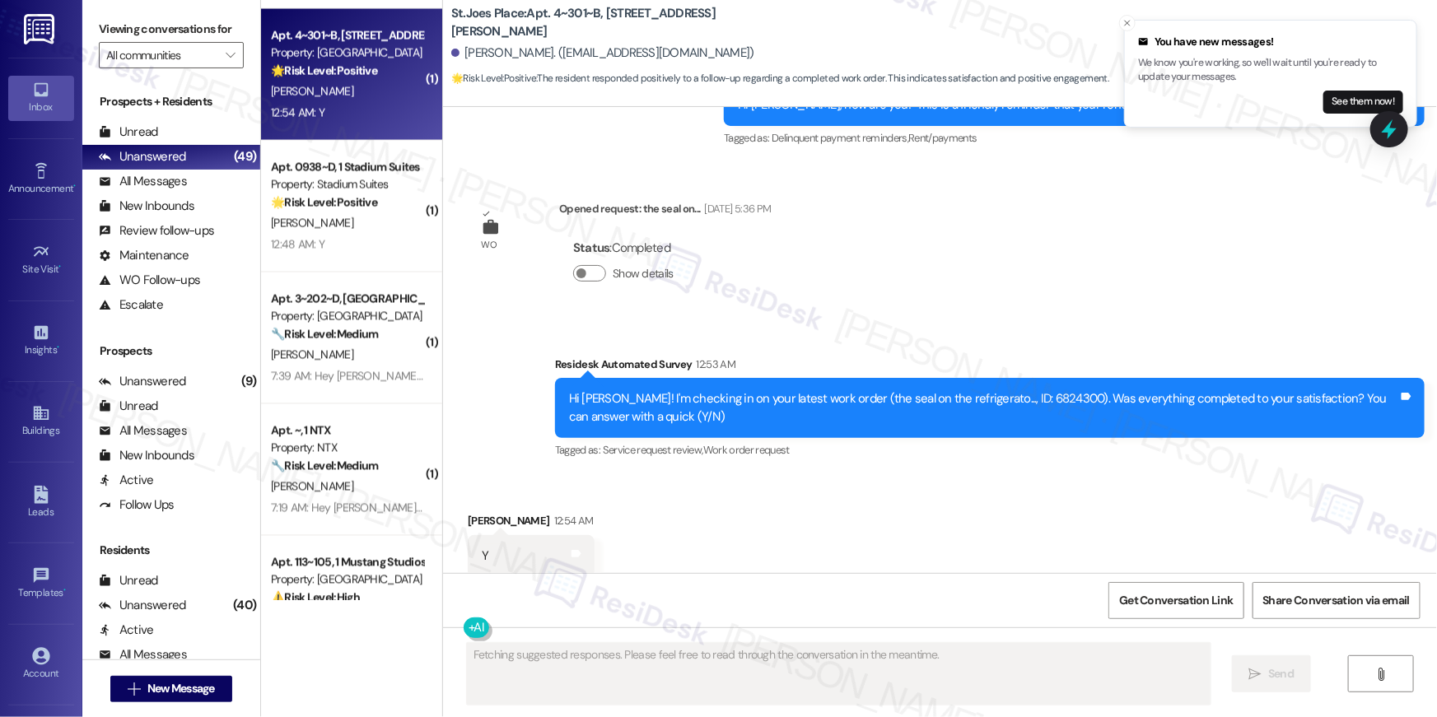
scroll to position [2750, 0]
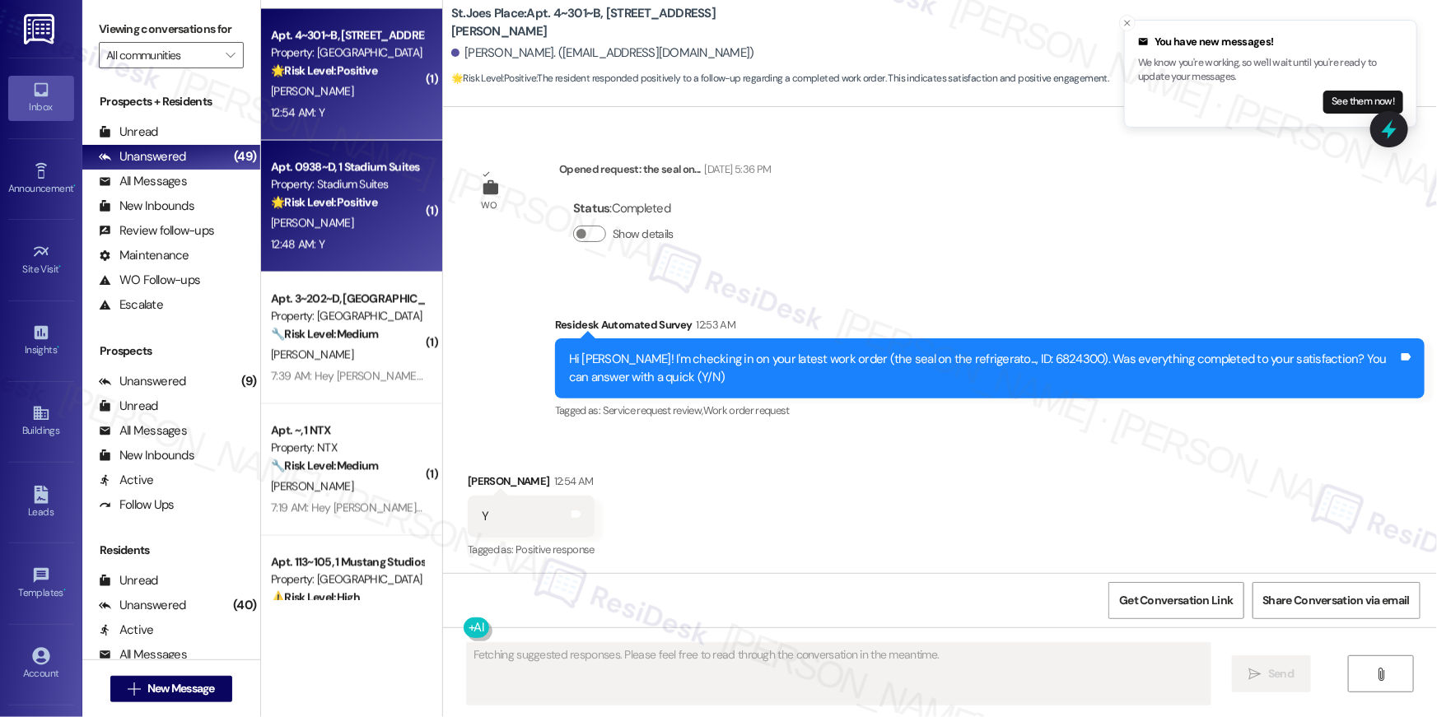
click div "🌟 Risk Level: Positive The resident responded positively to a follow-up regardi…"
